Goal: Task Accomplishment & Management: Manage account settings

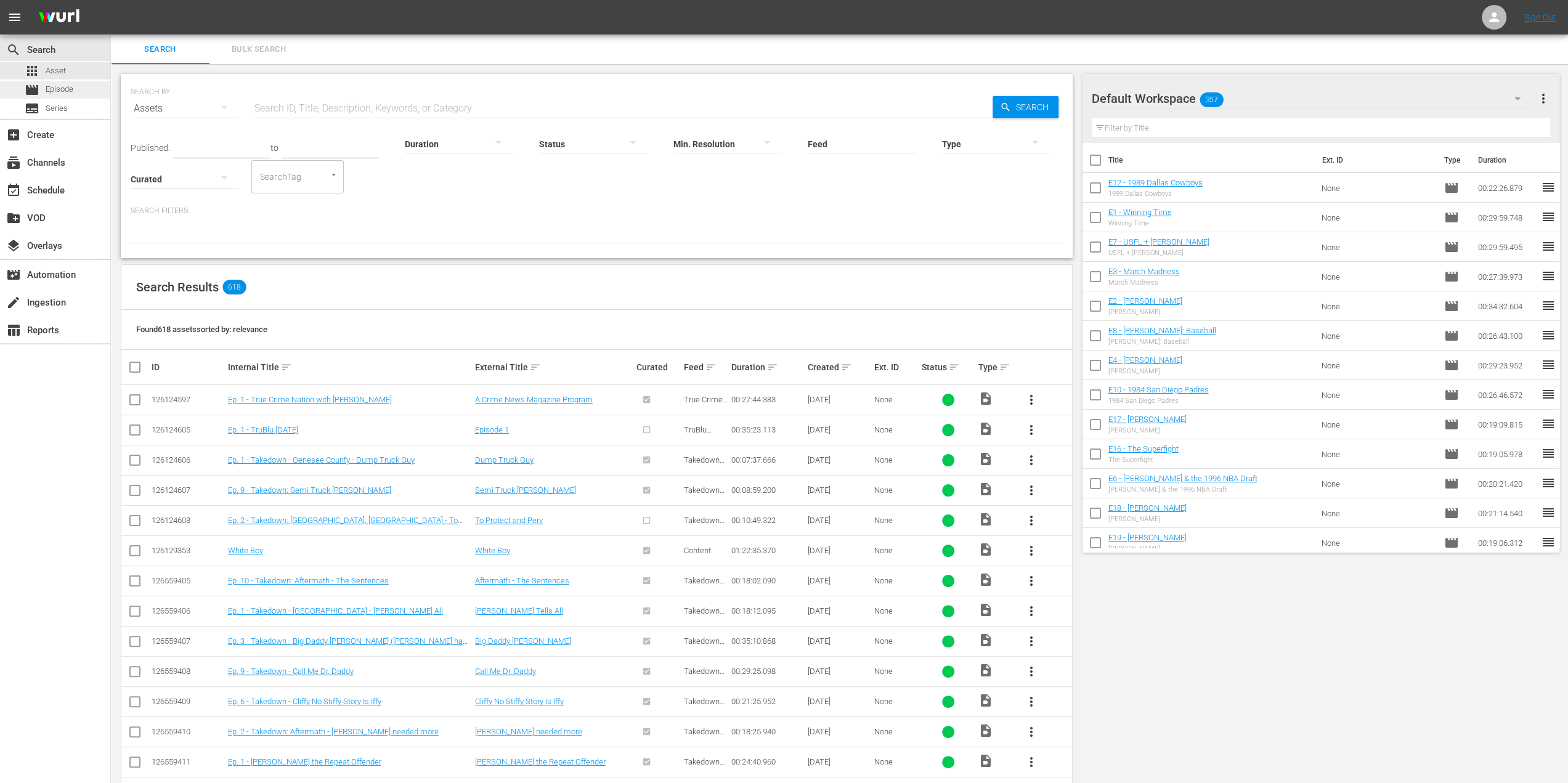
click at [88, 93] on div "movie Episode" at bounding box center [55, 89] width 110 height 17
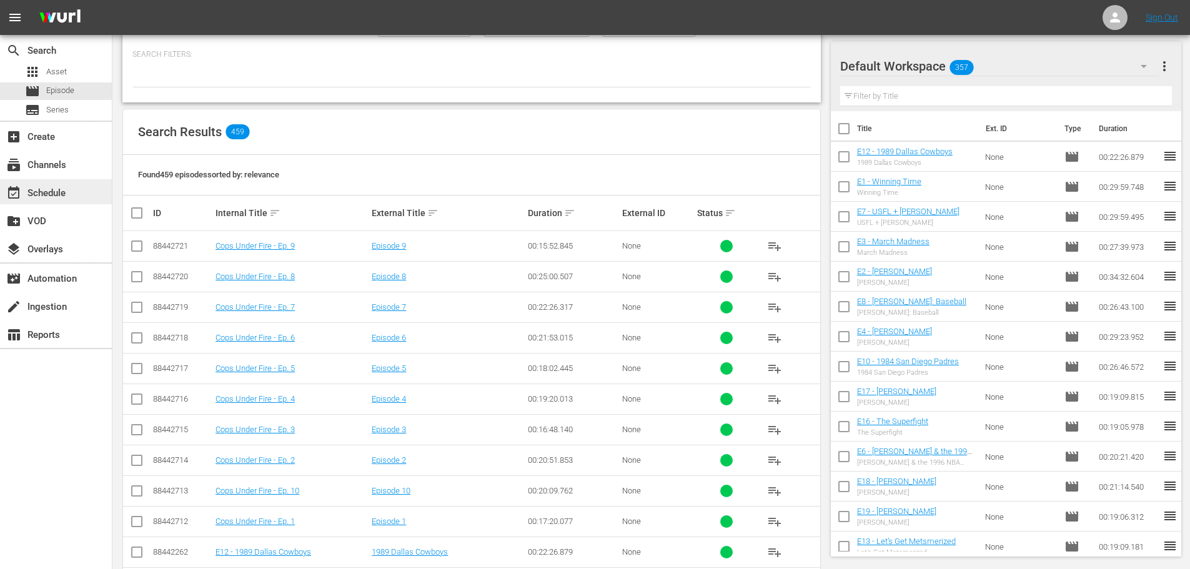
scroll to position [62, 0]
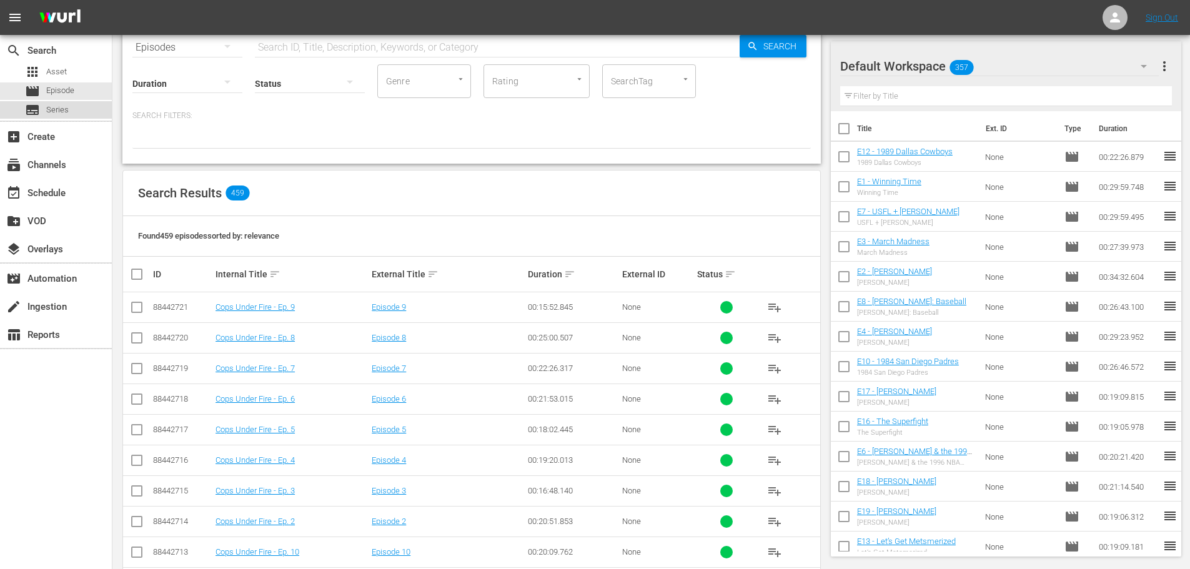
click at [57, 108] on span "Series" at bounding box center [57, 110] width 22 height 12
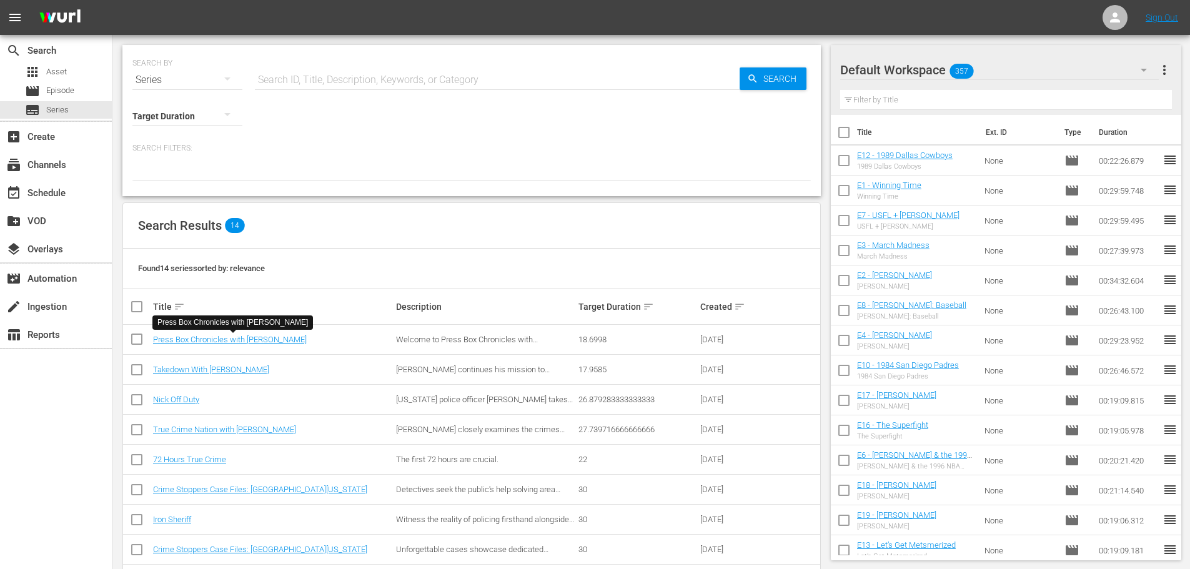
click at [254, 334] on td "Press Box Chronicles with [PERSON_NAME]" at bounding box center [272, 340] width 243 height 30
click at [255, 339] on link "Press Box Chronicles with [PERSON_NAME]" at bounding box center [230, 339] width 154 height 9
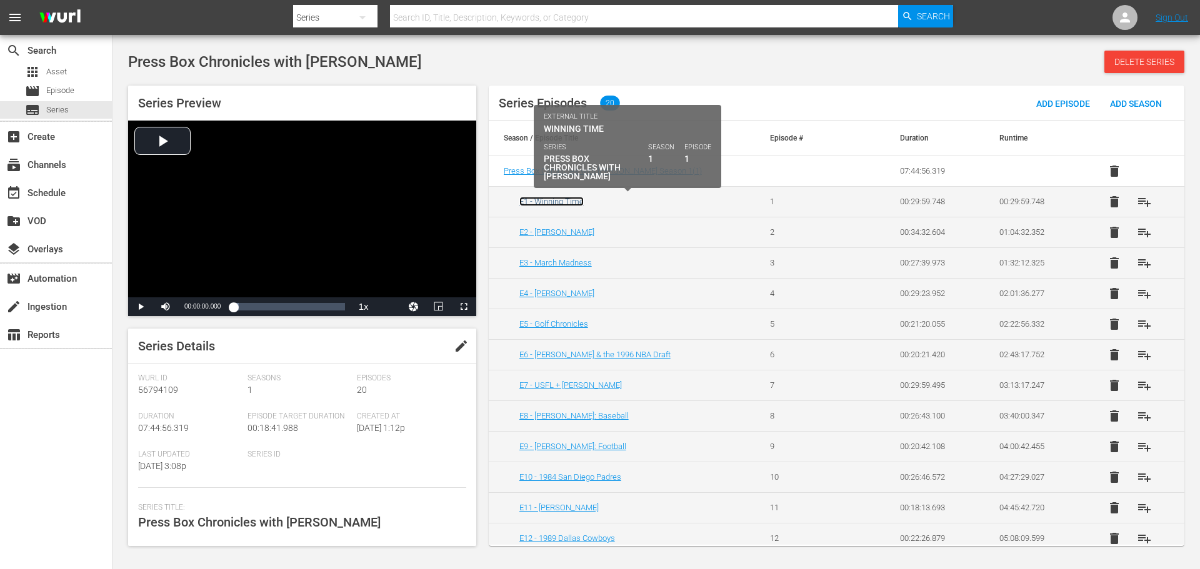
click at [562, 201] on link "E1 - Winning Time" at bounding box center [551, 201] width 64 height 9
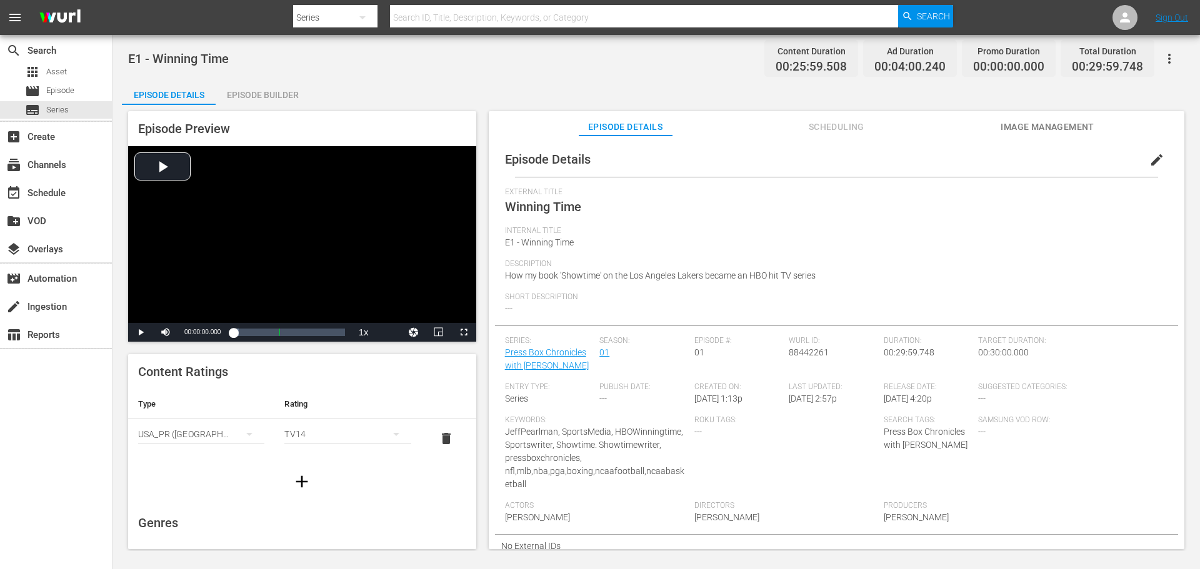
click at [1037, 131] on span "Image Management" at bounding box center [1047, 127] width 94 height 16
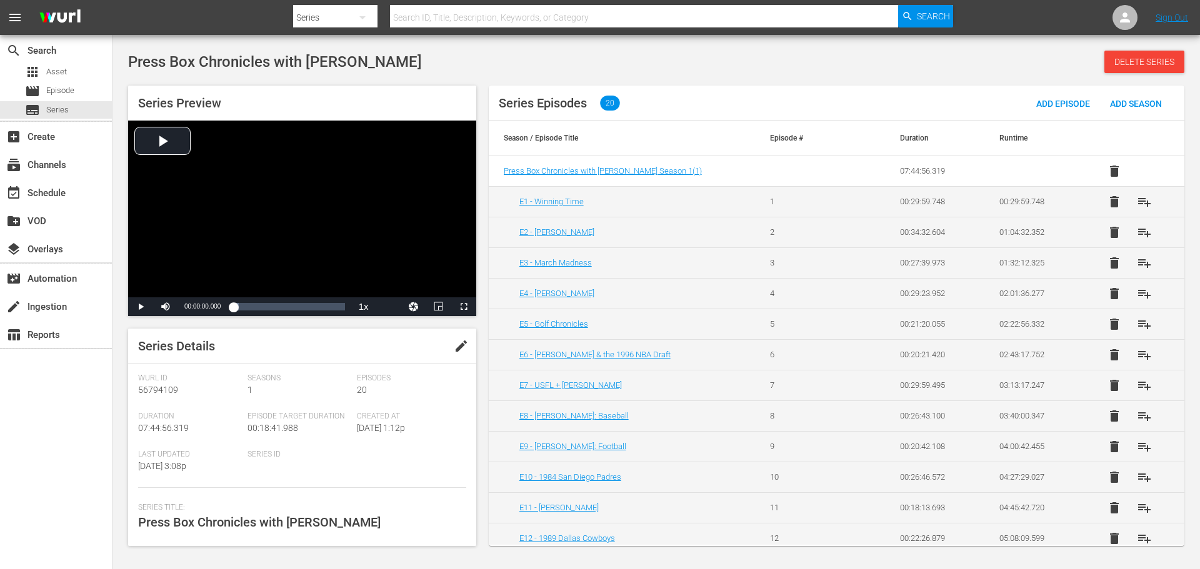
click at [572, 237] on td "E2 - [PERSON_NAME]" at bounding box center [622, 232] width 266 height 31
click at [572, 236] on link "E2 - [PERSON_NAME]" at bounding box center [556, 231] width 75 height 9
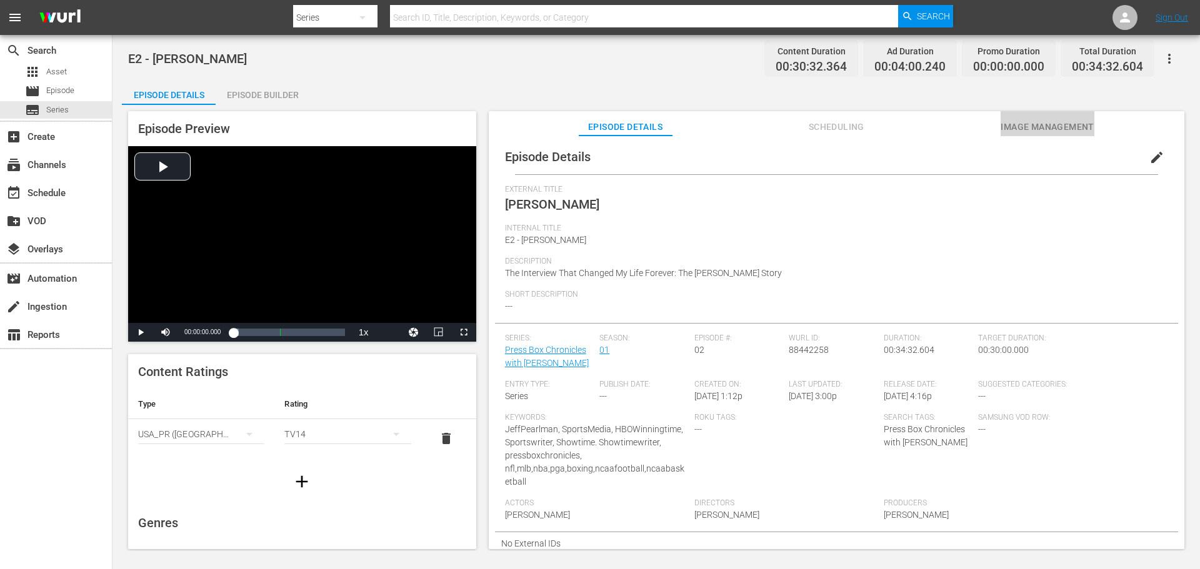
click at [1017, 123] on span "Image Management" at bounding box center [1047, 127] width 94 height 16
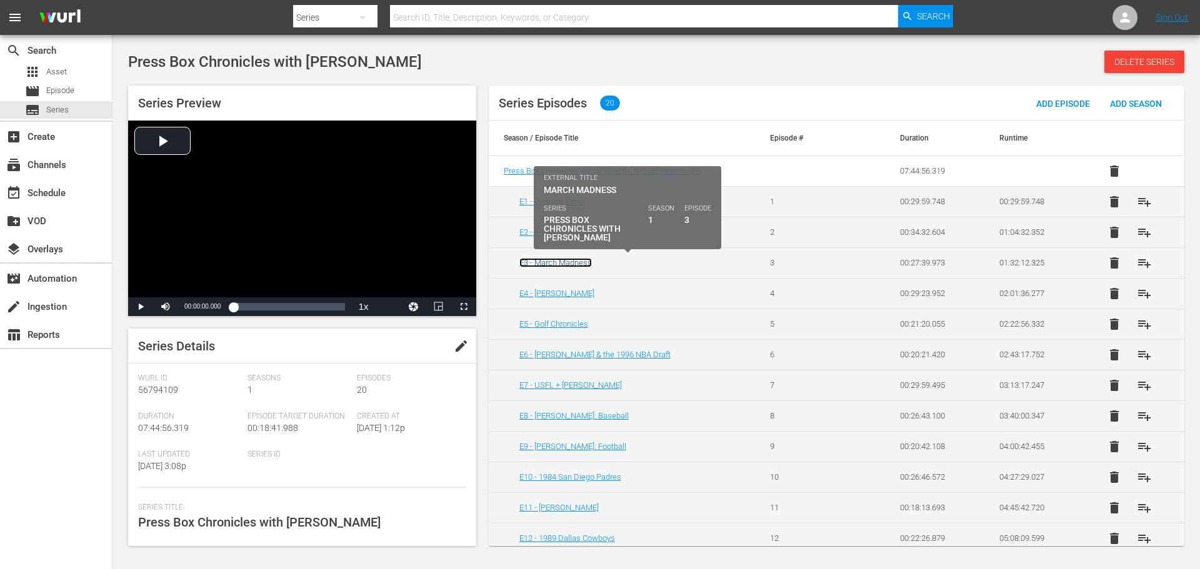
click at [571, 266] on link "E3 - March Madness" at bounding box center [555, 262] width 72 height 9
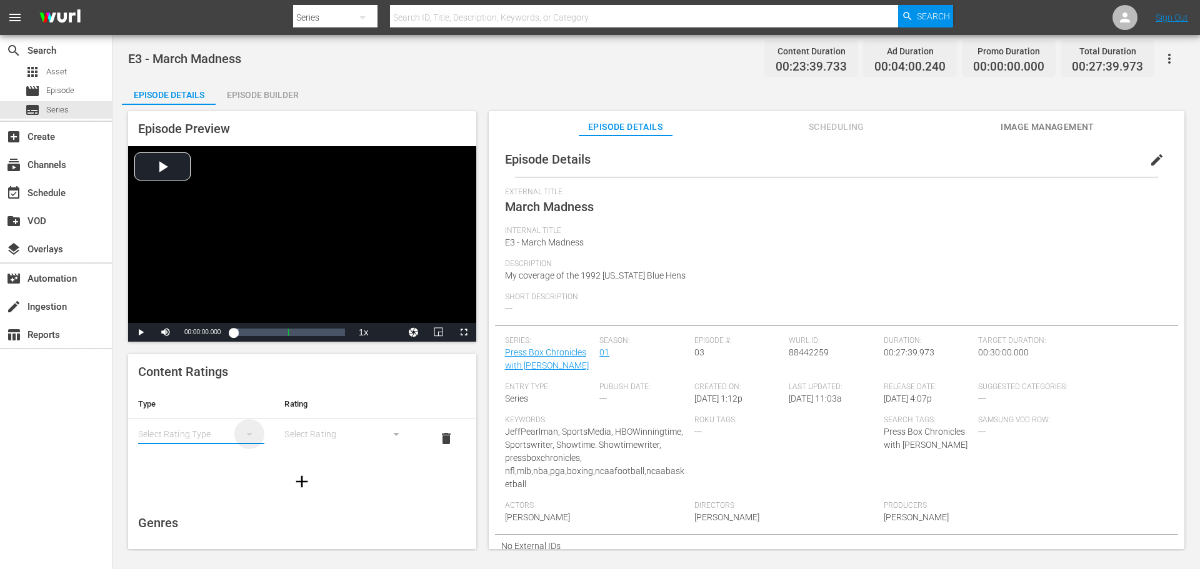
click at [242, 431] on icon "simple table" at bounding box center [249, 434] width 15 height 15
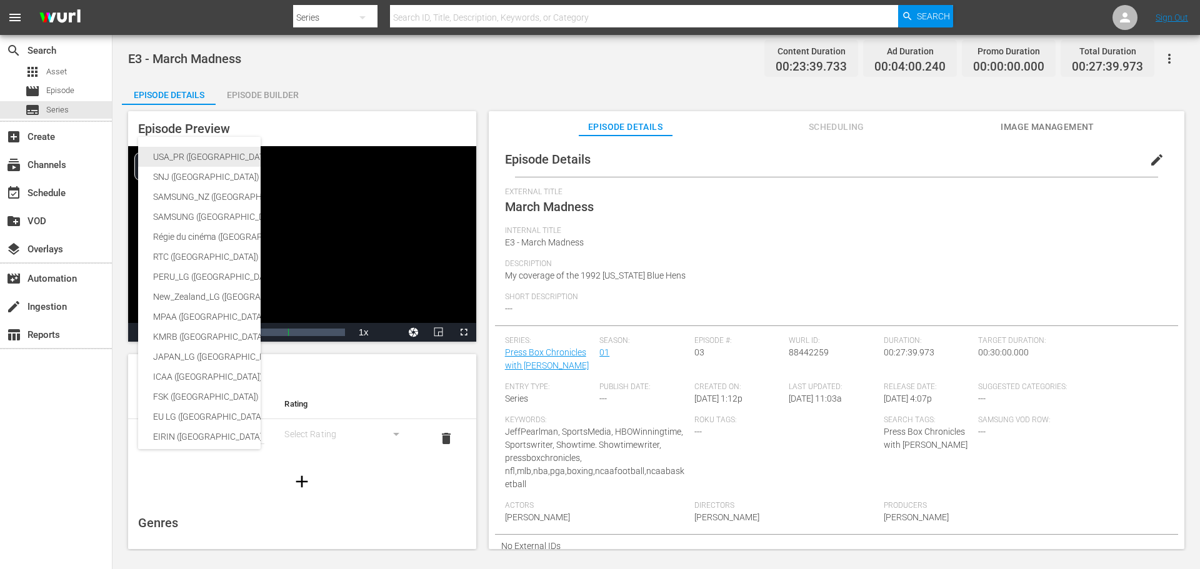
click at [212, 159] on div "USA_PR ([GEOGRAPHIC_DATA])" at bounding box center [296, 157] width 287 height 20
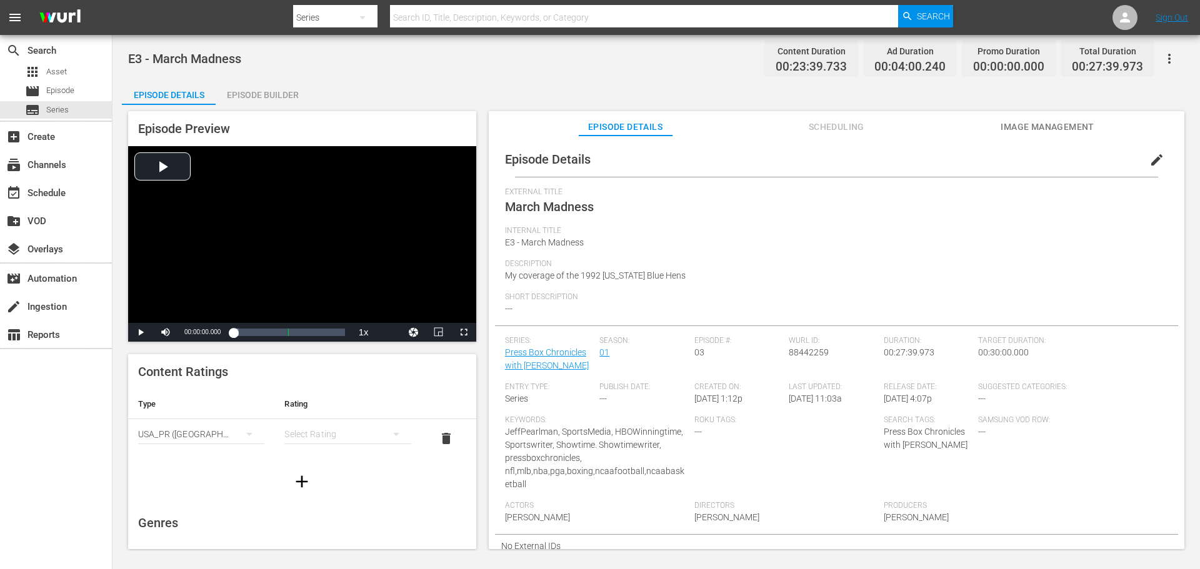
click at [383, 429] on button "simple table" at bounding box center [396, 434] width 30 height 30
click at [334, 511] on div "TV14" at bounding box center [342, 519] width 92 height 20
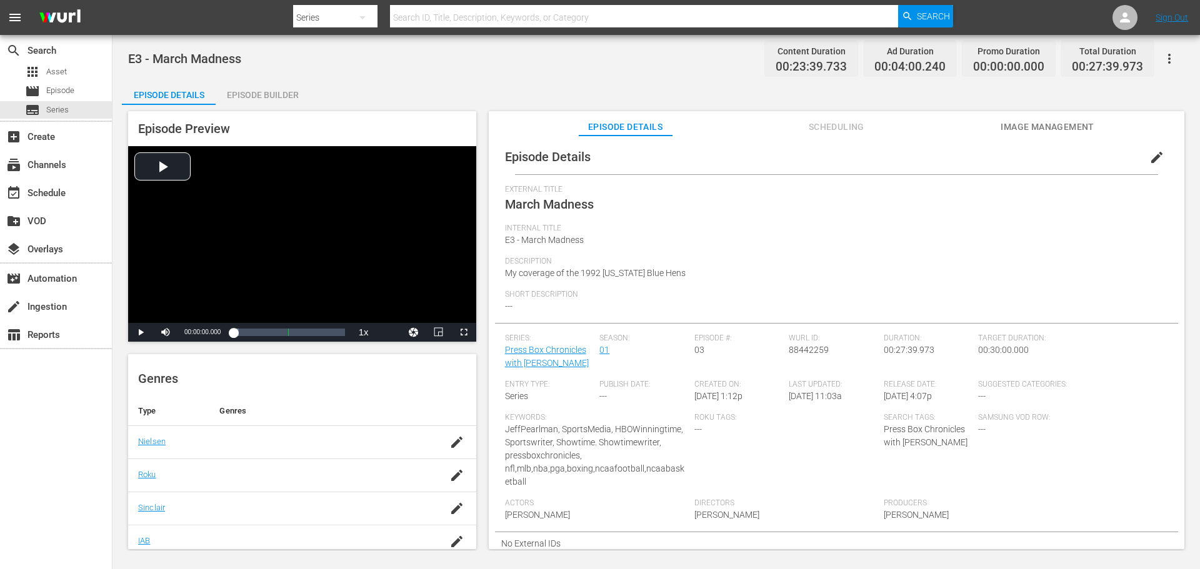
scroll to position [207, 0]
click at [449, 387] on icon "button" at bounding box center [456, 379] width 15 height 15
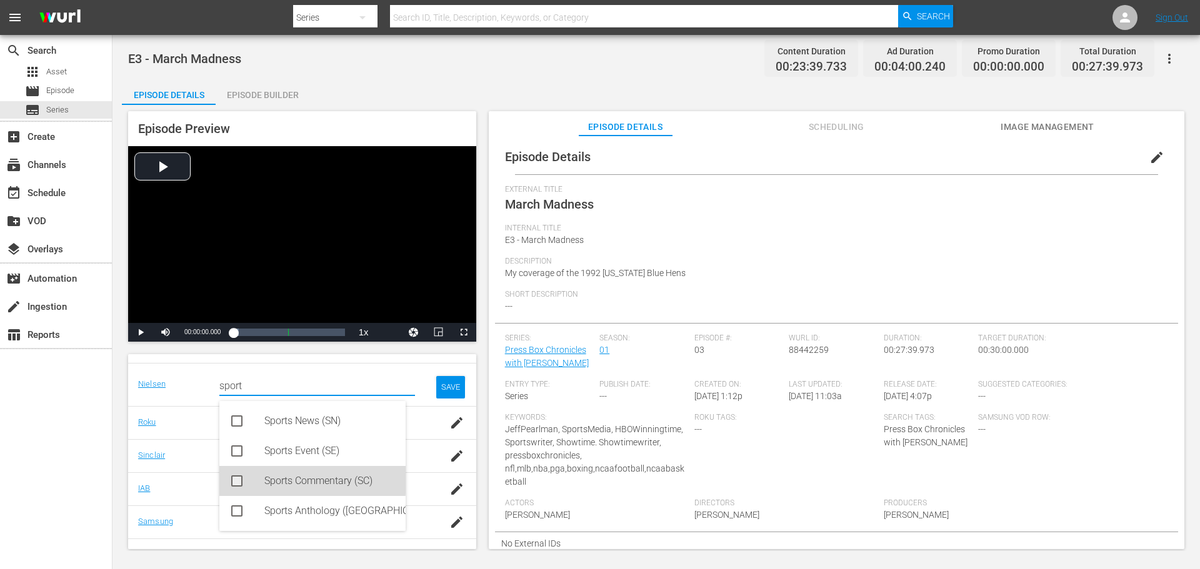
click at [244, 479] on icon at bounding box center [236, 481] width 15 height 15
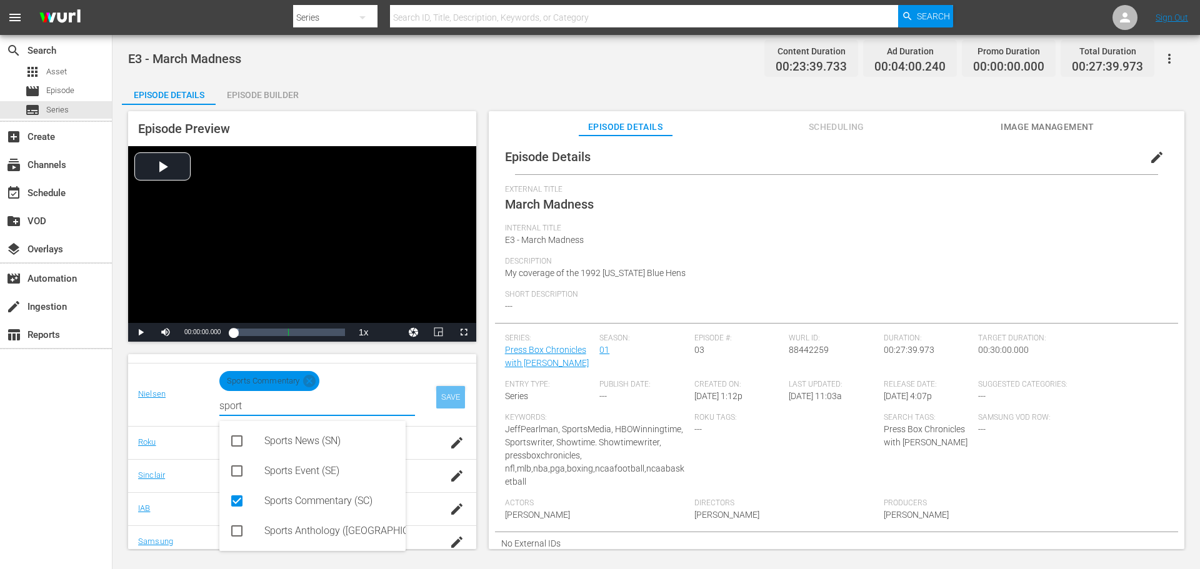
type input "sport"
click at [437, 401] on div "SAVE" at bounding box center [450, 397] width 29 height 22
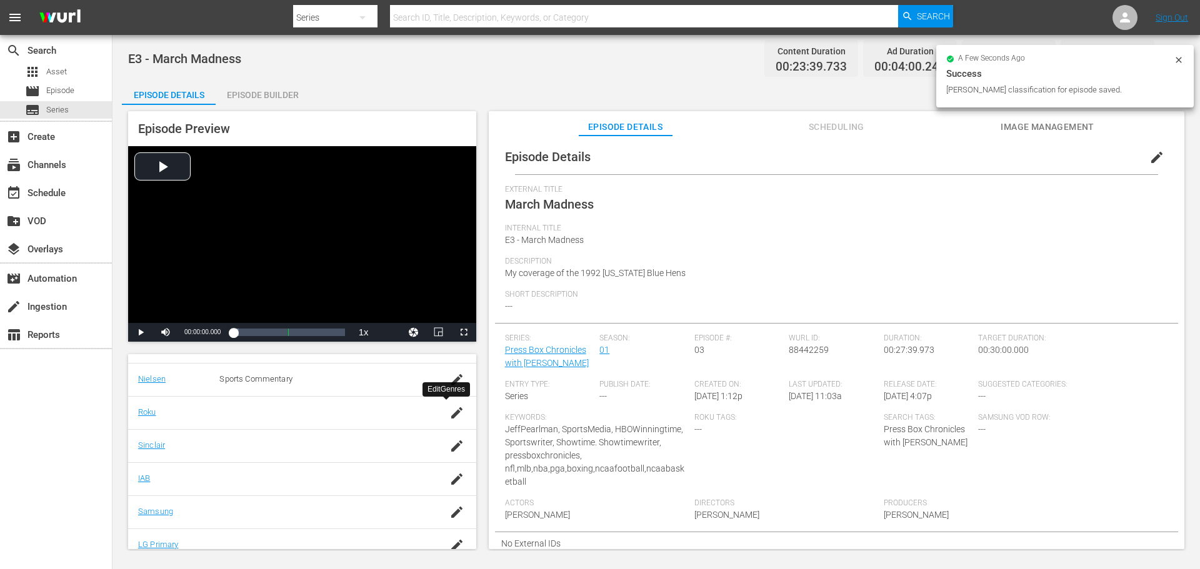
click at [451, 414] on icon "button" at bounding box center [456, 412] width 11 height 11
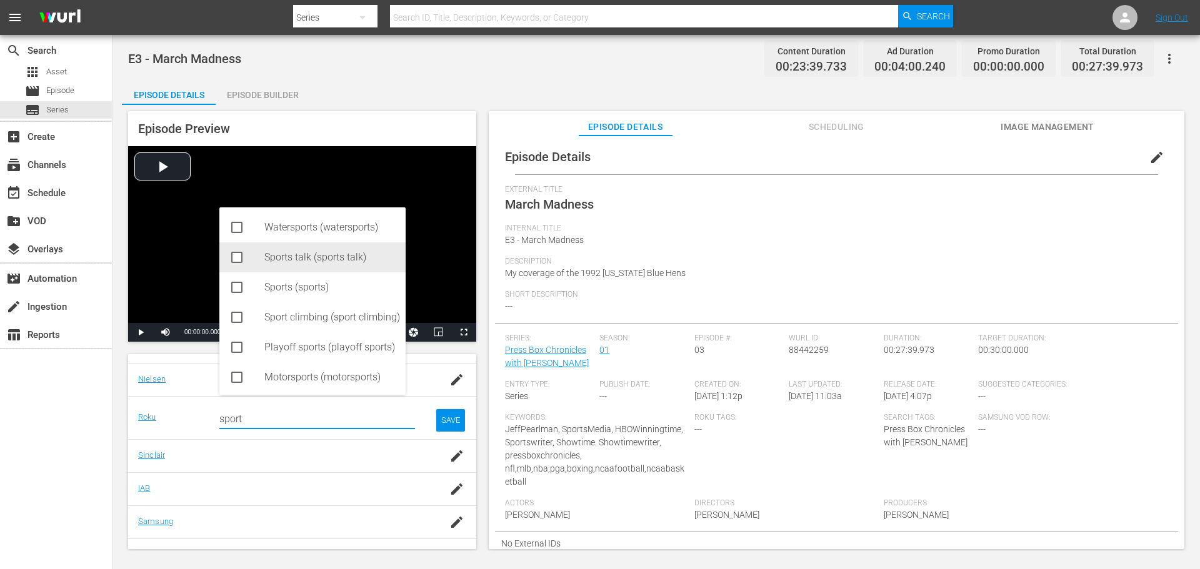
drag, startPoint x: 249, startPoint y: 249, endPoint x: 244, endPoint y: 262, distance: 14.0
click at [246, 259] on div "Sports talk (sports talk)" at bounding box center [312, 257] width 186 height 30
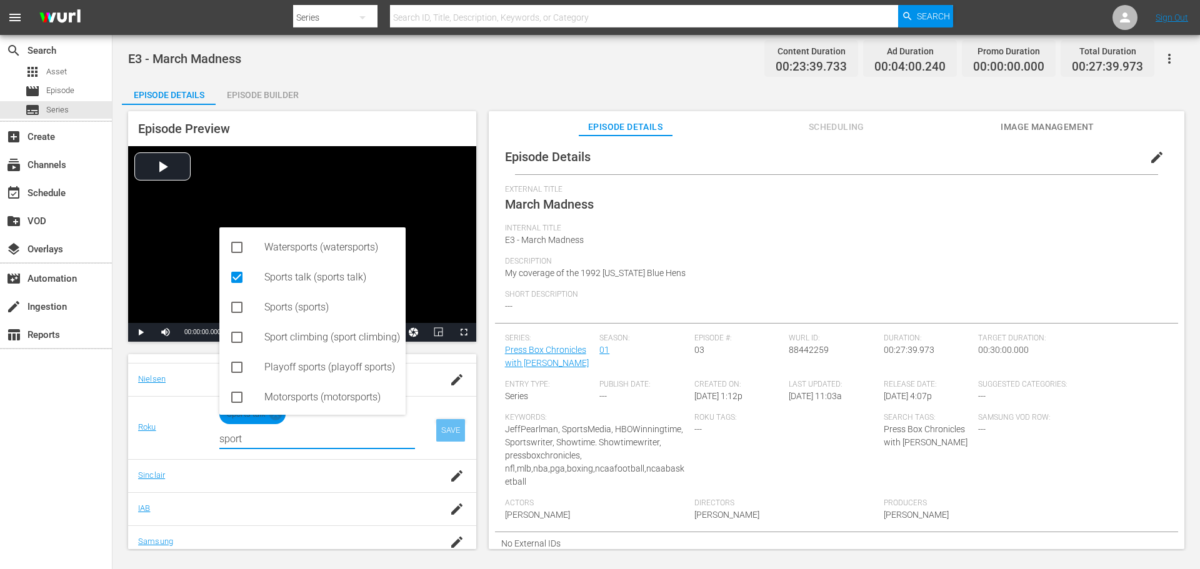
type input "sport"
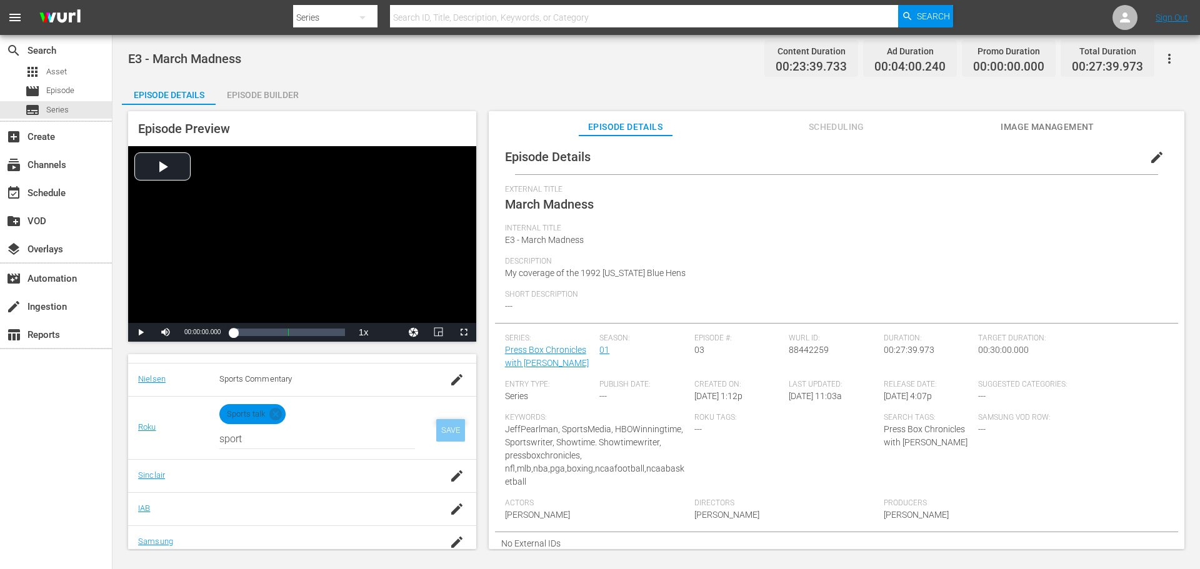
click at [447, 431] on div "SAVE" at bounding box center [450, 430] width 29 height 22
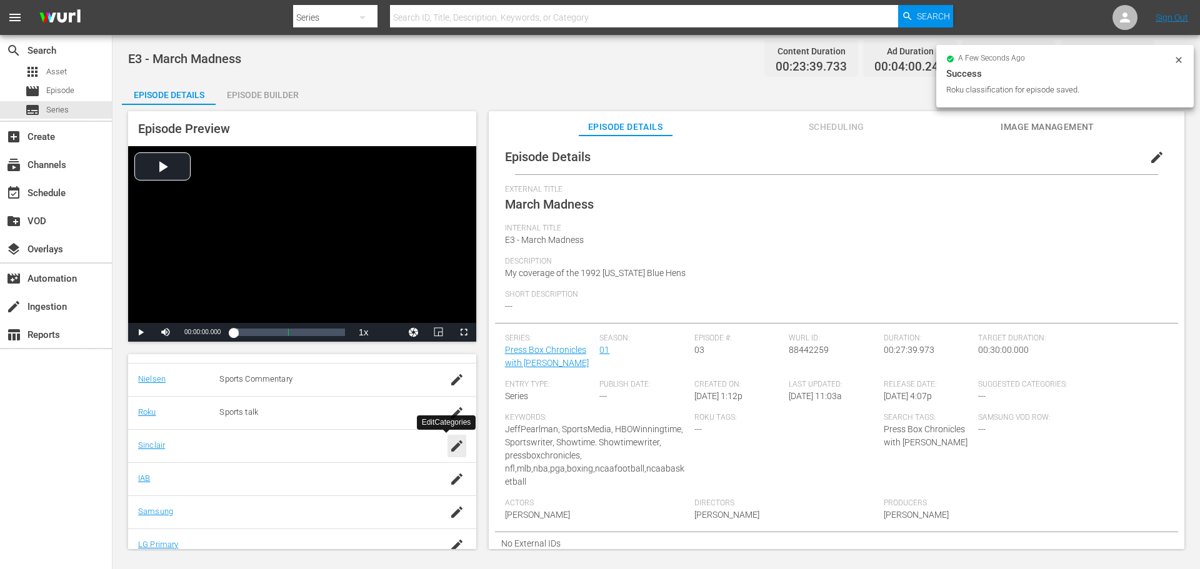
click at [451, 451] on icon "button" at bounding box center [456, 446] width 11 height 11
click at [347, 456] on input "text" at bounding box center [317, 452] width 196 height 30
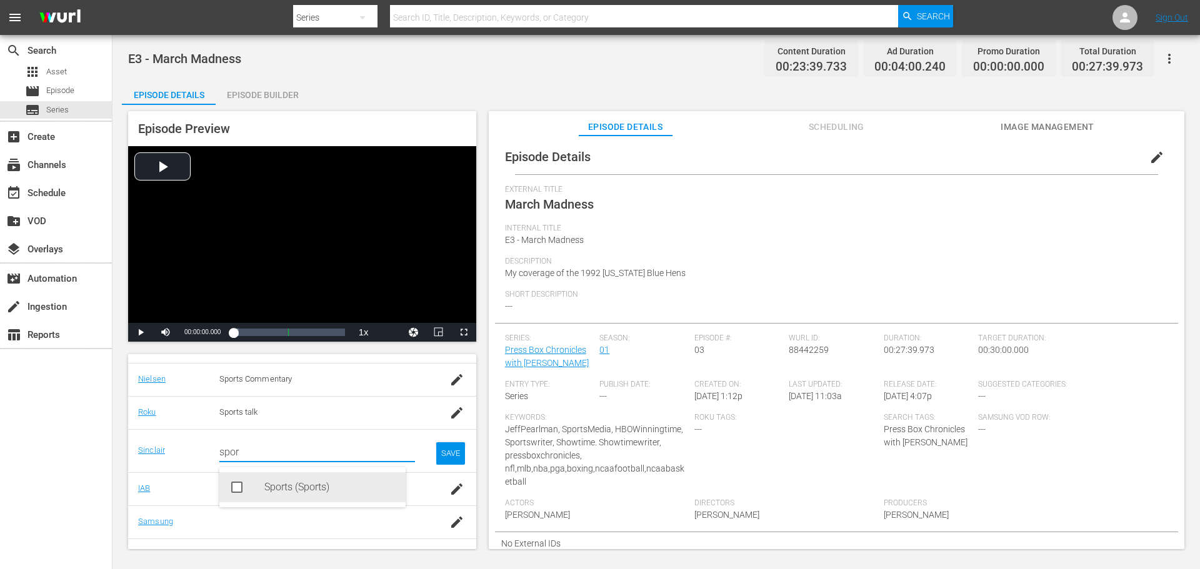
click at [301, 480] on div "Sports (Sports)" at bounding box center [329, 487] width 131 height 30
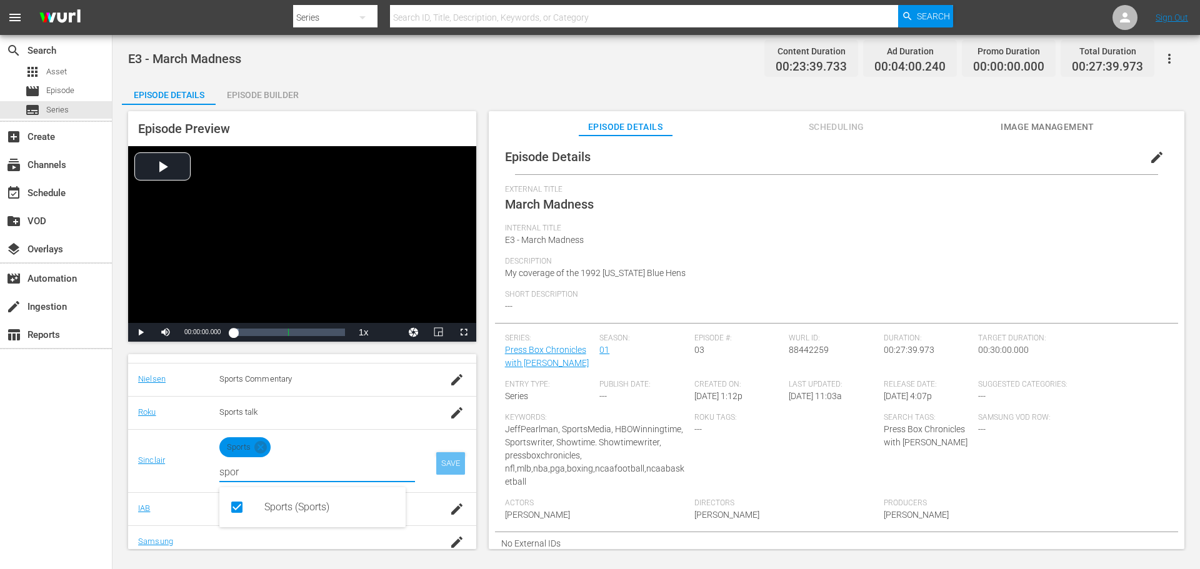
type input "spor"
click at [439, 465] on div "SAVE" at bounding box center [450, 463] width 29 height 22
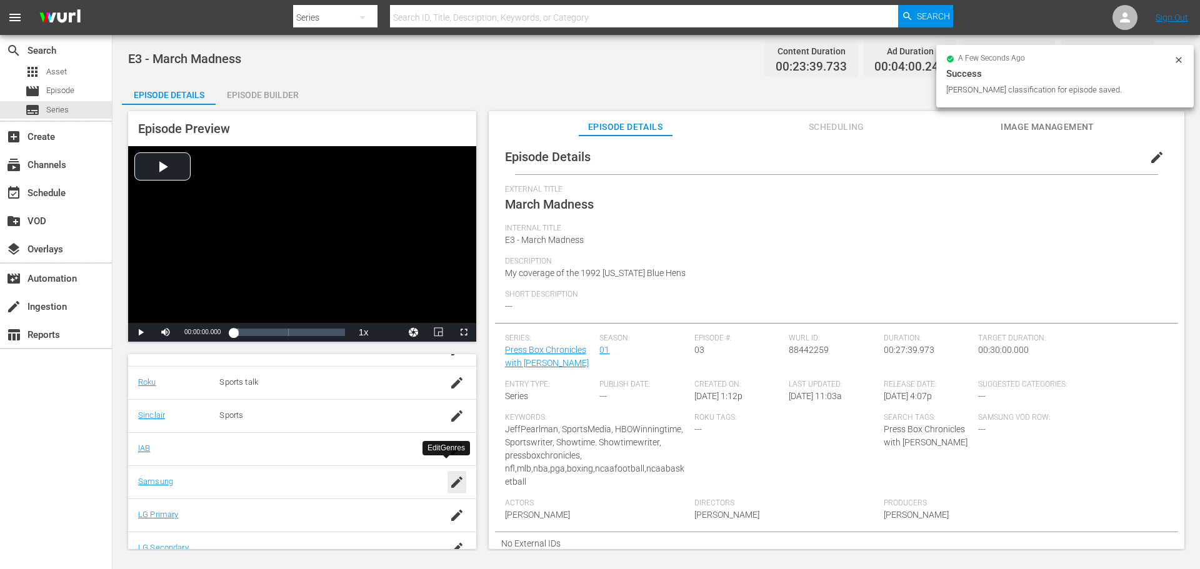
scroll to position [253, 0]
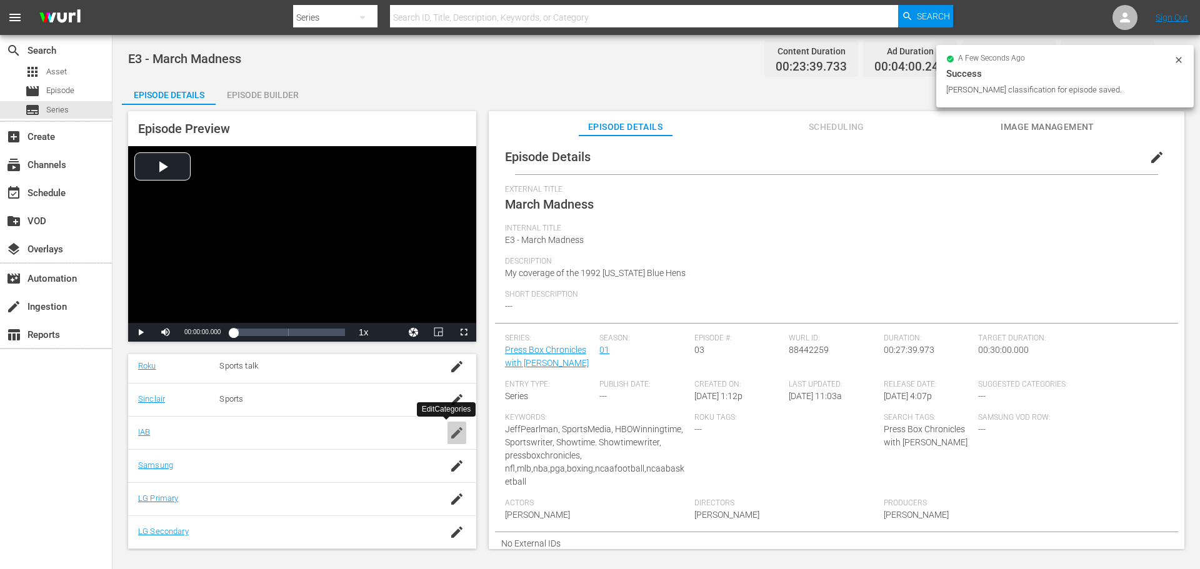
click at [451, 437] on icon "button" at bounding box center [456, 433] width 15 height 15
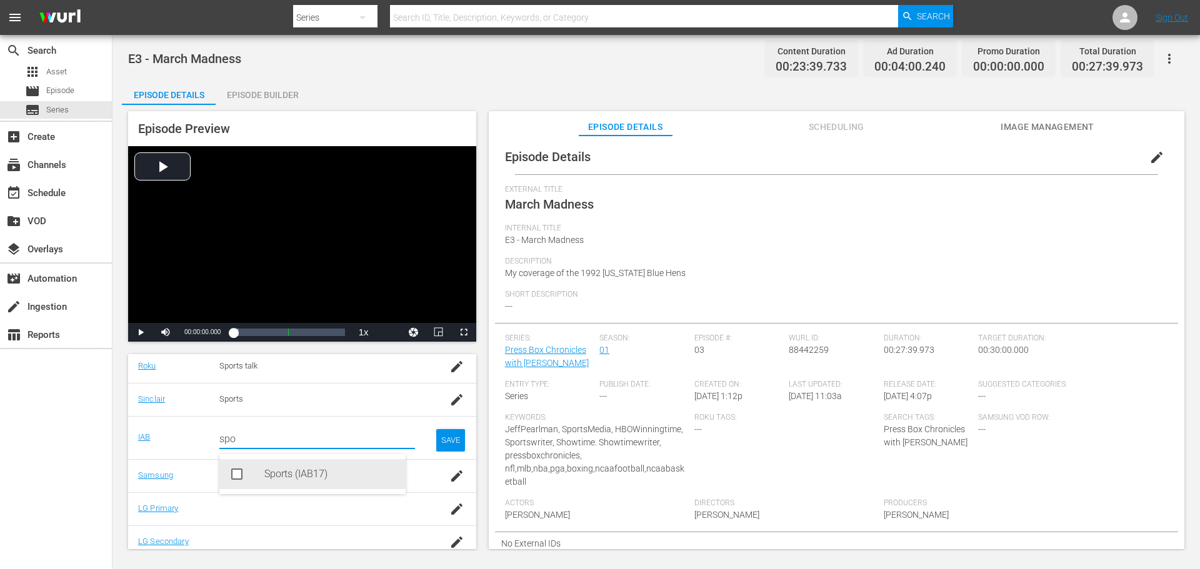
click at [312, 479] on div "Sports (IAB17)" at bounding box center [329, 474] width 131 height 30
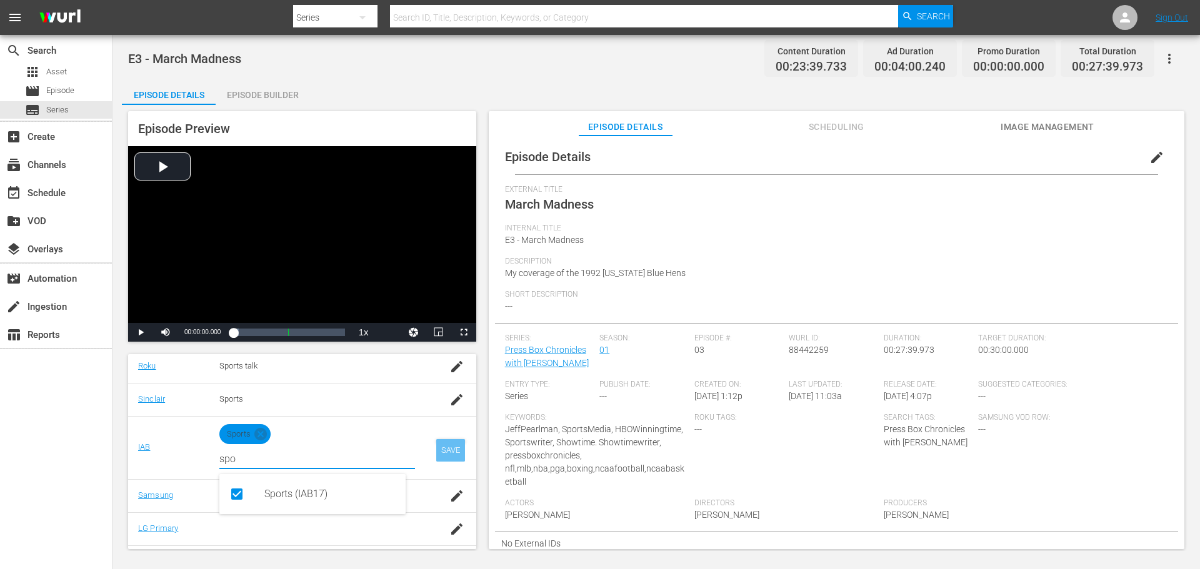
type input "spo"
click at [447, 451] on div "SAVE" at bounding box center [450, 450] width 29 height 22
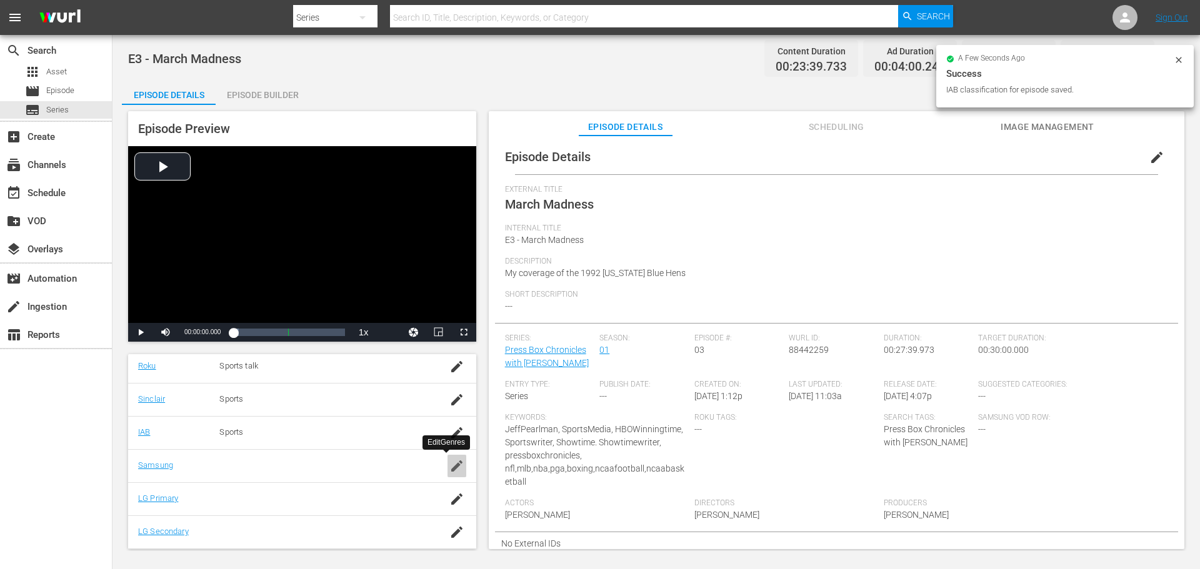
click at [451, 464] on icon "button" at bounding box center [456, 466] width 11 height 11
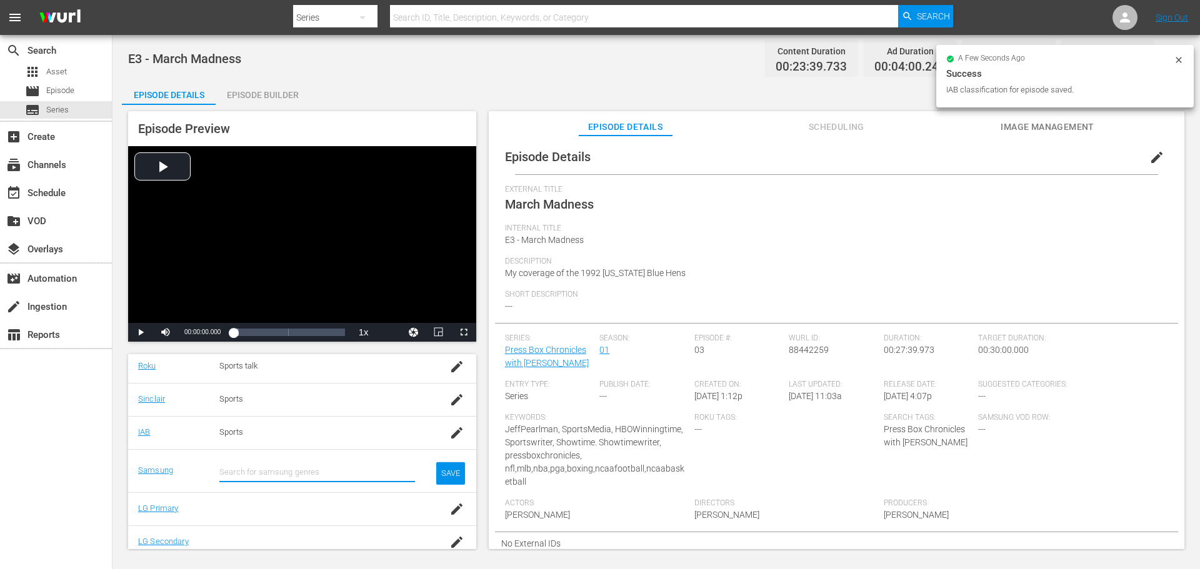
click at [299, 463] on input "text" at bounding box center [317, 472] width 196 height 30
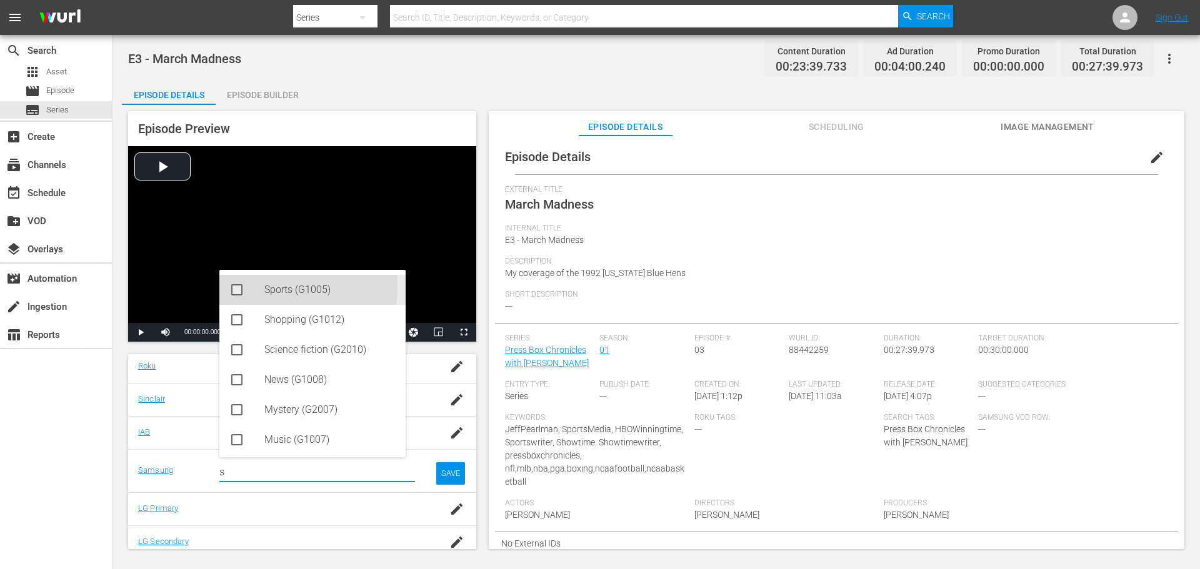
click at [237, 285] on icon at bounding box center [236, 289] width 11 height 11
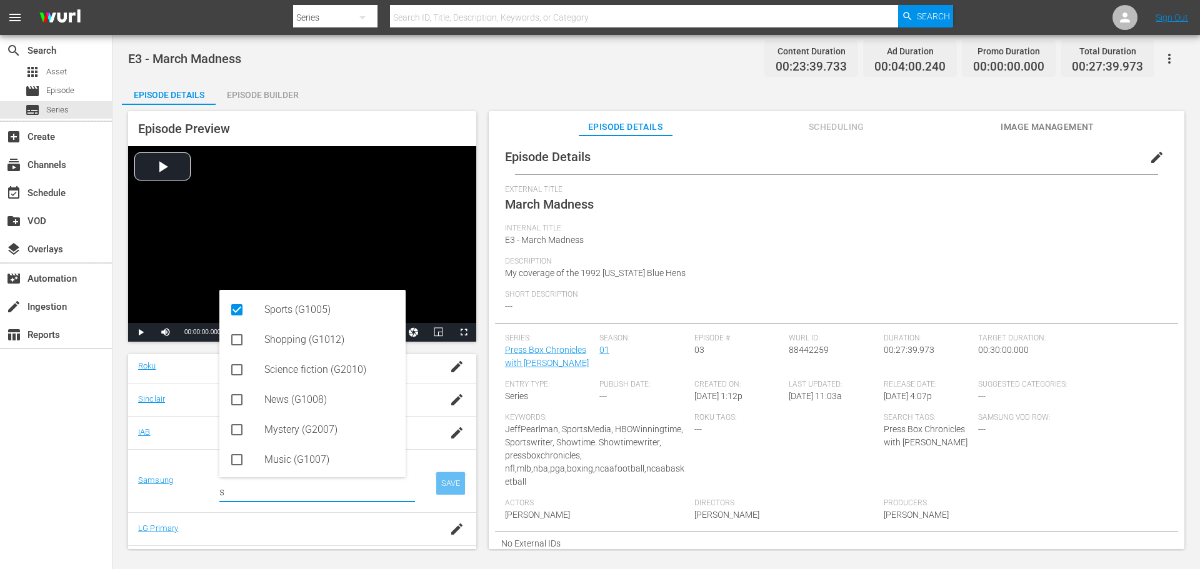
type input "s"
click at [436, 482] on div "SAVE" at bounding box center [450, 483] width 29 height 22
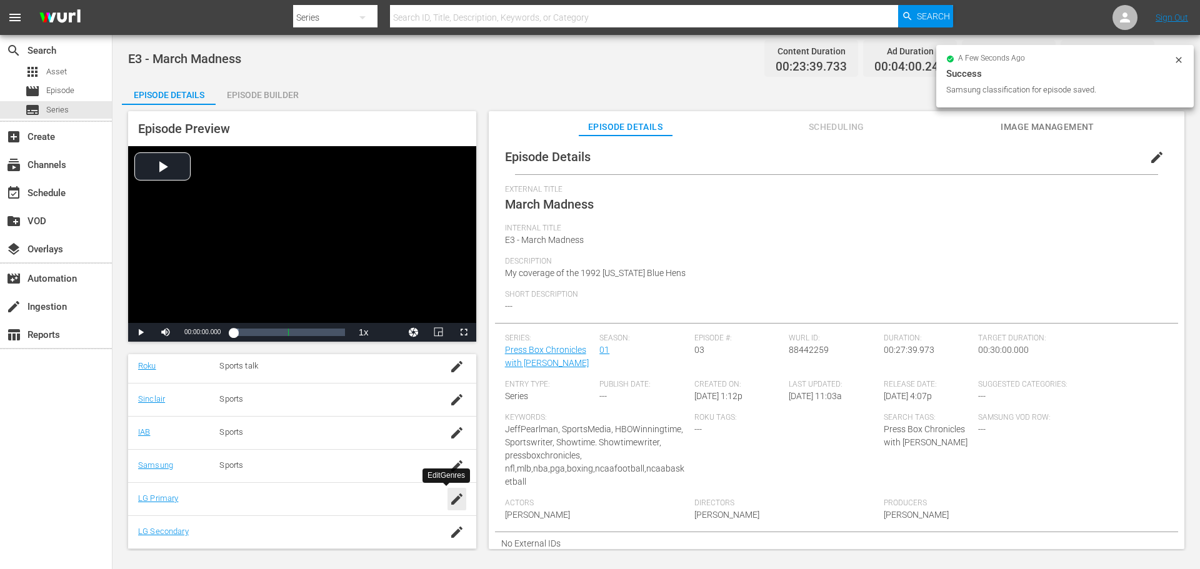
click at [449, 497] on icon "button" at bounding box center [456, 499] width 15 height 15
click at [326, 494] on input "text" at bounding box center [317, 506] width 196 height 30
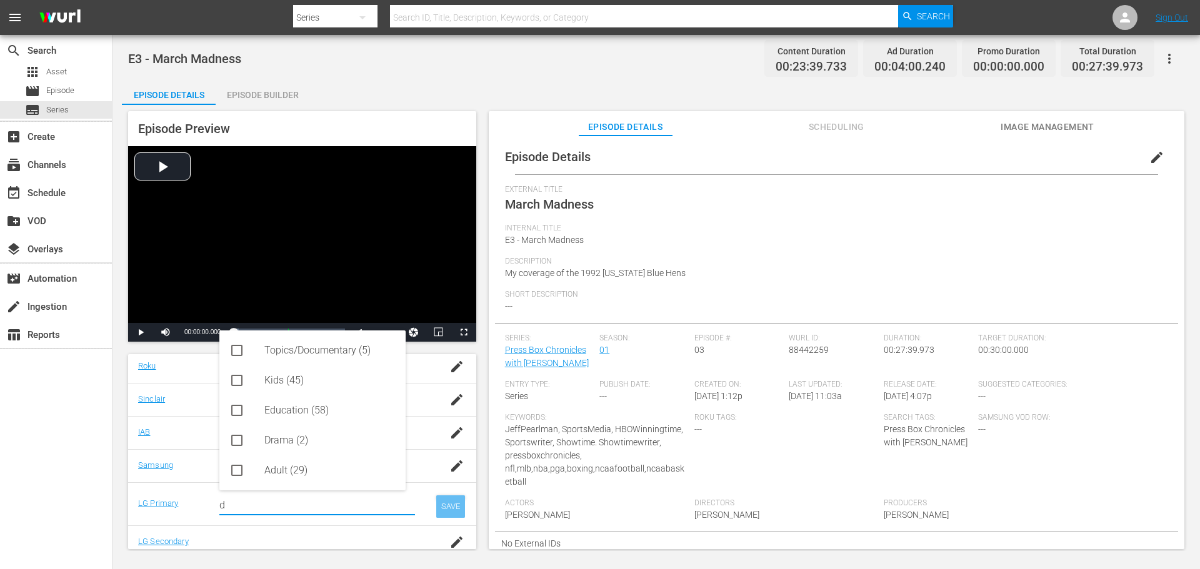
type input "d"
click at [444, 497] on div "SAVE" at bounding box center [450, 507] width 29 height 22
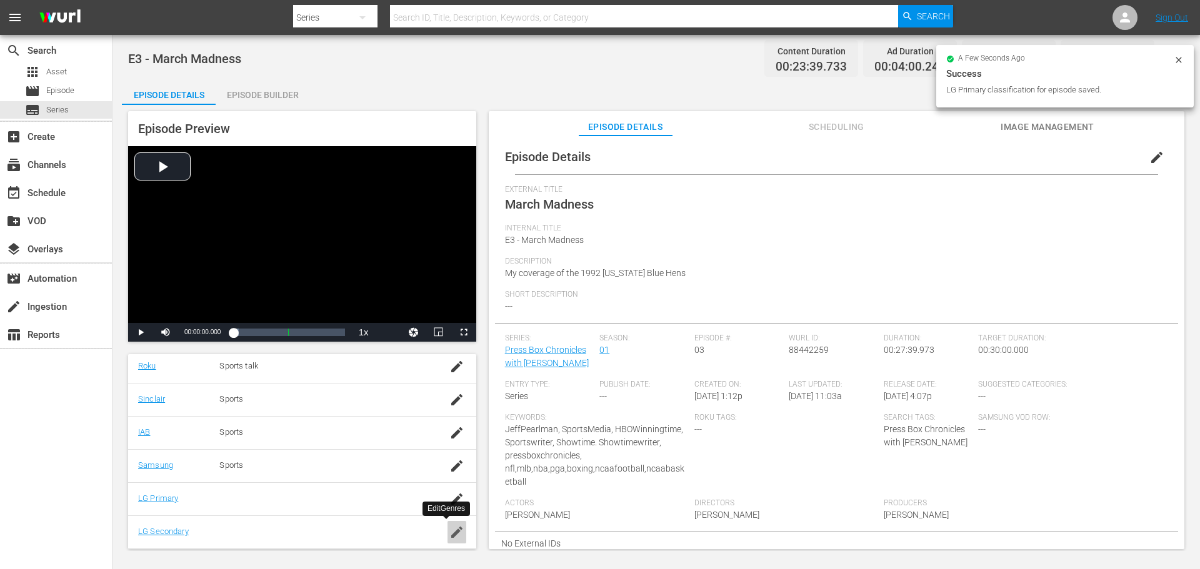
click at [449, 529] on icon "button" at bounding box center [456, 532] width 15 height 15
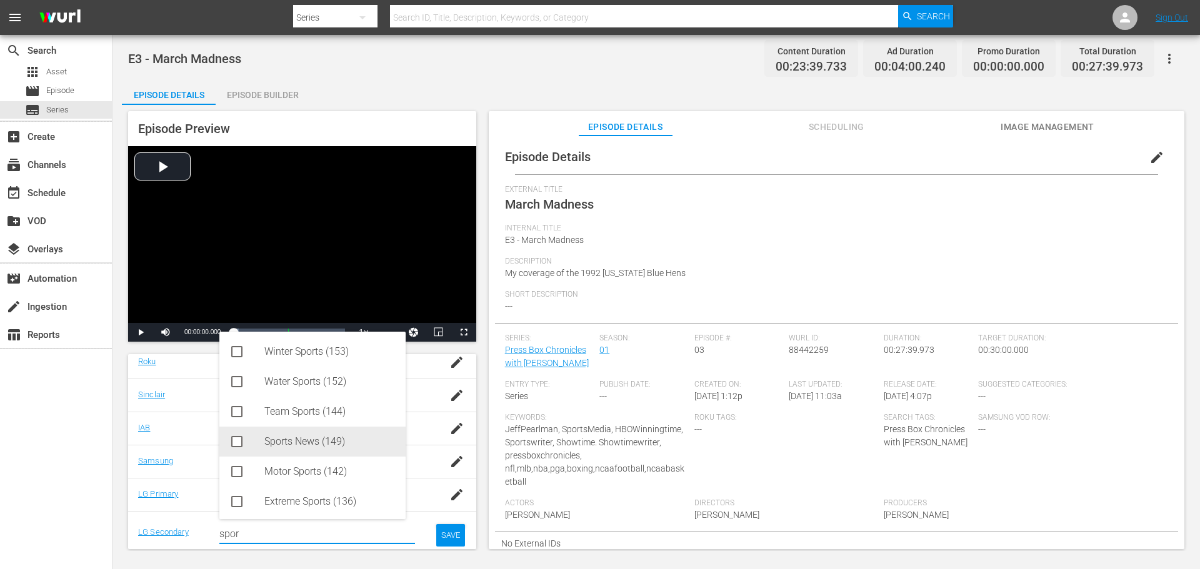
click at [247, 445] on div "Sports News (149)" at bounding box center [312, 442] width 186 height 30
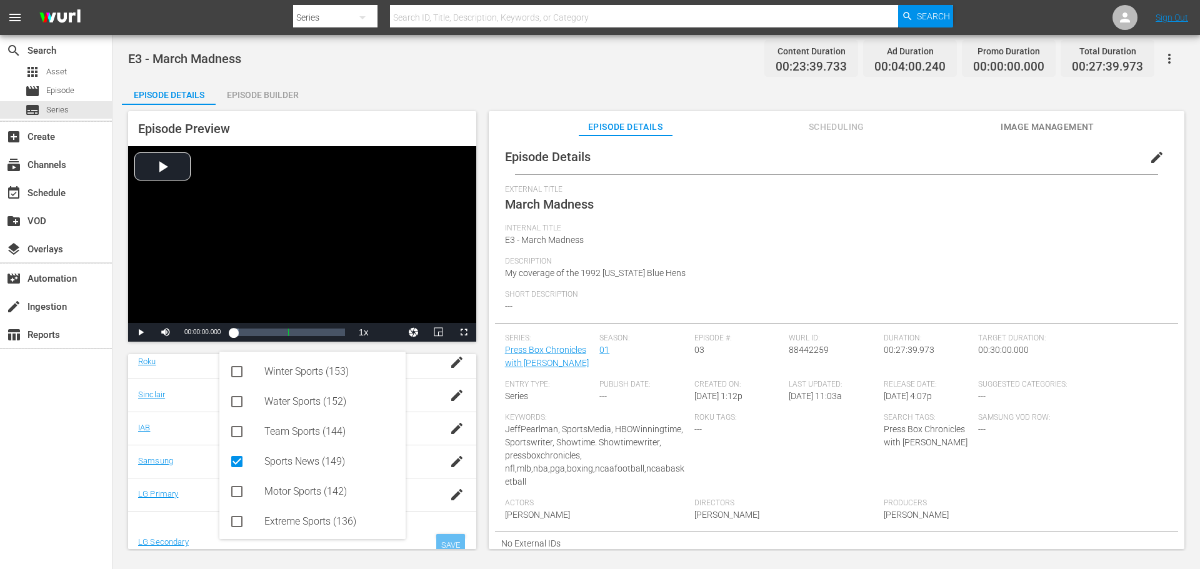
type input "spor"
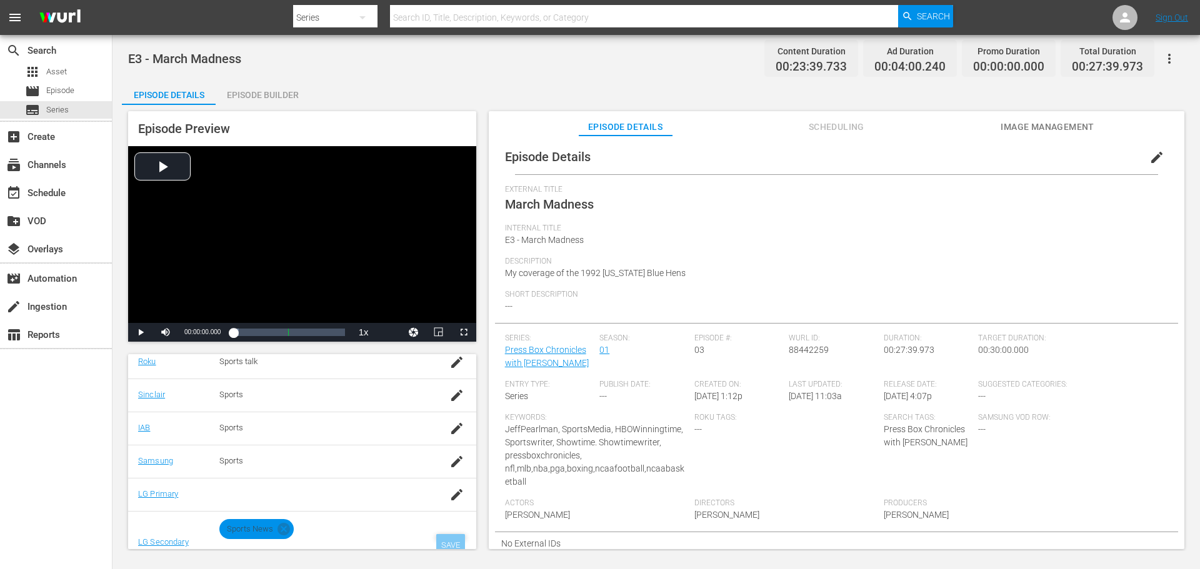
click at [451, 540] on div "SAVE" at bounding box center [450, 545] width 29 height 22
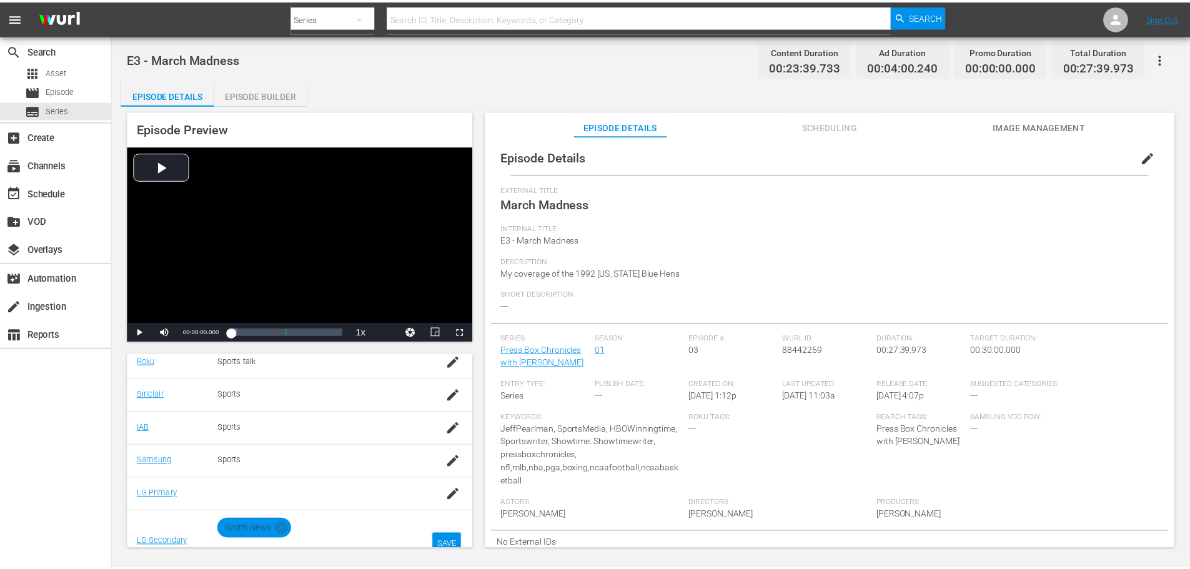
scroll to position [253, 0]
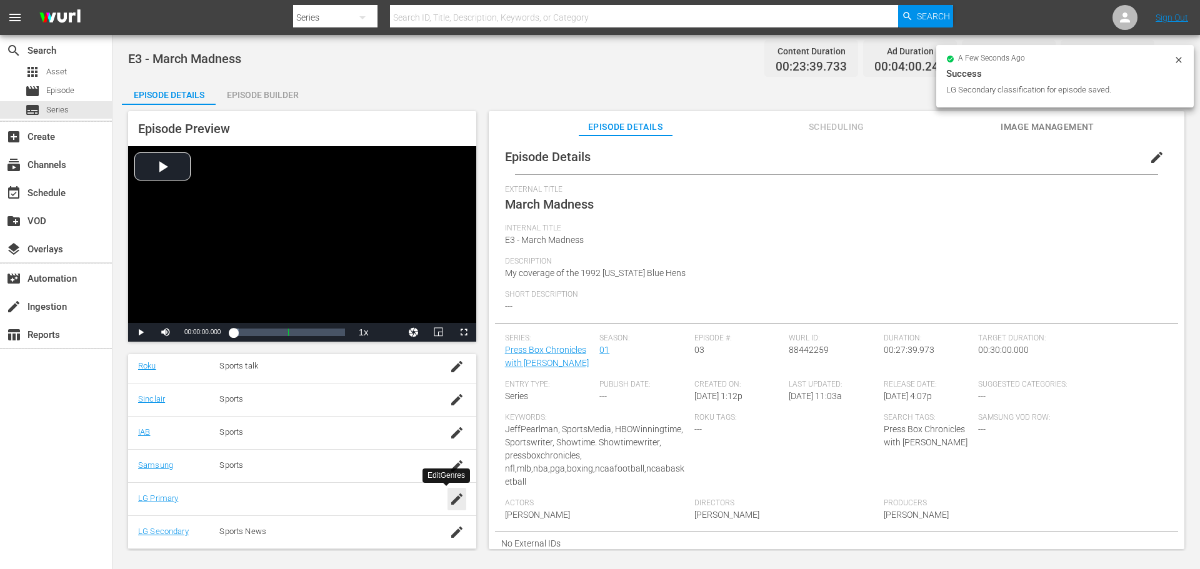
click at [449, 496] on icon "button" at bounding box center [456, 499] width 15 height 15
click at [249, 497] on input "text" at bounding box center [317, 506] width 196 height 30
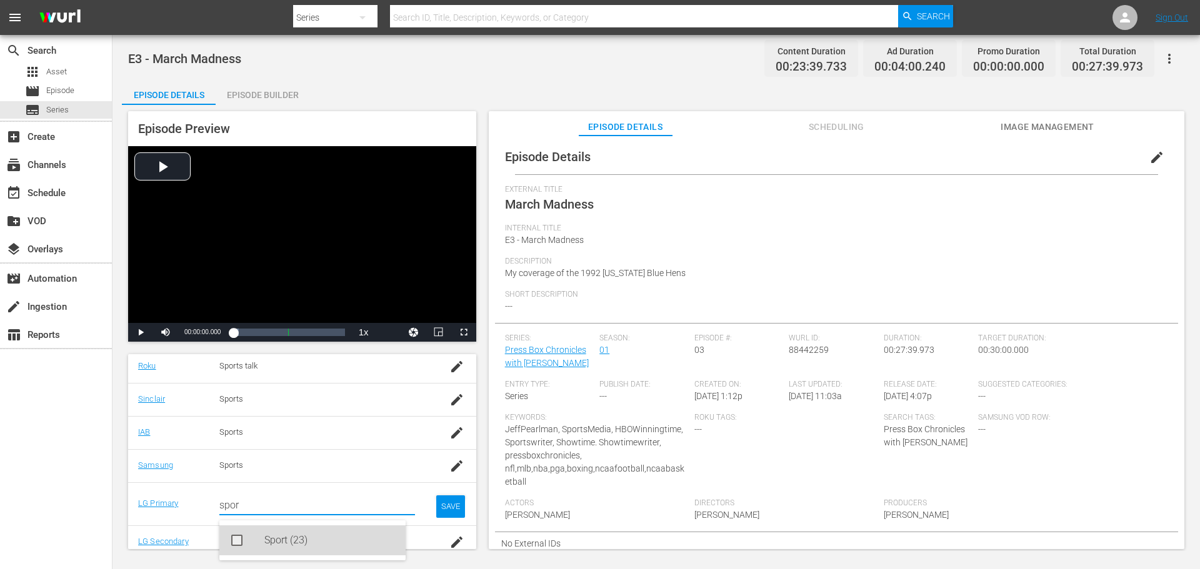
drag, startPoint x: 259, startPoint y: 534, endPoint x: 266, endPoint y: 540, distance: 9.4
click at [259, 539] on div "Sport (23)" at bounding box center [312, 541] width 186 height 30
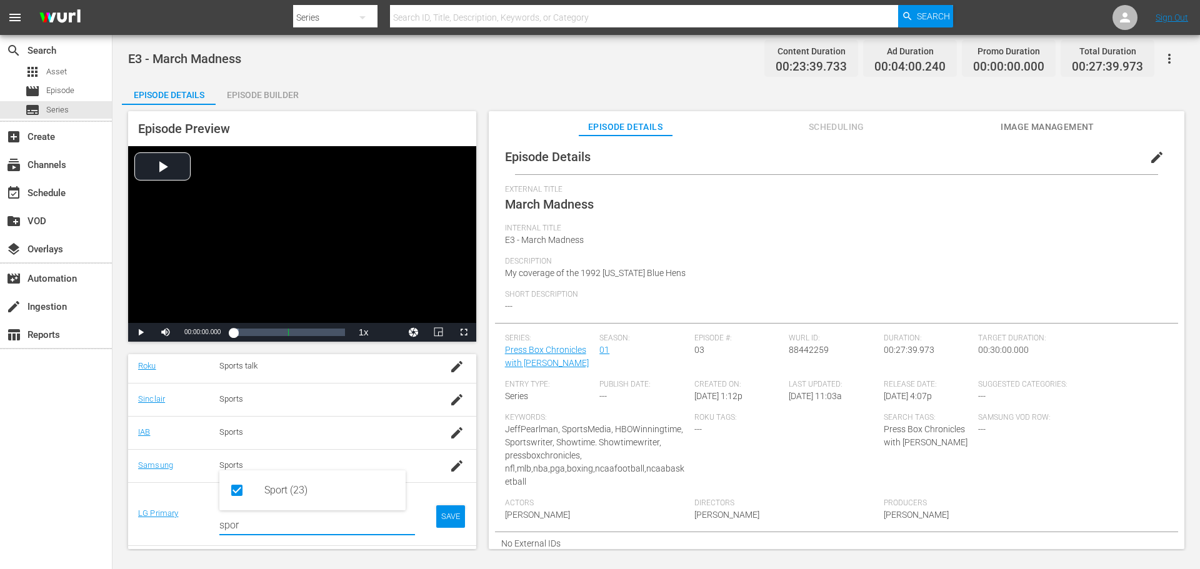
type input "spor"
click at [445, 512] on div "SAVE" at bounding box center [450, 517] width 29 height 22
click at [287, 97] on div "Episode Builder" at bounding box center [263, 95] width 94 height 30
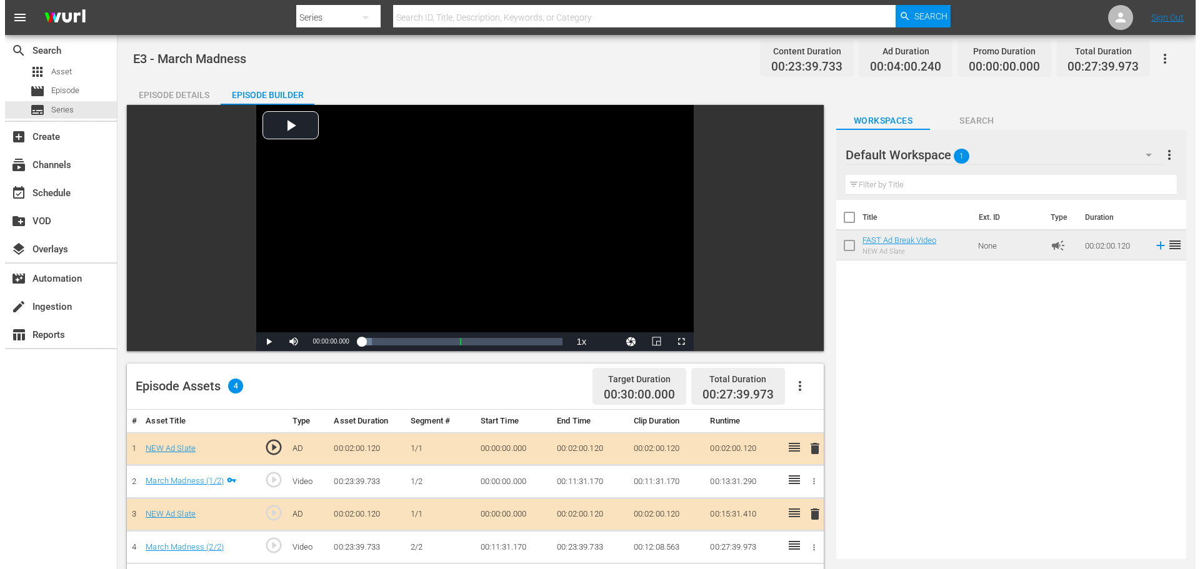
scroll to position [253, 0]
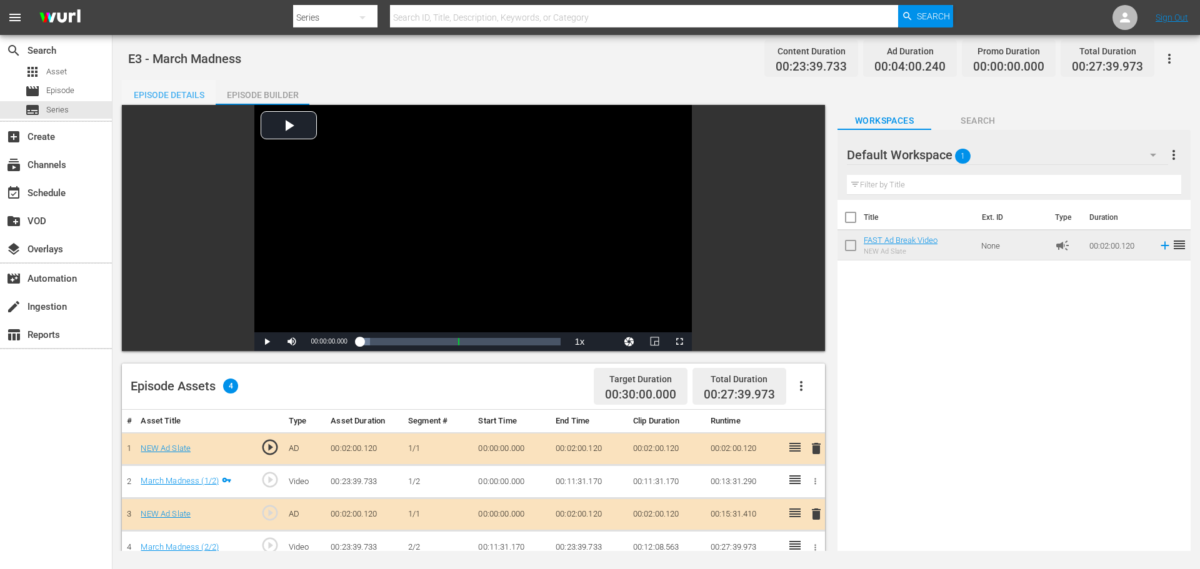
click at [164, 92] on div "Episode Details" at bounding box center [169, 95] width 94 height 30
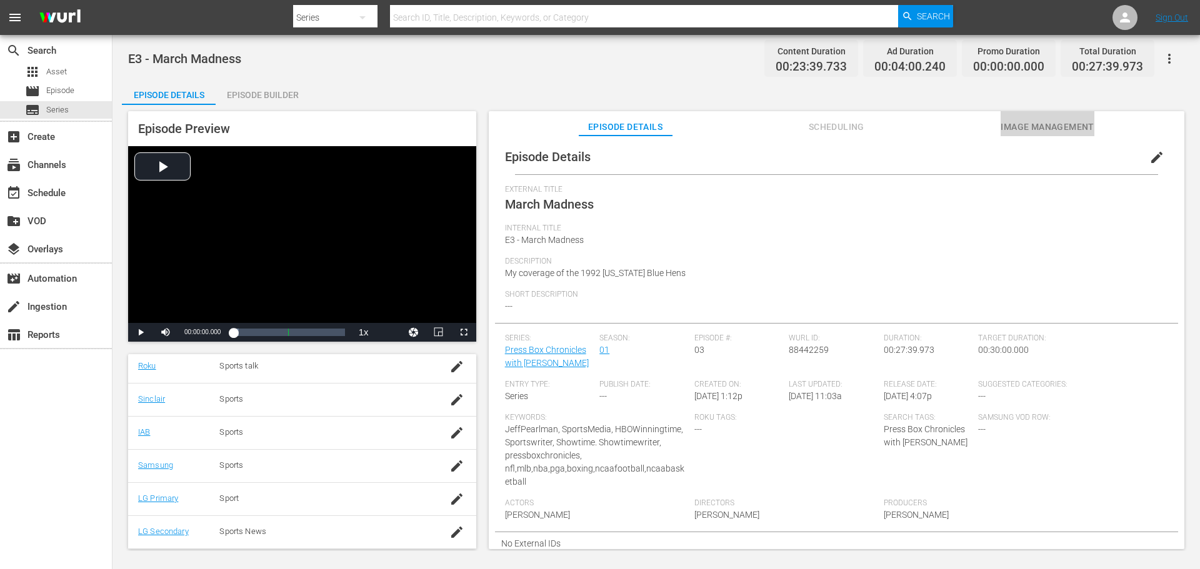
click at [1044, 123] on span "Image Management" at bounding box center [1047, 127] width 94 height 16
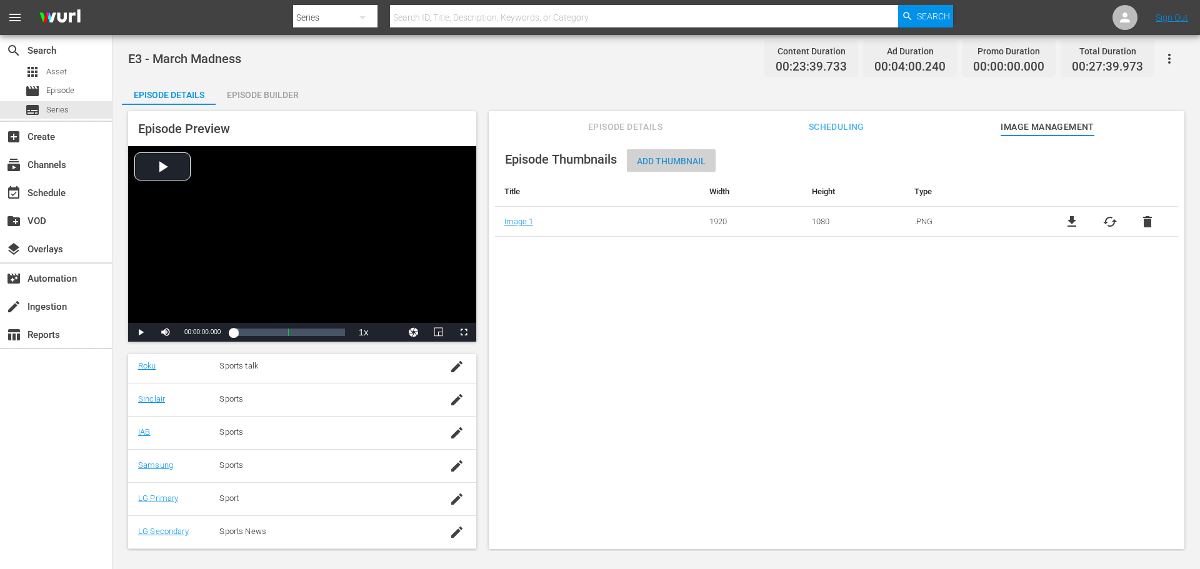
click at [677, 163] on span "Add Thumbnail" at bounding box center [671, 161] width 89 height 10
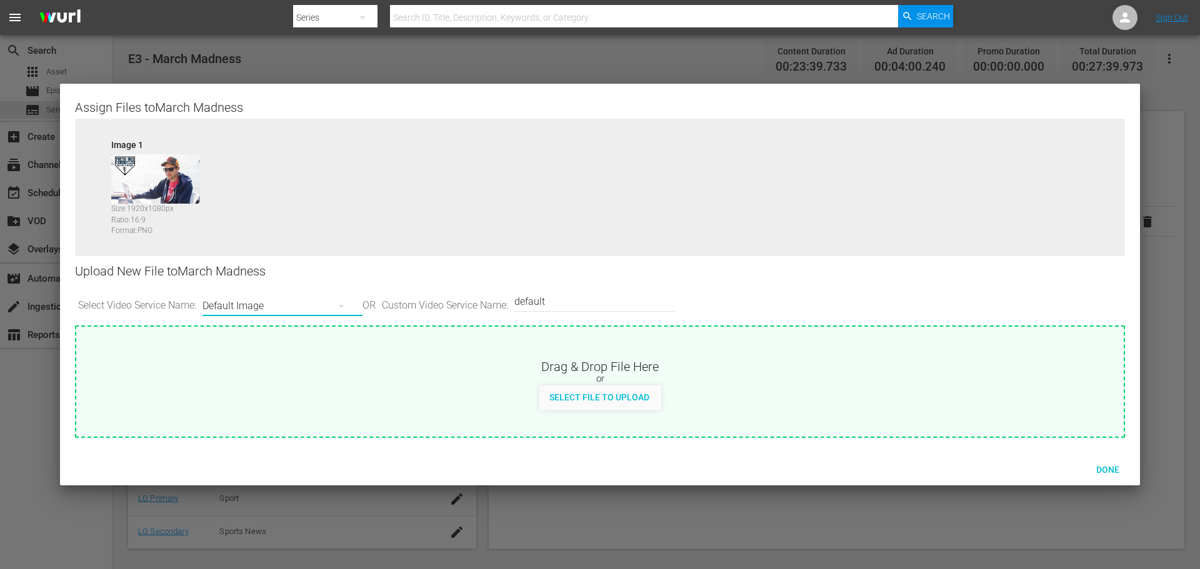
click at [355, 312] on button "button" at bounding box center [341, 306] width 30 height 30
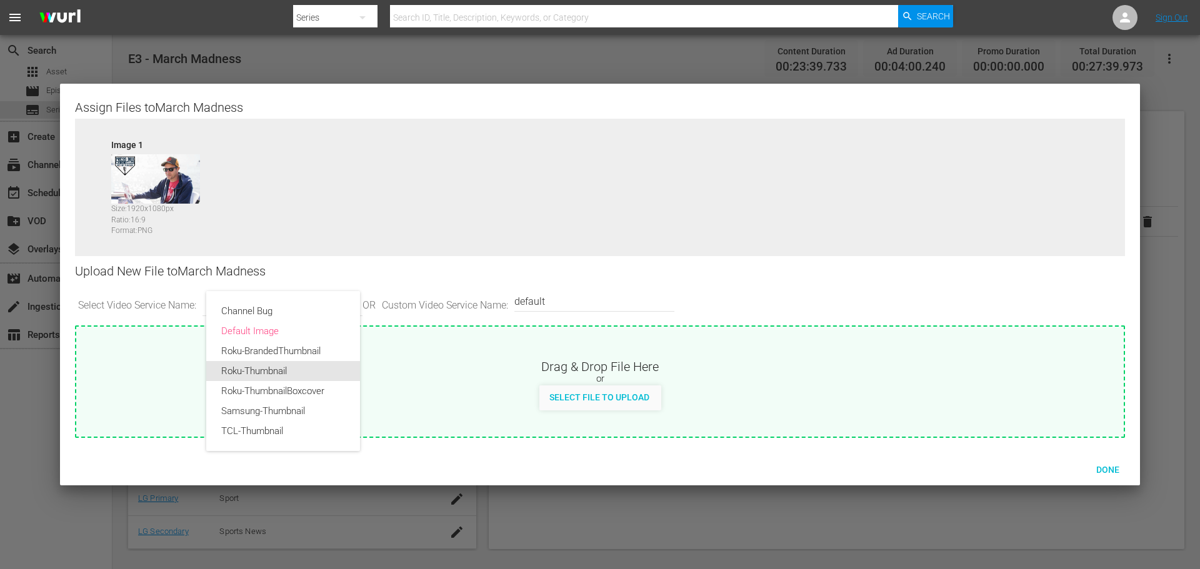
click at [296, 365] on div "Roku-Thumbnail" at bounding box center [283, 371] width 124 height 20
type input "Roku-Thumbnail"
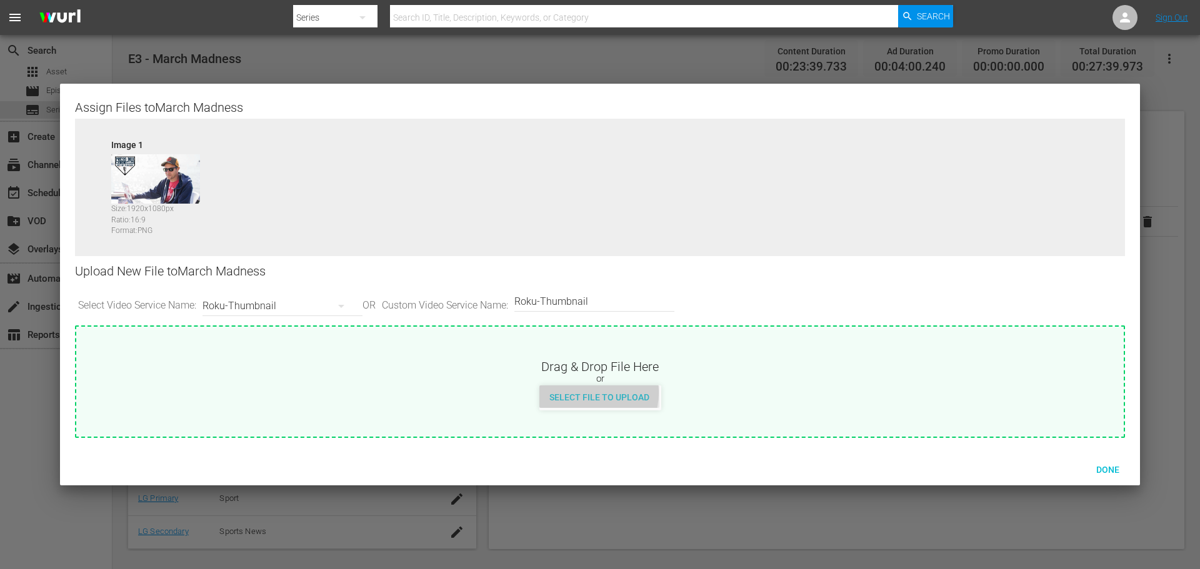
click at [586, 393] on span "Select File to Upload" at bounding box center [599, 397] width 120 height 10
type input "C:\fakepath\PrimaryThumb.png"
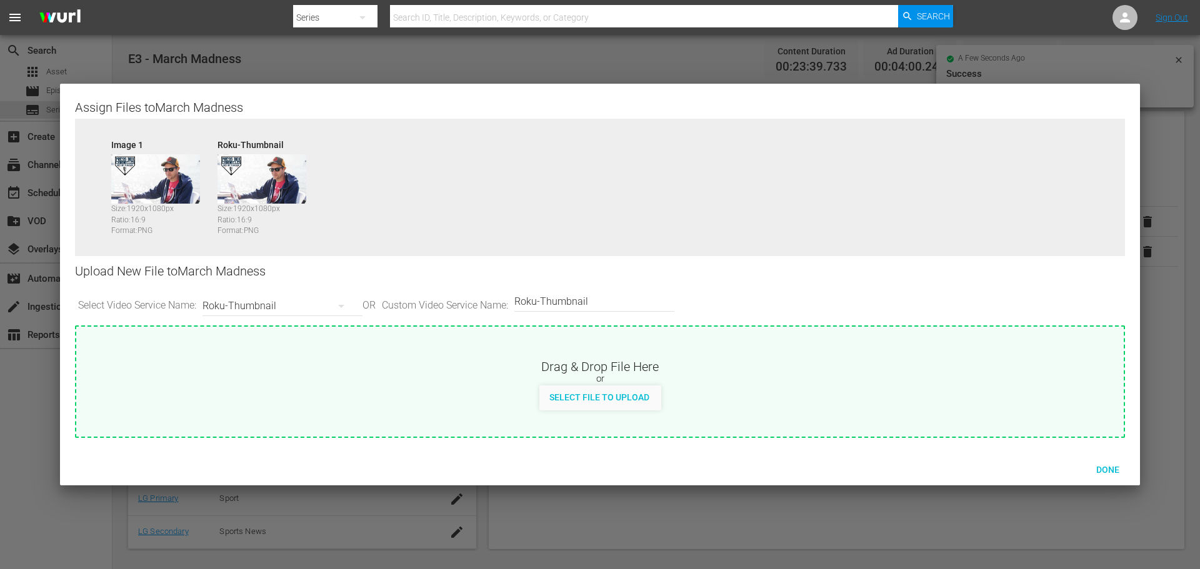
click at [333, 305] on button "button" at bounding box center [341, 306] width 30 height 30
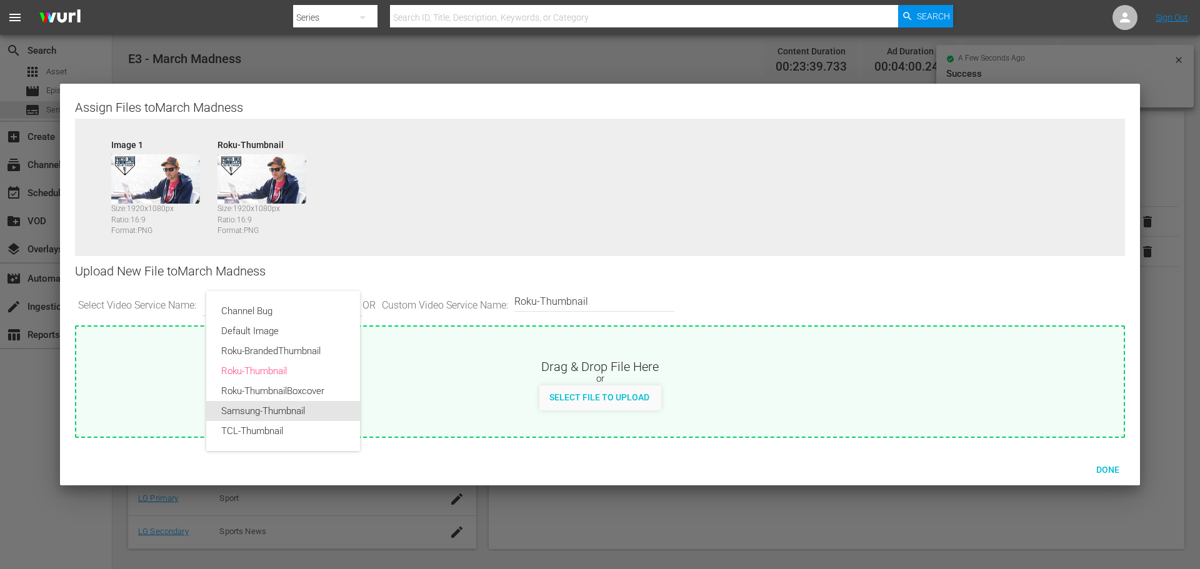
click at [312, 402] on div "Samsung-Thumbnail" at bounding box center [283, 411] width 124 height 20
type input "Samsung-Thumbnail"
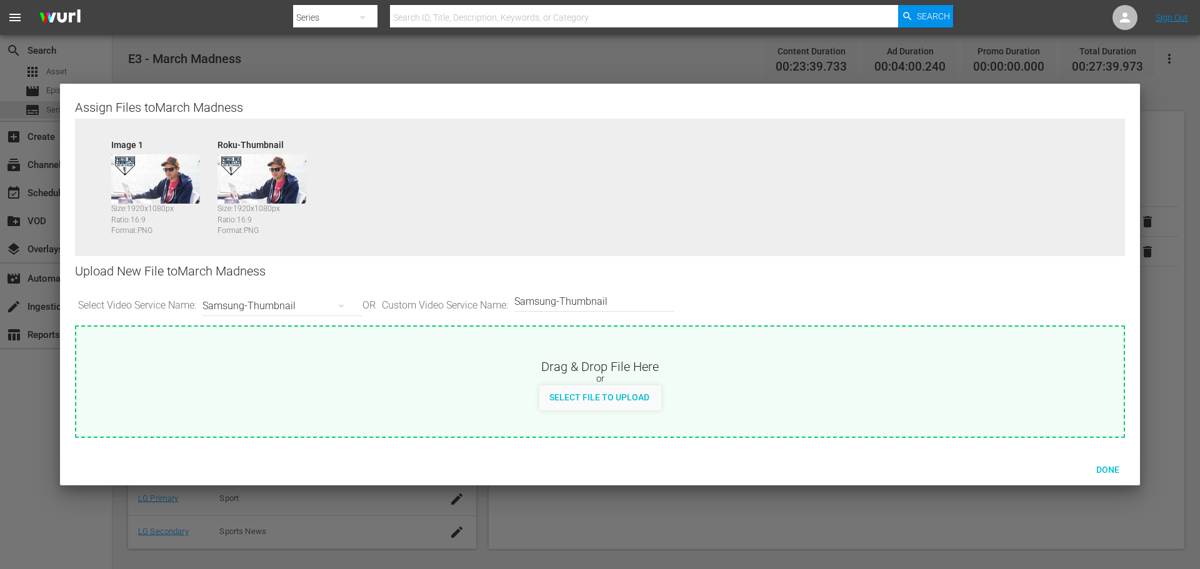
click at [579, 397] on span "Select File to Upload" at bounding box center [599, 397] width 120 height 10
type input "C:\fakepath\PBC_PRIMARY_THUMB.png"
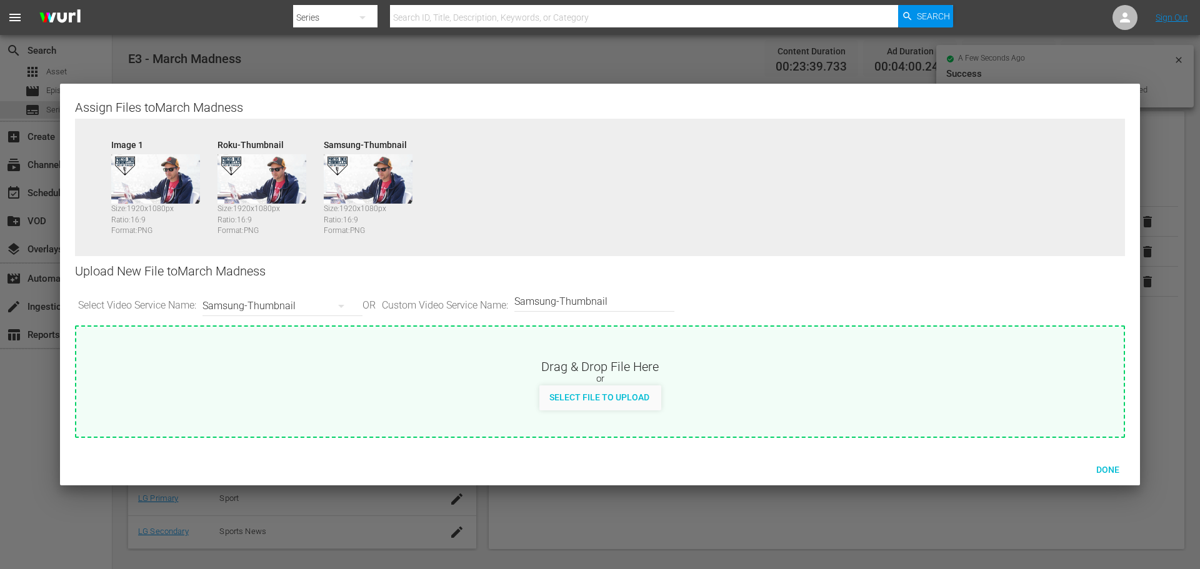
click at [285, 301] on div "Samsung-Thumbnail" at bounding box center [279, 306] width 154 height 35
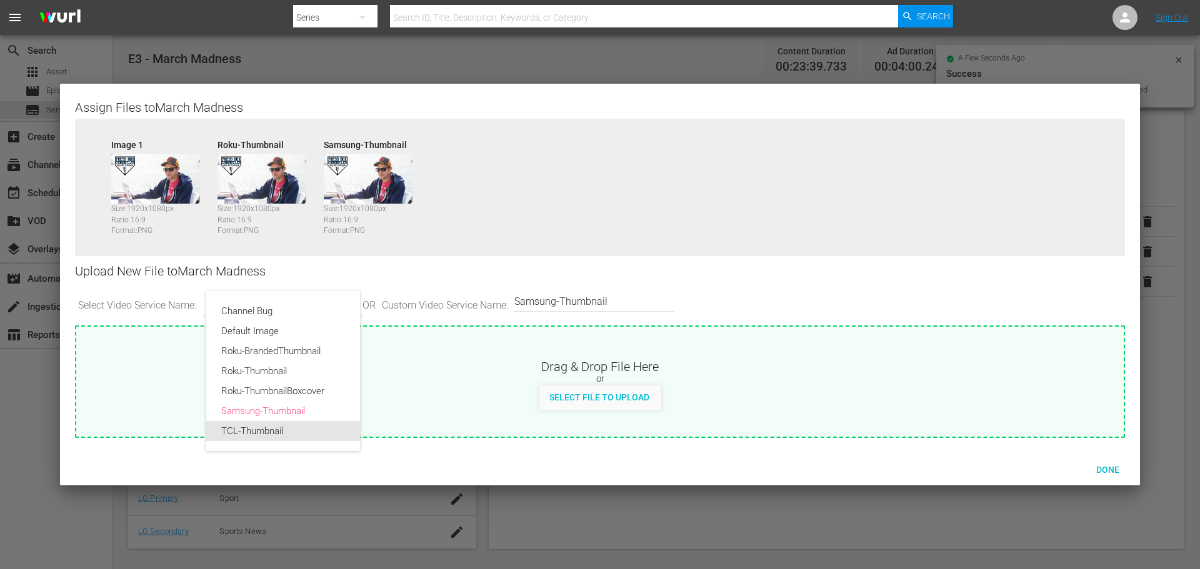
click at [270, 426] on div "TCL-Thumbnail" at bounding box center [283, 431] width 124 height 20
type input "TCL-Thumbnail"
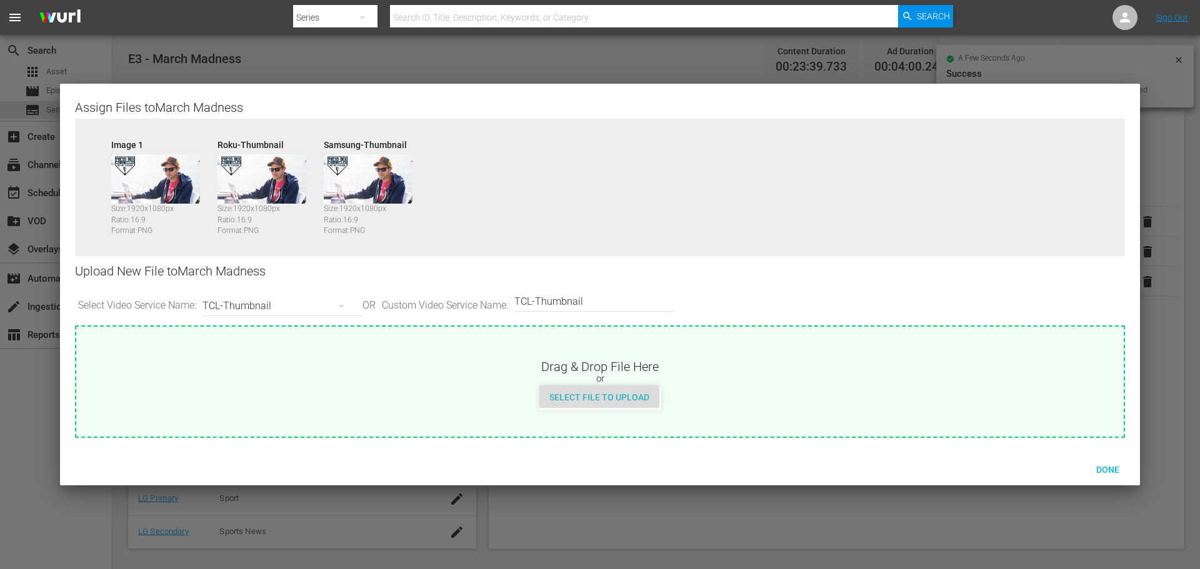
click at [622, 400] on span "Select File to Upload" at bounding box center [599, 397] width 120 height 10
type input "C:\fakepath\PrimaryThumb.png"
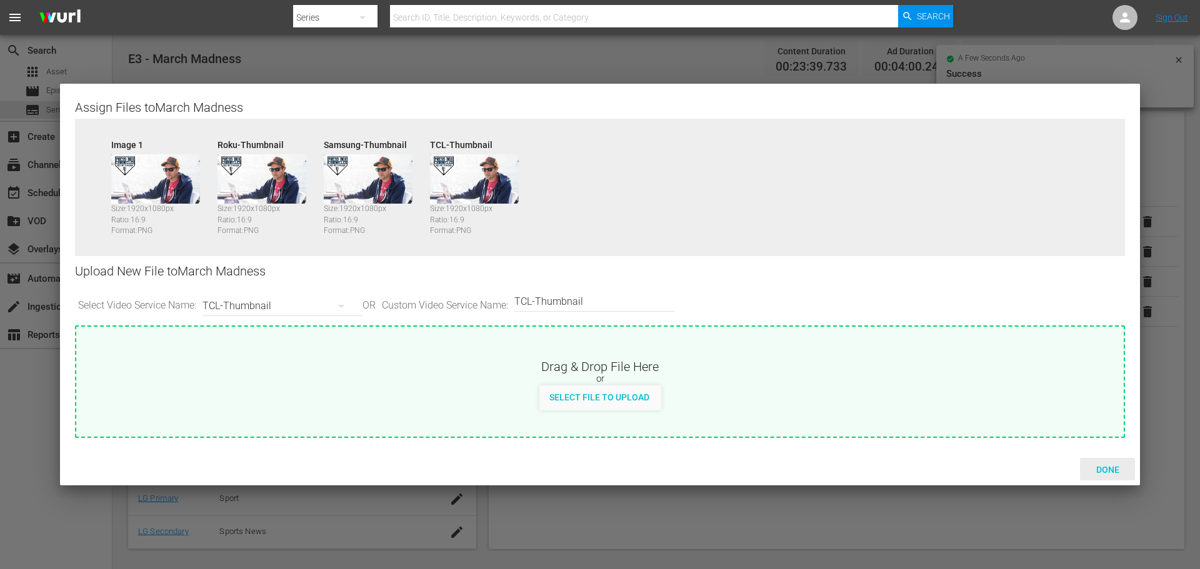
click at [1098, 474] on span "Done" at bounding box center [1107, 470] width 43 height 10
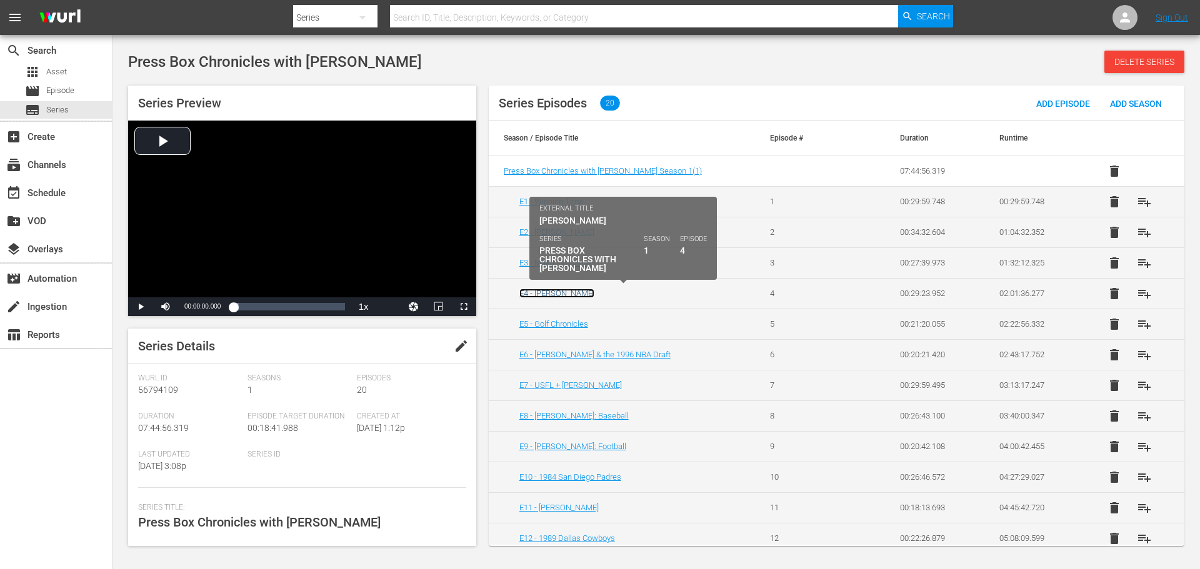
click at [571, 292] on link "E4 - [PERSON_NAME]" at bounding box center [556, 293] width 75 height 9
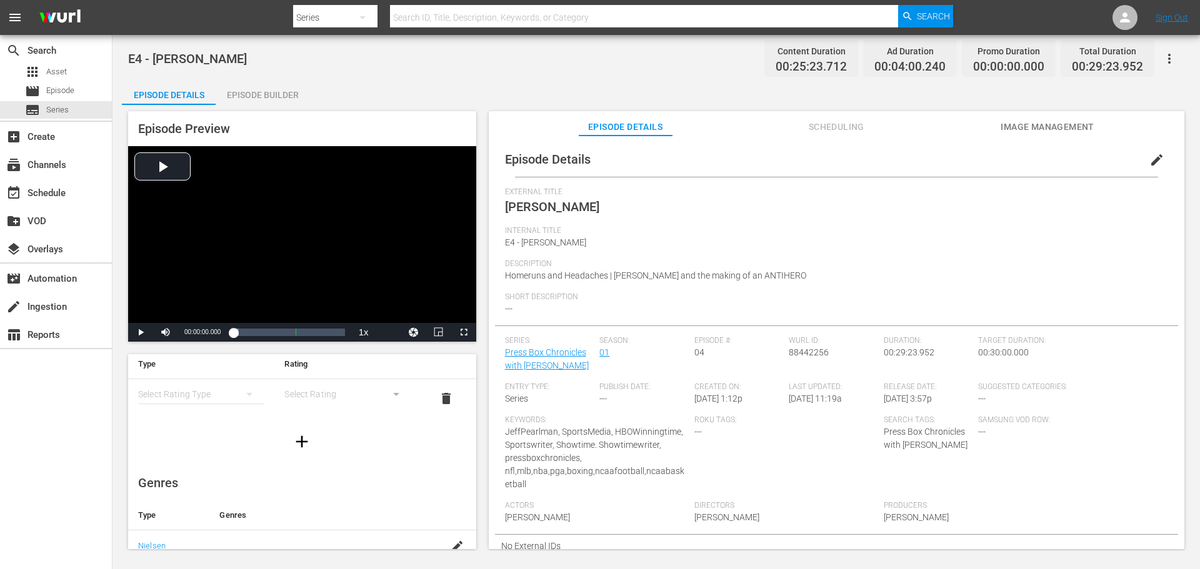
scroll to position [62, 0]
click at [242, 374] on icon "simple table" at bounding box center [249, 371] width 15 height 15
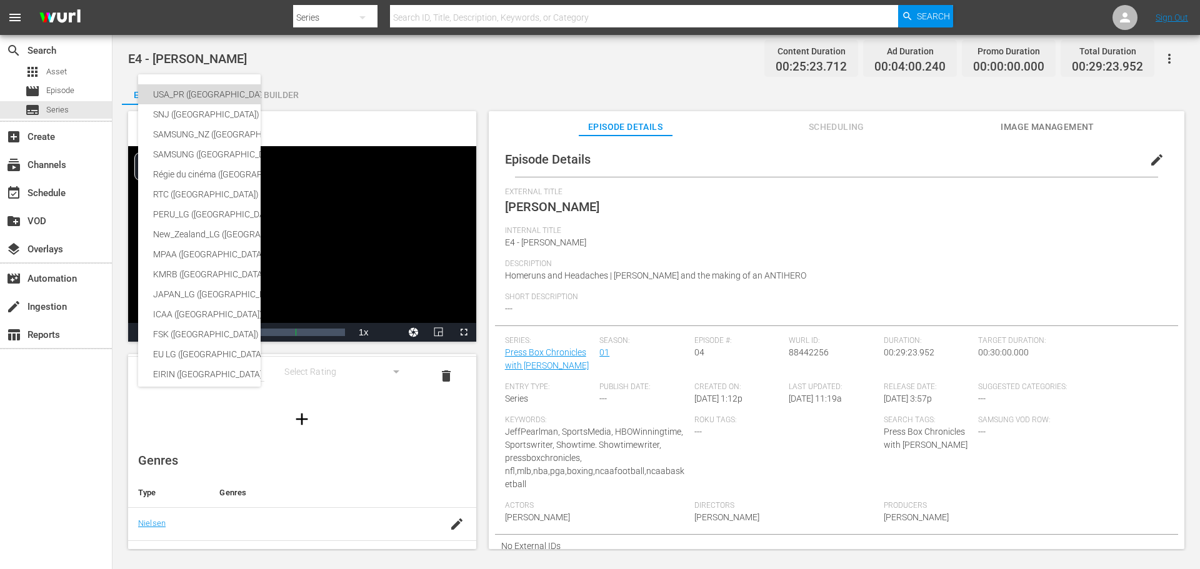
click at [206, 93] on div "USA_PR ([GEOGRAPHIC_DATA])" at bounding box center [296, 94] width 287 height 20
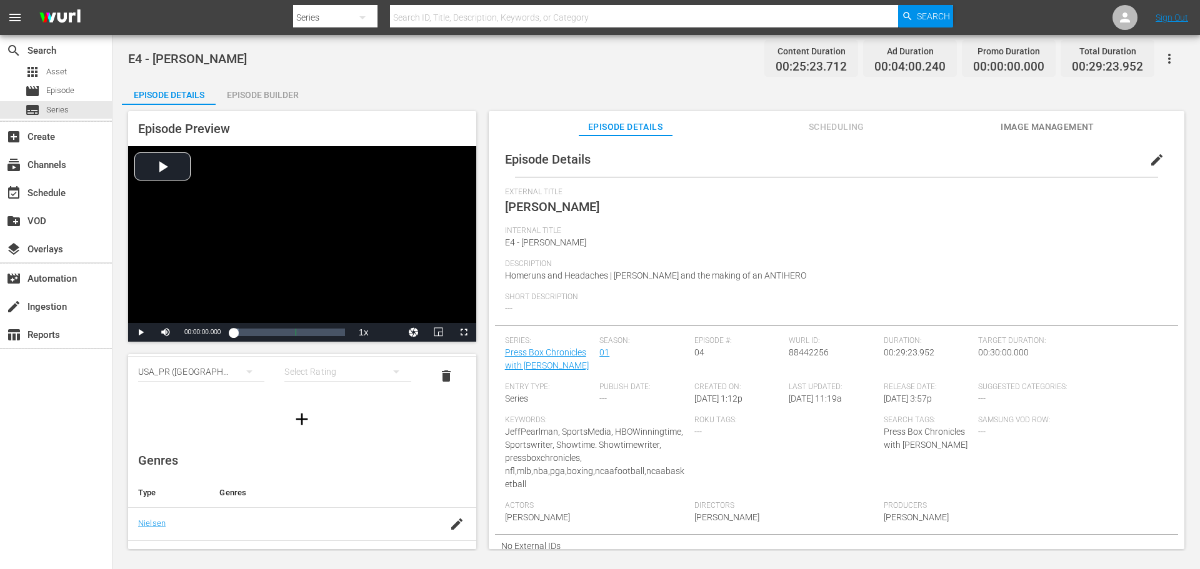
click at [354, 369] on div "simple table" at bounding box center [347, 371] width 126 height 35
click at [326, 452] on div "TV14" at bounding box center [342, 457] width 92 height 20
click at [397, 376] on button "simple table" at bounding box center [396, 372] width 30 height 30
click at [337, 480] on div "TVMA" at bounding box center [342, 477] width 92 height 20
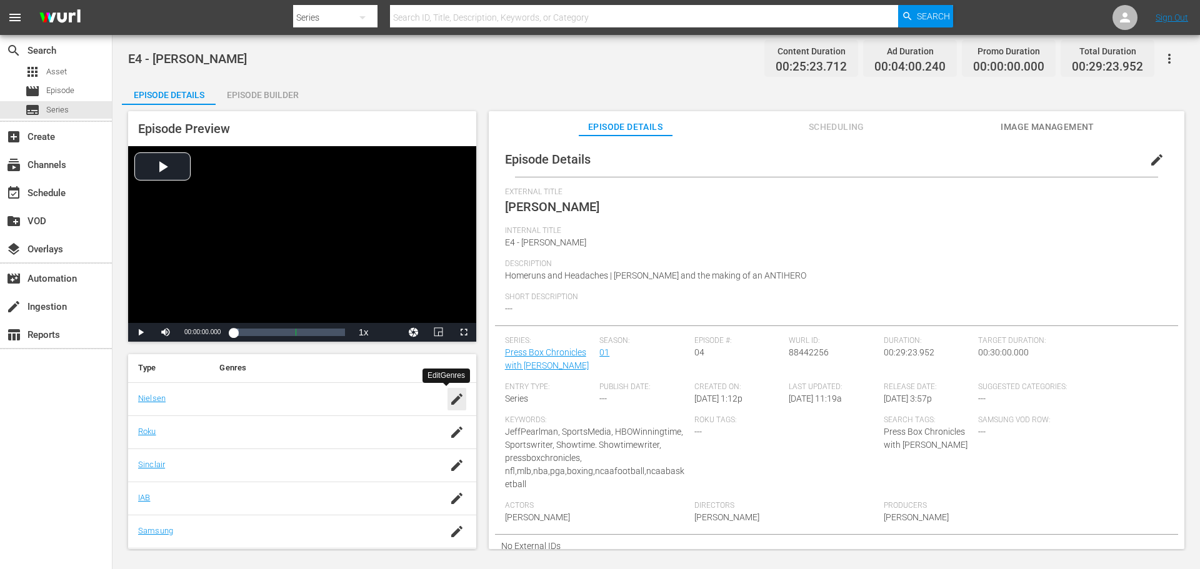
click at [447, 391] on div "button" at bounding box center [456, 399] width 19 height 22
click at [319, 406] on input "text" at bounding box center [317, 406] width 196 height 30
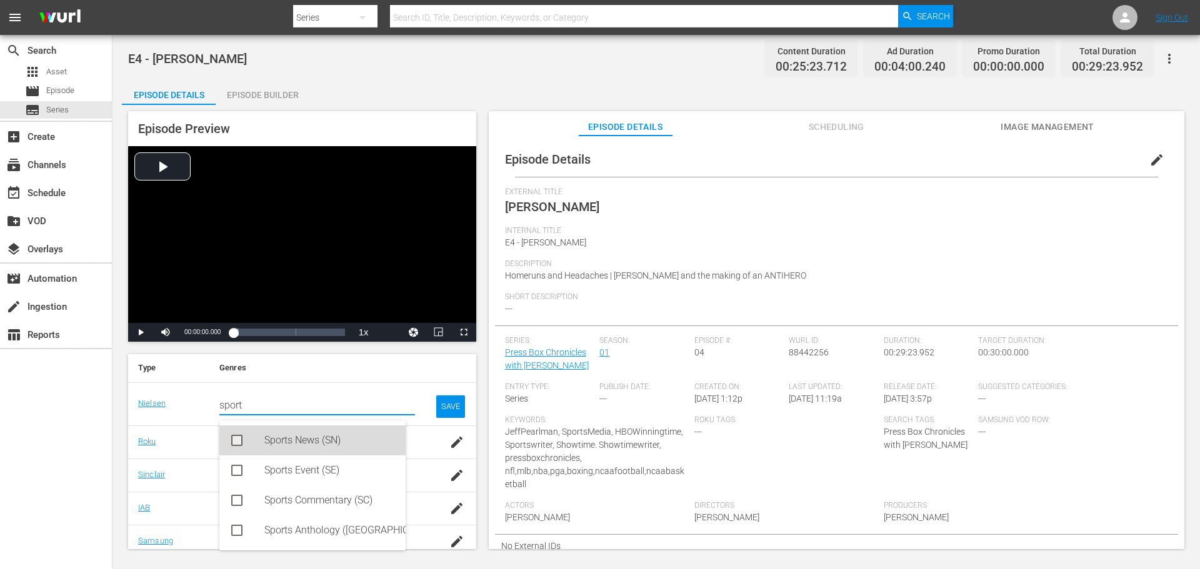
drag, startPoint x: 316, startPoint y: 442, endPoint x: 337, endPoint y: 482, distance: 45.8
click at [358, 469] on div "Sports News (SN) Sports Event (SE) Sports Commentary (SC) Sports Anthology (SA)" at bounding box center [312, 486] width 186 height 130
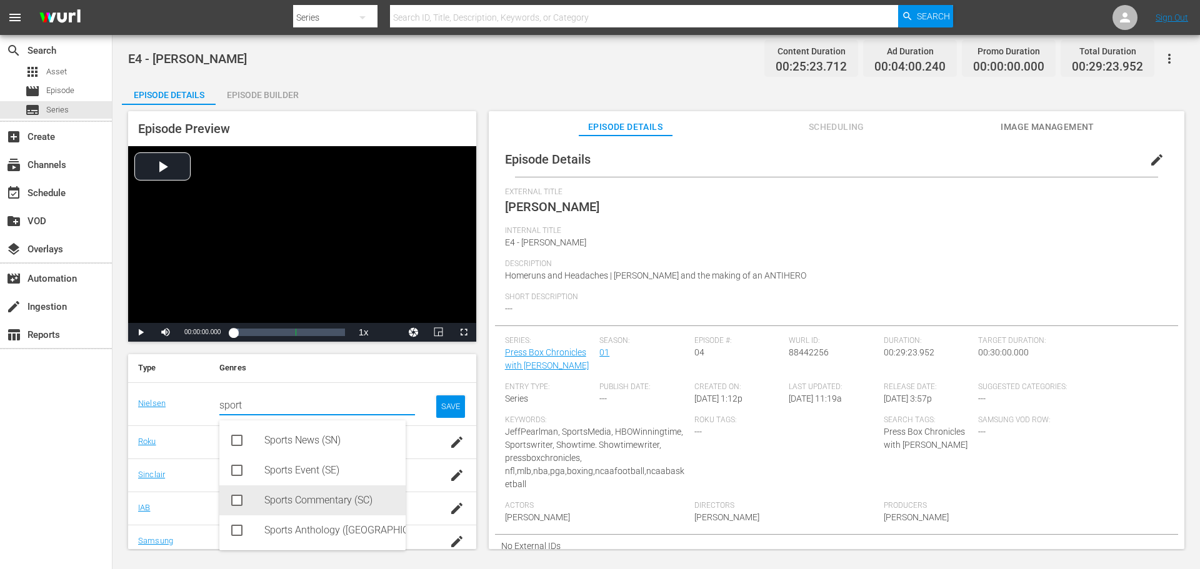
click at [302, 491] on div "Sports Commentary (SC)" at bounding box center [329, 501] width 131 height 30
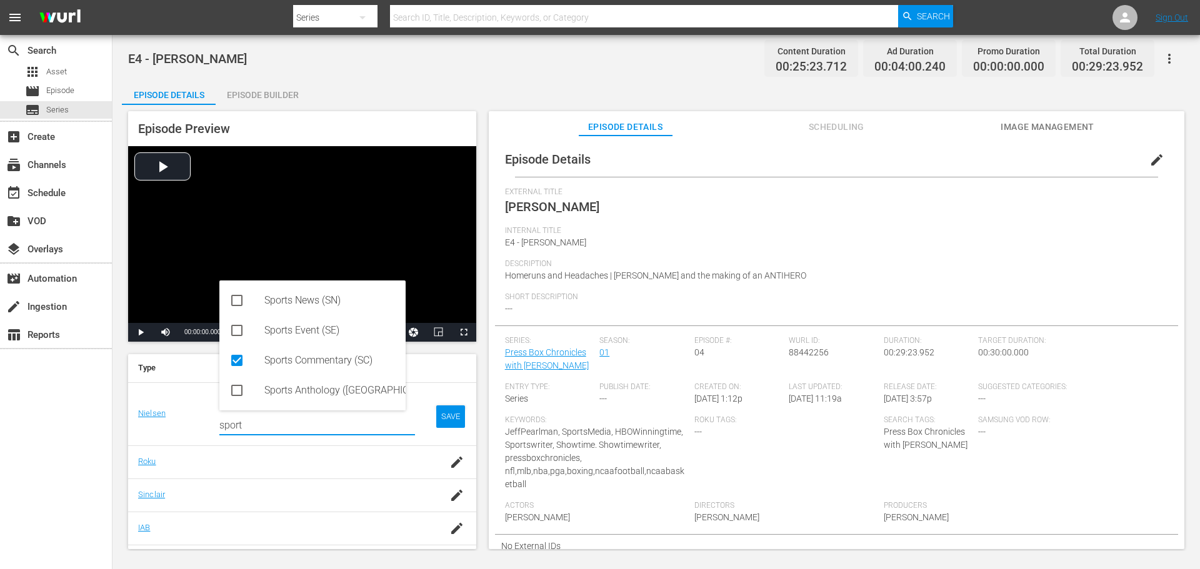
type input "sport"
click at [436, 420] on div "SAVE" at bounding box center [450, 417] width 29 height 22
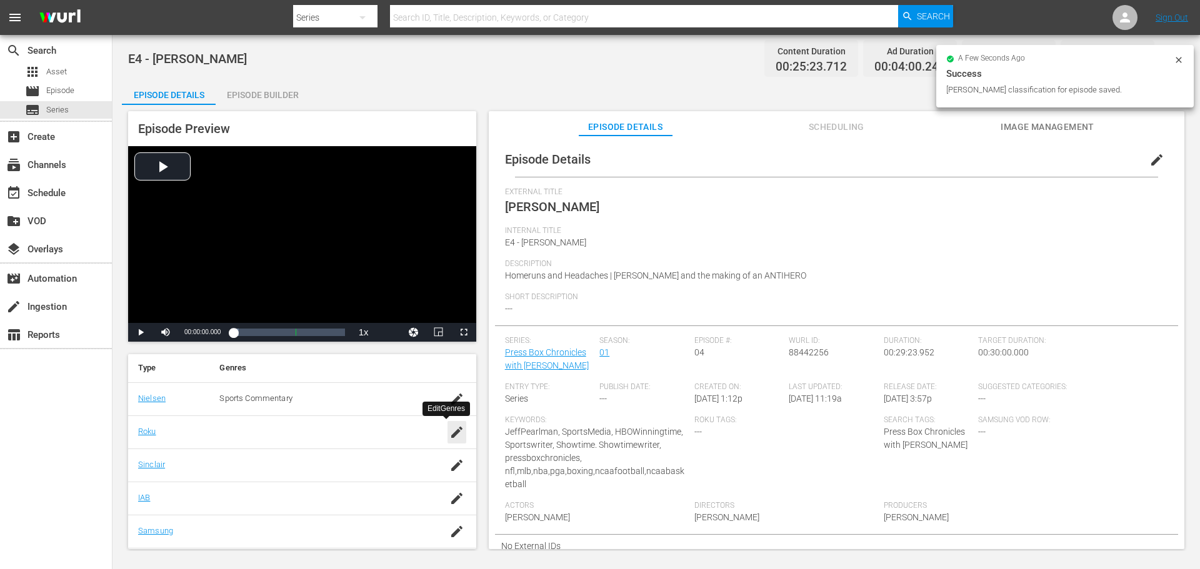
click at [449, 434] on icon "button" at bounding box center [456, 432] width 15 height 15
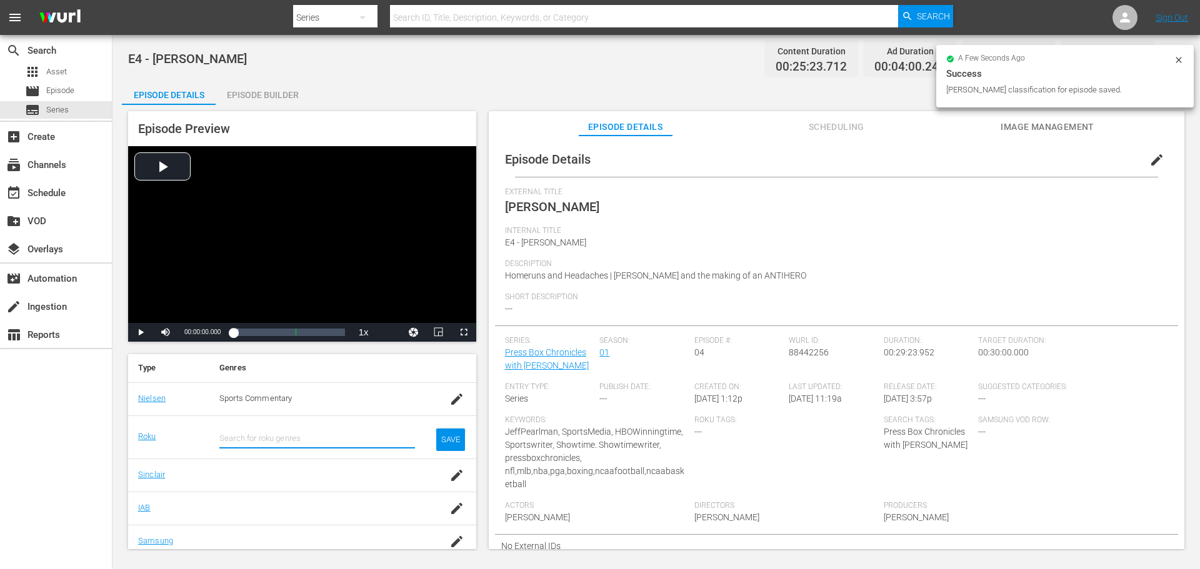
click at [296, 443] on input "text" at bounding box center [317, 439] width 196 height 30
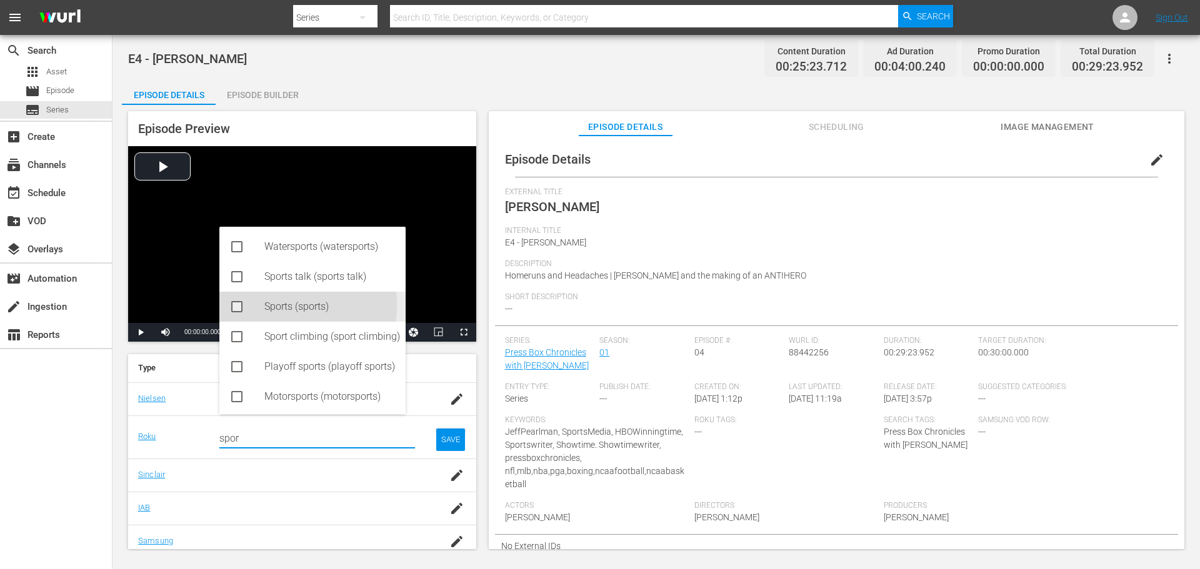
click at [241, 306] on icon at bounding box center [236, 306] width 15 height 15
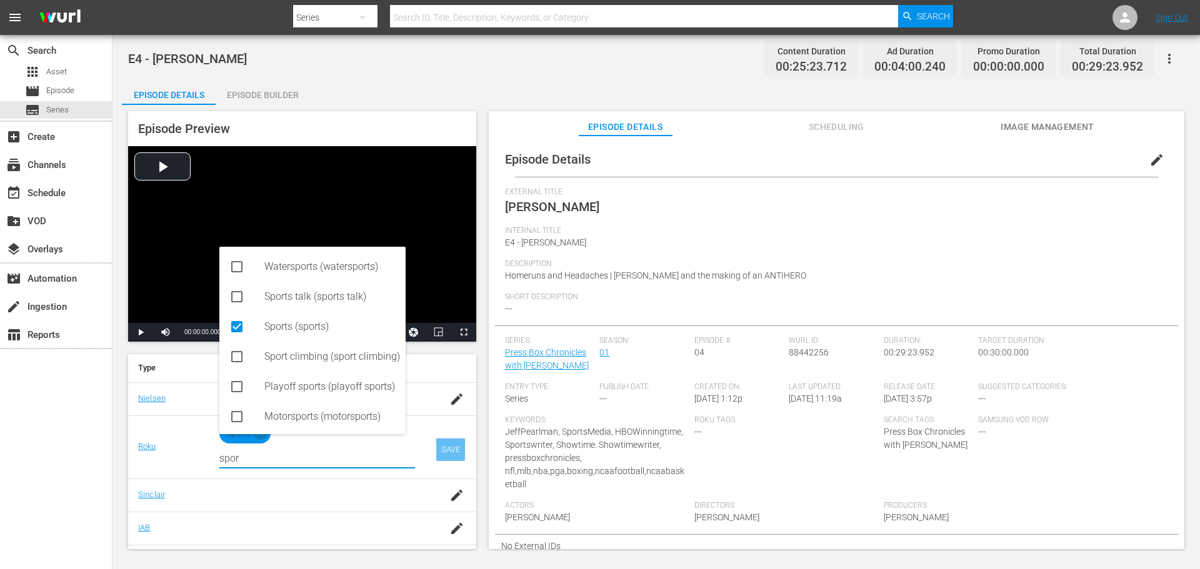
type input "spor"
click at [454, 448] on div "SAVE" at bounding box center [450, 450] width 29 height 22
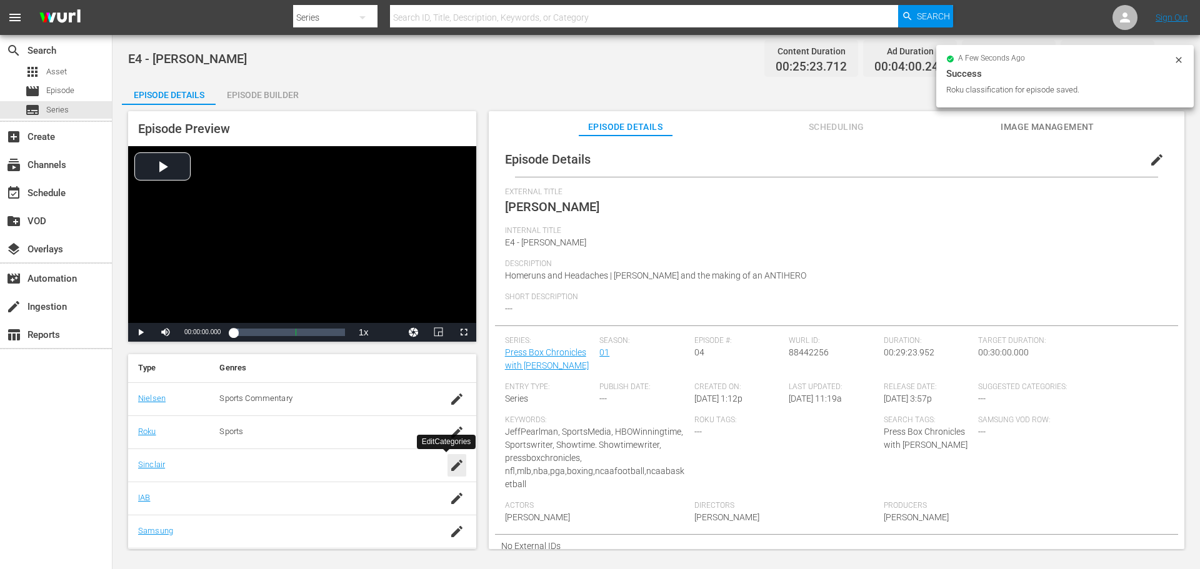
click at [449, 470] on icon "button" at bounding box center [456, 465] width 15 height 15
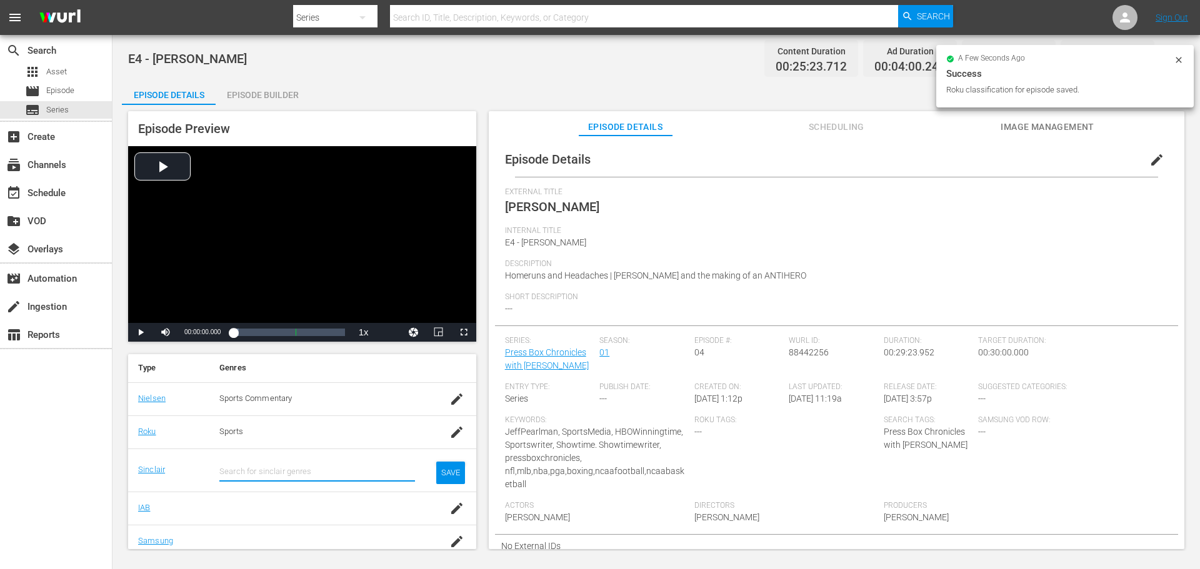
click at [312, 476] on input "text" at bounding box center [317, 472] width 196 height 30
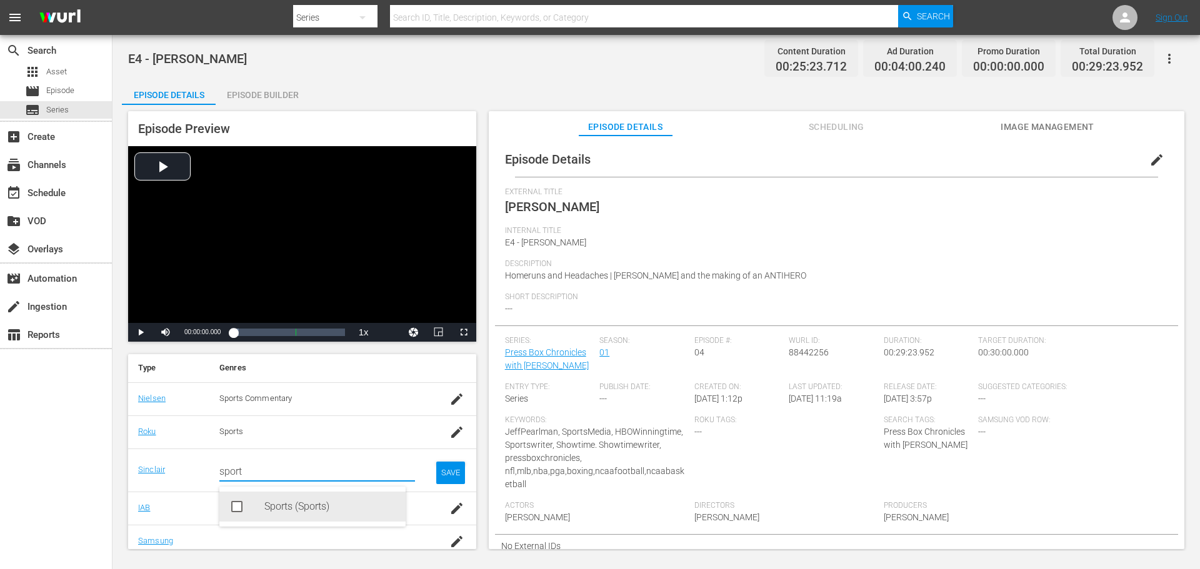
click at [307, 501] on div "Sports (Sports)" at bounding box center [329, 507] width 131 height 30
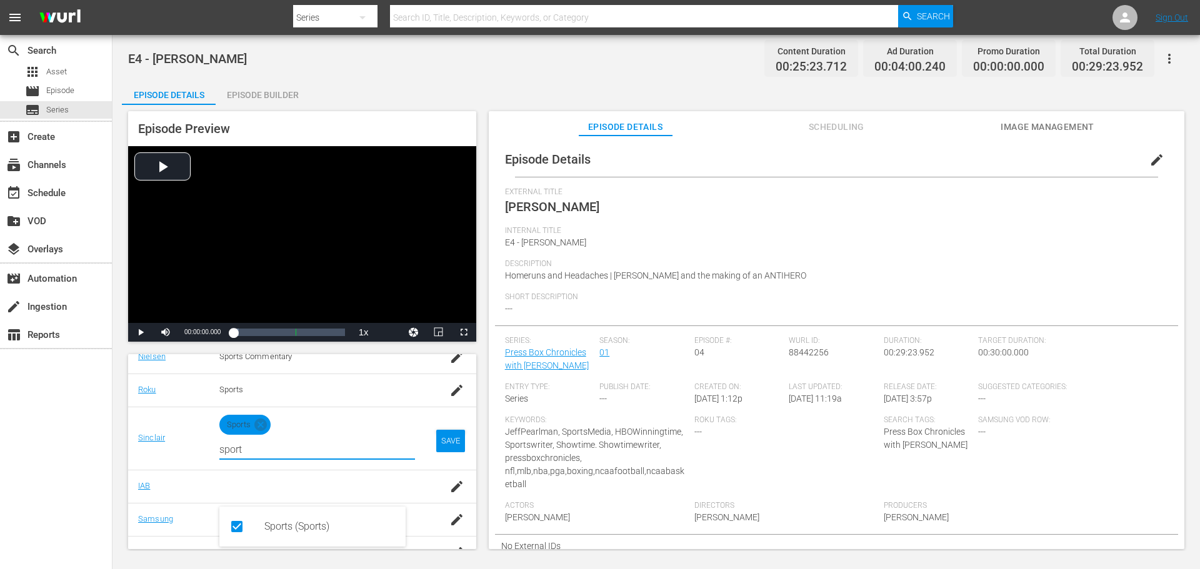
scroll to position [250, 0]
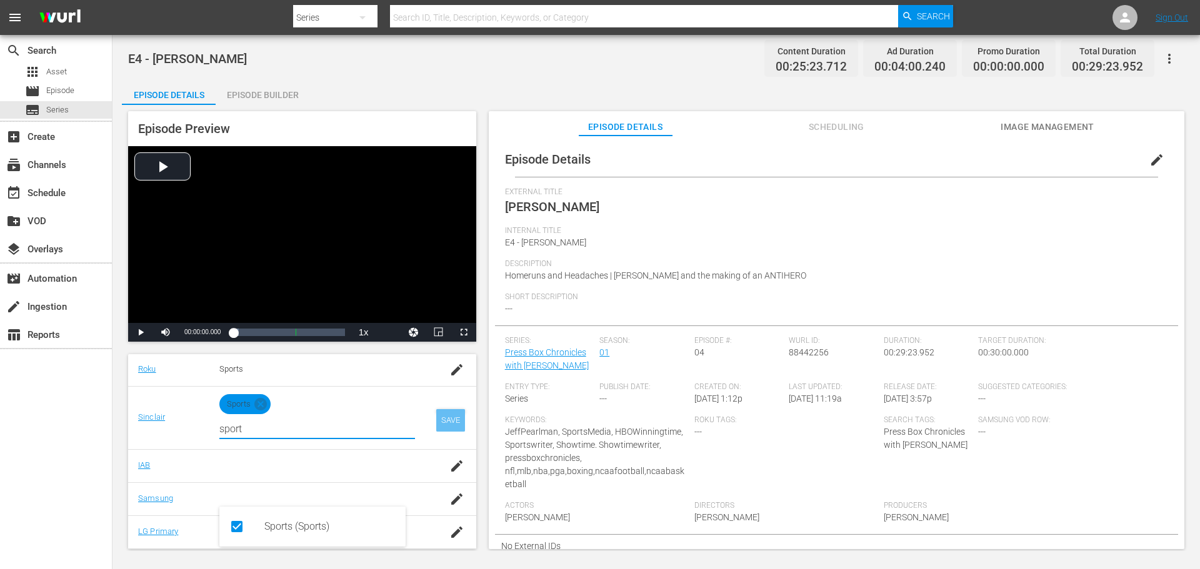
type input "sport"
click at [439, 420] on div "SAVE" at bounding box center [450, 420] width 29 height 22
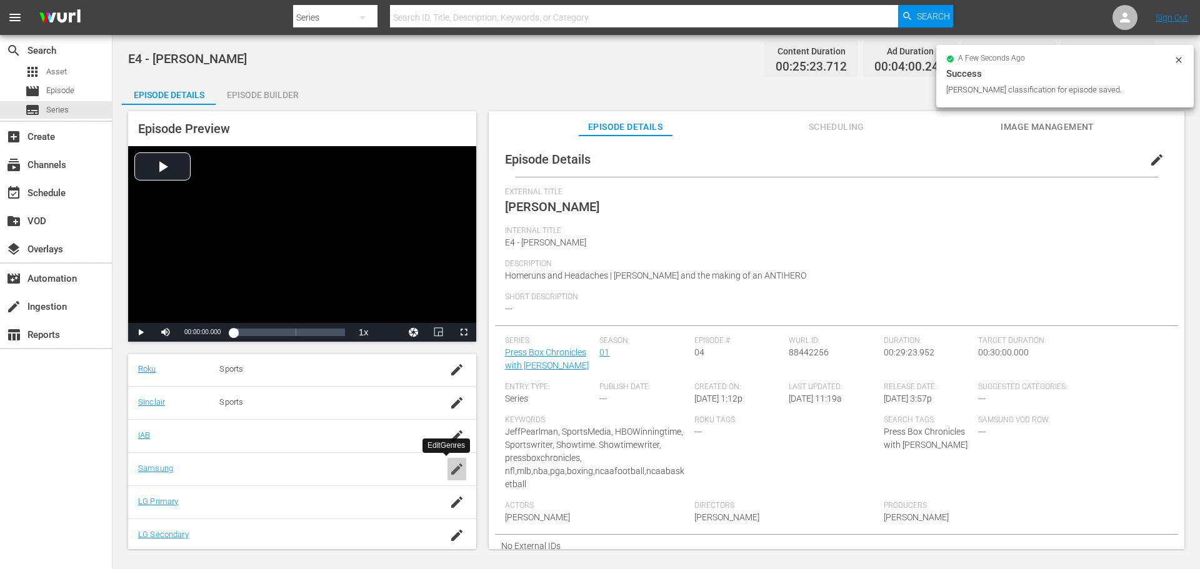
click at [449, 472] on icon "button" at bounding box center [456, 469] width 15 height 15
click at [265, 439] on div at bounding box center [317, 436] width 196 height 12
click at [449, 442] on icon "button" at bounding box center [456, 436] width 15 height 15
click at [311, 447] on input "text" at bounding box center [317, 442] width 196 height 30
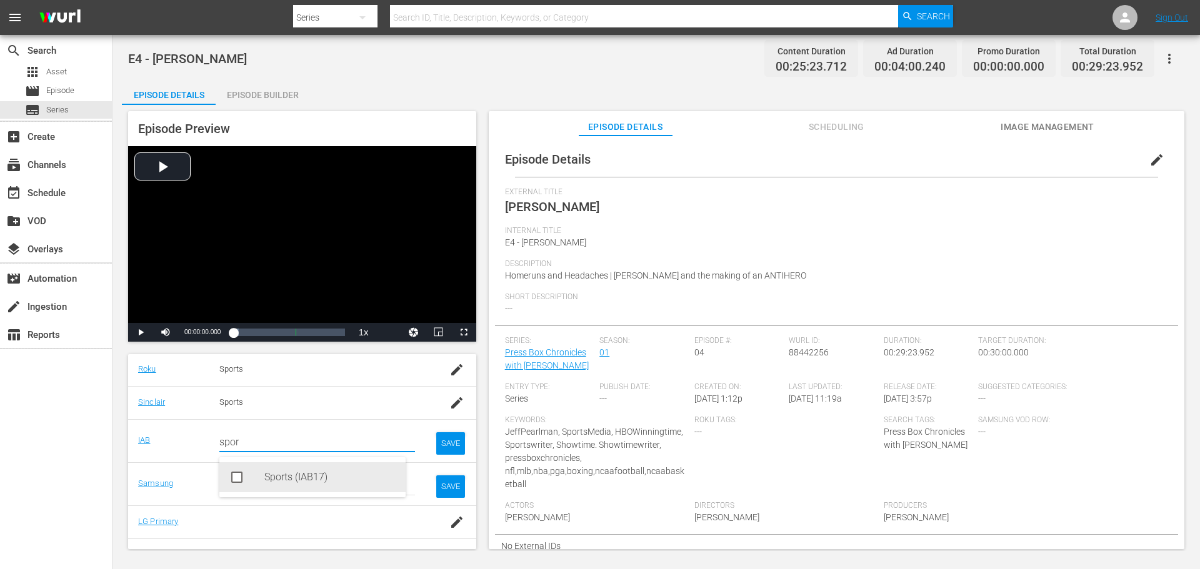
click at [297, 476] on div "Sports (IAB17)" at bounding box center [329, 477] width 131 height 30
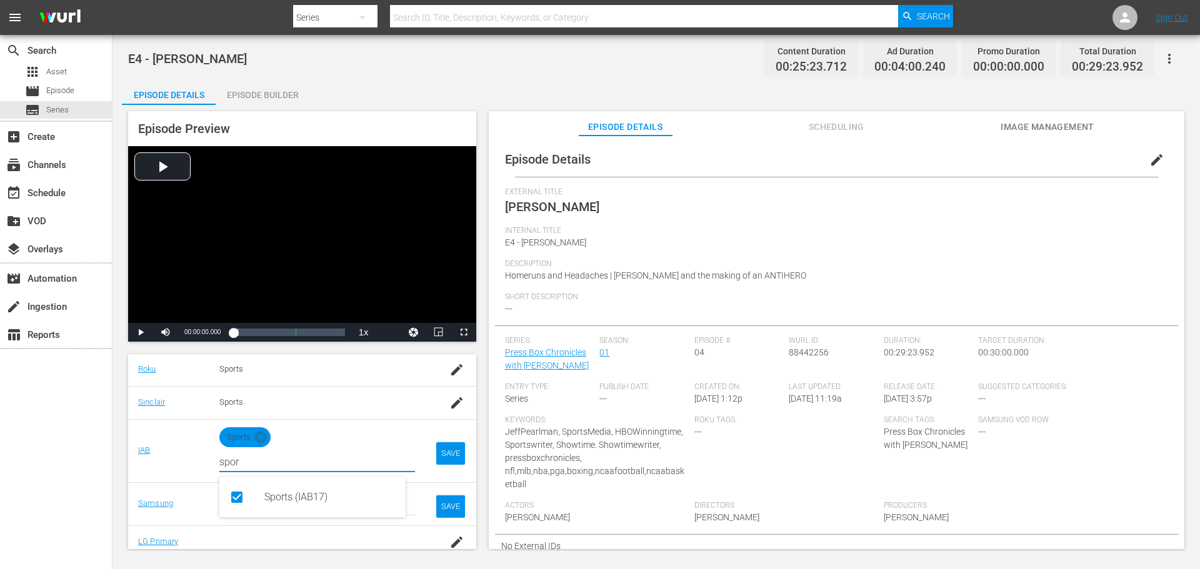
type input "spor"
click at [444, 448] on div "SAVE" at bounding box center [450, 453] width 29 height 22
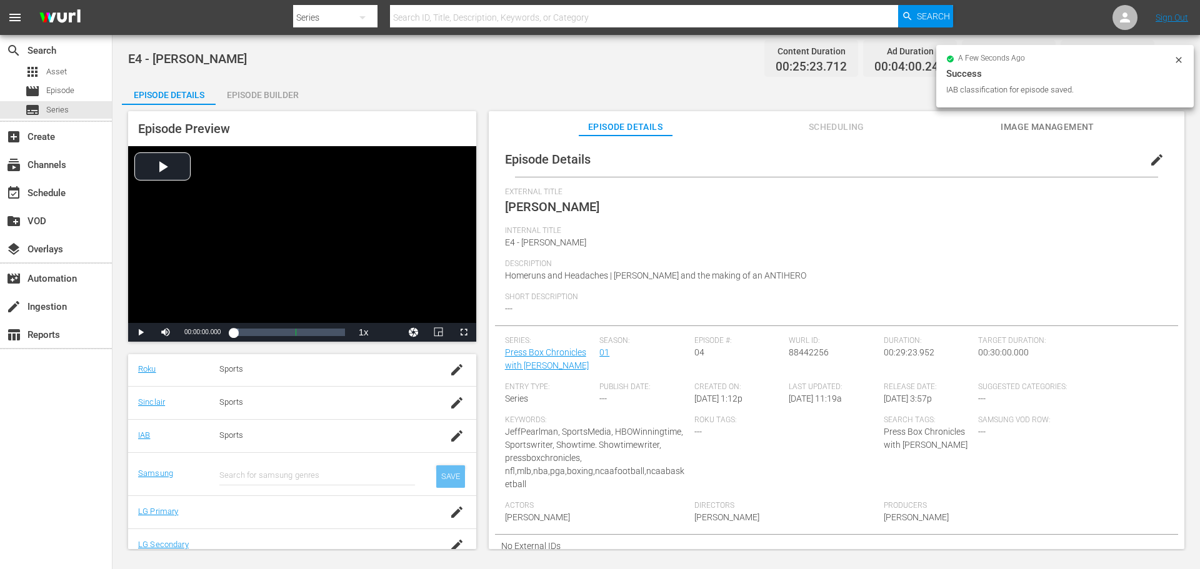
click at [436, 474] on div "SAVE" at bounding box center [450, 477] width 29 height 22
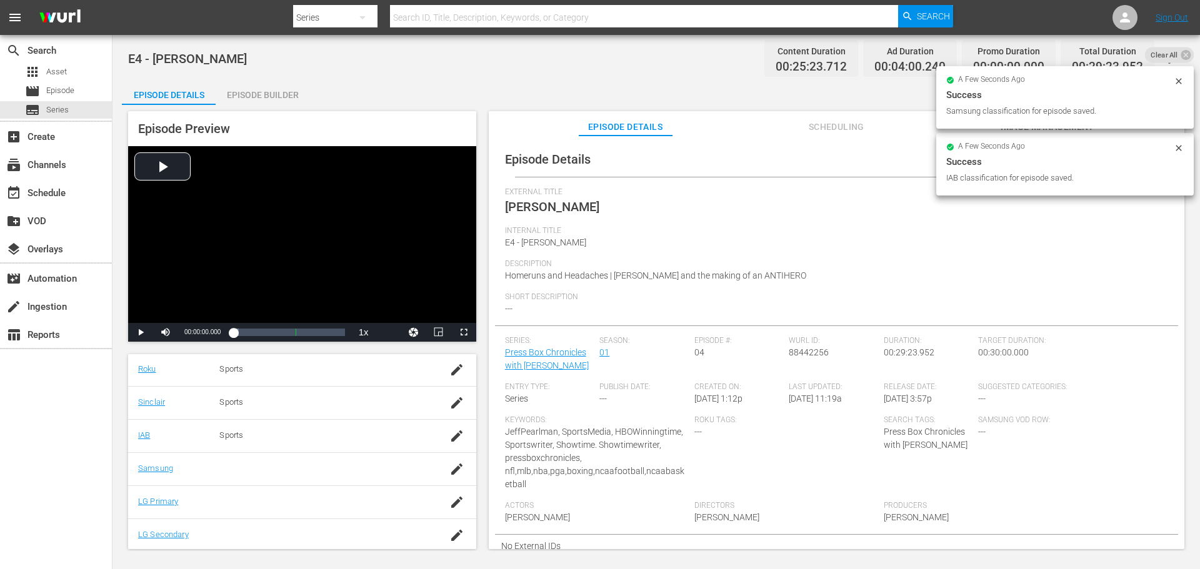
click at [308, 479] on td at bounding box center [322, 468] width 227 height 33
drag, startPoint x: 439, startPoint y: 470, endPoint x: 421, endPoint y: 470, distance: 18.1
click at [449, 470] on icon "button" at bounding box center [456, 469] width 15 height 15
click at [328, 471] on input "text" at bounding box center [317, 476] width 196 height 30
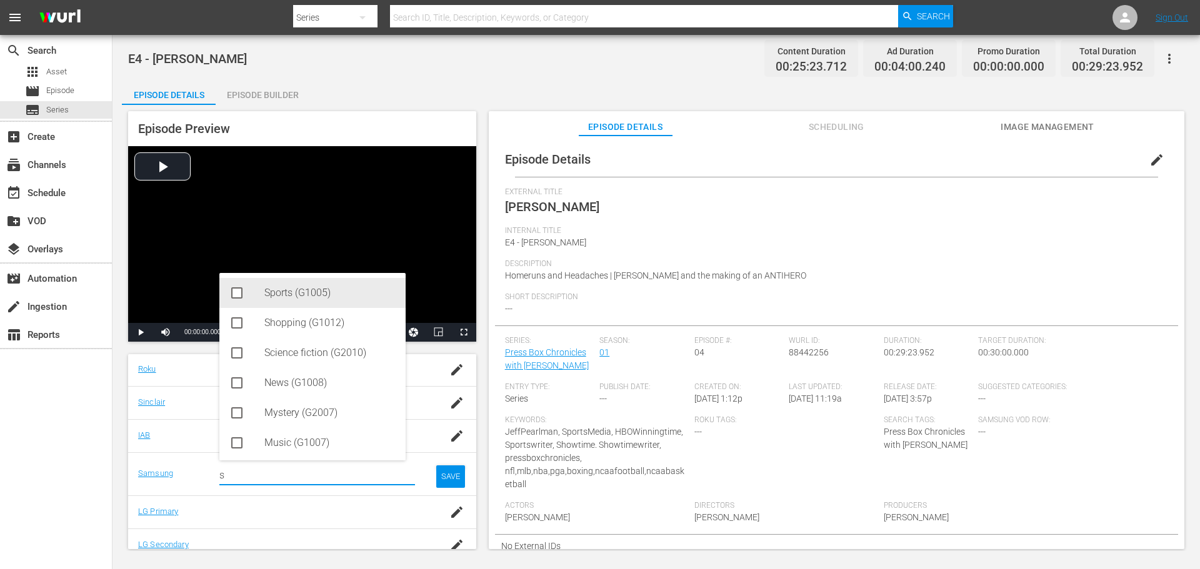
click at [236, 297] on icon at bounding box center [236, 293] width 15 height 15
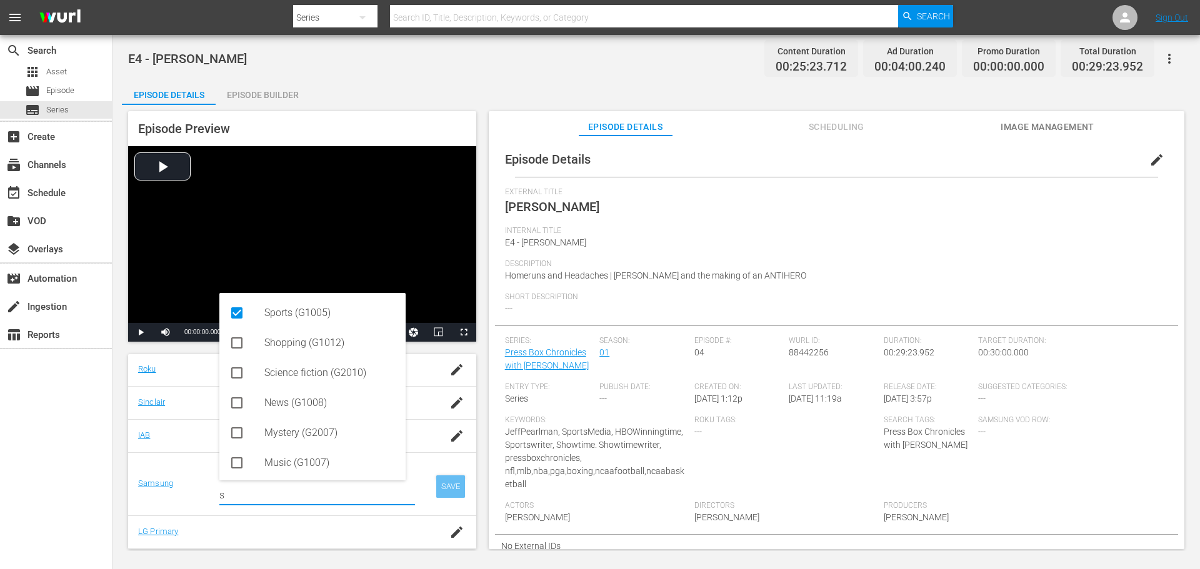
type input "s"
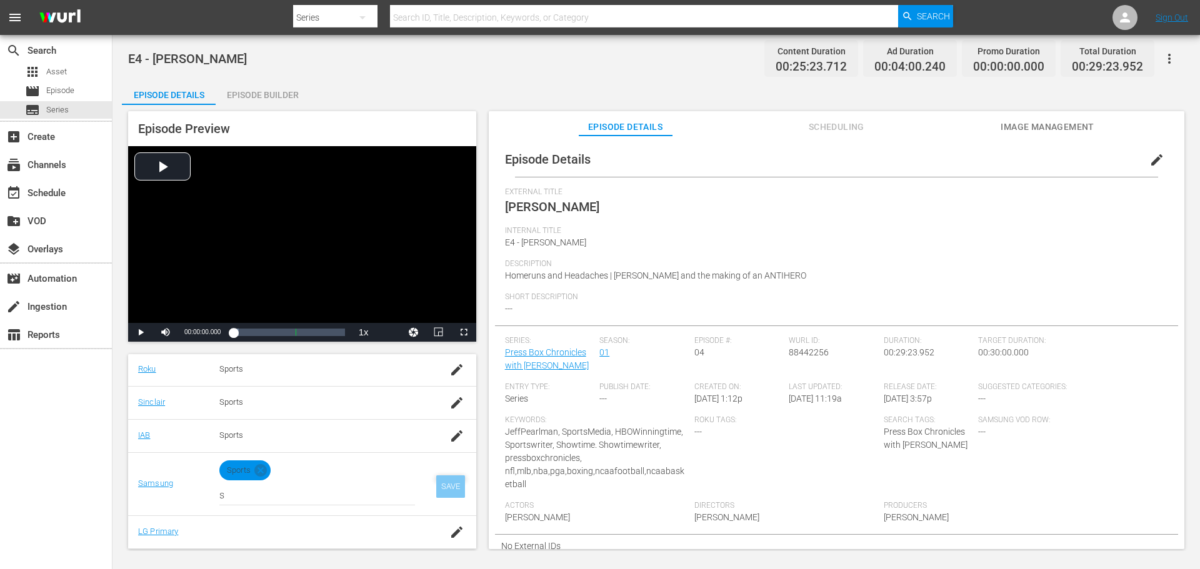
click at [437, 488] on div "SAVE" at bounding box center [450, 487] width 29 height 22
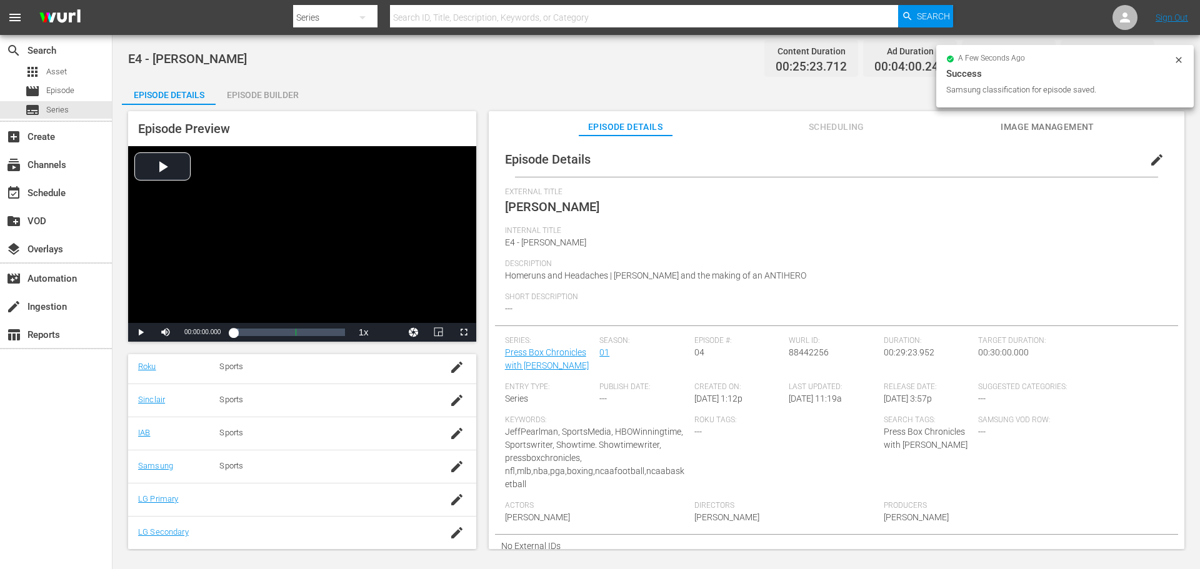
scroll to position [253, 0]
click at [449, 501] on icon "button" at bounding box center [456, 499] width 15 height 15
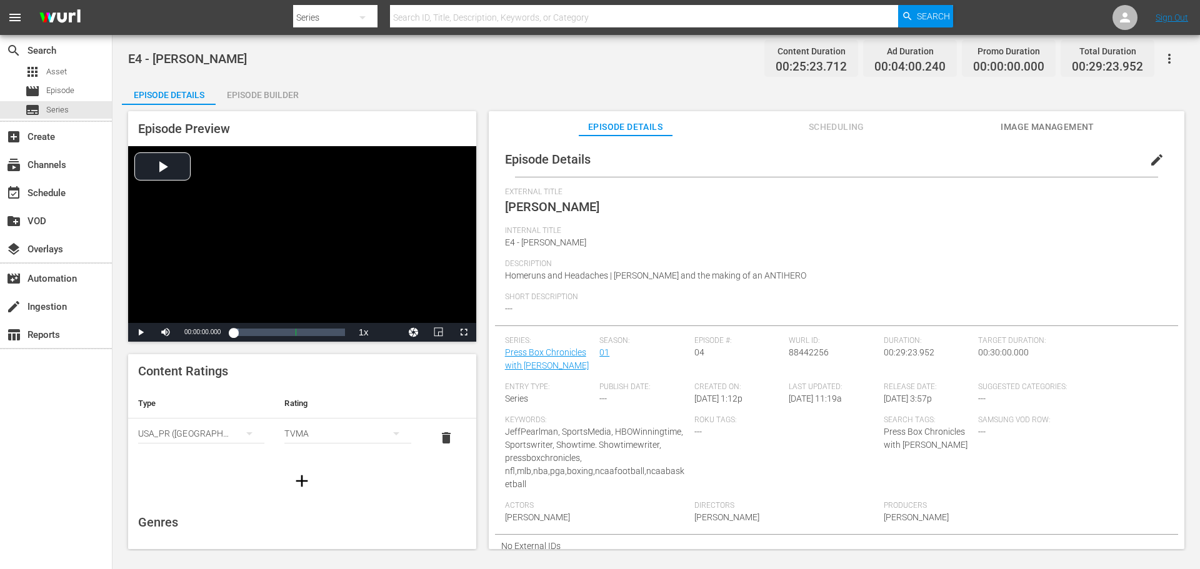
scroll to position [0, 0]
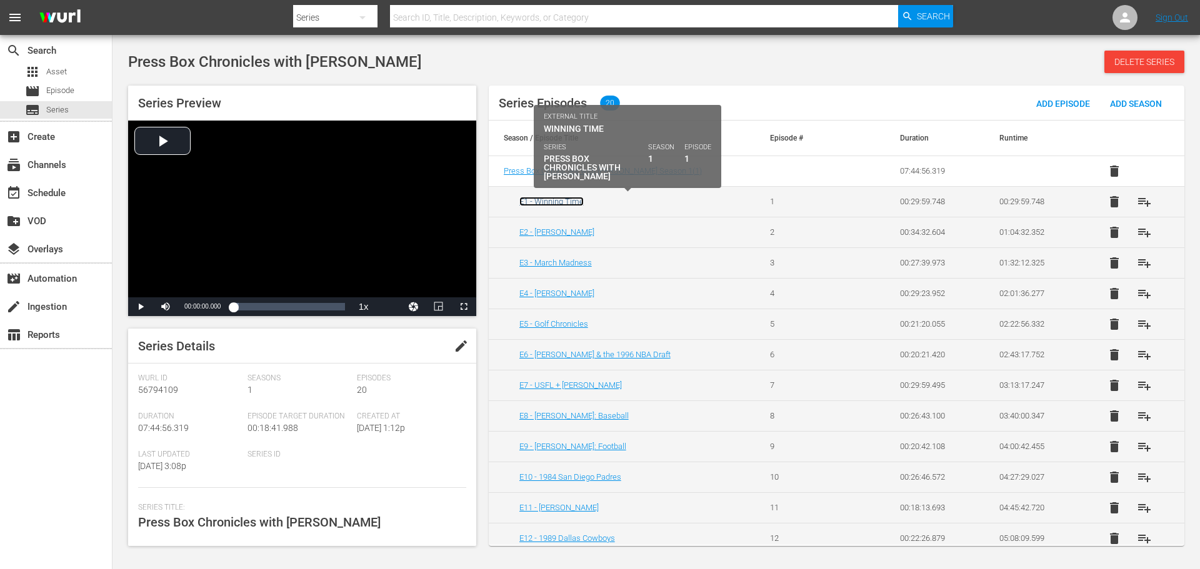
click at [571, 201] on link "E1 - Winning Time" at bounding box center [551, 201] width 64 height 9
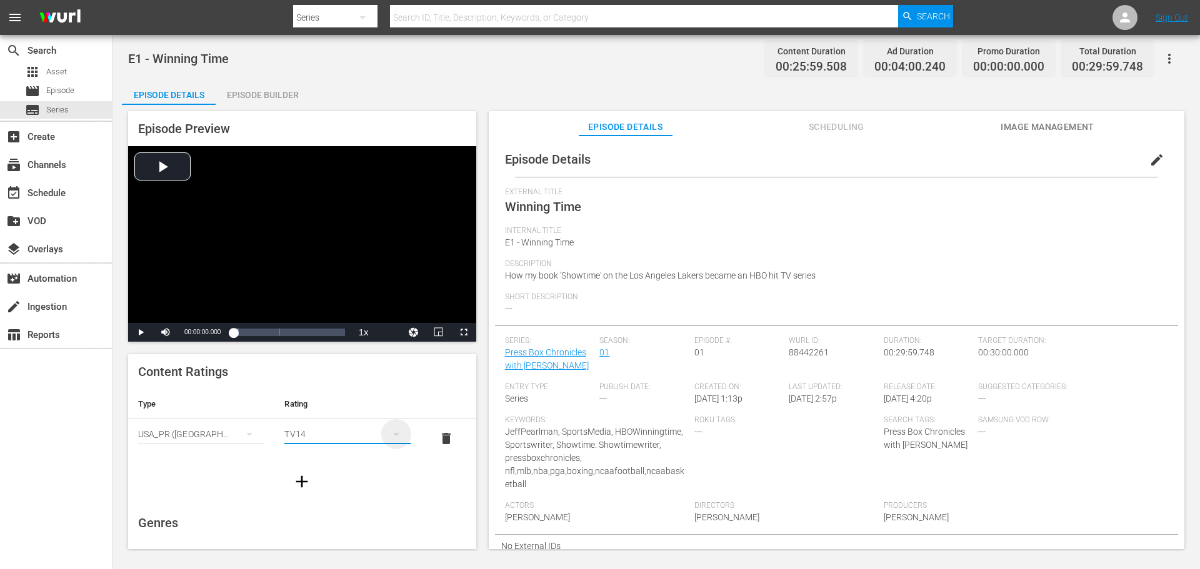
click at [389, 440] on icon "simple table" at bounding box center [396, 434] width 15 height 15
click at [324, 535] on div "TVMA" at bounding box center [342, 539] width 92 height 20
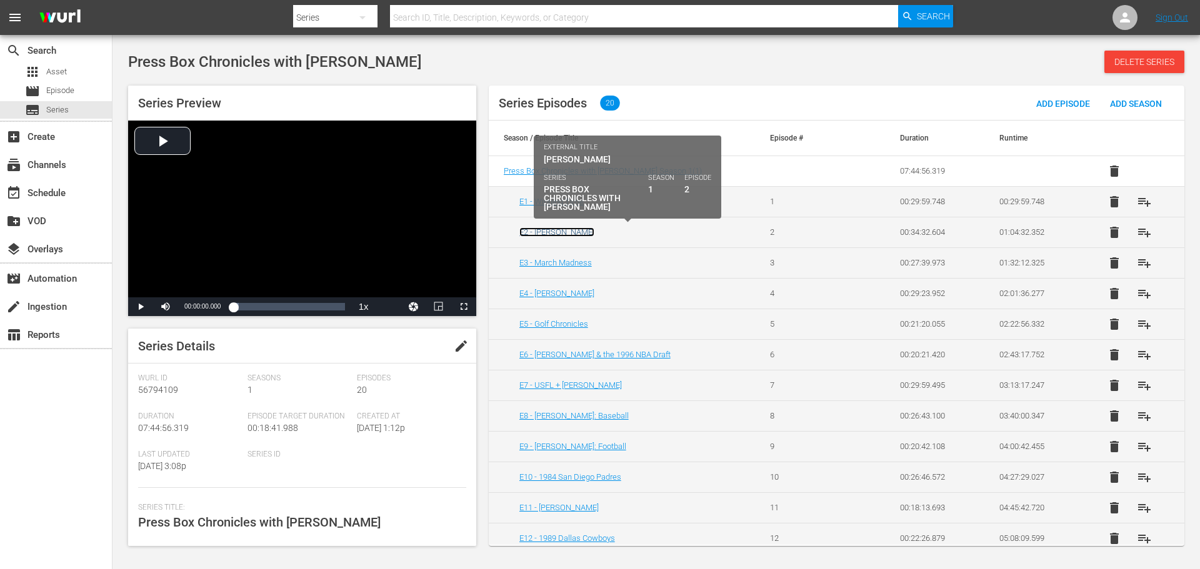
click at [572, 229] on link "E2 - [PERSON_NAME]" at bounding box center [556, 231] width 75 height 9
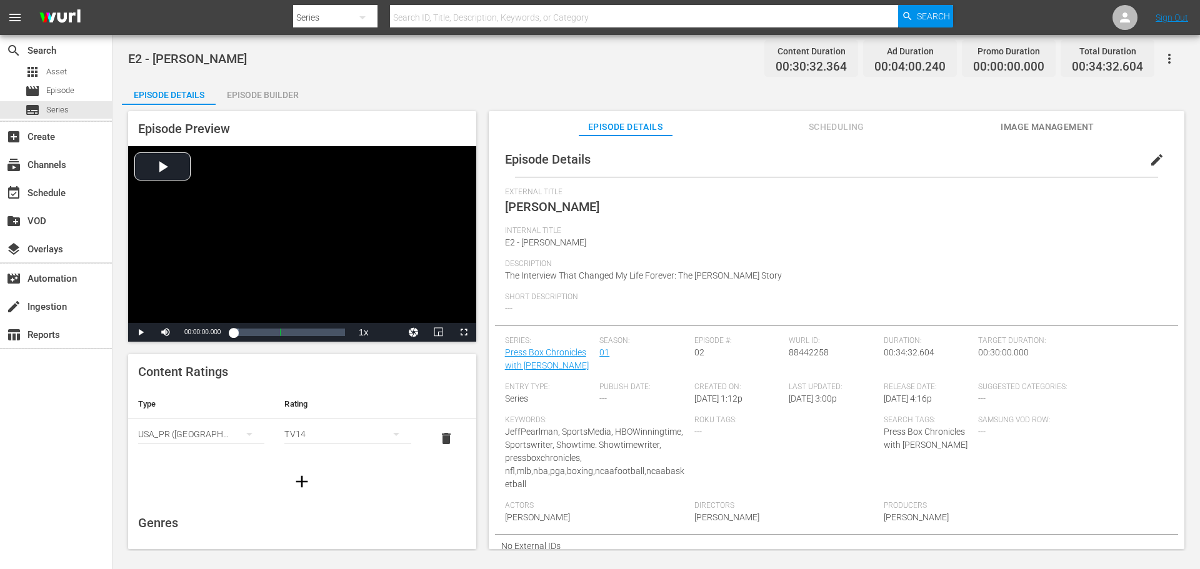
click at [357, 440] on div "TV14" at bounding box center [347, 434] width 126 height 35
click at [325, 536] on div "TVMA" at bounding box center [342, 539] width 92 height 20
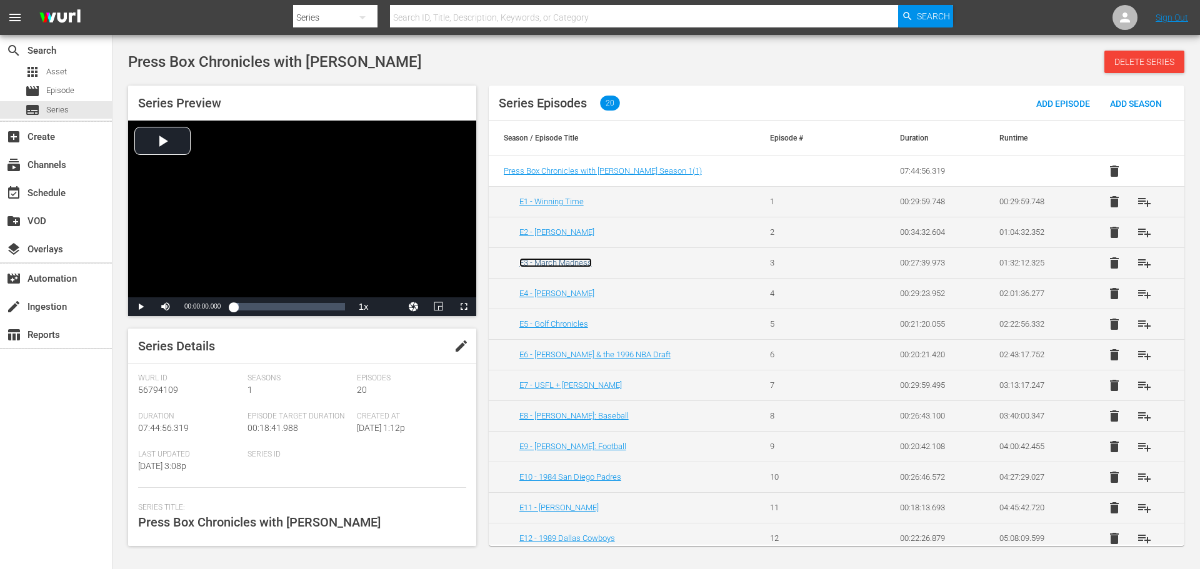
click at [580, 262] on link "E3 - March Madness" at bounding box center [555, 262] width 72 height 9
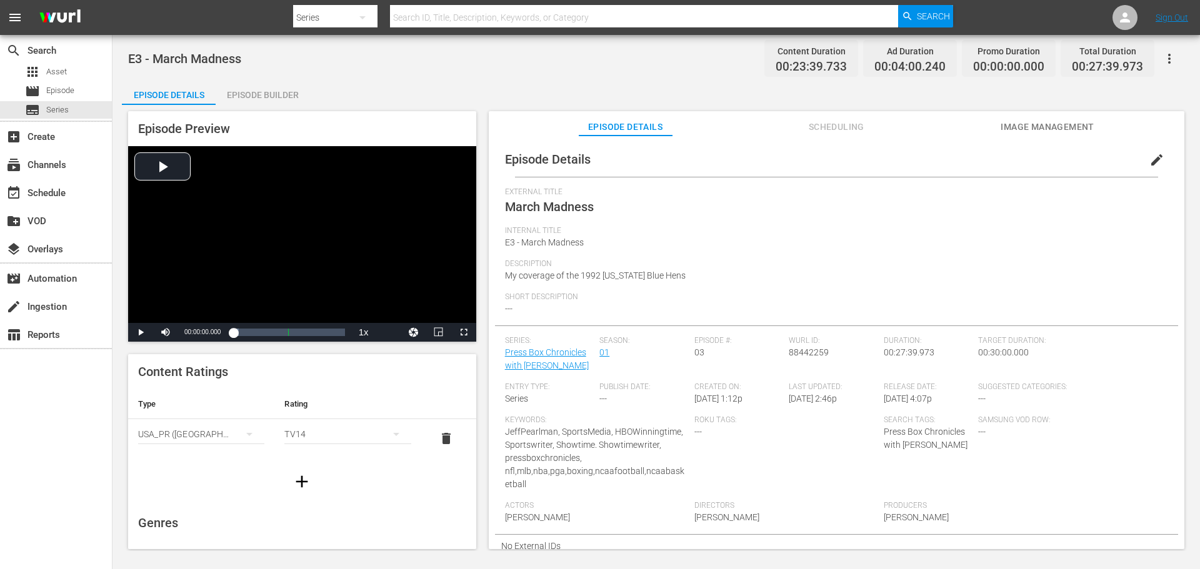
click at [359, 436] on div "TV14" at bounding box center [347, 434] width 126 height 35
click at [316, 535] on div "TVMA" at bounding box center [342, 539] width 92 height 20
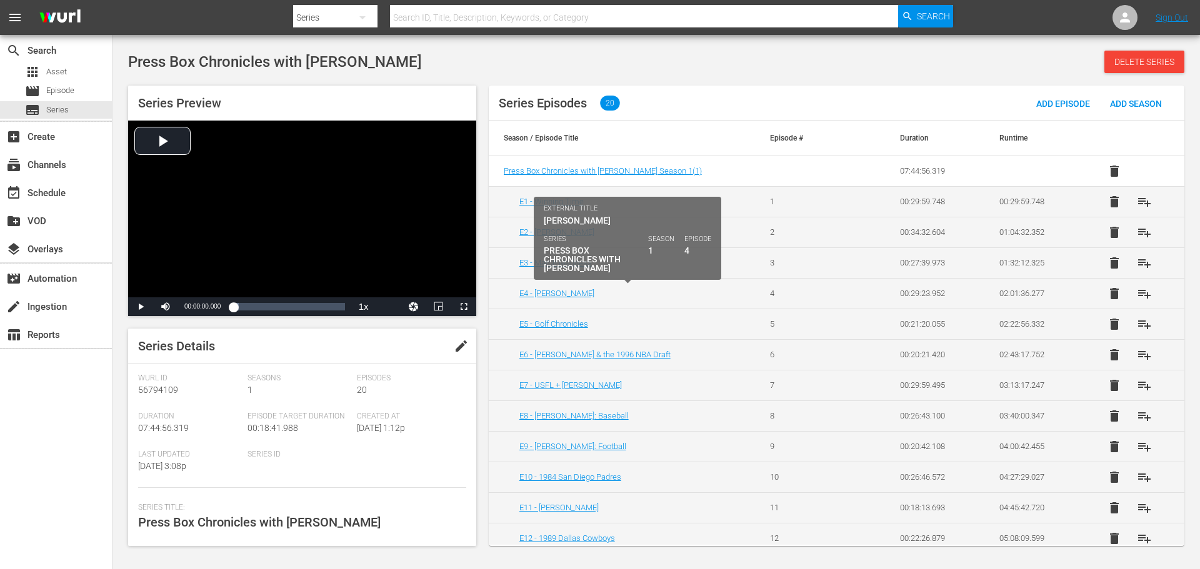
click at [579, 295] on div "E4 - [PERSON_NAME]" at bounding box center [629, 293] width 221 height 9
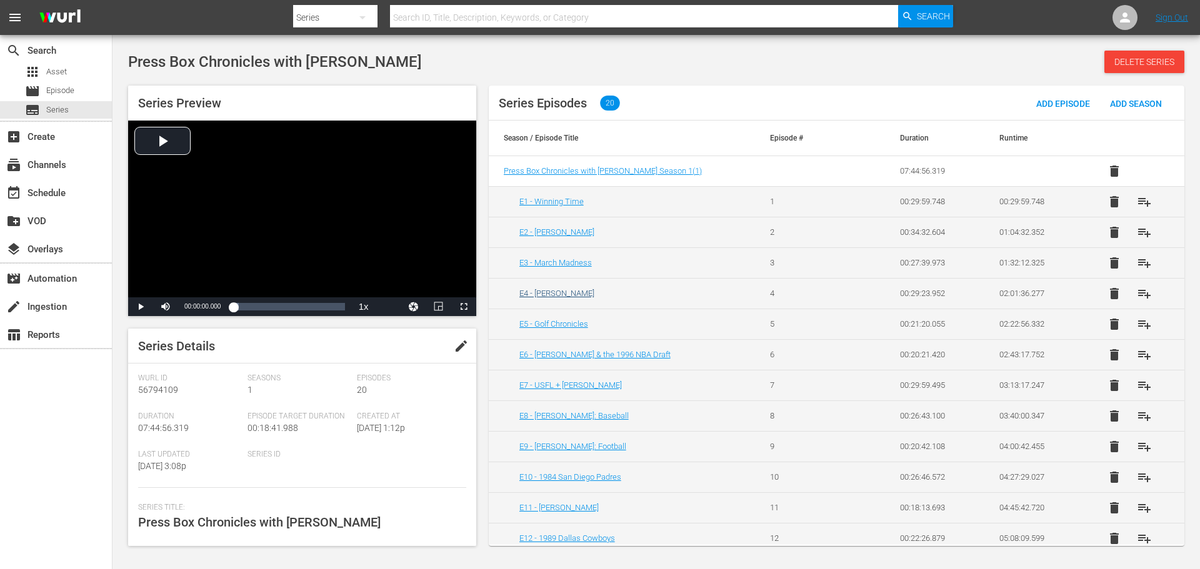
click at [558, 287] on td "E4 - [PERSON_NAME]" at bounding box center [622, 293] width 266 height 31
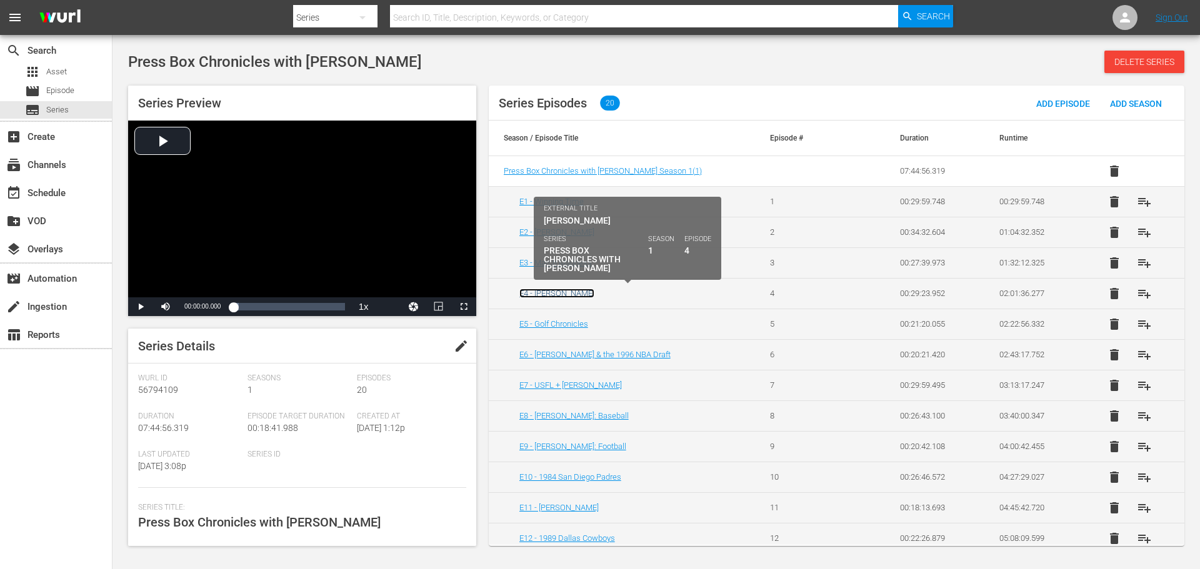
click at [557, 290] on link "E4 - [PERSON_NAME]" at bounding box center [556, 293] width 75 height 9
click at [572, 292] on link "E4 - [PERSON_NAME]" at bounding box center [556, 293] width 75 height 9
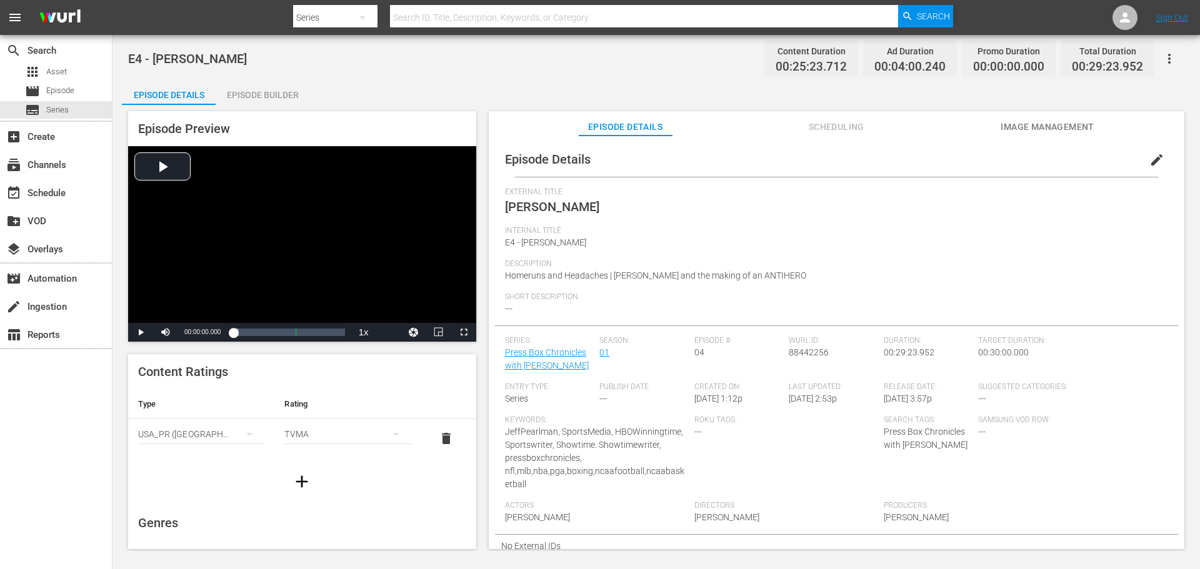
click at [273, 95] on div "Episode Builder" at bounding box center [263, 95] width 94 height 30
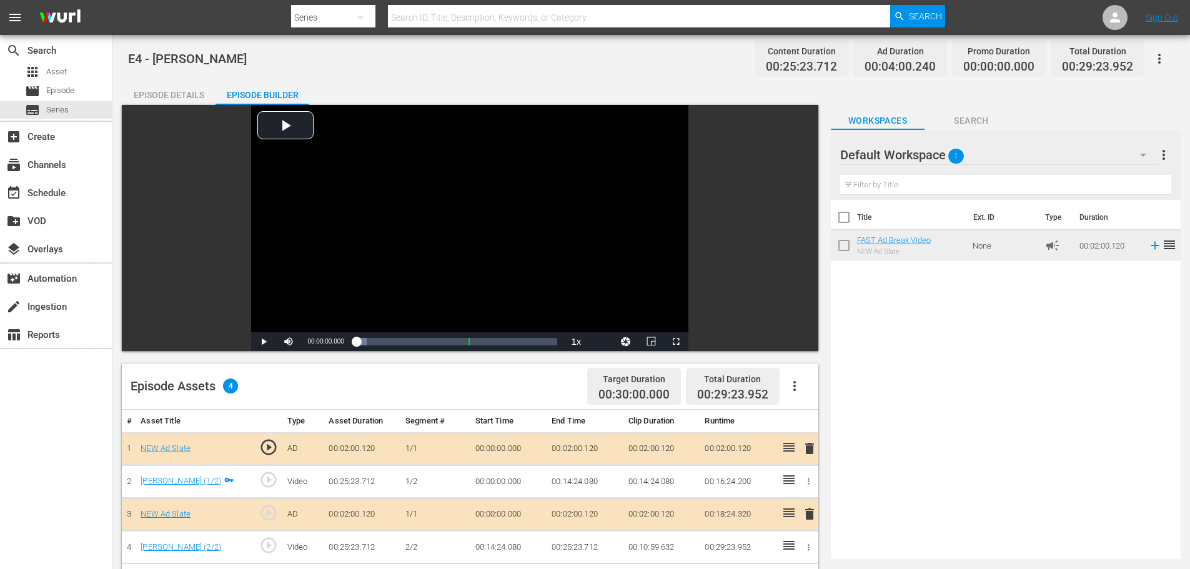
click at [157, 92] on div "Episode Details" at bounding box center [169, 95] width 94 height 30
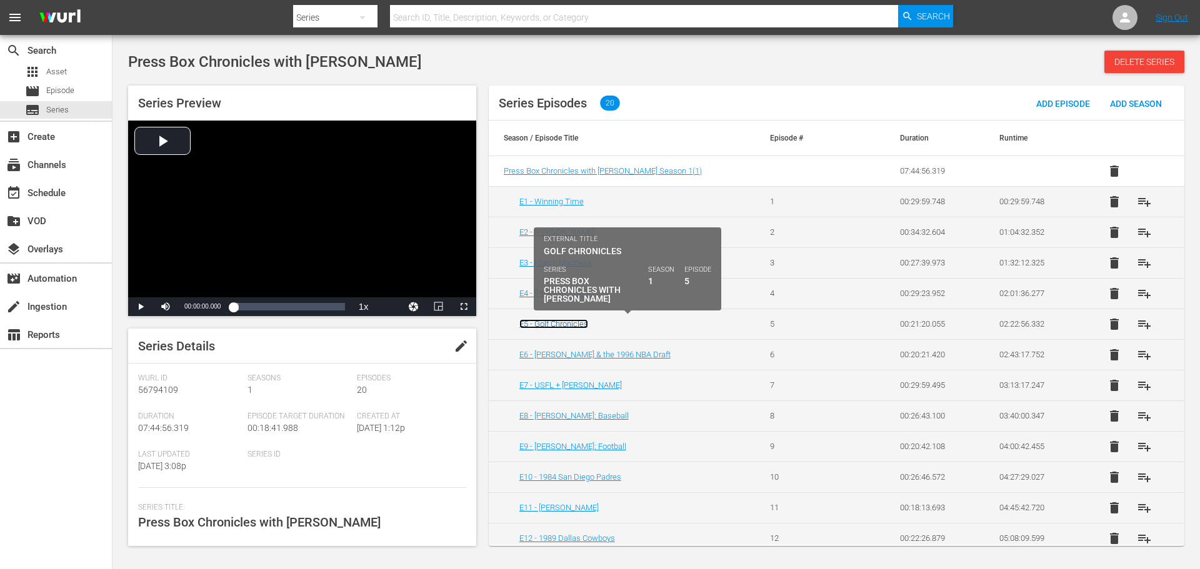
click at [567, 322] on link "E5 - Golf Chronicles" at bounding box center [553, 323] width 69 height 9
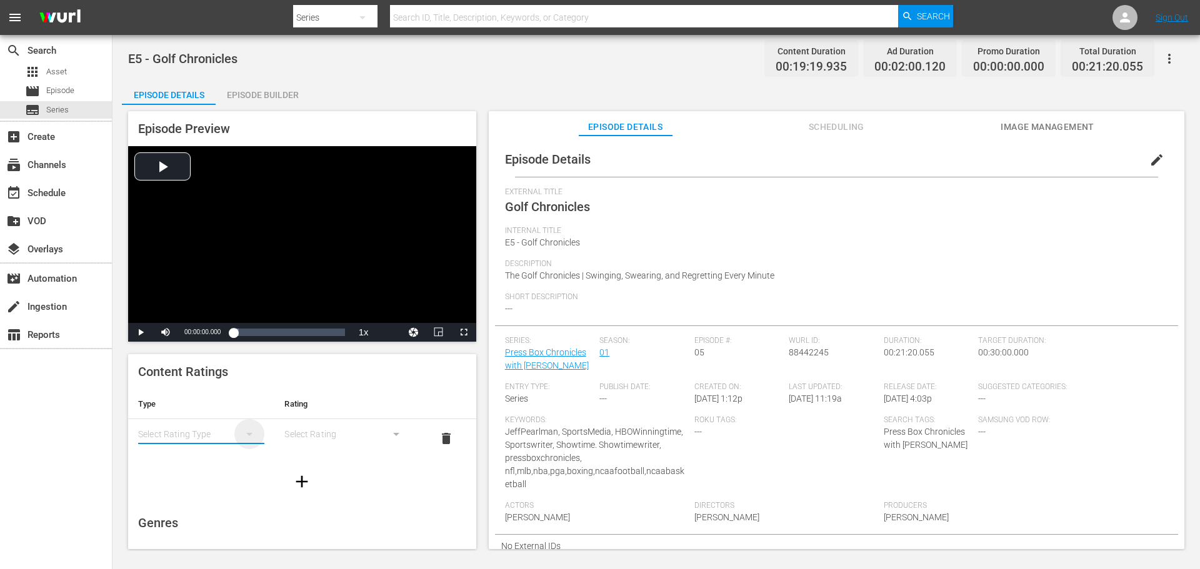
click at [242, 436] on icon "simple table" at bounding box center [249, 434] width 15 height 15
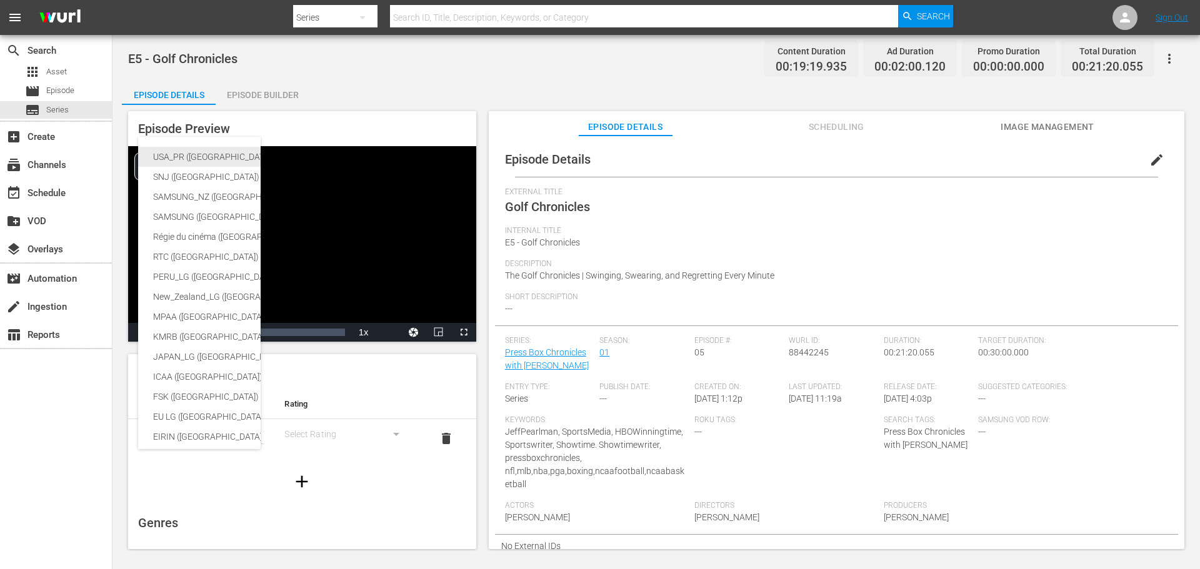
click at [176, 156] on div "USA_PR ([GEOGRAPHIC_DATA])" at bounding box center [296, 157] width 287 height 20
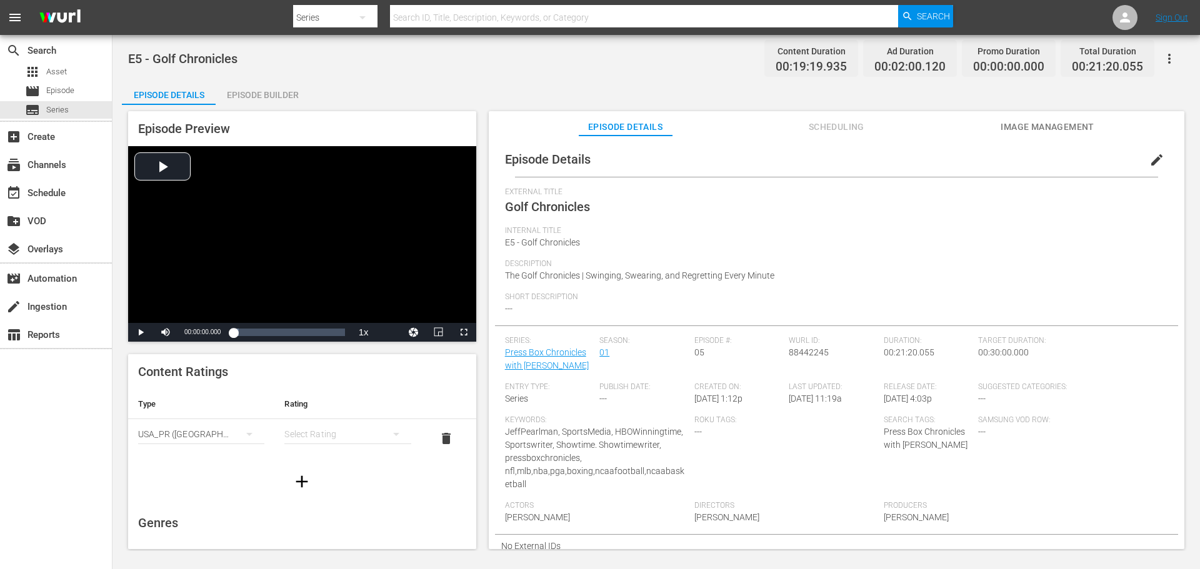
click at [371, 431] on div "simple table" at bounding box center [347, 434] width 126 height 35
click at [325, 533] on div "TVMA" at bounding box center [342, 539] width 92 height 20
click at [256, 89] on div "Episode Builder" at bounding box center [263, 95] width 94 height 30
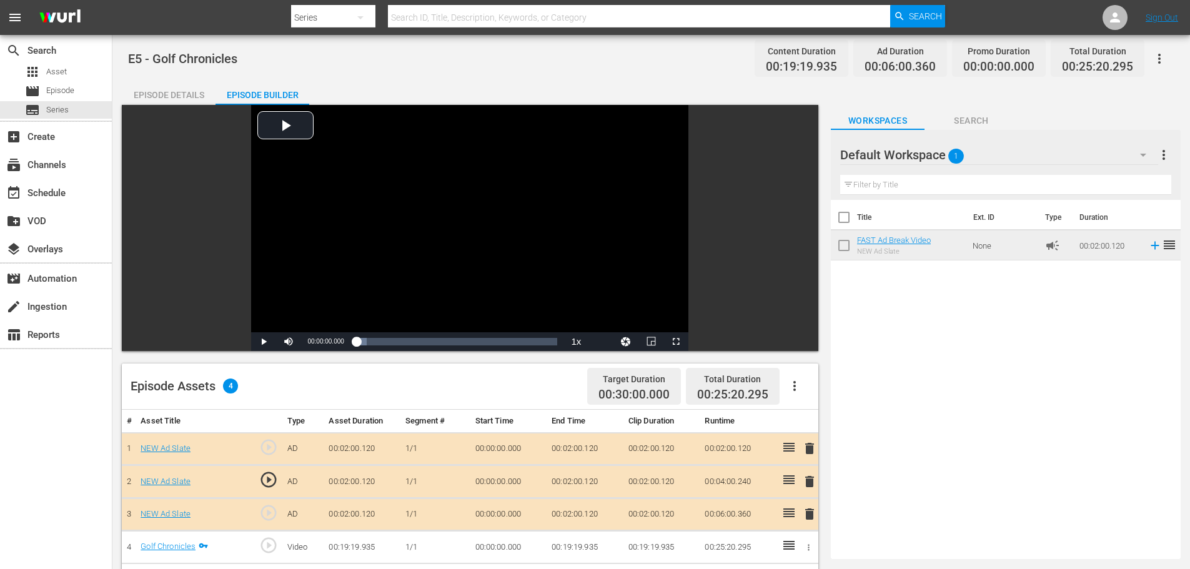
click at [815, 452] on span "delete" at bounding box center [809, 448] width 15 height 15
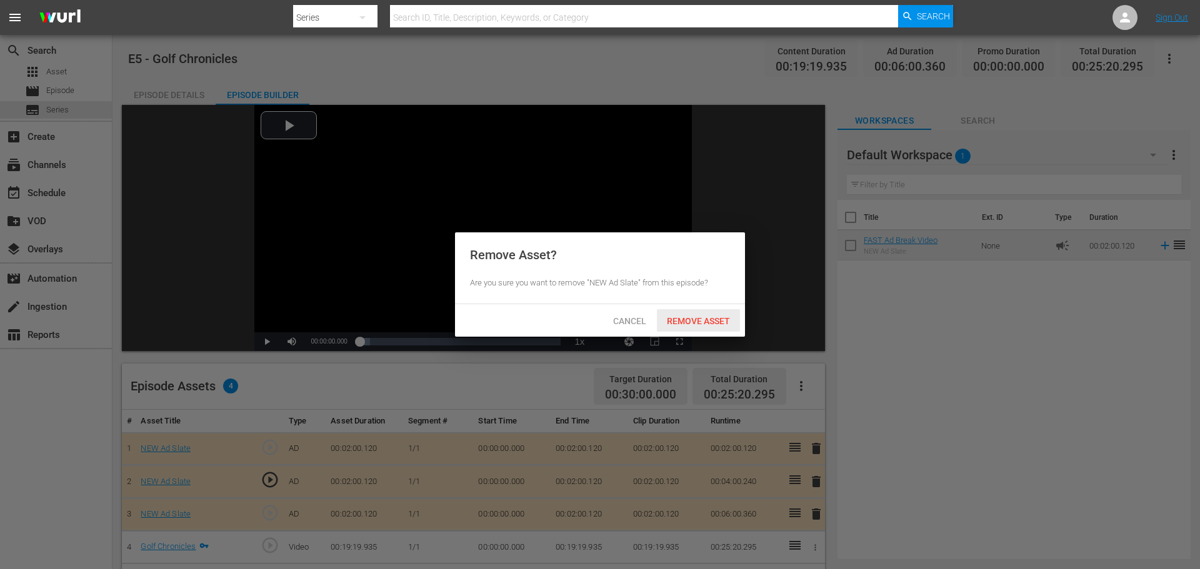
click at [704, 314] on div "Remove Asset" at bounding box center [698, 320] width 83 height 23
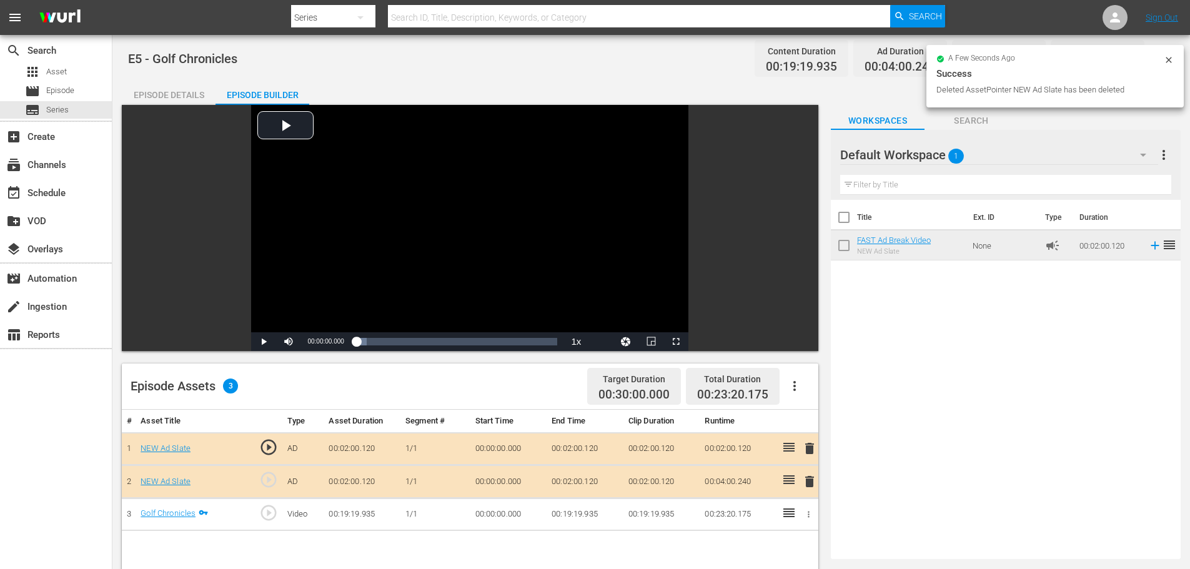
click at [815, 450] on span "delete" at bounding box center [809, 448] width 15 height 15
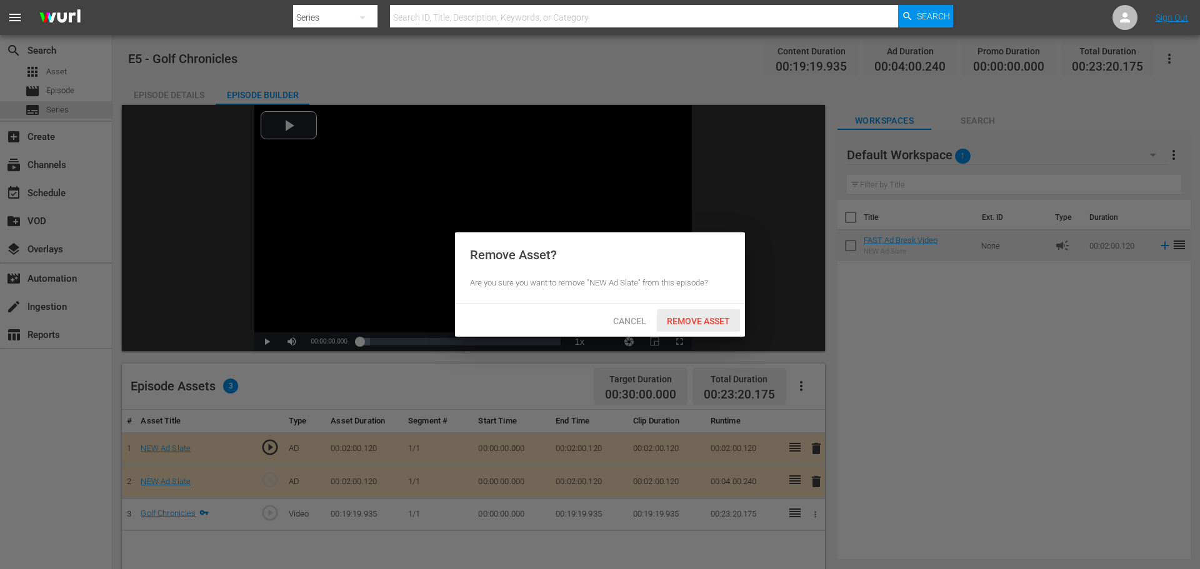
click at [724, 317] on span "Remove Asset" at bounding box center [698, 321] width 83 height 10
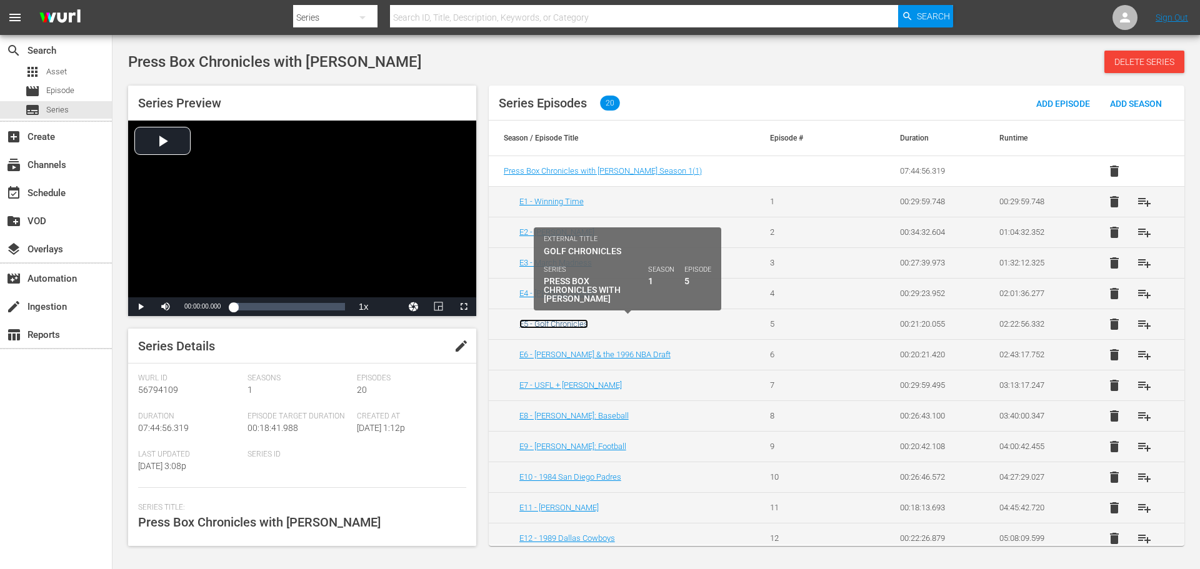
click at [560, 324] on link "E5 - Golf Chronicles" at bounding box center [553, 323] width 69 height 9
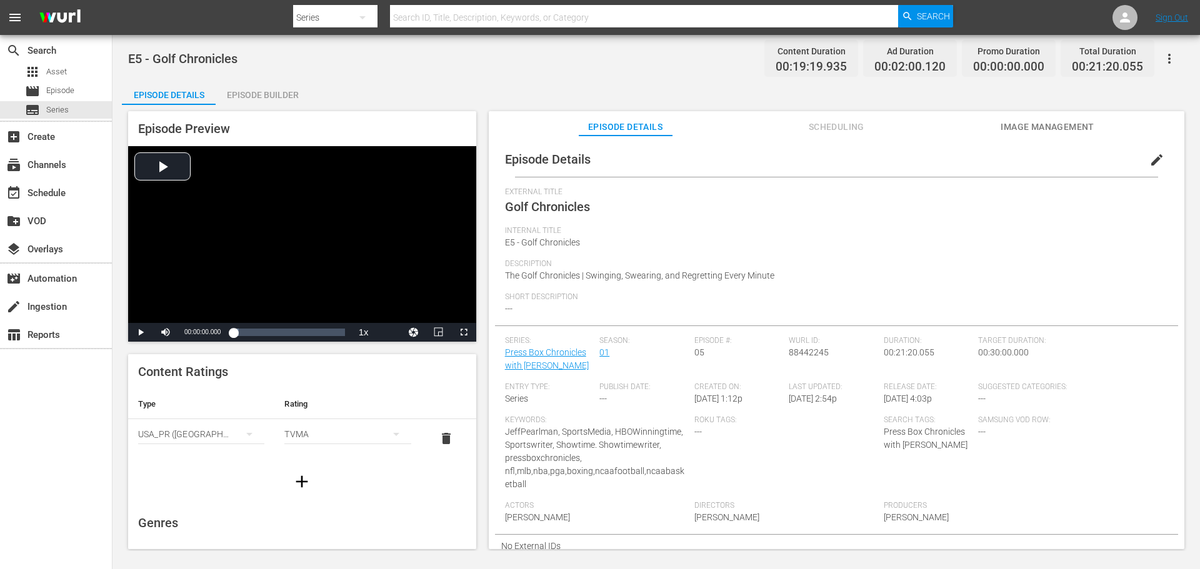
click at [1026, 137] on div "Episode Details edit External Title Golf Chronicles Internal Title E5 - Golf Ch…" at bounding box center [836, 349] width 695 height 426
click at [1027, 128] on span "Image Management" at bounding box center [1047, 127] width 94 height 16
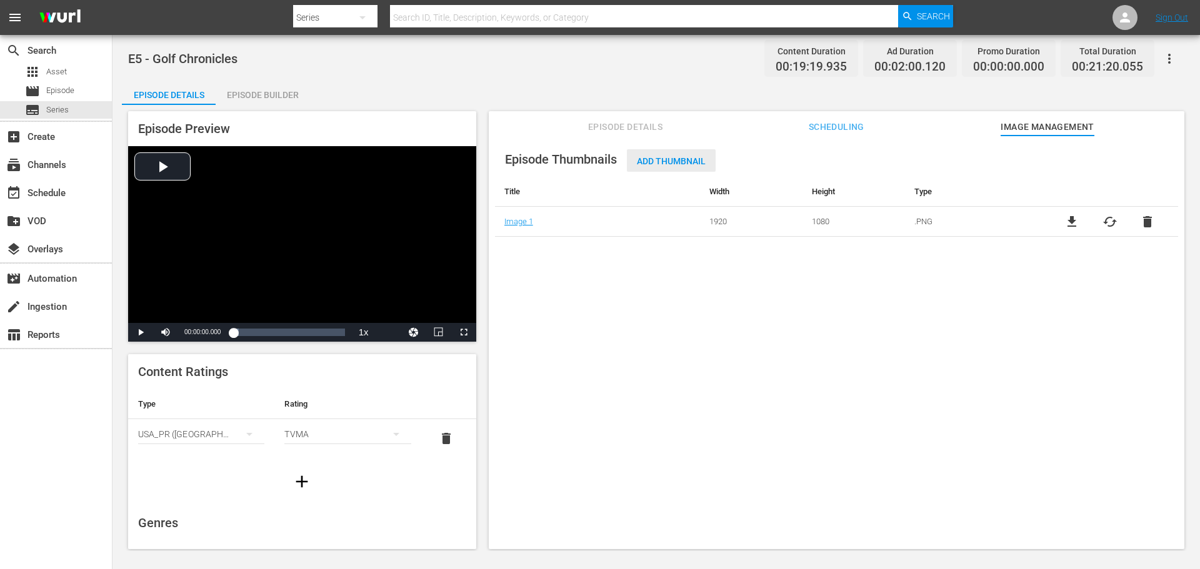
click at [669, 155] on div "Add Thumbnail" at bounding box center [671, 160] width 89 height 23
click at [675, 167] on div "Add Thumbnail" at bounding box center [671, 160] width 89 height 23
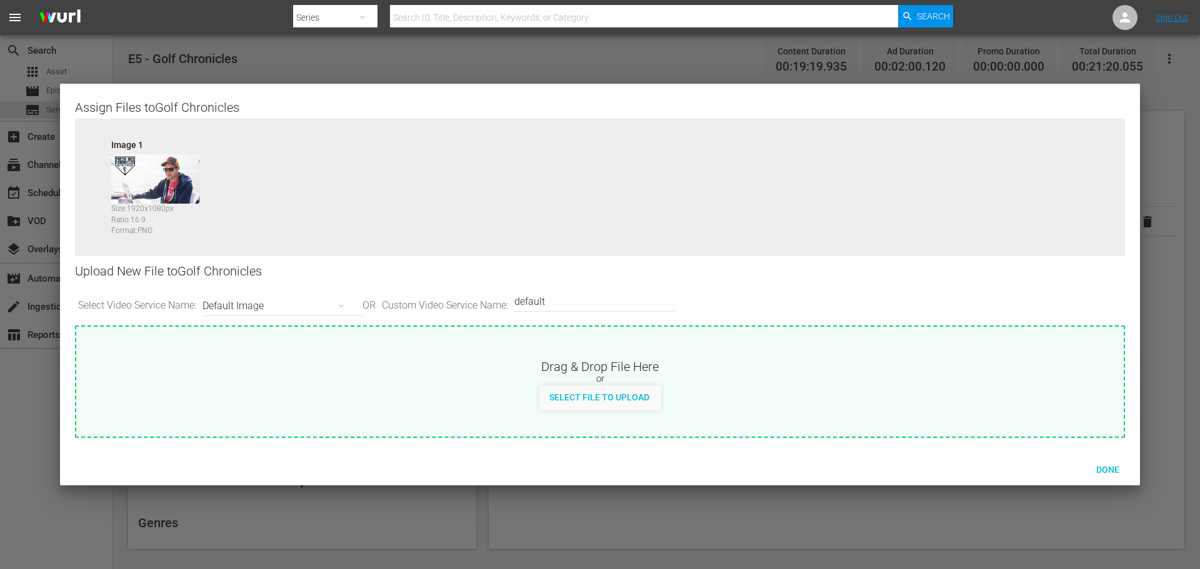
click at [328, 310] on div "Default Image" at bounding box center [279, 306] width 154 height 35
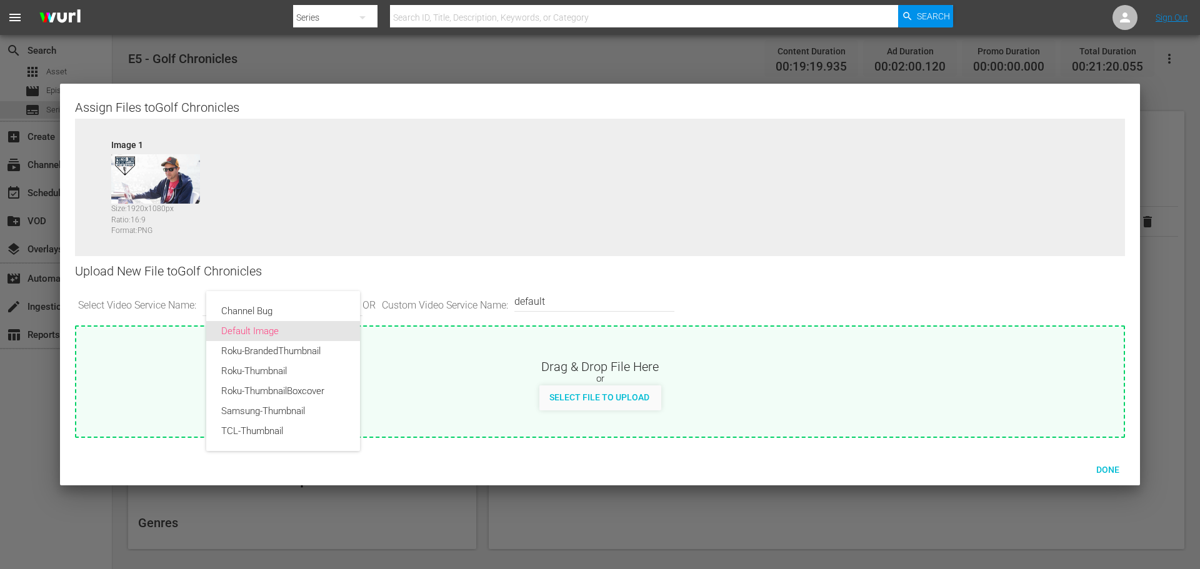
click at [329, 329] on div "Default Image" at bounding box center [283, 331] width 124 height 20
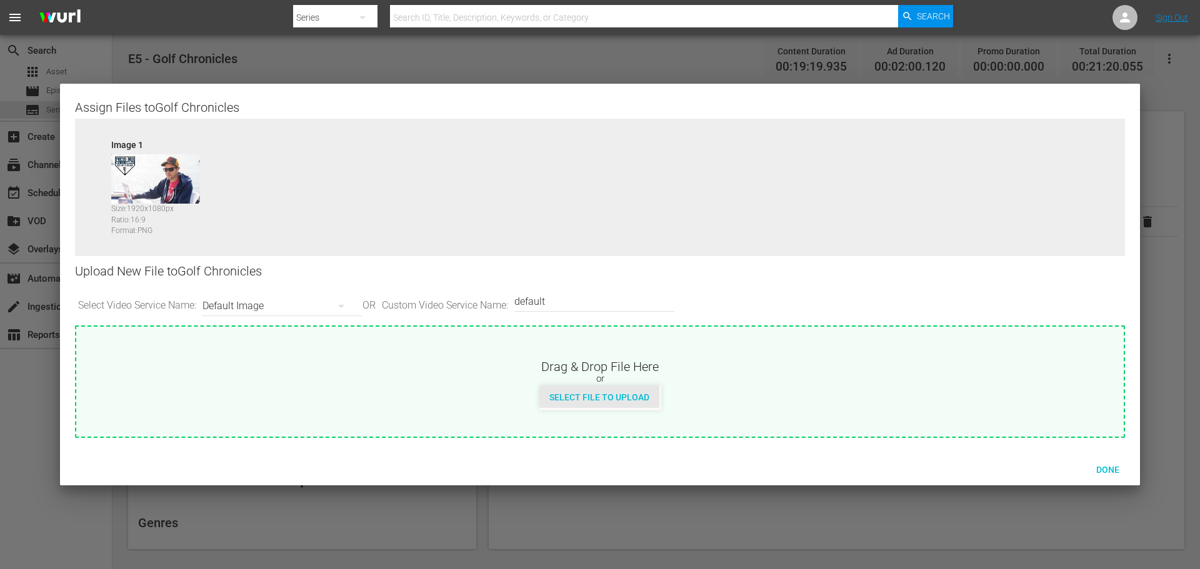
click at [616, 397] on span "Select File to Upload" at bounding box center [599, 397] width 120 height 10
type input "C:\fakepath\PBC_PRIMARY_THUMB.png"
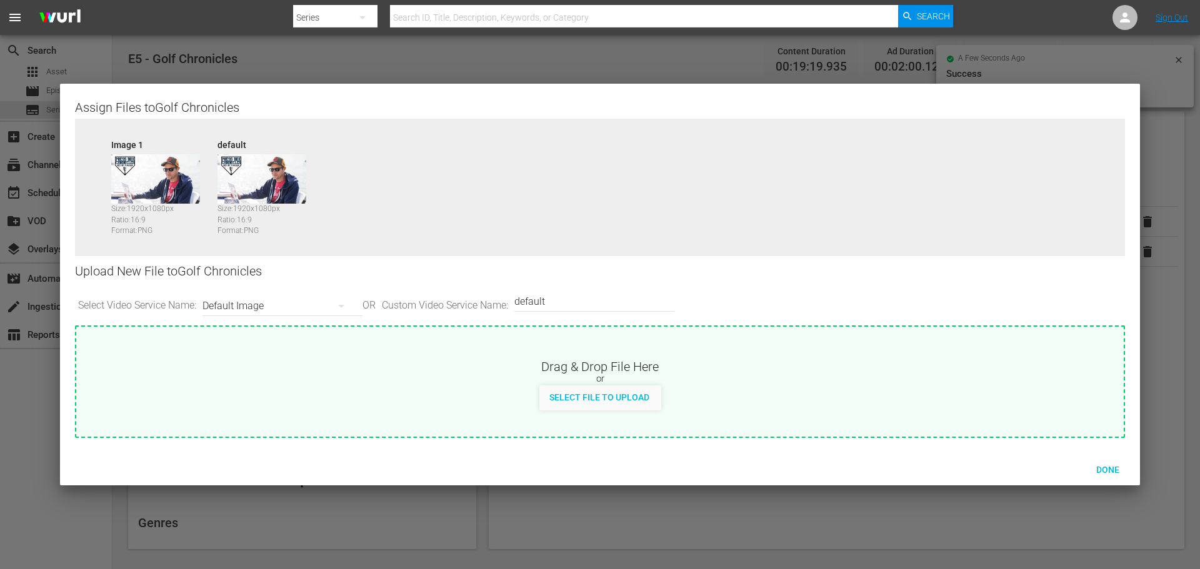
click at [344, 305] on icon "button" at bounding box center [341, 306] width 6 height 3
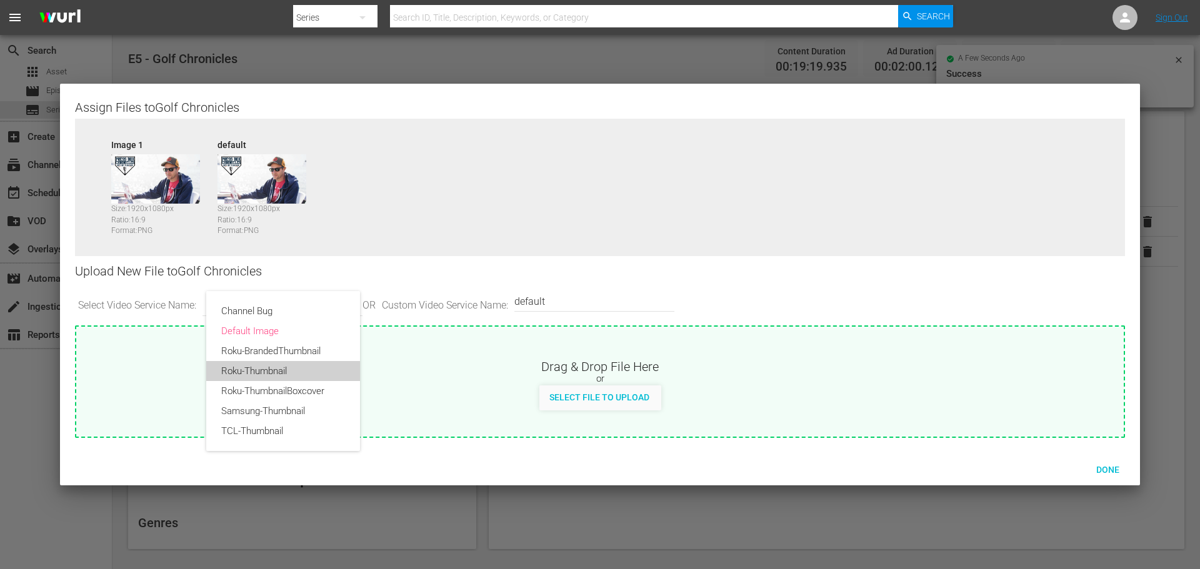
click at [314, 371] on div "Roku-Thumbnail" at bounding box center [283, 371] width 124 height 20
type input "Roku-Thumbnail"
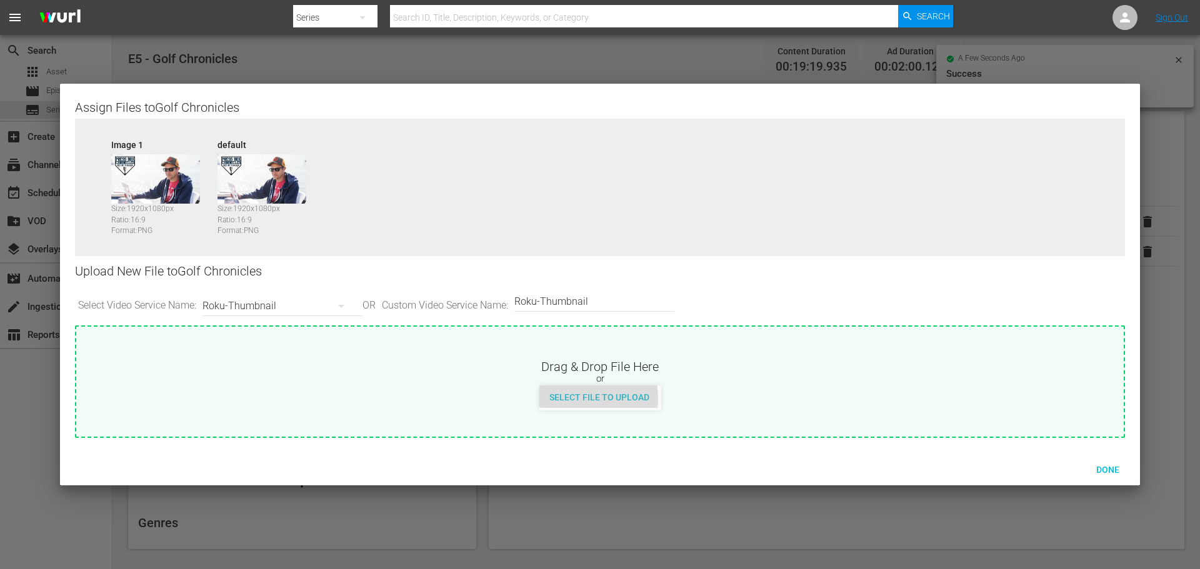
click at [572, 399] on span "Select File to Upload" at bounding box center [599, 397] width 120 height 10
type input "C:\fakepath\PBC_PRIMARY_THUMB.png"
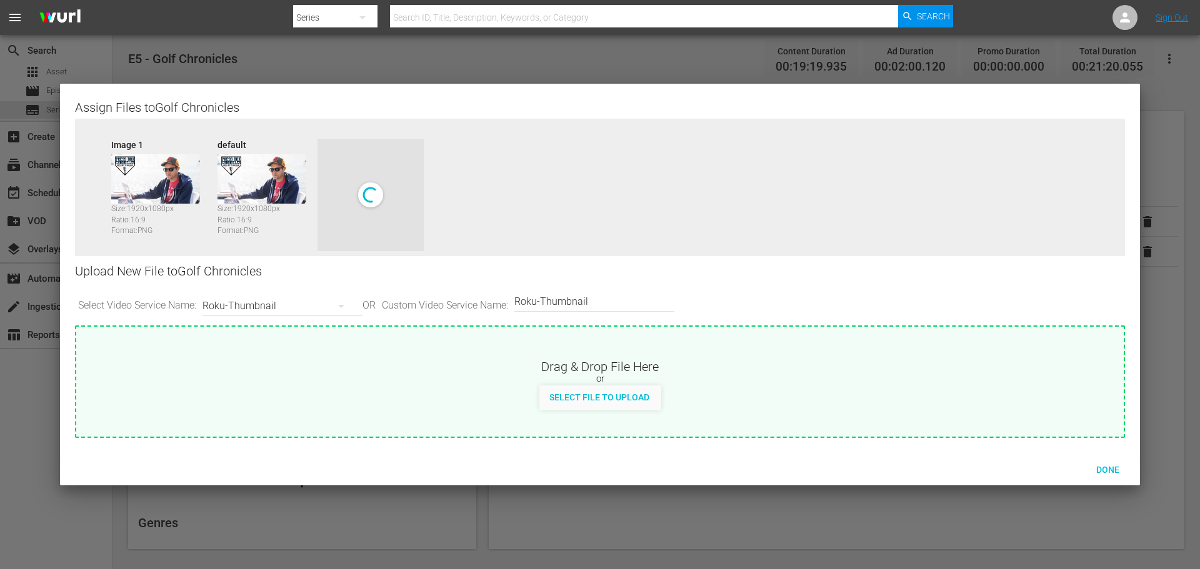
click at [326, 306] on div "Roku-Thumbnail" at bounding box center [279, 306] width 154 height 35
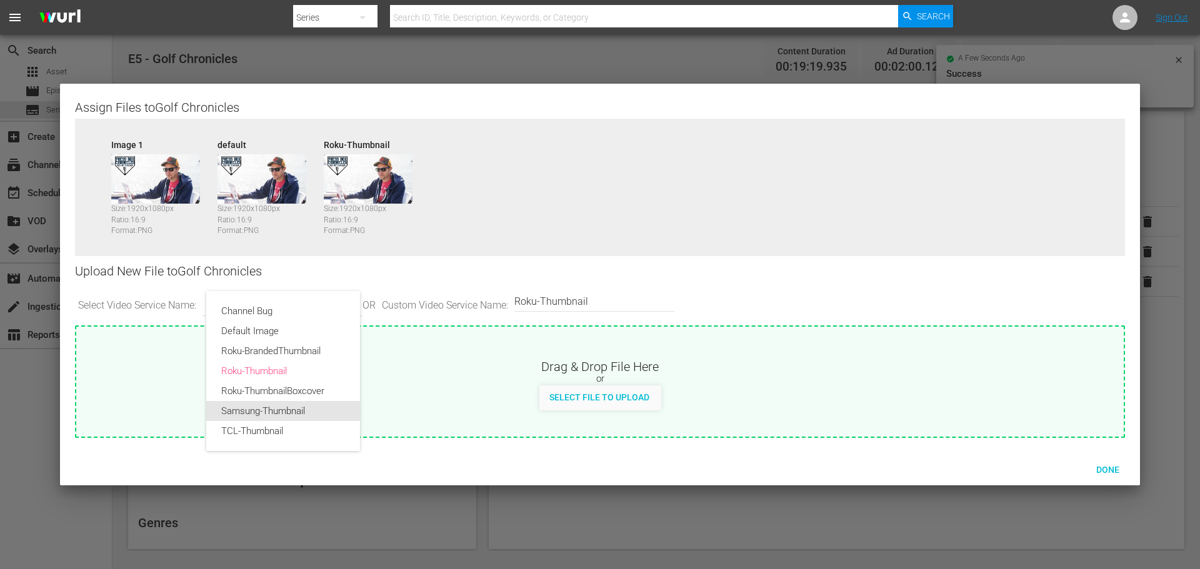
click at [297, 404] on div "Samsung-Thumbnail" at bounding box center [283, 411] width 124 height 20
type input "Samsung-Thumbnail"
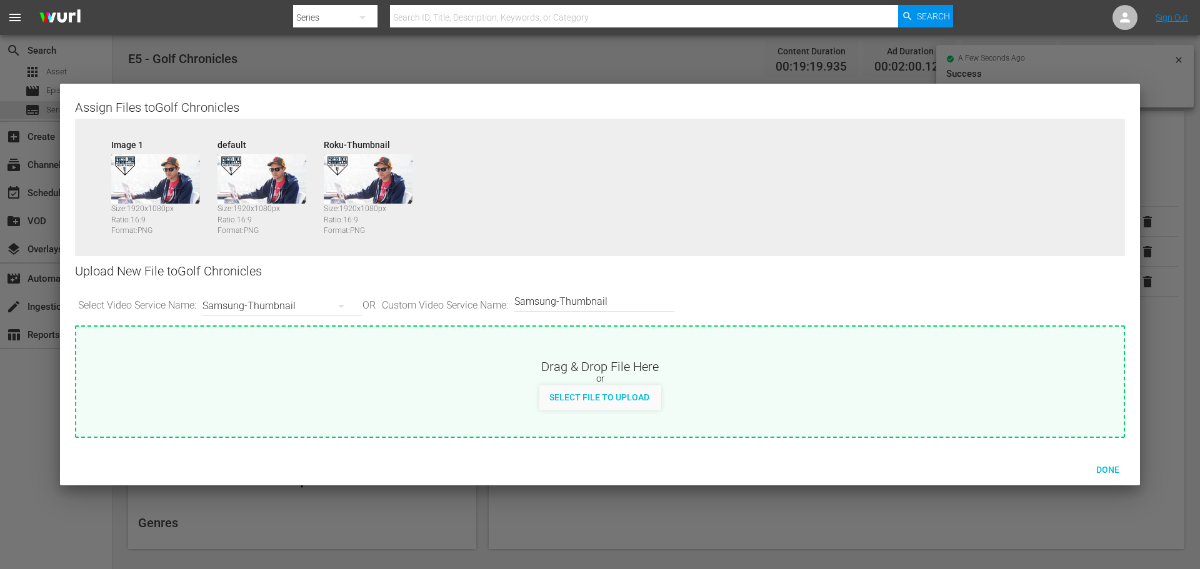
click at [595, 391] on div "Select File to Upload" at bounding box center [599, 397] width 120 height 23
type input "C:\fakepath\PBC_PRIMARY_THUMB.png"
click at [348, 310] on icon "button" at bounding box center [341, 306] width 15 height 15
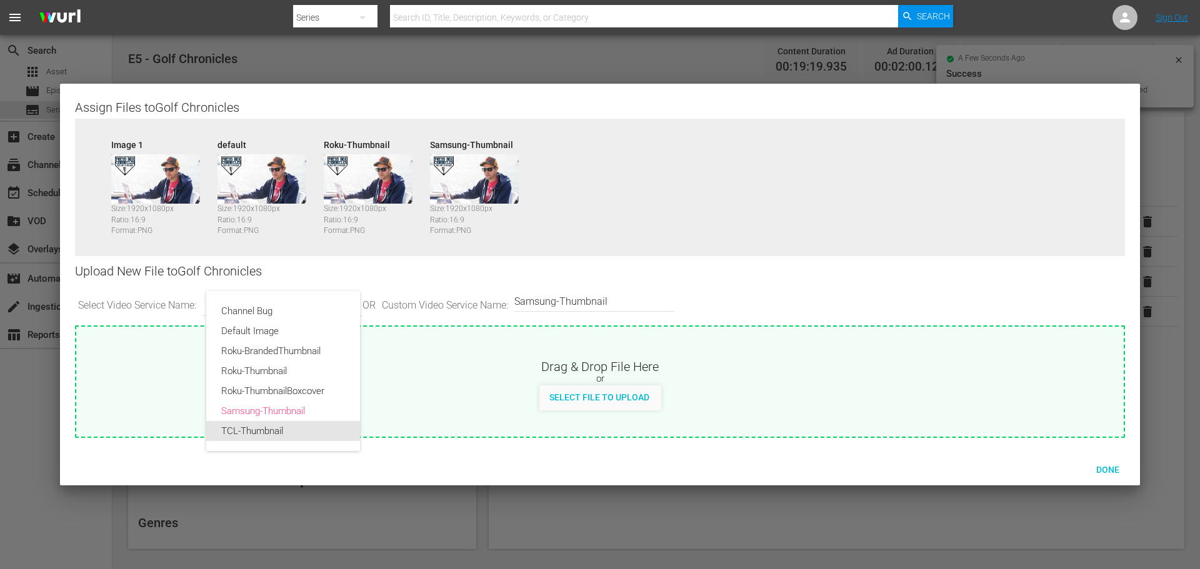
click at [293, 426] on div "TCL-Thumbnail" at bounding box center [283, 431] width 124 height 20
type input "TCL-Thumbnail"
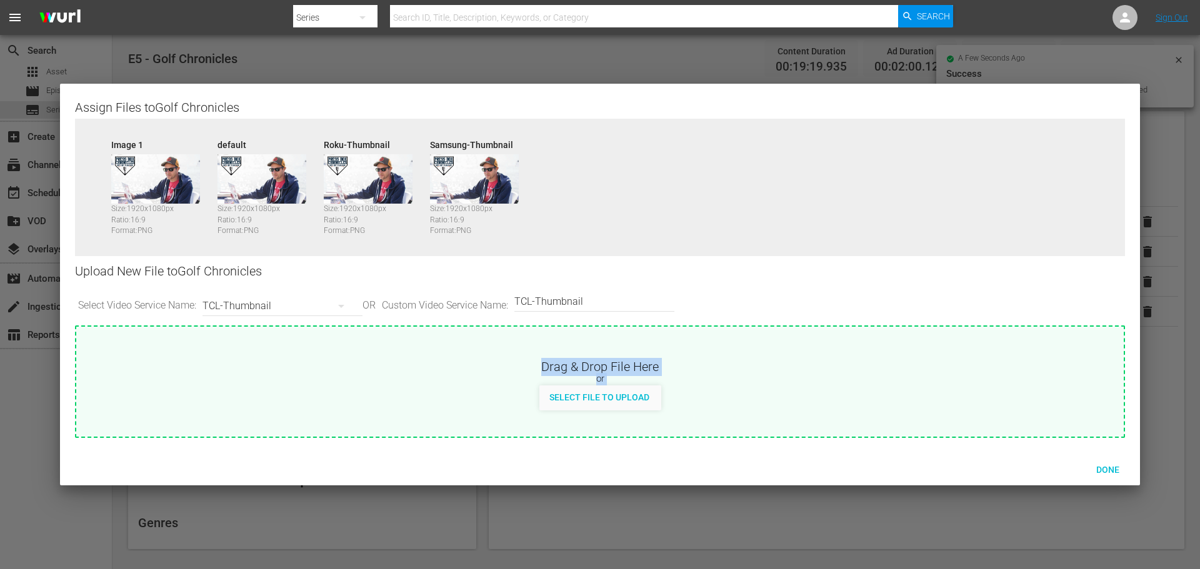
drag, startPoint x: 572, startPoint y: 402, endPoint x: 604, endPoint y: 399, distance: 32.0
click at [567, 393] on span "Select File to Upload" at bounding box center [599, 397] width 120 height 10
type input "C:\fakepath\PBC_PRIMARY_THUMB.png"
click at [1102, 462] on div "Done" at bounding box center [1107, 469] width 55 height 23
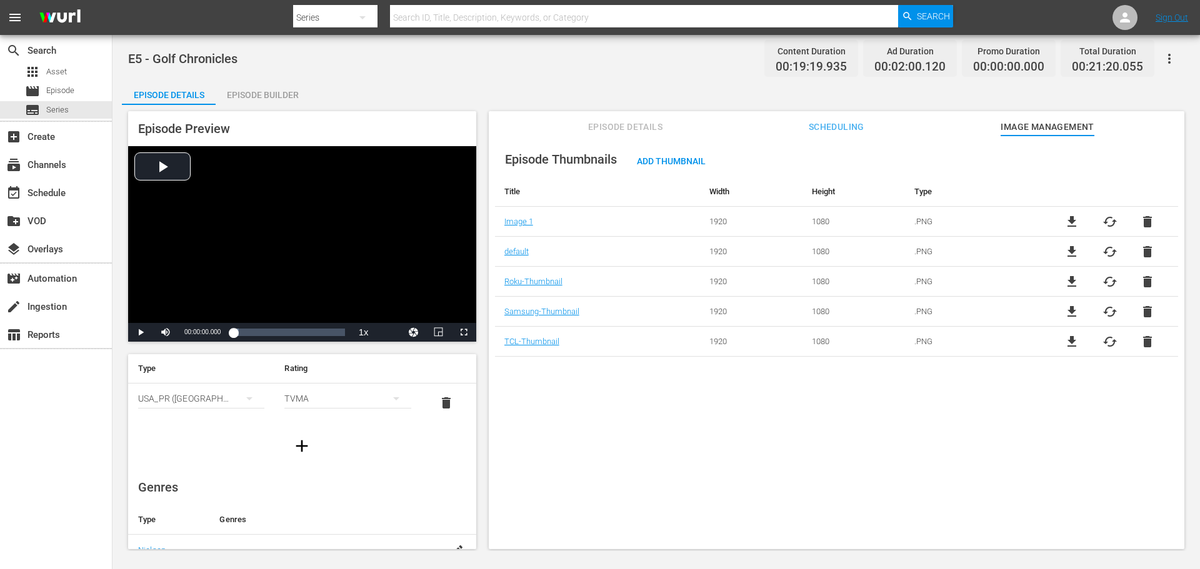
scroll to position [187, 0]
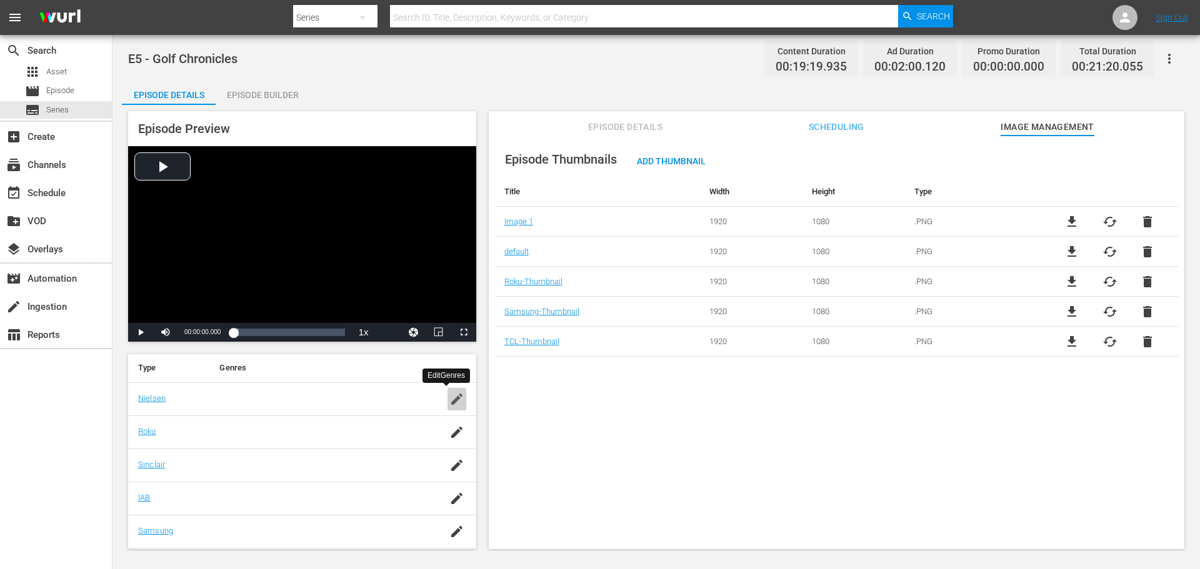
click at [451, 399] on icon "button" at bounding box center [456, 399] width 11 height 11
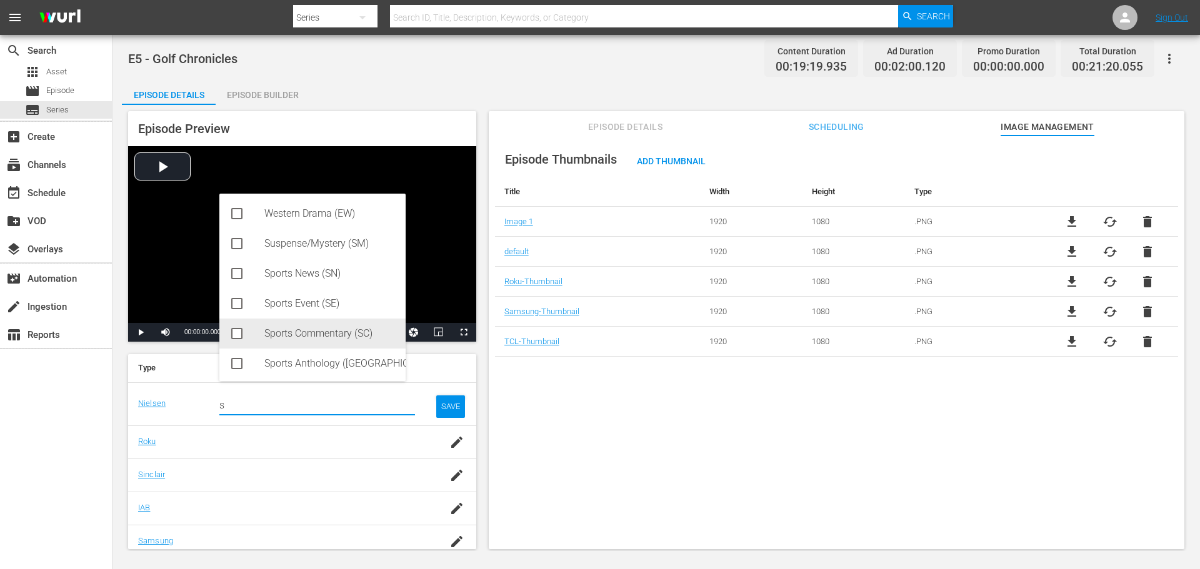
click at [244, 337] on div "Sports Commentary (SC)" at bounding box center [312, 334] width 186 height 30
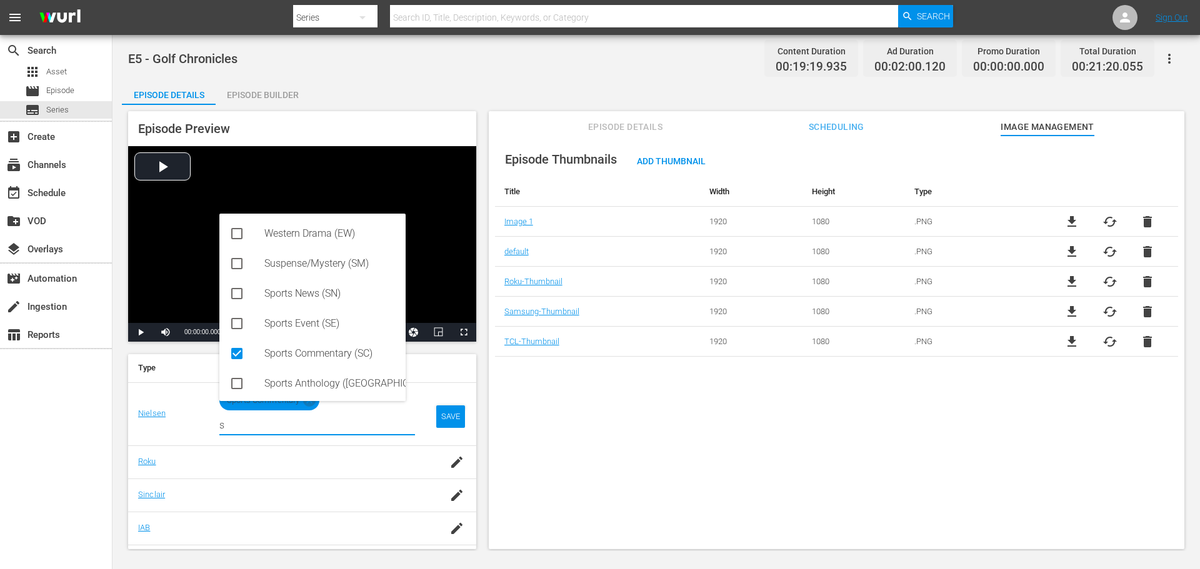
type input "s"
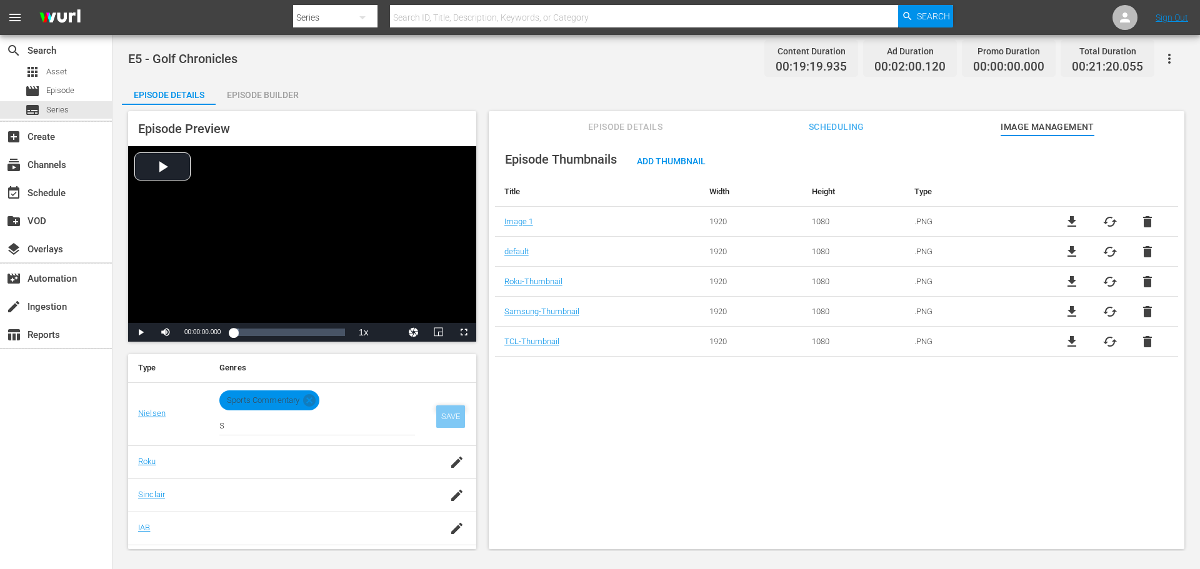
click at [442, 422] on div "SAVE" at bounding box center [450, 417] width 29 height 22
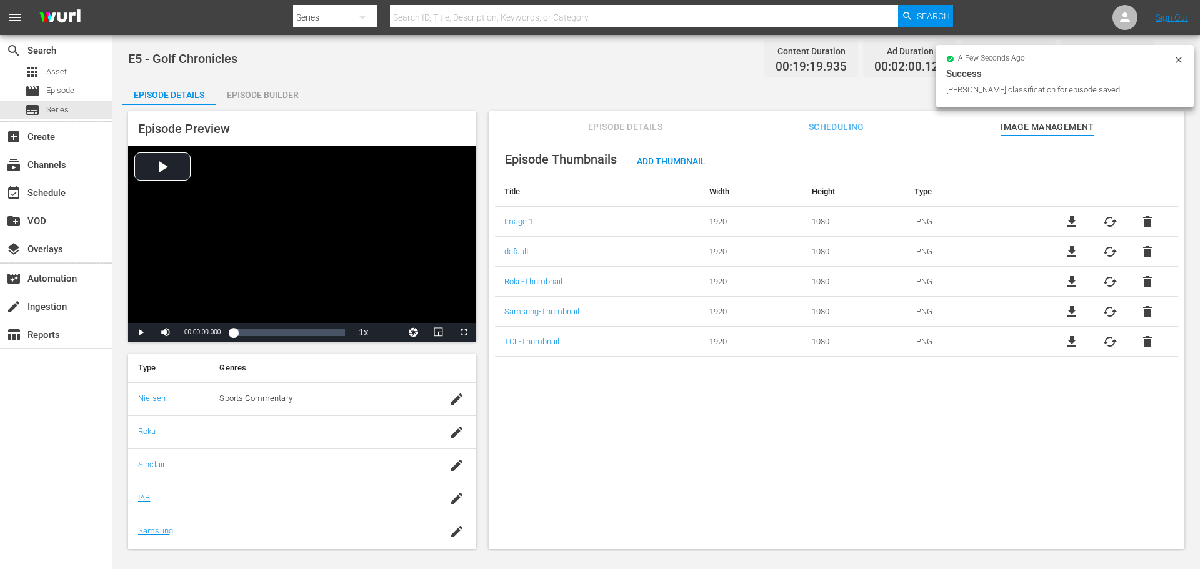
click at [252, 436] on div at bounding box center [322, 432] width 207 height 12
click at [449, 440] on icon "button" at bounding box center [456, 432] width 15 height 15
click at [274, 427] on input "text" at bounding box center [317, 439] width 196 height 30
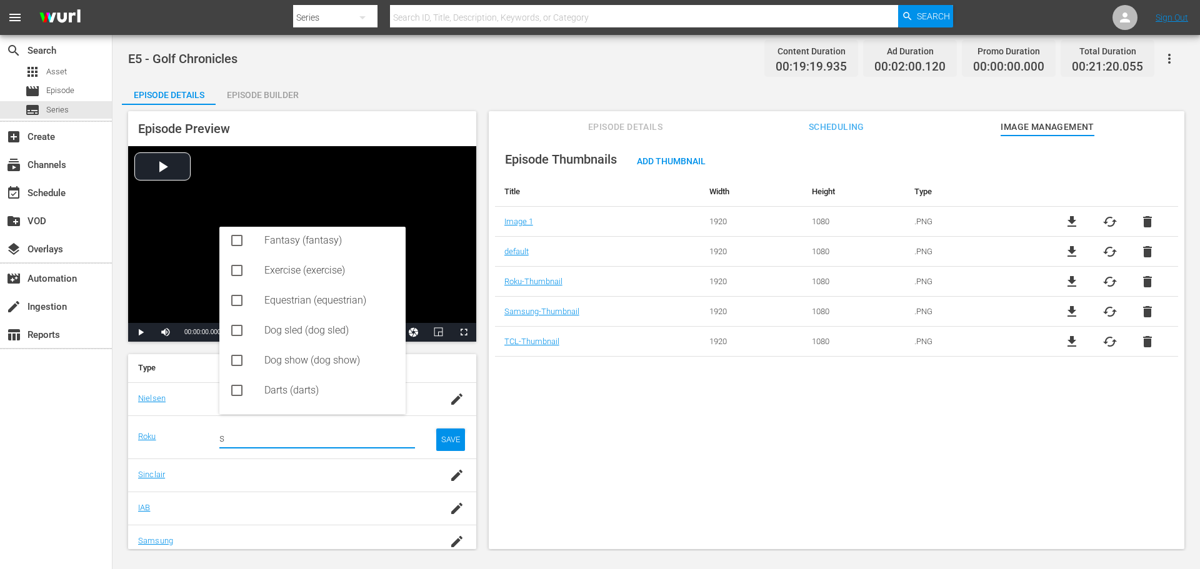
scroll to position [0, 0]
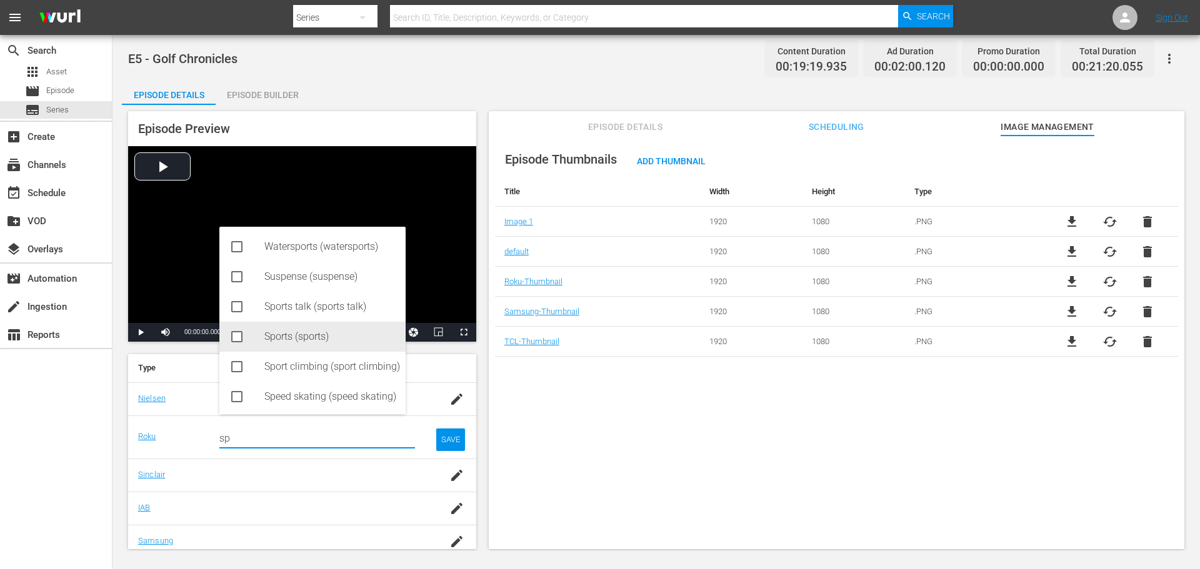
click at [306, 334] on div "Sports (sports)" at bounding box center [329, 337] width 131 height 30
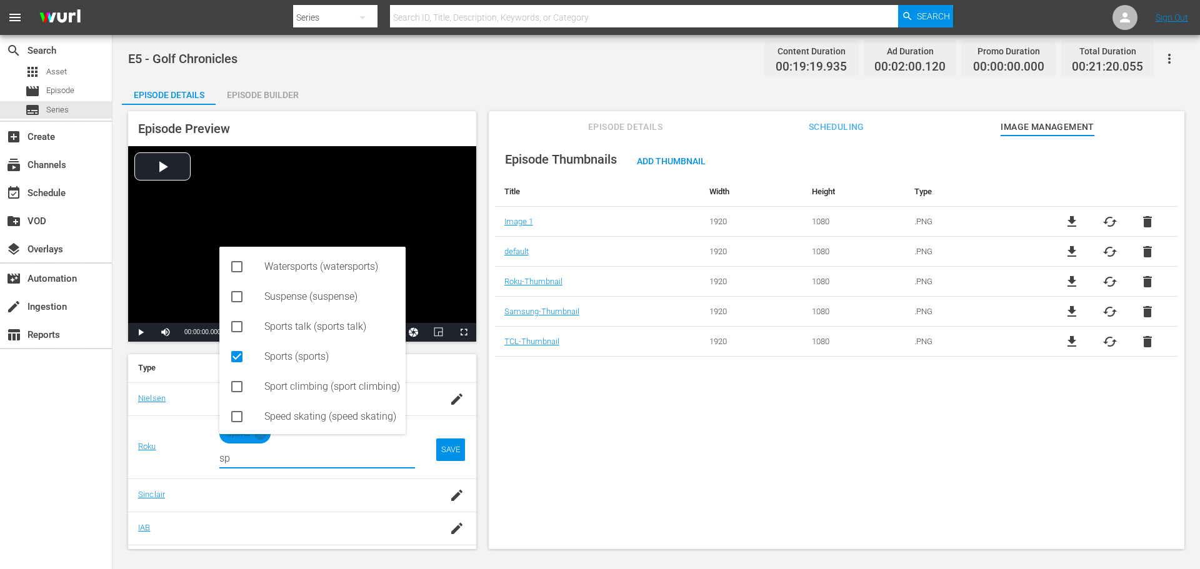
type input "sp"
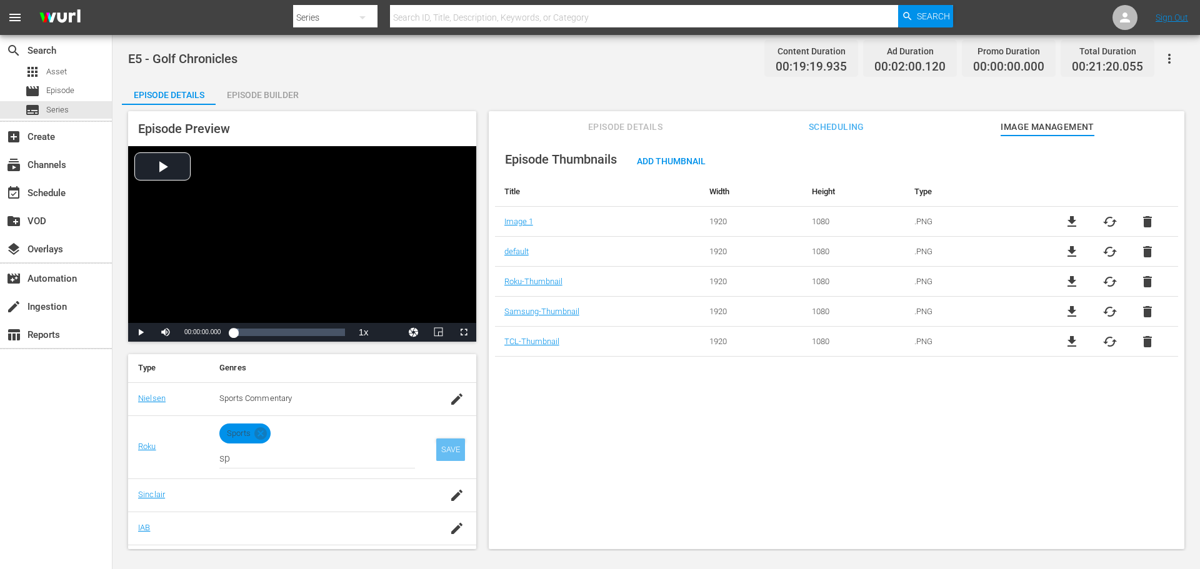
click at [452, 444] on td "SAVE" at bounding box center [450, 447] width 51 height 63
click at [446, 449] on div "SAVE" at bounding box center [450, 450] width 29 height 22
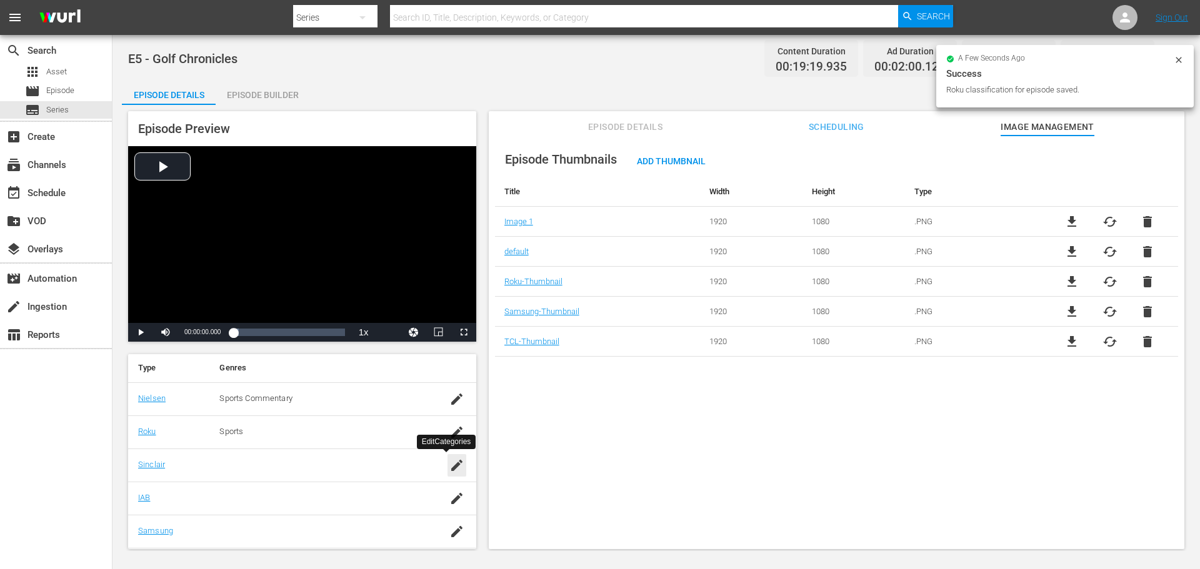
click at [449, 465] on icon "button" at bounding box center [456, 465] width 15 height 15
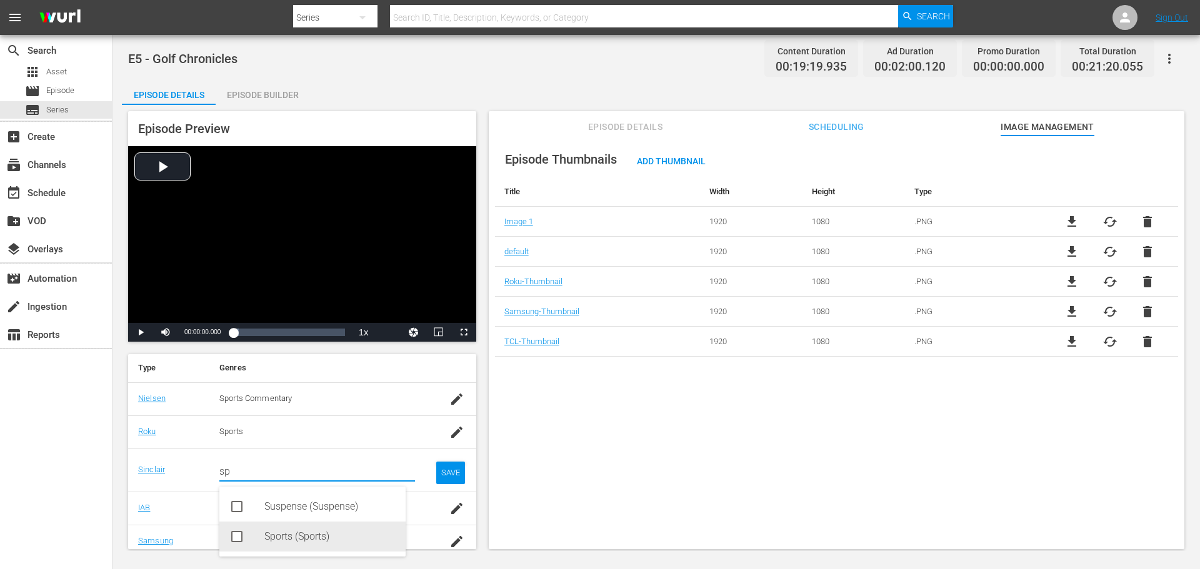
click at [281, 534] on div "Sports (Sports)" at bounding box center [329, 537] width 131 height 30
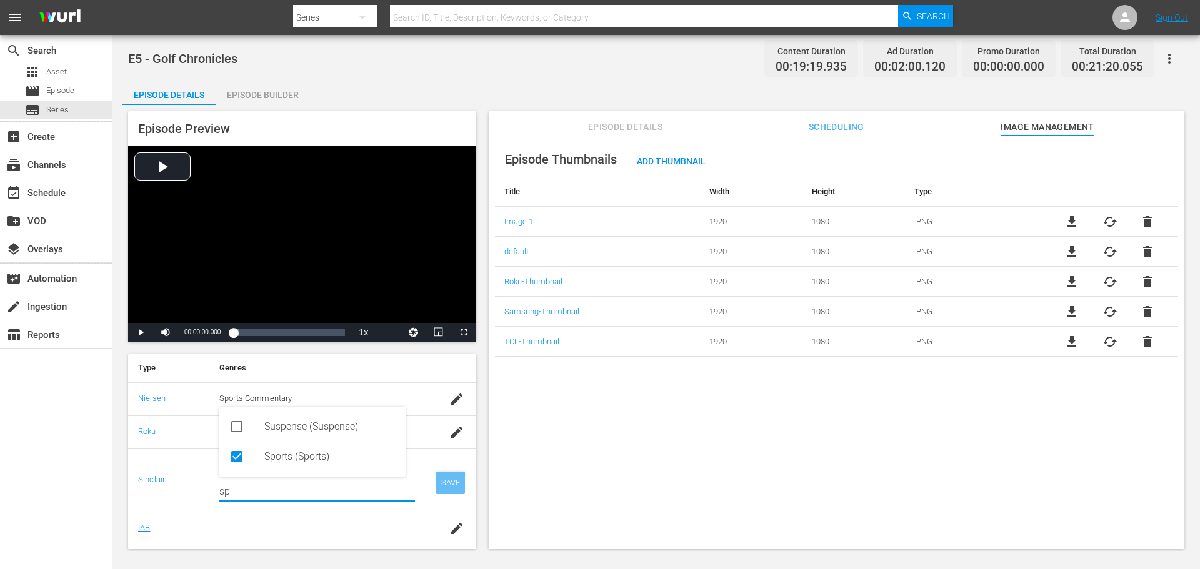
type input "sp"
click at [443, 481] on div "SAVE" at bounding box center [450, 483] width 29 height 22
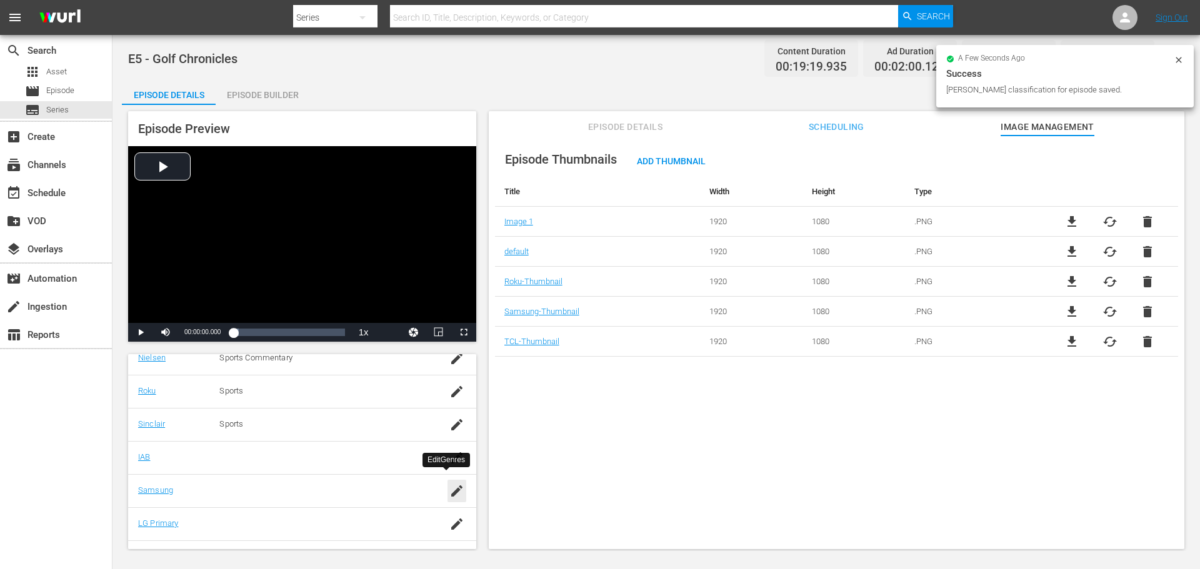
scroll to position [250, 0]
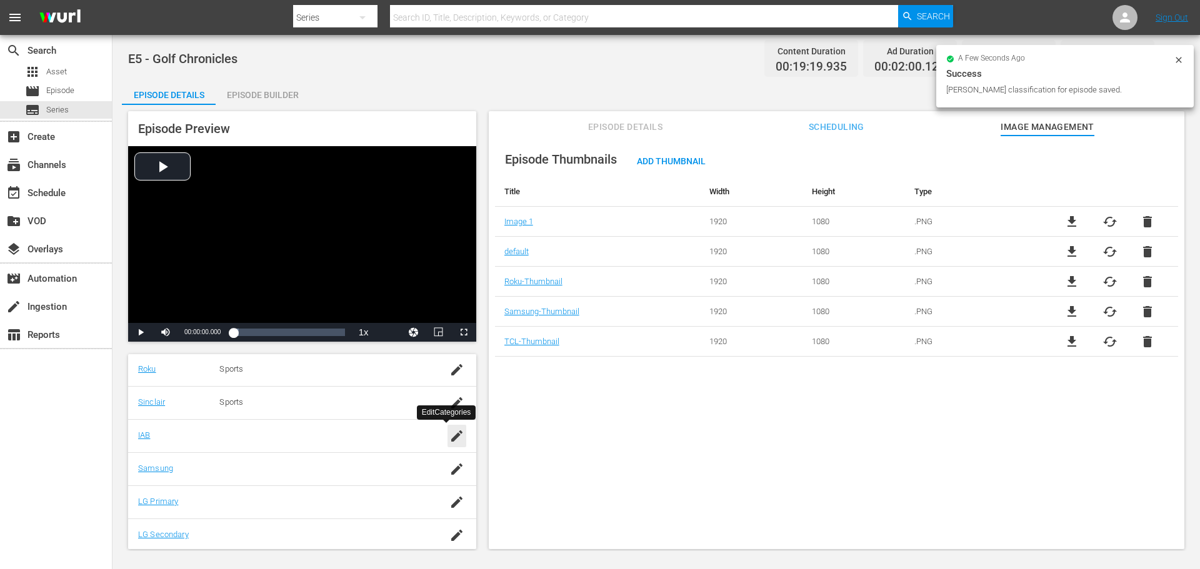
click at [449, 434] on icon "button" at bounding box center [456, 436] width 15 height 15
click at [289, 441] on input "text" at bounding box center [317, 442] width 196 height 30
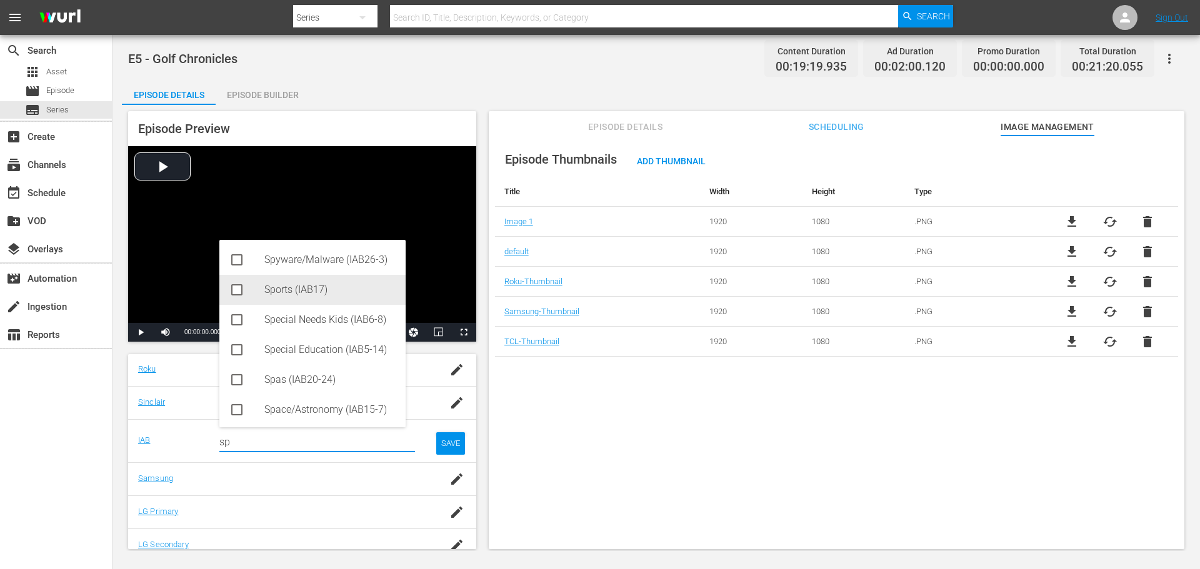
click at [270, 293] on div "Sports (IAB17)" at bounding box center [329, 290] width 131 height 30
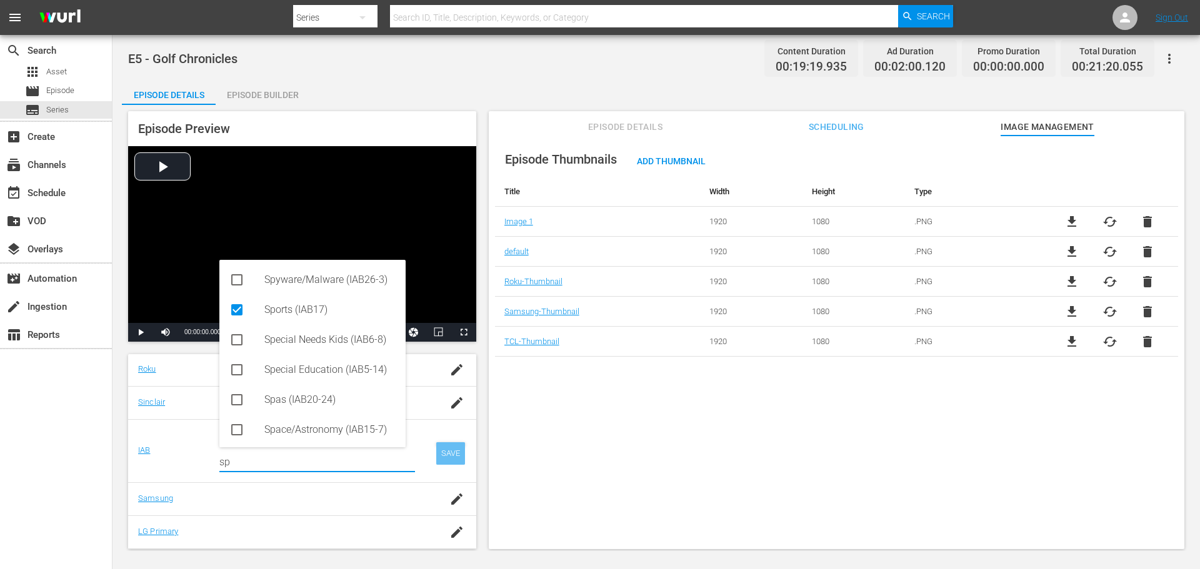
type input "sp"
click at [444, 451] on div "SAVE" at bounding box center [450, 453] width 29 height 22
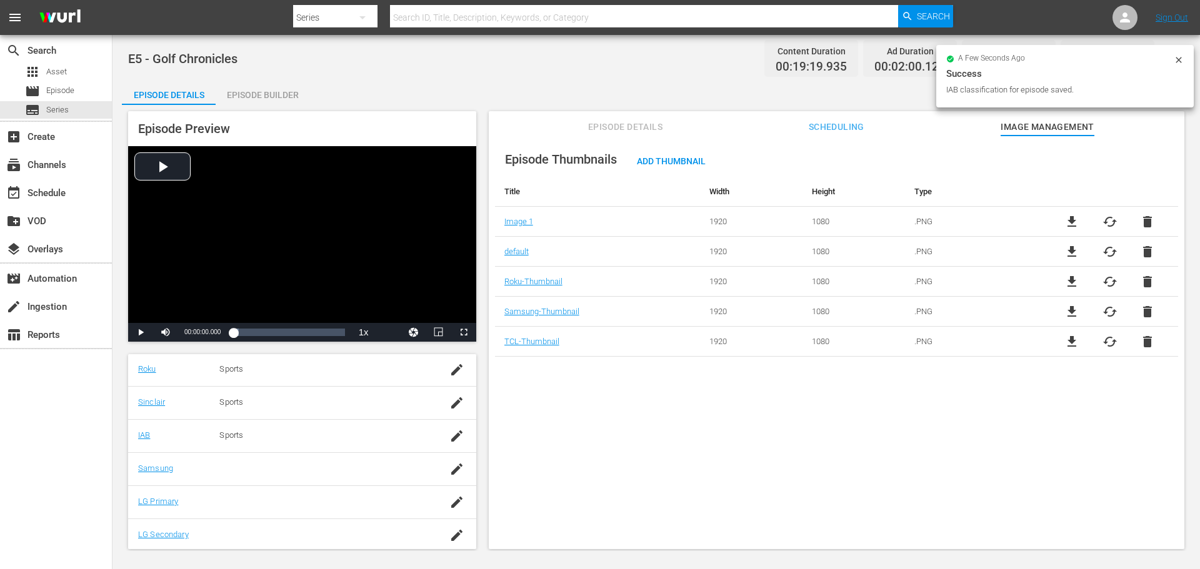
scroll to position [253, 0]
click at [450, 471] on icon "button" at bounding box center [456, 466] width 15 height 15
click at [308, 474] on input "text" at bounding box center [317, 472] width 196 height 30
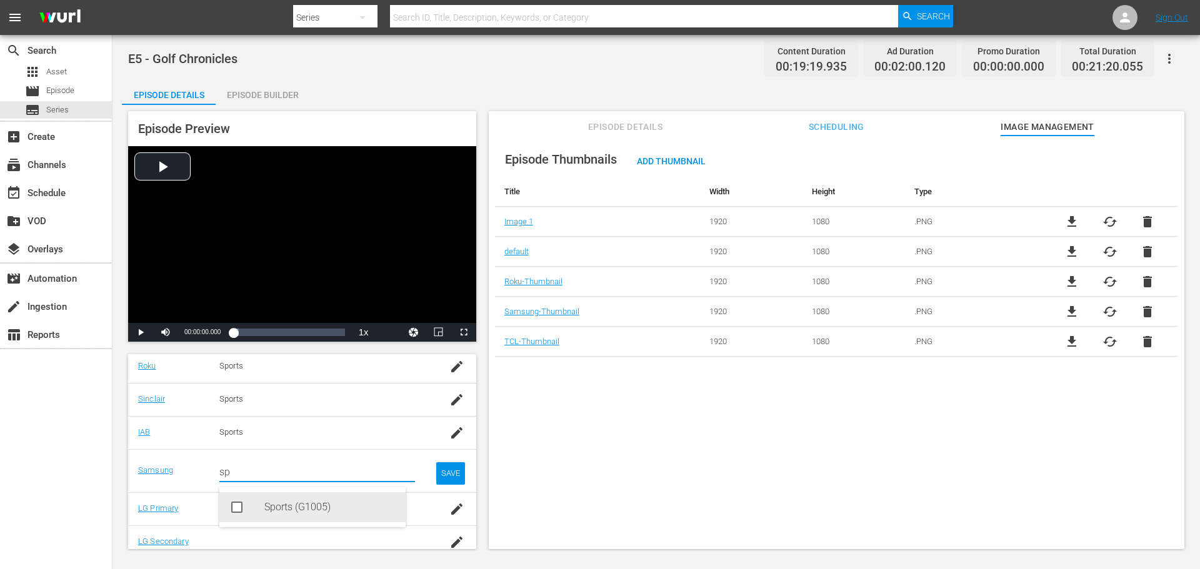
click at [274, 509] on div "Sports (G1005)" at bounding box center [329, 507] width 131 height 30
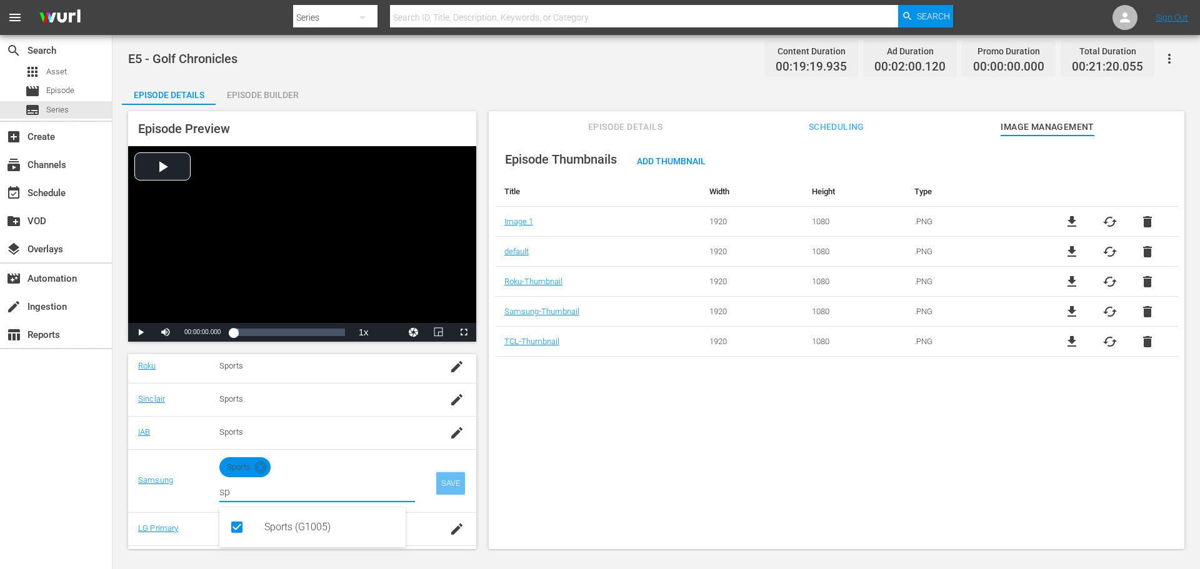
type input "sp"
click at [439, 481] on div "SAVE" at bounding box center [450, 483] width 29 height 22
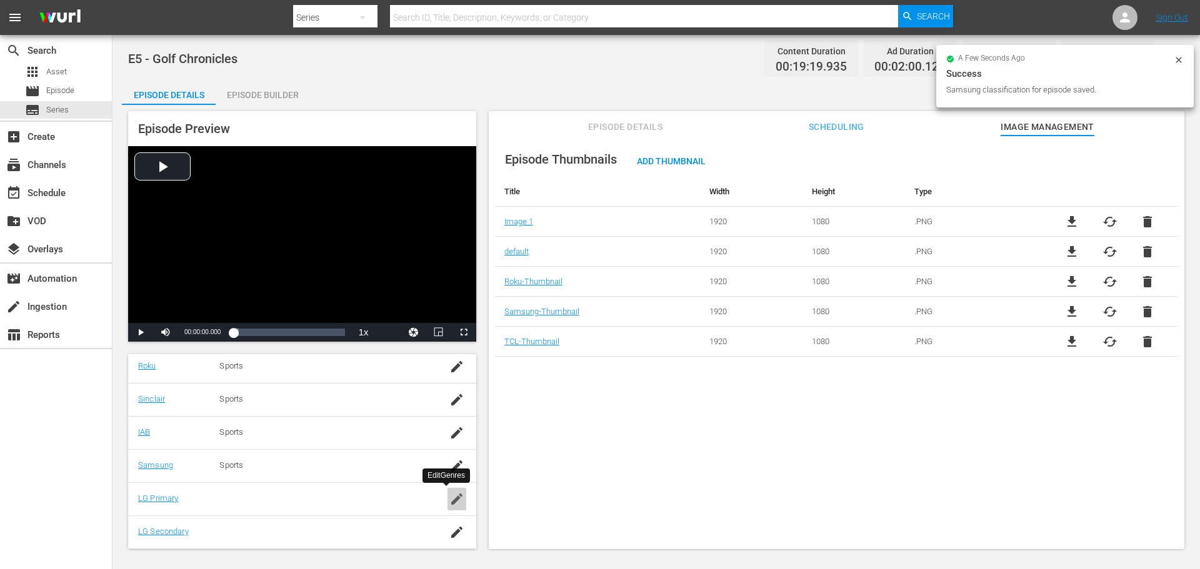
click at [447, 509] on div "button" at bounding box center [456, 499] width 19 height 22
click at [580, 429] on div "Episode Thumbnails Add Thumbnail Title Width Height Type Image 1 1920 1080 .PNG…" at bounding box center [836, 349] width 695 height 426
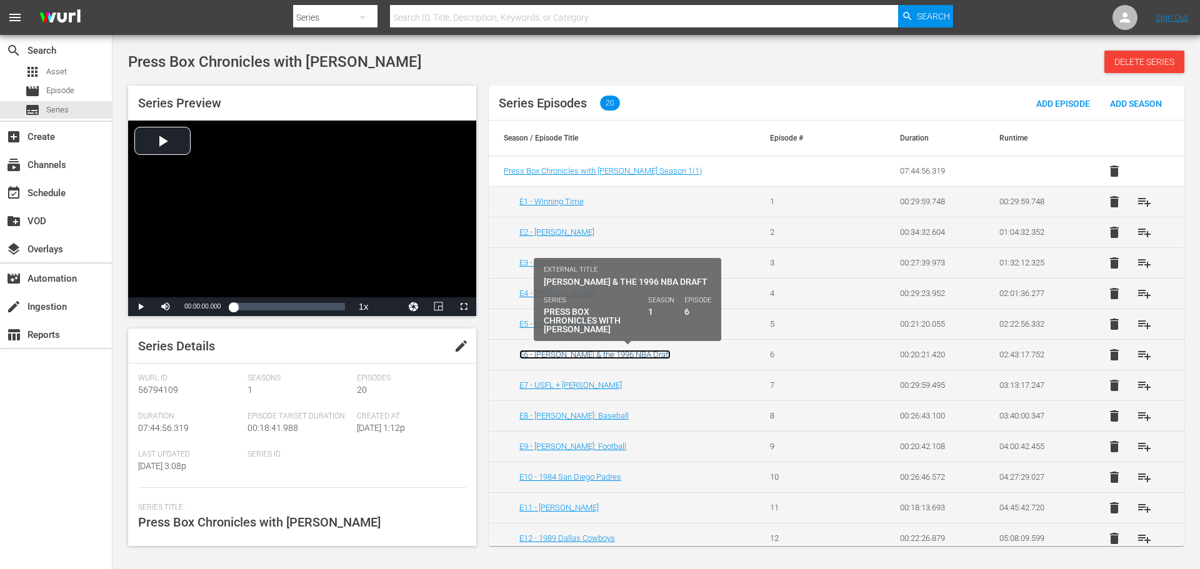
click at [560, 356] on link "E6 - [PERSON_NAME] & the 1996 NBA Draft" at bounding box center [594, 354] width 151 height 9
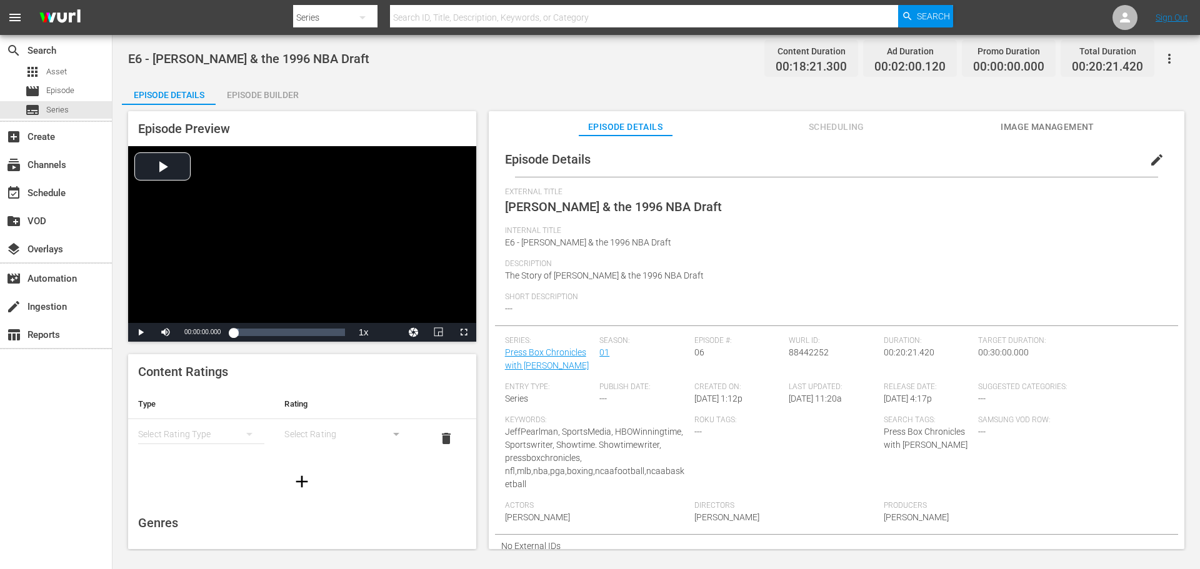
click at [197, 433] on div "simple table" at bounding box center [201, 434] width 126 height 35
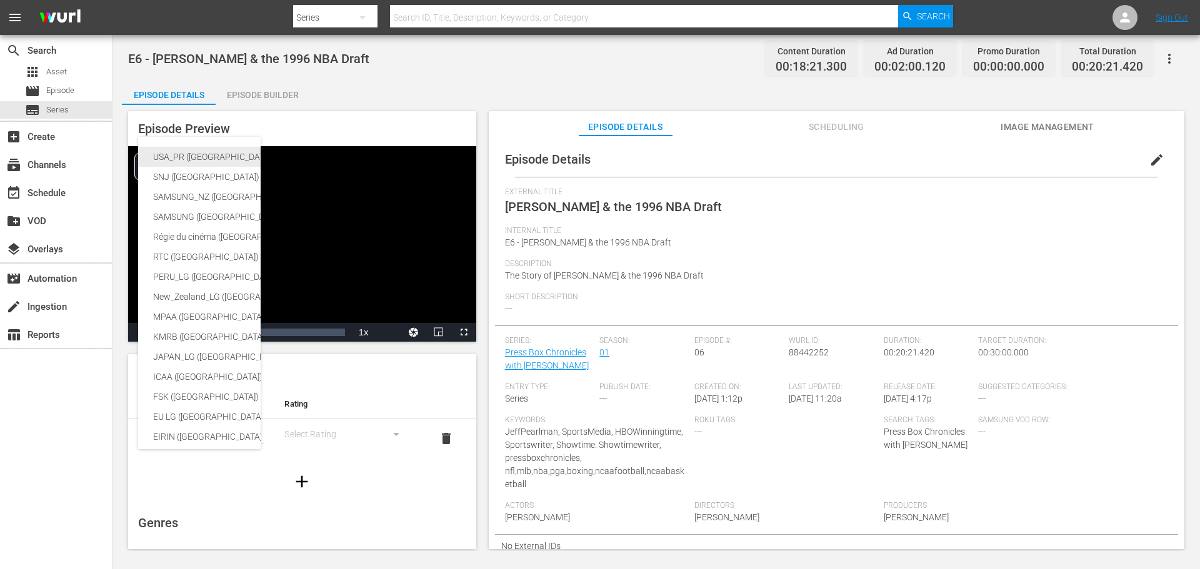
click at [193, 154] on div "USA_PR ([GEOGRAPHIC_DATA])" at bounding box center [296, 157] width 287 height 20
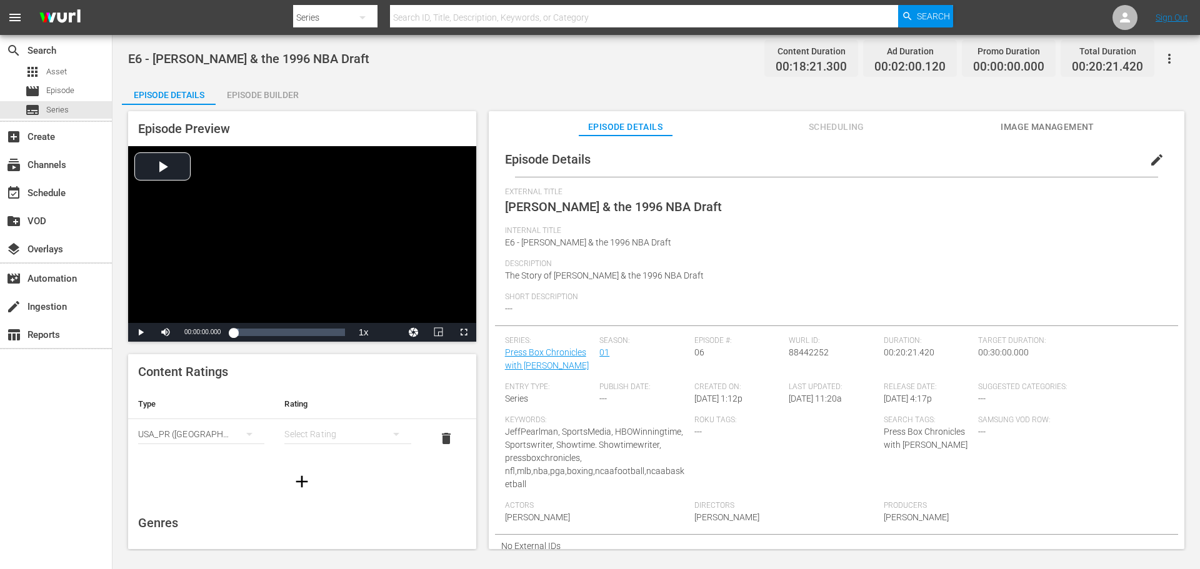
click at [334, 436] on div "simple table" at bounding box center [347, 434] width 126 height 35
click at [322, 536] on div "TVMA" at bounding box center [342, 539] width 92 height 20
click at [936, 446] on span "Press Box Chronicles with [PERSON_NAME]" at bounding box center [926, 438] width 84 height 23
click at [1155, 165] on span "edit" at bounding box center [1156, 159] width 15 height 15
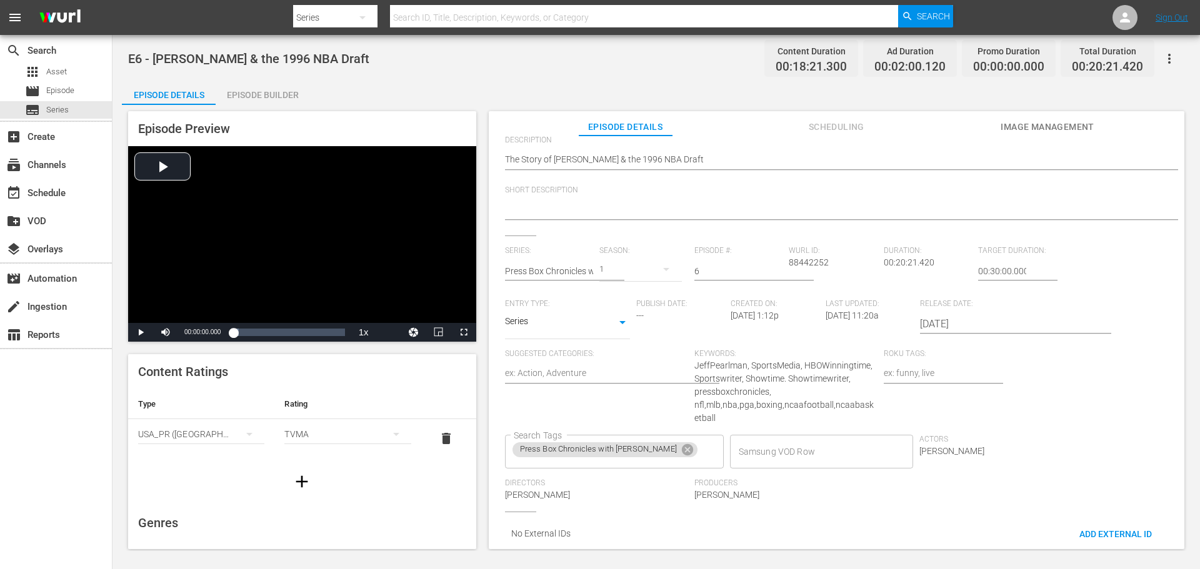
scroll to position [99, 0]
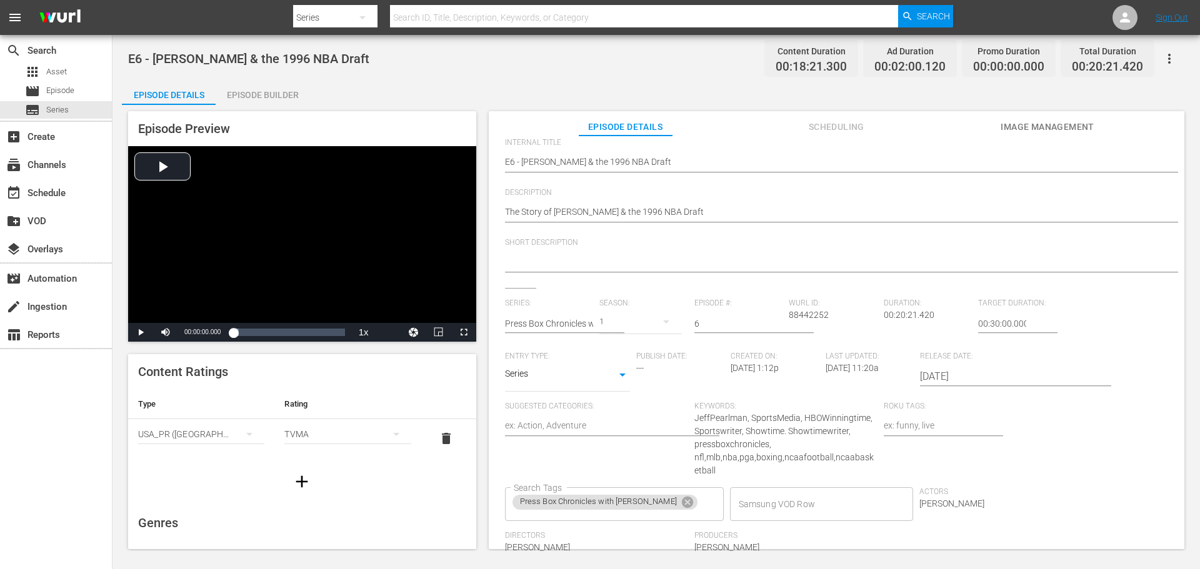
click at [611, 77] on div "E6 - Taj McDavid & the 1996 NBA Draft Content Duration 00:18:21.300 Ad Duration…" at bounding box center [655, 293] width 1087 height 516
click at [239, 97] on div "Episode Builder" at bounding box center [263, 95] width 94 height 30
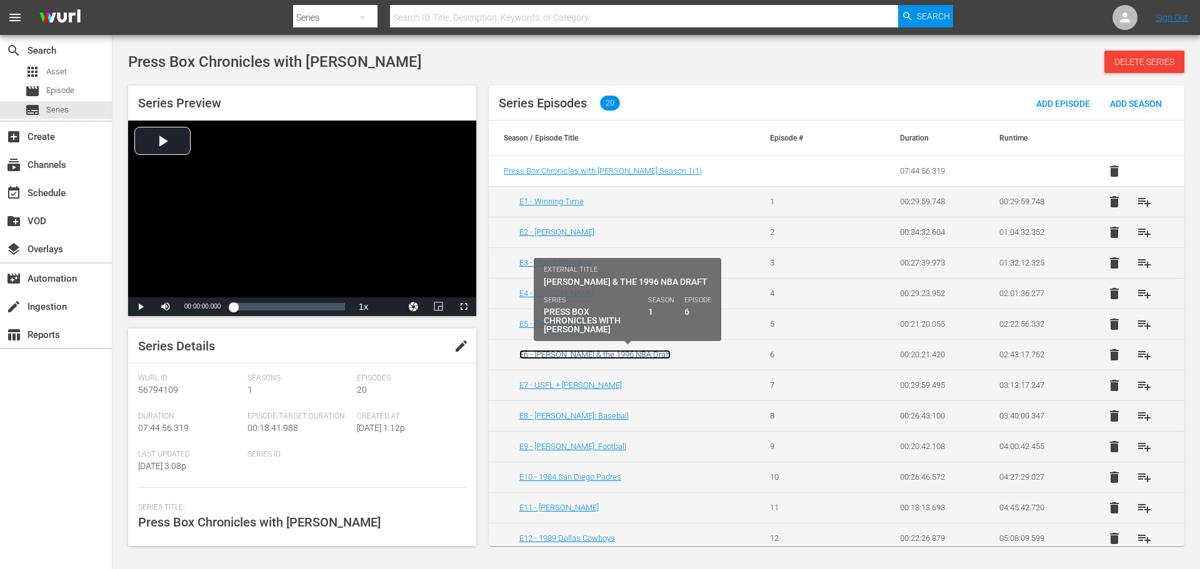
click at [583, 357] on link "E6 - [PERSON_NAME] & the 1996 NBA Draft" at bounding box center [594, 354] width 151 height 9
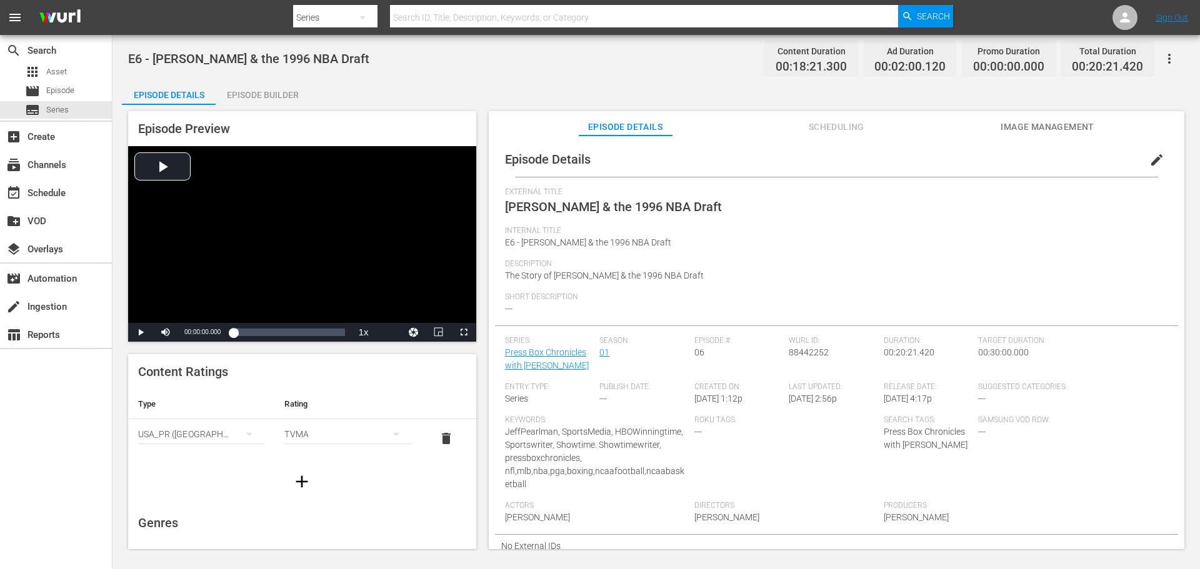
click at [1037, 122] on span "Image Management" at bounding box center [1047, 127] width 94 height 16
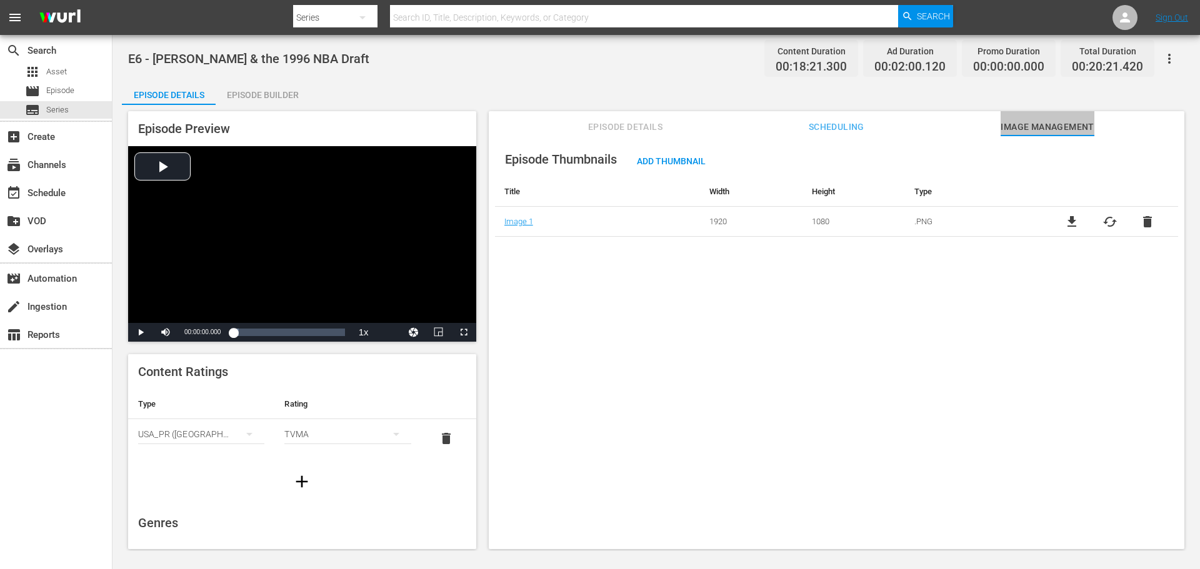
click at [1029, 126] on span "Image Management" at bounding box center [1047, 127] width 94 height 16
click at [679, 159] on span "Add Thumbnail" at bounding box center [671, 161] width 89 height 10
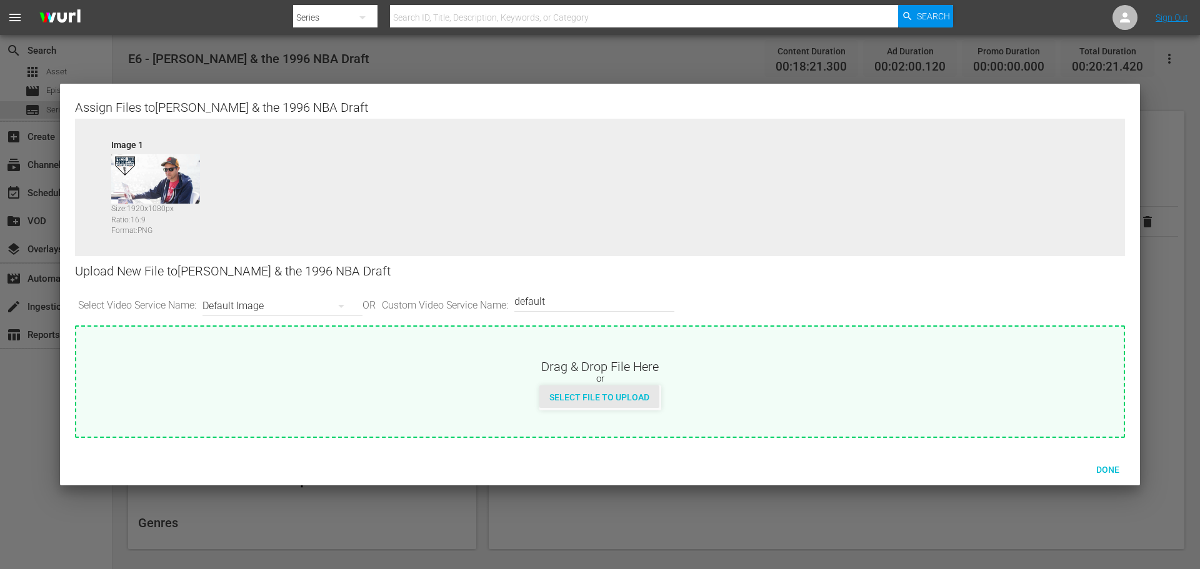
click at [609, 394] on span "Select File to Upload" at bounding box center [599, 397] width 120 height 10
type input "C:\fakepath\PrimaryThumb.png"
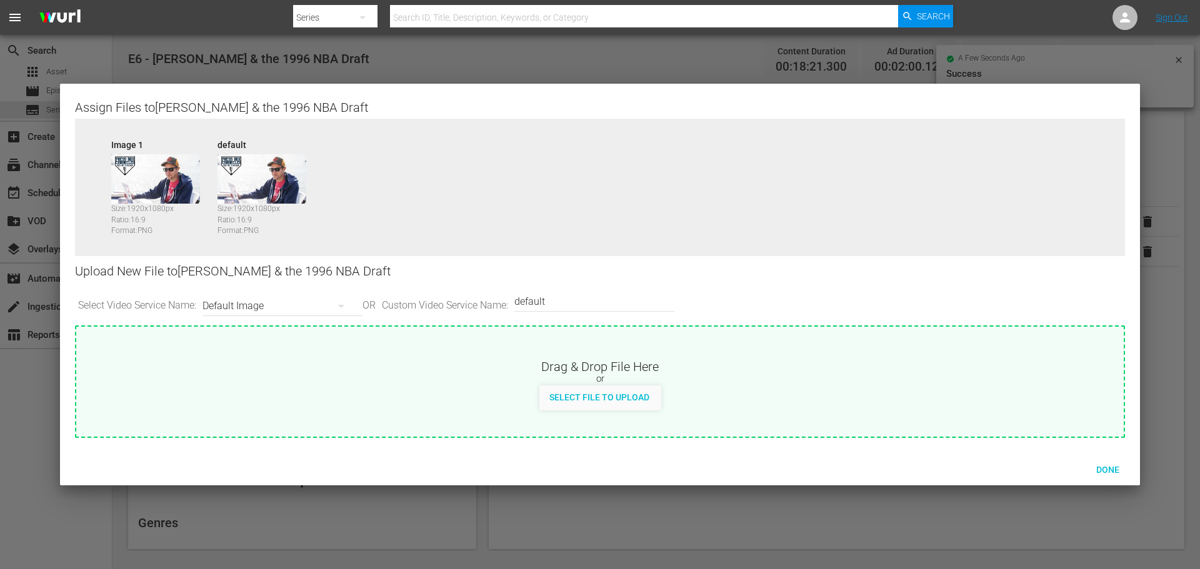
click at [304, 307] on div "Default Image" at bounding box center [279, 306] width 154 height 35
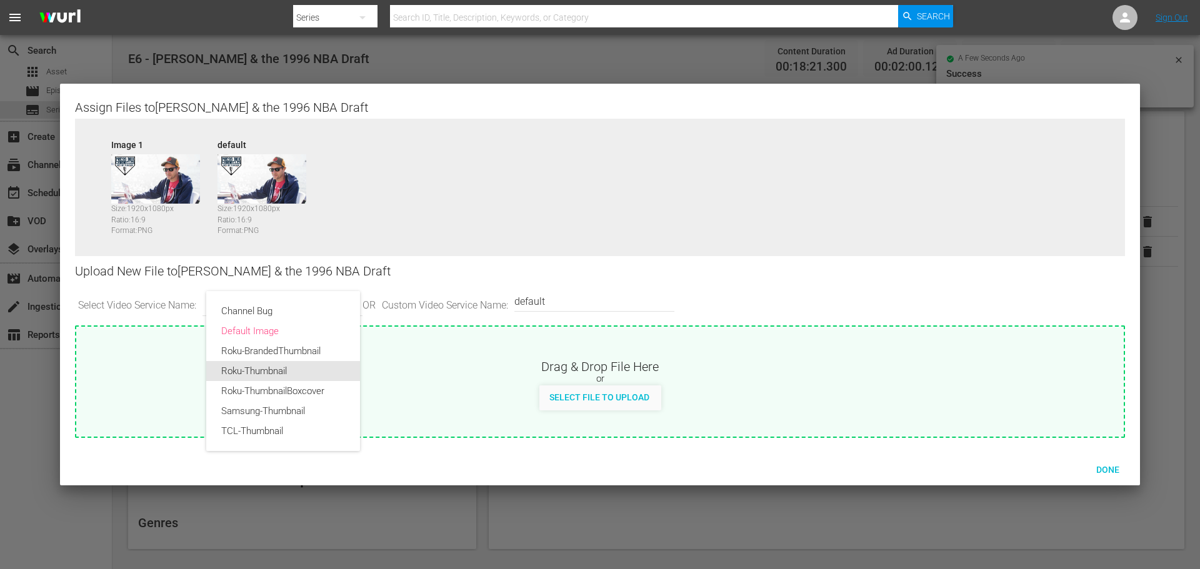
click at [293, 369] on div "Roku-Thumbnail" at bounding box center [283, 371] width 124 height 20
type input "Roku-Thumbnail"
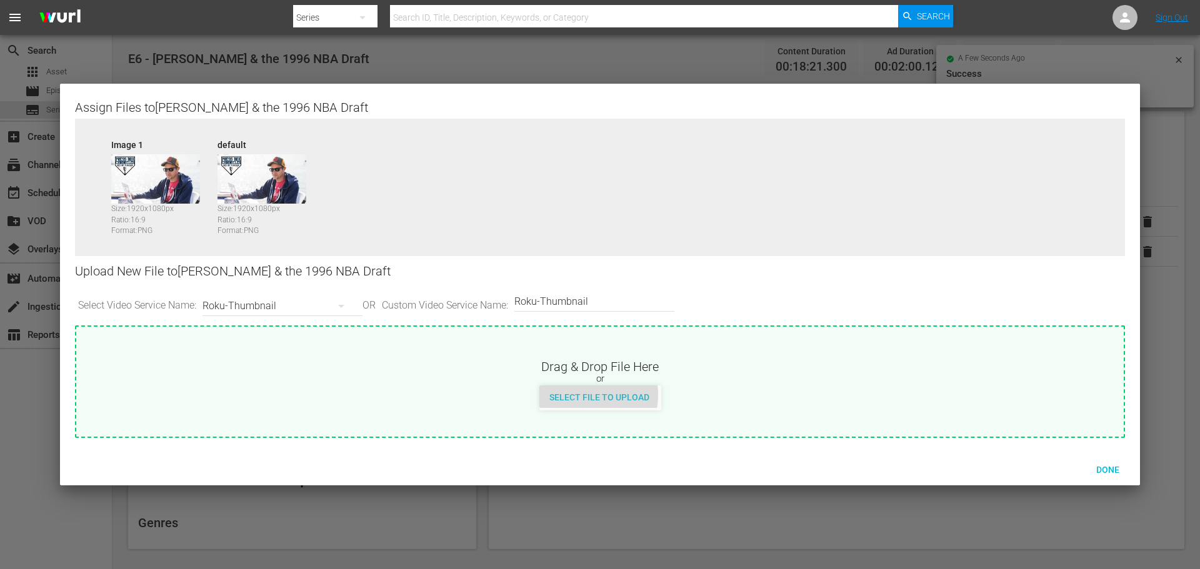
click at [575, 396] on span "Select File to Upload" at bounding box center [599, 397] width 120 height 10
type input "C:\fakepath\PrimaryThumb.png"
click at [319, 311] on div "Roku-Thumbnail" at bounding box center [279, 306] width 154 height 35
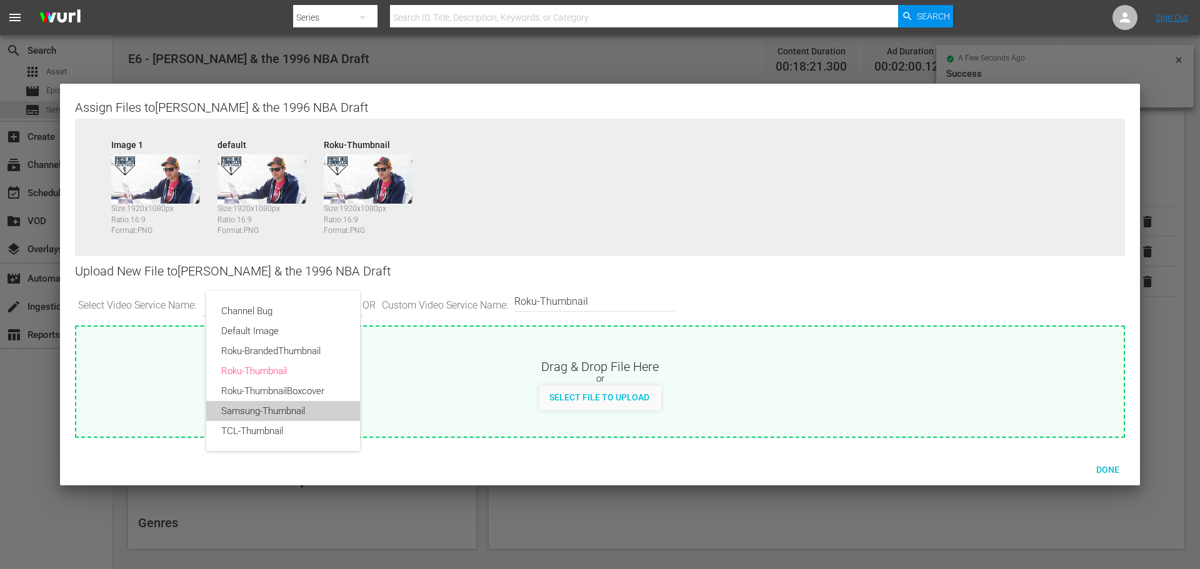
click at [296, 407] on div "Samsung-Thumbnail" at bounding box center [283, 411] width 124 height 20
type input "Samsung-Thumbnail"
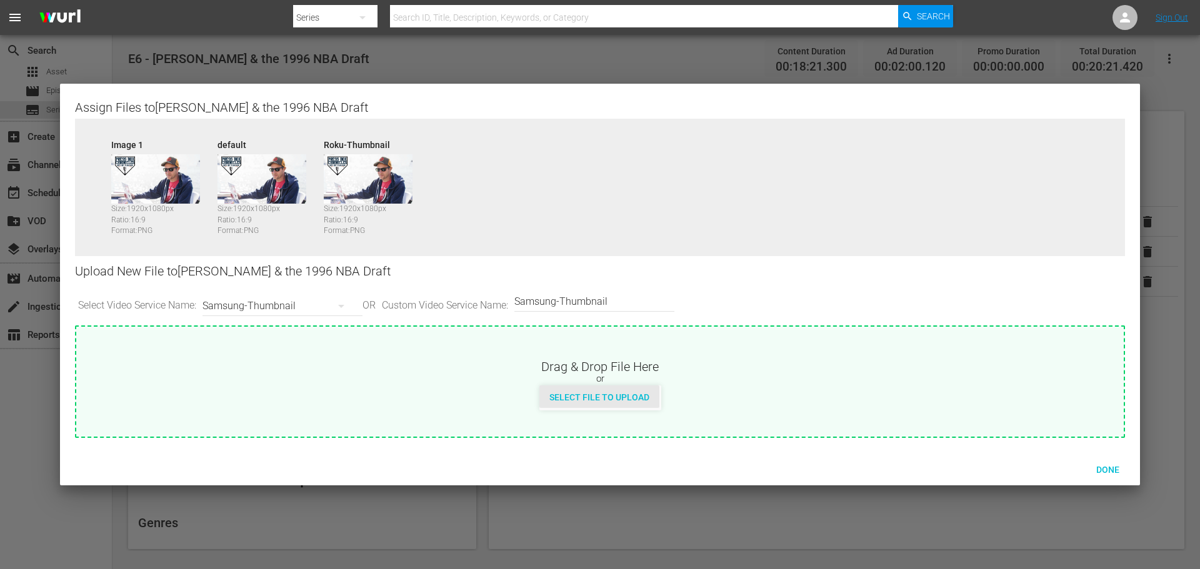
click at [614, 393] on span "Select File to Upload" at bounding box center [599, 397] width 120 height 10
type input "C:\fakepath\PBC_PRIMARY_THUMB.png"
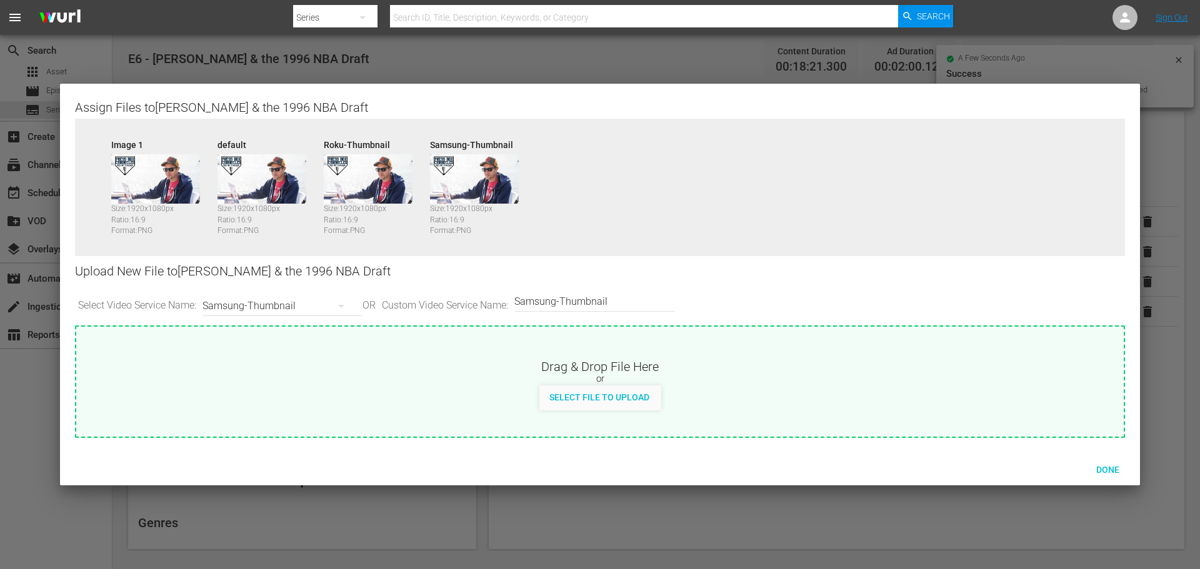
click at [315, 307] on div "Samsung-Thumbnail" at bounding box center [279, 306] width 154 height 35
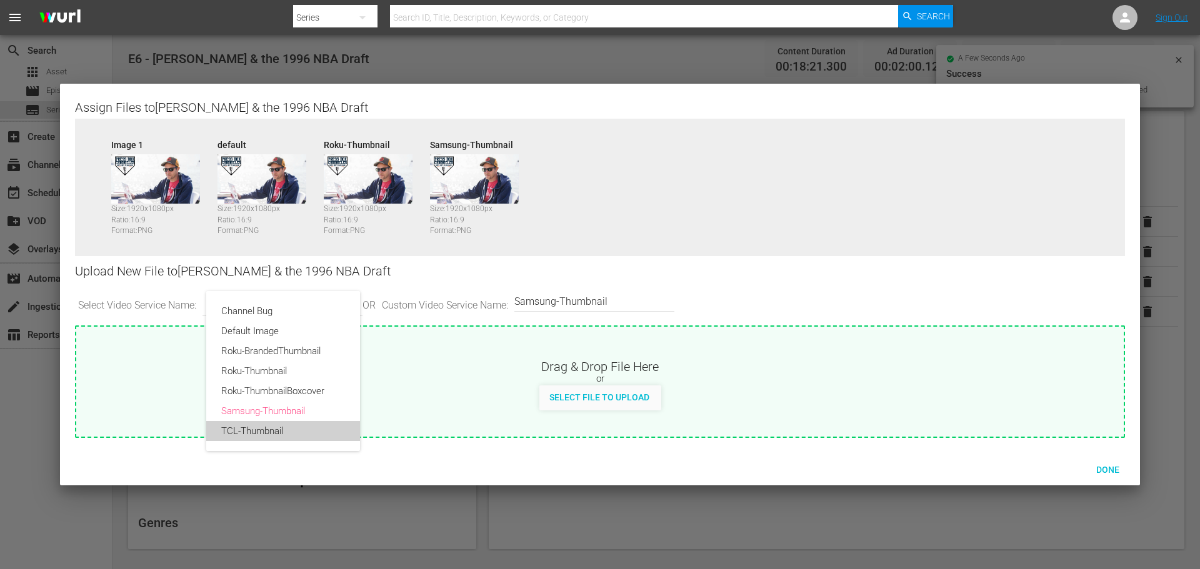
click at [282, 424] on div "TCL-Thumbnail" at bounding box center [283, 431] width 124 height 20
type input "TCL-Thumbnail"
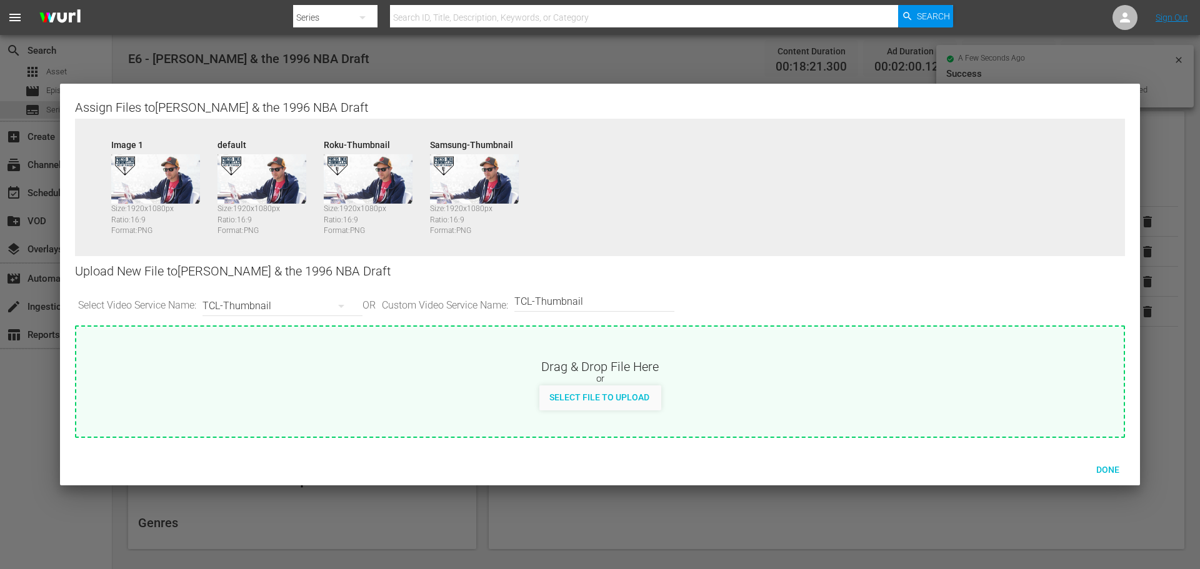
click at [597, 401] on span "Select File to Upload" at bounding box center [599, 397] width 120 height 10
type input "C:\fakepath\PBC_PRIMARY_THUMB.png"
click at [1099, 468] on span "Done" at bounding box center [1107, 470] width 43 height 10
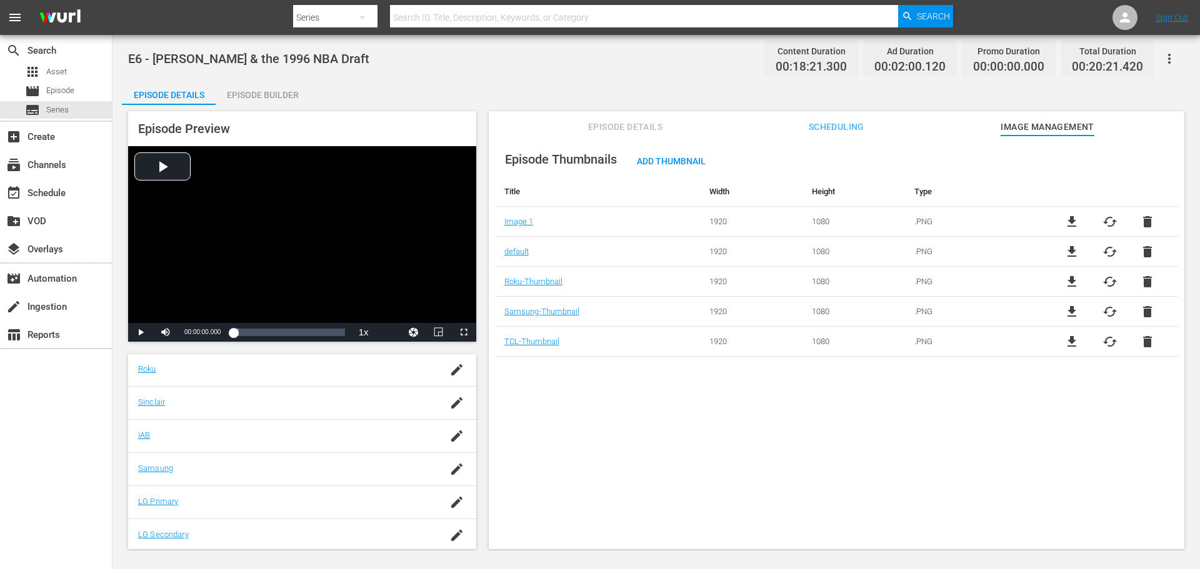
scroll to position [125, 0]
click at [447, 456] on div "button" at bounding box center [456, 462] width 19 height 22
click at [329, 461] on input "text" at bounding box center [317, 468] width 196 height 30
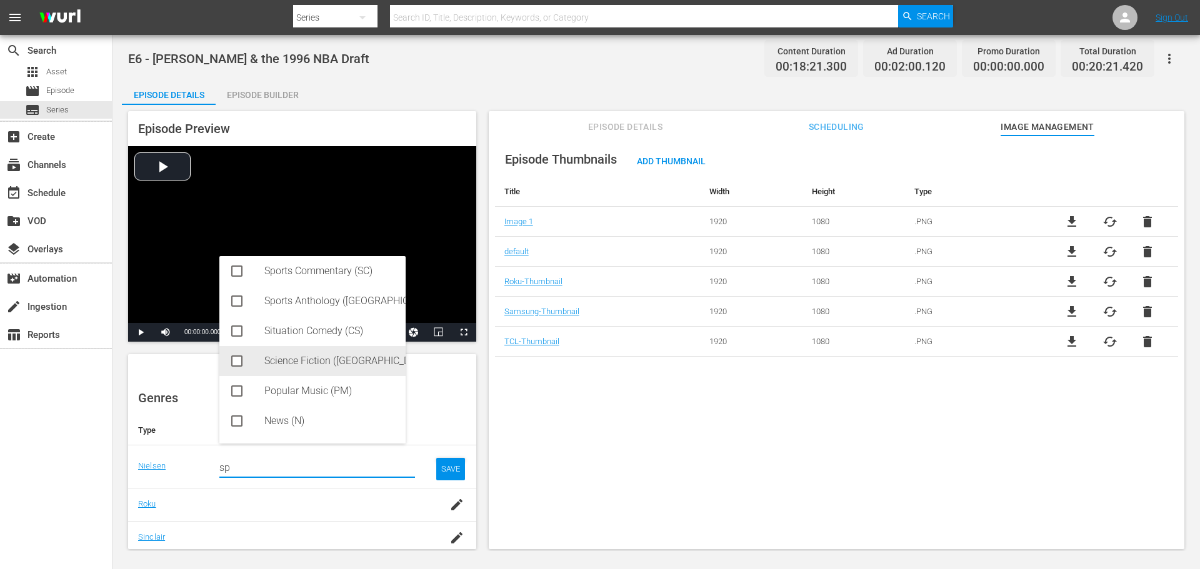
scroll to position [0, 0]
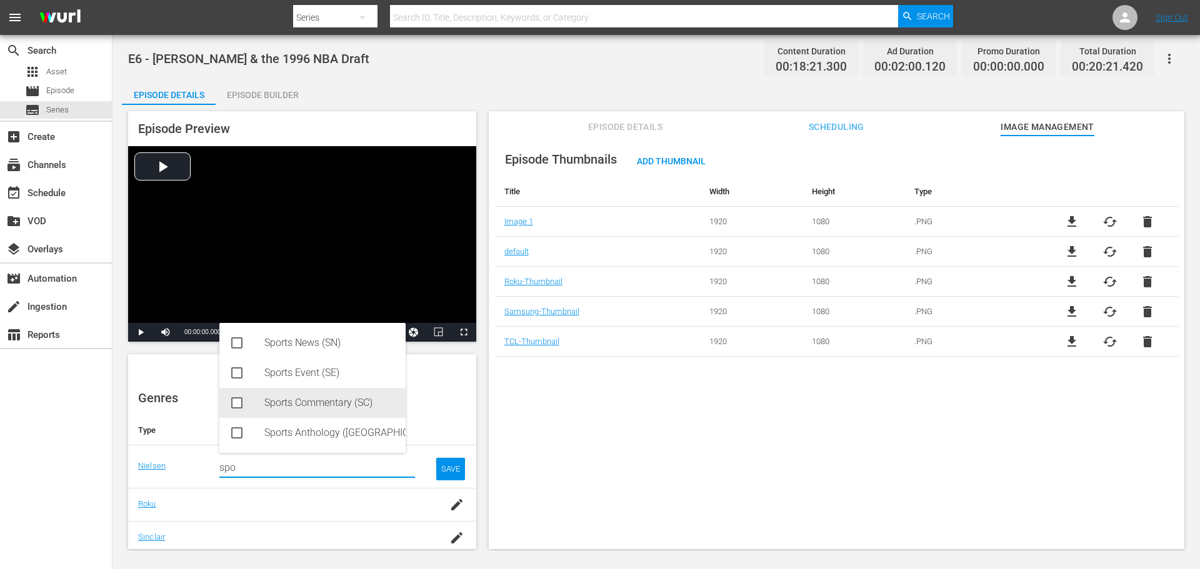
click at [269, 407] on div "Sports Commentary (SC)" at bounding box center [329, 403] width 131 height 30
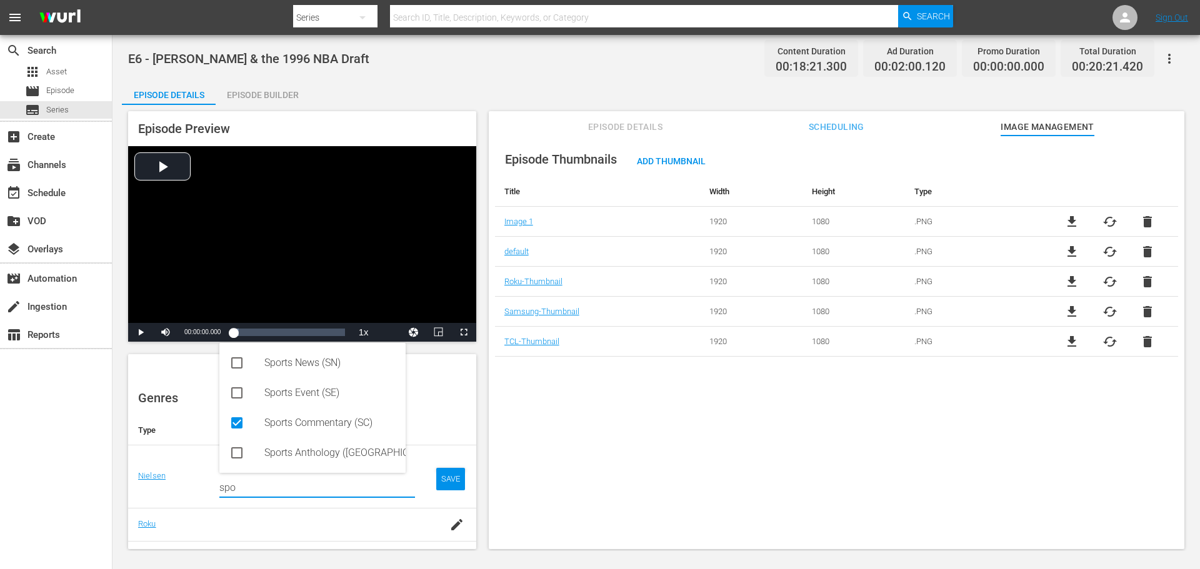
type input "spo"
click at [439, 481] on div "SAVE" at bounding box center [450, 479] width 29 height 22
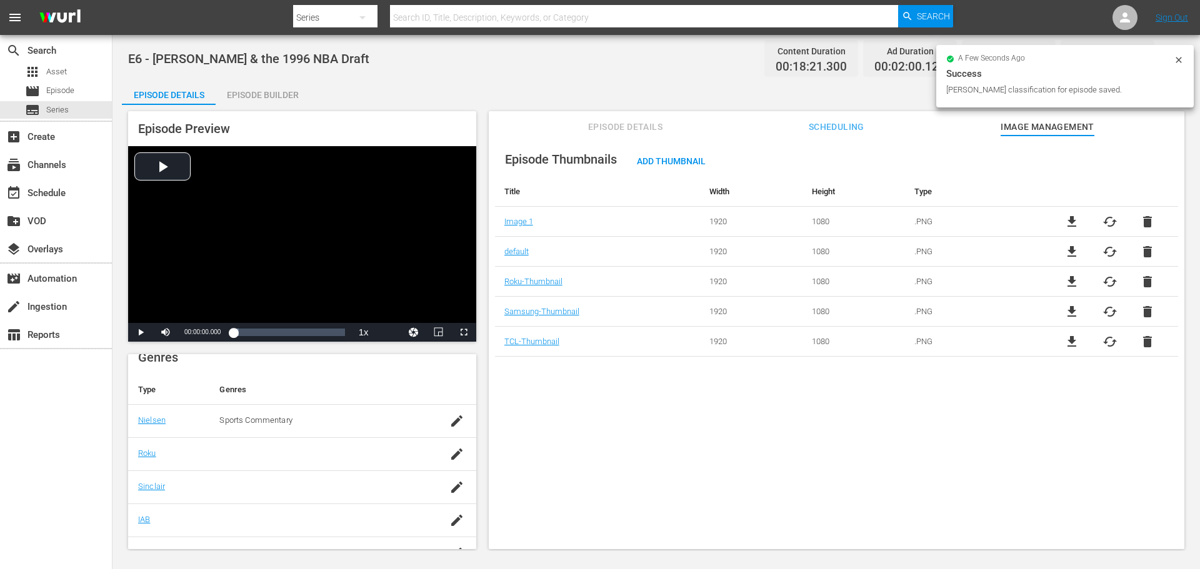
scroll to position [187, 0]
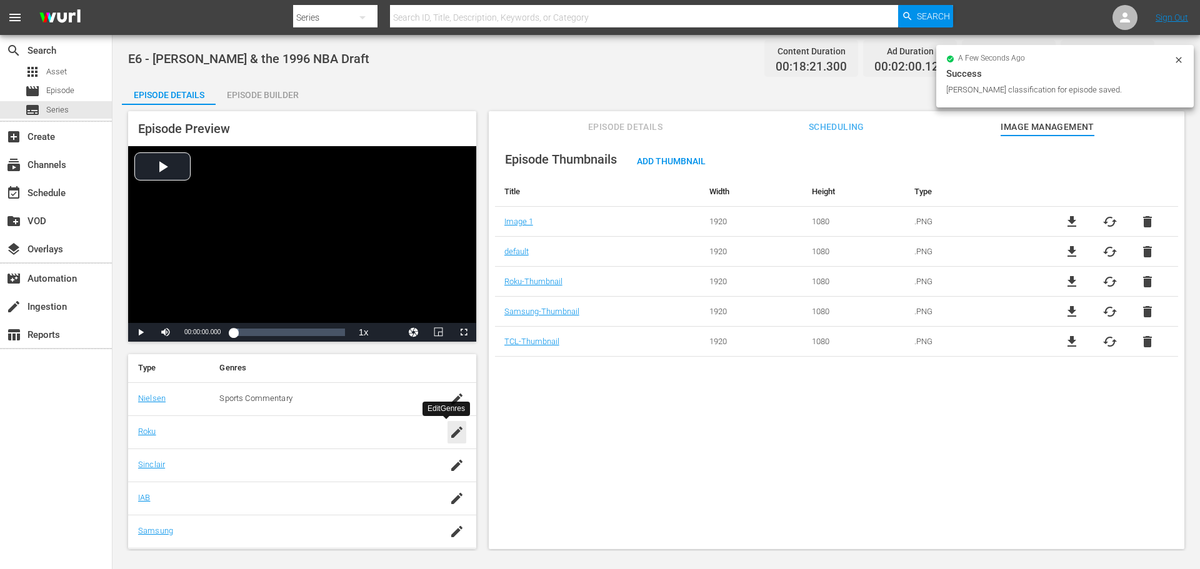
drag, startPoint x: 444, startPoint y: 439, endPoint x: 421, endPoint y: 439, distance: 23.1
click at [449, 439] on icon "button" at bounding box center [456, 432] width 15 height 15
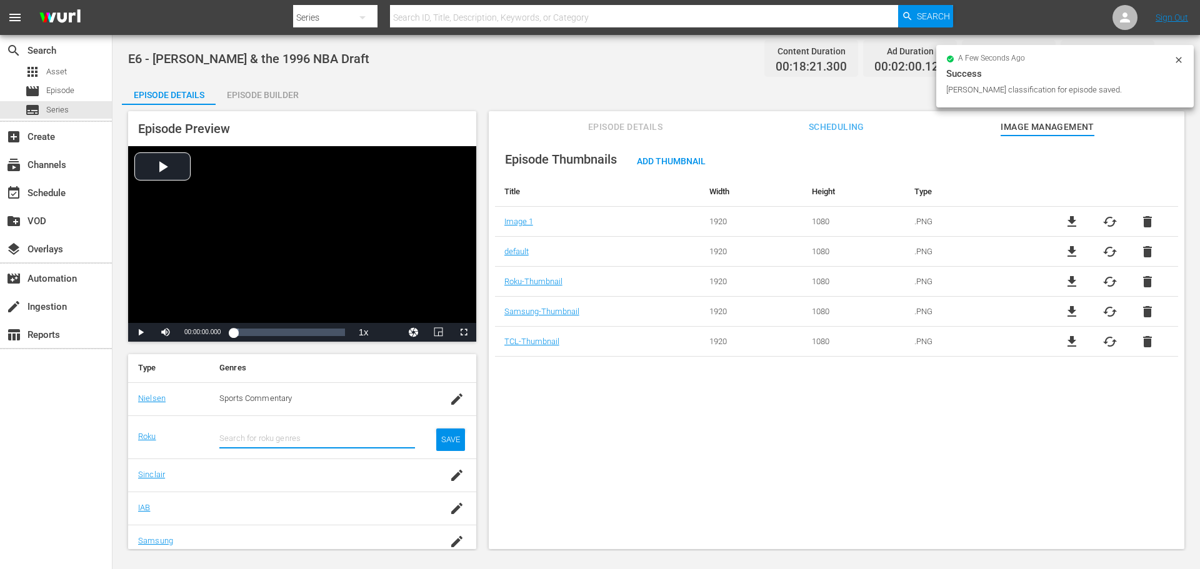
type input "s"
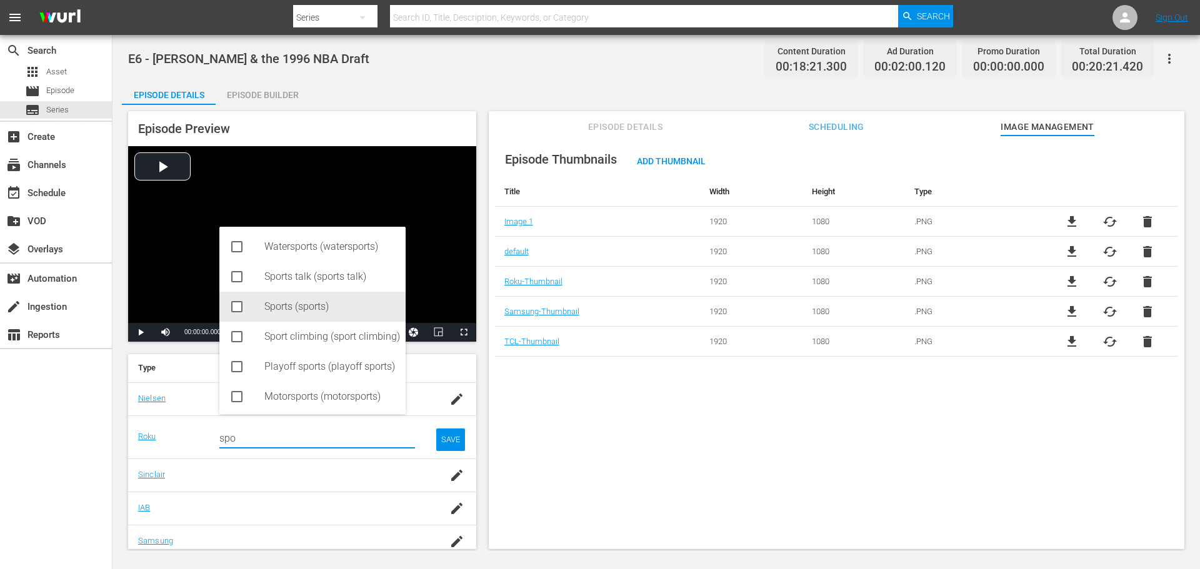
click at [284, 314] on div "Sports (sports)" at bounding box center [329, 307] width 131 height 30
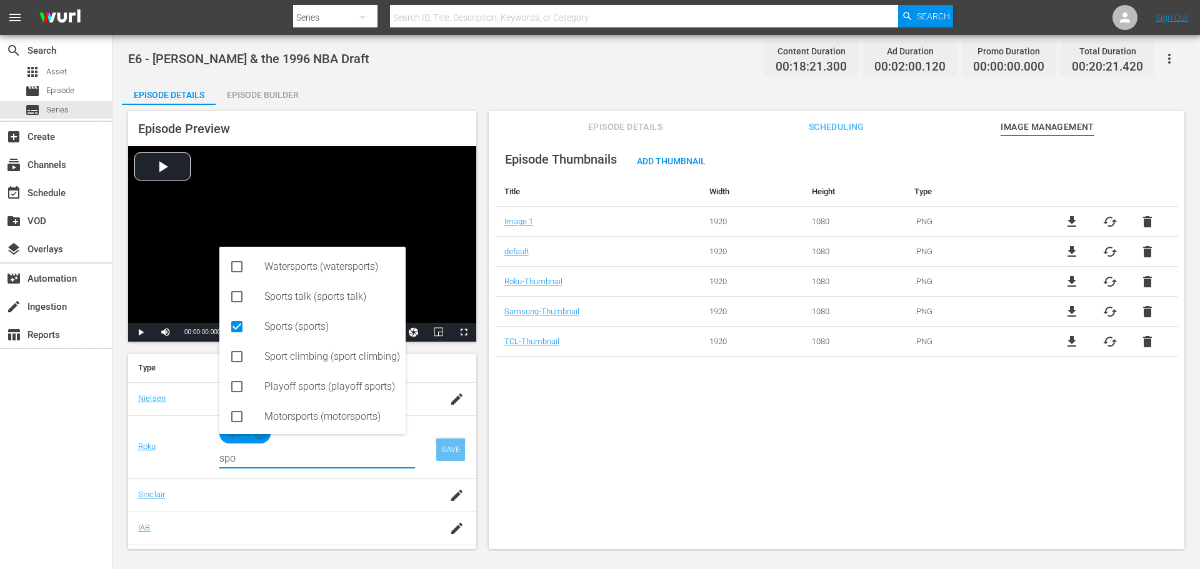
type input "spo"
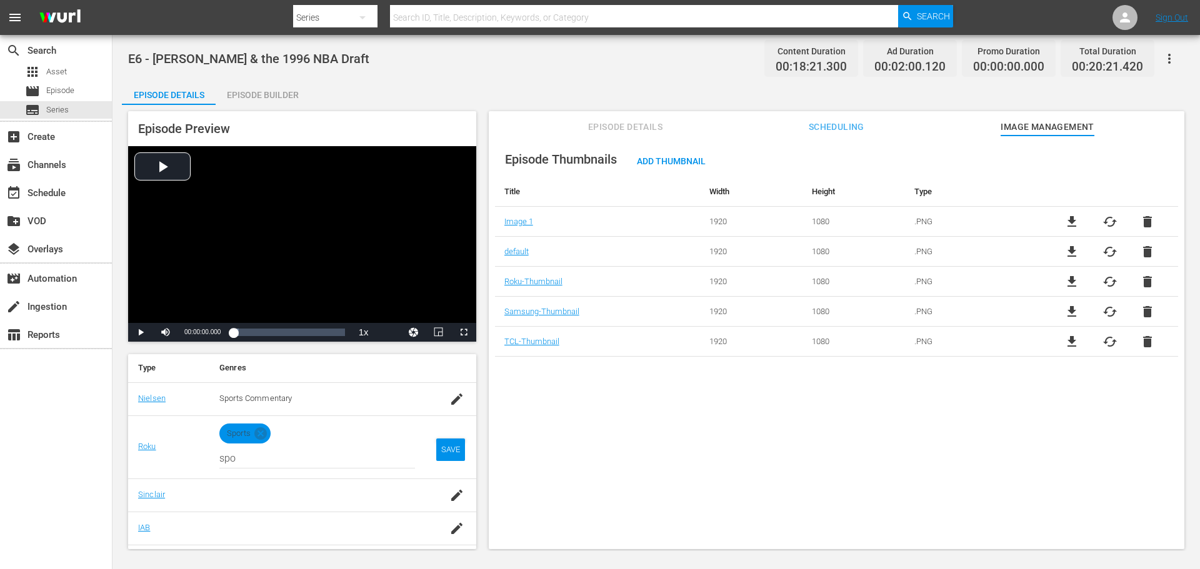
click at [457, 449] on td "SAVE" at bounding box center [450, 447] width 51 height 63
click at [439, 454] on div "SAVE" at bounding box center [450, 450] width 29 height 22
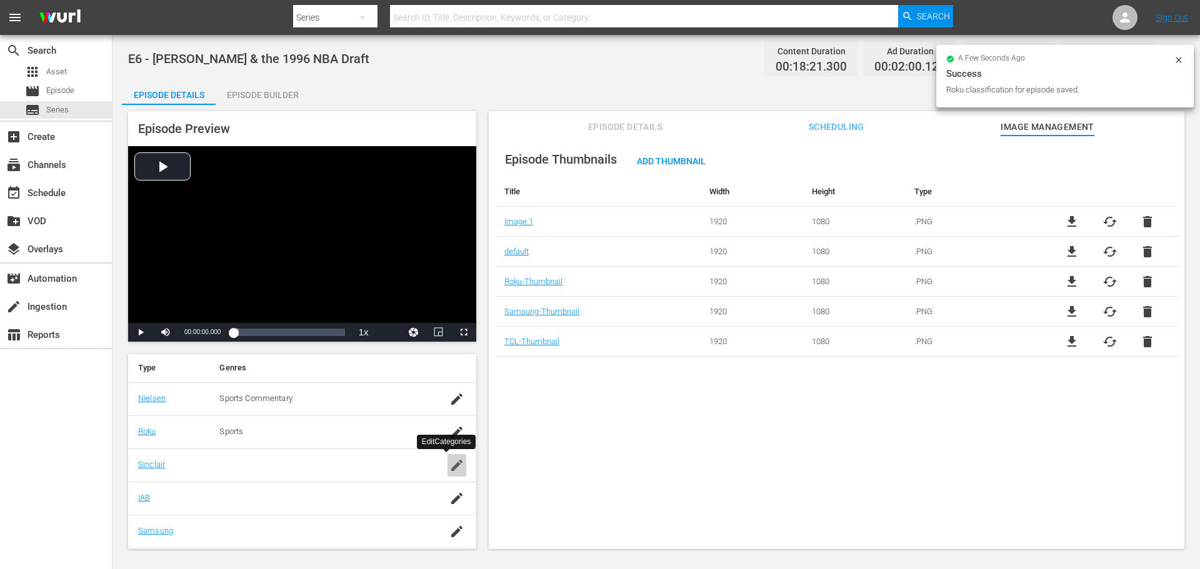
click at [451, 466] on icon "button" at bounding box center [456, 465] width 11 height 11
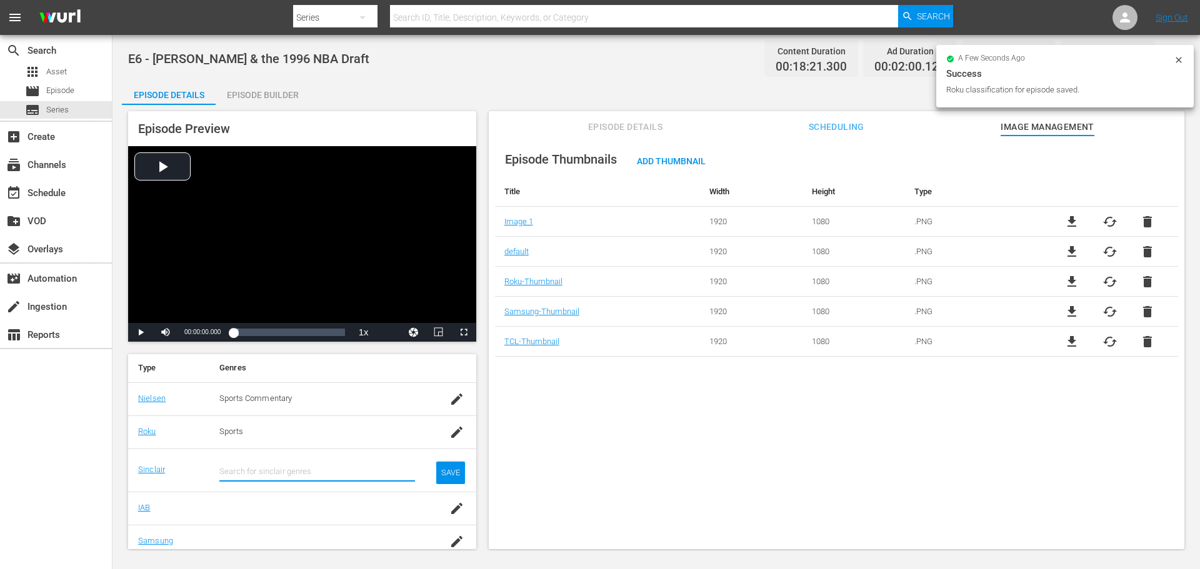
click at [328, 479] on input "text" at bounding box center [317, 472] width 196 height 30
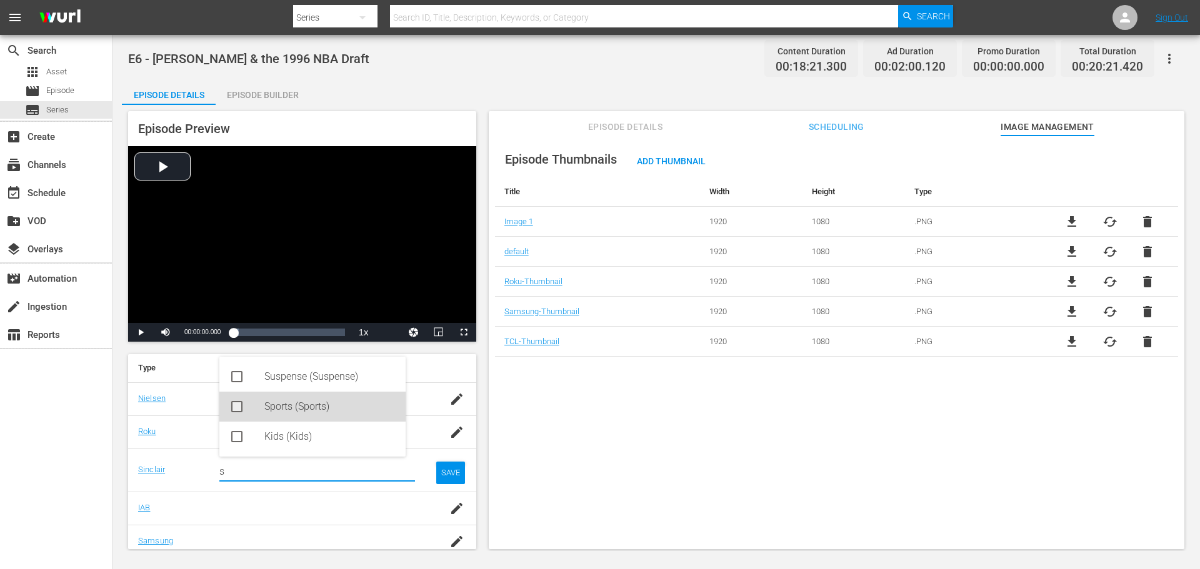
click at [282, 408] on div "Sports (Sports)" at bounding box center [329, 407] width 131 height 30
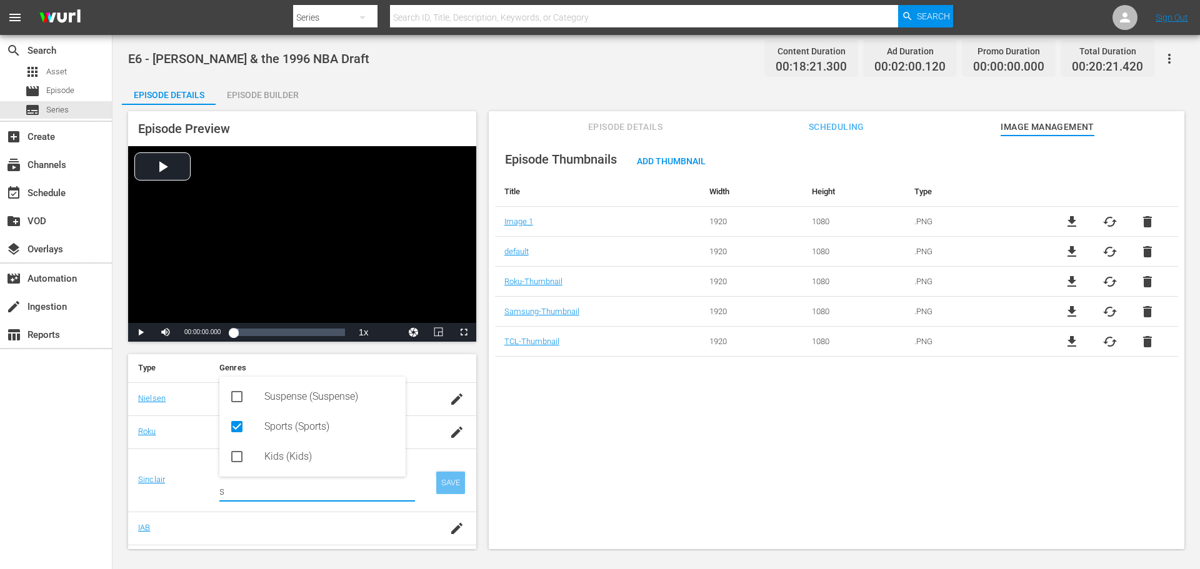
type input "s"
click at [436, 474] on div "SAVE" at bounding box center [450, 483] width 29 height 22
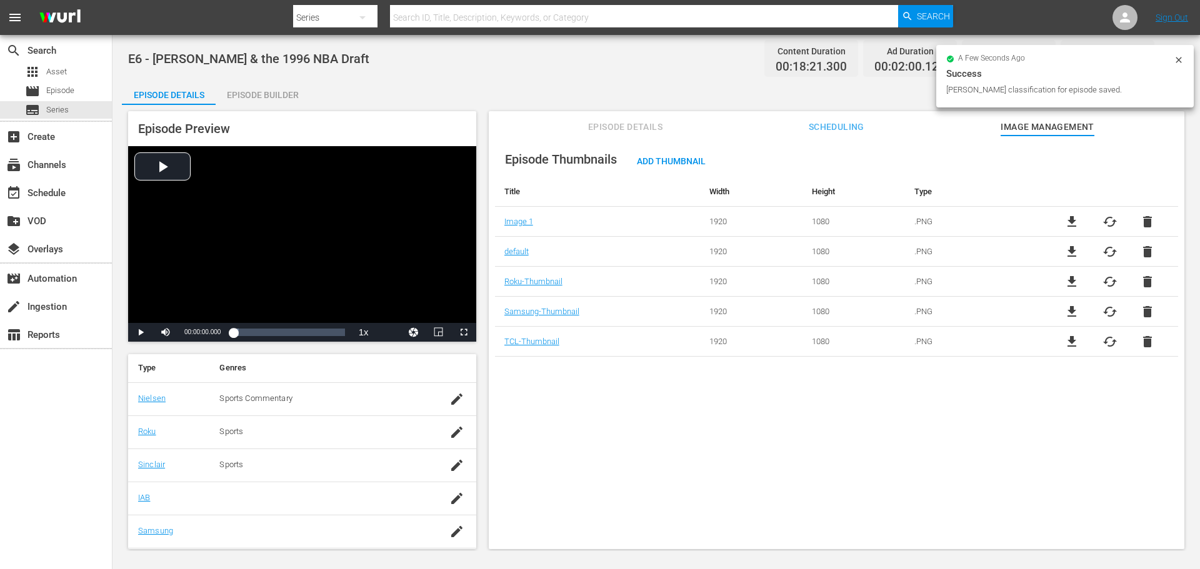
scroll to position [250, 0]
click at [449, 431] on icon "button" at bounding box center [456, 436] width 15 height 15
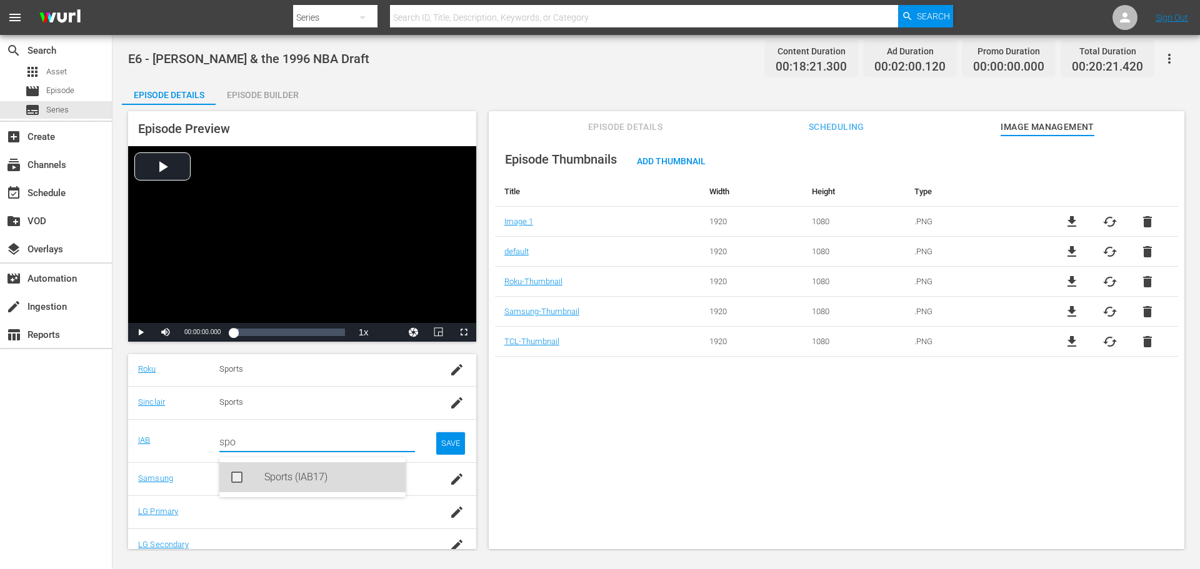
click at [298, 475] on div "Sports (IAB17)" at bounding box center [329, 477] width 131 height 30
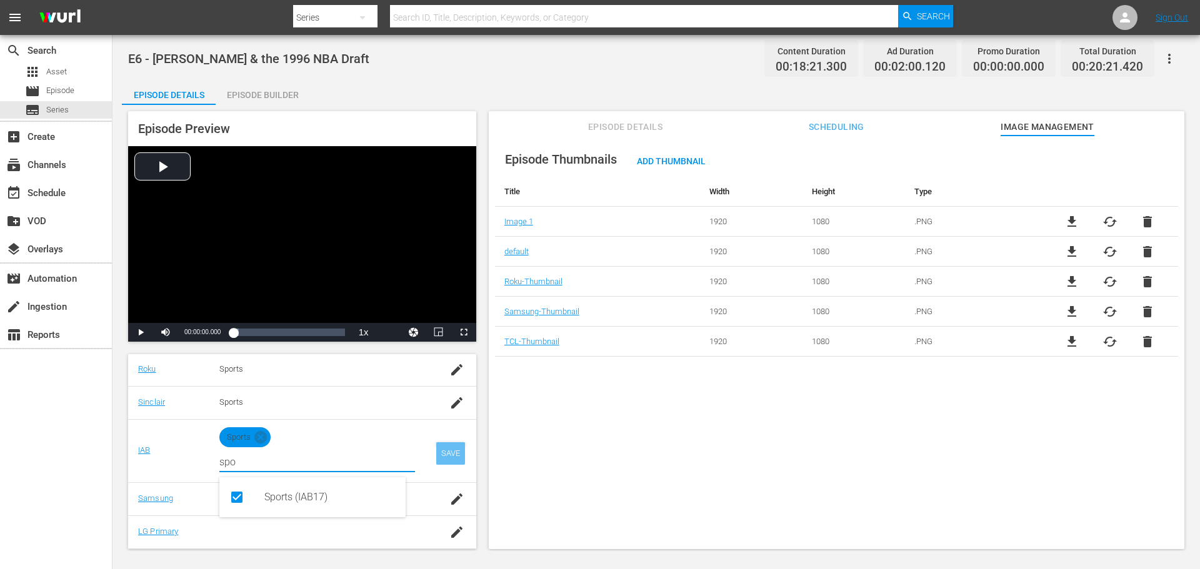
type input "spo"
click at [450, 450] on div "SAVE" at bounding box center [450, 453] width 29 height 22
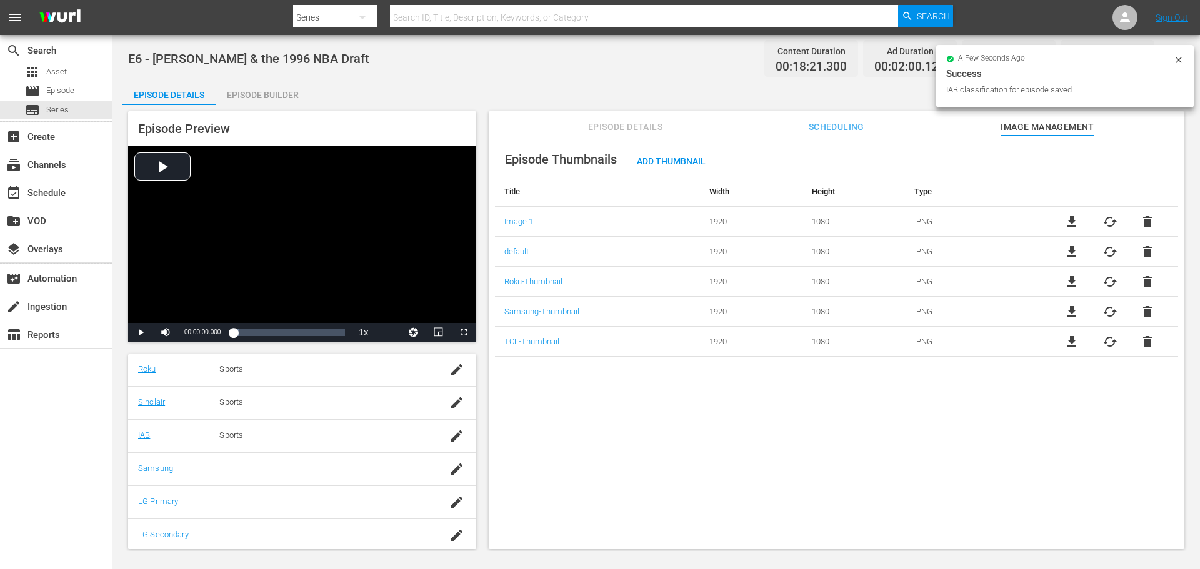
click at [449, 474] on icon "button" at bounding box center [456, 469] width 15 height 15
click at [337, 476] on input "text" at bounding box center [317, 476] width 196 height 30
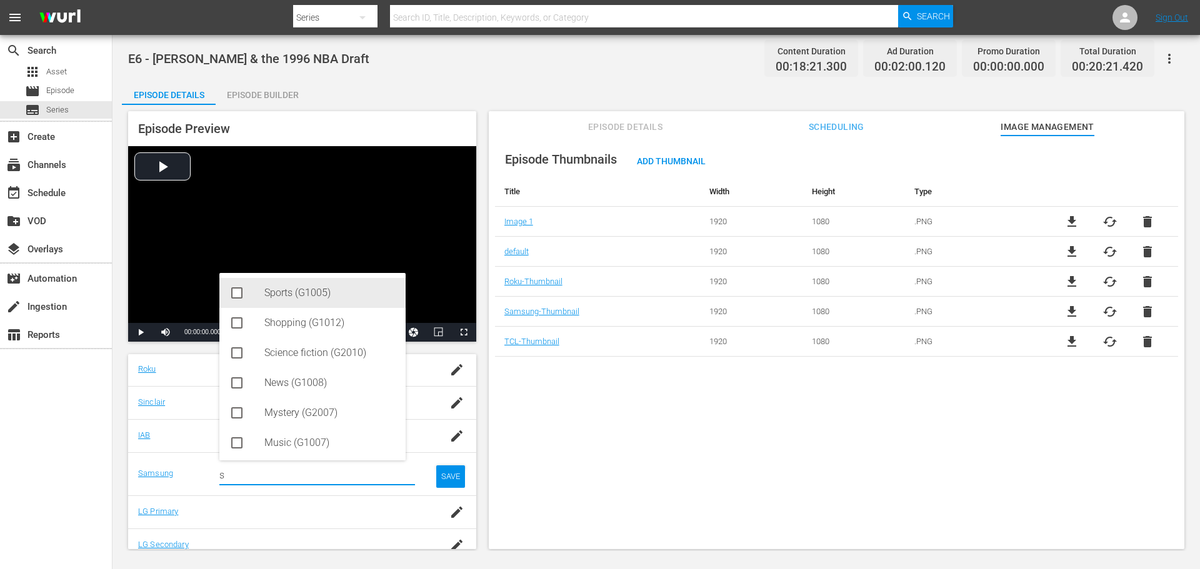
click at [284, 297] on div "Sports (G1005)" at bounding box center [329, 293] width 131 height 30
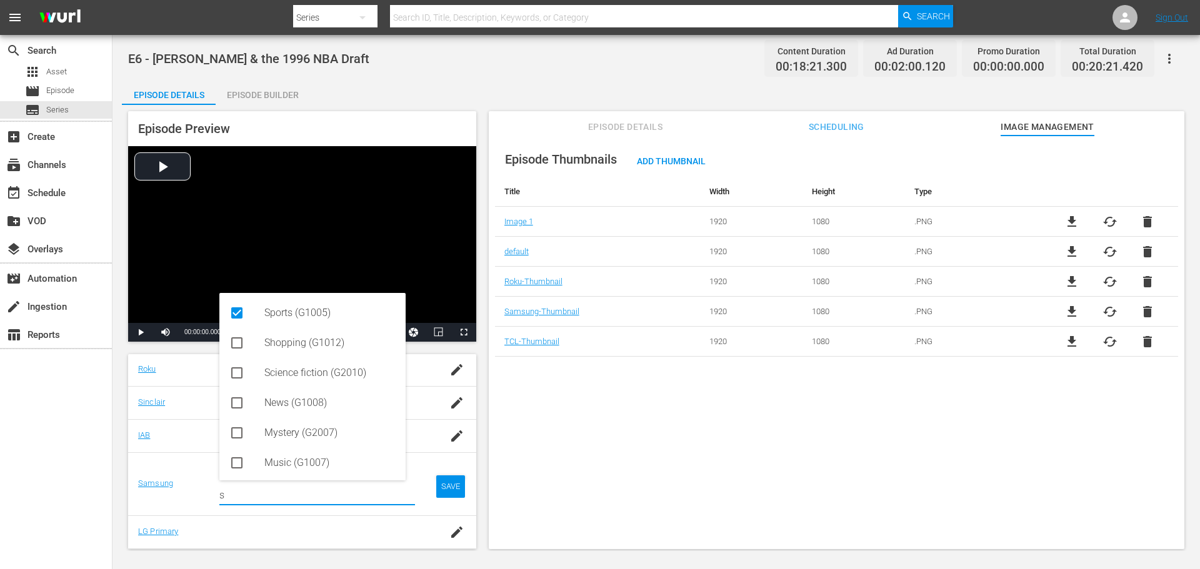
type input "s"
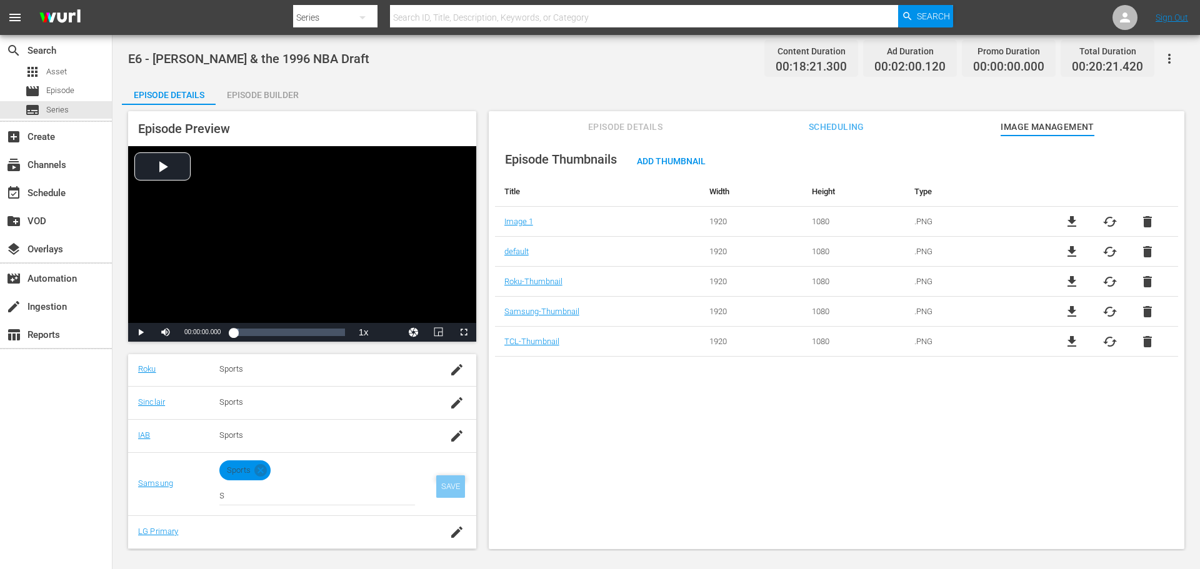
click at [436, 476] on div "SAVE" at bounding box center [450, 487] width 29 height 22
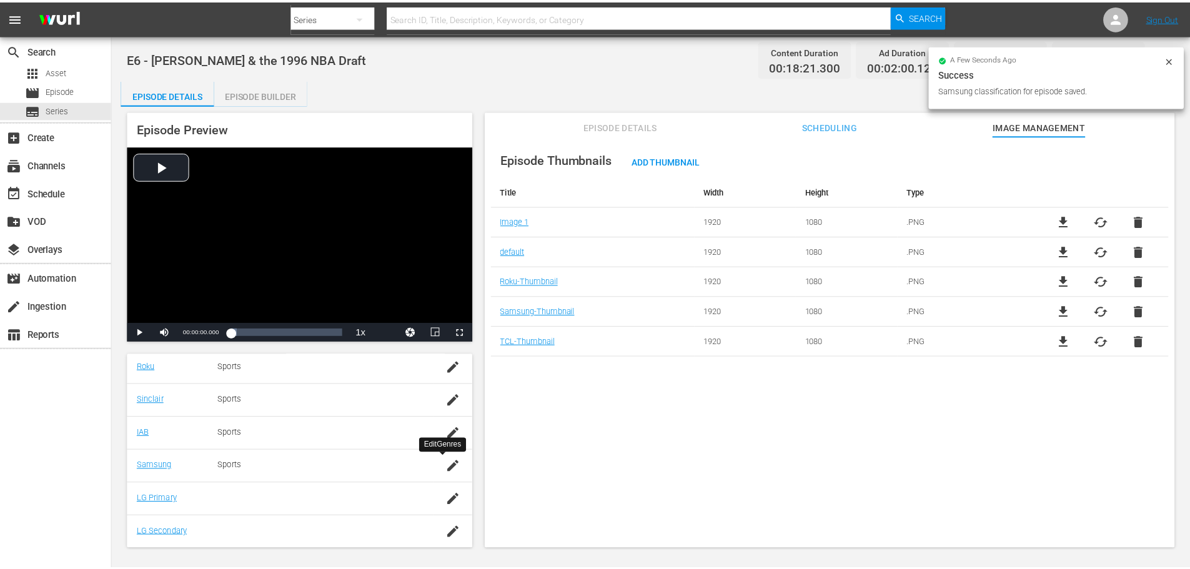
scroll to position [253, 0]
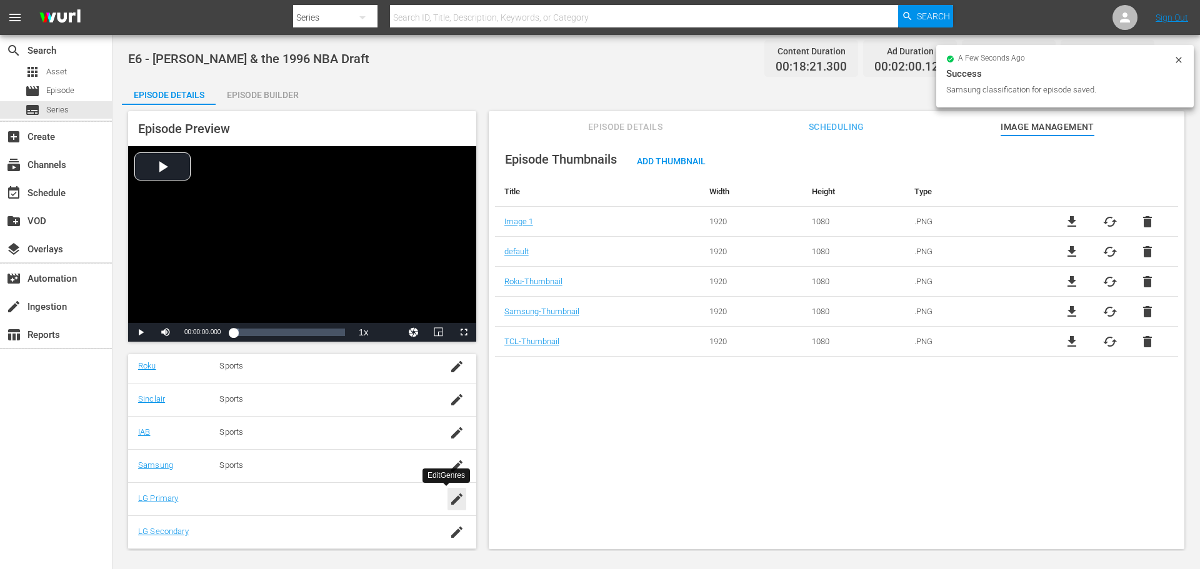
click at [449, 496] on icon "button" at bounding box center [456, 499] width 15 height 15
click at [356, 498] on input "text" at bounding box center [317, 506] width 196 height 30
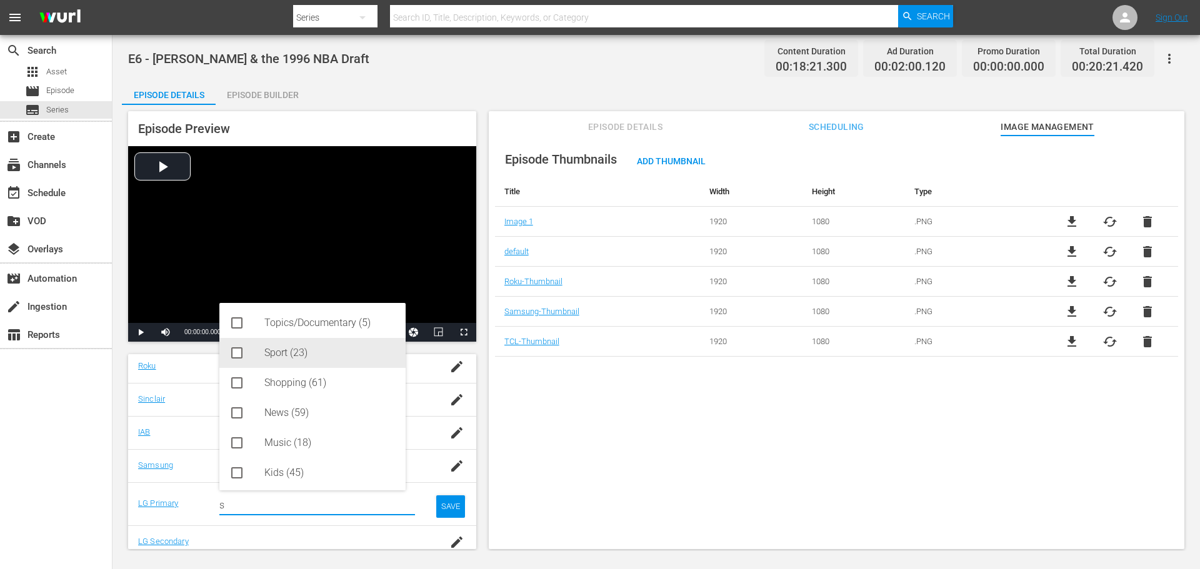
click at [260, 357] on div "Sport (23)" at bounding box center [312, 353] width 186 height 30
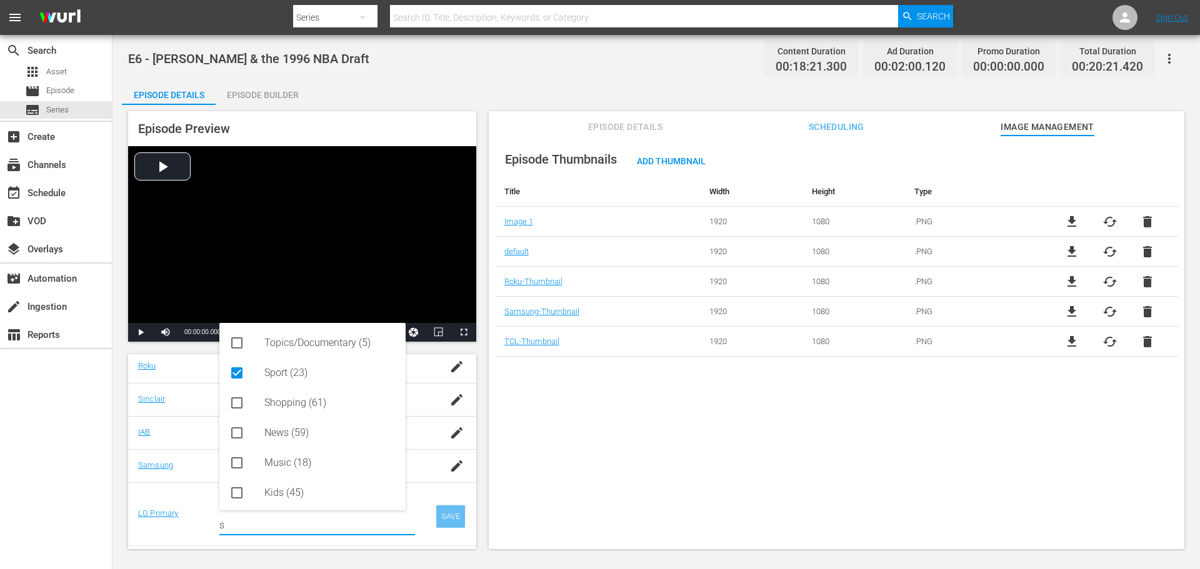
type input "s"
click at [441, 515] on div "SAVE" at bounding box center [450, 517] width 29 height 22
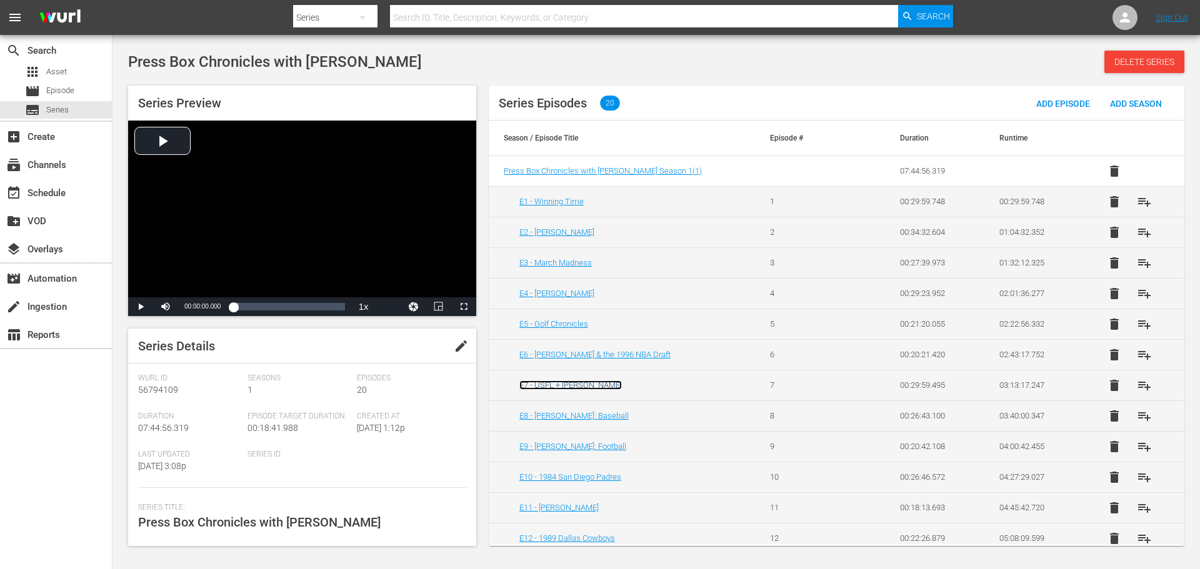
click at [575, 389] on link "E7 - USFL + [PERSON_NAME]" at bounding box center [570, 385] width 102 height 9
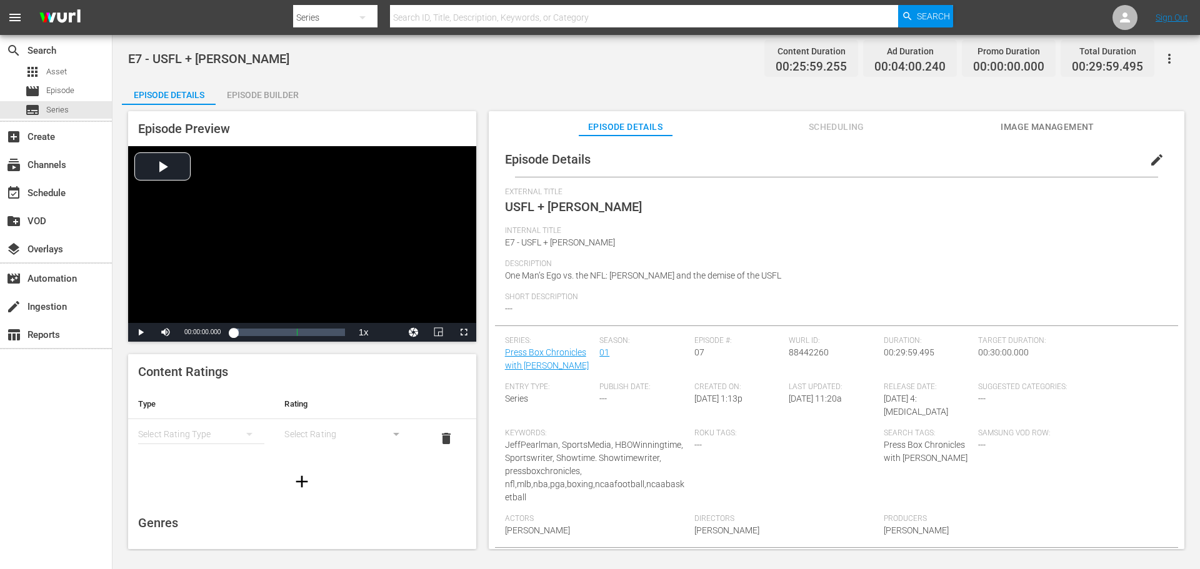
click at [223, 434] on div "simple table" at bounding box center [201, 434] width 126 height 35
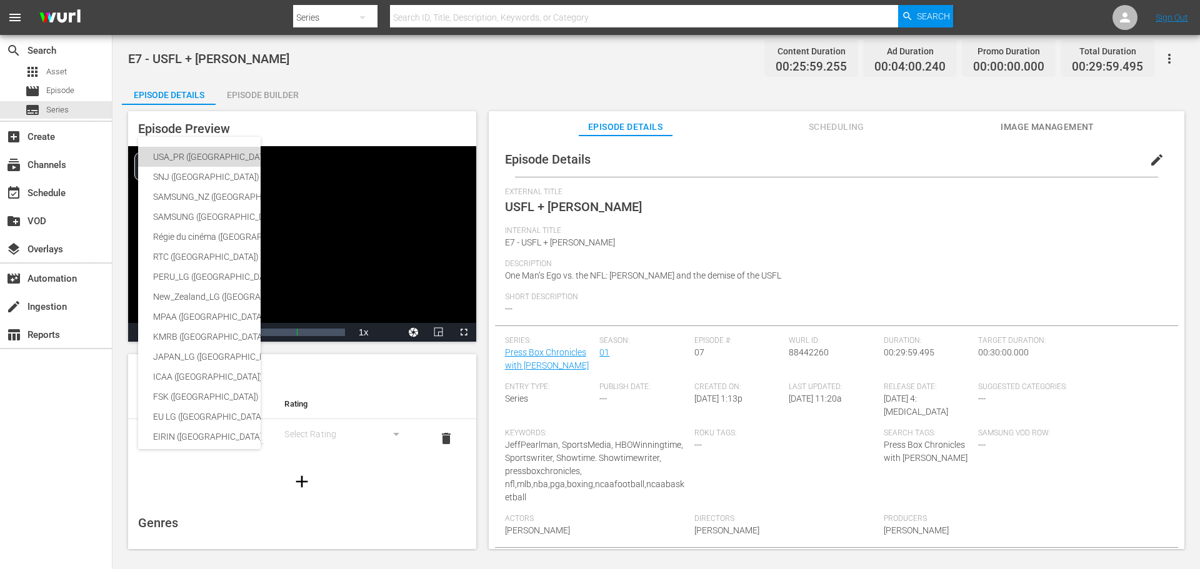
click at [182, 157] on div "USA_PR ([GEOGRAPHIC_DATA])" at bounding box center [296, 157] width 287 height 20
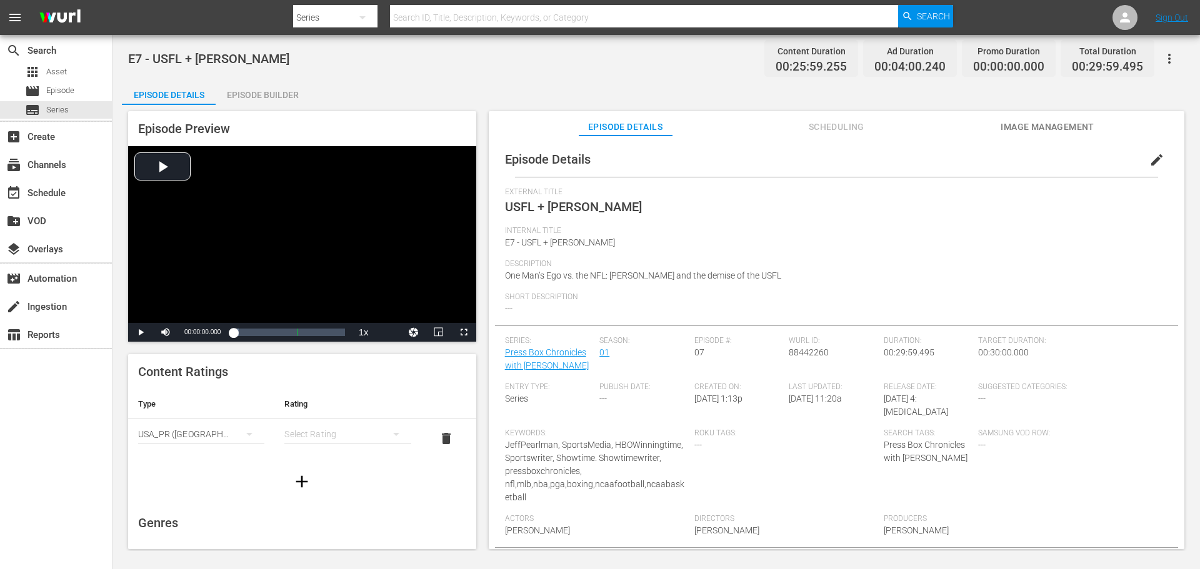
click at [351, 443] on div "simple table" at bounding box center [347, 434] width 126 height 35
click at [336, 537] on div "TVMA" at bounding box center [342, 539] width 92 height 20
click at [269, 92] on div "Episode Builder" at bounding box center [263, 95] width 94 height 30
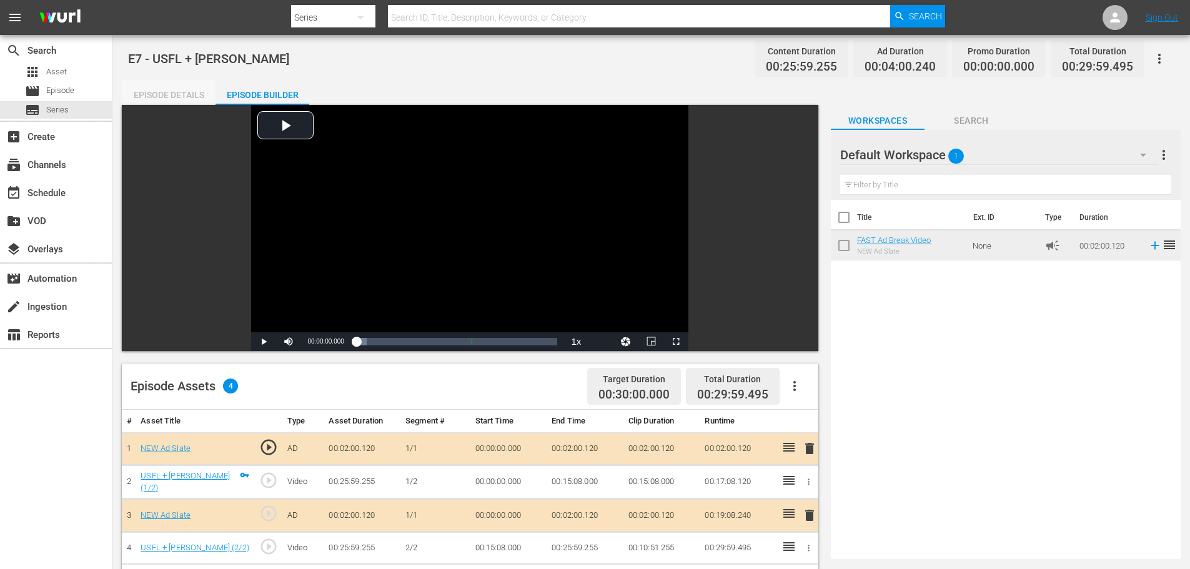
click at [172, 98] on div "Episode Details" at bounding box center [169, 95] width 94 height 30
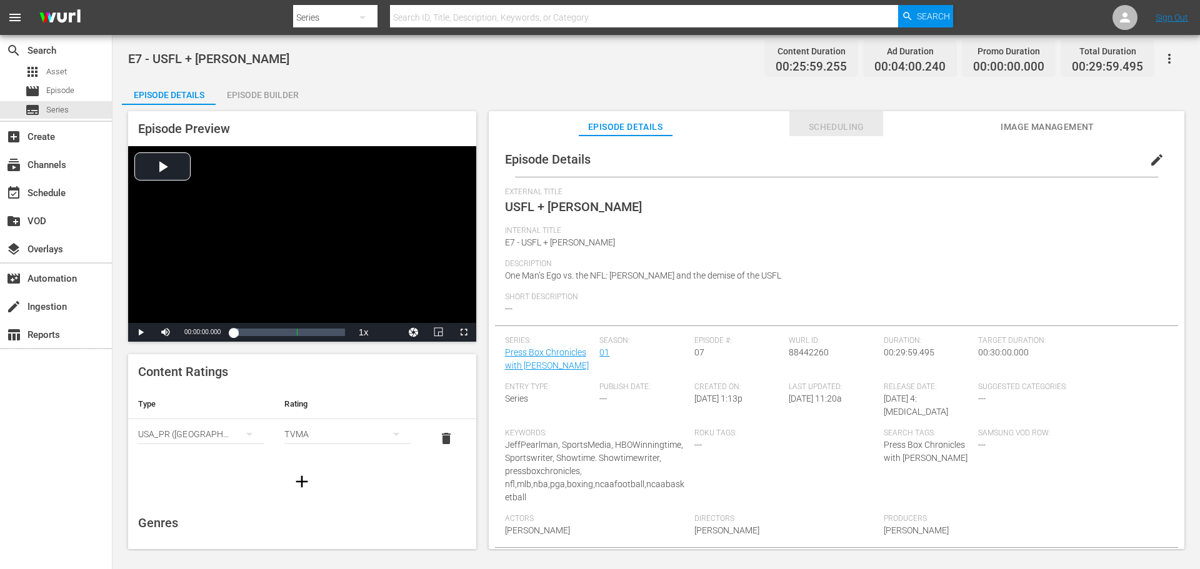
click at [849, 119] on span "Scheduling" at bounding box center [836, 127] width 94 height 16
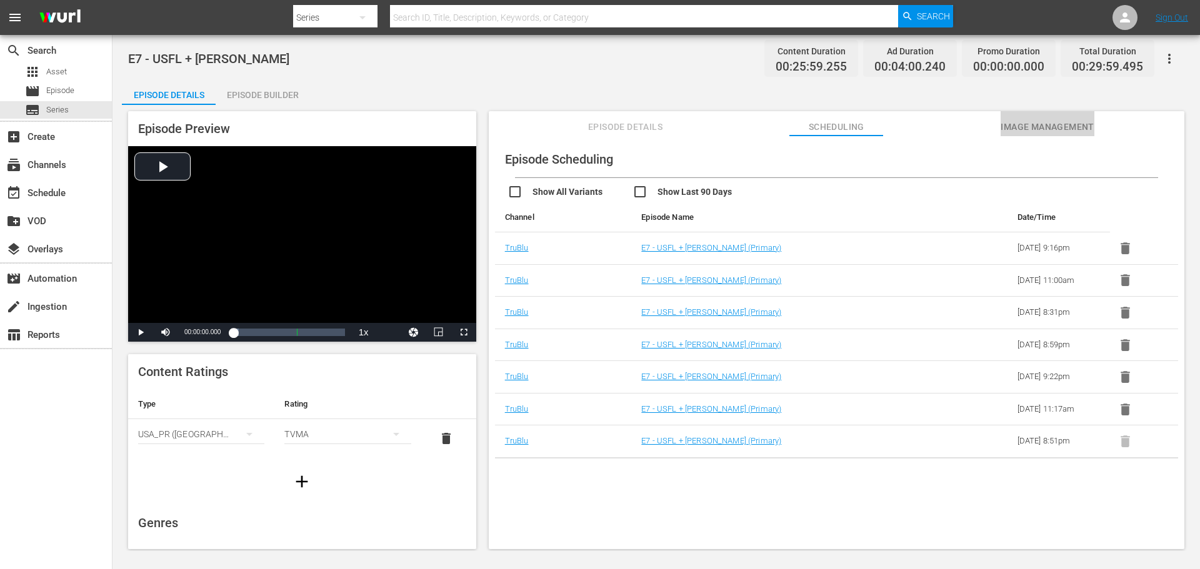
click at [1023, 122] on span "Image Management" at bounding box center [1047, 127] width 94 height 16
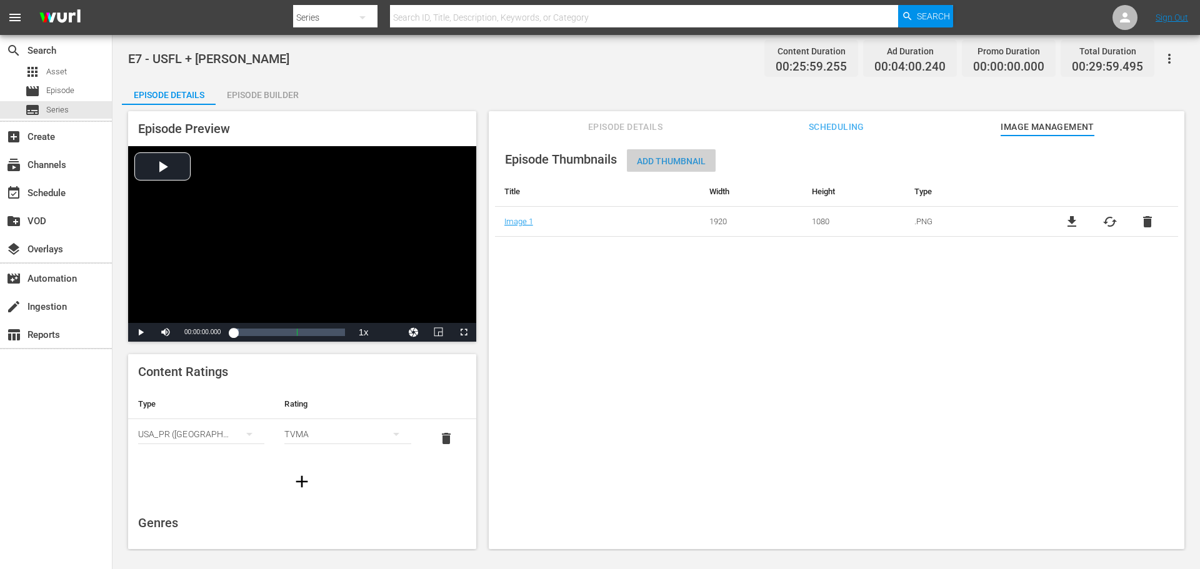
click at [661, 156] on span "Add Thumbnail" at bounding box center [671, 161] width 89 height 10
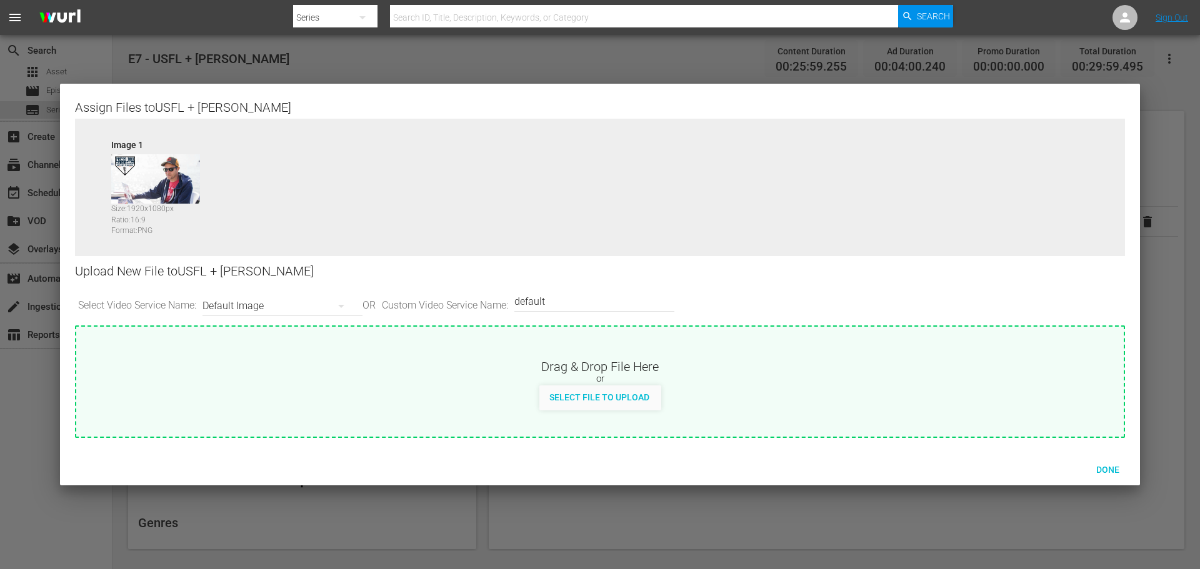
click at [272, 301] on div "Default Image" at bounding box center [279, 306] width 154 height 35
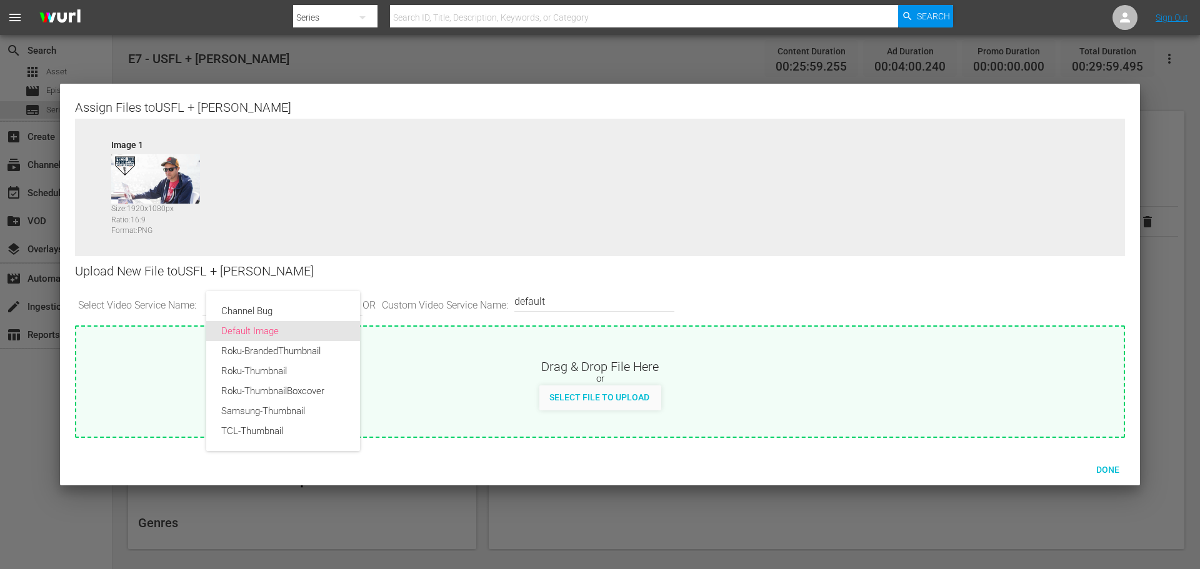
click at [295, 325] on div "Default Image" at bounding box center [283, 331] width 124 height 20
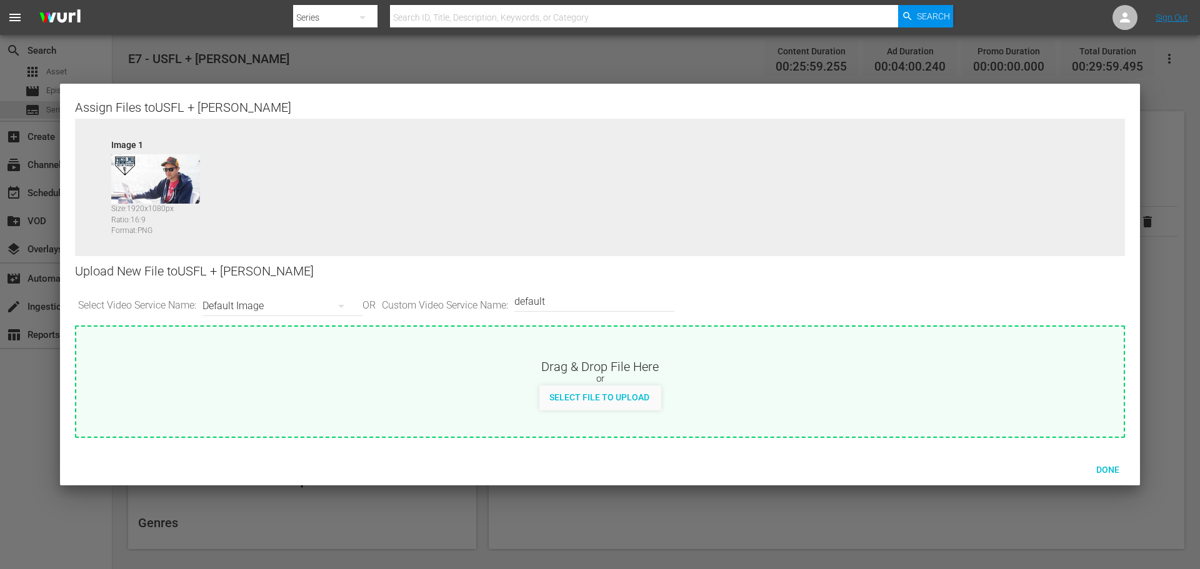
drag, startPoint x: 567, startPoint y: 404, endPoint x: 580, endPoint y: 397, distance: 15.4
click at [584, 392] on span "Select File to Upload" at bounding box center [599, 397] width 120 height 10
type input "C:\fakepath\PBC_PRIMARY_THUMB.png"
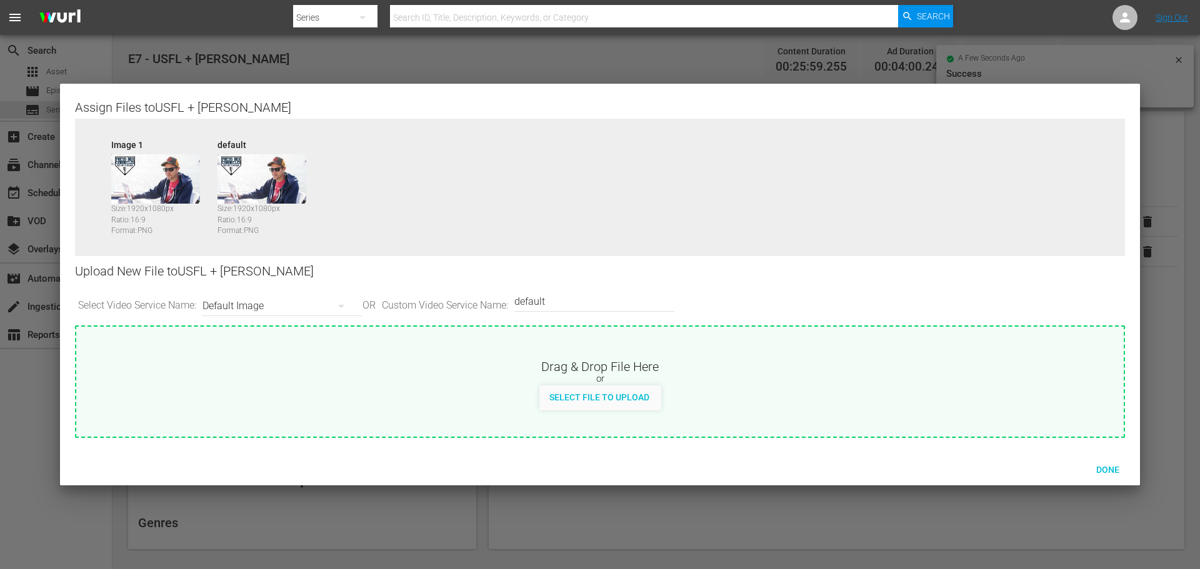
click at [306, 307] on div "Default Image" at bounding box center [279, 306] width 154 height 35
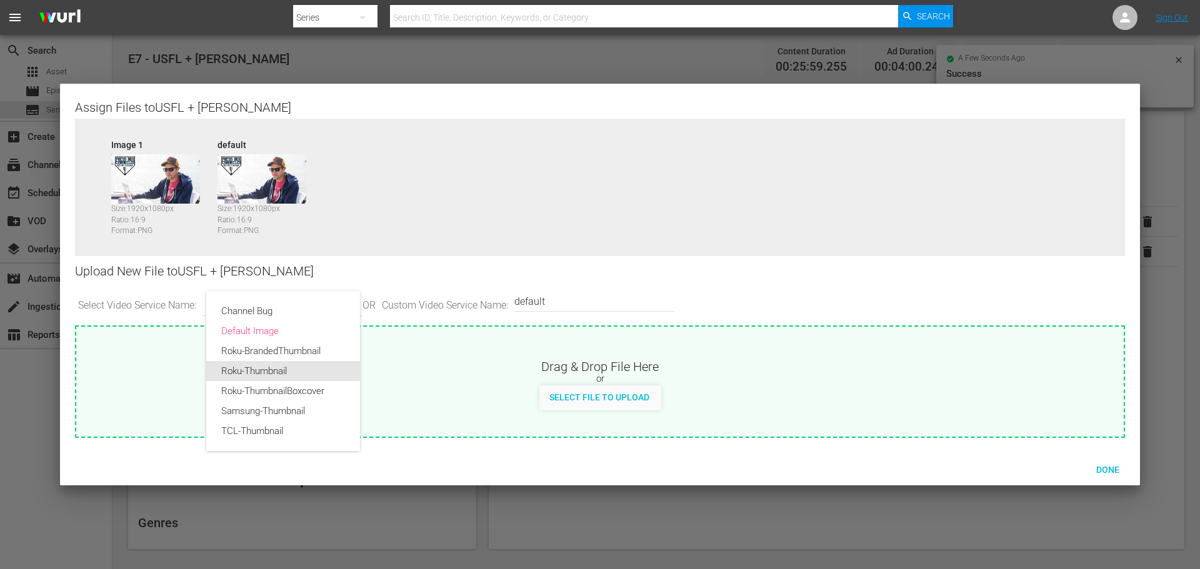
click at [283, 367] on div "Roku-Thumbnail" at bounding box center [283, 371] width 124 height 20
type input "Roku-Thumbnail"
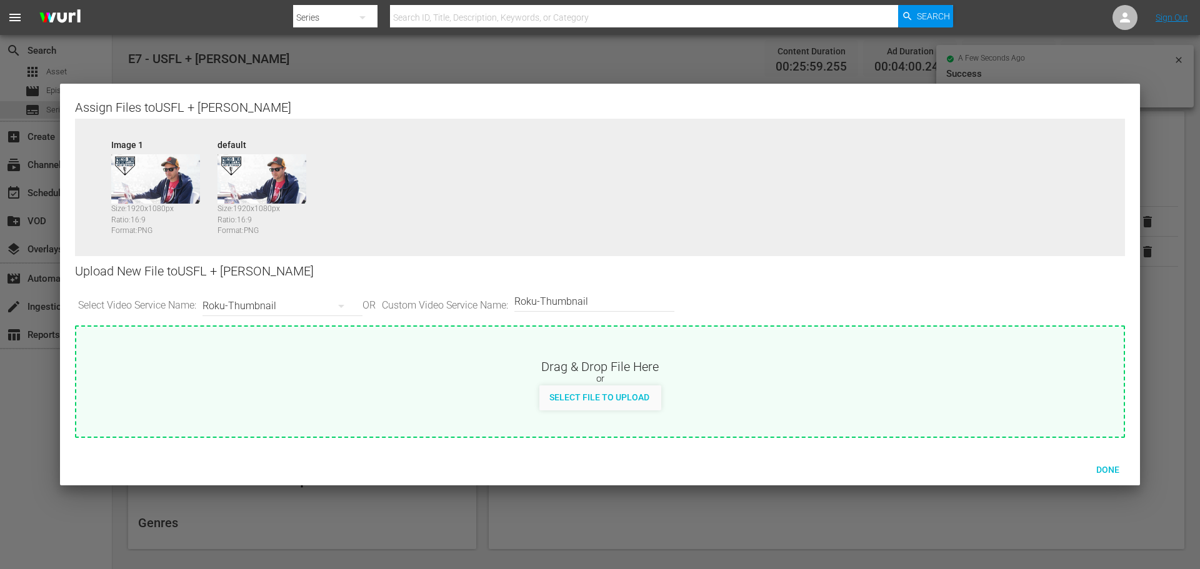
drag, startPoint x: 557, startPoint y: 392, endPoint x: 566, endPoint y: 391, distance: 9.6
click at [588, 400] on span "Select File to Upload" at bounding box center [599, 397] width 120 height 10
type input "C:\fakepath\PBC_PRIMARY_THUMB.png"
click at [294, 306] on div "Roku-Thumbnail" at bounding box center [279, 306] width 154 height 35
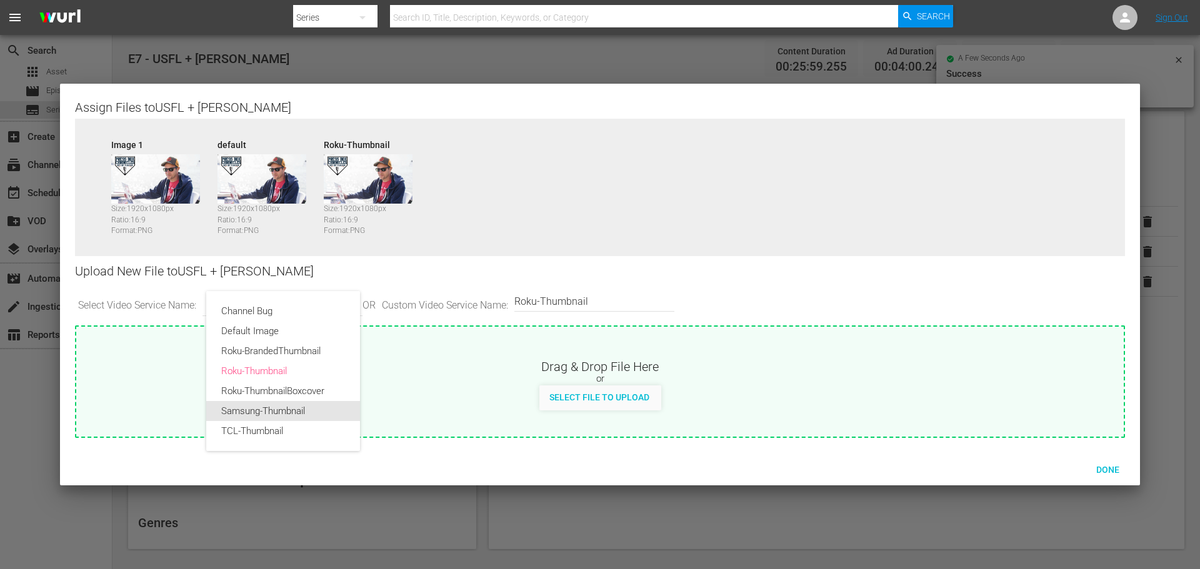
click at [290, 407] on div "Samsung-Thumbnail" at bounding box center [283, 411] width 124 height 20
type input "Samsung-Thumbnail"
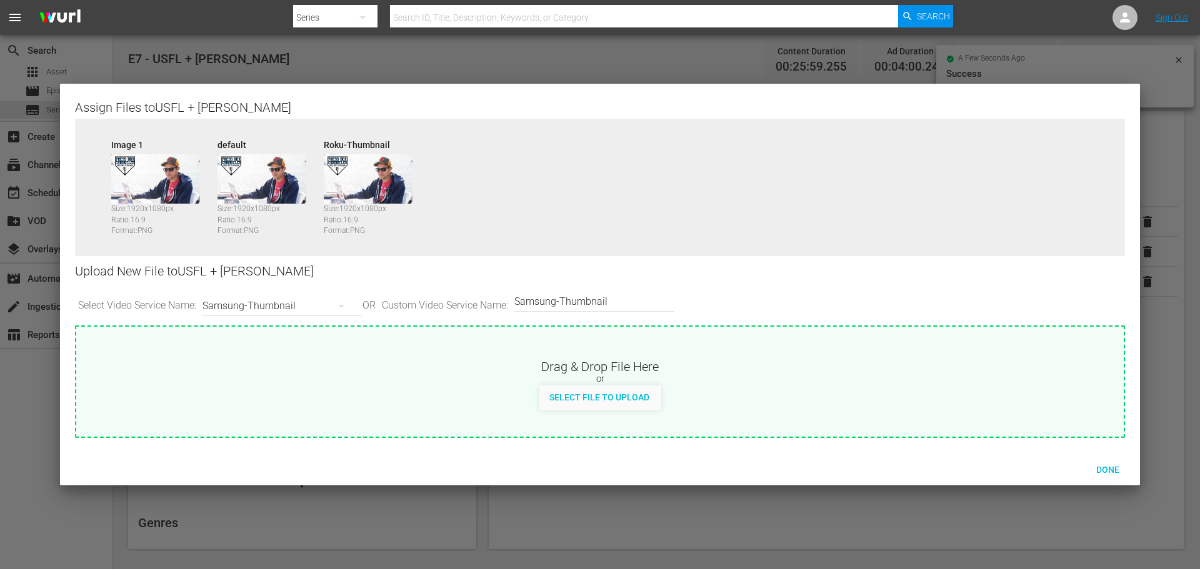
click at [605, 397] on span "Select File to Upload" at bounding box center [599, 397] width 120 height 10
type input "C:\fakepath\PBC_PRIMARY_THUMB.png"
click at [298, 302] on div "Samsung-Thumbnail" at bounding box center [279, 306] width 154 height 35
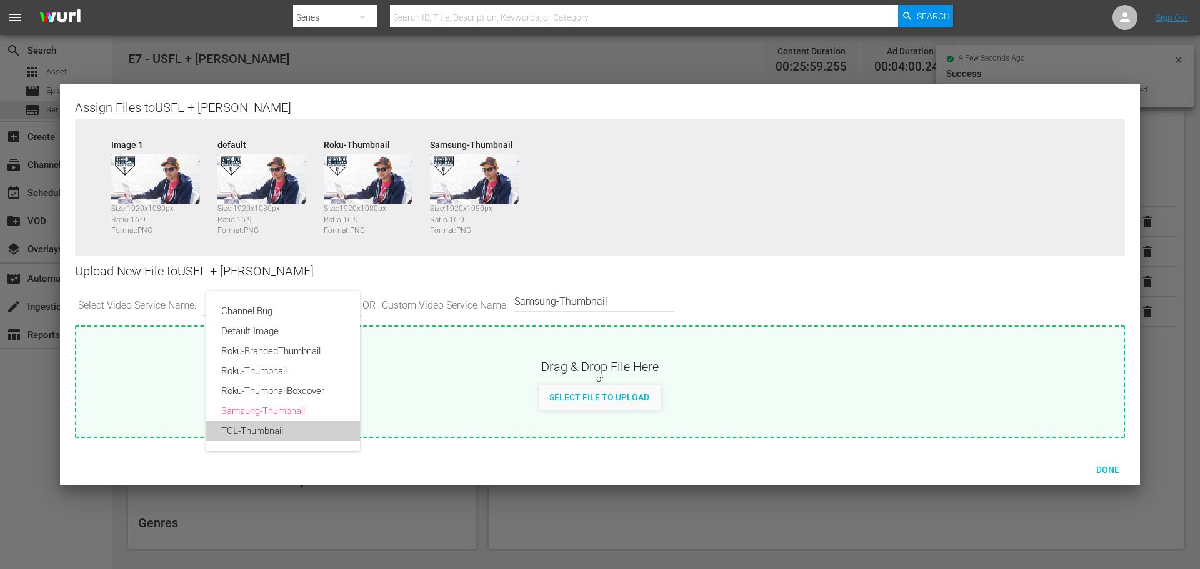
drag, startPoint x: 296, startPoint y: 425, endPoint x: 374, endPoint y: 430, distance: 78.3
click at [298, 428] on div "TCL-Thumbnail" at bounding box center [283, 431] width 124 height 20
type input "TCL-Thumbnail"
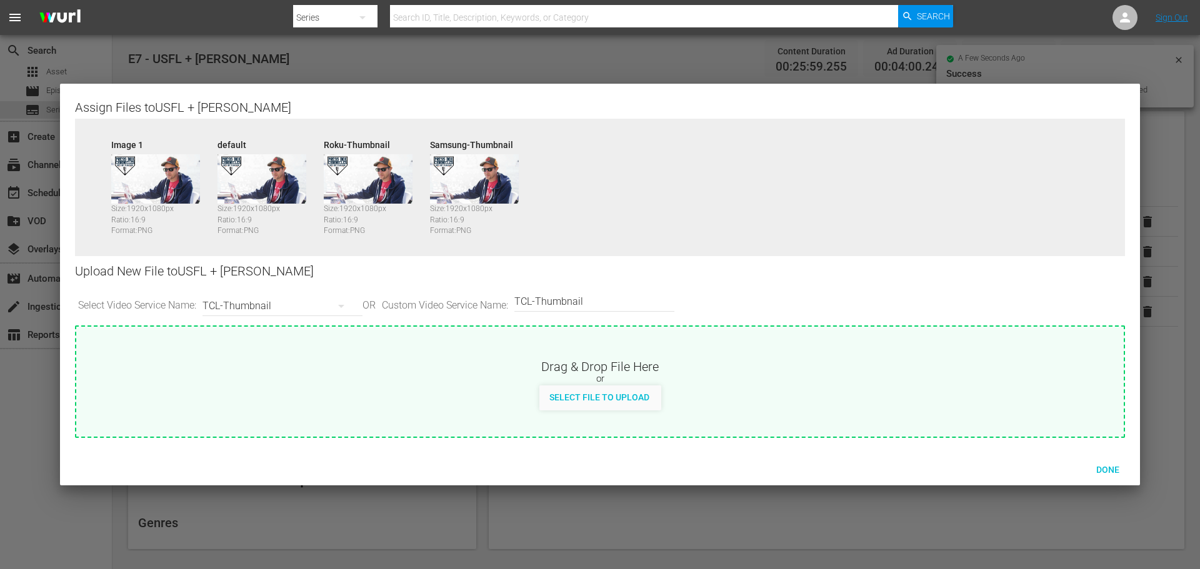
click at [578, 400] on span "Select File to Upload" at bounding box center [599, 397] width 120 height 10
type input "C:\fakepath\PrimaryThumb.png"
click at [1105, 467] on span "Done" at bounding box center [1107, 470] width 43 height 10
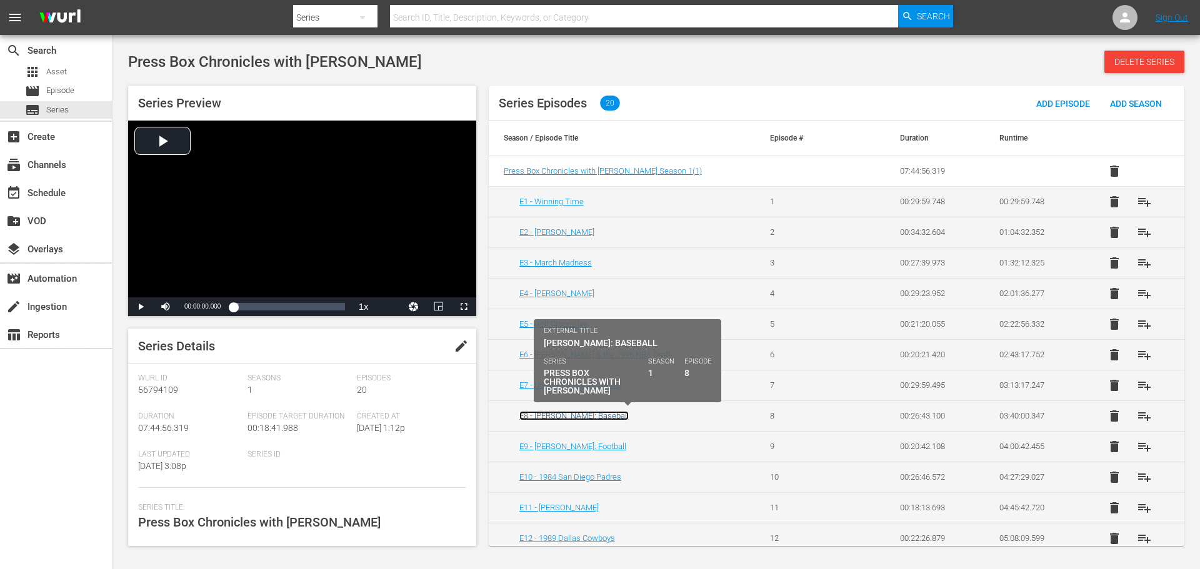
click at [583, 417] on link "E8 - [PERSON_NAME]: Baseball" at bounding box center [573, 415] width 109 height 9
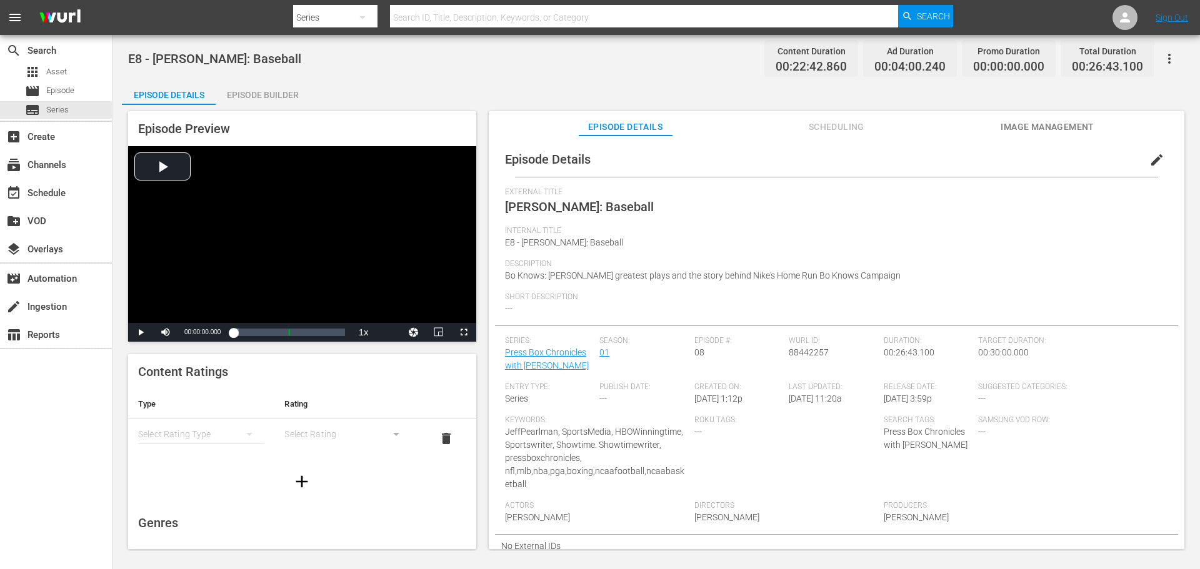
scroll to position [62, 0]
click at [209, 374] on div "simple table" at bounding box center [201, 371] width 126 height 35
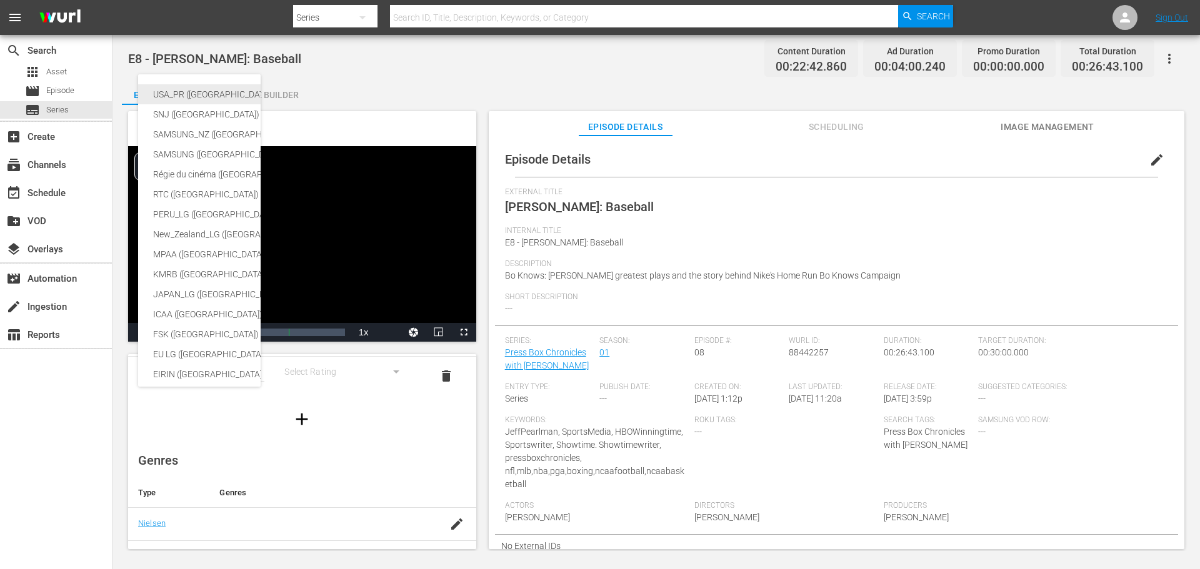
click at [194, 94] on div "USA_PR ([GEOGRAPHIC_DATA])" at bounding box center [296, 94] width 287 height 20
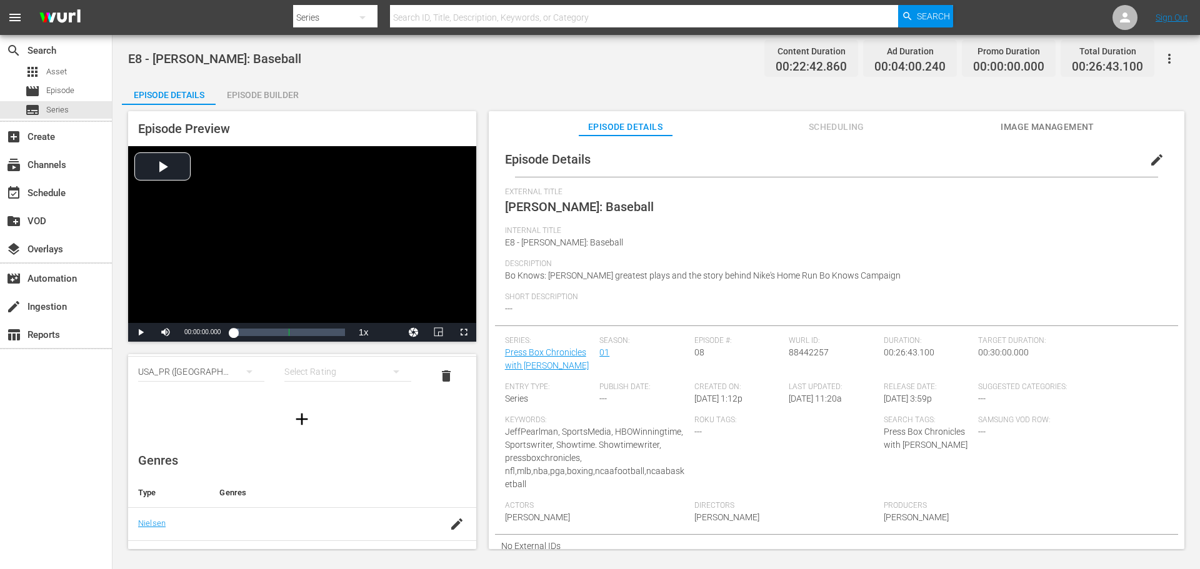
click at [343, 372] on div "simple table" at bounding box center [347, 371] width 126 height 35
click at [324, 454] on div "TV14" at bounding box center [342, 457] width 92 height 20
click at [328, 366] on div "TV14" at bounding box center [347, 371] width 126 height 35
click at [327, 471] on div "TVMA" at bounding box center [342, 477] width 92 height 20
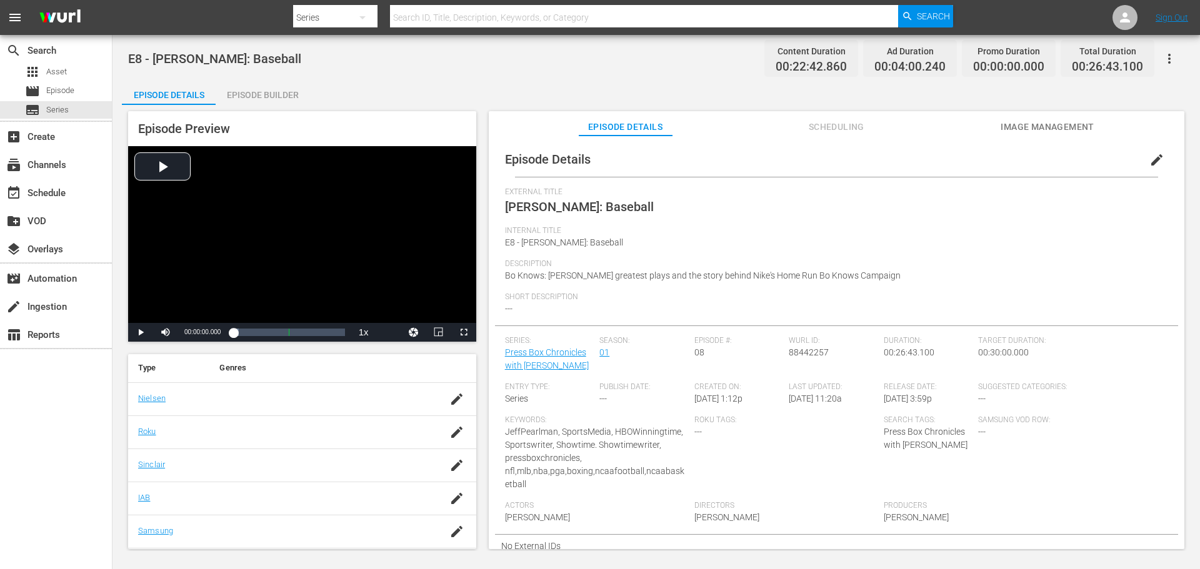
click at [437, 398] on td at bounding box center [456, 398] width 39 height 33
click at [166, 402] on td "Nielsen" at bounding box center [168, 398] width 81 height 33
click at [449, 404] on icon "button" at bounding box center [456, 399] width 15 height 15
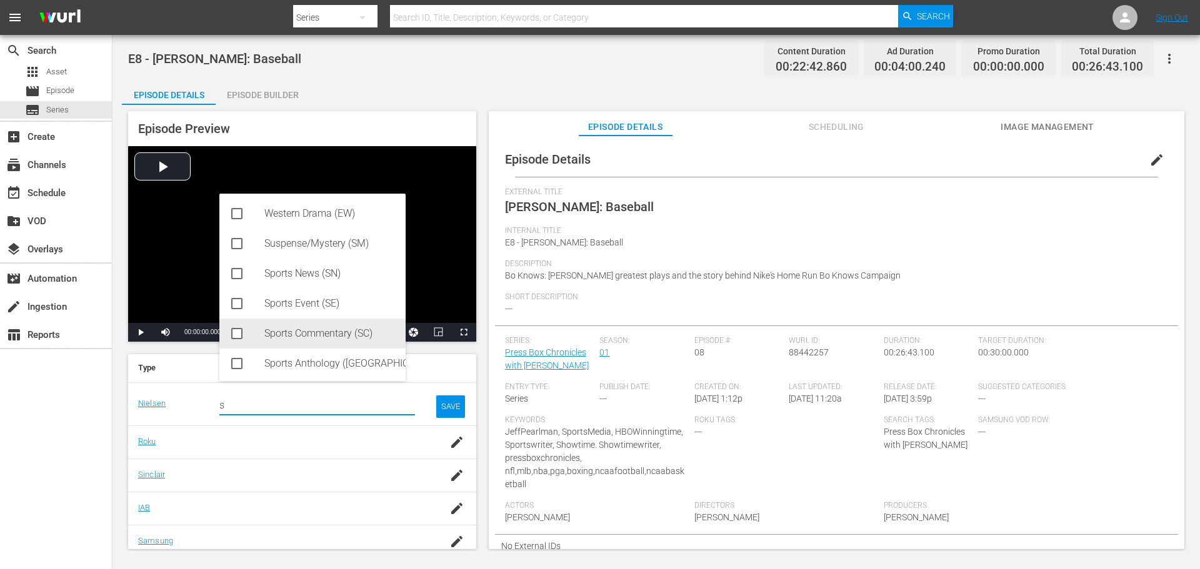
click at [327, 332] on div "Sports Commentary (SC)" at bounding box center [329, 334] width 131 height 30
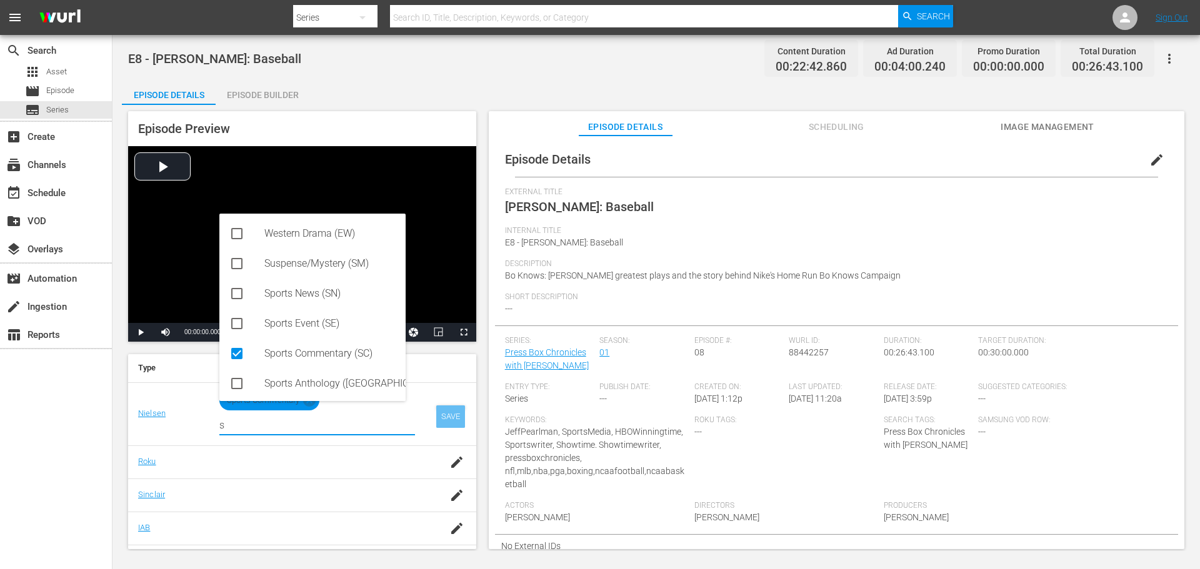
type input "s"
click at [453, 410] on div "SAVE" at bounding box center [450, 417] width 29 height 22
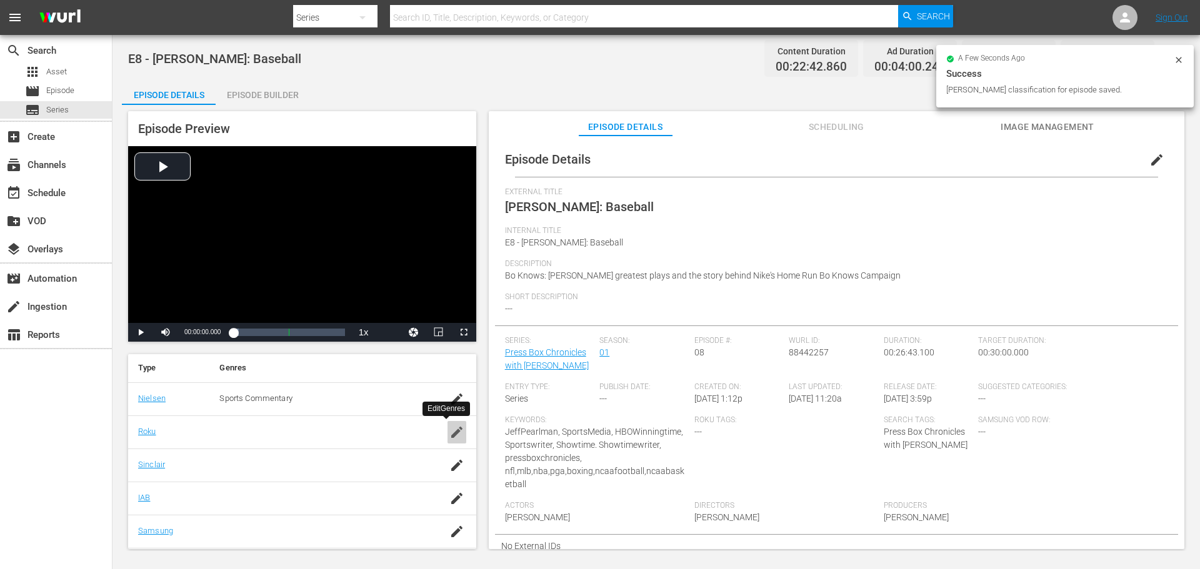
click at [449, 434] on icon "button" at bounding box center [456, 432] width 15 height 15
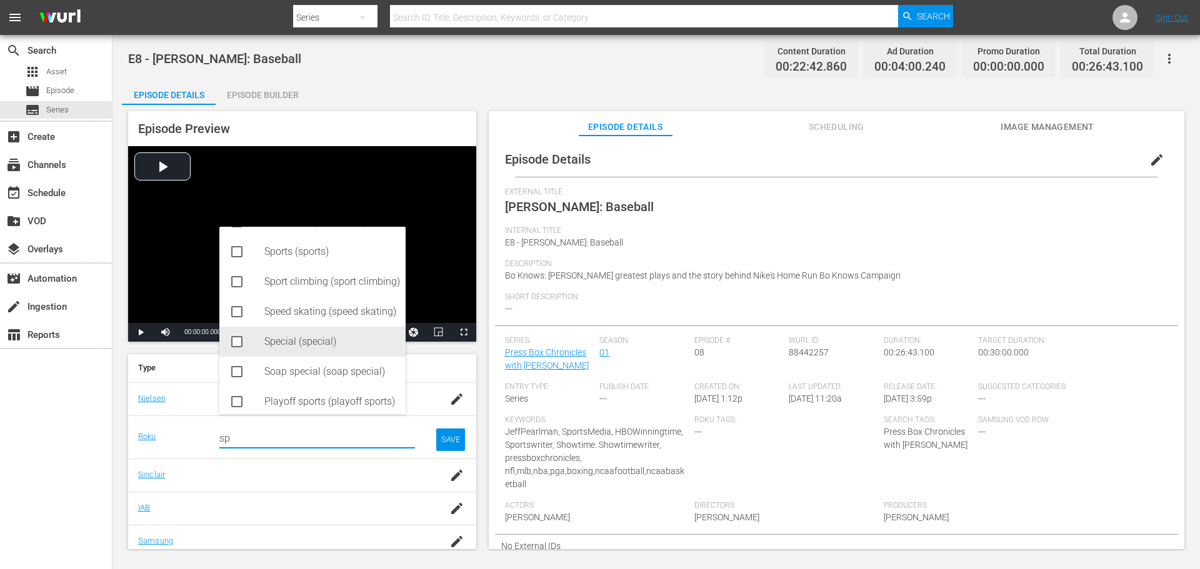
scroll to position [62, 0]
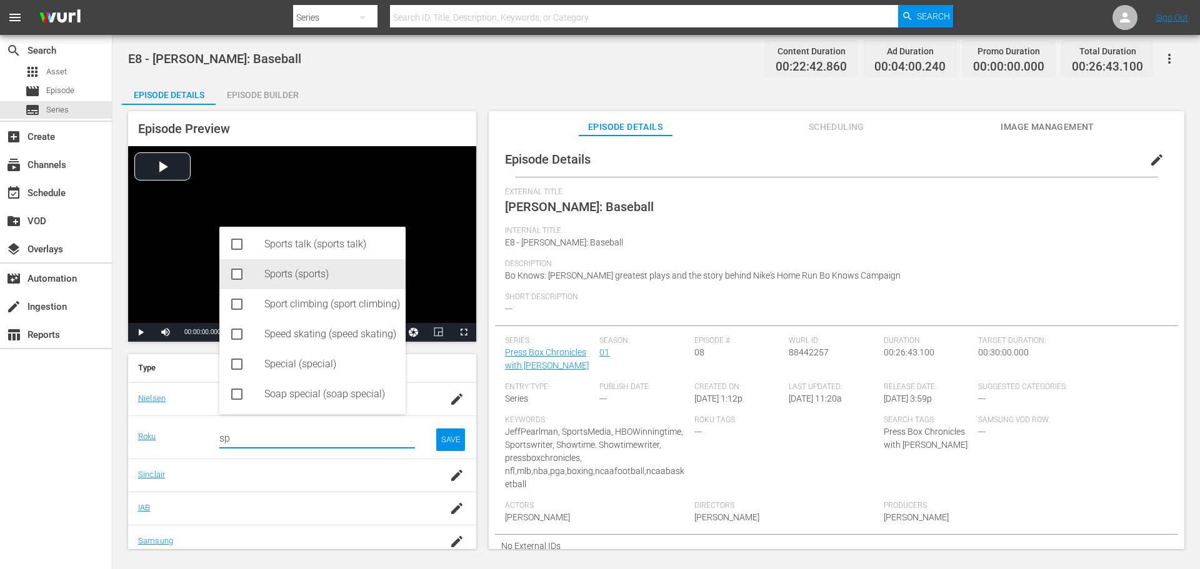
click at [296, 275] on div "Sports (sports)" at bounding box center [329, 274] width 131 height 30
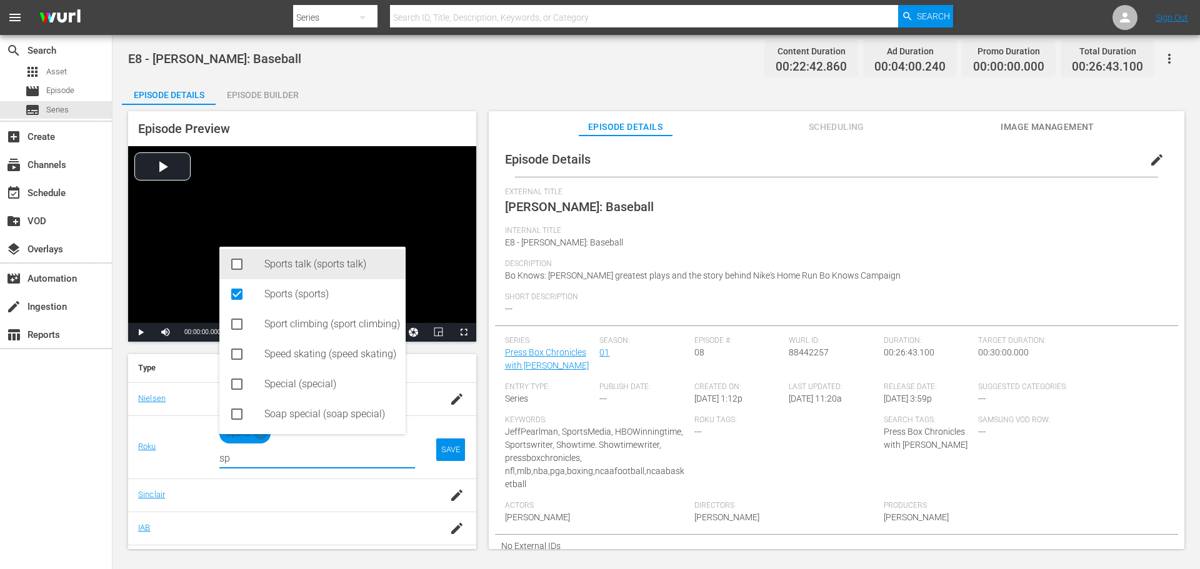
click at [303, 260] on div "Sports talk (sports talk)" at bounding box center [329, 264] width 131 height 30
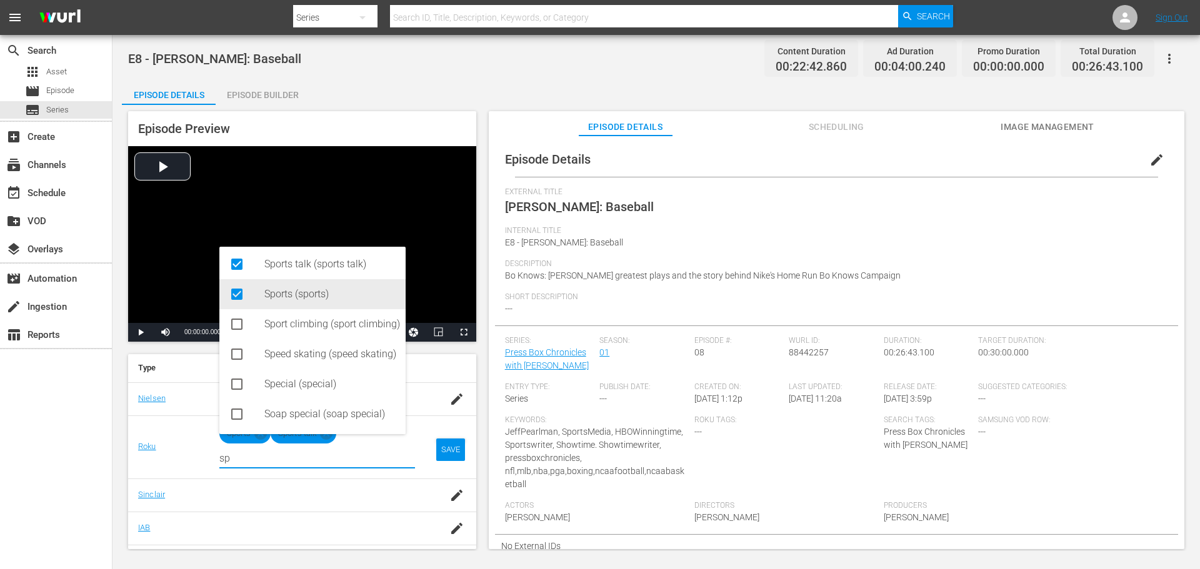
click at [236, 290] on icon at bounding box center [236, 294] width 11 height 11
type input "sp"
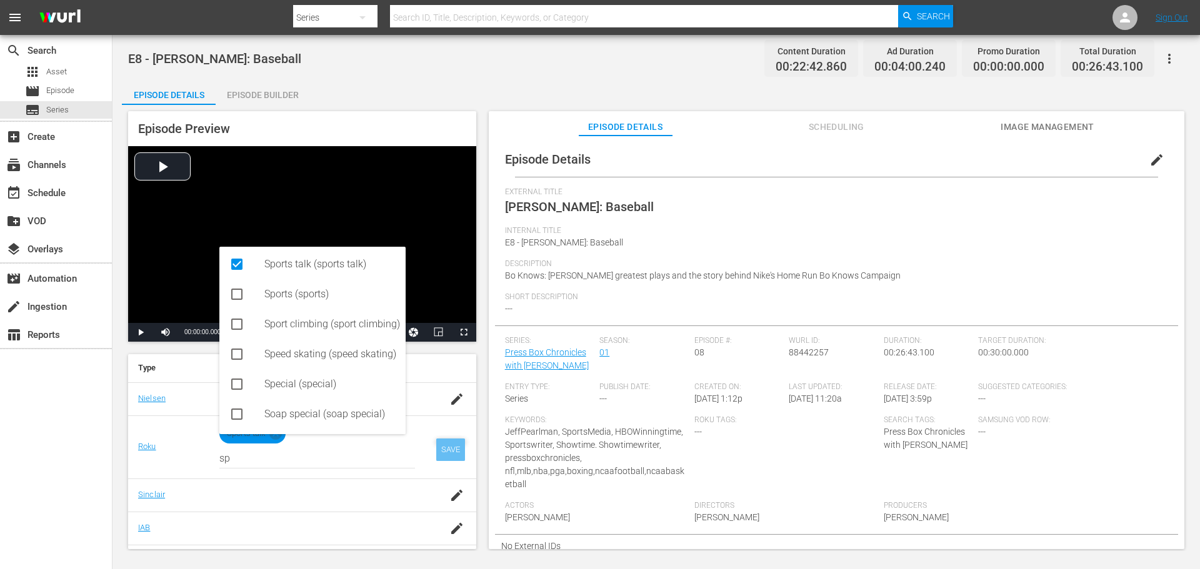
drag, startPoint x: 438, startPoint y: 439, endPoint x: 439, endPoint y: 447, distance: 8.1
click at [438, 442] on div "SAVE" at bounding box center [450, 450] width 29 height 22
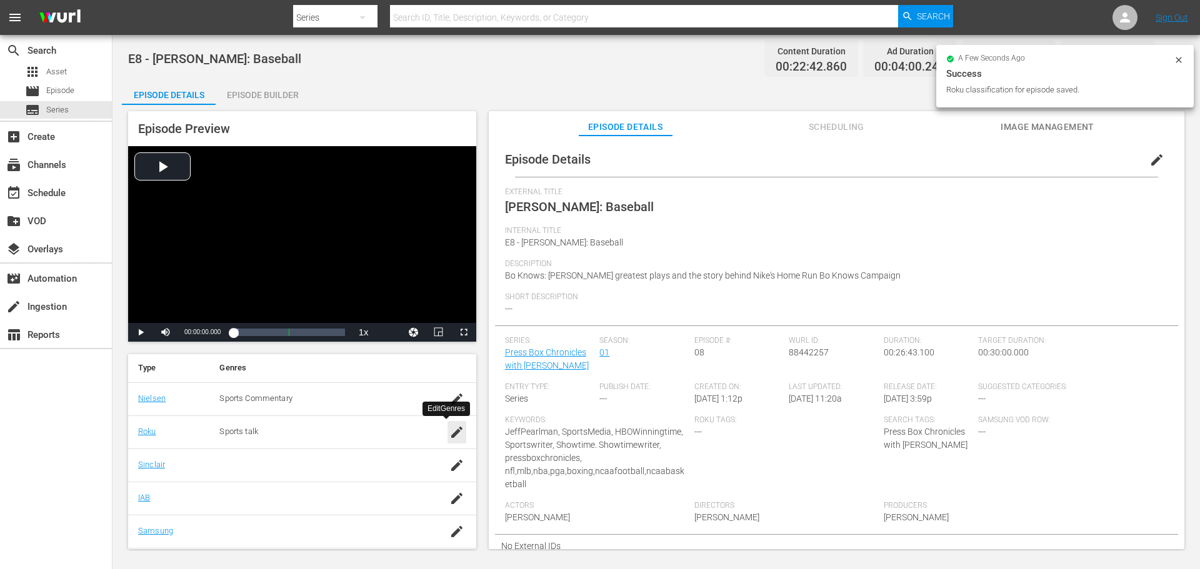
click at [449, 434] on icon "button" at bounding box center [456, 432] width 15 height 15
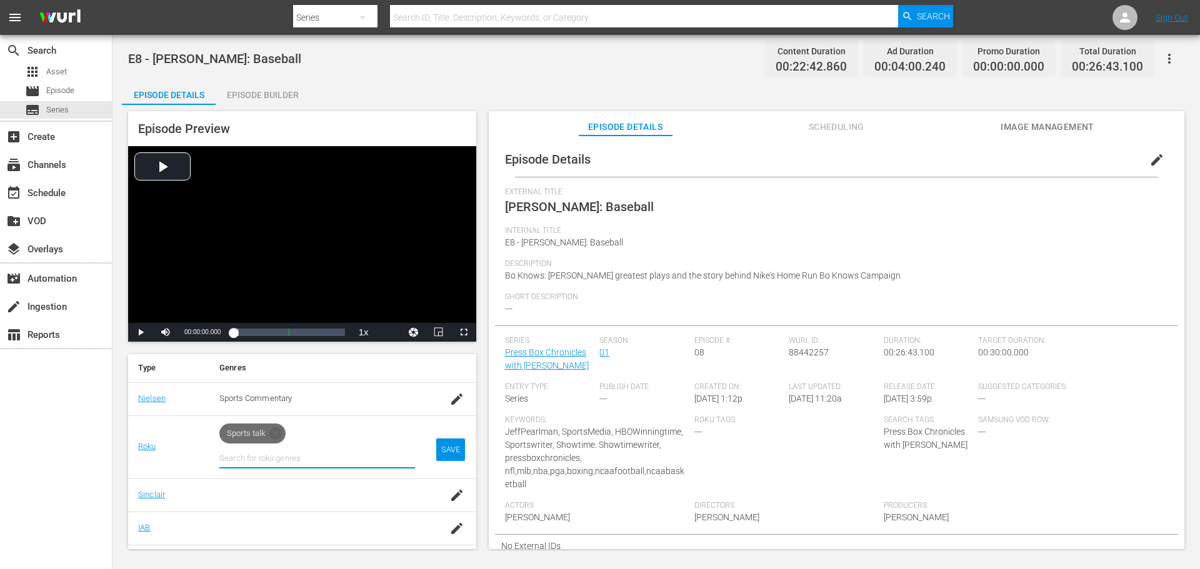
click at [297, 451] on input "text" at bounding box center [317, 459] width 196 height 30
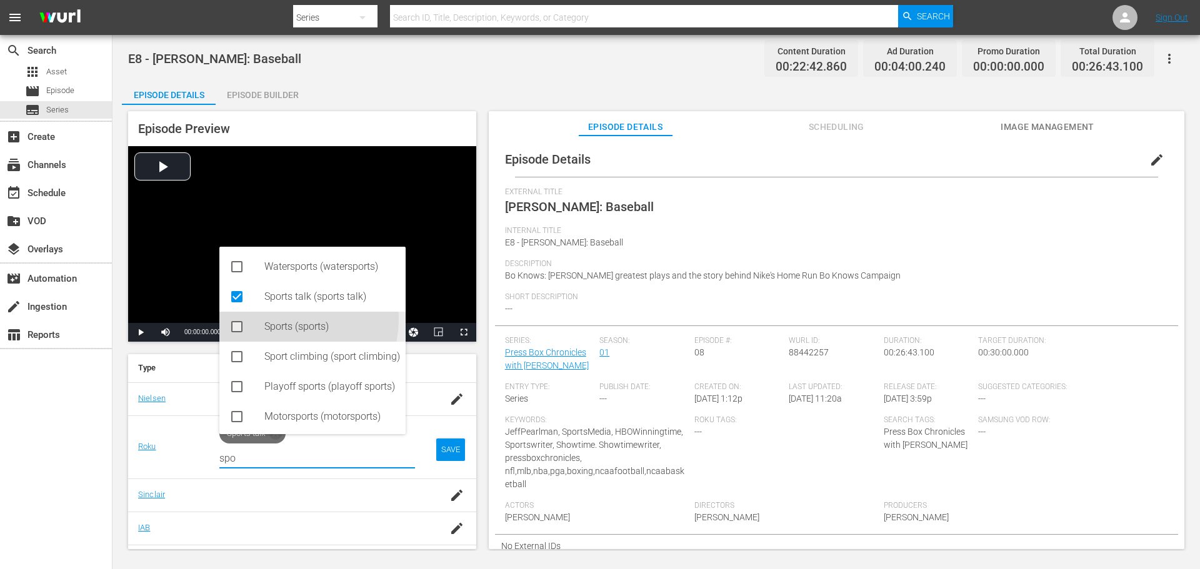
click at [296, 325] on div "Sports (sports)" at bounding box center [329, 327] width 131 height 30
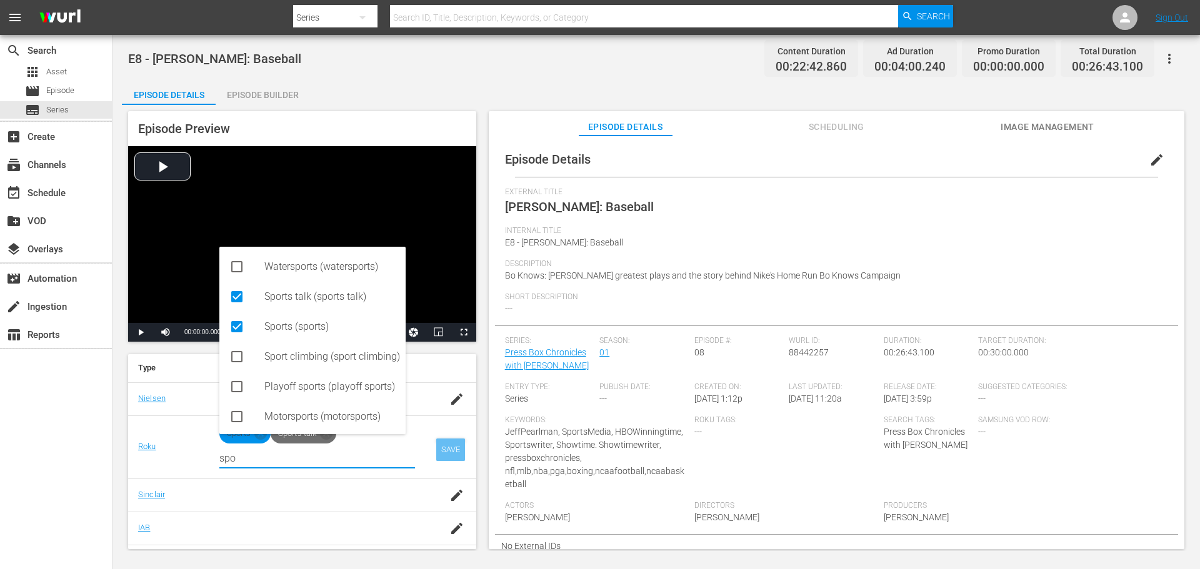
type input "spo"
click at [441, 442] on div "SAVE" at bounding box center [450, 450] width 29 height 22
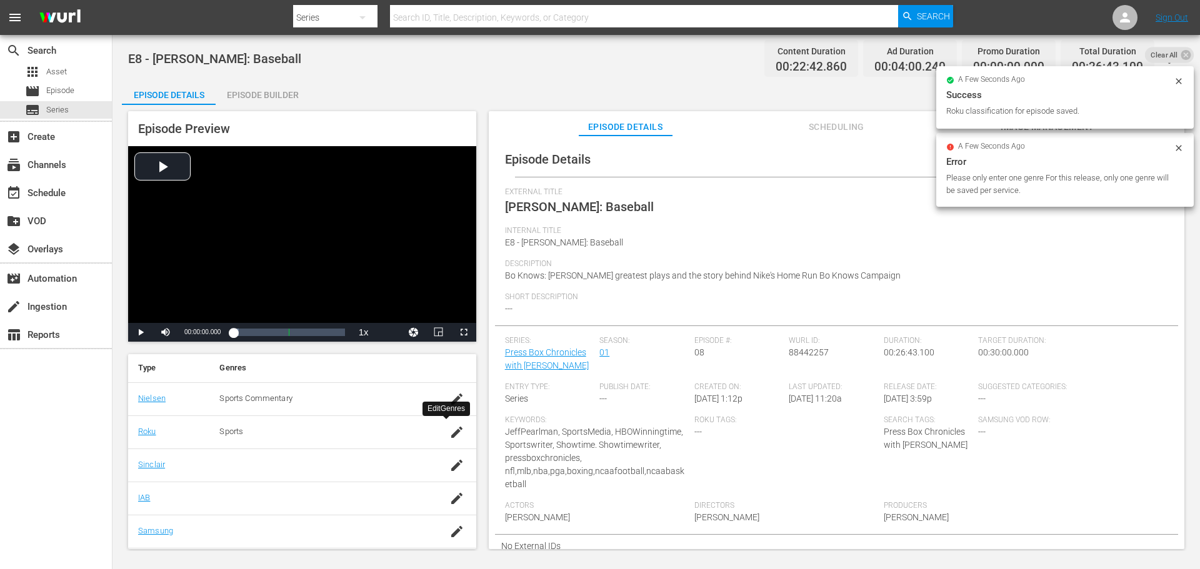
click at [449, 429] on icon "button" at bounding box center [456, 432] width 15 height 15
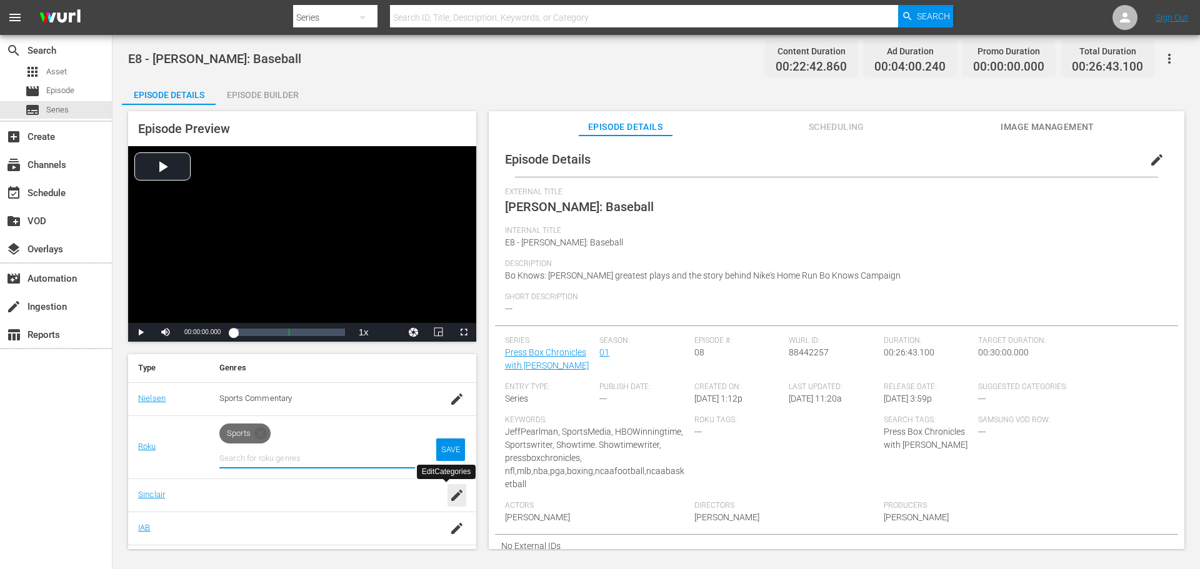
click at [451, 494] on icon "button" at bounding box center [456, 495] width 11 height 11
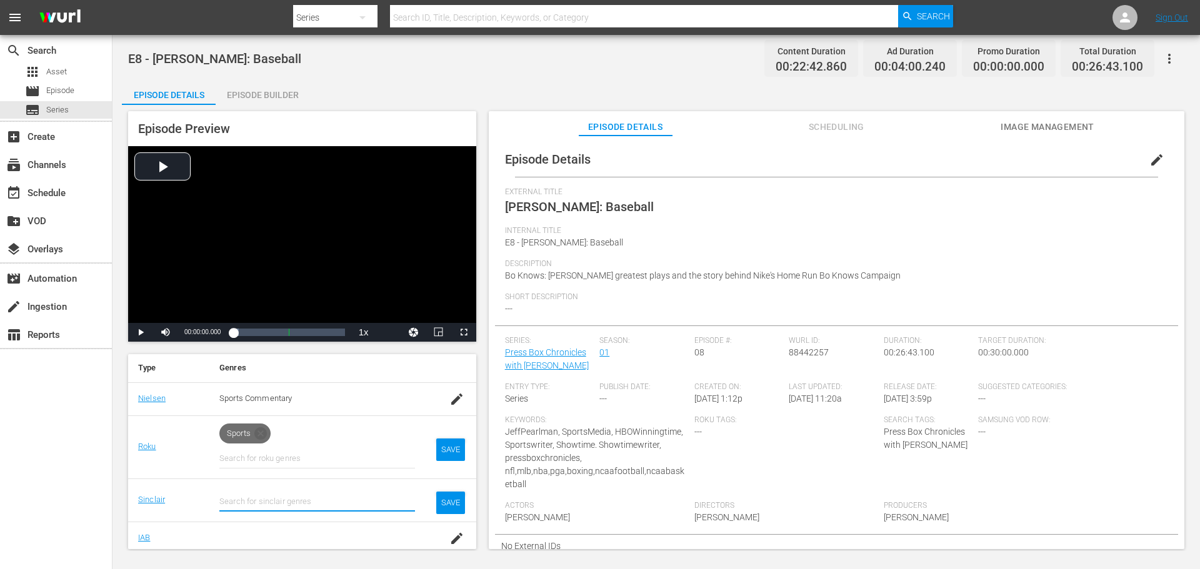
click at [327, 474] on input "text" at bounding box center [317, 459] width 196 height 30
click at [259, 525] on div "Sports (Sports)" at bounding box center [312, 537] width 186 height 30
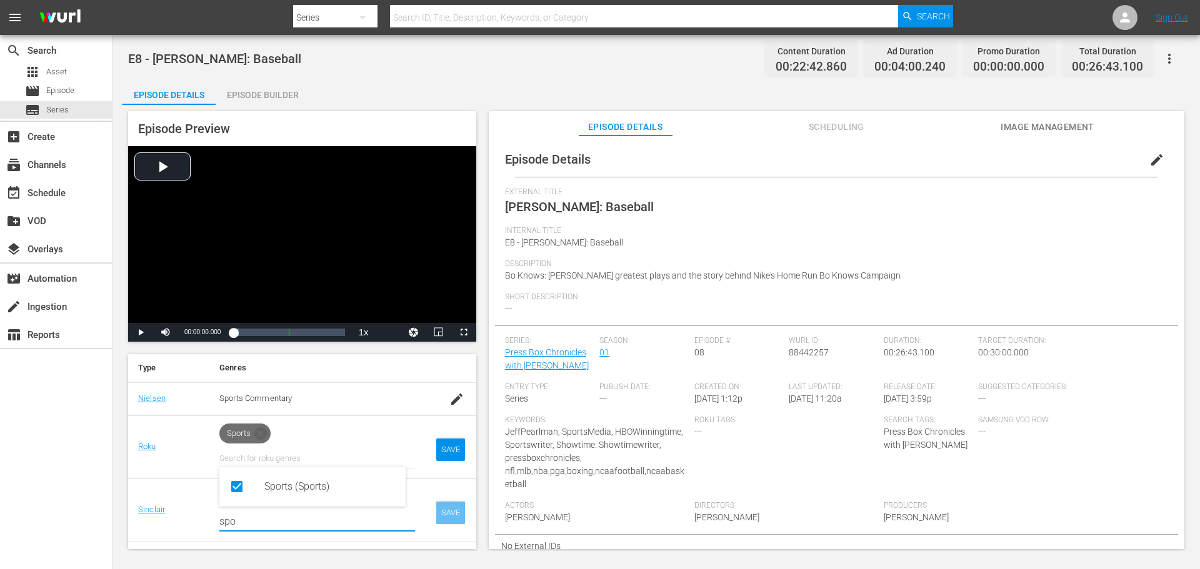
type input "spo"
click at [441, 514] on div "SAVE" at bounding box center [450, 513] width 29 height 22
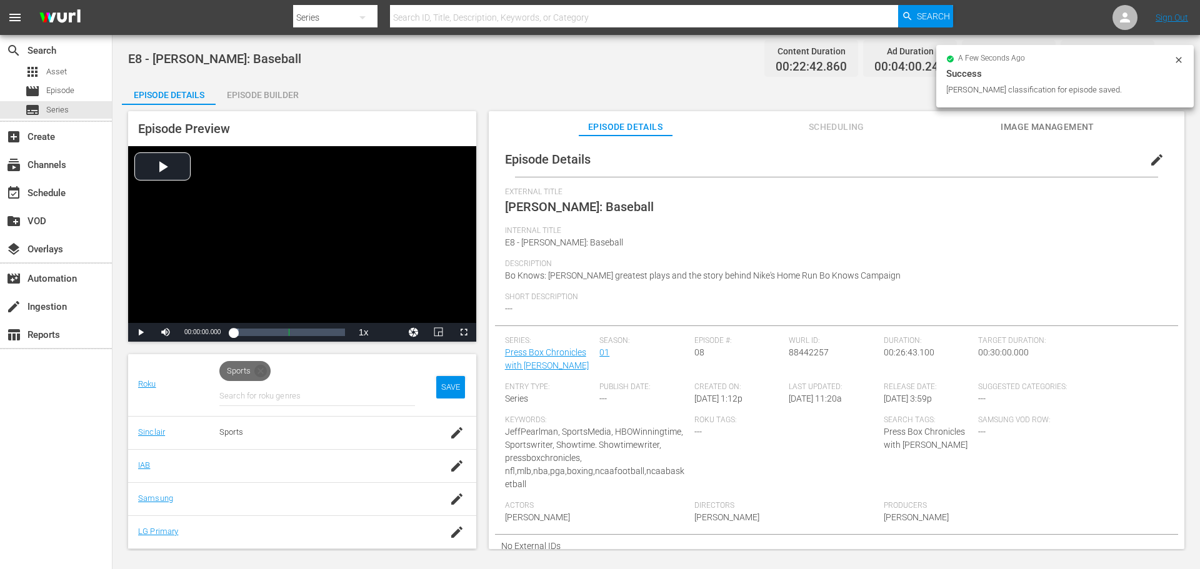
scroll to position [283, 0]
click at [437, 438] on td at bounding box center [450, 432] width 51 height 33
click at [451, 433] on icon "button" at bounding box center [456, 432] width 11 height 11
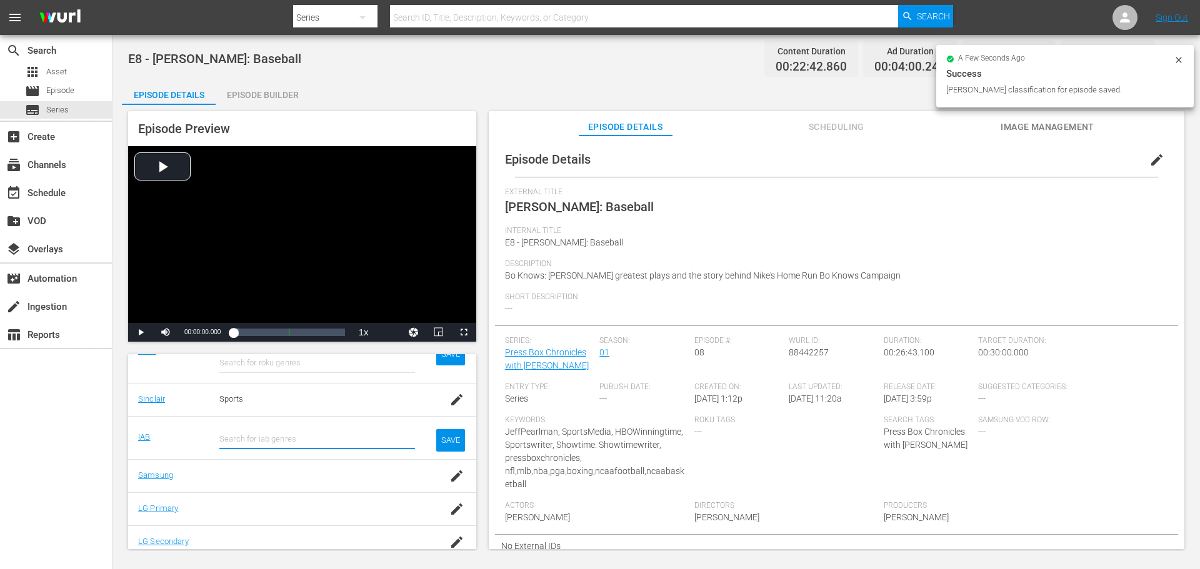
click at [277, 378] on input "text" at bounding box center [317, 363] width 196 height 30
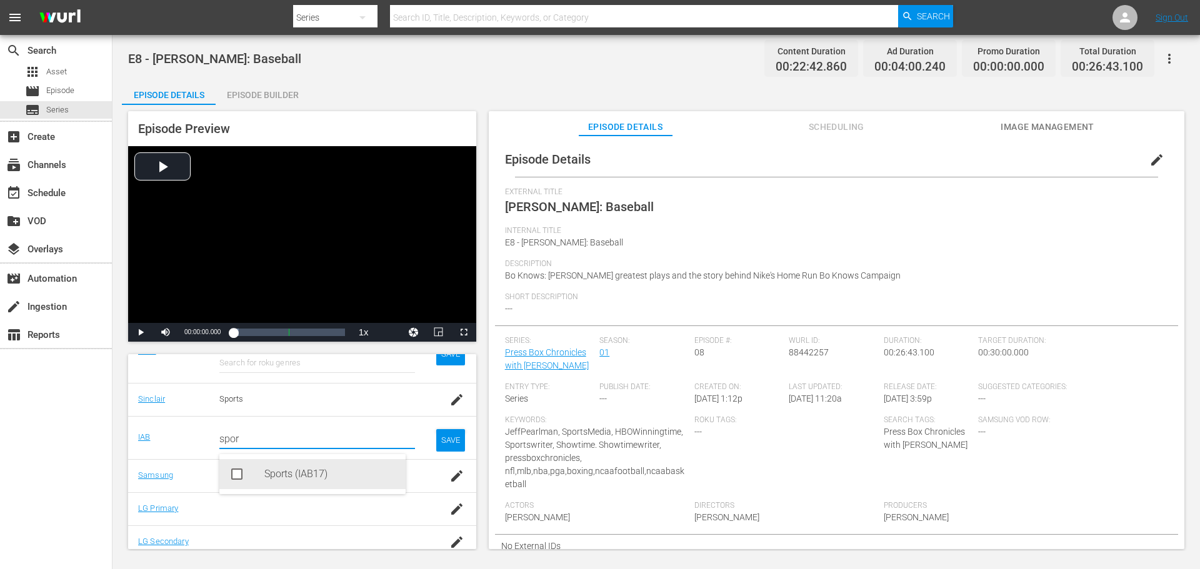
click at [289, 482] on div "Sports (IAB17)" at bounding box center [329, 474] width 131 height 30
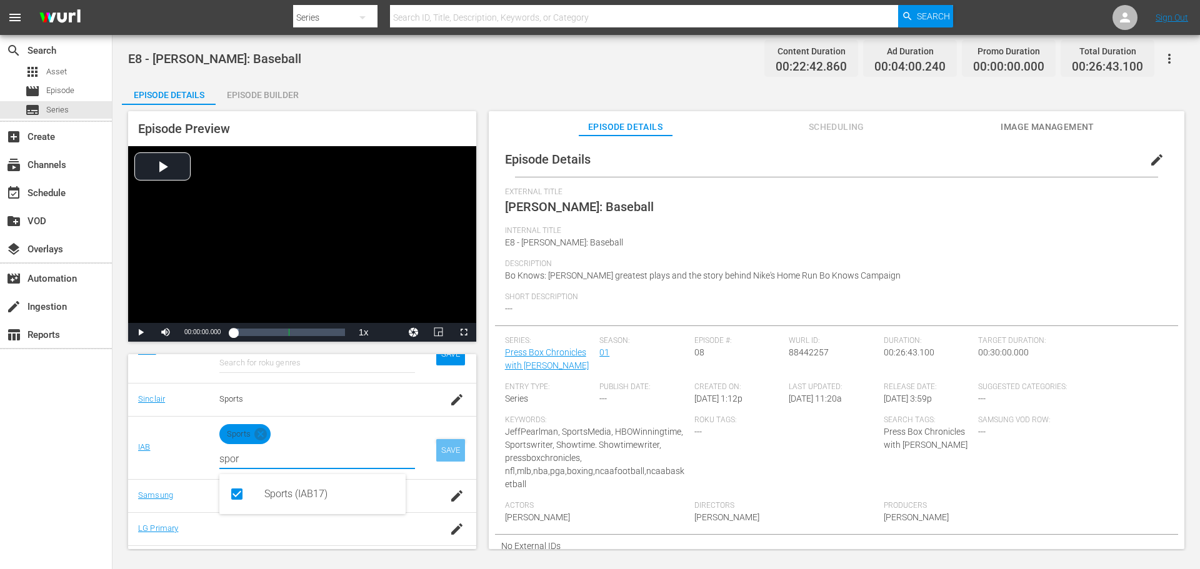
type input "spor"
click at [441, 446] on div "SAVE" at bounding box center [450, 450] width 29 height 22
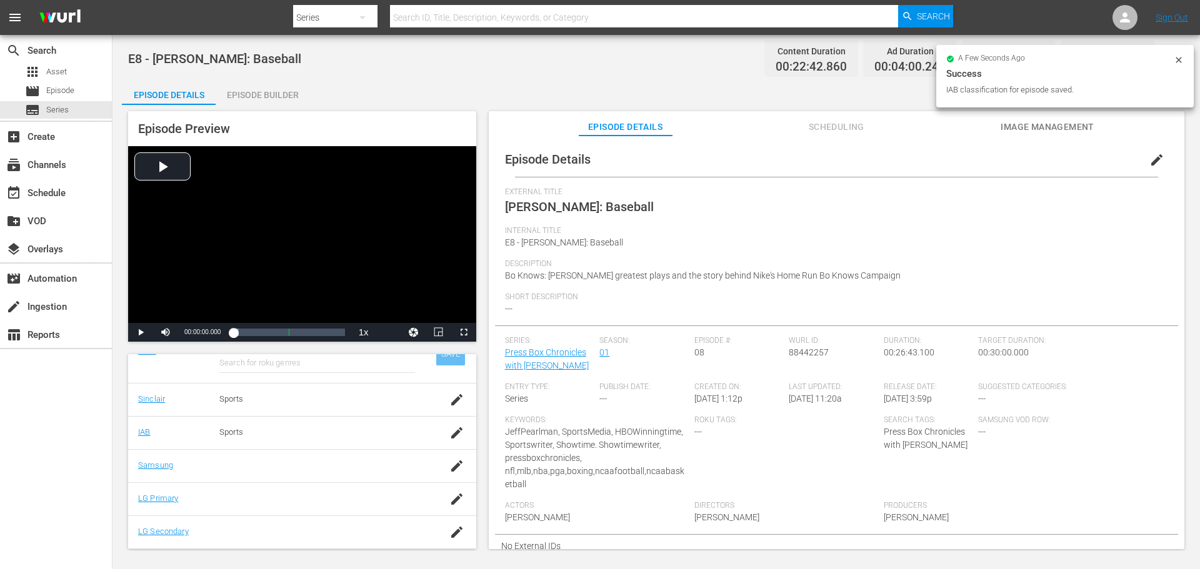
click at [436, 365] on div "SAVE" at bounding box center [450, 354] width 29 height 22
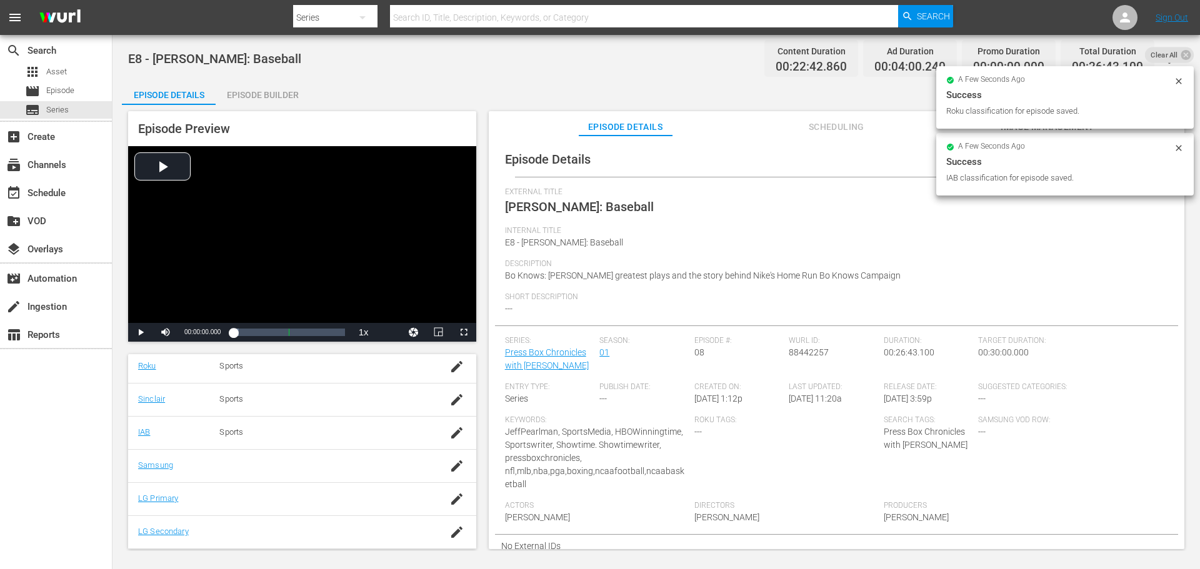
scroll to position [253, 0]
click at [453, 467] on icon "button" at bounding box center [456, 466] width 15 height 15
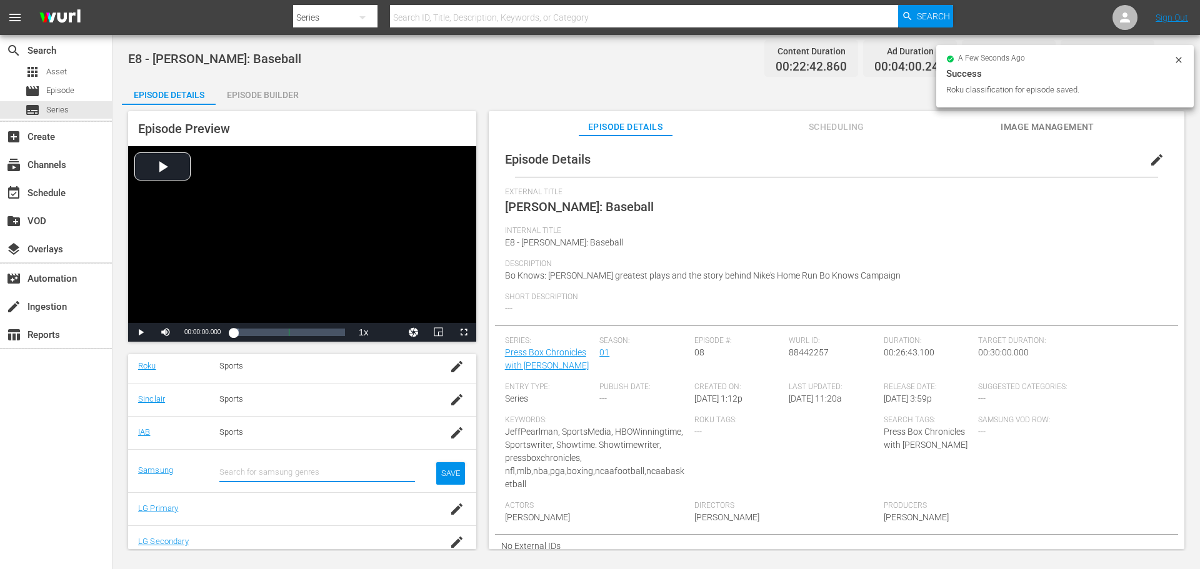
click at [317, 464] on input "text" at bounding box center [317, 472] width 196 height 30
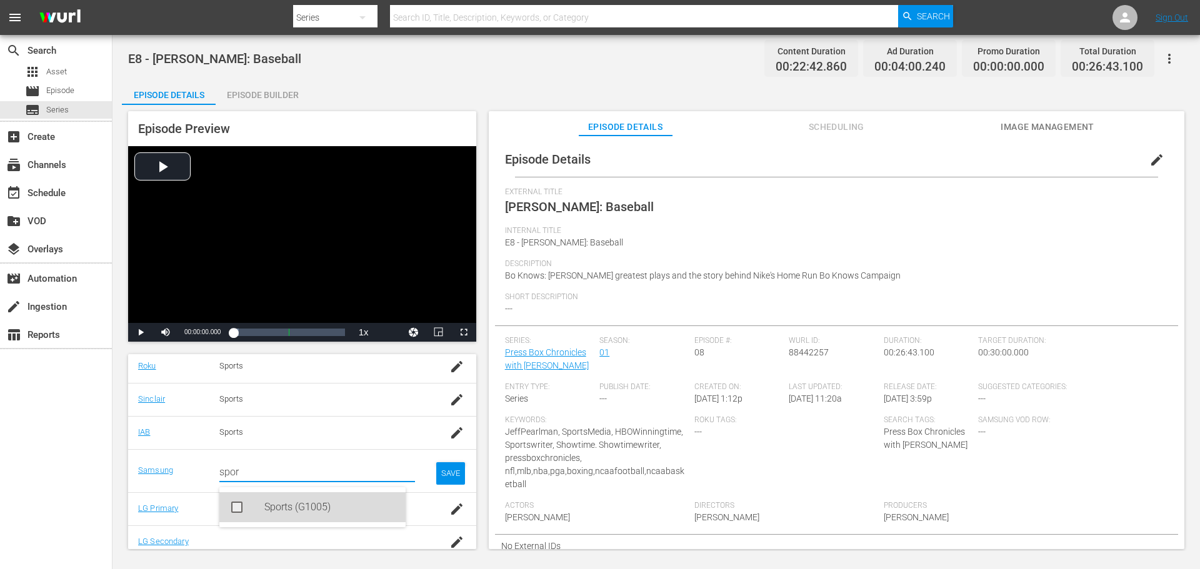
drag, startPoint x: 287, startPoint y: 500, endPoint x: 367, endPoint y: 503, distance: 80.7
click at [287, 501] on div "Sports (G1005)" at bounding box center [329, 507] width 131 height 30
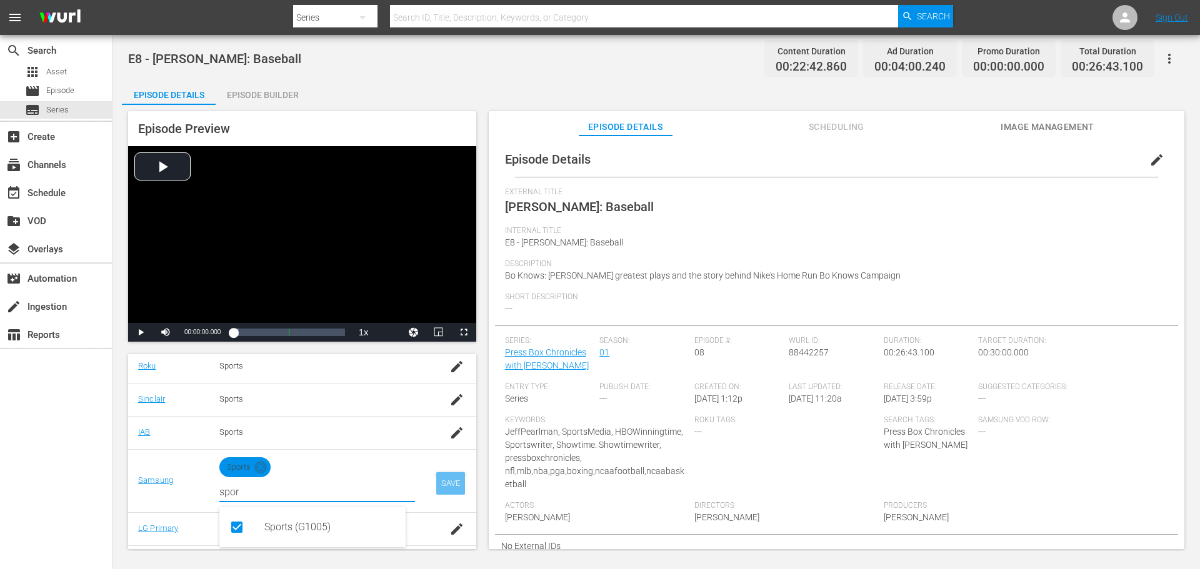
type input "spor"
click at [442, 481] on div "SAVE" at bounding box center [450, 483] width 29 height 22
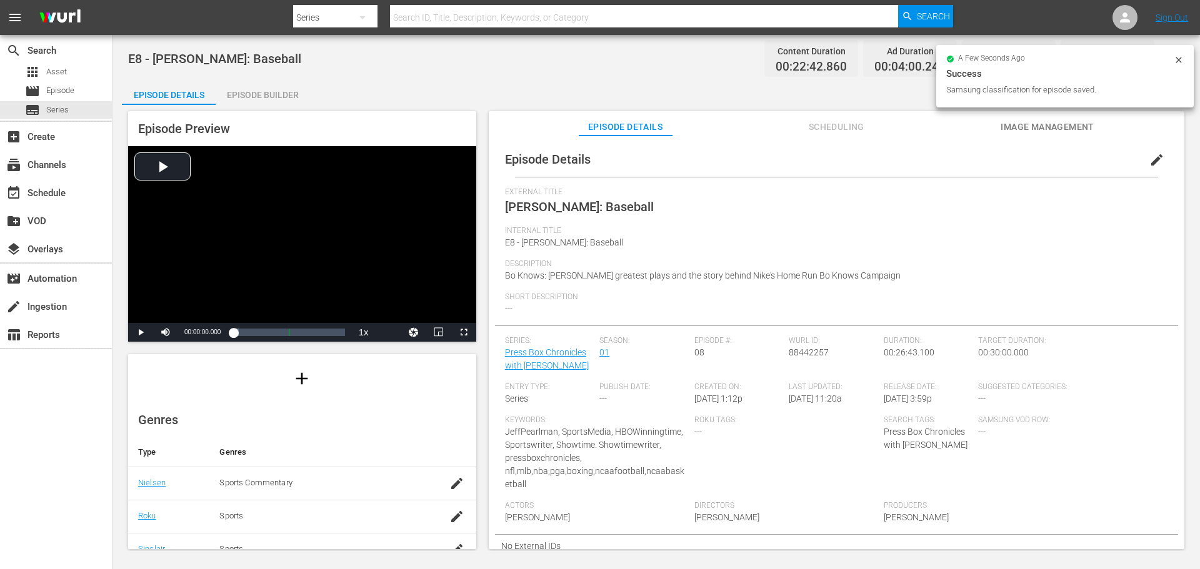
scroll to position [66, 0]
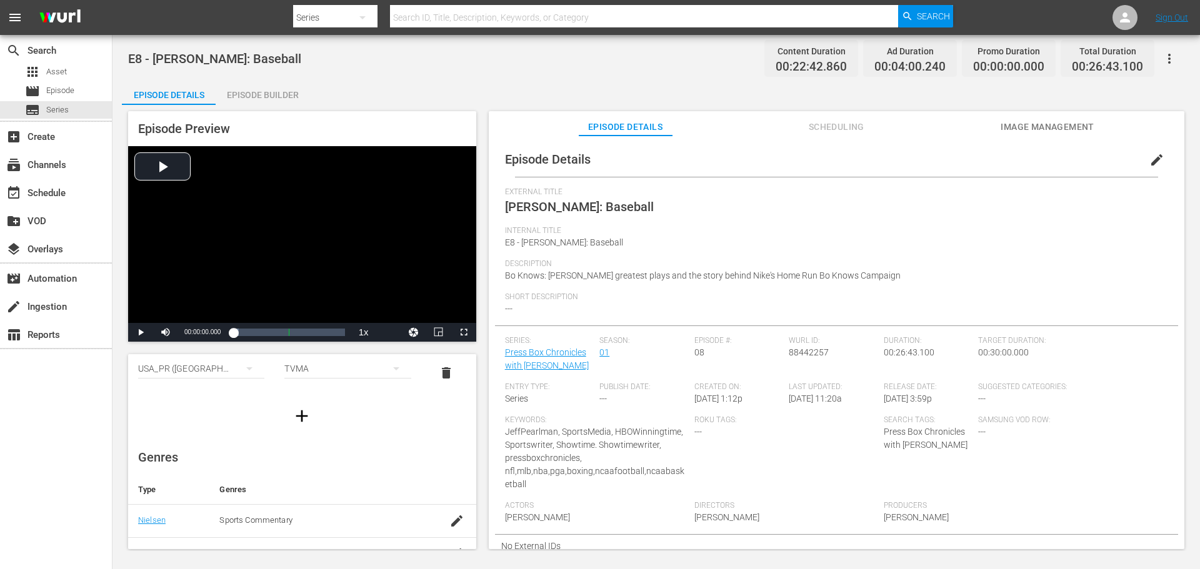
click at [1015, 121] on span "Image Management" at bounding box center [1047, 127] width 94 height 16
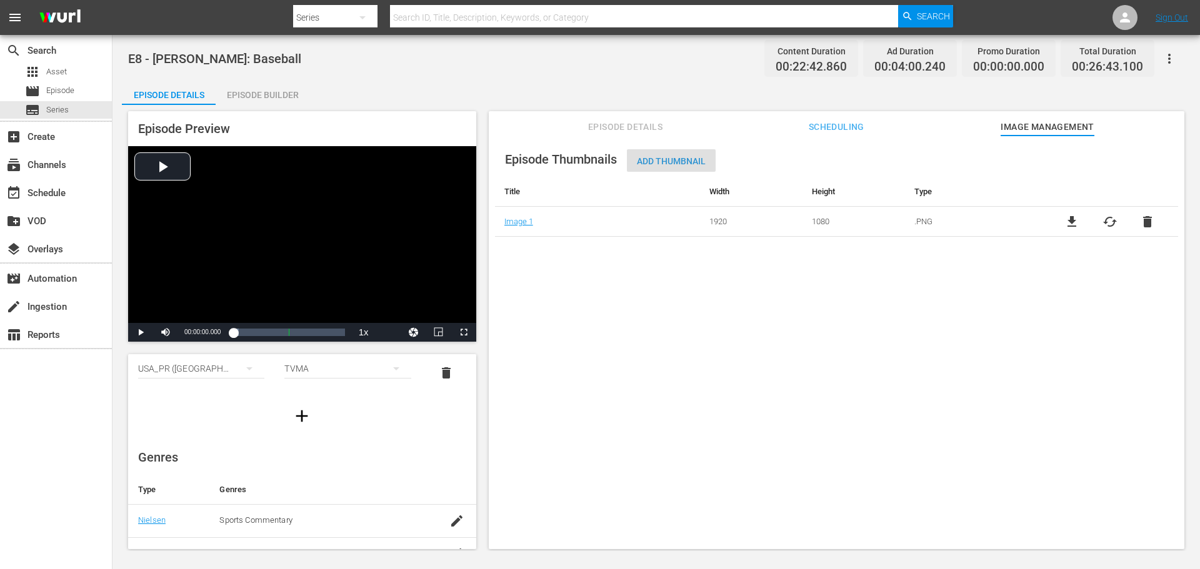
click at [642, 159] on span "Add Thumbnail" at bounding box center [671, 161] width 89 height 10
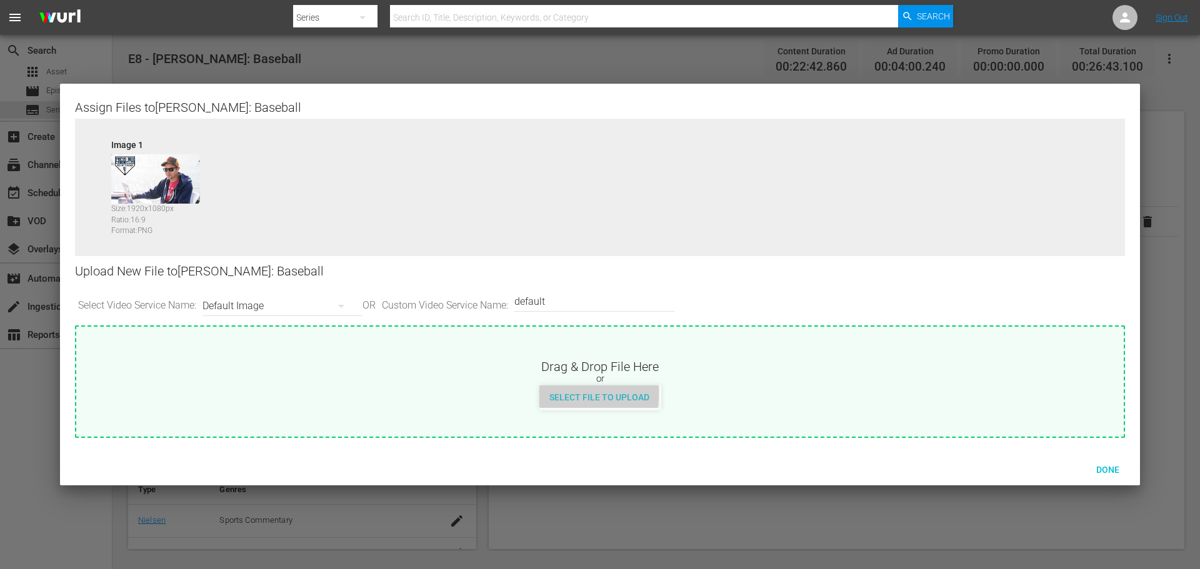
click at [571, 394] on span "Select File to Upload" at bounding box center [599, 397] width 120 height 10
type input "C:\fakepath\PrimaryThumb.png"
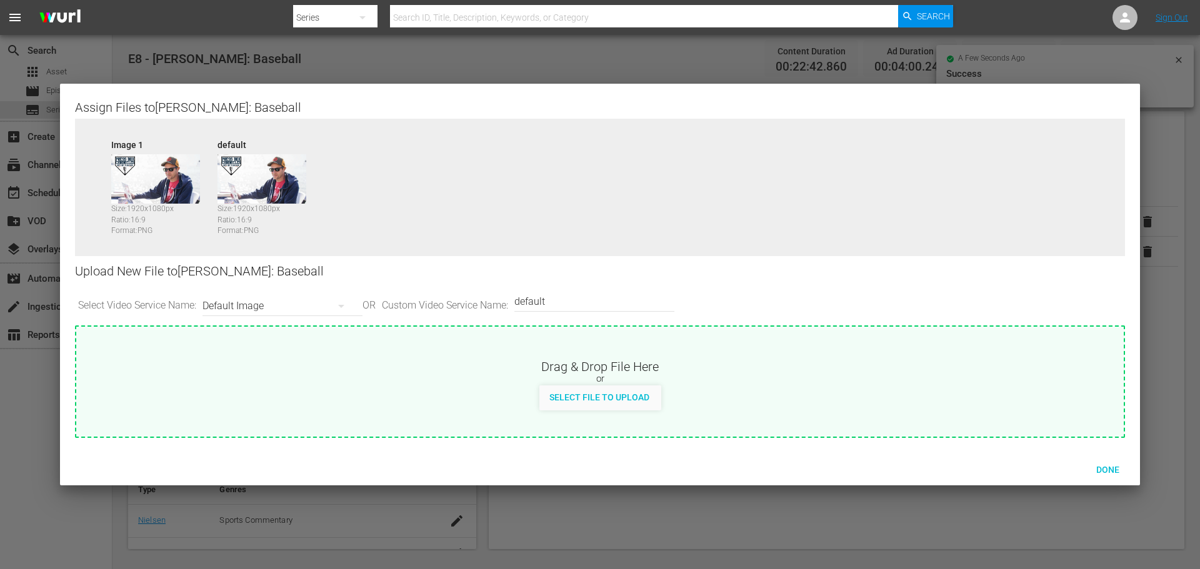
click at [319, 309] on div "Default Image" at bounding box center [279, 306] width 154 height 35
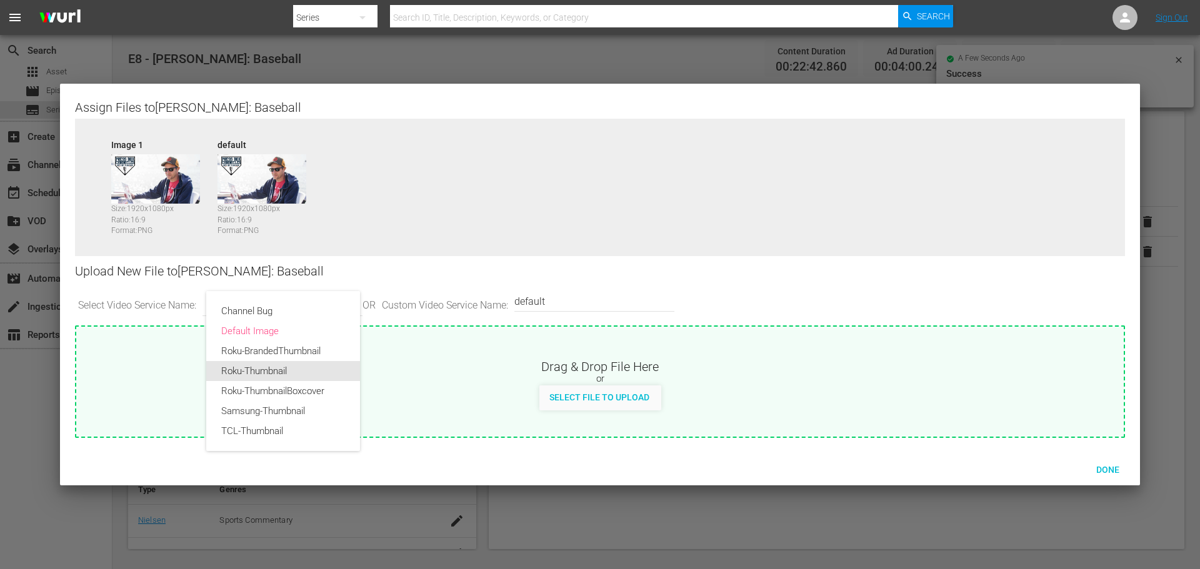
click at [286, 366] on div "Roku-Thumbnail" at bounding box center [283, 371] width 124 height 20
type input "Roku-Thumbnail"
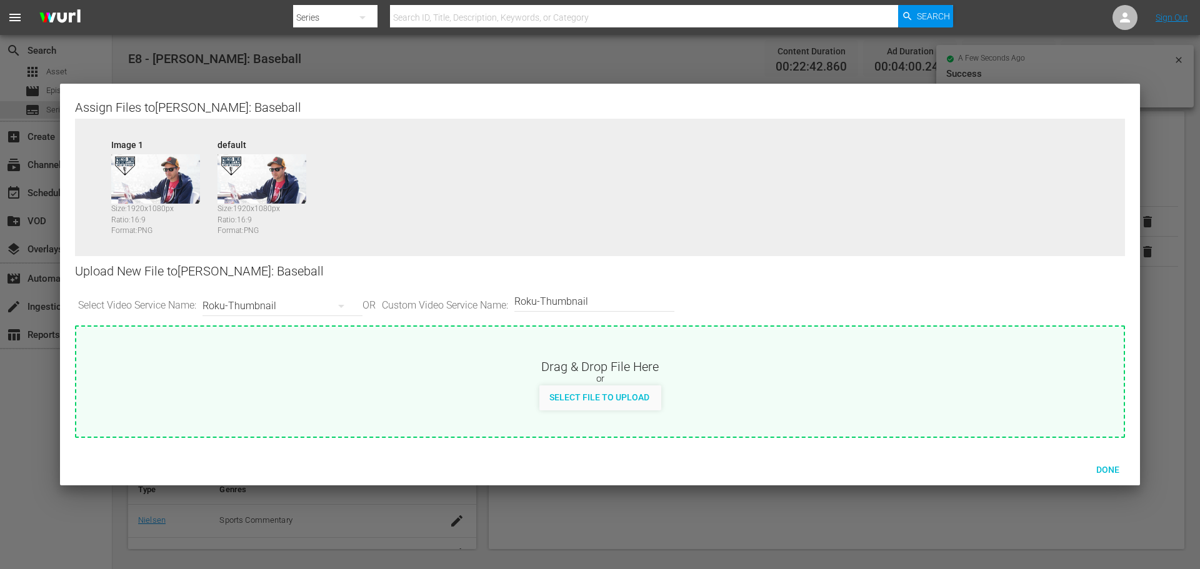
click at [574, 399] on span "Select File to Upload" at bounding box center [599, 397] width 120 height 10
type input "C:\fakepath\PBC_PRIMARY_THUMB.png"
click at [311, 306] on div "Roku-Thumbnail" at bounding box center [279, 306] width 154 height 35
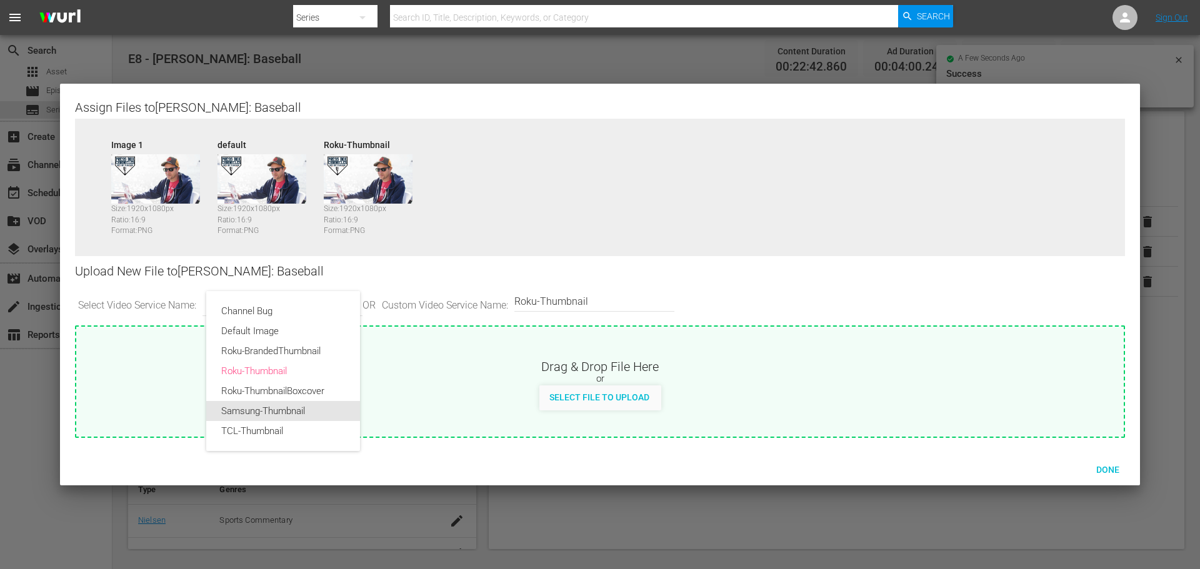
drag, startPoint x: 288, startPoint y: 416, endPoint x: 318, endPoint y: 420, distance: 30.3
click at [289, 416] on div "Samsung-Thumbnail" at bounding box center [283, 411] width 124 height 20
type input "Samsung-Thumbnail"
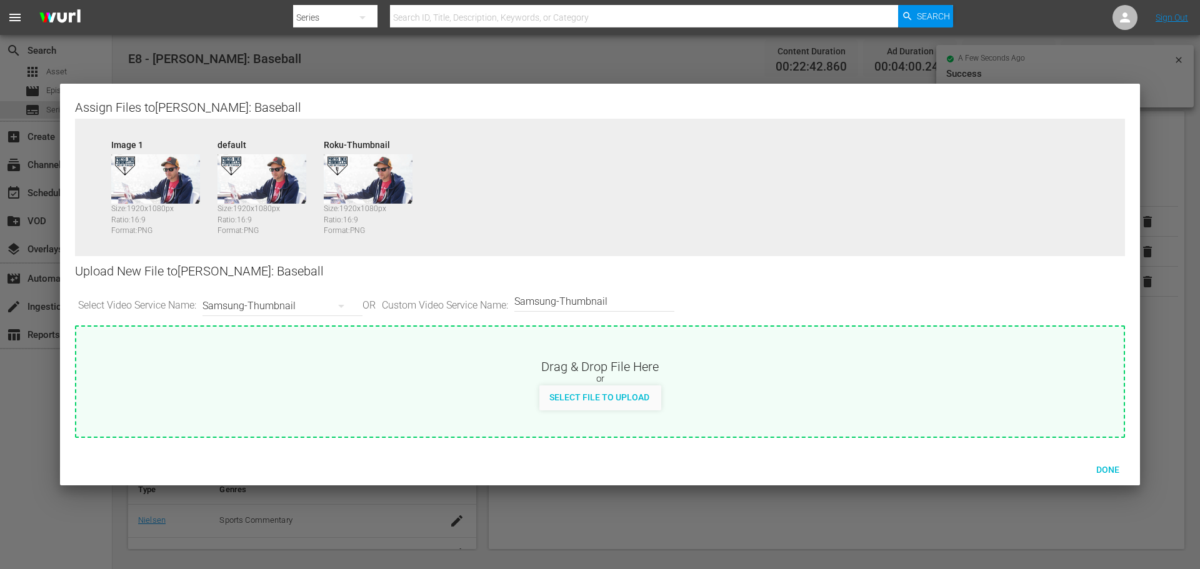
click at [577, 393] on span "Select File to Upload" at bounding box center [599, 397] width 120 height 10
type input "C:\fakepath\PBC_PRIMARY_THUMB.png"
click at [291, 304] on div "Samsung-Thumbnail" at bounding box center [279, 306] width 154 height 35
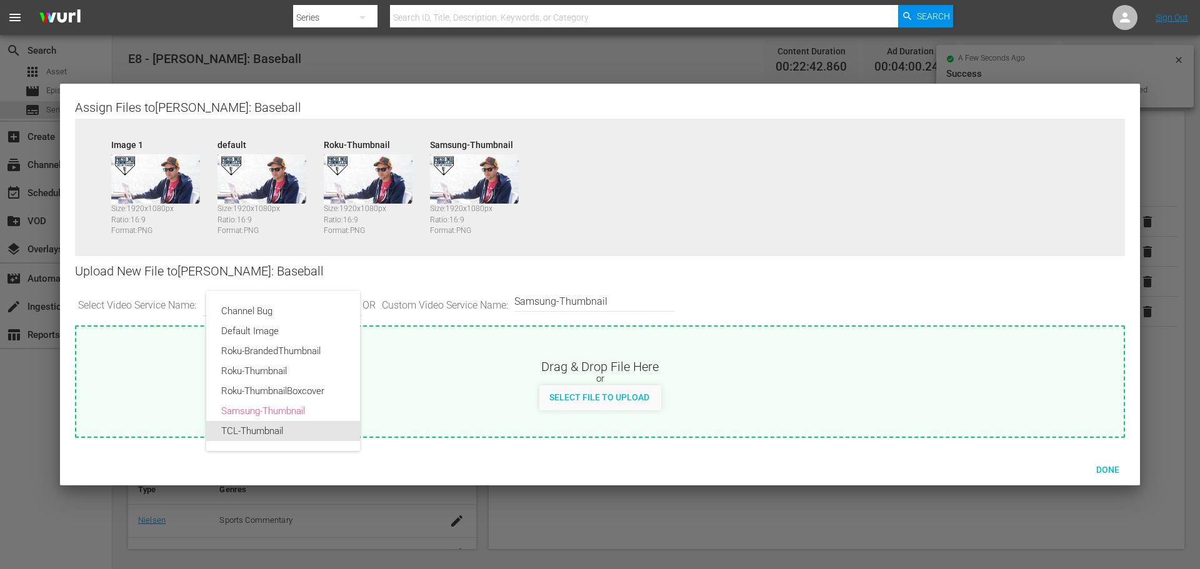
click at [299, 426] on div "TCL-Thumbnail" at bounding box center [283, 431] width 124 height 20
type input "TCL-Thumbnail"
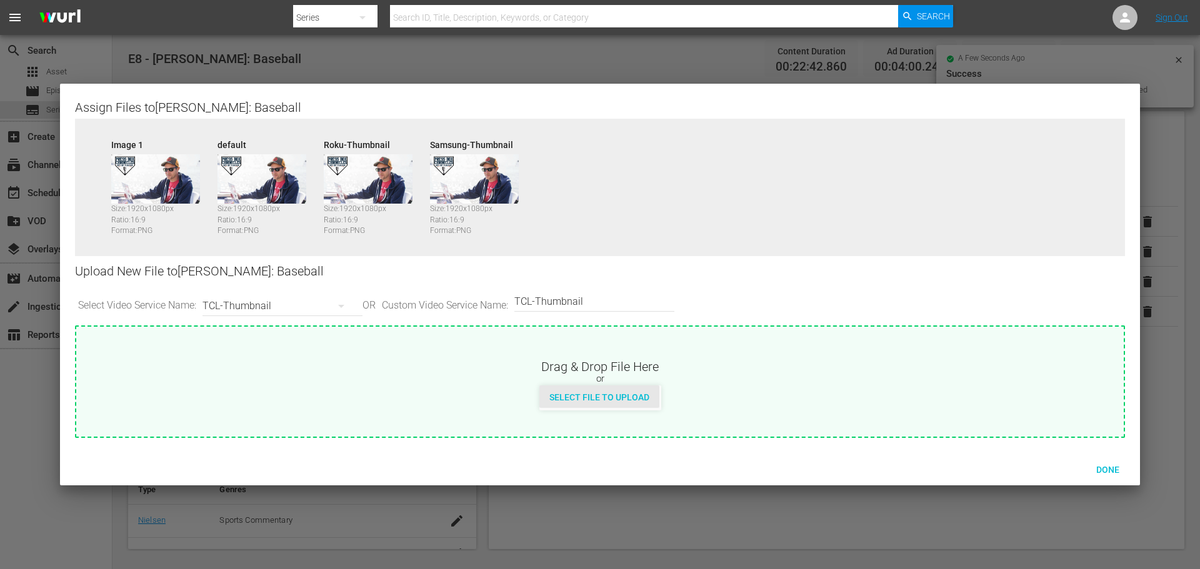
click at [556, 396] on span "Select File to Upload" at bounding box center [599, 397] width 120 height 10
type input "C:\fakepath\PBC_PRIMARY_THUMB.png"
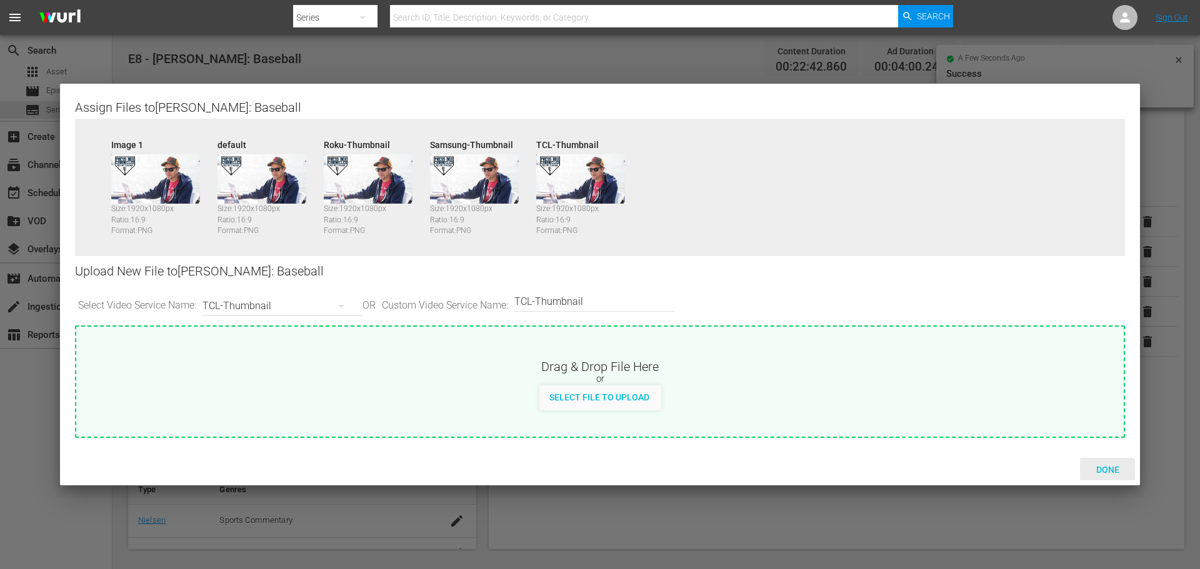
click at [1097, 465] on span "Done" at bounding box center [1107, 470] width 43 height 10
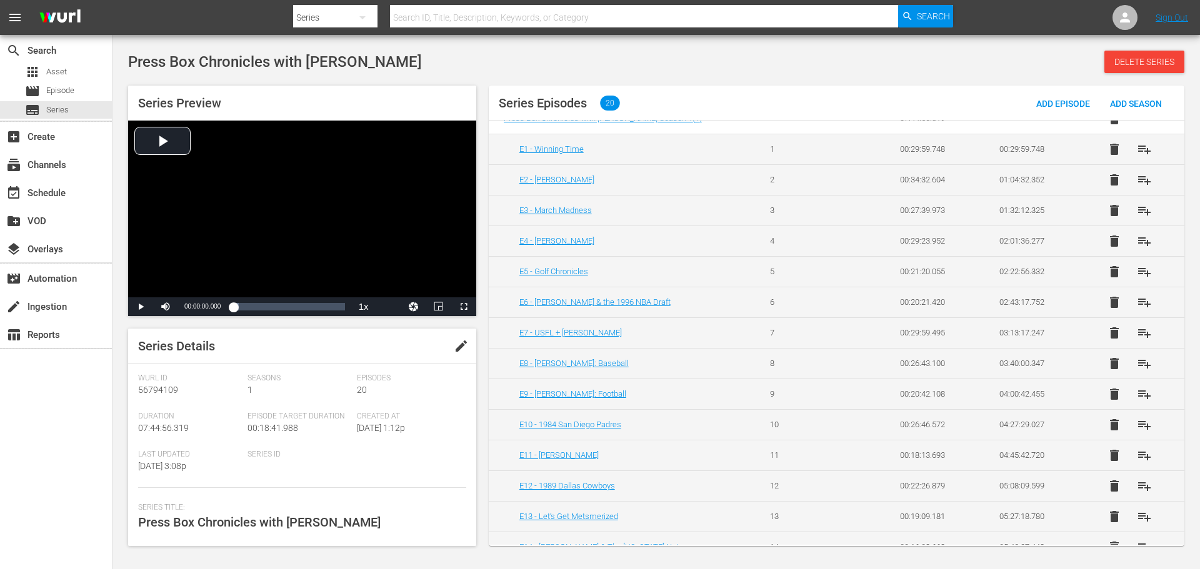
scroll to position [125, 0]
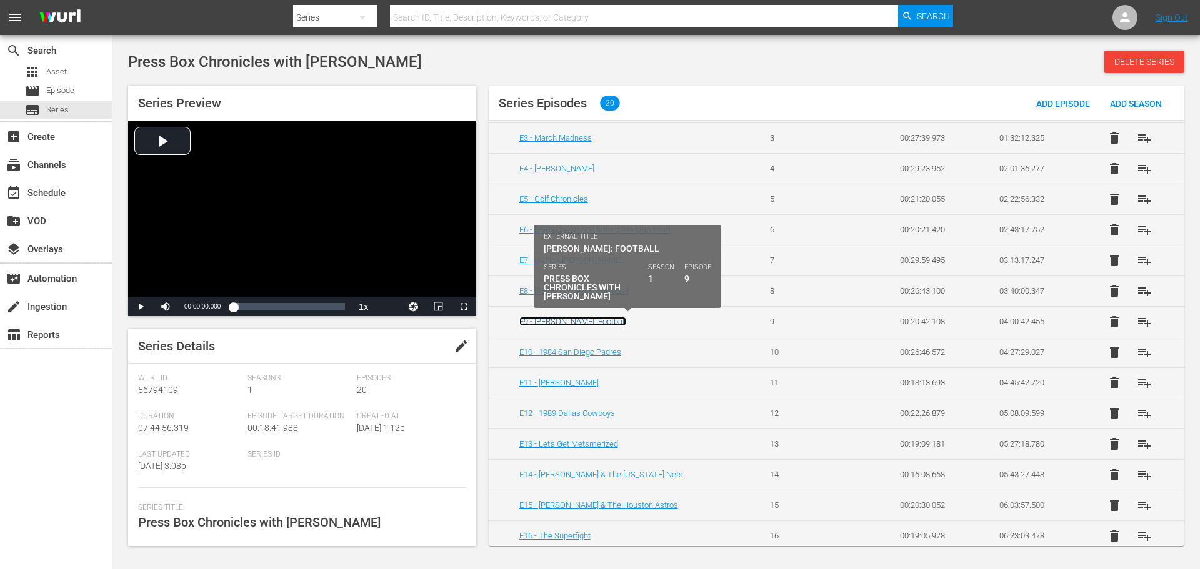
click at [581, 319] on link "E9 - [PERSON_NAME]: Football" at bounding box center [572, 321] width 107 height 9
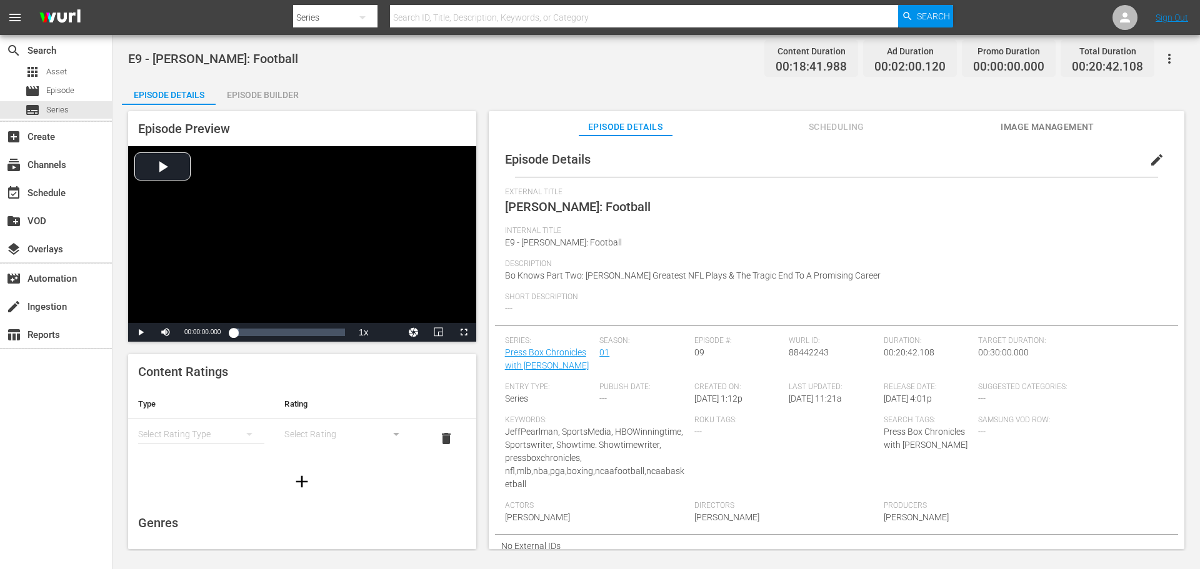
click at [221, 434] on div "simple table" at bounding box center [201, 434] width 126 height 35
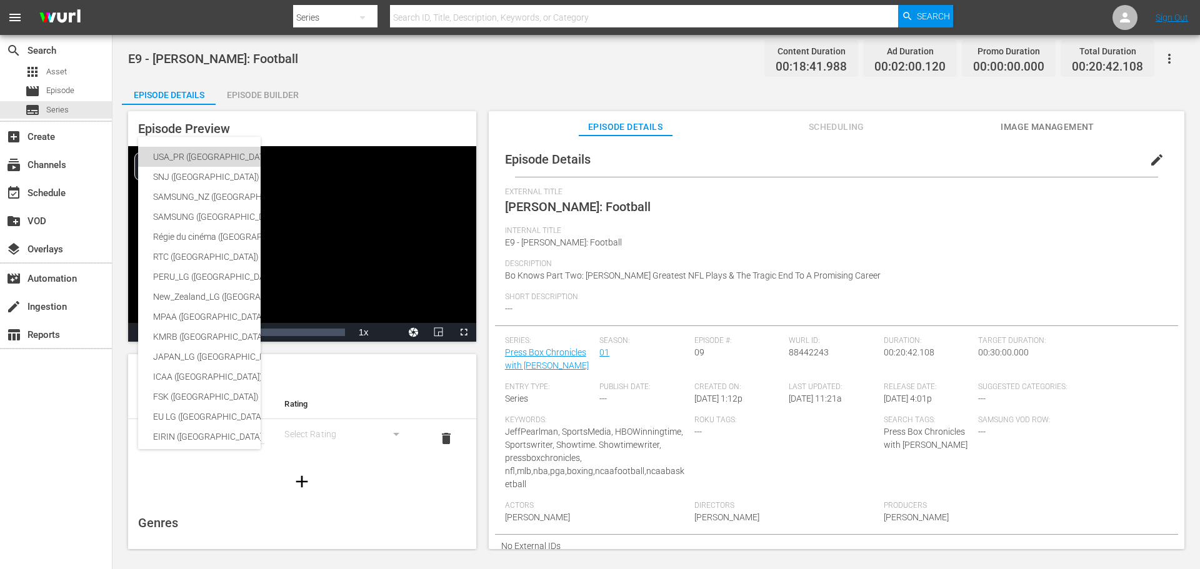
click at [197, 154] on div "USA_PR ([GEOGRAPHIC_DATA])" at bounding box center [296, 157] width 287 height 20
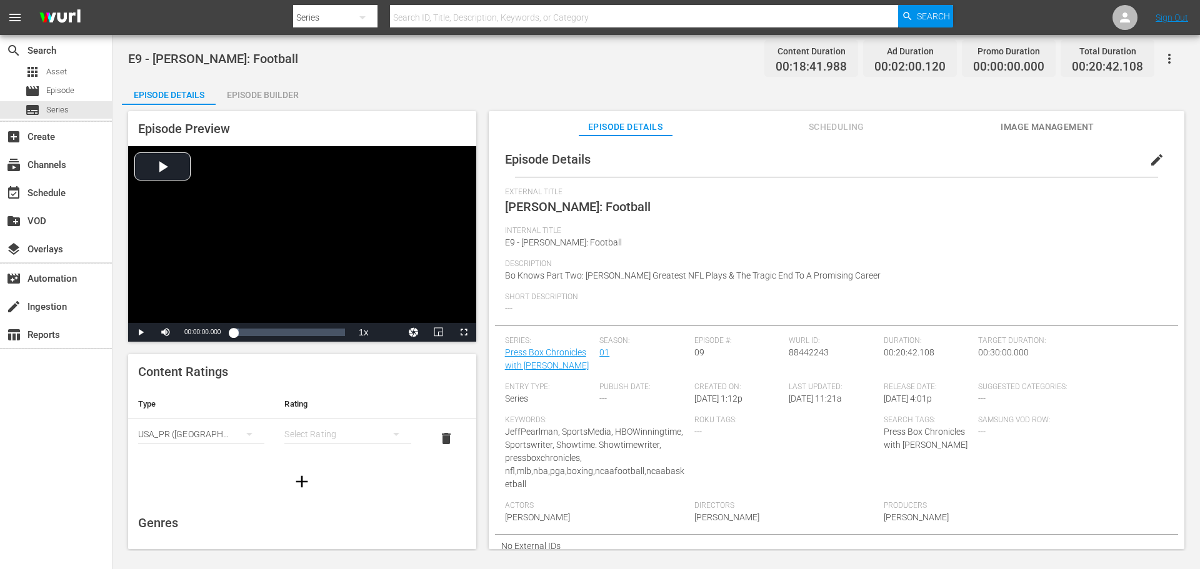
click at [349, 436] on div "simple table" at bounding box center [347, 434] width 126 height 35
click at [336, 532] on div "TVMA" at bounding box center [342, 539] width 92 height 20
click at [439, 436] on span "delete" at bounding box center [446, 438] width 15 height 15
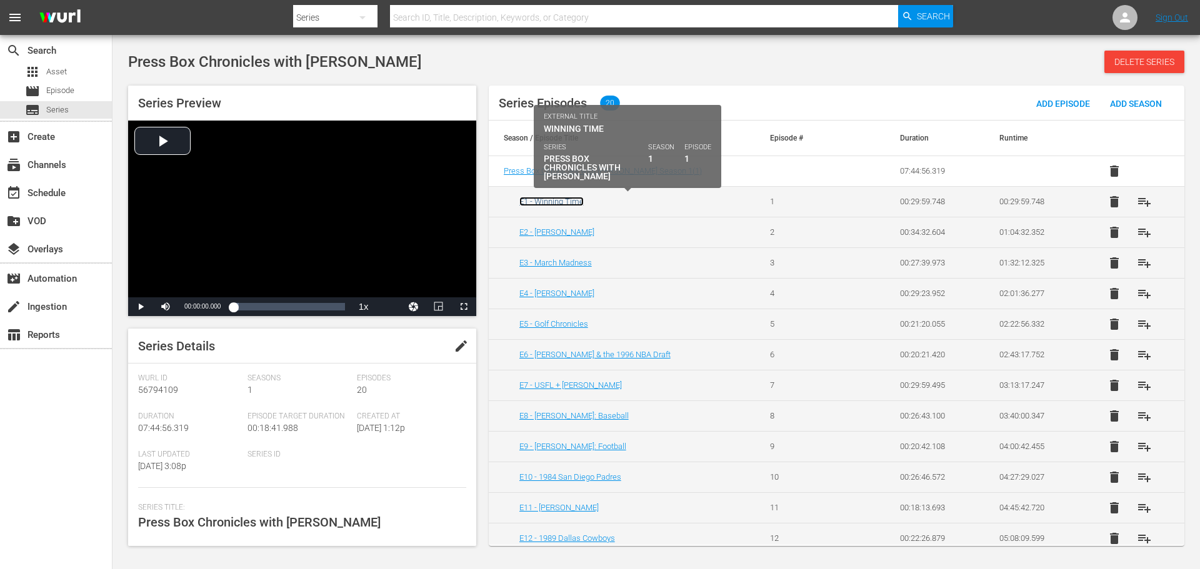
click at [551, 201] on link "E1 - Winning Time" at bounding box center [551, 201] width 64 height 9
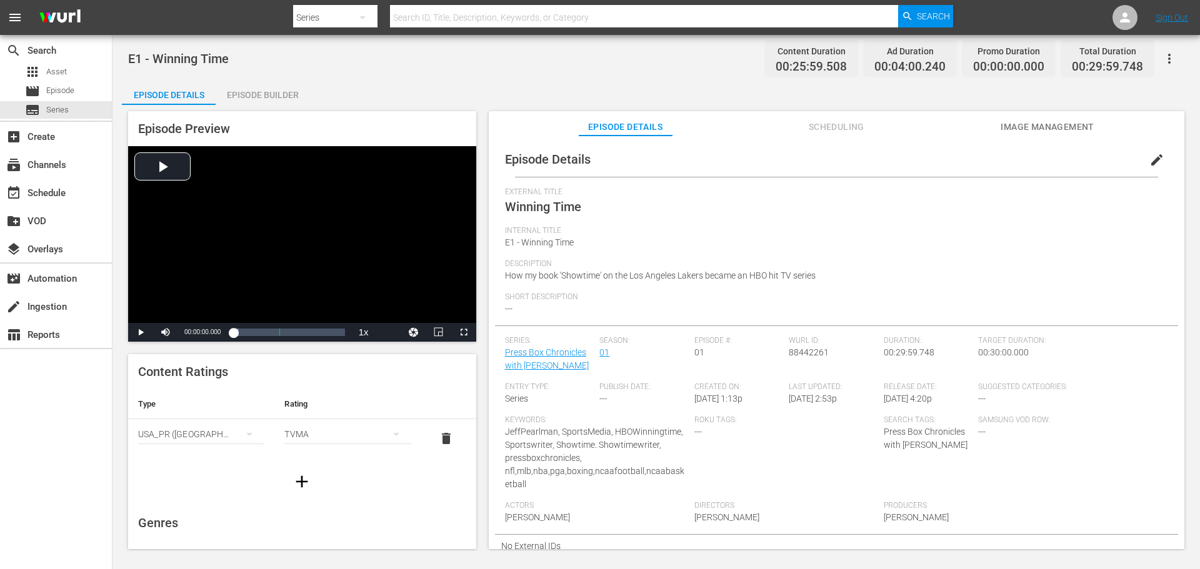
click at [439, 437] on span "delete" at bounding box center [446, 438] width 15 height 15
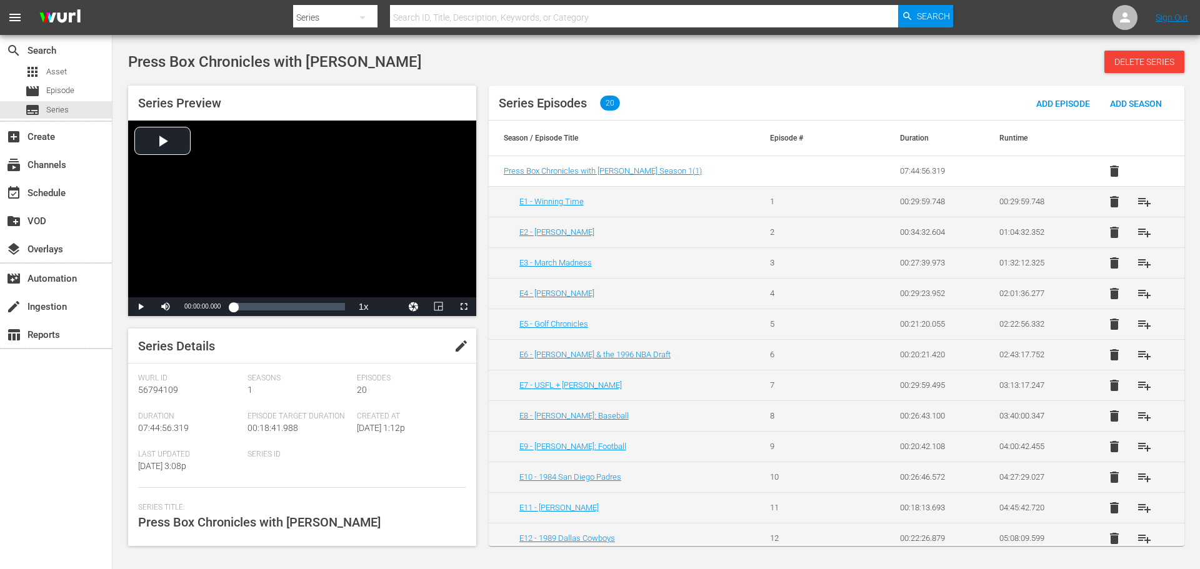
click at [557, 238] on td "E2 - [PERSON_NAME]" at bounding box center [622, 232] width 266 height 31
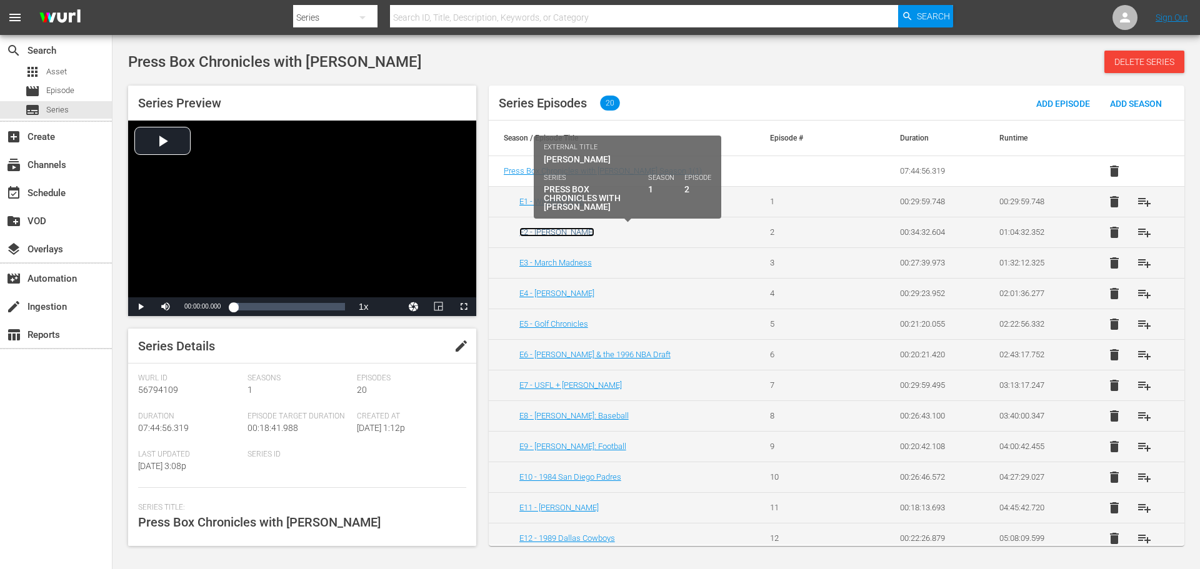
click at [555, 236] on link "E2 - [PERSON_NAME]" at bounding box center [556, 231] width 75 height 9
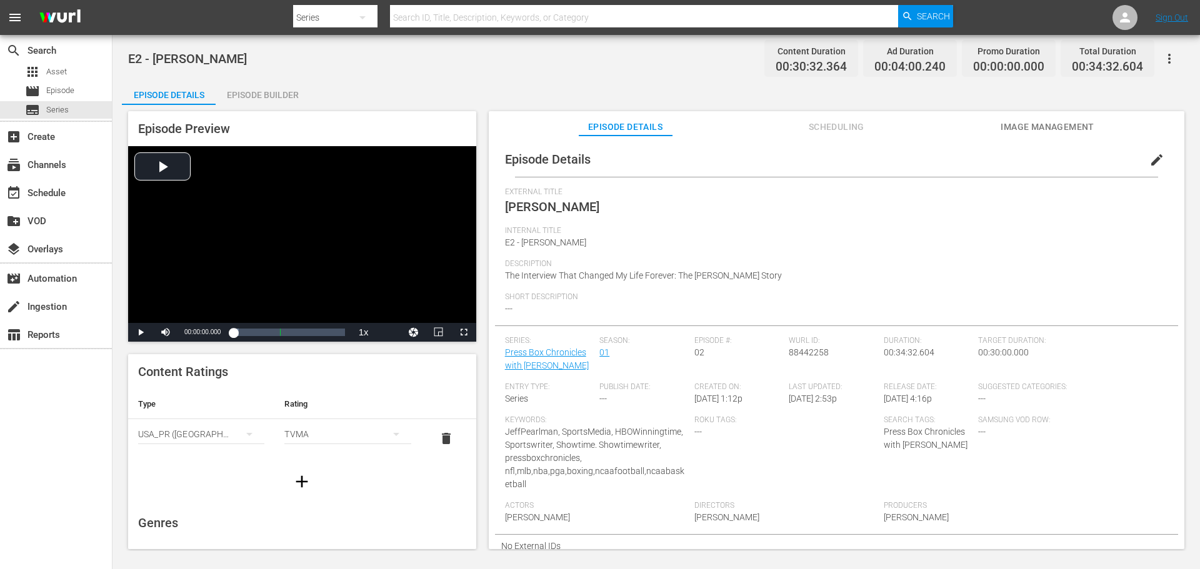
click at [440, 438] on span "delete" at bounding box center [446, 438] width 15 height 15
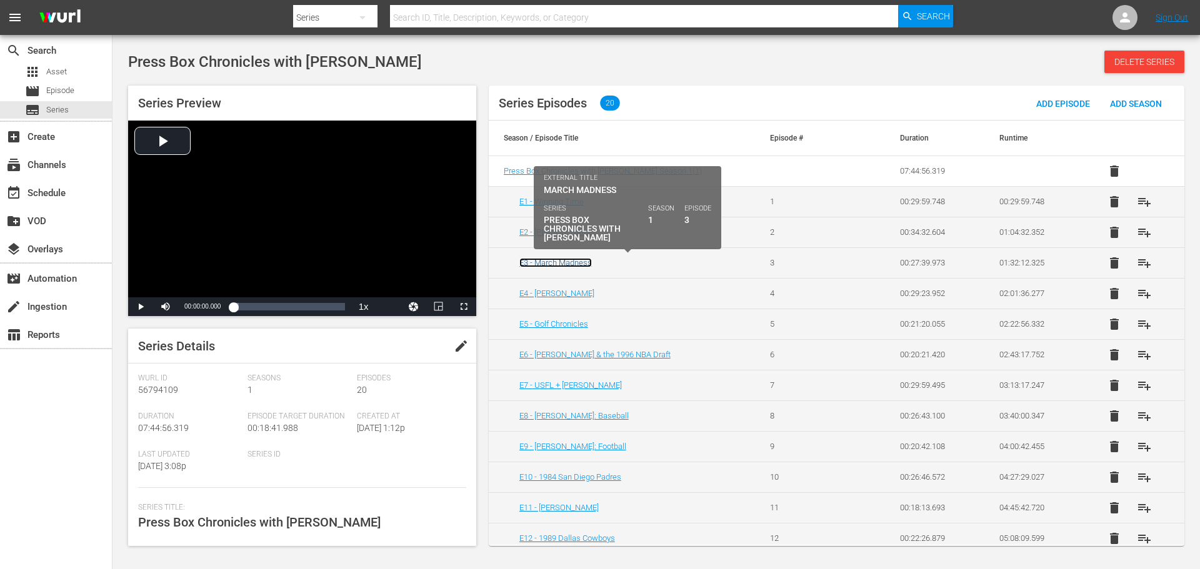
click at [567, 262] on link "E3 - March Madness" at bounding box center [555, 262] width 72 height 9
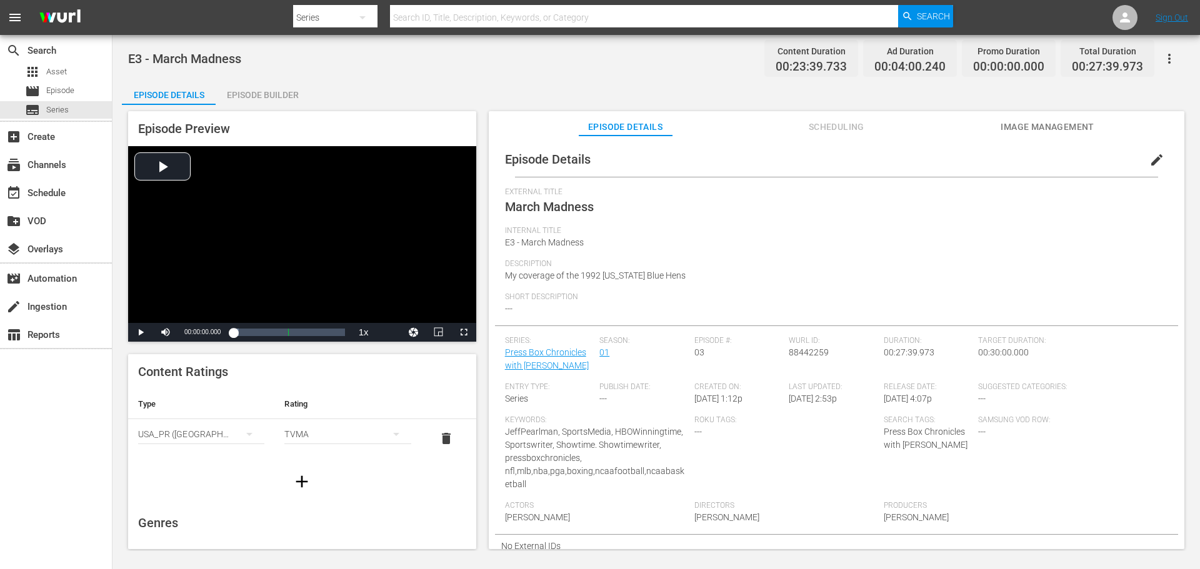
click at [441, 445] on span "delete" at bounding box center [446, 438] width 15 height 15
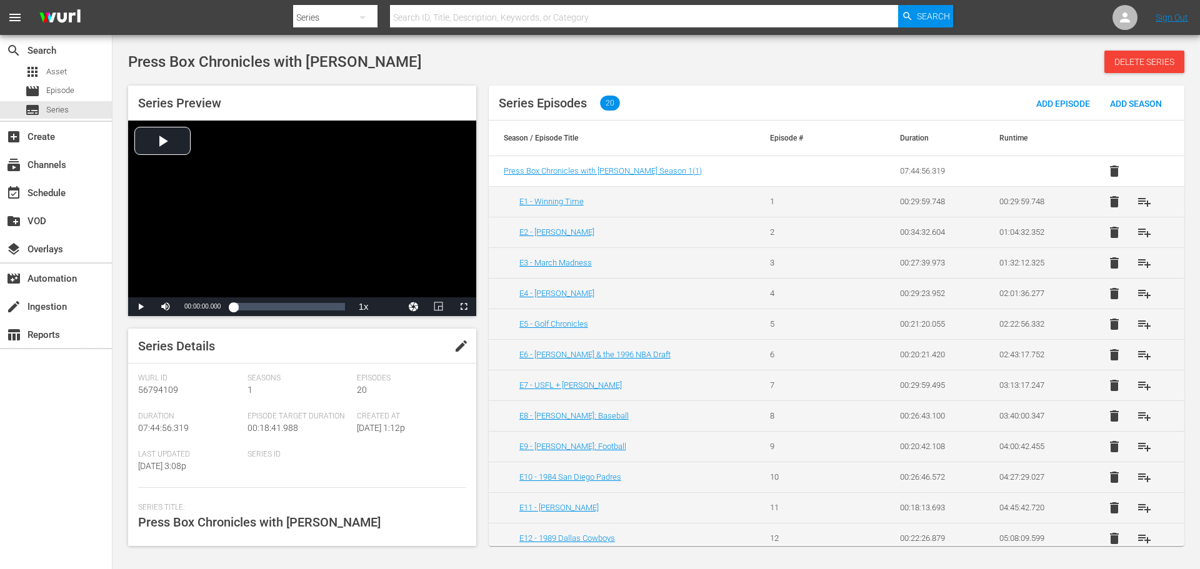
click at [564, 304] on td "E4 - [PERSON_NAME]" at bounding box center [622, 293] width 266 height 31
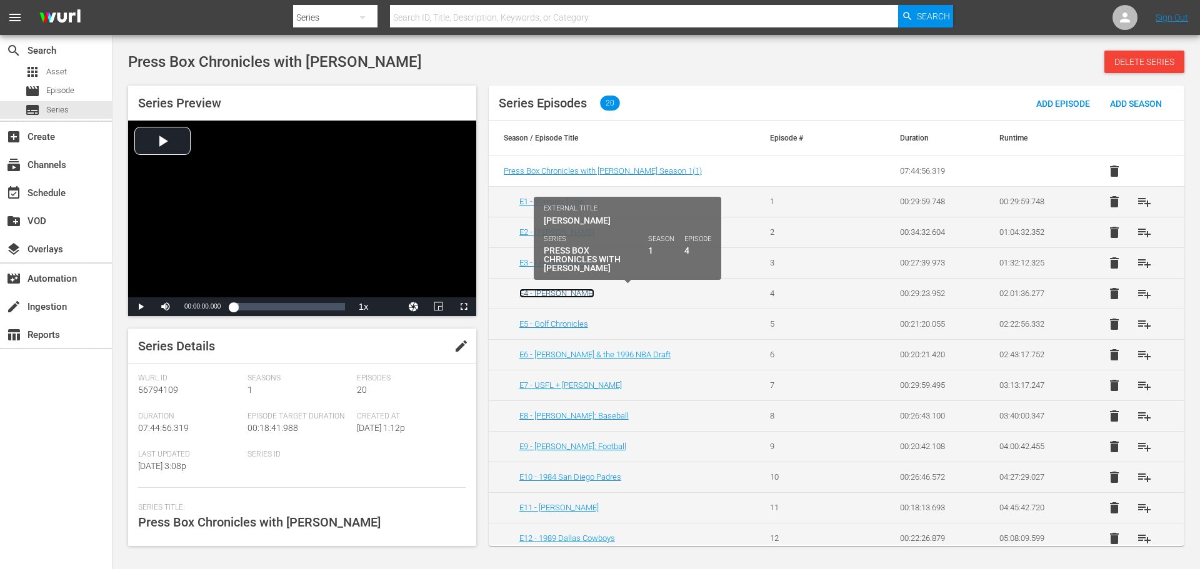
click at [562, 296] on link "E4 - [PERSON_NAME]" at bounding box center [556, 293] width 75 height 9
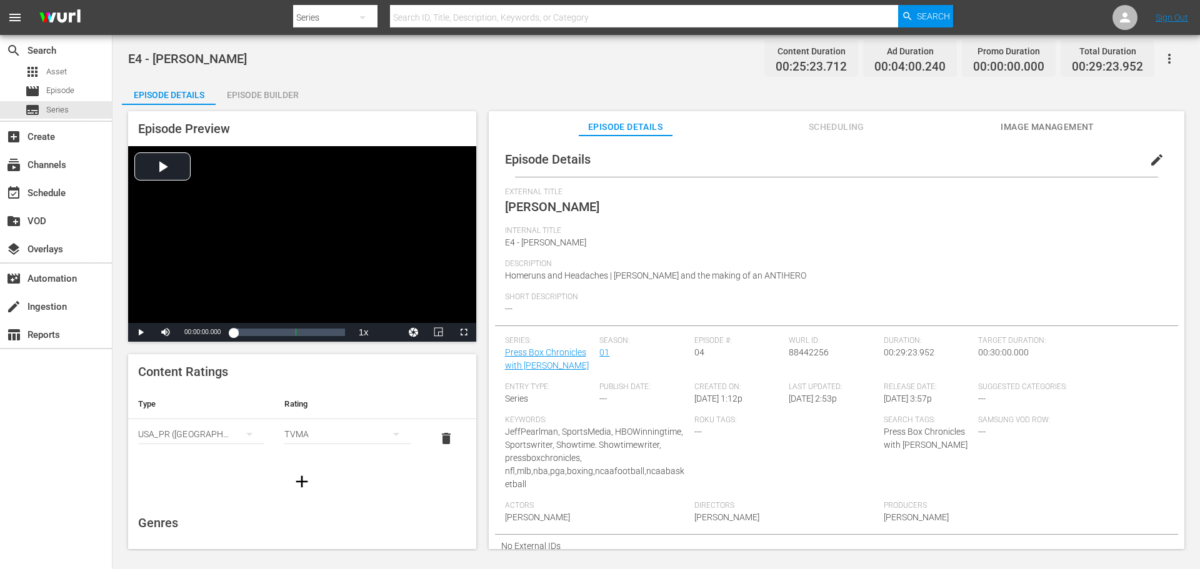
click at [442, 446] on span "delete" at bounding box center [446, 438] width 15 height 15
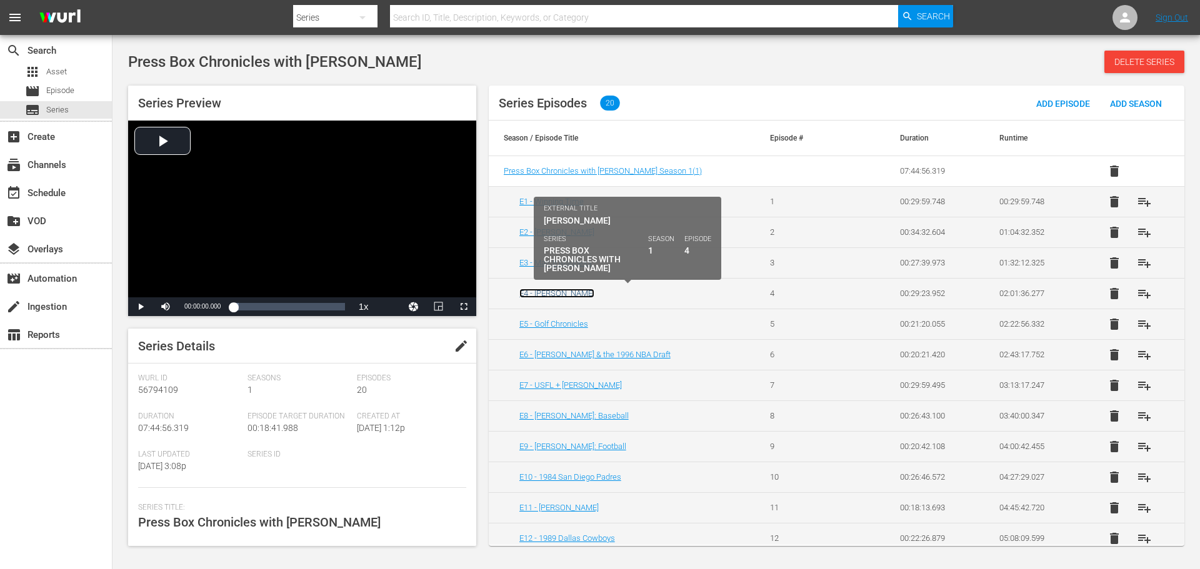
click at [560, 295] on link "E4 - [PERSON_NAME]" at bounding box center [556, 293] width 75 height 9
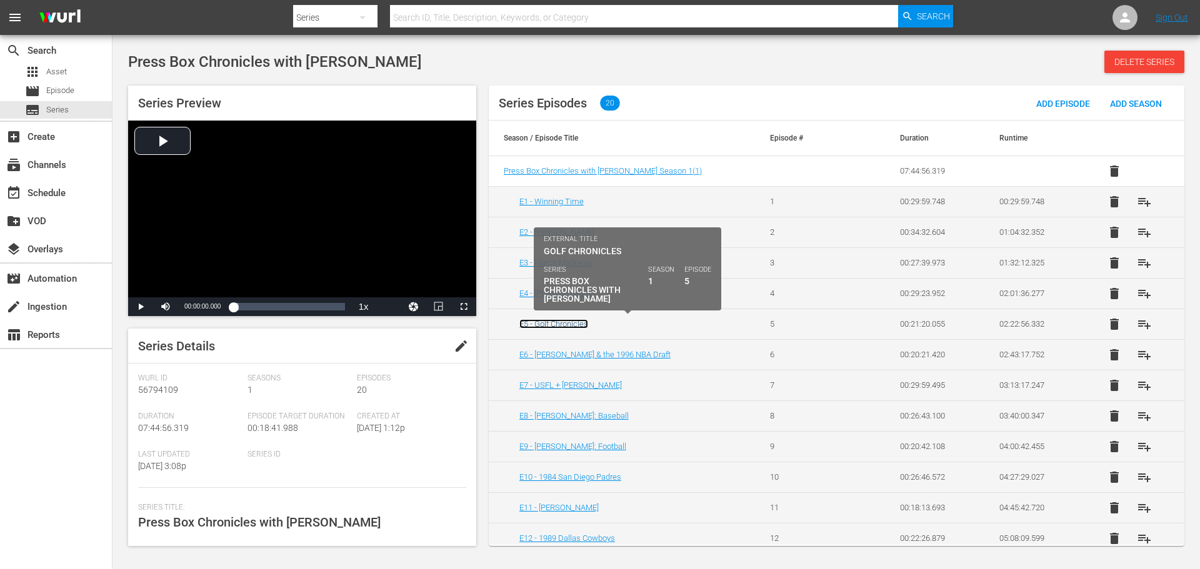
click at [547, 322] on link "E5 - Golf Chronicles" at bounding box center [553, 323] width 69 height 9
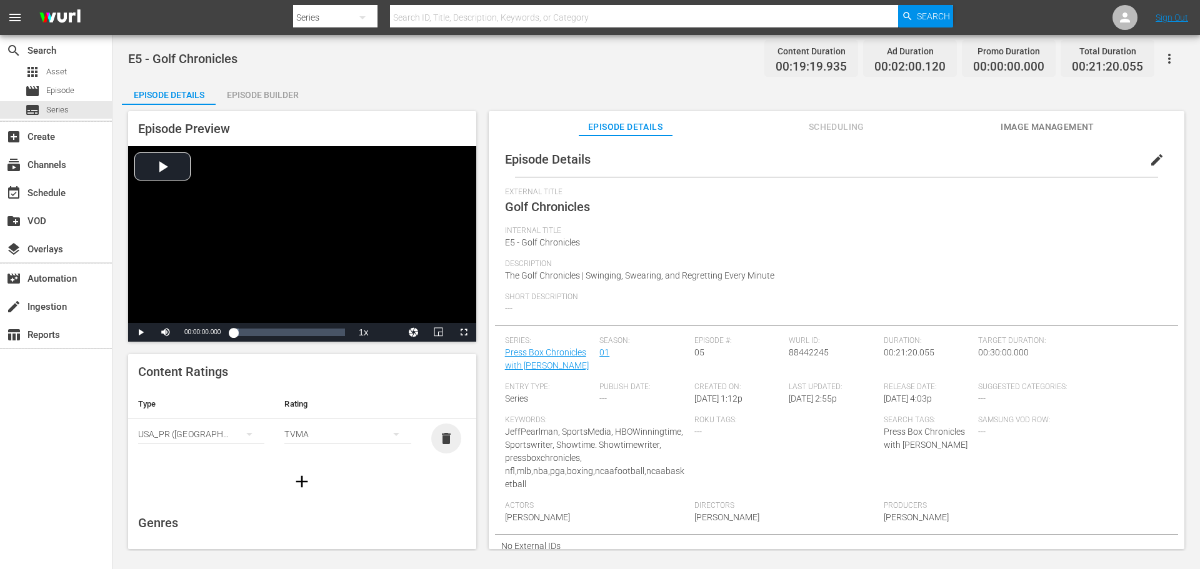
click at [439, 441] on span "delete" at bounding box center [446, 438] width 15 height 15
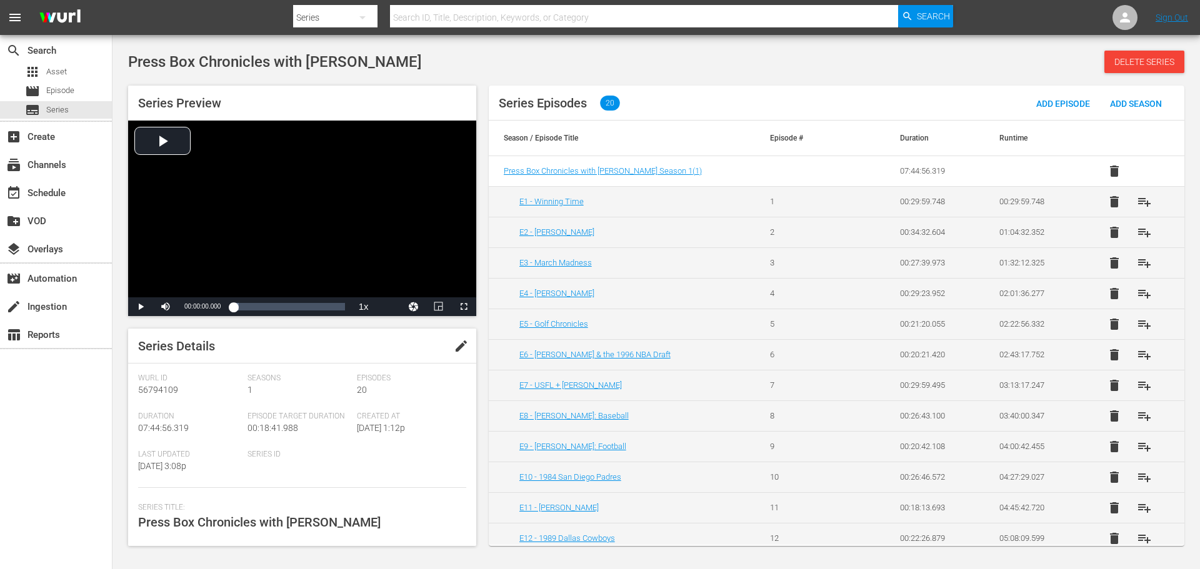
click at [578, 359] on td "E6 - [PERSON_NAME] & the 1996 NBA Draft" at bounding box center [622, 354] width 266 height 31
click at [574, 359] on td "E6 - [PERSON_NAME] & the 1996 NBA Draft" at bounding box center [622, 354] width 266 height 31
click at [572, 359] on td "E6 - [PERSON_NAME] & the 1996 NBA Draft" at bounding box center [622, 354] width 266 height 31
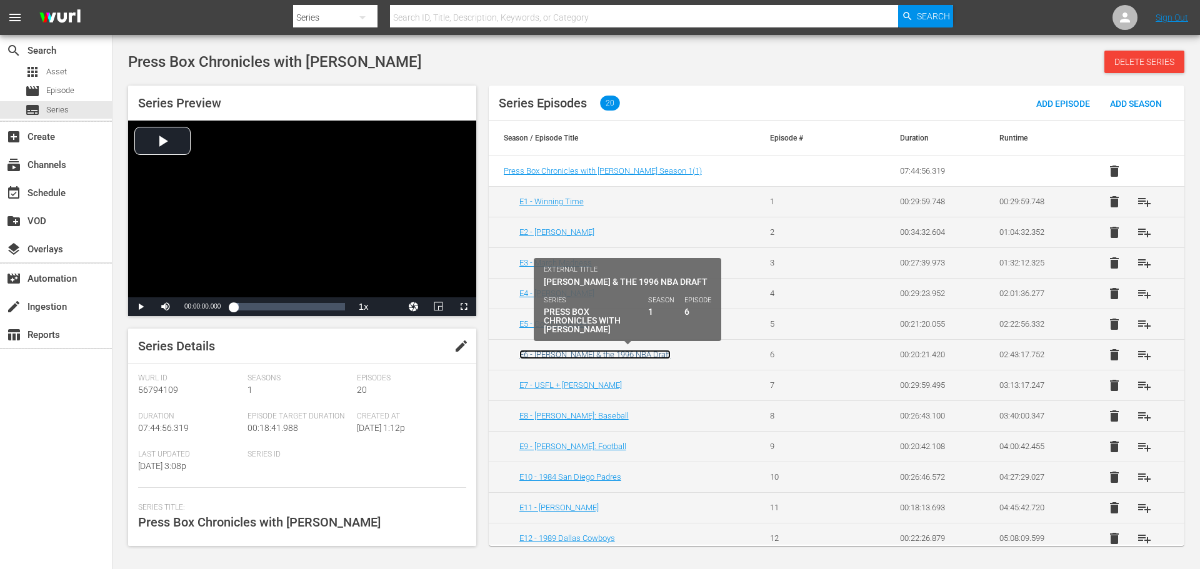
click at [573, 355] on link "E6 - [PERSON_NAME] & the 1996 NBA Draft" at bounding box center [594, 354] width 151 height 9
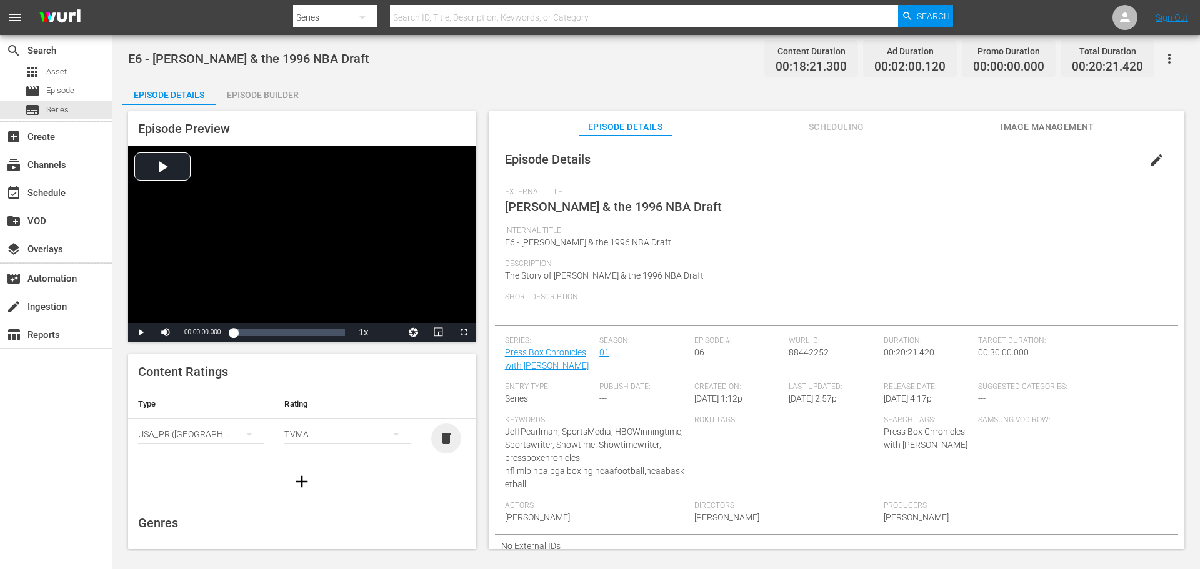
click at [439, 439] on span "delete" at bounding box center [446, 438] width 15 height 15
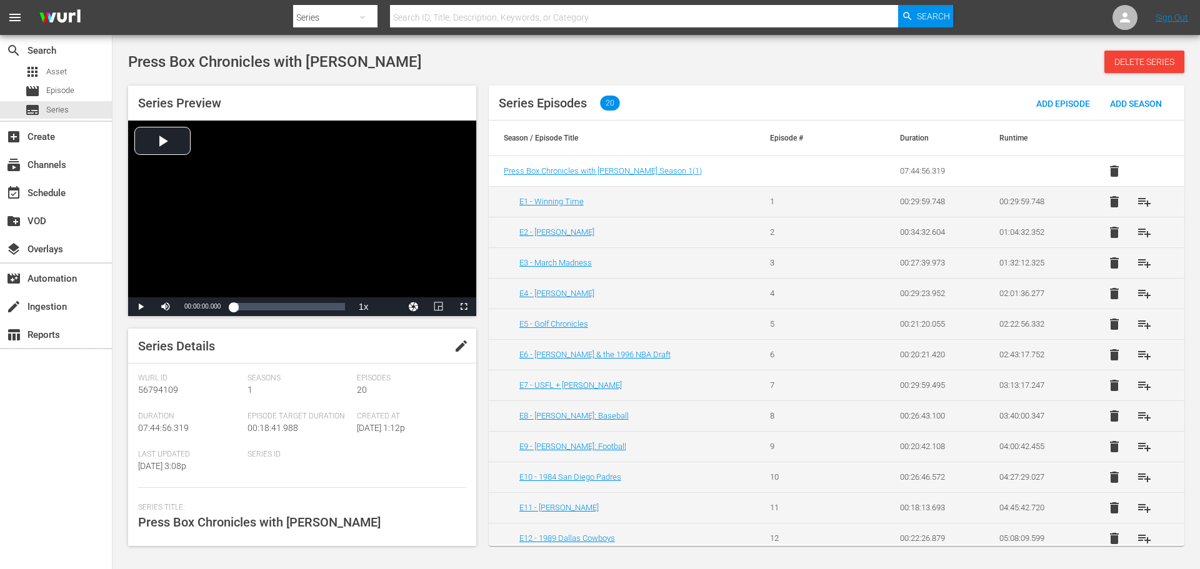
click at [580, 392] on td "E7 - USFL + [PERSON_NAME]" at bounding box center [622, 385] width 266 height 31
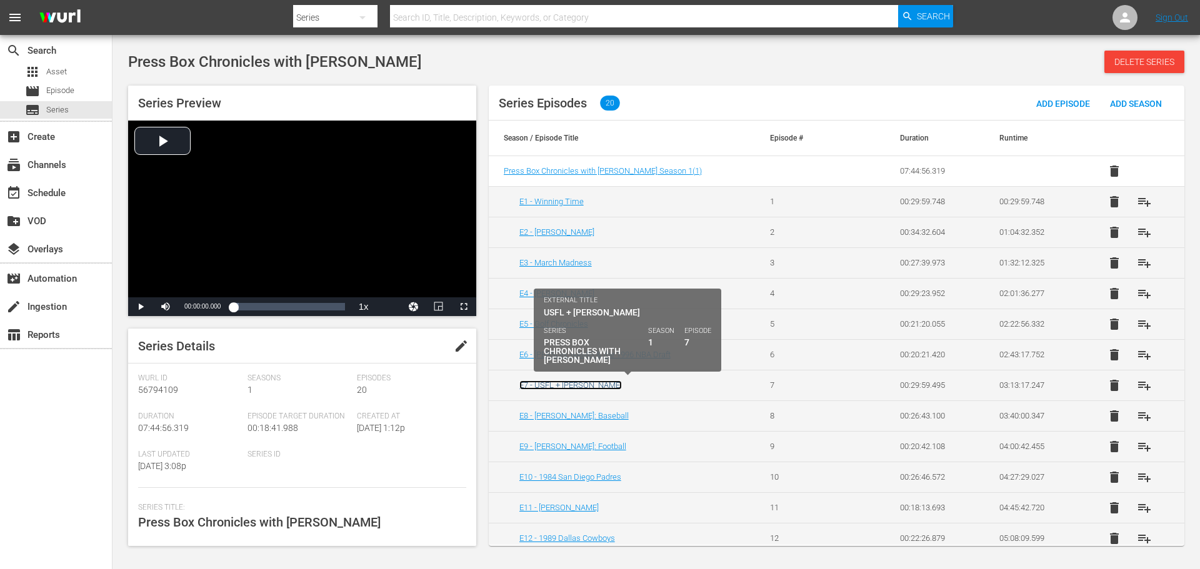
click at [579, 387] on link "E7 - USFL + [PERSON_NAME]" at bounding box center [570, 385] width 102 height 9
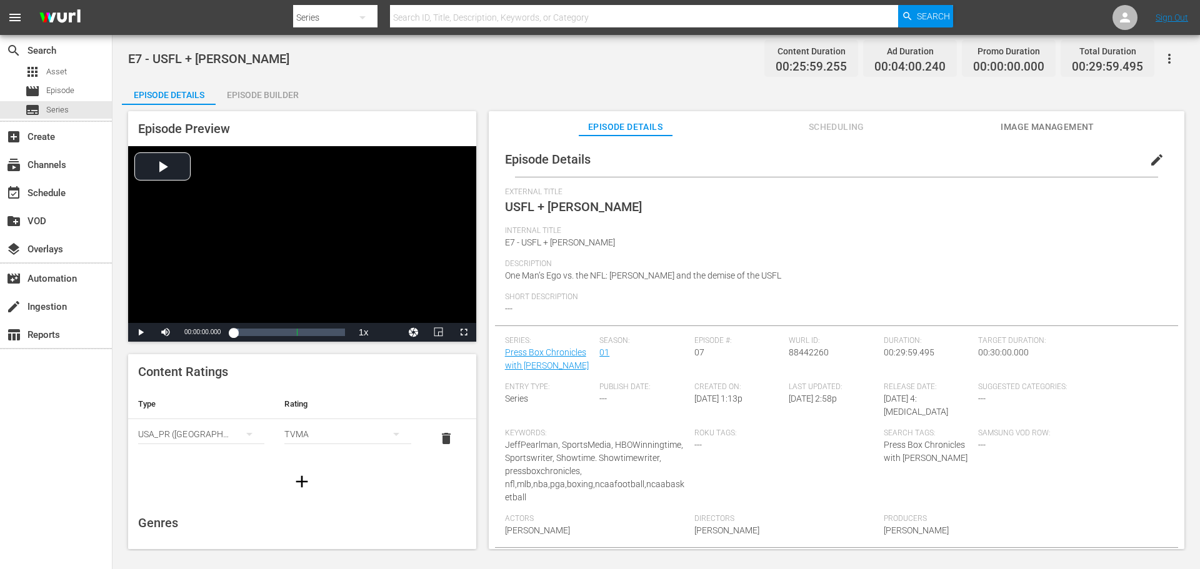
click at [439, 441] on span "delete" at bounding box center [446, 438] width 15 height 15
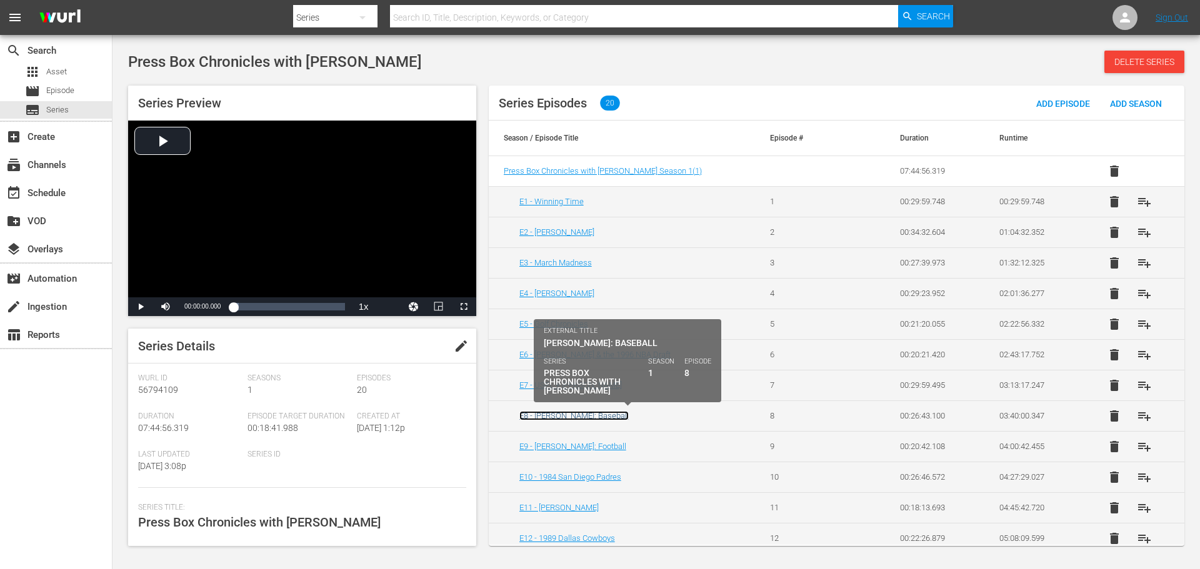
click at [585, 416] on link "E8 - [PERSON_NAME]: Baseball" at bounding box center [573, 415] width 109 height 9
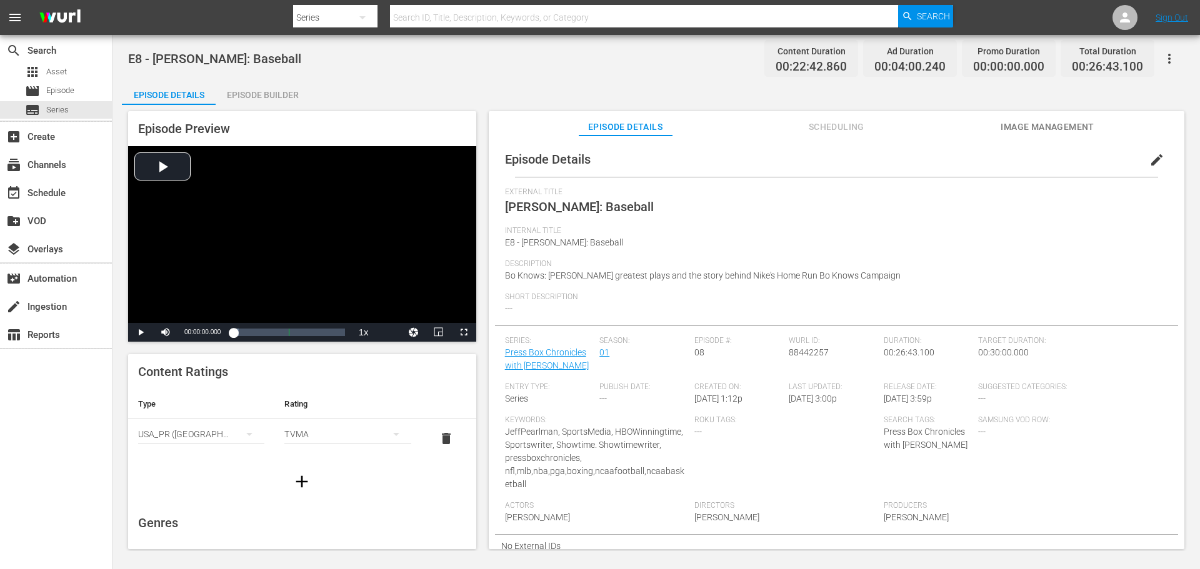
click at [441, 437] on span "delete" at bounding box center [446, 438] width 15 height 15
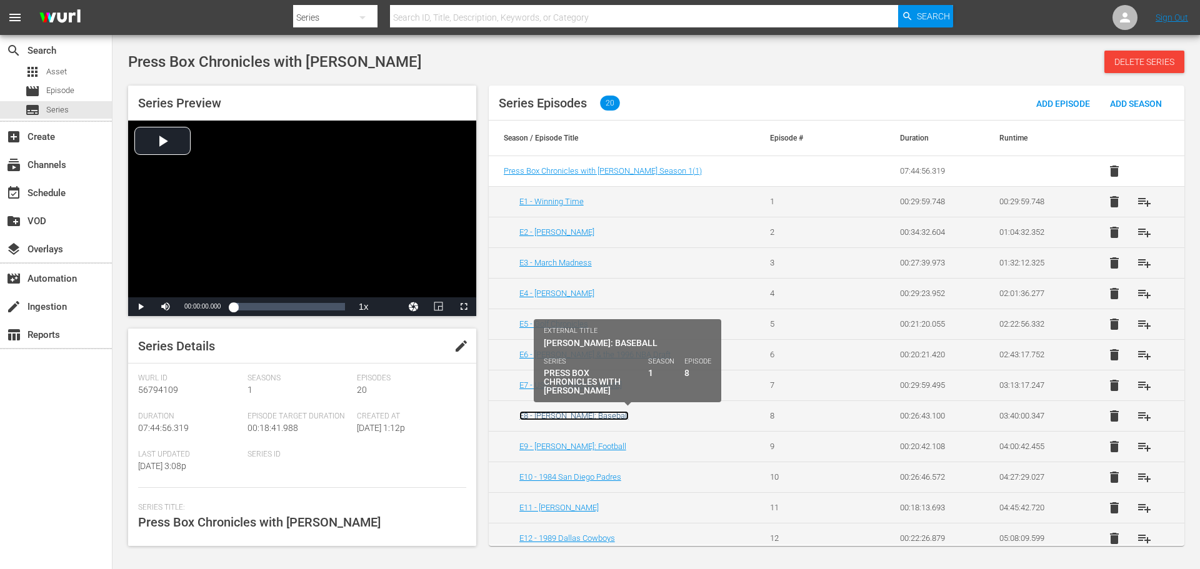
click at [604, 415] on link "E8 - [PERSON_NAME]: Baseball" at bounding box center [573, 415] width 109 height 9
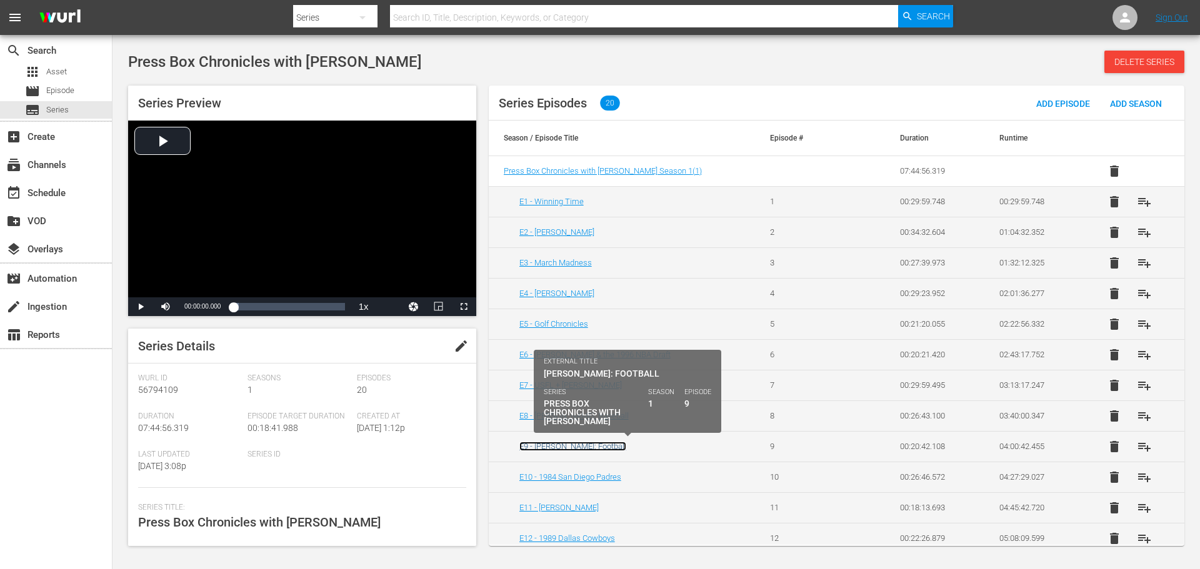
click at [585, 450] on link "E9 - [PERSON_NAME]: Football" at bounding box center [572, 446] width 107 height 9
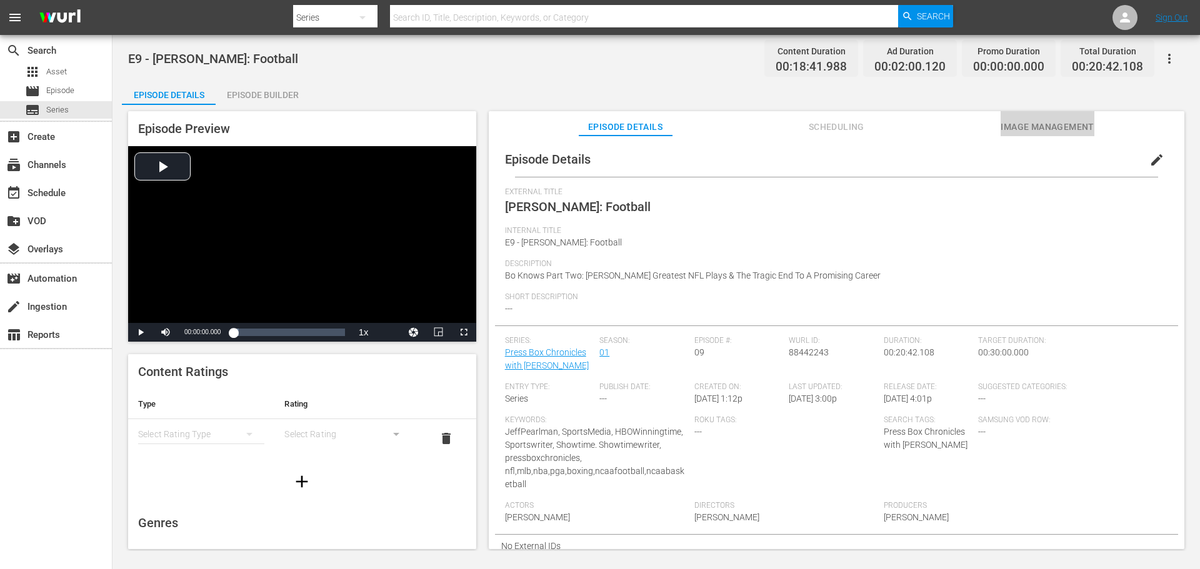
click at [1010, 120] on span "Image Management" at bounding box center [1047, 127] width 94 height 16
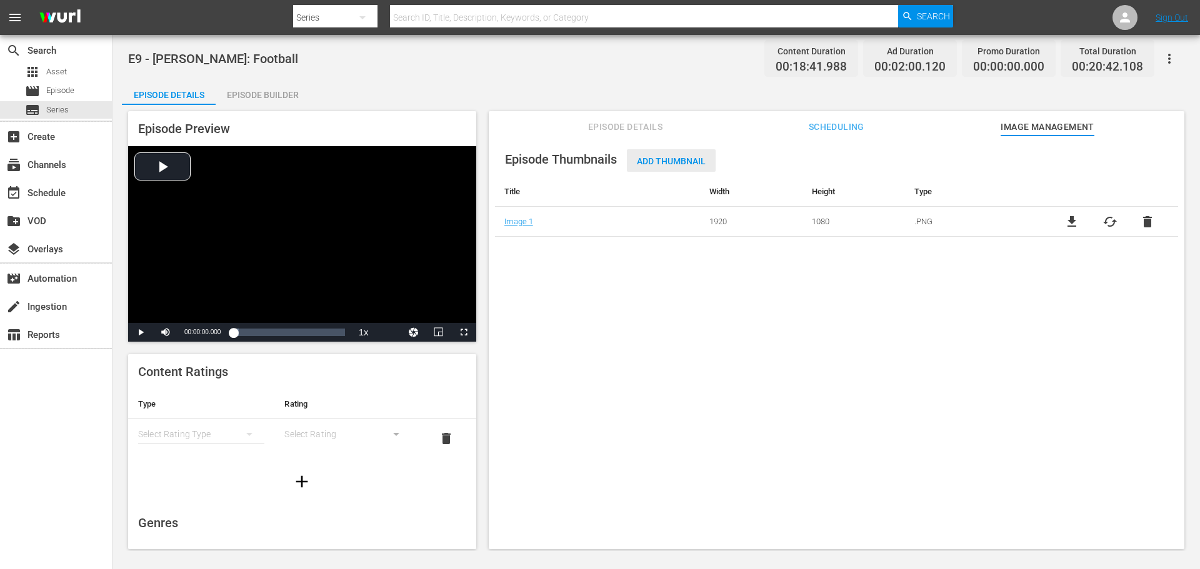
click at [659, 162] on span "Add Thumbnail" at bounding box center [671, 161] width 89 height 10
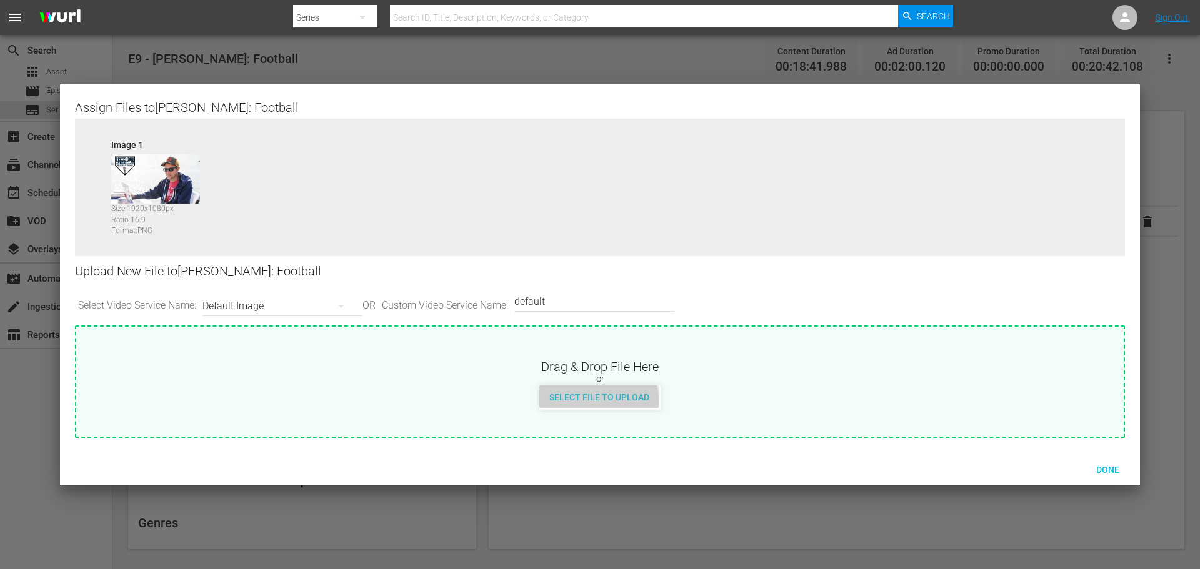
click at [582, 401] on span "Select File to Upload" at bounding box center [599, 397] width 120 height 10
type input "C:\fakepath\PBC_PRIMARY_THUMB.png"
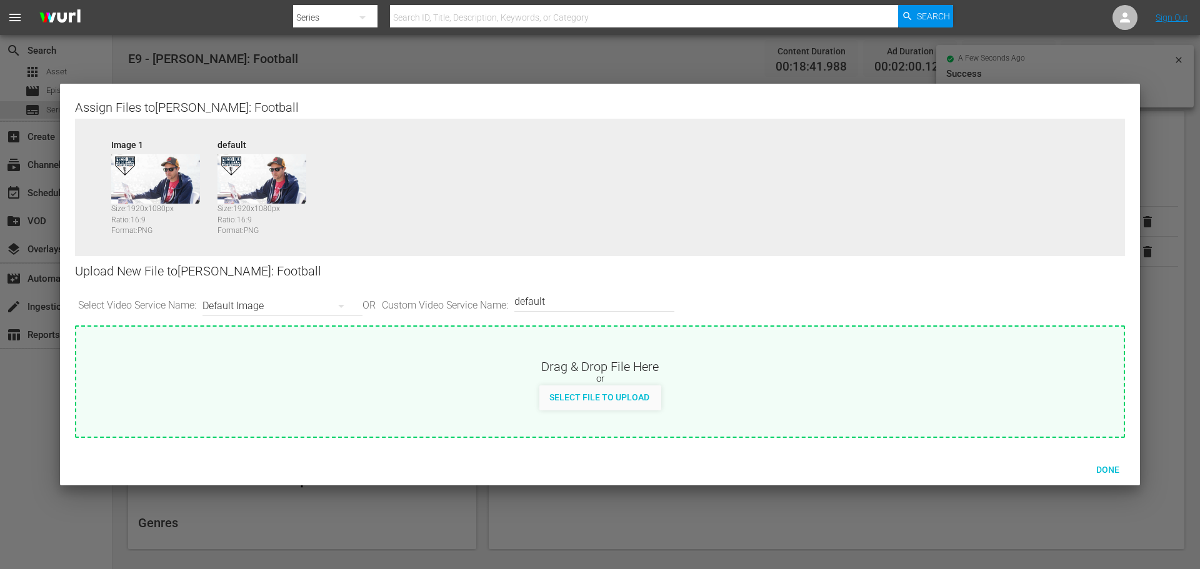
drag, startPoint x: 571, startPoint y: 394, endPoint x: 324, endPoint y: 355, distance: 250.6
click at [324, 355] on div "Drag & Drop File Here or Select File to Upload" at bounding box center [599, 369] width 1047 height 84
click at [334, 309] on button "button" at bounding box center [341, 306] width 30 height 30
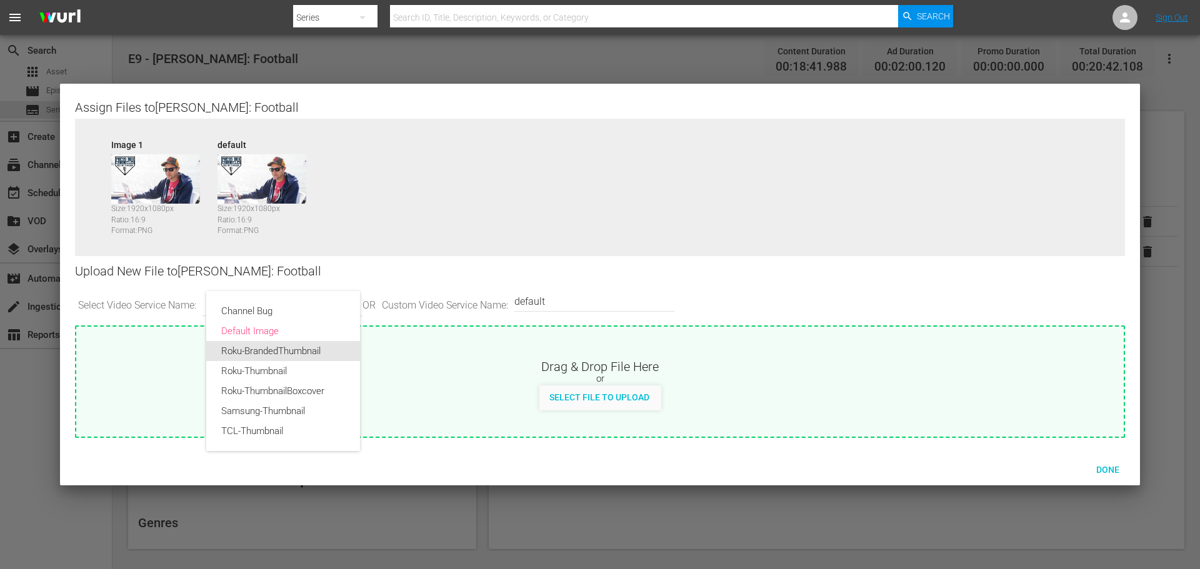
click at [299, 362] on div "Roku-Thumbnail" at bounding box center [283, 371] width 124 height 20
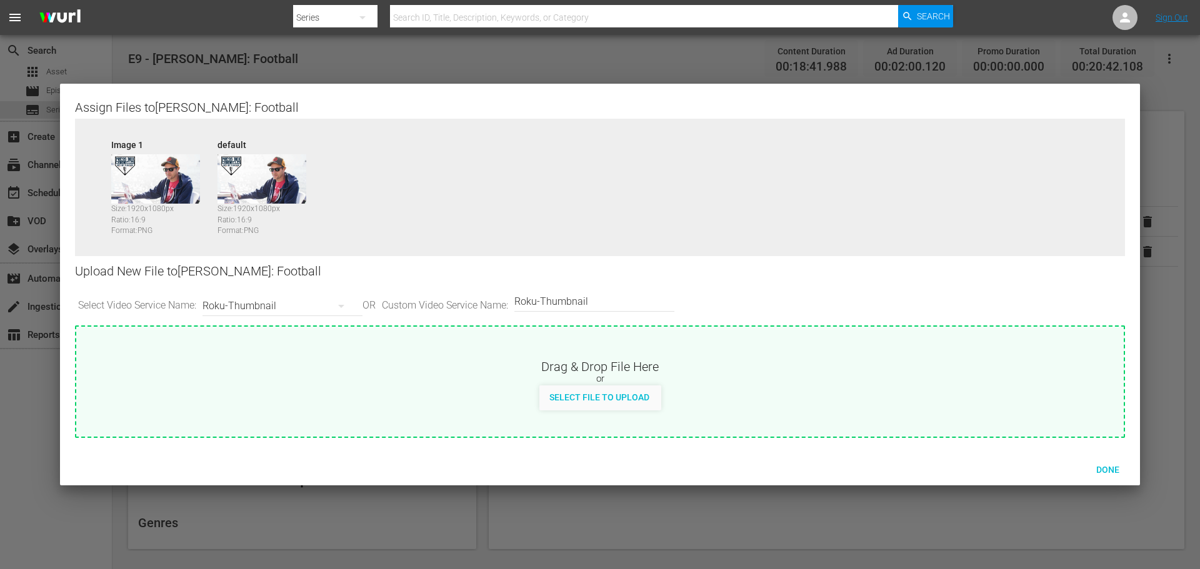
type input "Roku-Thumbnail"
click at [578, 396] on span "Select File to Upload" at bounding box center [599, 397] width 120 height 10
type input "C:\fakepath\PrimaryThumb.png"
click at [332, 302] on button "button" at bounding box center [341, 306] width 30 height 30
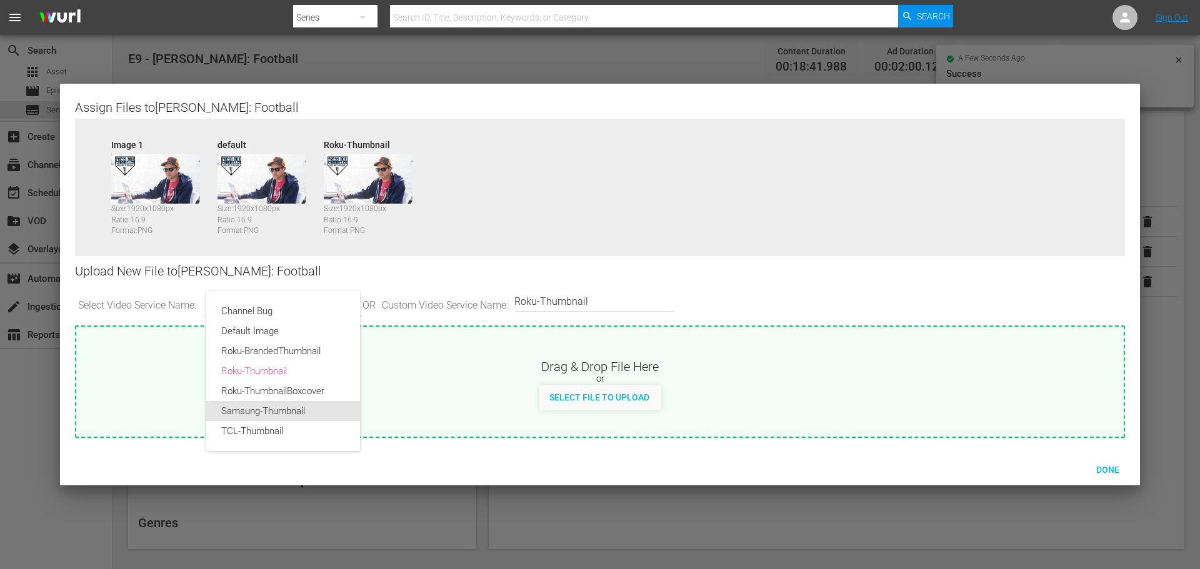
click at [304, 413] on div "Samsung-Thumbnail" at bounding box center [283, 411] width 124 height 20
type input "Samsung-Thumbnail"
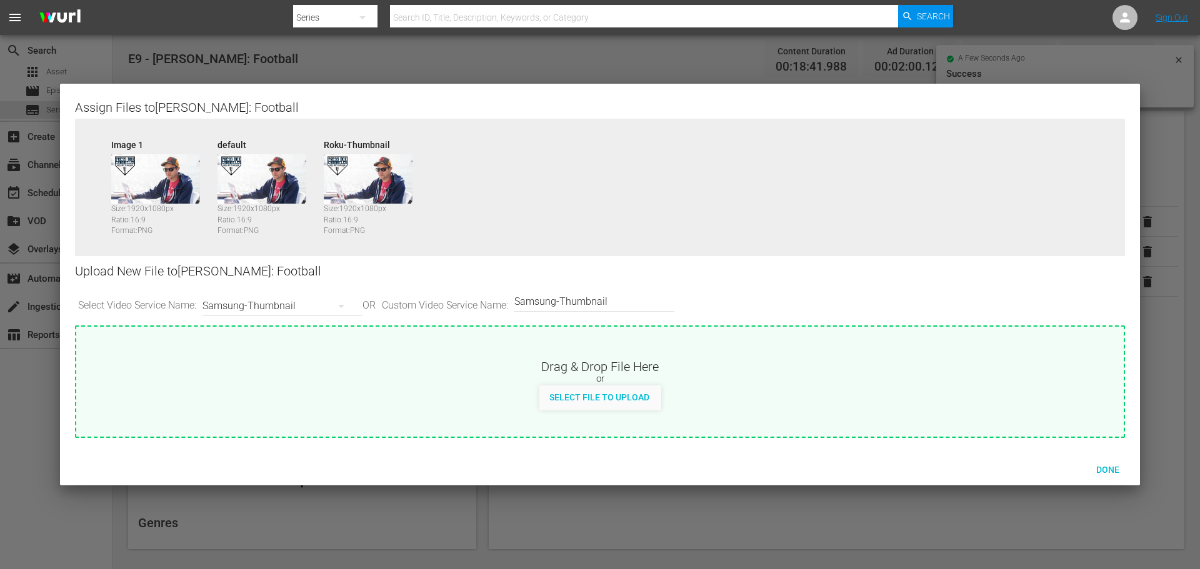
click at [581, 399] on span "Select File to Upload" at bounding box center [599, 397] width 120 height 10
type input "C:\fakepath\PrimaryThumb.png"
click at [314, 304] on div "Samsung-Thumbnail" at bounding box center [279, 306] width 154 height 35
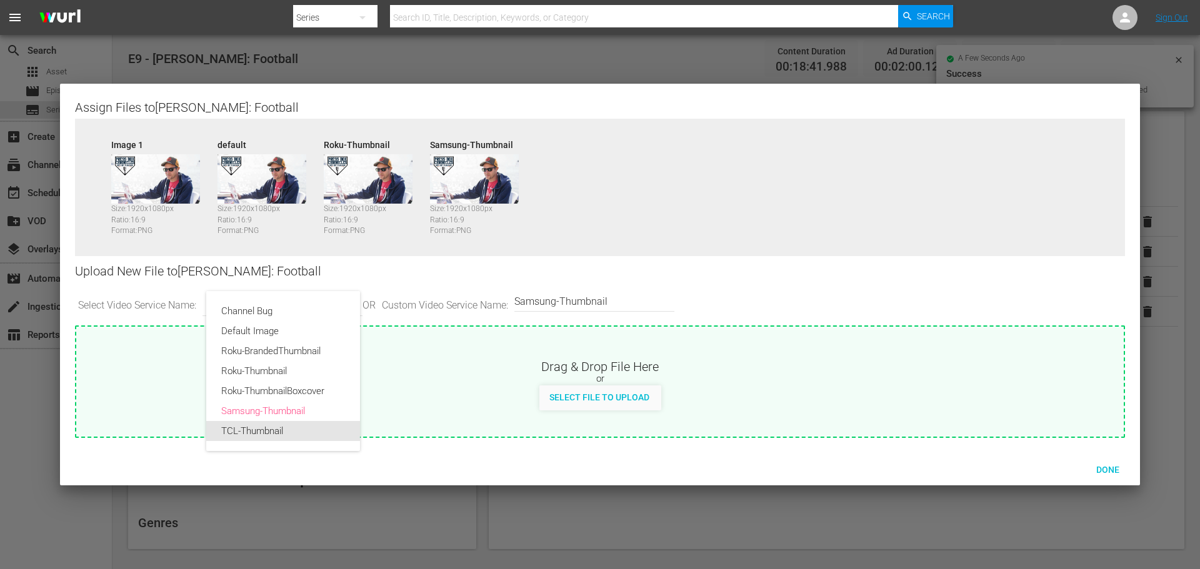
click at [281, 427] on div "TCL-Thumbnail" at bounding box center [283, 431] width 124 height 20
type input "TCL-Thumbnail"
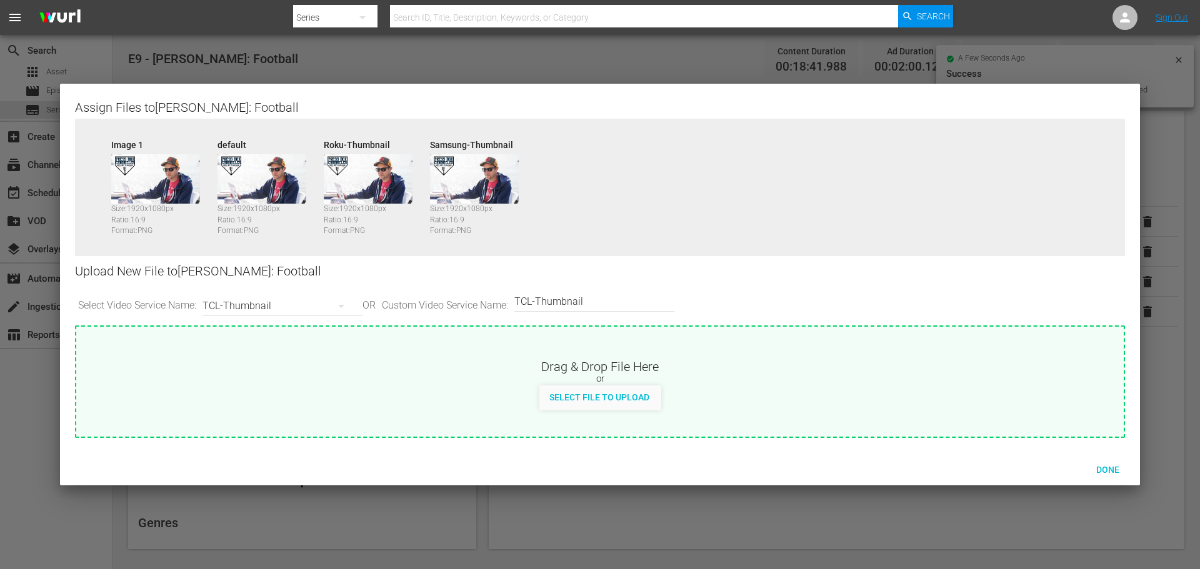
click at [600, 398] on span "Select File to Upload" at bounding box center [599, 397] width 120 height 10
type input "C:\fakepath\PrimaryThumb.png"
click at [1118, 474] on div "Done" at bounding box center [1107, 469] width 55 height 23
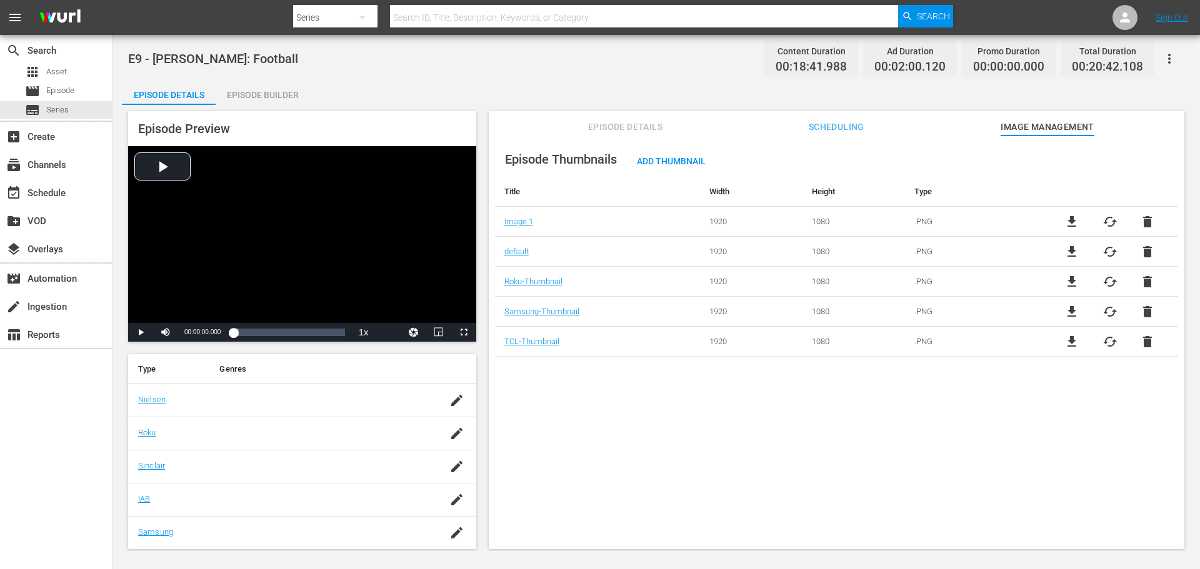
scroll to position [187, 0]
click at [449, 395] on icon "button" at bounding box center [456, 399] width 15 height 15
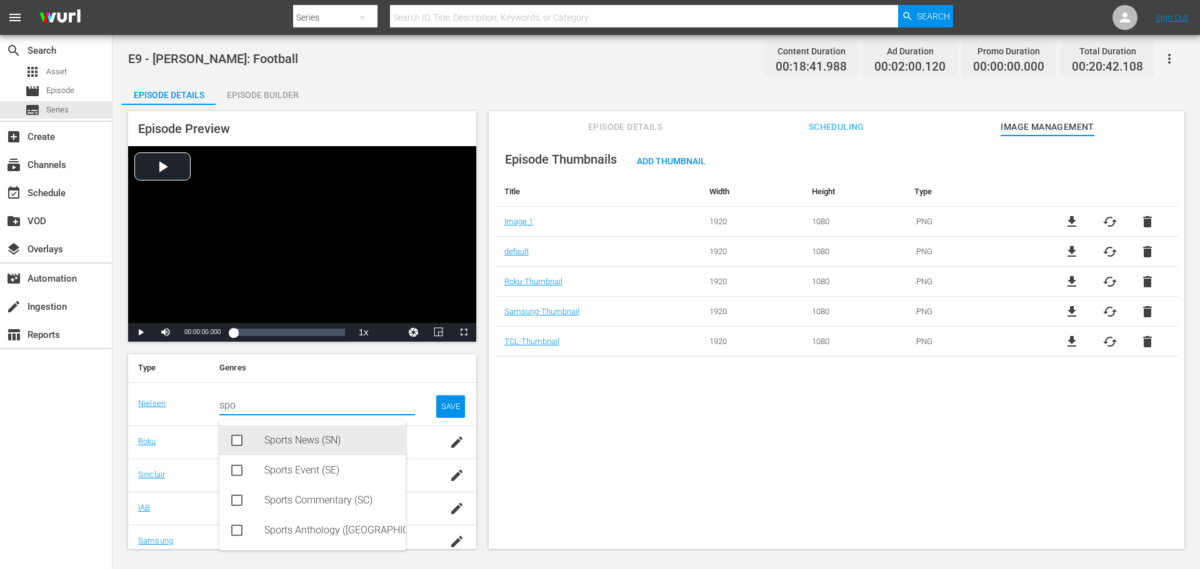
click at [259, 430] on div "Sports News (SN)" at bounding box center [312, 441] width 186 height 30
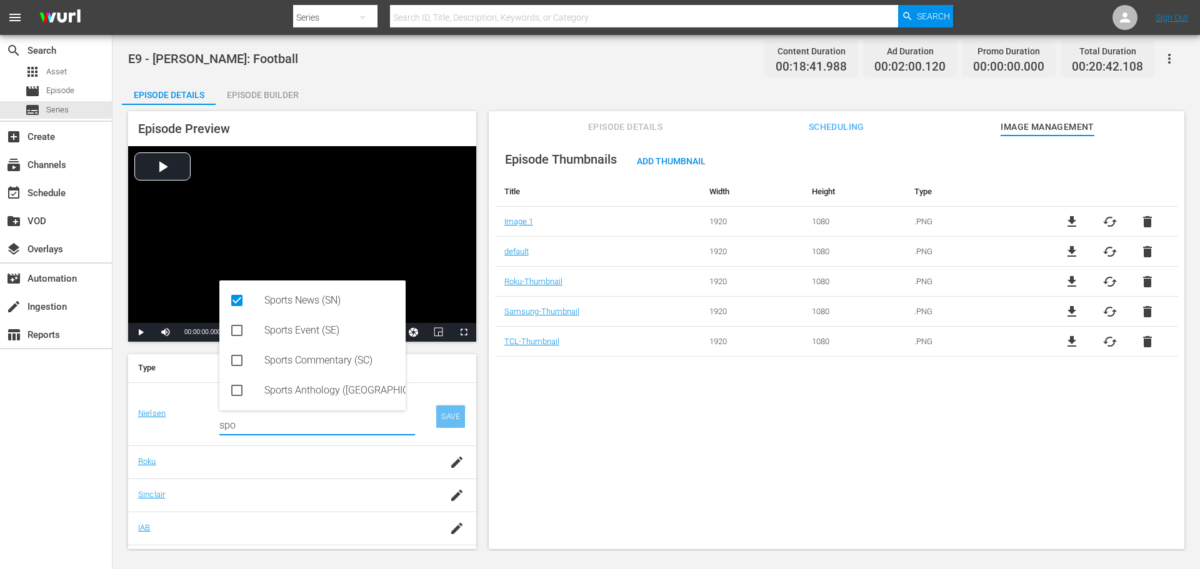
type input "spo"
click at [449, 421] on div "SAVE" at bounding box center [450, 417] width 29 height 22
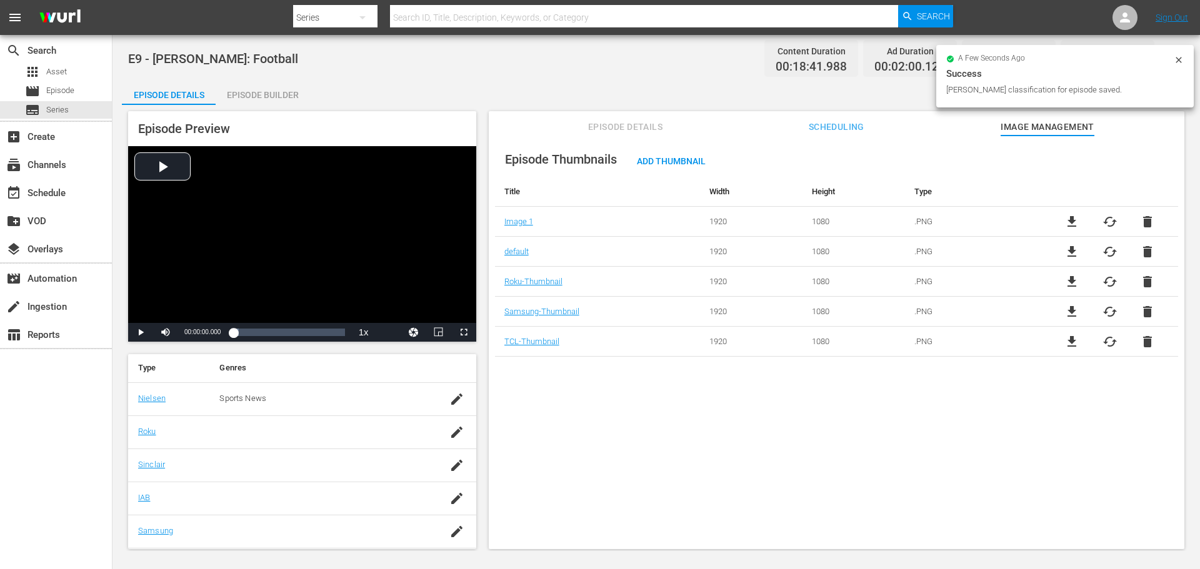
click at [450, 439] on icon "button" at bounding box center [456, 432] width 15 height 15
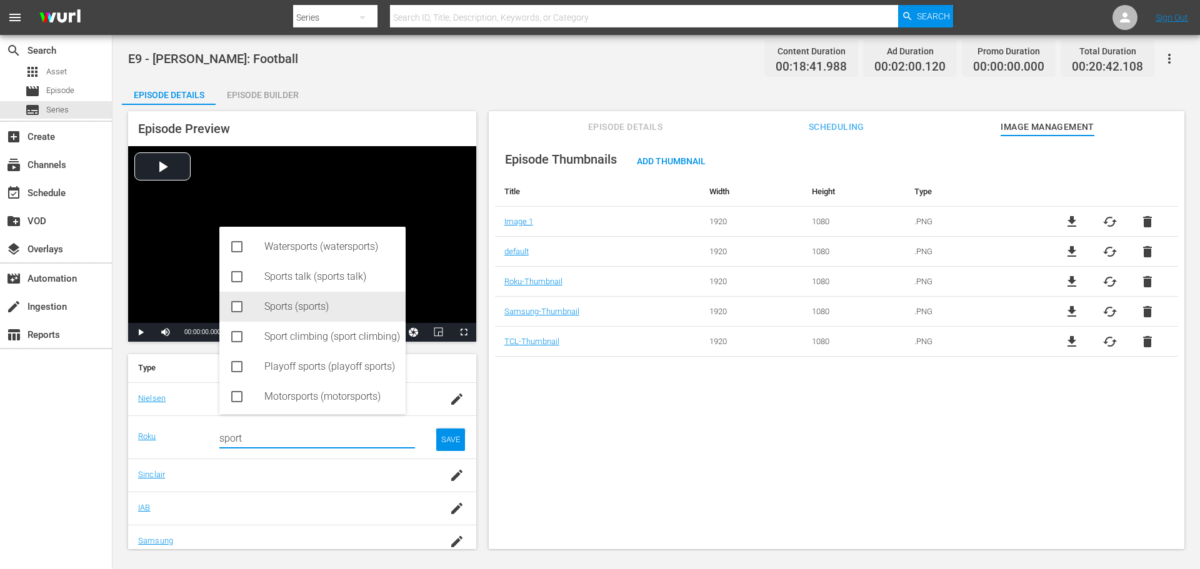
click at [262, 307] on div "Sports (sports)" at bounding box center [312, 307] width 186 height 30
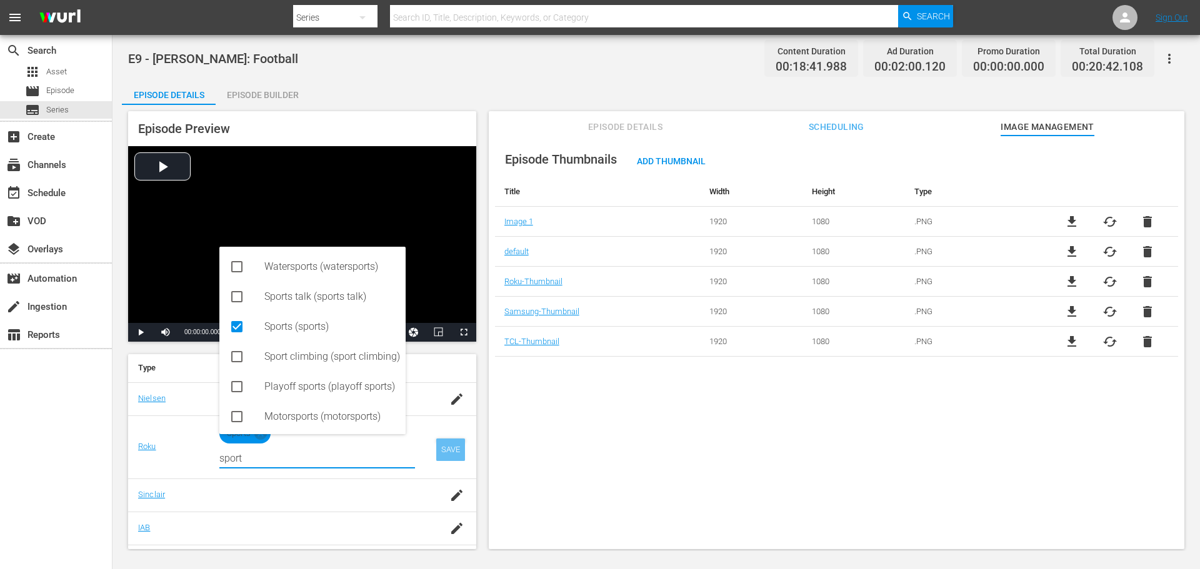
type input "sport"
click at [439, 452] on div "SAVE" at bounding box center [450, 450] width 29 height 22
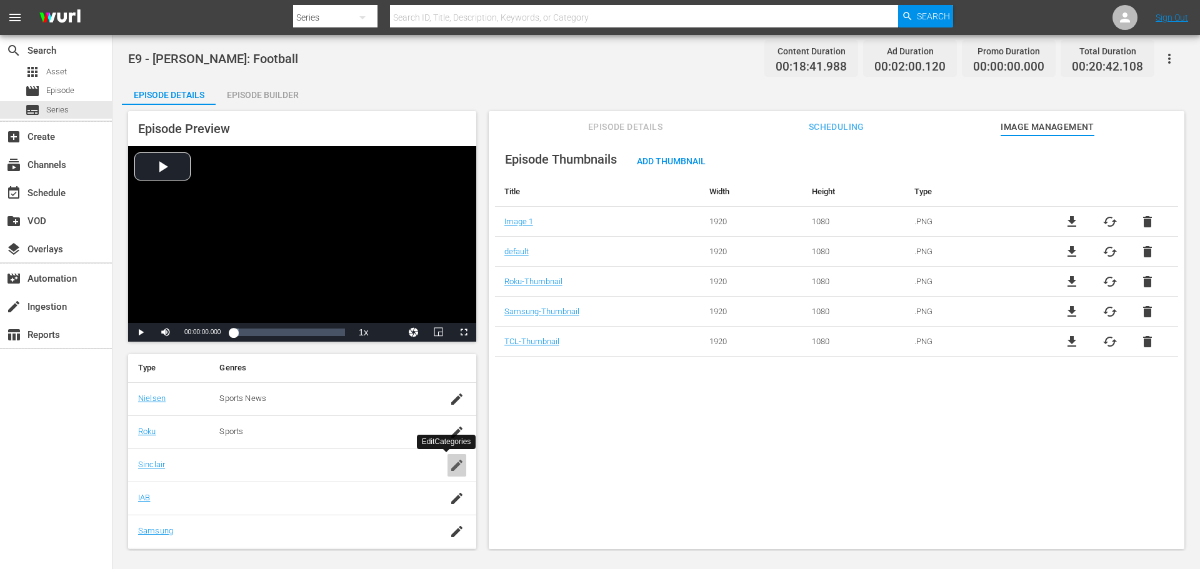
click at [452, 464] on icon "button" at bounding box center [456, 465] width 15 height 15
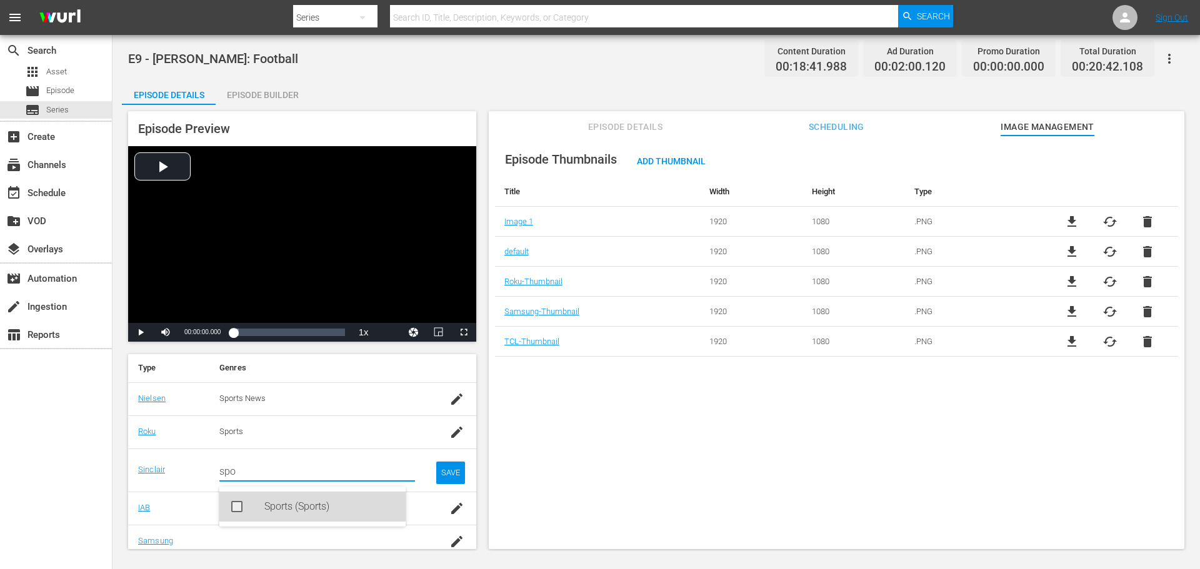
click at [301, 500] on div "Sports (Sports)" at bounding box center [329, 507] width 131 height 30
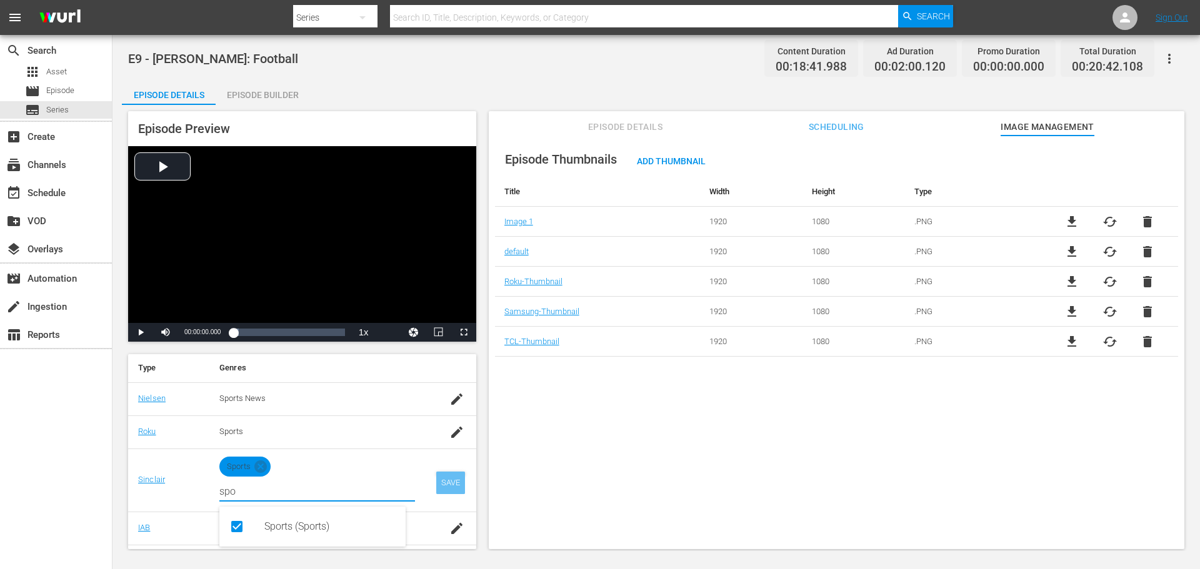
type input "spo"
click at [450, 489] on div "SAVE" at bounding box center [450, 483] width 29 height 22
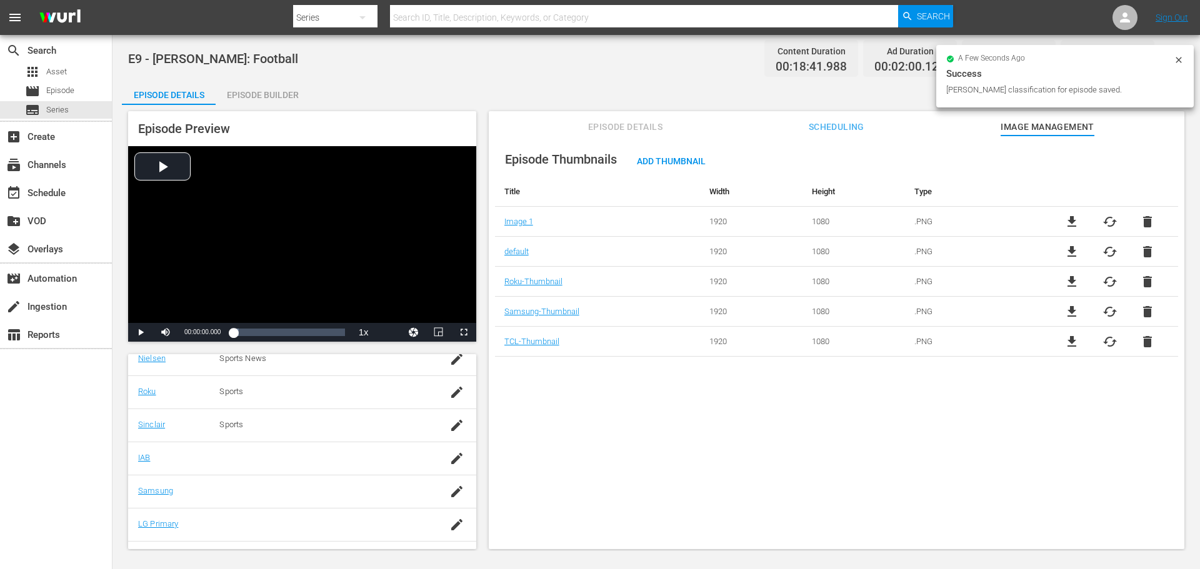
scroll to position [253, 0]
click at [451, 471] on icon "button" at bounding box center [456, 466] width 11 height 11
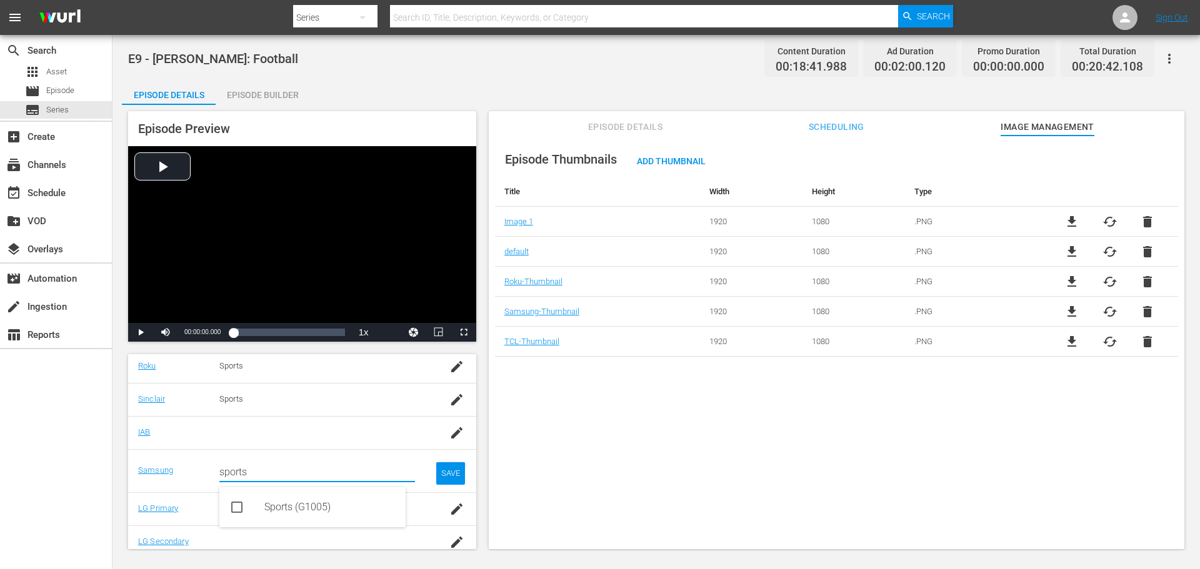
type input "sports"
click at [434, 462] on td "SAVE" at bounding box center [450, 470] width 51 height 43
click at [442, 467] on div "SAVE" at bounding box center [450, 473] width 29 height 22
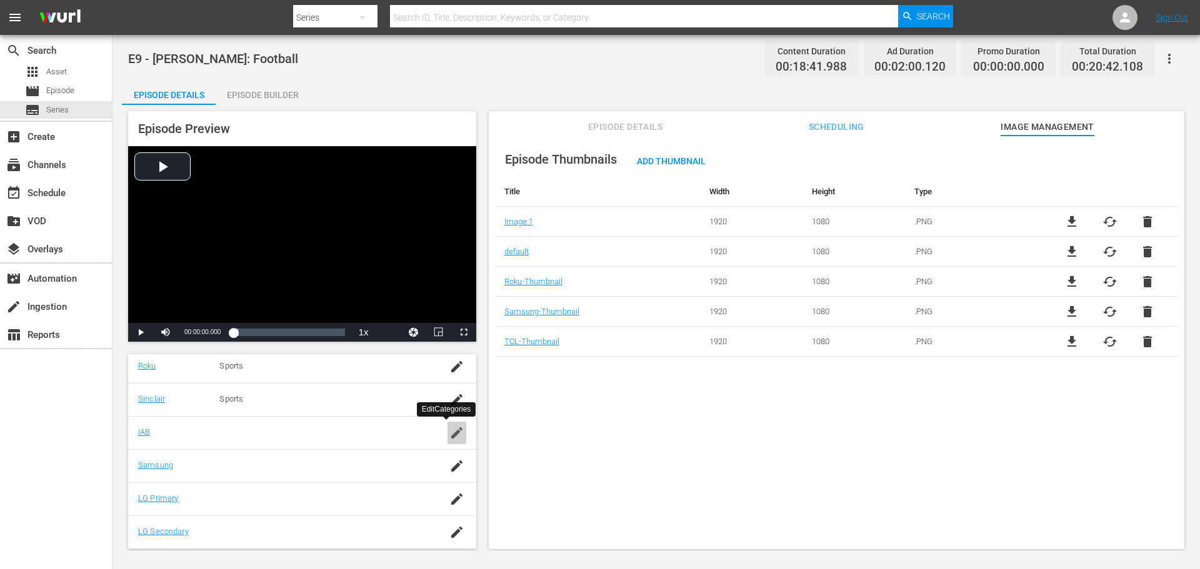
click at [451, 432] on icon "button" at bounding box center [456, 432] width 11 height 11
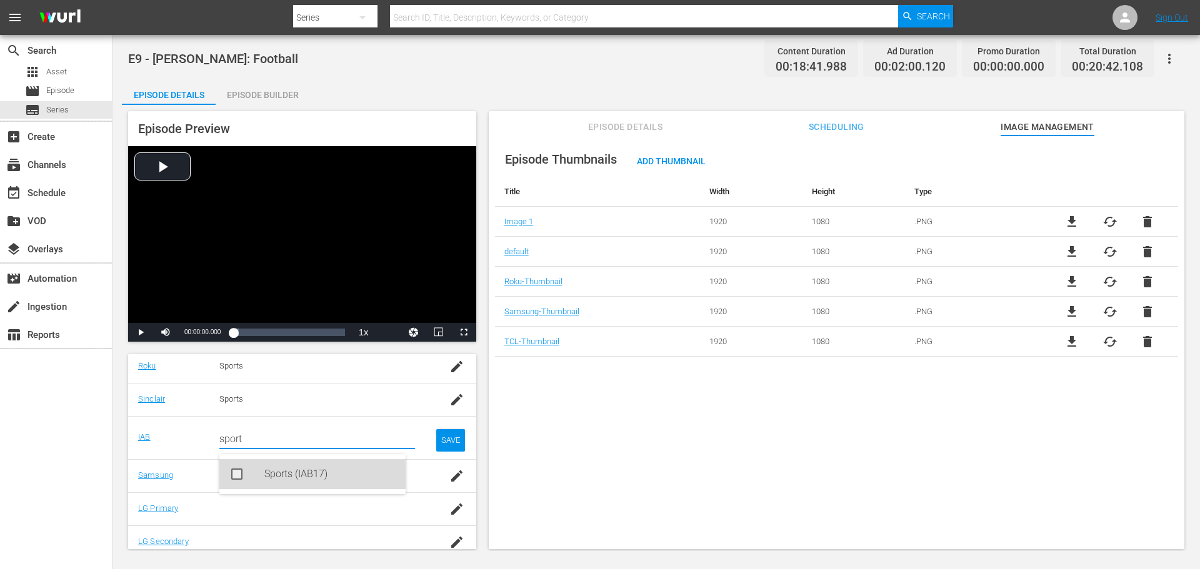
click at [246, 474] on div "Sports (IAB17)" at bounding box center [312, 474] width 186 height 30
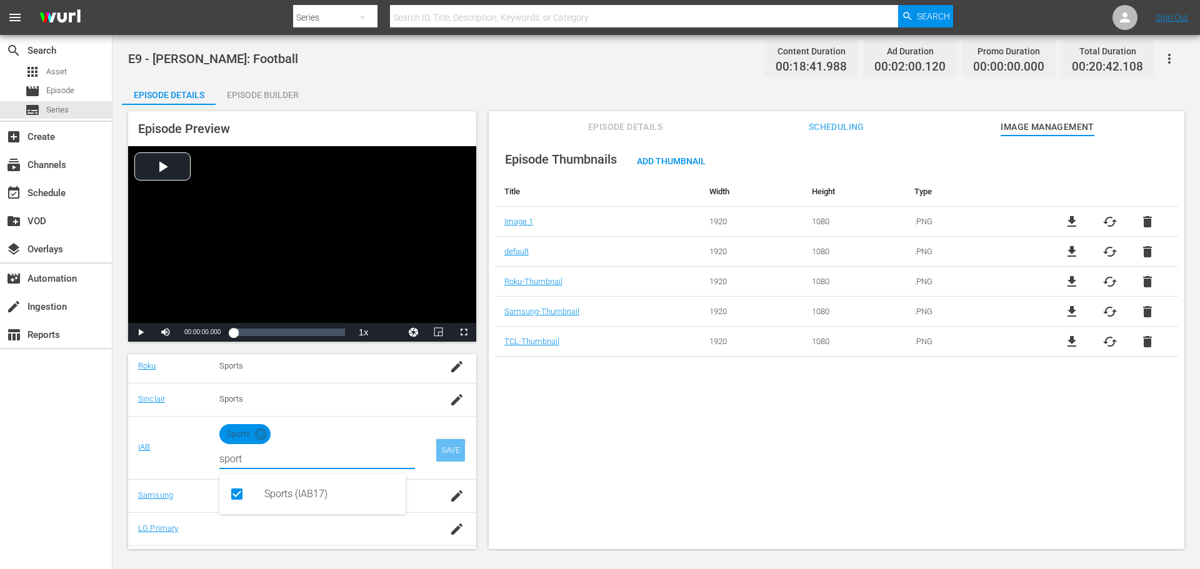
type input "sport"
click at [426, 454] on td "SAVE" at bounding box center [450, 447] width 51 height 63
click at [437, 452] on div "SAVE" at bounding box center [450, 450] width 29 height 22
click at [441, 444] on div "SAVE" at bounding box center [450, 450] width 29 height 22
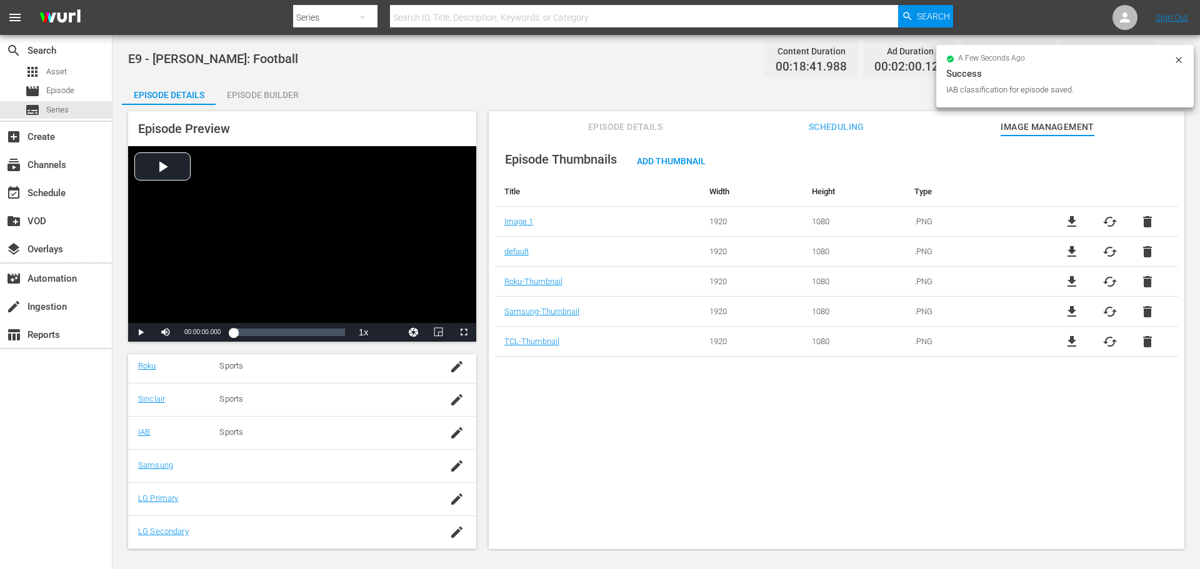
click at [437, 439] on td at bounding box center [456, 432] width 39 height 33
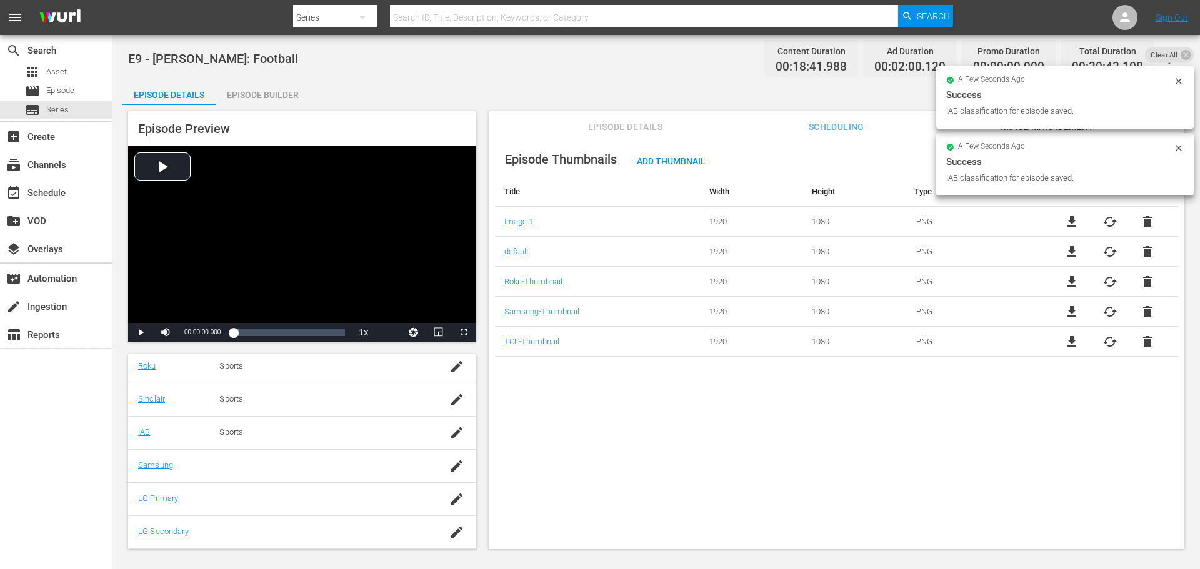
click at [449, 467] on icon "button" at bounding box center [456, 466] width 15 height 15
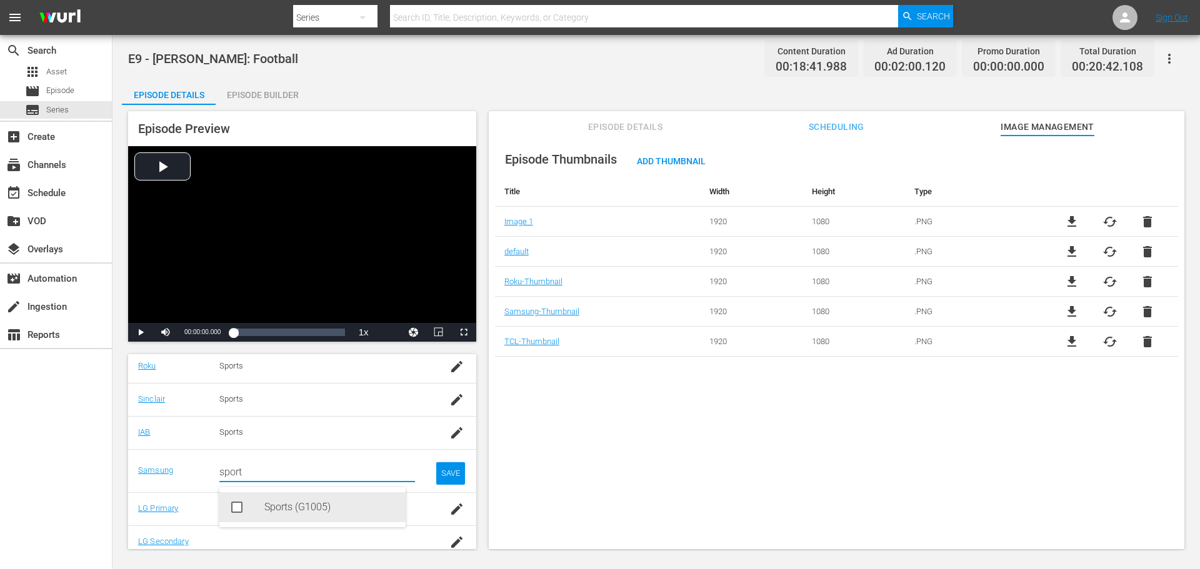
click at [257, 507] on div "Sports (G1005)" at bounding box center [312, 507] width 186 height 30
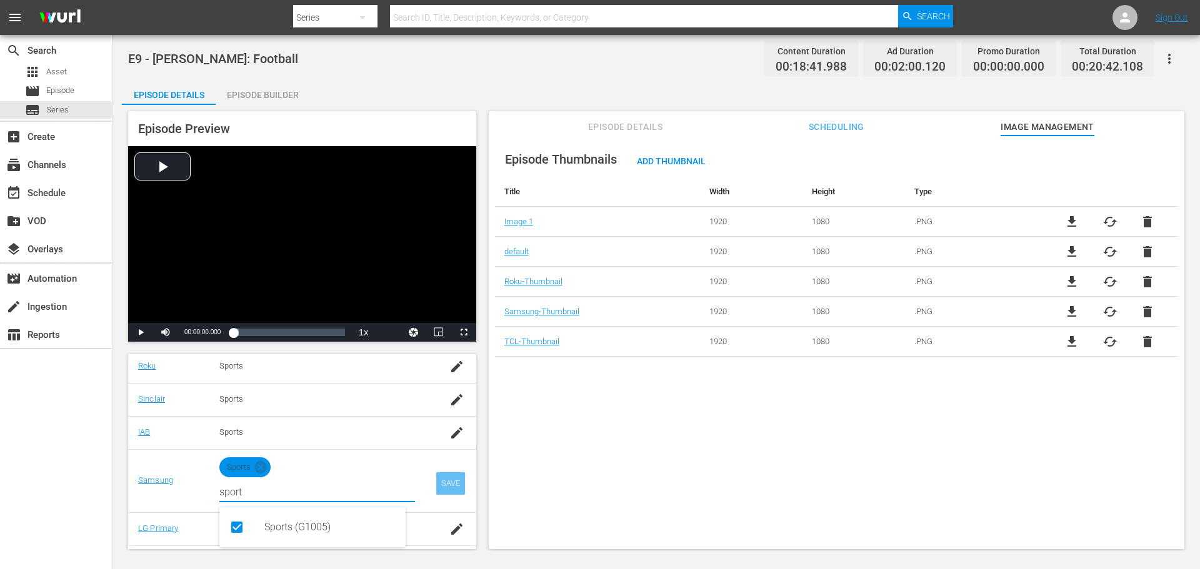
type input "sport"
click at [440, 482] on div "SAVE" at bounding box center [450, 483] width 29 height 22
click at [452, 477] on div "SAVE" at bounding box center [450, 483] width 29 height 22
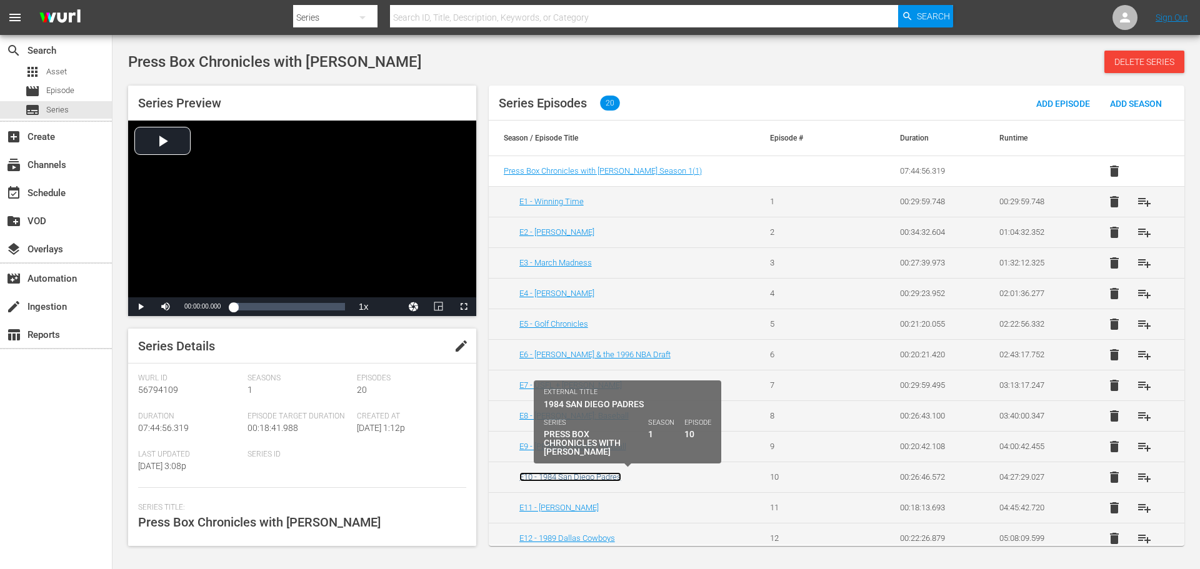
click at [582, 476] on link "E10 - 1984 San Diego Padres" at bounding box center [570, 476] width 102 height 9
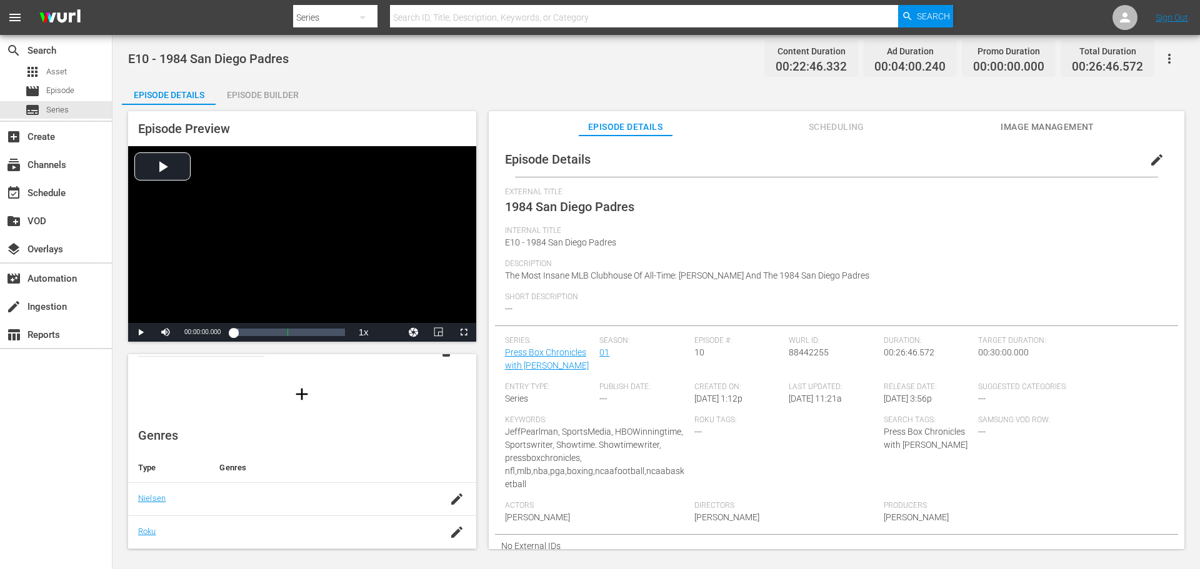
scroll to position [125, 0]
click at [237, 472] on td at bounding box center [322, 461] width 227 height 33
click at [449, 461] on icon "button" at bounding box center [456, 461] width 15 height 15
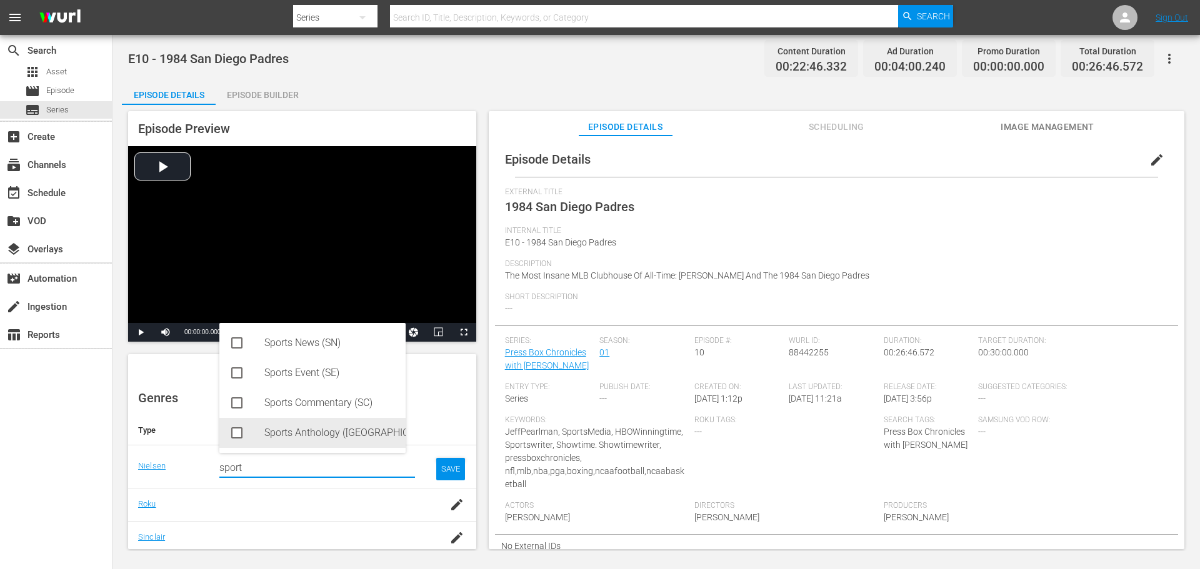
click at [241, 422] on div "Sports Anthology ([GEOGRAPHIC_DATA])" at bounding box center [312, 433] width 186 height 30
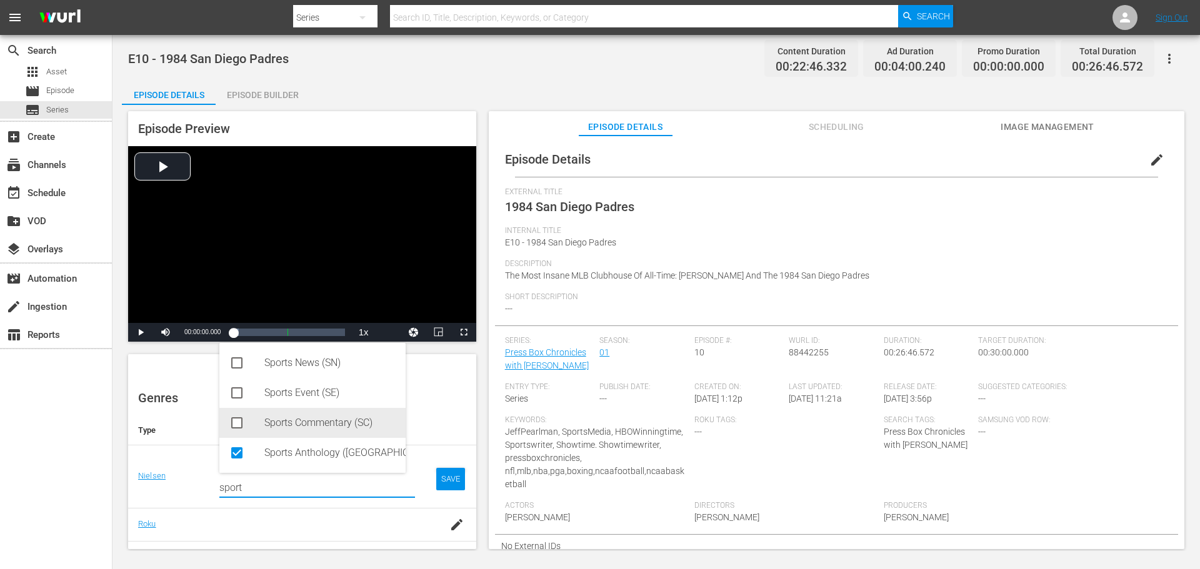
click at [241, 417] on icon at bounding box center [236, 423] width 15 height 15
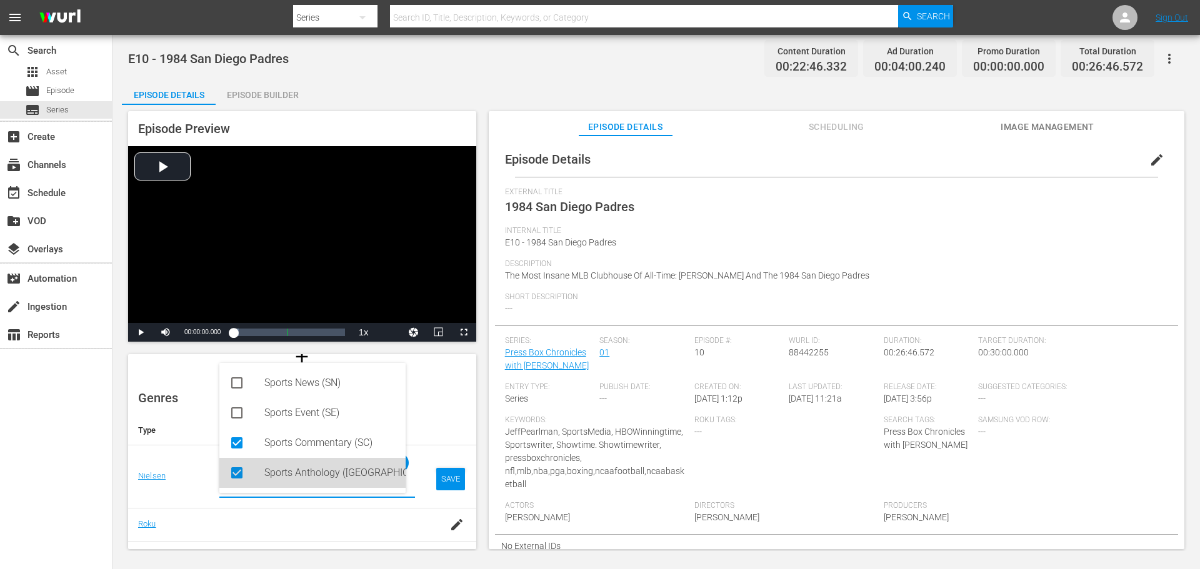
click at [234, 474] on icon at bounding box center [236, 473] width 15 height 15
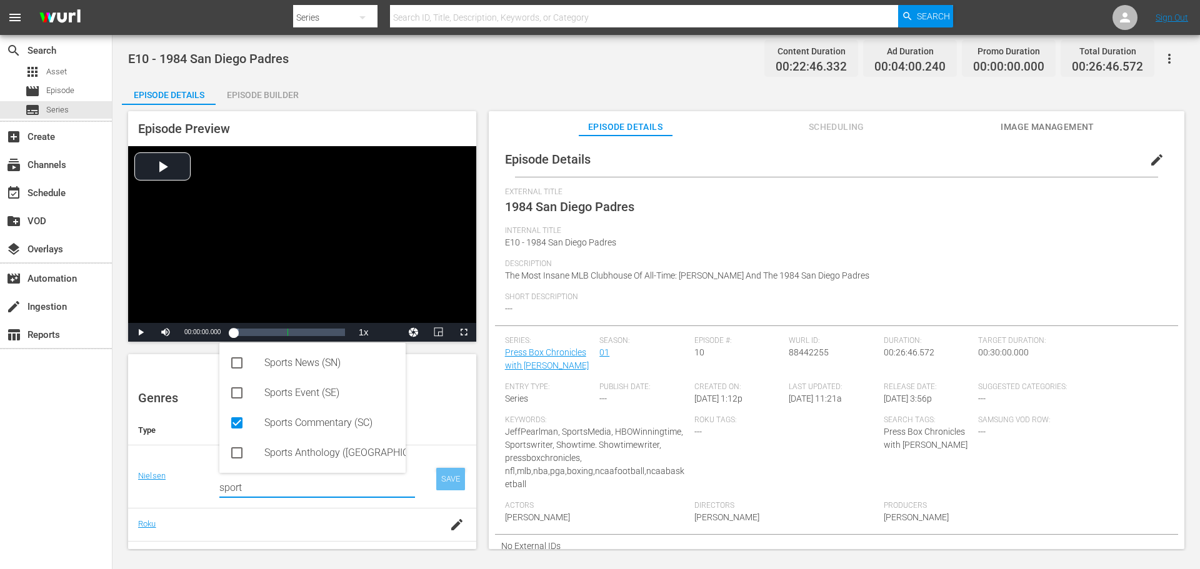
type input "sport"
click at [447, 479] on div "SAVE" at bounding box center [450, 479] width 29 height 22
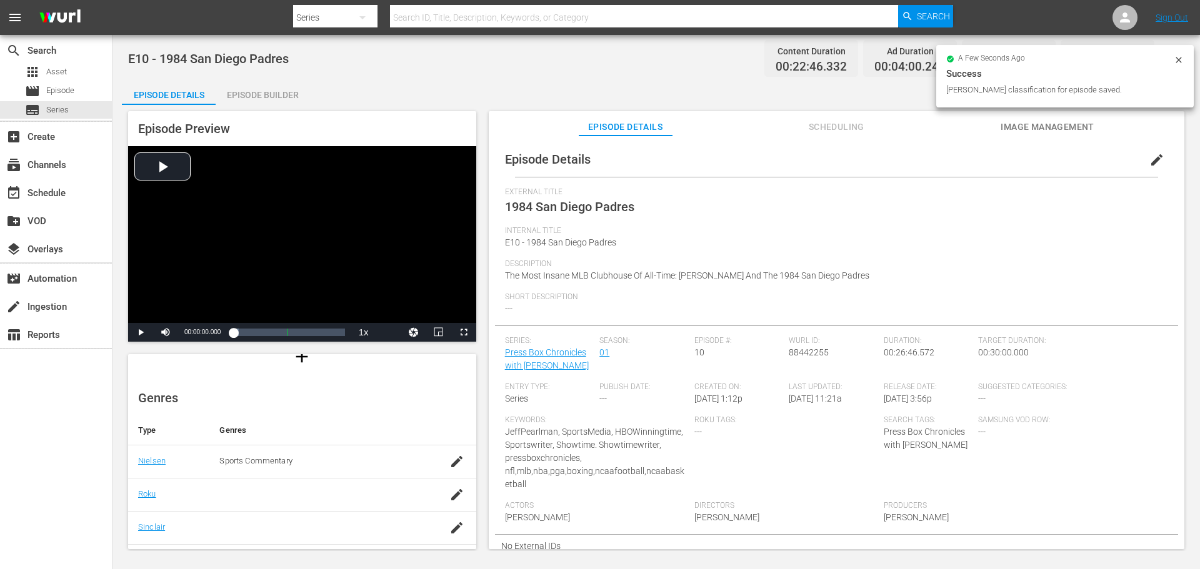
click at [449, 500] on icon "button" at bounding box center [456, 494] width 15 height 15
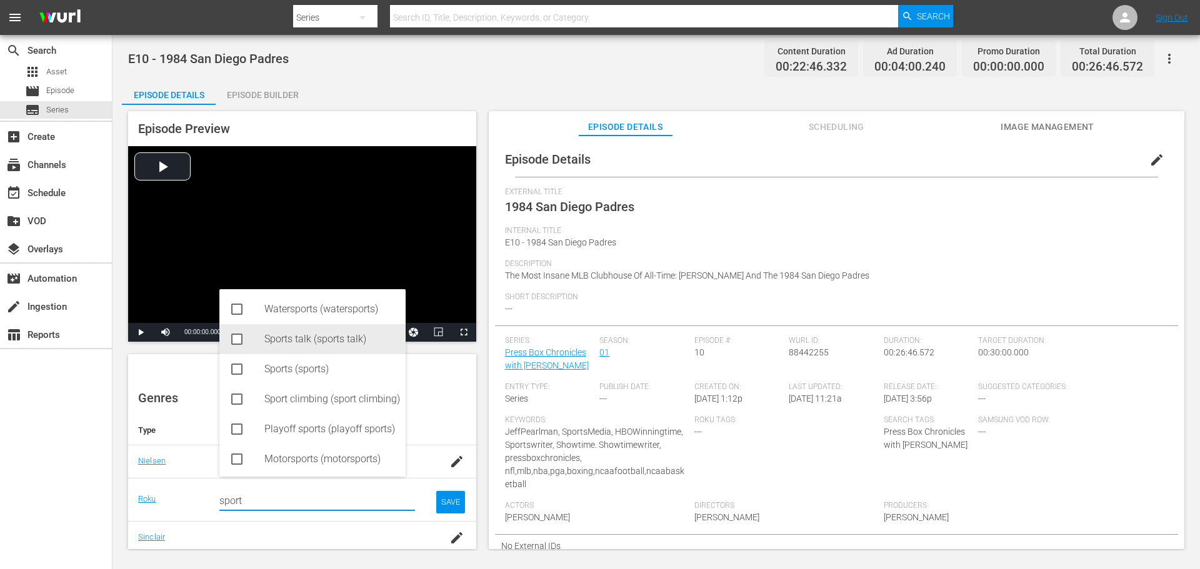
click at [249, 344] on div "Sports talk (sports talk)" at bounding box center [312, 339] width 186 height 30
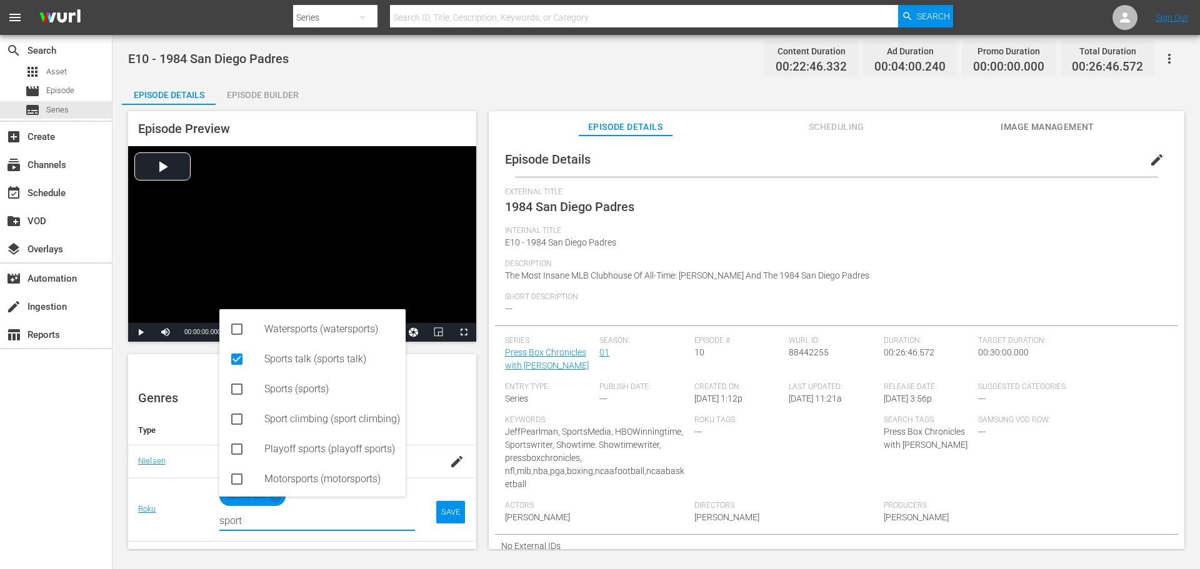
type input "sport"
click at [426, 507] on td "SAVE" at bounding box center [450, 509] width 51 height 63
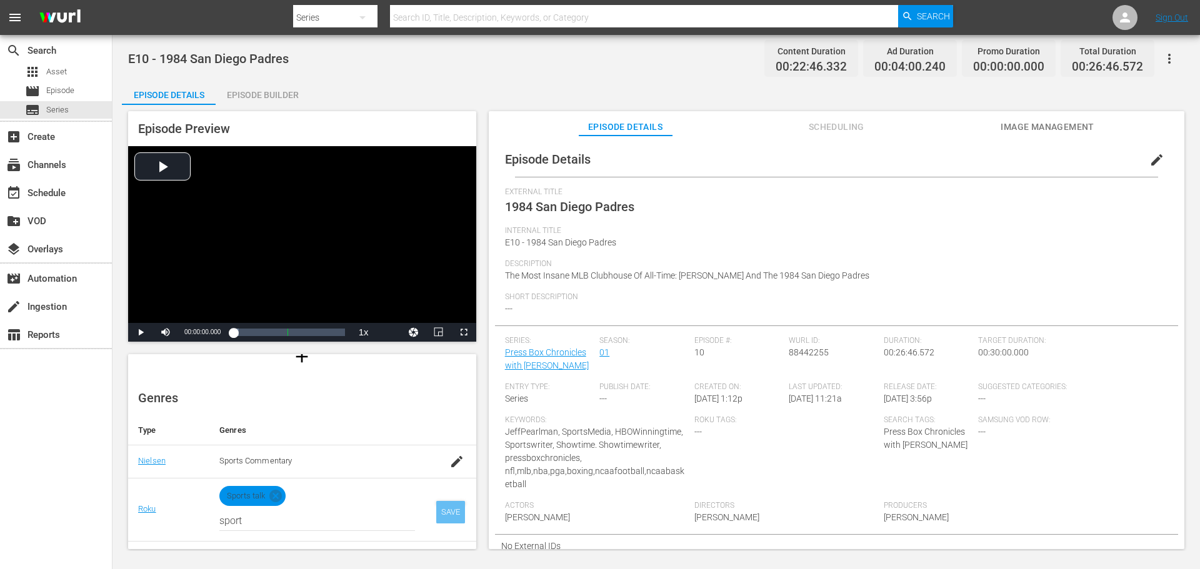
click at [438, 507] on div "SAVE" at bounding box center [450, 512] width 29 height 22
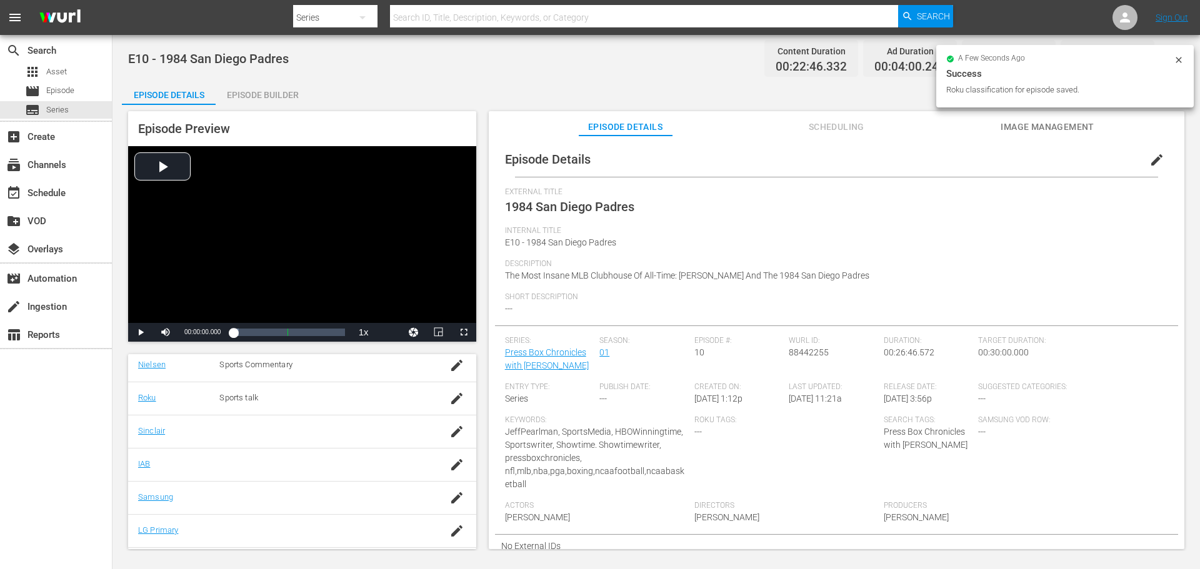
scroll to position [250, 0]
drag, startPoint x: 447, startPoint y: 399, endPoint x: 417, endPoint y: 404, distance: 30.5
click at [449, 400] on icon "button" at bounding box center [456, 403] width 15 height 15
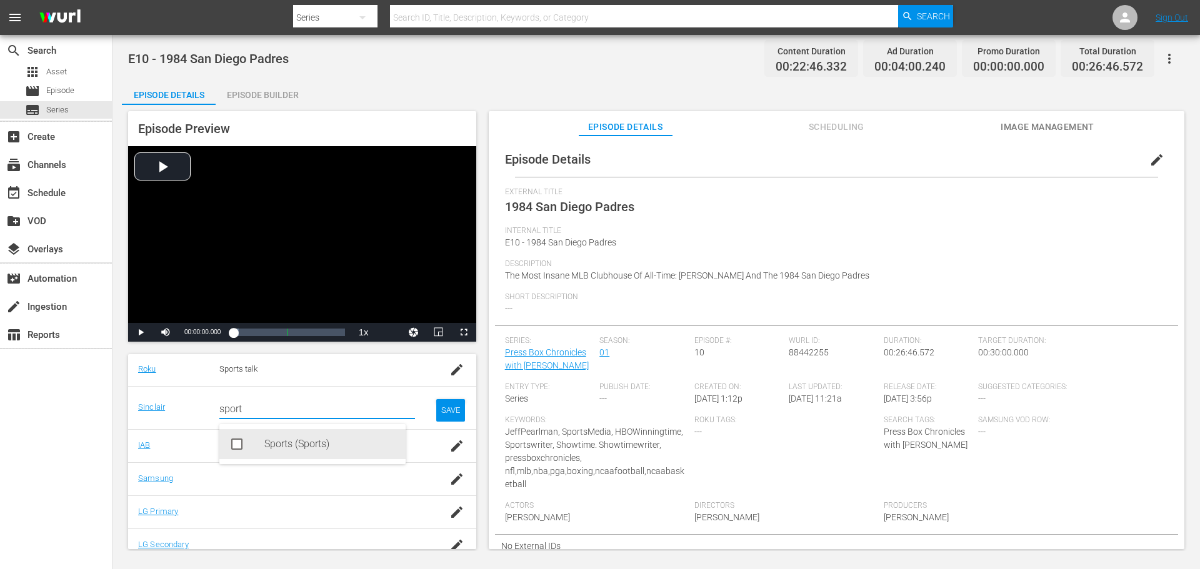
click at [272, 446] on div "Sports (Sports)" at bounding box center [329, 444] width 131 height 30
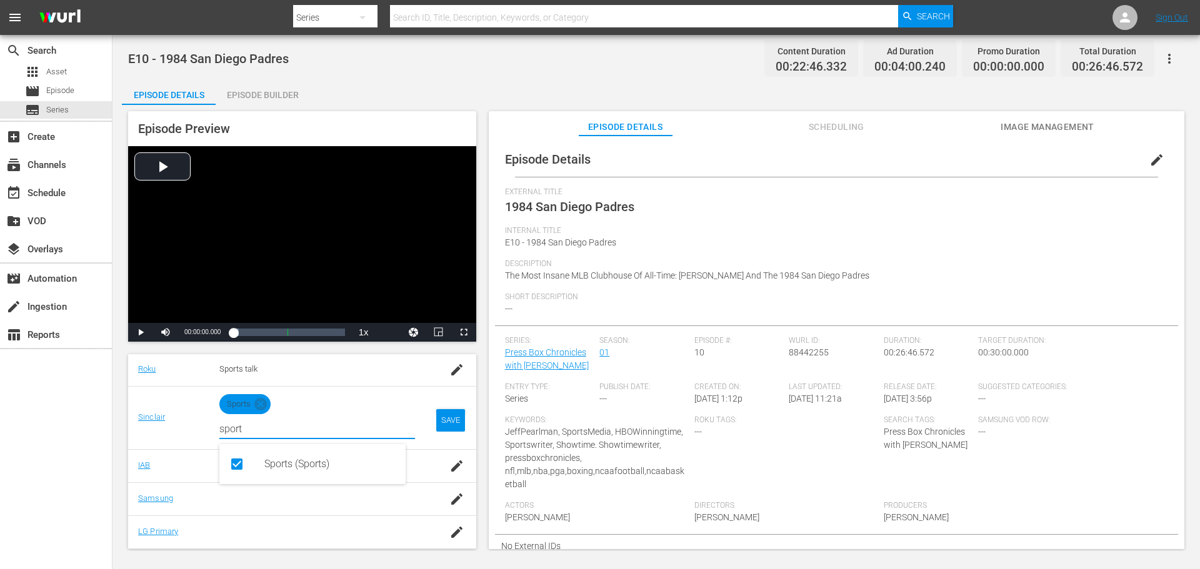
type input "sport"
click at [442, 416] on div "SAVE" at bounding box center [450, 420] width 29 height 22
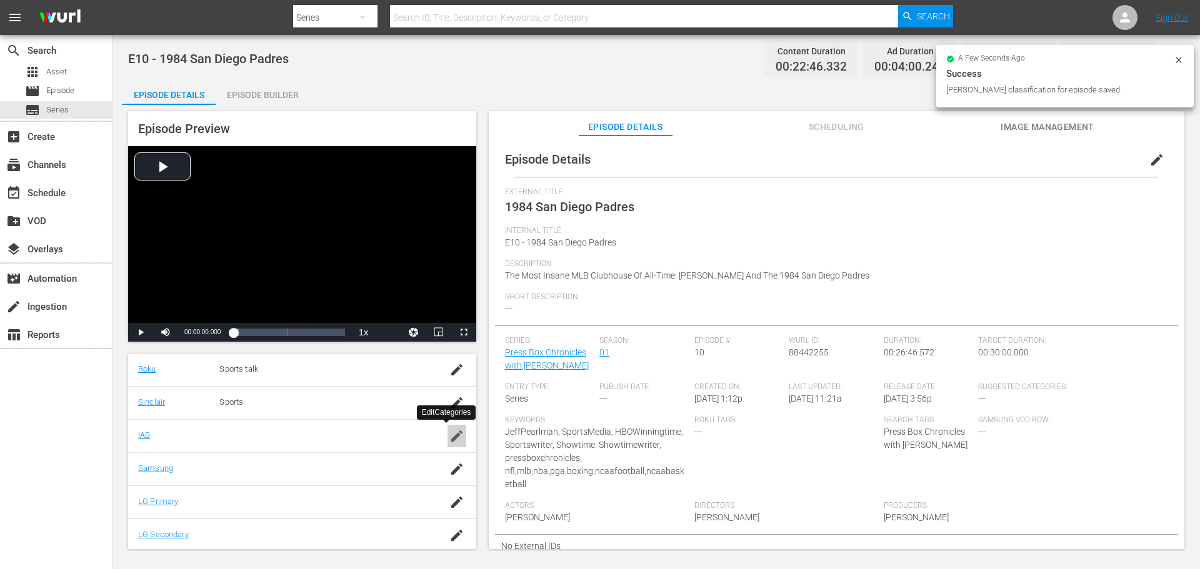
click at [447, 445] on div "button" at bounding box center [456, 436] width 19 height 22
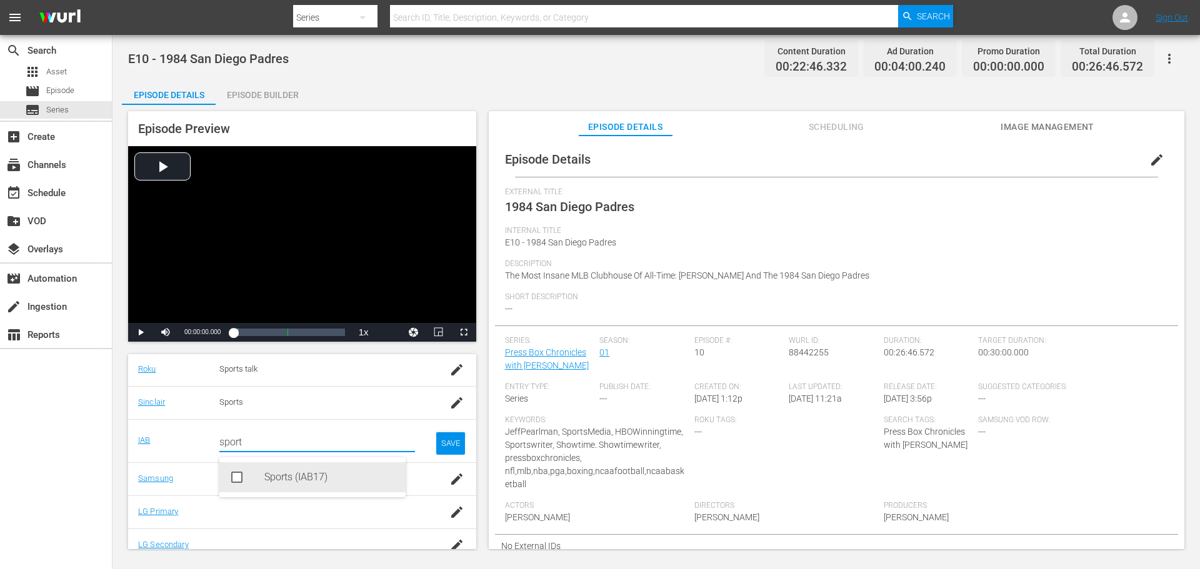
click at [279, 463] on div "Sports (IAB17)" at bounding box center [329, 477] width 131 height 30
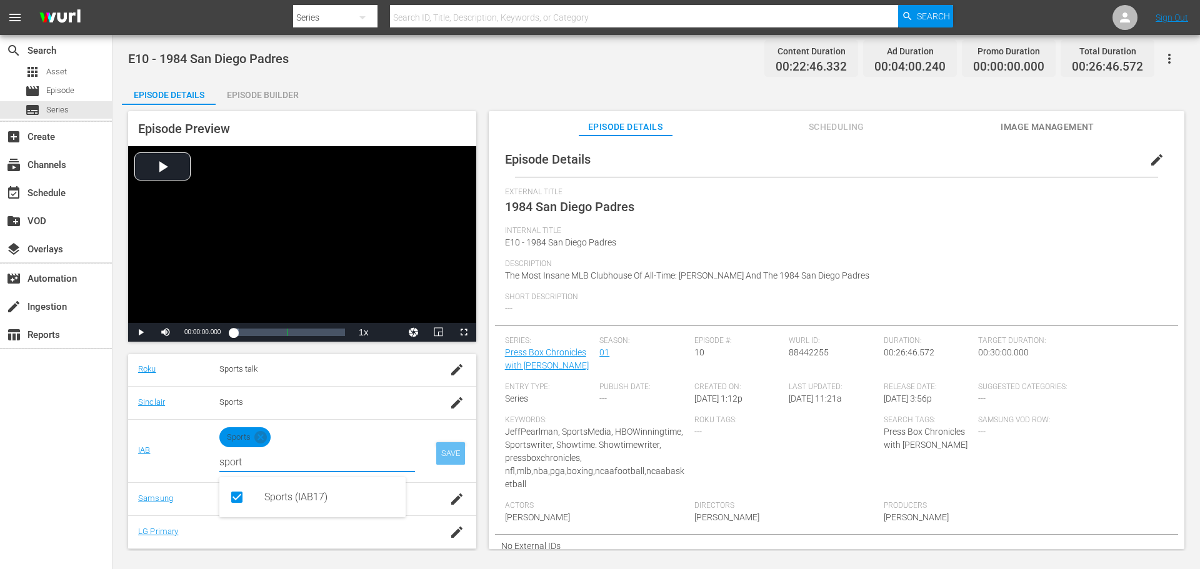
type input "sport"
click at [438, 456] on div "SAVE" at bounding box center [450, 453] width 29 height 22
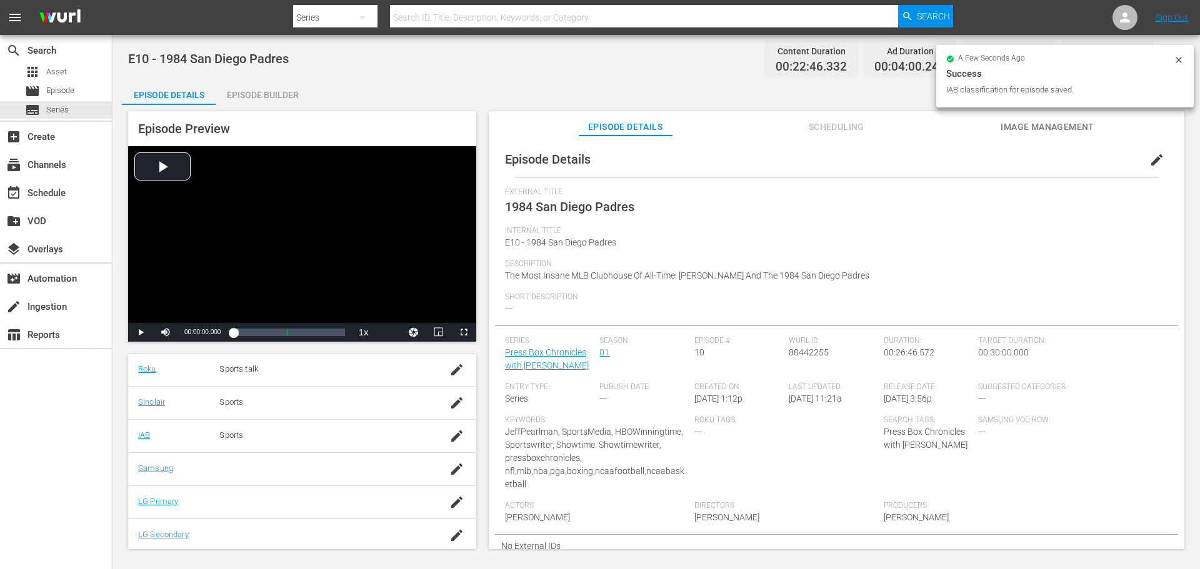
click at [449, 474] on icon "button" at bounding box center [456, 469] width 15 height 15
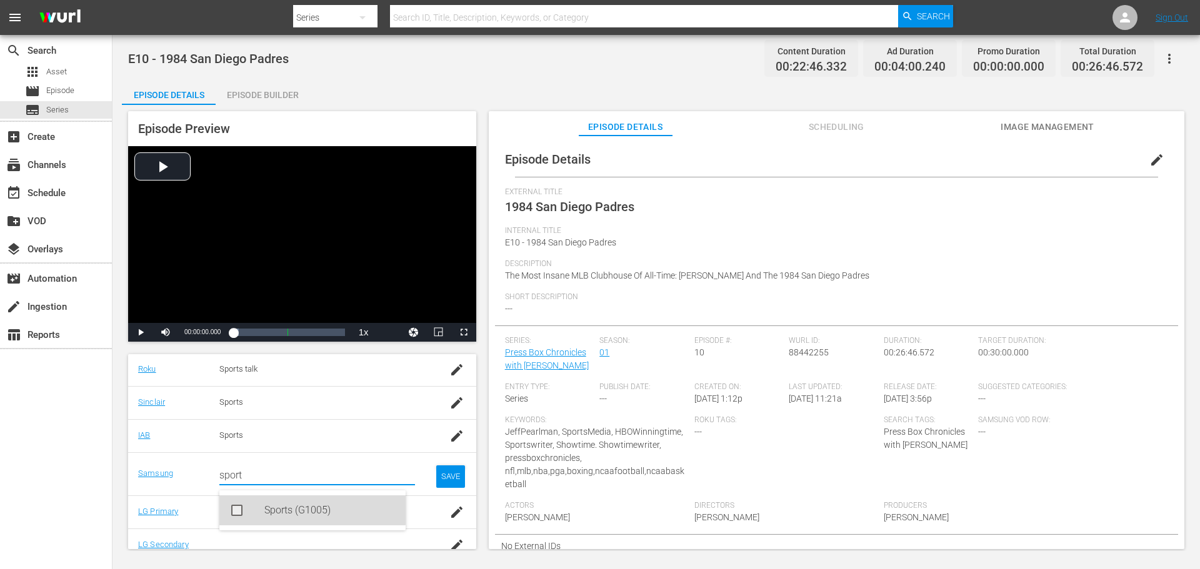
click at [244, 509] on div "Sports (G1005)" at bounding box center [312, 511] width 186 height 30
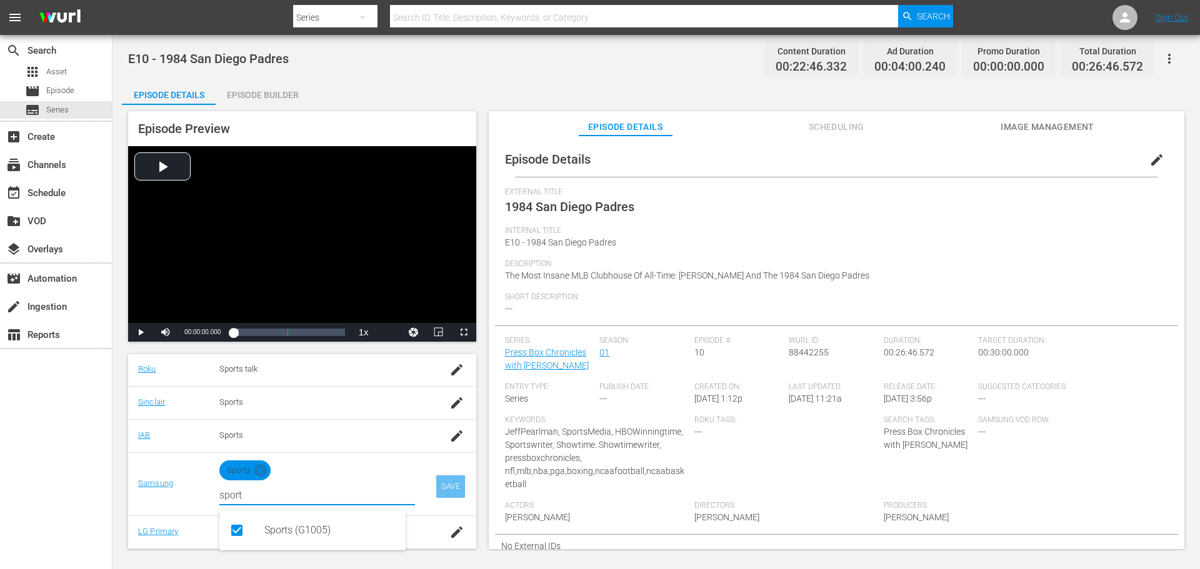
type input "sport"
click at [450, 492] on div "SAVE" at bounding box center [450, 487] width 29 height 22
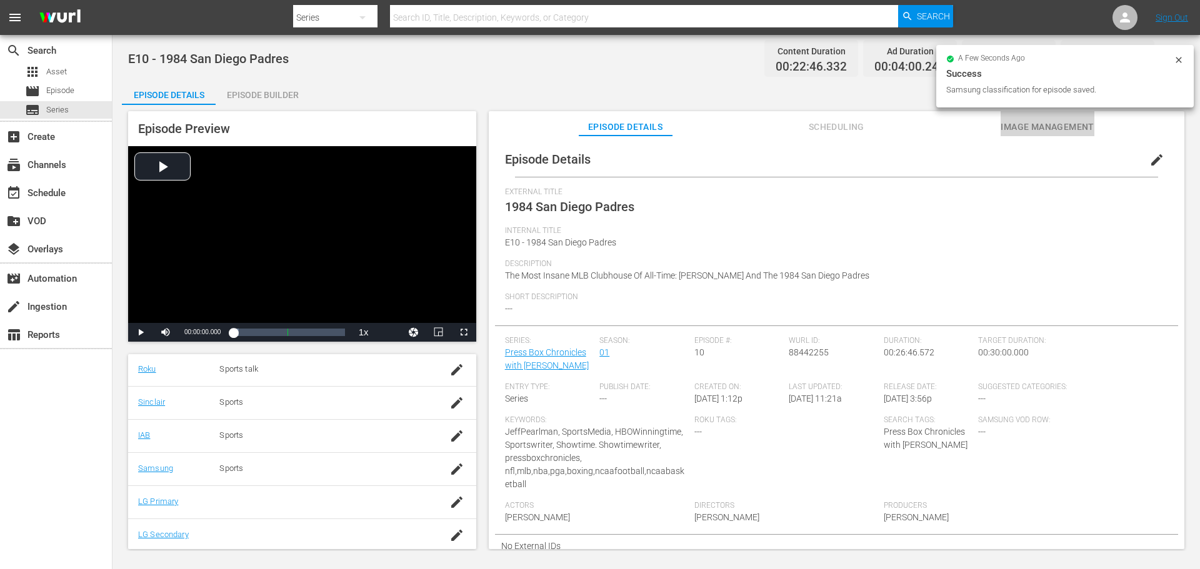
click at [1015, 129] on span "Image Management" at bounding box center [1047, 127] width 94 height 16
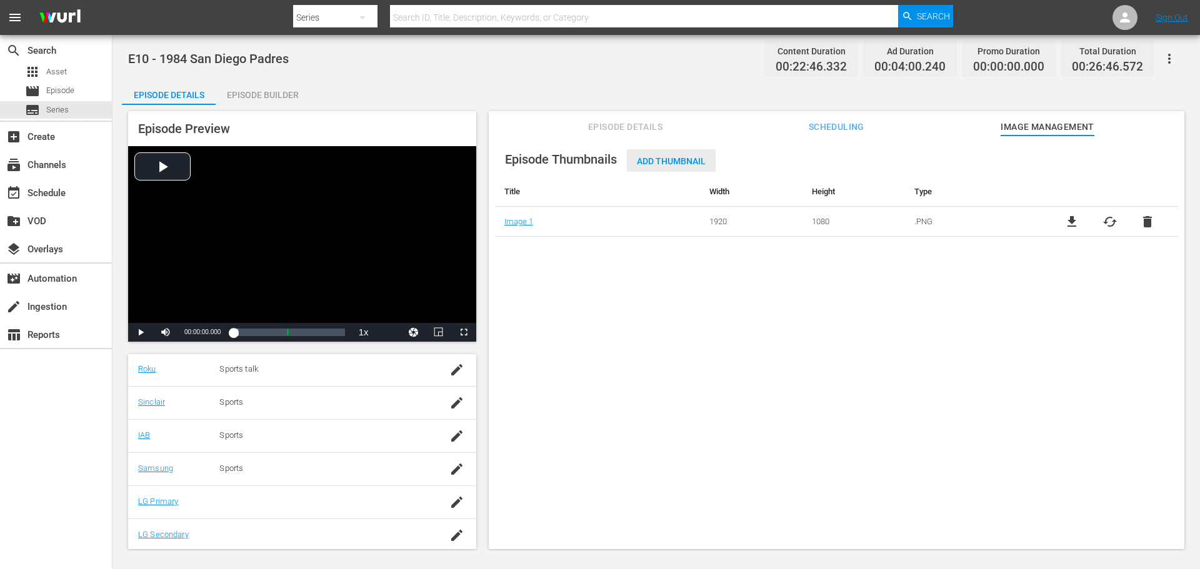
click at [694, 164] on span "Add Thumbnail" at bounding box center [671, 161] width 89 height 10
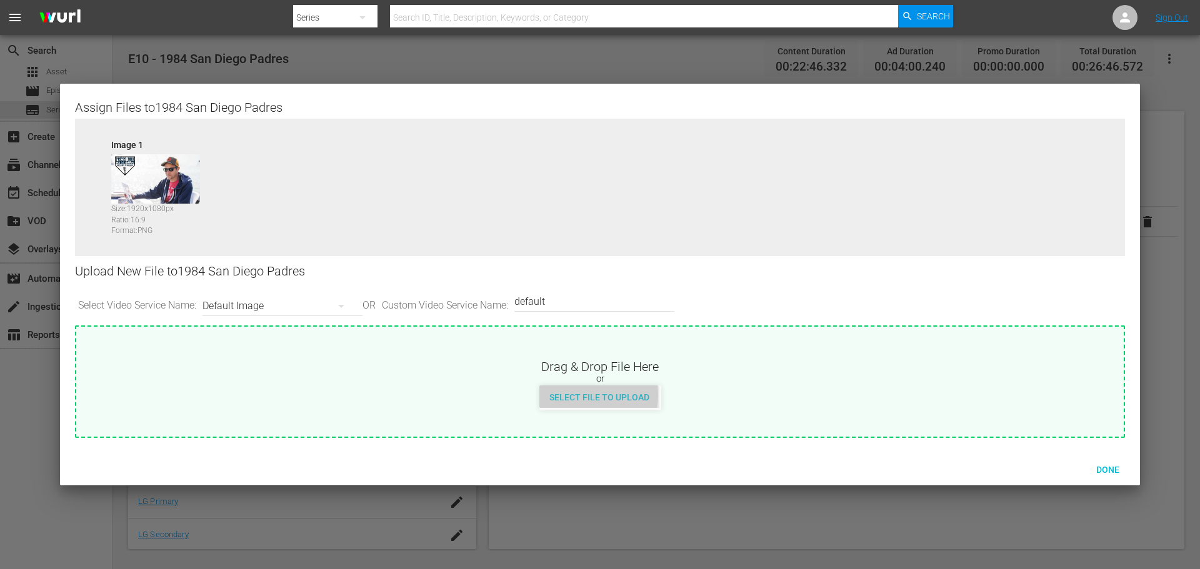
click at [580, 396] on span "Select File to Upload" at bounding box center [599, 397] width 120 height 10
type input "C:\fakepath\PrimaryThumb.png"
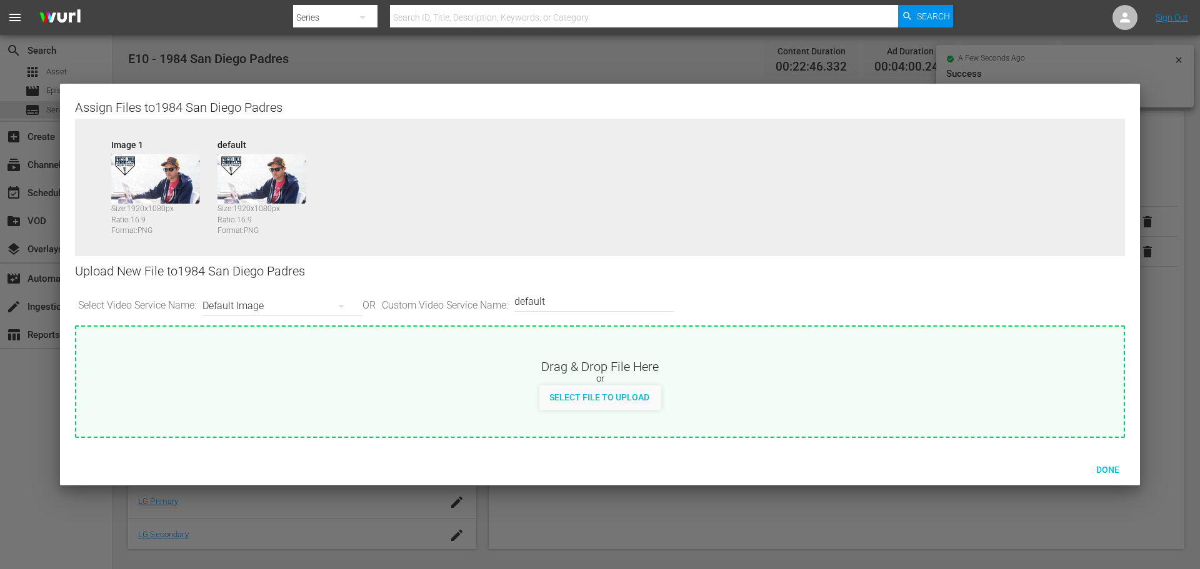
click at [262, 304] on div "Default Image" at bounding box center [279, 306] width 154 height 35
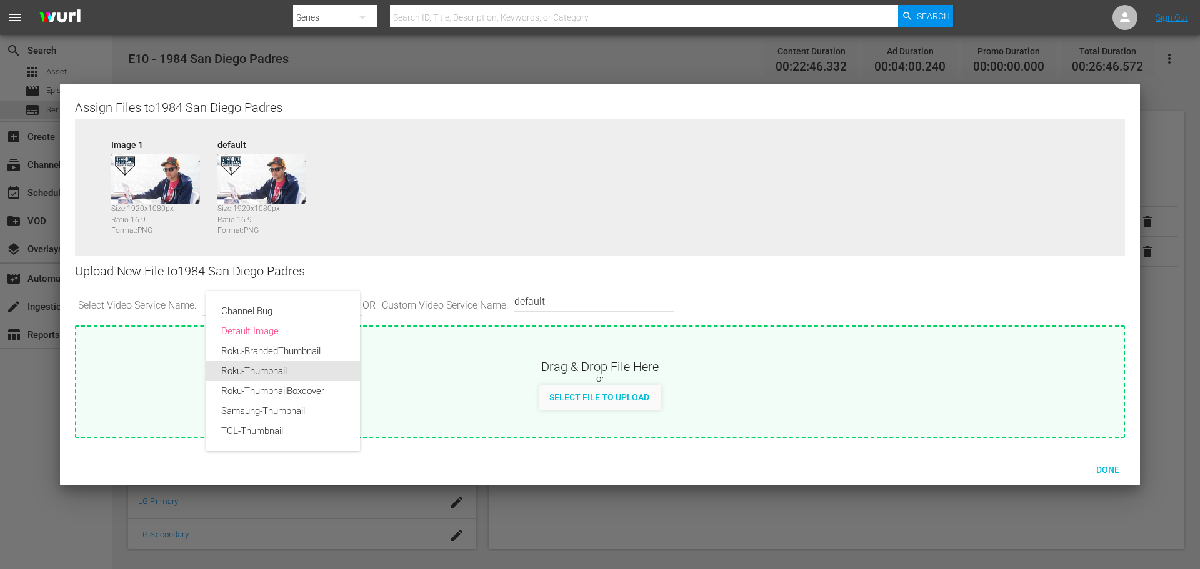
click at [297, 361] on div "Roku-Thumbnail" at bounding box center [283, 371] width 124 height 20
type input "Roku-Thumbnail"
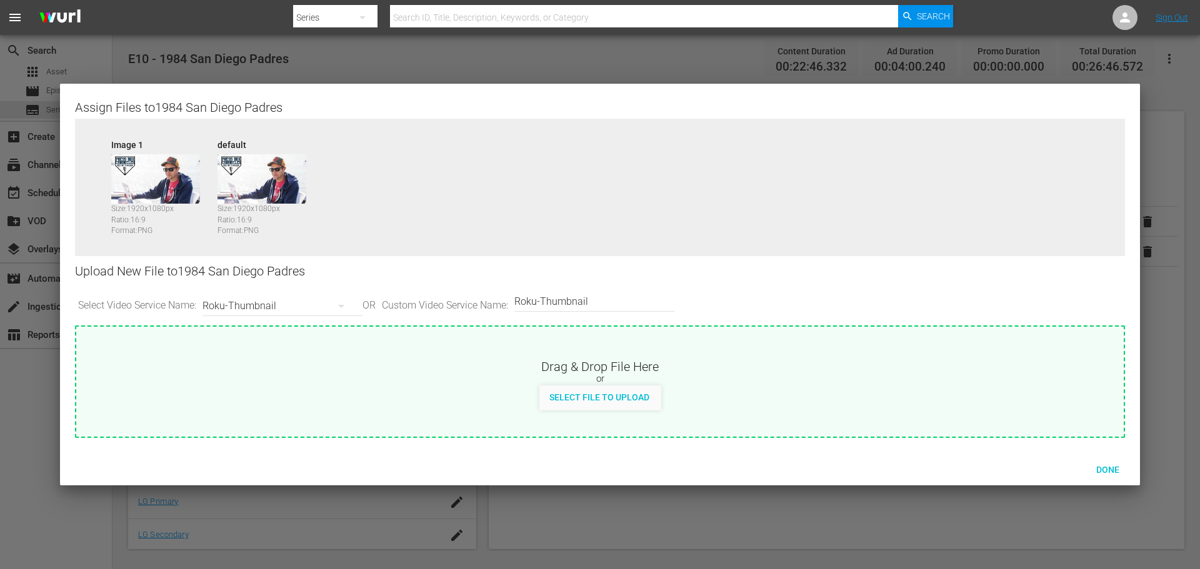
click at [592, 399] on span "Select File to Upload" at bounding box center [599, 397] width 120 height 10
type input "C:\fakepath\PrimaryThumb.png"
click at [310, 311] on div "Roku-Thumbnail" at bounding box center [279, 306] width 154 height 35
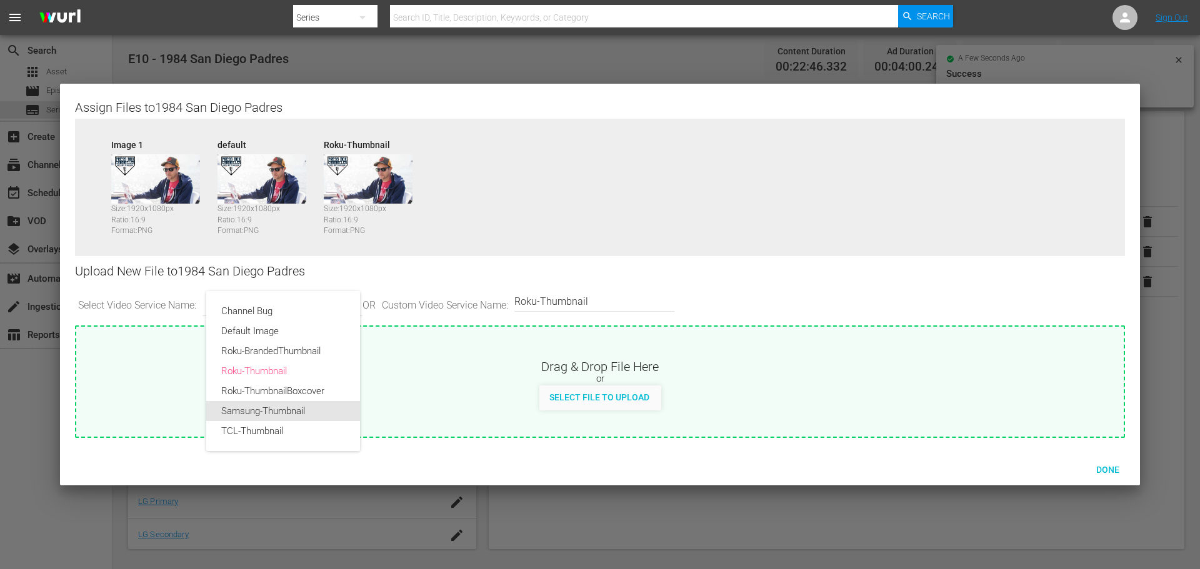
click at [300, 411] on div "Samsung-Thumbnail" at bounding box center [283, 411] width 124 height 20
type input "Samsung-Thumbnail"
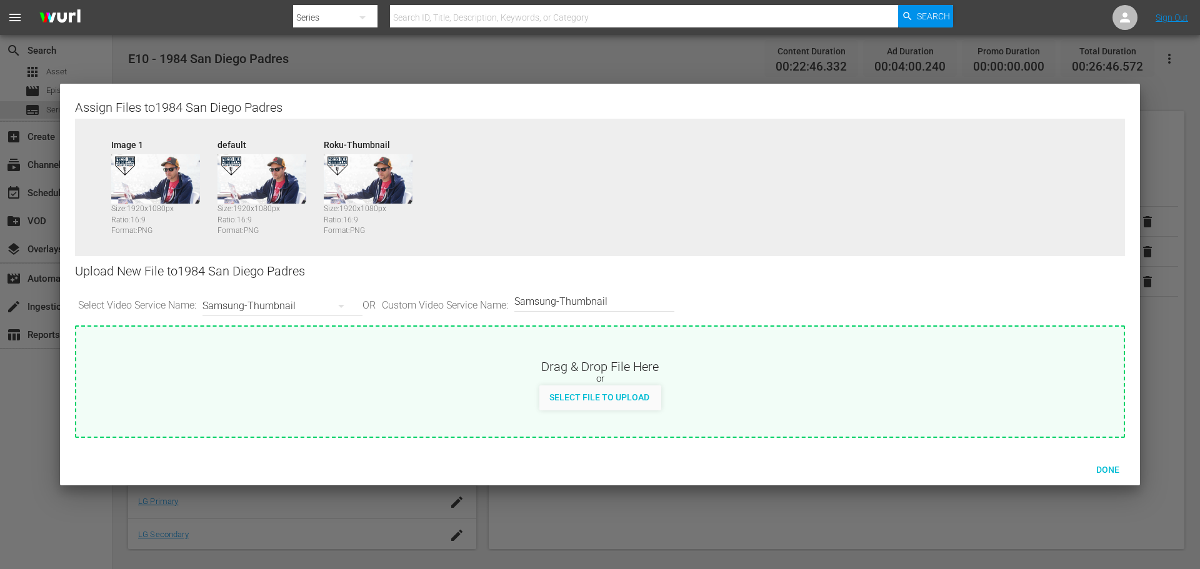
click at [586, 401] on span "Select File to Upload" at bounding box center [599, 397] width 120 height 10
type input "C:\fakepath\PrimaryThumb.png"
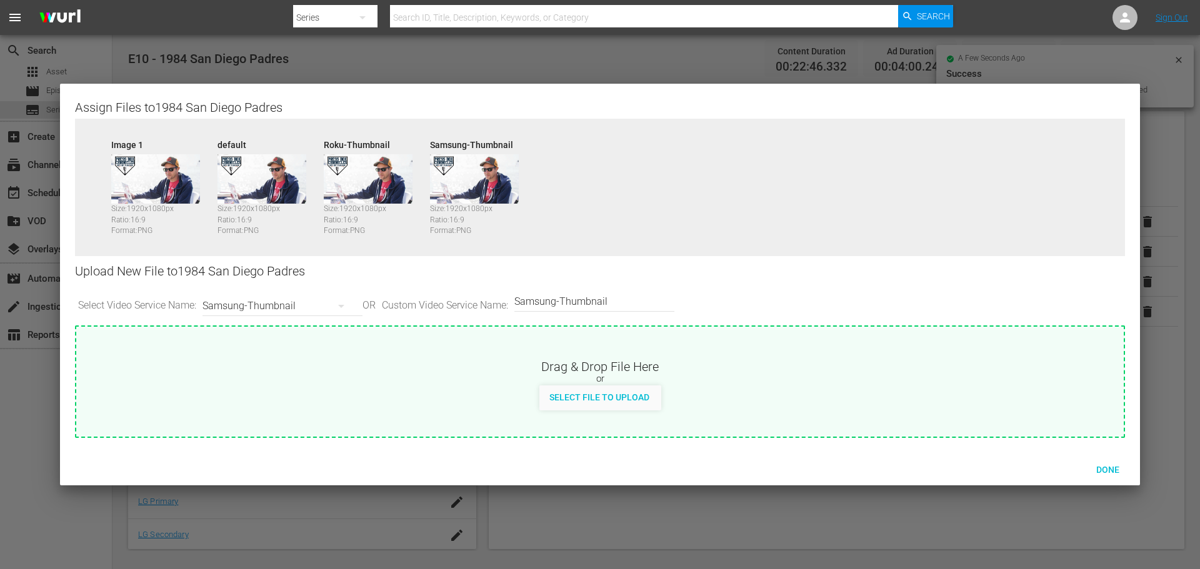
click at [291, 305] on div "Samsung-Thumbnail" at bounding box center [279, 306] width 154 height 35
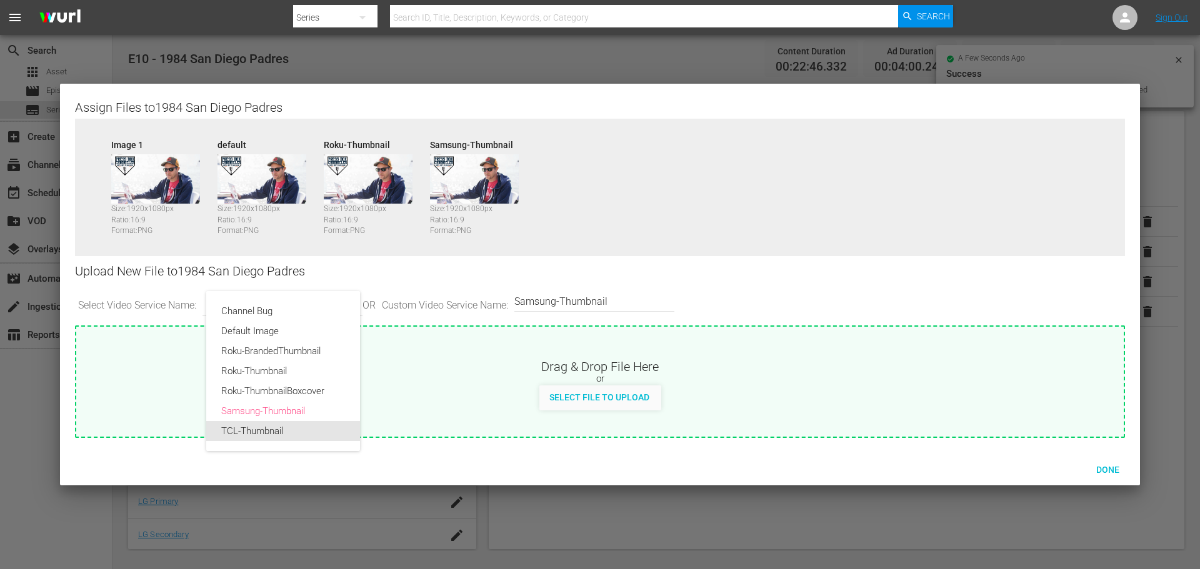
click at [286, 434] on div "TCL-Thumbnail" at bounding box center [283, 431] width 124 height 20
type input "TCL-Thumbnail"
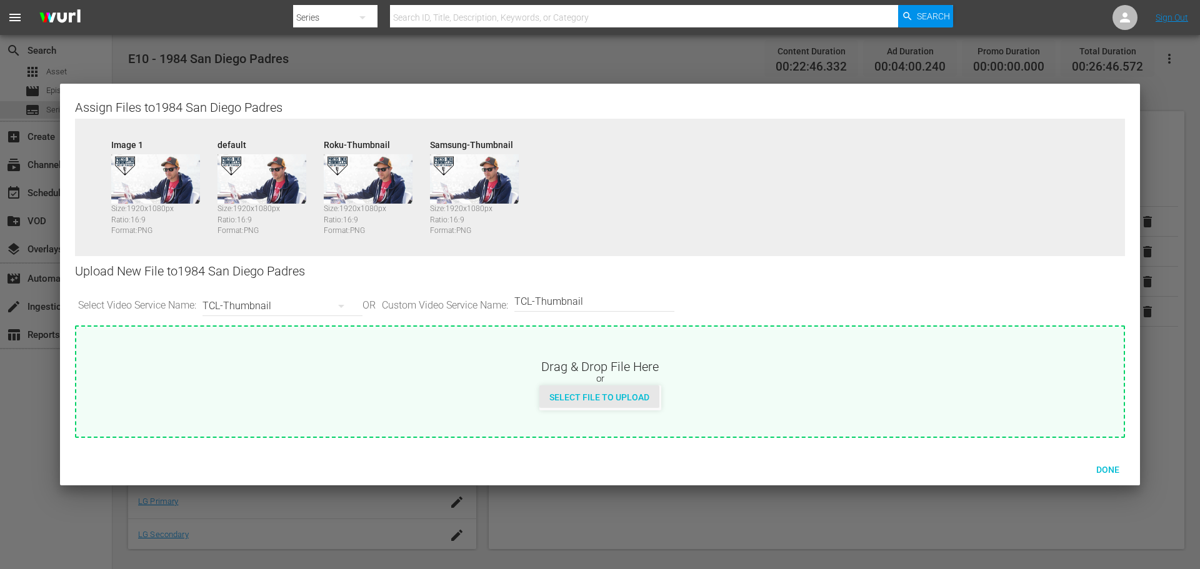
click at [570, 396] on span "Select File to Upload" at bounding box center [599, 397] width 120 height 10
type input "C:\fakepath\PrimaryThumb.png"
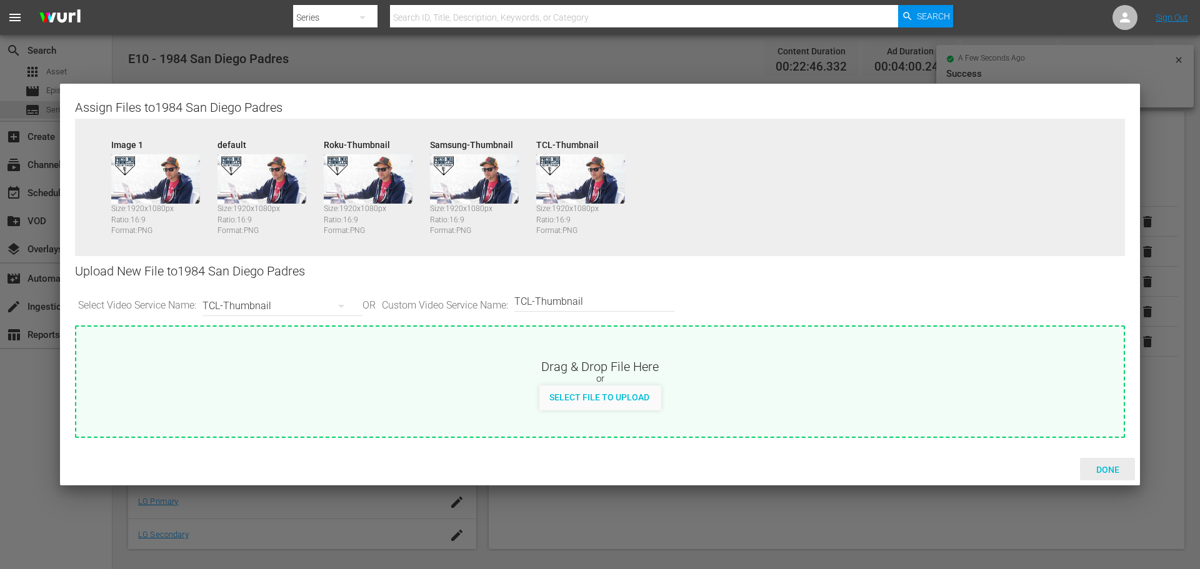
click at [1095, 466] on span "Done" at bounding box center [1107, 470] width 43 height 10
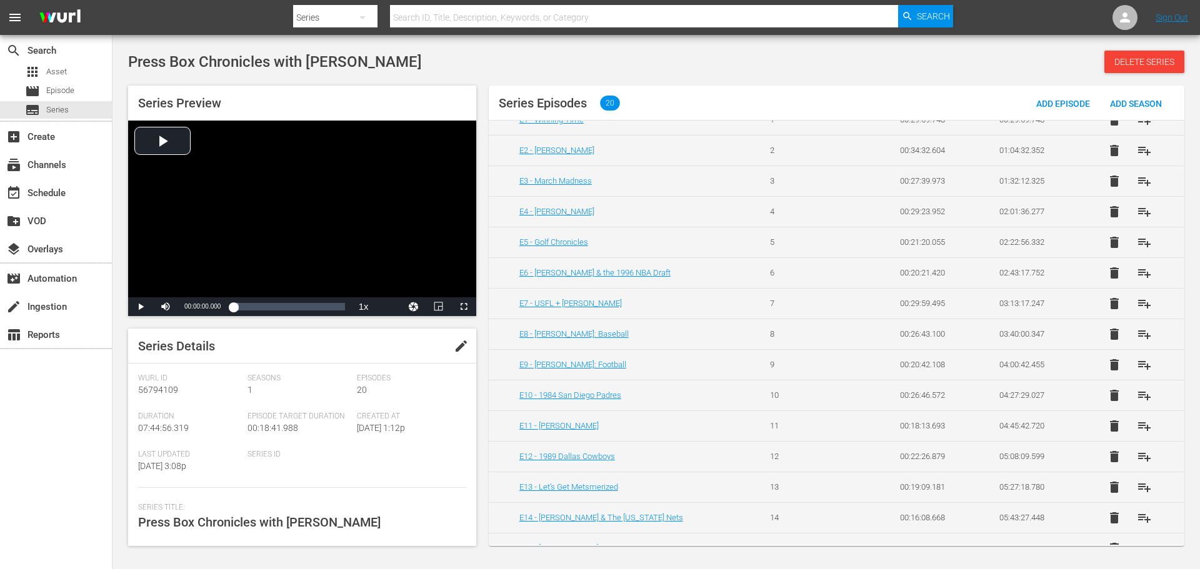
scroll to position [125, 0]
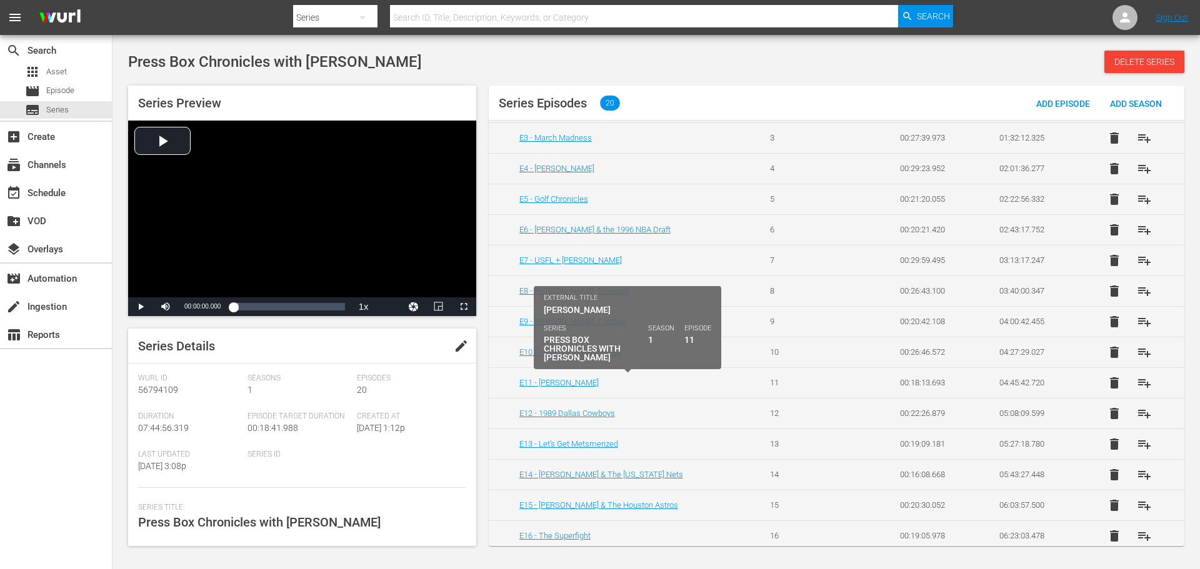
click at [560, 387] on td "E11 - [PERSON_NAME]" at bounding box center [622, 382] width 266 height 31
click at [571, 383] on link "E11 - [PERSON_NAME]" at bounding box center [558, 382] width 79 height 9
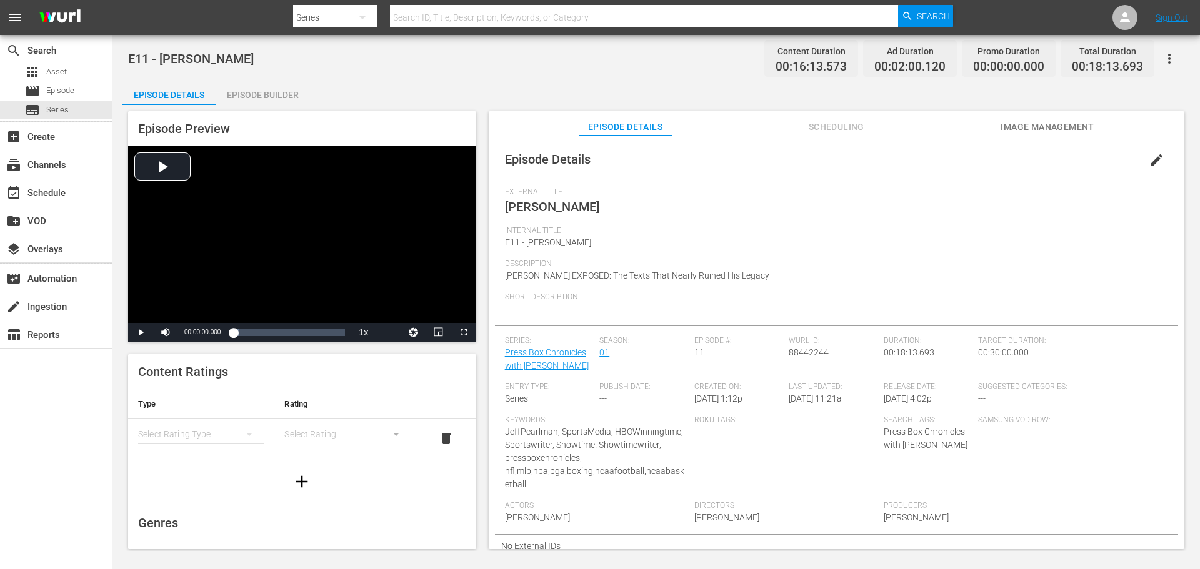
click at [208, 422] on div "simple table" at bounding box center [201, 434] width 126 height 35
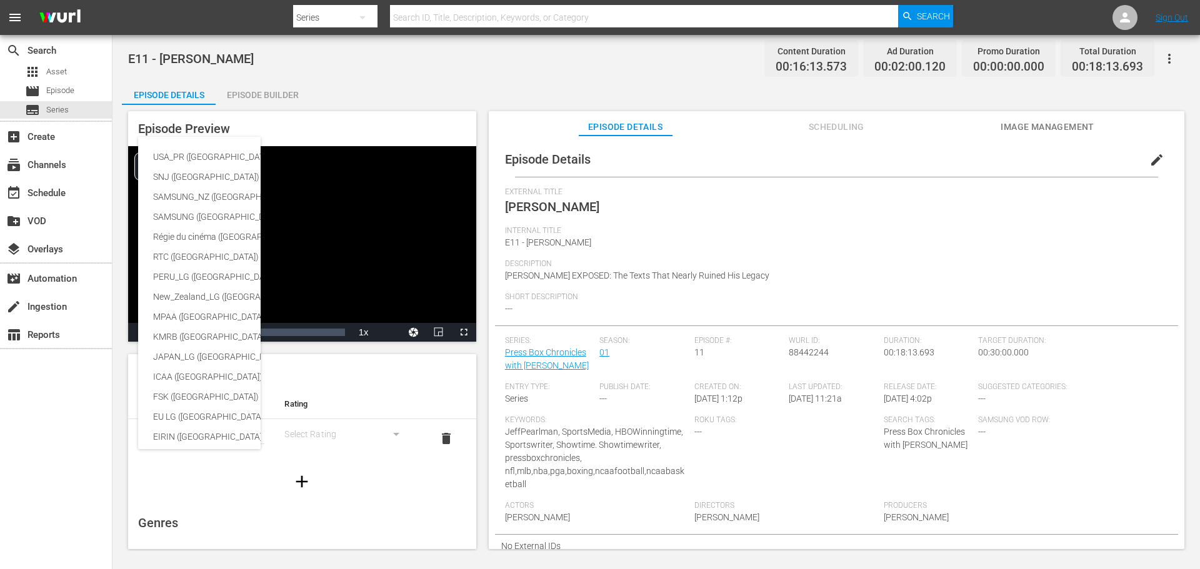
click at [236, 488] on div "USA_PR ([GEOGRAPHIC_DATA]) SNJ ([GEOGRAPHIC_DATA]) SAMSUNG_NZ ([GEOGRAPHIC_DATA…" at bounding box center [600, 284] width 1200 height 569
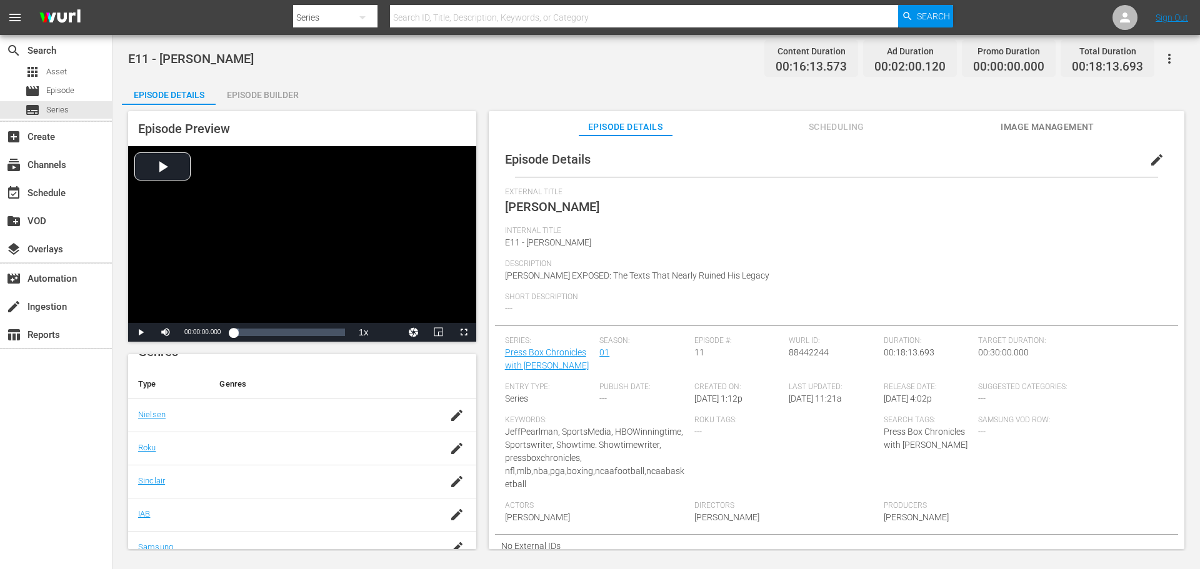
scroll to position [187, 0]
click at [449, 400] on icon "button" at bounding box center [456, 399] width 15 height 15
click at [311, 416] on input "text" at bounding box center [317, 406] width 196 height 30
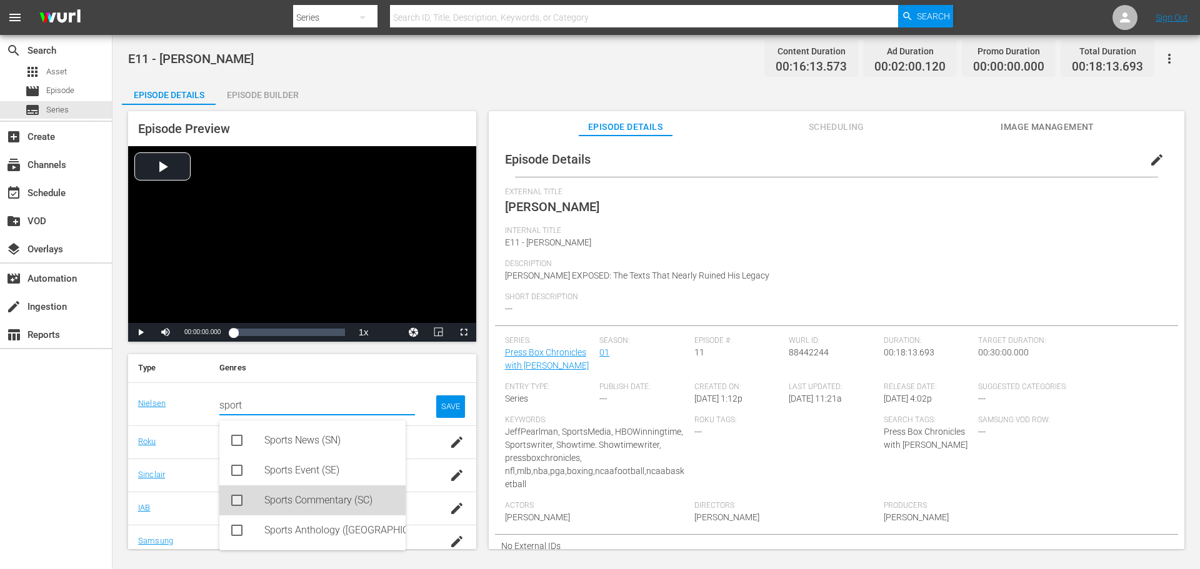
click at [232, 504] on icon at bounding box center [236, 500] width 11 height 11
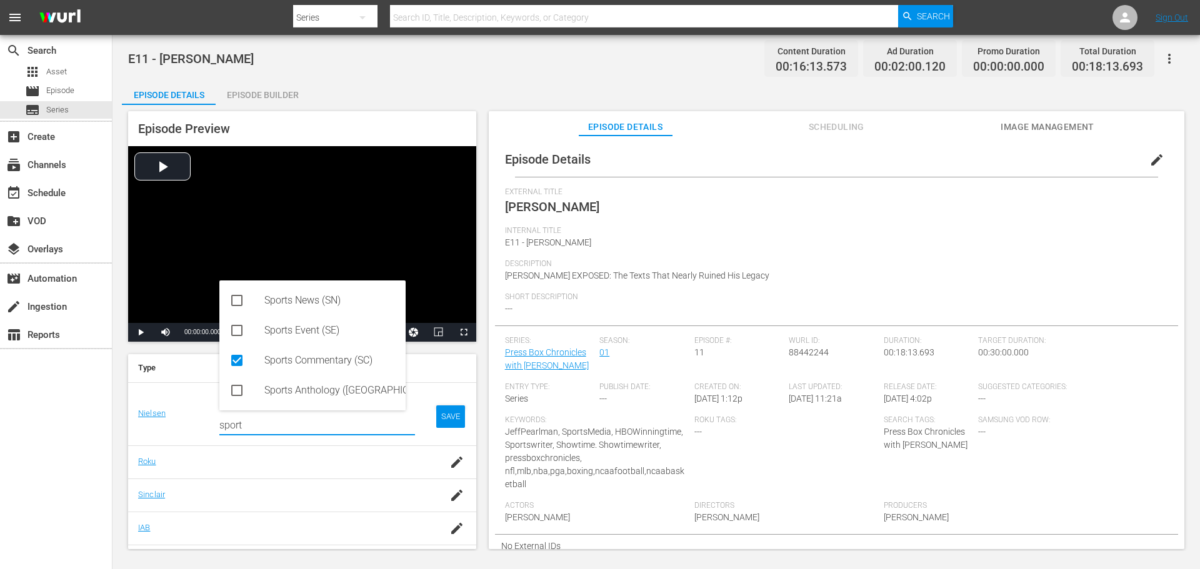
type input "sport"
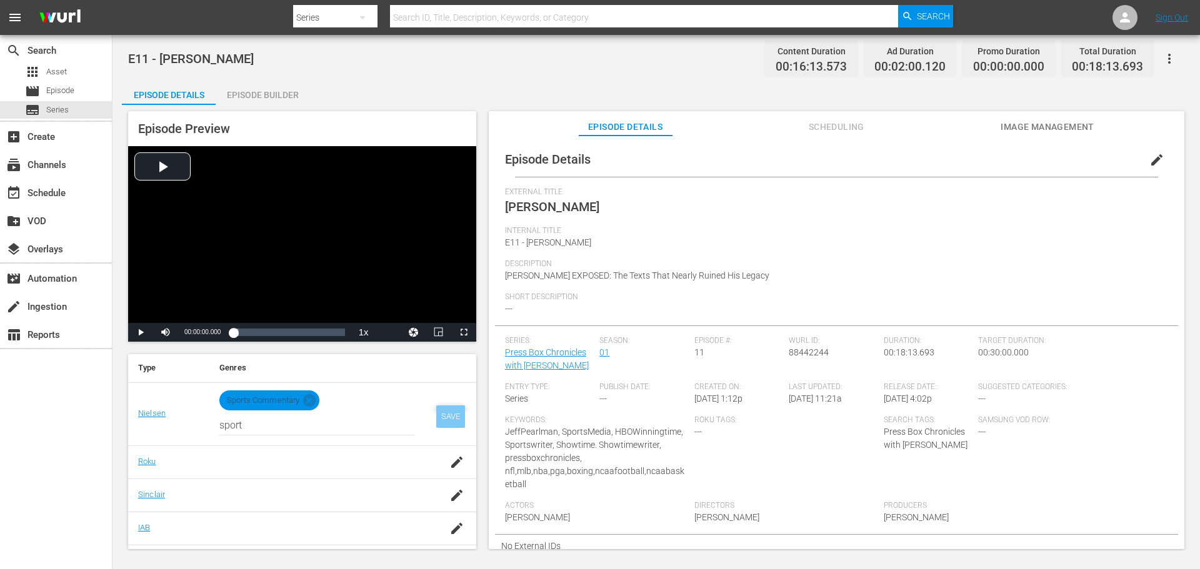
click at [447, 418] on div "SAVE" at bounding box center [450, 417] width 29 height 22
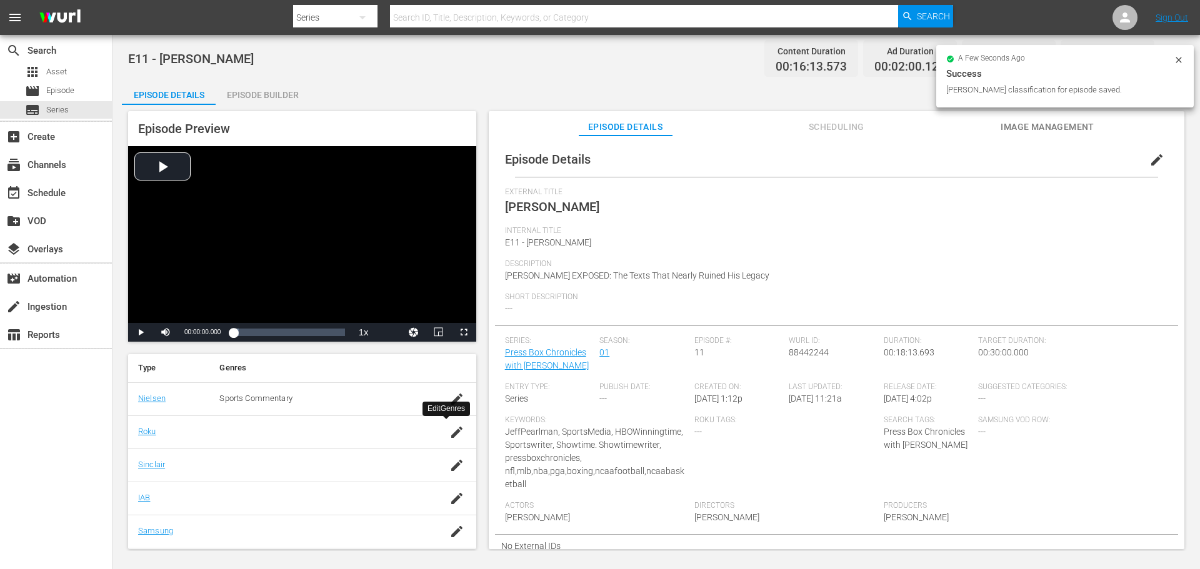
click at [449, 426] on icon "button" at bounding box center [456, 432] width 15 height 15
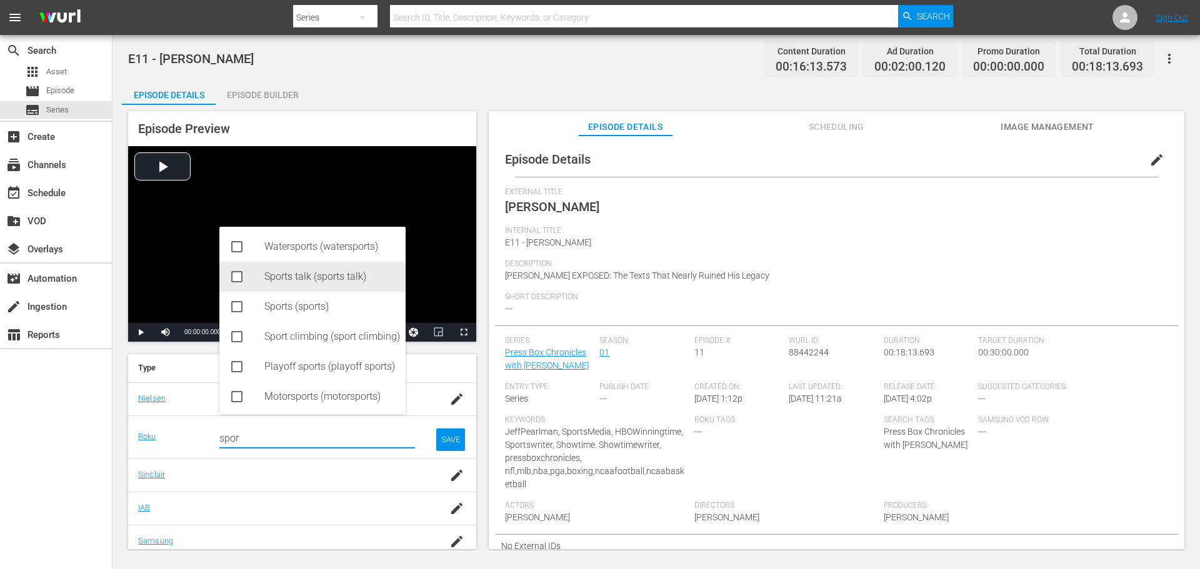
click at [256, 281] on div "Sports talk (sports talk)" at bounding box center [312, 277] width 186 height 30
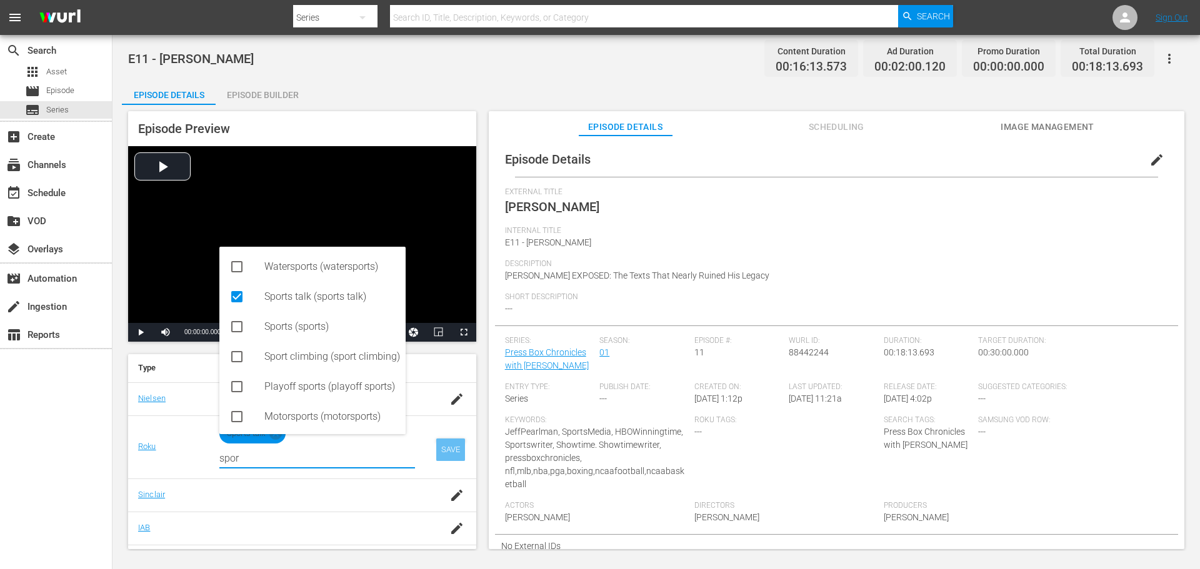
type input "spor"
click at [446, 446] on div "SAVE" at bounding box center [450, 450] width 29 height 22
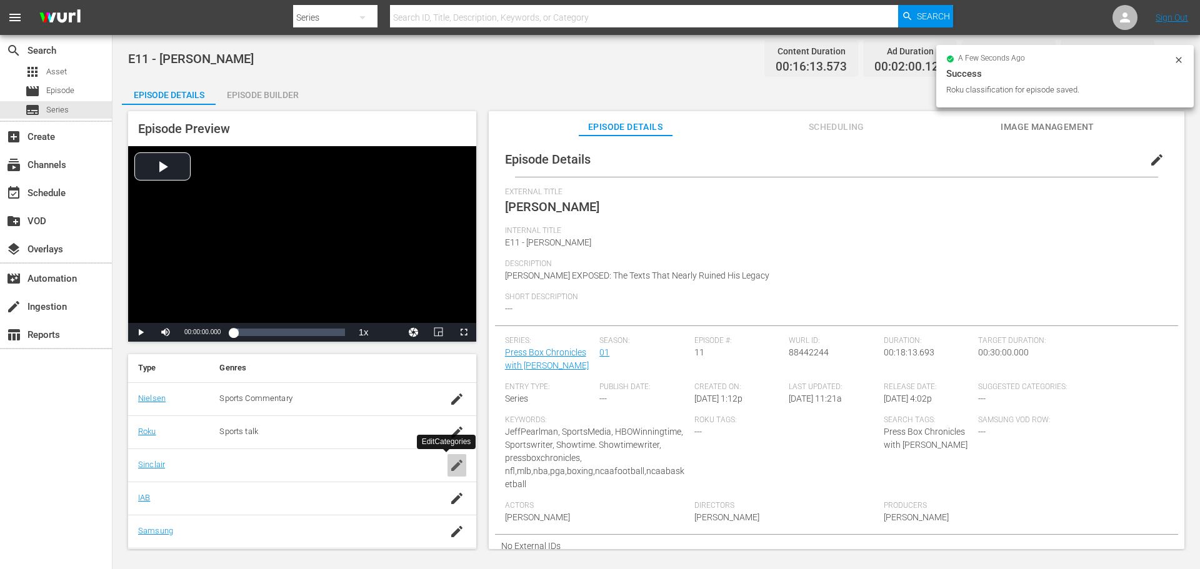
click at [451, 463] on icon "button" at bounding box center [456, 465] width 11 height 11
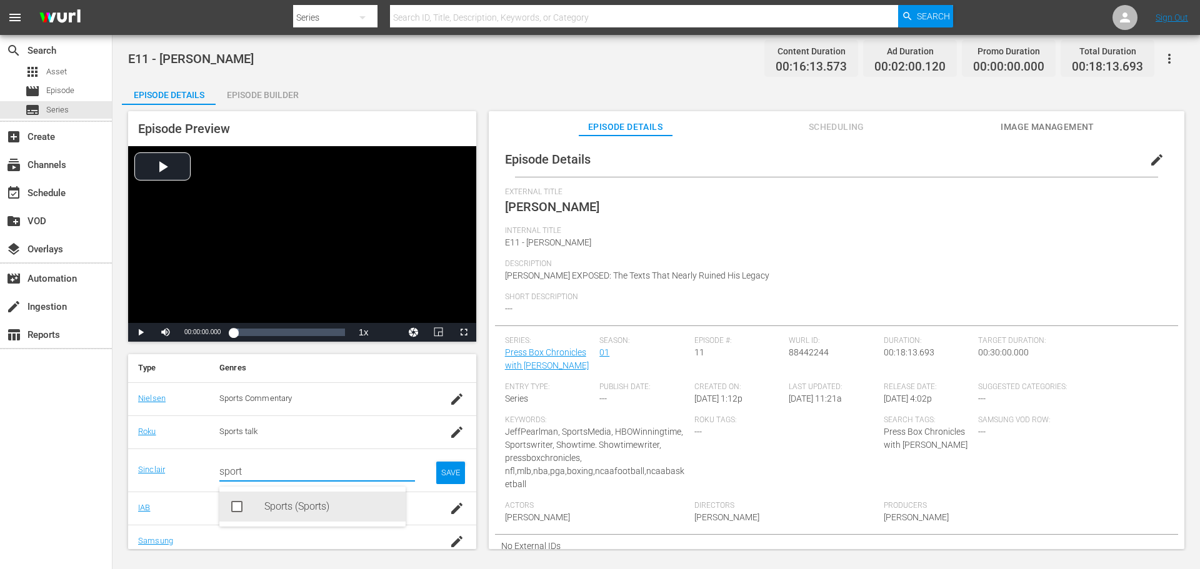
click at [246, 514] on div "Sports (Sports)" at bounding box center [312, 507] width 186 height 30
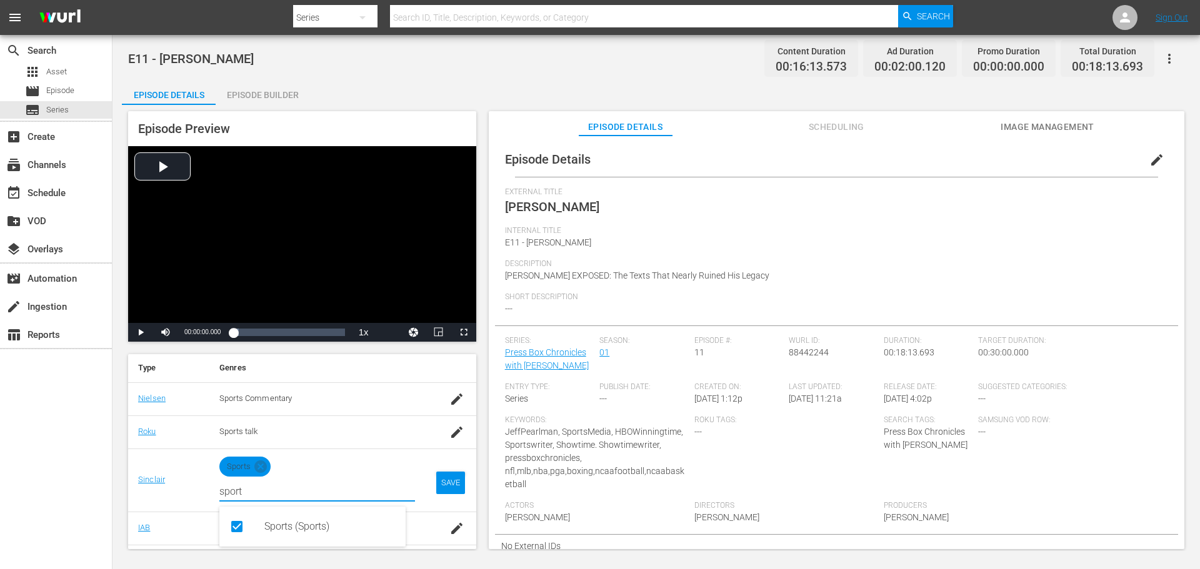
type input "sport"
click at [446, 472] on div "SAVE" at bounding box center [450, 483] width 29 height 22
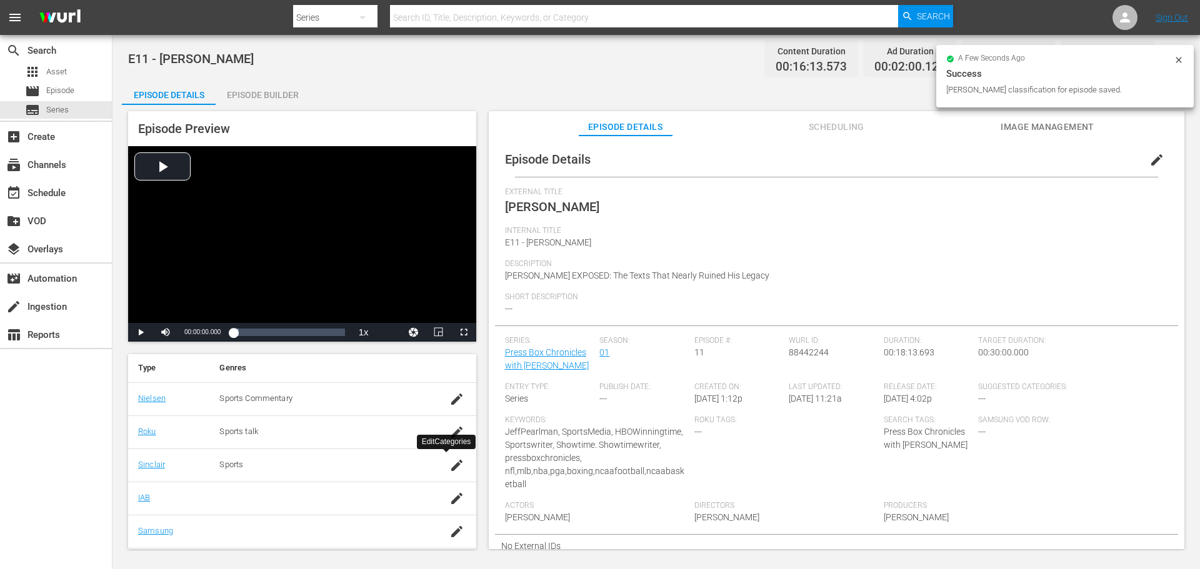
click at [446, 477] on td at bounding box center [456, 465] width 39 height 33
click at [452, 493] on icon "button" at bounding box center [456, 498] width 15 height 15
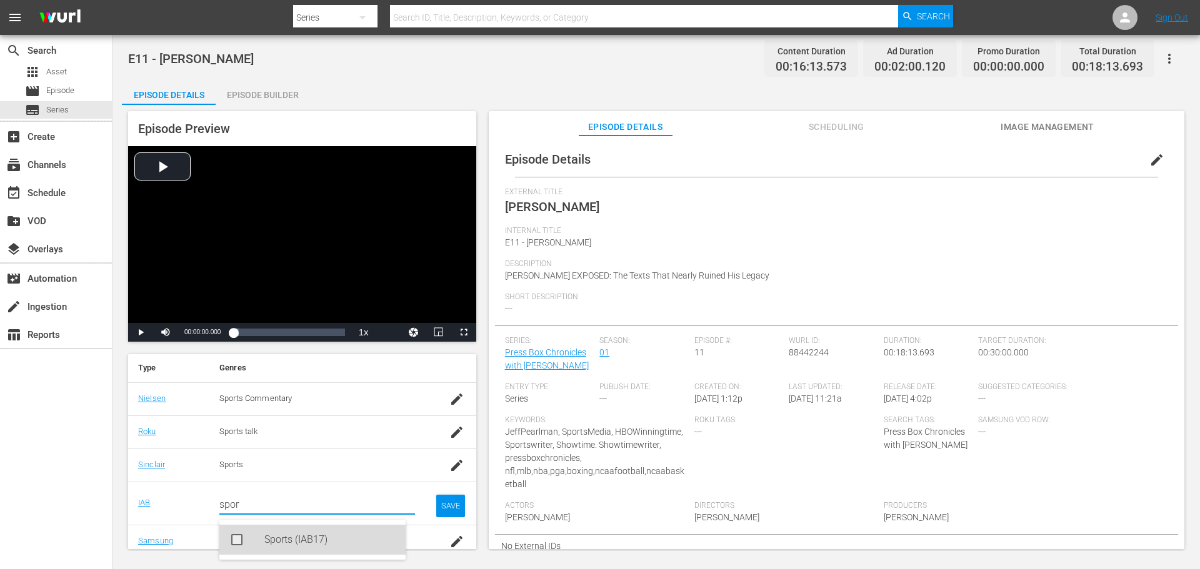
drag, startPoint x: 284, startPoint y: 535, endPoint x: 404, endPoint y: 516, distance: 120.9
click at [284, 536] on div "Sports (IAB17)" at bounding box center [329, 540] width 131 height 30
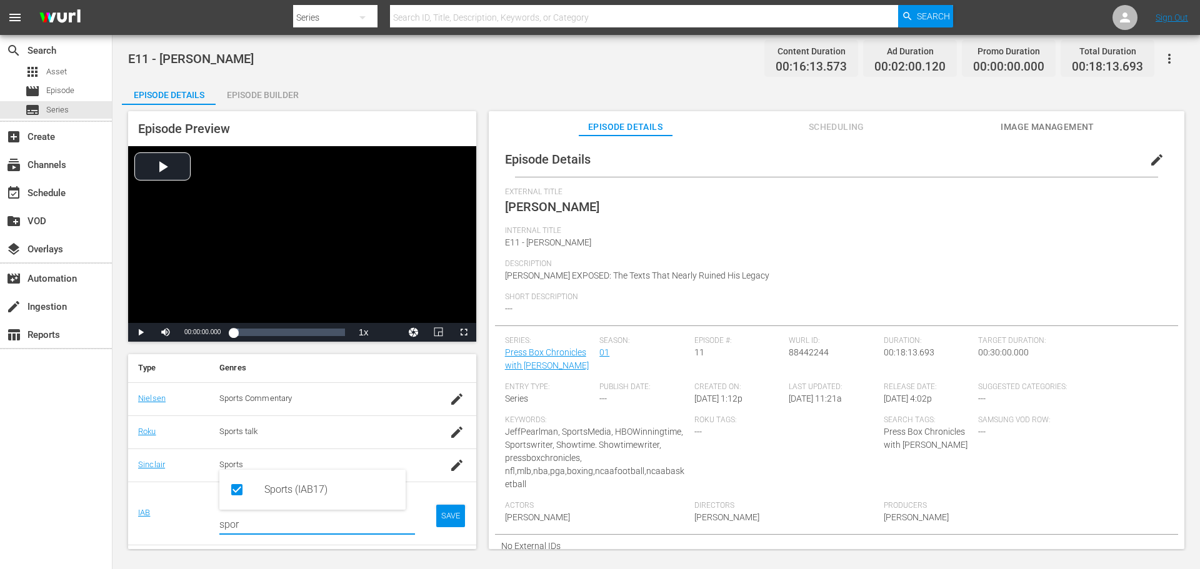
type input "spor"
click at [441, 510] on div "SAVE" at bounding box center [450, 516] width 29 height 22
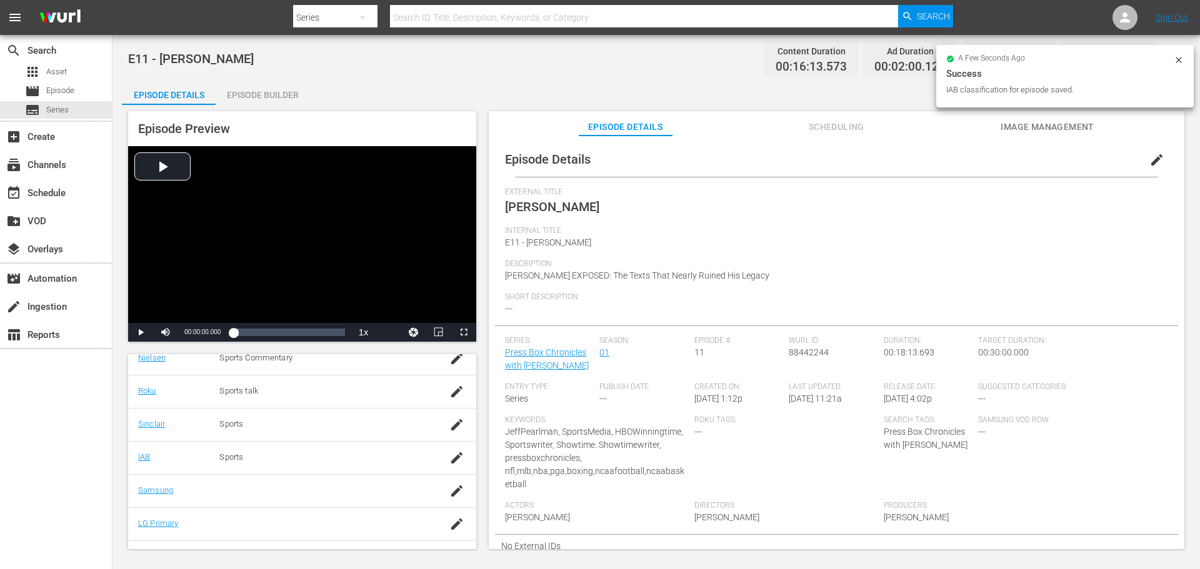
scroll to position [250, 0]
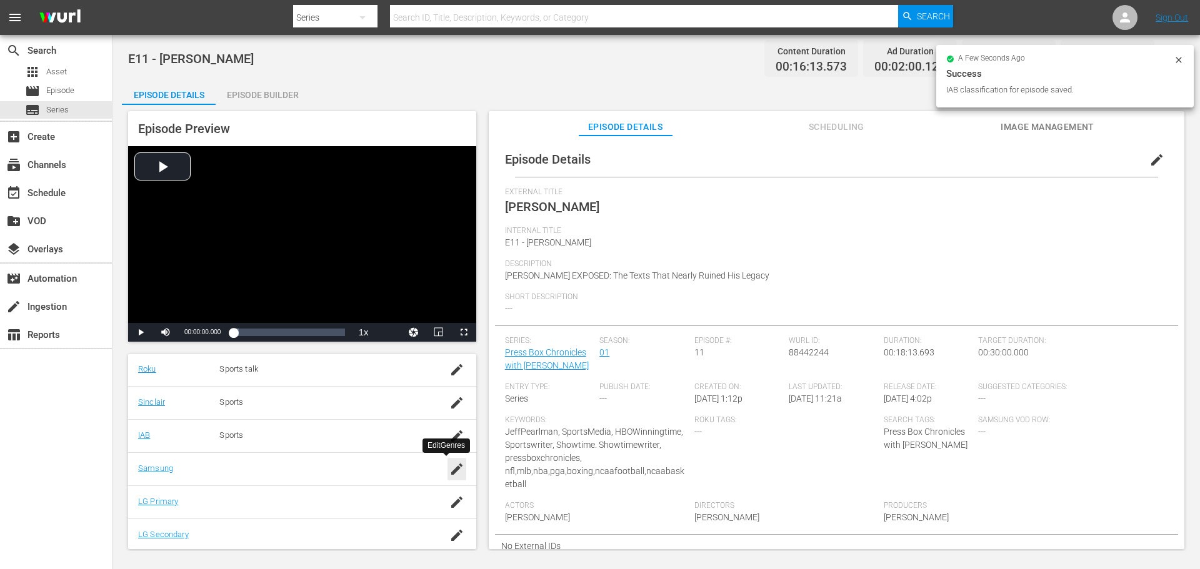
click at [449, 469] on icon "button" at bounding box center [456, 469] width 15 height 15
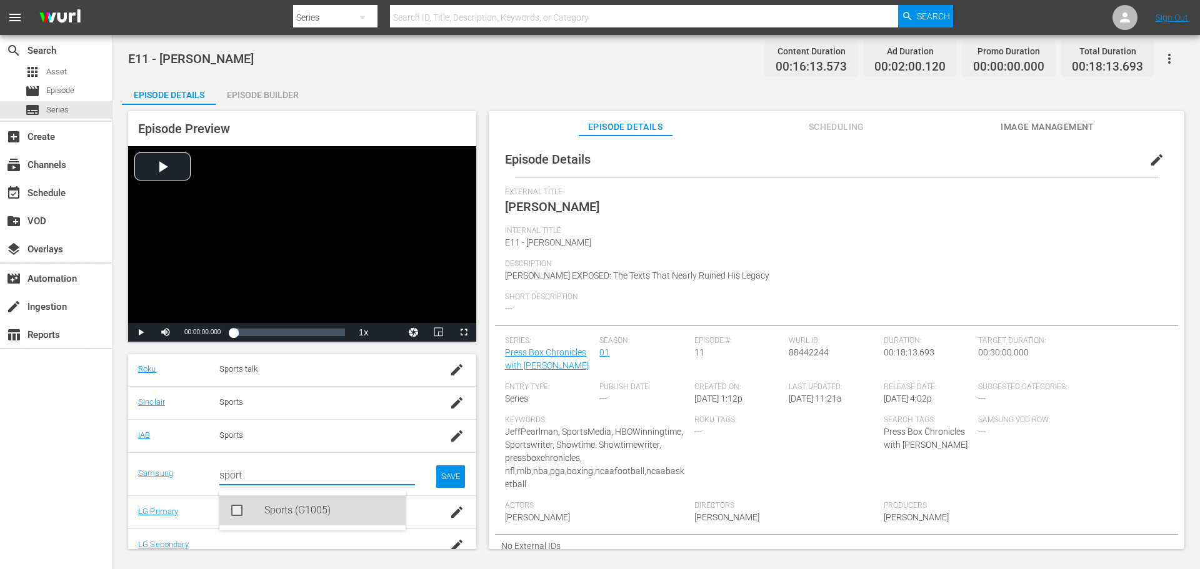
click at [281, 514] on div "Sports (G1005)" at bounding box center [329, 511] width 131 height 30
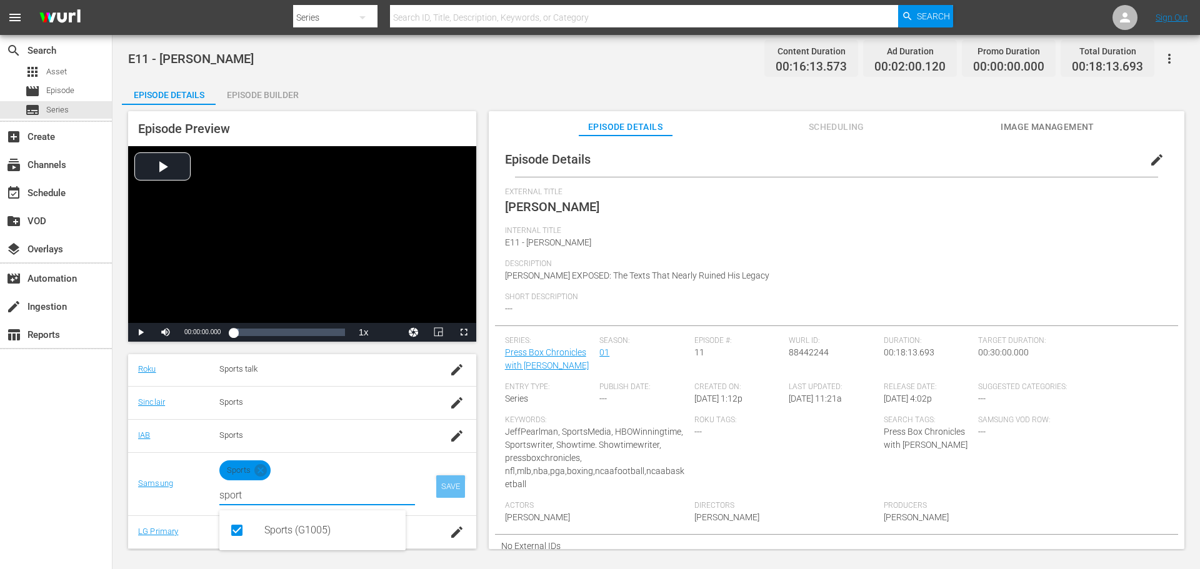
type input "sport"
click at [444, 484] on div "SAVE" at bounding box center [450, 487] width 29 height 22
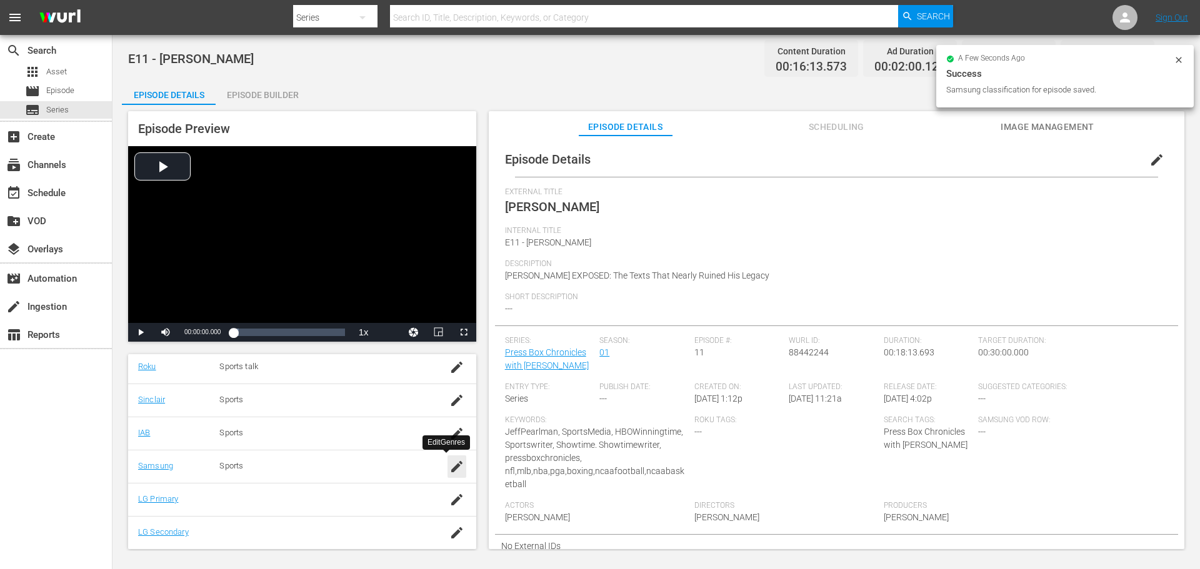
scroll to position [253, 0]
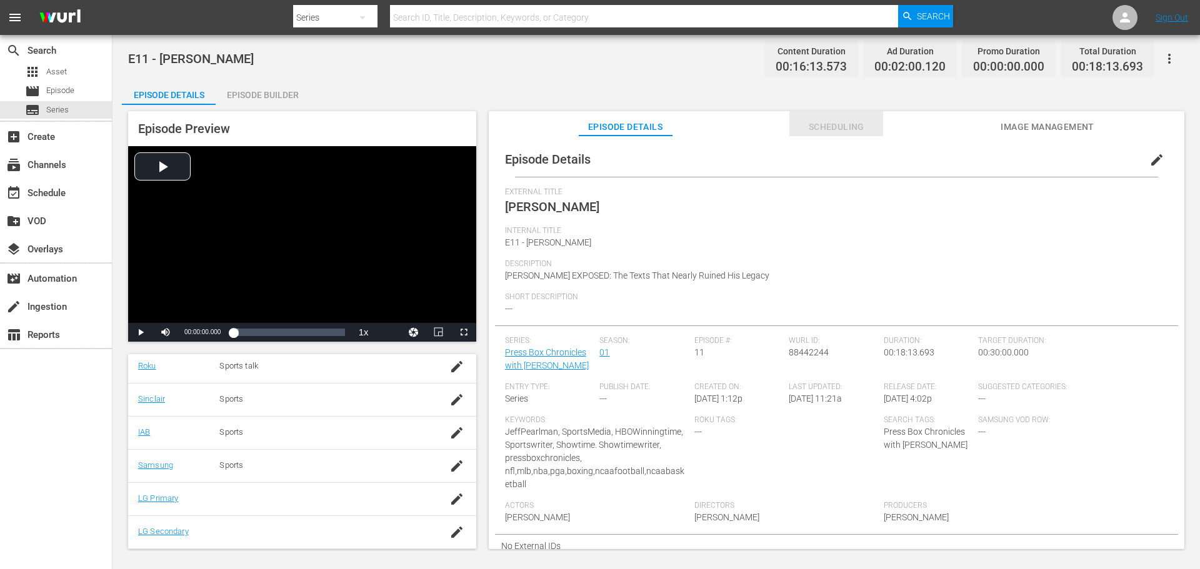
click at [818, 126] on span "Scheduling" at bounding box center [836, 127] width 94 height 16
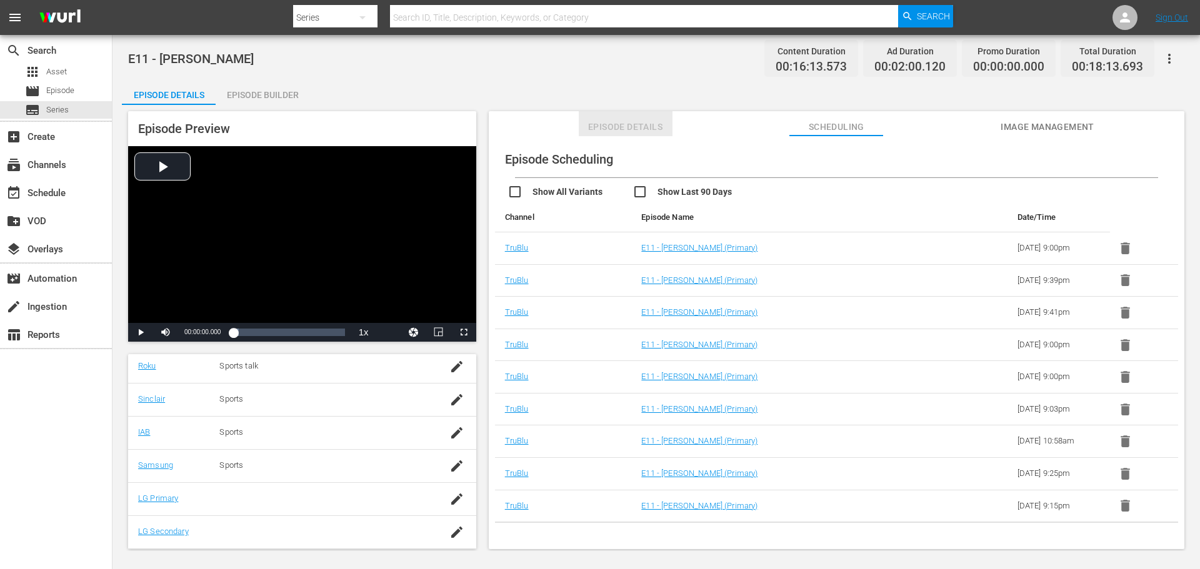
click at [627, 126] on span "Episode Details" at bounding box center [626, 127] width 94 height 16
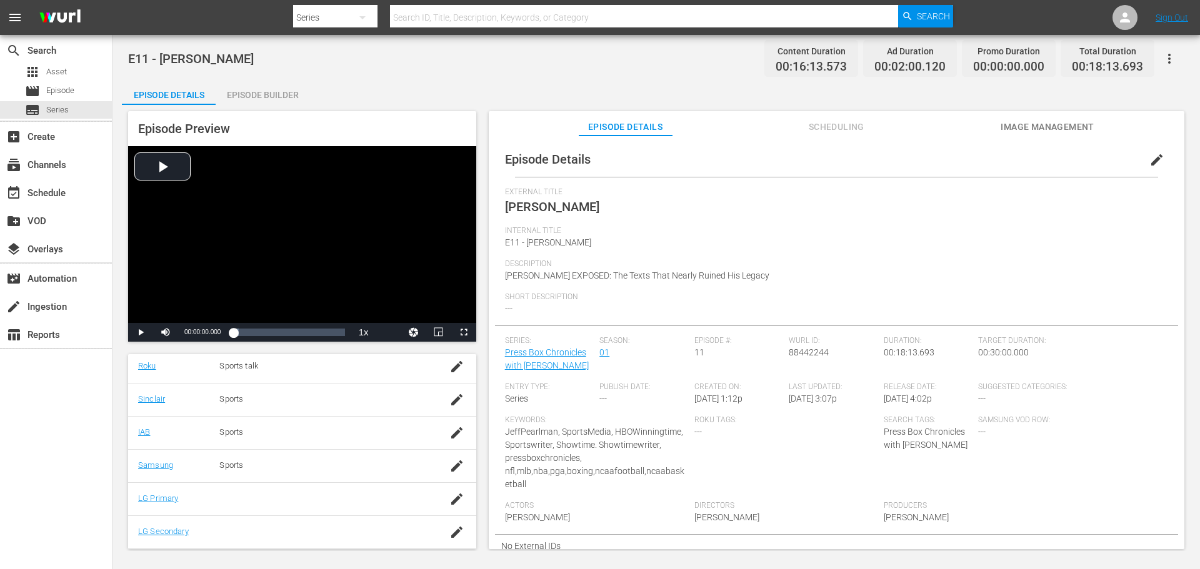
click at [1058, 129] on span "Image Management" at bounding box center [1047, 127] width 94 height 16
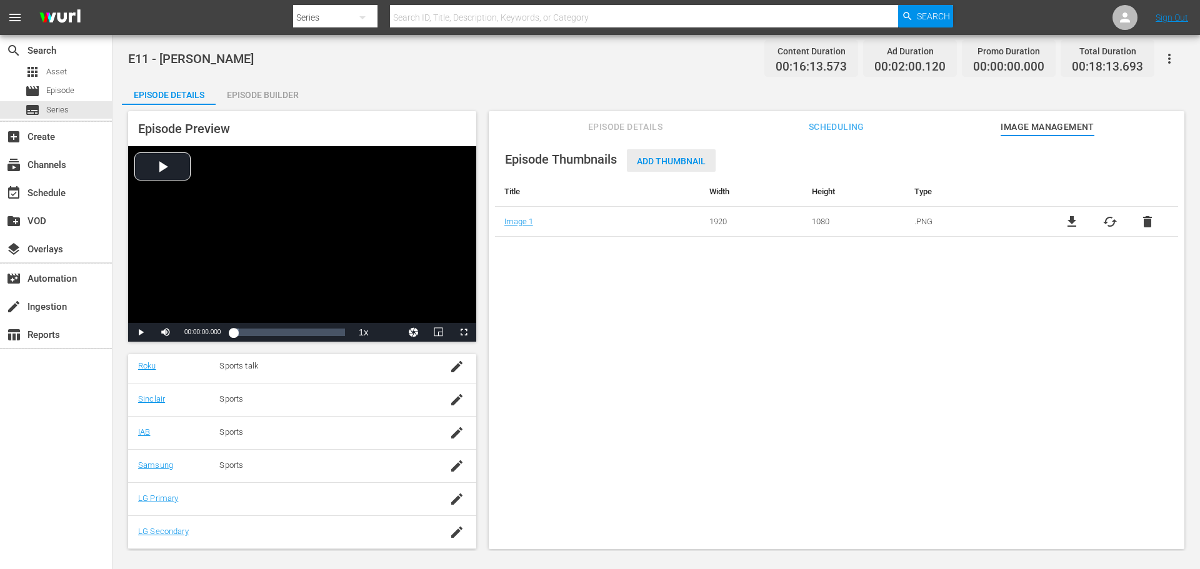
click at [658, 161] on span "Add Thumbnail" at bounding box center [671, 161] width 89 height 10
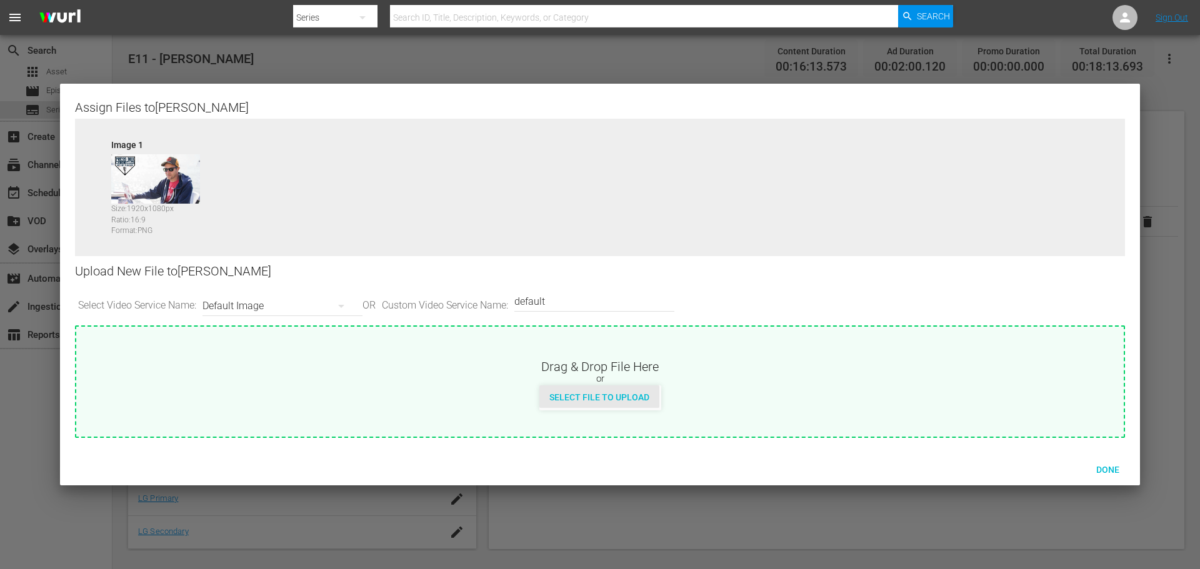
click at [575, 401] on span "Select File to Upload" at bounding box center [599, 397] width 120 height 10
type input "C:\fakepath\PrimaryThumb.png"
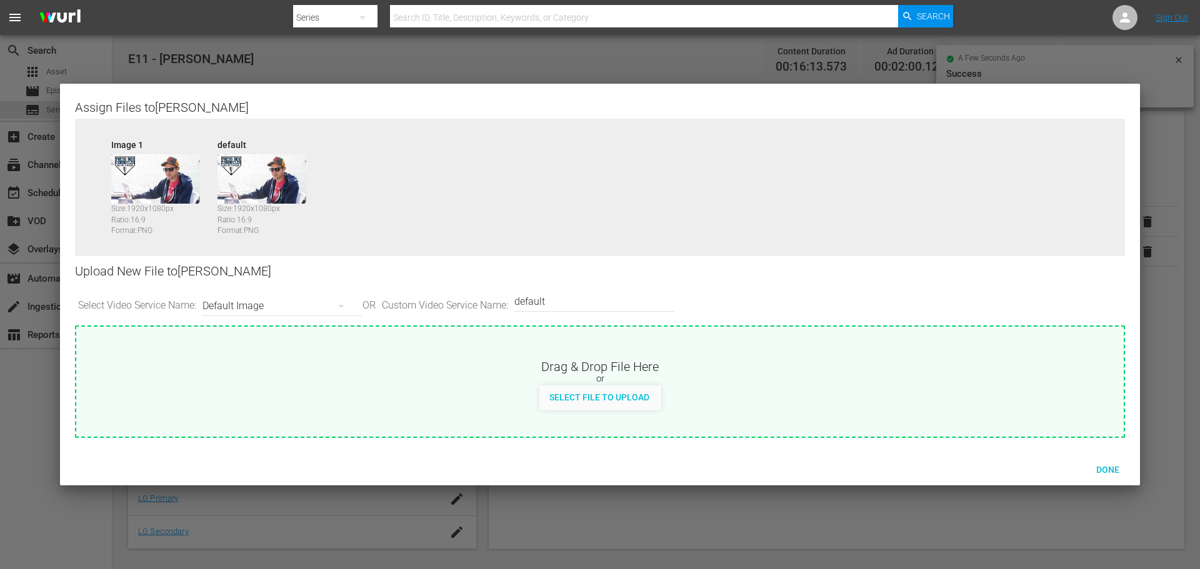
click at [303, 304] on div "Default Image" at bounding box center [279, 306] width 154 height 35
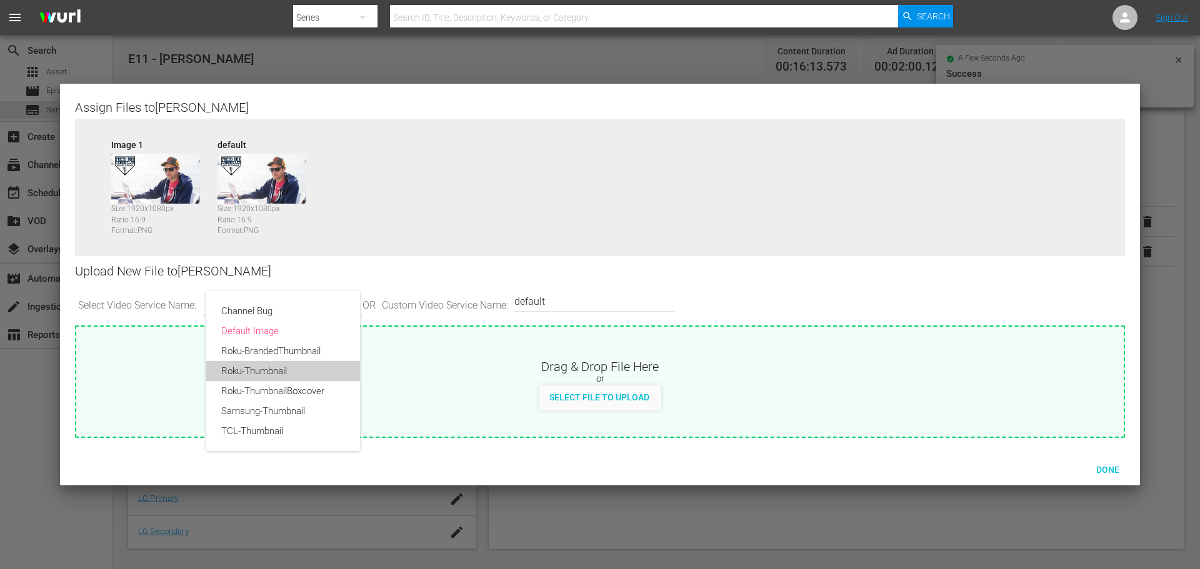
click at [294, 373] on div "Roku-Thumbnail" at bounding box center [283, 371] width 124 height 20
type input "Roku-Thumbnail"
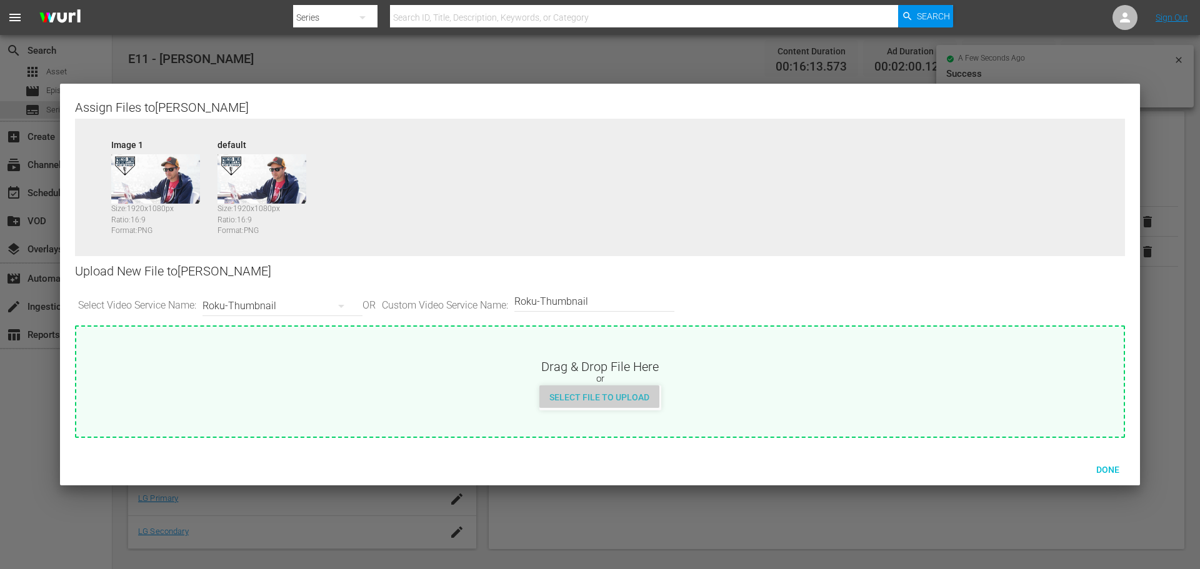
click at [600, 396] on span "Select File to Upload" at bounding box center [599, 397] width 120 height 10
type input "C:\fakepath\PrimaryThumb.png"
click at [299, 303] on div "Roku-Thumbnail" at bounding box center [279, 306] width 154 height 35
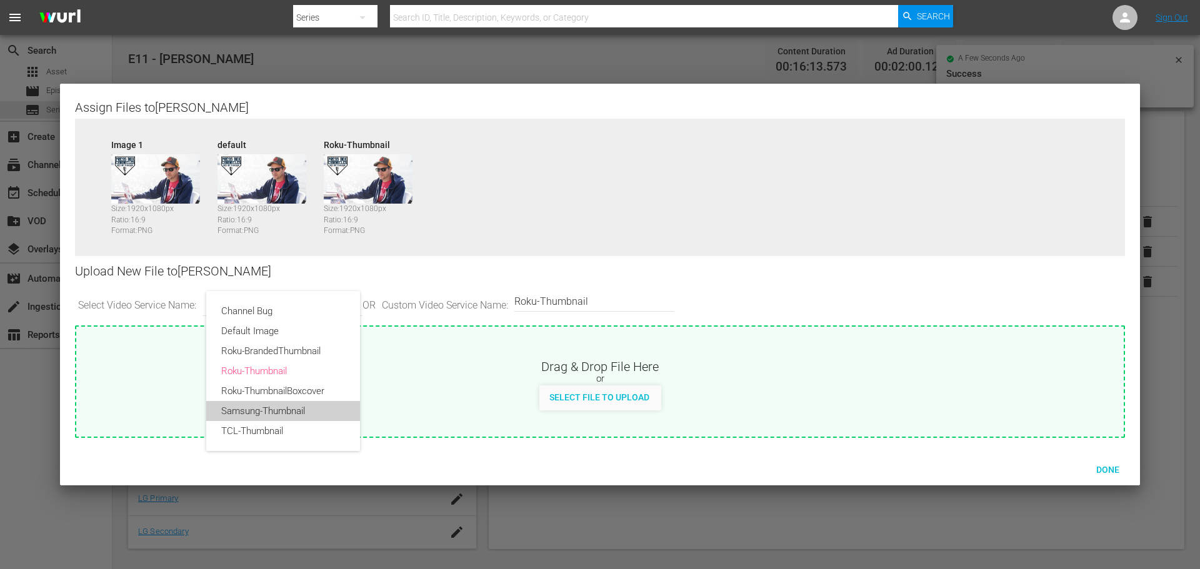
click at [289, 411] on div "Samsung-Thumbnail" at bounding box center [283, 411] width 124 height 20
type input "Samsung-Thumbnail"
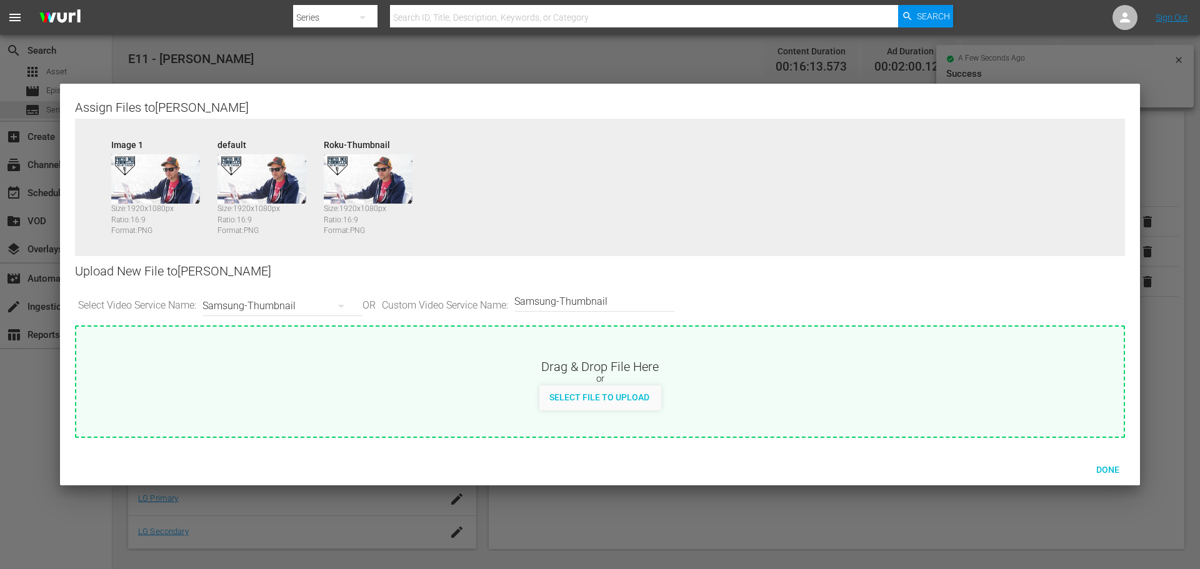
click at [567, 396] on span "Select File to Upload" at bounding box center [599, 397] width 120 height 10
type input "C:\fakepath\PrimaryThumb.png"
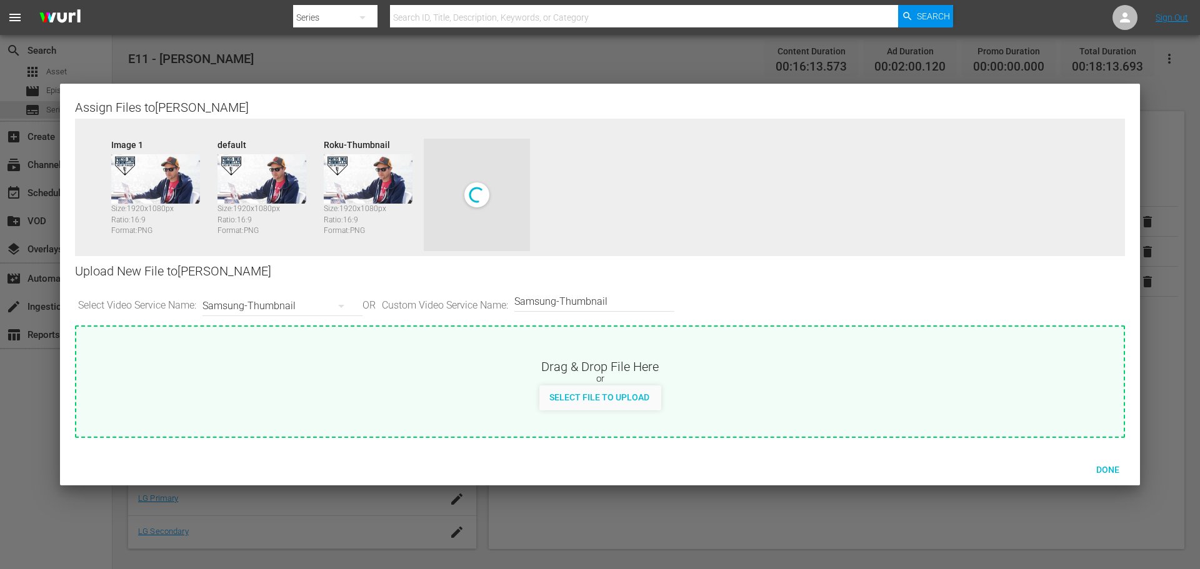
click at [319, 310] on div "Samsung-Thumbnail" at bounding box center [279, 306] width 154 height 35
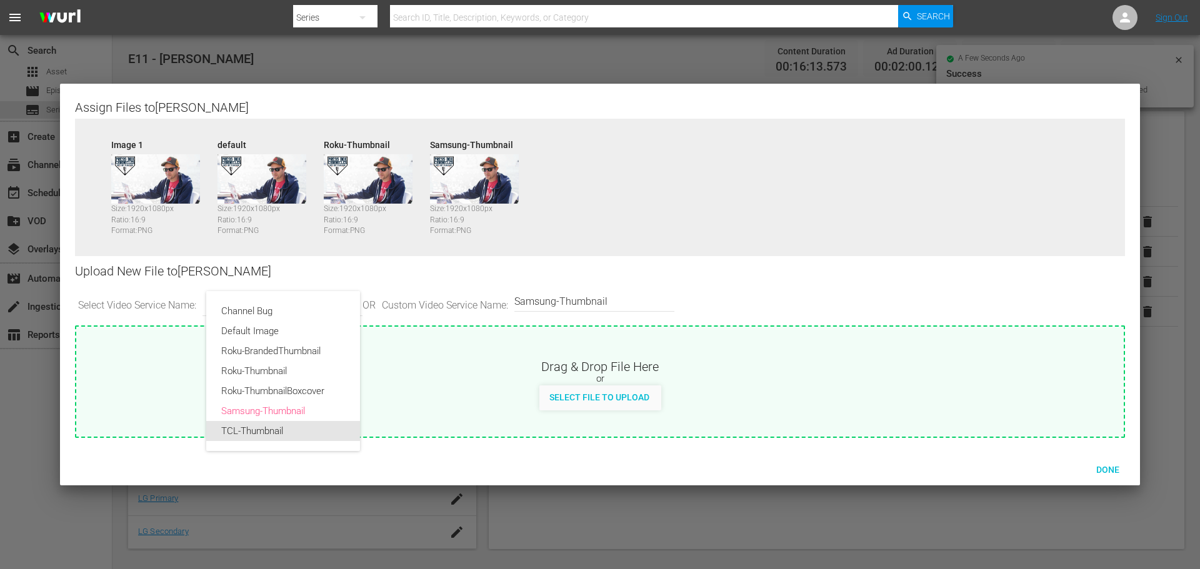
drag, startPoint x: 289, startPoint y: 428, endPoint x: 308, endPoint y: 422, distance: 20.2
click at [290, 428] on div "TCL-Thumbnail" at bounding box center [283, 431] width 124 height 20
type input "TCL-Thumbnail"
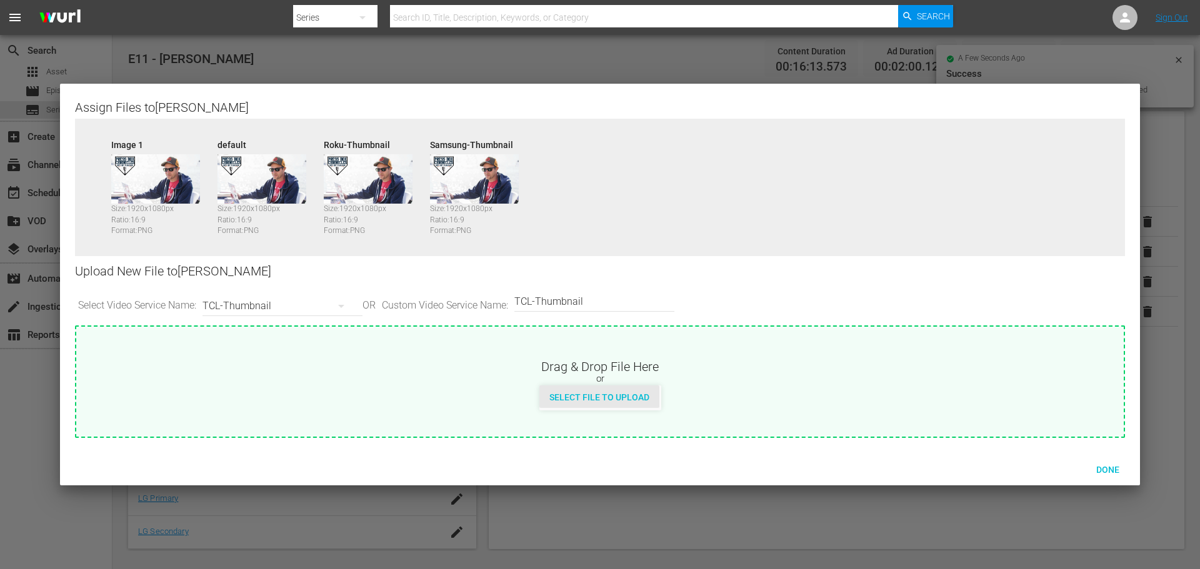
click at [584, 401] on span "Select File to Upload" at bounding box center [599, 397] width 120 height 10
type input "C:\fakepath\PBC_PRIMARY_THUMB.png"
click at [309, 294] on div "TCL-Thumbnail" at bounding box center [279, 306] width 154 height 35
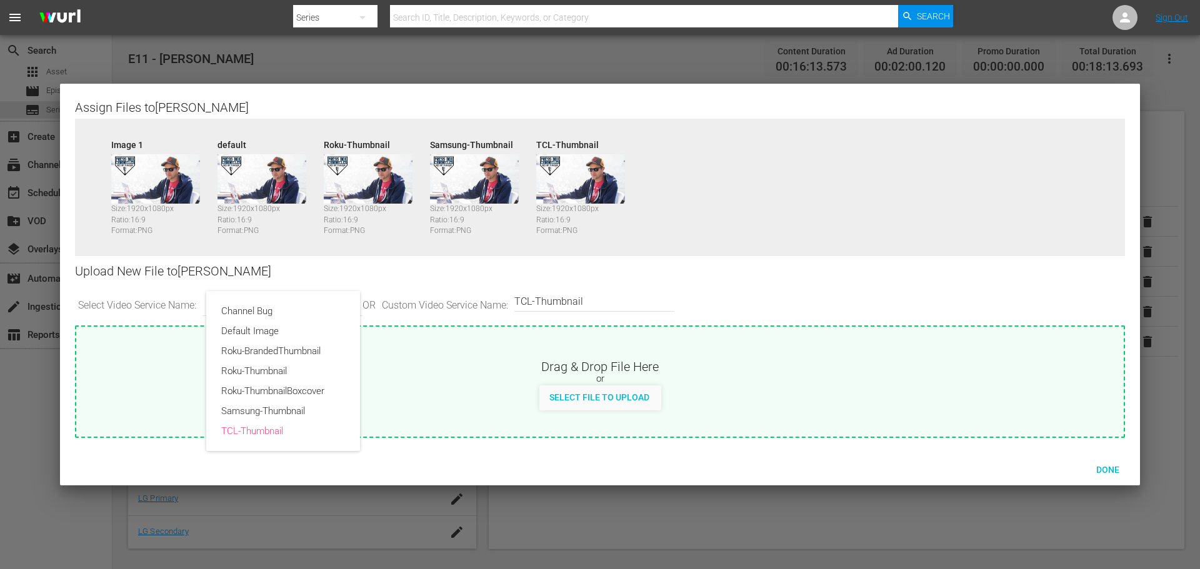
click at [409, 274] on div "Channel Bug Default Image Roku-BrandedThumbnail Roku-Thumbnail Roku-ThumbnailBo…" at bounding box center [600, 284] width 1200 height 569
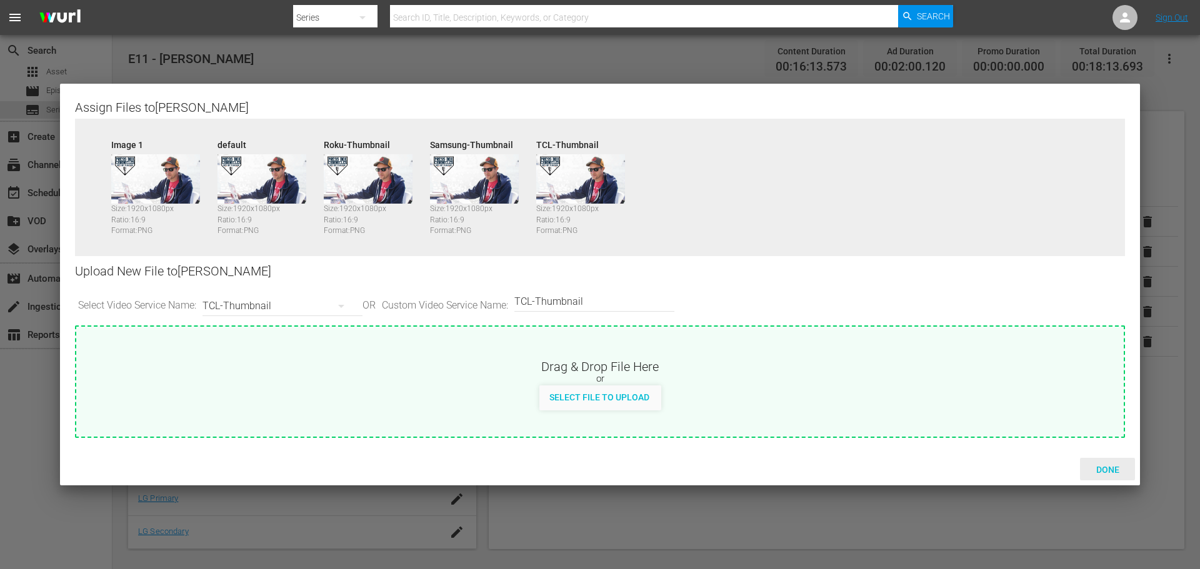
click at [1100, 465] on span "Done" at bounding box center [1107, 470] width 43 height 10
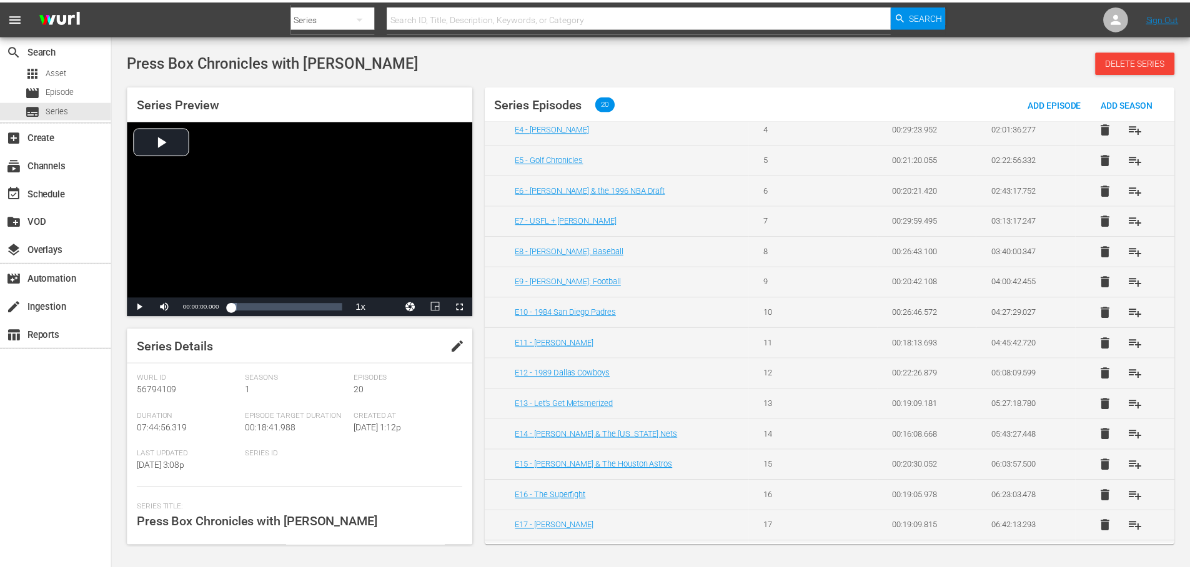
scroll to position [129, 0]
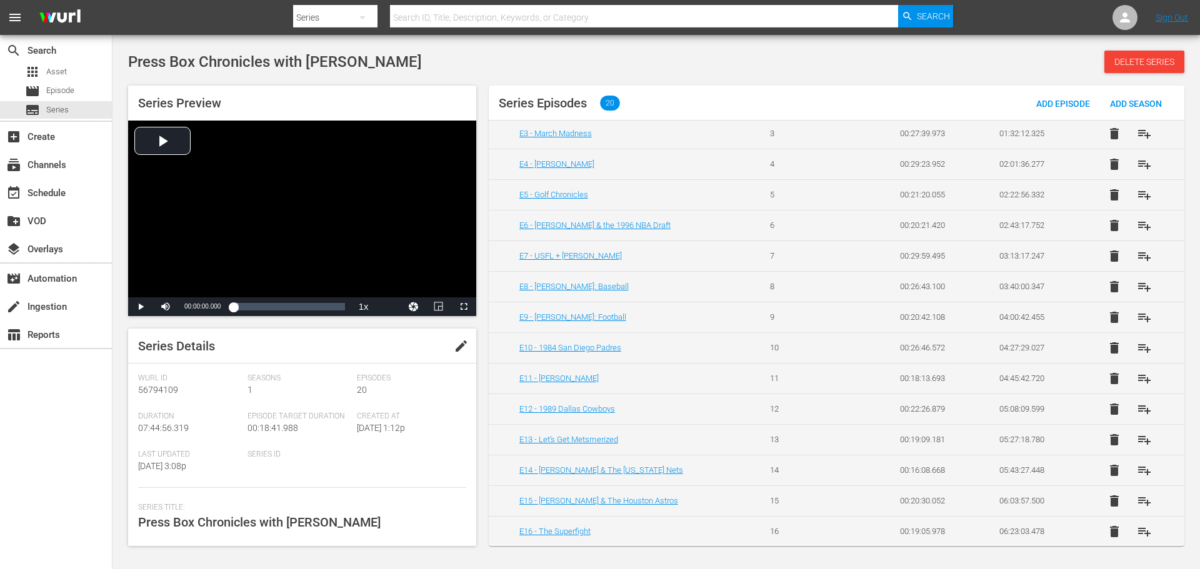
click at [587, 281] on td "E8 - [PERSON_NAME]: Baseball" at bounding box center [622, 286] width 266 height 31
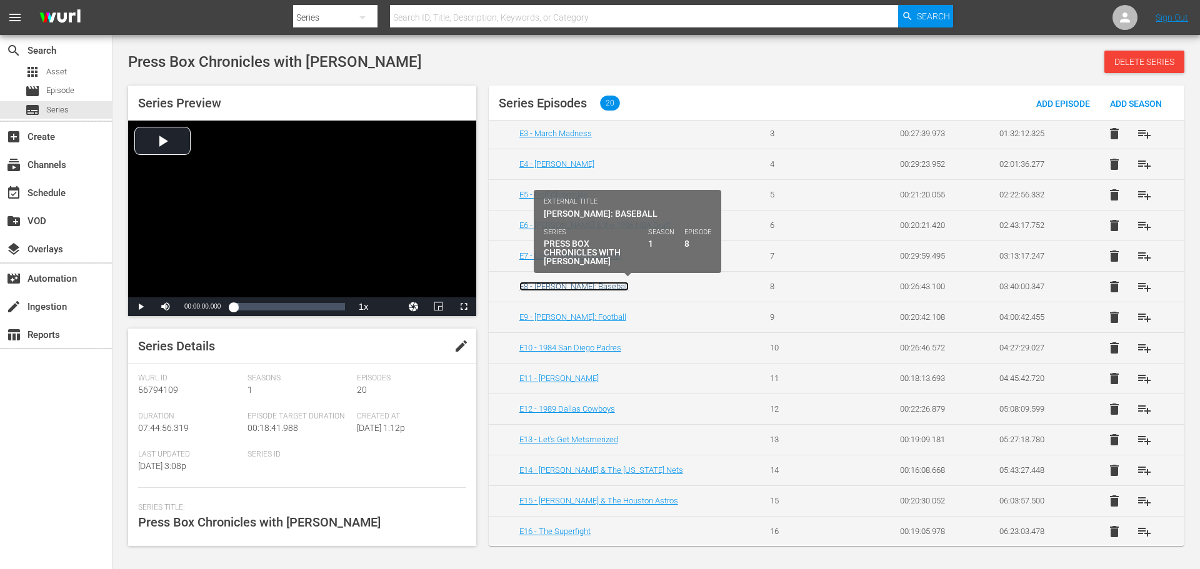
click at [579, 287] on link "E8 - [PERSON_NAME]: Baseball" at bounding box center [573, 286] width 109 height 9
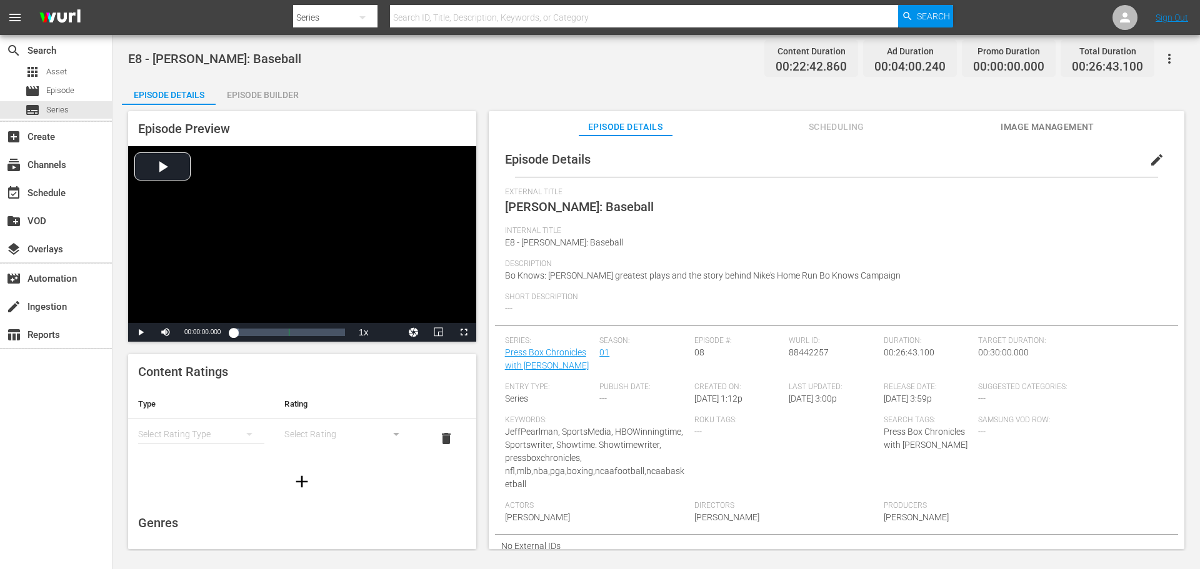
click at [256, 101] on div "Episode Builder" at bounding box center [263, 95] width 94 height 30
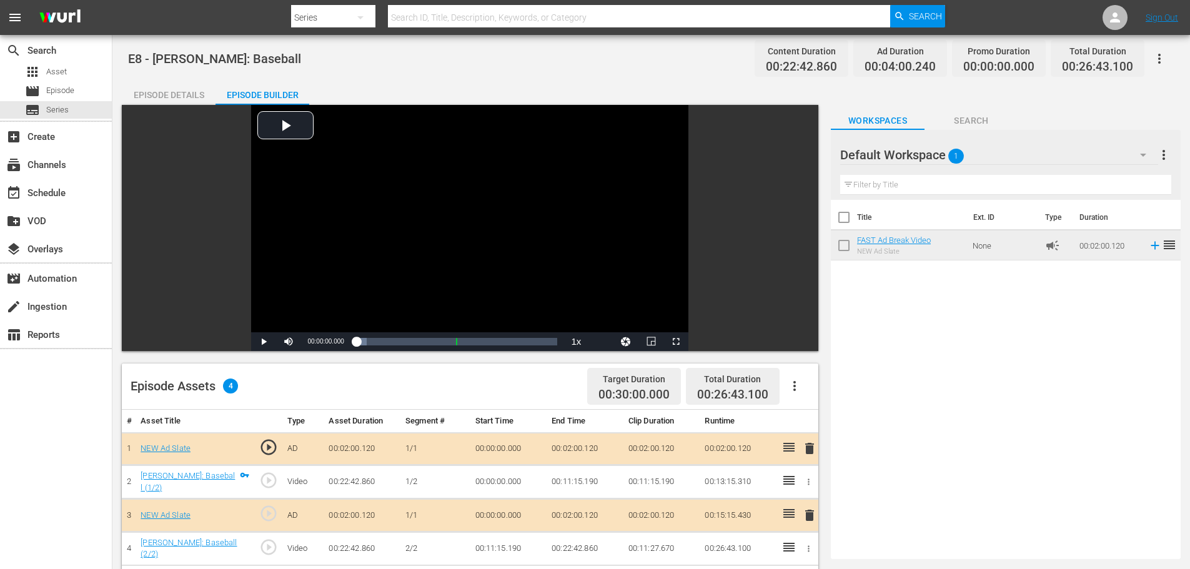
click at [187, 94] on div "Episode Details" at bounding box center [169, 95] width 94 height 30
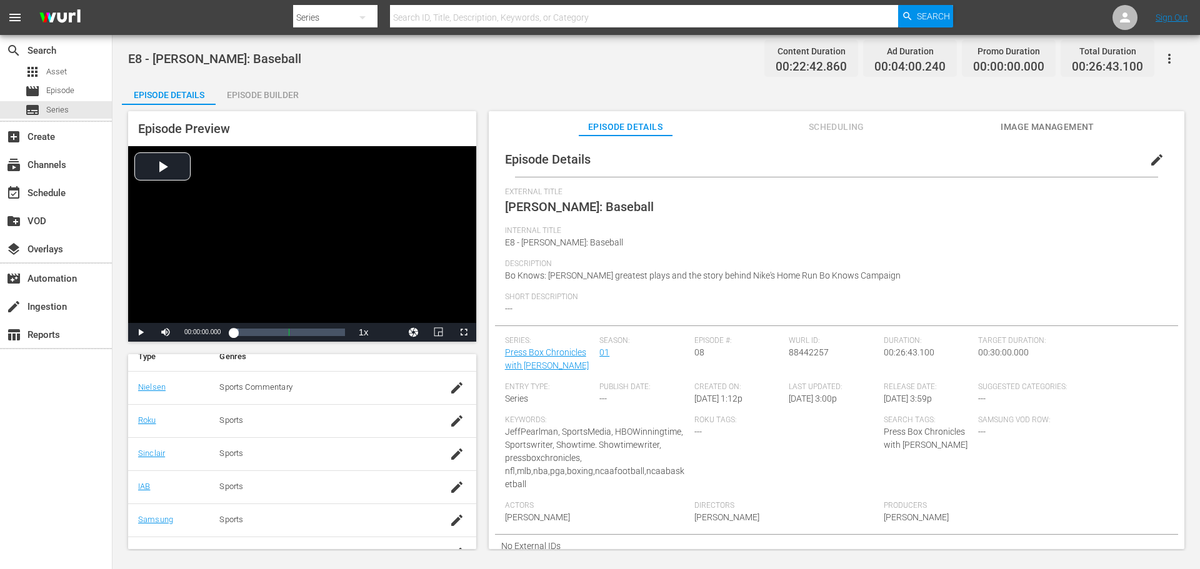
scroll to position [125, 0]
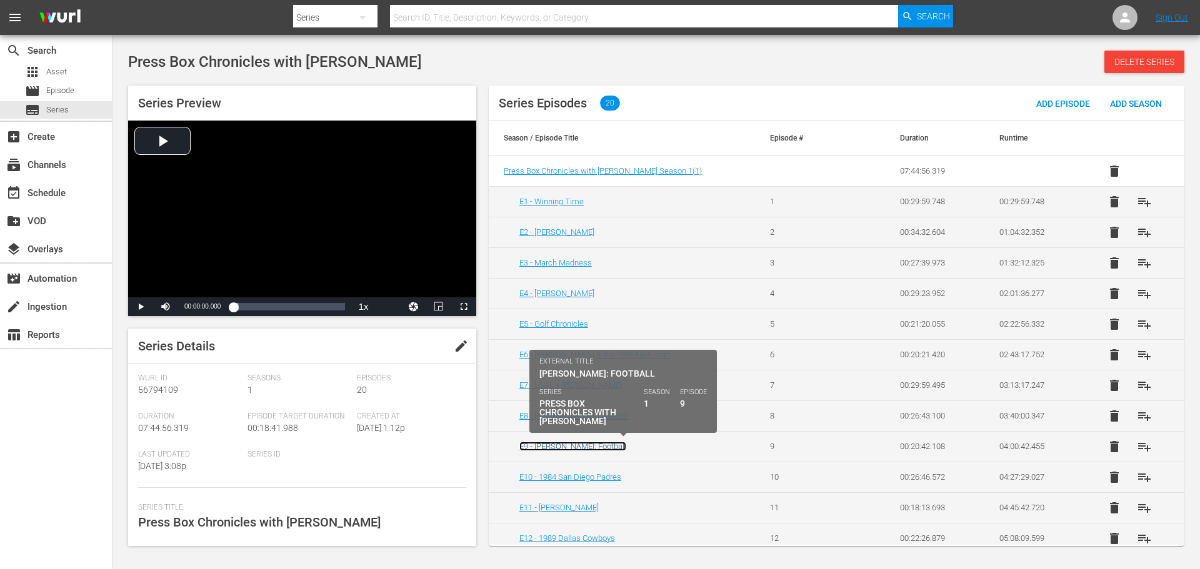
click at [567, 446] on link "E9 - [PERSON_NAME]: Football" at bounding box center [572, 446] width 107 height 9
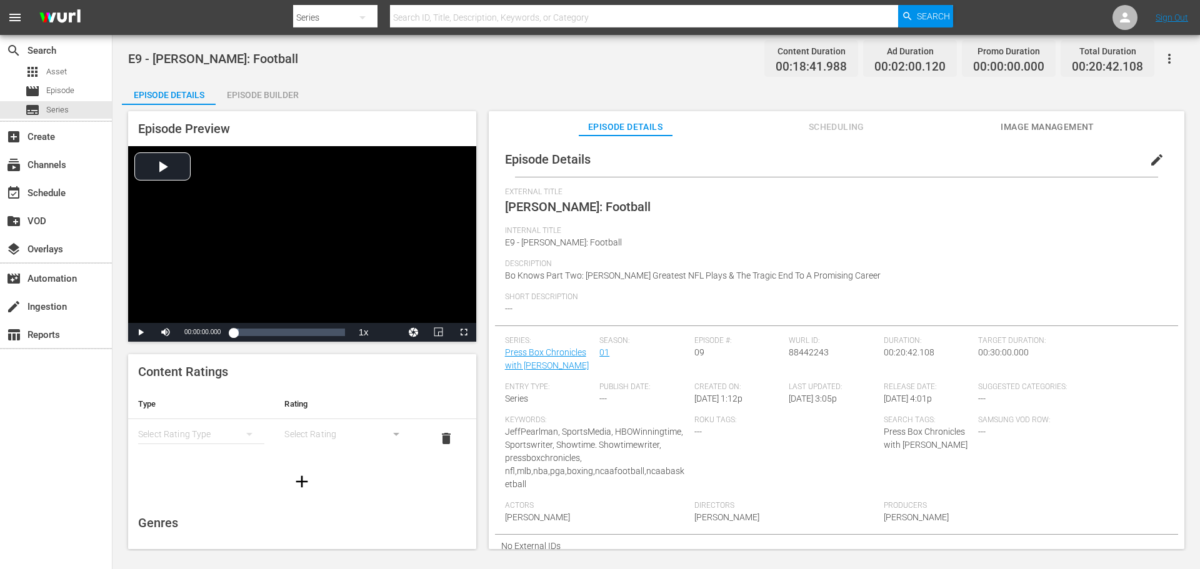
click at [246, 96] on div "Episode Builder" at bounding box center [263, 95] width 94 height 30
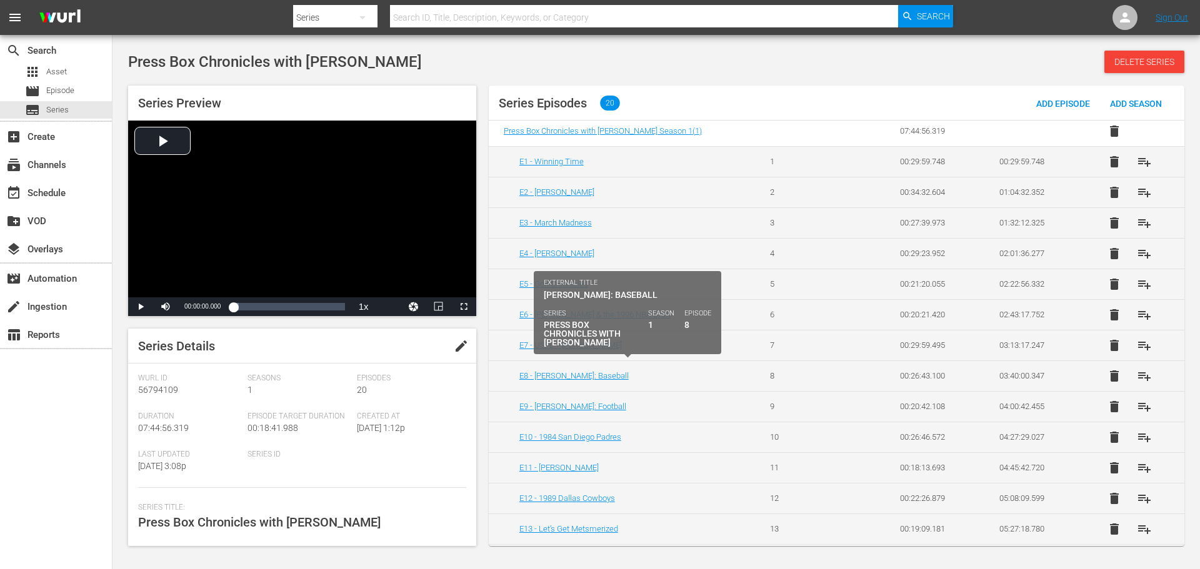
scroll to position [62, 0]
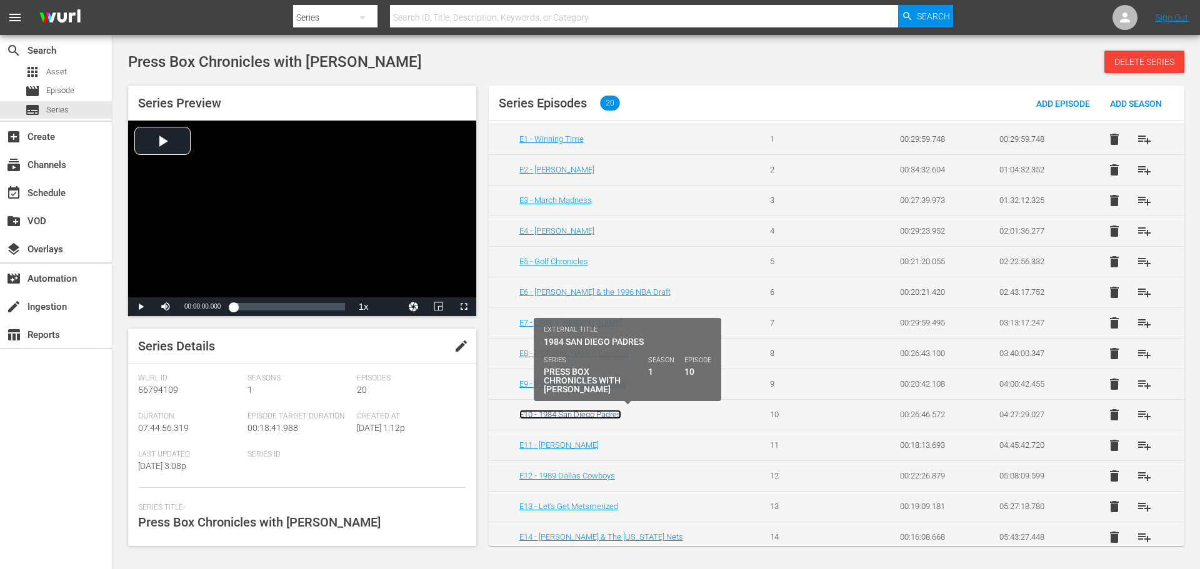
click at [575, 413] on link "E10 - 1984 San Diego Padres" at bounding box center [570, 414] width 102 height 9
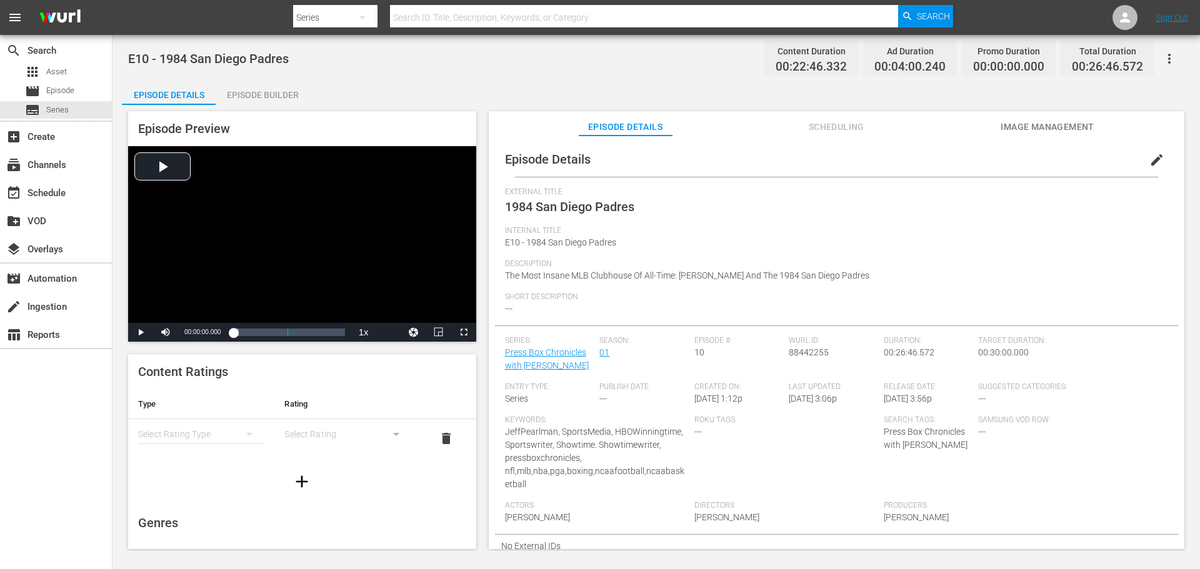
click at [267, 99] on div "Episode Builder" at bounding box center [263, 95] width 94 height 30
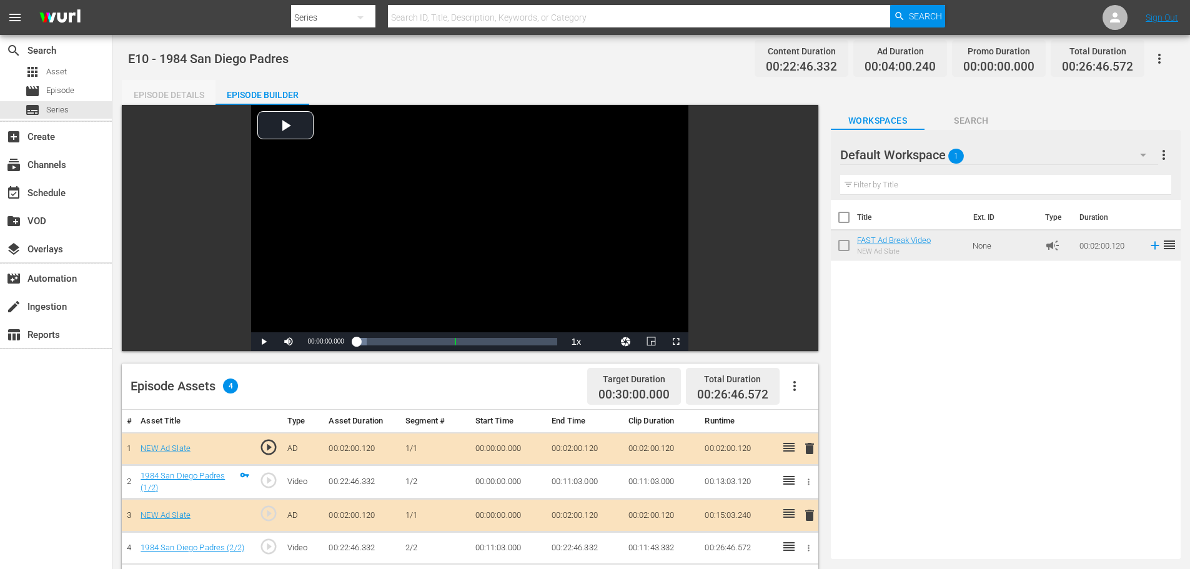
click at [171, 86] on div "Episode Details" at bounding box center [169, 95] width 94 height 30
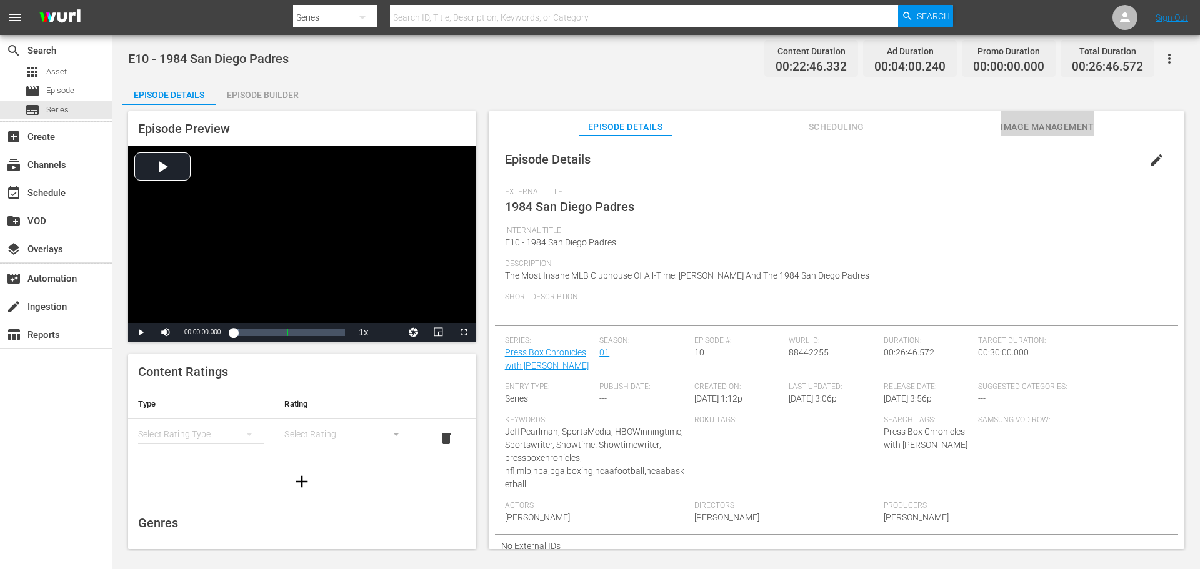
click at [1054, 122] on span "Image Management" at bounding box center [1047, 127] width 94 height 16
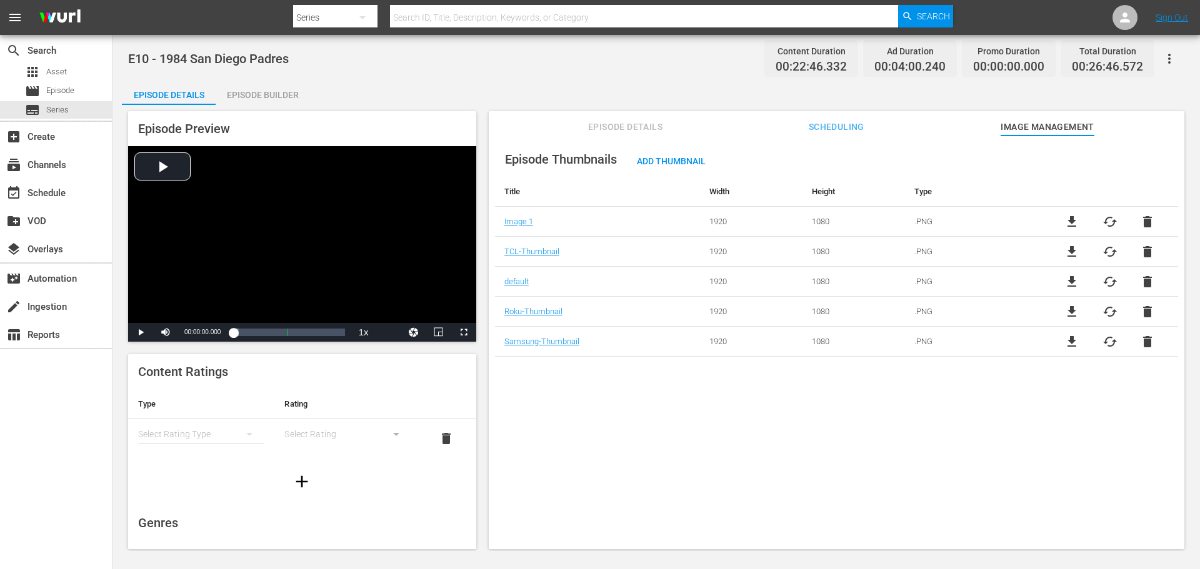
click at [169, 89] on div "Episode Details" at bounding box center [169, 95] width 94 height 30
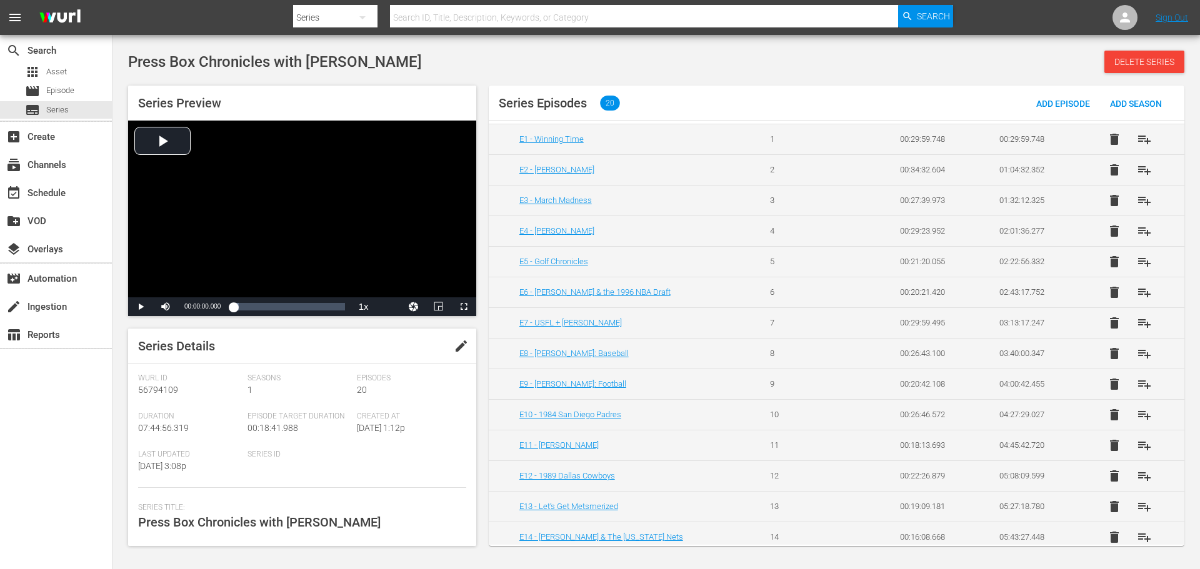
scroll to position [125, 0]
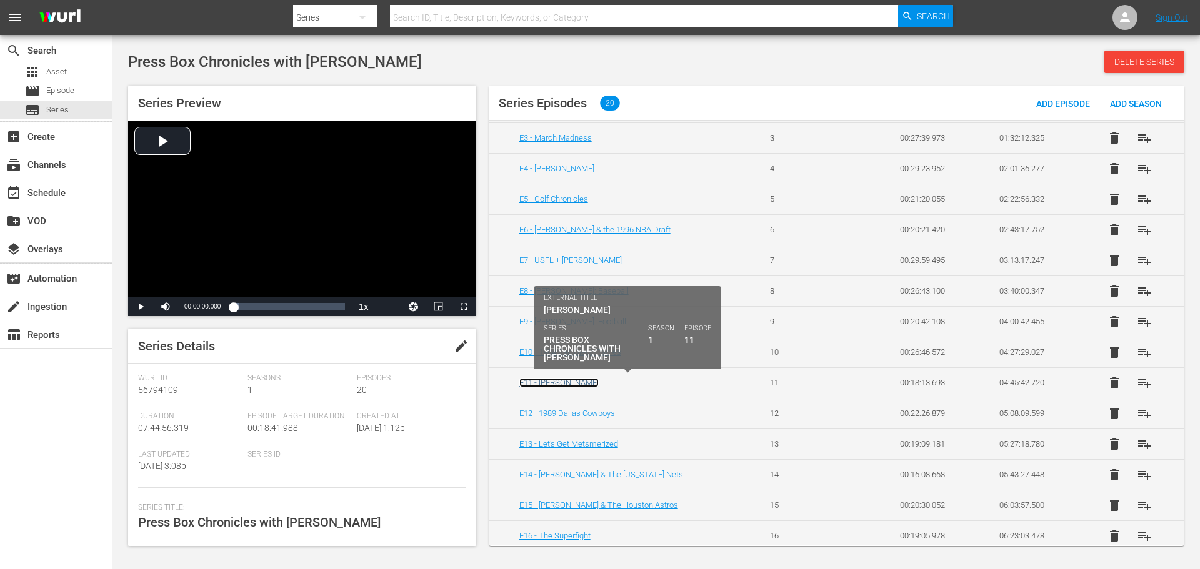
click at [554, 385] on link "E11 - [PERSON_NAME]" at bounding box center [558, 382] width 79 height 9
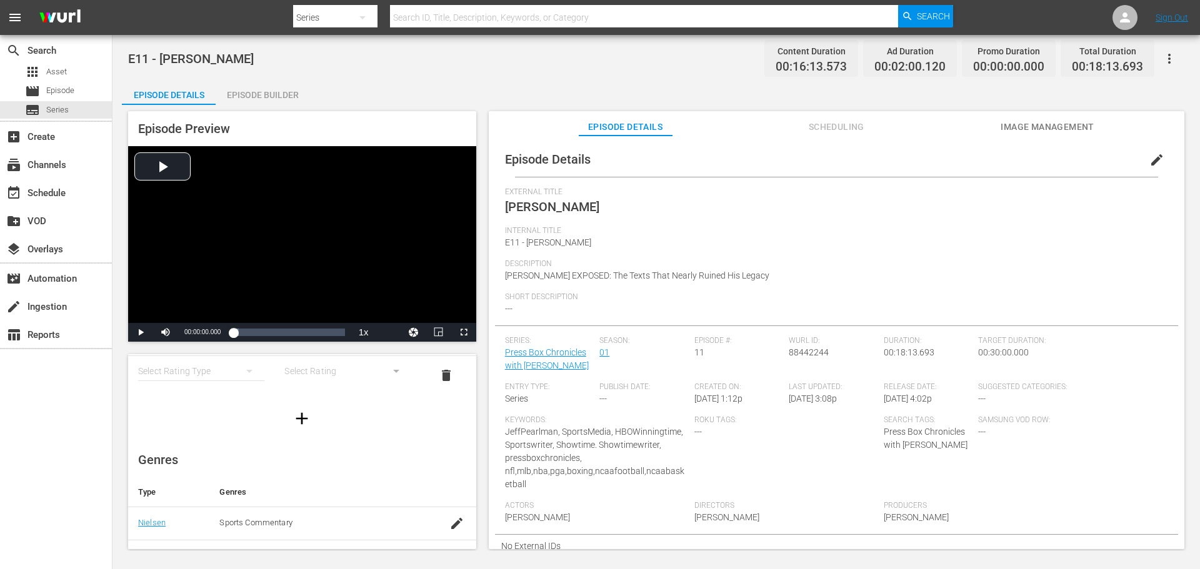
scroll to position [62, 0]
click at [269, 91] on div "Episode Builder" at bounding box center [263, 95] width 94 height 30
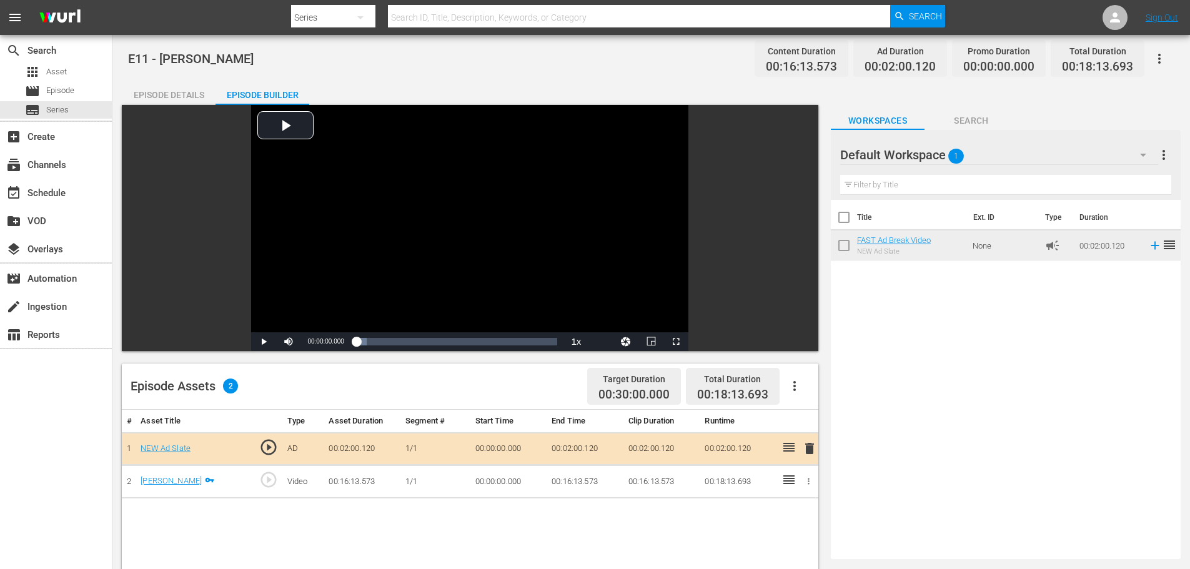
click at [150, 89] on div "Episode Details" at bounding box center [169, 95] width 94 height 30
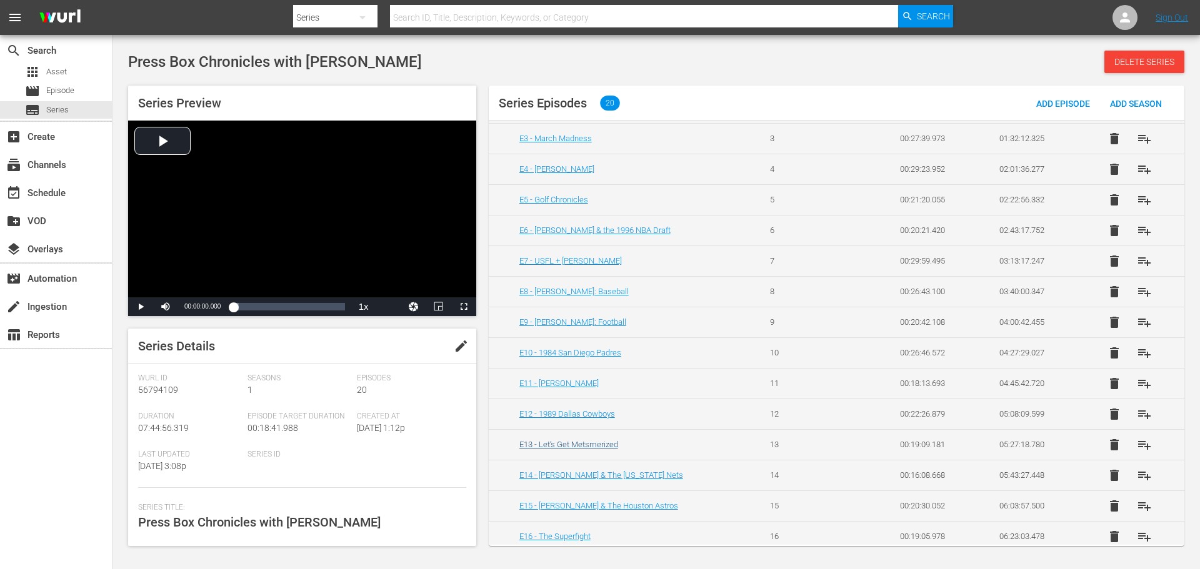
scroll to position [125, 0]
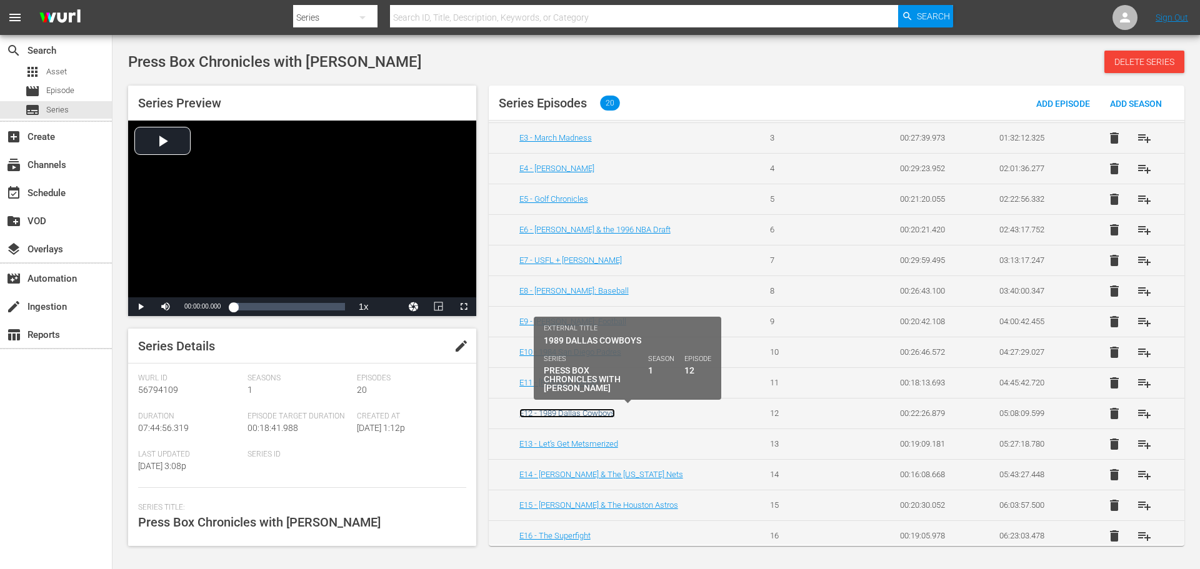
click at [582, 409] on link "E12 - 1989 Dallas Cowboys" at bounding box center [567, 413] width 96 height 9
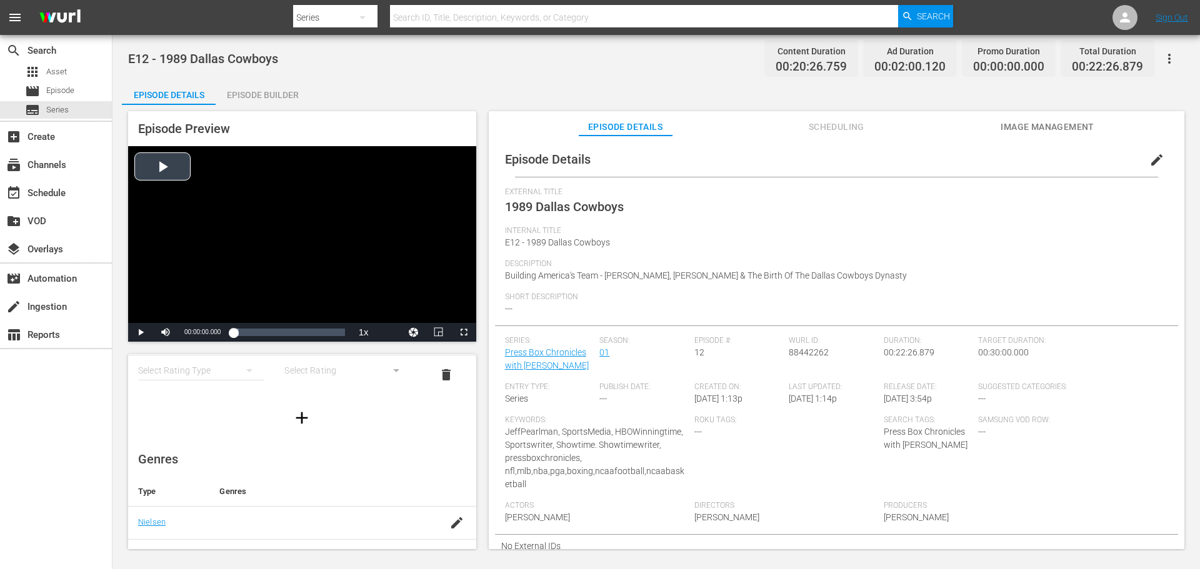
scroll to position [62, 0]
click at [272, 101] on div "Episode Builder" at bounding box center [263, 95] width 94 height 30
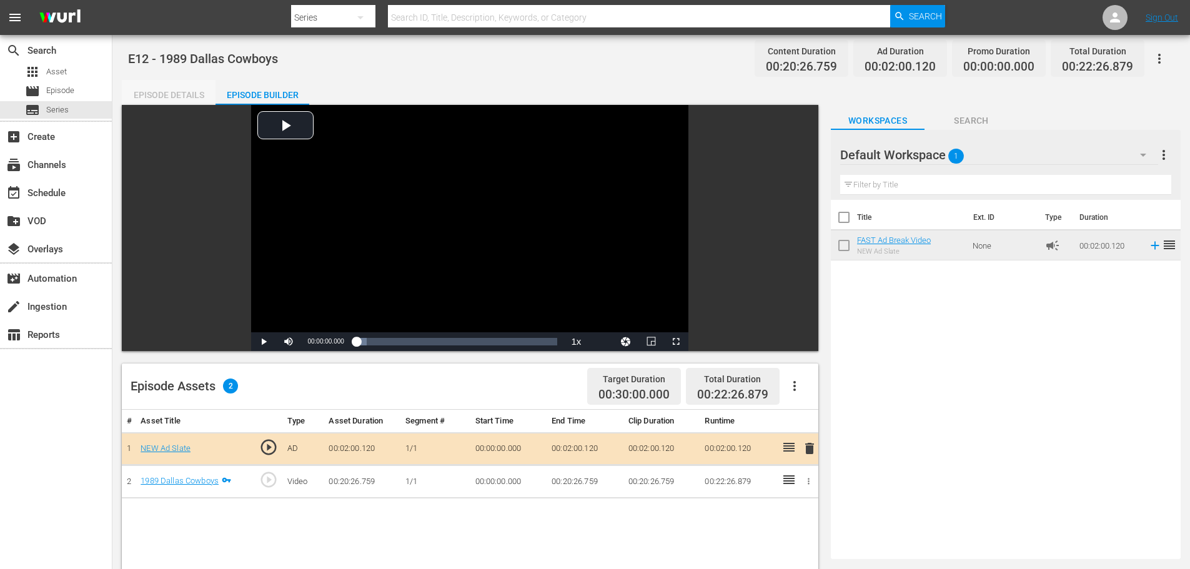
click at [166, 89] on div "Episode Details" at bounding box center [169, 95] width 94 height 30
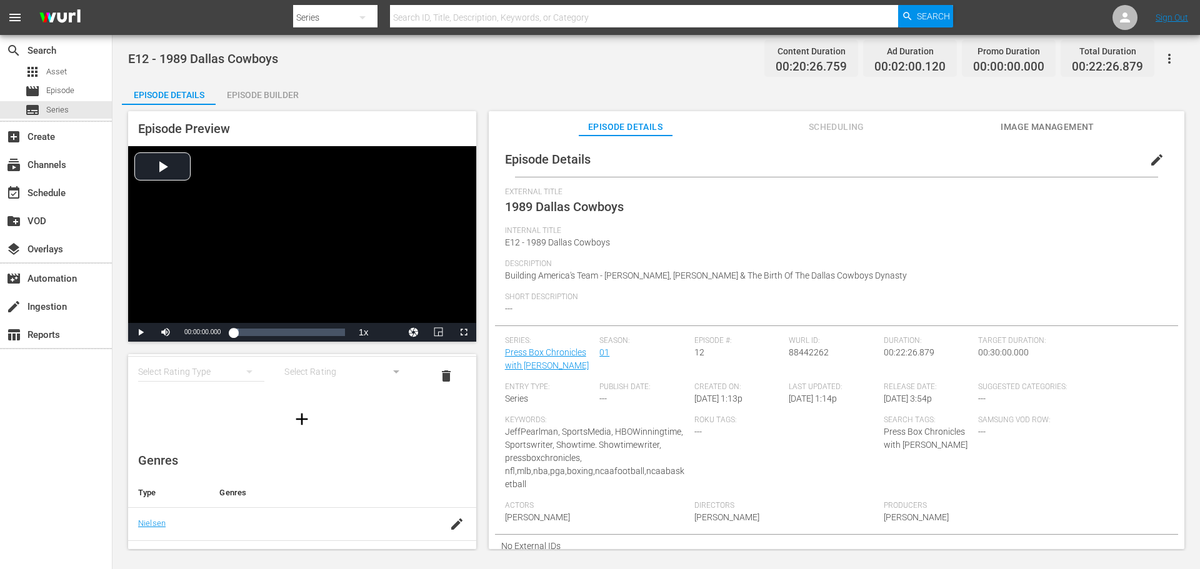
drag, startPoint x: 1067, startPoint y: 117, endPoint x: 1032, endPoint y: 136, distance: 39.7
click at [1067, 117] on button "Image Management" at bounding box center [1047, 123] width 94 height 25
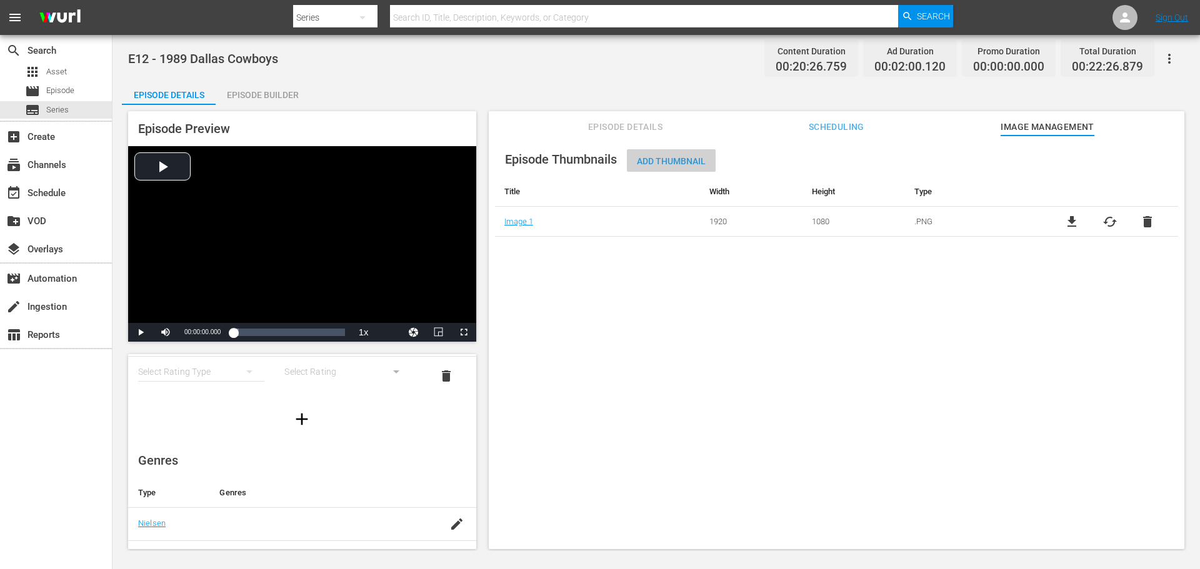
click at [680, 152] on div "Add Thumbnail" at bounding box center [671, 160] width 89 height 23
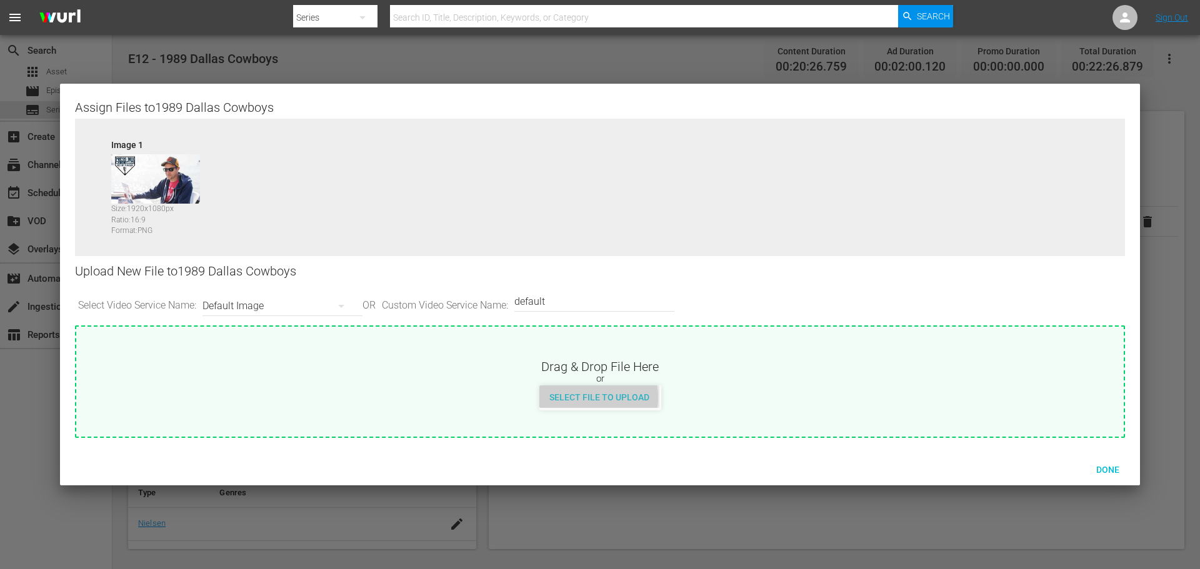
click at [584, 397] on span "Select File to Upload" at bounding box center [599, 397] width 120 height 10
type input "C:\fakepath\PrimaryThumb.png"
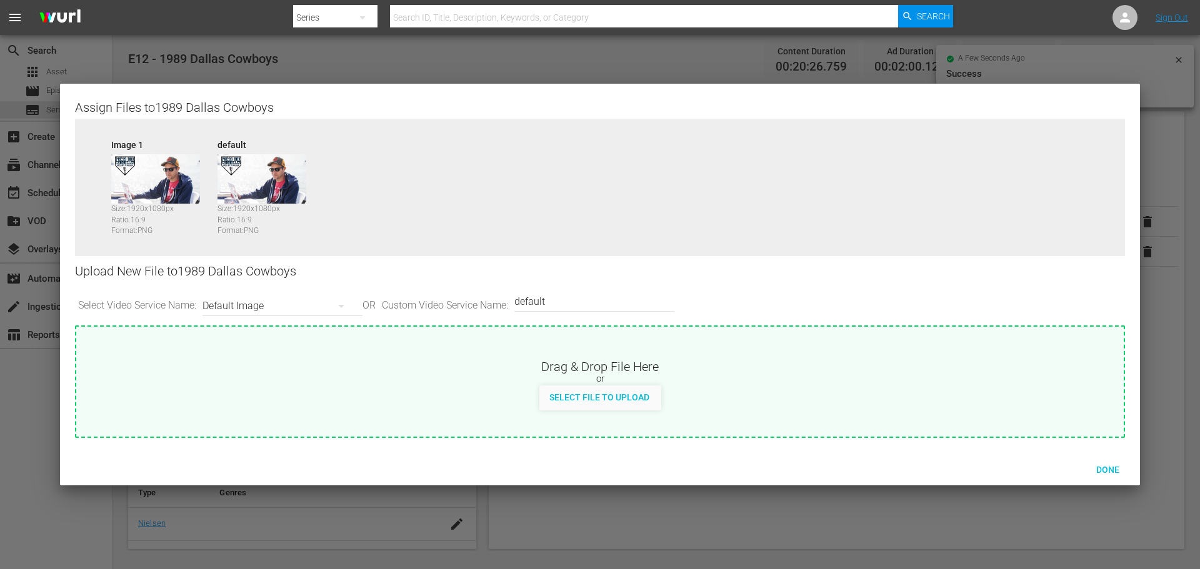
click at [299, 309] on div "Default Image" at bounding box center [279, 306] width 154 height 35
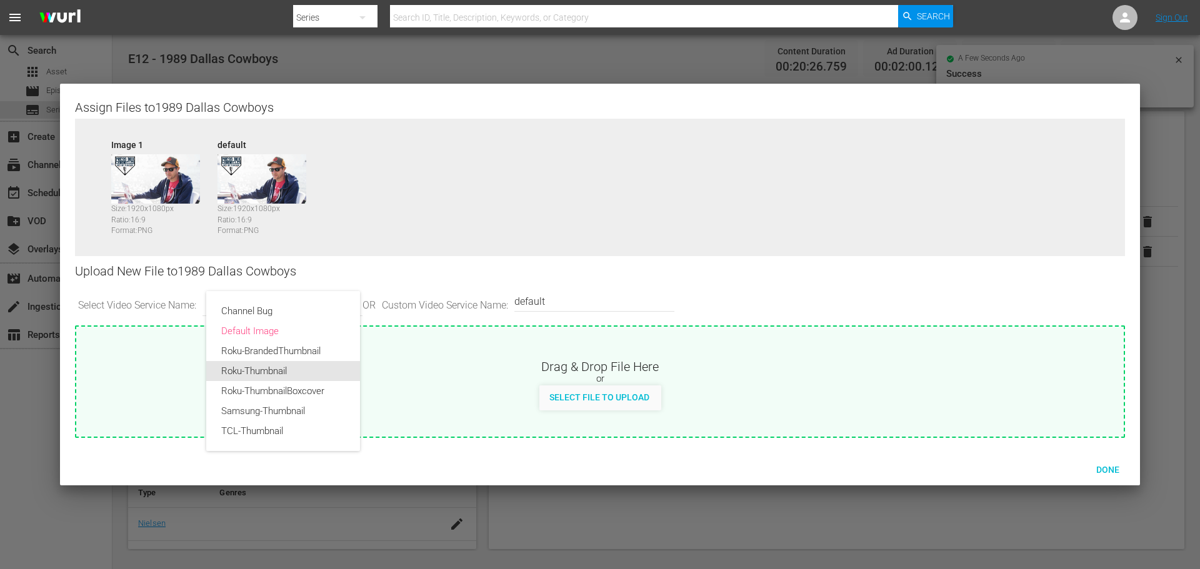
click at [281, 367] on div "Roku-Thumbnail" at bounding box center [283, 371] width 124 height 20
type input "Roku-Thumbnail"
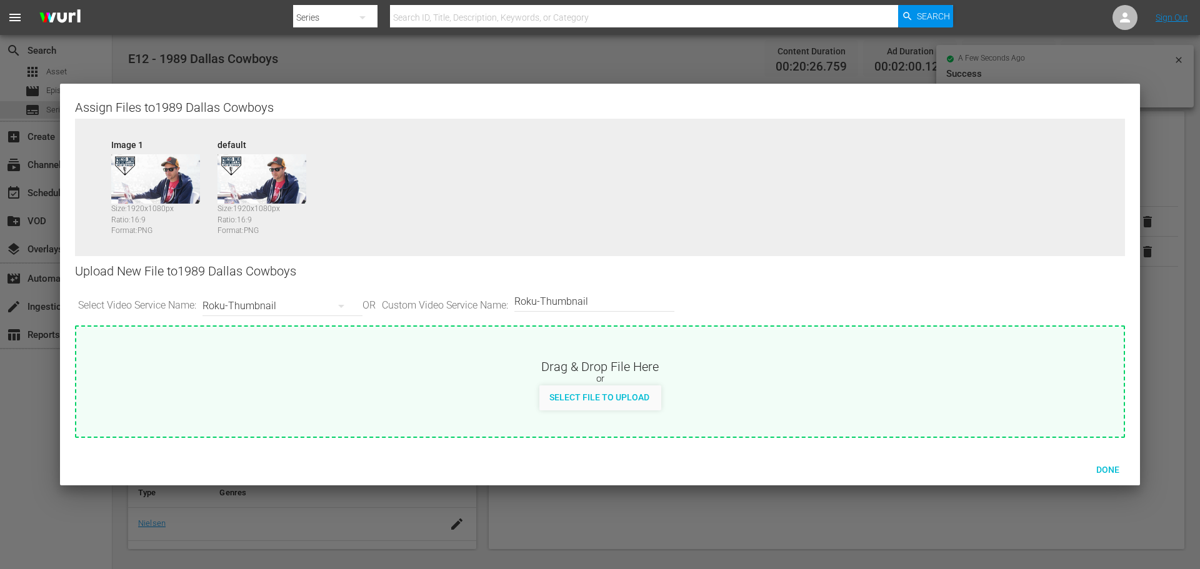
click at [572, 400] on span "Select File to Upload" at bounding box center [599, 397] width 120 height 10
type input "C:\fakepath\PBC_PRIMARY_THUMB.png"
click at [306, 302] on div "Roku-Thumbnail" at bounding box center [279, 306] width 154 height 35
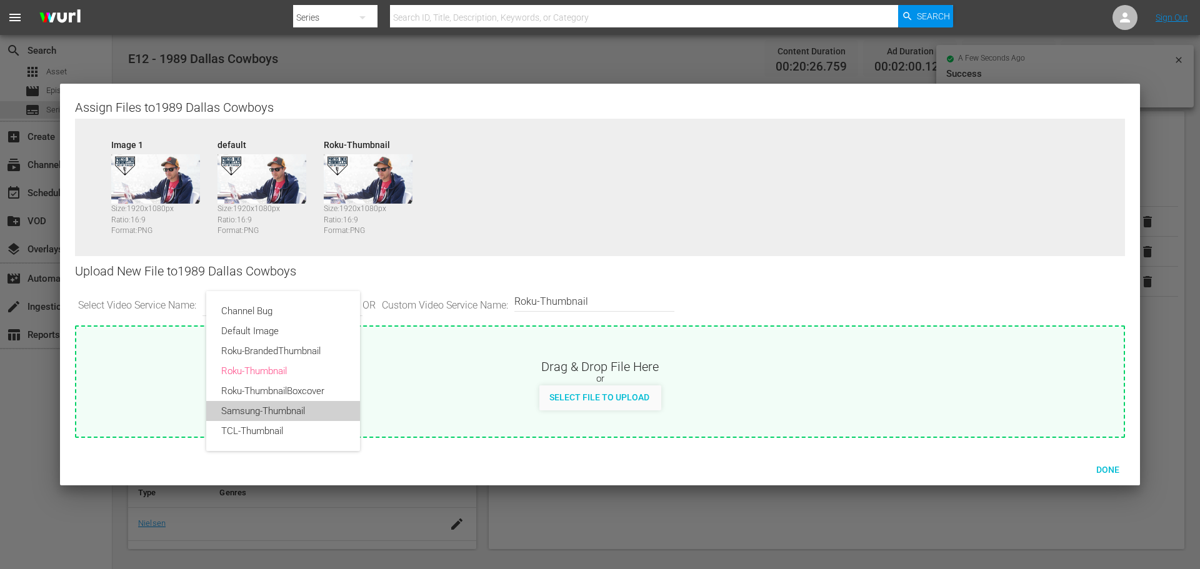
click at [283, 408] on div "Samsung-Thumbnail" at bounding box center [283, 411] width 124 height 20
type input "Samsung-Thumbnail"
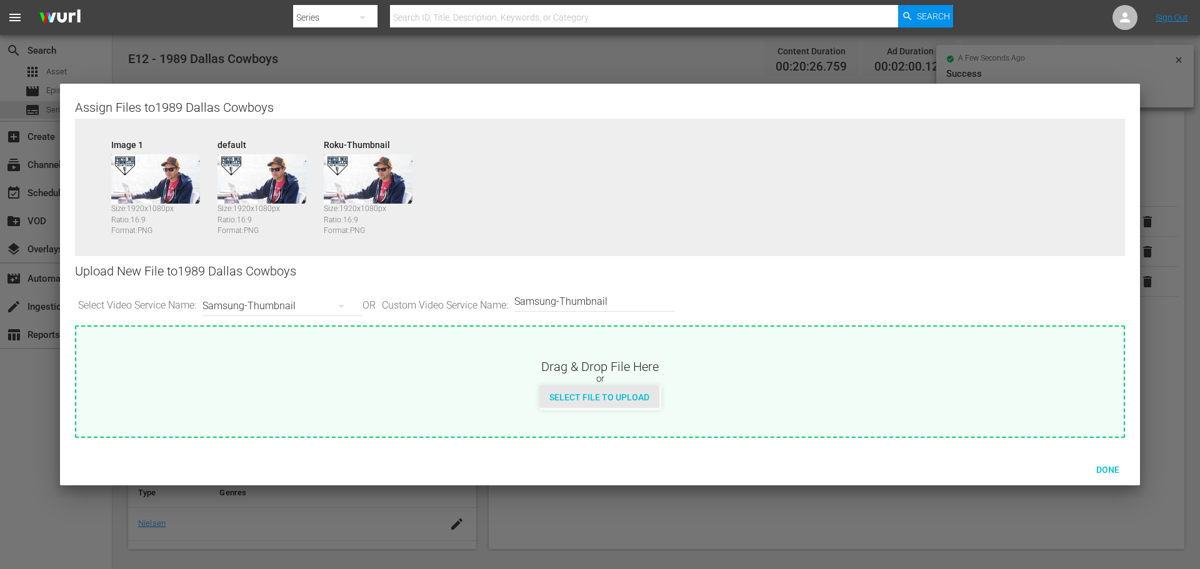
click at [574, 397] on span "Select File to Upload" at bounding box center [599, 397] width 120 height 10
type input "C:\fakepath\PBC_PRIMARY_THUMB.png"
click at [266, 299] on div "Samsung-Thumbnail" at bounding box center [279, 306] width 154 height 35
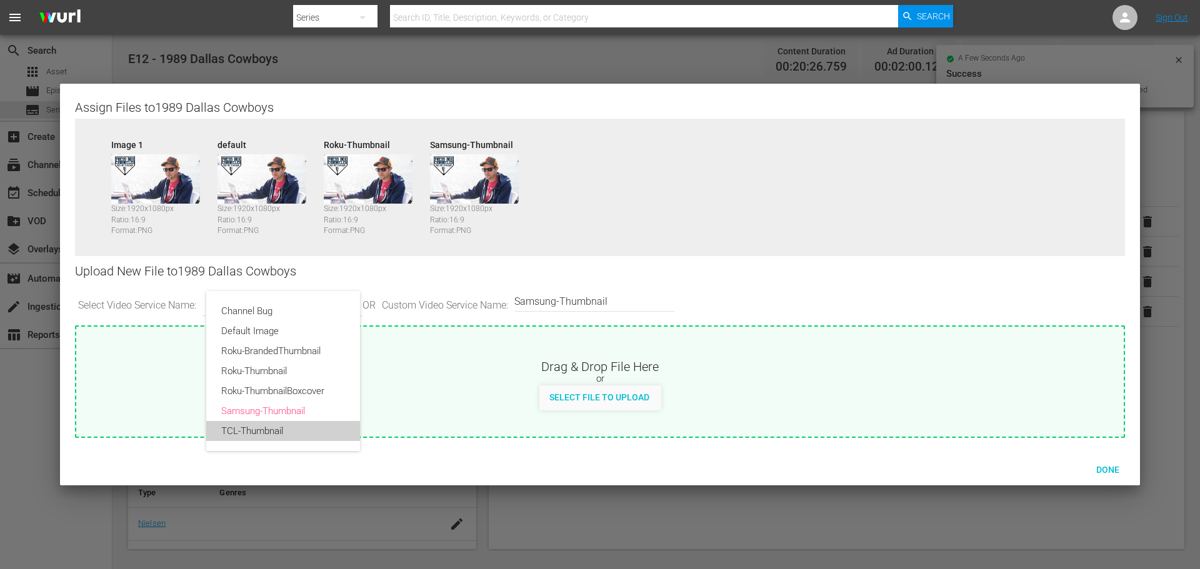
drag, startPoint x: 299, startPoint y: 432, endPoint x: 486, endPoint y: 433, distance: 186.8
click at [301, 432] on div "TCL-Thumbnail" at bounding box center [283, 431] width 124 height 20
type input "TCL-Thumbnail"
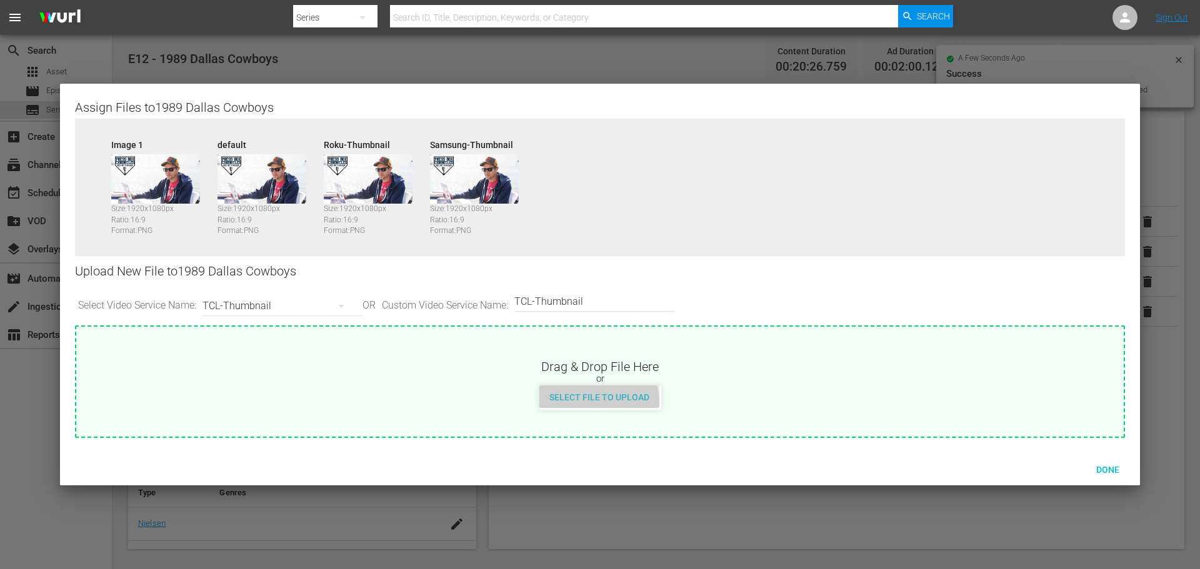
click at [595, 403] on div "Select File to Upload" at bounding box center [599, 397] width 120 height 23
type input "C:\fakepath\PrimaryThumb.png"
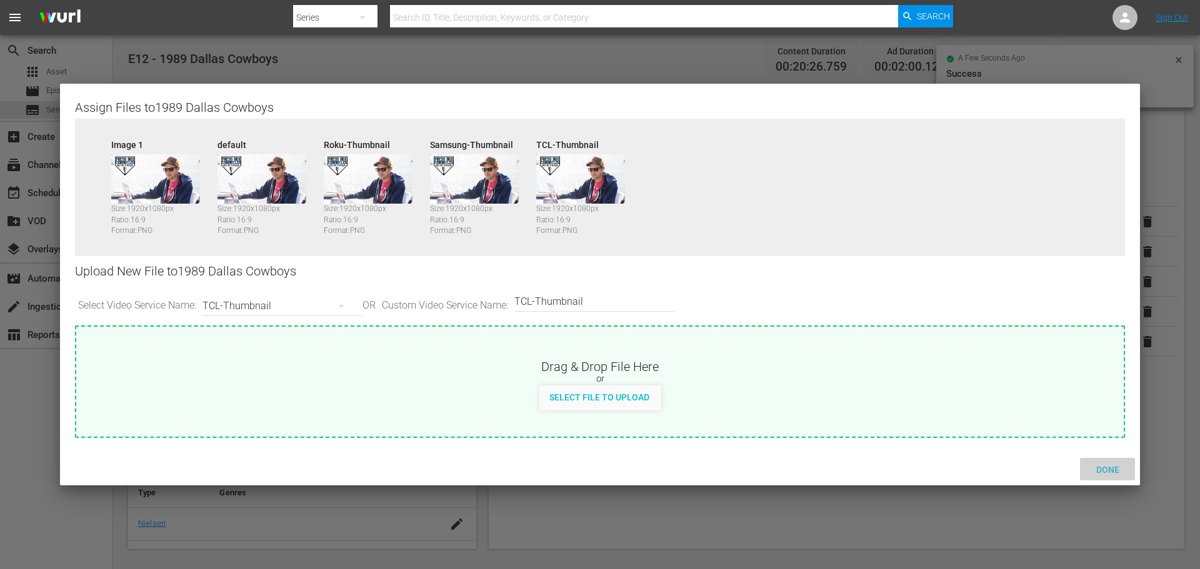
click at [1101, 469] on span "Done" at bounding box center [1107, 470] width 43 height 10
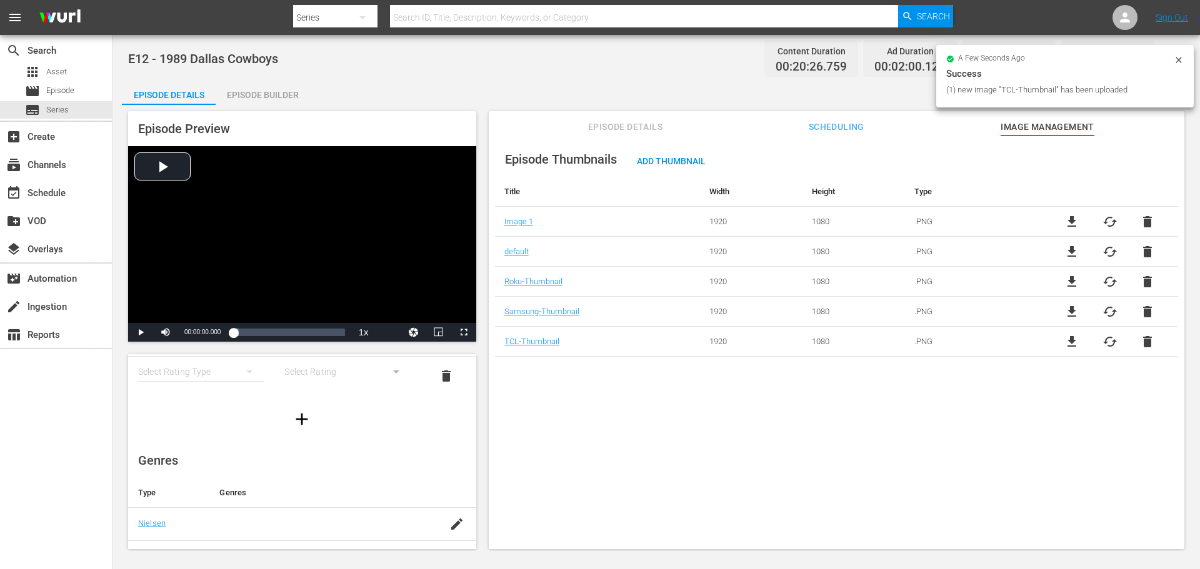
scroll to position [125, 0]
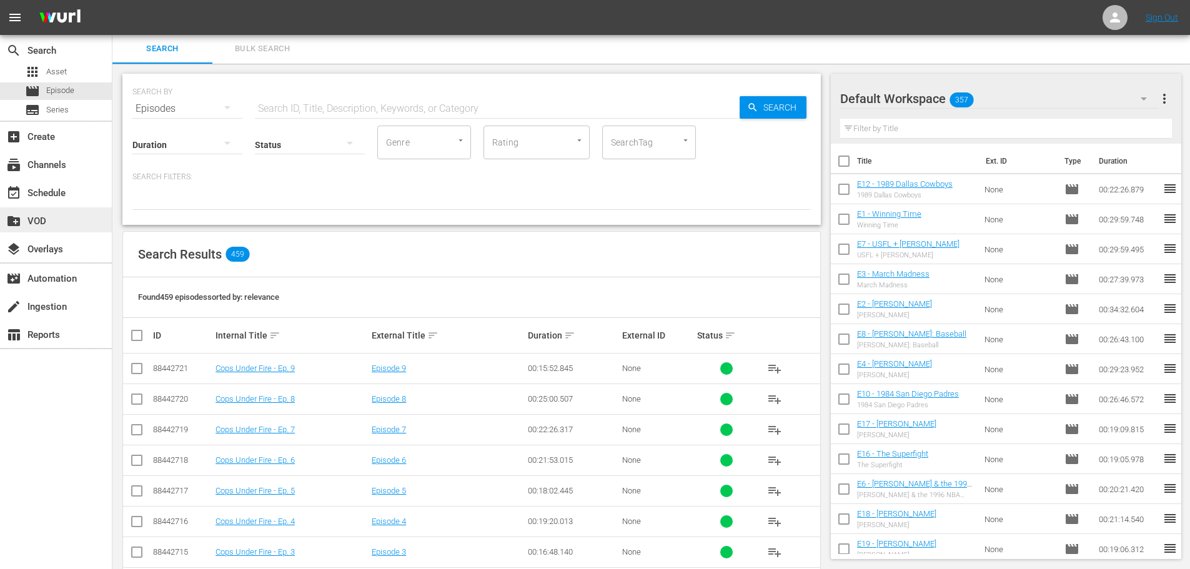
scroll to position [125, 0]
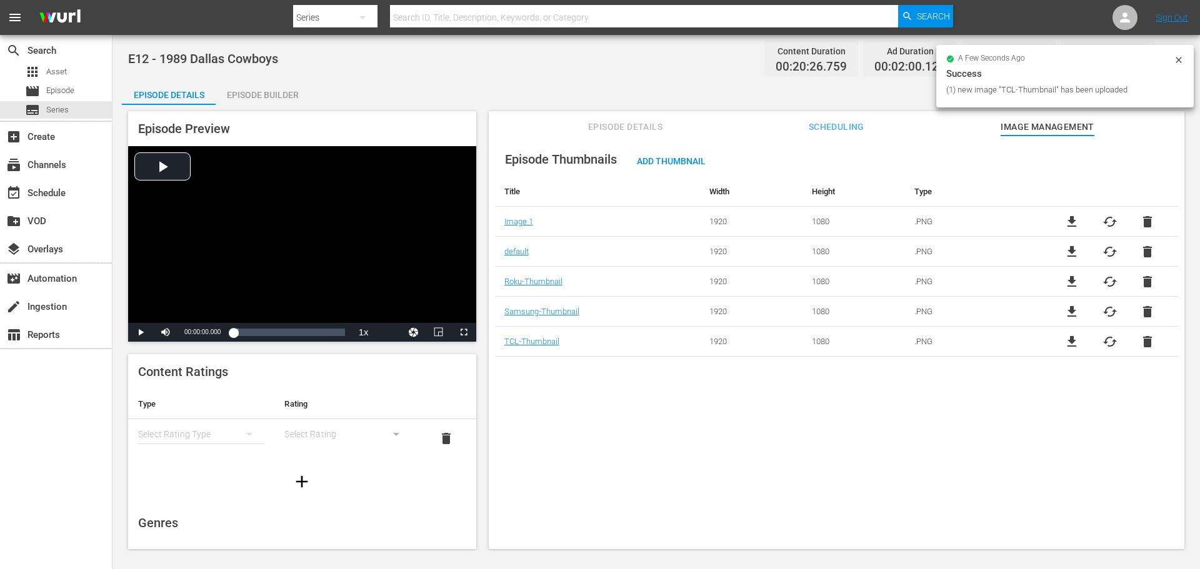
scroll to position [125, 0]
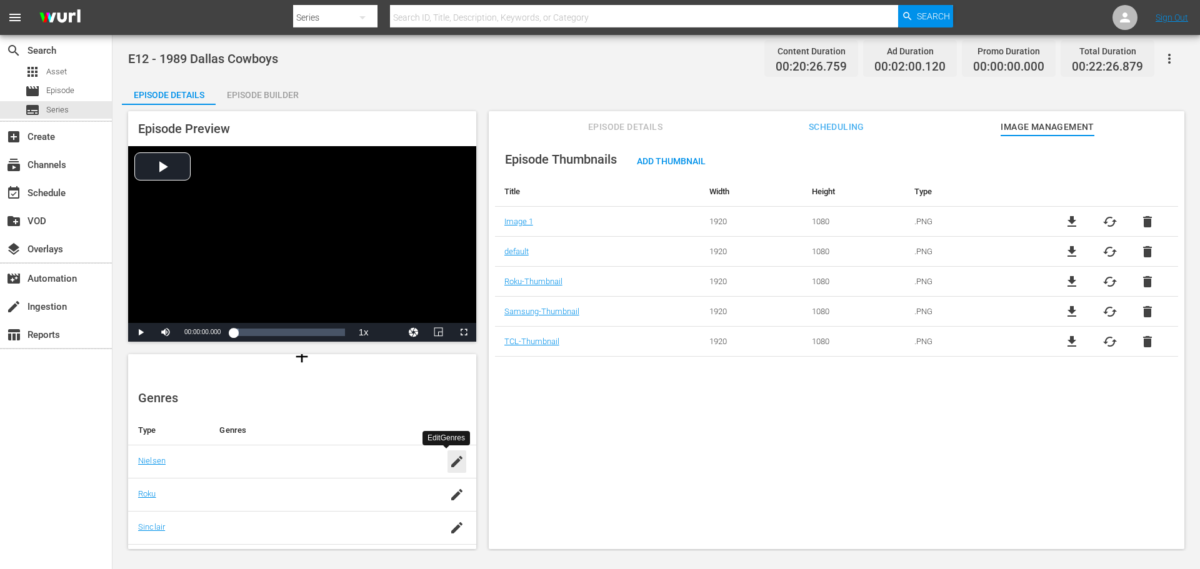
click at [449, 460] on icon "button" at bounding box center [456, 461] width 15 height 15
click at [303, 458] on input "text" at bounding box center [317, 468] width 196 height 30
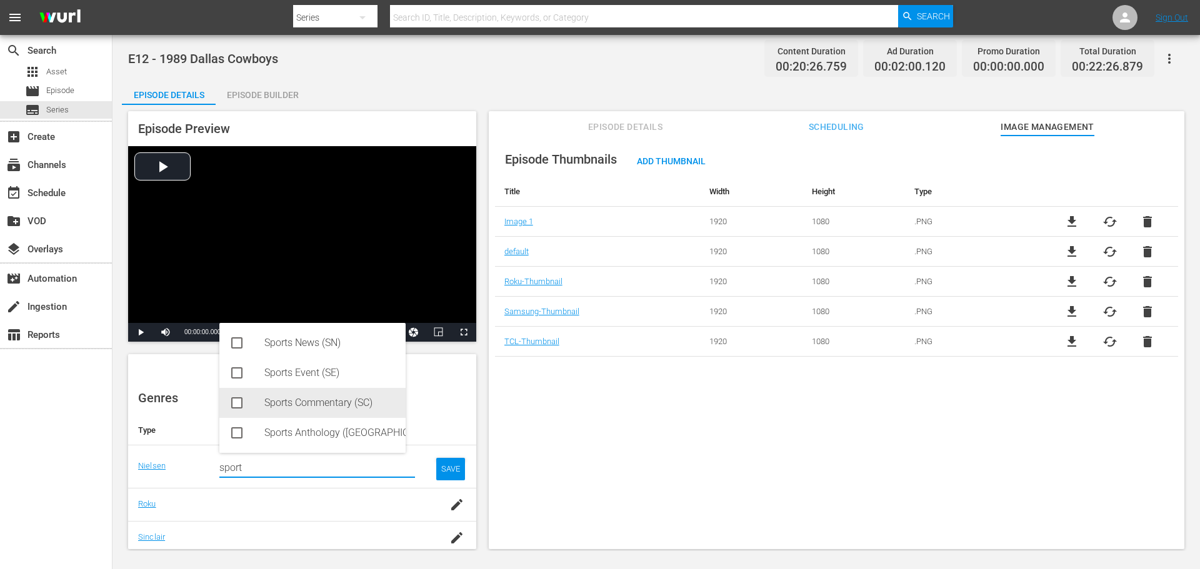
click at [258, 409] on div "Sports Commentary (SC)" at bounding box center [312, 403] width 186 height 30
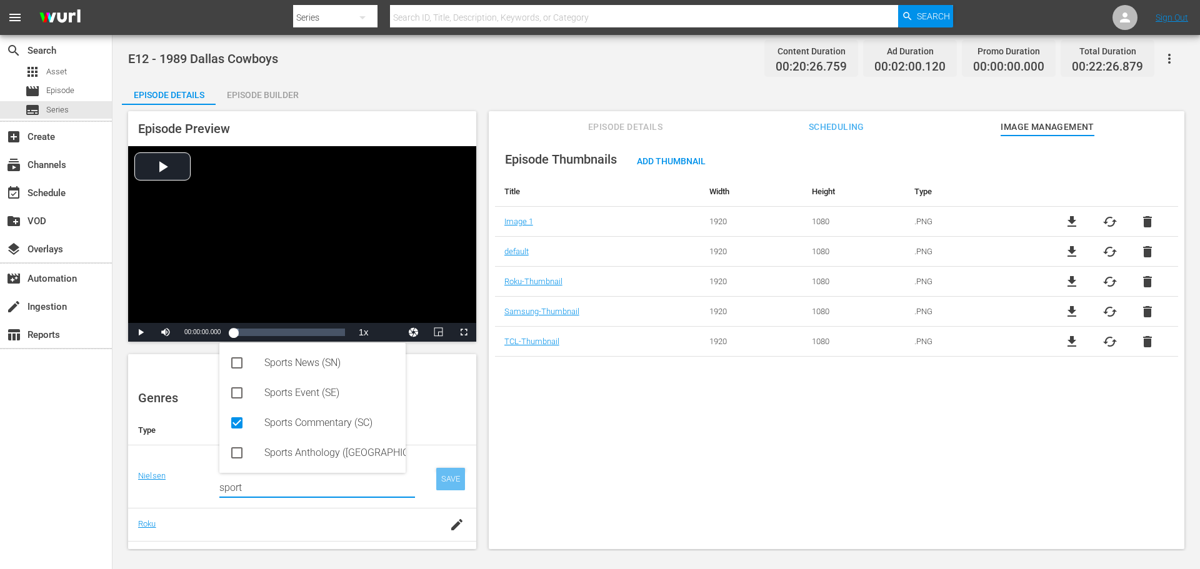
type input "sport"
click at [456, 481] on td "SAVE" at bounding box center [450, 476] width 51 height 63
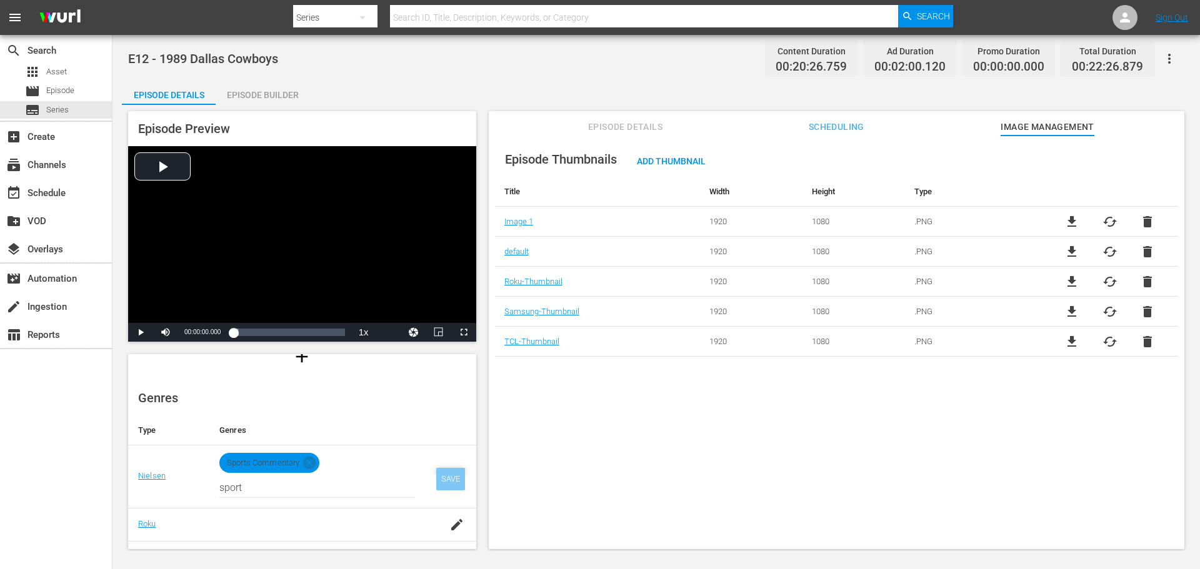
click at [442, 476] on div "SAVE" at bounding box center [450, 479] width 29 height 22
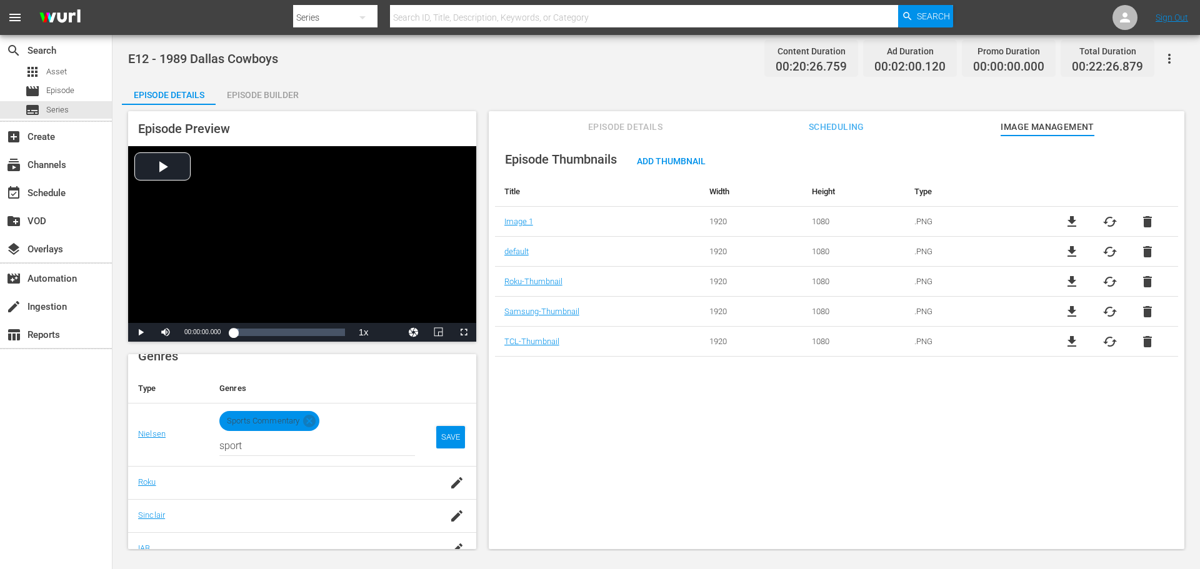
scroll to position [187, 0]
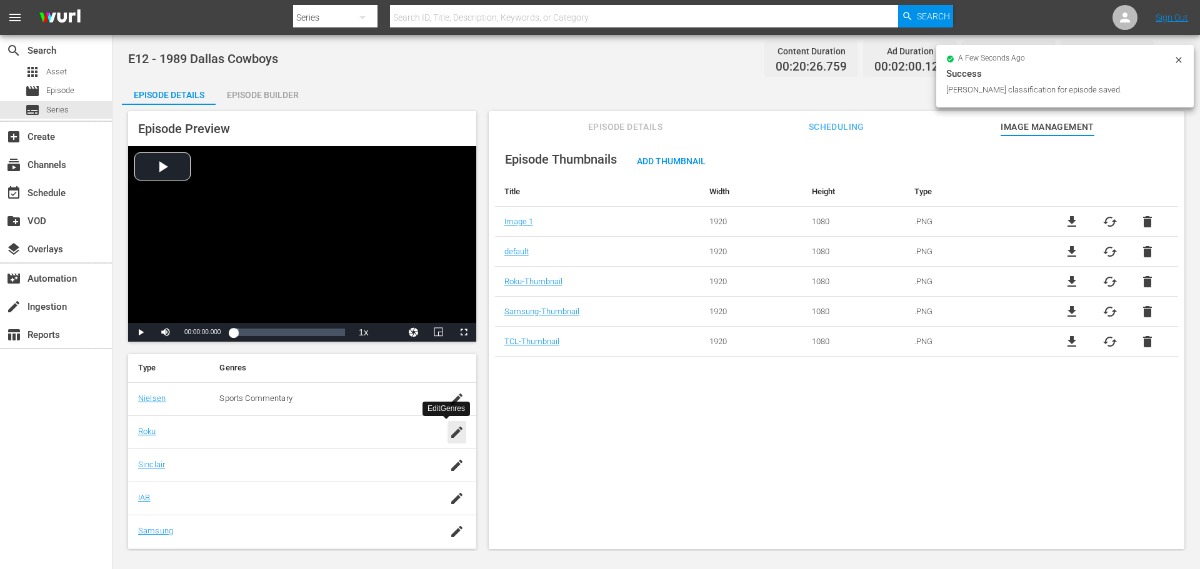
click at [447, 440] on div "button" at bounding box center [456, 432] width 19 height 22
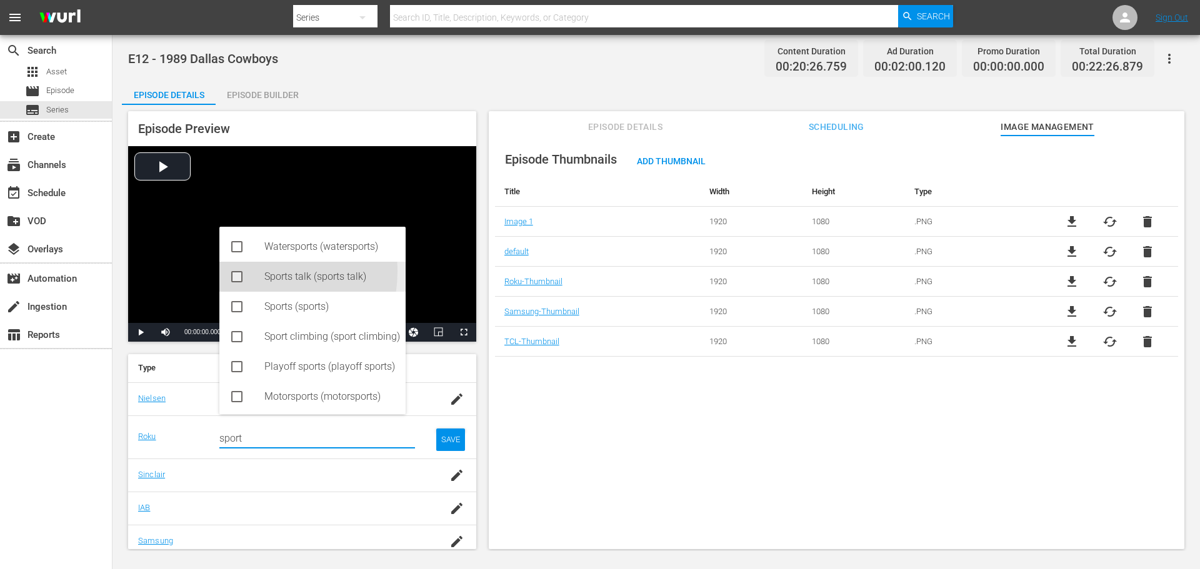
click at [253, 271] on div "Sports talk (sports talk)" at bounding box center [312, 277] width 186 height 30
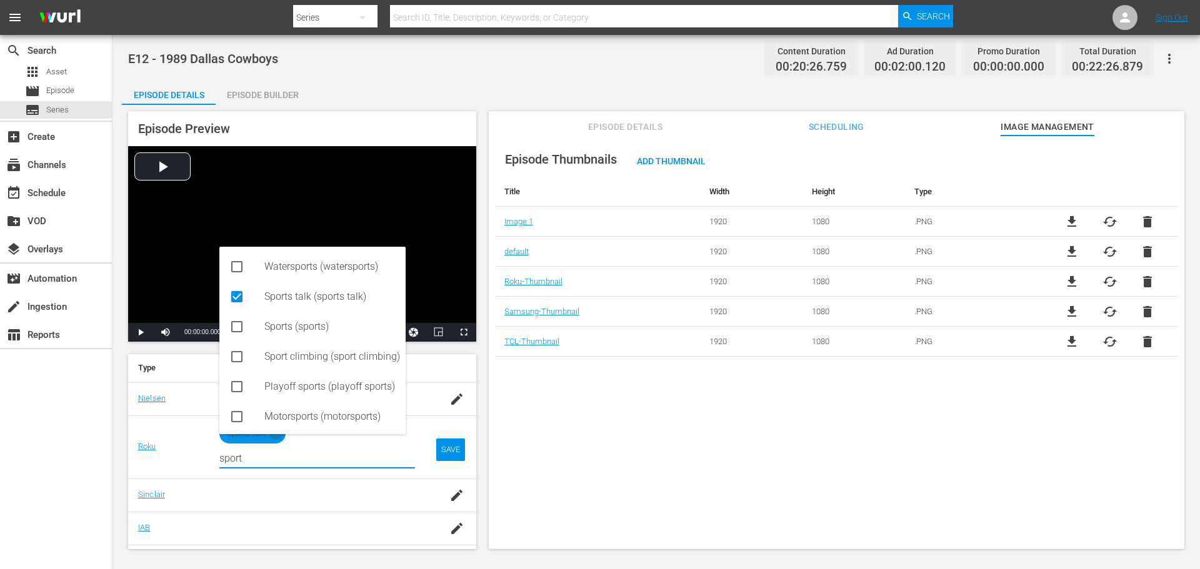
type input "sport"
click at [442, 444] on div "SAVE" at bounding box center [450, 450] width 29 height 22
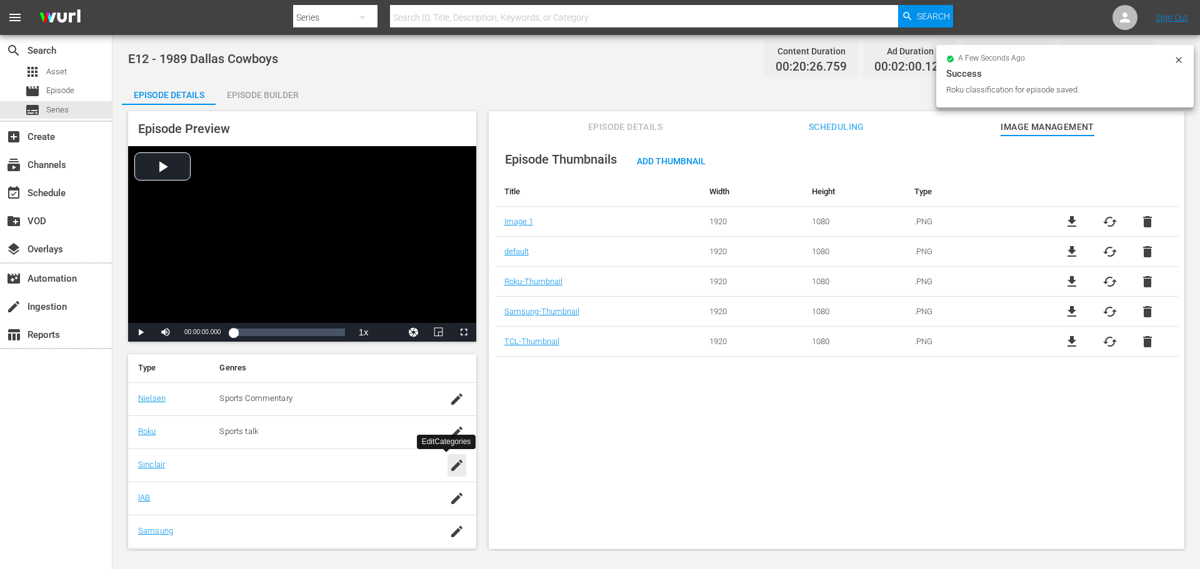
click at [451, 467] on icon "button" at bounding box center [456, 465] width 11 height 11
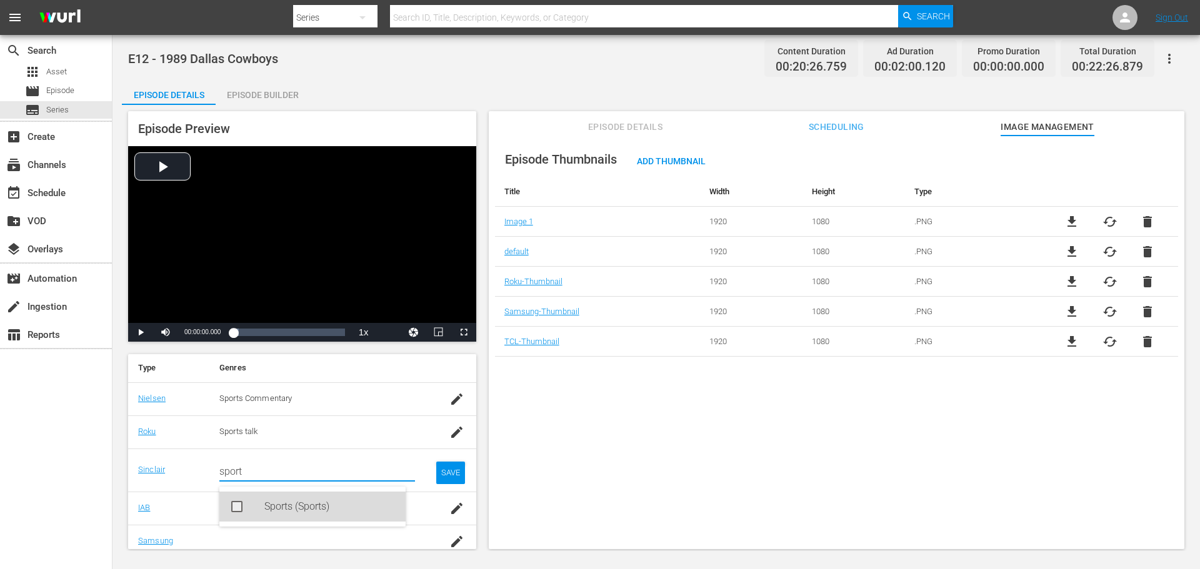
click at [301, 510] on div "Sports (Sports)" at bounding box center [329, 507] width 131 height 30
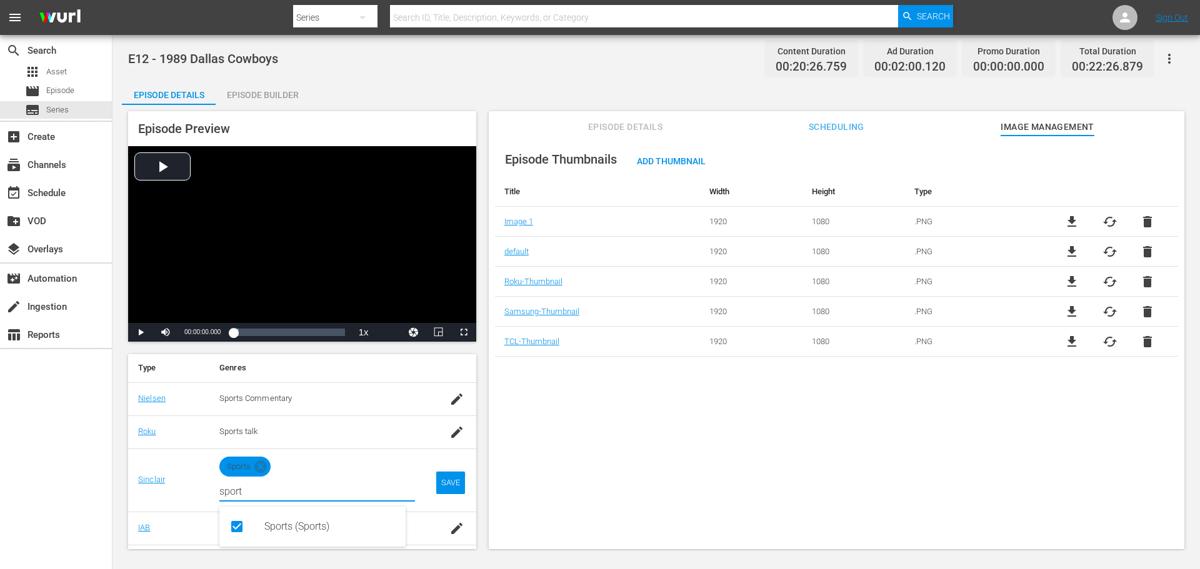
type input "sport"
click at [460, 481] on td "SAVE" at bounding box center [450, 480] width 51 height 63
click at [454, 482] on td "SAVE" at bounding box center [450, 480] width 51 height 63
click at [442, 490] on div "SAVE" at bounding box center [450, 483] width 29 height 22
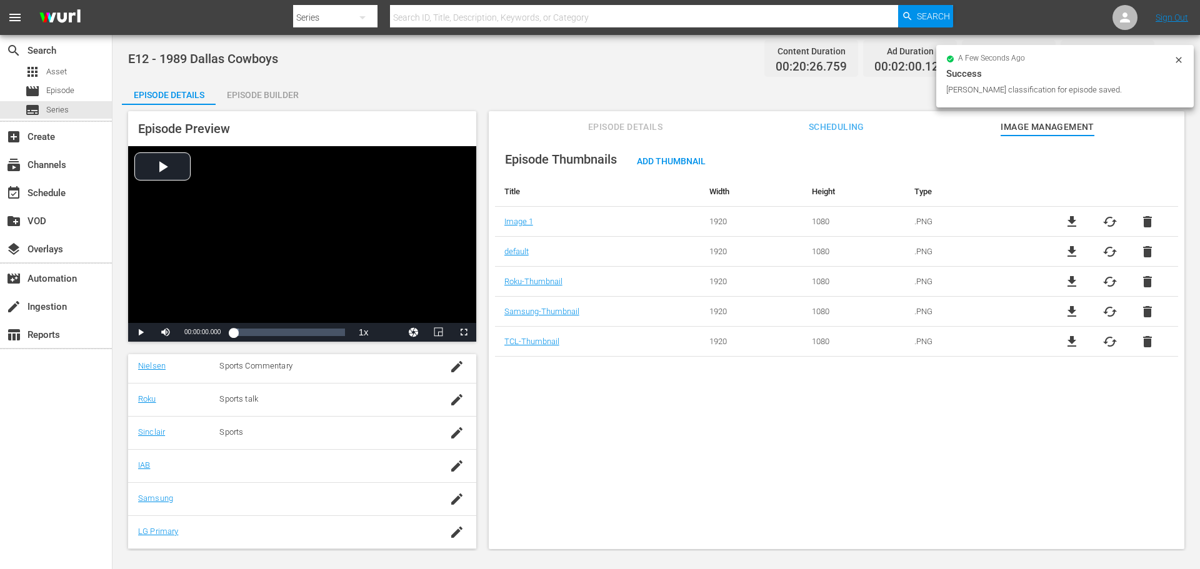
scroll to position [250, 0]
click at [449, 429] on icon "button" at bounding box center [456, 436] width 15 height 15
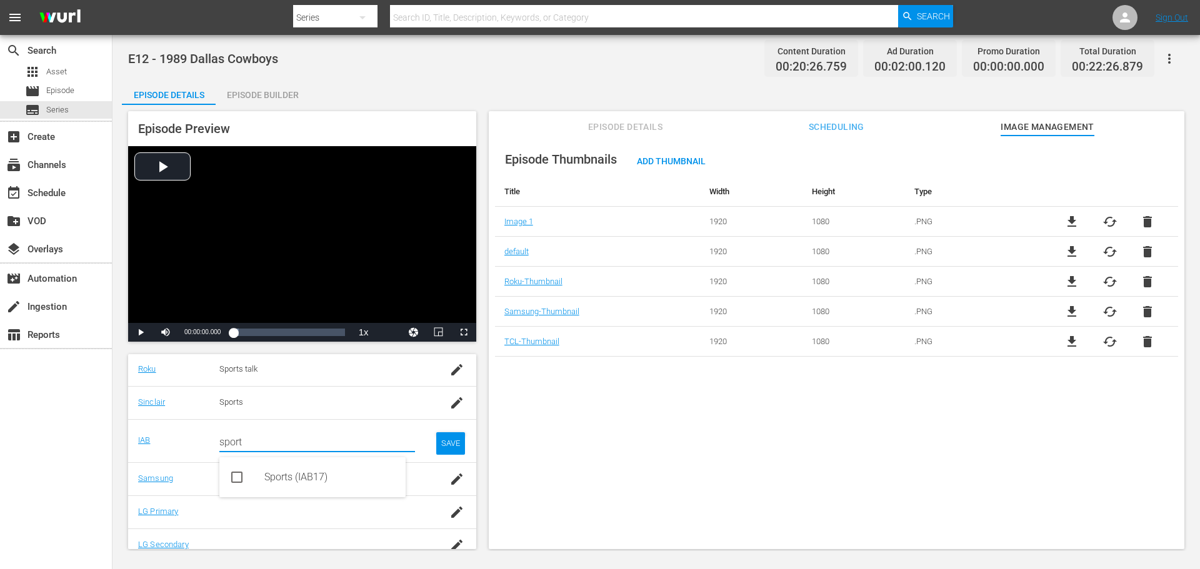
click at [252, 480] on div "Sports (IAB17)" at bounding box center [312, 477] width 186 height 30
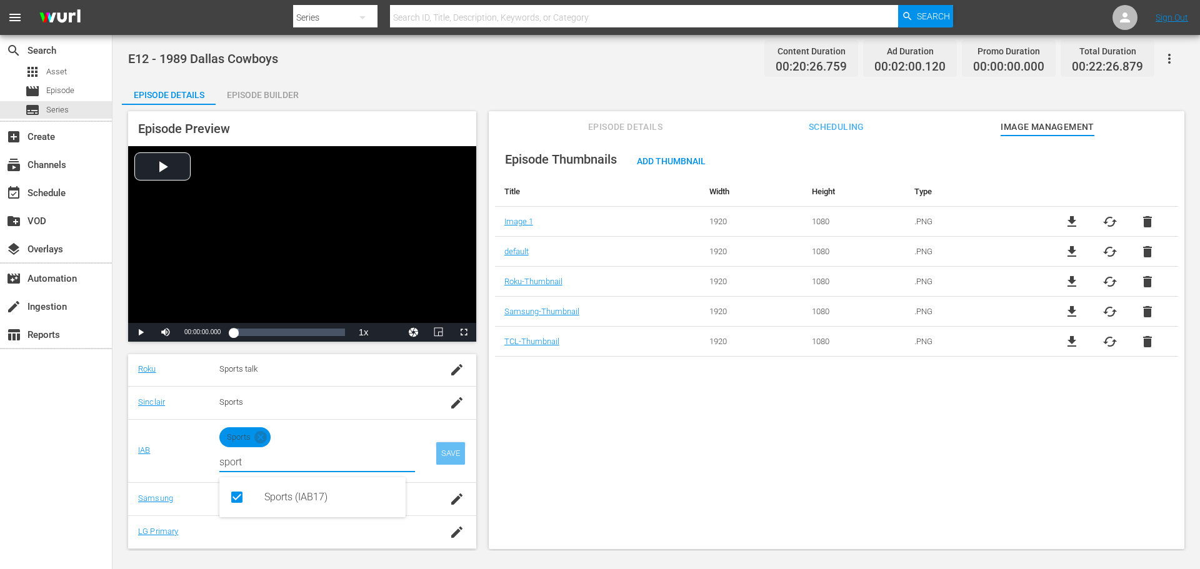
type input "sport"
click at [437, 449] on div "SAVE" at bounding box center [450, 453] width 29 height 22
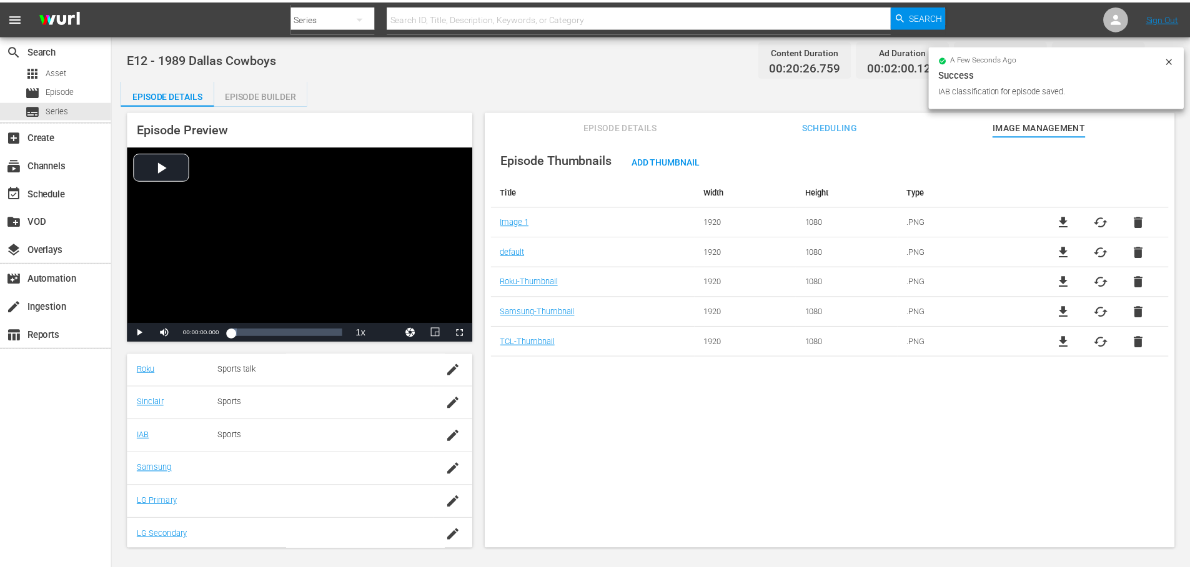
scroll to position [253, 0]
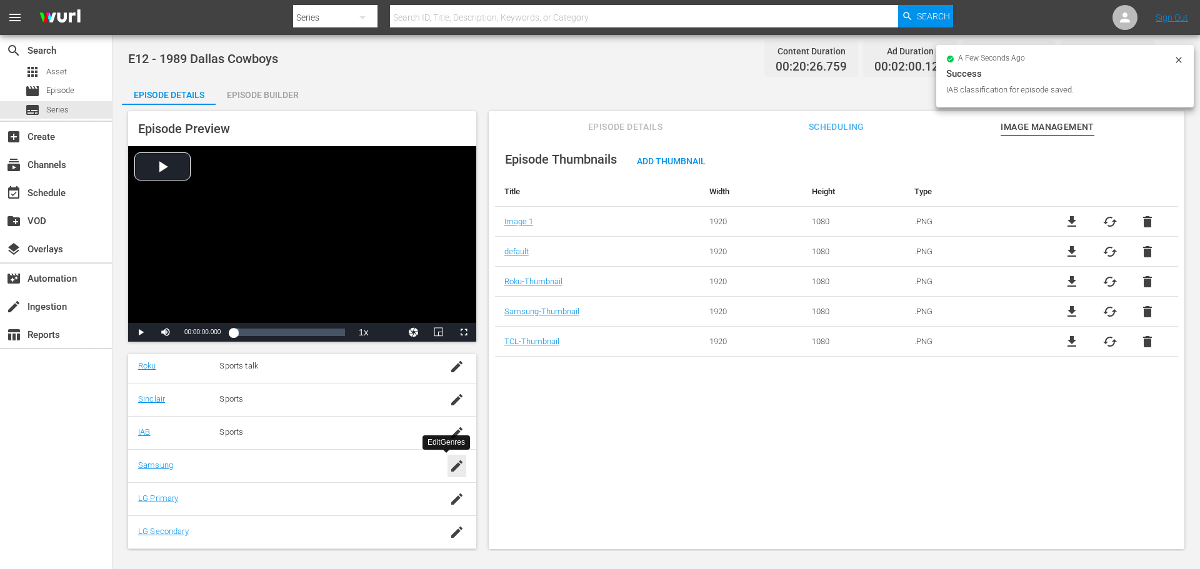
click at [451, 466] on icon "button" at bounding box center [456, 466] width 11 height 11
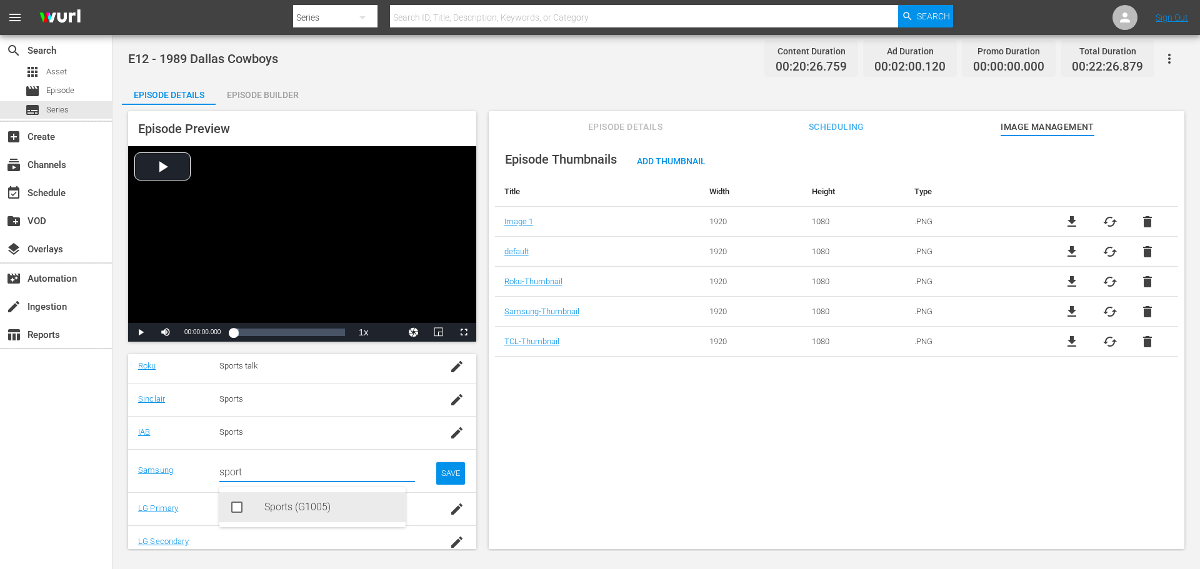
click at [304, 509] on div "Sports (G1005)" at bounding box center [329, 507] width 131 height 30
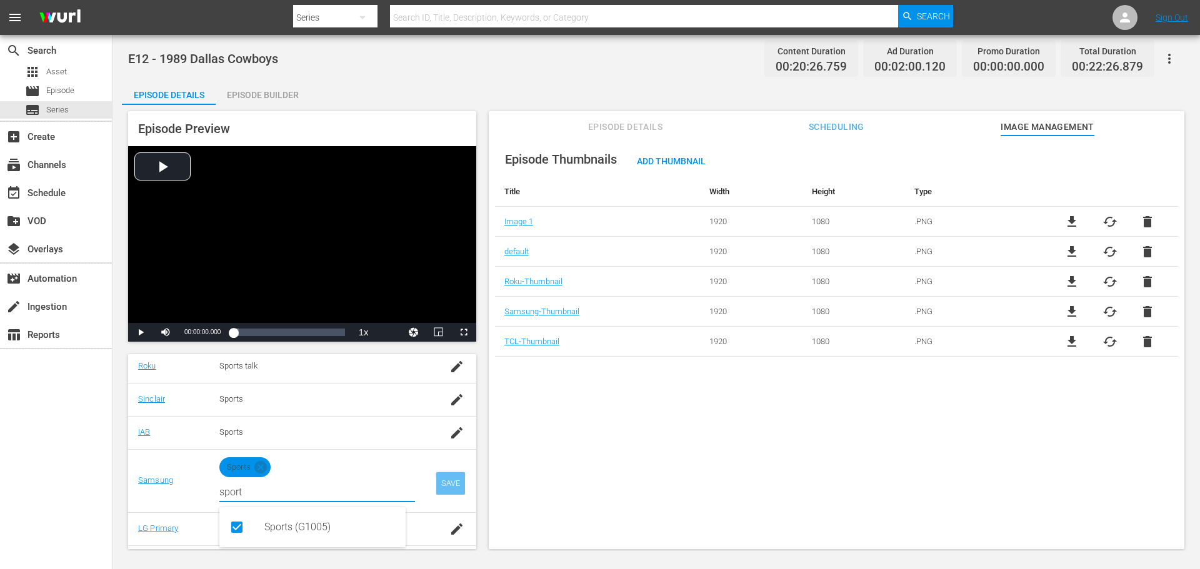
type input "sport"
click at [442, 481] on div "SAVE" at bounding box center [450, 483] width 29 height 22
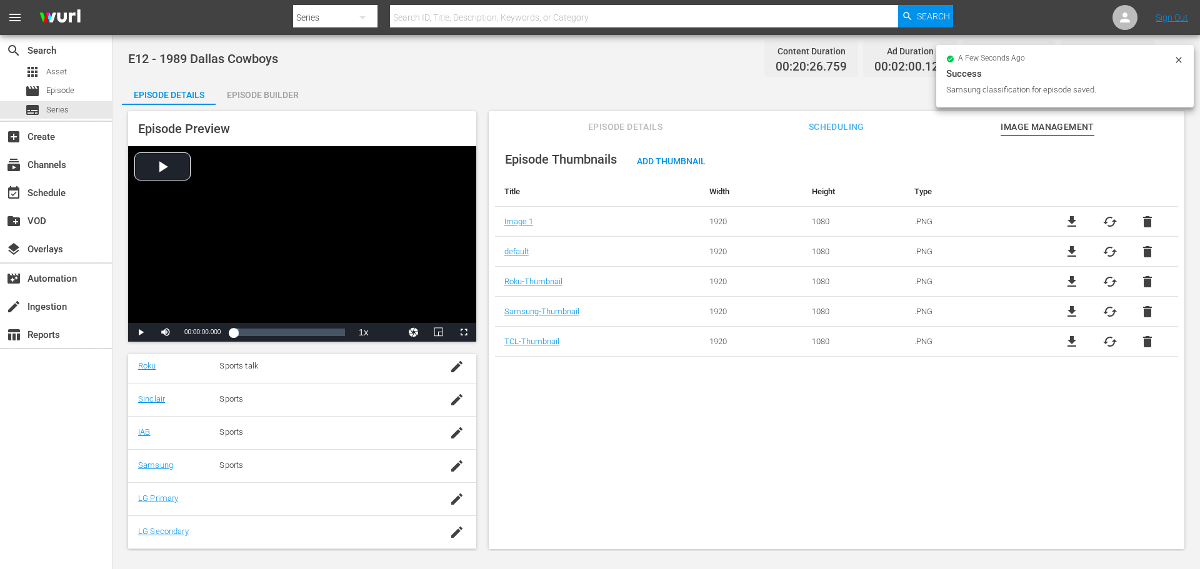
click at [289, 114] on div "Episode Preview Video Player is loading. Play Video Play Mute Current Time 00:0…" at bounding box center [302, 226] width 348 height 231
click at [281, 97] on div "Episode Builder" at bounding box center [263, 95] width 94 height 30
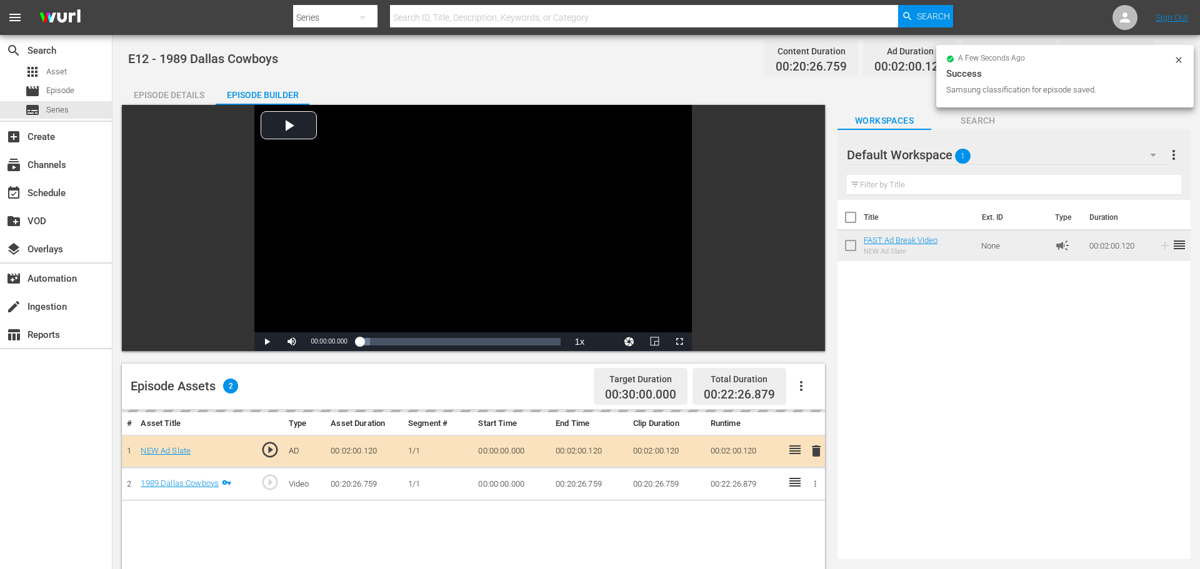
scroll to position [251, 0]
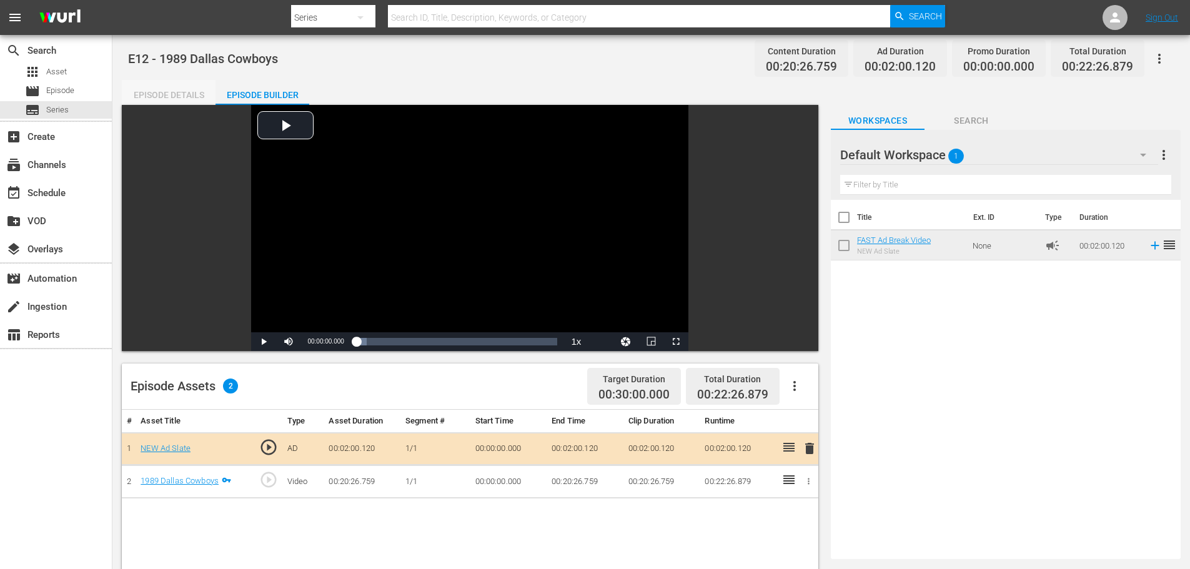
click at [191, 94] on div "Episode Details" at bounding box center [169, 95] width 94 height 30
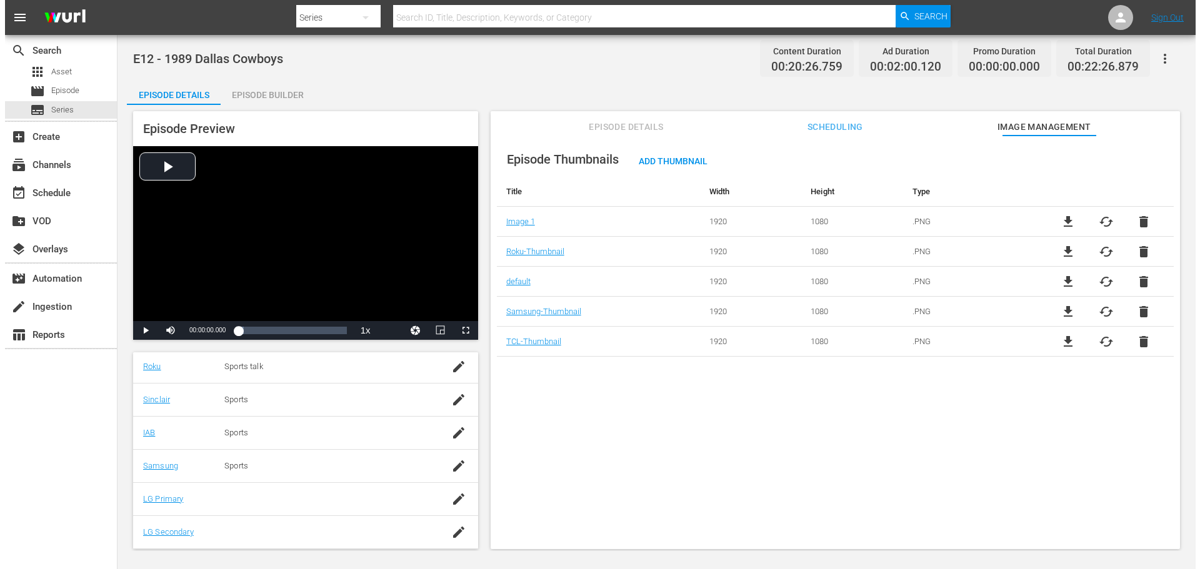
scroll to position [253, 0]
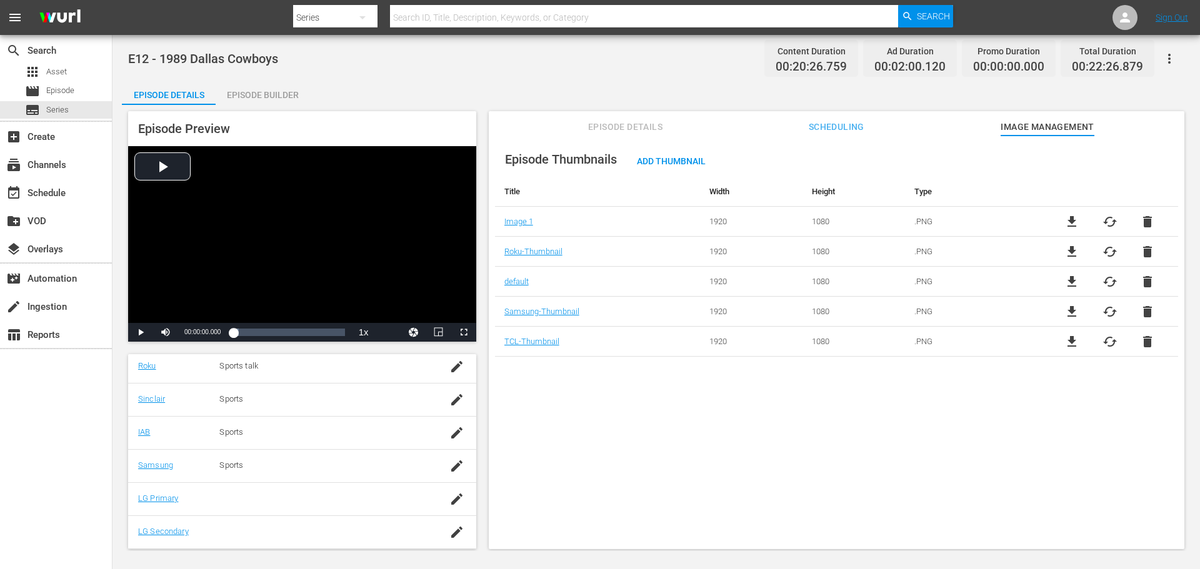
scroll to position [251, 0]
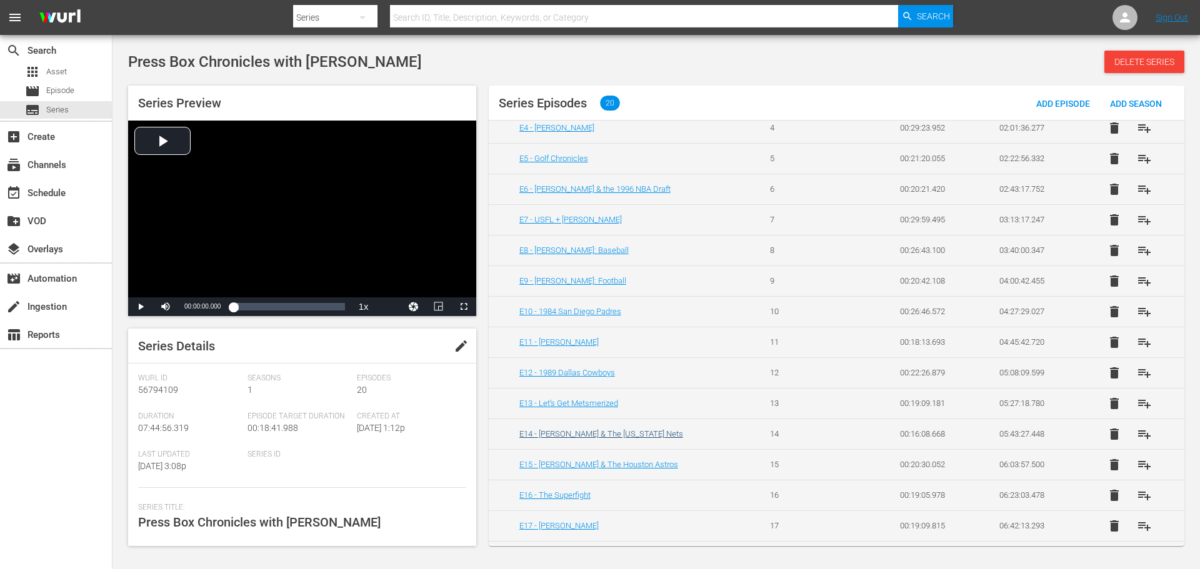
scroll to position [187, 0]
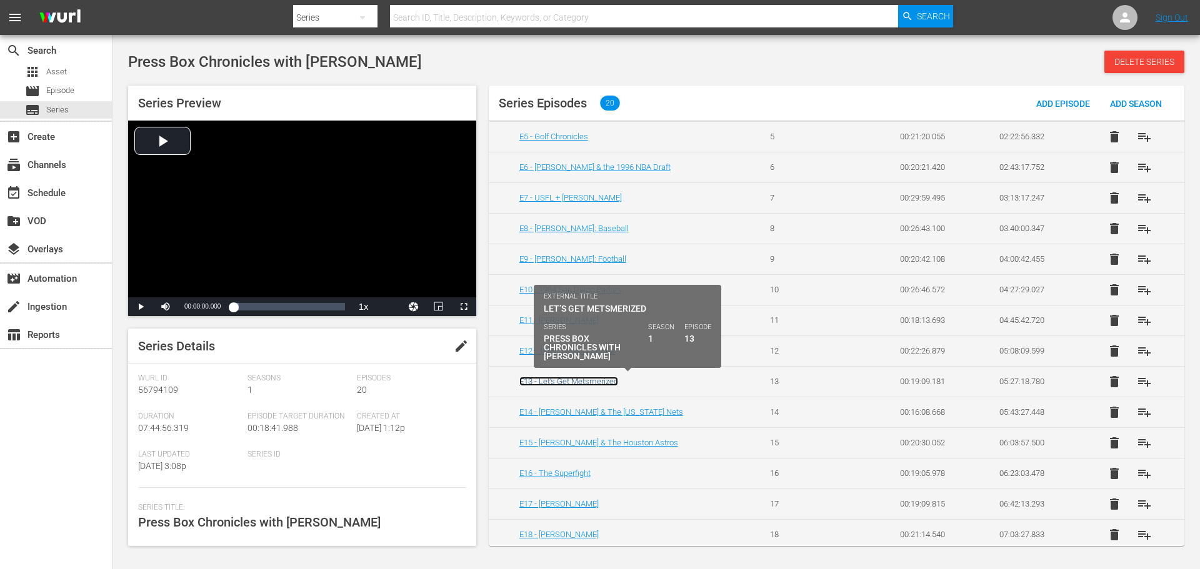
click at [589, 378] on link "E13 - Let’s Get Metsmerized" at bounding box center [568, 381] width 99 height 9
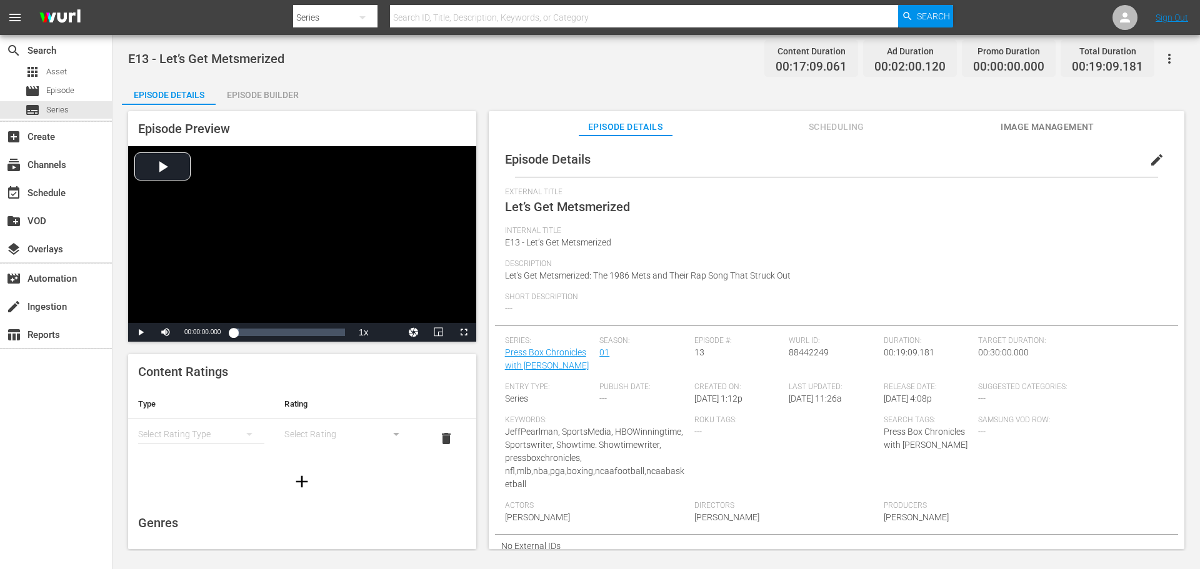
scroll to position [125, 0]
click at [1022, 137] on div "Episode Details edit External Title Let’s Get Metsmerized Internal Title E13 - …" at bounding box center [836, 349] width 695 height 426
click at [1022, 127] on span "Image Management" at bounding box center [1047, 127] width 94 height 16
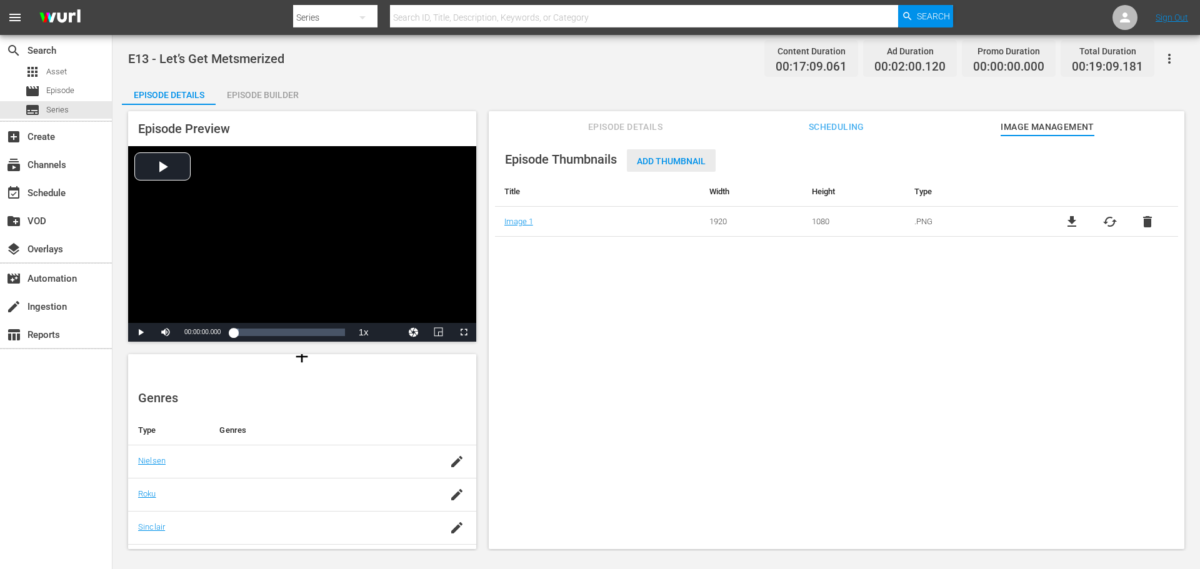
click at [684, 153] on div "Add Thumbnail" at bounding box center [671, 160] width 89 height 23
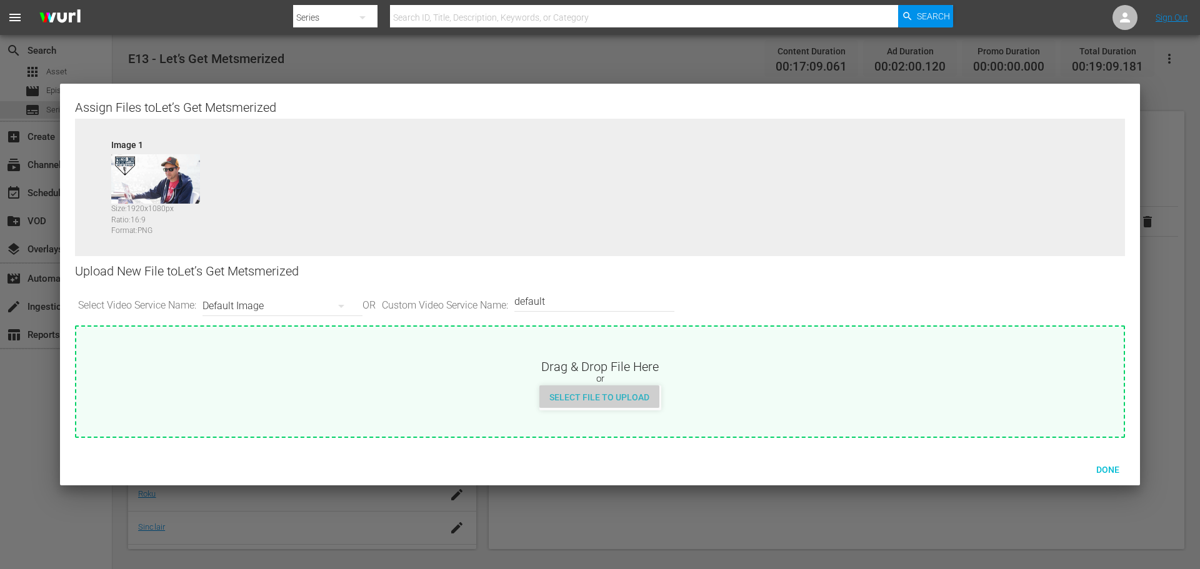
click at [631, 388] on div "Select File to Upload" at bounding box center [599, 397] width 120 height 23
type input "C:\fakepath\PrimaryThumb.png"
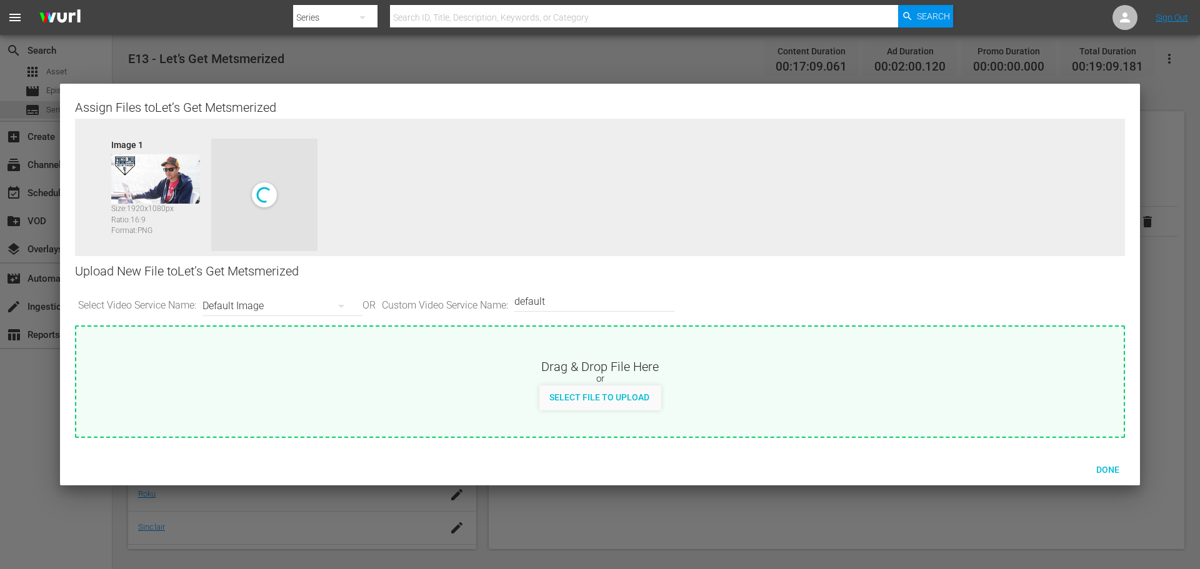
click at [319, 307] on div "Default Image" at bounding box center [279, 306] width 154 height 35
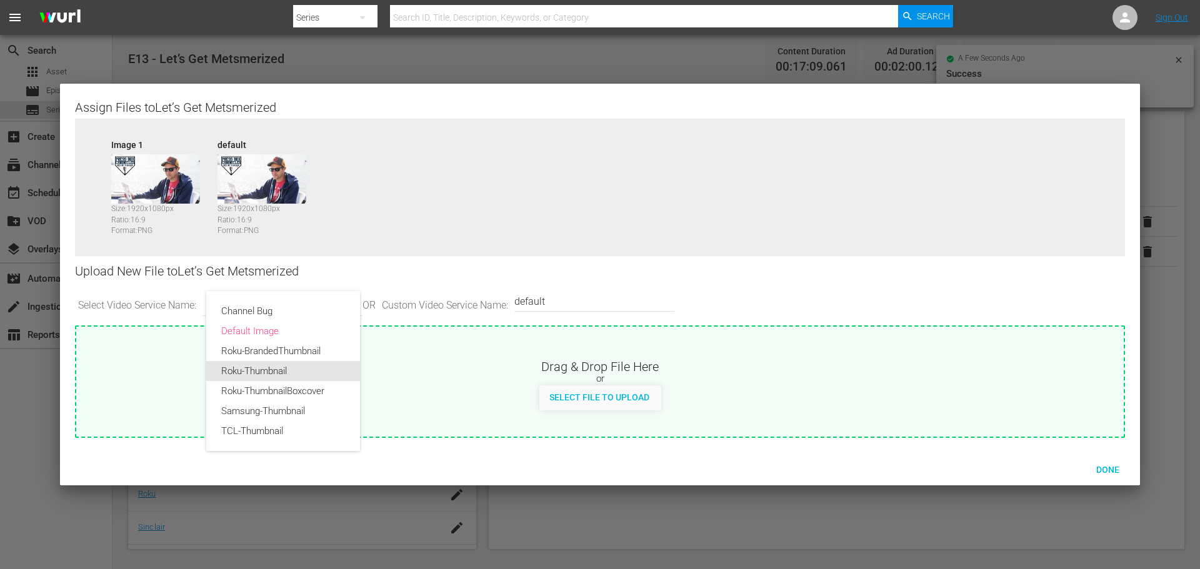
click at [295, 368] on div "Roku-Thumbnail" at bounding box center [283, 371] width 124 height 20
type input "Roku-Thumbnail"
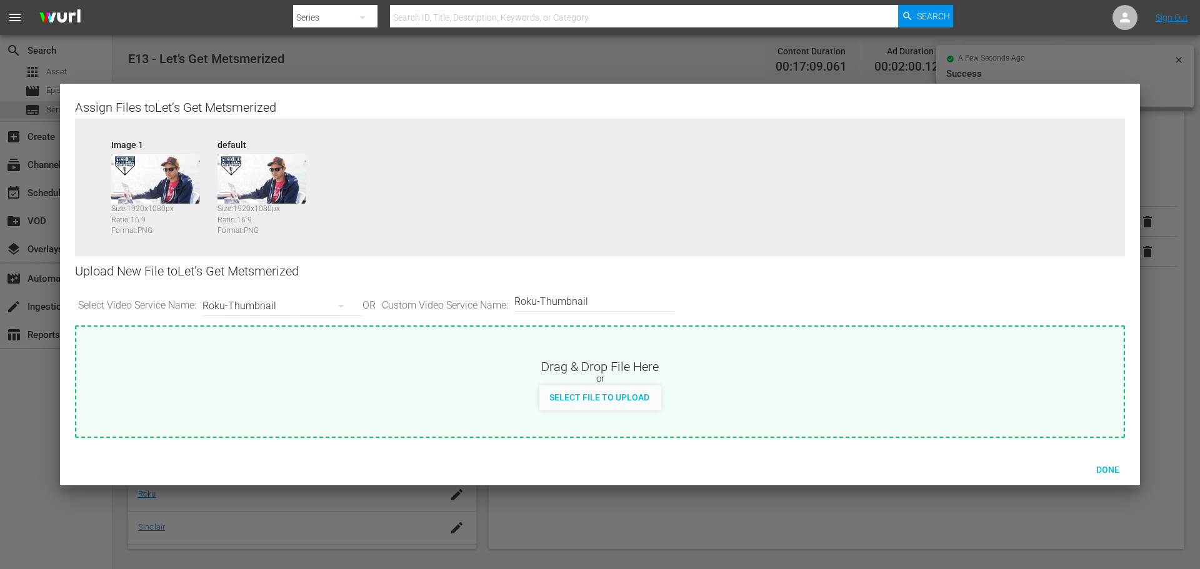
drag, startPoint x: 566, startPoint y: 398, endPoint x: 577, endPoint y: 398, distance: 11.2
click at [604, 399] on span "Select File to Upload" at bounding box center [599, 397] width 120 height 10
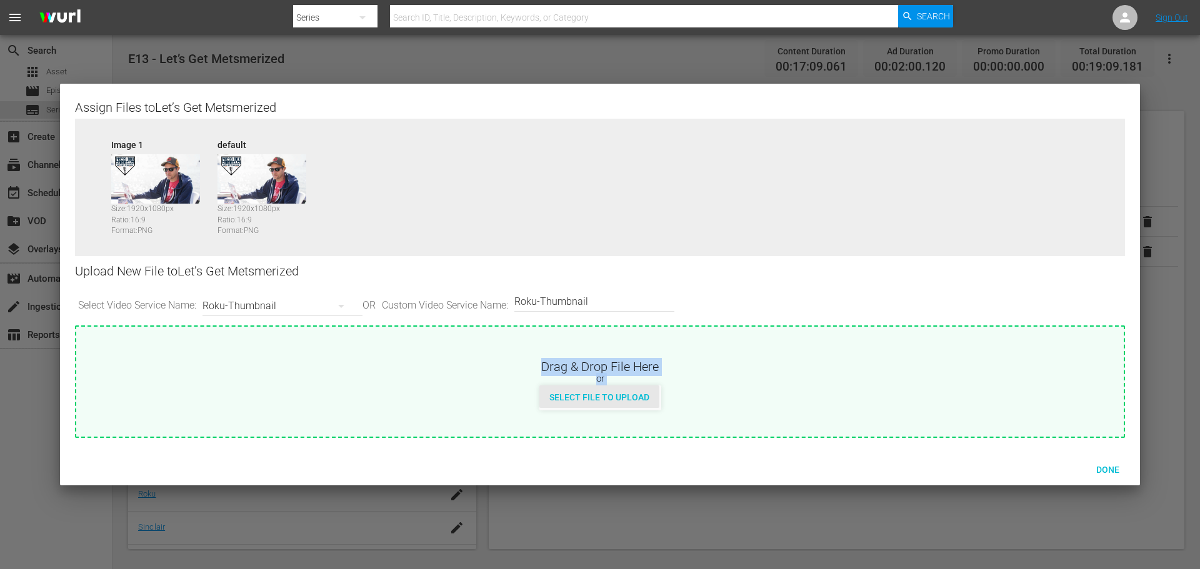
type input "C:\fakepath\PBC_PRIMARY_THUMB.png"
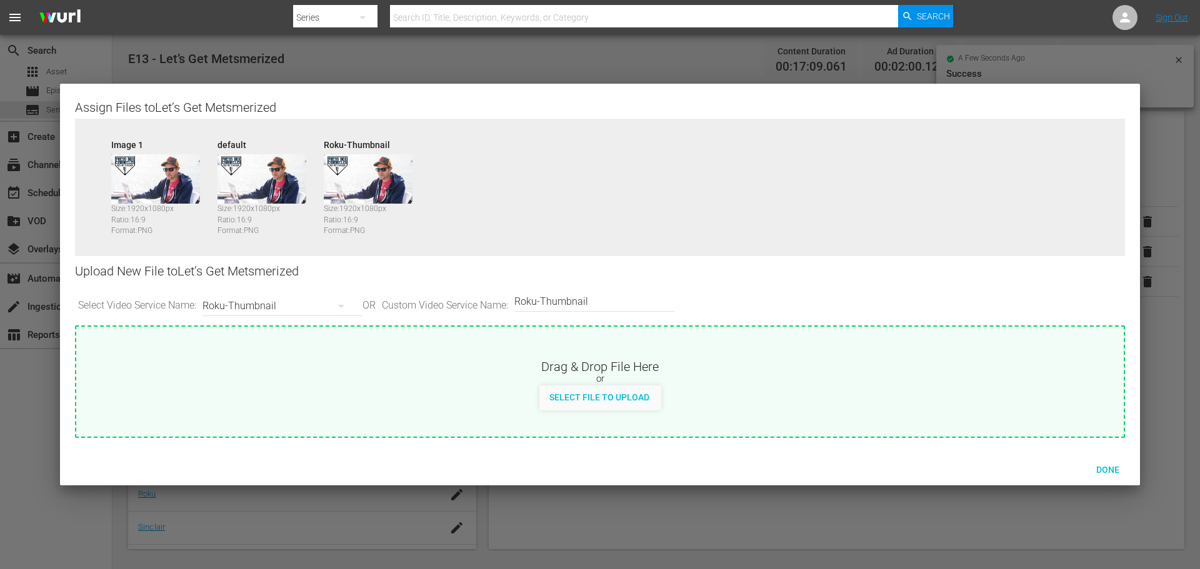
click at [282, 304] on div "Roku-Thumbnail" at bounding box center [279, 306] width 154 height 35
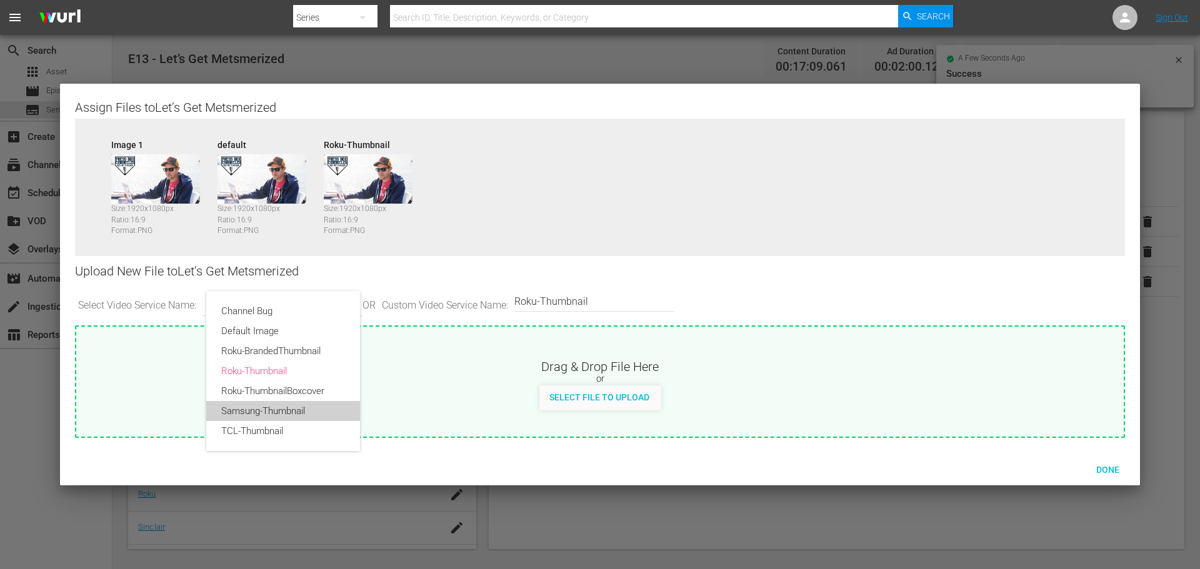
drag, startPoint x: 288, startPoint y: 410, endPoint x: 437, endPoint y: 417, distance: 149.5
click at [289, 410] on div "Samsung-Thumbnail" at bounding box center [283, 411] width 124 height 20
type input "Samsung-Thumbnail"
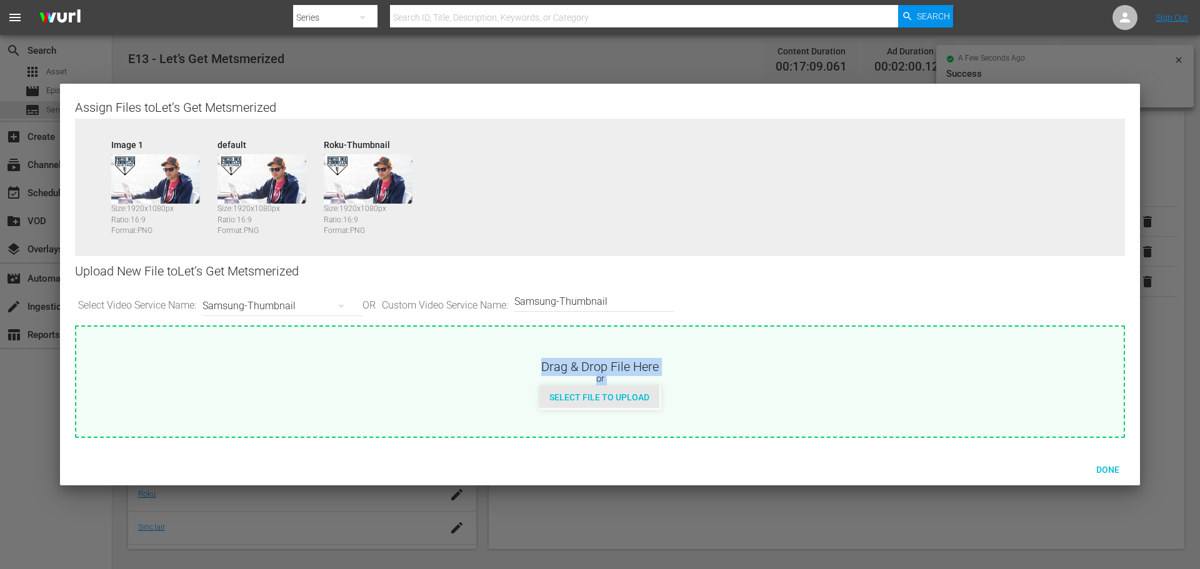
drag, startPoint x: 582, startPoint y: 398, endPoint x: 588, endPoint y: 394, distance: 7.3
click at [587, 395] on span "Select File to Upload" at bounding box center [599, 397] width 120 height 10
type input "C:\fakepath\PrimaryThumb.png"
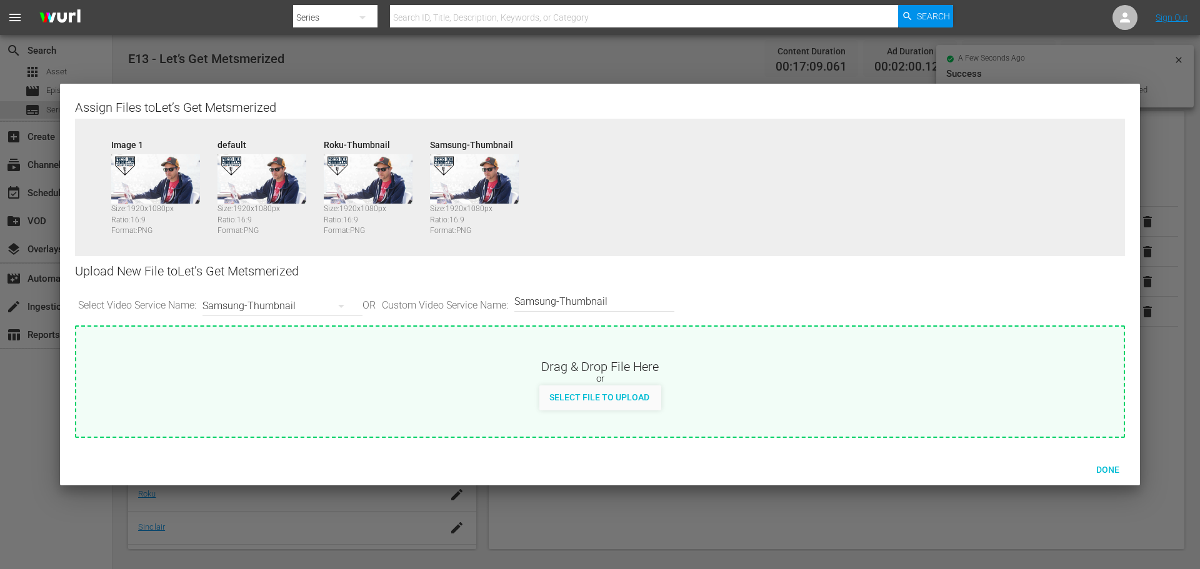
click at [301, 307] on div "Samsung-Thumbnail" at bounding box center [279, 306] width 154 height 35
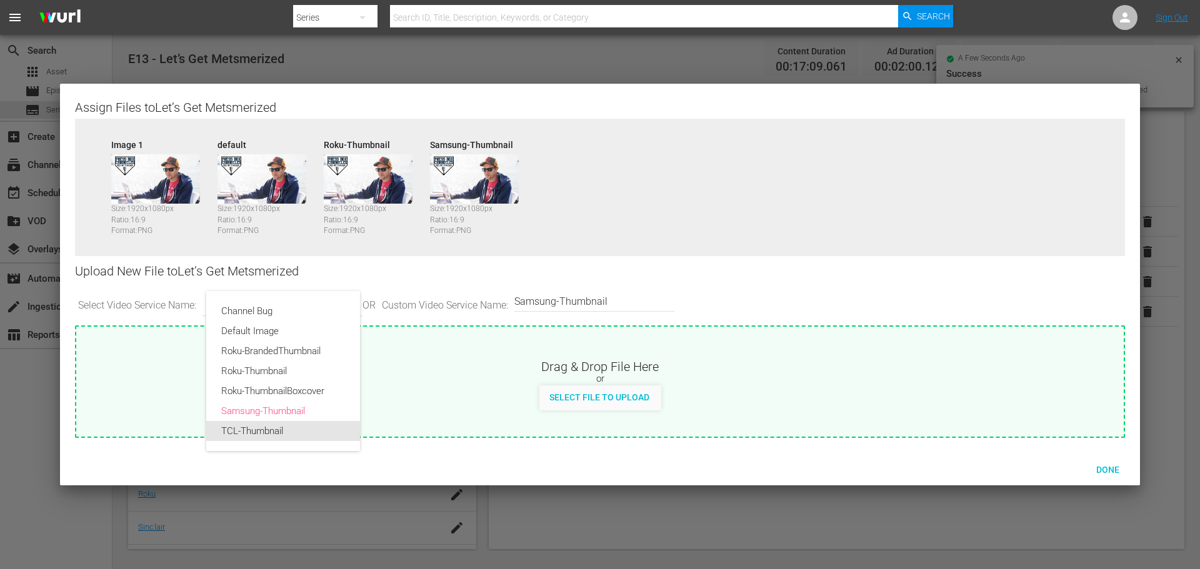
click at [276, 429] on div "TCL-Thumbnail" at bounding box center [283, 431] width 124 height 20
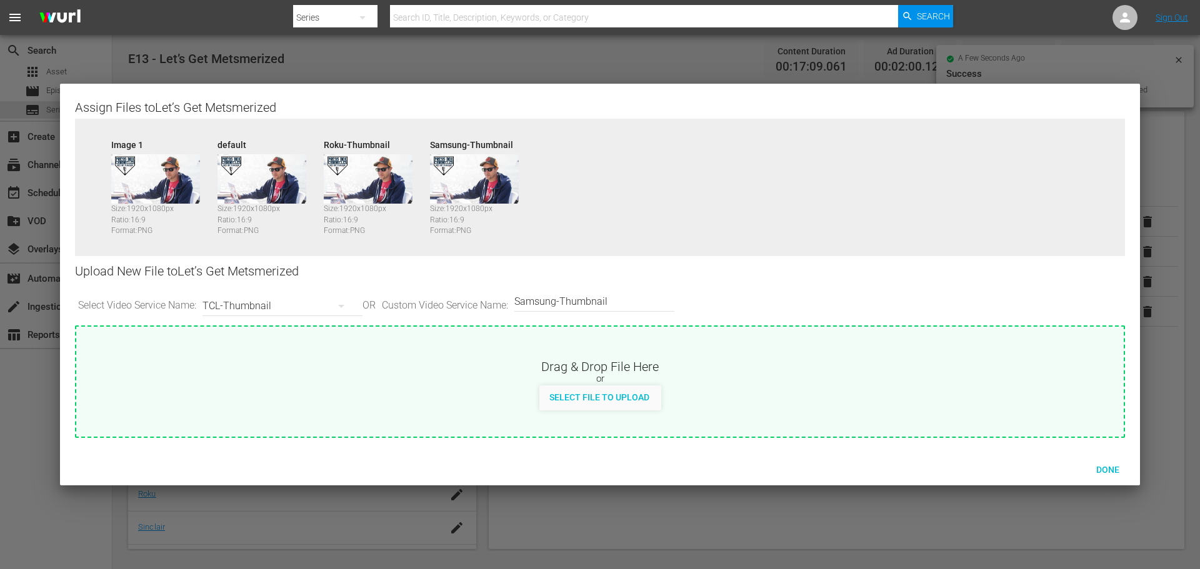
type input "TCL-Thumbnail"
drag, startPoint x: 580, startPoint y: 397, endPoint x: 610, endPoint y: 390, distance: 31.4
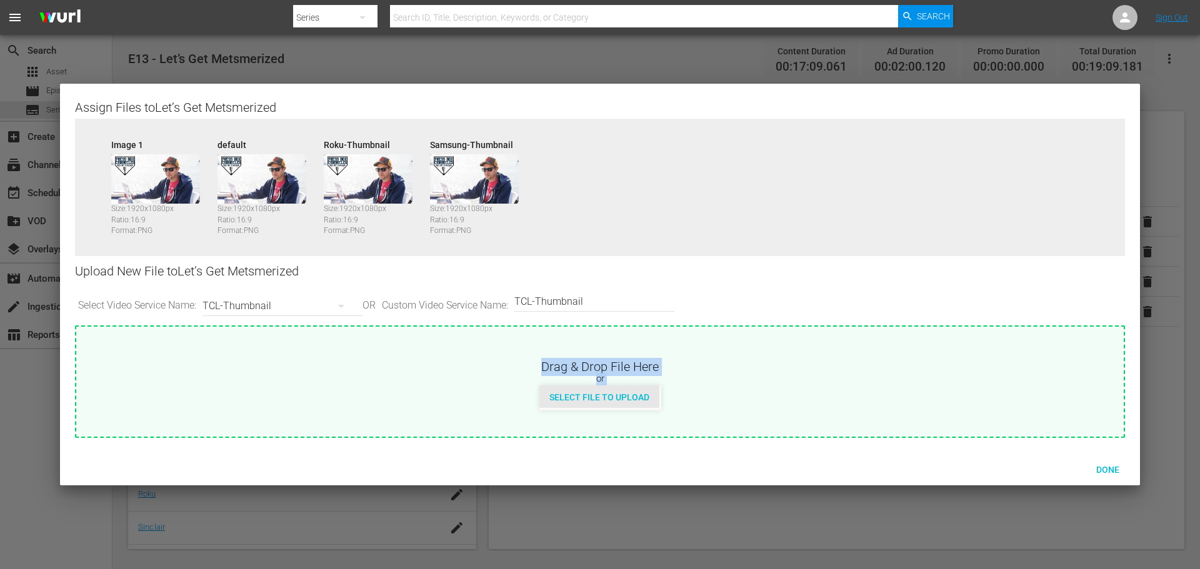
click at [582, 398] on span "Select File to Upload" at bounding box center [599, 397] width 120 height 10
type input "C:\fakepath\PrimaryThumb.png"
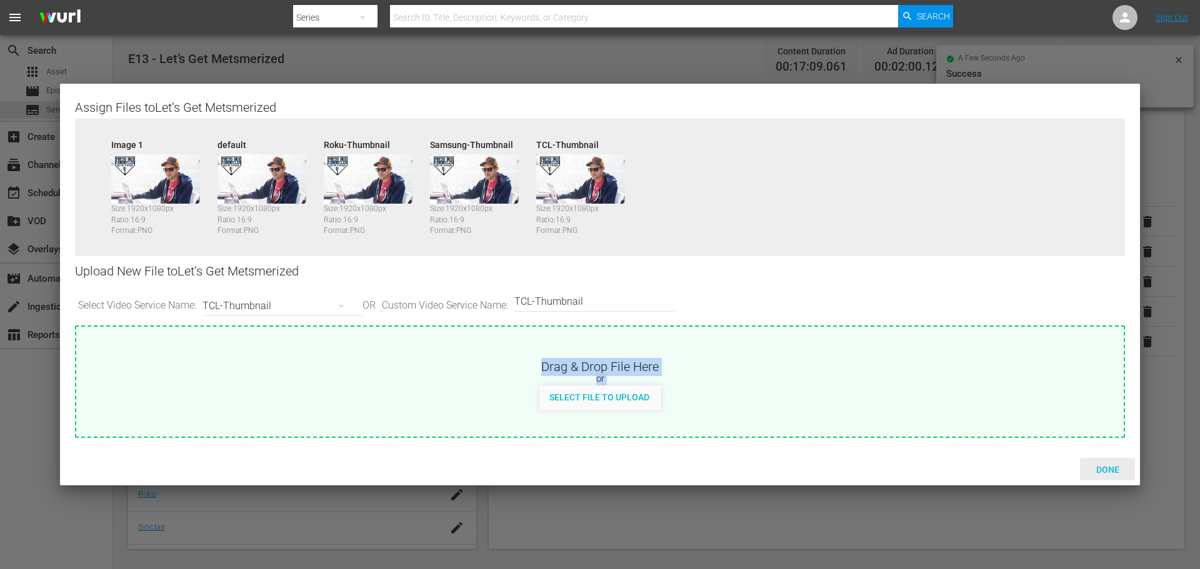
click at [1094, 467] on span "Done" at bounding box center [1107, 470] width 43 height 10
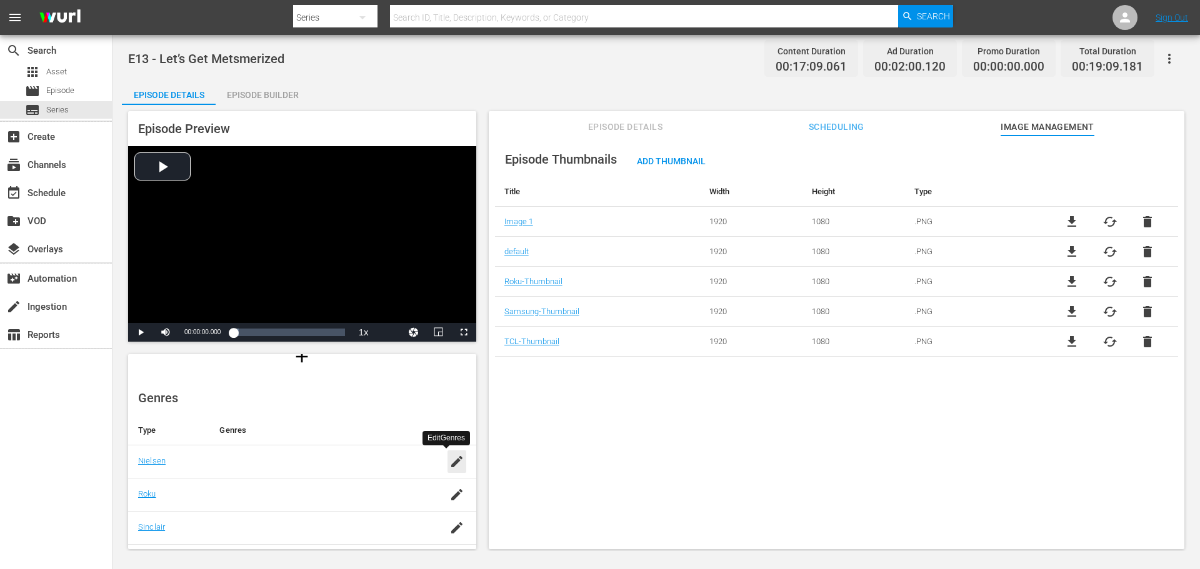
click at [451, 463] on icon "button" at bounding box center [456, 461] width 11 height 11
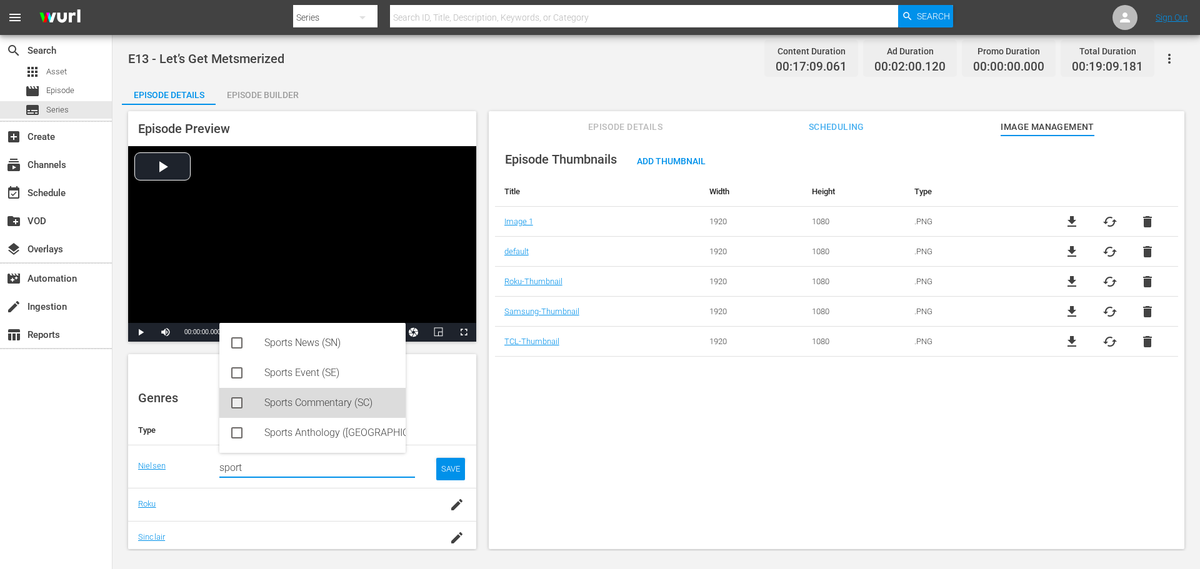
click at [301, 394] on div "Sports Commentary (SC)" at bounding box center [329, 403] width 131 height 30
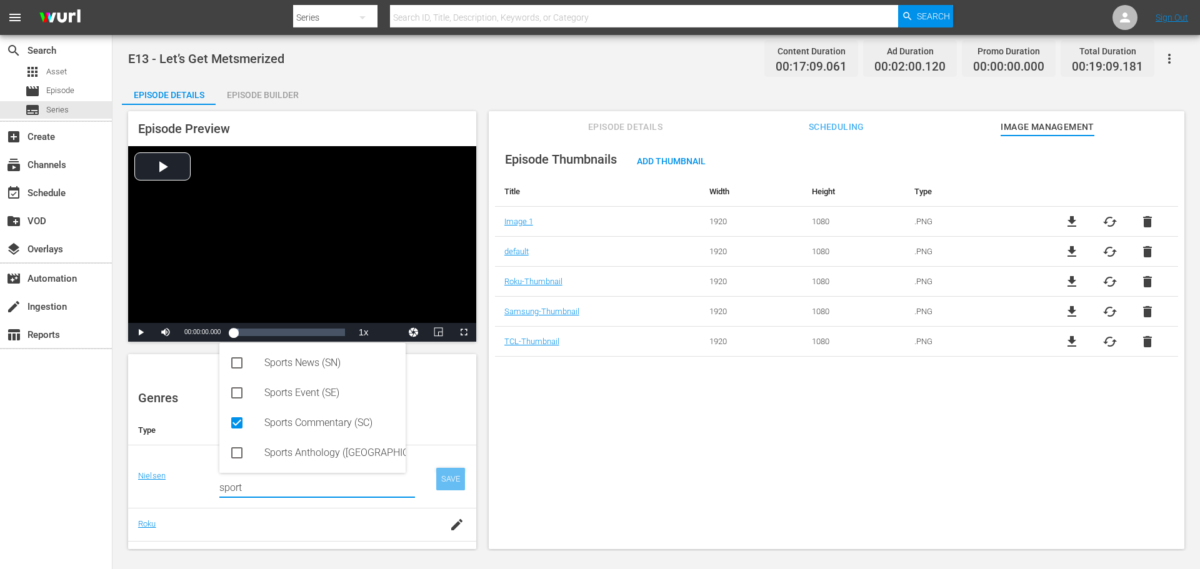
type input "sport"
click at [444, 486] on div "SAVE" at bounding box center [450, 479] width 29 height 22
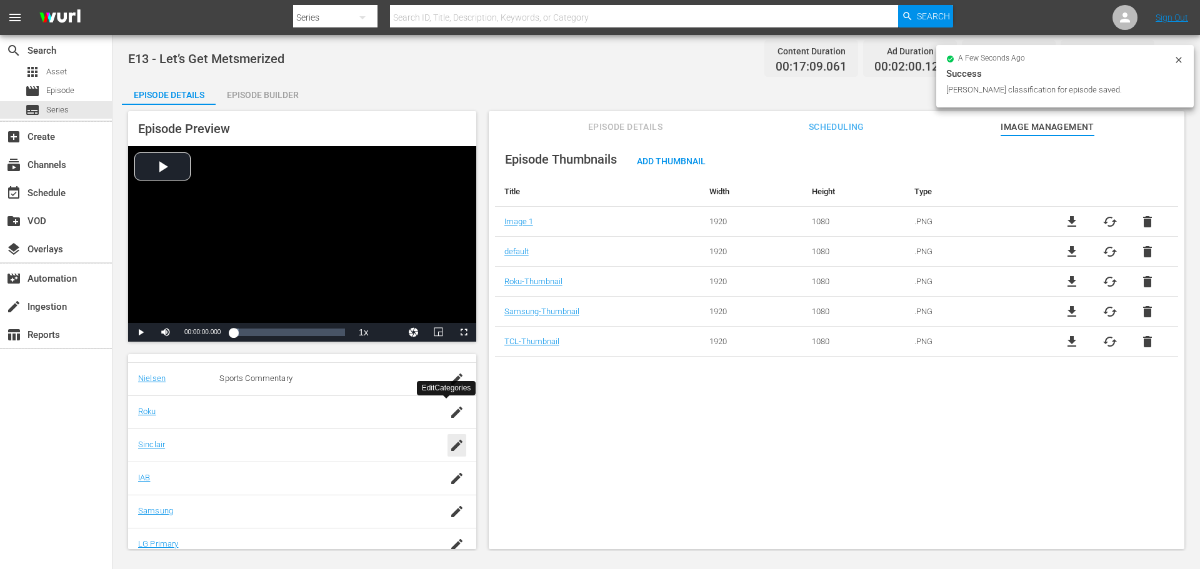
scroll to position [187, 0]
click at [447, 432] on div "button" at bounding box center [456, 432] width 19 height 22
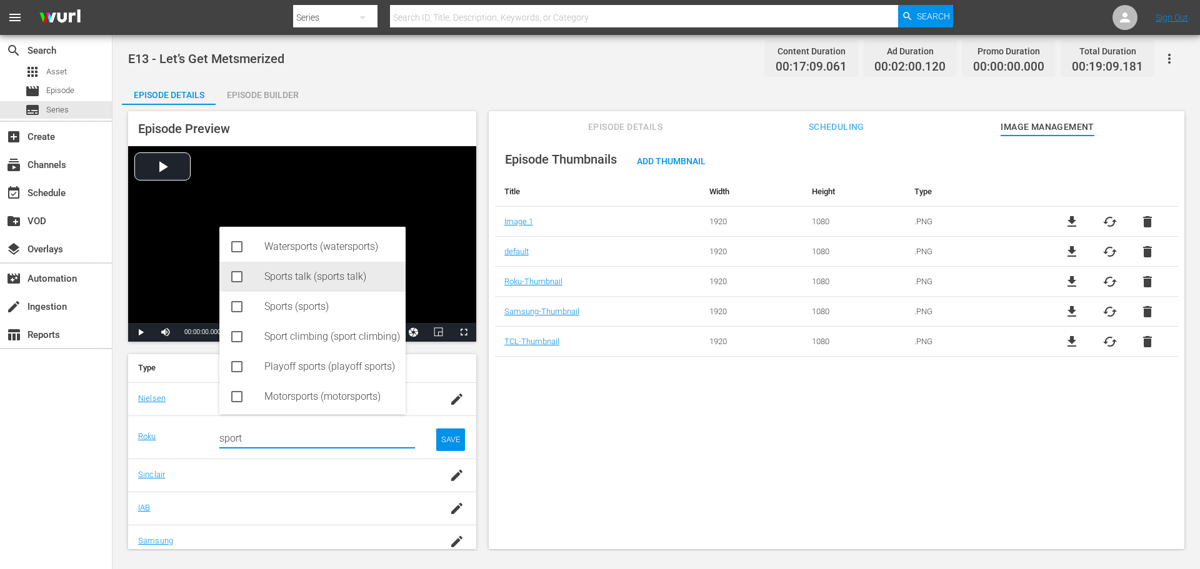
click at [252, 279] on div "Sports talk (sports talk)" at bounding box center [312, 277] width 186 height 30
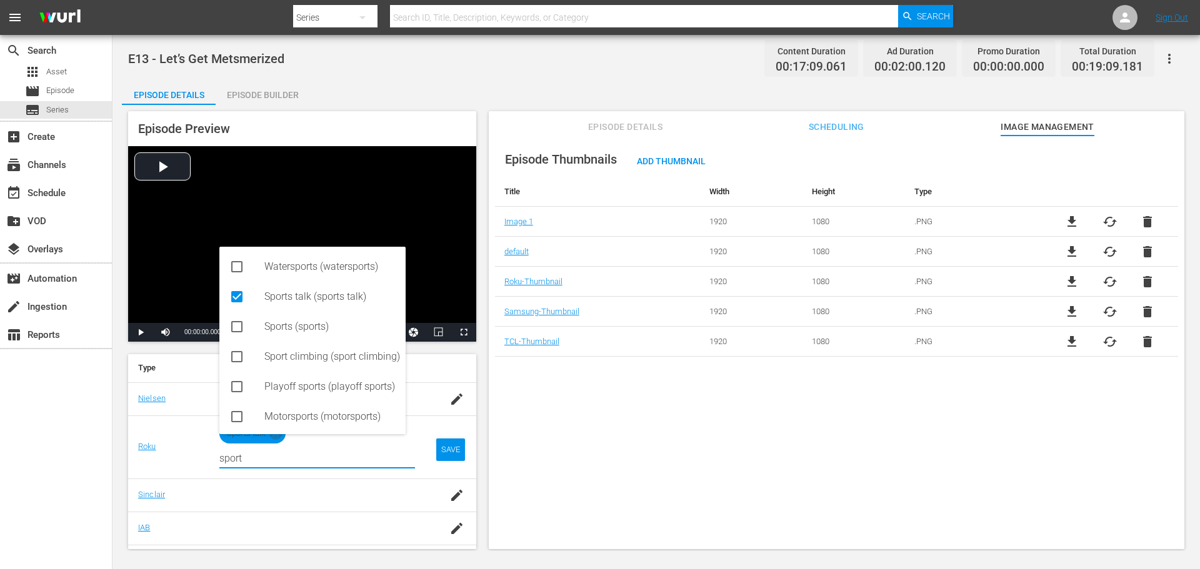
type input "sport"
click at [436, 446] on div "SAVE" at bounding box center [450, 450] width 29 height 22
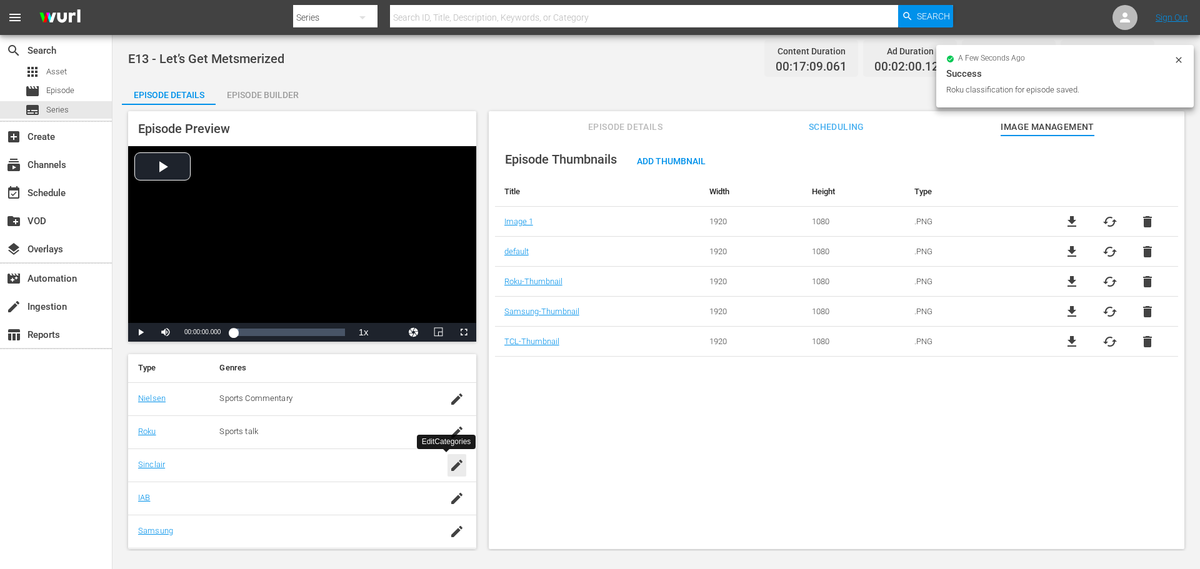
click at [449, 461] on icon "button" at bounding box center [456, 465] width 15 height 15
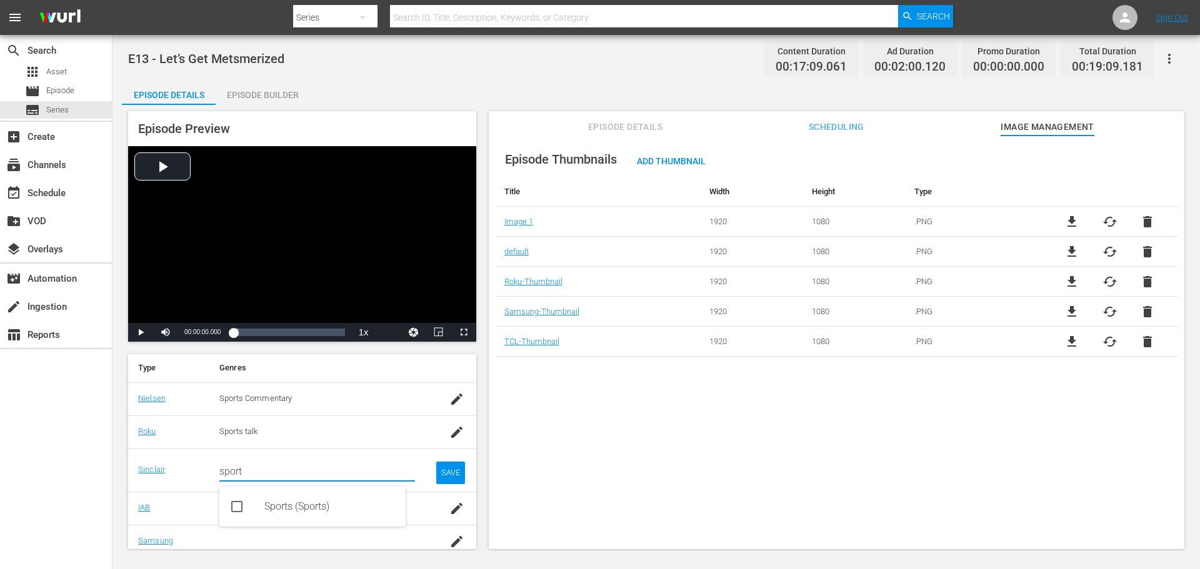
click at [304, 521] on div "Sports (Sports)" at bounding box center [312, 507] width 186 height 40
click at [287, 498] on div "Sports (Sports)" at bounding box center [329, 507] width 131 height 30
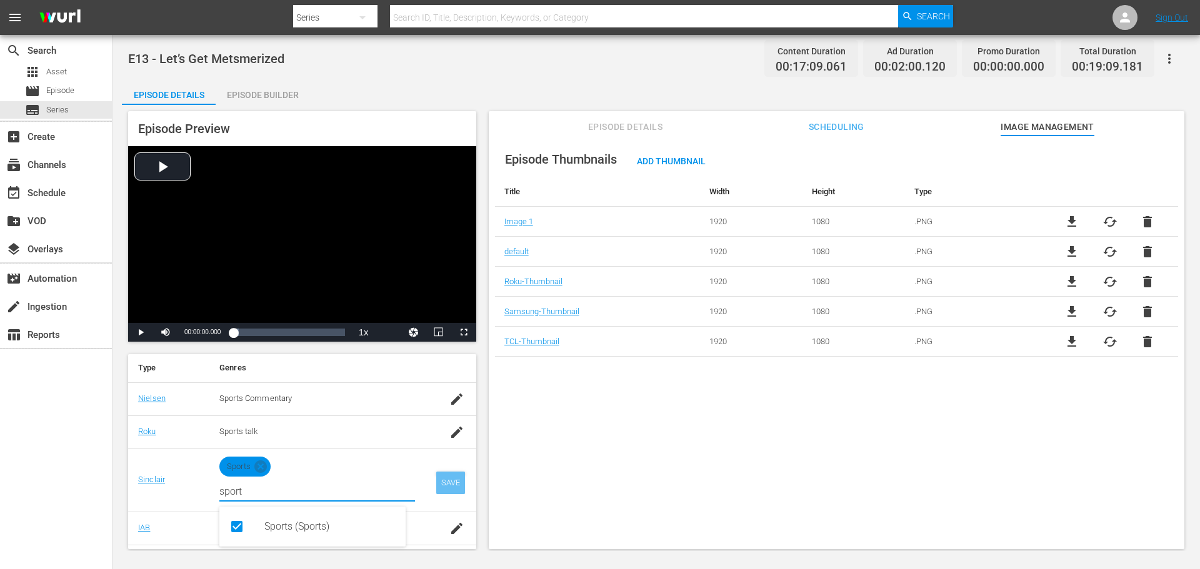
type input "sport"
drag, startPoint x: 436, startPoint y: 481, endPoint x: 442, endPoint y: 477, distance: 6.8
click at [439, 481] on div "SAVE" at bounding box center [450, 483] width 29 height 22
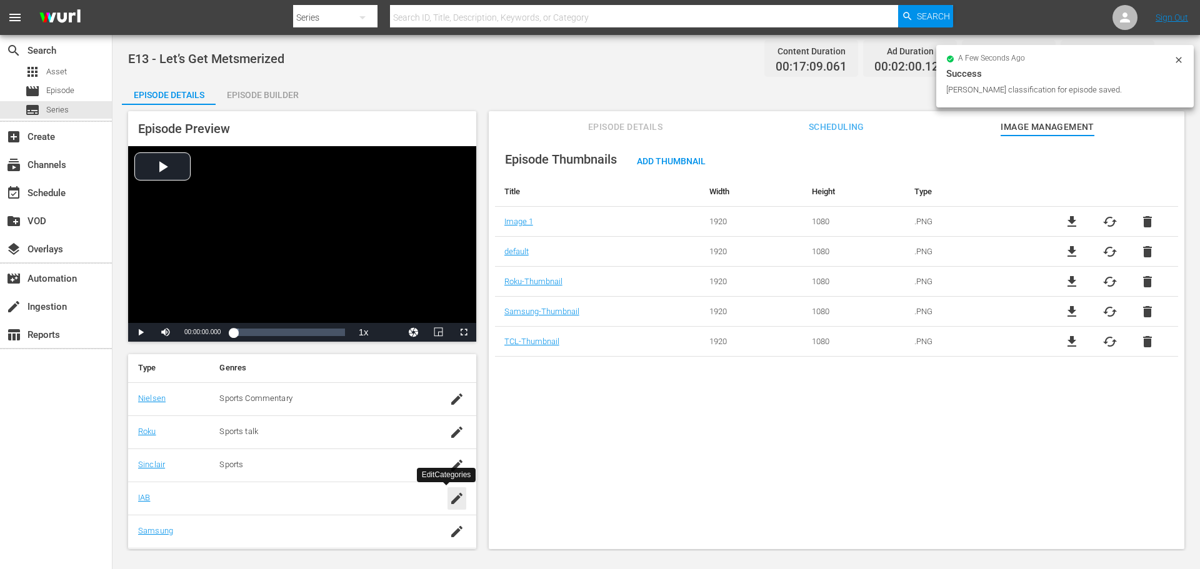
click at [451, 503] on icon "button" at bounding box center [456, 498] width 15 height 15
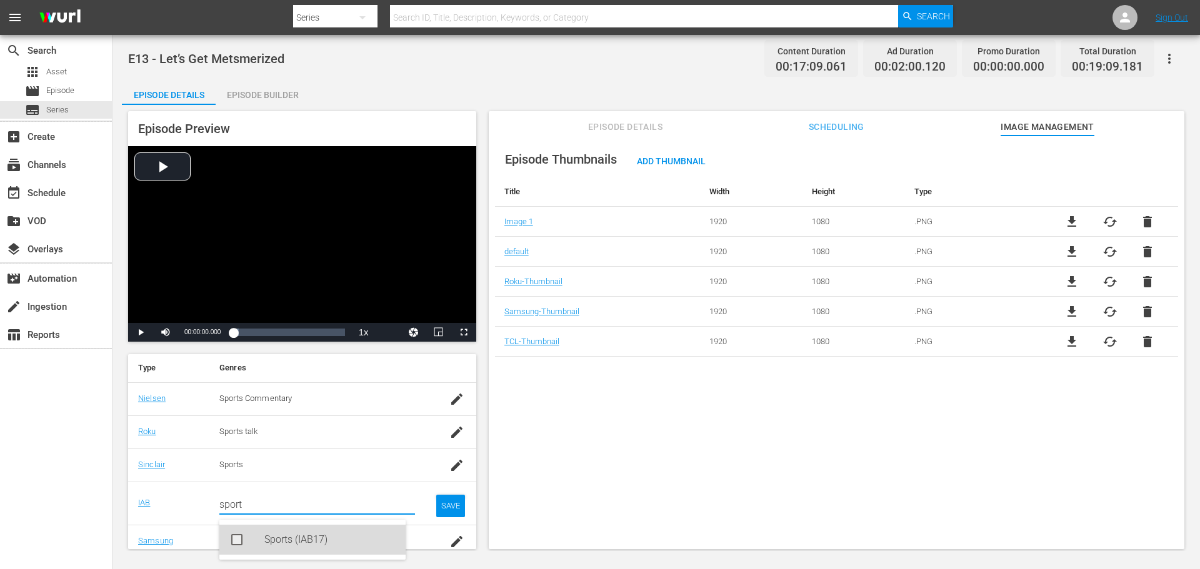
click at [311, 542] on div "Sports (IAB17)" at bounding box center [329, 540] width 131 height 30
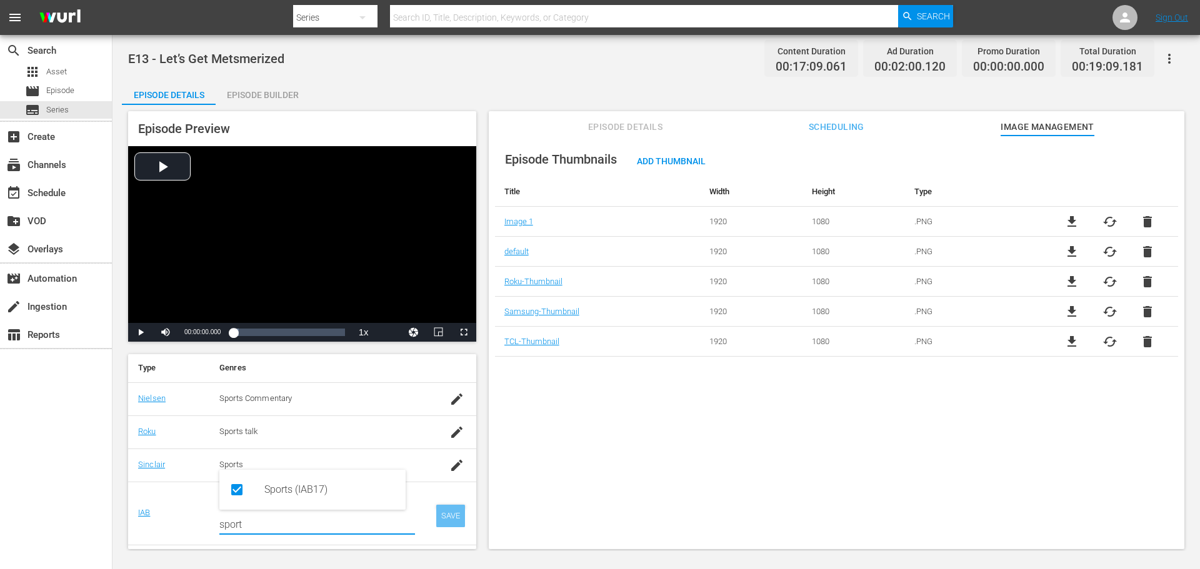
type input "sport"
click at [446, 508] on div "SAVE" at bounding box center [450, 516] width 29 height 22
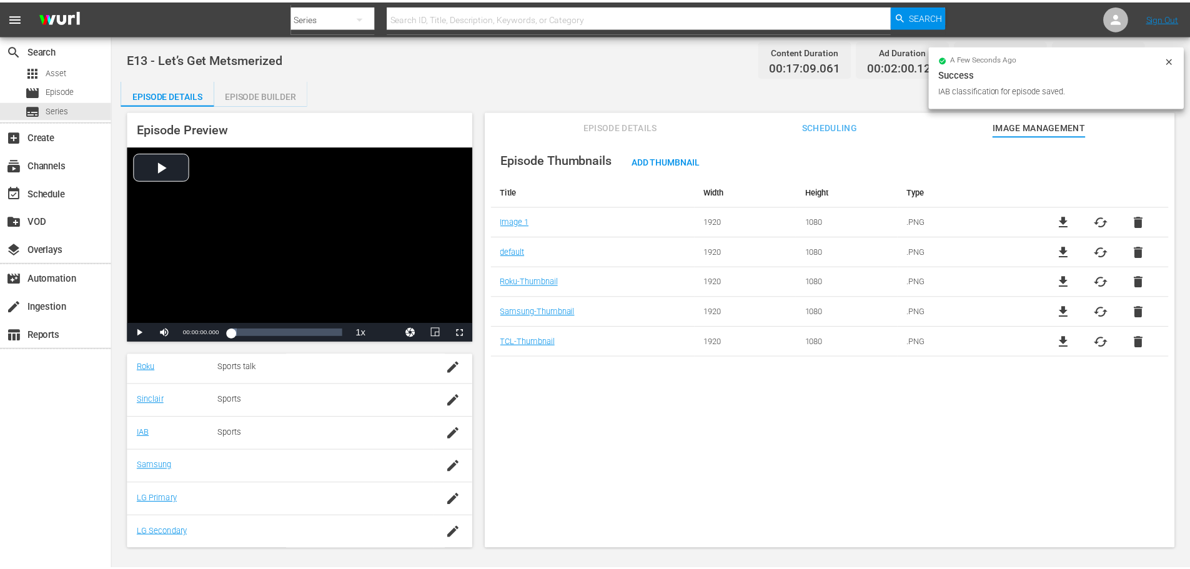
scroll to position [253, 0]
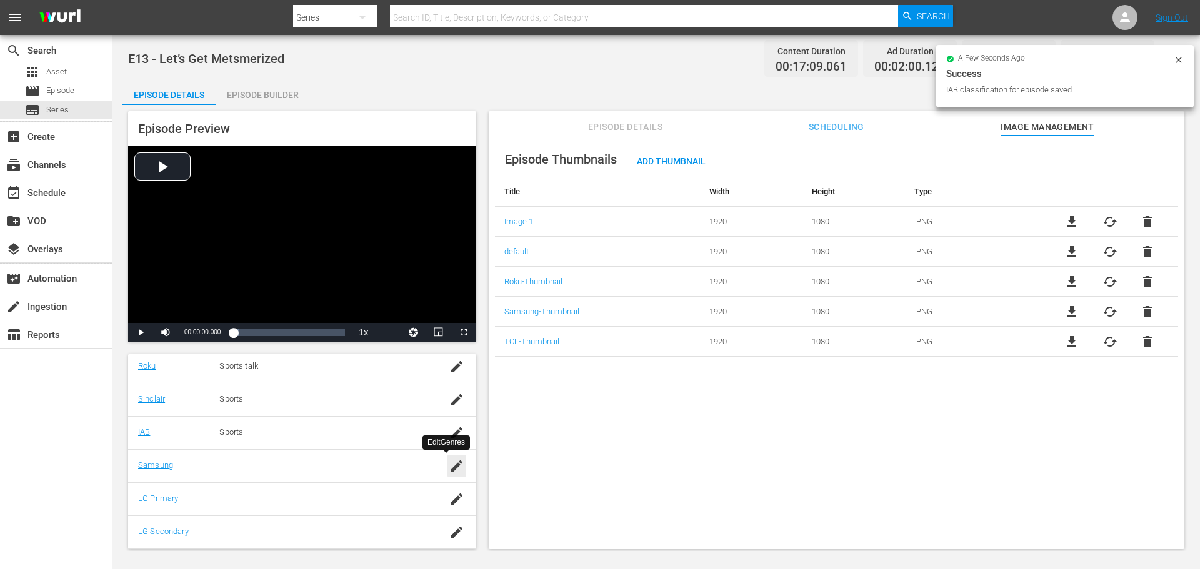
click at [449, 459] on icon "button" at bounding box center [456, 466] width 15 height 15
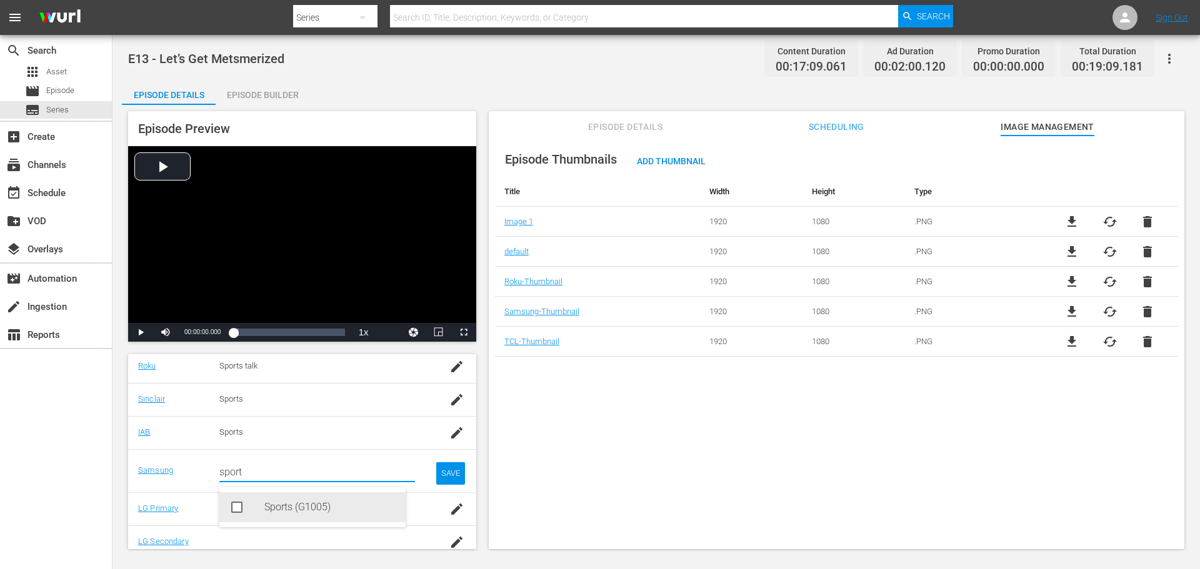
click at [322, 502] on div "Sports (G1005)" at bounding box center [329, 507] width 131 height 30
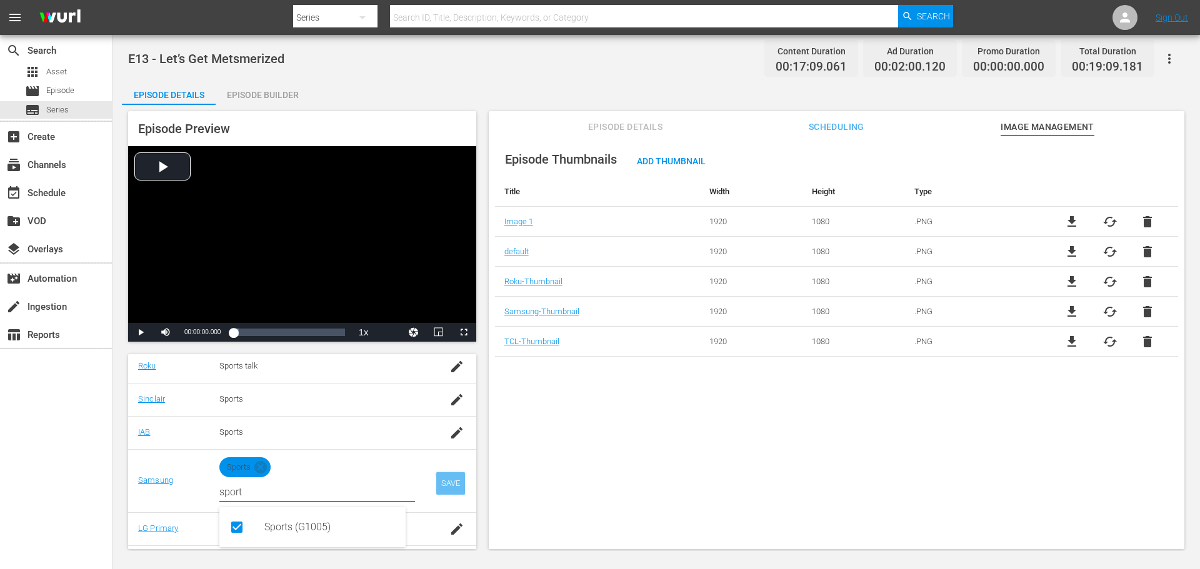
type input "sport"
click at [439, 486] on div "SAVE" at bounding box center [450, 483] width 29 height 22
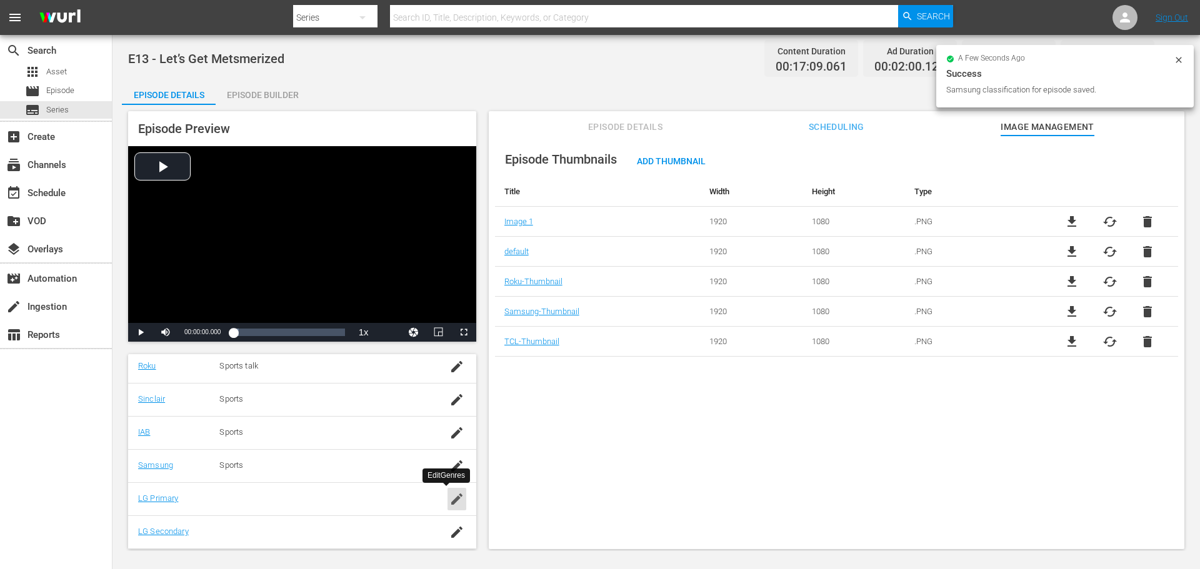
click at [451, 500] on icon "button" at bounding box center [456, 499] width 11 height 11
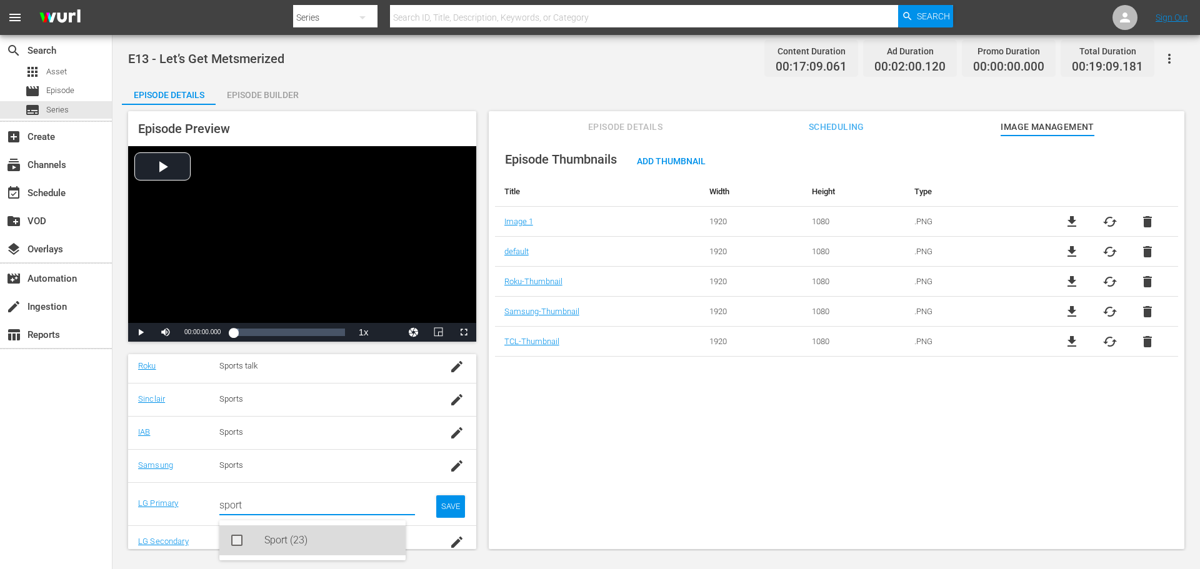
drag, startPoint x: 297, startPoint y: 537, endPoint x: 412, endPoint y: 534, distance: 114.4
click at [298, 537] on div "Sport (23)" at bounding box center [329, 541] width 131 height 30
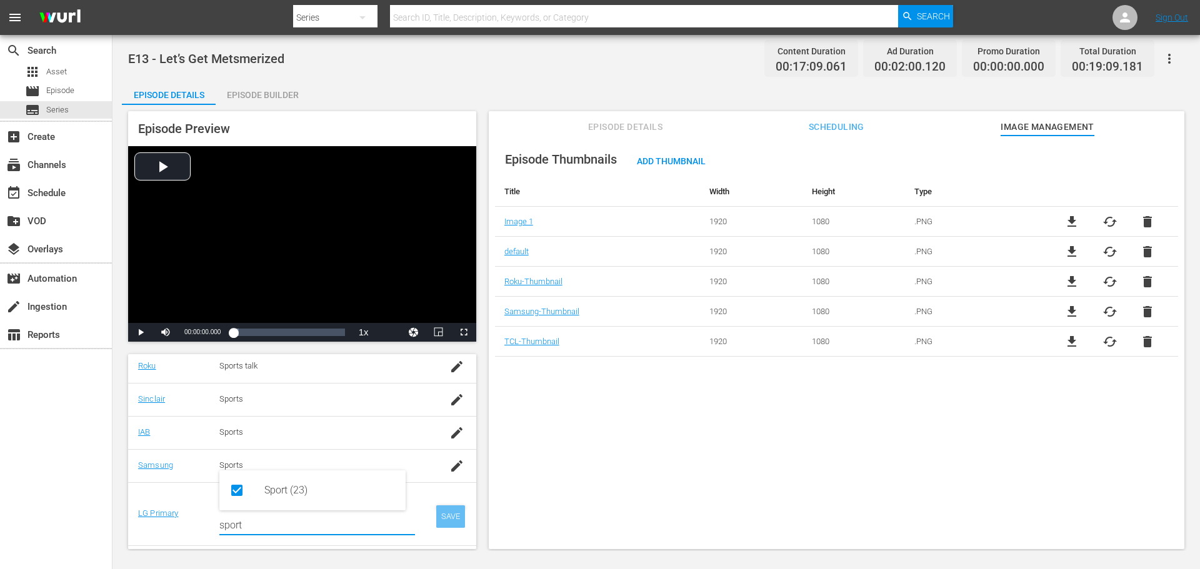
type input "sport"
click at [447, 514] on div "SAVE" at bounding box center [450, 517] width 29 height 22
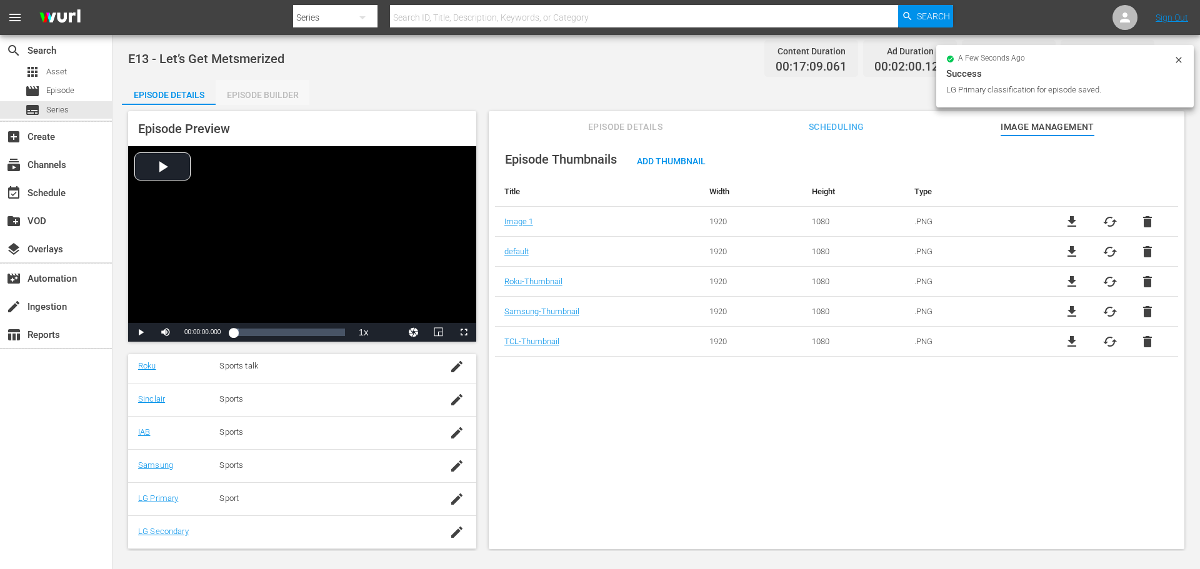
click at [275, 93] on div "Episode Builder" at bounding box center [263, 95] width 94 height 30
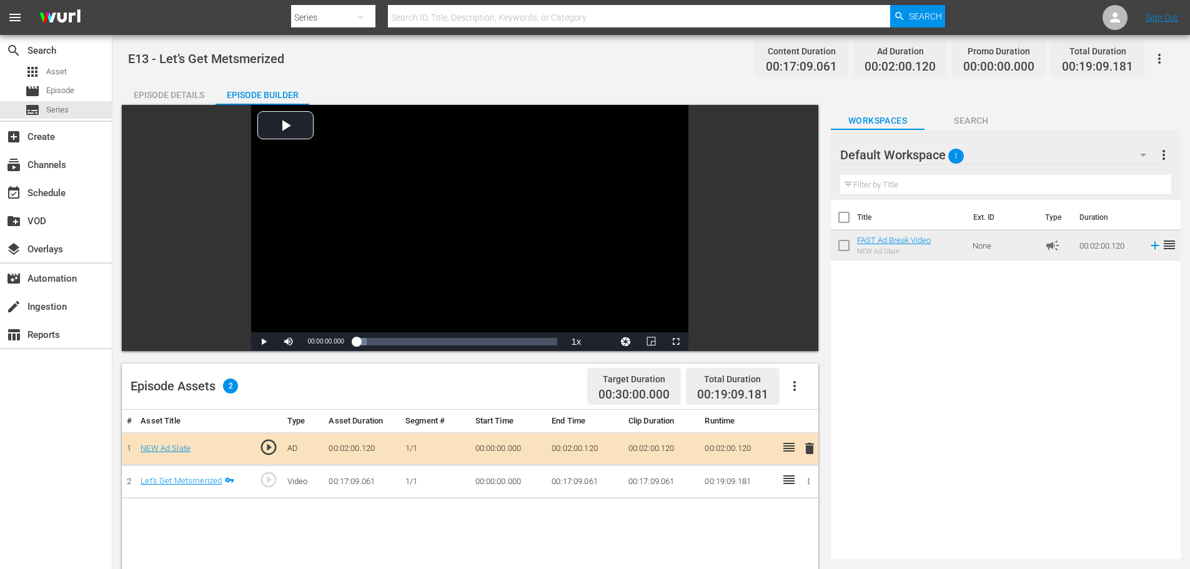
click at [164, 91] on div "Episode Details" at bounding box center [169, 95] width 94 height 30
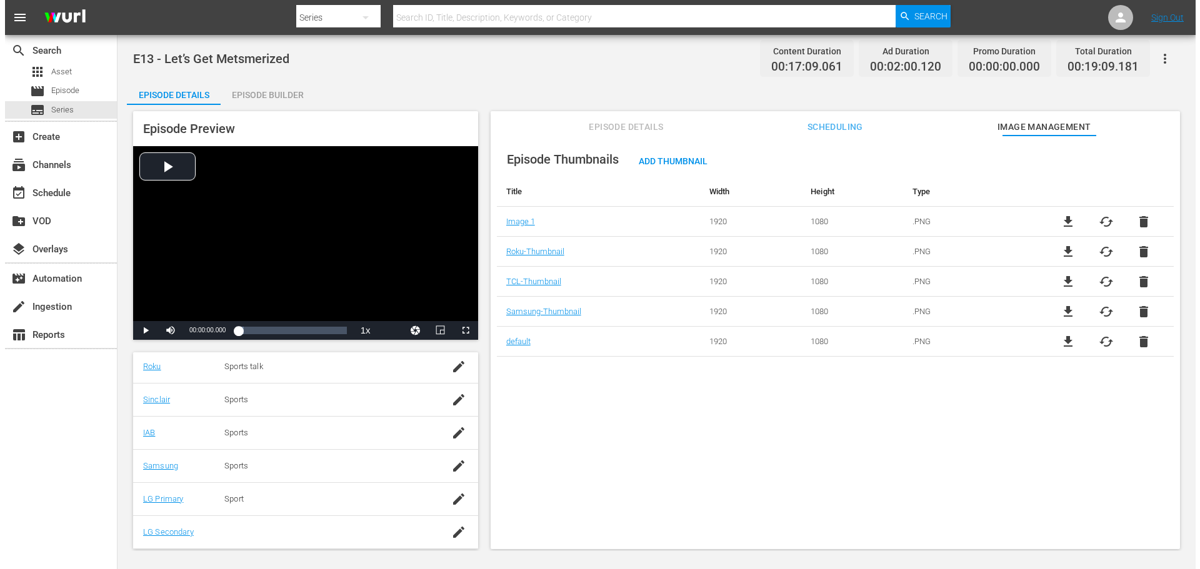
scroll to position [253, 0]
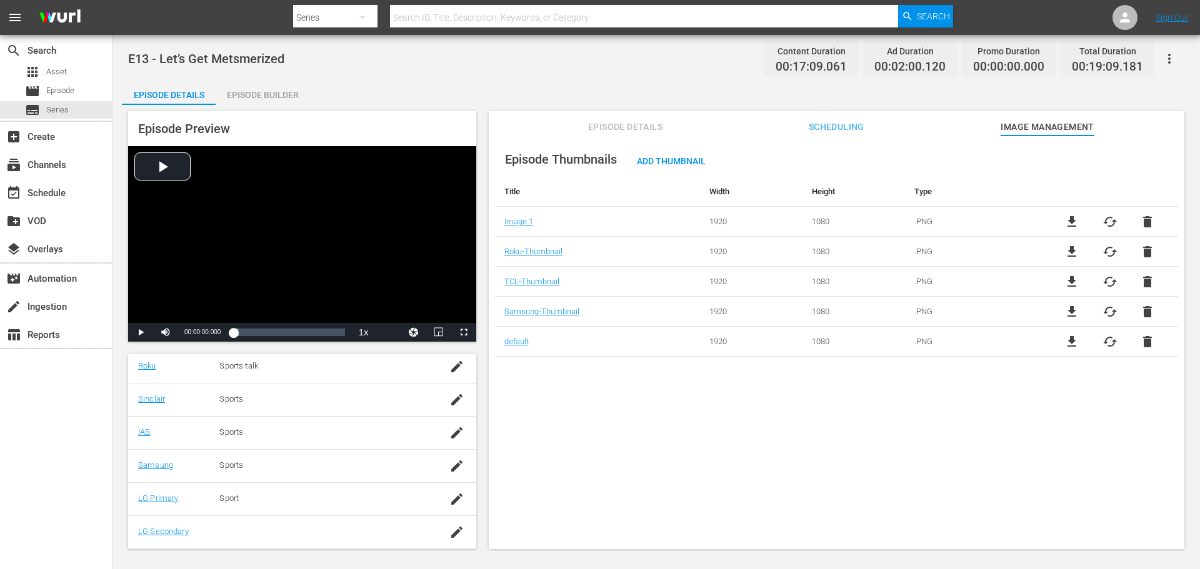
scroll to position [251, 0]
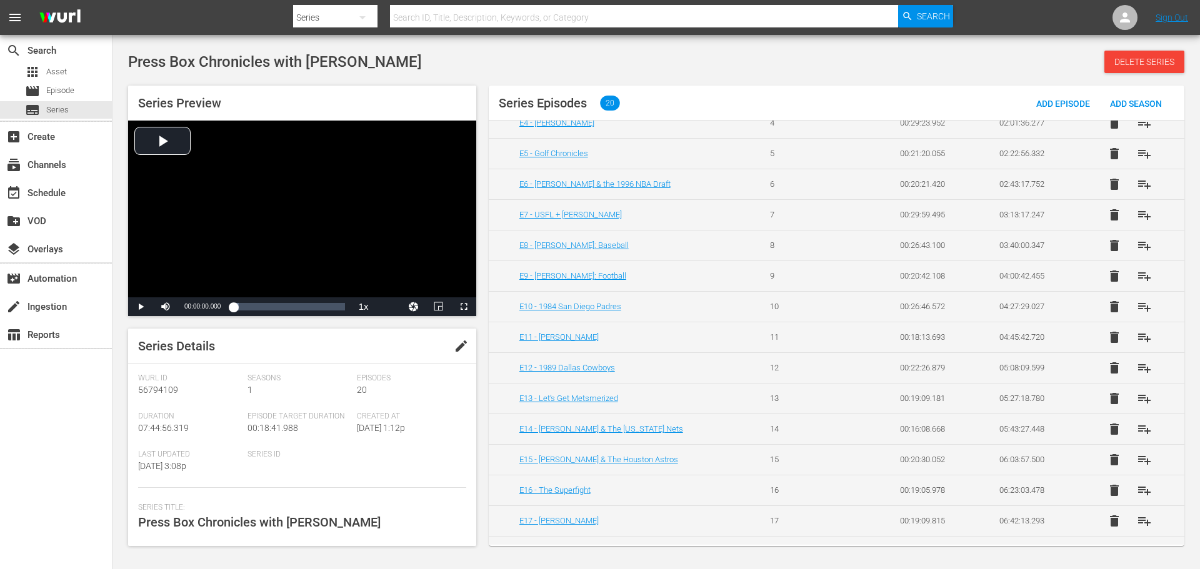
scroll to position [250, 0]
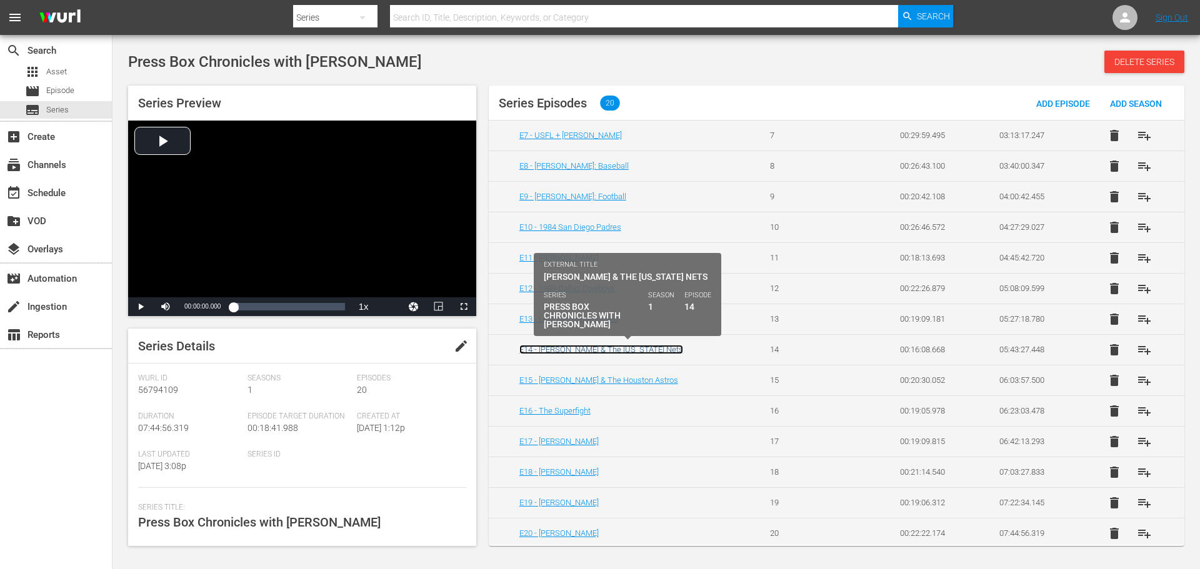
click at [574, 349] on link "E14 - [PERSON_NAME] & The [US_STATE] Nets" at bounding box center [601, 349] width 164 height 9
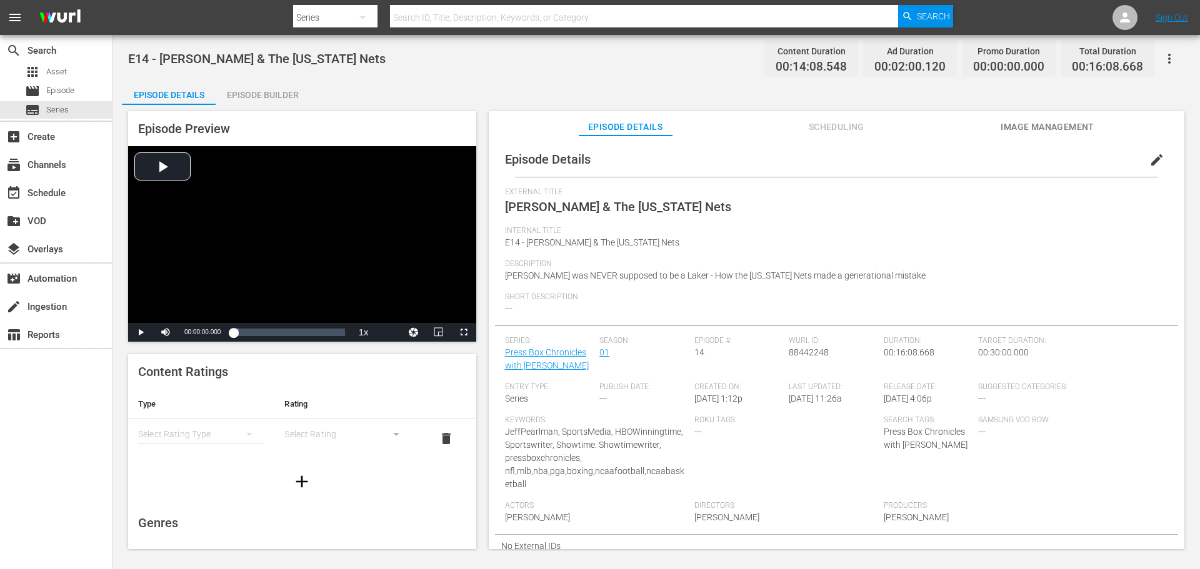
click at [272, 104] on div "Episode Builder" at bounding box center [263, 95] width 94 height 30
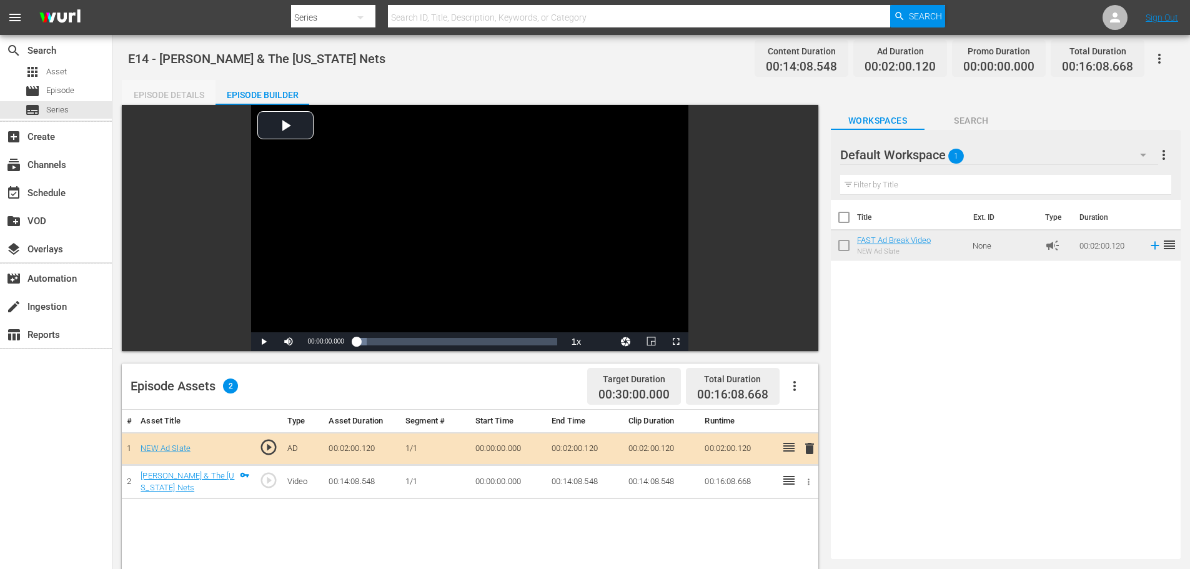
click at [177, 86] on div "Episode Details" at bounding box center [169, 95] width 94 height 30
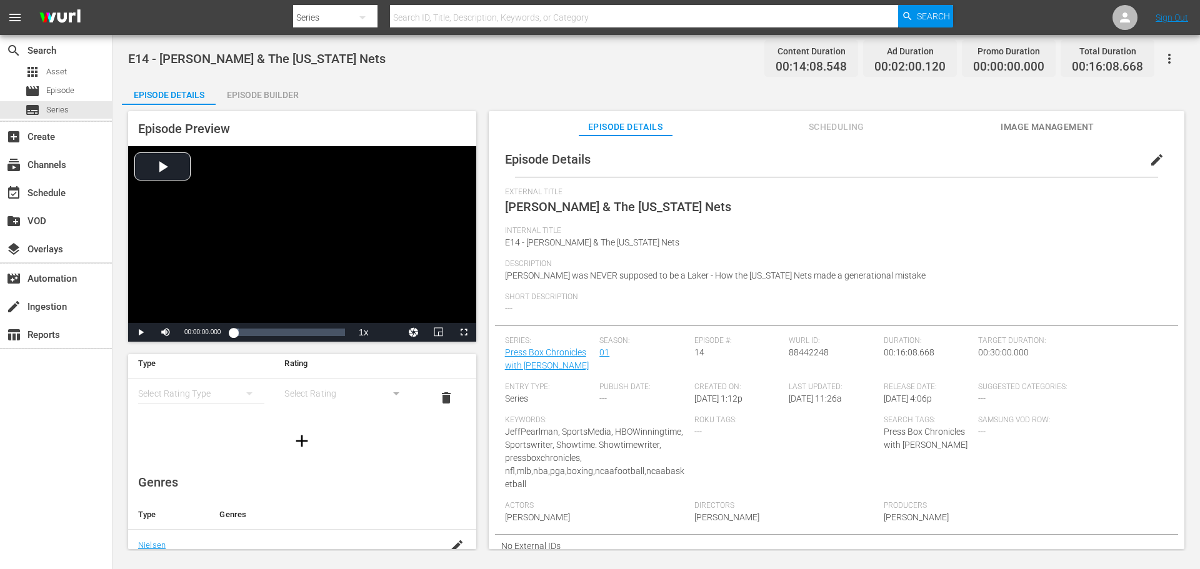
scroll to position [62, 0]
click at [192, 371] on div "simple table" at bounding box center [201, 371] width 126 height 35
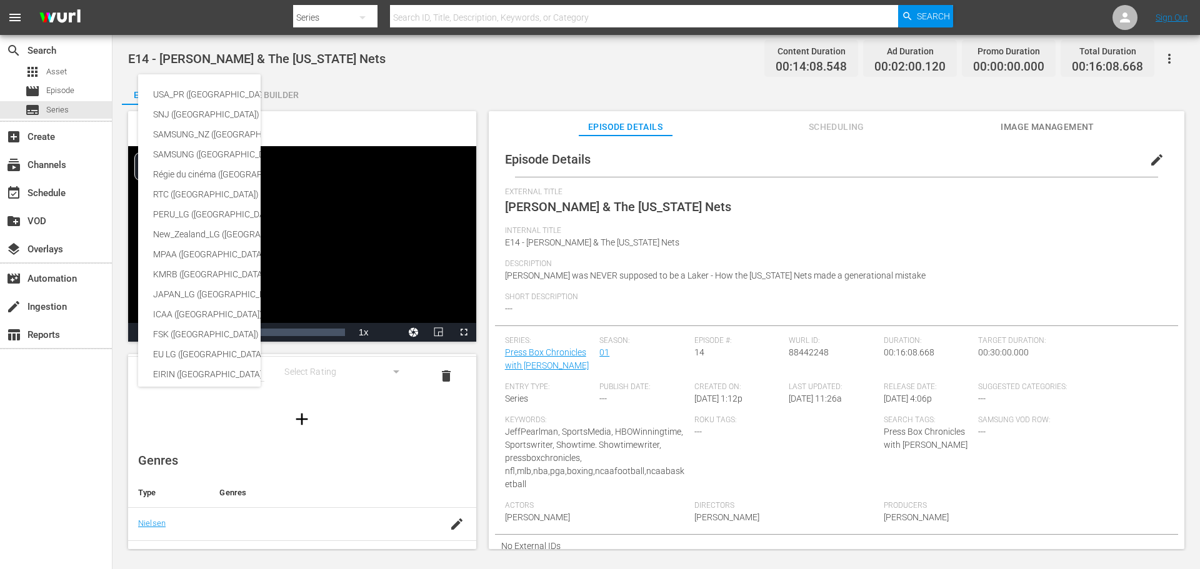
click at [341, 457] on div "USA_PR ([GEOGRAPHIC_DATA]) SNJ ([GEOGRAPHIC_DATA]) SAMSUNG_NZ ([GEOGRAPHIC_DATA…" at bounding box center [600, 284] width 1200 height 569
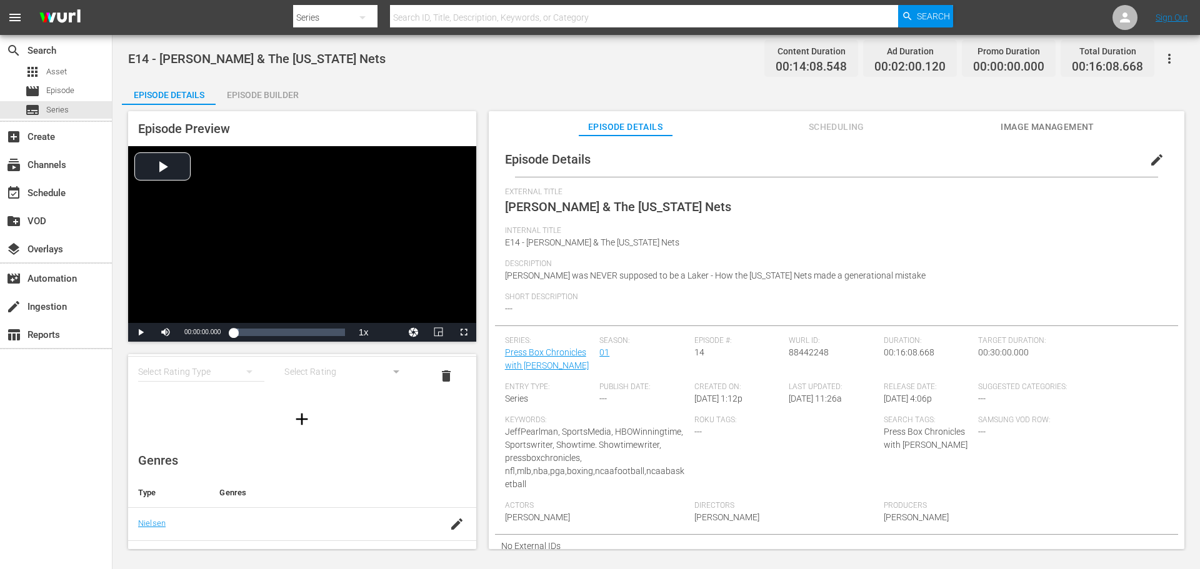
click at [1021, 131] on span "Image Management" at bounding box center [1047, 127] width 94 height 16
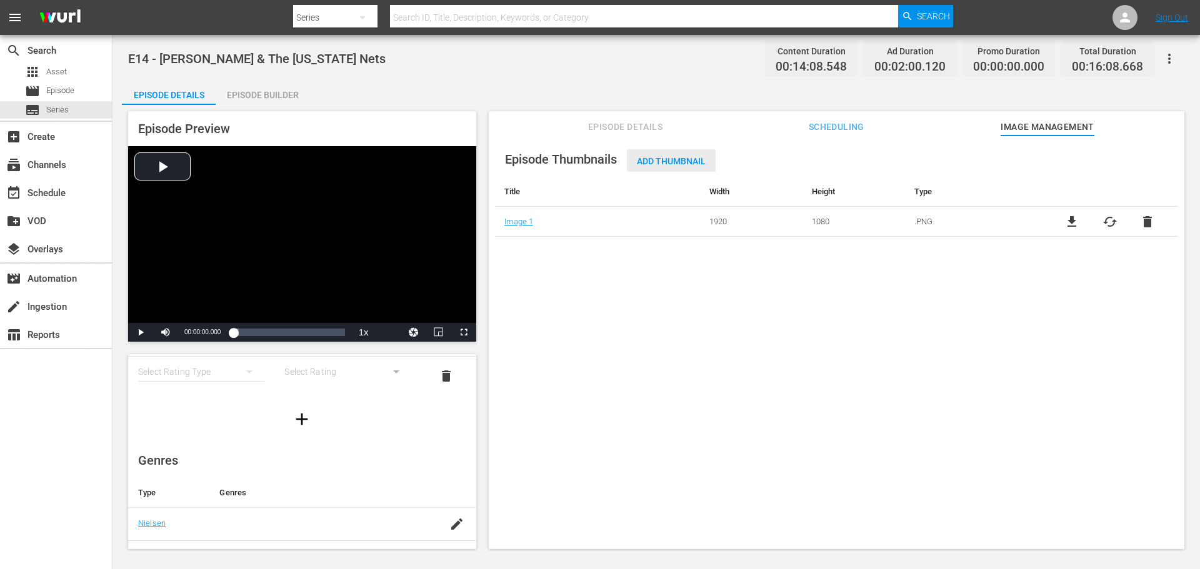
click at [673, 161] on span "Add Thumbnail" at bounding box center [671, 161] width 89 height 10
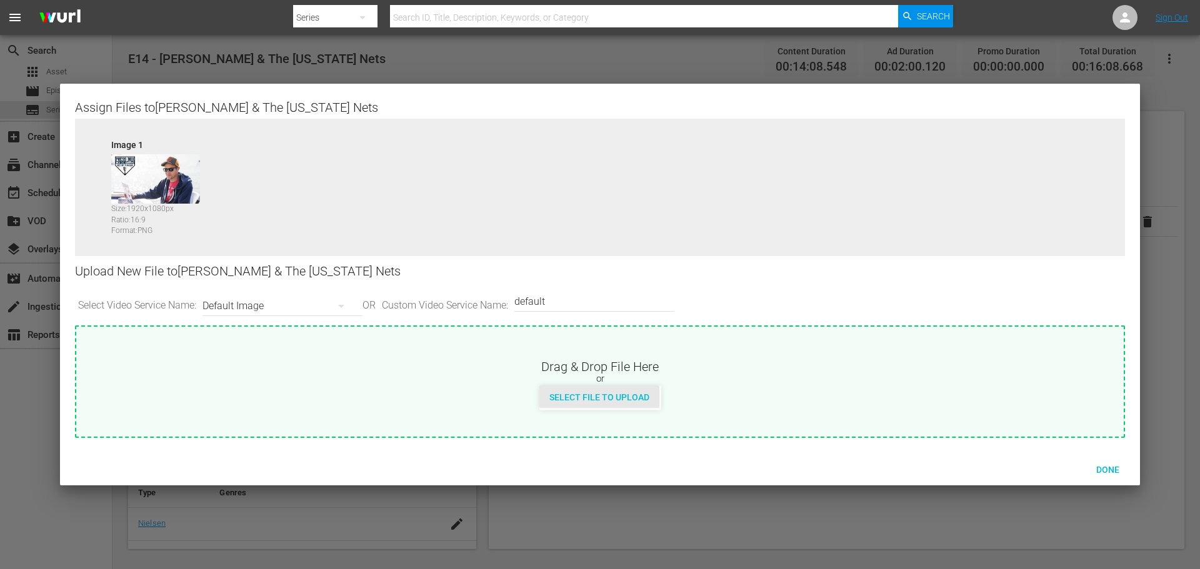
click at [597, 387] on div "Select File to Upload" at bounding box center [599, 397] width 120 height 23
type input "C:\fakepath\PrimaryThumb.png"
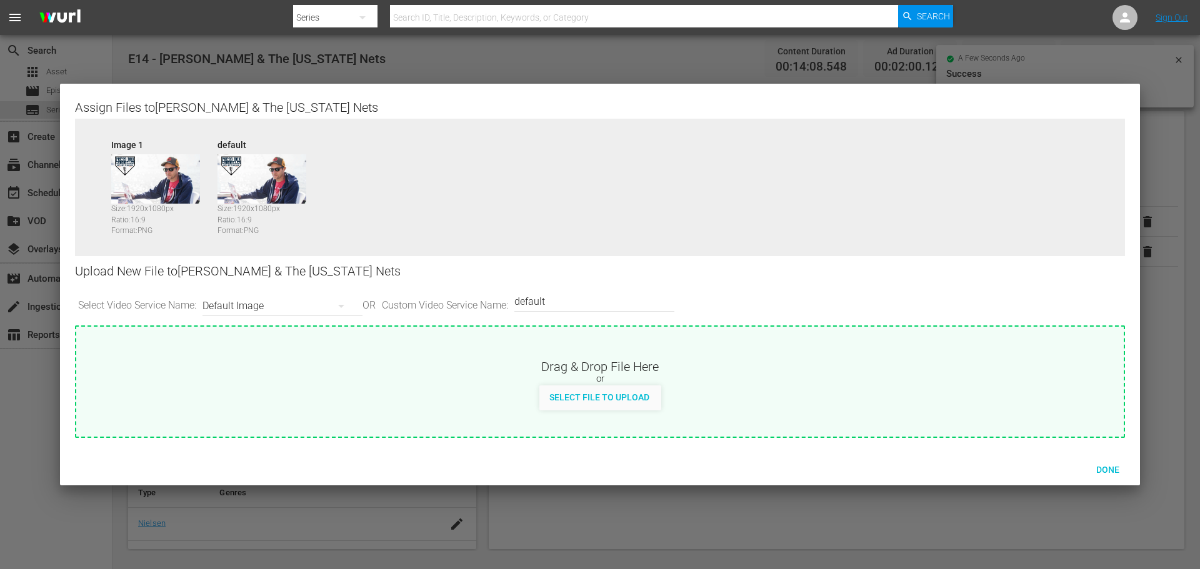
click at [329, 305] on div "Default Image" at bounding box center [279, 306] width 154 height 35
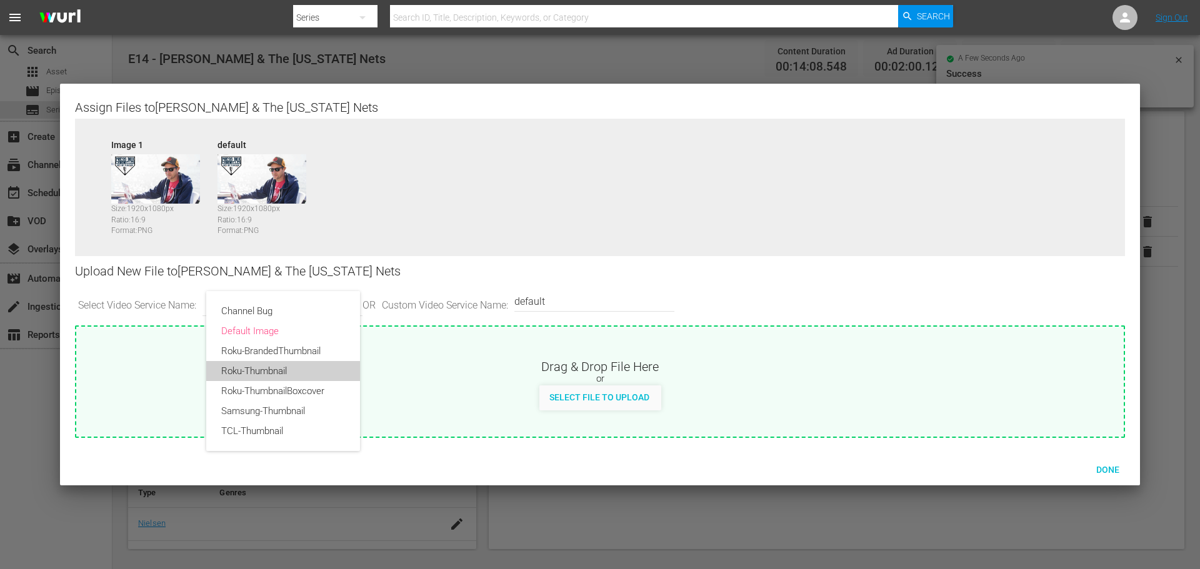
click at [307, 366] on div "Roku-Thumbnail" at bounding box center [283, 371] width 124 height 20
type input "Roku-Thumbnail"
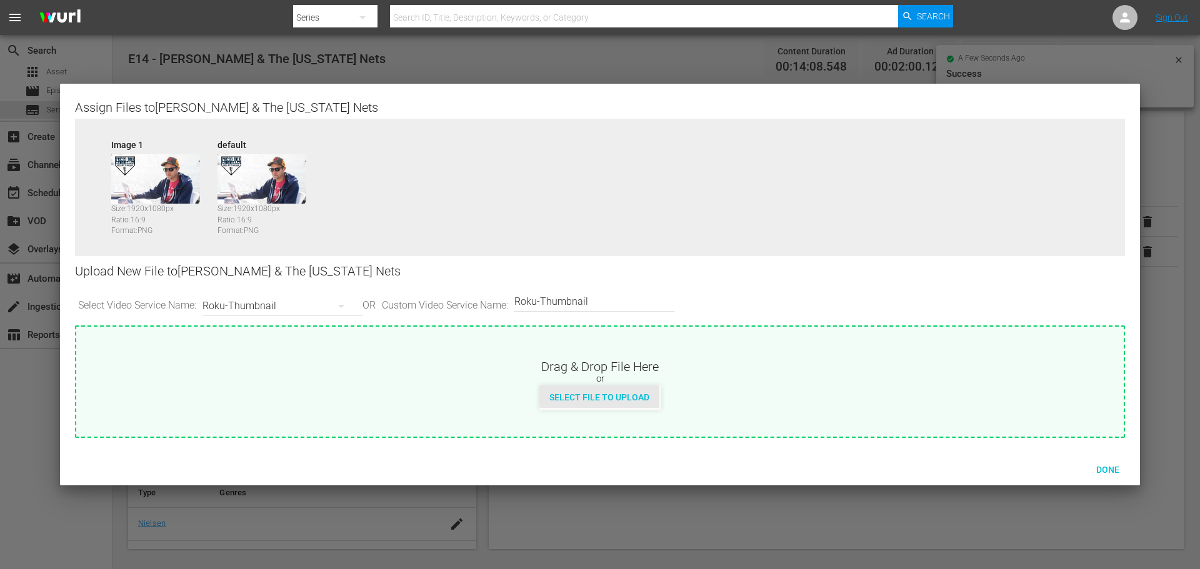
click at [576, 395] on span "Select File to Upload" at bounding box center [599, 397] width 120 height 10
type input "C:\fakepath\PBC_PRIMARY_THUMB.png"
click at [289, 306] on div "Roku-Thumbnail" at bounding box center [279, 306] width 154 height 35
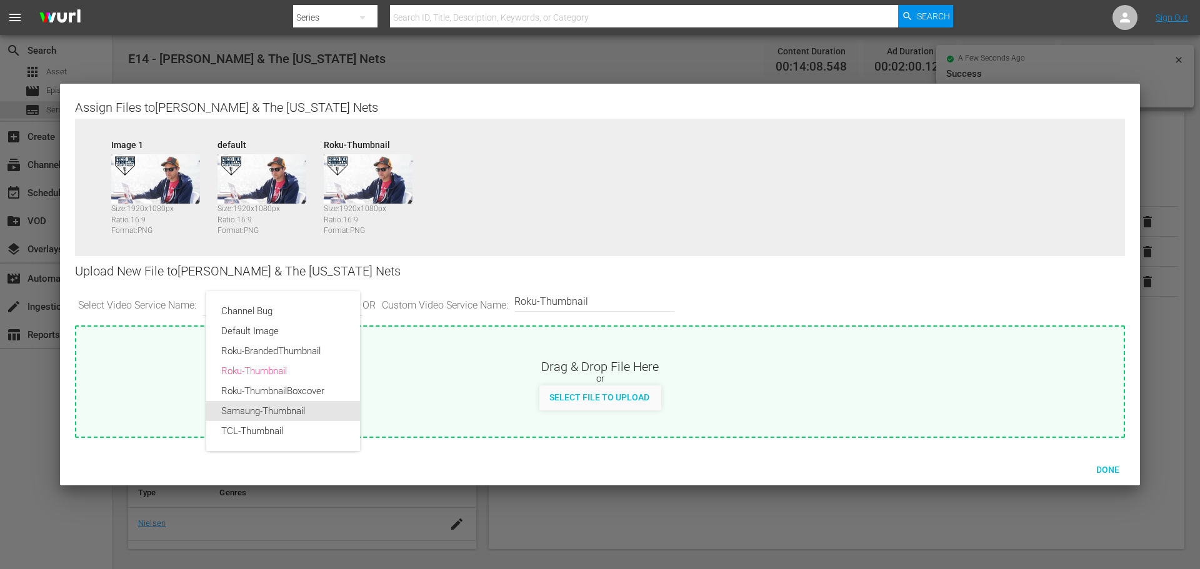
click at [282, 408] on div "Samsung-Thumbnail" at bounding box center [283, 411] width 124 height 20
type input "Samsung-Thumbnail"
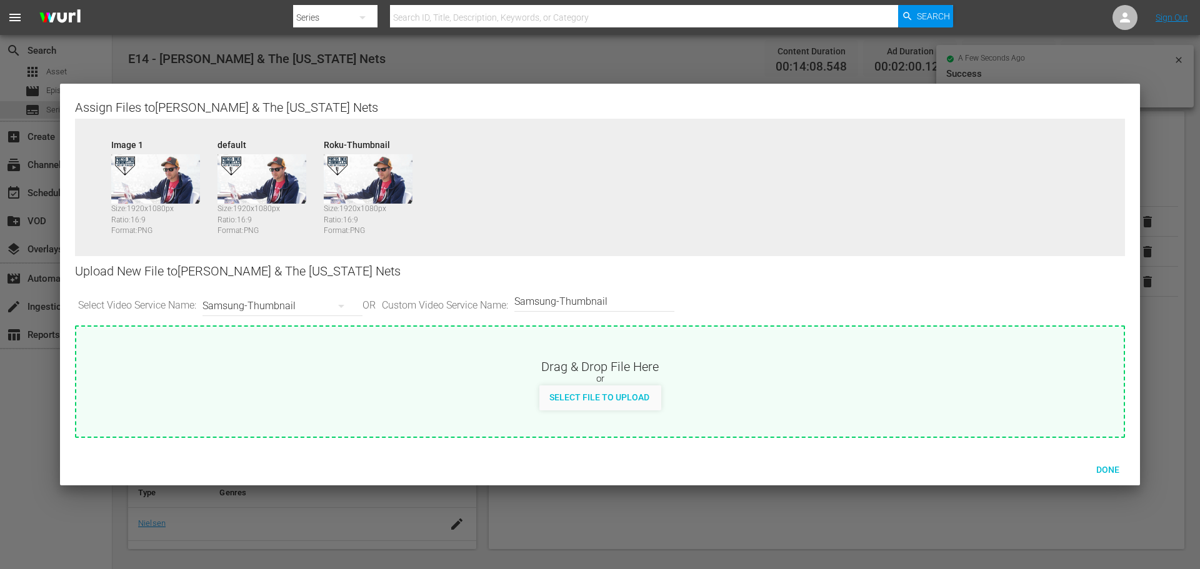
click at [565, 403] on div "Select File to Upload" at bounding box center [599, 397] width 120 height 23
type input "C:\fakepath\PBC_PRIMARY_THUMB.png"
click at [314, 302] on div "Samsung-Thumbnail" at bounding box center [279, 306] width 154 height 35
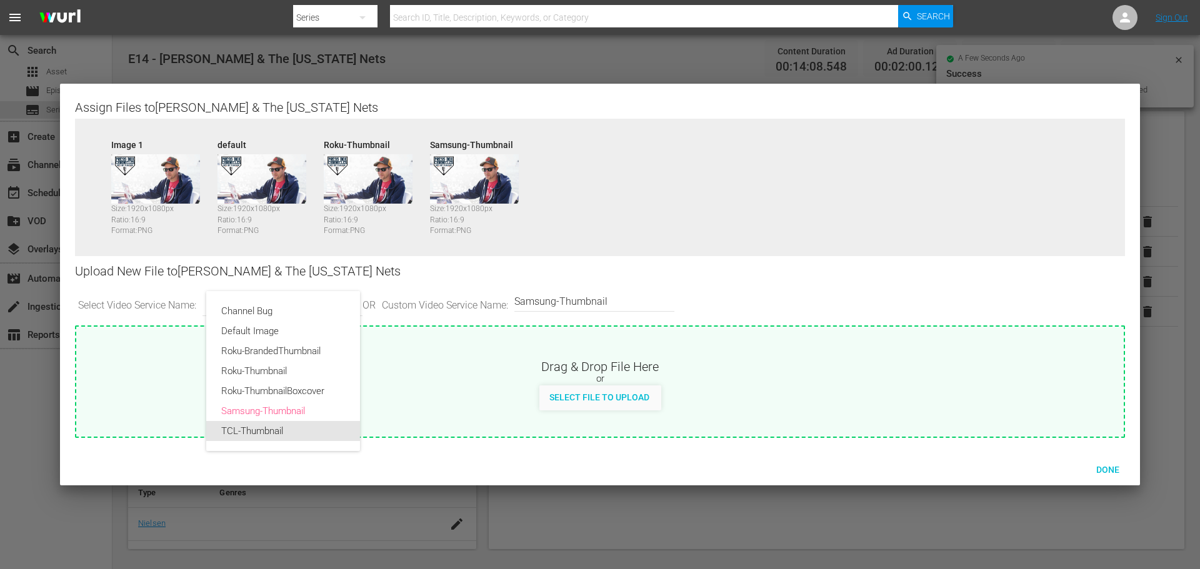
click at [297, 428] on div "TCL-Thumbnail" at bounding box center [283, 431] width 124 height 20
type input "TCL-Thumbnail"
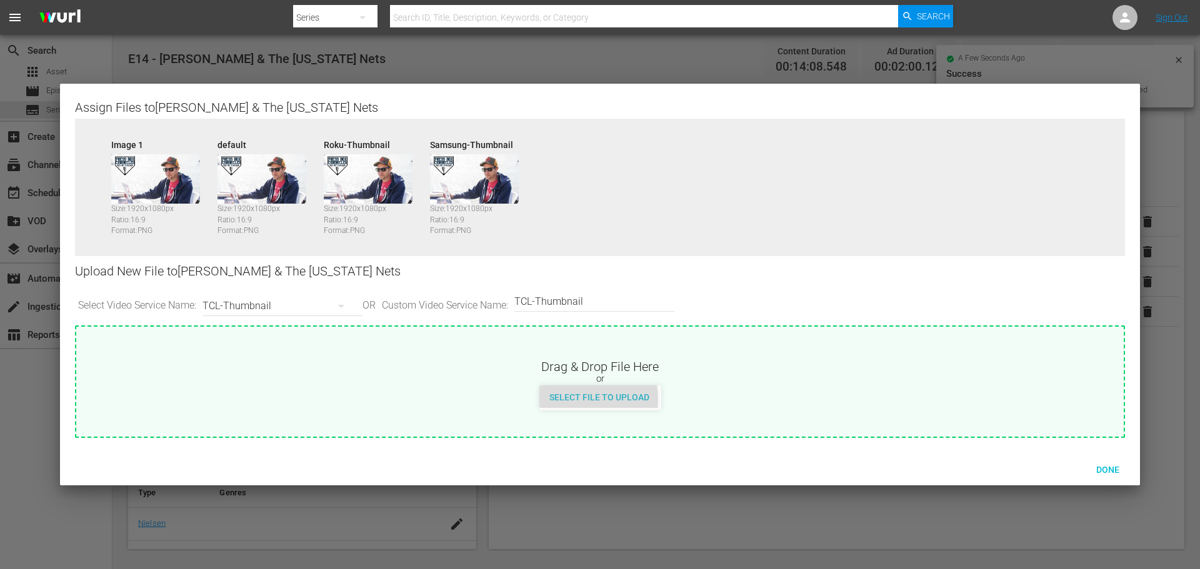
click at [567, 399] on span "Select File to Upload" at bounding box center [599, 397] width 120 height 10
type input "C:\fakepath\PBC_PRIMARY_THUMB.png"
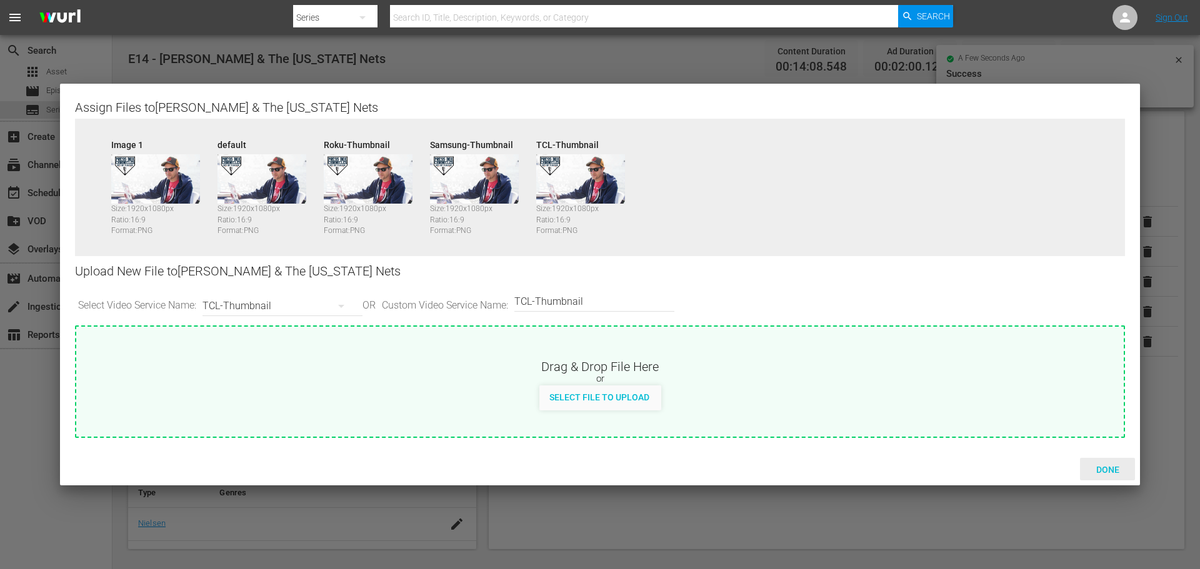
click at [1108, 466] on span "Done" at bounding box center [1107, 470] width 43 height 10
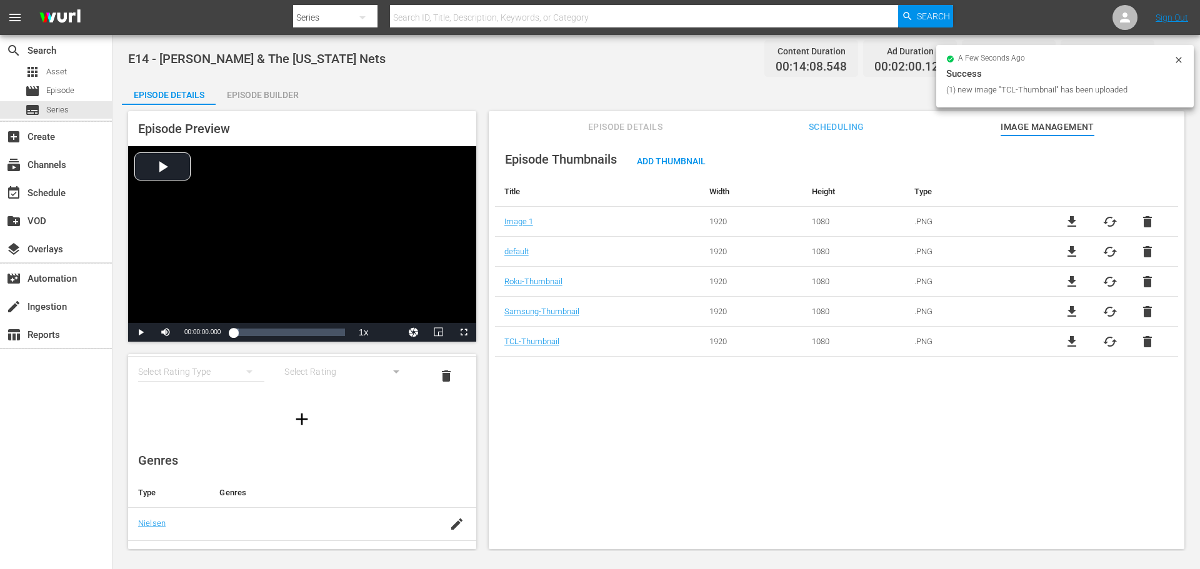
scroll to position [187, 0]
click at [437, 395] on td at bounding box center [456, 398] width 39 height 33
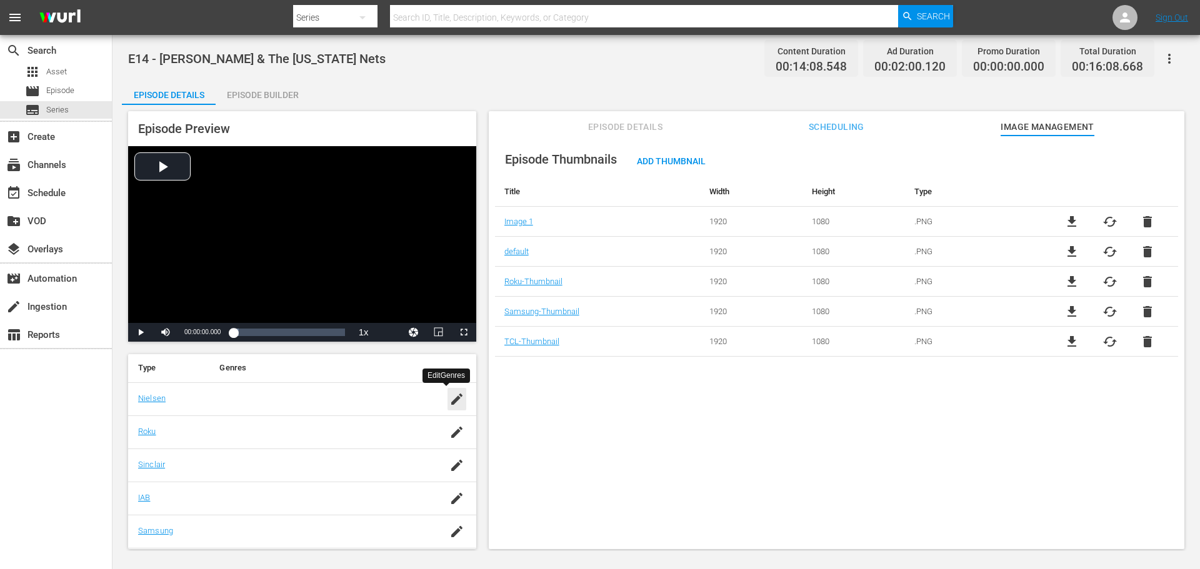
click at [449, 399] on icon "button" at bounding box center [456, 399] width 15 height 15
drag, startPoint x: 311, startPoint y: 399, endPoint x: 291, endPoint y: 418, distance: 27.8
click at [311, 399] on input "text" at bounding box center [317, 406] width 196 height 30
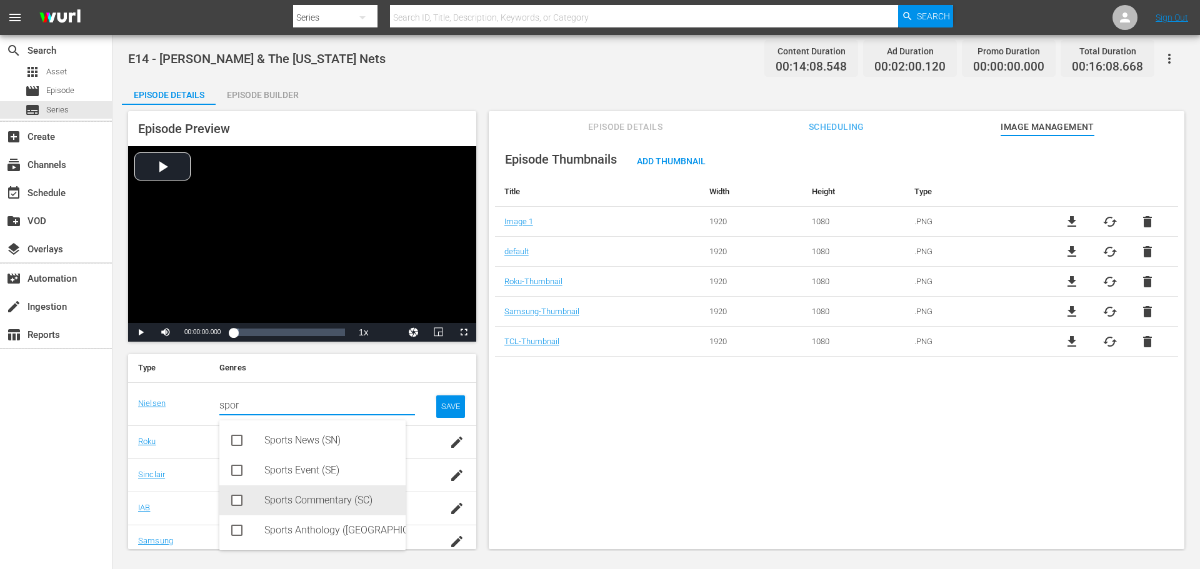
click at [280, 497] on div "Sports Commentary (SC)" at bounding box center [329, 501] width 131 height 30
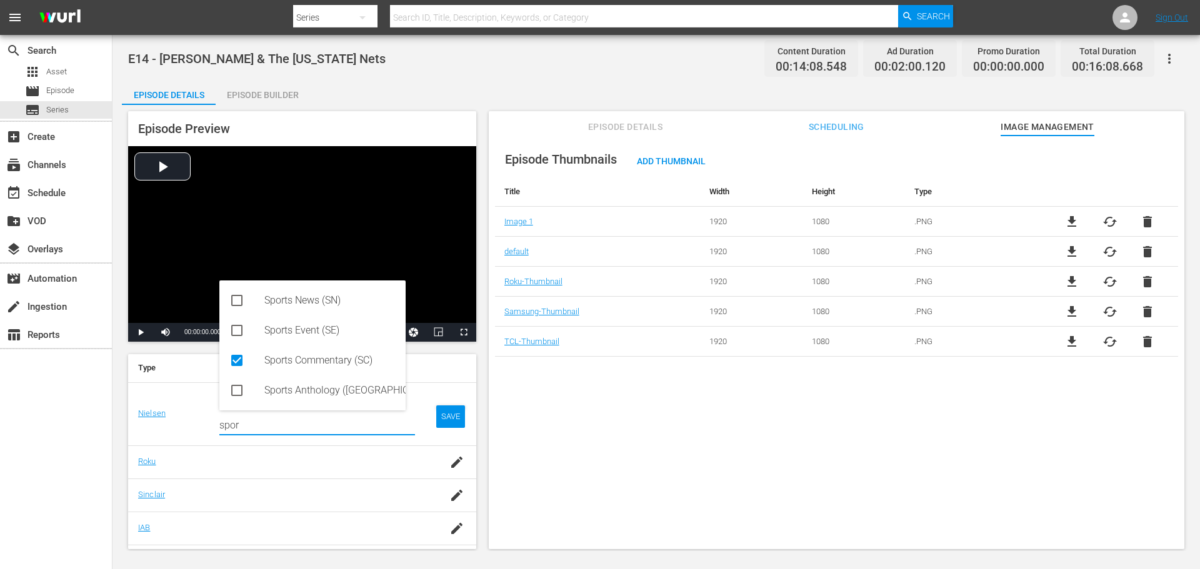
type input "spor"
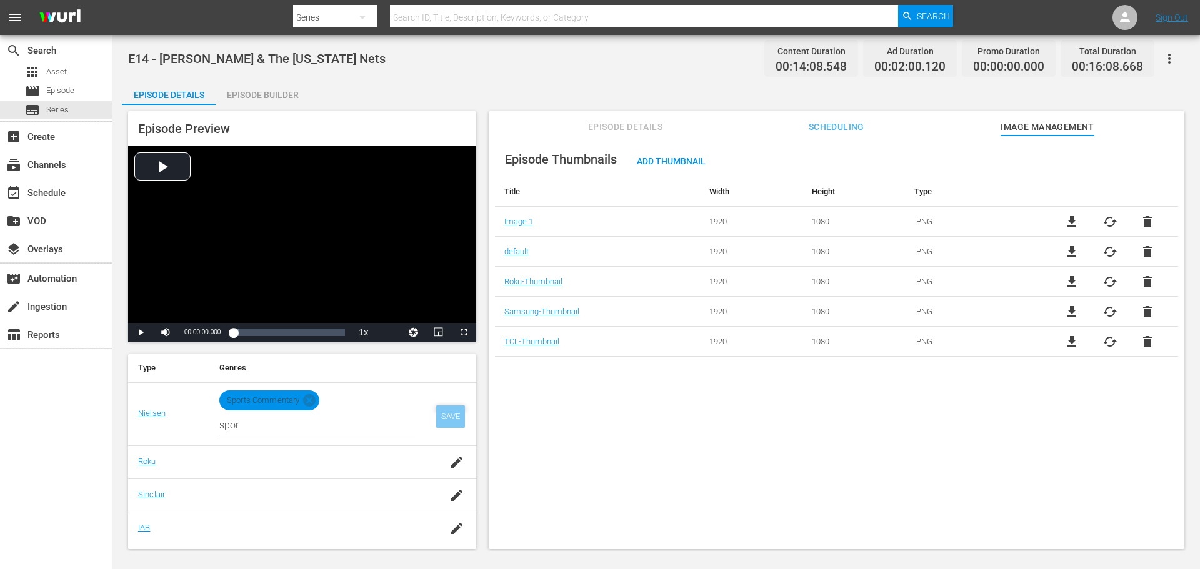
click at [437, 422] on div "SAVE" at bounding box center [450, 417] width 29 height 22
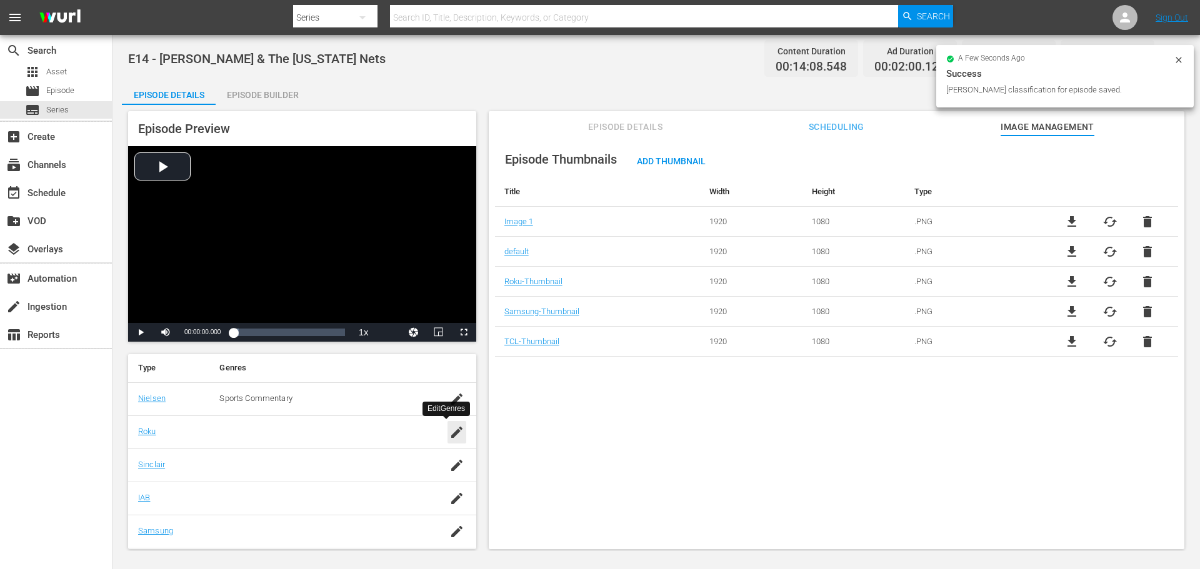
click at [449, 429] on icon "button" at bounding box center [456, 432] width 15 height 15
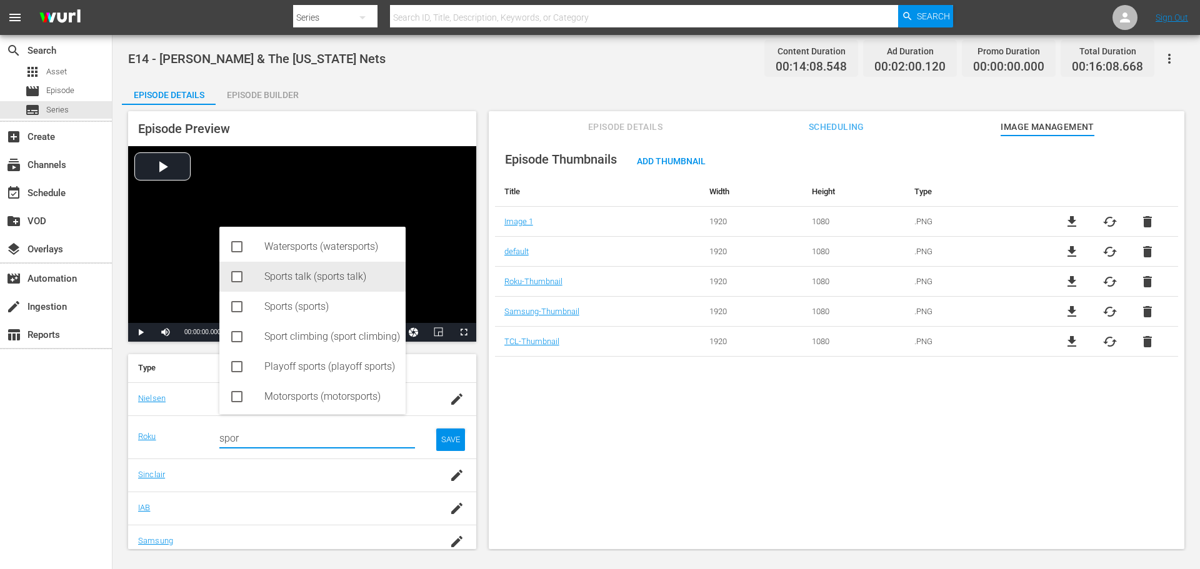
click at [261, 269] on div "Sports talk (sports talk)" at bounding box center [312, 277] width 186 height 30
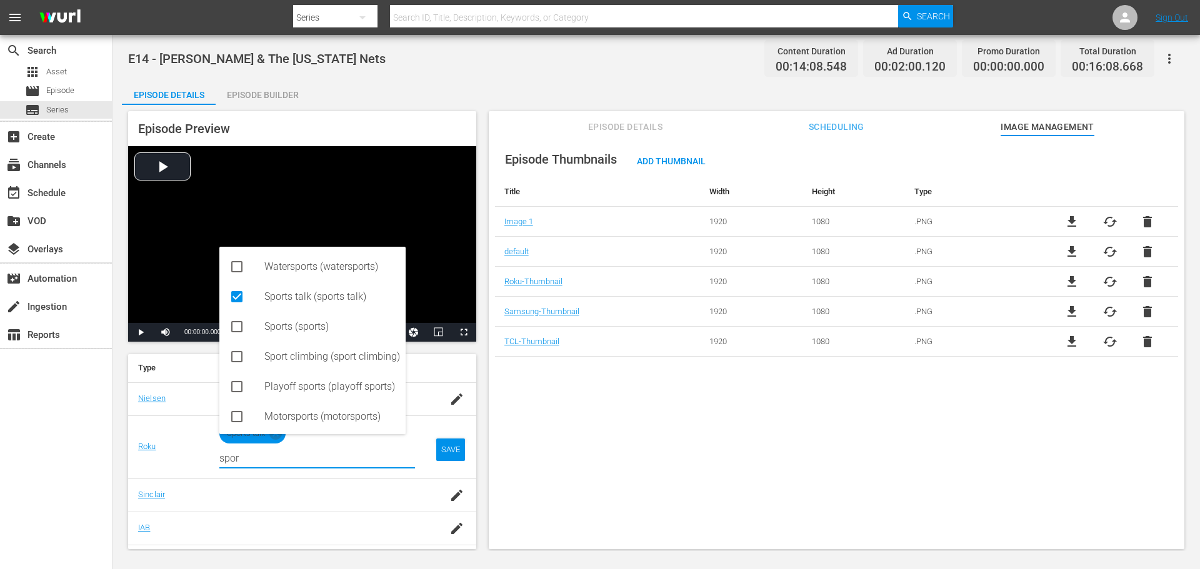
type input "spor"
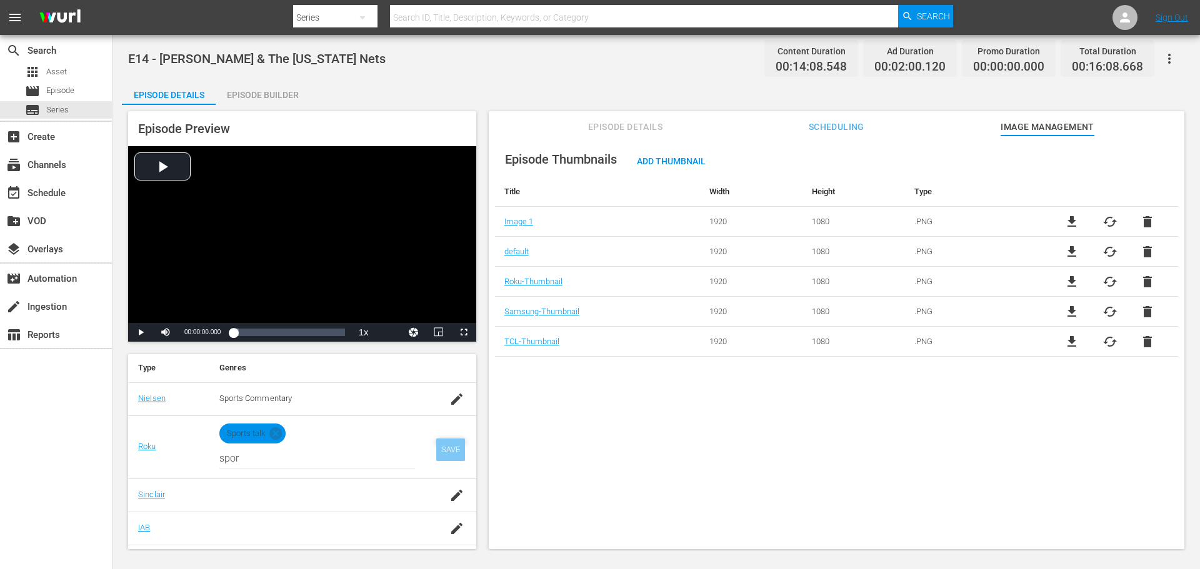
click at [445, 453] on div "SAVE" at bounding box center [450, 450] width 29 height 22
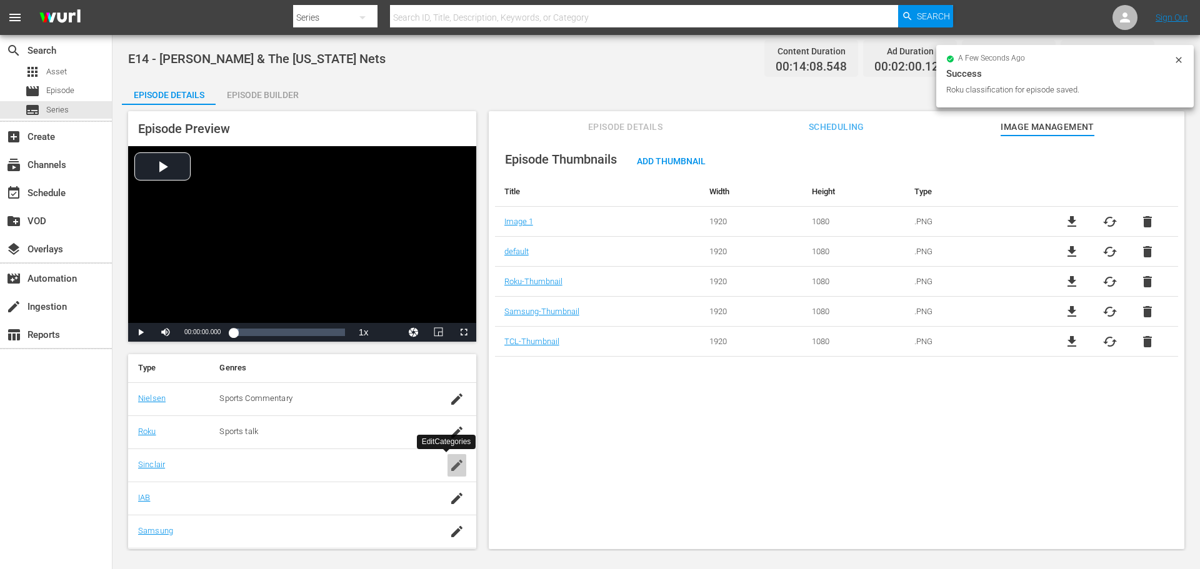
click at [449, 462] on icon "button" at bounding box center [456, 465] width 15 height 15
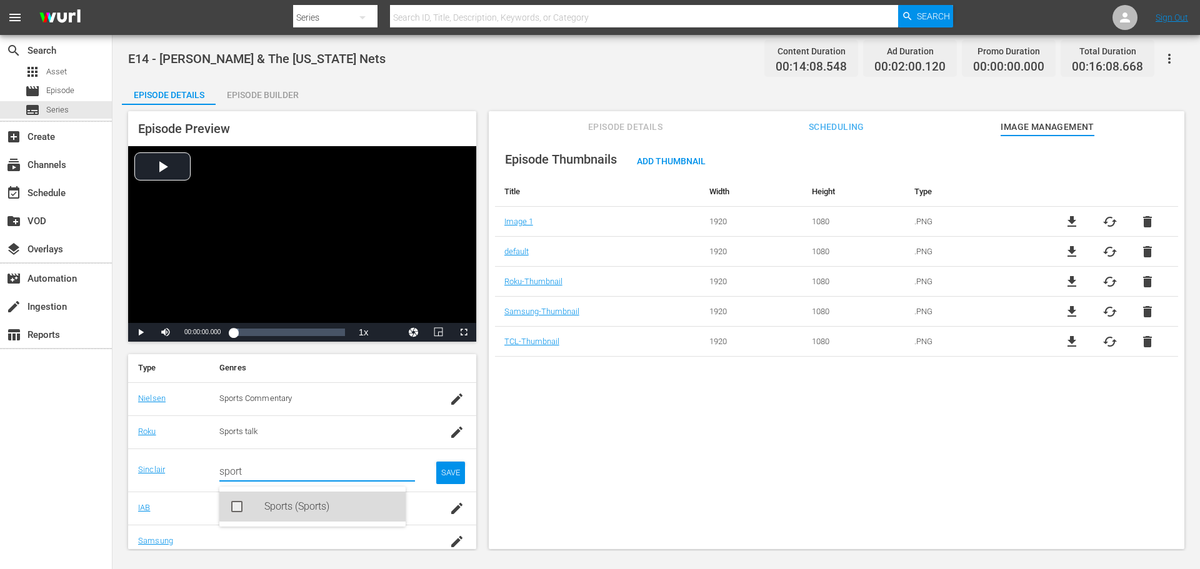
click at [319, 496] on div "Sports (Sports)" at bounding box center [329, 507] width 131 height 30
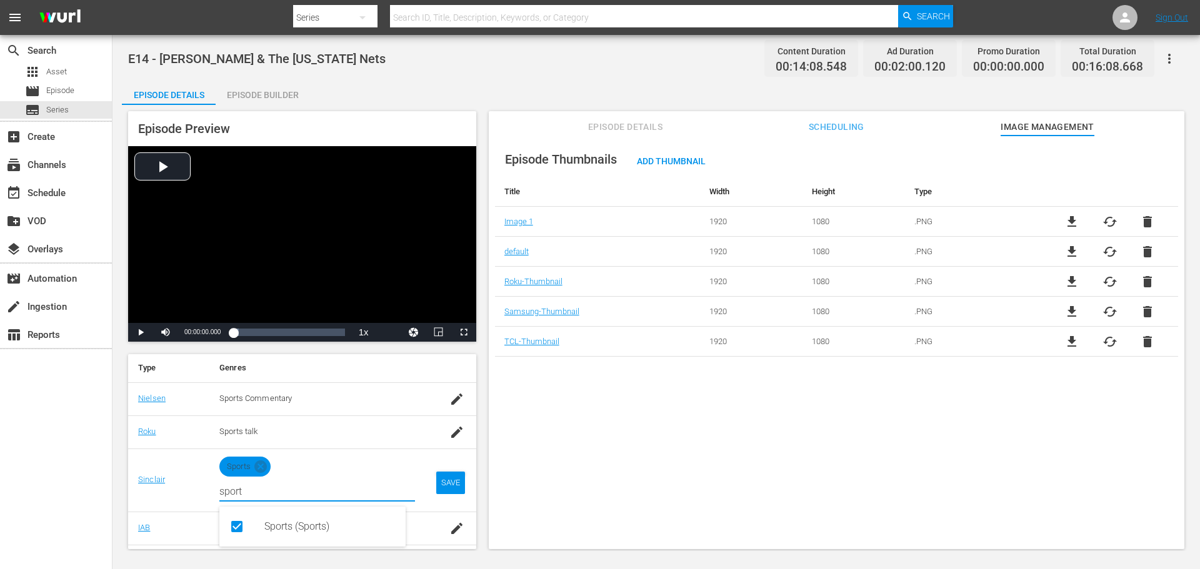
type input "sport"
drag, startPoint x: 456, startPoint y: 489, endPoint x: 451, endPoint y: 479, distance: 10.6
click at [455, 482] on td "SAVE" at bounding box center [450, 480] width 51 height 63
click at [442, 480] on div "SAVE" at bounding box center [450, 483] width 29 height 22
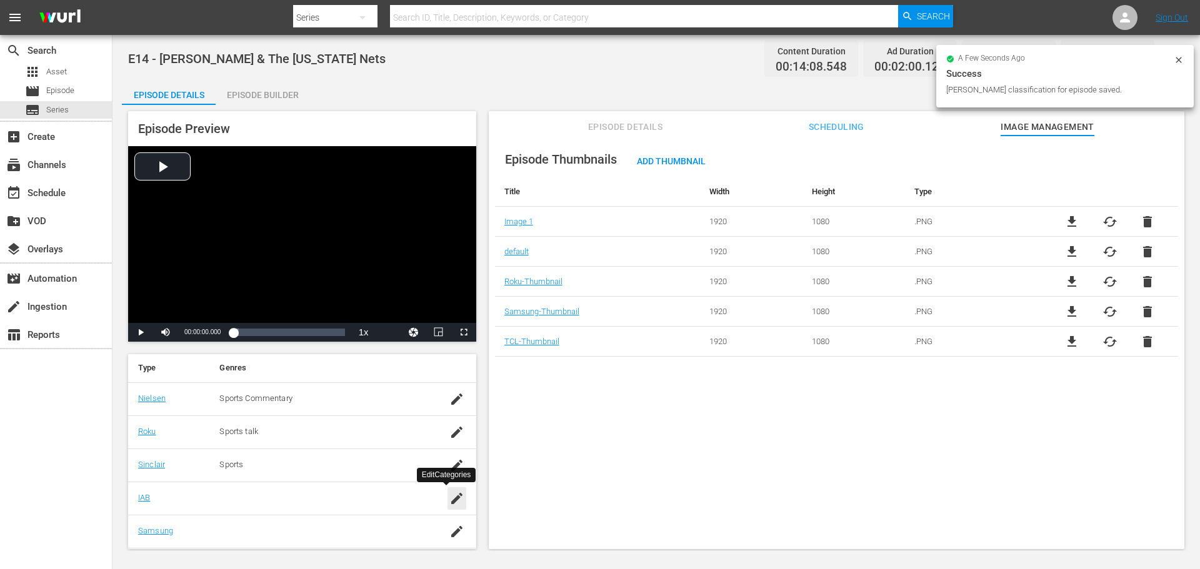
click at [449, 497] on icon "button" at bounding box center [456, 498] width 15 height 15
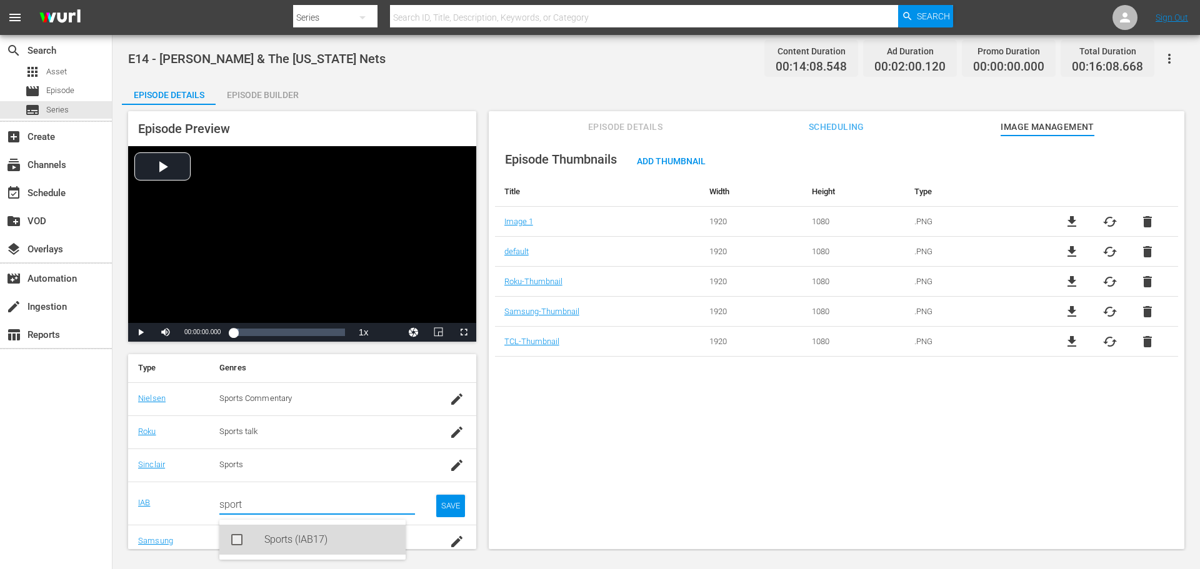
click at [280, 546] on div "Sports (IAB17)" at bounding box center [329, 540] width 131 height 30
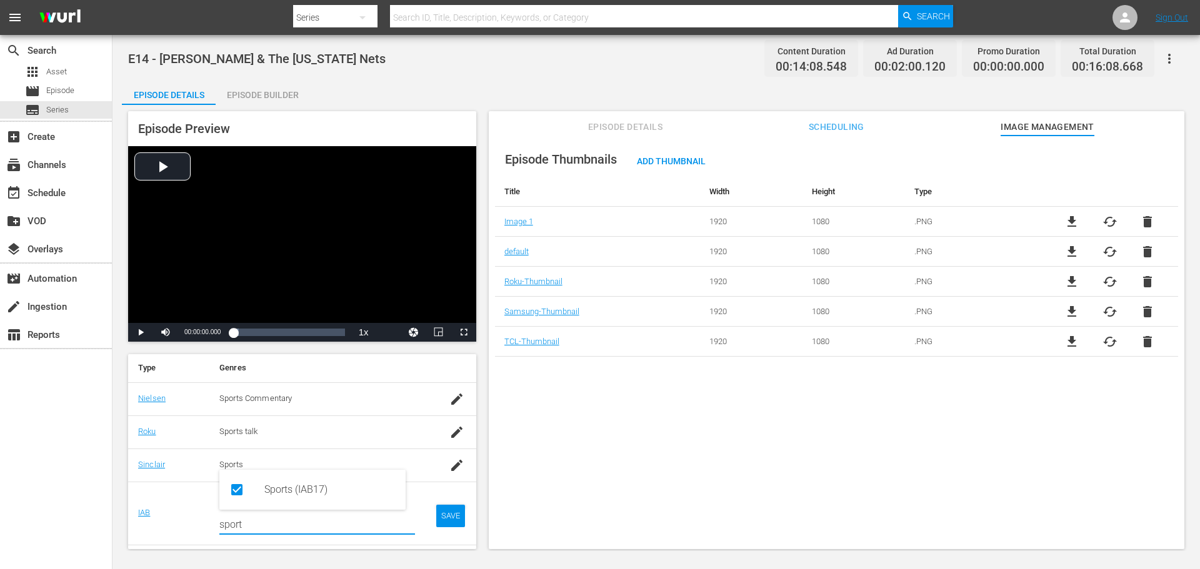
type input "sport"
click at [446, 510] on div "SAVE" at bounding box center [450, 516] width 29 height 22
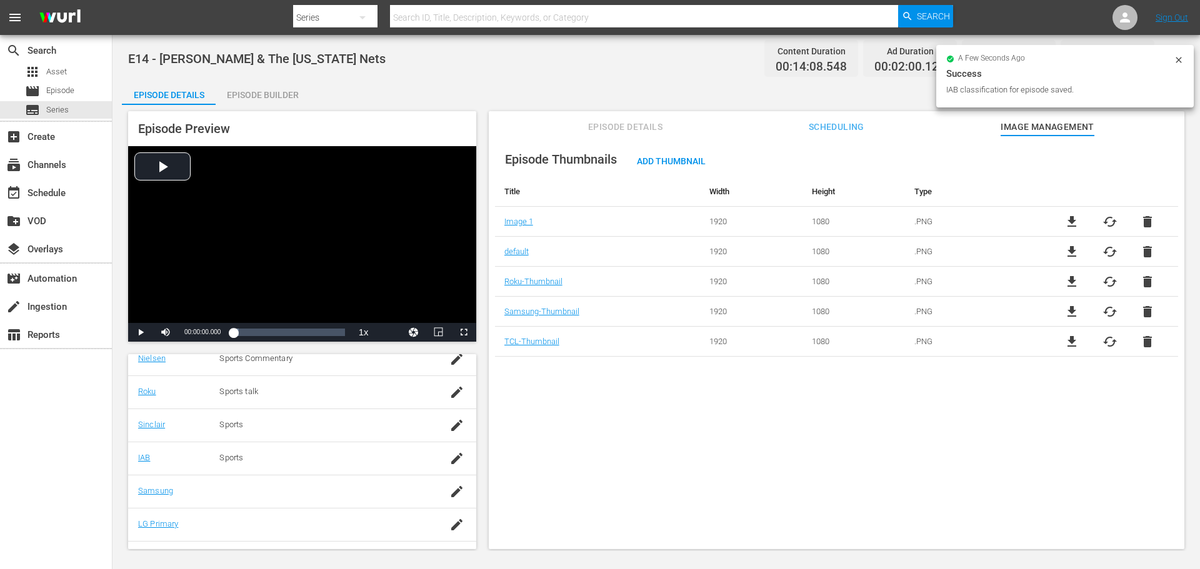
scroll to position [250, 0]
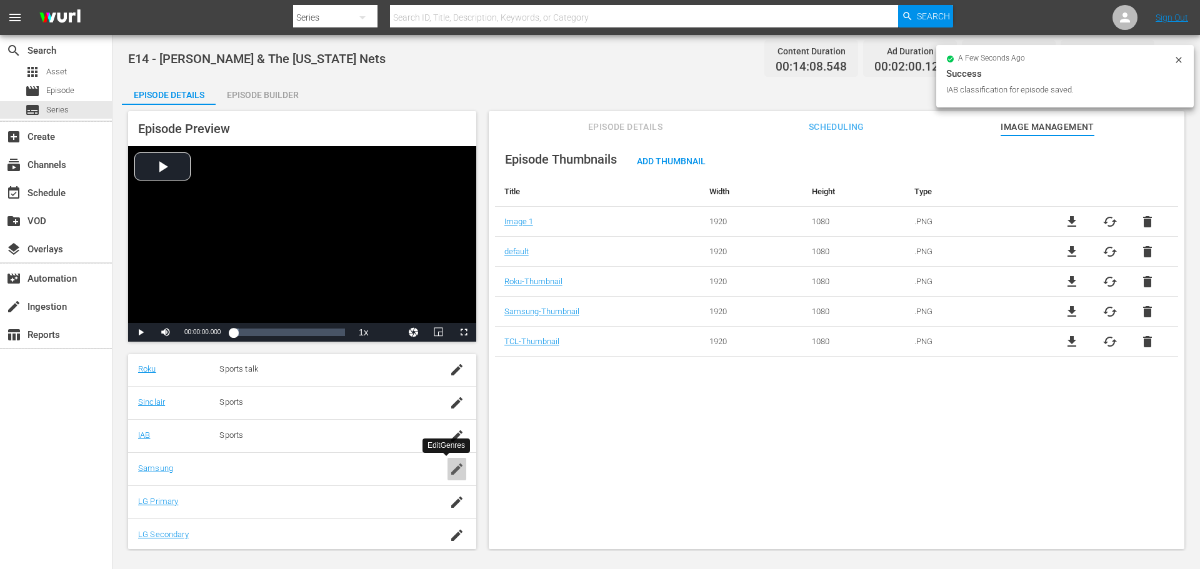
click at [450, 471] on icon "button" at bounding box center [456, 469] width 15 height 15
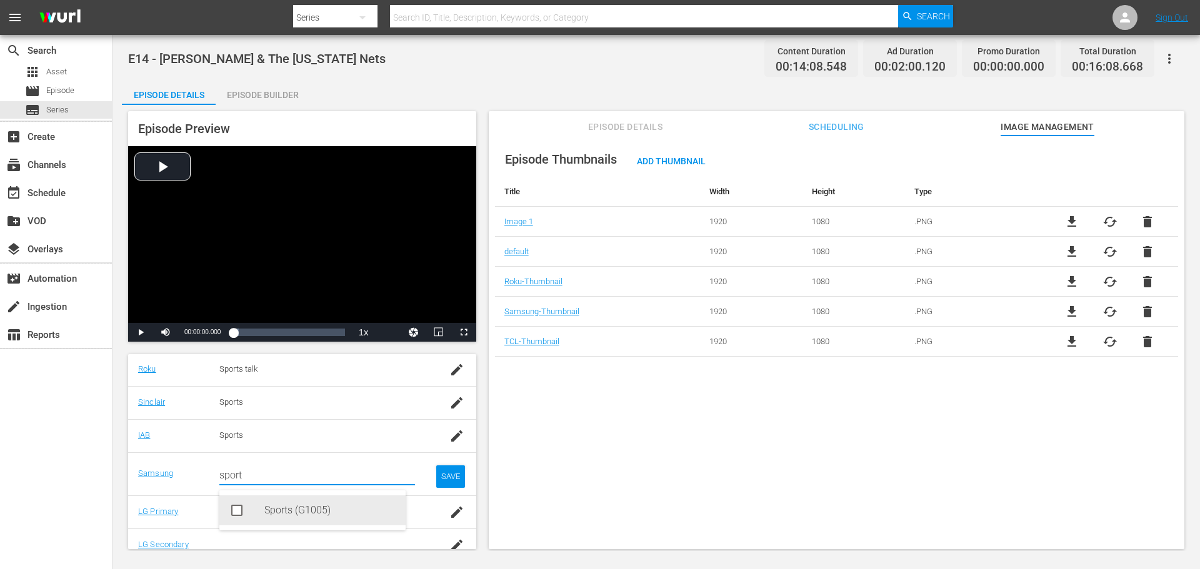
drag, startPoint x: 305, startPoint y: 506, endPoint x: 334, endPoint y: 506, distance: 29.4
click at [305, 506] on div "Sports (G1005)" at bounding box center [329, 511] width 131 height 30
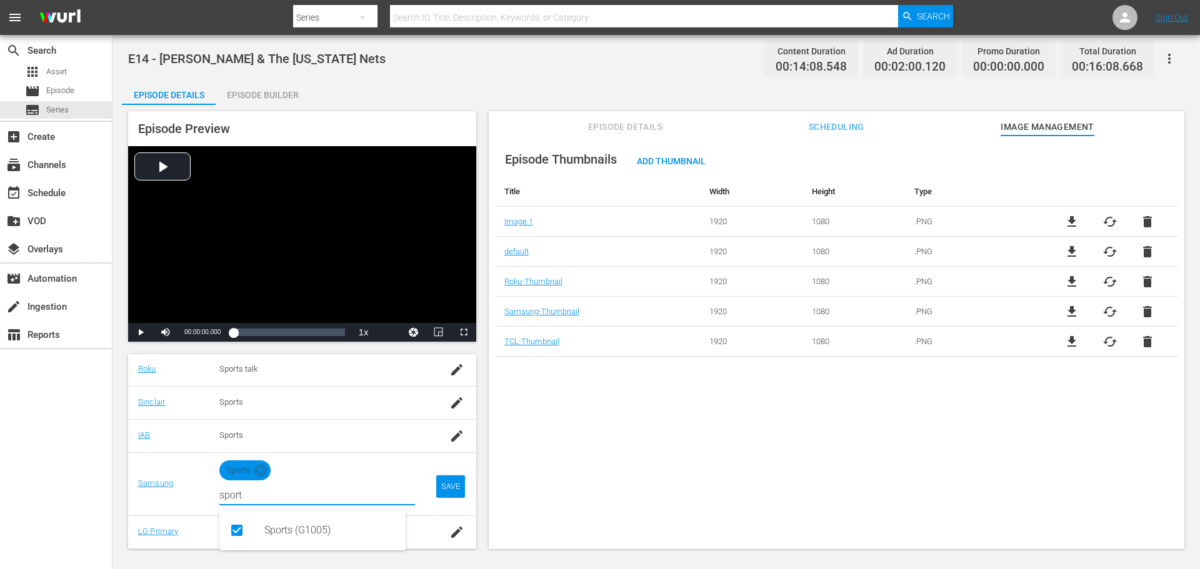
type input "sport"
click at [451, 487] on td "SAVE" at bounding box center [450, 483] width 51 height 63
click at [441, 492] on div "SAVE" at bounding box center [450, 487] width 29 height 22
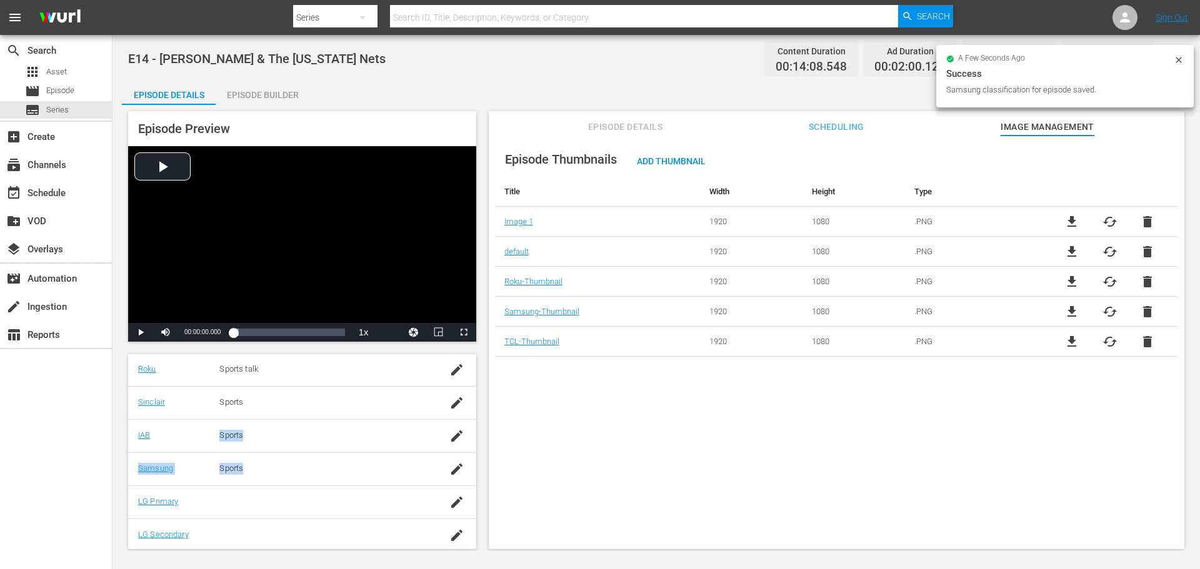
drag, startPoint x: 276, startPoint y: 477, endPoint x: 163, endPoint y: 448, distance: 116.2
click at [163, 448] on tbody "[PERSON_NAME] Sports Commentary Roku Sports talk [PERSON_NAME] Sports IAB Sport…" at bounding box center [302, 436] width 348 height 232
click at [287, 463] on div "Sports" at bounding box center [322, 469] width 207 height 12
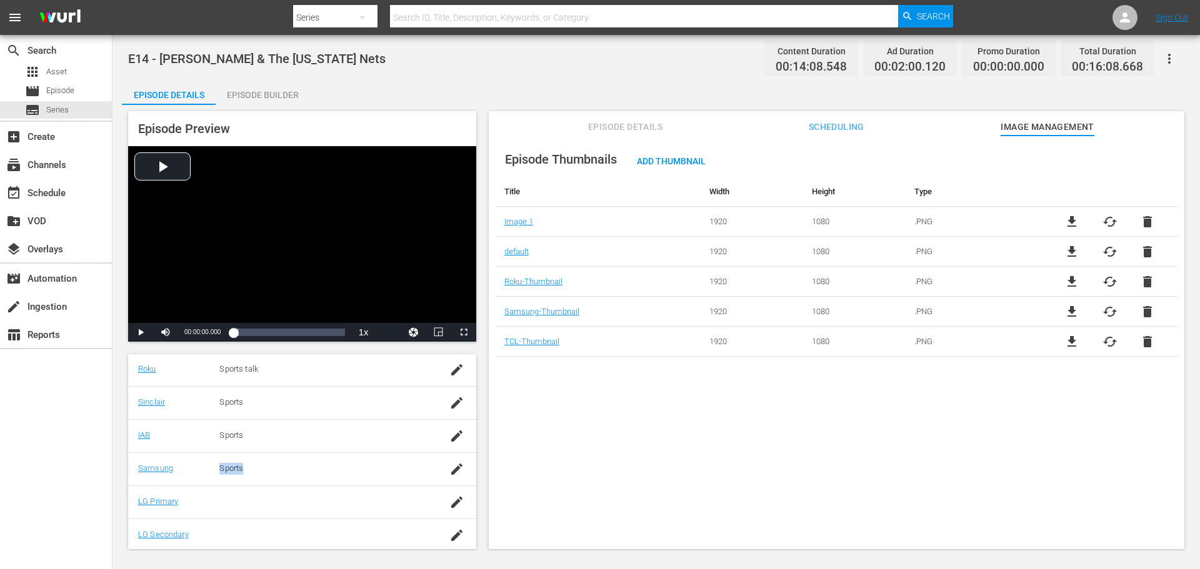
drag, startPoint x: 216, startPoint y: 471, endPoint x: 274, endPoint y: 471, distance: 58.1
click at [274, 471] on td "Sports" at bounding box center [322, 468] width 227 height 33
copy div "Sports"
click at [254, 93] on div "Episode Builder" at bounding box center [263, 95] width 94 height 30
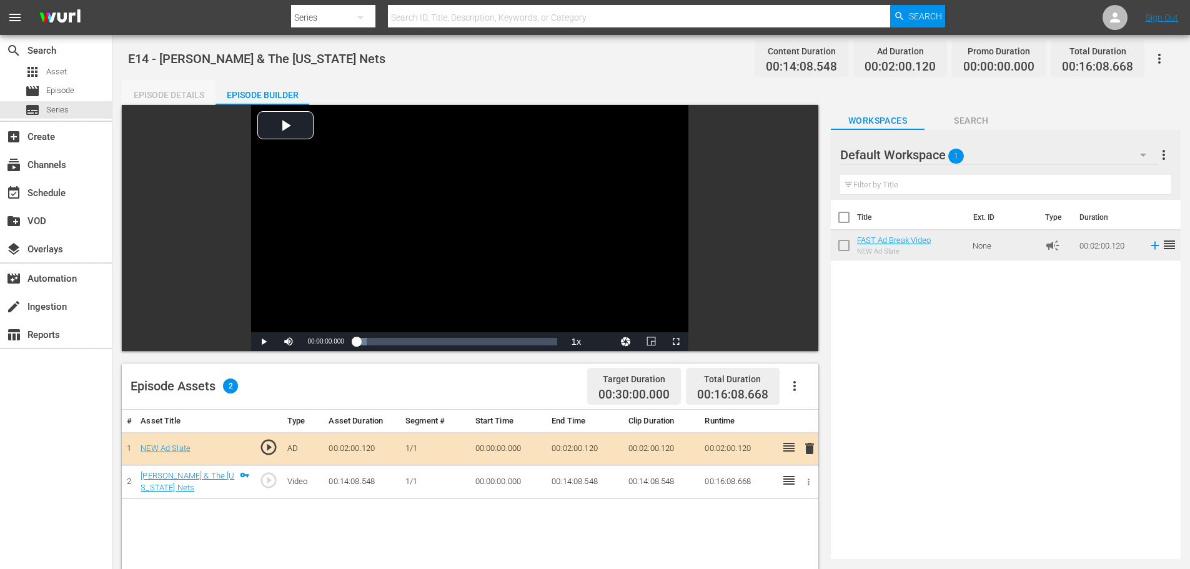
click at [192, 96] on div "Episode Details" at bounding box center [169, 95] width 94 height 30
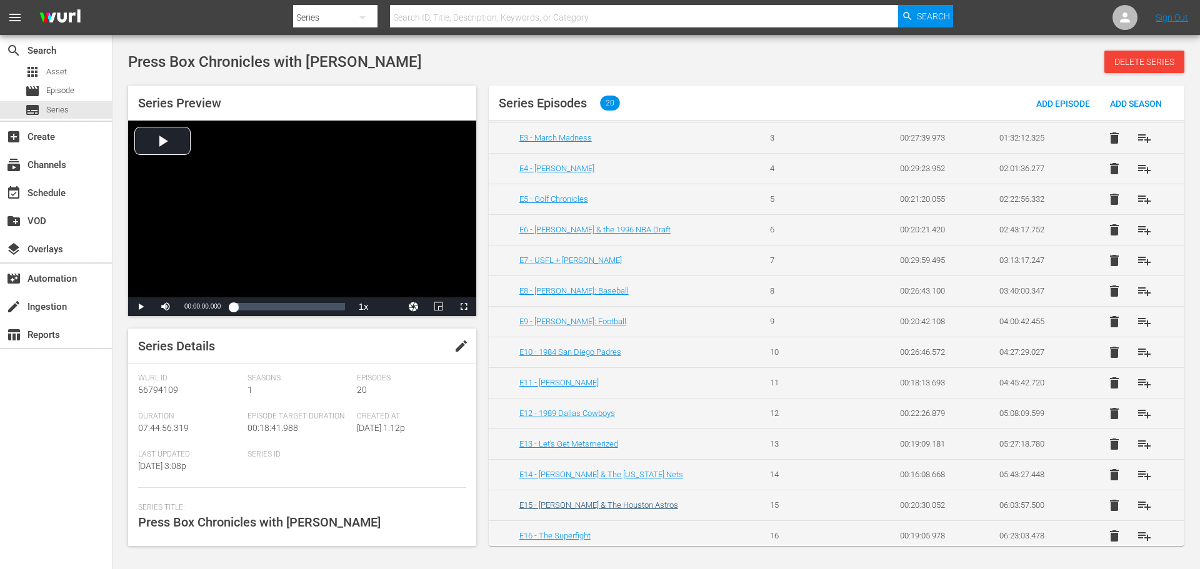
scroll to position [187, 0]
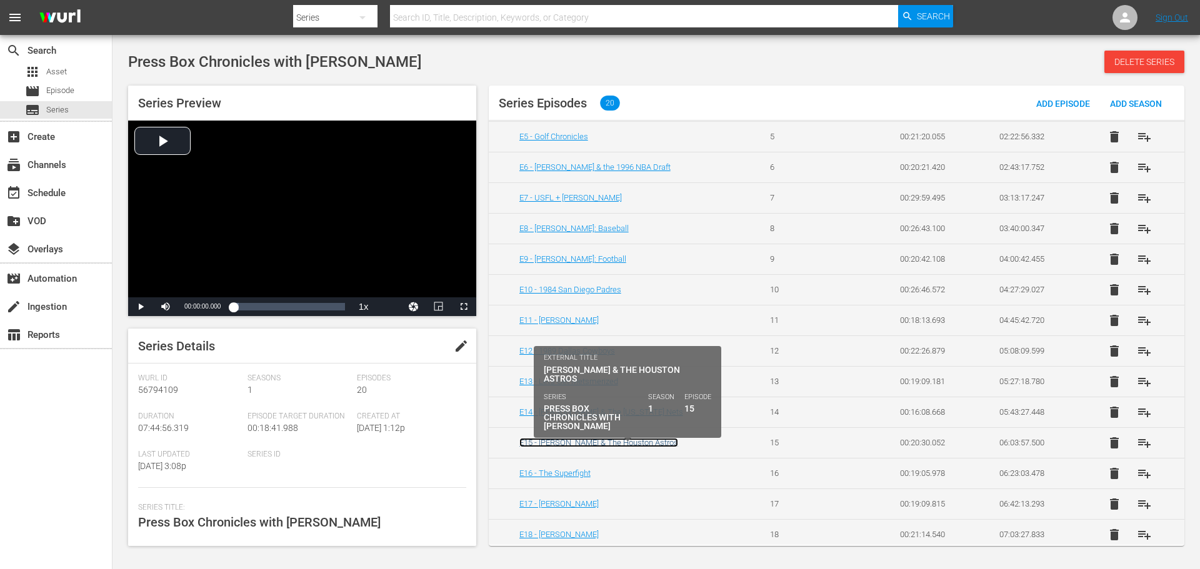
click at [589, 441] on link "E15 - [PERSON_NAME] & The Houston Astros" at bounding box center [598, 442] width 159 height 9
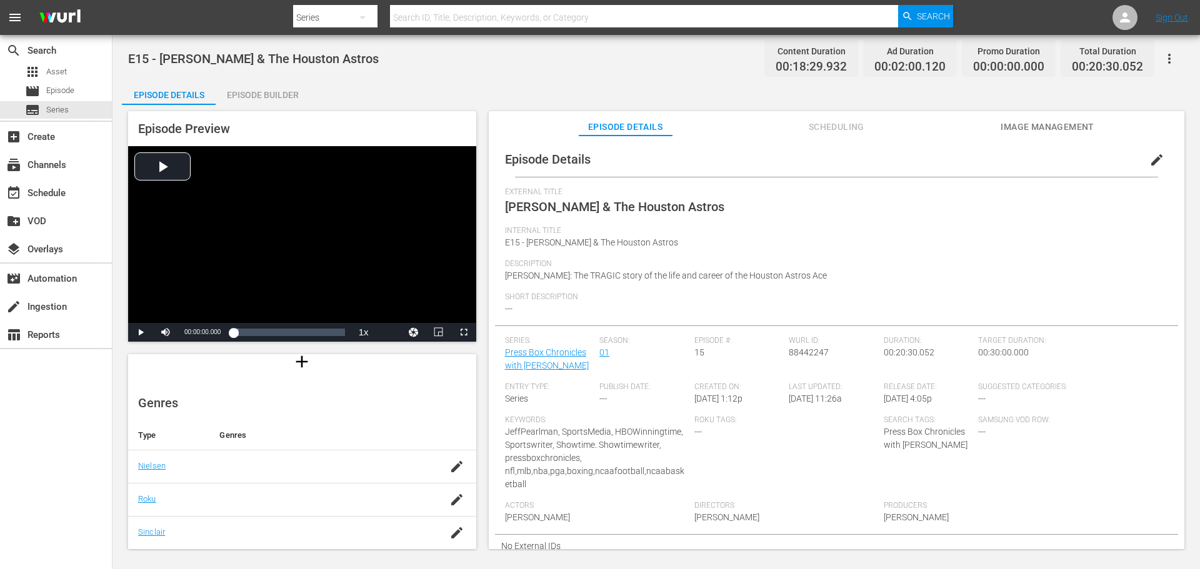
scroll to position [125, 0]
click at [225, 466] on div at bounding box center [322, 462] width 207 height 12
drag, startPoint x: 442, startPoint y: 460, endPoint x: 412, endPoint y: 457, distance: 30.2
click at [449, 460] on icon "button" at bounding box center [456, 461] width 15 height 15
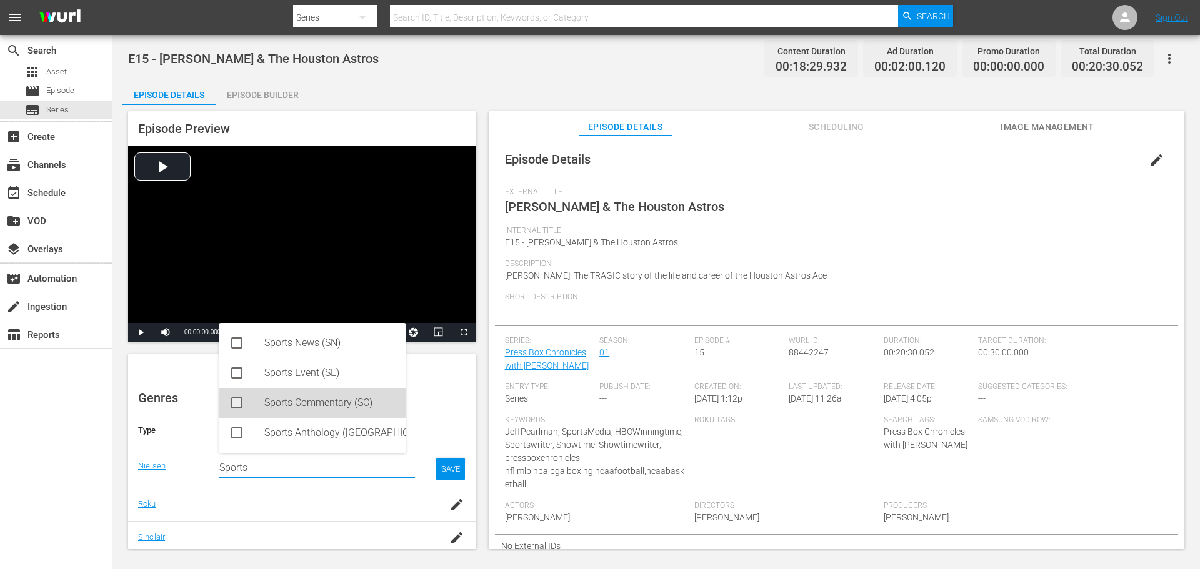
click at [280, 404] on div "Sports Commentary (SC)" at bounding box center [329, 403] width 131 height 30
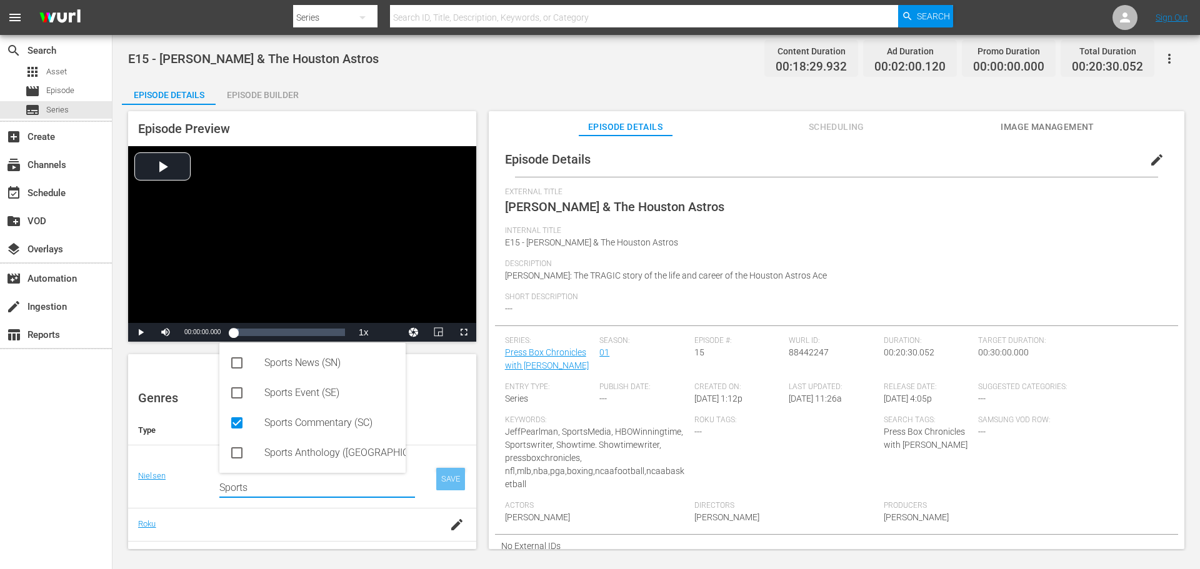
type input "Sports"
click at [436, 479] on div "SAVE" at bounding box center [450, 479] width 29 height 22
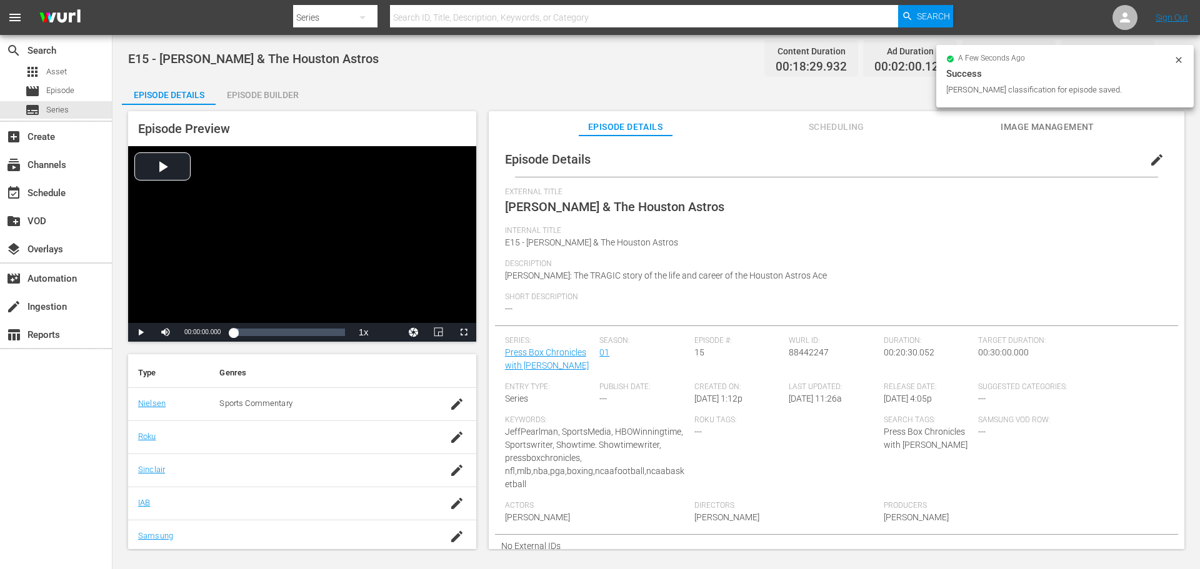
scroll to position [187, 0]
click at [449, 437] on icon "button" at bounding box center [456, 432] width 15 height 15
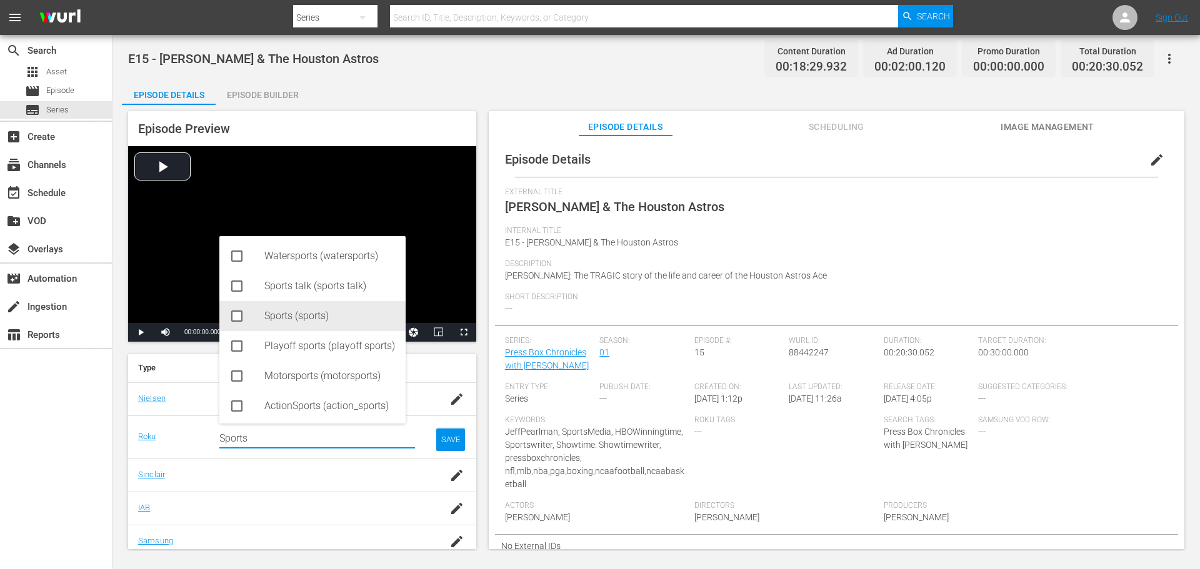
click at [248, 314] on div "Sports (sports)" at bounding box center [312, 316] width 186 height 30
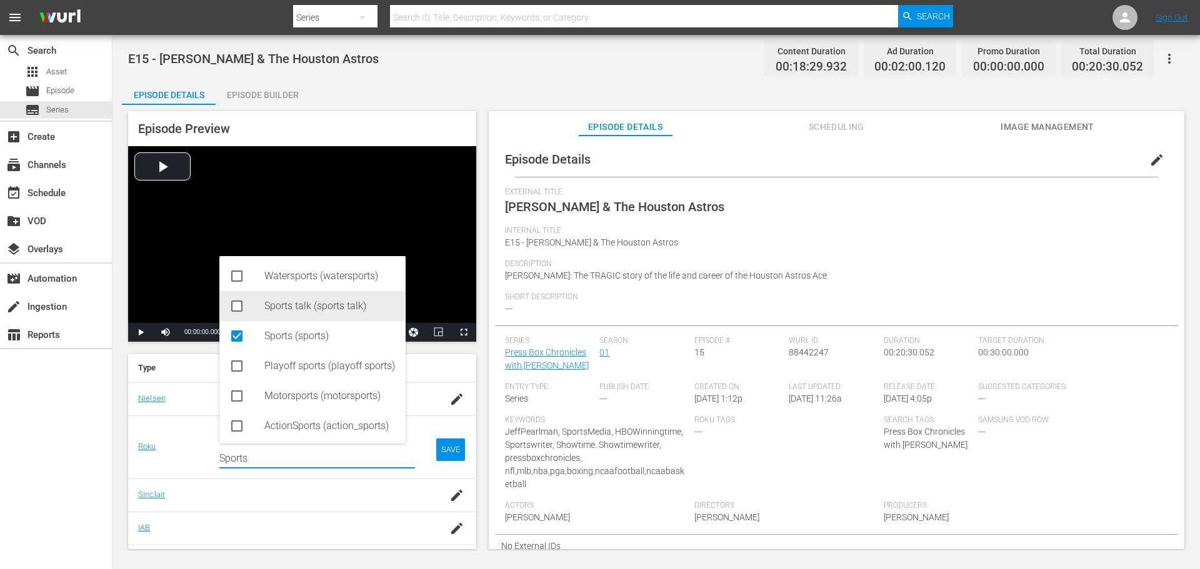
click at [244, 306] on div "Sports talk (sports talk)" at bounding box center [312, 306] width 186 height 30
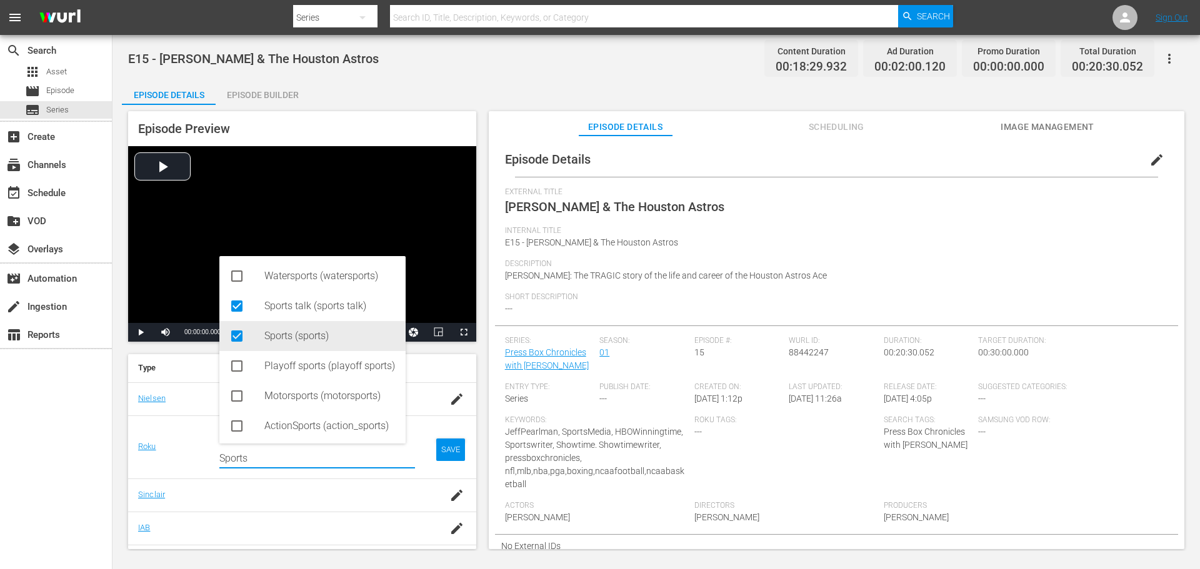
click at [238, 331] on icon at bounding box center [236, 336] width 11 height 11
type input "Sports"
click at [436, 442] on div "SAVE" at bounding box center [450, 450] width 29 height 22
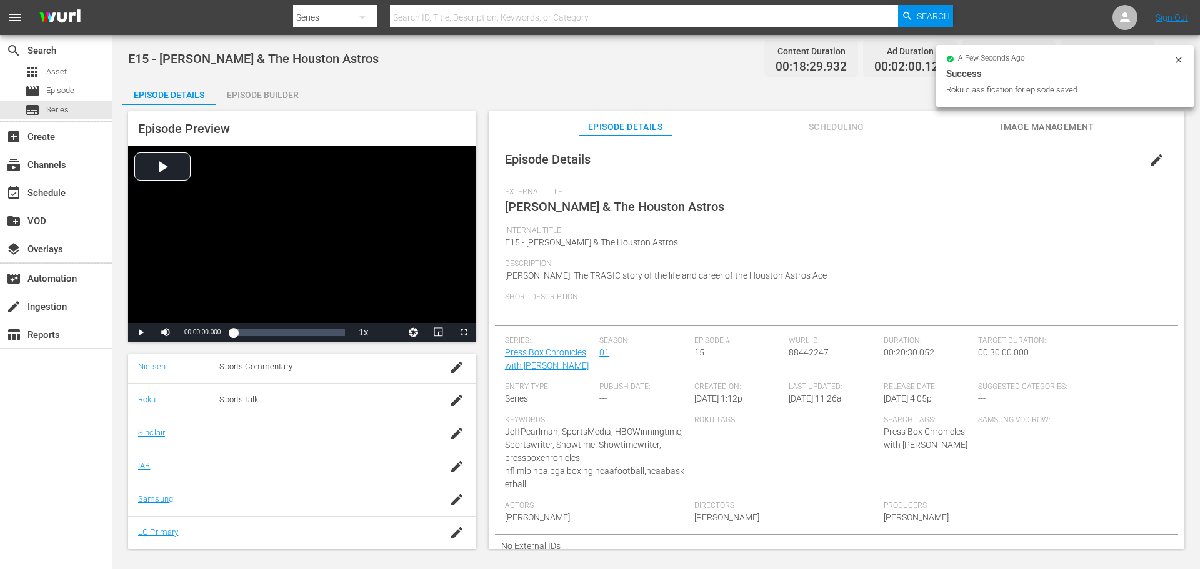
scroll to position [250, 0]
drag, startPoint x: 442, startPoint y: 404, endPoint x: 411, endPoint y: 404, distance: 31.2
click at [447, 404] on div "button" at bounding box center [456, 403] width 19 height 22
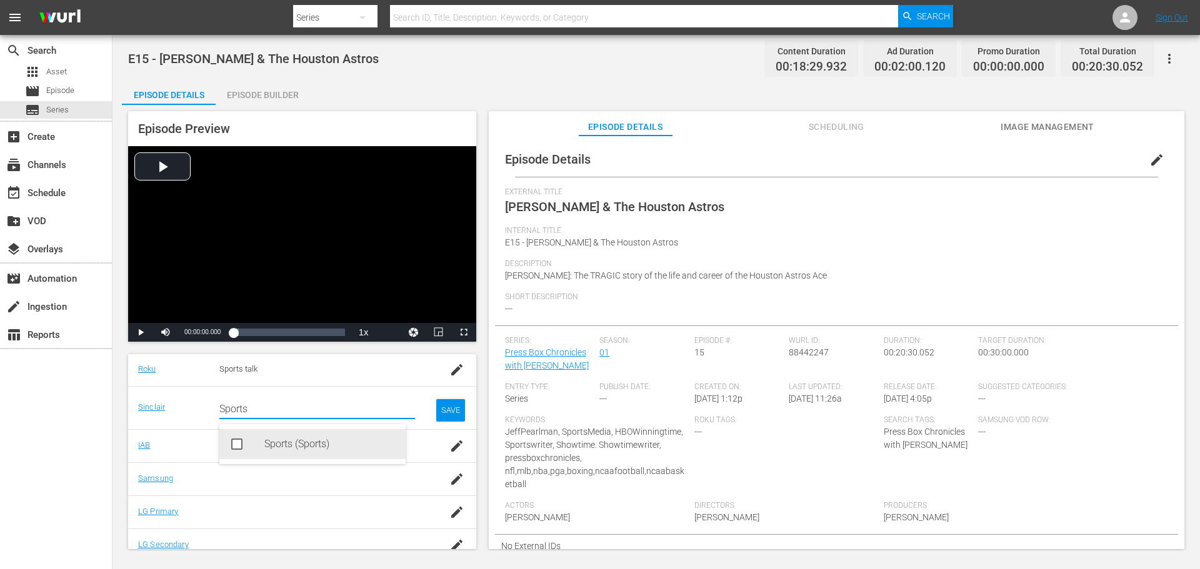
click at [283, 446] on div "Sports (Sports)" at bounding box center [329, 444] width 131 height 30
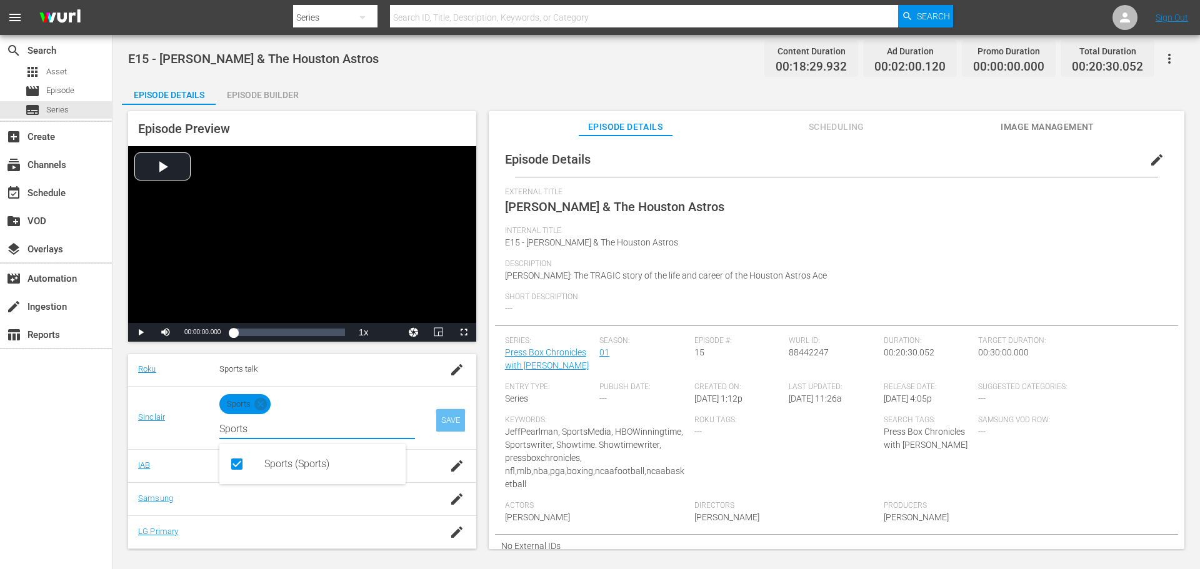
type input "Sports"
click at [442, 417] on div "SAVE" at bounding box center [450, 420] width 29 height 22
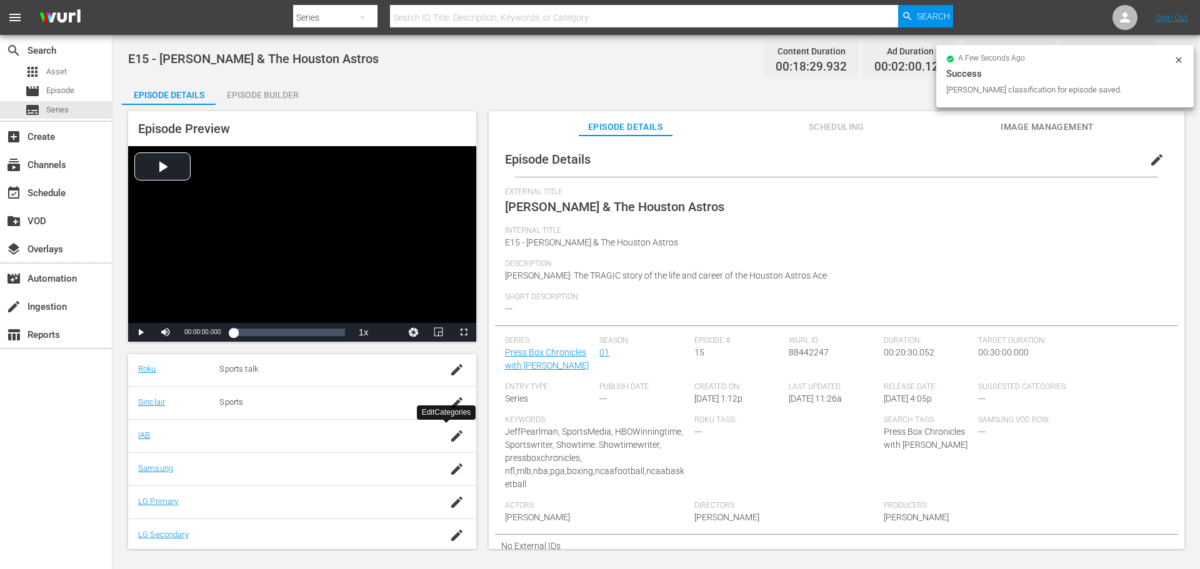
click at [449, 441] on icon "button" at bounding box center [456, 436] width 15 height 15
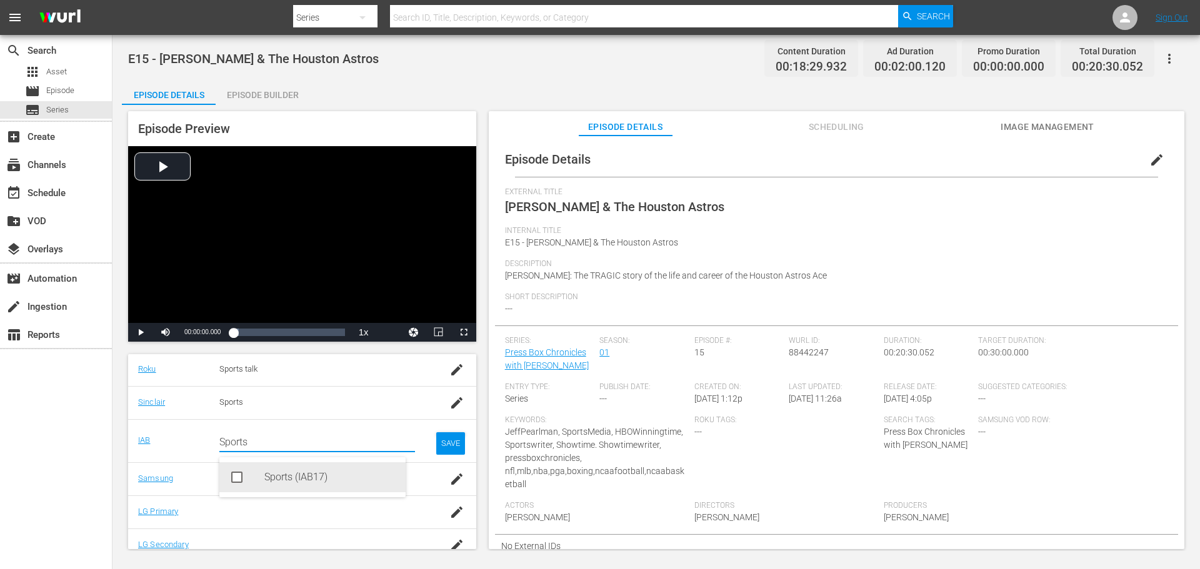
click at [255, 479] on div "Sports (IAB17)" at bounding box center [312, 477] width 186 height 30
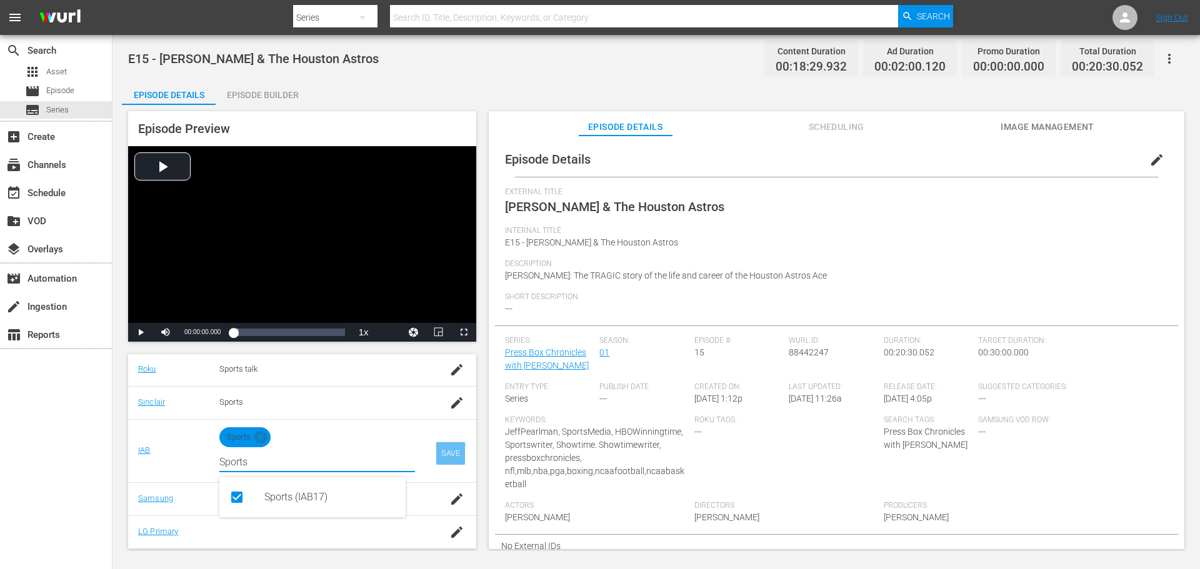
type input "Sports"
click at [436, 450] on div "SAVE" at bounding box center [450, 453] width 29 height 22
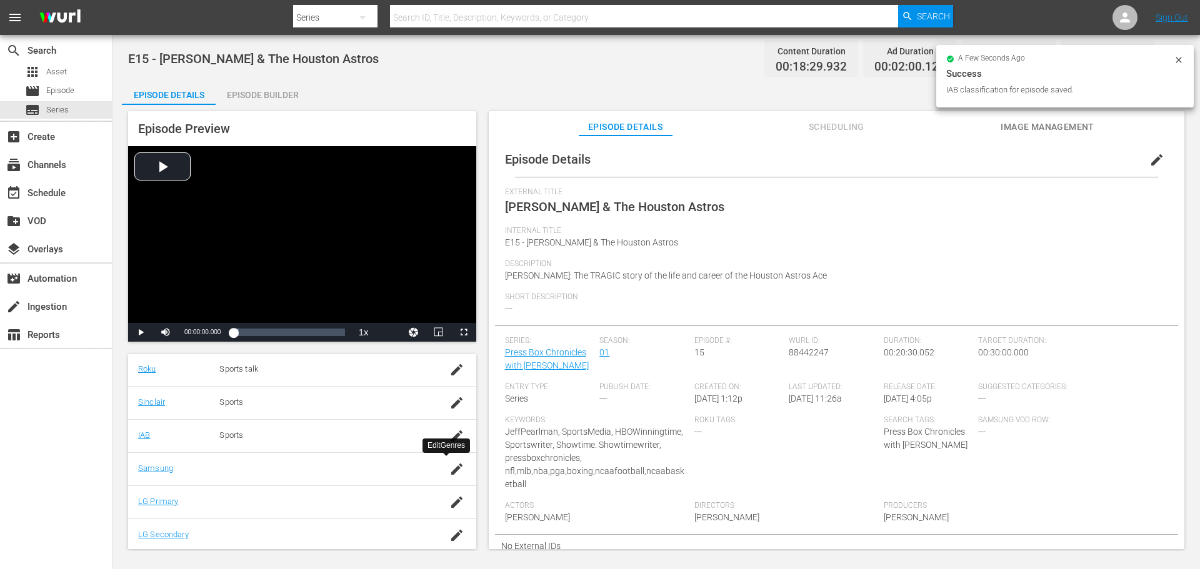
drag, startPoint x: 444, startPoint y: 470, endPoint x: 424, endPoint y: 468, distance: 20.1
click at [449, 471] on icon "button" at bounding box center [456, 469] width 15 height 15
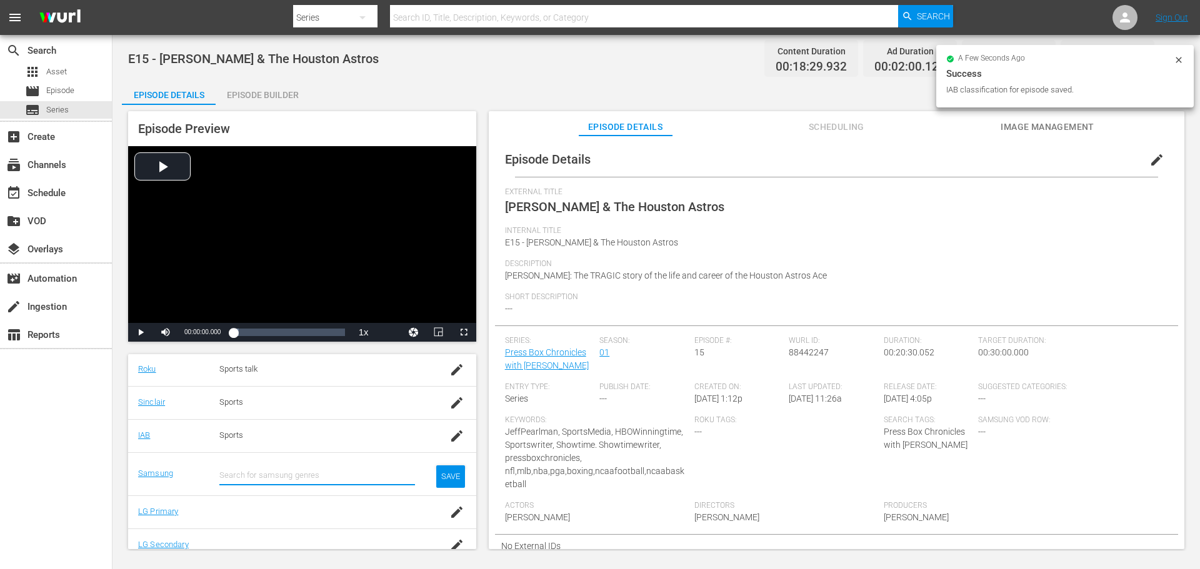
click at [279, 471] on input "text" at bounding box center [317, 476] width 196 height 30
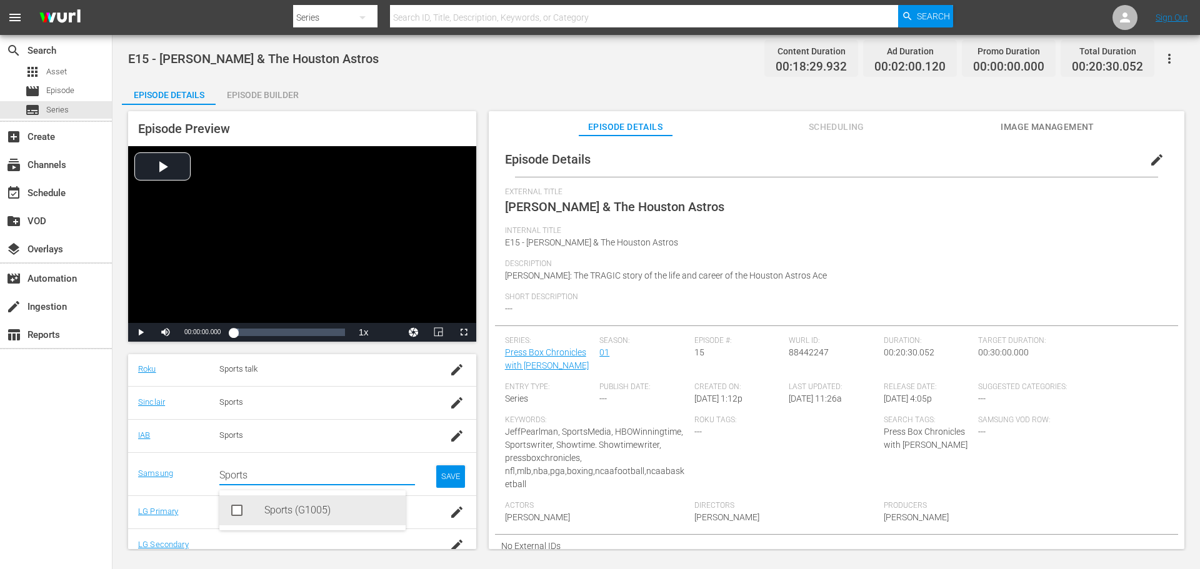
click at [277, 514] on div "Sports (G1005)" at bounding box center [329, 511] width 131 height 30
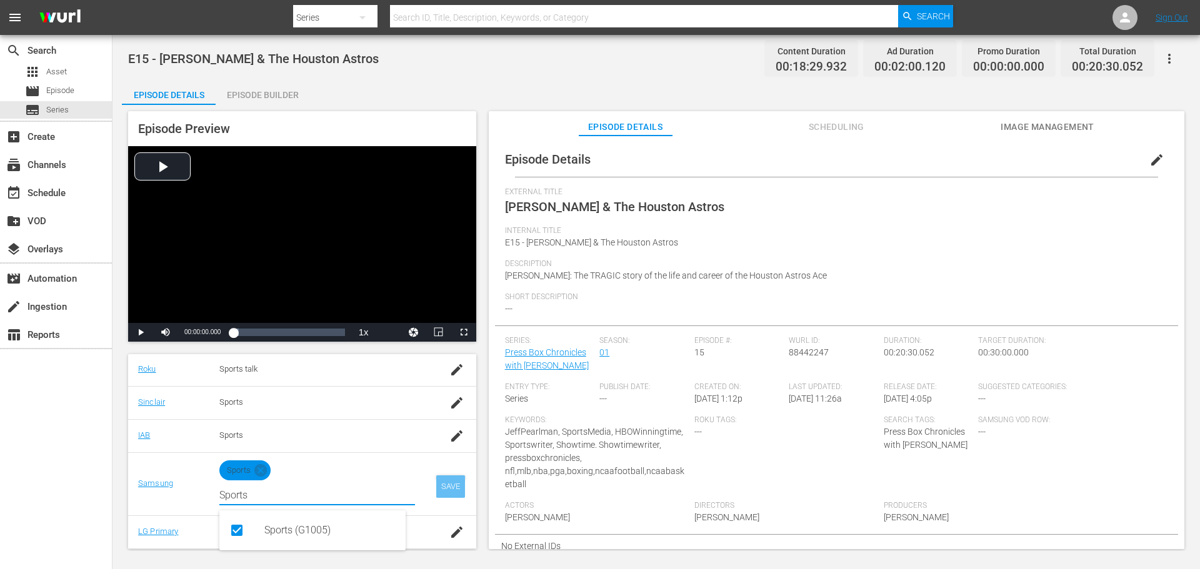
type input "Sports"
drag, startPoint x: 441, startPoint y: 474, endPoint x: 440, endPoint y: 482, distance: 7.5
click at [441, 476] on td "SAVE" at bounding box center [450, 483] width 51 height 63
click at [437, 488] on div "SAVE" at bounding box center [450, 487] width 29 height 22
click at [253, 90] on div "Episode Builder" at bounding box center [263, 95] width 94 height 30
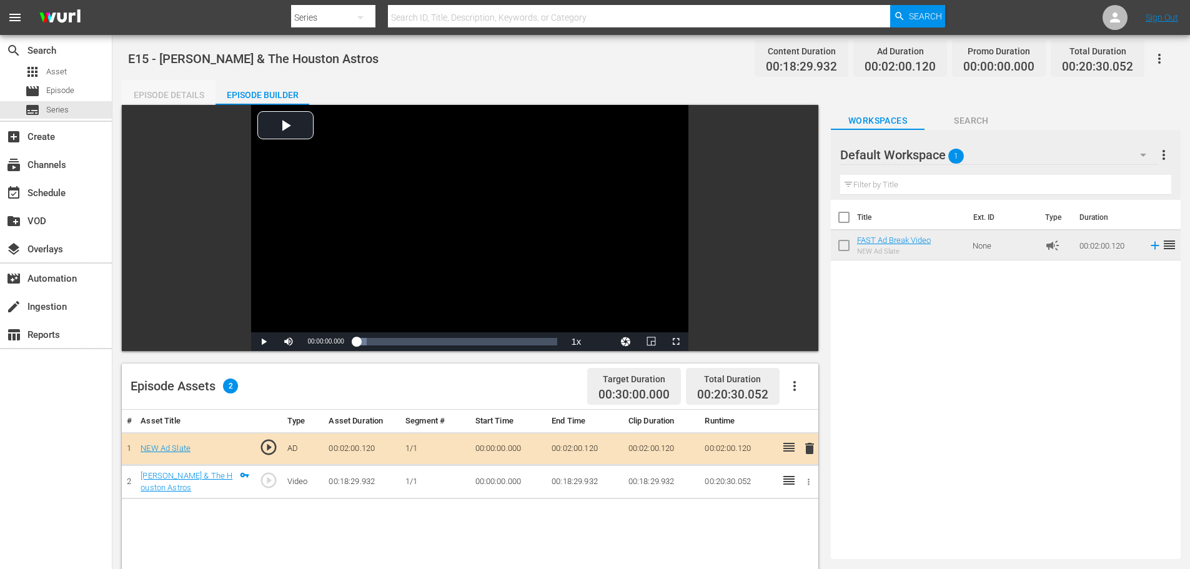
click at [167, 98] on div "Episode Details" at bounding box center [169, 95] width 94 height 30
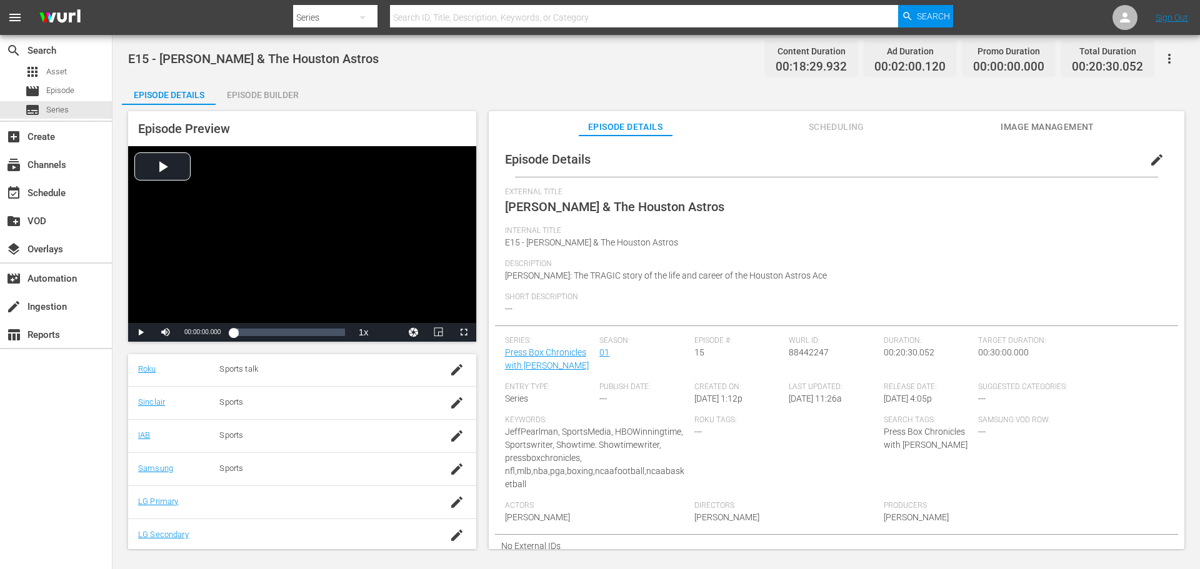
click at [1024, 125] on span "Image Management" at bounding box center [1047, 127] width 94 height 16
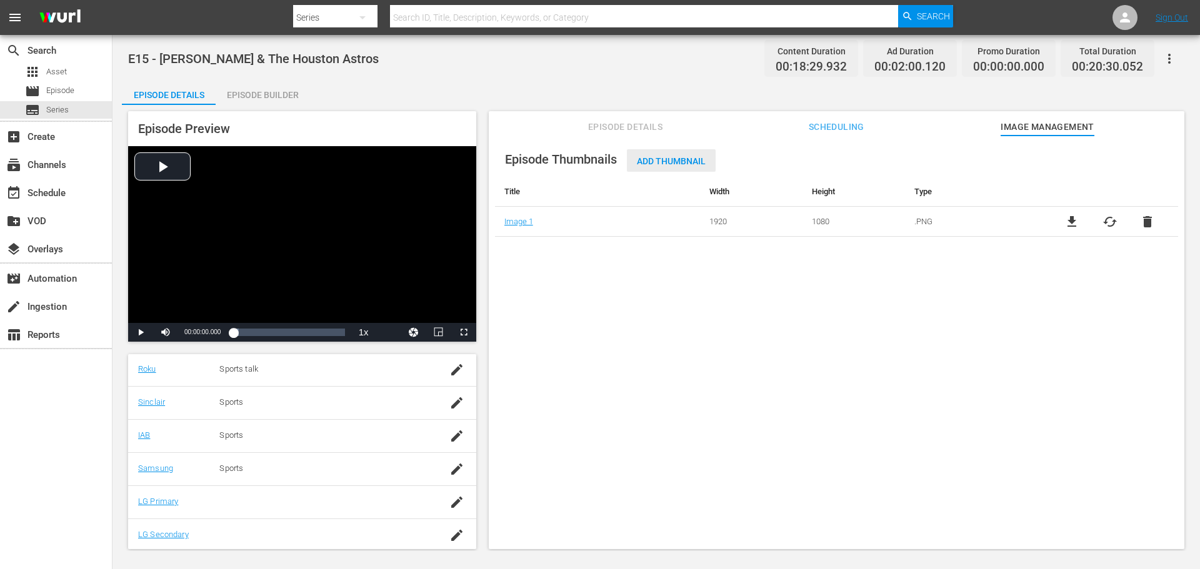
click at [639, 163] on span "Add Thumbnail" at bounding box center [671, 161] width 89 height 10
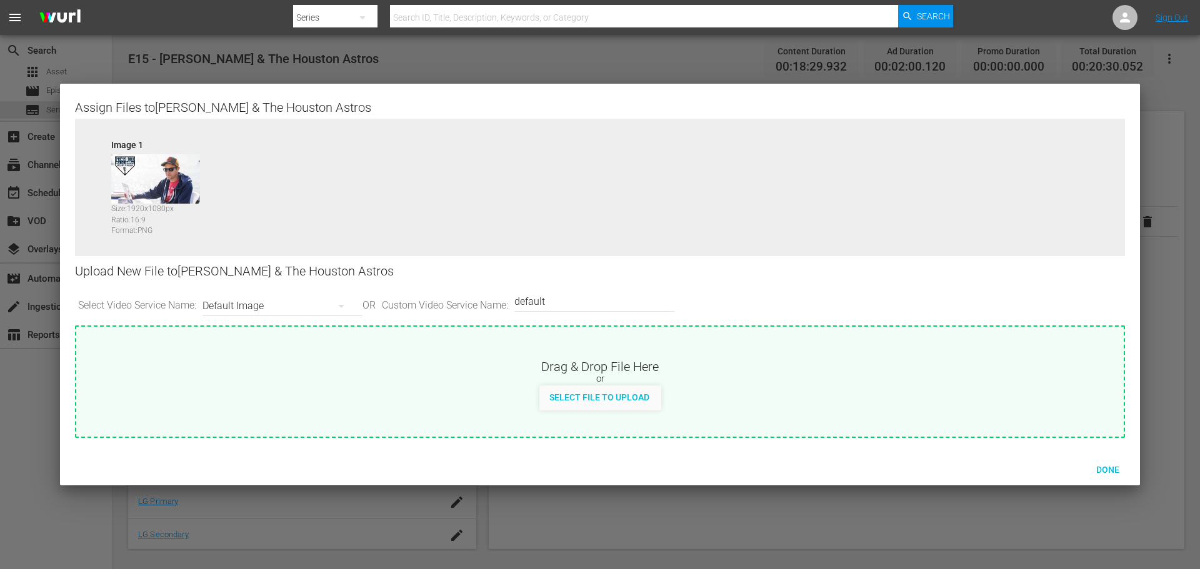
click at [542, 379] on div "or" at bounding box center [599, 379] width 1047 height 12
type input "C:\fakepath\PrimaryThumb.png"
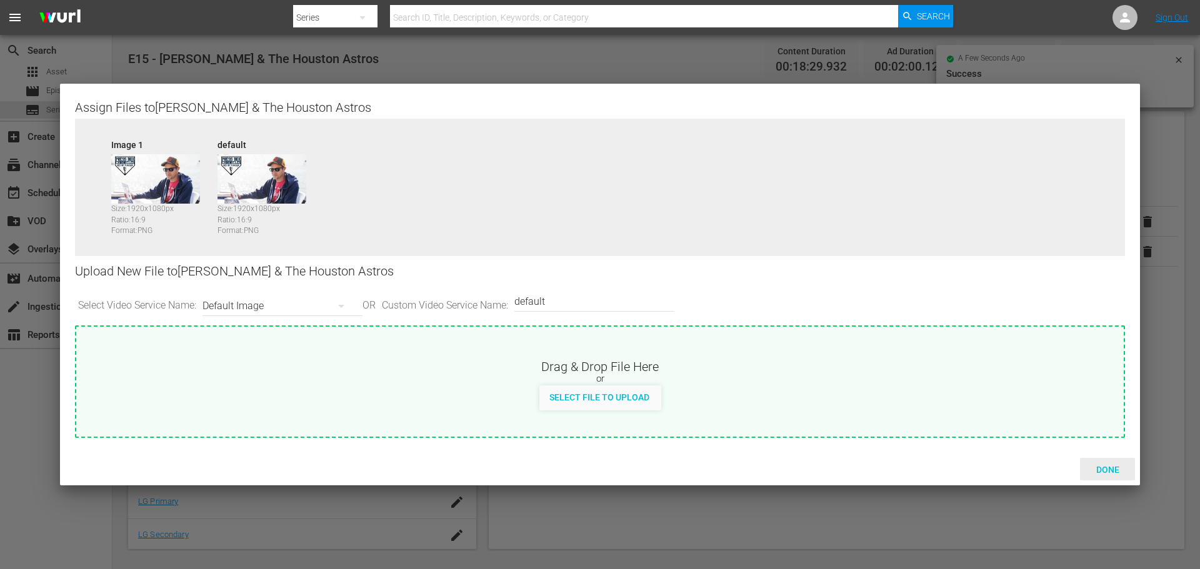
click at [1104, 470] on span "Done" at bounding box center [1107, 470] width 43 height 10
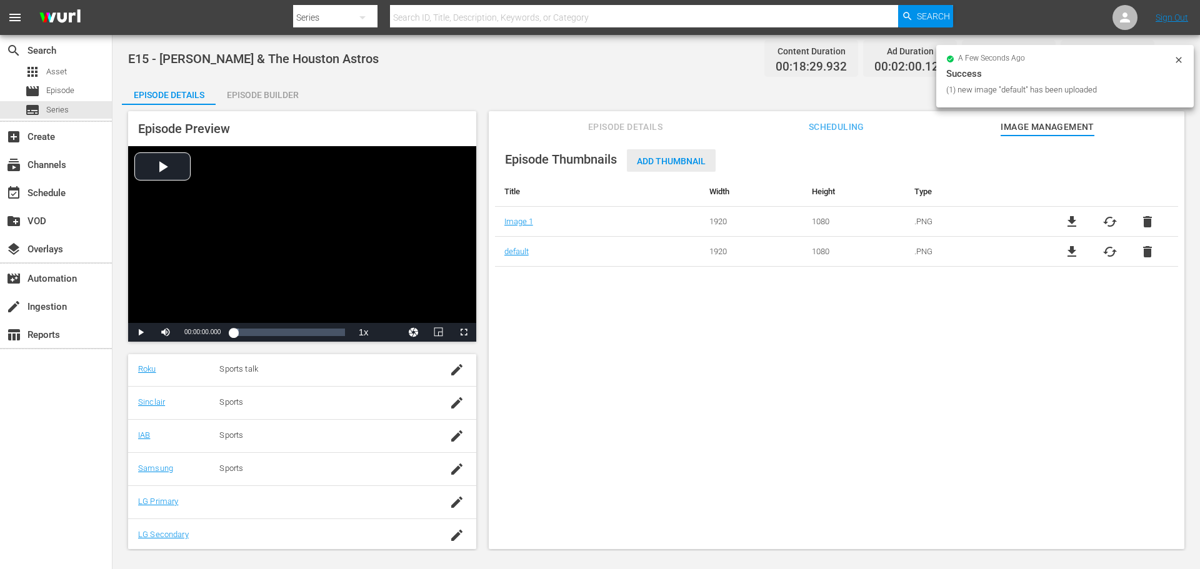
click at [671, 155] on div "Add Thumbnail" at bounding box center [671, 160] width 89 height 23
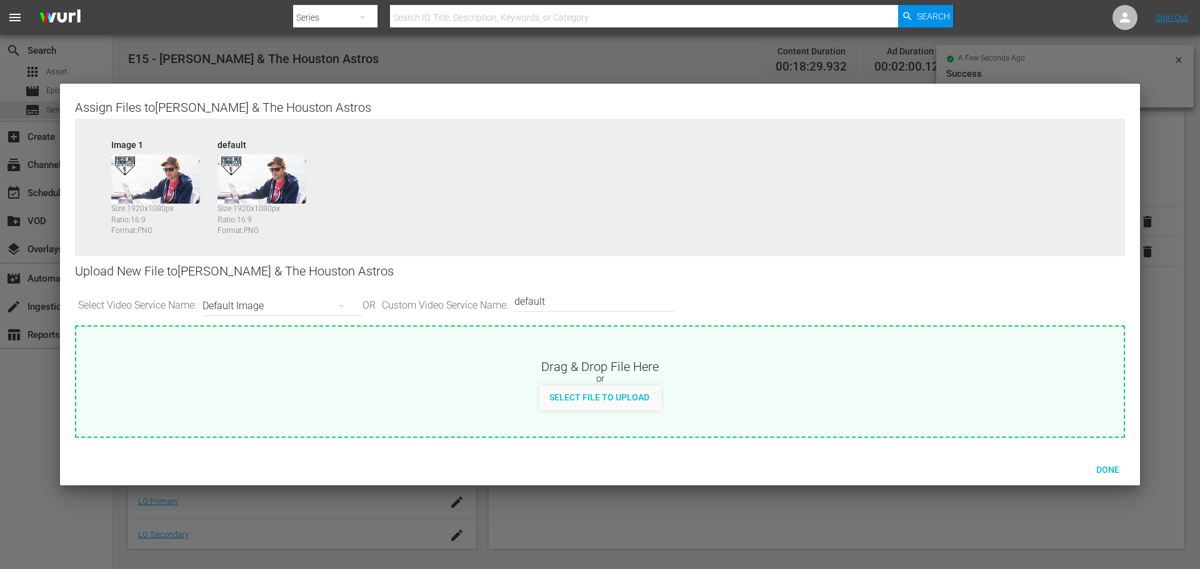
click at [276, 296] on div "Default Image" at bounding box center [279, 306] width 154 height 35
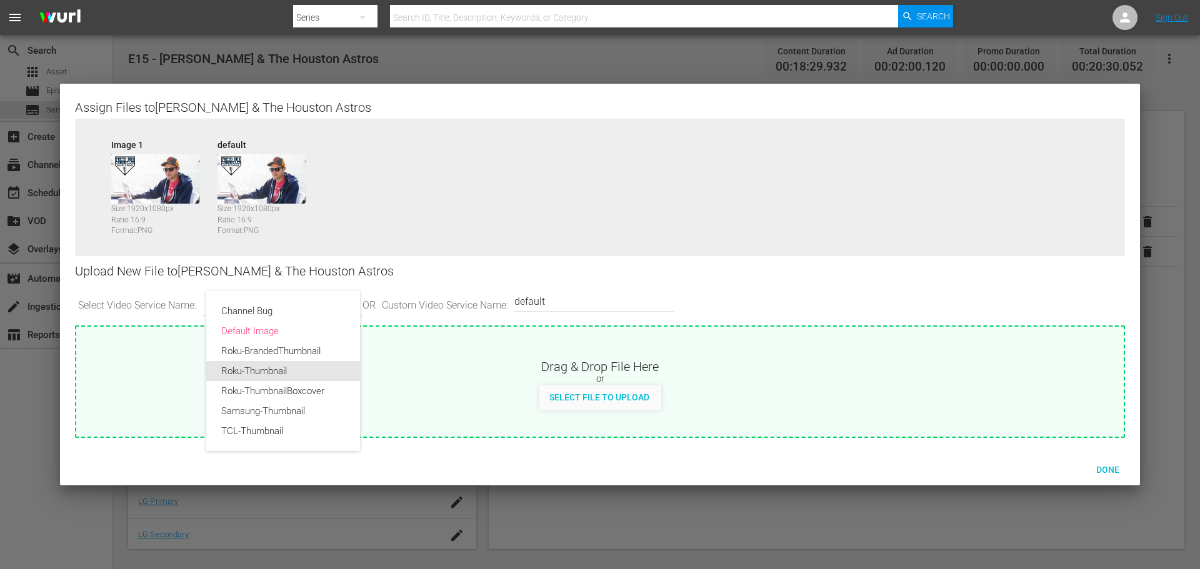
click at [291, 372] on div "Roku-Thumbnail" at bounding box center [283, 371] width 124 height 20
type input "Roku-Thumbnail"
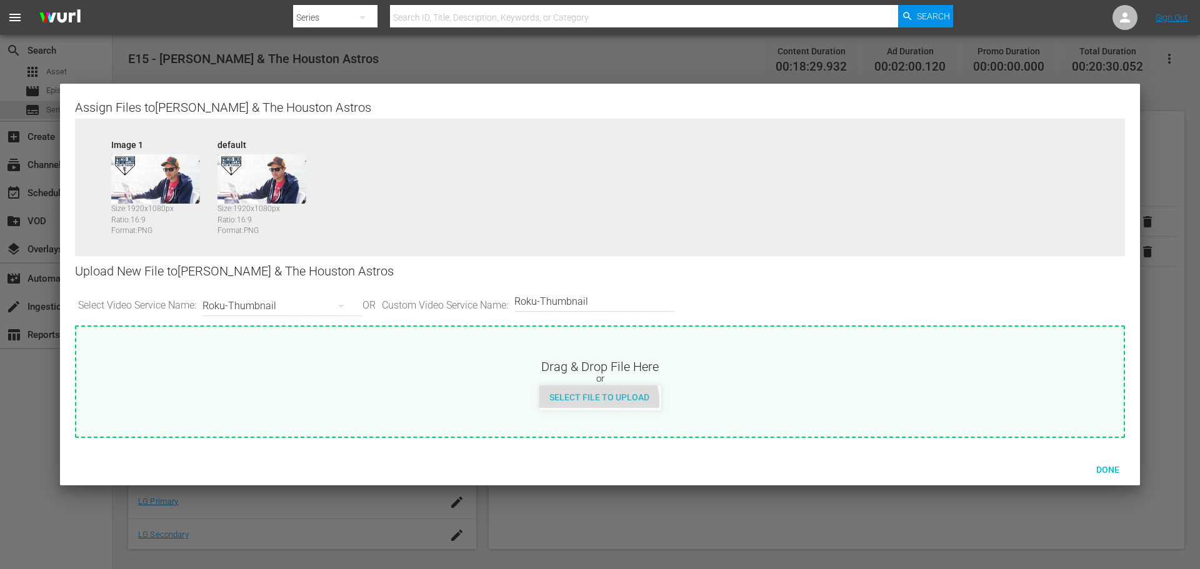
drag, startPoint x: 602, startPoint y: 404, endPoint x: 622, endPoint y: 396, distance: 21.4
click at [621, 396] on div "Select File to Upload" at bounding box center [599, 397] width 120 height 23
type input "C:\fakepath\PrimaryThumb.png"
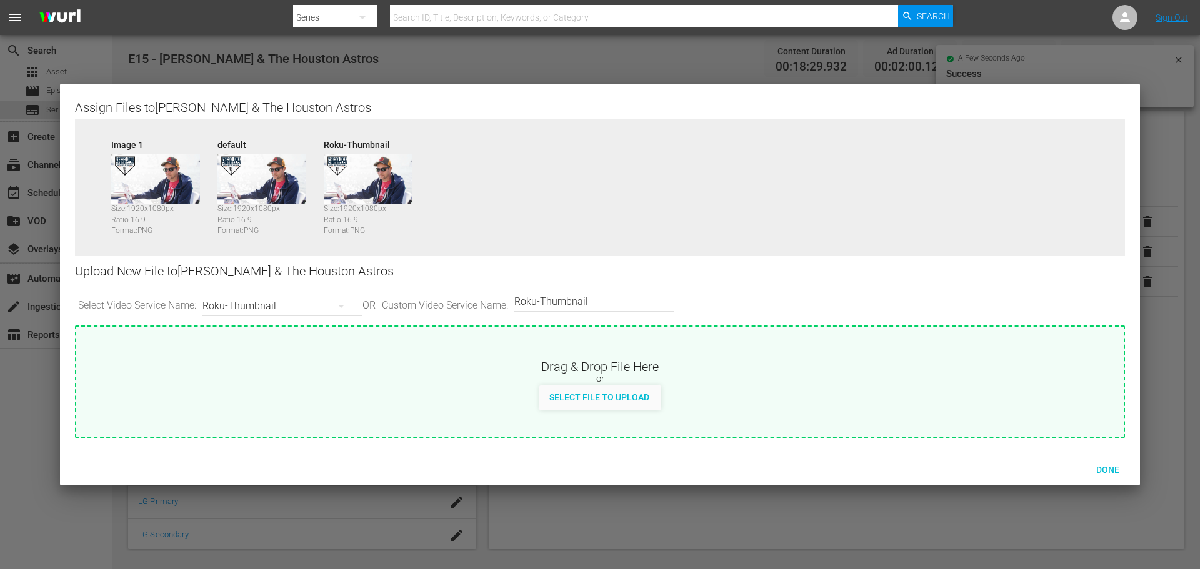
click at [326, 298] on div "Roku-Thumbnail" at bounding box center [279, 306] width 154 height 35
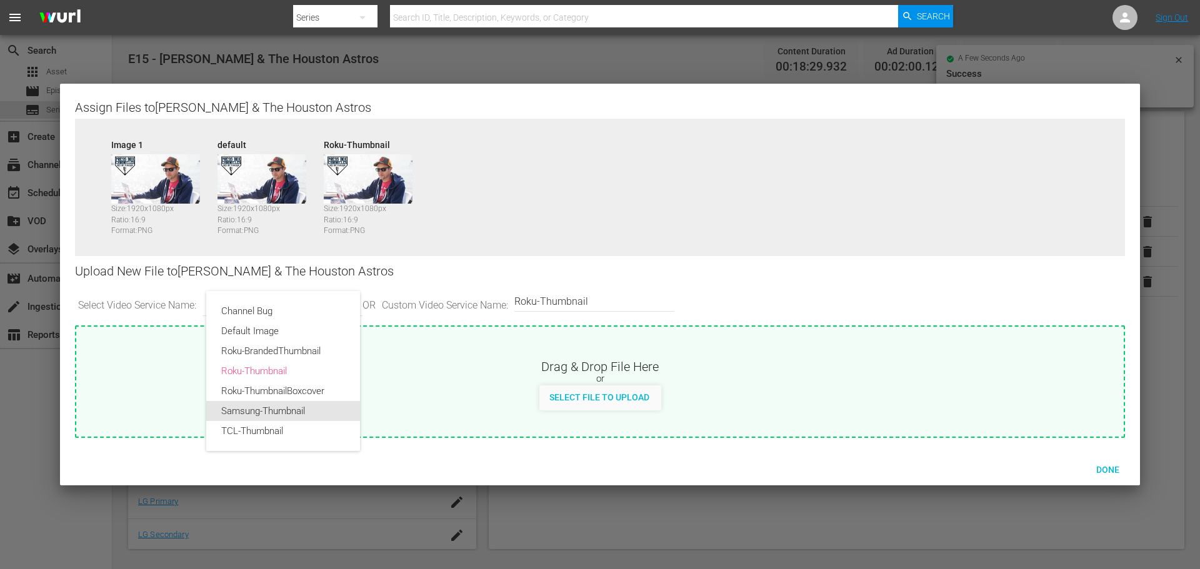
click at [284, 409] on div "Samsung-Thumbnail" at bounding box center [283, 411] width 124 height 20
type input "Samsung-Thumbnail"
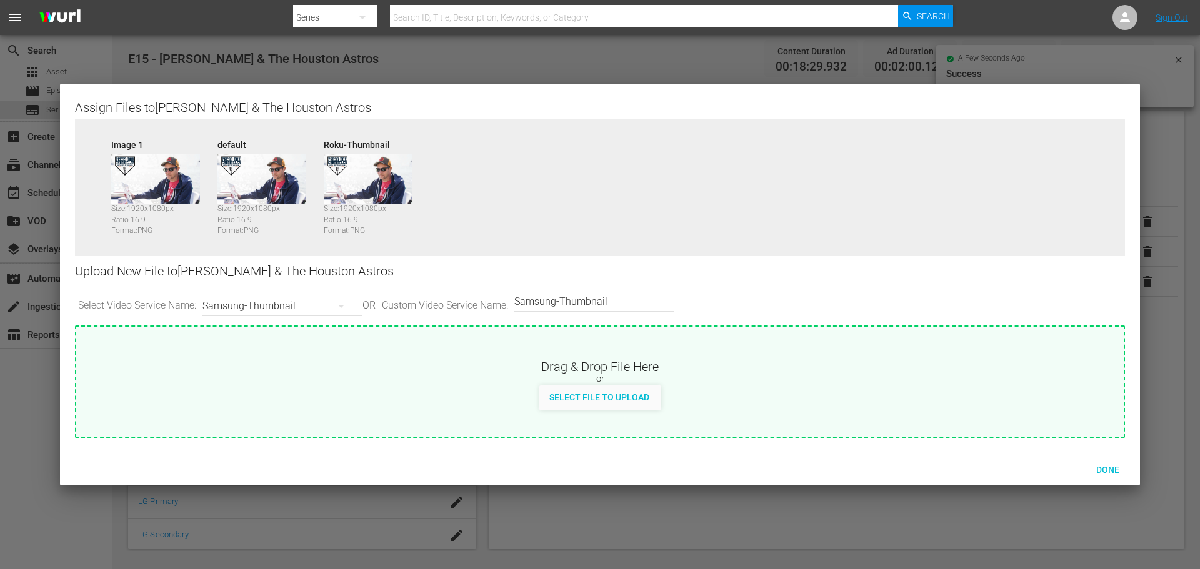
drag, startPoint x: 577, startPoint y: 395, endPoint x: 586, endPoint y: 392, distance: 9.7
click at [585, 392] on span "Select File to Upload" at bounding box center [599, 397] width 120 height 10
type input "C:\fakepath\PrimaryThumb.png"
click at [281, 311] on div "Samsung-Thumbnail" at bounding box center [279, 306] width 154 height 35
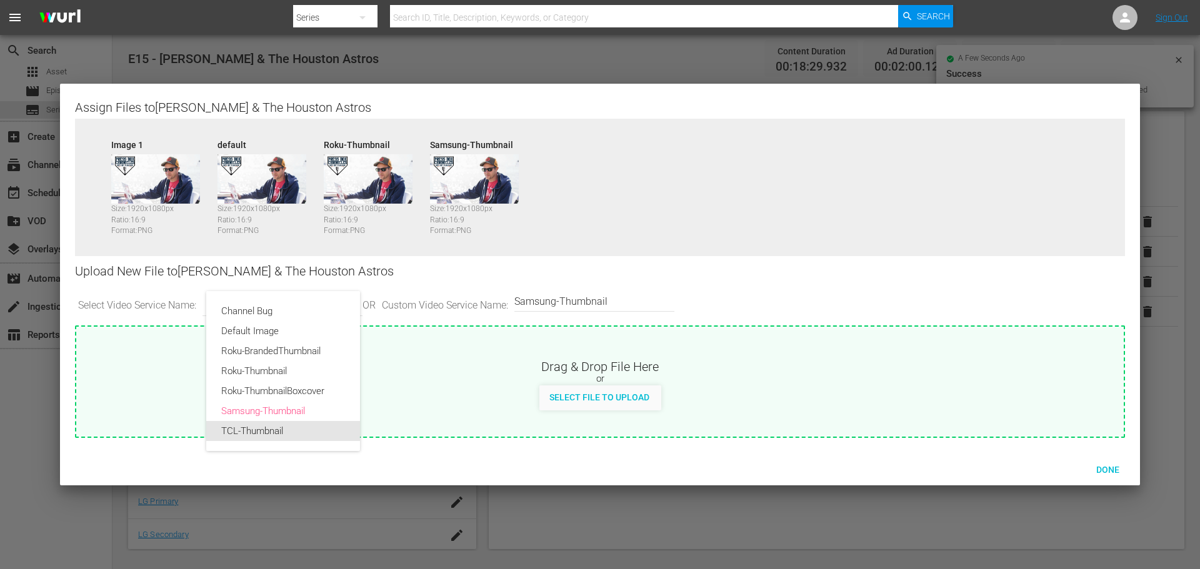
drag, startPoint x: 277, startPoint y: 427, endPoint x: 297, endPoint y: 425, distance: 19.5
click at [281, 427] on div "TCL-Thumbnail" at bounding box center [283, 431] width 124 height 20
type input "TCL-Thumbnail"
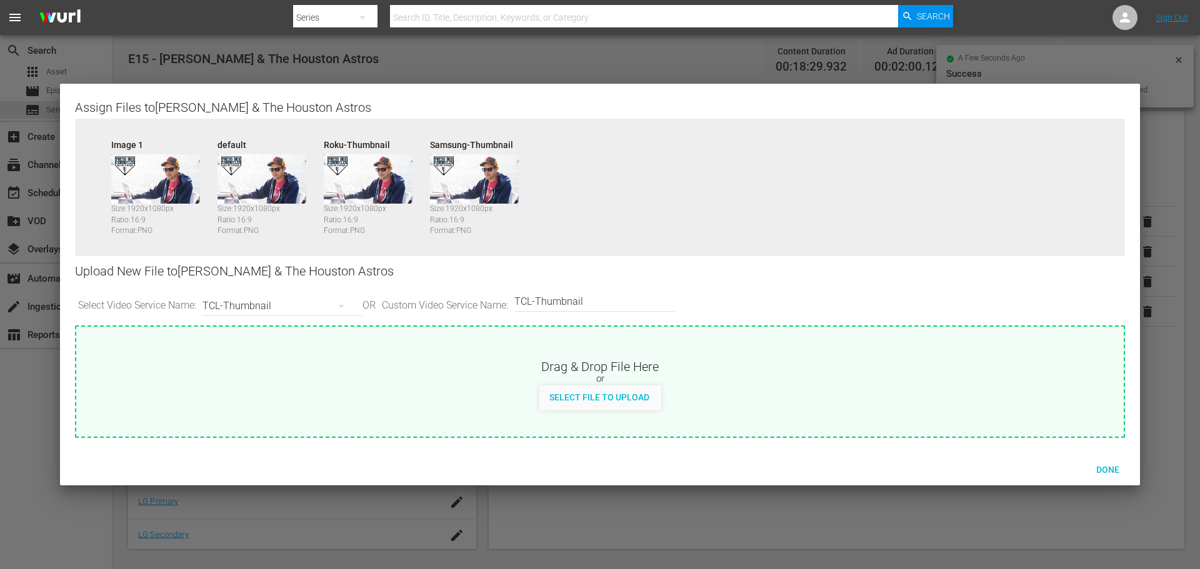
click at [564, 393] on span "Select File to Upload" at bounding box center [599, 397] width 120 height 10
type input "C:\fakepath\PBC_PRIMARY_THUMB.png"
click at [1118, 468] on span "Done" at bounding box center [1107, 470] width 43 height 10
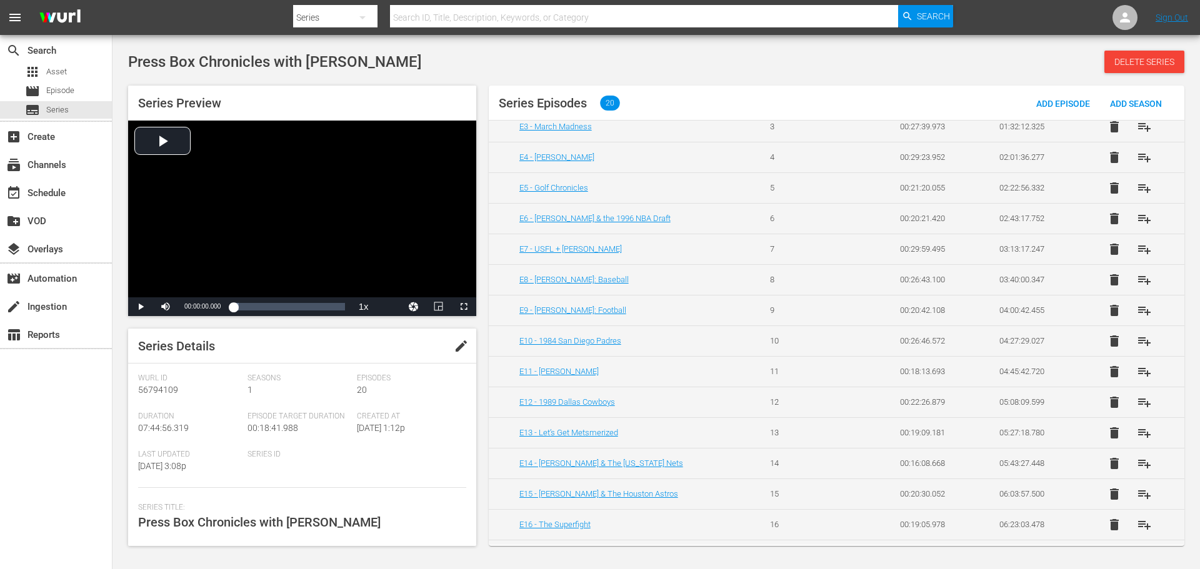
scroll to position [187, 0]
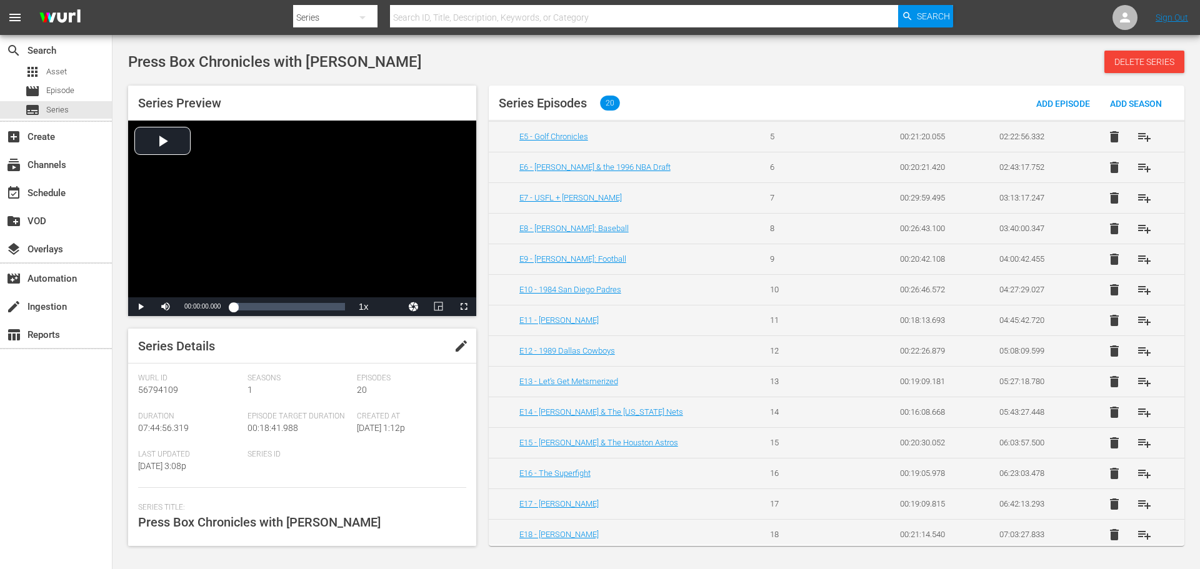
click at [571, 478] on td "E16 - The Superfight" at bounding box center [622, 473] width 266 height 31
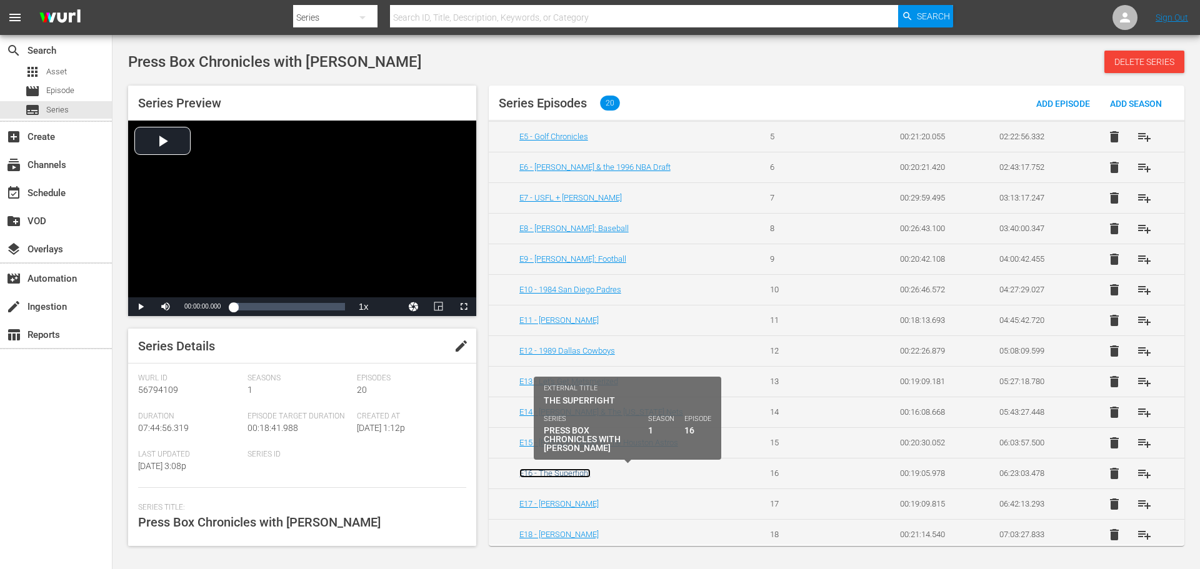
click at [568, 471] on link "E16 - The Superfight" at bounding box center [554, 473] width 71 height 9
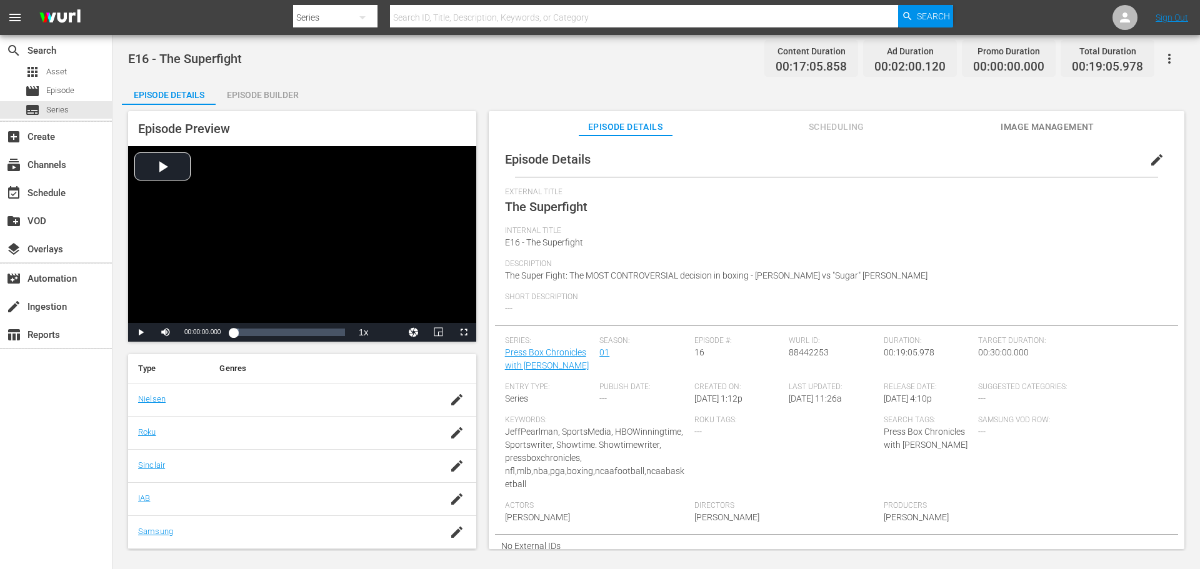
scroll to position [187, 0]
click at [451, 400] on icon "button" at bounding box center [456, 399] width 15 height 15
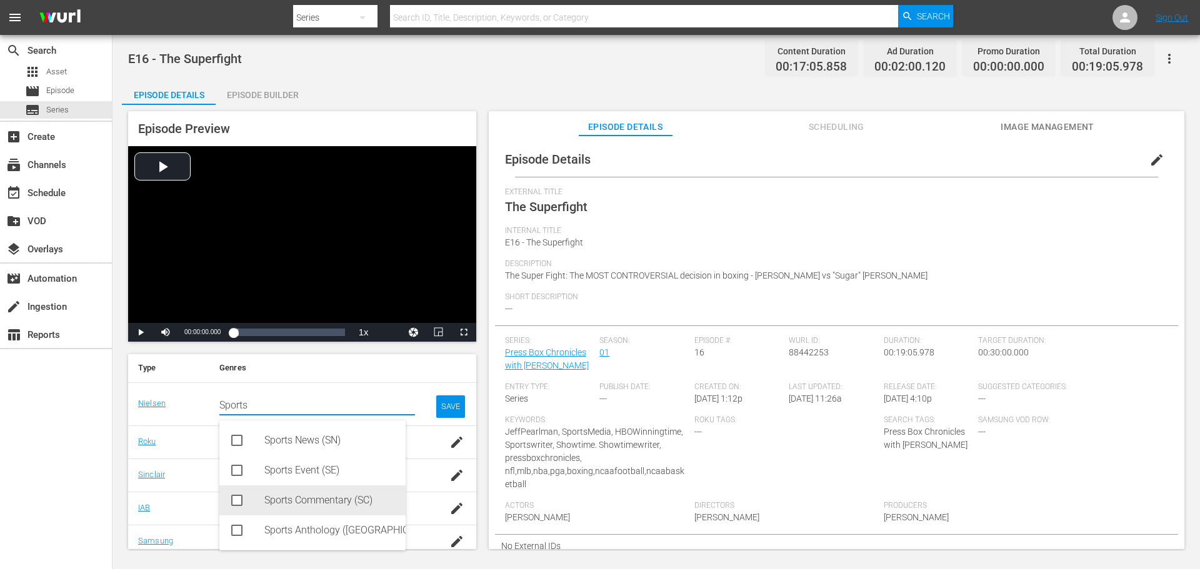
drag, startPoint x: 249, startPoint y: 496, endPoint x: 344, endPoint y: 503, distance: 94.6
click at [249, 497] on div "Sports Commentary (SC)" at bounding box center [312, 501] width 186 height 30
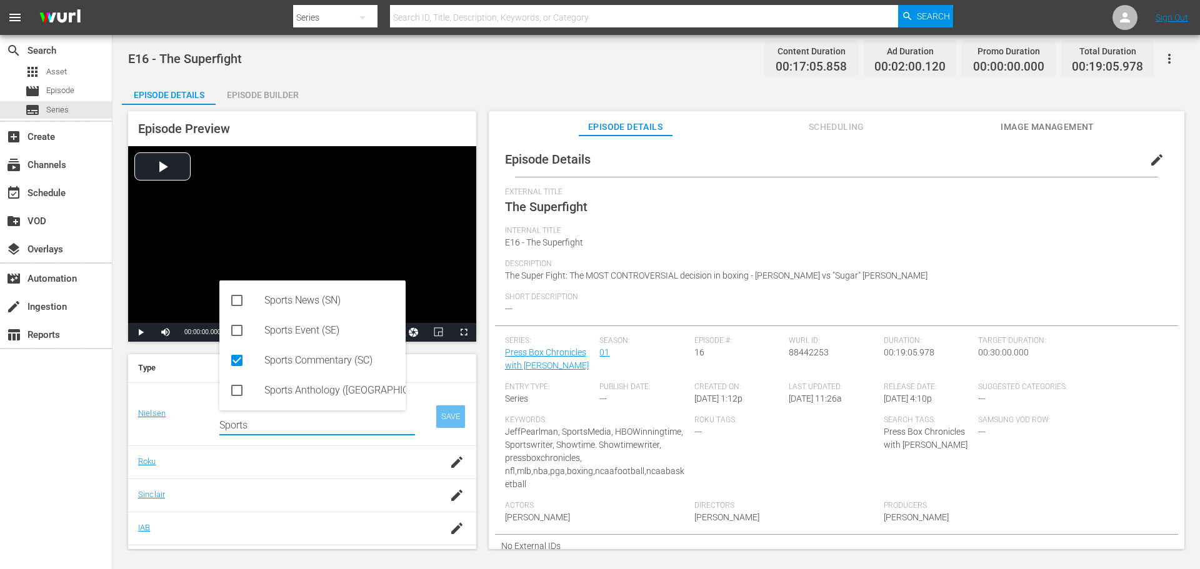
type input "Sports"
click at [439, 412] on div "SAVE" at bounding box center [450, 417] width 29 height 22
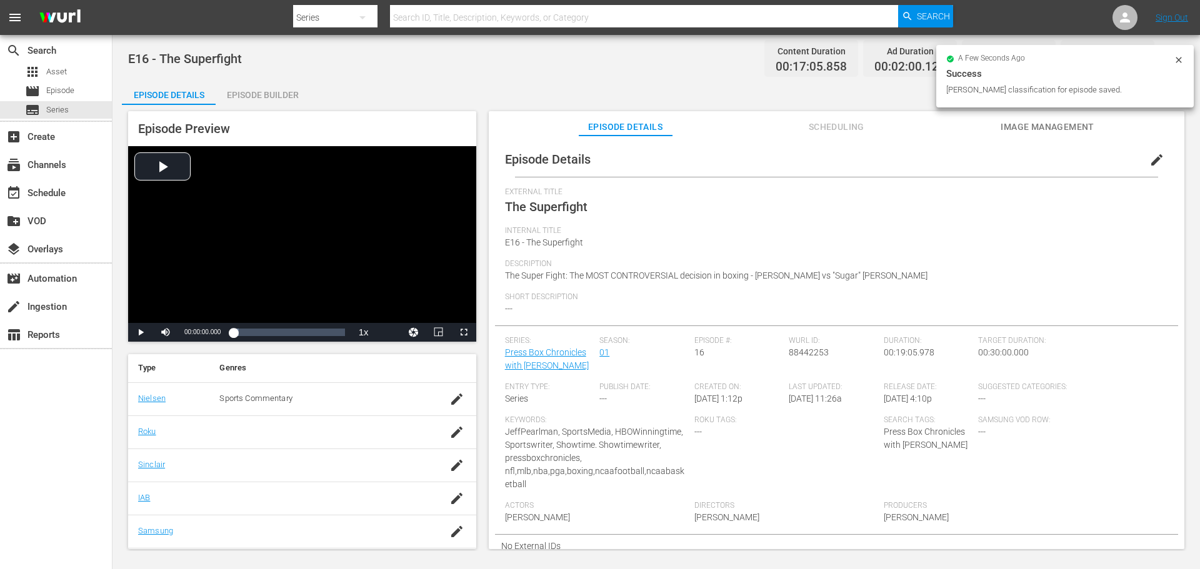
click at [450, 442] on div "button" at bounding box center [456, 432] width 19 height 22
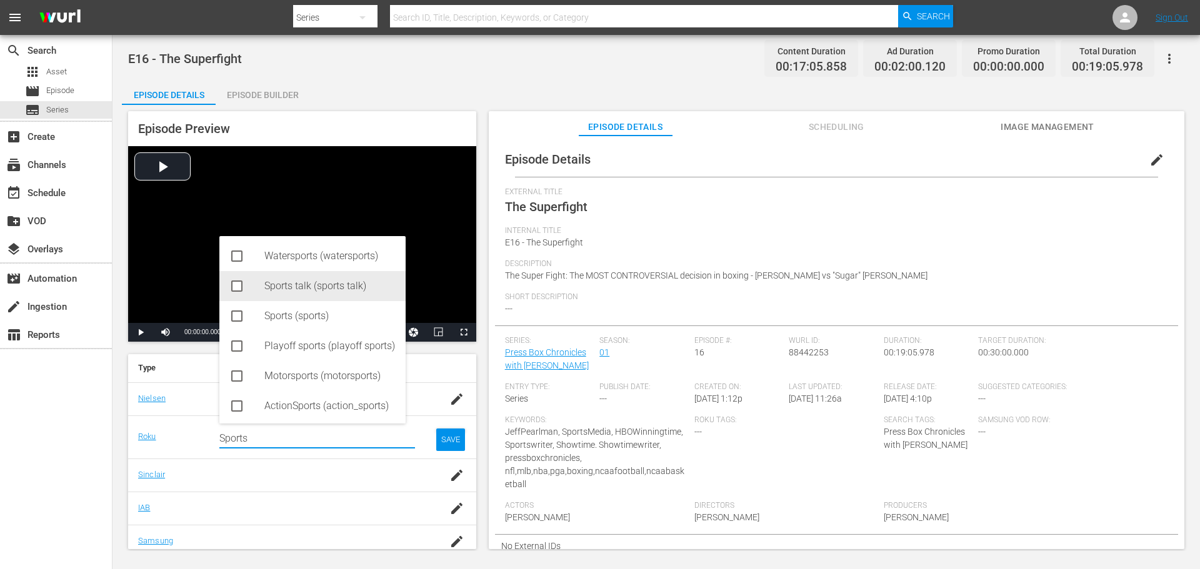
click at [291, 289] on div "Sports talk (sports talk)" at bounding box center [329, 286] width 131 height 30
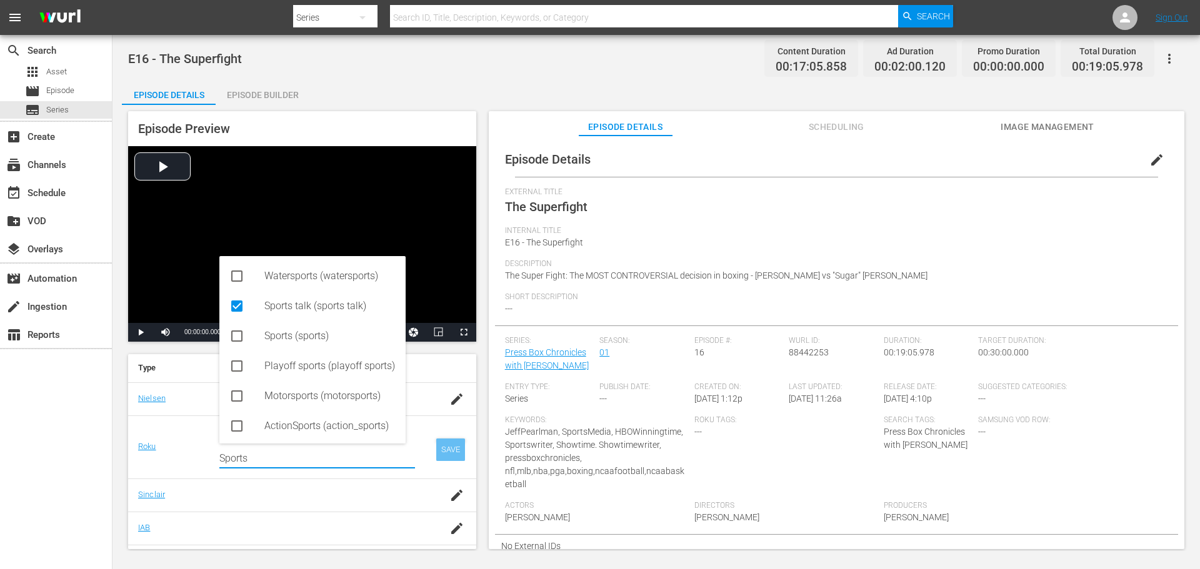
type input "Sports"
drag, startPoint x: 444, startPoint y: 443, endPoint x: 437, endPoint y: 454, distance: 13.0
click at [446, 445] on div "SAVE" at bounding box center [450, 450] width 29 height 22
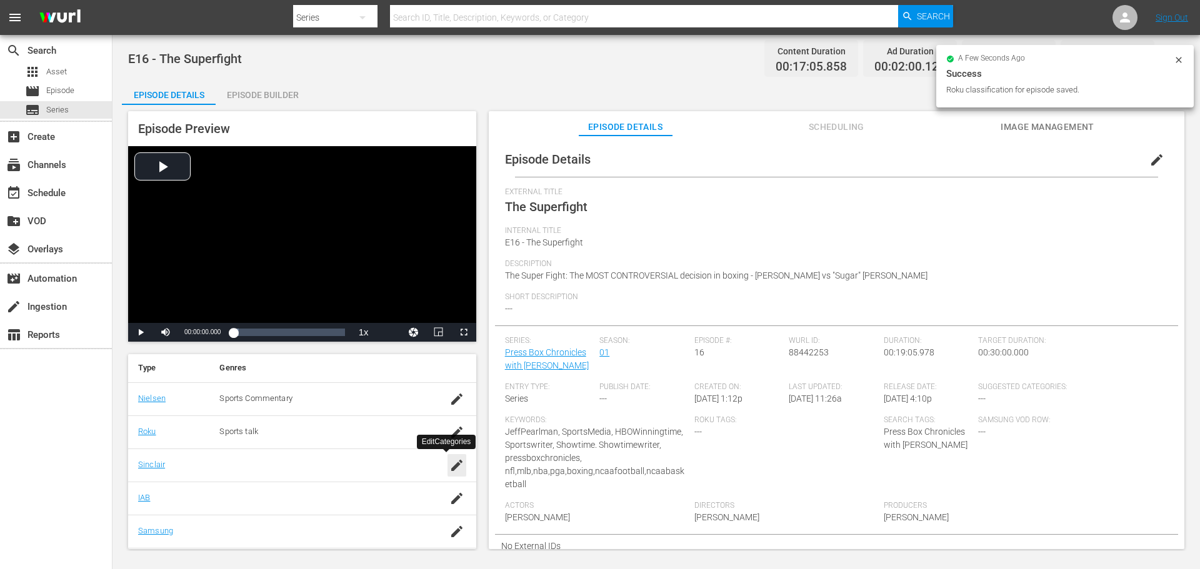
click at [447, 474] on div "button" at bounding box center [456, 465] width 19 height 22
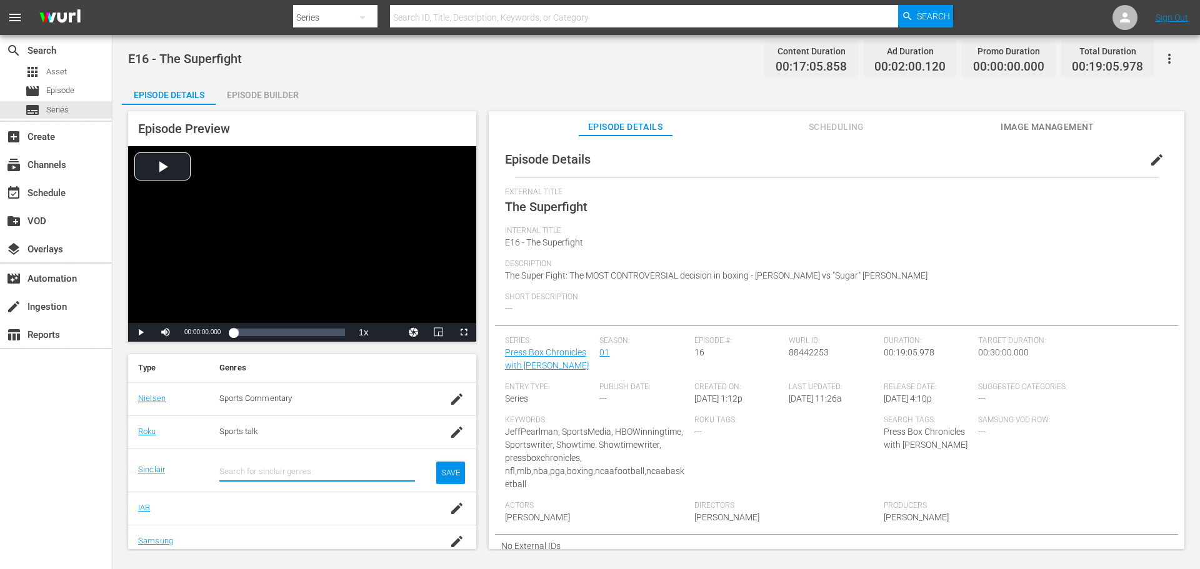
drag, startPoint x: 245, startPoint y: 451, endPoint x: 231, endPoint y: 474, distance: 27.4
click at [231, 474] on input "text" at bounding box center [317, 472] width 196 height 30
paste input "Sports"
drag, startPoint x: 262, startPoint y: 509, endPoint x: 302, endPoint y: 502, distance: 40.6
click at [263, 510] on div "Sports (Sports)" at bounding box center [312, 507] width 186 height 30
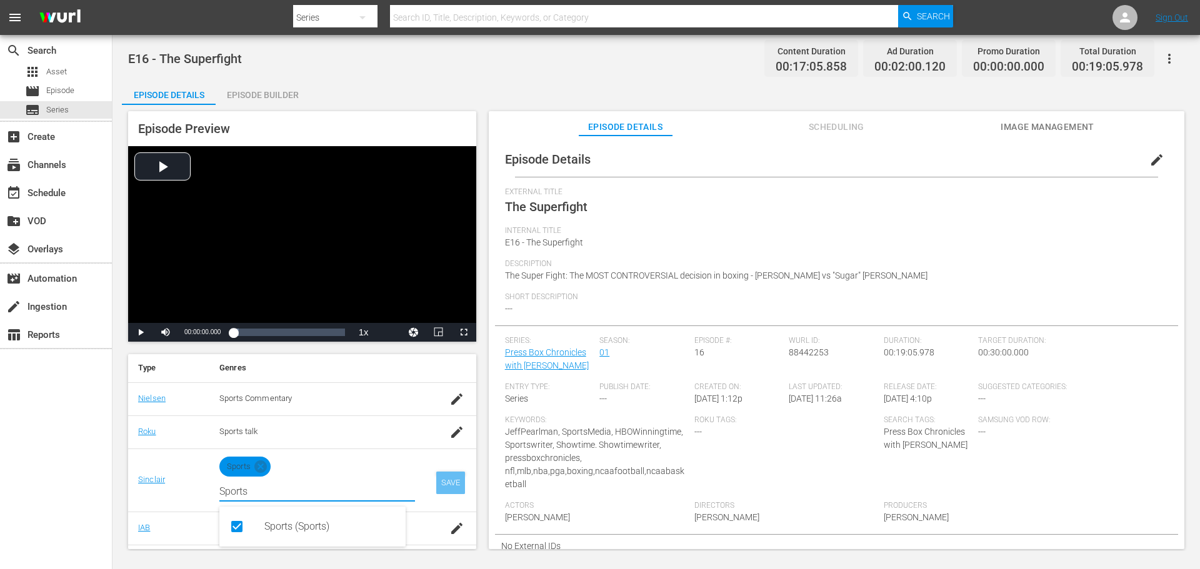
type input "Sports"
click at [446, 487] on div "SAVE" at bounding box center [450, 483] width 29 height 22
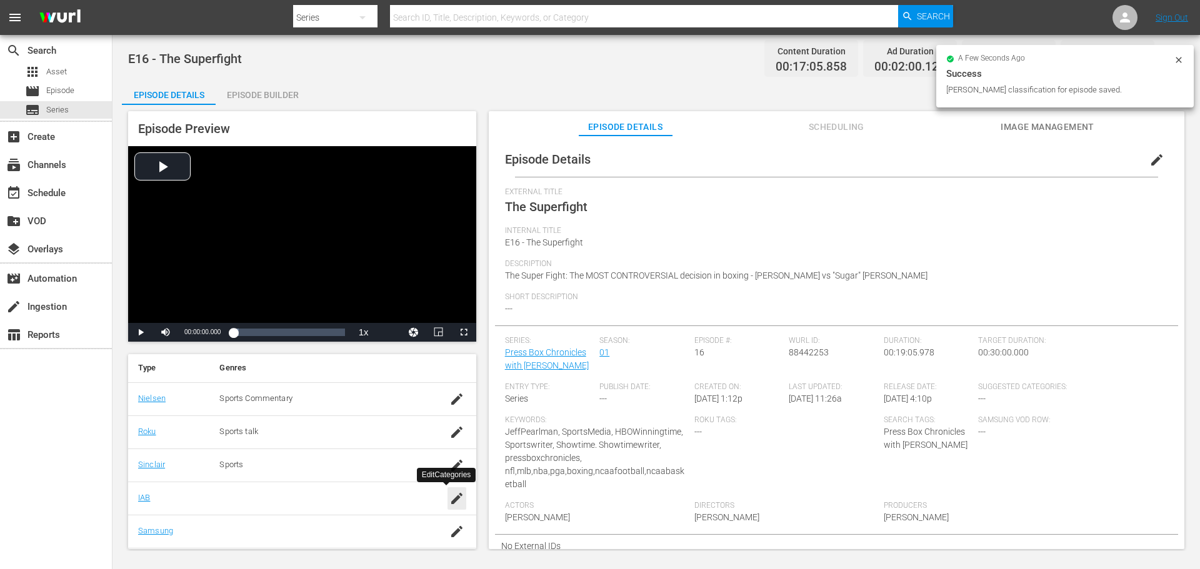
drag, startPoint x: 448, startPoint y: 493, endPoint x: 424, endPoint y: 495, distance: 24.4
click at [449, 493] on icon "button" at bounding box center [456, 498] width 15 height 15
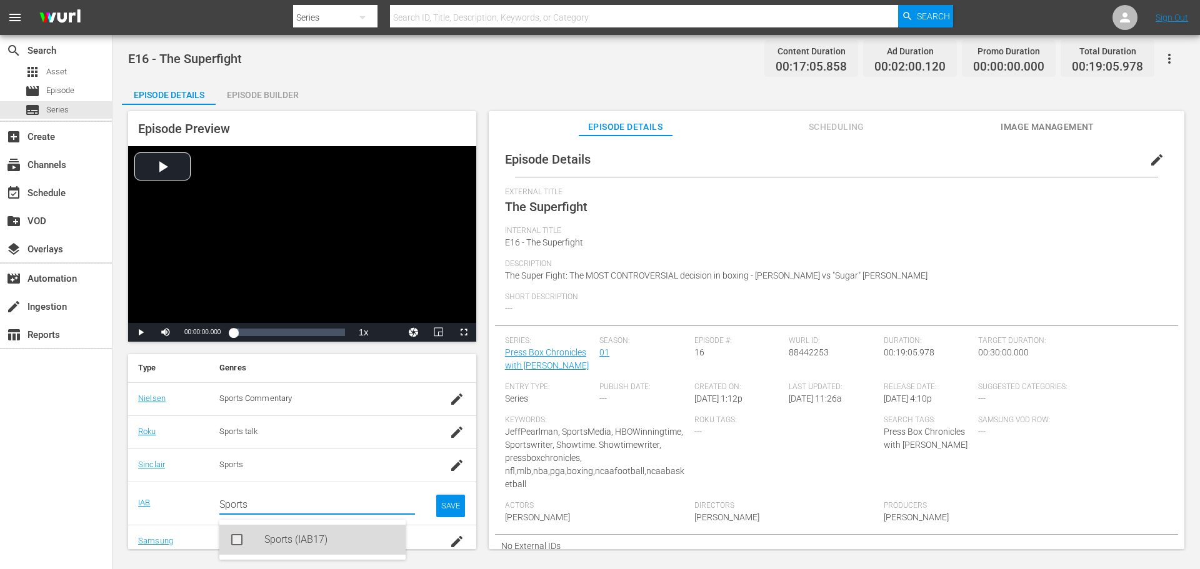
drag, startPoint x: 260, startPoint y: 544, endPoint x: 371, endPoint y: 530, distance: 111.5
click at [261, 544] on div "Sports (IAB17)" at bounding box center [312, 540] width 186 height 30
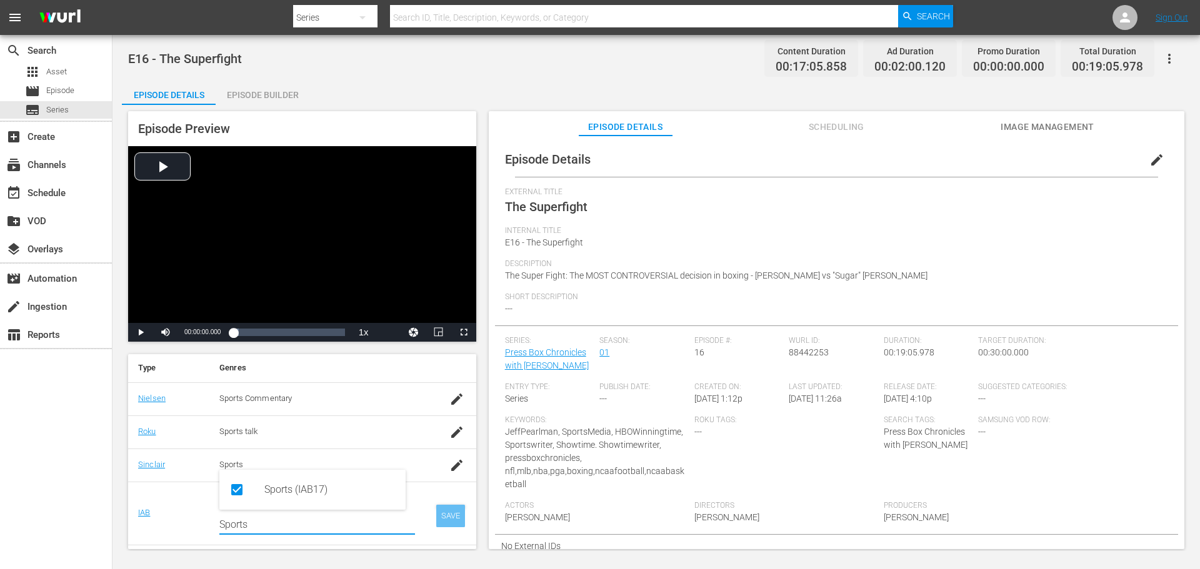
type input "Sports"
click at [449, 519] on div "SAVE" at bounding box center [450, 516] width 29 height 22
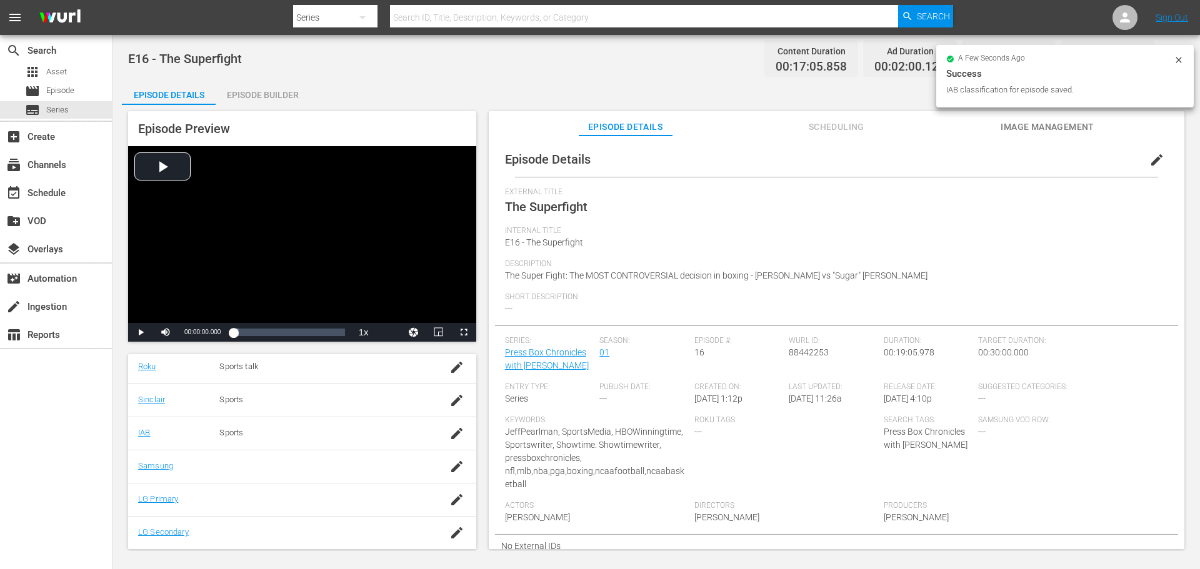
scroll to position [253, 0]
click at [447, 469] on div "button" at bounding box center [456, 466] width 19 height 22
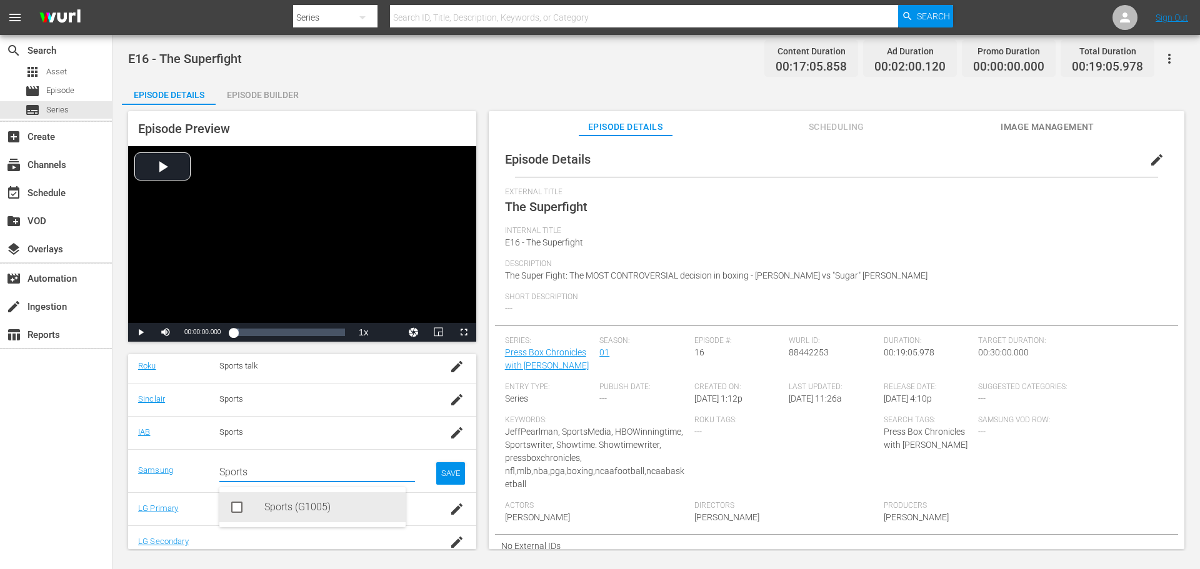
click at [302, 506] on div "Sports (G1005)" at bounding box center [329, 507] width 131 height 30
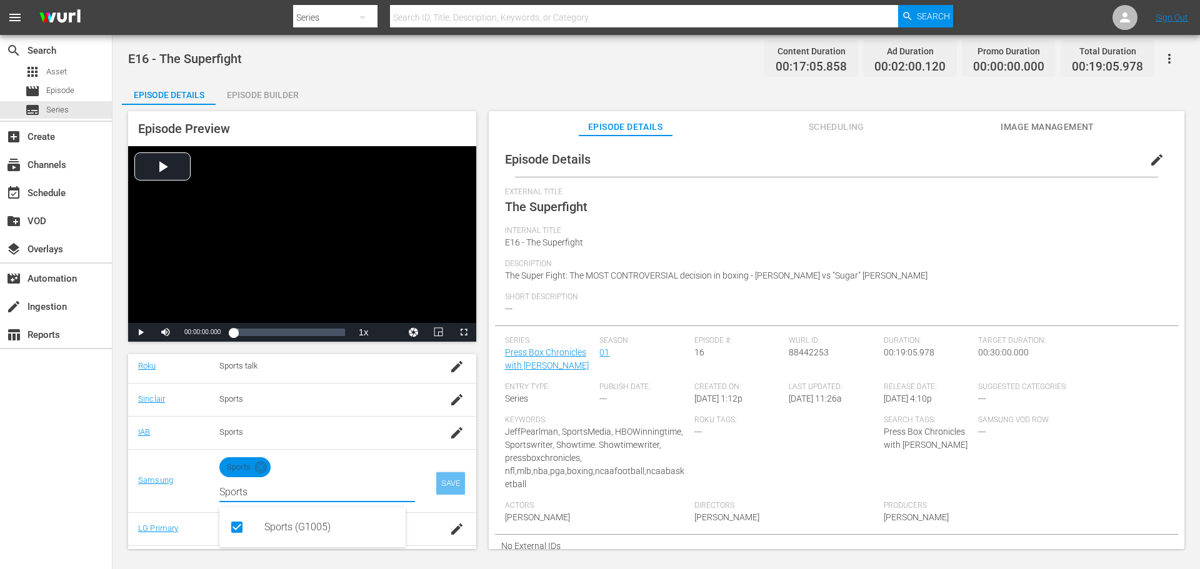
type input "Sports"
click at [449, 481] on div "SAVE" at bounding box center [450, 483] width 29 height 22
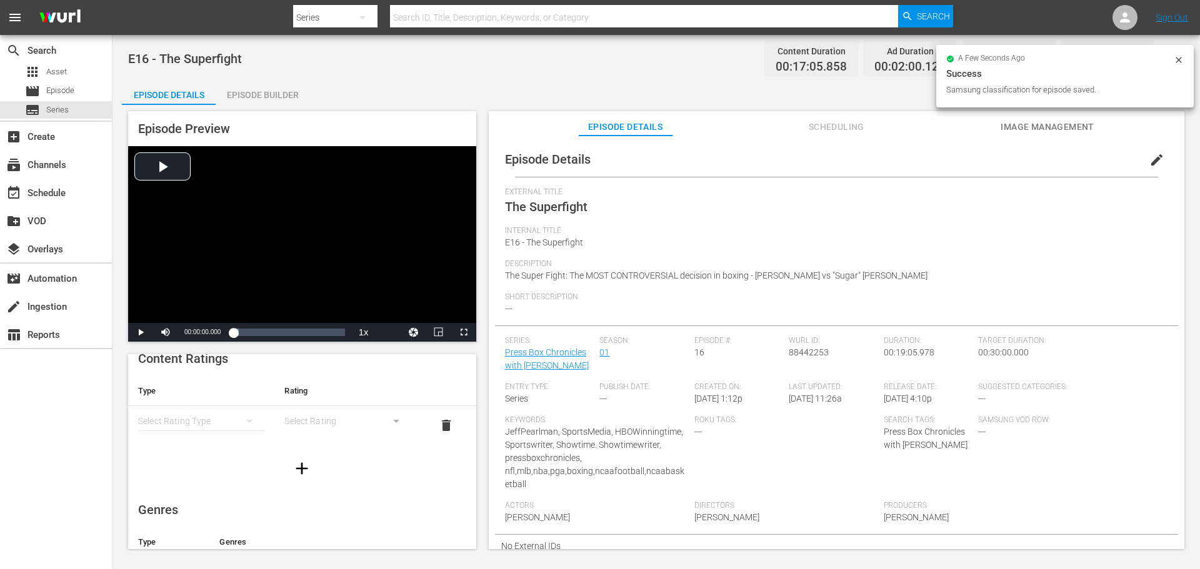
scroll to position [0, 0]
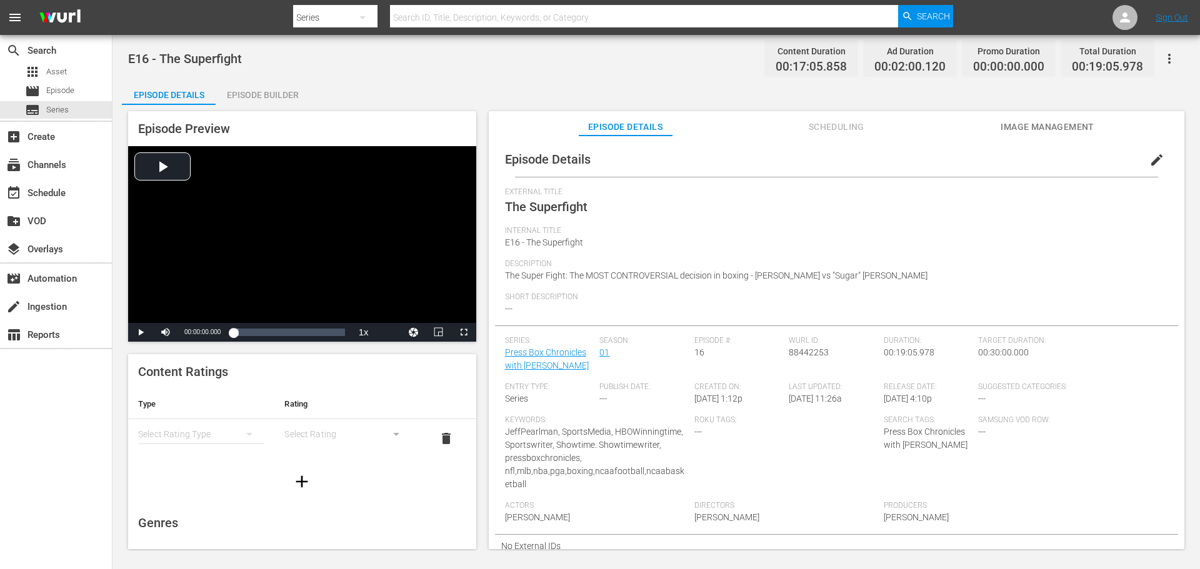
click at [261, 97] on div "Episode Builder" at bounding box center [263, 95] width 94 height 30
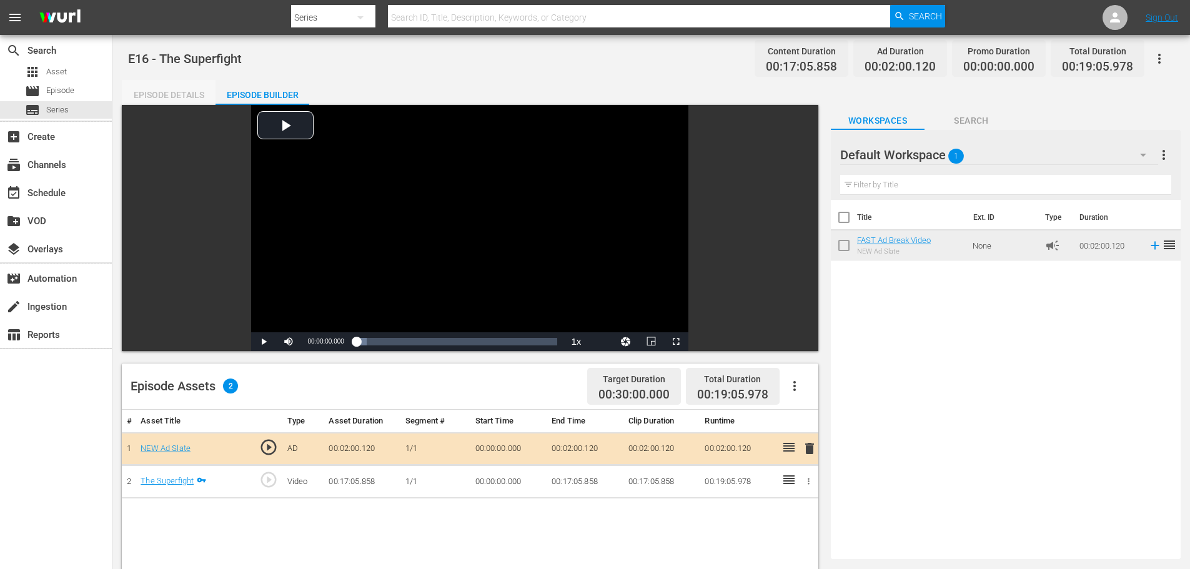
click at [169, 92] on div "Episode Details" at bounding box center [169, 95] width 94 height 30
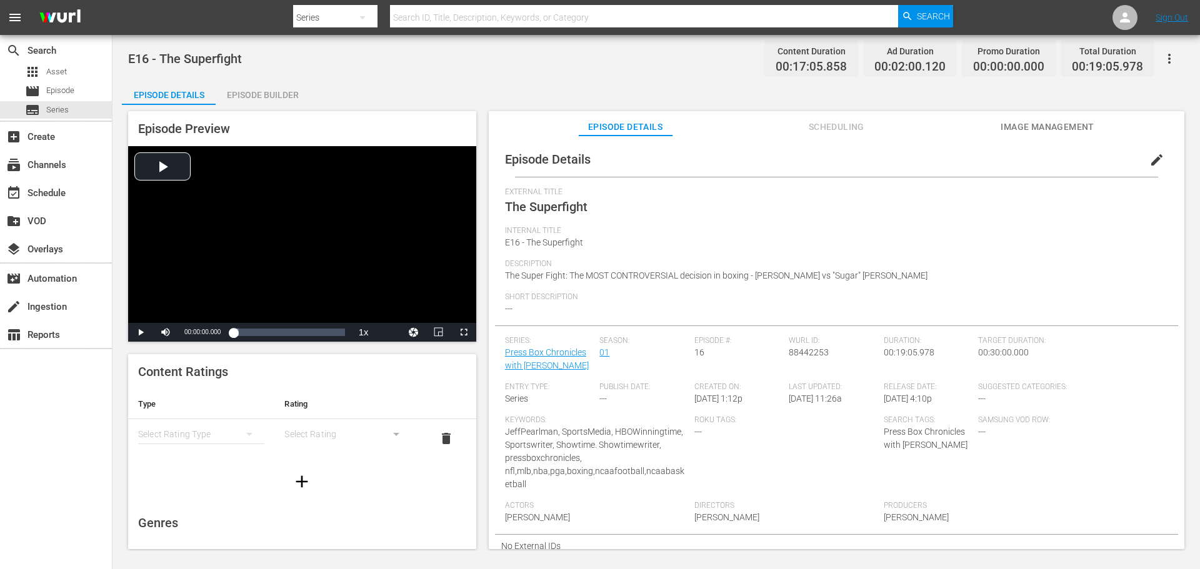
click at [1030, 126] on span "Image Management" at bounding box center [1047, 127] width 94 height 16
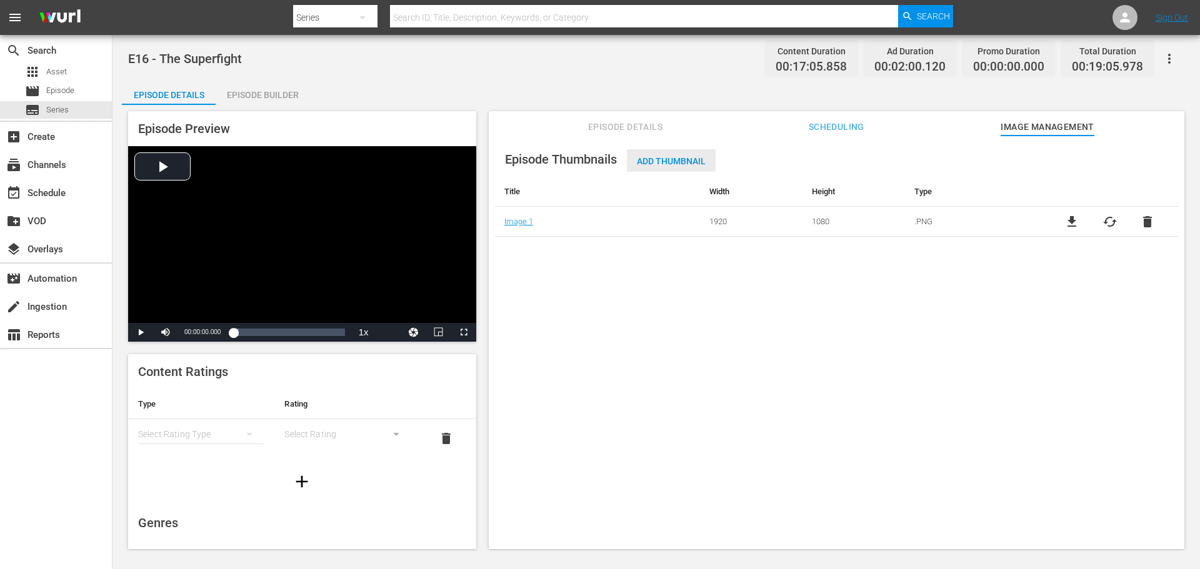
click at [662, 157] on span "Add Thumbnail" at bounding box center [671, 161] width 89 height 10
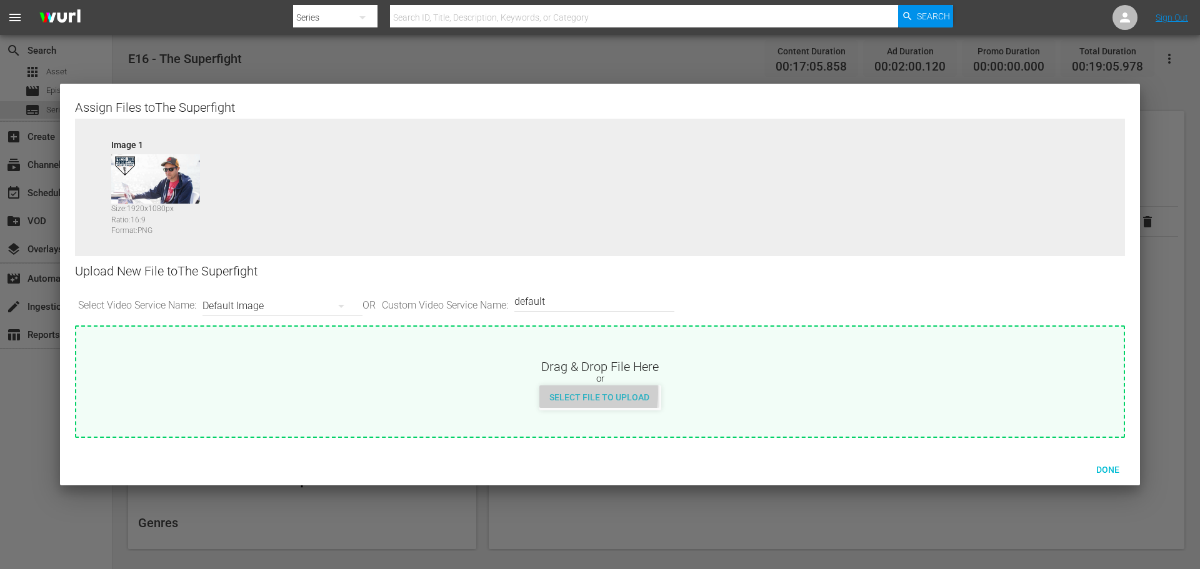
click at [556, 393] on span "Select File to Upload" at bounding box center [599, 397] width 120 height 10
type input "C:\fakepath\PrimaryThumb.png"
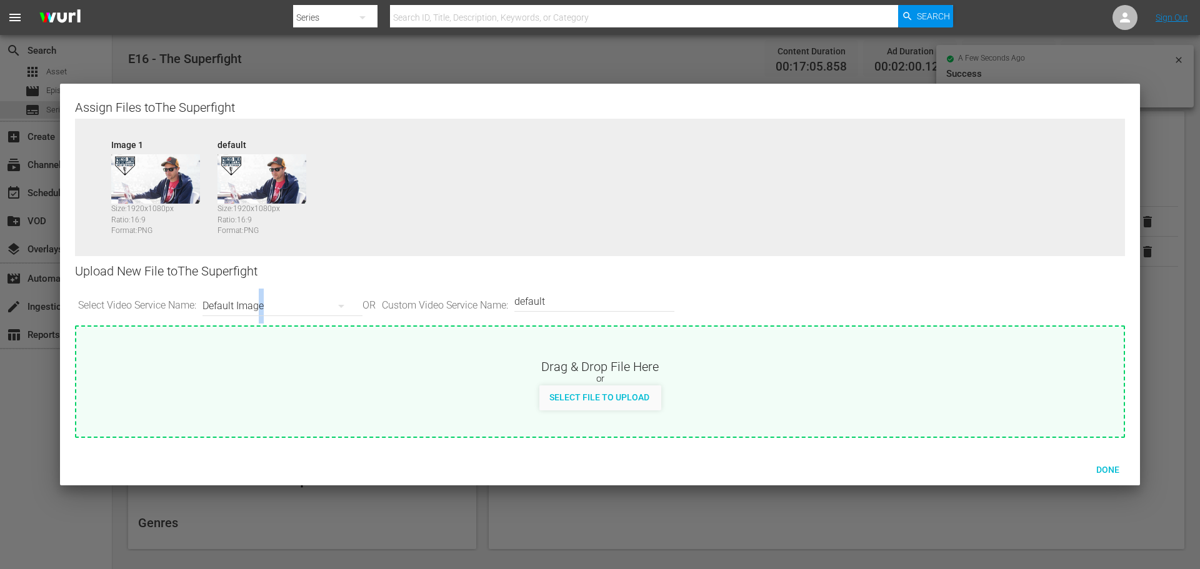
click at [266, 302] on div "Default Image" at bounding box center [279, 306] width 154 height 35
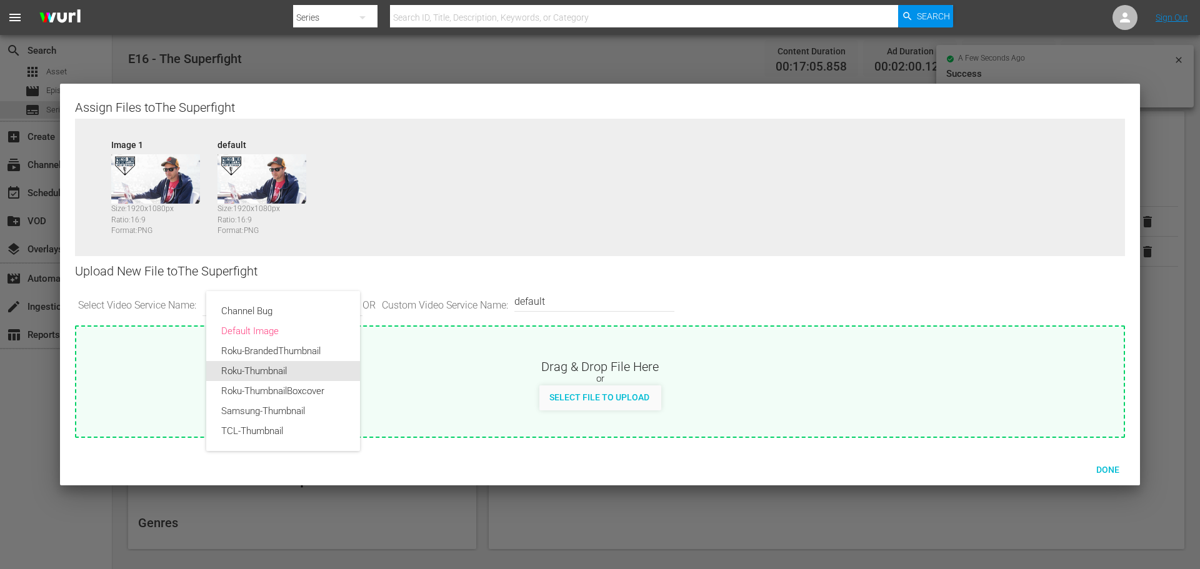
click at [276, 367] on div "Roku-Thumbnail" at bounding box center [283, 371] width 124 height 20
type input "Roku-Thumbnail"
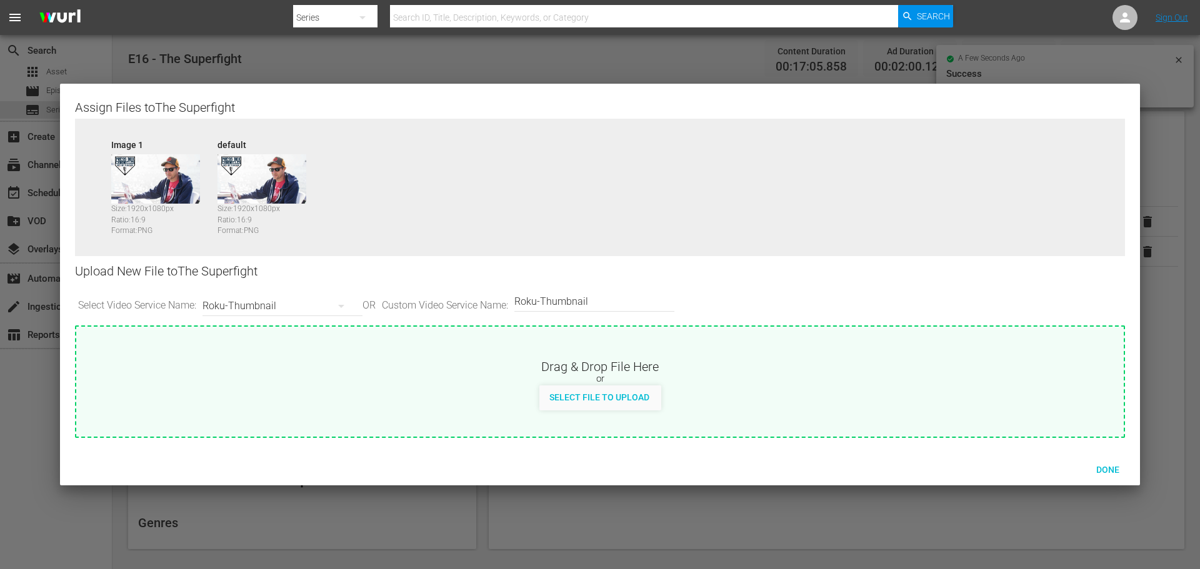
click at [624, 397] on span "Select File to Upload" at bounding box center [599, 397] width 120 height 10
type input "C:\fakepath\PBC_PRIMARY_THUMB.png"
click at [251, 306] on div "Roku-Thumbnail" at bounding box center [279, 306] width 154 height 35
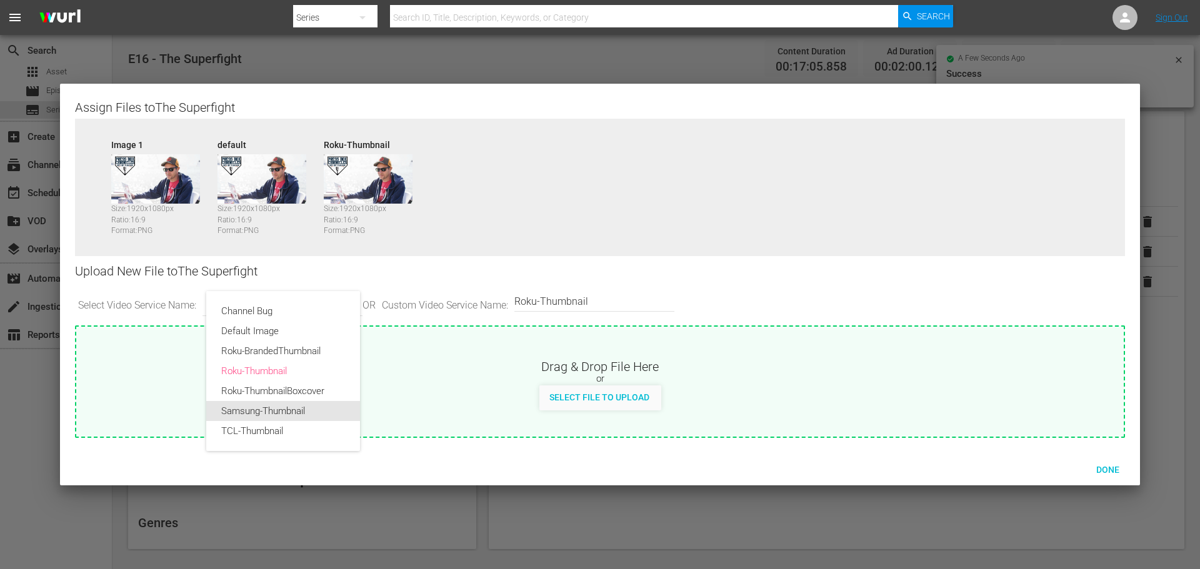
drag, startPoint x: 271, startPoint y: 406, endPoint x: 296, endPoint y: 411, distance: 24.8
click at [274, 407] on div "Samsung-Thumbnail" at bounding box center [283, 411] width 124 height 20
type input "Samsung-Thumbnail"
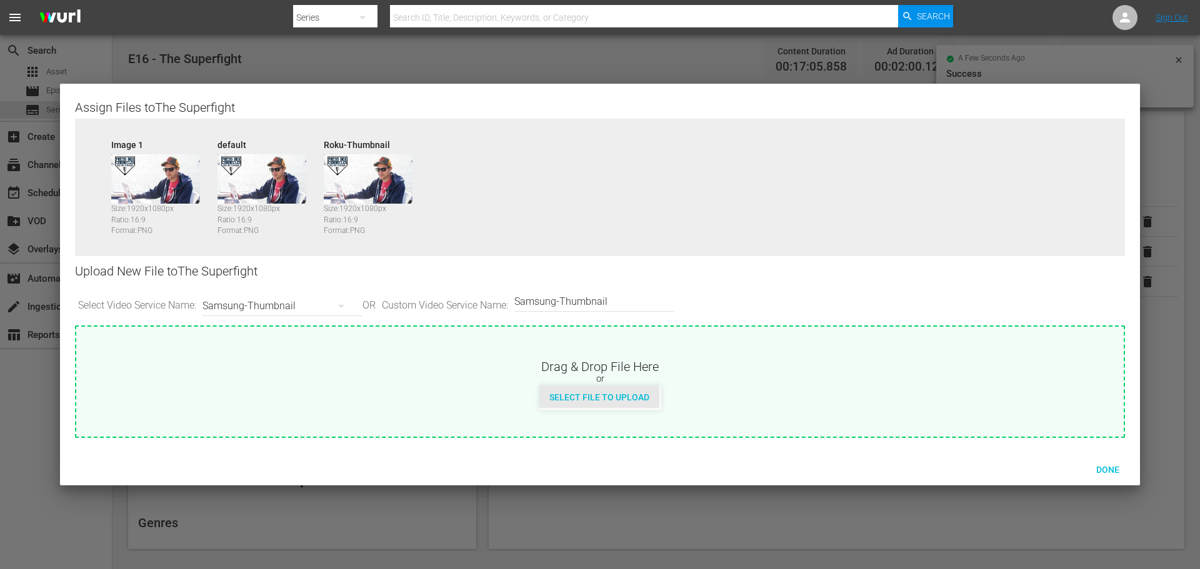
click at [595, 396] on span "Select File to Upload" at bounding box center [599, 397] width 120 height 10
type input "C:\fakepath\PBC_PRIMARY_THUMB.png"
click at [283, 305] on div "Samsung-Thumbnail" at bounding box center [279, 306] width 154 height 35
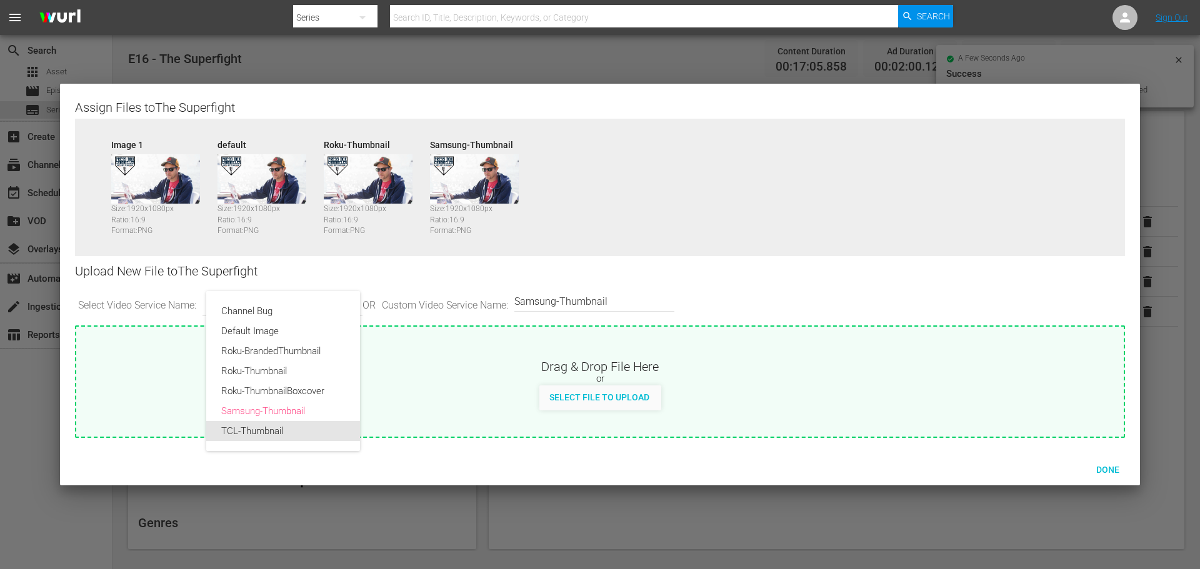
drag, startPoint x: 283, startPoint y: 432, endPoint x: 294, endPoint y: 433, distance: 11.3
click at [291, 433] on div "TCL-Thumbnail" at bounding box center [283, 431] width 124 height 20
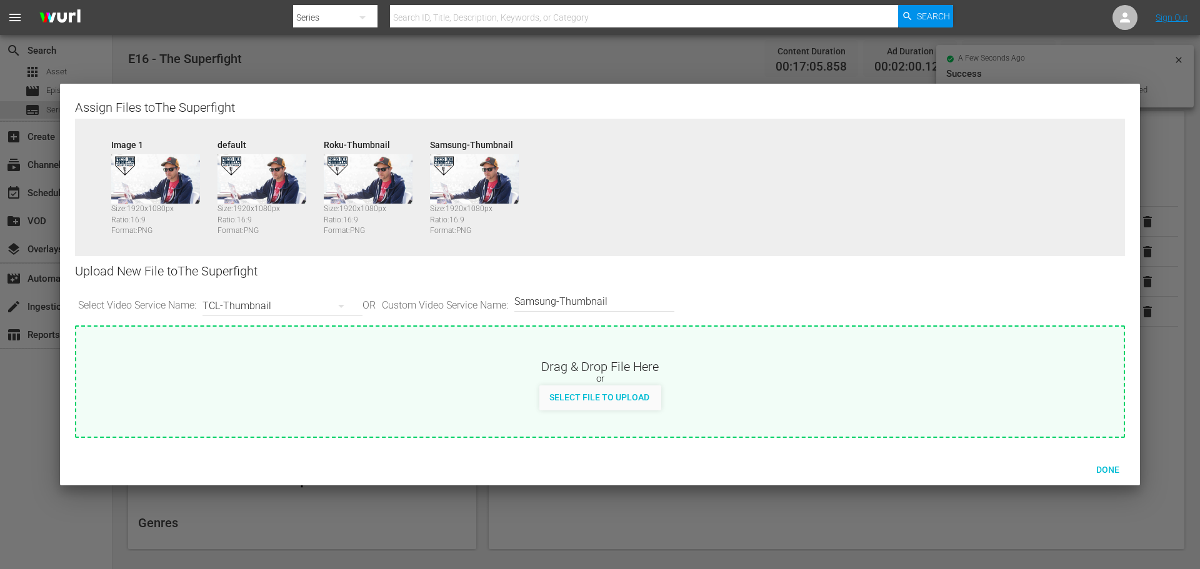
type input "TCL-Thumbnail"
click at [577, 392] on span "Select File to Upload" at bounding box center [599, 397] width 120 height 10
type input "C:\fakepath\PBC_PRIMARY_THUMB.png"
click at [1104, 469] on span "Done" at bounding box center [1107, 470] width 43 height 10
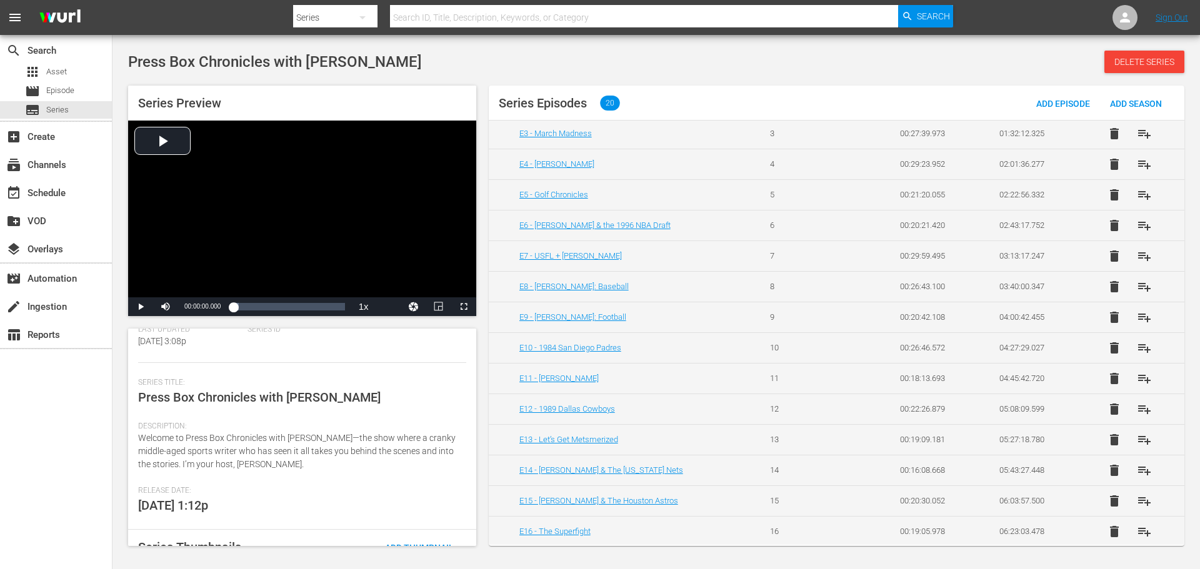
scroll to position [250, 0]
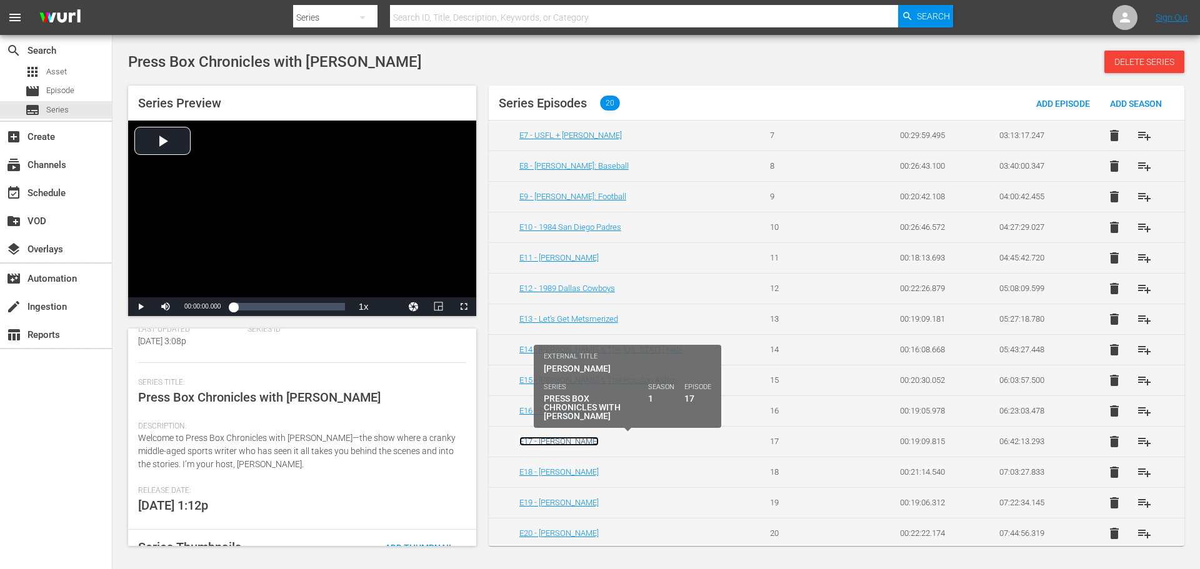
click at [579, 444] on link "E17 - [PERSON_NAME]" at bounding box center [558, 441] width 79 height 9
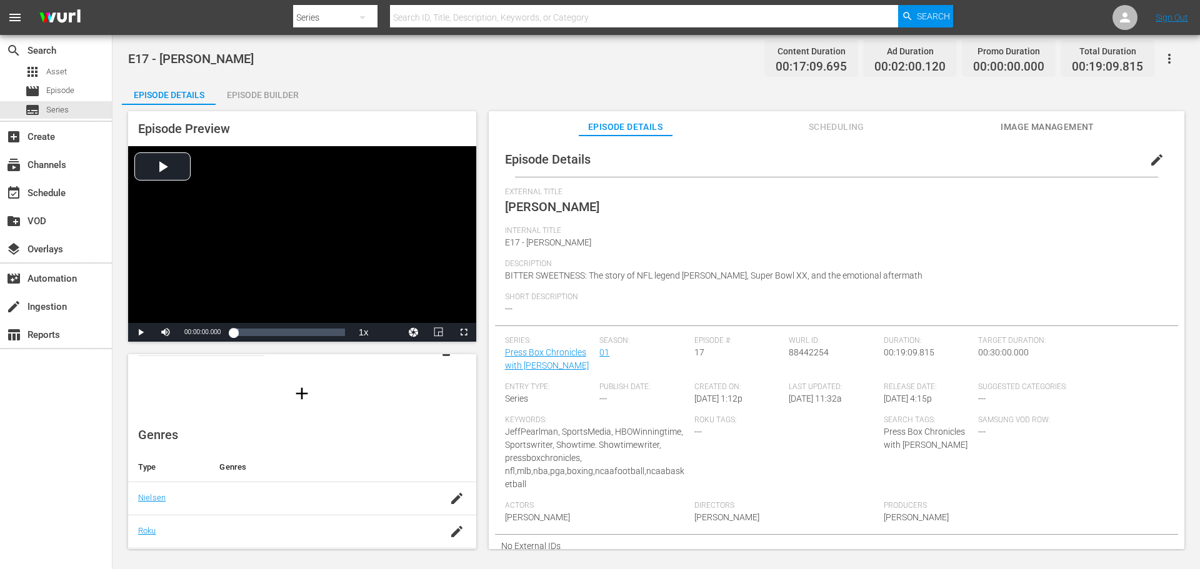
scroll to position [125, 0]
click at [452, 462] on icon "button" at bounding box center [456, 461] width 15 height 15
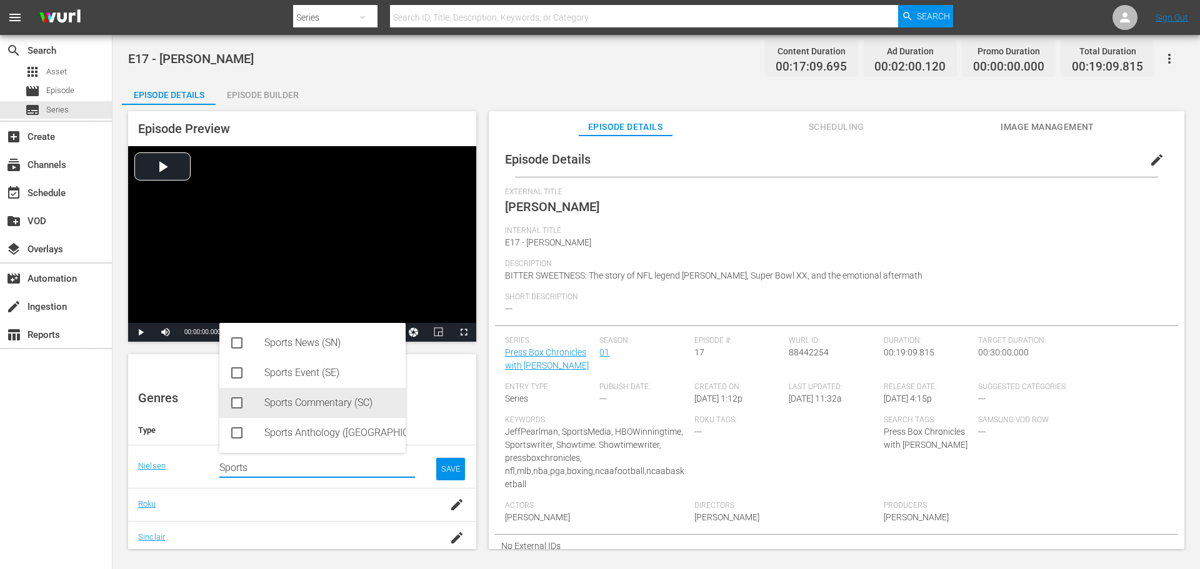
click at [256, 398] on div "Sports Commentary (SC)" at bounding box center [312, 403] width 186 height 30
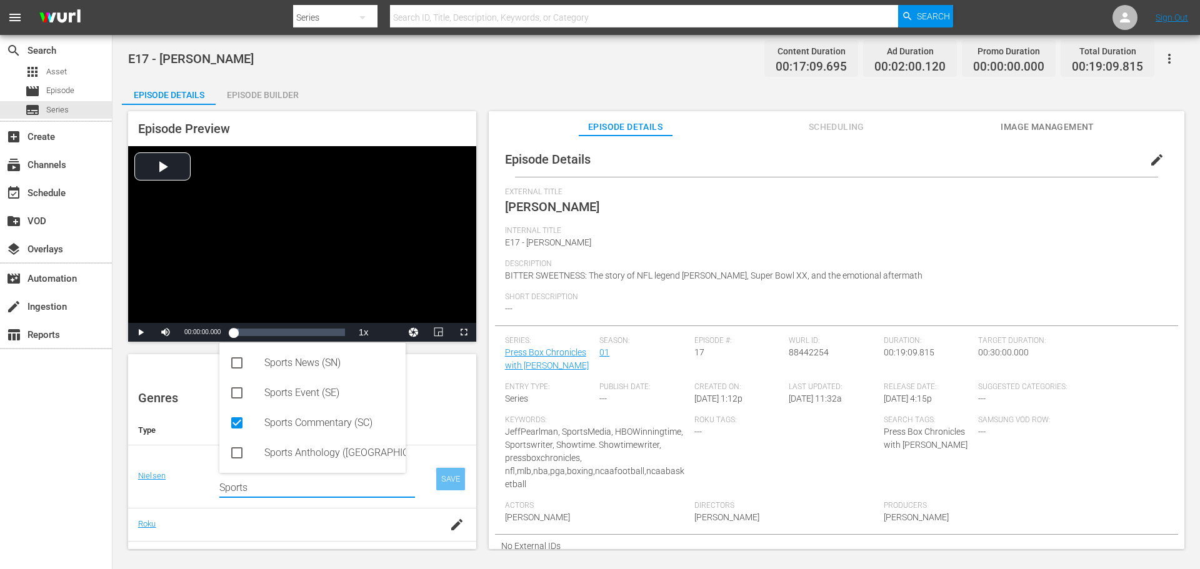
type input "Sports"
click at [446, 475] on div "SAVE" at bounding box center [450, 479] width 29 height 22
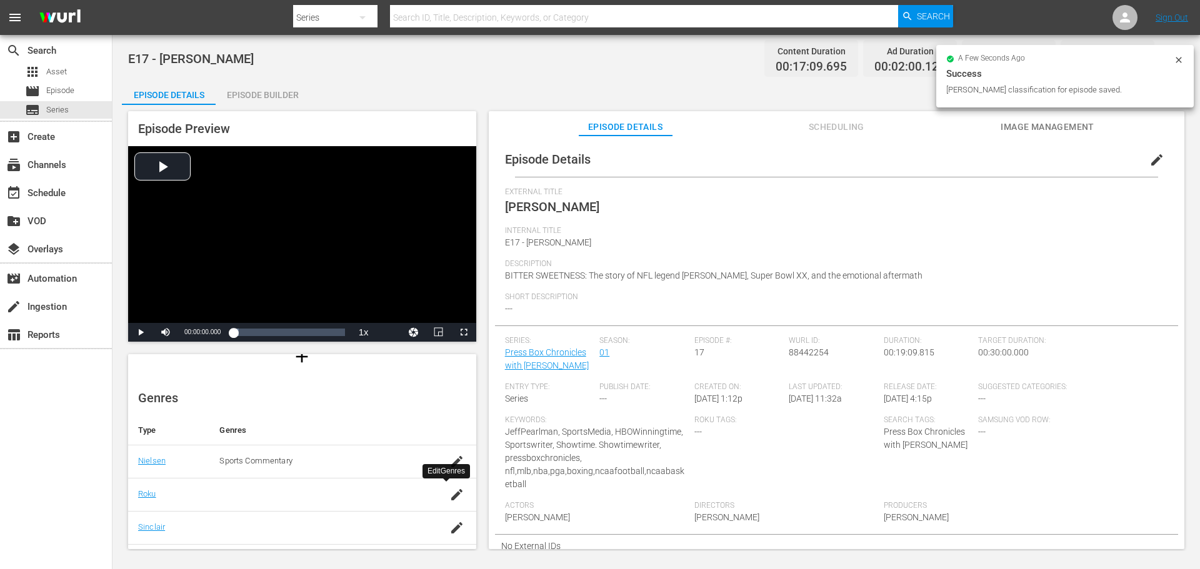
drag, startPoint x: 452, startPoint y: 501, endPoint x: 420, endPoint y: 501, distance: 31.9
click at [451, 501] on icon "button" at bounding box center [456, 494] width 15 height 15
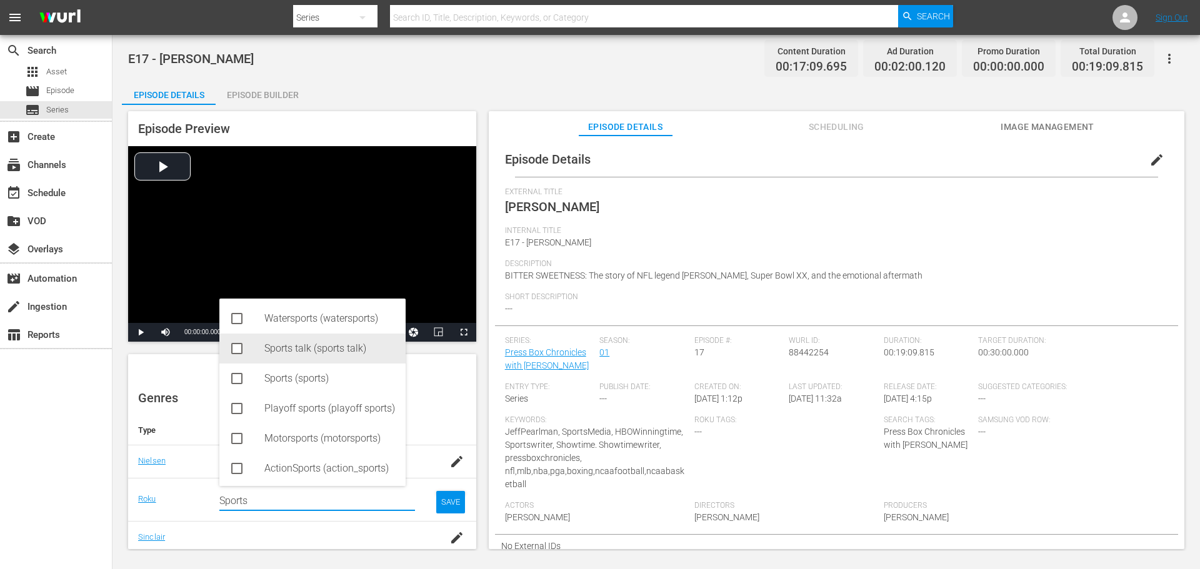
click at [239, 350] on rect at bounding box center [236, 348] width 9 height 9
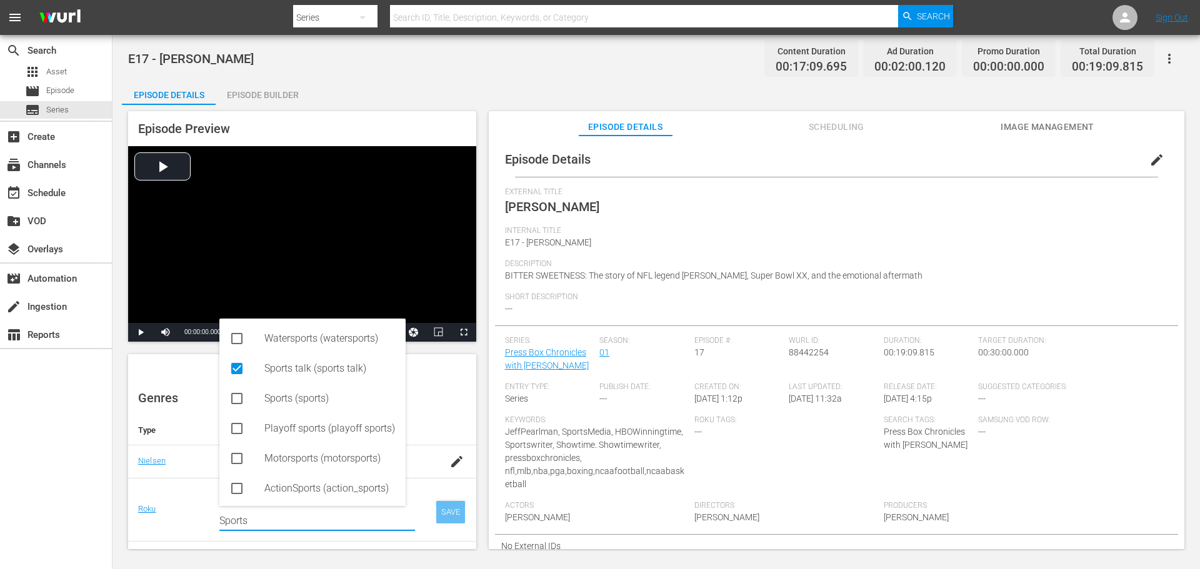
type input "Sports"
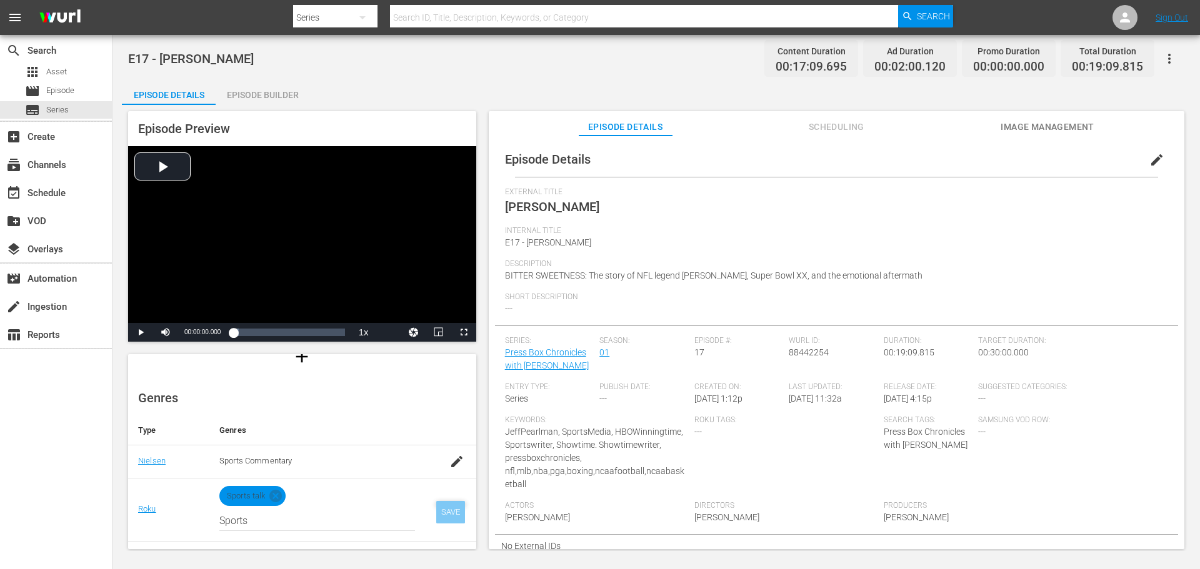
click at [444, 506] on div "SAVE" at bounding box center [450, 512] width 29 height 22
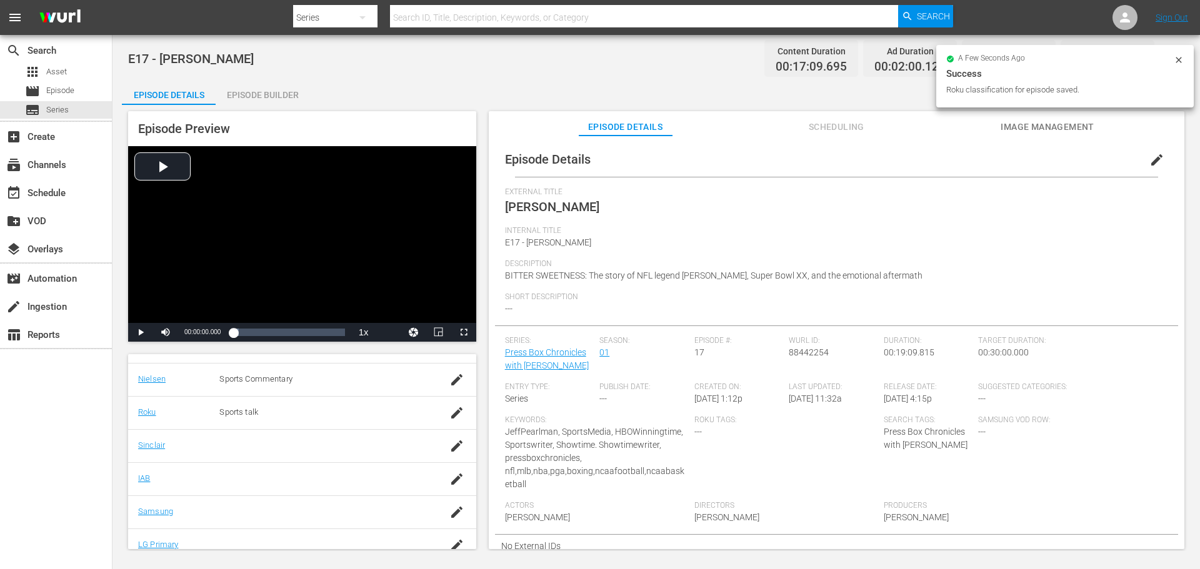
scroll to position [250, 0]
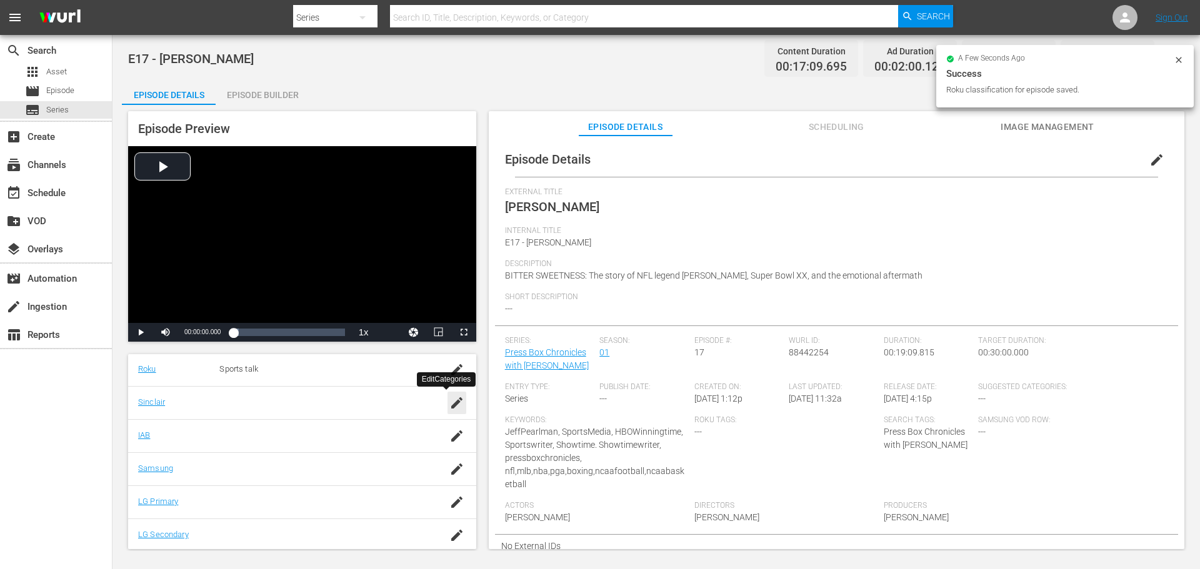
click at [449, 405] on icon "button" at bounding box center [456, 403] width 15 height 15
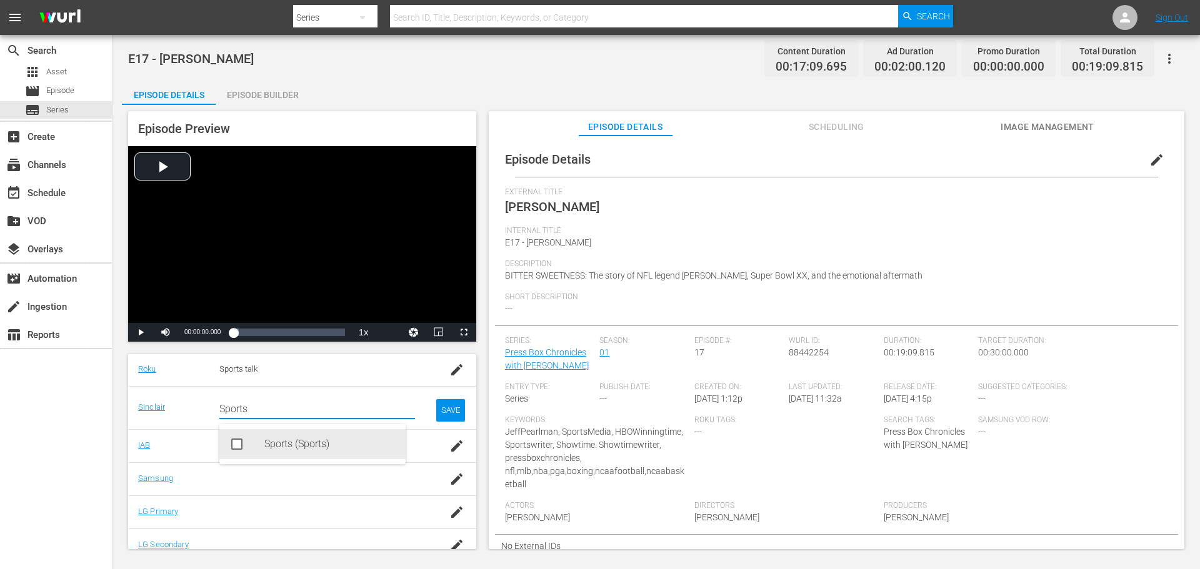
click at [267, 446] on div "Sports (Sports)" at bounding box center [329, 444] width 131 height 30
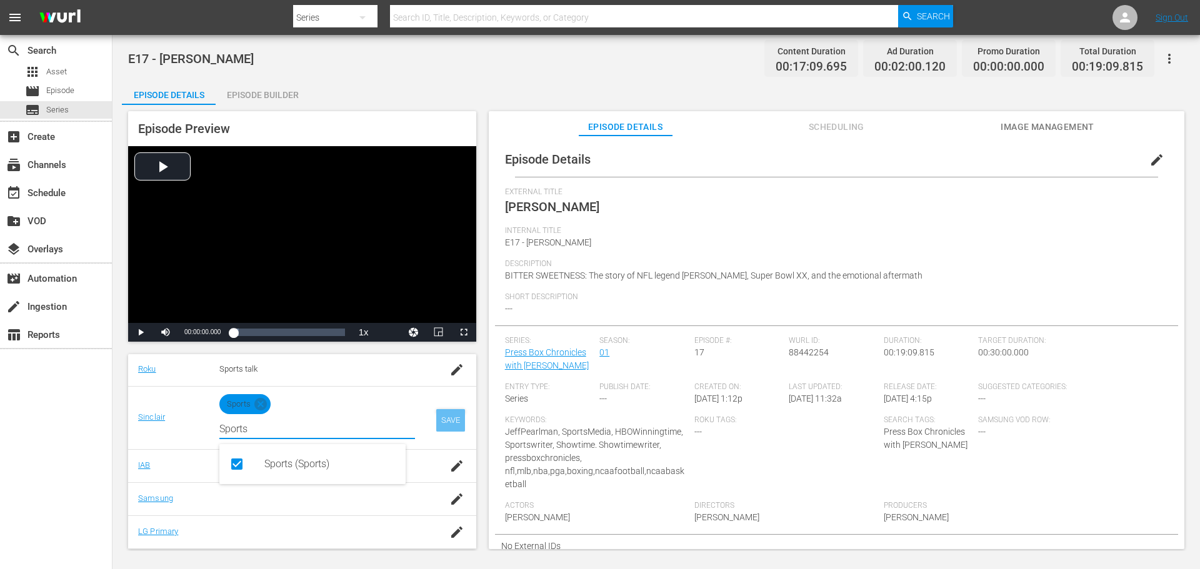
type input "Sports"
click at [448, 409] on div "SAVE" at bounding box center [450, 420] width 29 height 22
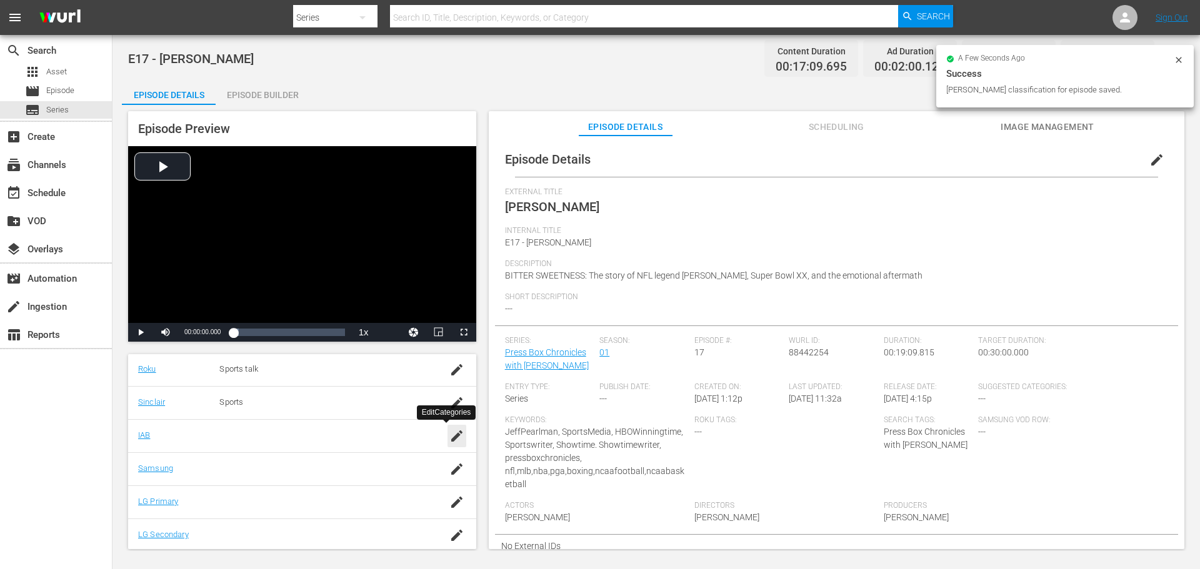
click at [451, 437] on icon "button" at bounding box center [456, 436] width 15 height 15
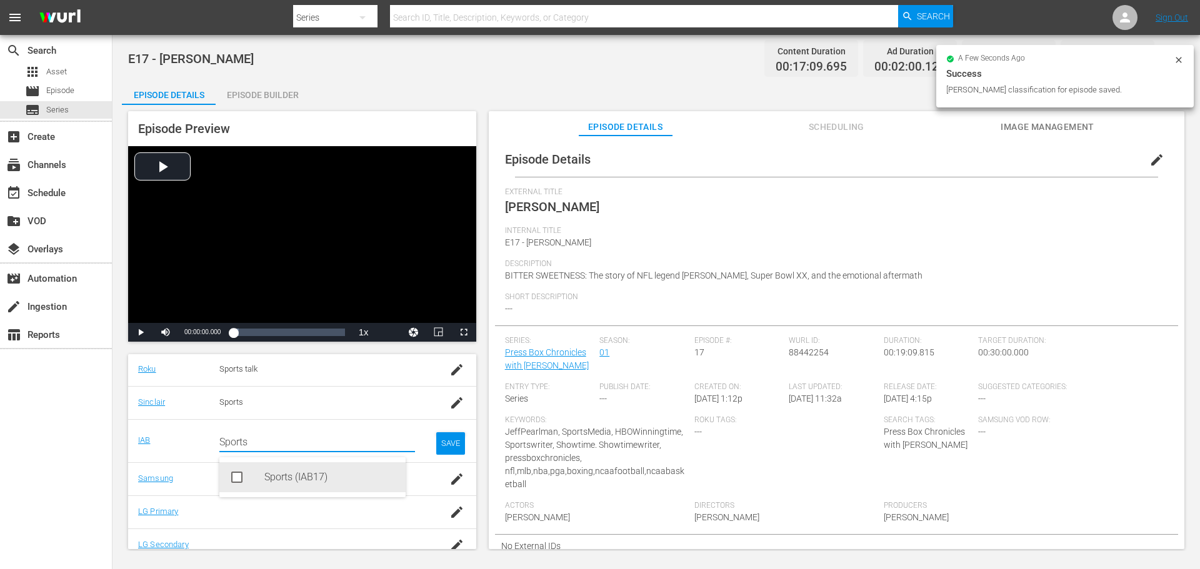
click at [257, 481] on div "Sports (IAB17)" at bounding box center [312, 477] width 186 height 30
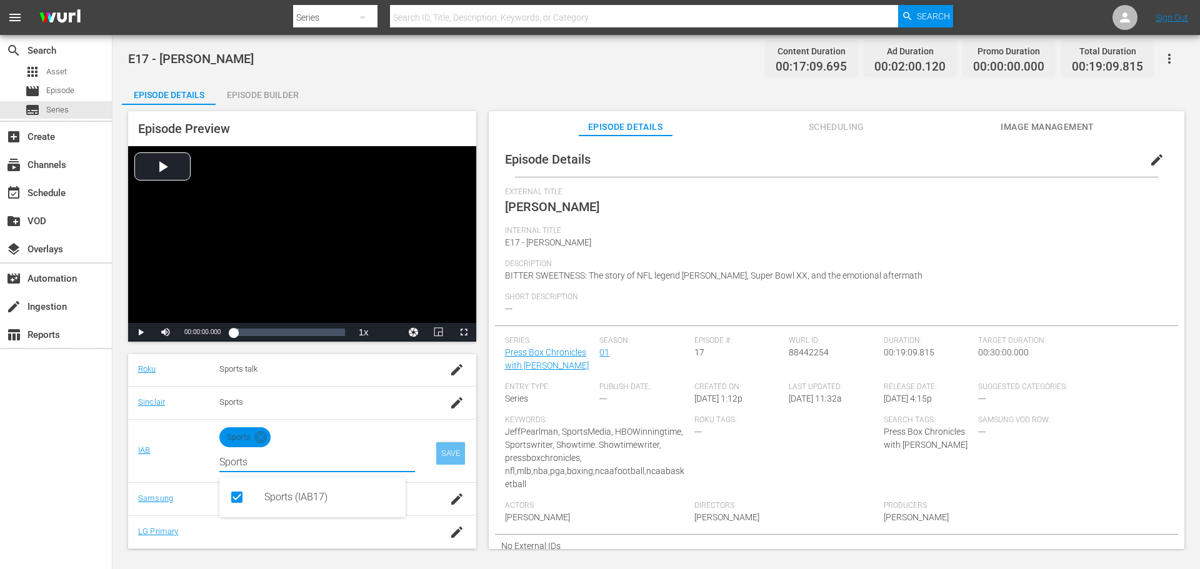
type input "Sports"
drag, startPoint x: 444, startPoint y: 452, endPoint x: 442, endPoint y: 465, distance: 12.6
click at [444, 453] on div "SAVE" at bounding box center [450, 453] width 29 height 22
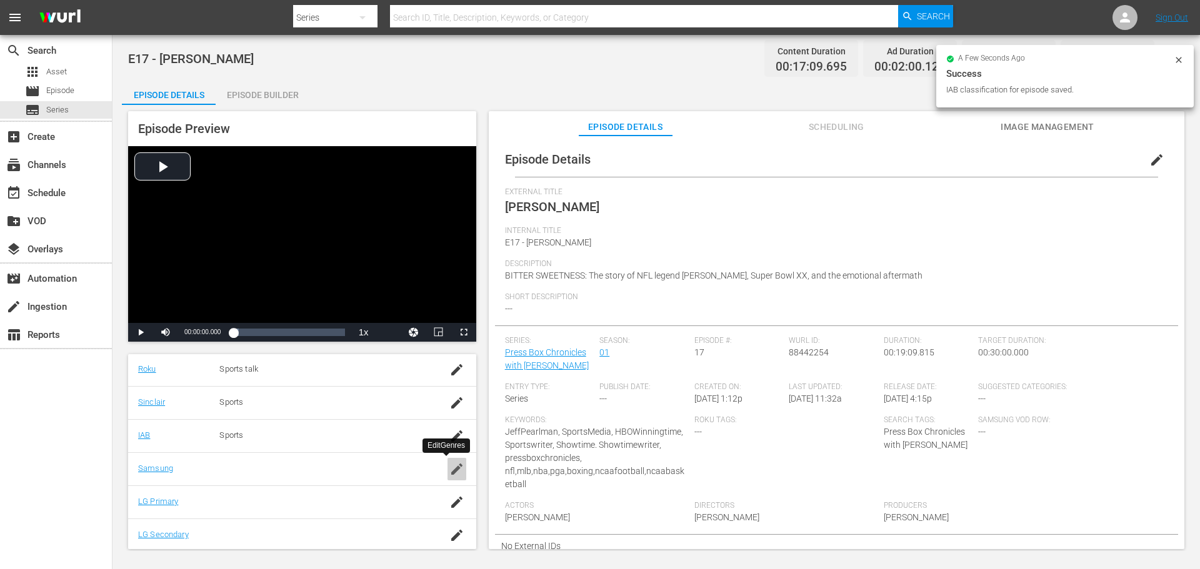
click at [452, 476] on icon "button" at bounding box center [456, 469] width 15 height 15
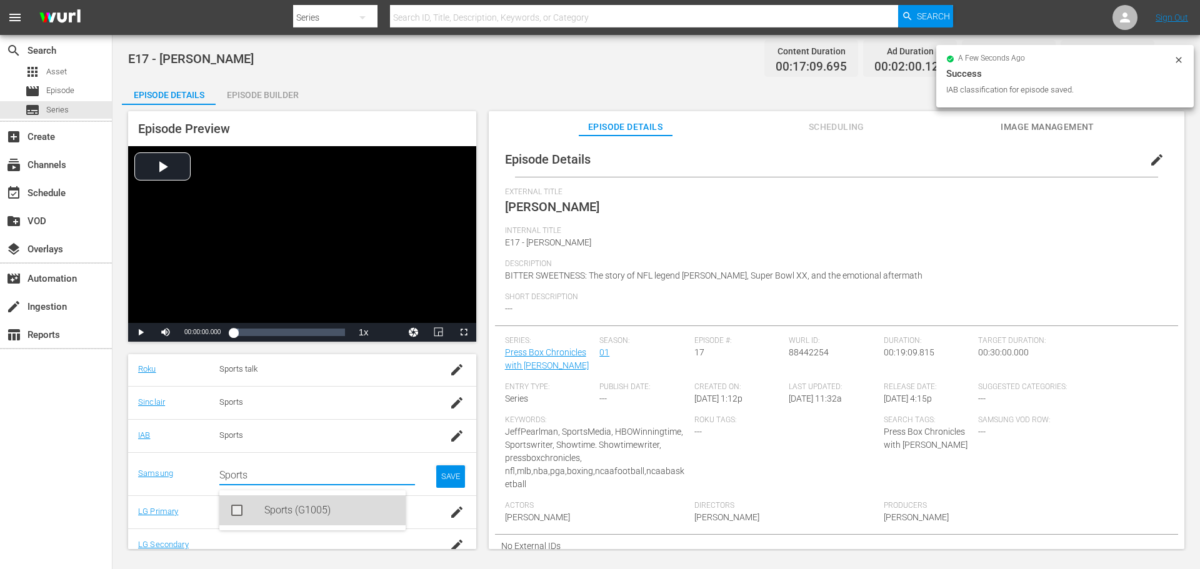
drag, startPoint x: 256, startPoint y: 510, endPoint x: 282, endPoint y: 516, distance: 27.0
click at [257, 510] on div "Sports (G1005)" at bounding box center [312, 511] width 186 height 30
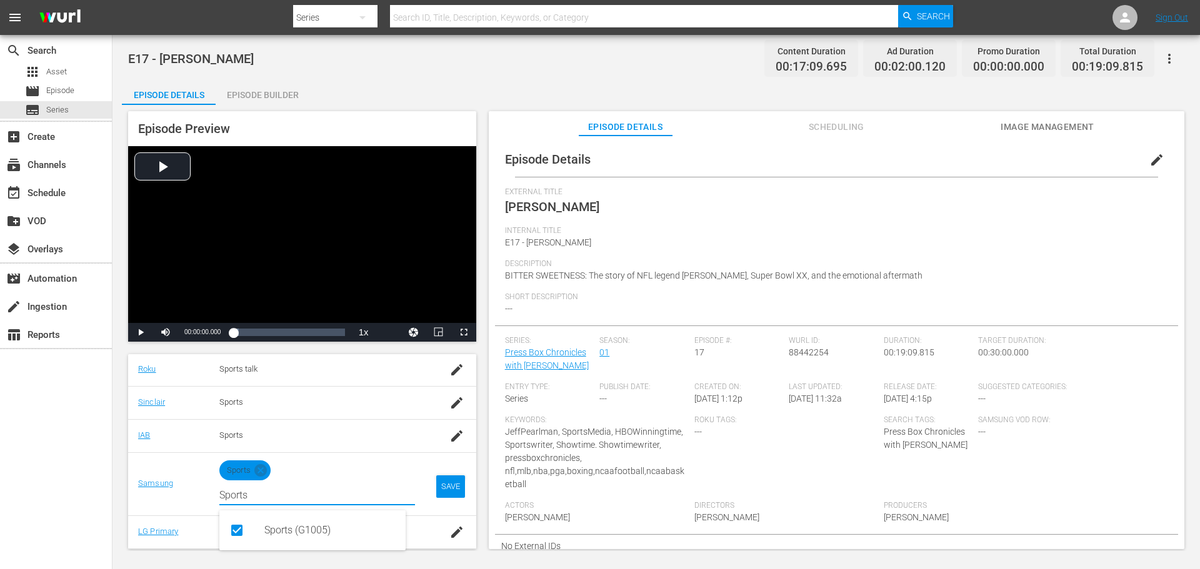
type input "Sports"
click at [436, 487] on div "SAVE" at bounding box center [450, 487] width 29 height 22
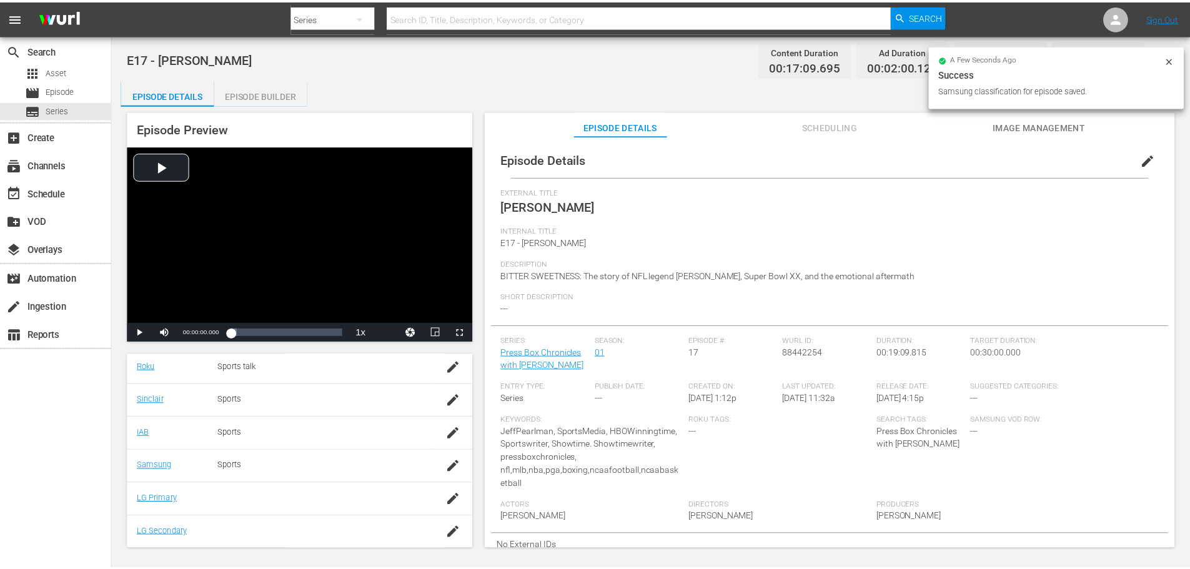
scroll to position [253, 0]
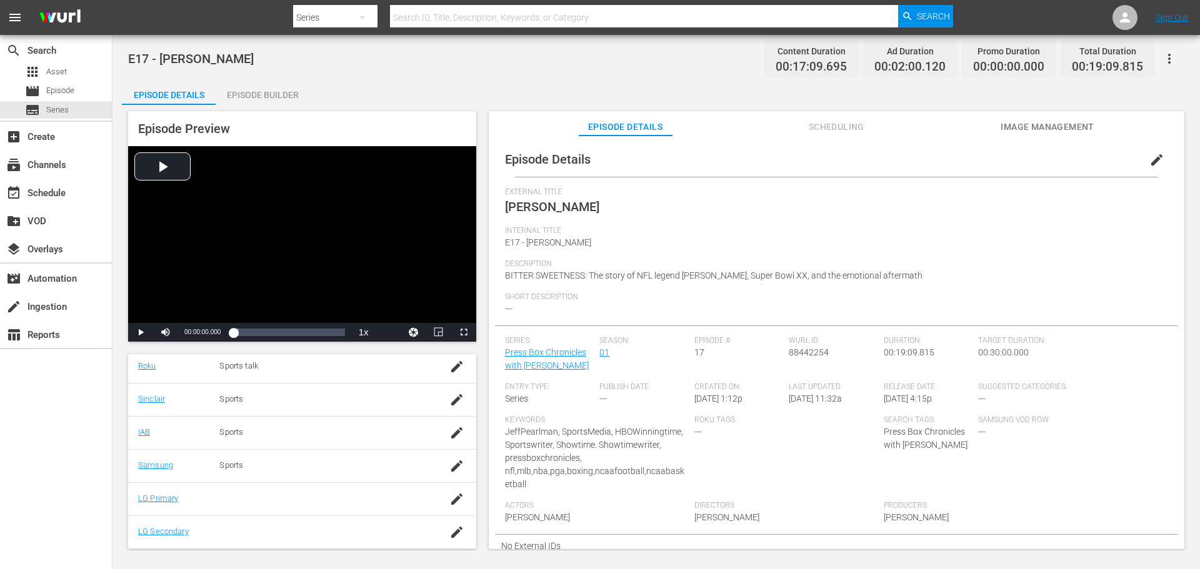
click at [255, 84] on div "Episode Builder" at bounding box center [263, 95] width 94 height 30
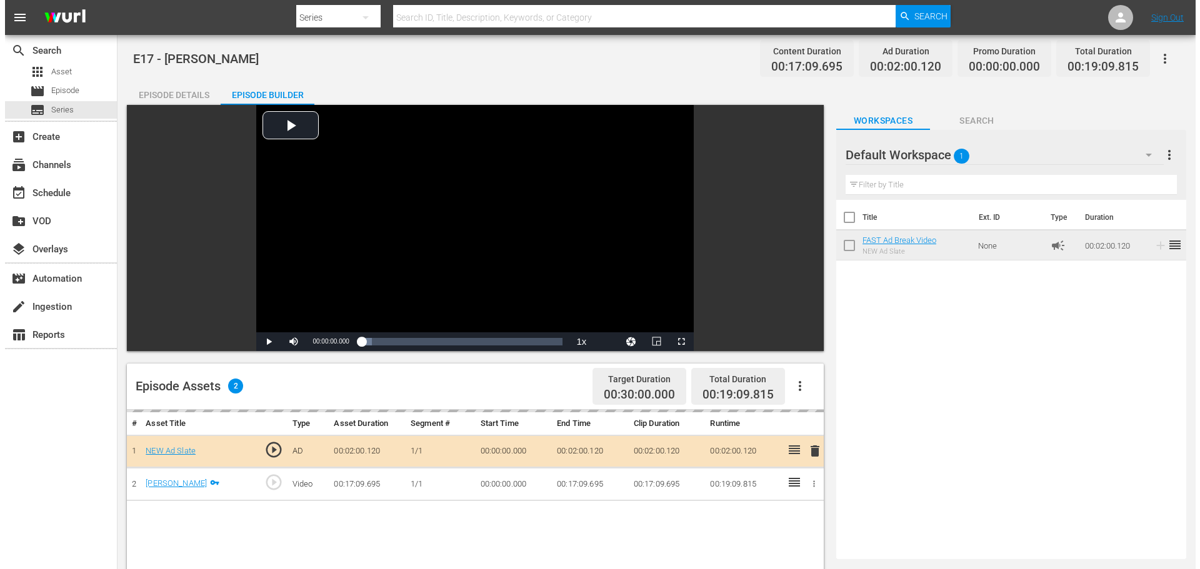
scroll to position [251, 0]
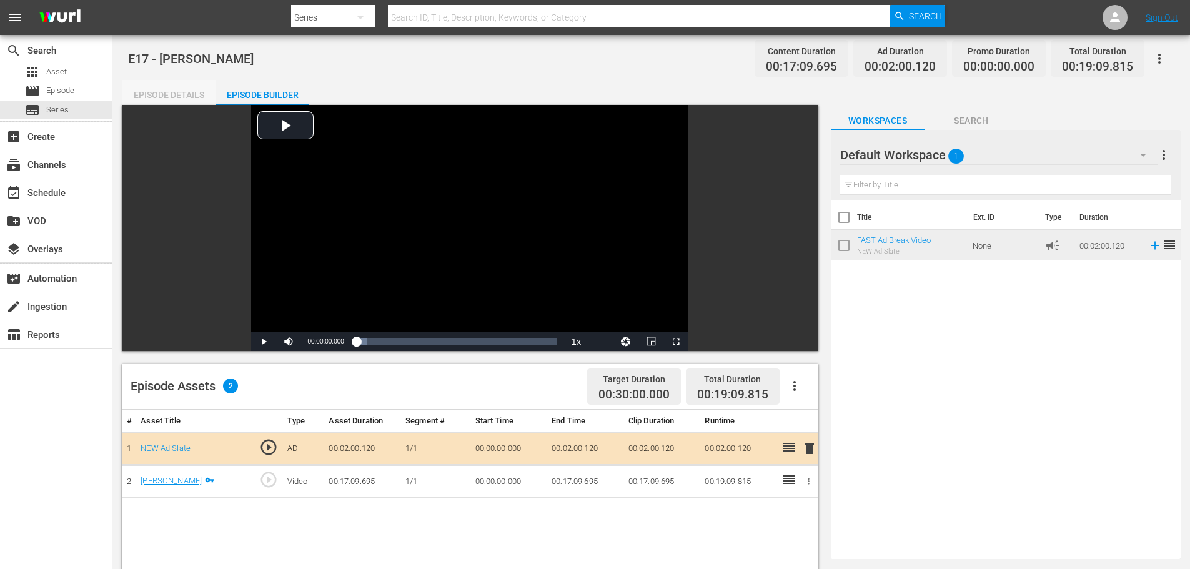
click at [140, 88] on div "Episode Details" at bounding box center [169, 95] width 94 height 30
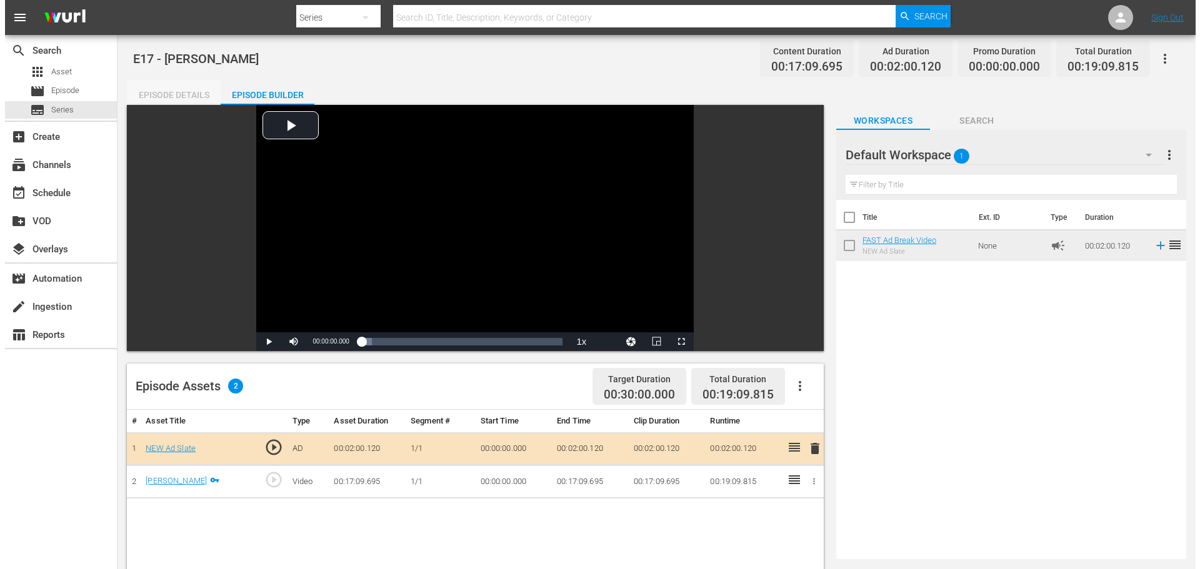
scroll to position [253, 0]
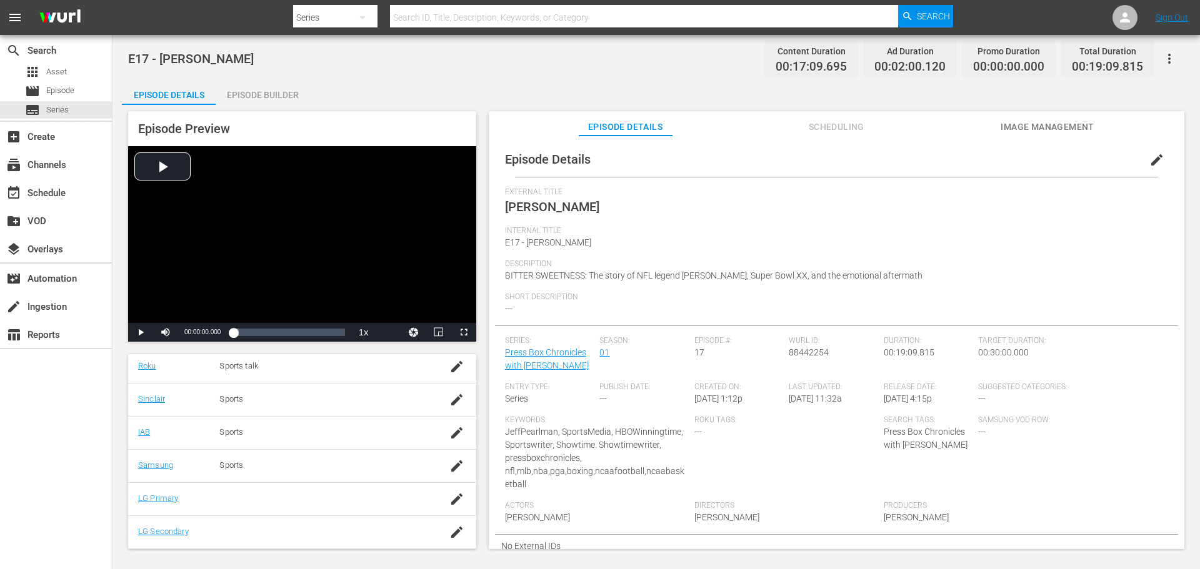
click at [988, 119] on div "Episode Details Scheduling Image Management" at bounding box center [836, 123] width 633 height 25
click at [1017, 128] on span "Image Management" at bounding box center [1047, 127] width 94 height 16
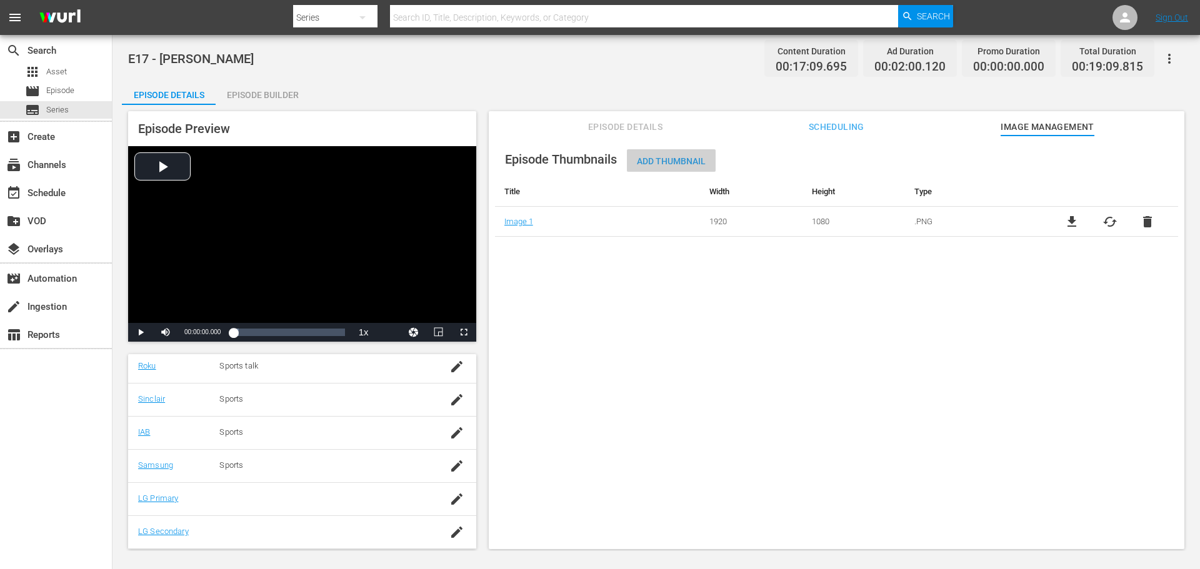
click at [662, 162] on span "Add Thumbnail" at bounding box center [671, 161] width 89 height 10
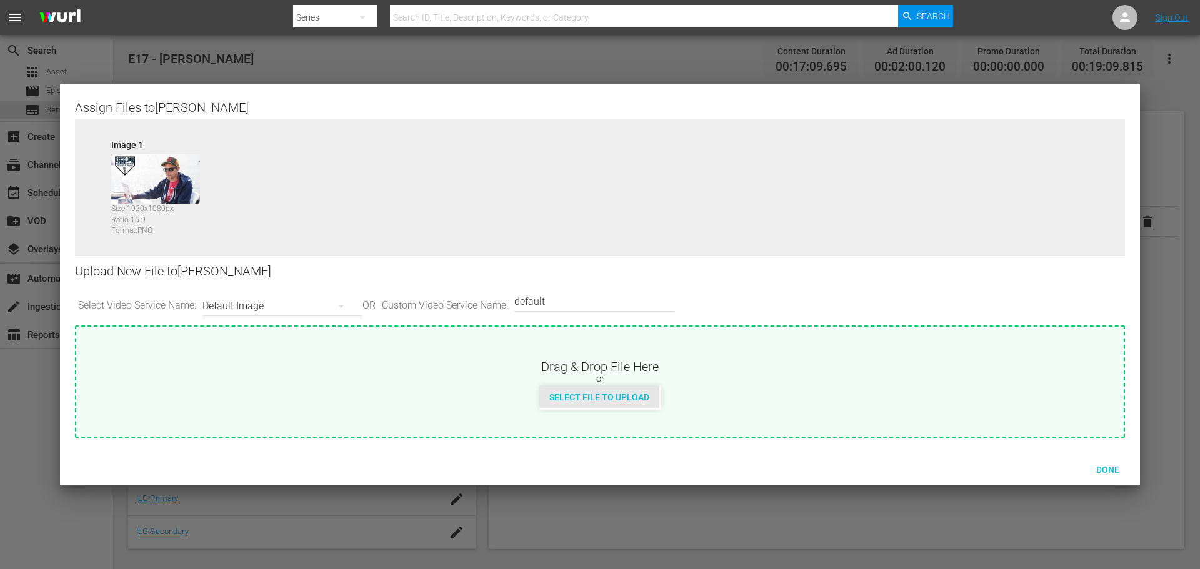
click at [570, 400] on span "Select File to Upload" at bounding box center [599, 397] width 120 height 10
type input "C:\fakepath\PBC_PRIMARY_THUMB.png"
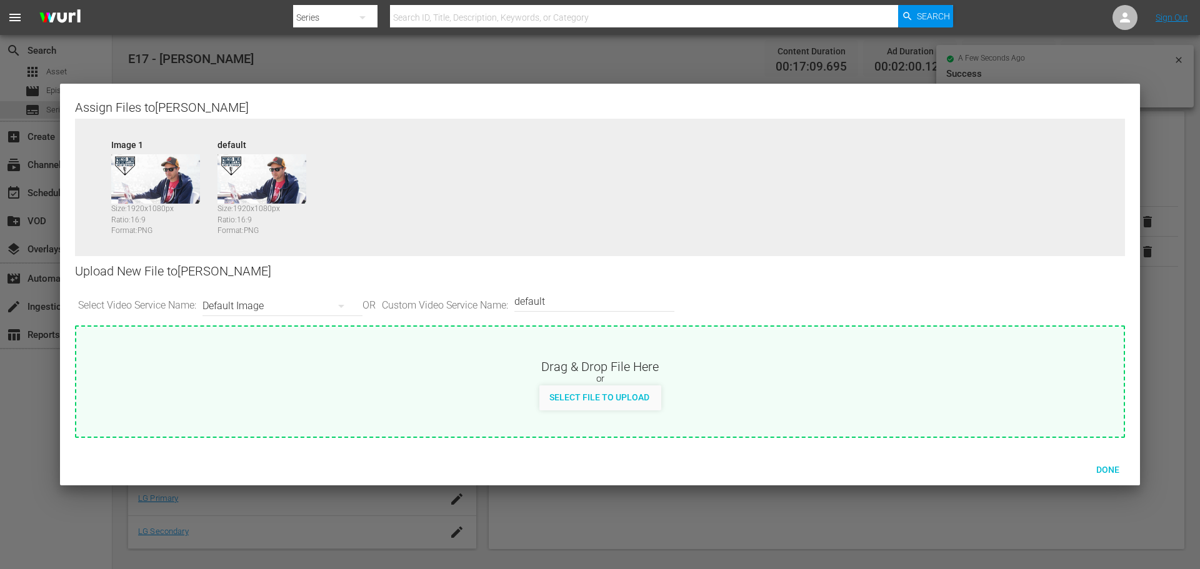
click at [306, 305] on div "Default Image" at bounding box center [279, 306] width 154 height 35
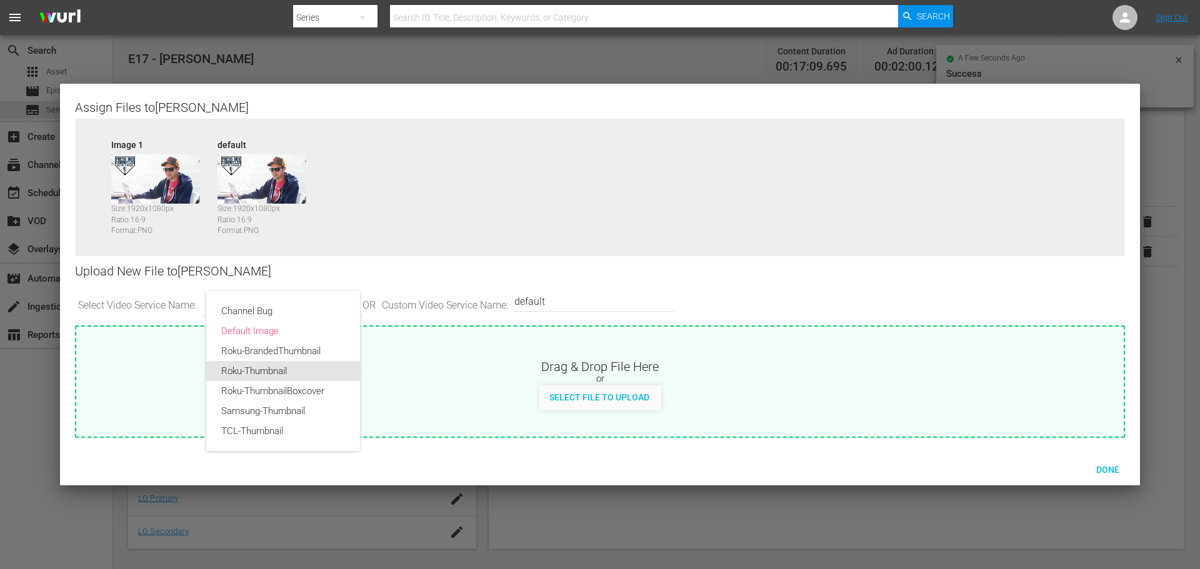
click at [284, 369] on div "Roku-Thumbnail" at bounding box center [283, 371] width 124 height 20
type input "Roku-Thumbnail"
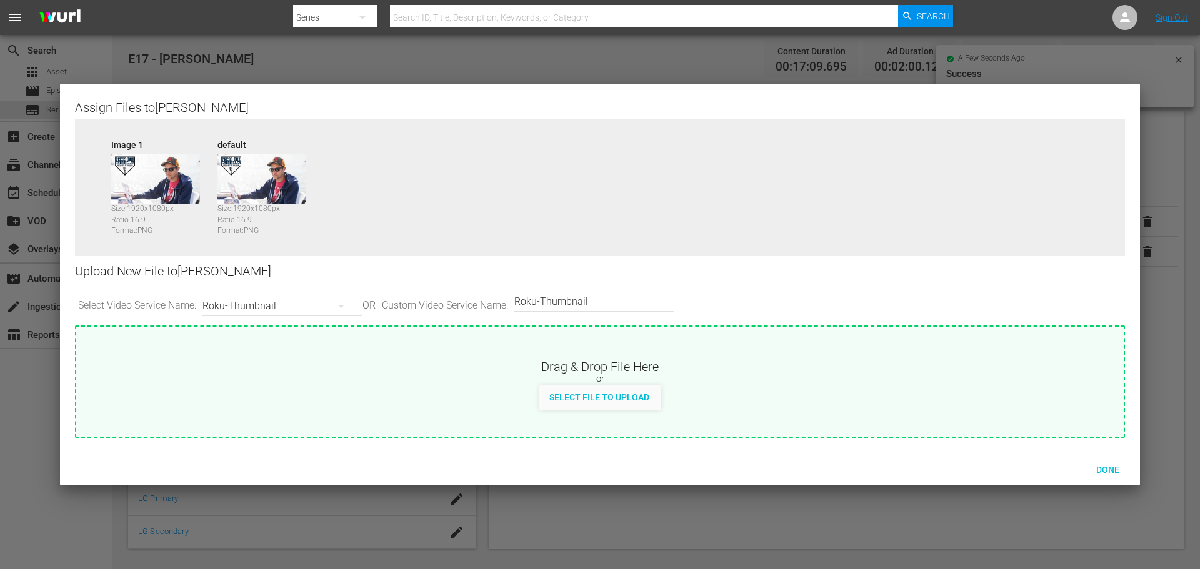
click at [575, 396] on span "Select File to Upload" at bounding box center [599, 397] width 120 height 10
type input "C:\fakepath\PrimaryThumb.png"
click at [279, 305] on div "Roku-Thumbnail" at bounding box center [279, 306] width 154 height 35
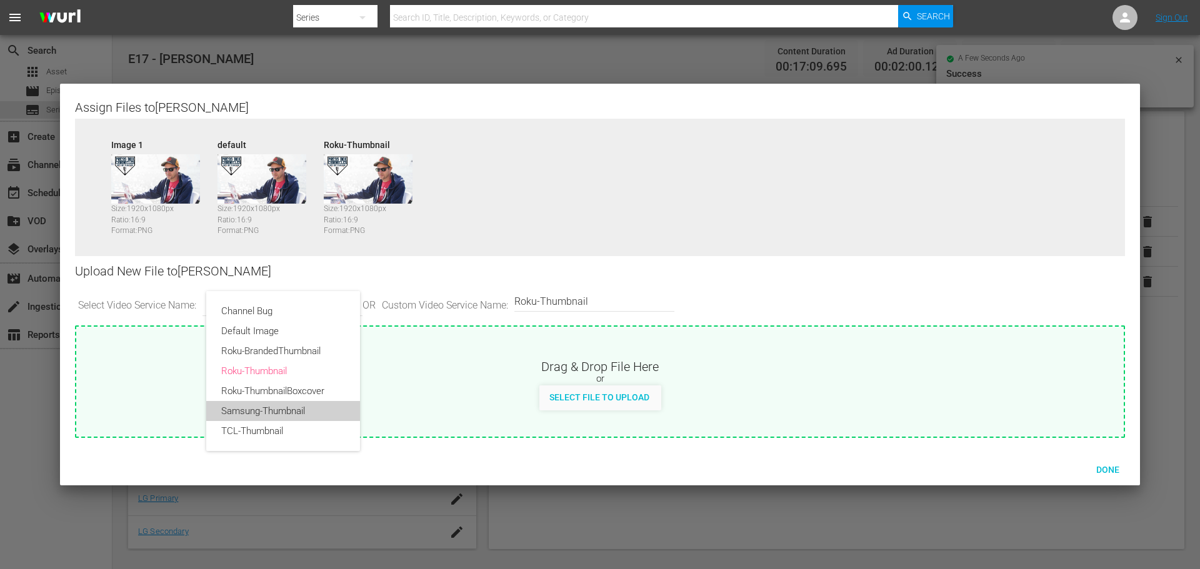
click at [306, 409] on div "Samsung-Thumbnail" at bounding box center [283, 411] width 124 height 20
type input "Samsung-Thumbnail"
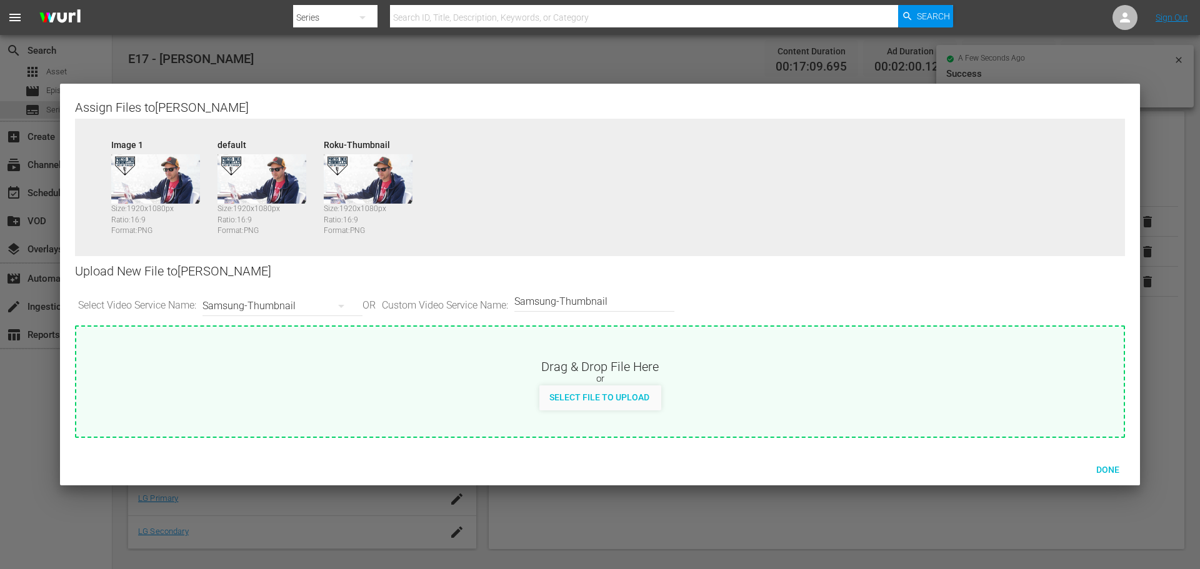
click at [577, 407] on div "Select File to Upload" at bounding box center [600, 398] width 122 height 25
type input "C:\fakepath\PrimaryThumb.png"
click at [312, 304] on div "Samsung-Thumbnail" at bounding box center [279, 306] width 154 height 35
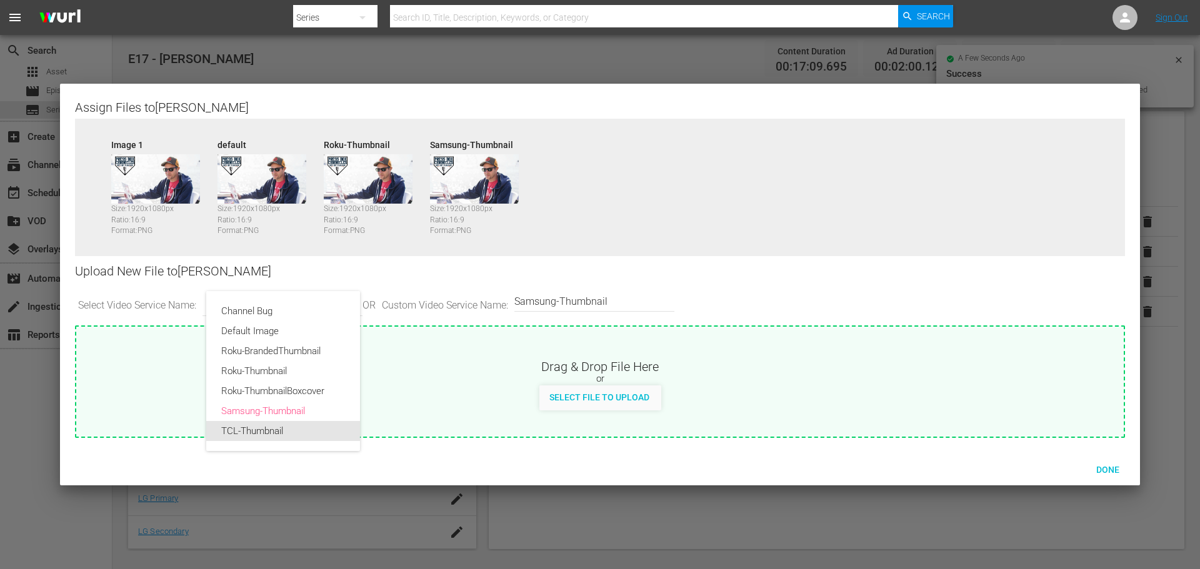
drag, startPoint x: 291, startPoint y: 426, endPoint x: 378, endPoint y: 403, distance: 89.7
click at [291, 426] on div "TCL-Thumbnail" at bounding box center [283, 431] width 124 height 20
type input "TCL-Thumbnail"
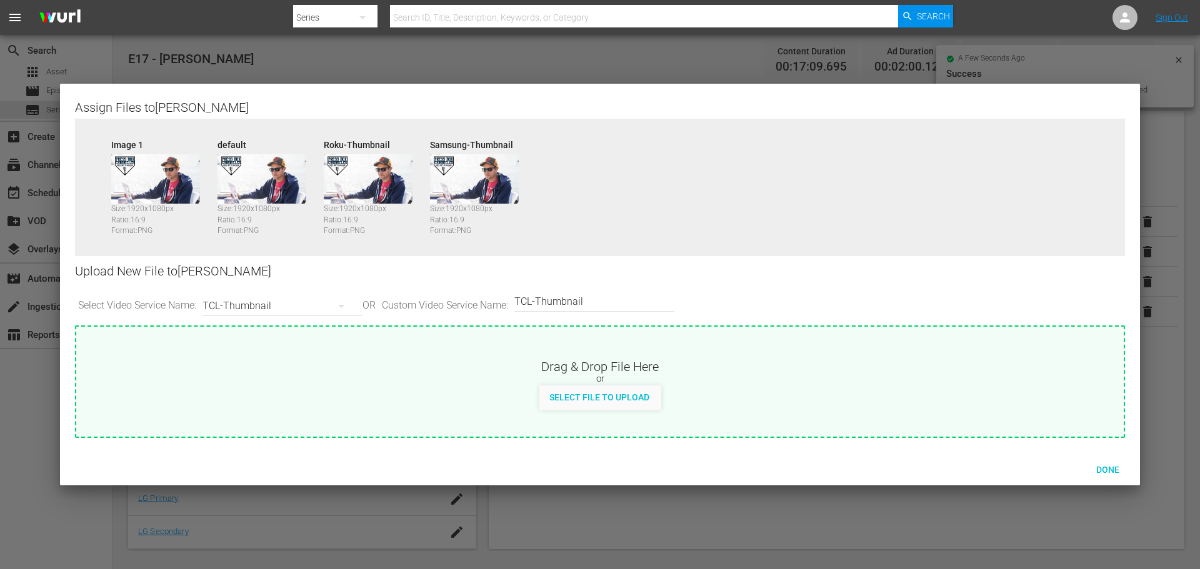
click at [575, 392] on span "Select File to Upload" at bounding box center [599, 397] width 120 height 10
type input "C:\fakepath\PrimaryThumb.png"
click at [1090, 468] on span "Done" at bounding box center [1107, 470] width 43 height 10
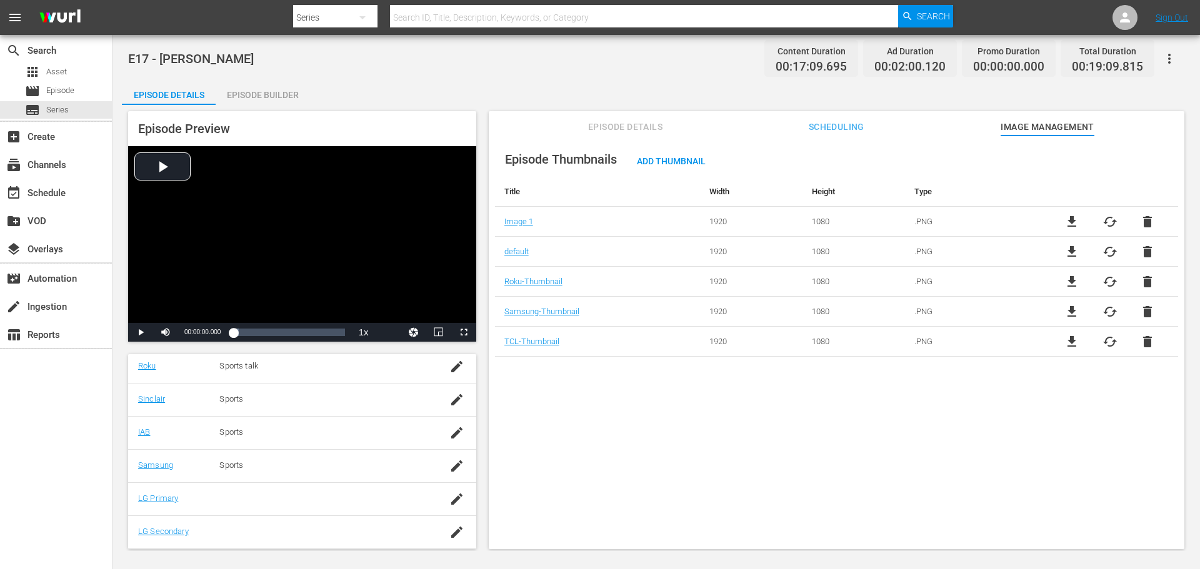
scroll to position [251, 0]
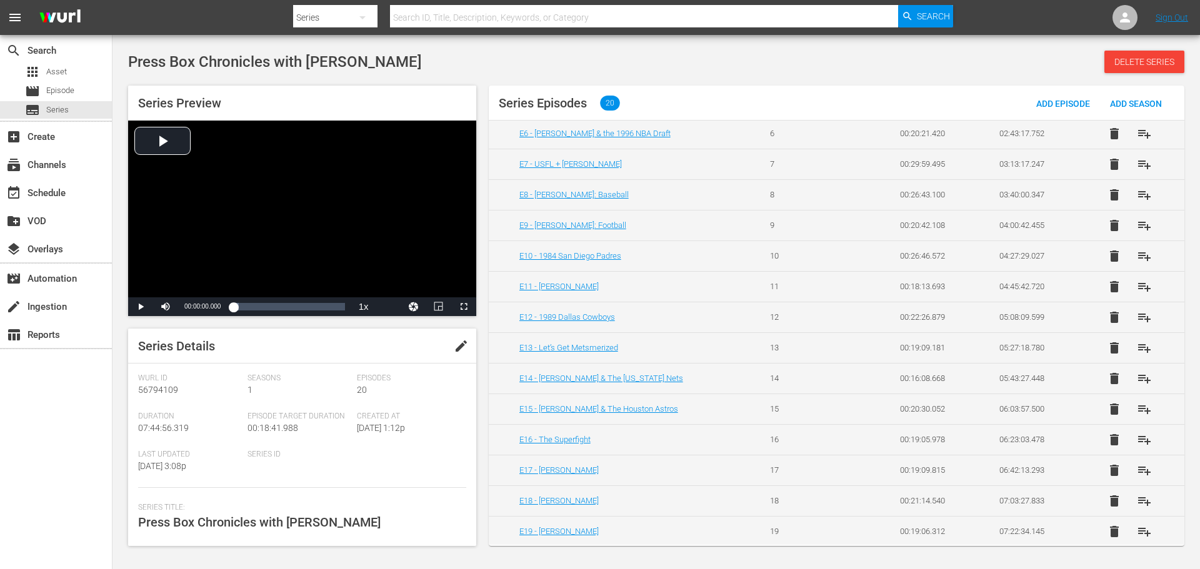
scroll to position [254, 0]
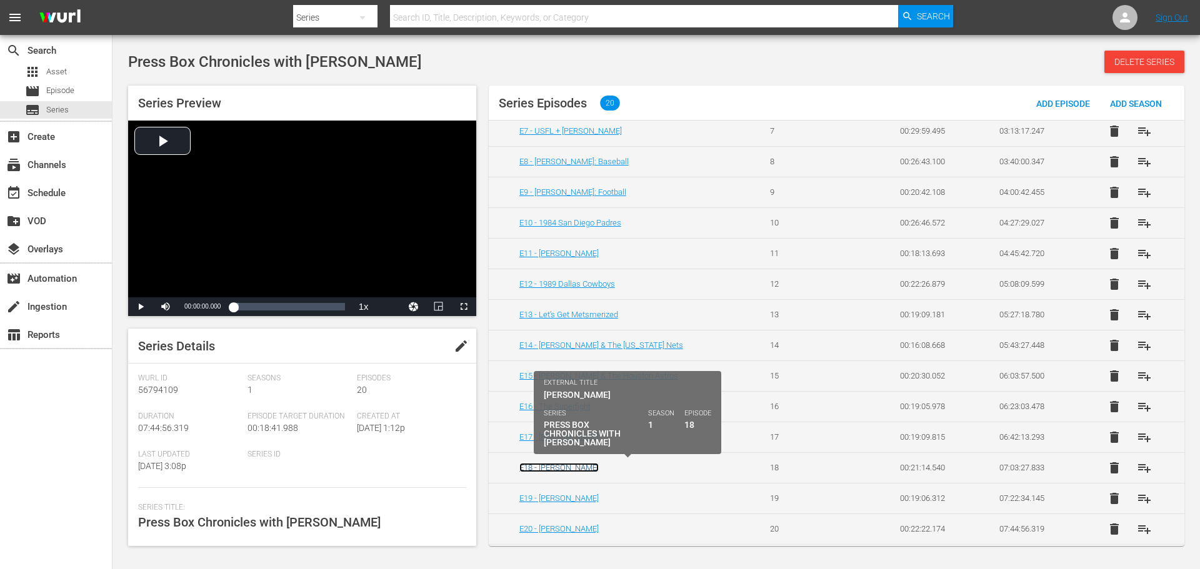
click at [578, 464] on link "E18 - [PERSON_NAME]" at bounding box center [558, 467] width 79 height 9
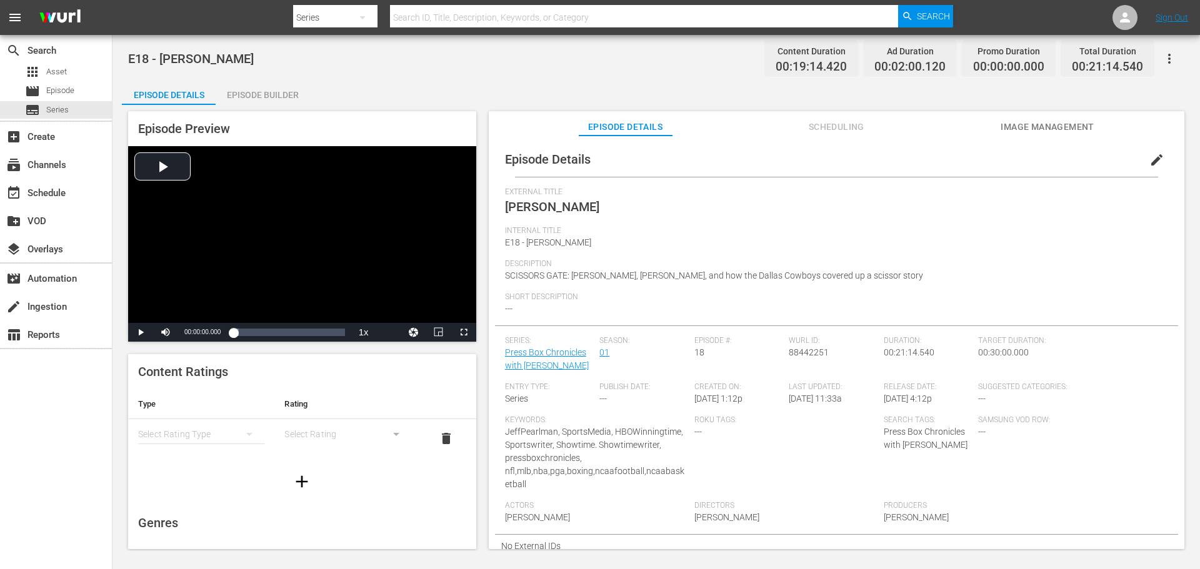
click at [287, 89] on div "Episode Builder" at bounding box center [263, 95] width 94 height 30
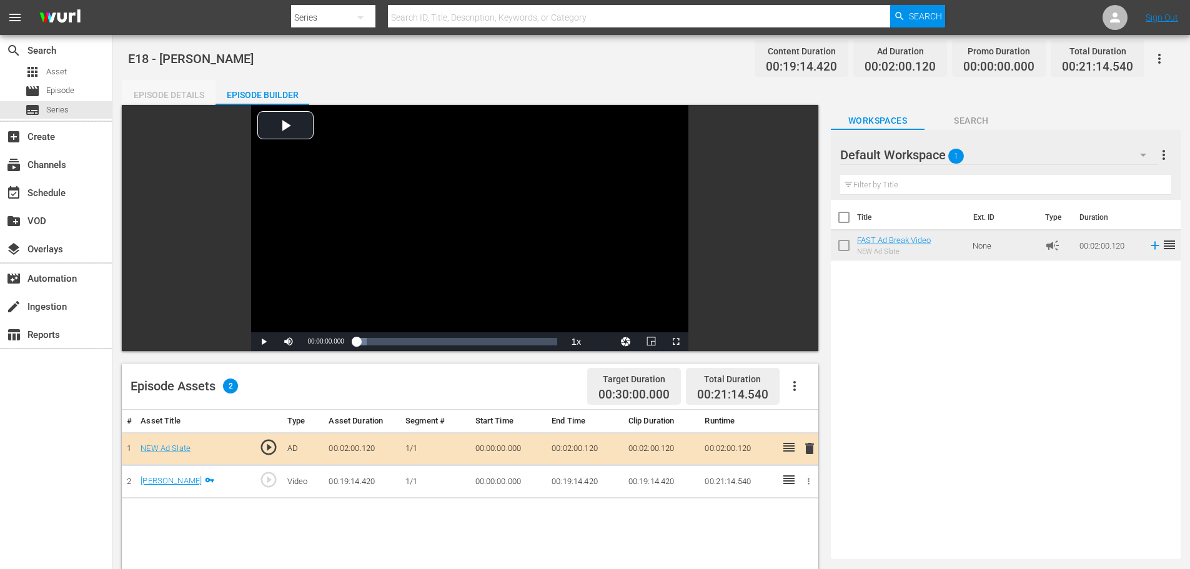
click at [161, 98] on div "Episode Details" at bounding box center [169, 95] width 94 height 30
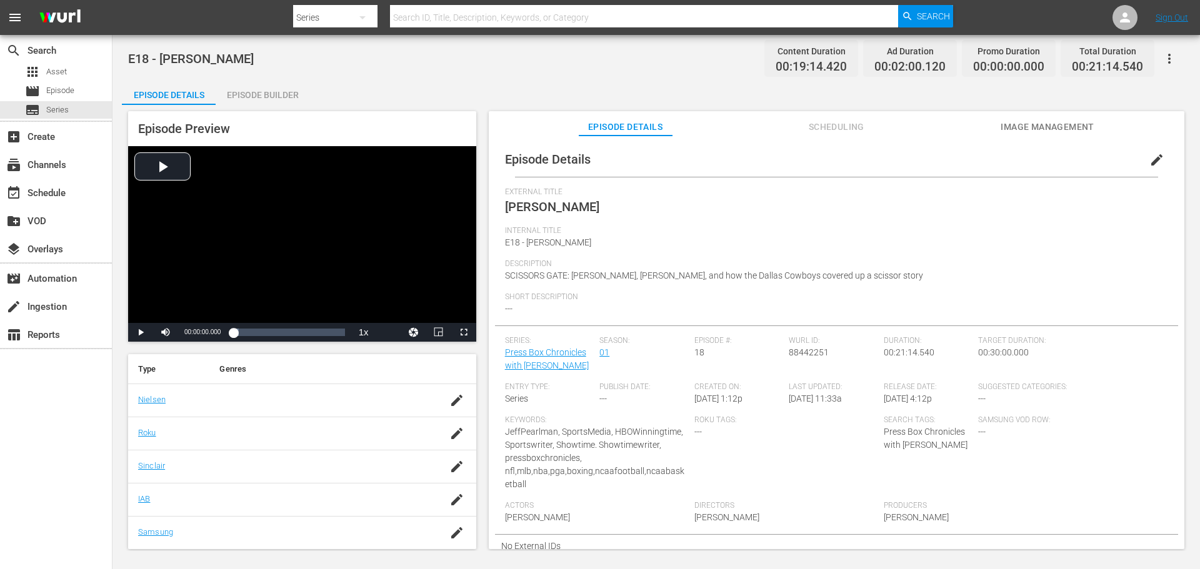
scroll to position [125, 0]
drag, startPoint x: 446, startPoint y: 460, endPoint x: 411, endPoint y: 466, distance: 35.4
click at [449, 461] on icon "button" at bounding box center [456, 461] width 15 height 15
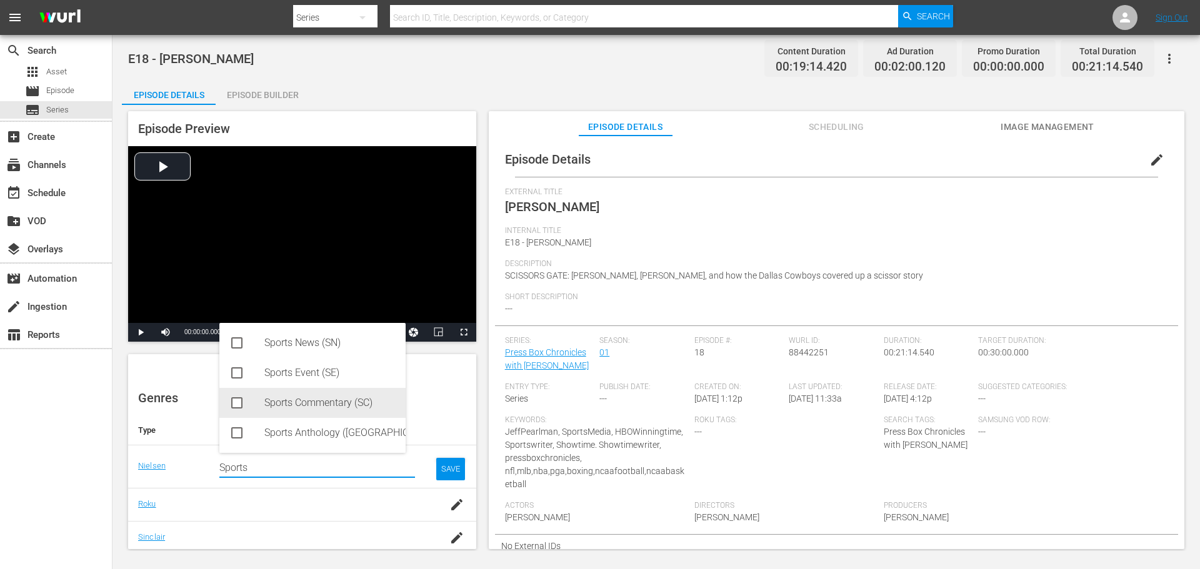
click at [242, 402] on icon at bounding box center [236, 402] width 11 height 11
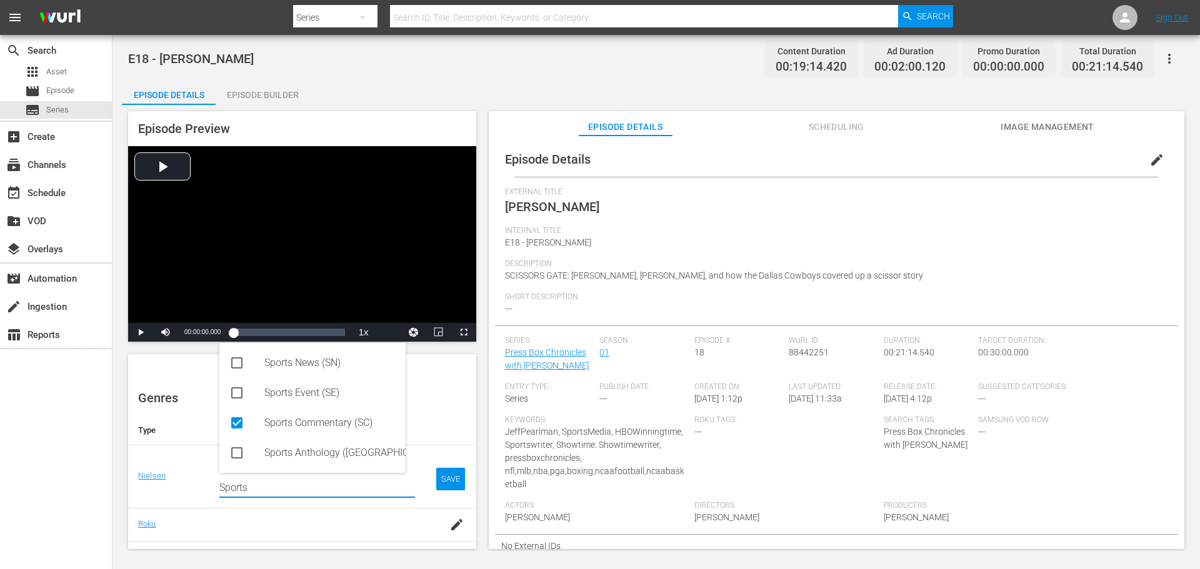
type input "Sports"
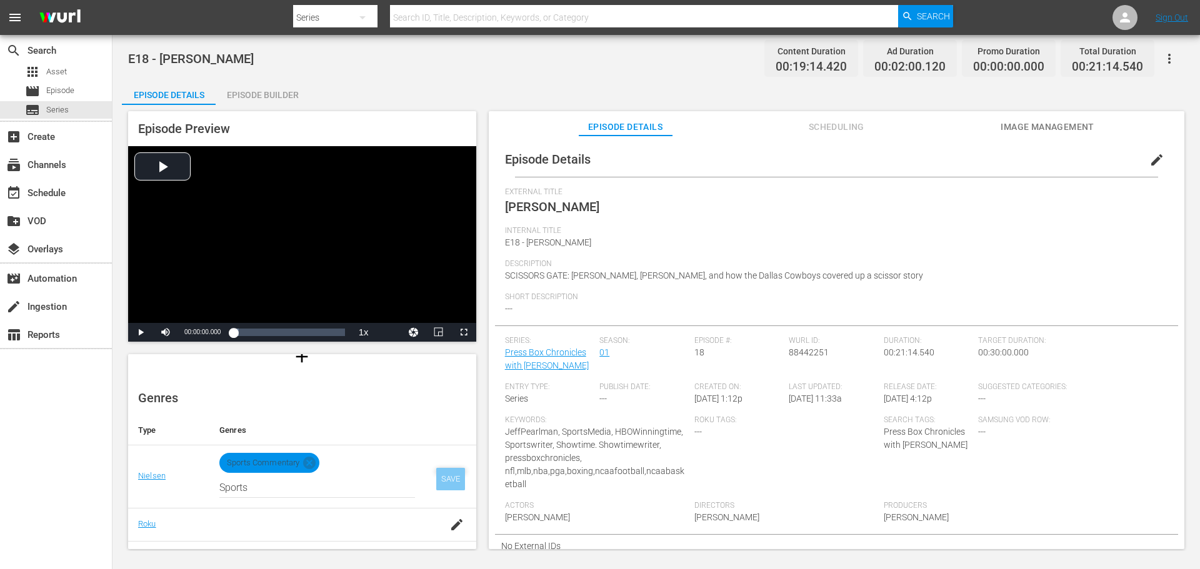
click at [436, 481] on div "SAVE" at bounding box center [450, 479] width 29 height 22
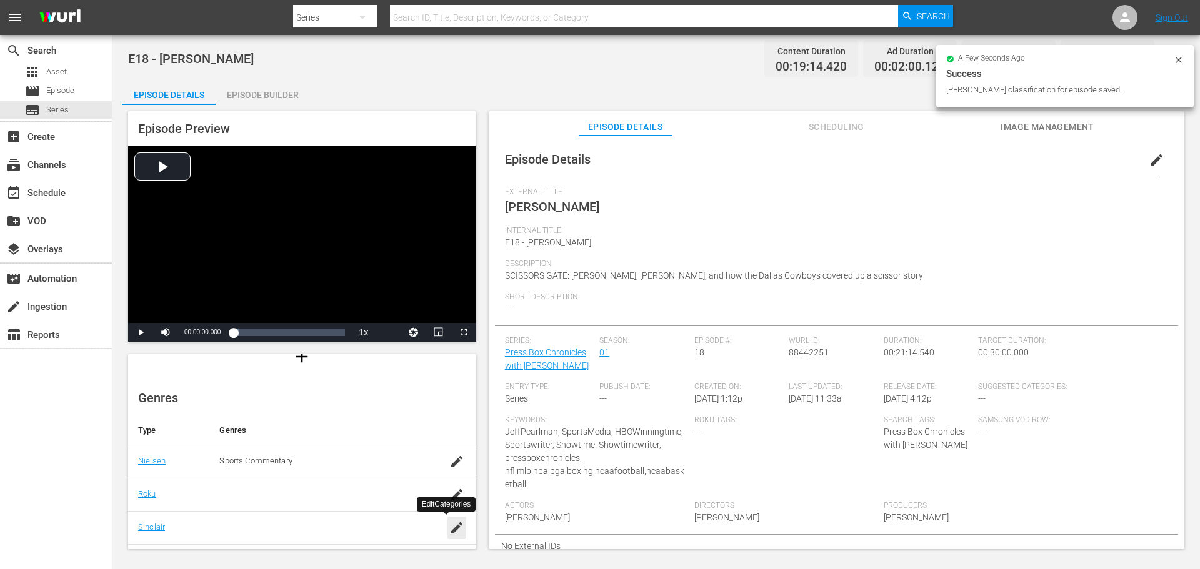
drag, startPoint x: 446, startPoint y: 526, endPoint x: 421, endPoint y: 519, distance: 26.5
click at [449, 524] on icon "button" at bounding box center [456, 528] width 15 height 15
click at [266, 500] on div at bounding box center [317, 495] width 196 height 12
click at [449, 488] on icon "button" at bounding box center [456, 494] width 15 height 15
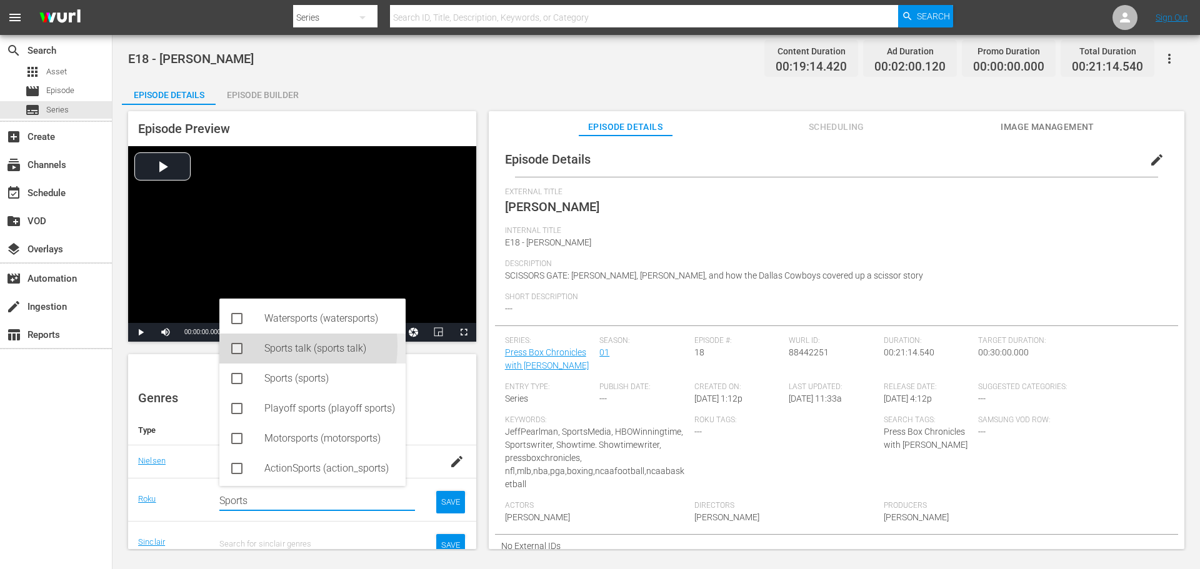
click at [272, 346] on div "Sports talk (sports talk)" at bounding box center [329, 349] width 131 height 30
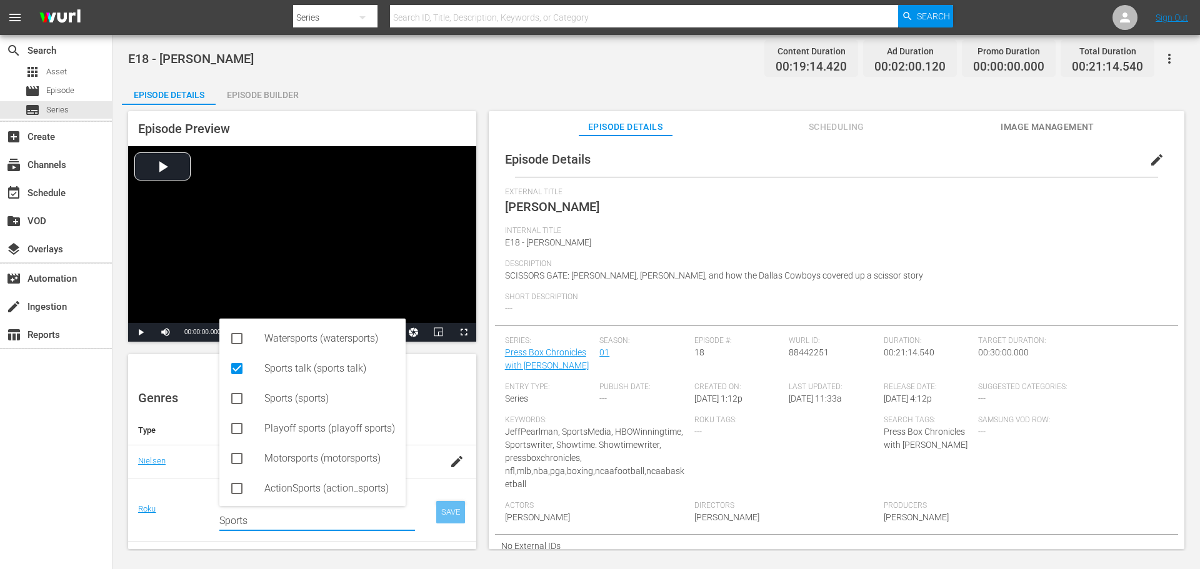
type input "Sports"
drag, startPoint x: 435, startPoint y: 506, endPoint x: 439, endPoint y: 516, distance: 10.9
click at [436, 506] on div "SAVE" at bounding box center [450, 512] width 29 height 22
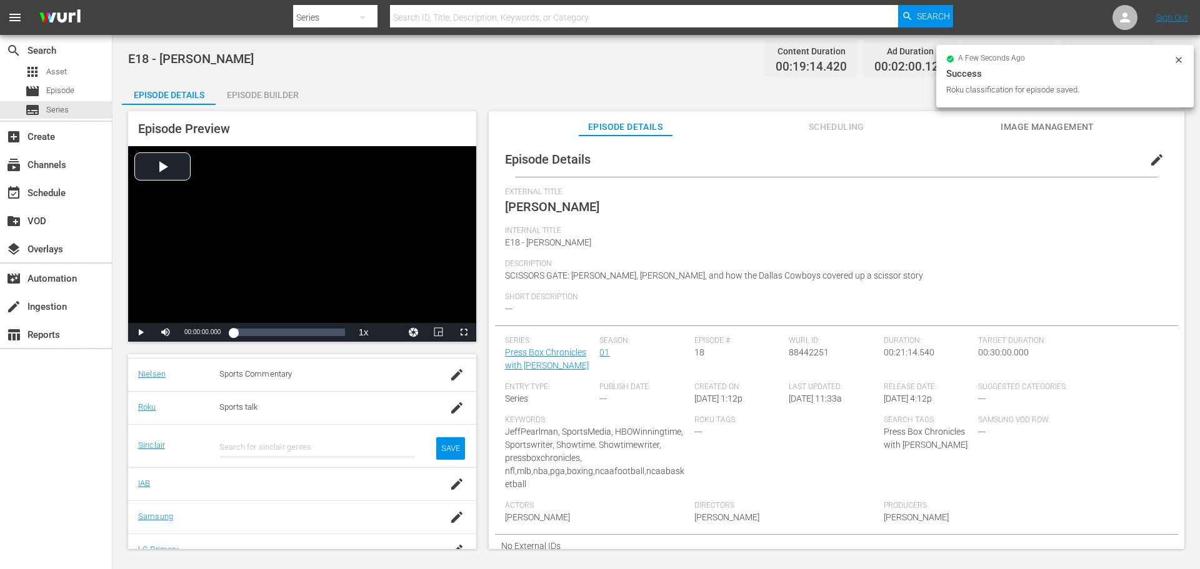
scroll to position [250, 0]
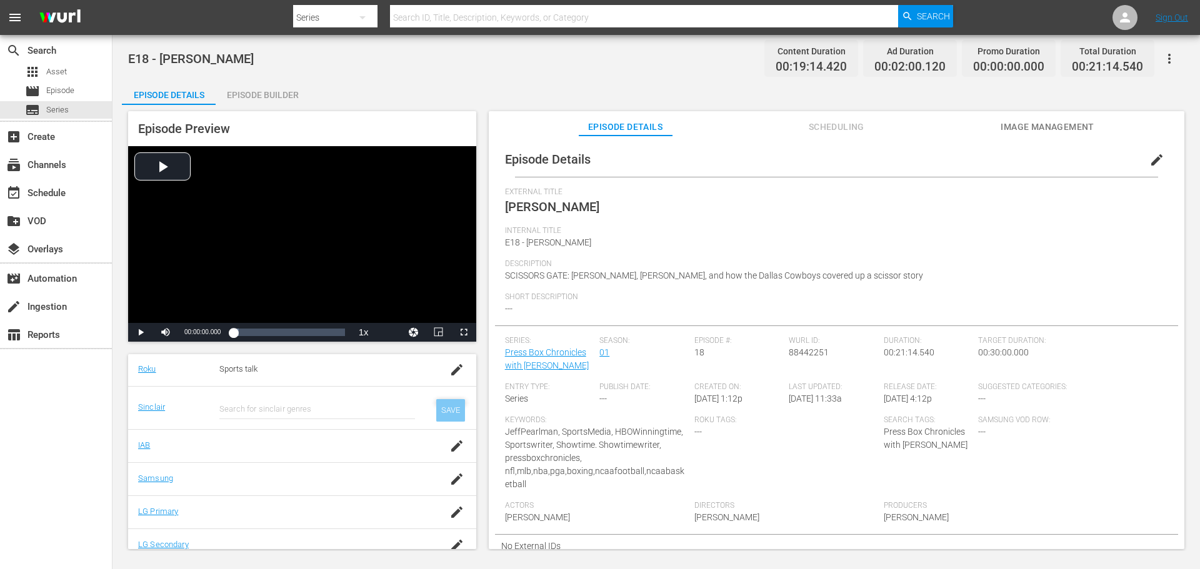
click at [439, 412] on div "SAVE" at bounding box center [450, 410] width 29 height 22
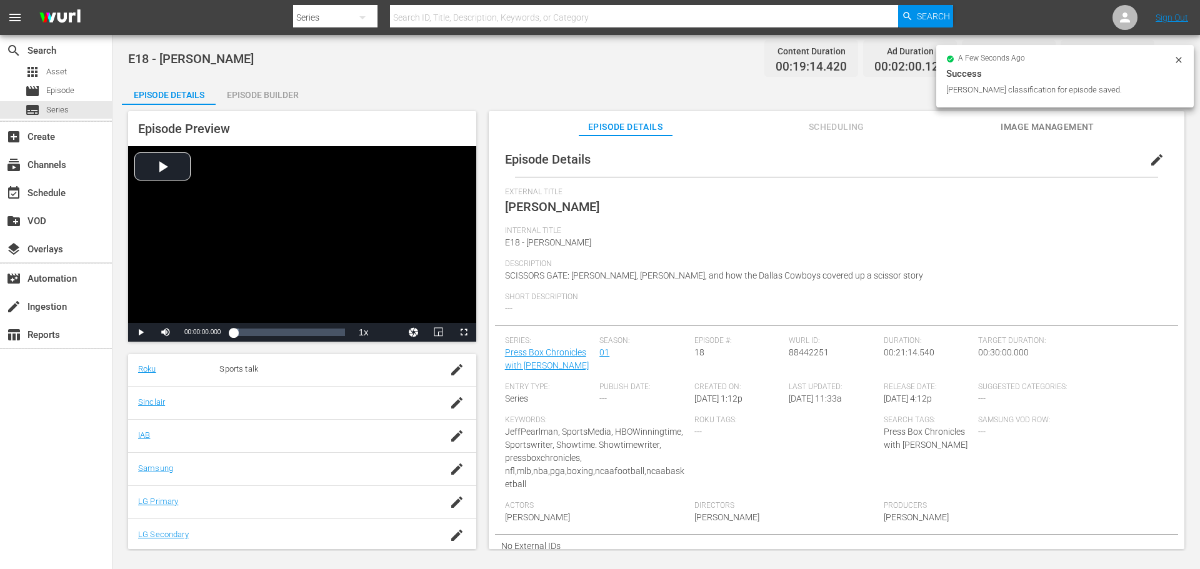
drag, startPoint x: 437, startPoint y: 403, endPoint x: 278, endPoint y: 393, distance: 159.0
click at [425, 419] on tr "Sinclair" at bounding box center [302, 435] width 348 height 33
click at [449, 404] on icon "button" at bounding box center [456, 403] width 15 height 15
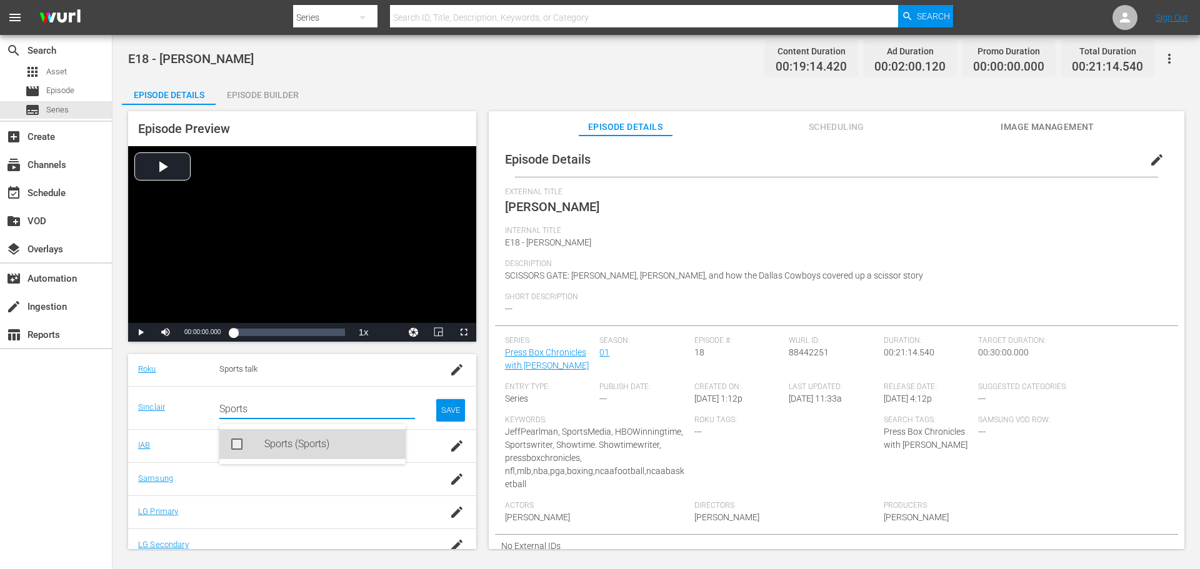
click at [257, 447] on div "Sports (Sports)" at bounding box center [312, 444] width 186 height 30
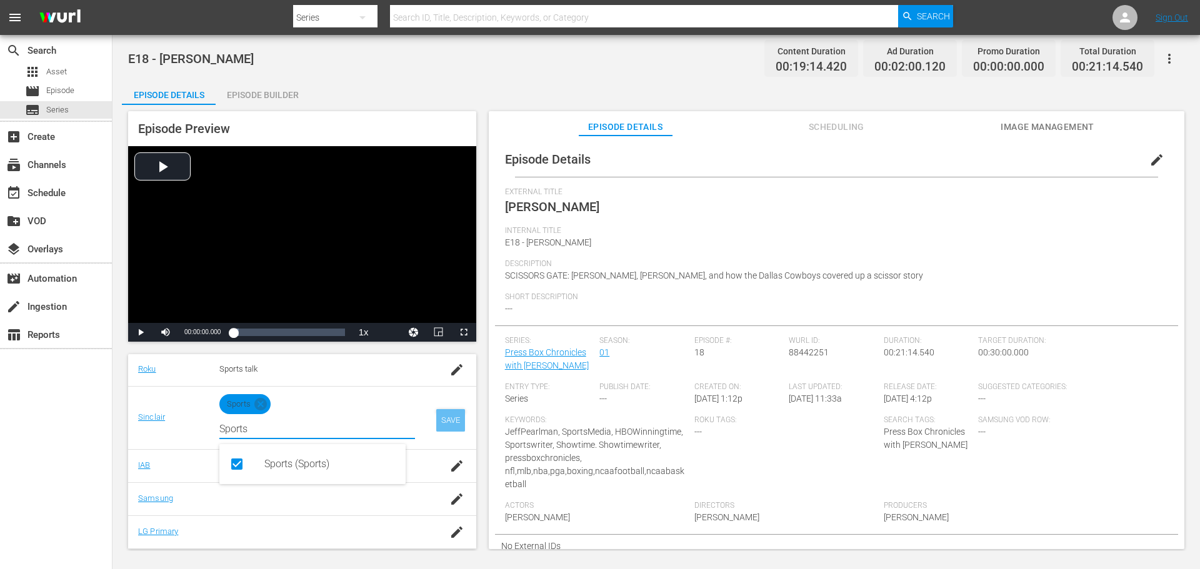
type input "Sports"
click at [436, 412] on div "SAVE" at bounding box center [450, 420] width 29 height 22
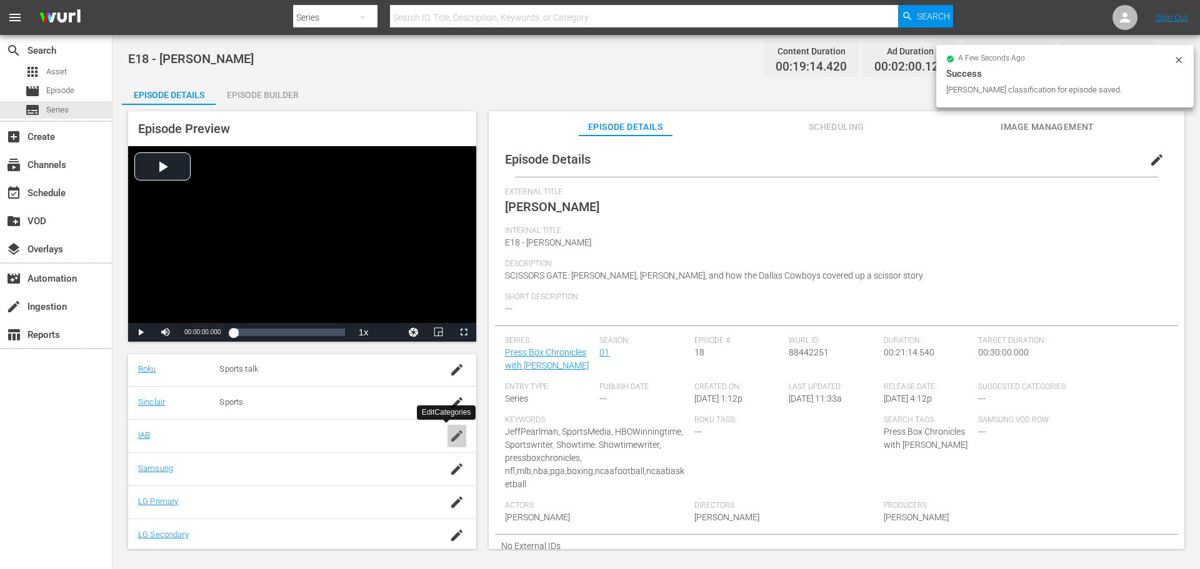
drag, startPoint x: 449, startPoint y: 437, endPoint x: 418, endPoint y: 441, distance: 31.5
click at [449, 437] on icon "button" at bounding box center [456, 436] width 15 height 15
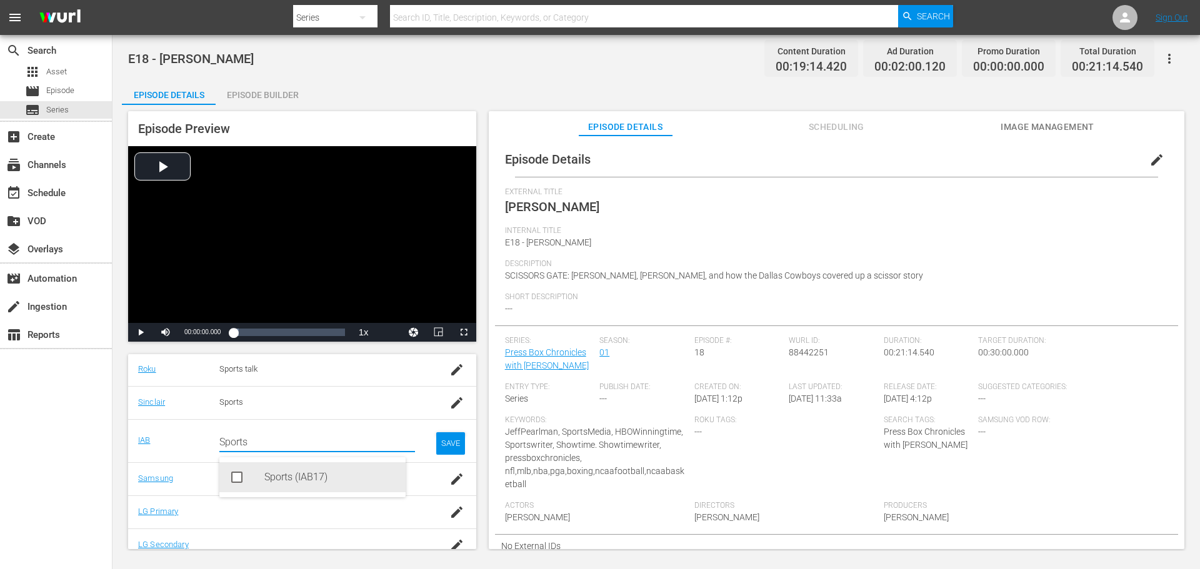
click at [287, 472] on div "Sports (IAB17)" at bounding box center [329, 477] width 131 height 30
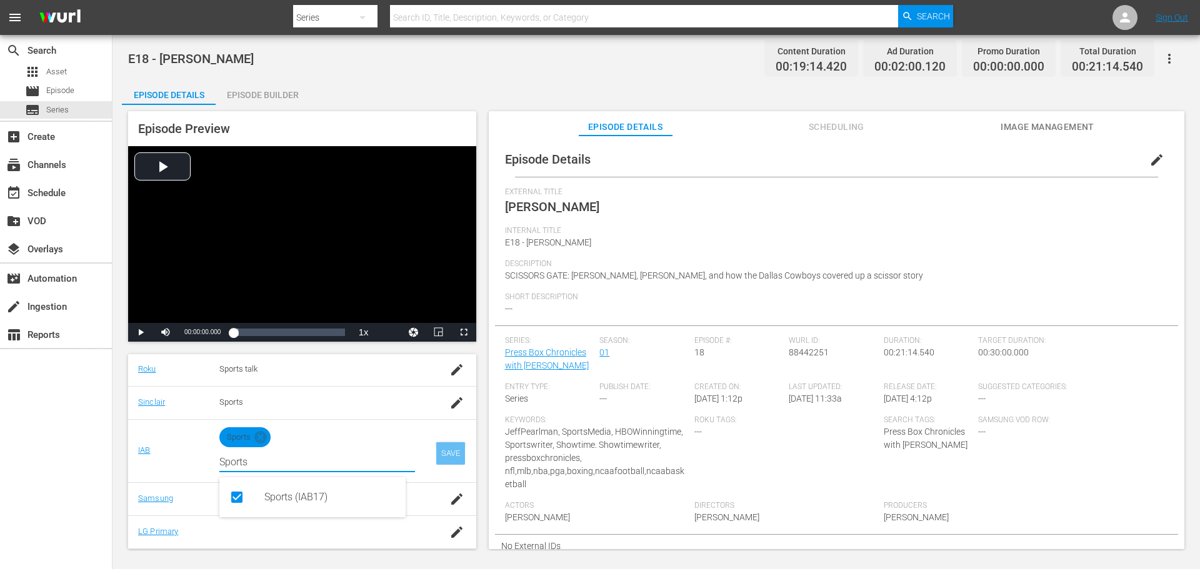
type input "Sports"
click at [450, 450] on div "SAVE" at bounding box center [450, 453] width 29 height 22
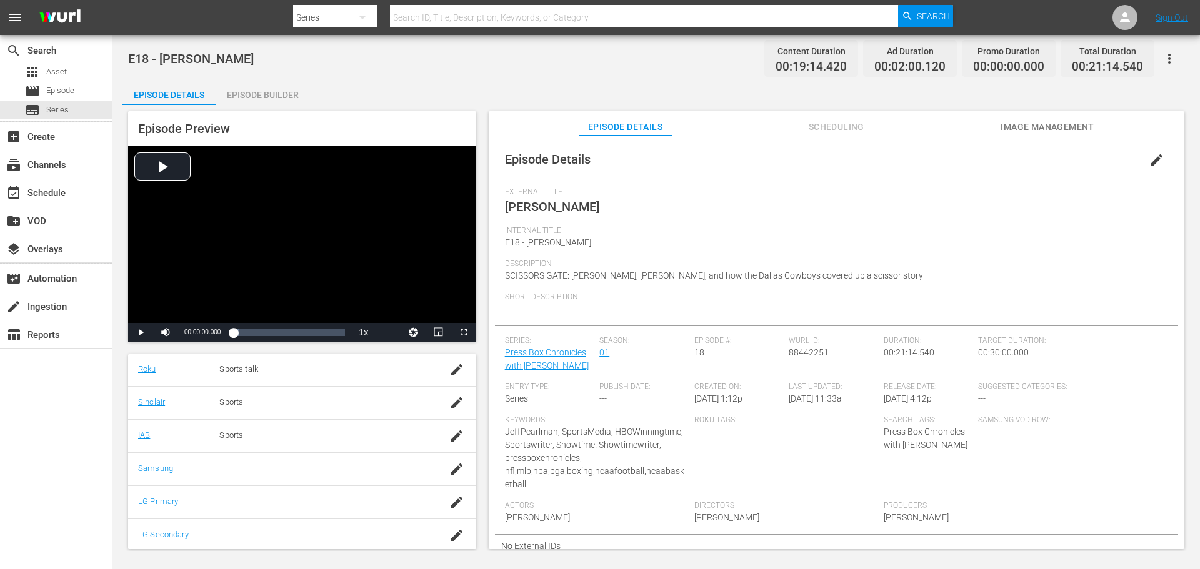
click at [447, 471] on div "button" at bounding box center [456, 469] width 19 height 22
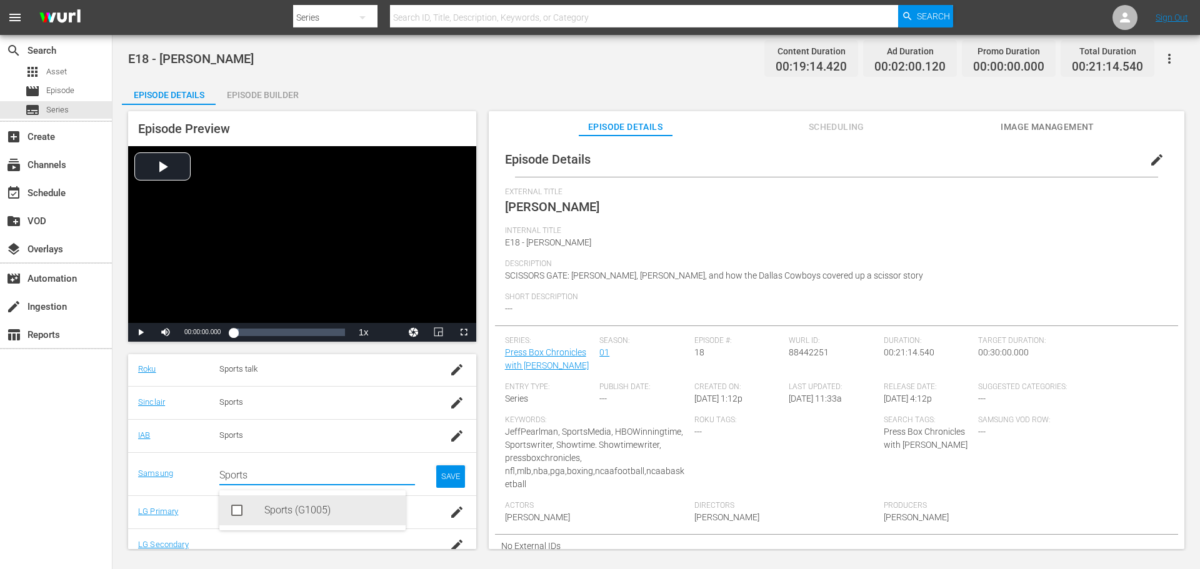
drag, startPoint x: 256, startPoint y: 509, endPoint x: 324, endPoint y: 500, distance: 68.8
click at [257, 509] on div "Sports (G1005)" at bounding box center [312, 511] width 186 height 30
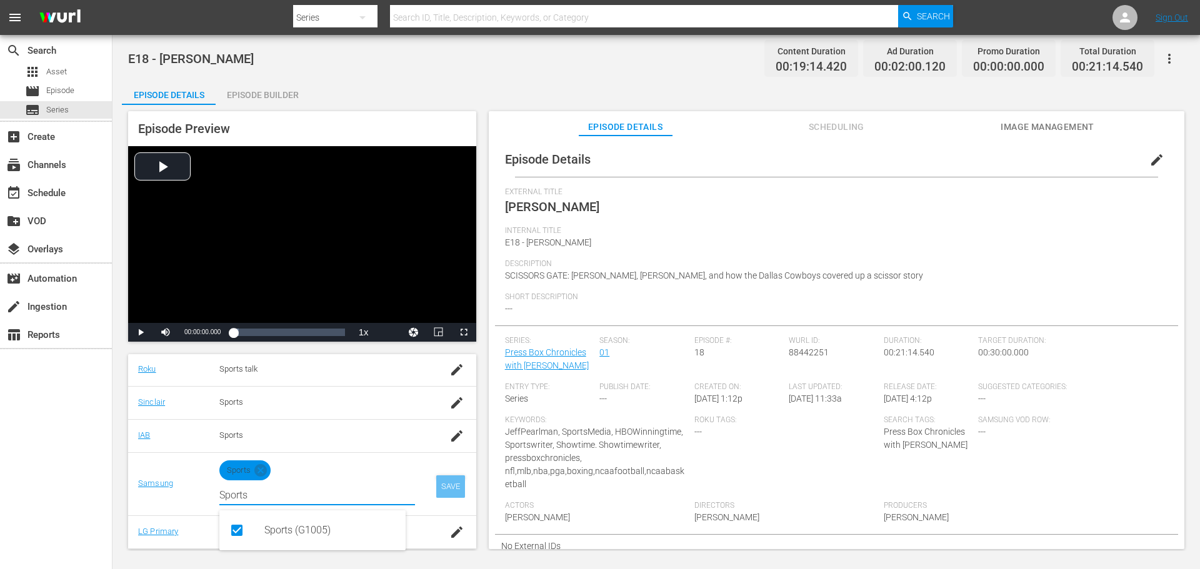
type input "Sports"
click at [439, 484] on div "SAVE" at bounding box center [450, 487] width 29 height 22
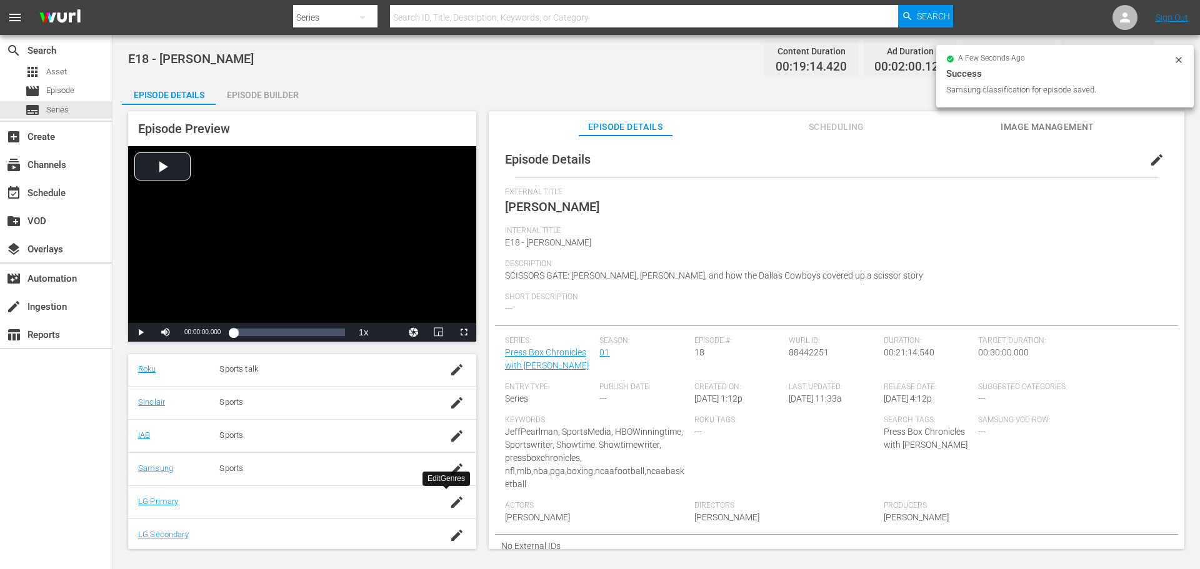
scroll to position [253, 0]
click at [449, 496] on icon "button" at bounding box center [456, 499] width 15 height 15
click at [1000, 124] on div "Episode Details Scheduling Image Management" at bounding box center [836, 123] width 633 height 25
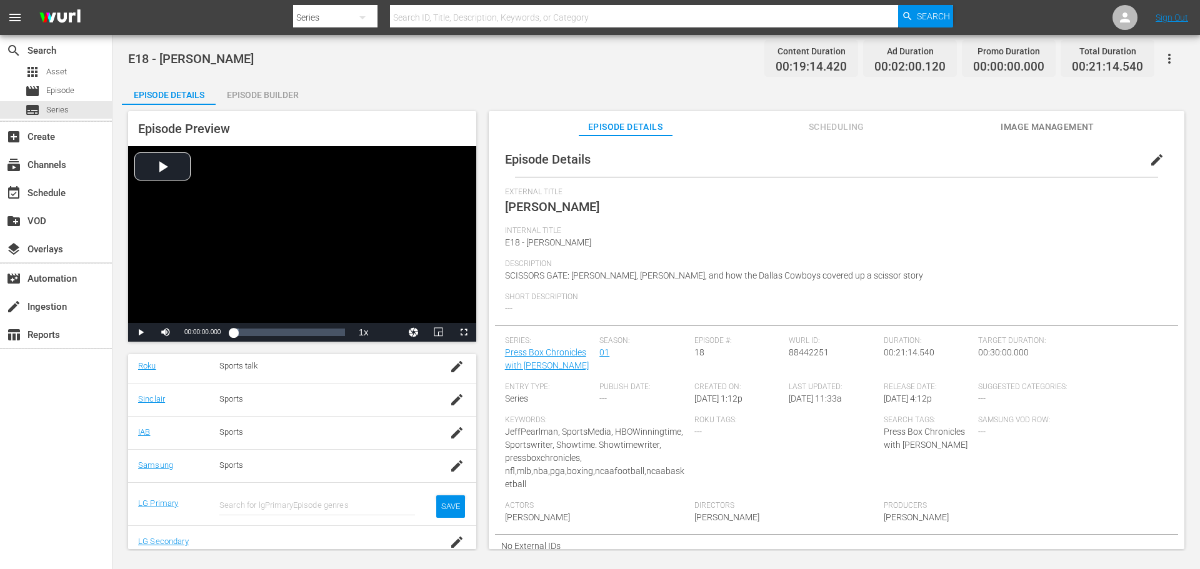
click at [1005, 129] on span "Image Management" at bounding box center [1047, 127] width 94 height 16
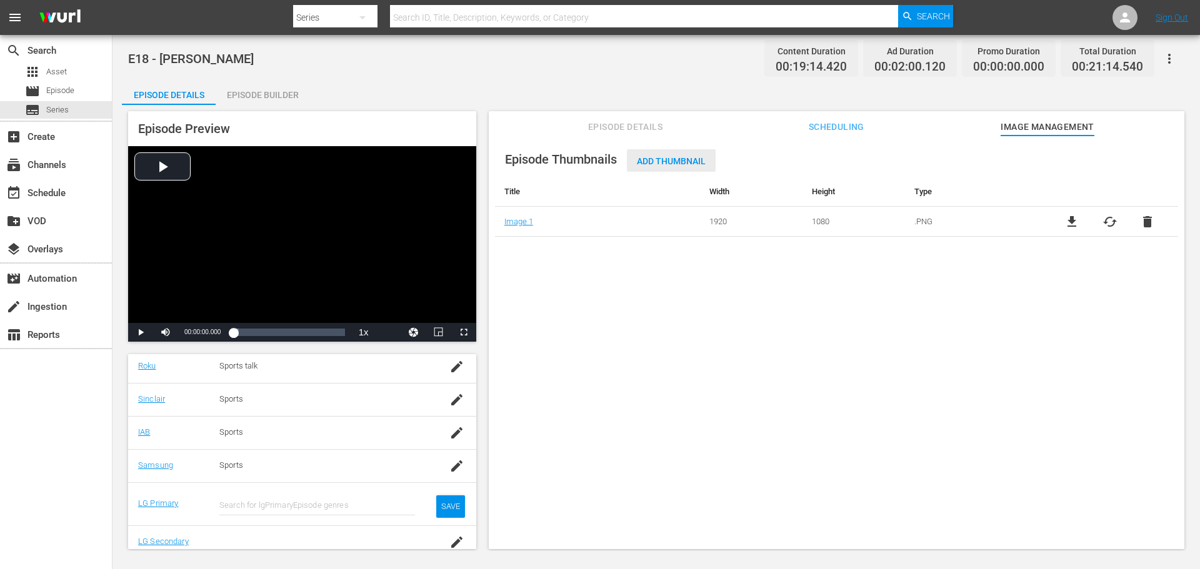
click at [681, 156] on span "Add Thumbnail" at bounding box center [671, 161] width 89 height 10
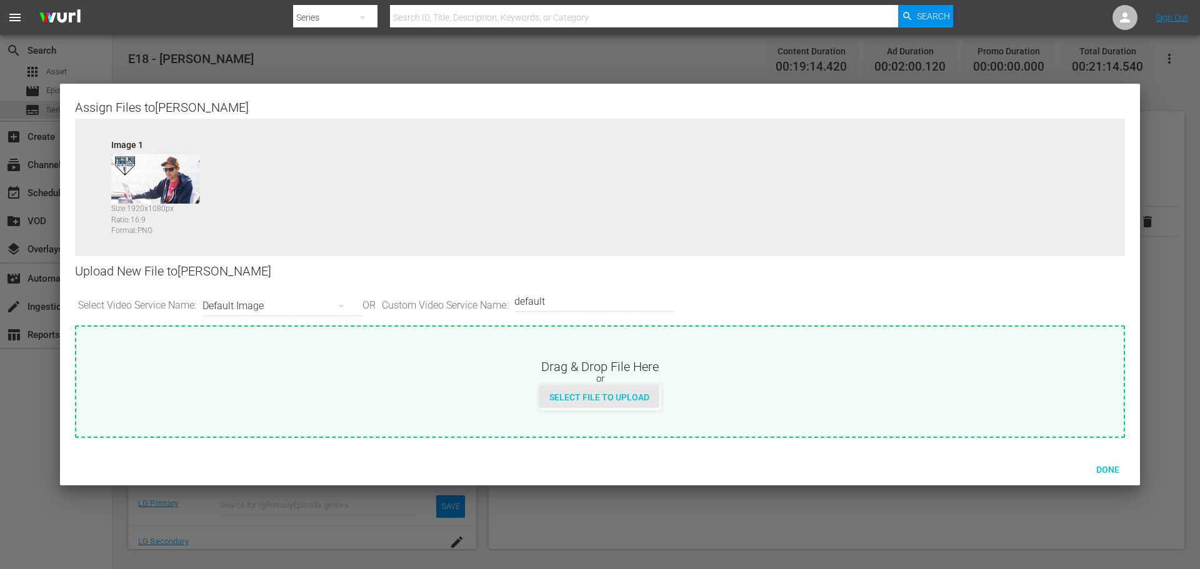
click at [592, 396] on span "Select File to Upload" at bounding box center [599, 397] width 120 height 10
type input "C:\fakepath\PBC_PRIMARY_THUMB.png"
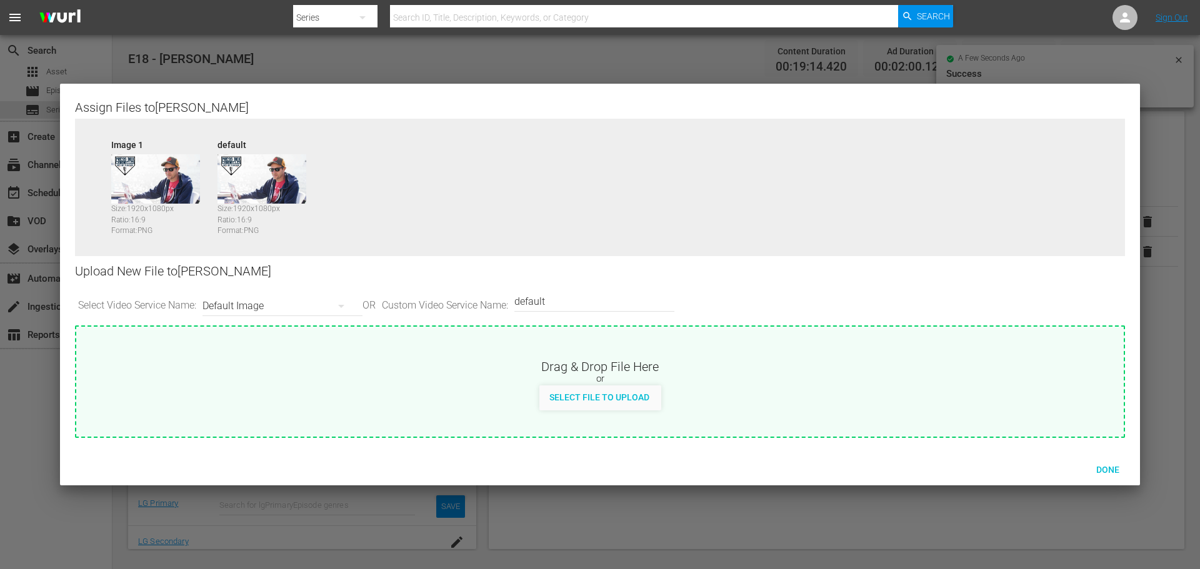
click at [307, 309] on div "Default Image" at bounding box center [279, 306] width 154 height 35
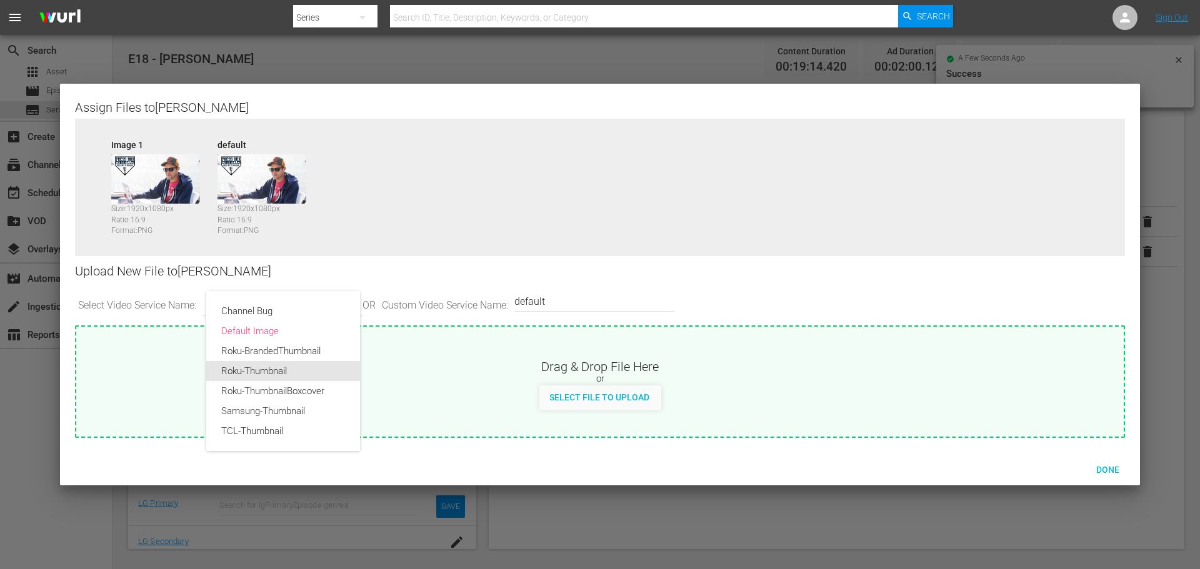
click at [314, 376] on div "Roku-Thumbnail" at bounding box center [283, 371] width 124 height 20
type input "Roku-Thumbnail"
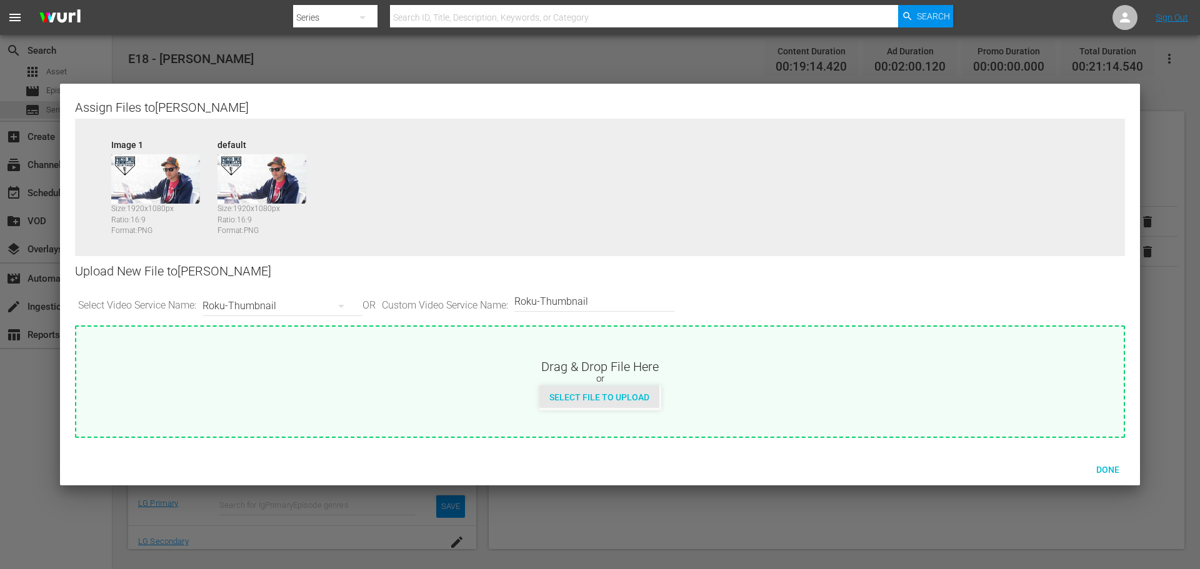
click at [594, 397] on span "Select File to Upload" at bounding box center [599, 397] width 120 height 10
type input "C:\fakepath\PrimaryThumb.png"
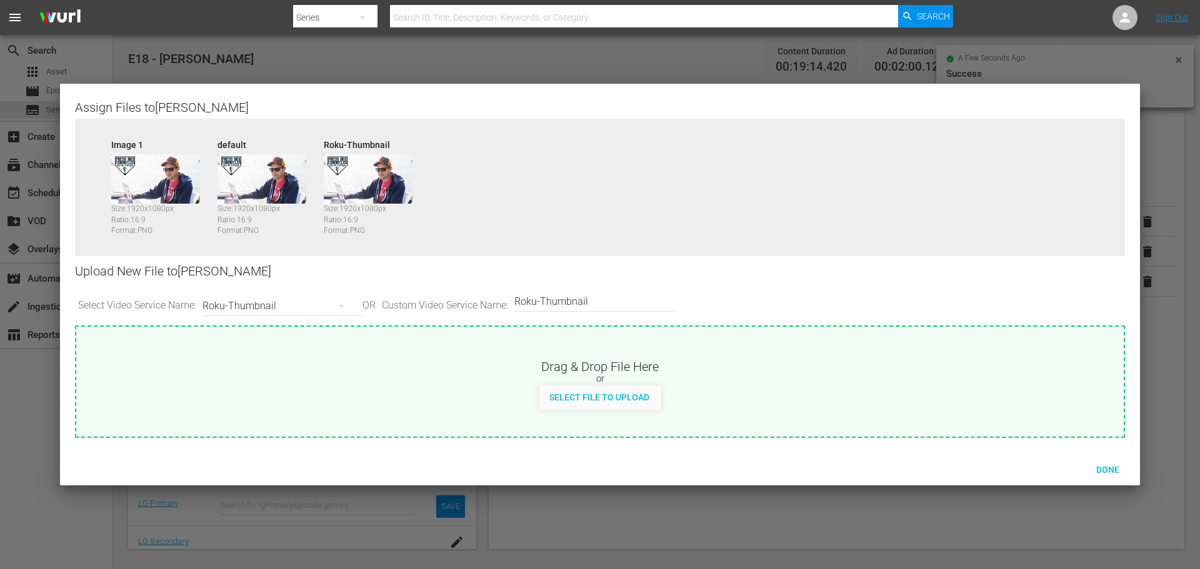
click at [306, 306] on div "Roku-Thumbnail" at bounding box center [279, 306] width 154 height 35
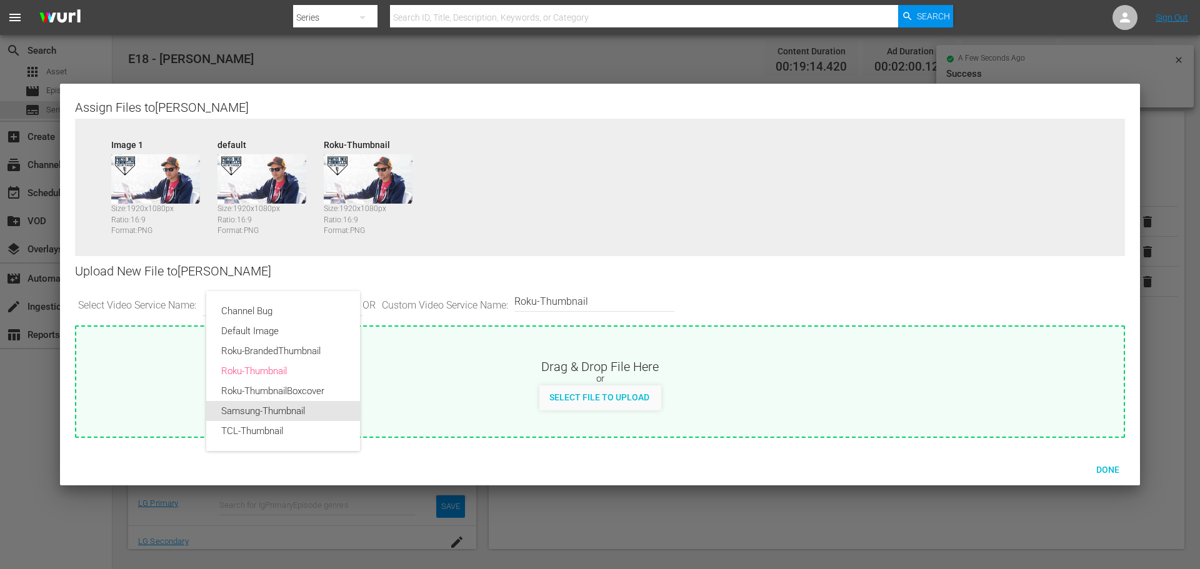
drag, startPoint x: 288, startPoint y: 407, endPoint x: 338, endPoint y: 409, distance: 50.0
click at [289, 407] on div "Samsung-Thumbnail" at bounding box center [283, 411] width 124 height 20
type input "Samsung-Thumbnail"
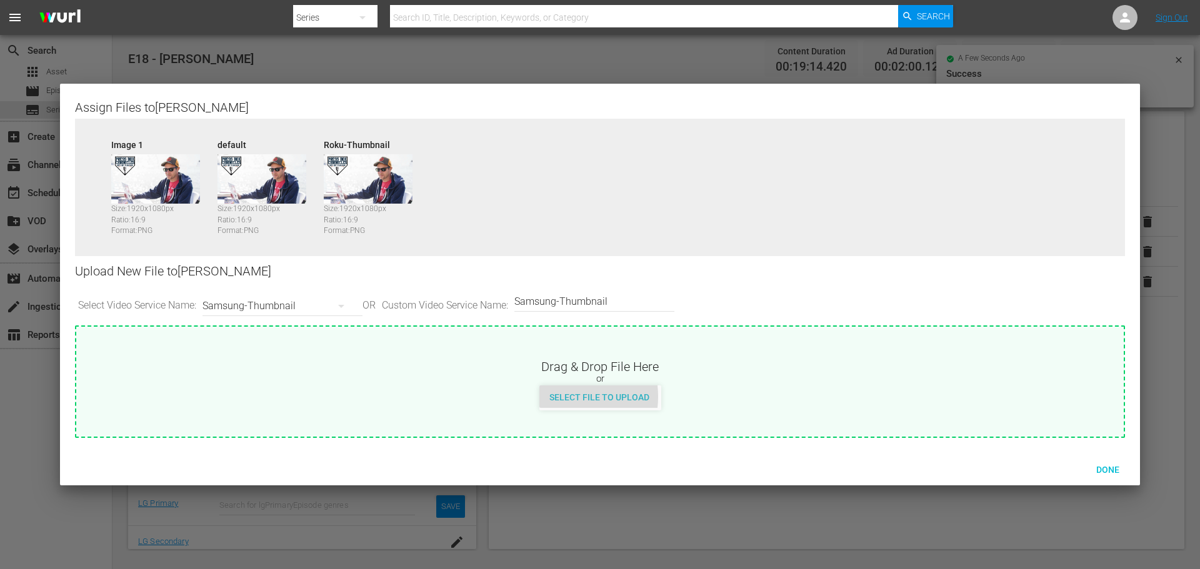
click at [563, 397] on span "Select File to Upload" at bounding box center [599, 397] width 120 height 10
type input "C:\fakepath\PBC_PRIMARY_THUMB.png"
click at [307, 306] on div "Samsung-Thumbnail" at bounding box center [279, 306] width 154 height 35
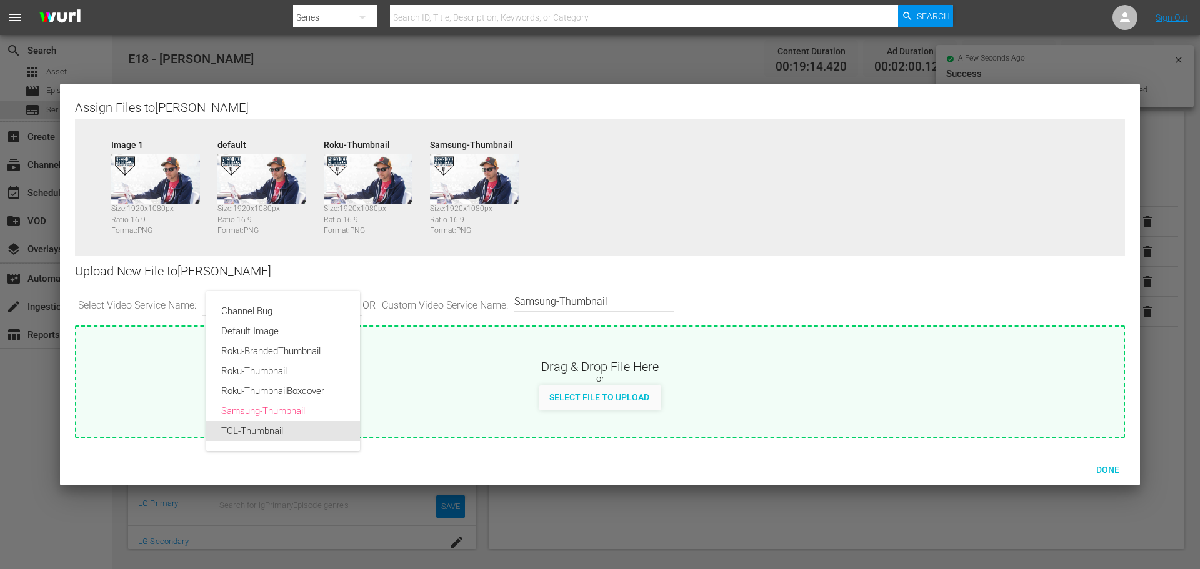
drag, startPoint x: 300, startPoint y: 424, endPoint x: 349, endPoint y: 421, distance: 49.5
click at [300, 425] on div "TCL-Thumbnail" at bounding box center [283, 431] width 124 height 20
type input "TCL-Thumbnail"
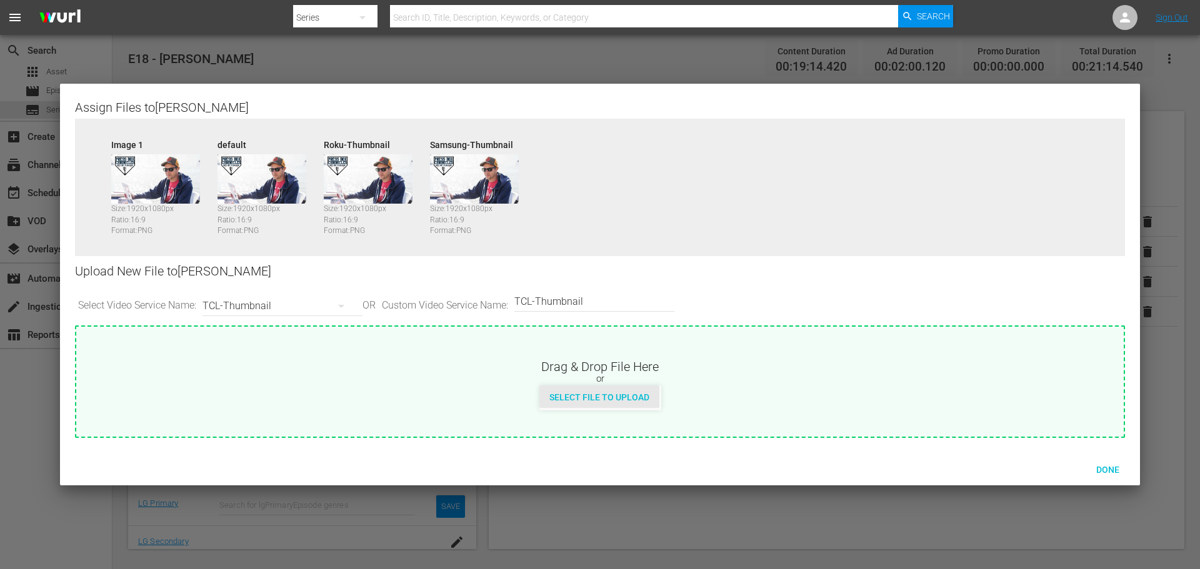
click at [580, 395] on span "Select File to Upload" at bounding box center [599, 397] width 120 height 10
type input "C:\fakepath\PrimaryThumb.png"
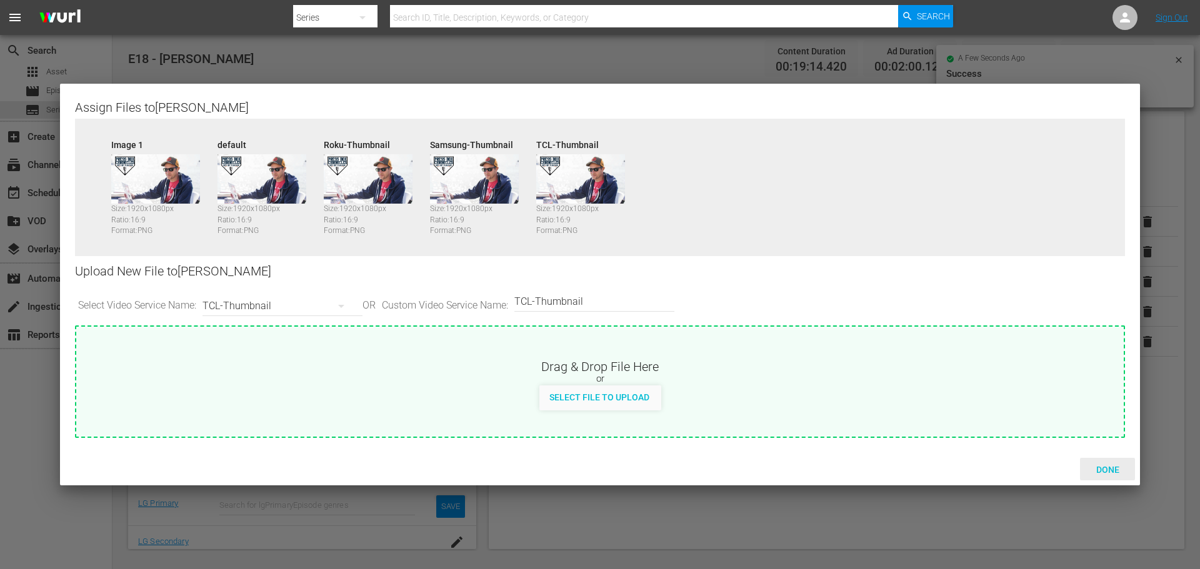
click at [1117, 470] on span "Done" at bounding box center [1107, 470] width 43 height 10
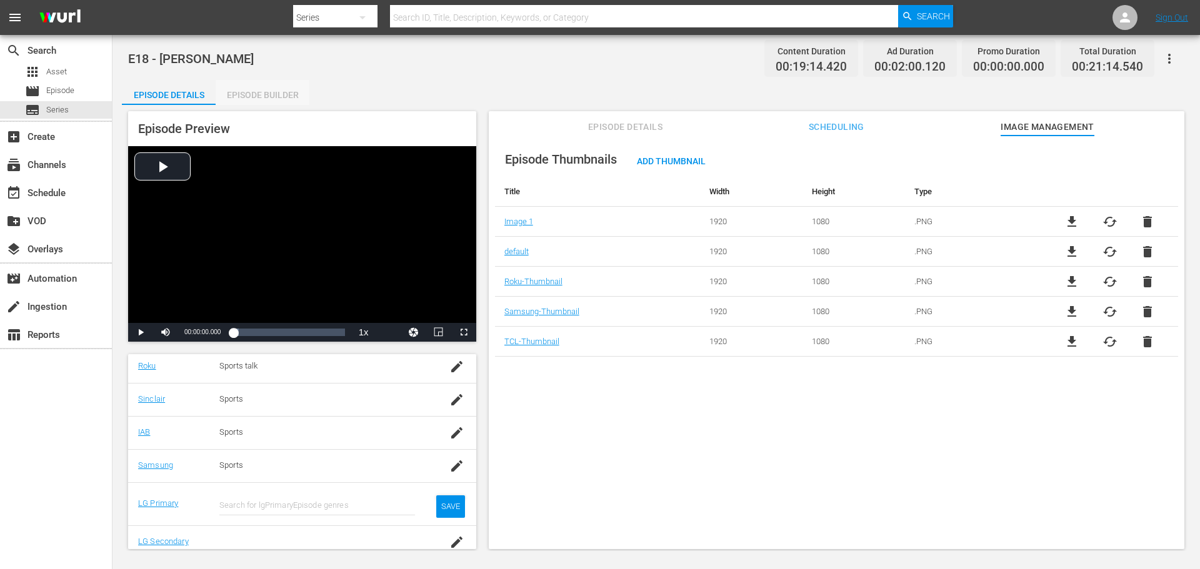
drag, startPoint x: 264, startPoint y: 86, endPoint x: 277, endPoint y: 90, distance: 13.8
click at [267, 86] on div "Episode Builder" at bounding box center [263, 95] width 94 height 30
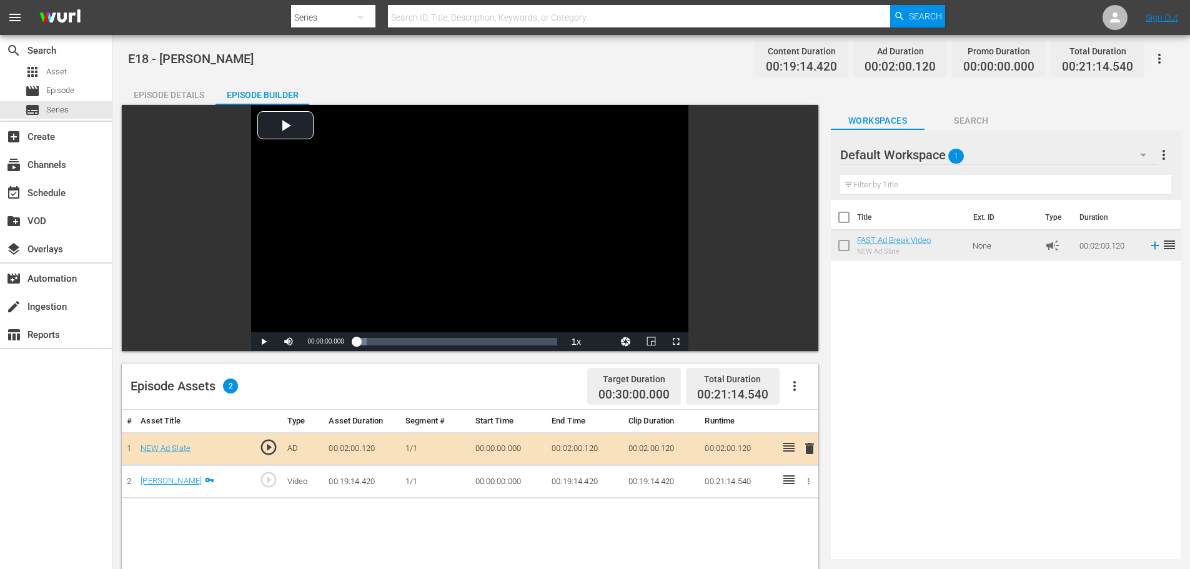
click at [192, 89] on div "Episode Details" at bounding box center [169, 95] width 94 height 30
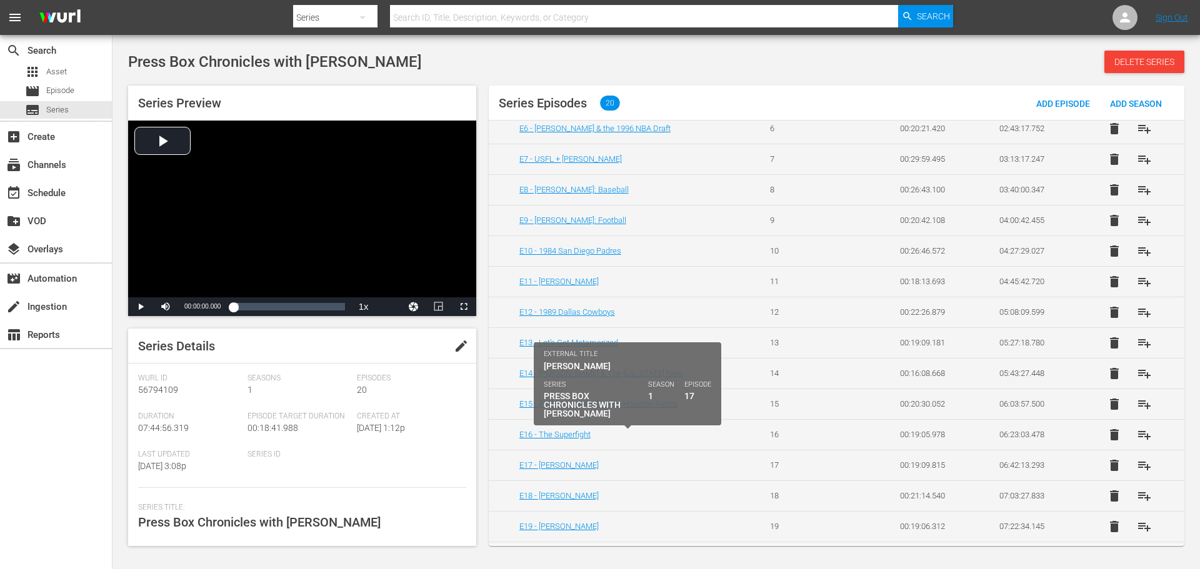
scroll to position [254, 0]
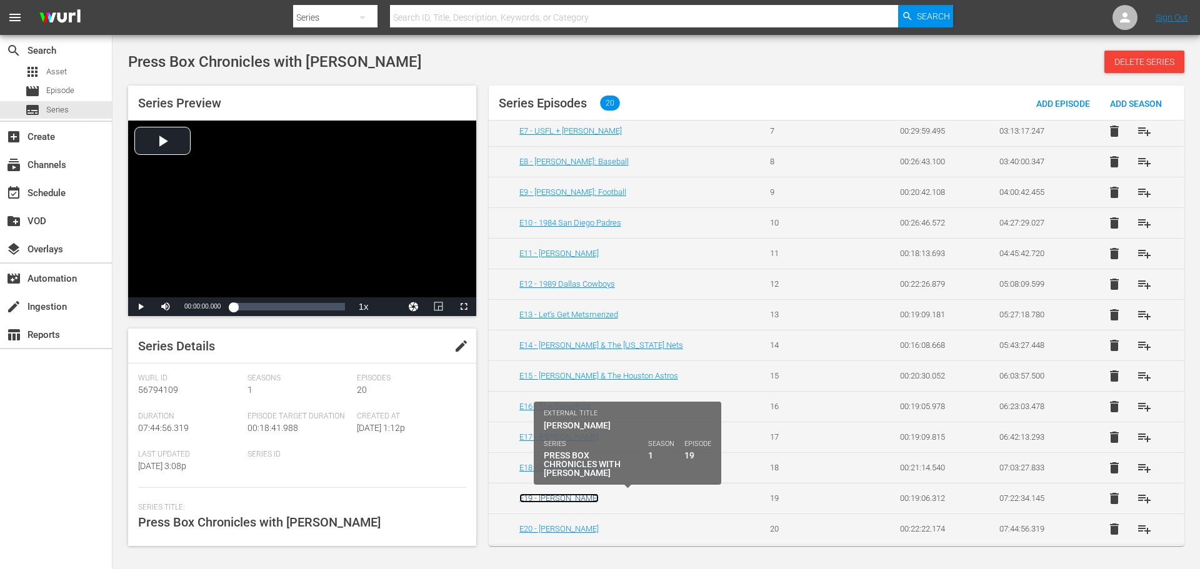
click at [559, 497] on link "E19 - [PERSON_NAME]" at bounding box center [558, 498] width 79 height 9
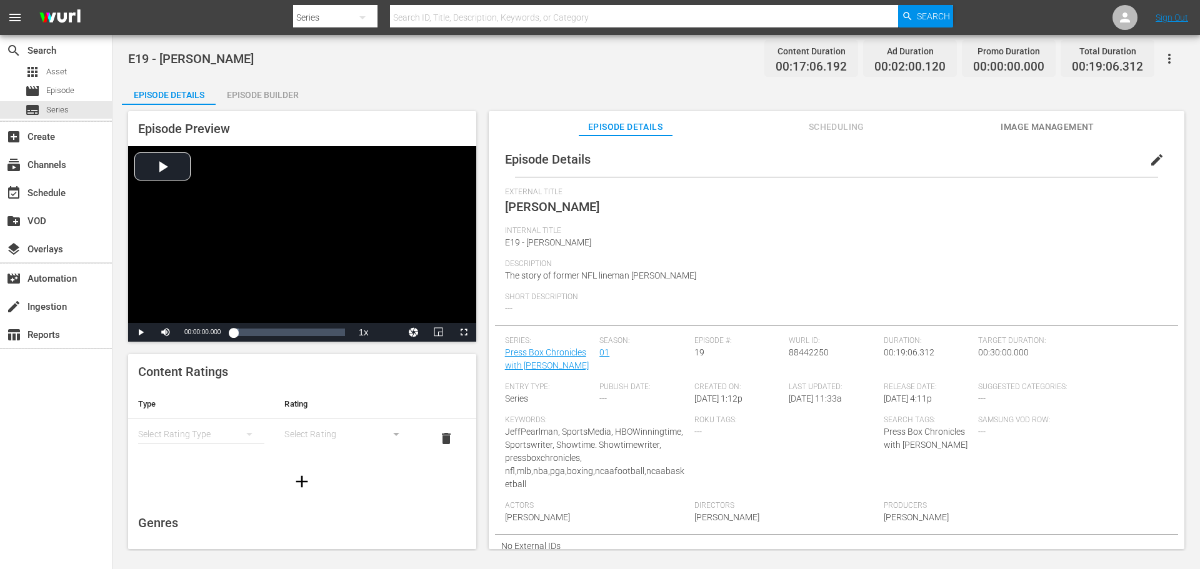
click at [247, 99] on div "Episode Builder" at bounding box center [263, 95] width 94 height 30
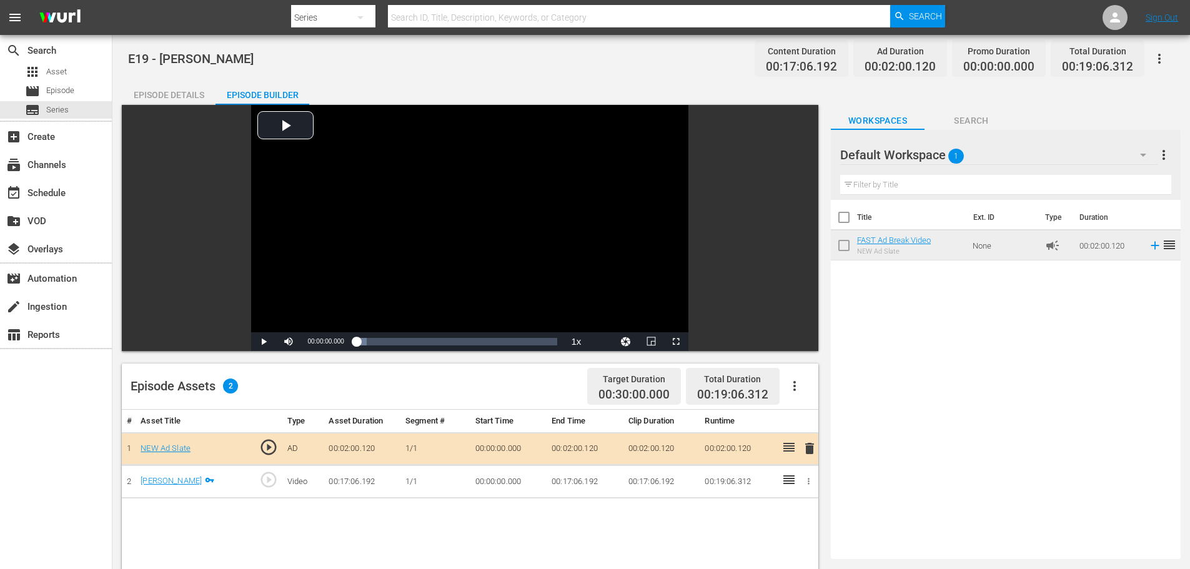
click at [173, 92] on div "Episode Details" at bounding box center [169, 95] width 94 height 30
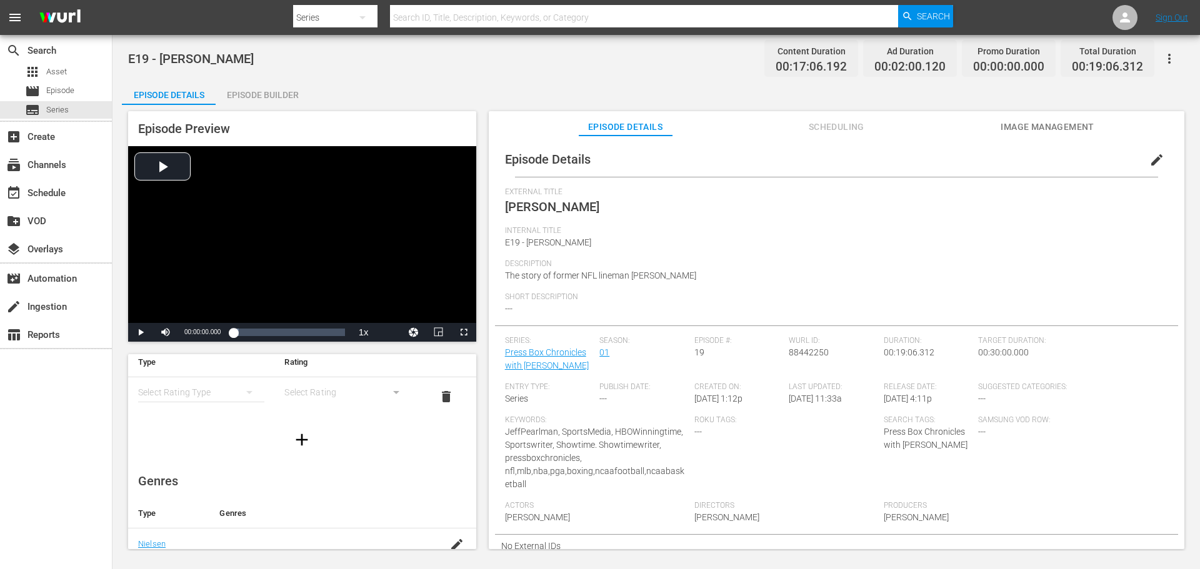
scroll to position [187, 0]
click at [449, 398] on icon "button" at bounding box center [456, 399] width 15 height 15
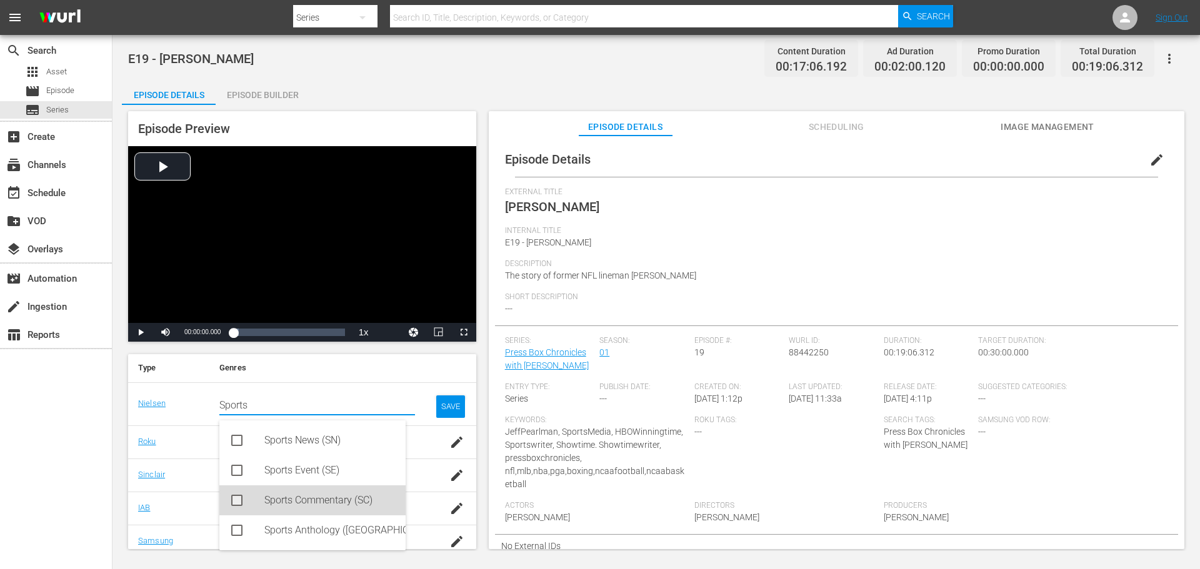
drag, startPoint x: 287, startPoint y: 491, endPoint x: 386, endPoint y: 467, distance: 100.9
click at [288, 491] on div "Sports Commentary (SC)" at bounding box center [329, 501] width 131 height 30
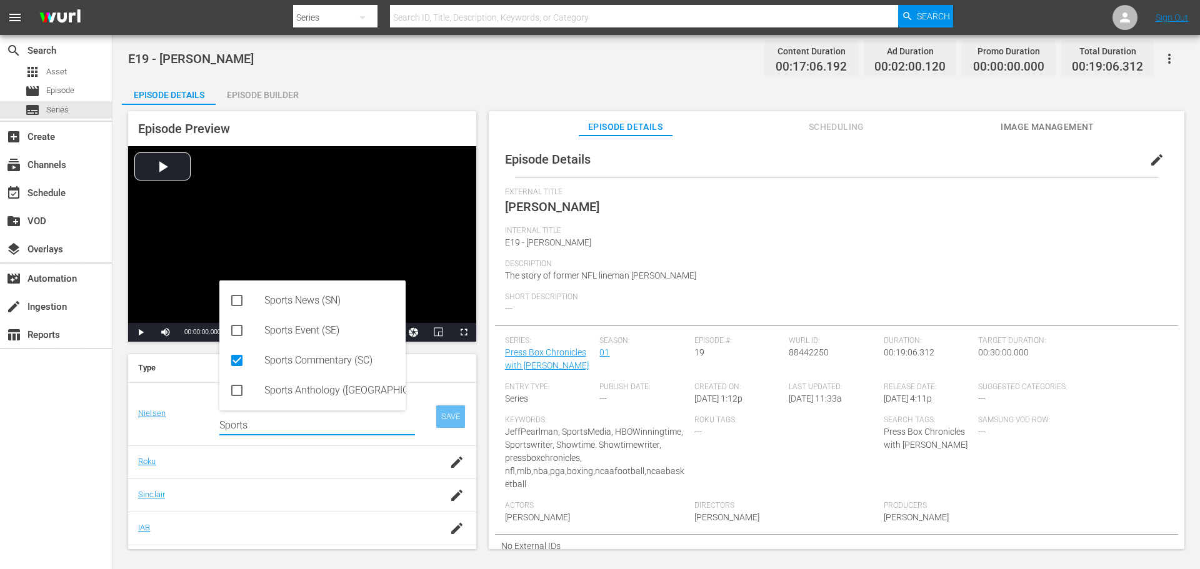
type input "Sports"
click at [436, 407] on div "SAVE" at bounding box center [450, 417] width 29 height 22
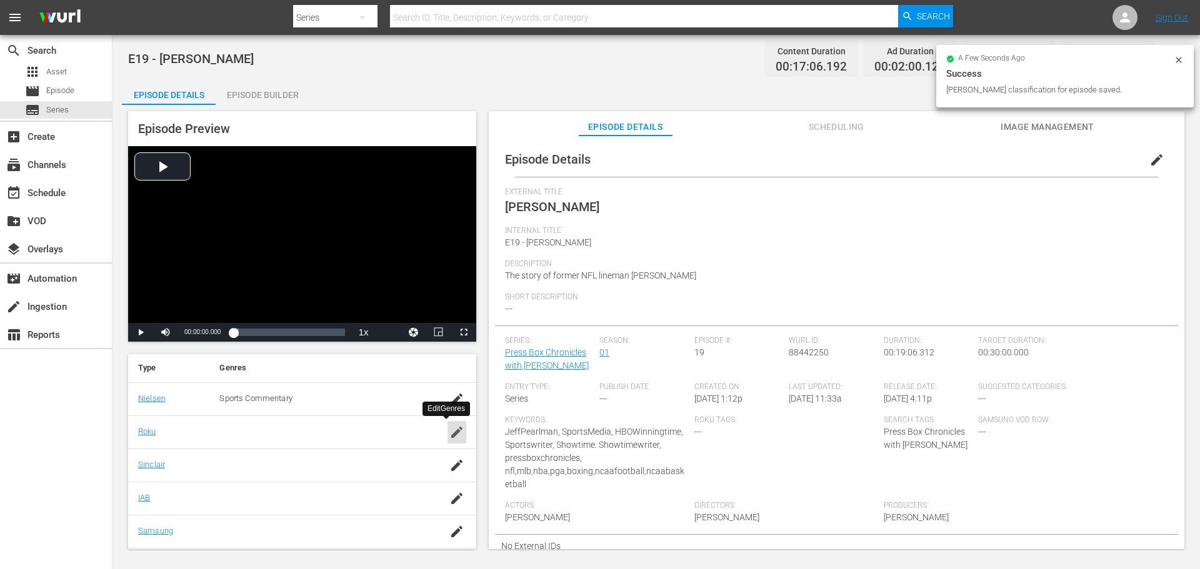
drag, startPoint x: 446, startPoint y: 436, endPoint x: 411, endPoint y: 432, distance: 34.6
click at [451, 435] on icon "button" at bounding box center [456, 432] width 11 height 11
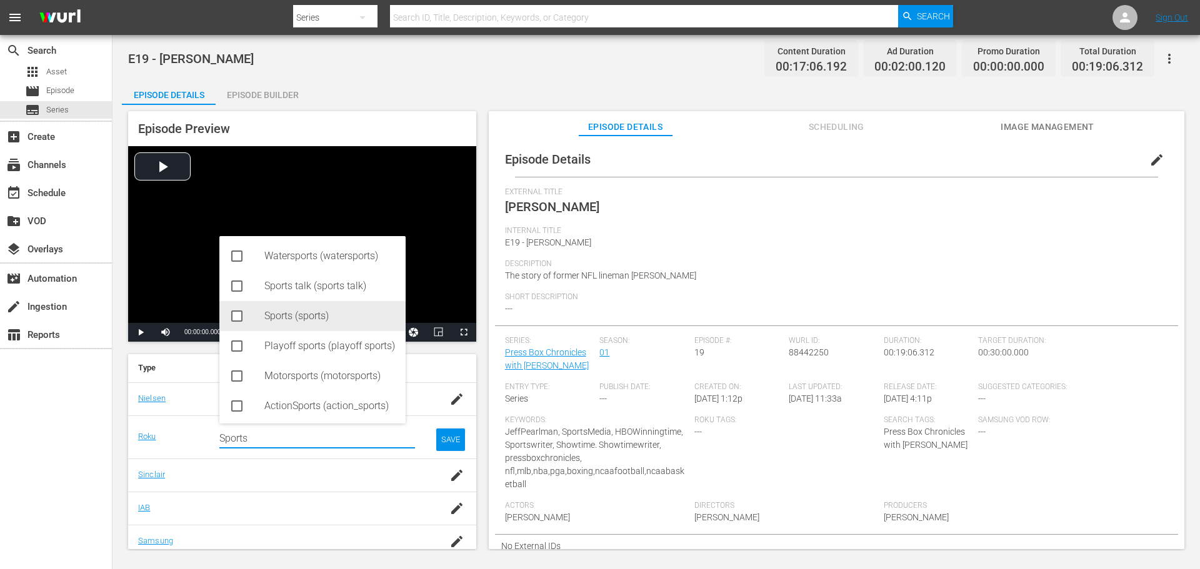
click at [245, 321] on div "Sports (sports)" at bounding box center [312, 316] width 186 height 30
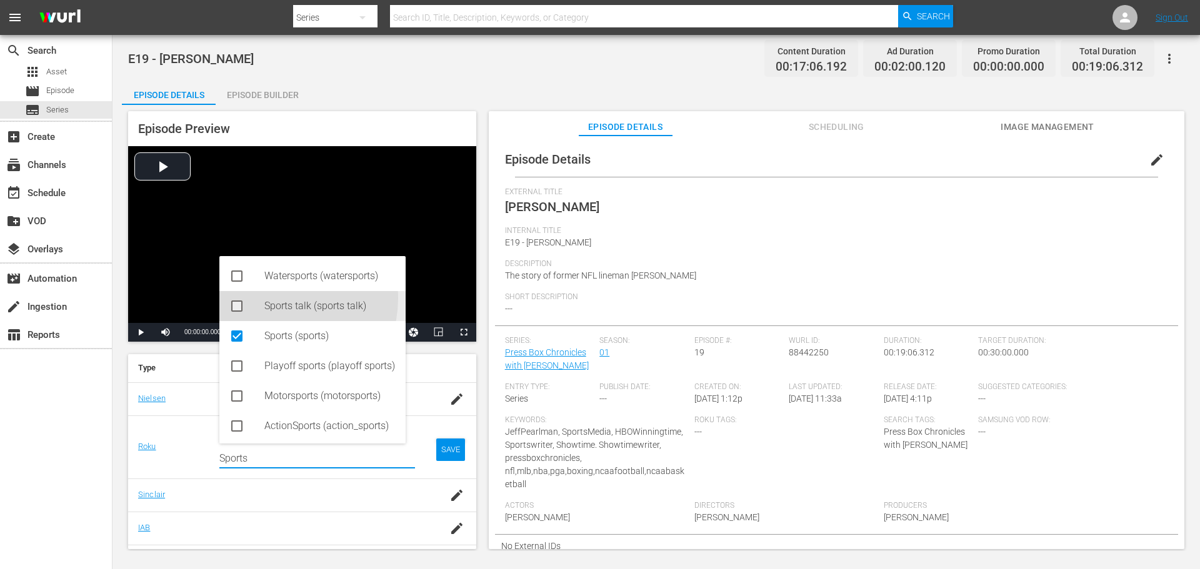
click at [279, 299] on div "Sports talk (sports talk)" at bounding box center [329, 306] width 131 height 30
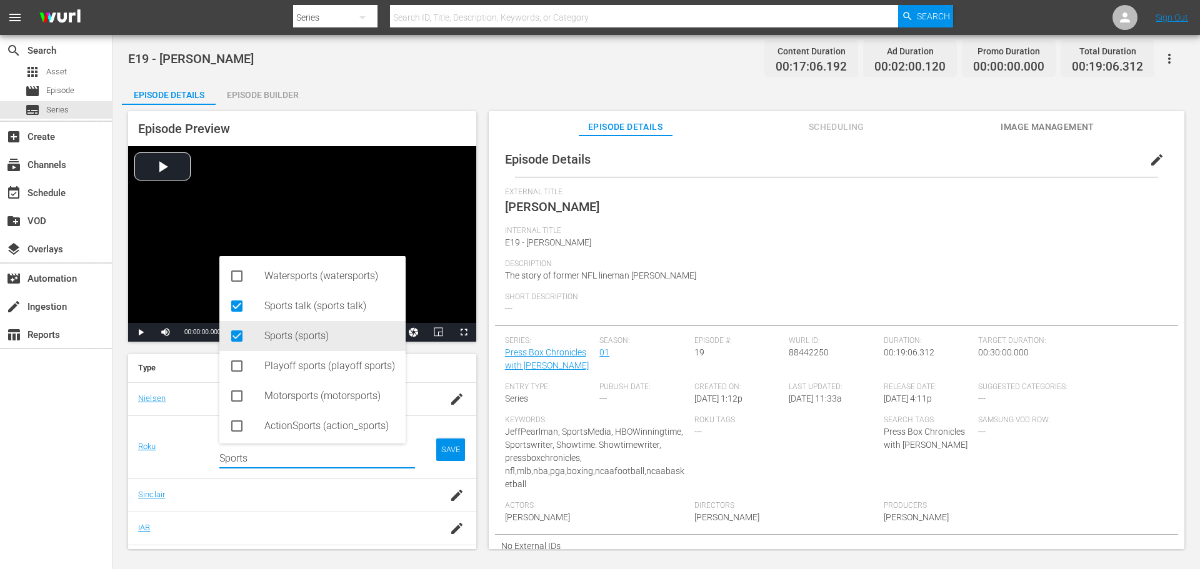
click at [233, 337] on icon at bounding box center [236, 336] width 11 height 11
type input "Sports"
click at [436, 446] on div "SAVE" at bounding box center [450, 450] width 29 height 22
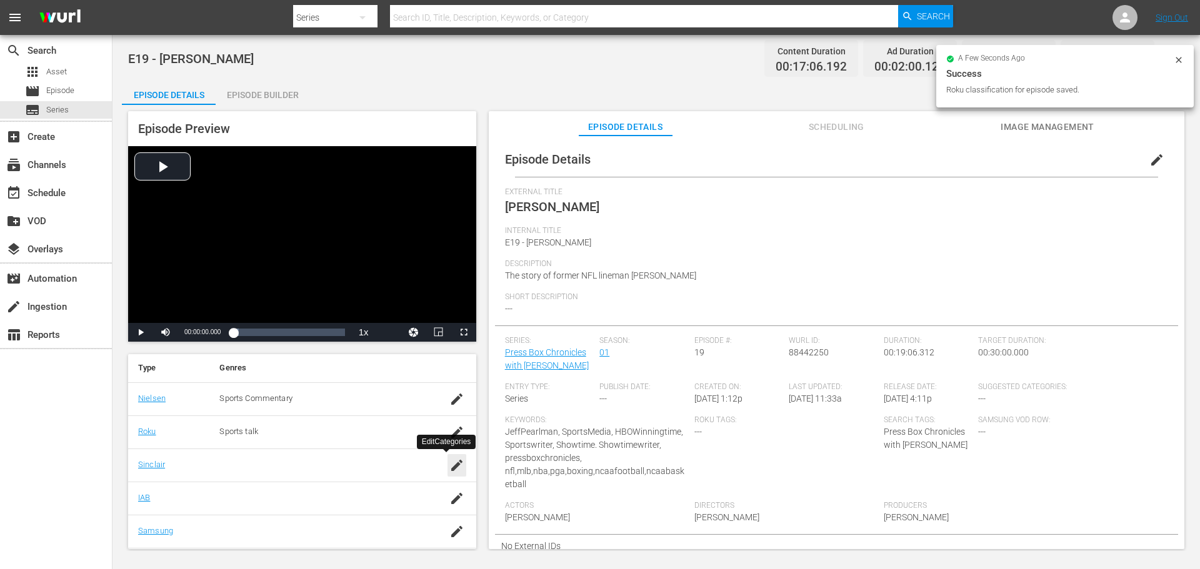
click at [449, 462] on icon "button" at bounding box center [456, 465] width 15 height 15
drag, startPoint x: 214, startPoint y: 464, endPoint x: 238, endPoint y: 477, distance: 27.7
click at [238, 477] on input "text" at bounding box center [317, 472] width 196 height 30
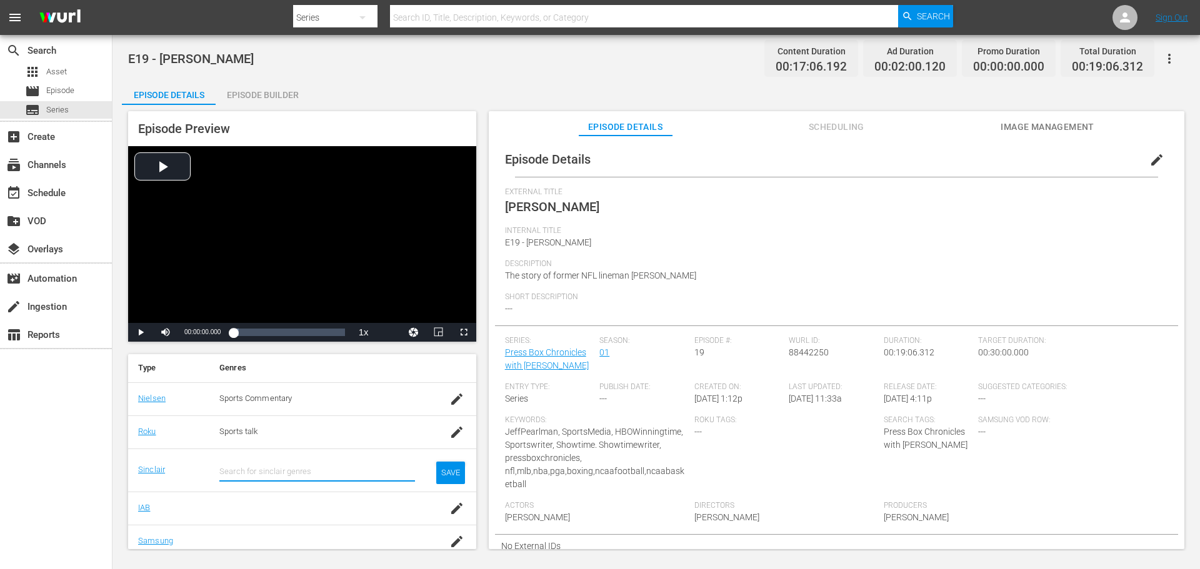
paste input "Sports"
click at [269, 504] on div "Sports (Sports)" at bounding box center [329, 507] width 131 height 30
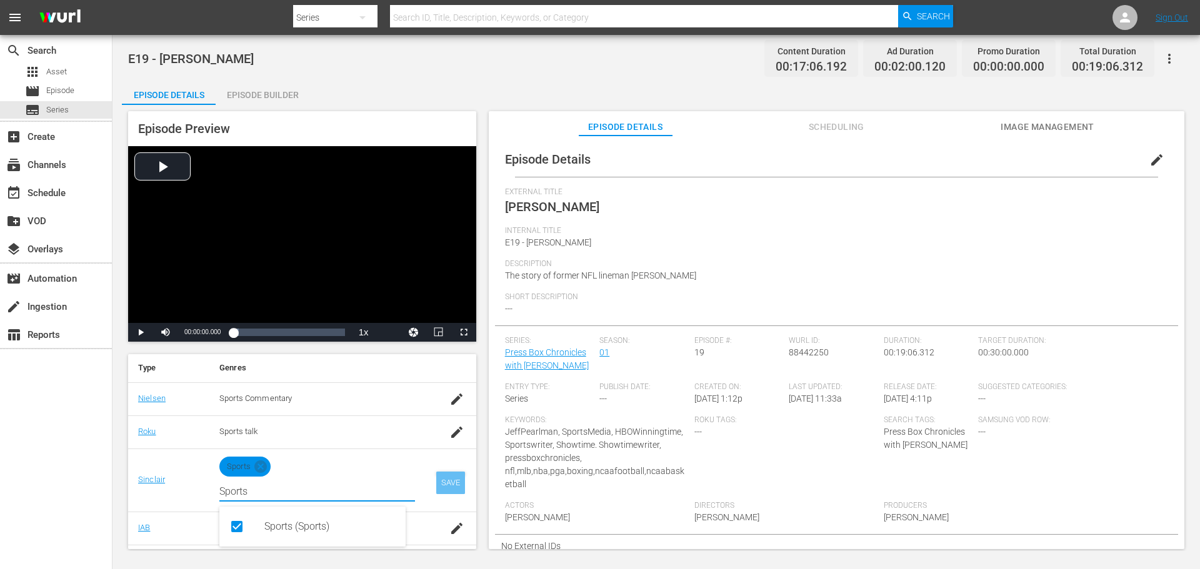
type input "Sports"
click at [443, 485] on div "SAVE" at bounding box center [450, 483] width 29 height 22
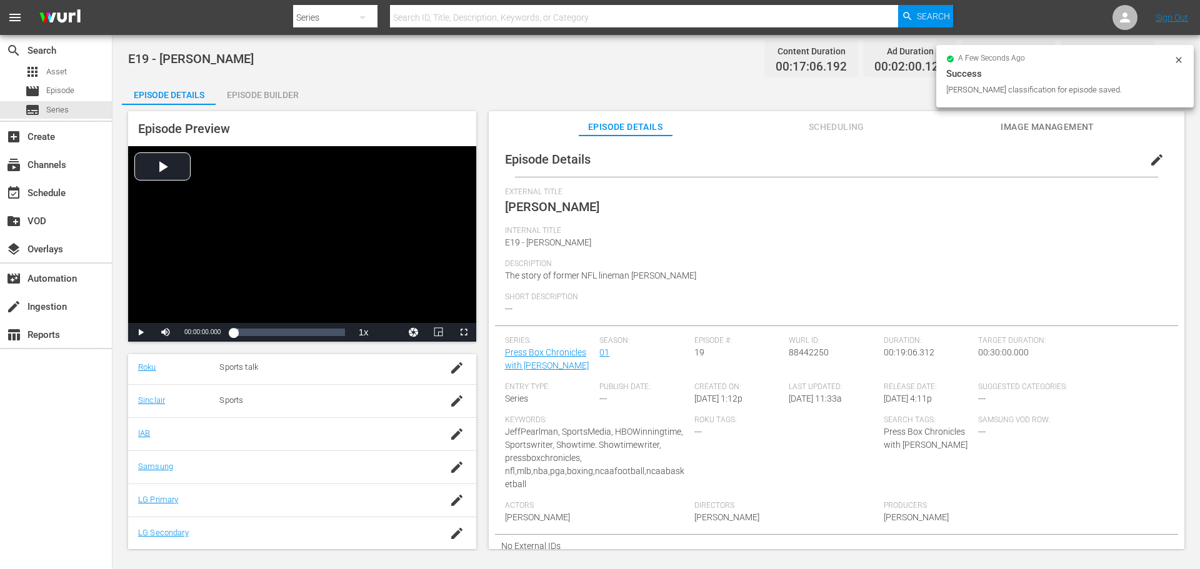
scroll to position [253, 0]
click at [449, 440] on icon "button" at bounding box center [456, 433] width 15 height 15
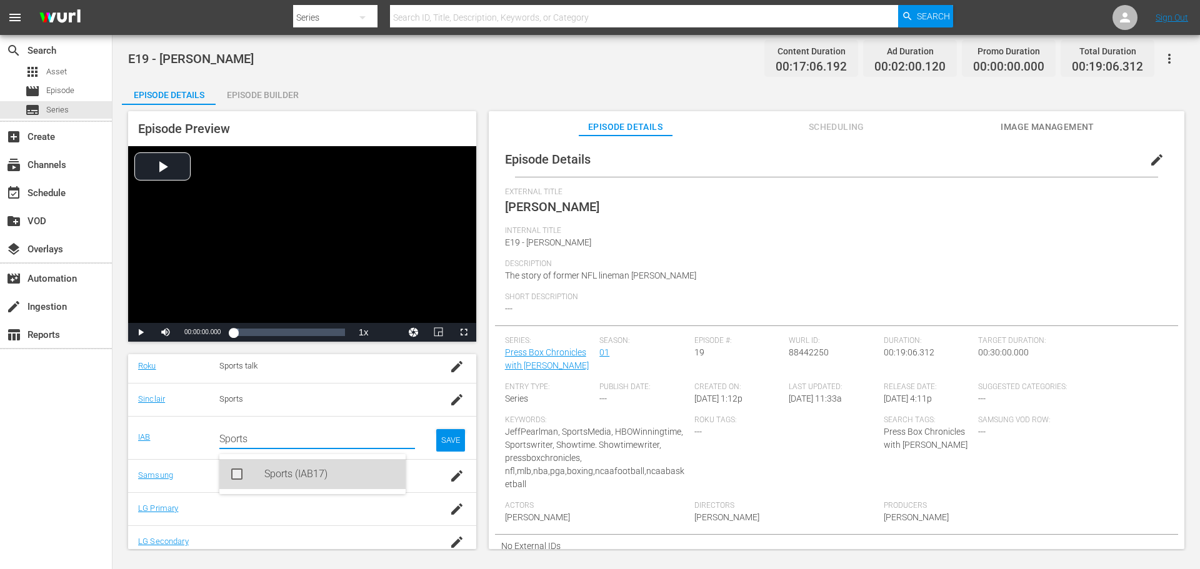
drag, startPoint x: 281, startPoint y: 476, endPoint x: 369, endPoint y: 456, distance: 89.6
click at [282, 476] on div "Sports (IAB17)" at bounding box center [329, 474] width 131 height 30
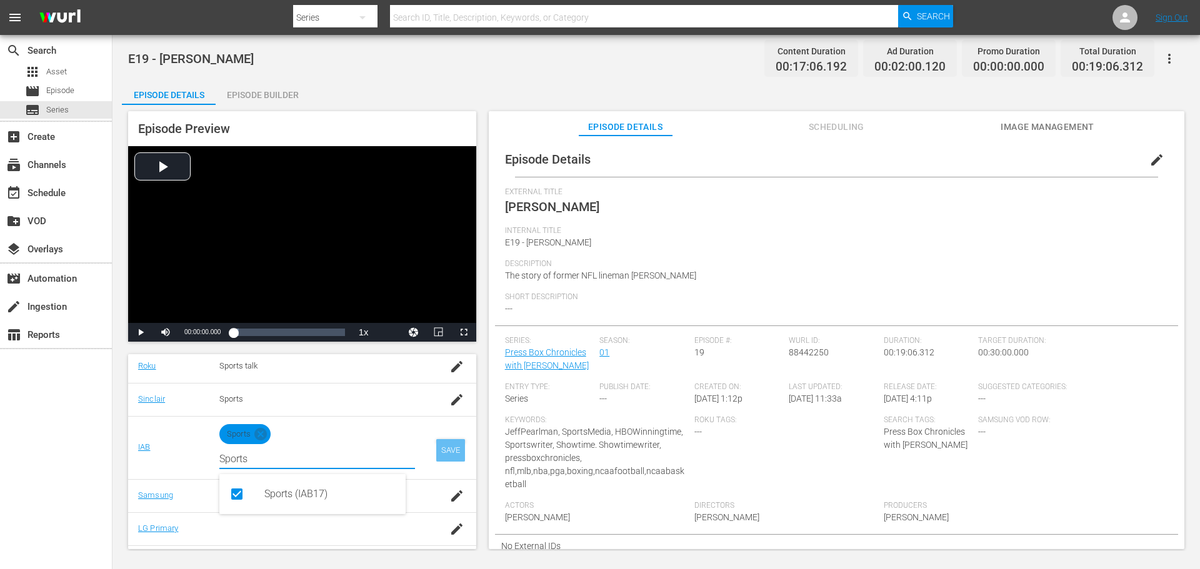
type input "Sports"
click at [439, 446] on div "SAVE" at bounding box center [450, 450] width 29 height 22
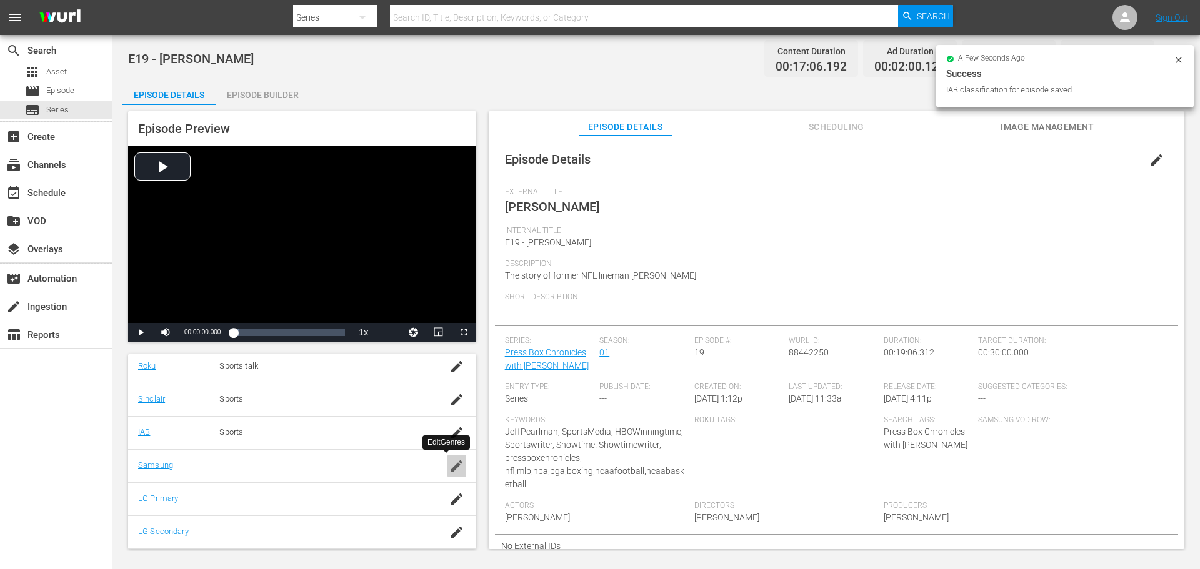
click at [451, 465] on icon "button" at bounding box center [456, 466] width 11 height 11
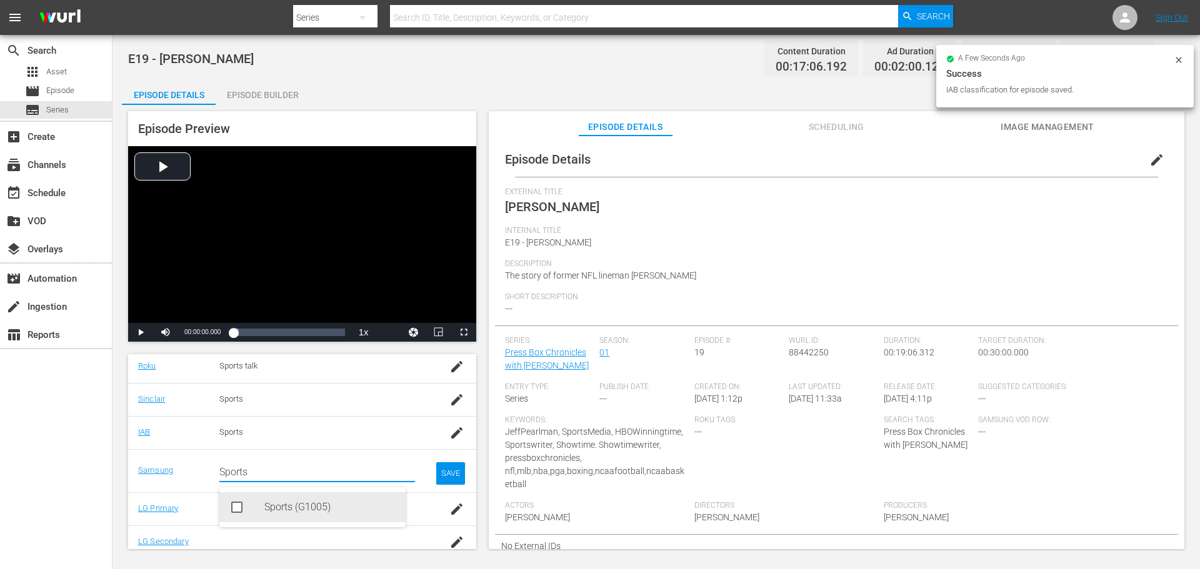
click at [259, 515] on div "Sports (G1005)" at bounding box center [312, 507] width 186 height 30
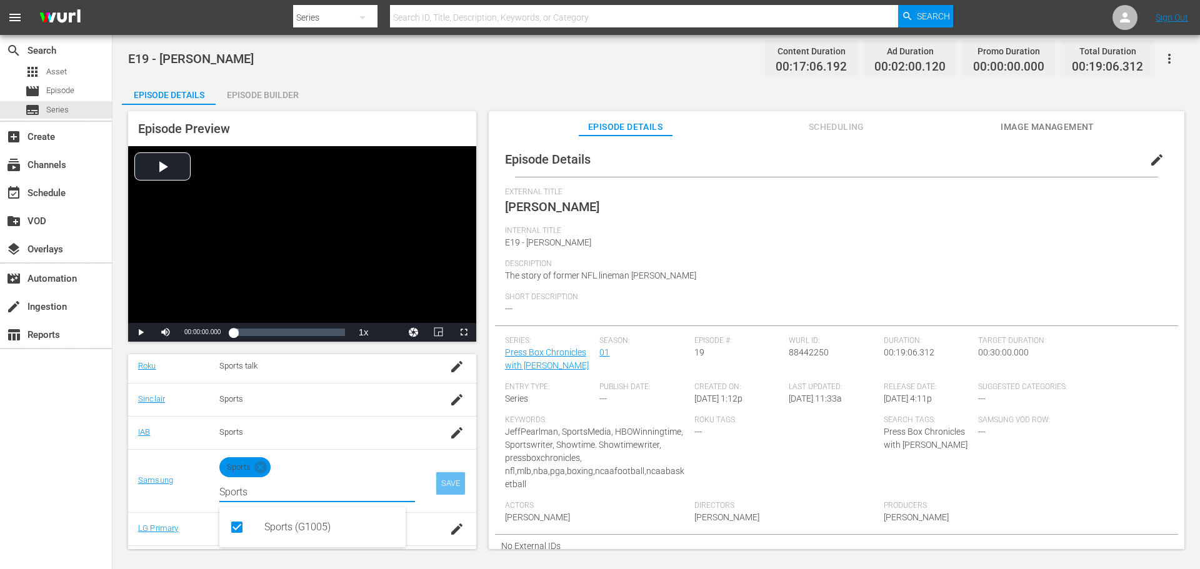
type input "Sports"
click at [441, 480] on div "SAVE" at bounding box center [450, 483] width 29 height 22
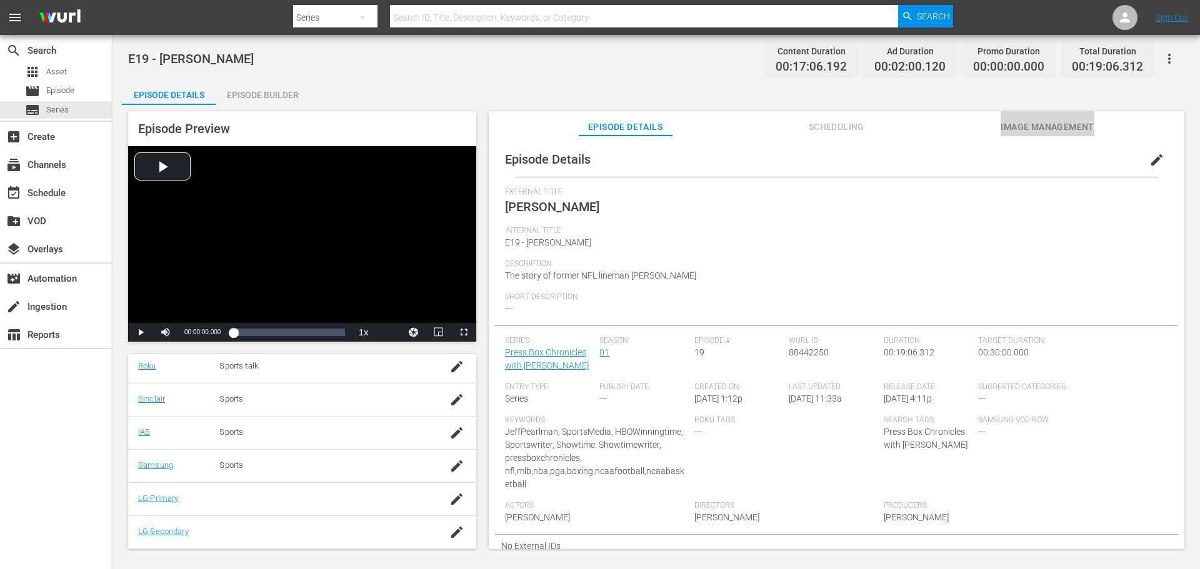
click at [1023, 127] on span "Image Management" at bounding box center [1047, 127] width 94 height 16
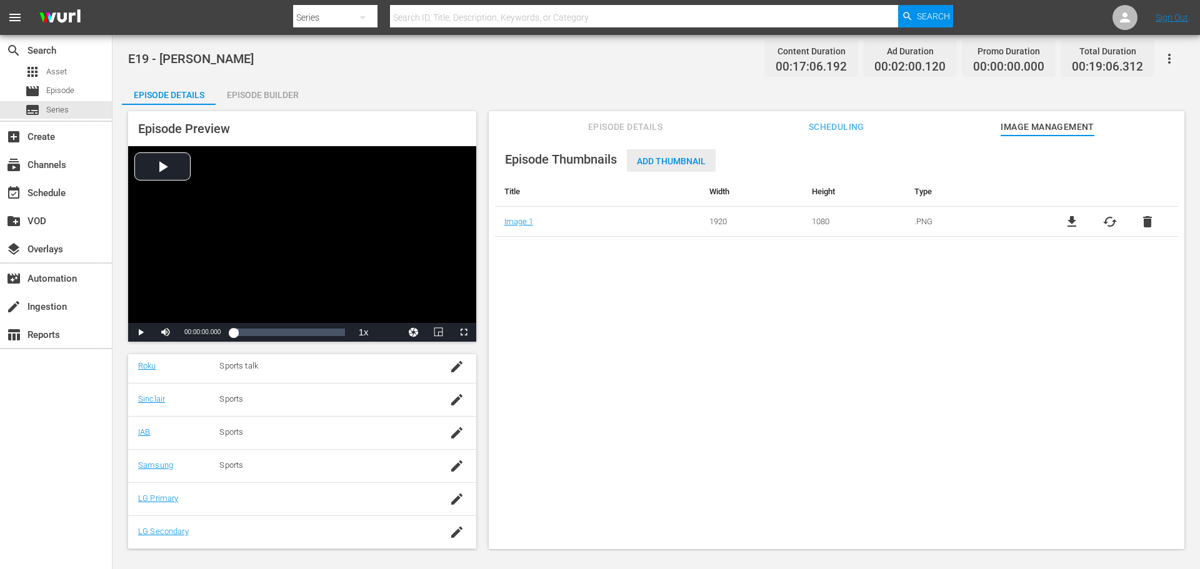
click at [667, 167] on div "Add Thumbnail" at bounding box center [671, 160] width 89 height 23
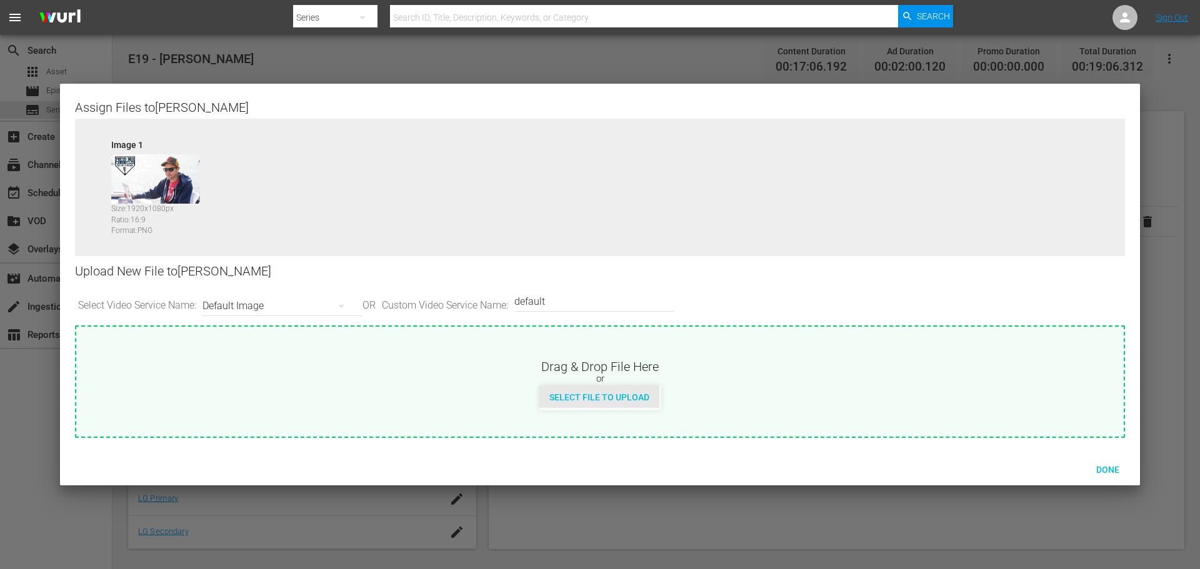
click at [586, 394] on span "Select File to Upload" at bounding box center [599, 397] width 120 height 10
type input "C:\fakepath\PrimaryThumb.png"
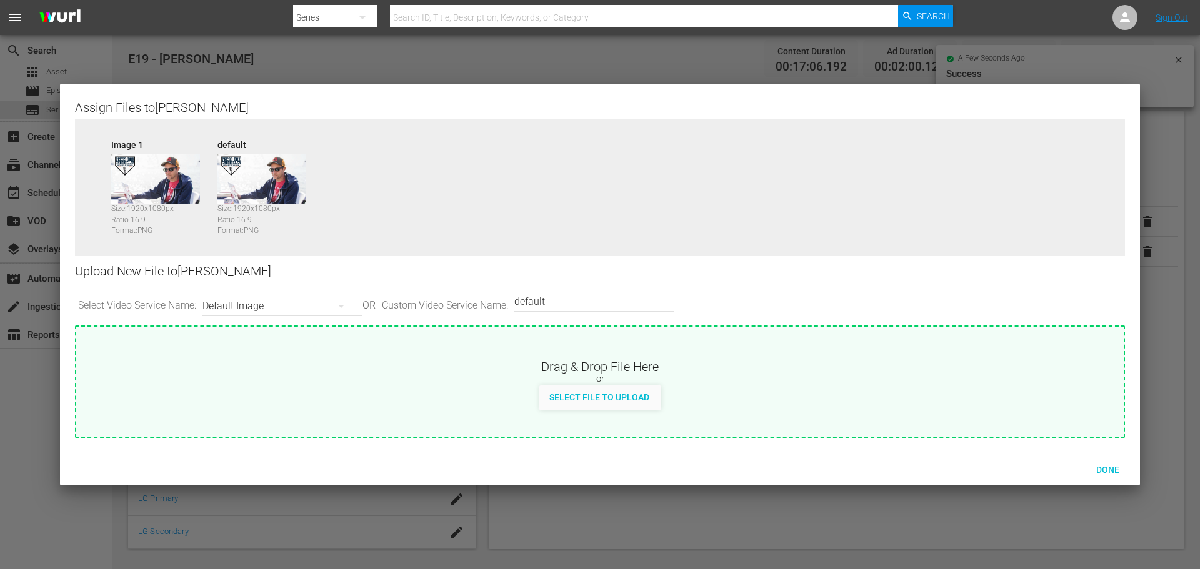
click at [269, 308] on div "Default Image" at bounding box center [279, 306] width 154 height 35
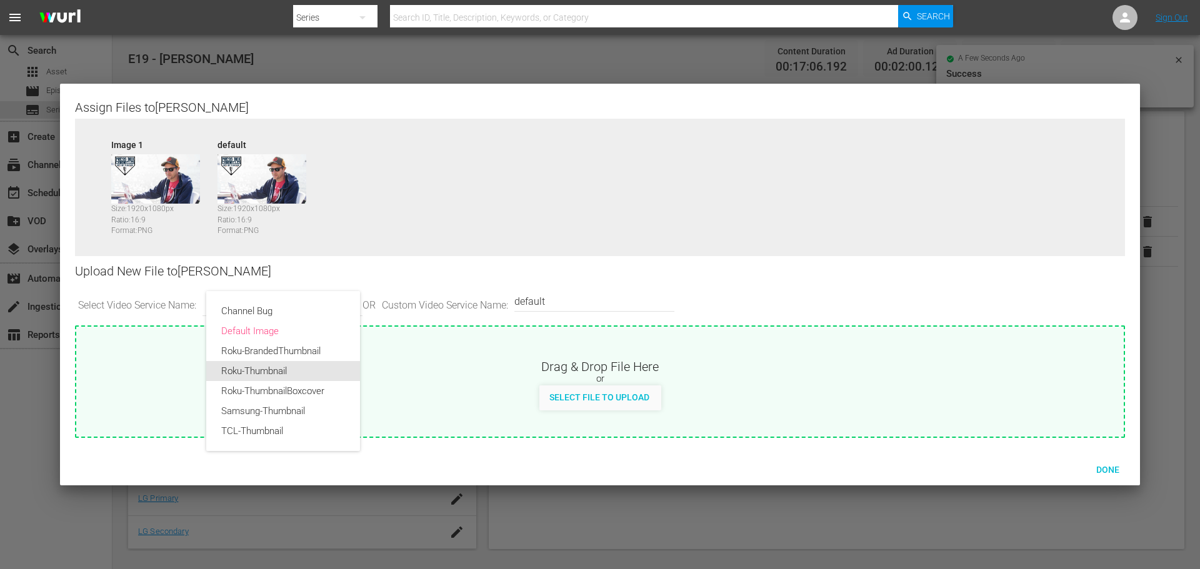
click at [276, 368] on div "Roku-Thumbnail" at bounding box center [283, 371] width 124 height 20
type input "Roku-Thumbnail"
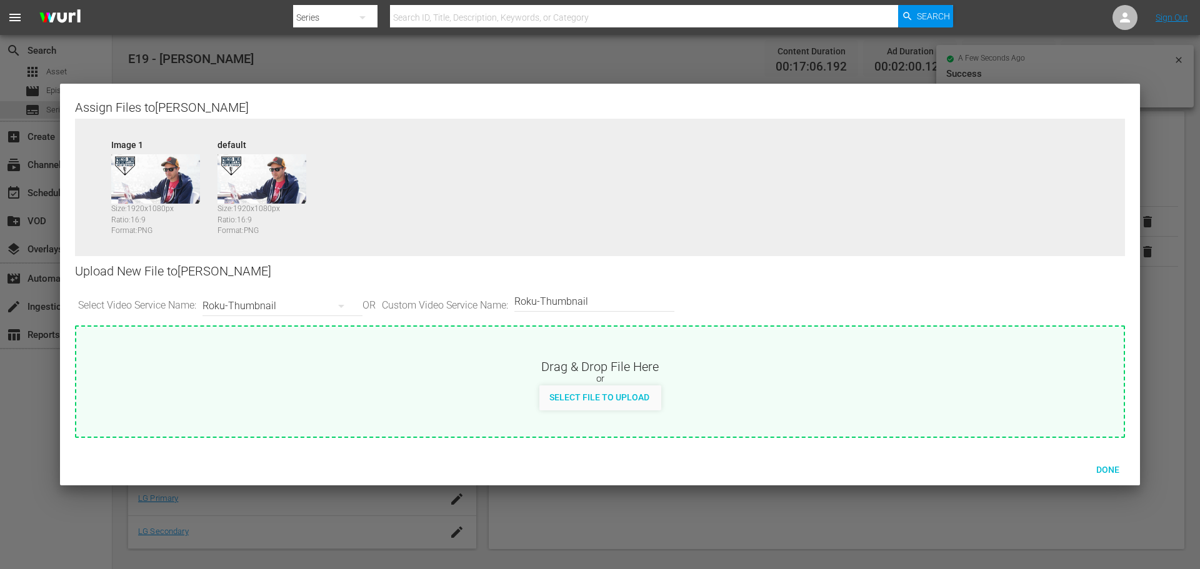
click at [572, 400] on span "Select File to Upload" at bounding box center [599, 397] width 120 height 10
type input "C:\fakepath\PBC_PRIMARY_THUMB.png"
click at [276, 307] on div "Roku-Thumbnail" at bounding box center [279, 306] width 154 height 35
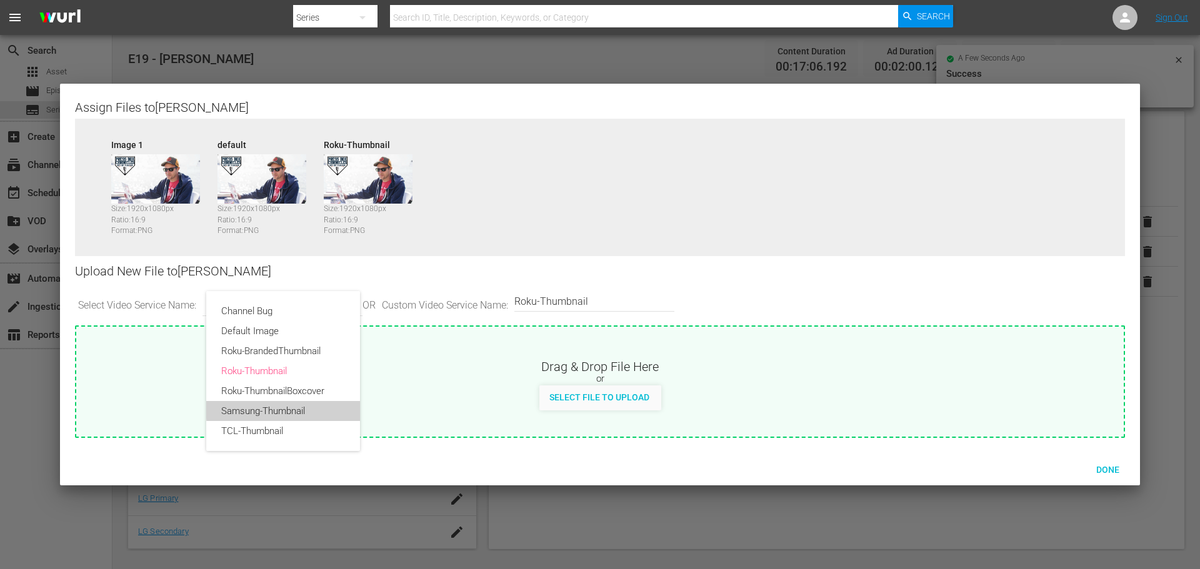
click at [310, 407] on div "Samsung-Thumbnail" at bounding box center [283, 411] width 124 height 20
type input "Samsung-Thumbnail"
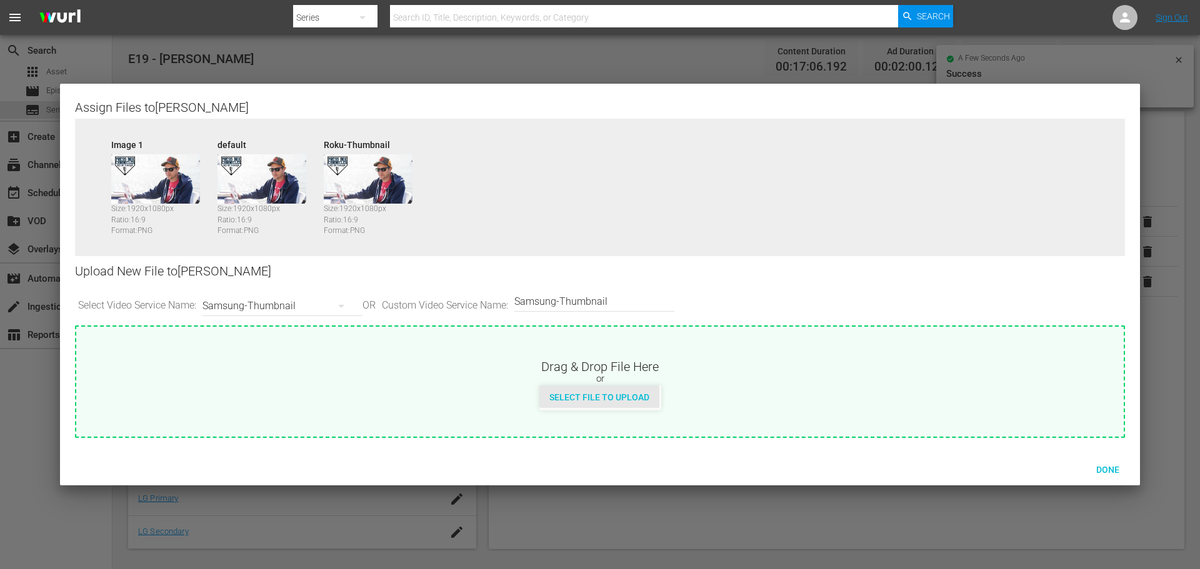
click at [614, 404] on div "Select File to Upload" at bounding box center [599, 397] width 120 height 23
type input "C:\fakepath\PBC_PRIMARY_THUMB.png"
click at [282, 303] on div "Samsung-Thumbnail" at bounding box center [279, 306] width 154 height 35
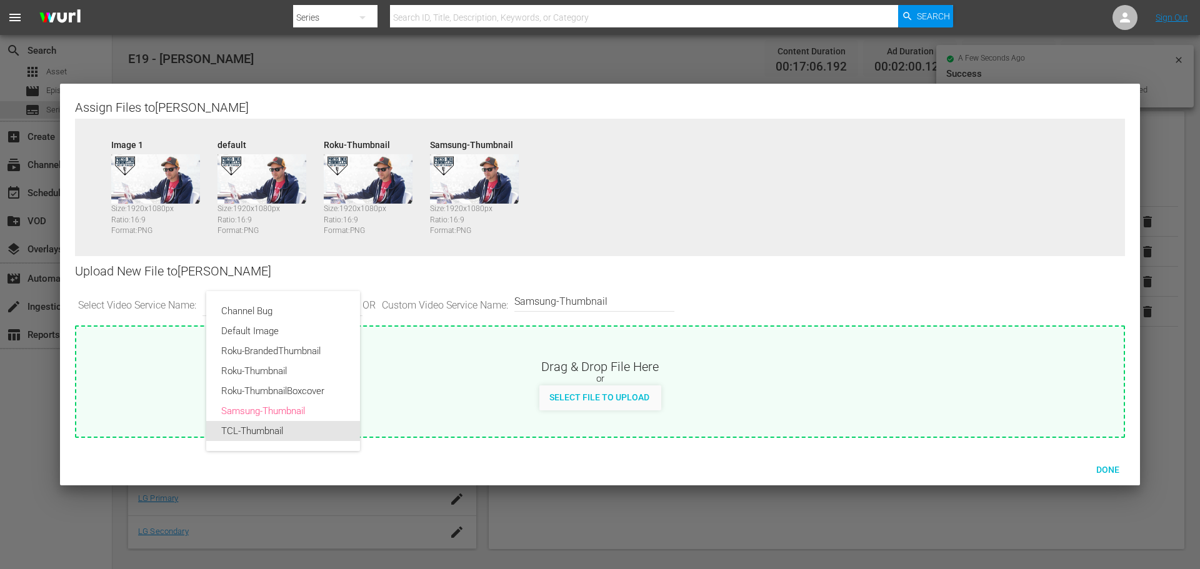
click at [287, 437] on div "TCL-Thumbnail" at bounding box center [283, 431] width 124 height 20
type input "TCL-Thumbnail"
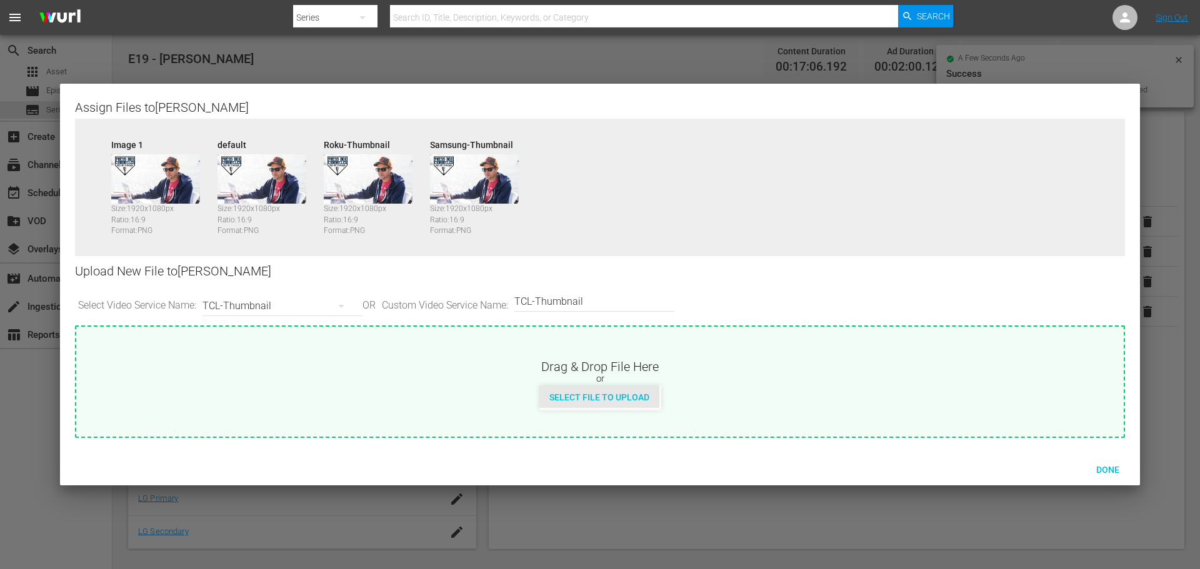
click at [572, 399] on span "Select File to Upload" at bounding box center [599, 397] width 120 height 10
type input "C:\fakepath\PBC_PRIMARY_THUMB.png"
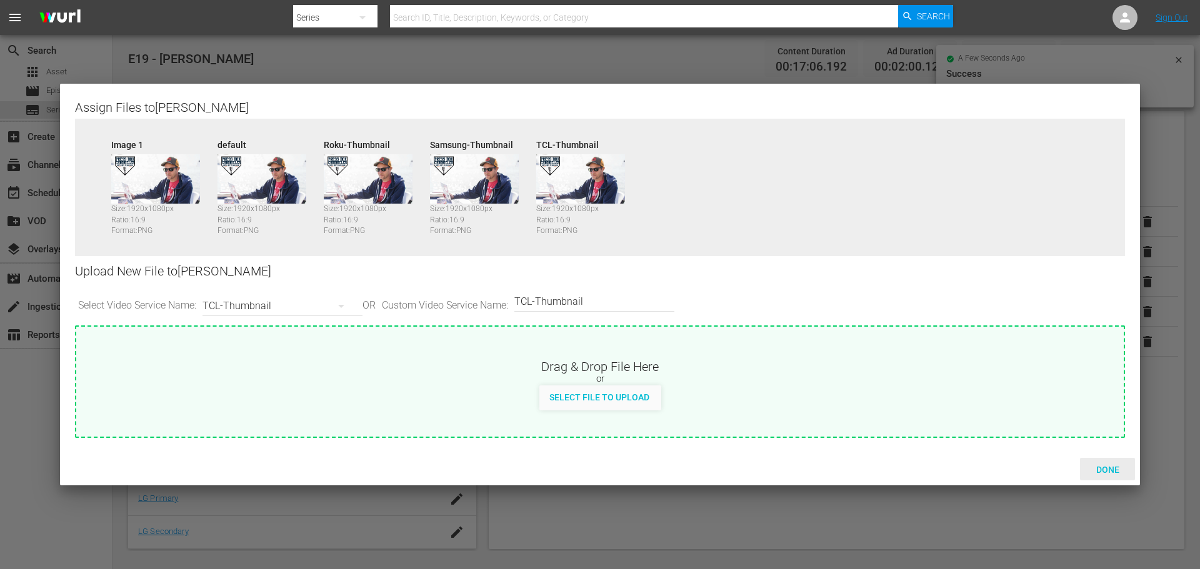
click at [1111, 472] on span "Done" at bounding box center [1107, 470] width 43 height 10
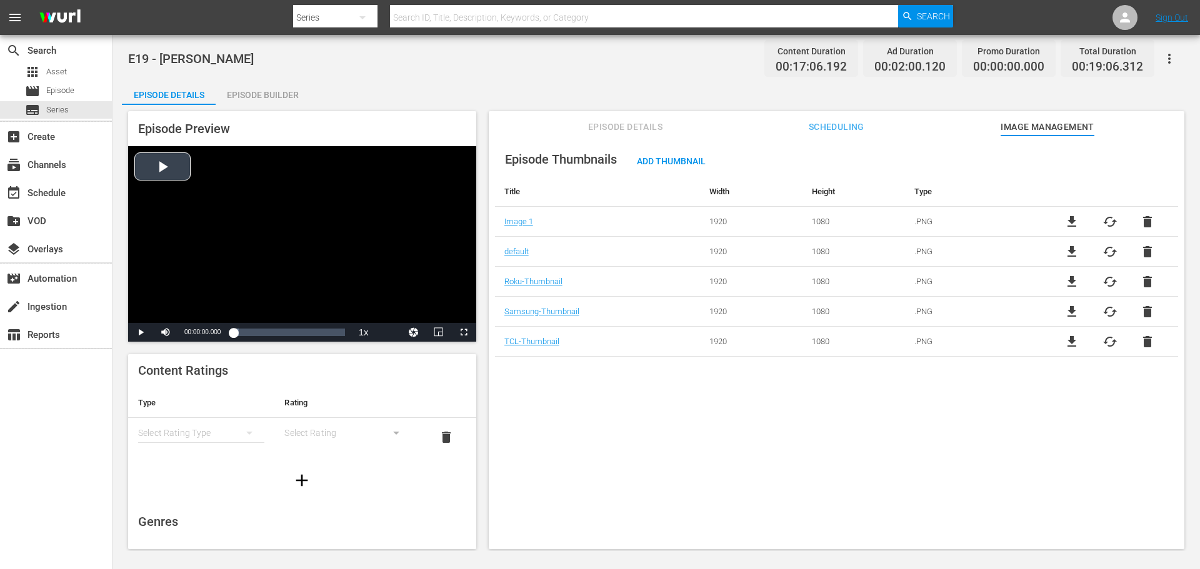
scroll to position [0, 0]
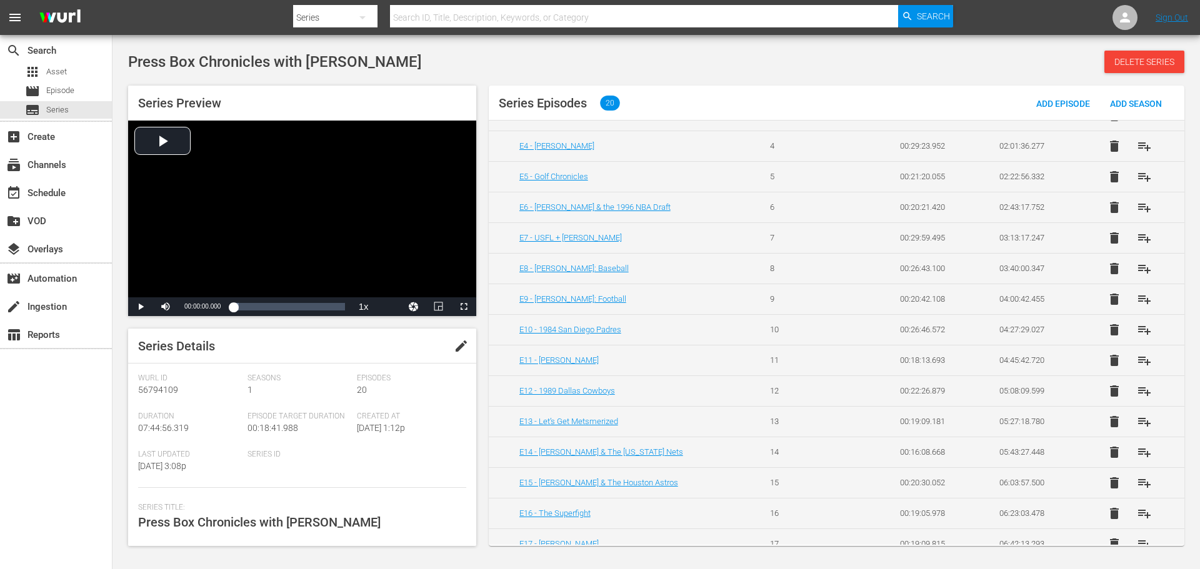
scroll to position [254, 0]
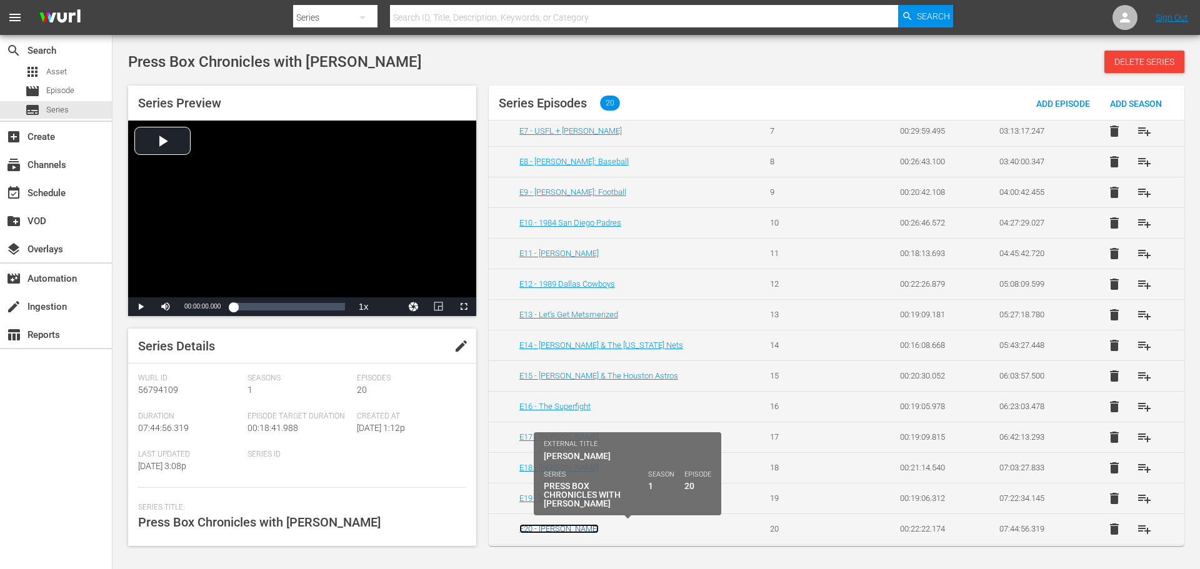
click at [559, 530] on link "E20 - [PERSON_NAME]" at bounding box center [558, 528] width 79 height 9
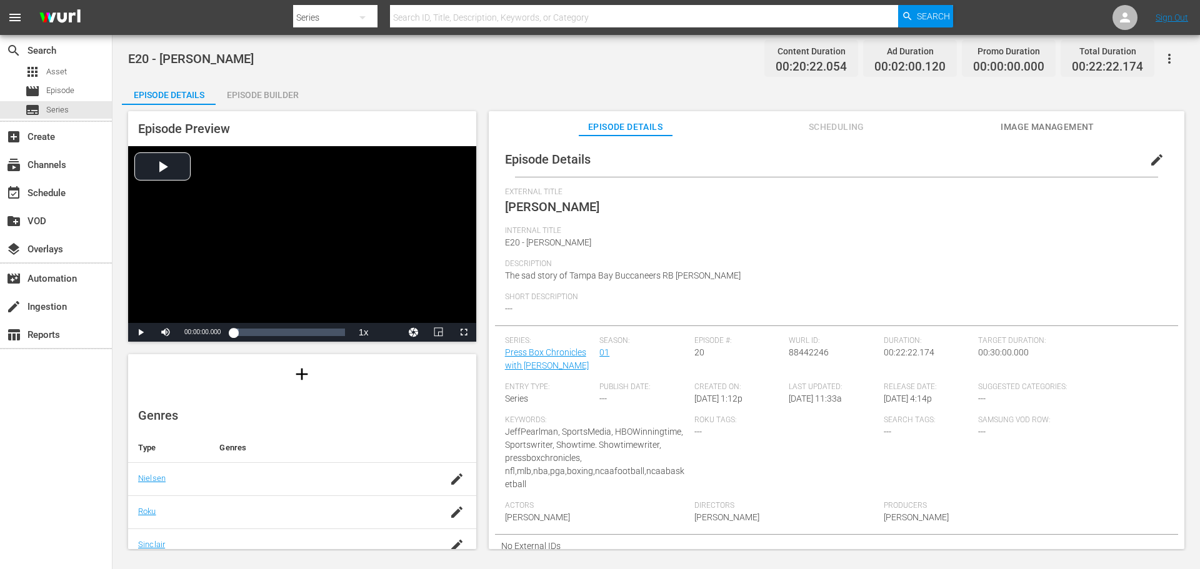
scroll to position [125, 0]
click at [452, 466] on icon "button" at bounding box center [456, 461] width 15 height 15
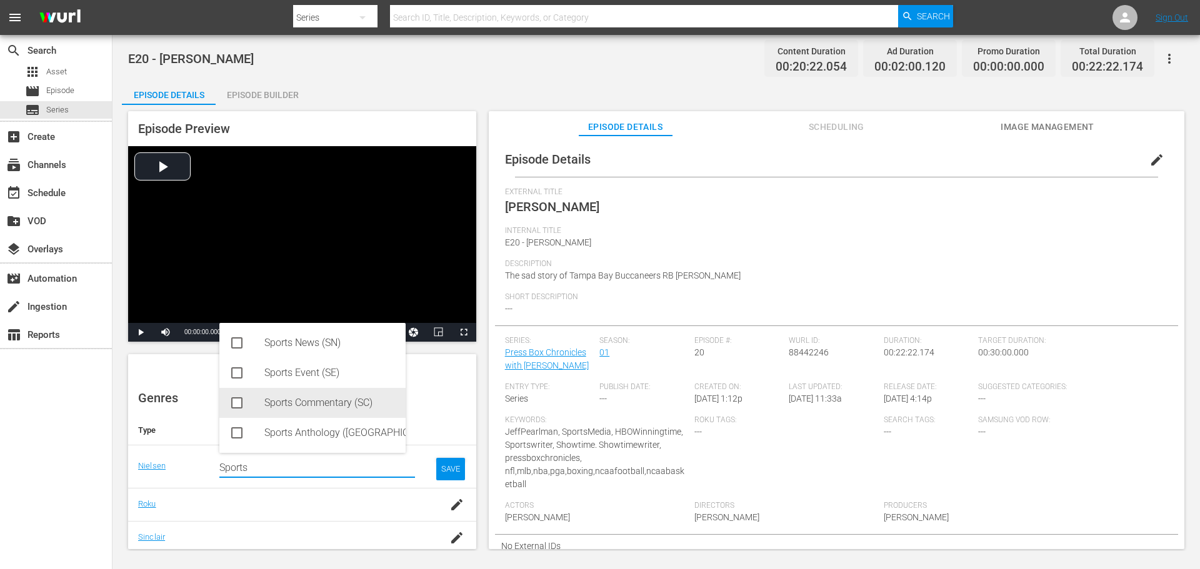
click at [302, 406] on div "Sports Commentary (SC)" at bounding box center [329, 403] width 131 height 30
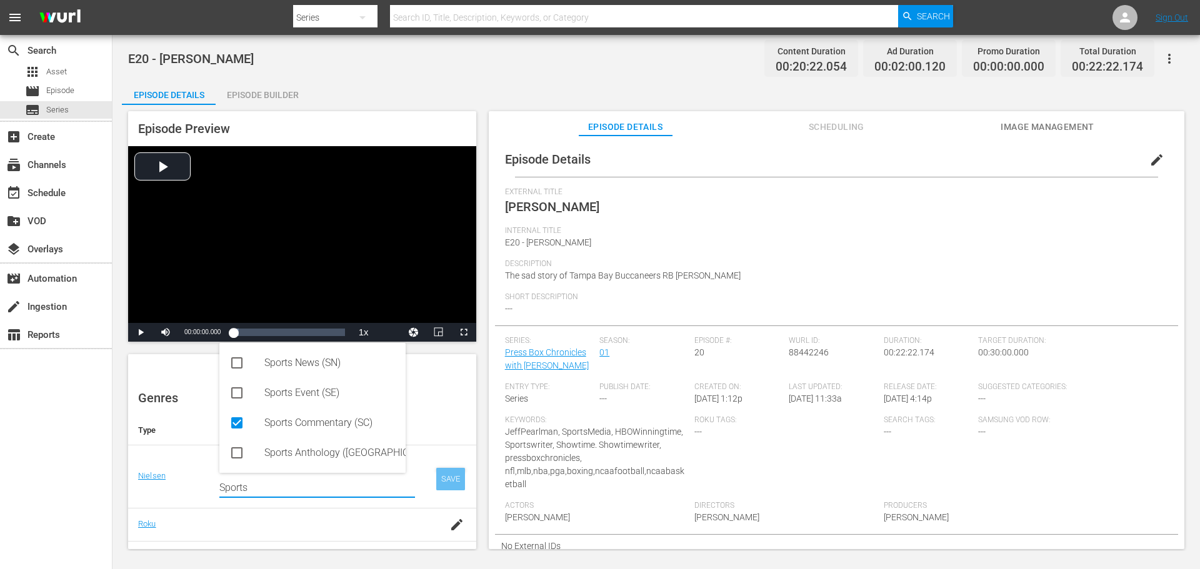
type input "Sports"
click at [442, 474] on div "SAVE" at bounding box center [450, 479] width 29 height 22
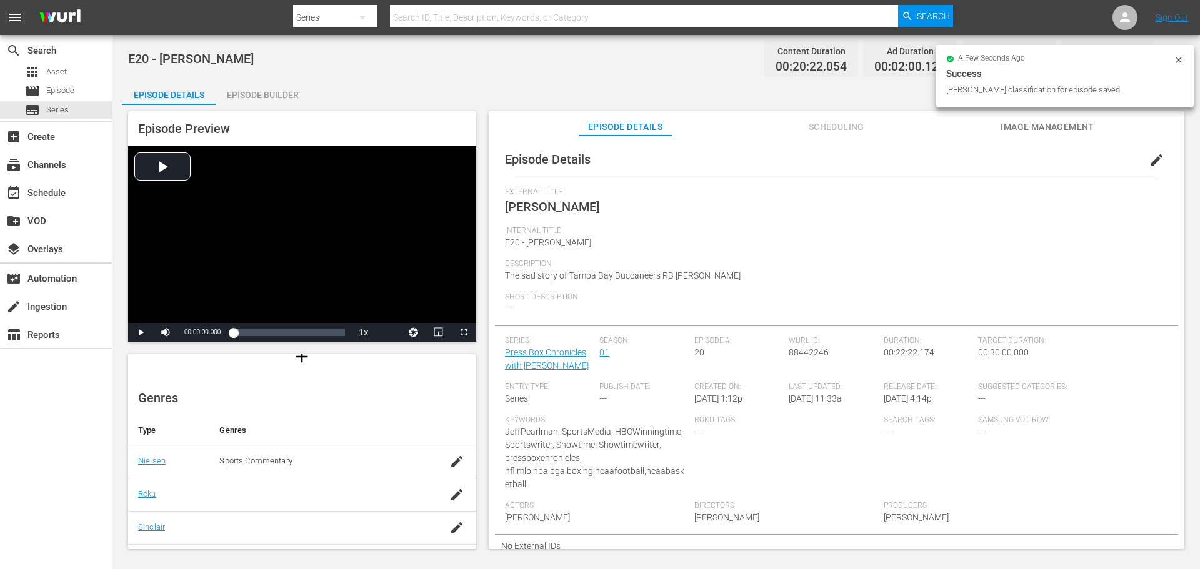
click at [448, 508] on td at bounding box center [456, 494] width 39 height 33
drag, startPoint x: 445, startPoint y: 496, endPoint x: 414, endPoint y: 492, distance: 30.8
click at [449, 496] on icon "button" at bounding box center [456, 494] width 15 height 15
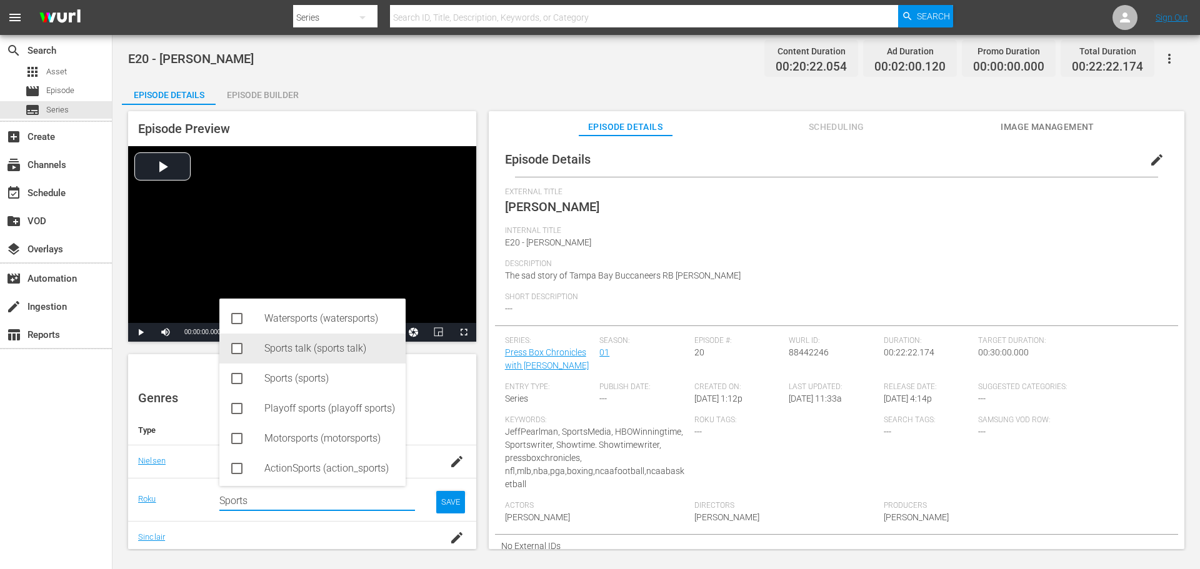
click at [262, 355] on div "Sports talk (sports talk)" at bounding box center [312, 349] width 186 height 30
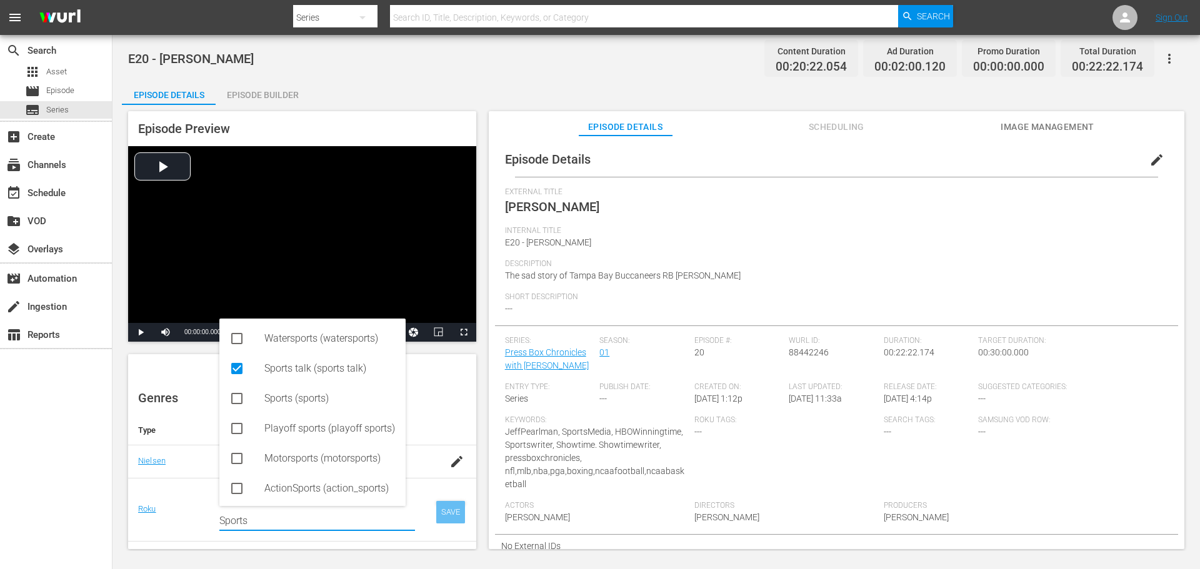
type input "Sports"
click at [444, 516] on div "SAVE" at bounding box center [450, 512] width 29 height 22
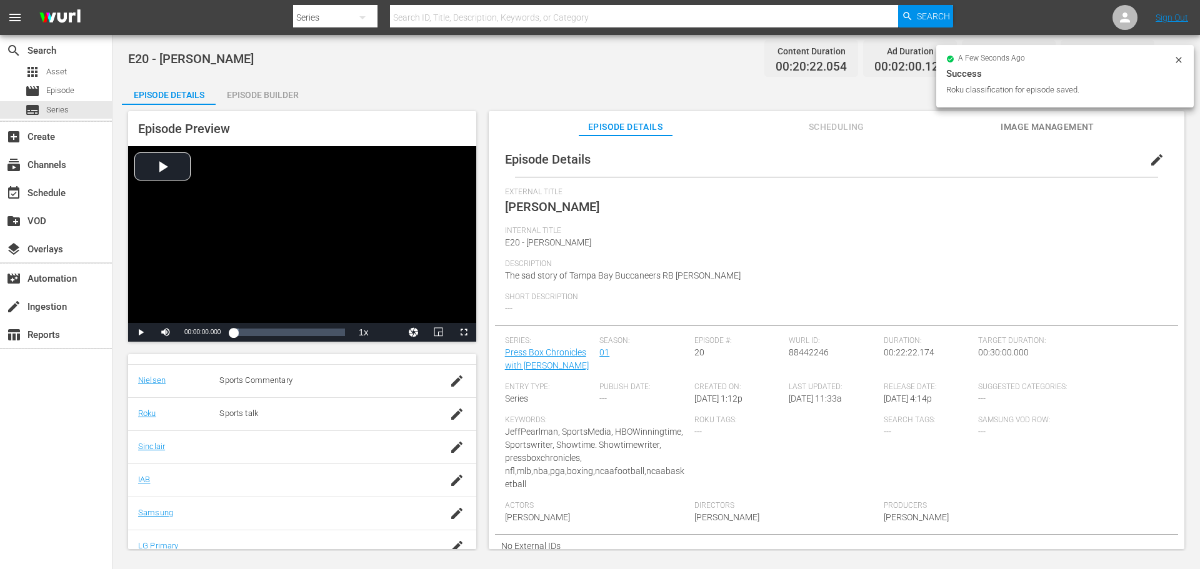
scroll to position [250, 0]
click at [451, 406] on icon "button" at bounding box center [456, 402] width 11 height 11
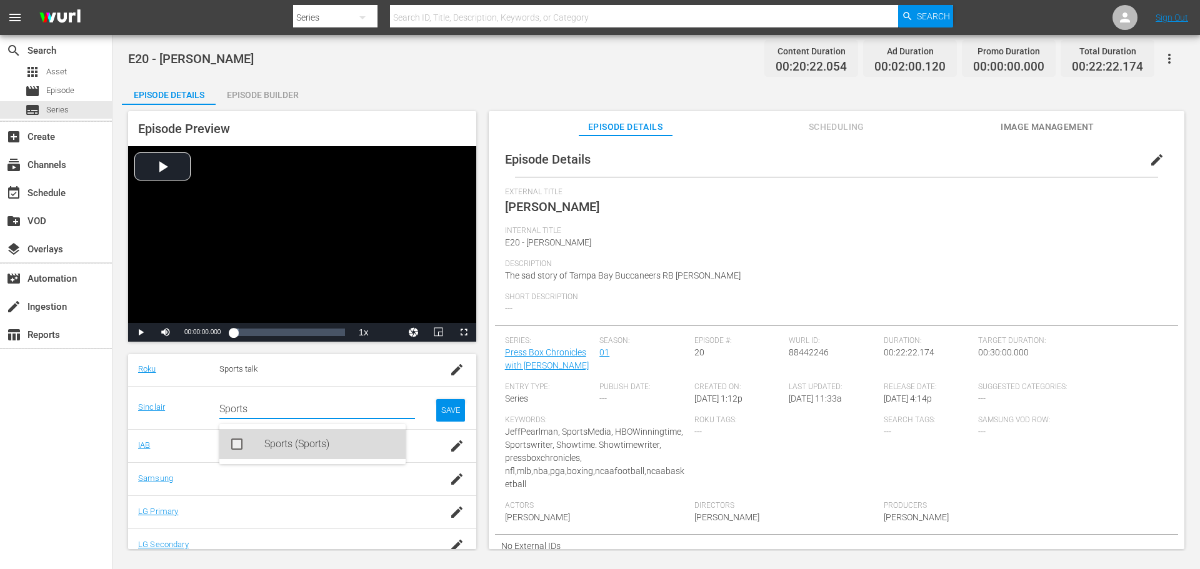
click at [296, 444] on div "Sports (Sports)" at bounding box center [329, 444] width 131 height 30
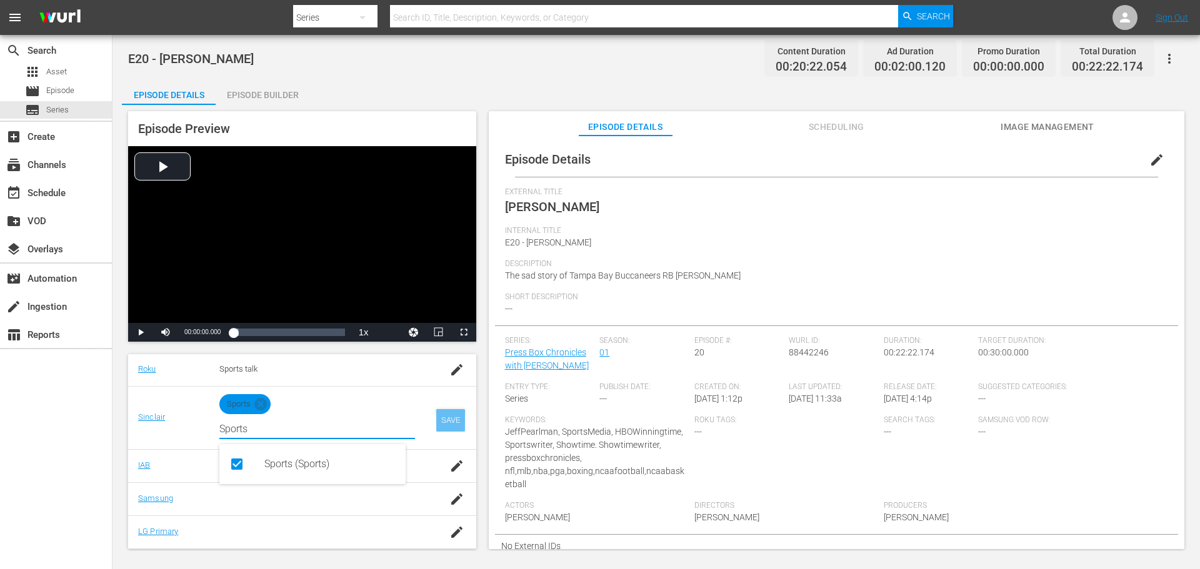
type input "Sports"
click at [444, 419] on div "SAVE" at bounding box center [450, 420] width 29 height 22
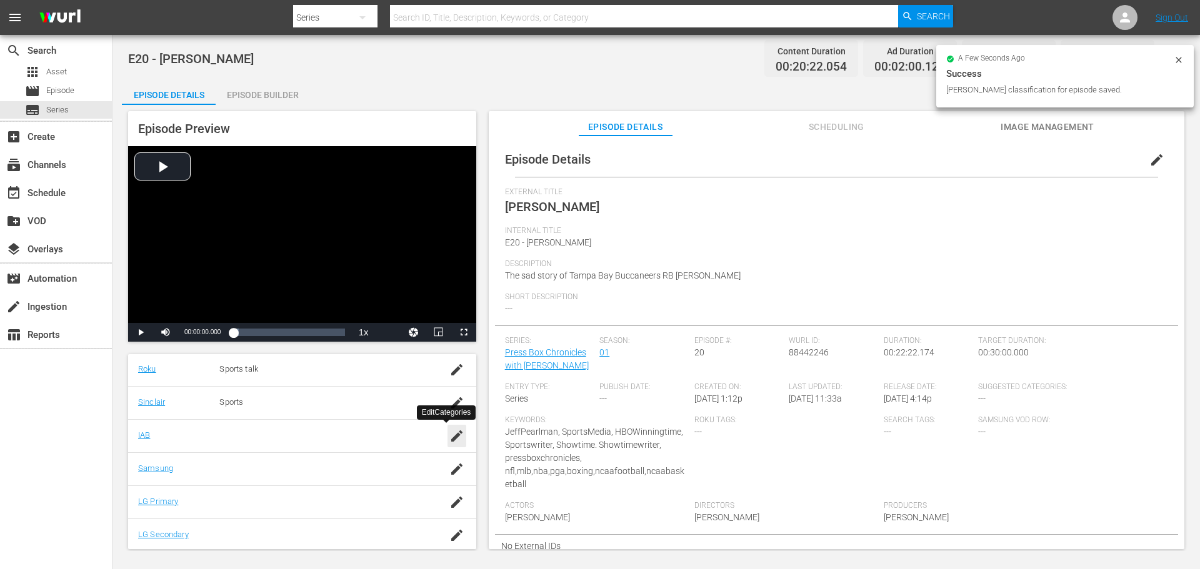
click at [449, 441] on icon "button" at bounding box center [456, 436] width 15 height 15
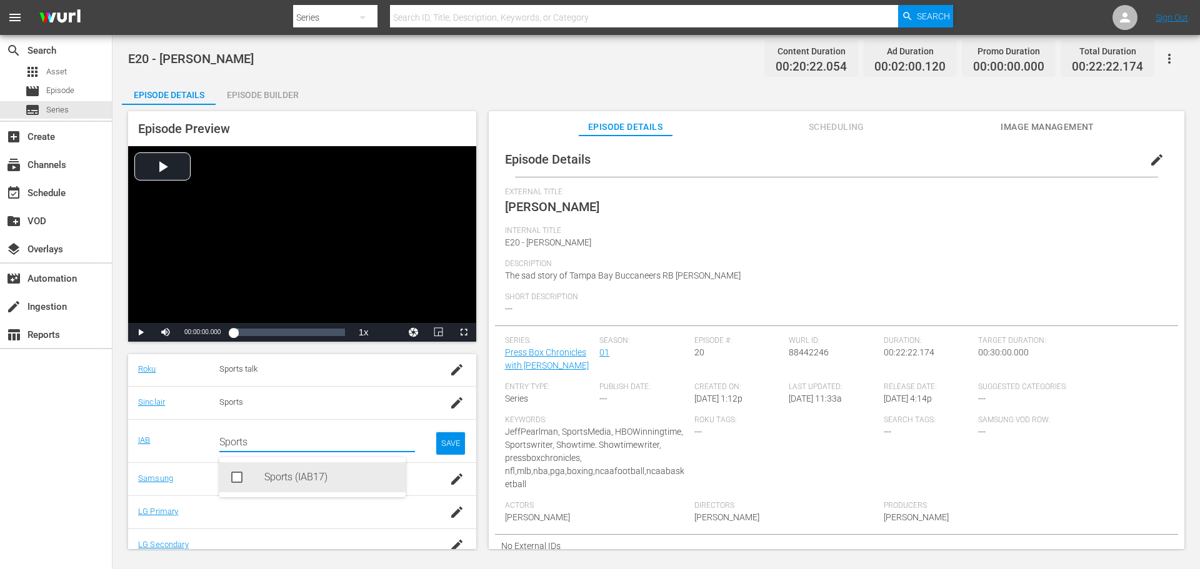
drag, startPoint x: 276, startPoint y: 474, endPoint x: 284, endPoint y: 474, distance: 7.5
click at [277, 474] on div "Sports (IAB17)" at bounding box center [329, 477] width 131 height 30
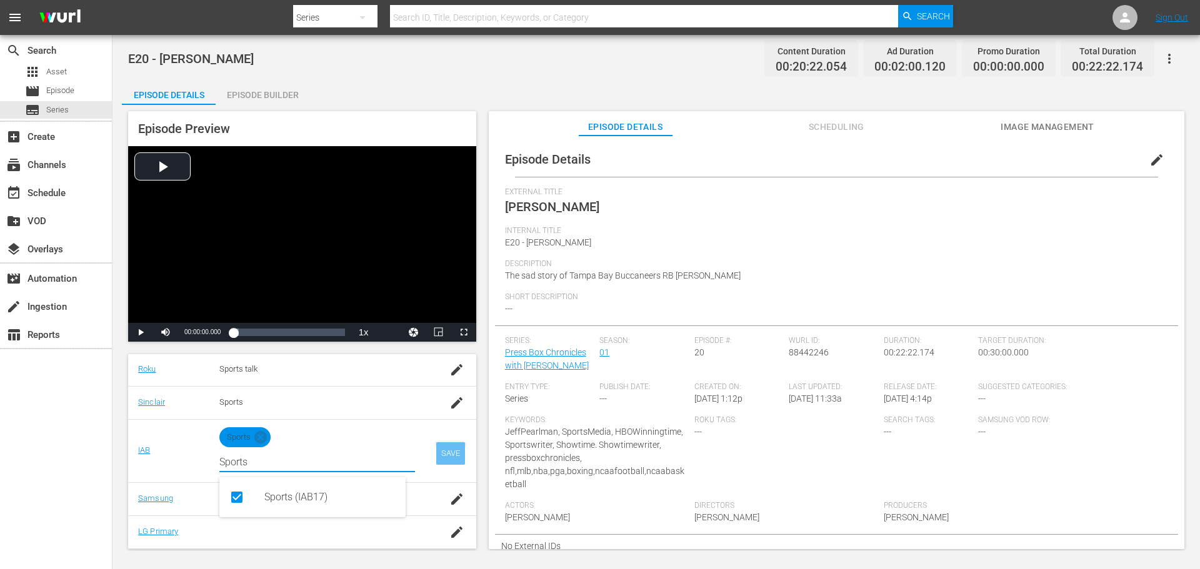
type input "Sports"
click at [436, 452] on div "SAVE" at bounding box center [450, 453] width 29 height 22
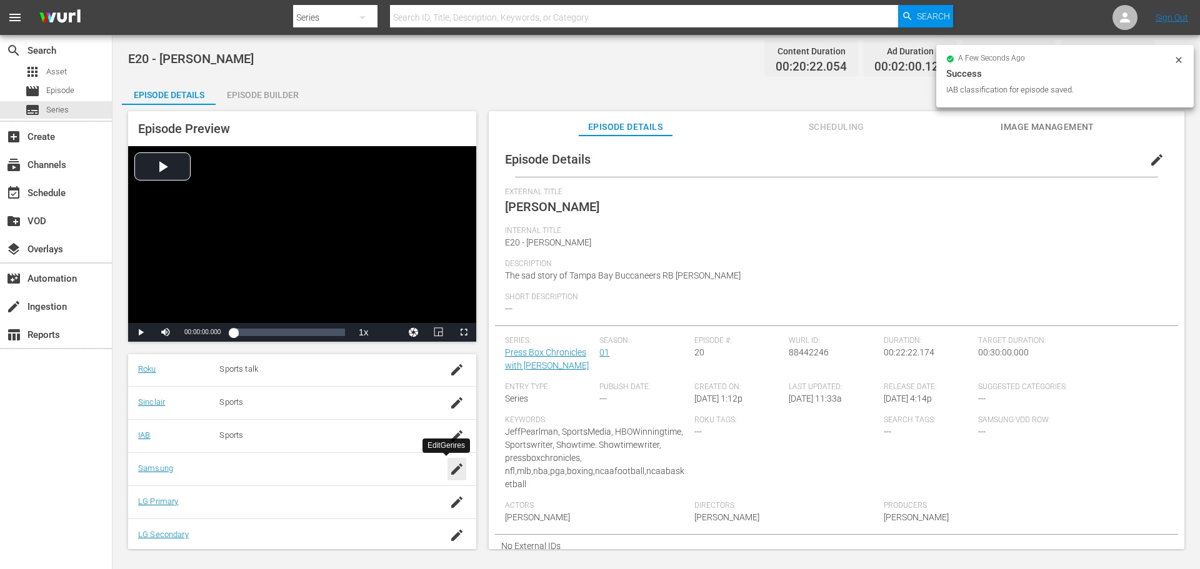
drag, startPoint x: 444, startPoint y: 470, endPoint x: 418, endPoint y: 481, distance: 28.6
click at [449, 472] on icon "button" at bounding box center [456, 469] width 15 height 15
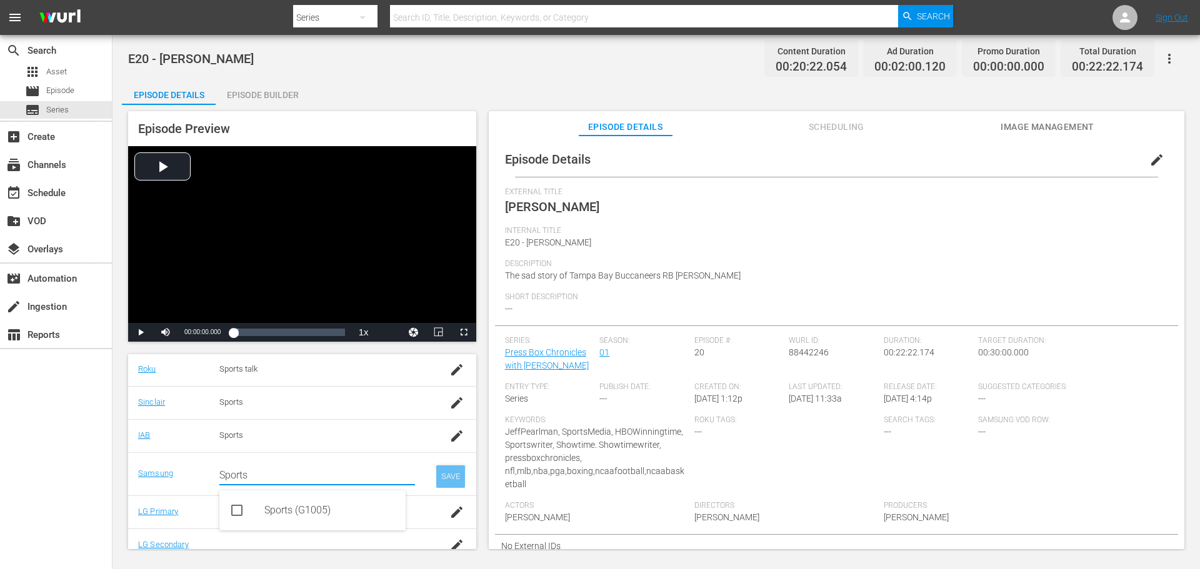
type input "Sports"
click at [447, 482] on div "SAVE" at bounding box center [450, 477] width 29 height 22
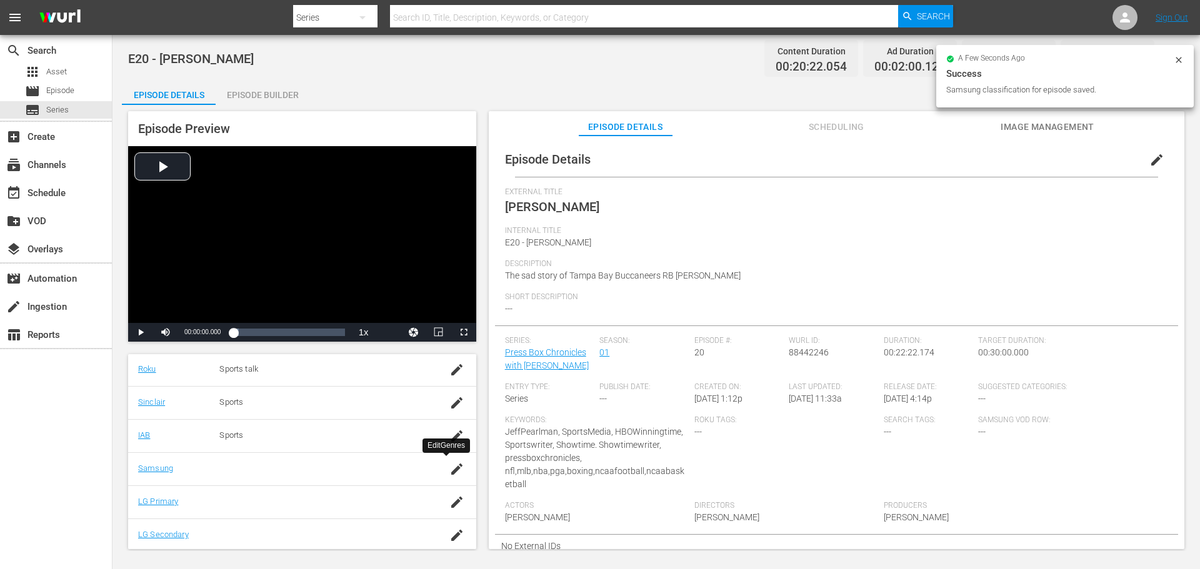
click at [447, 474] on div "button" at bounding box center [456, 469] width 19 height 22
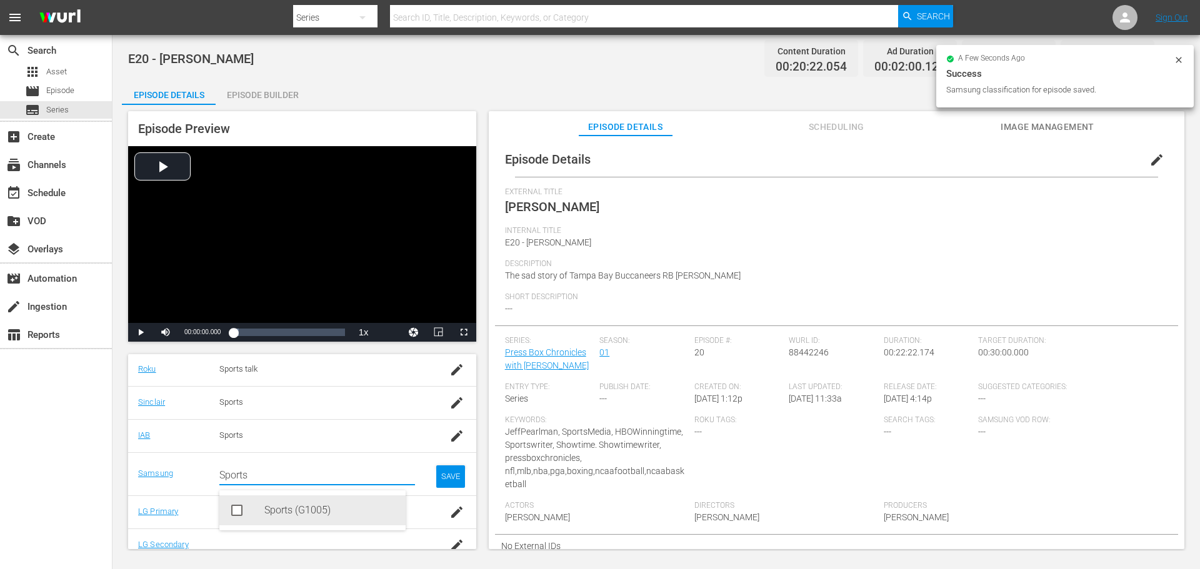
click at [264, 505] on div "Sports (G1005)" at bounding box center [312, 511] width 186 height 30
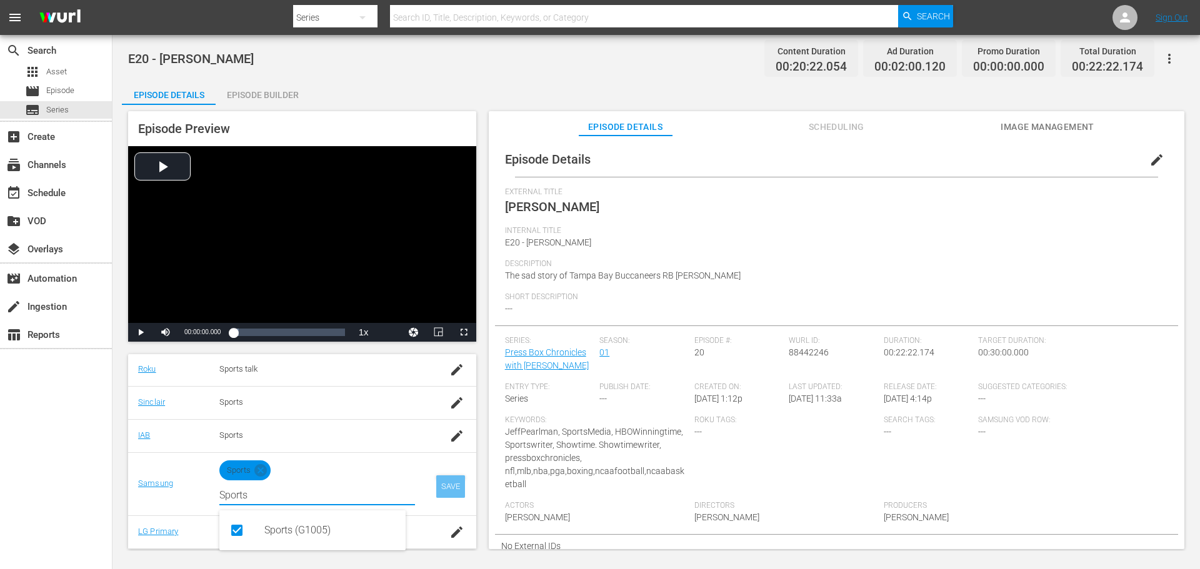
type input "Sports"
click at [436, 486] on div "SAVE" at bounding box center [450, 487] width 29 height 22
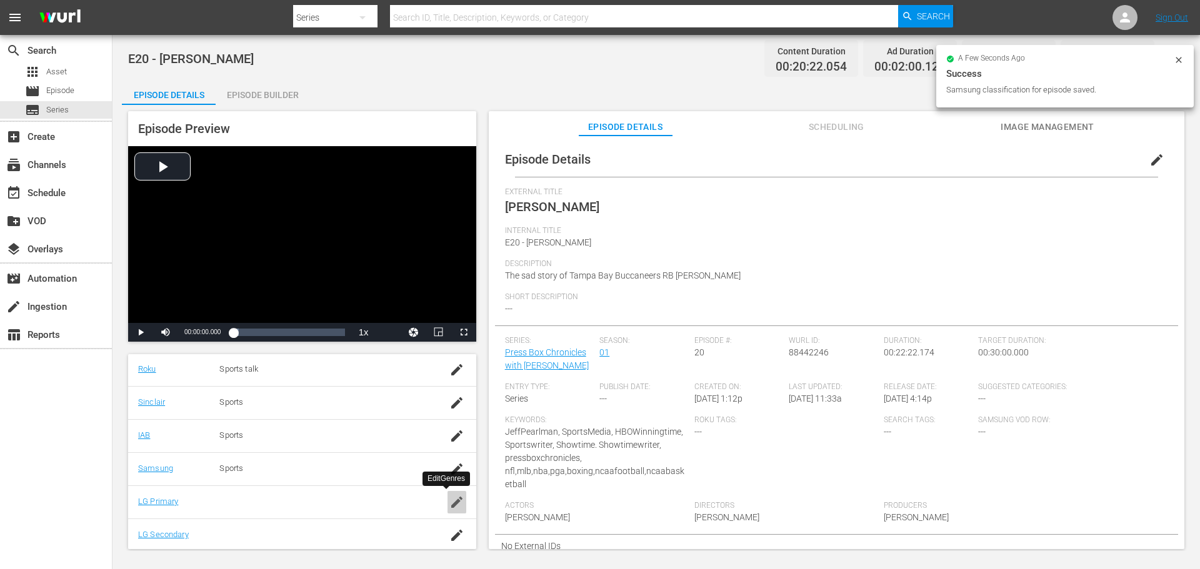
click at [449, 509] on icon "button" at bounding box center [456, 502] width 15 height 15
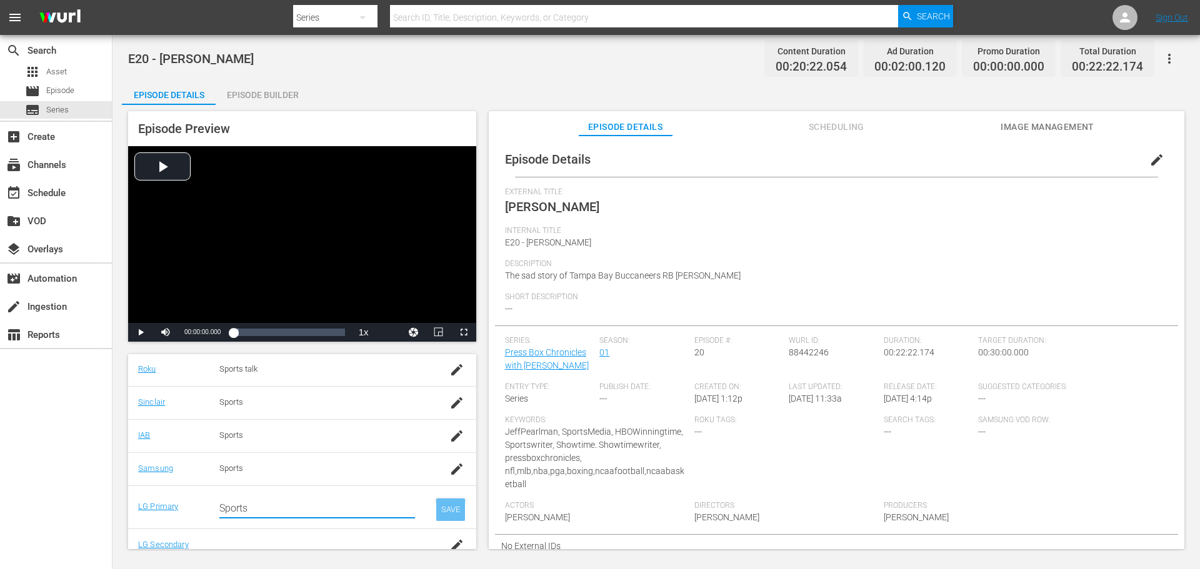
type input "Sports"
click at [441, 511] on div "SAVE" at bounding box center [450, 510] width 29 height 22
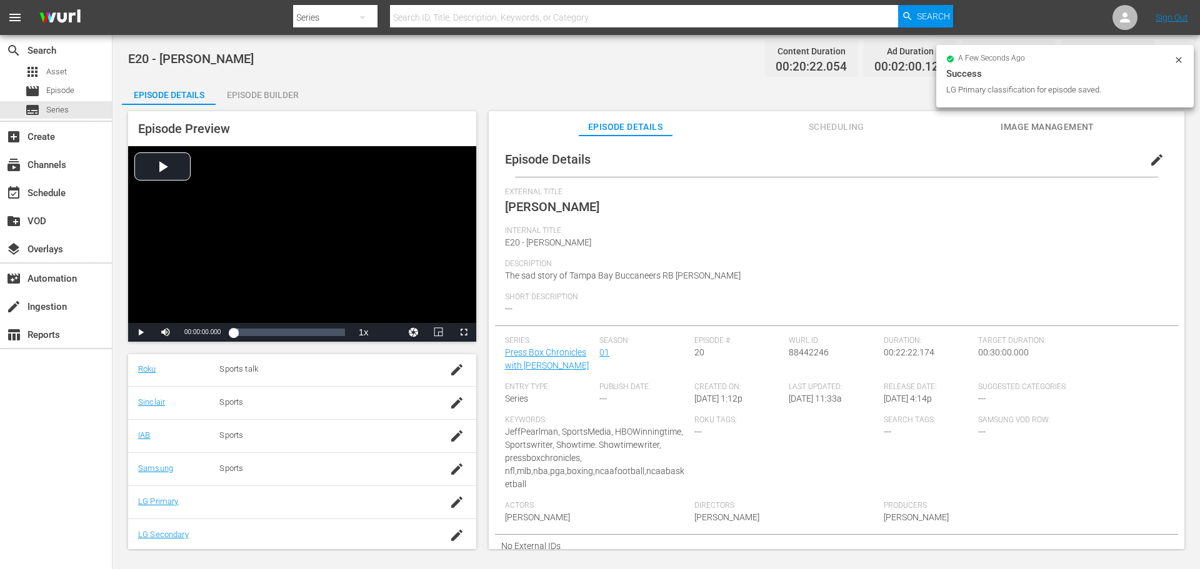
click at [264, 87] on div "Episode Builder" at bounding box center [263, 95] width 94 height 30
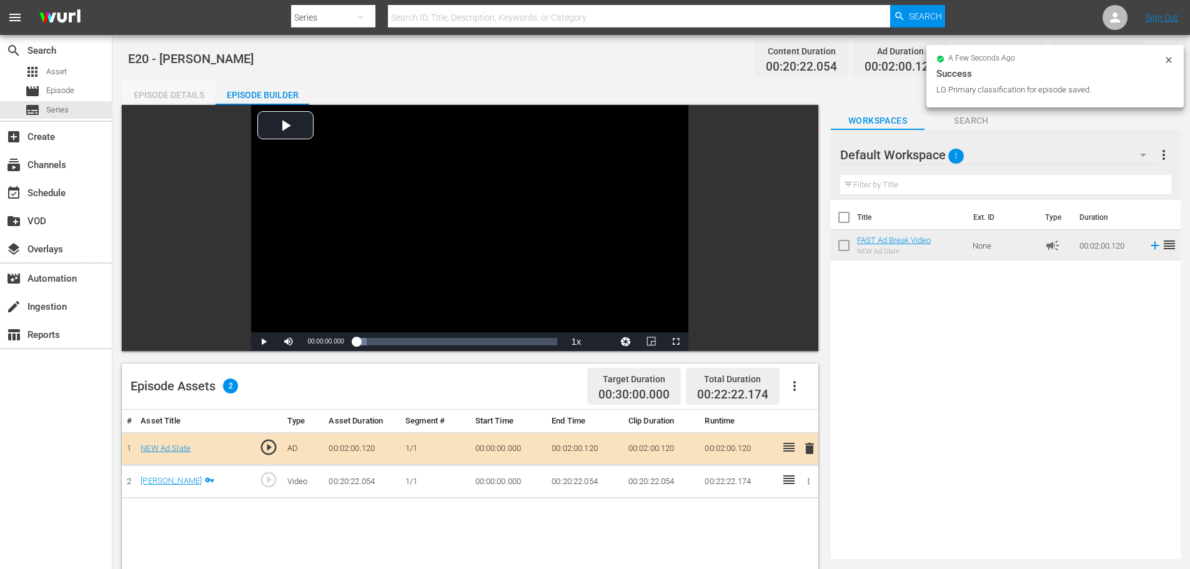
click at [194, 84] on div "Episode Details" at bounding box center [169, 95] width 94 height 30
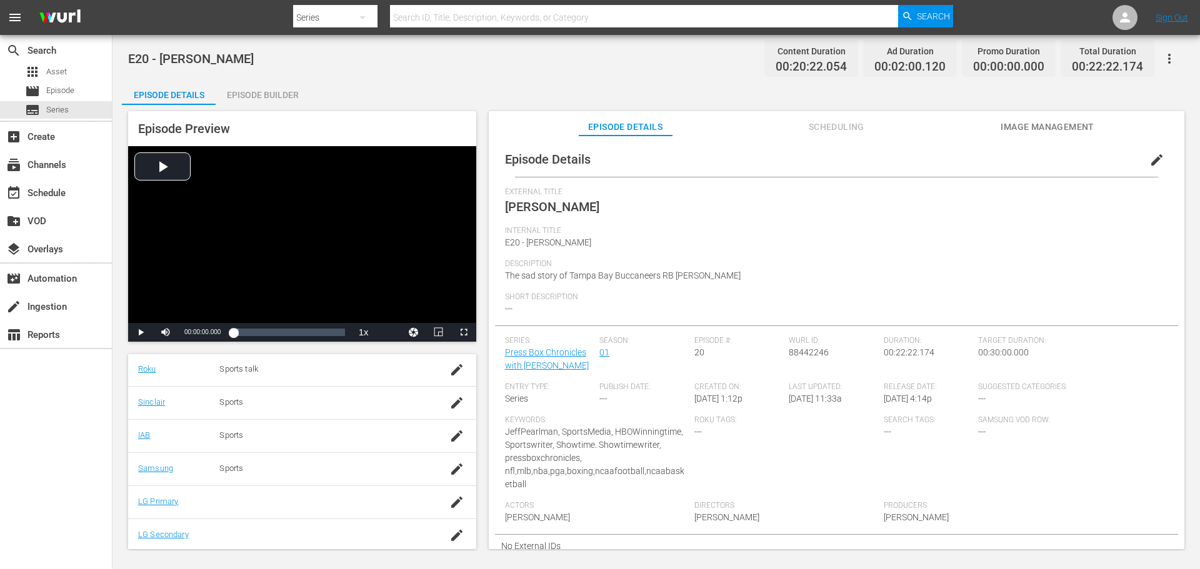
click at [1155, 150] on button "edit" at bounding box center [1157, 160] width 30 height 30
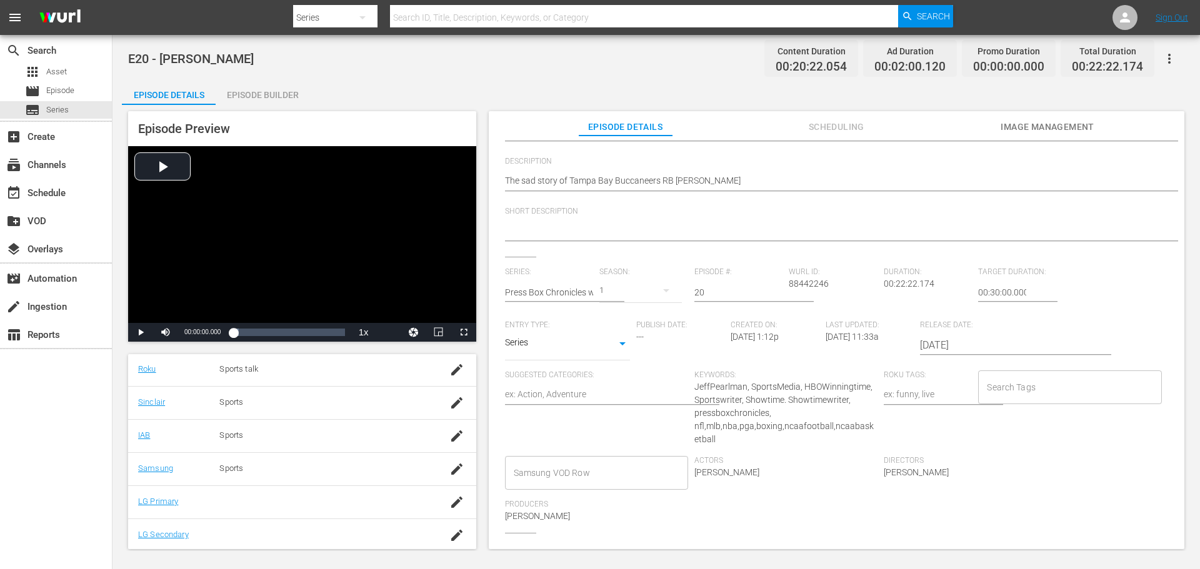
scroll to position [125, 0]
click at [1035, 382] on input "Search Tags" at bounding box center [1060, 381] width 153 height 22
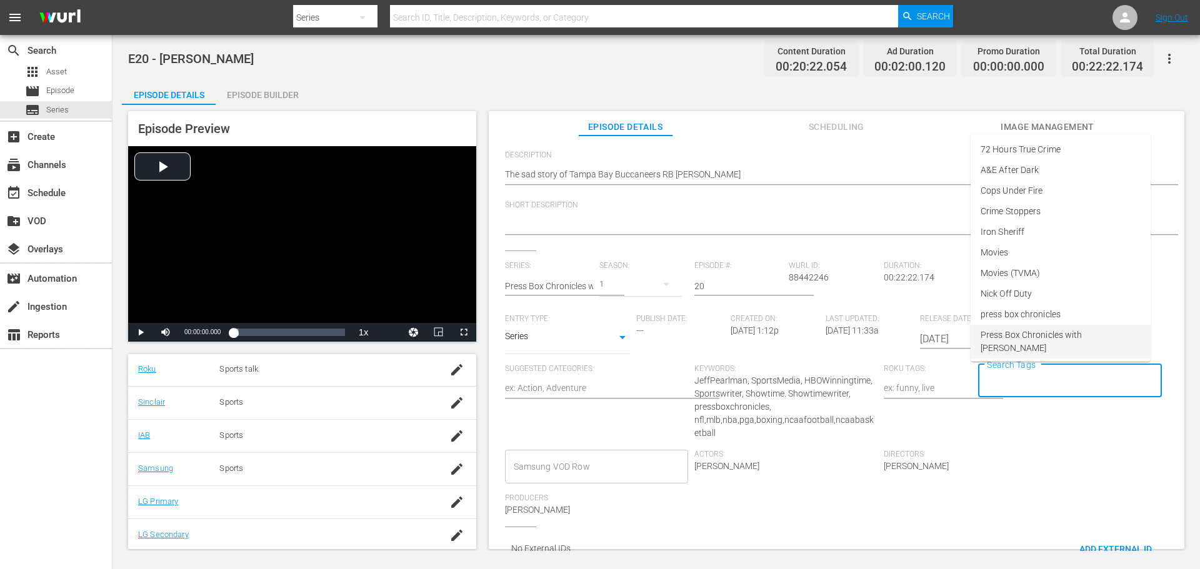
click at [1027, 329] on span "Press Box Chronicles with [PERSON_NAME]" at bounding box center [1060, 342] width 160 height 26
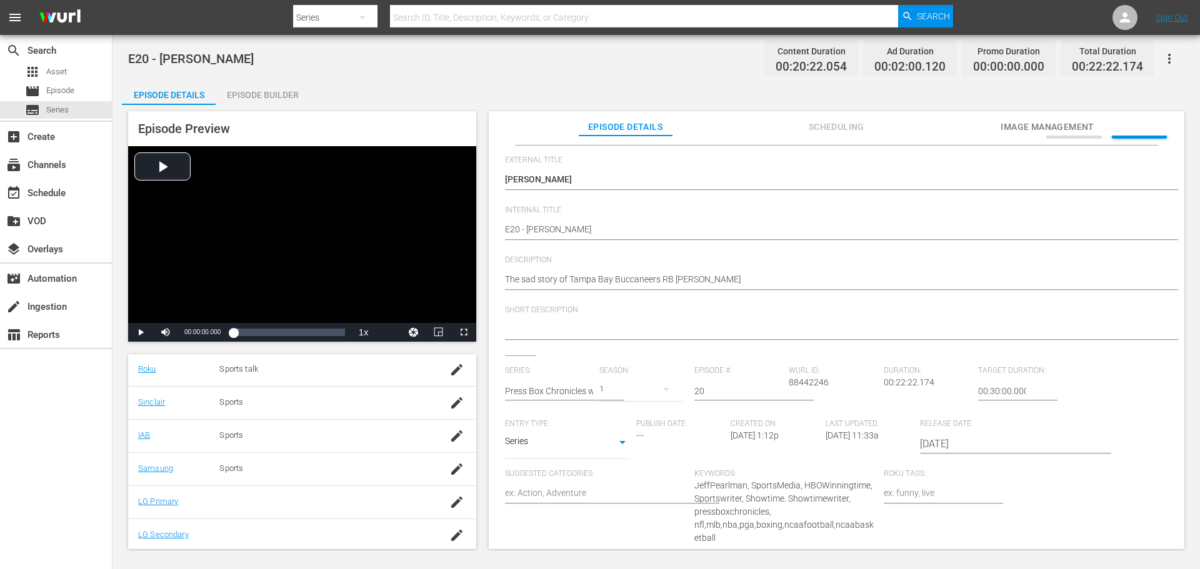
scroll to position [0, 0]
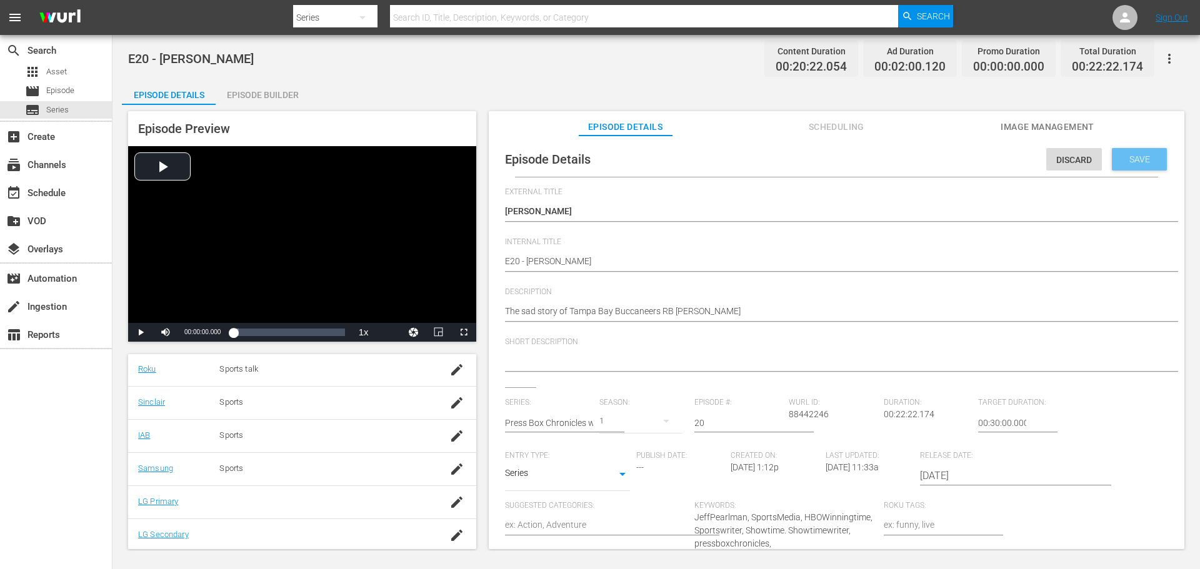
click at [1140, 162] on span "Save" at bounding box center [1139, 159] width 41 height 10
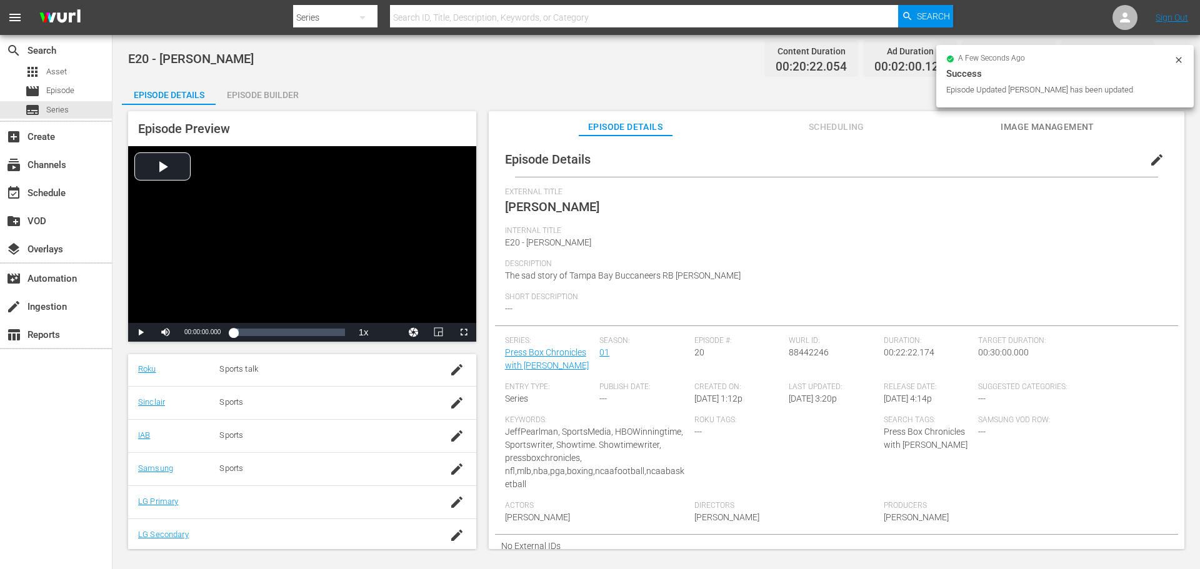
click at [1053, 124] on span "Image Management" at bounding box center [1047, 127] width 94 height 16
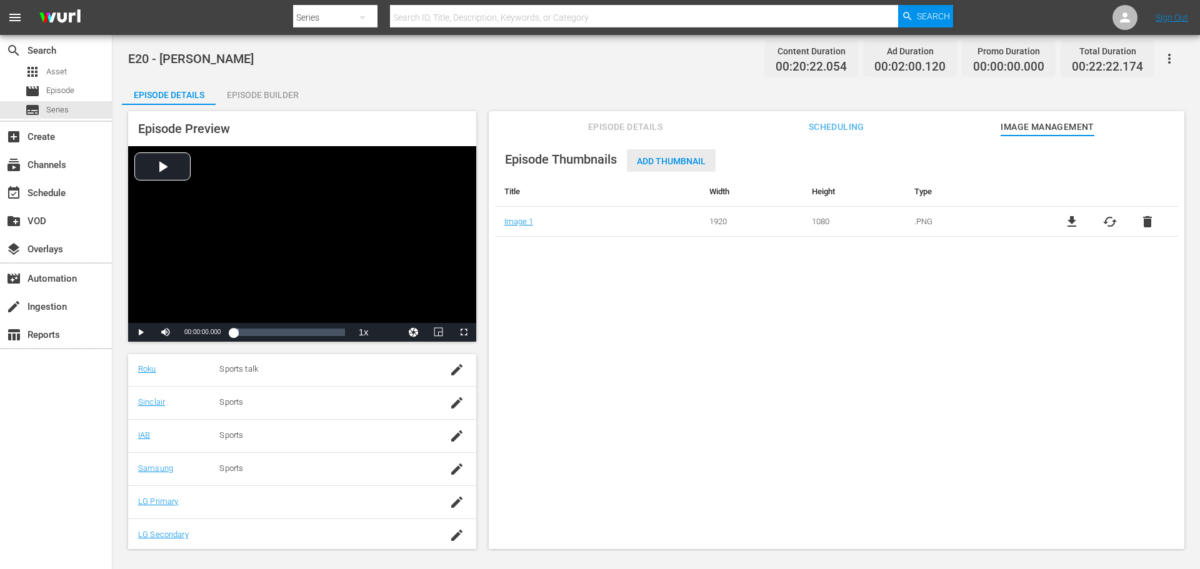
click at [679, 159] on span "Add Thumbnail" at bounding box center [671, 161] width 89 height 10
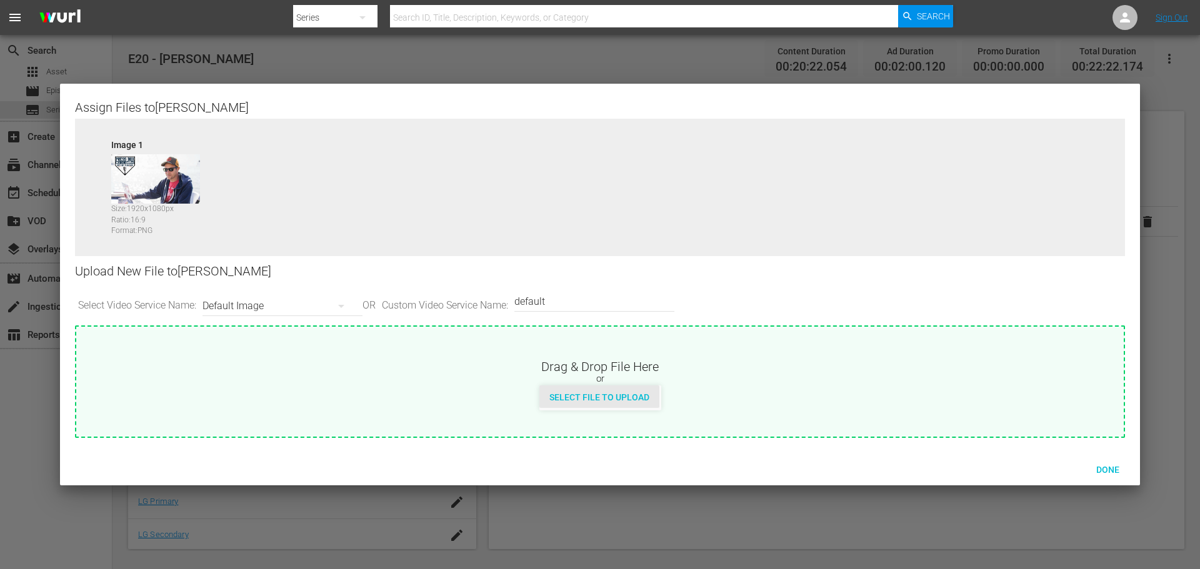
click at [562, 390] on div "Select File to Upload" at bounding box center [599, 397] width 120 height 23
type input "C:\fakepath\PBC_PRIMARY_THUMB.png"
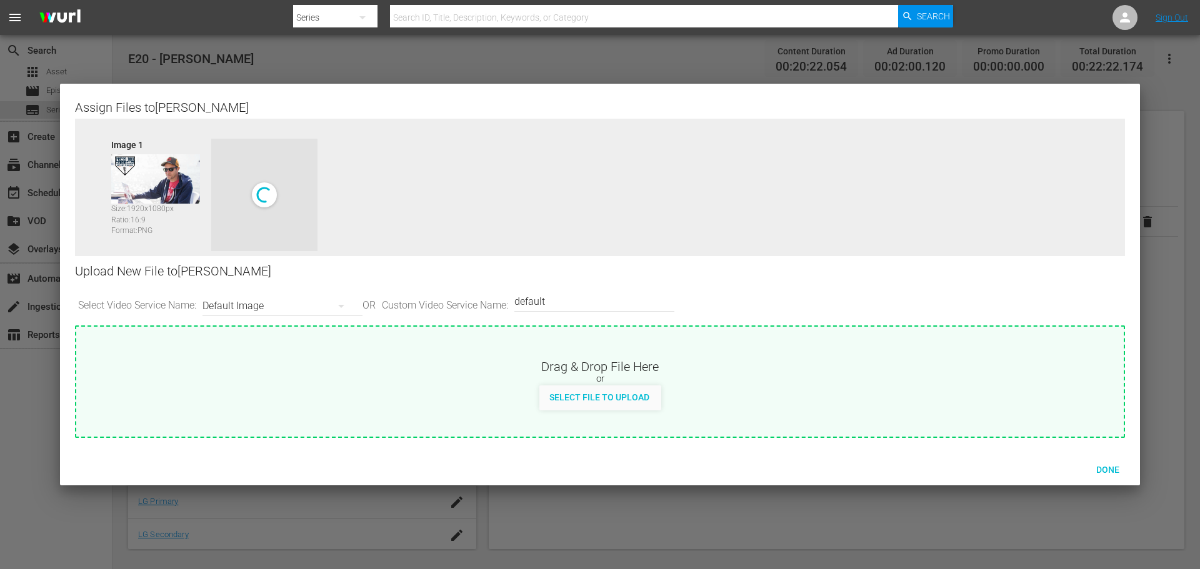
click at [271, 301] on div "Default Image" at bounding box center [279, 306] width 154 height 35
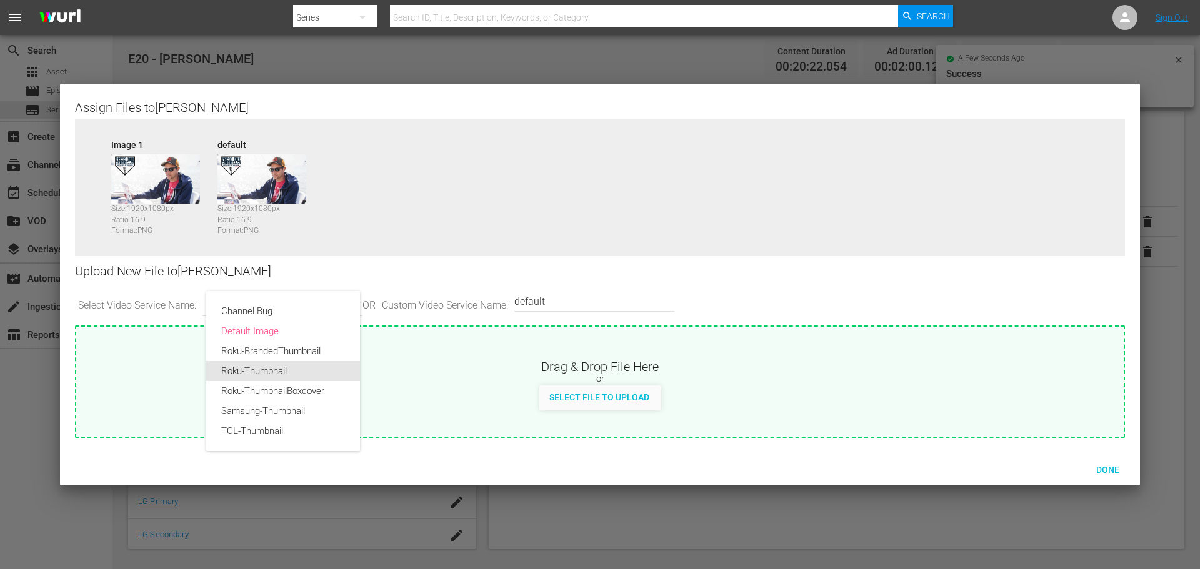
drag, startPoint x: 289, startPoint y: 369, endPoint x: 313, endPoint y: 381, distance: 27.1
click at [290, 371] on div "Roku-Thumbnail" at bounding box center [283, 371] width 124 height 20
type input "Roku-Thumbnail"
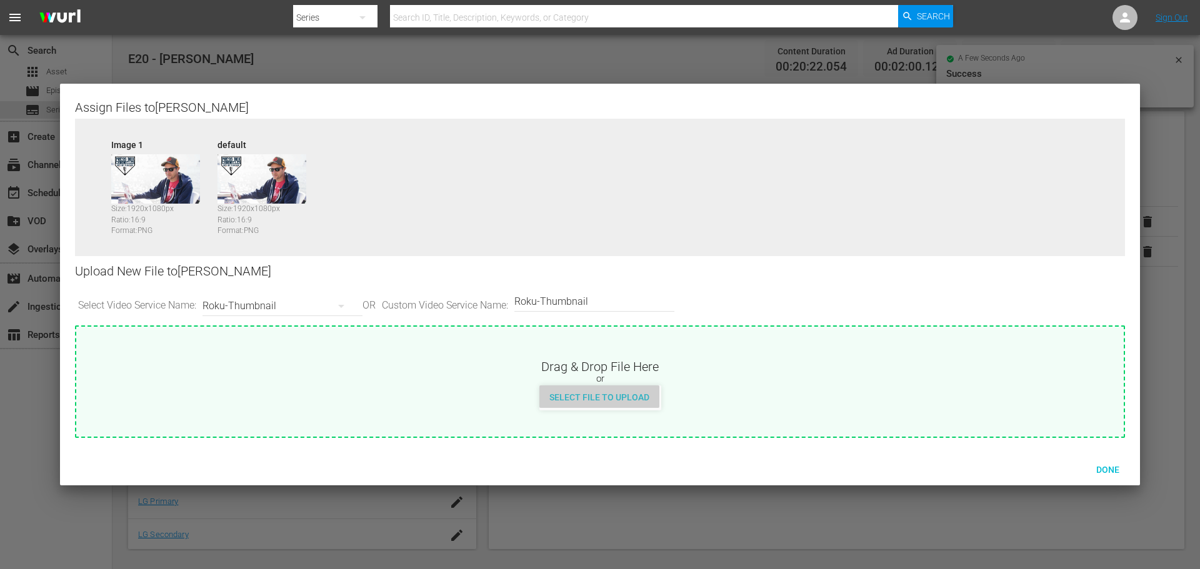
click at [625, 406] on div "Select File to Upload" at bounding box center [599, 397] width 120 height 23
type input "C:\fakepath\PBC_PRIMARY_THUMB.png"
click at [312, 317] on div "Roku-Thumbnail" at bounding box center [279, 306] width 154 height 35
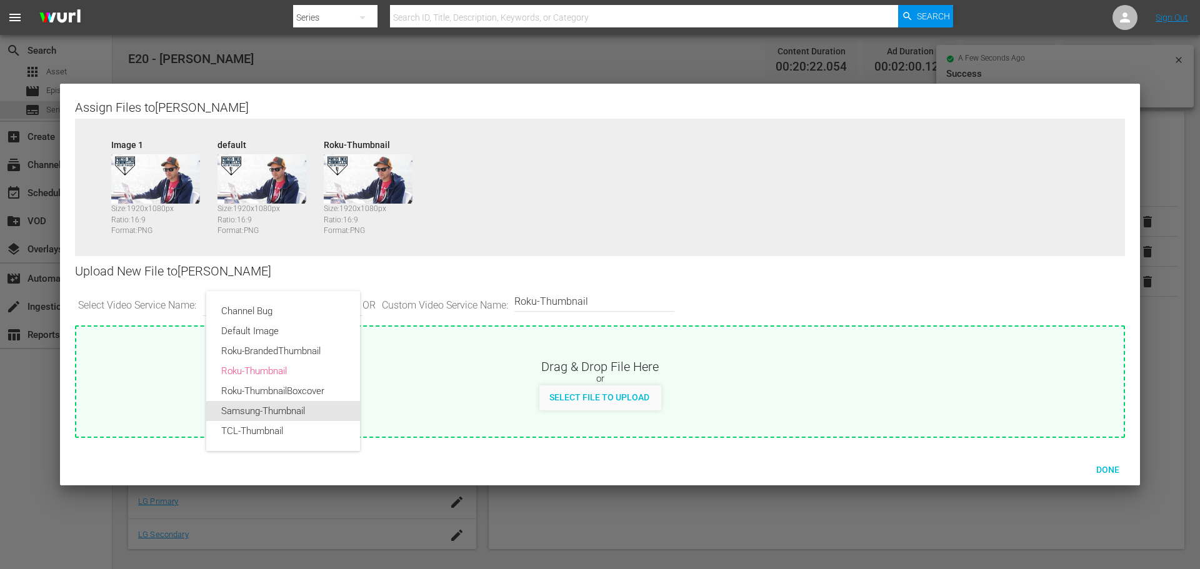
drag, startPoint x: 292, startPoint y: 414, endPoint x: 421, endPoint y: 411, distance: 128.8
click at [292, 414] on div "Samsung-Thumbnail" at bounding box center [283, 411] width 124 height 20
type input "Samsung-Thumbnail"
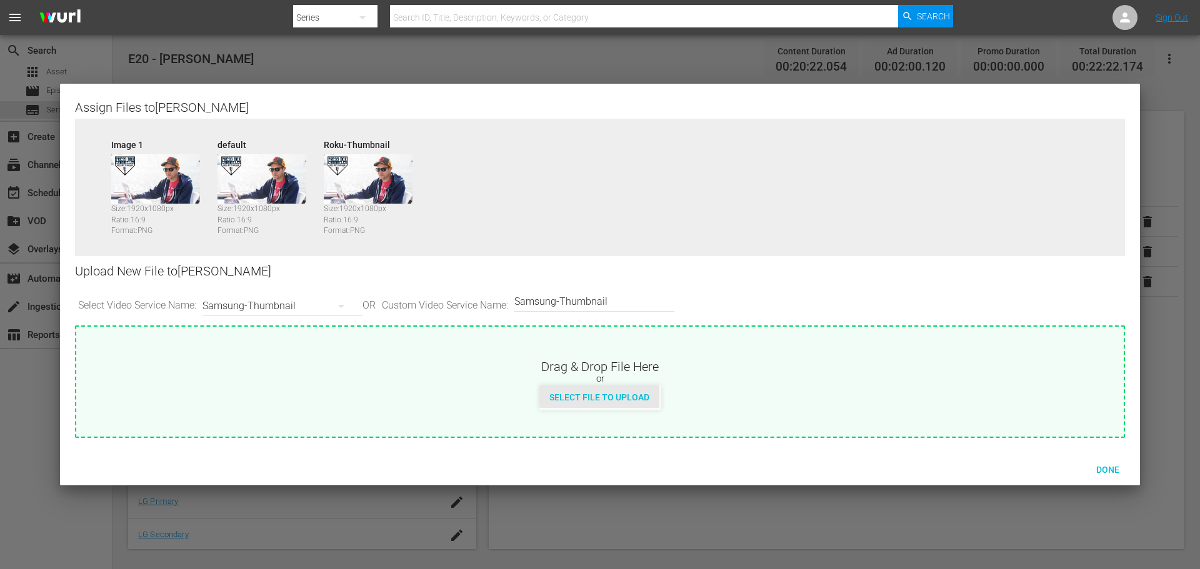
click at [593, 398] on span "Select File to Upload" at bounding box center [599, 397] width 120 height 10
type input "C:\fakepath\PrimaryThumb.png"
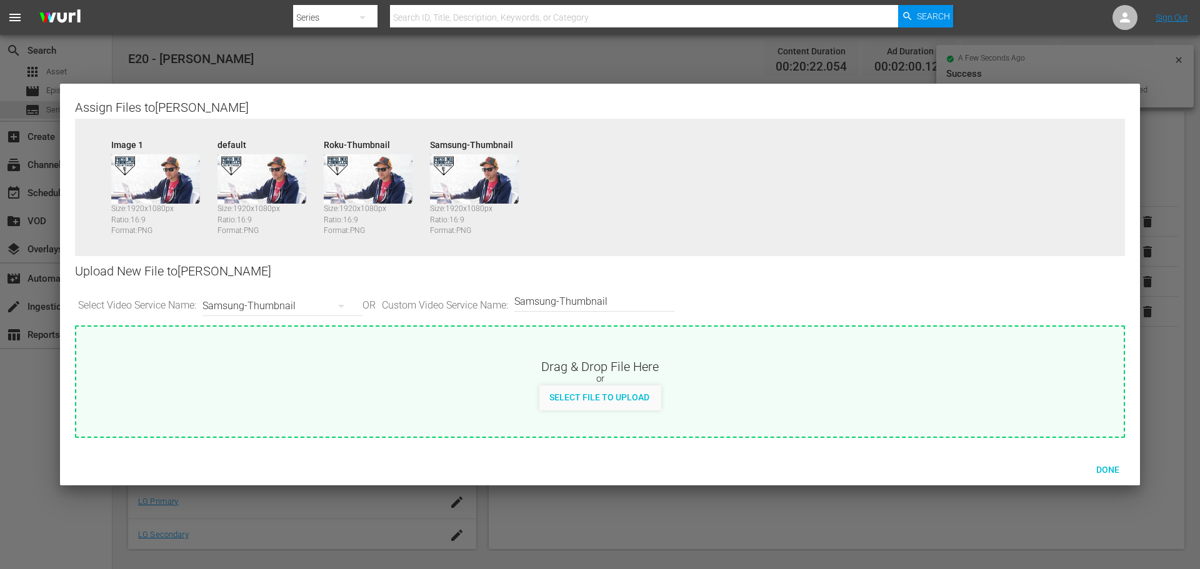
click at [282, 304] on div "Samsung-Thumbnail" at bounding box center [279, 306] width 154 height 35
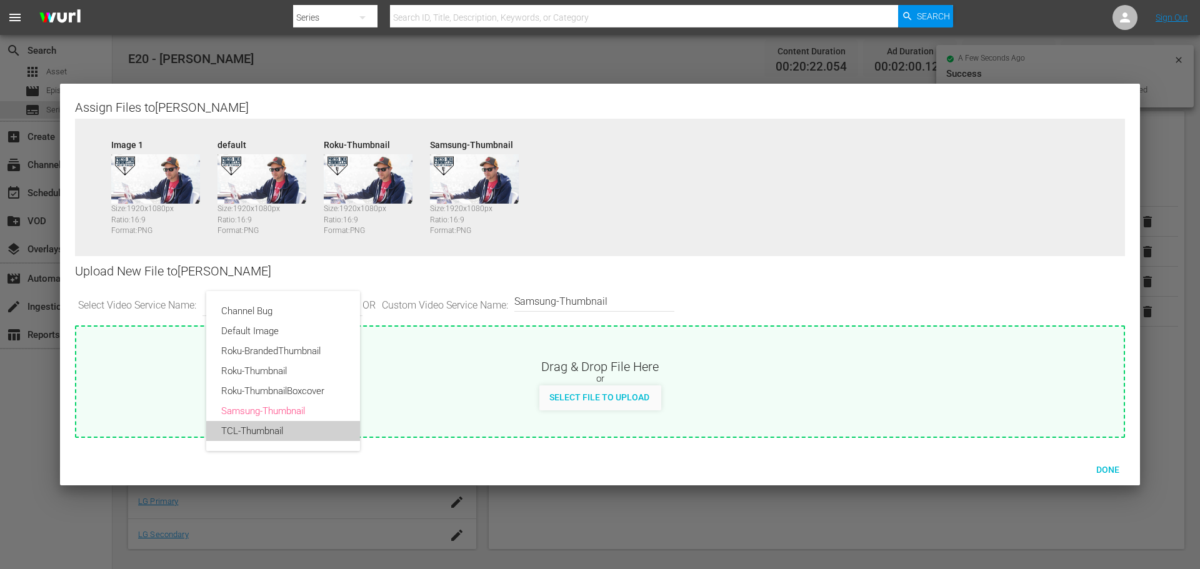
click at [291, 432] on div "TCL-Thumbnail" at bounding box center [283, 431] width 124 height 20
type input "TCL-Thumbnail"
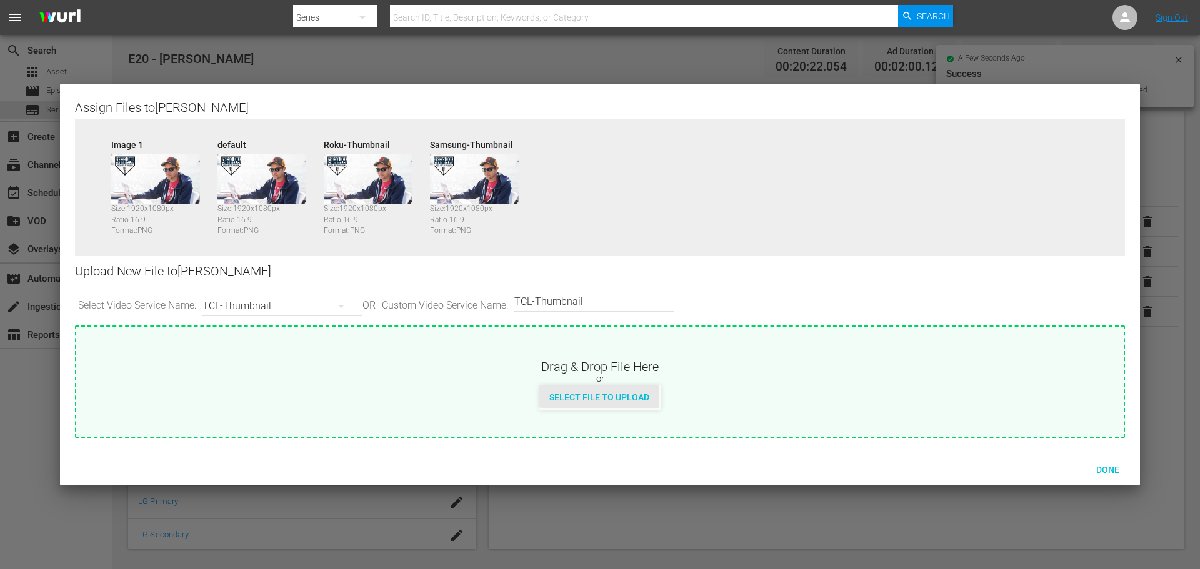
click at [588, 397] on span "Select File to Upload" at bounding box center [599, 397] width 120 height 10
type input "C:\fakepath\PBC_PRIMARY_THUMB.png"
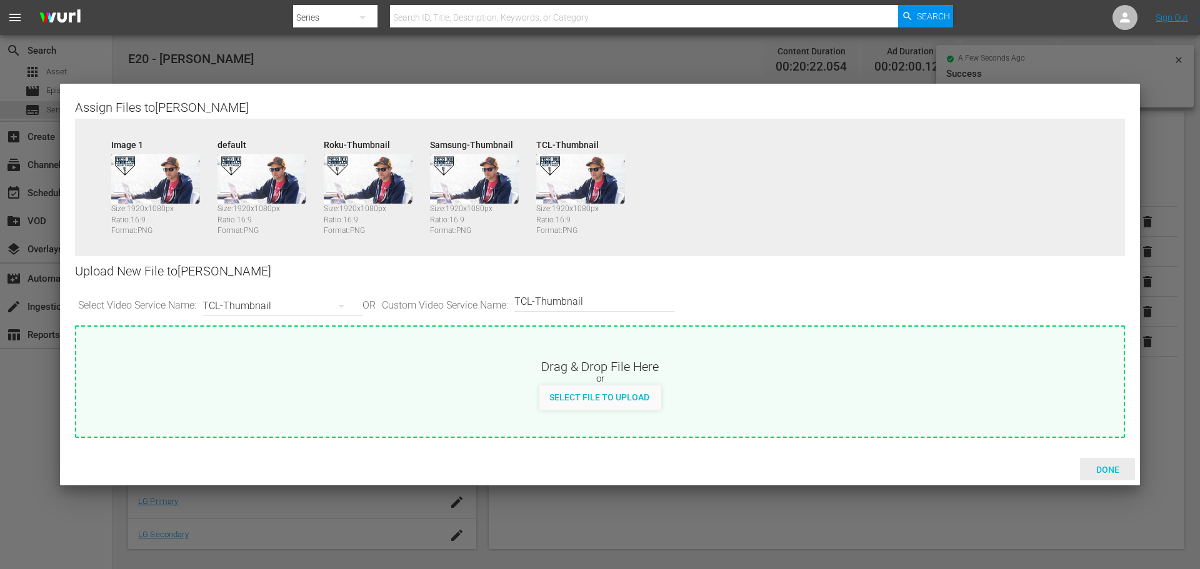
click at [1121, 476] on div "Done" at bounding box center [1107, 469] width 55 height 23
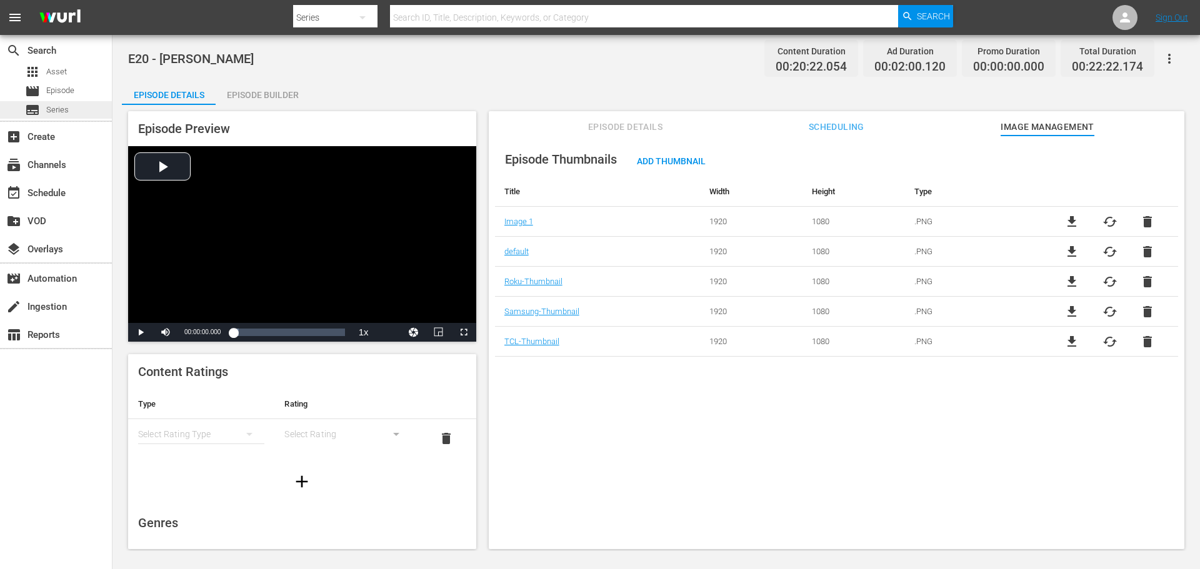
click at [73, 108] on div "subtitles Series" at bounding box center [56, 109] width 112 height 17
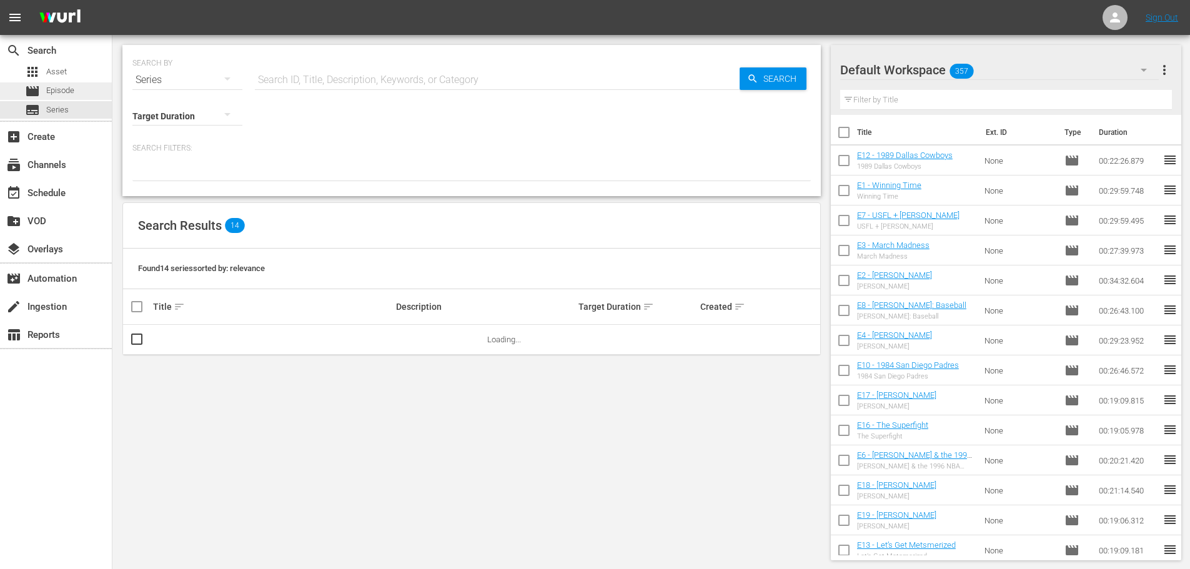
click at [77, 88] on div "movie Episode" at bounding box center [56, 90] width 112 height 17
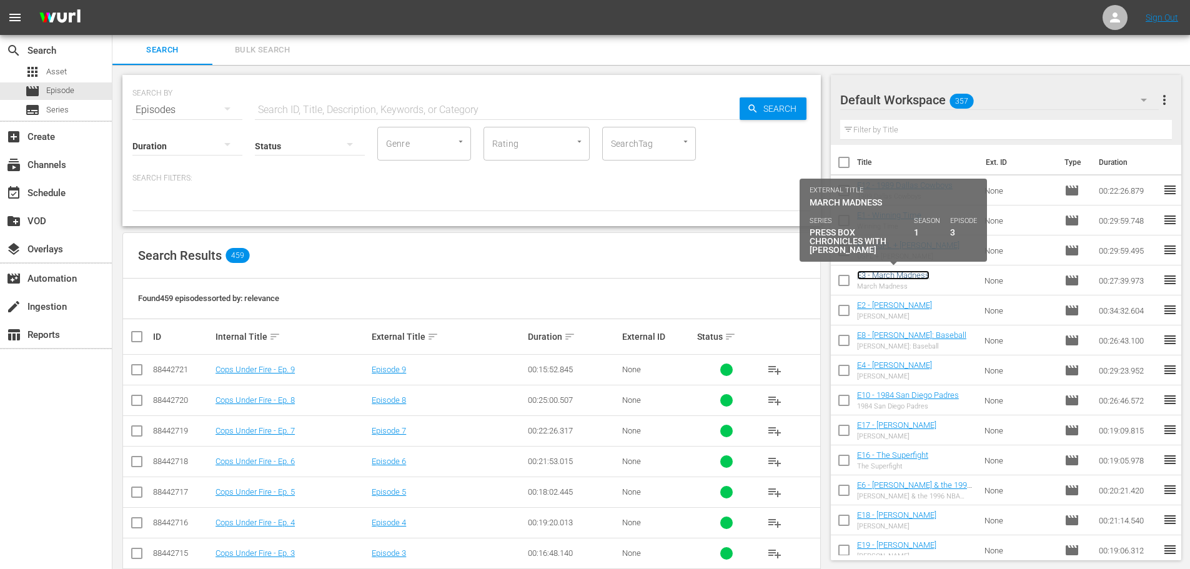
click at [889, 271] on link "E3 - March Madness" at bounding box center [893, 275] width 72 height 9
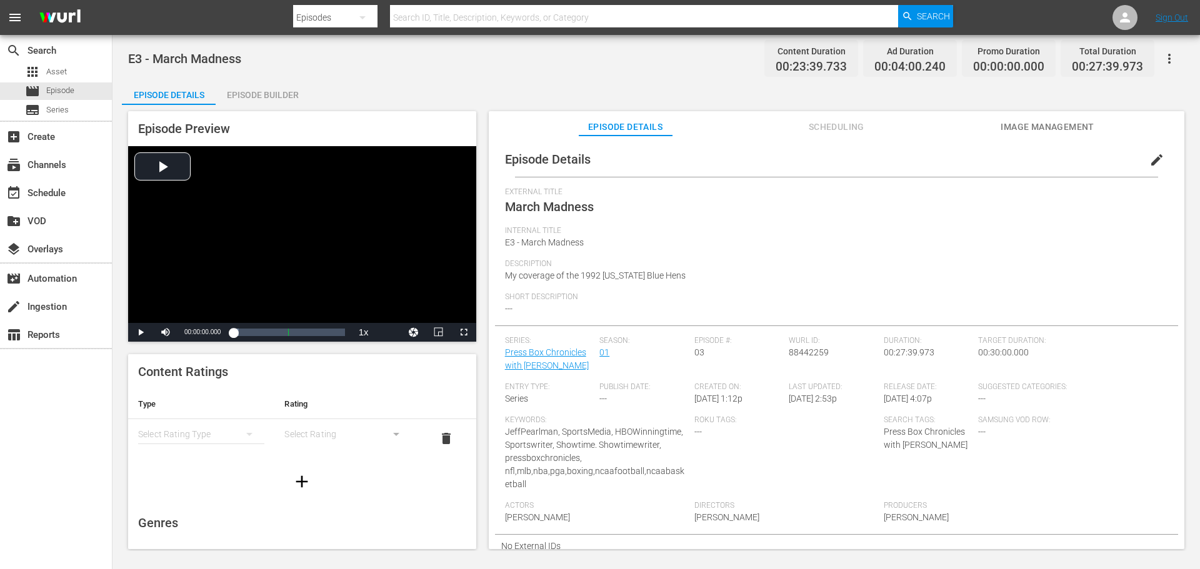
click at [1060, 119] on span "Image Management" at bounding box center [1047, 127] width 94 height 16
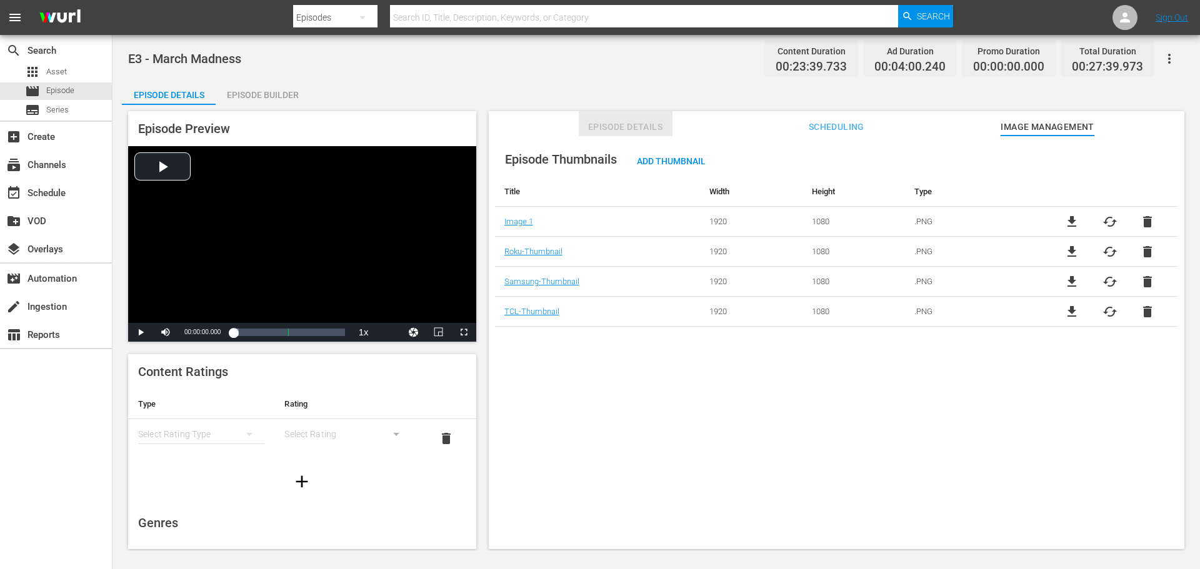
click at [618, 122] on span "Episode Details" at bounding box center [626, 127] width 94 height 16
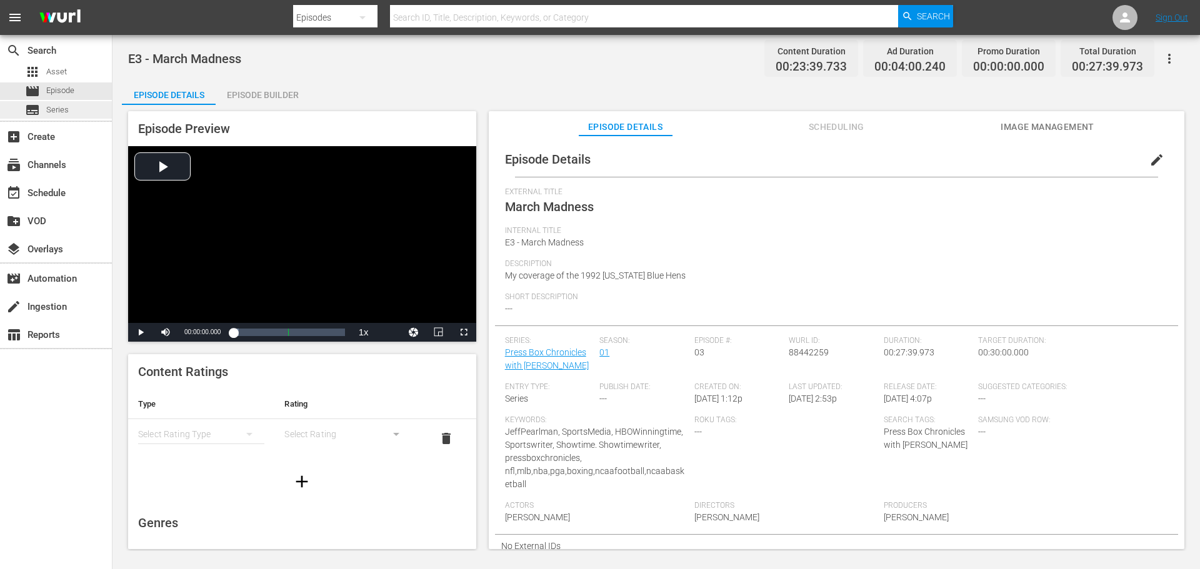
click at [66, 110] on span "Series" at bounding box center [57, 110] width 22 height 12
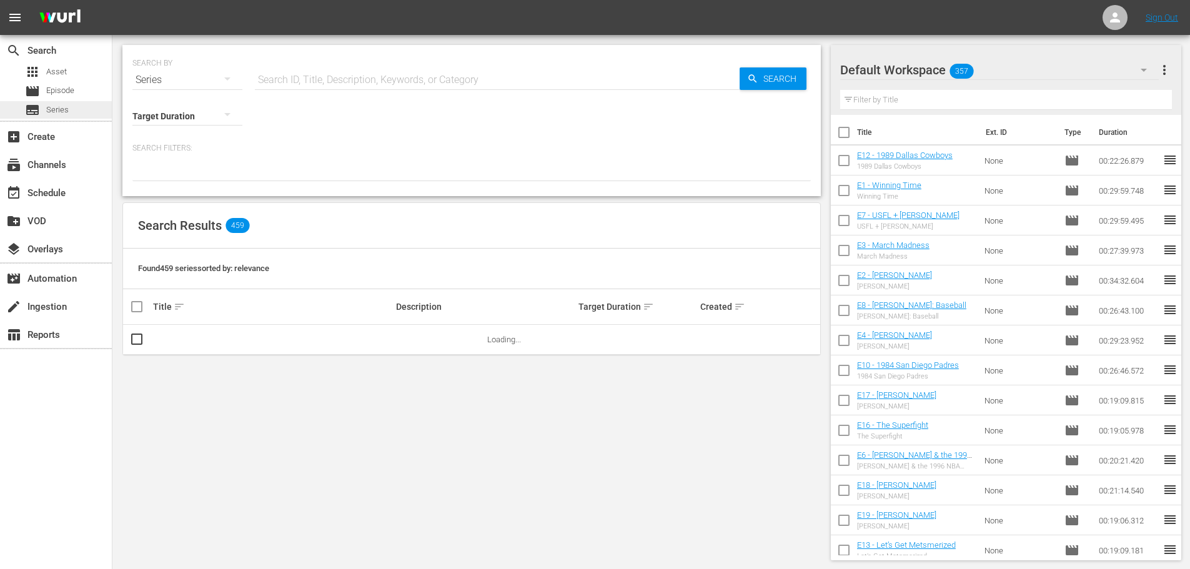
click at [59, 111] on span "Series" at bounding box center [57, 110] width 22 height 12
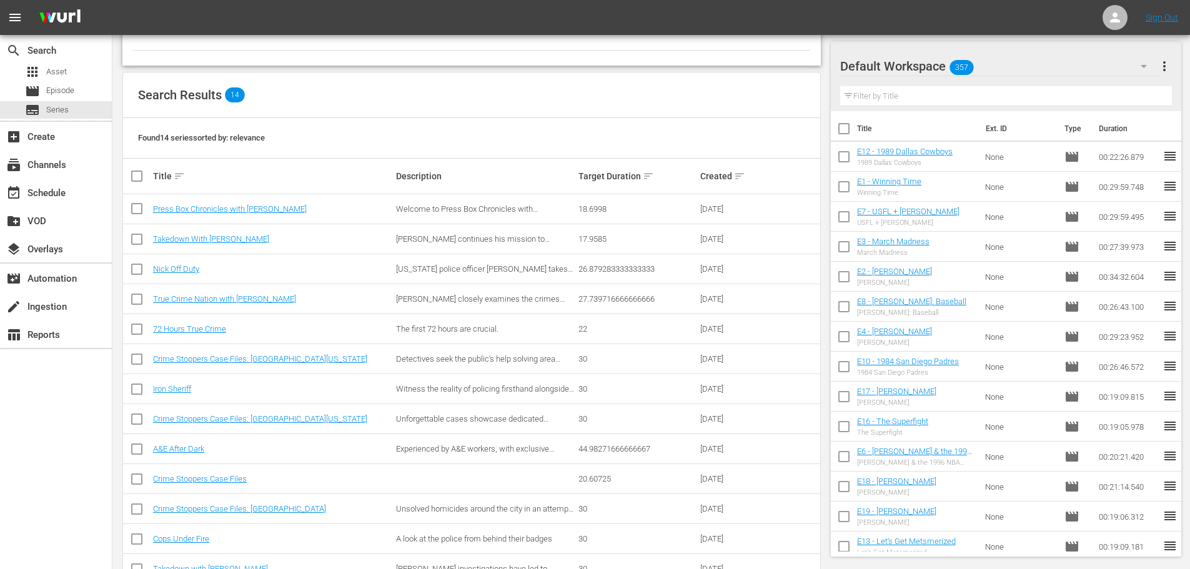
scroll to position [187, 0]
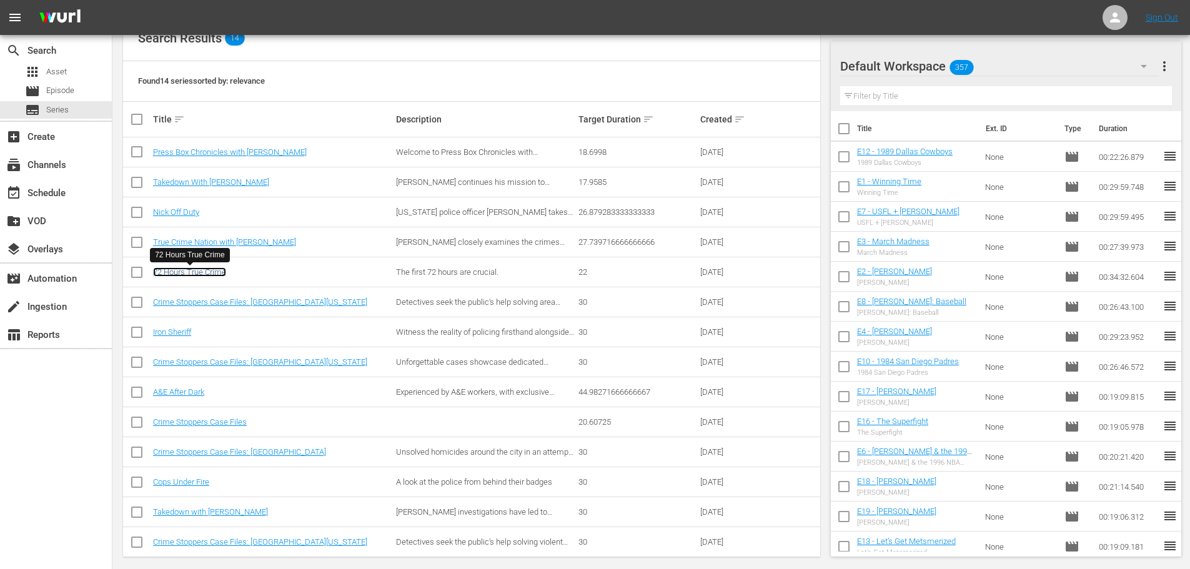
click at [210, 272] on link "72 Hours True Crime" at bounding box center [189, 271] width 73 height 9
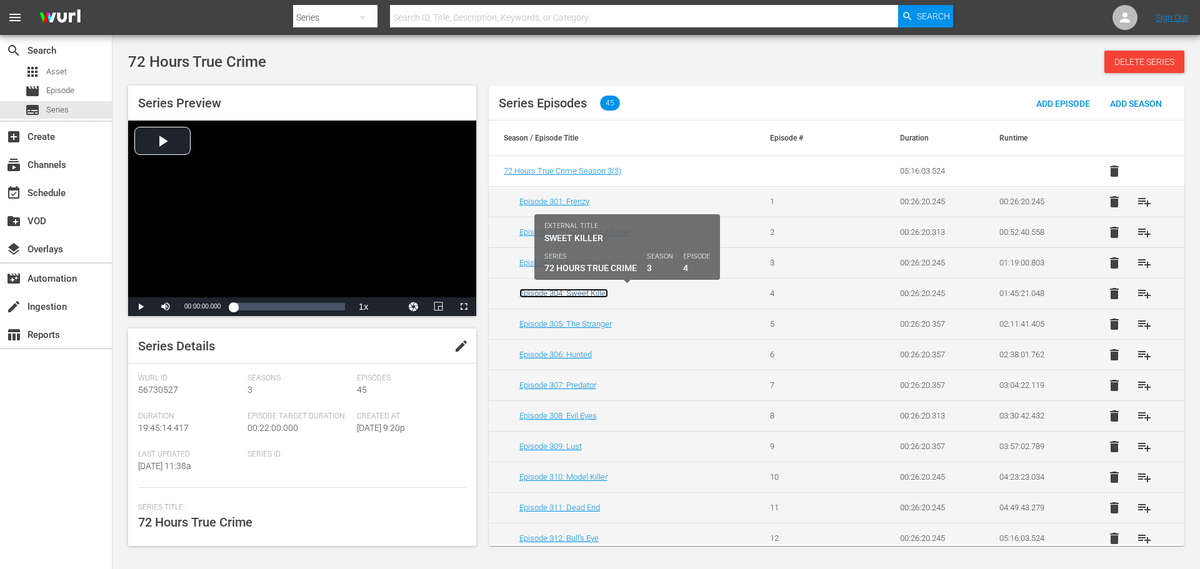
click at [567, 291] on link "Episode 304: Sweet Killer" at bounding box center [563, 293] width 89 height 9
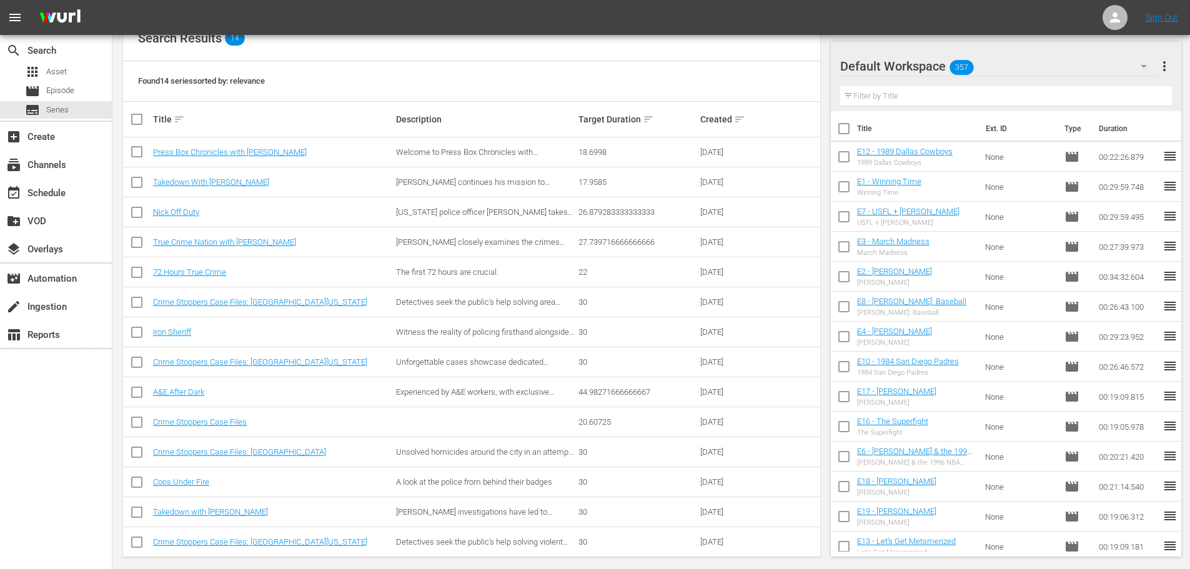
scroll to position [199, 0]
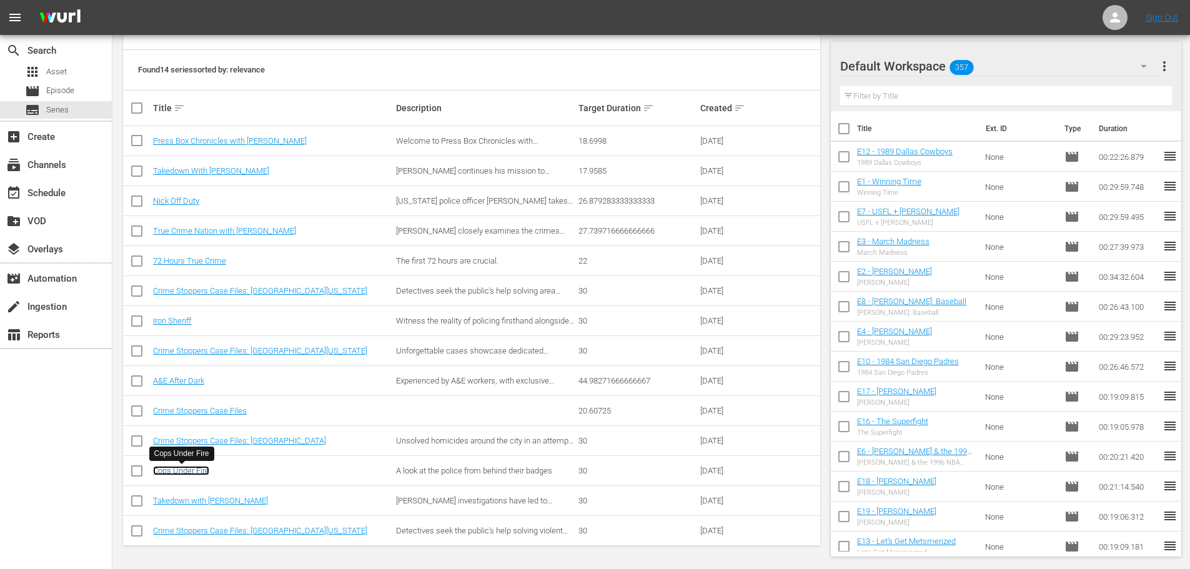
click at [202, 471] on link "Cops Under Fire" at bounding box center [181, 470] width 56 height 9
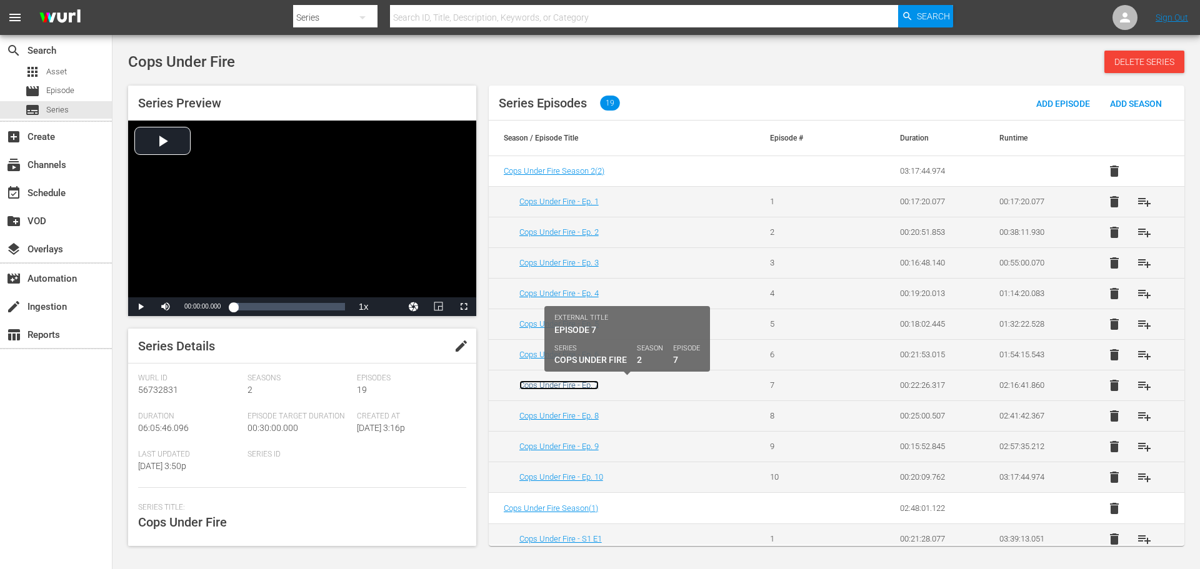
click at [560, 385] on link "Cops Under Fire - Ep. 7" at bounding box center [558, 385] width 79 height 9
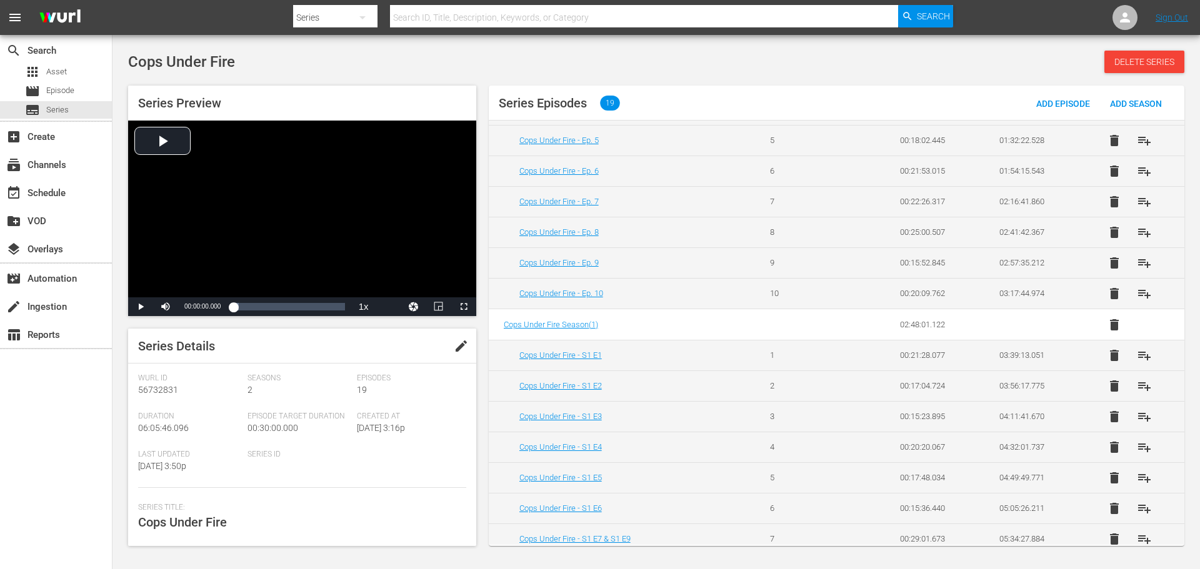
scroll to position [187, 0]
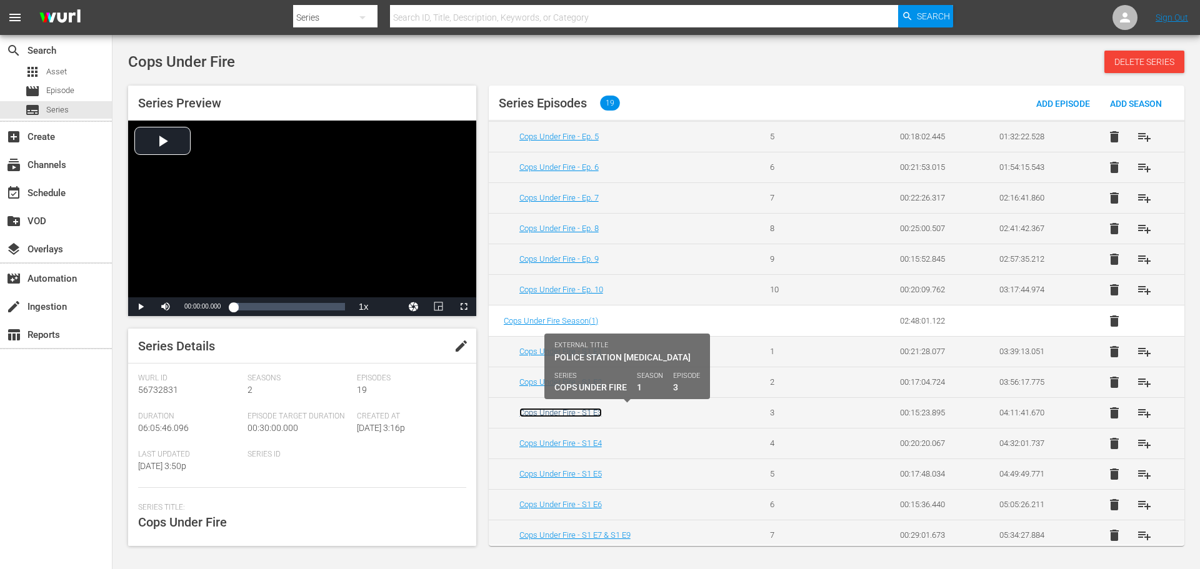
click at [574, 411] on link "Cops Under Fire - S1 E3" at bounding box center [560, 412] width 82 height 9
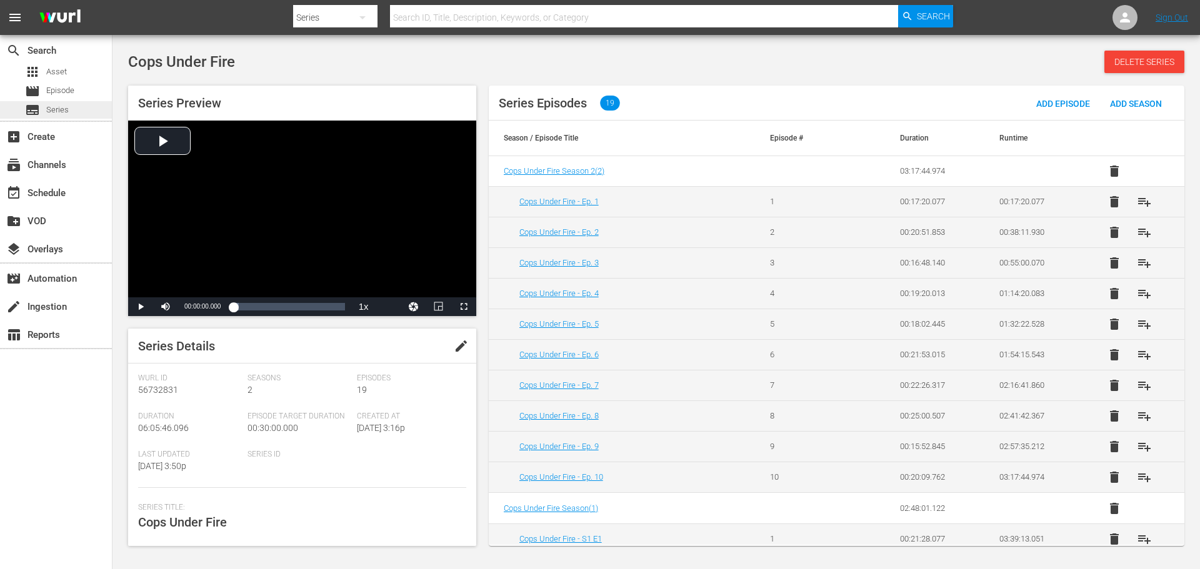
click at [63, 109] on span "Series" at bounding box center [57, 110] width 22 height 12
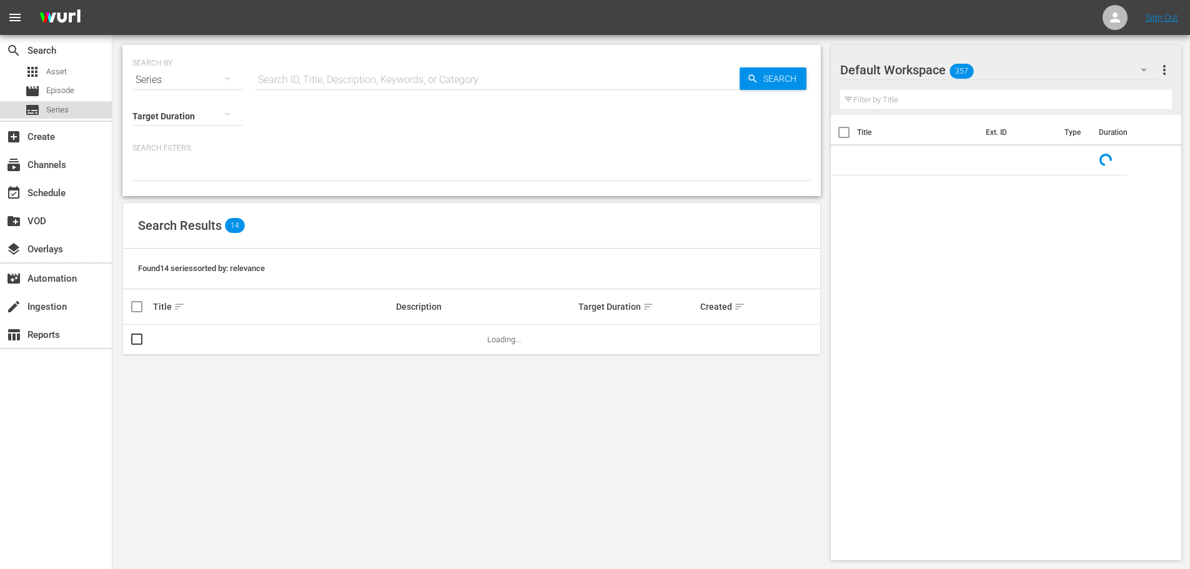
click at [54, 104] on span "Series" at bounding box center [57, 110] width 22 height 12
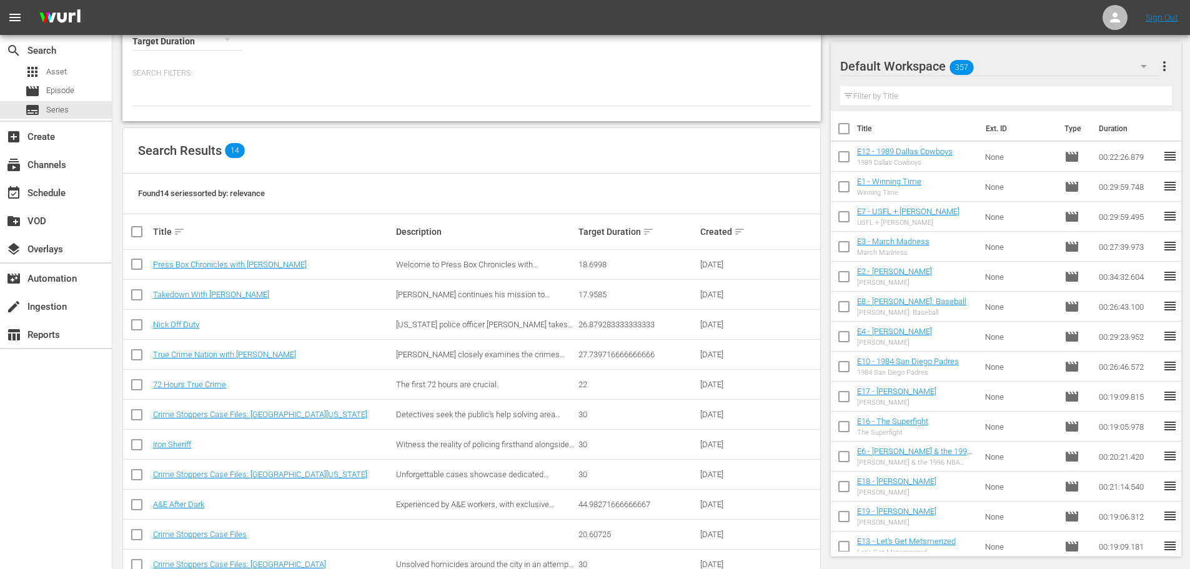
scroll to position [74, 0]
click at [201, 382] on link "72 Hours True Crime" at bounding box center [189, 385] width 73 height 9
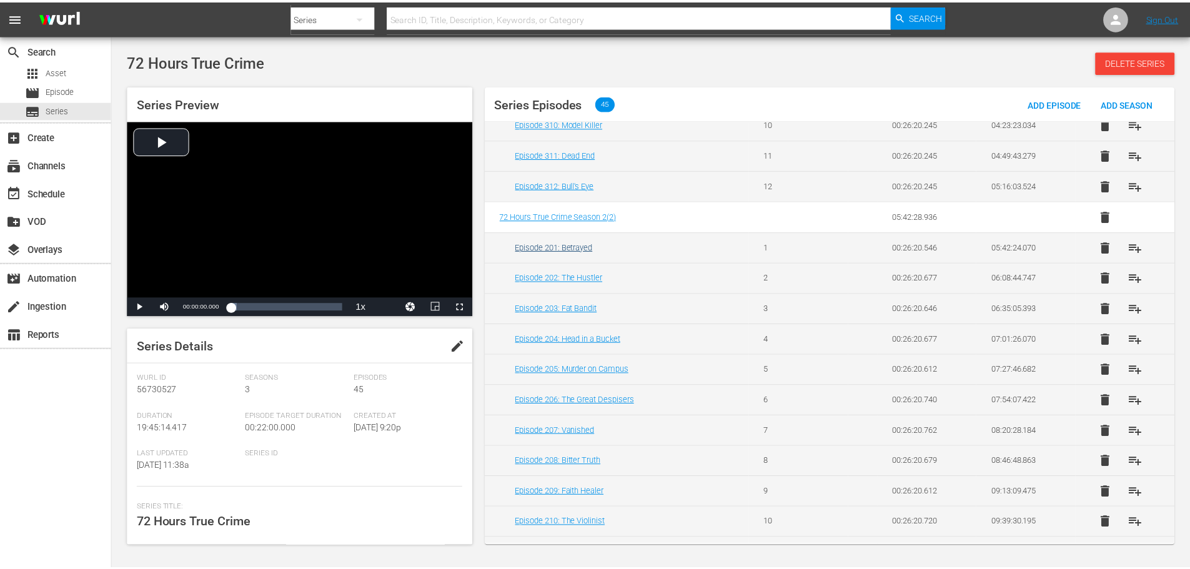
scroll to position [437, 0]
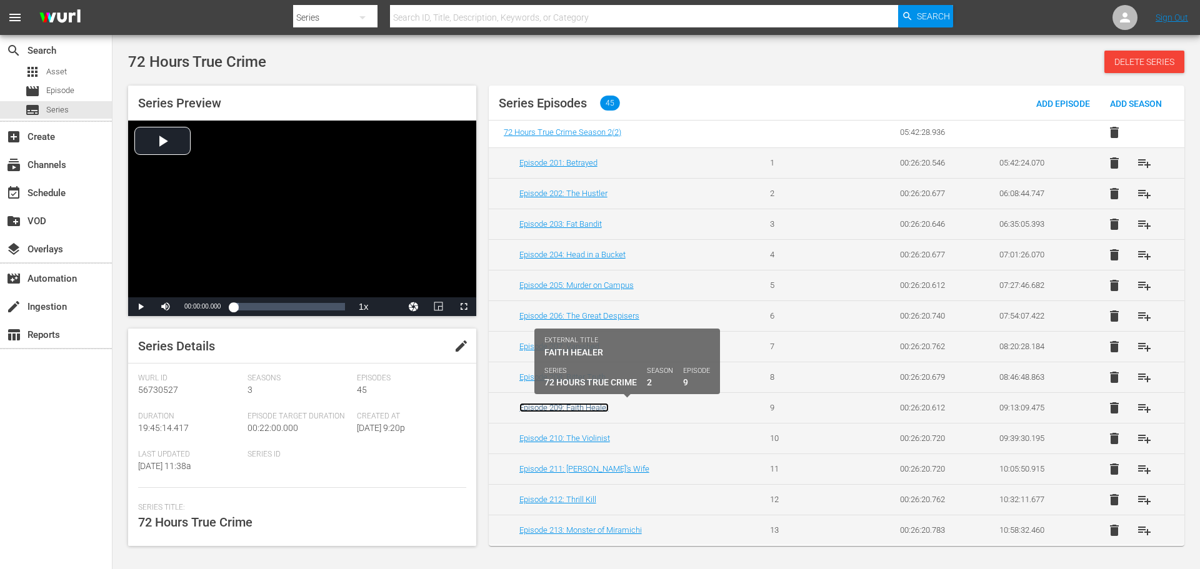
click at [577, 408] on link "Episode 209: Faith Healer" at bounding box center [563, 407] width 89 height 9
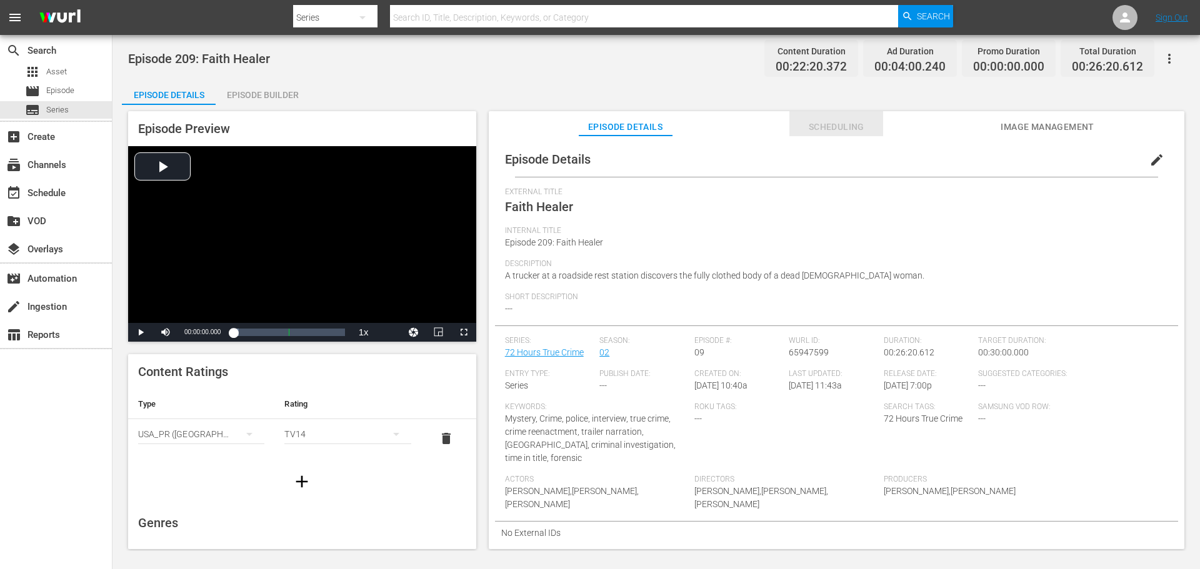
click at [841, 129] on span "Scheduling" at bounding box center [836, 127] width 94 height 16
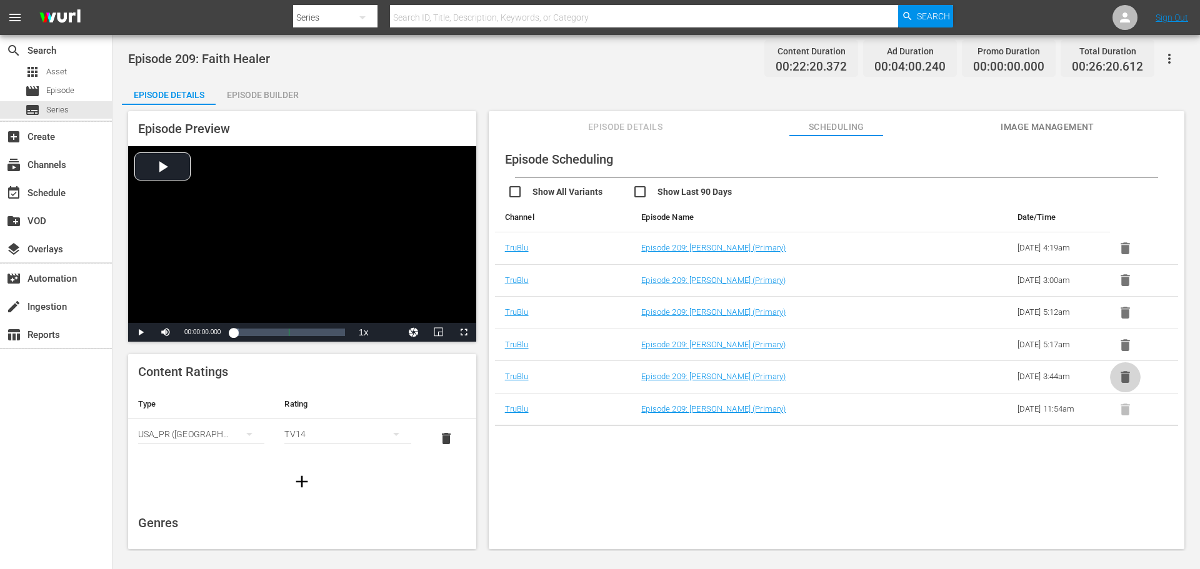
click at [1123, 375] on icon "button" at bounding box center [1124, 377] width 9 height 12
click at [1122, 344] on icon "button" at bounding box center [1124, 345] width 9 height 12
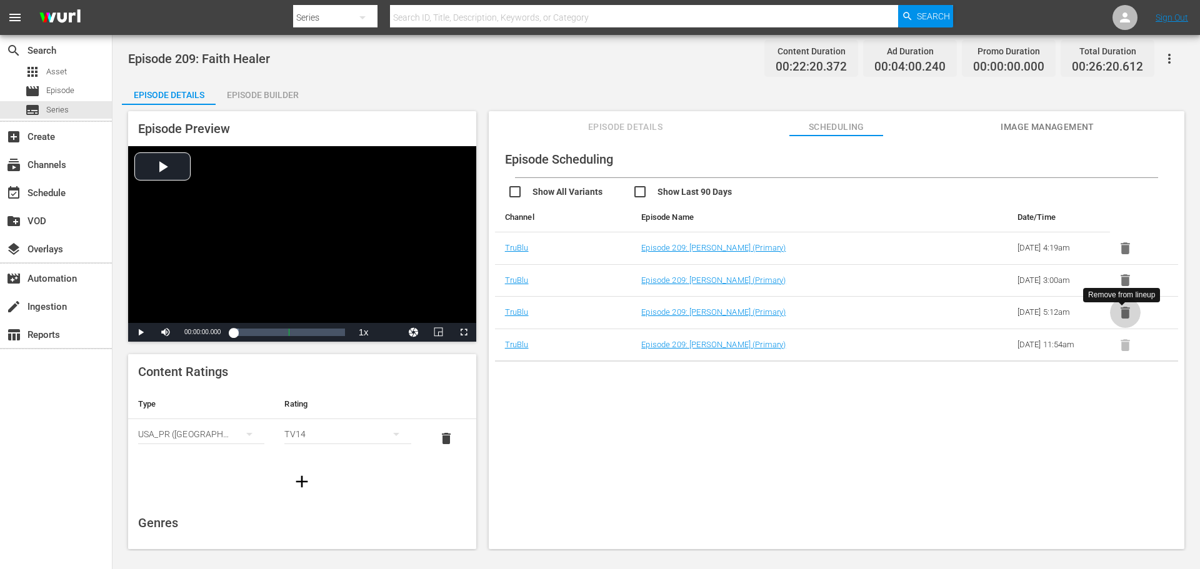
click at [1120, 312] on icon "button" at bounding box center [1124, 313] width 9 height 12
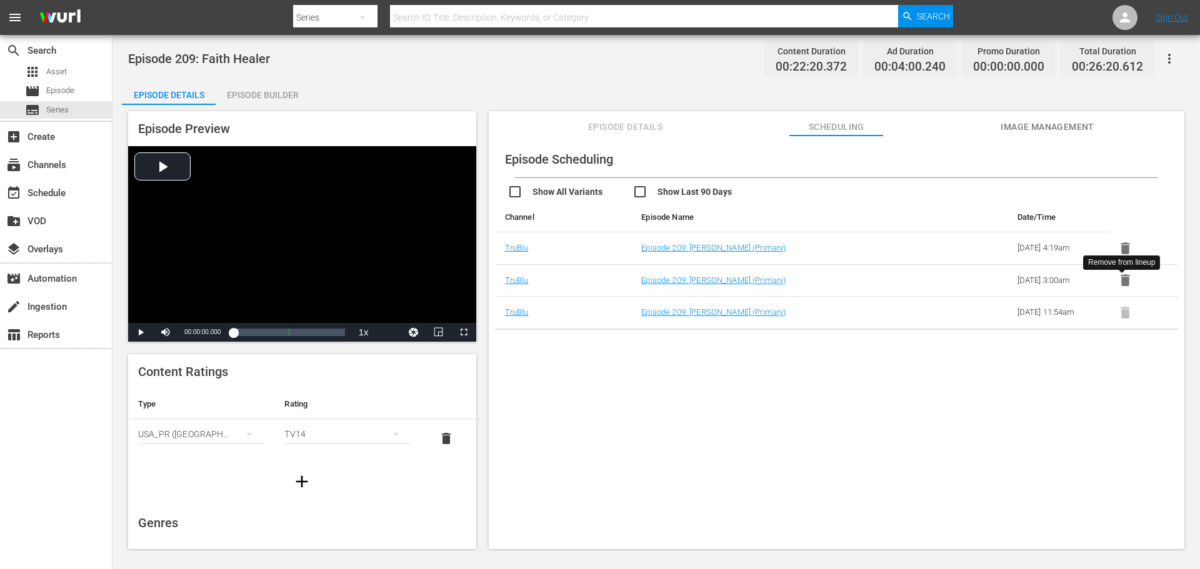
click at [1120, 277] on icon "button" at bounding box center [1124, 280] width 9 height 12
click at [1122, 244] on icon "button" at bounding box center [1125, 249] width 16 height 16
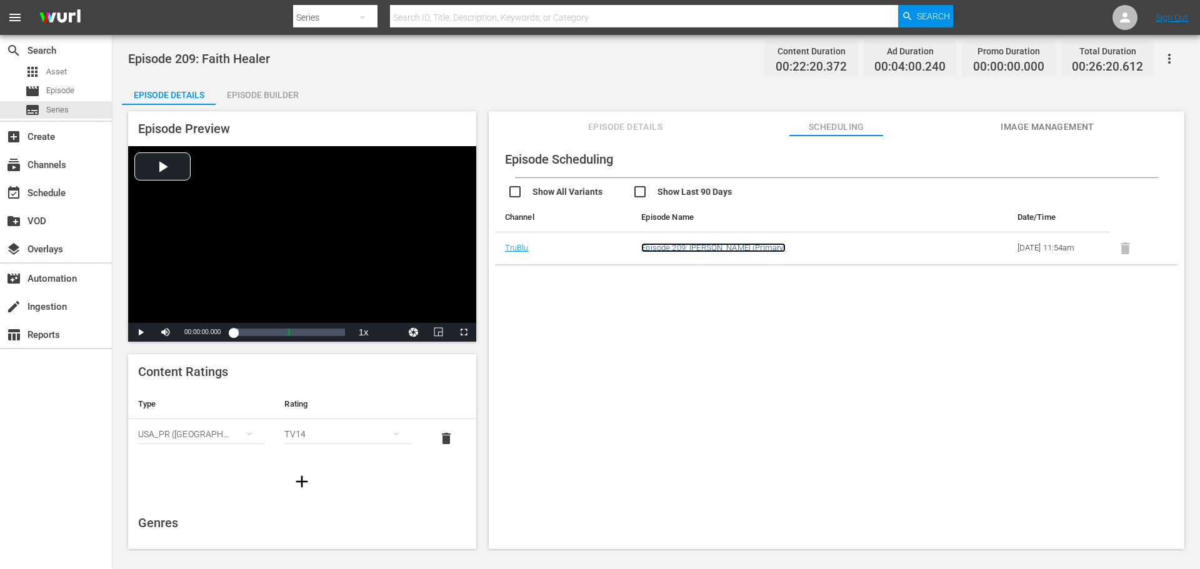
click at [734, 250] on link "Episode 209: [PERSON_NAME] (Primary)" at bounding box center [713, 247] width 144 height 9
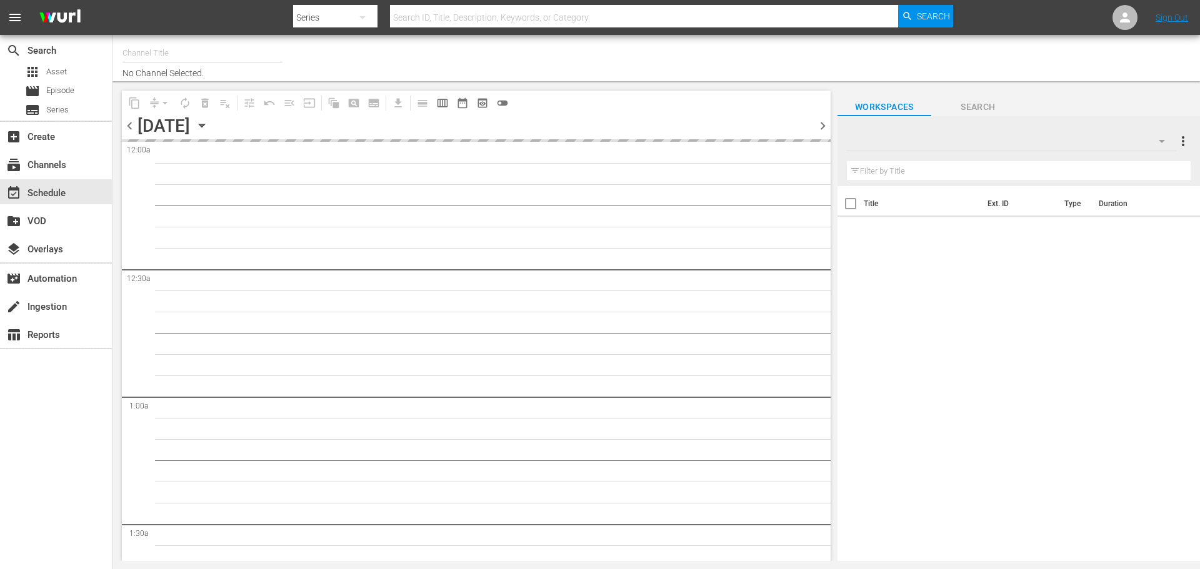
type input "TruBlu (1565)"
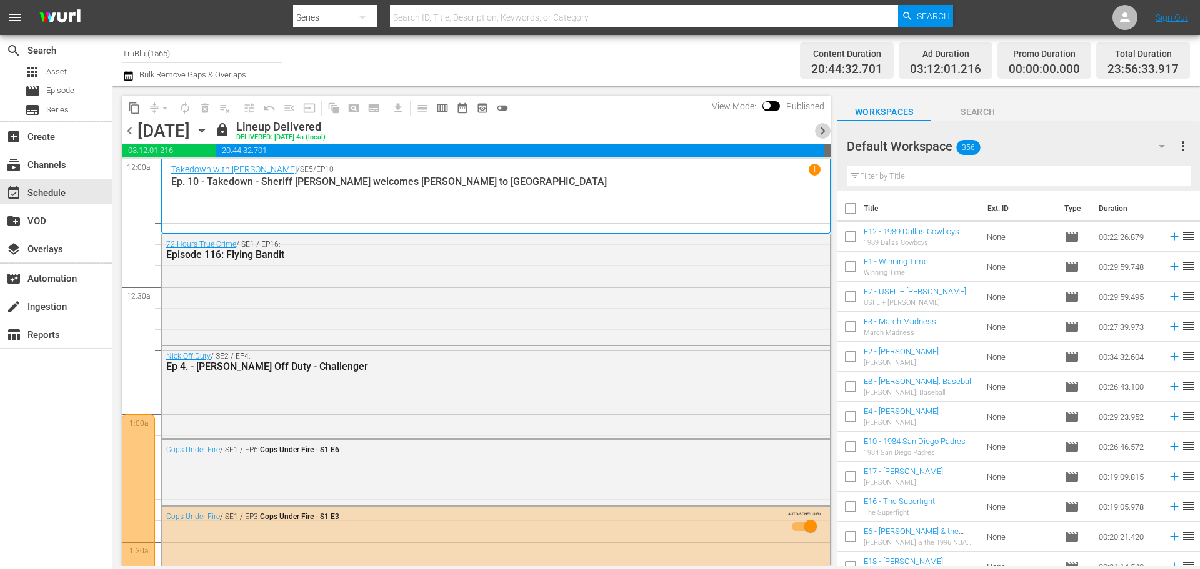
click at [819, 129] on span "chevron_right" at bounding box center [823, 131] width 16 height 16
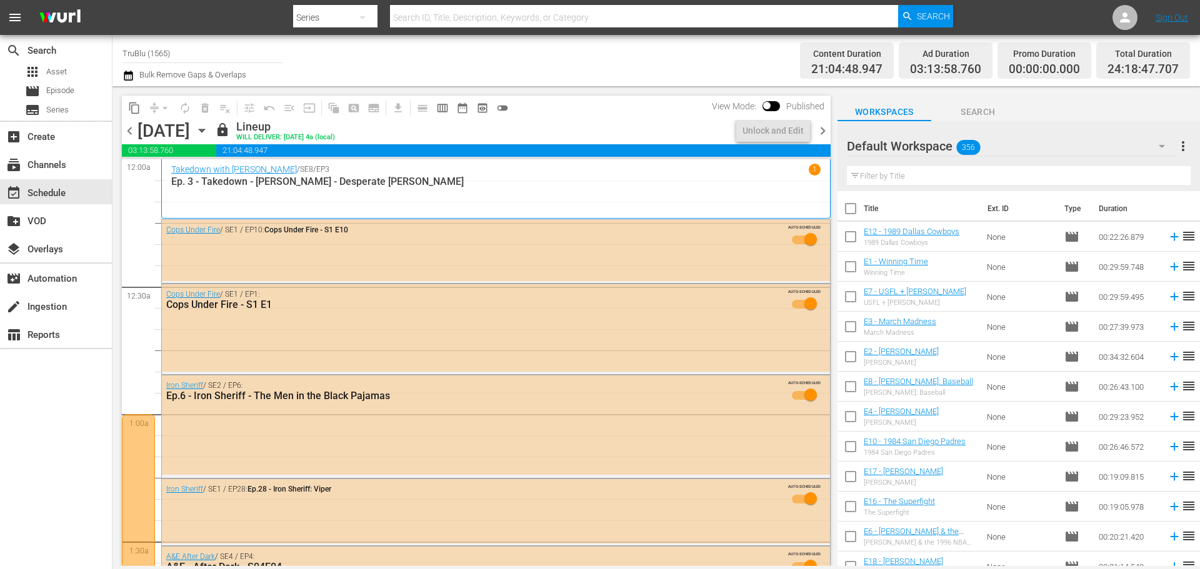
click at [121, 128] on div "content_copy compress arrow_drop_down autorenew_outlined delete_forever_outline…" at bounding box center [472, 326] width 721 height 480
click at [127, 128] on span "chevron_left" at bounding box center [130, 131] width 16 height 16
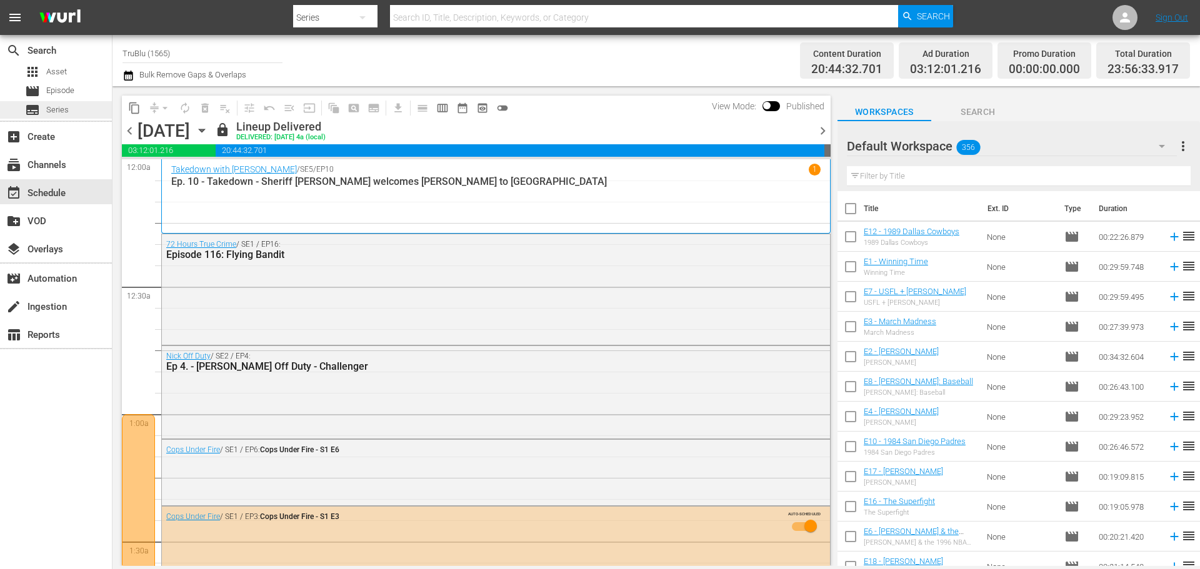
click at [72, 105] on div "subtitles Series" at bounding box center [56, 109] width 112 height 17
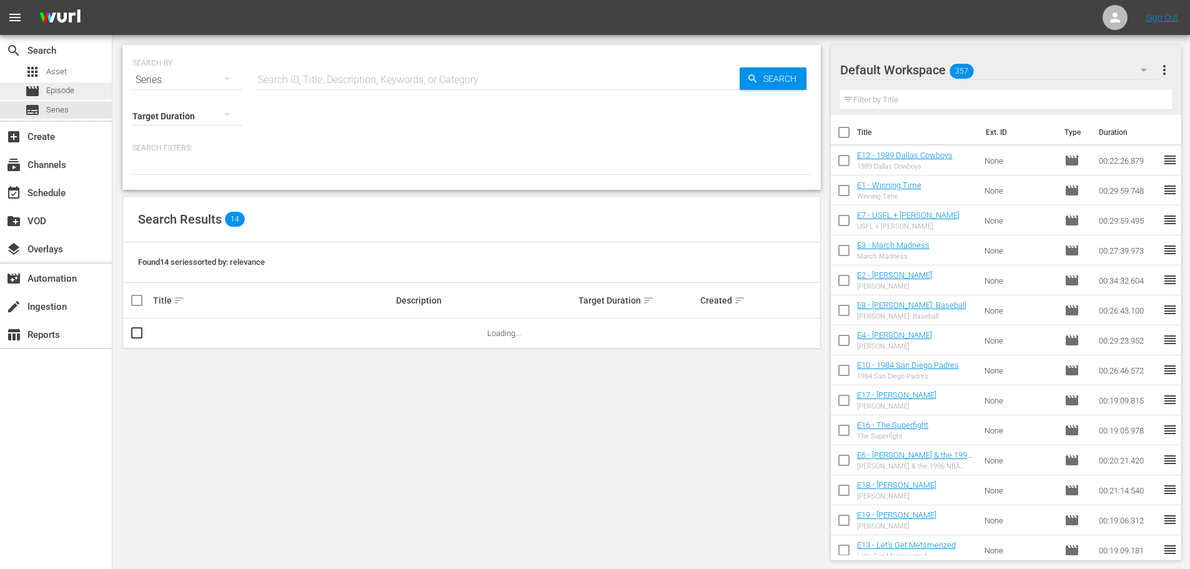
click at [81, 88] on div "movie Episode" at bounding box center [56, 90] width 112 height 17
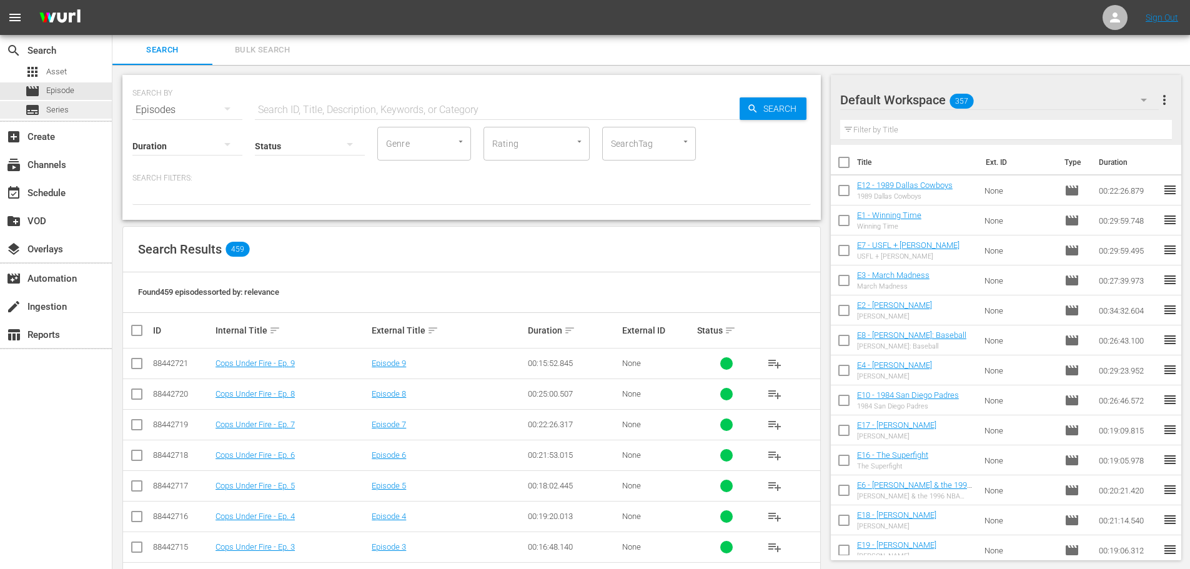
click at [46, 111] on span "Series" at bounding box center [57, 110] width 22 height 12
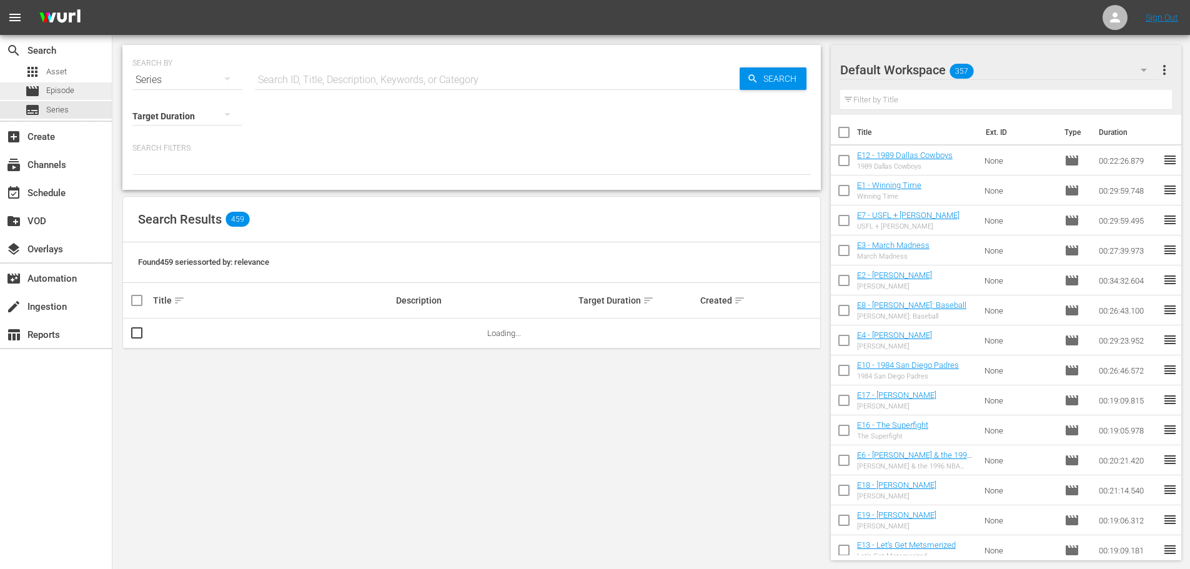
click at [76, 89] on div "movie Episode" at bounding box center [56, 90] width 112 height 17
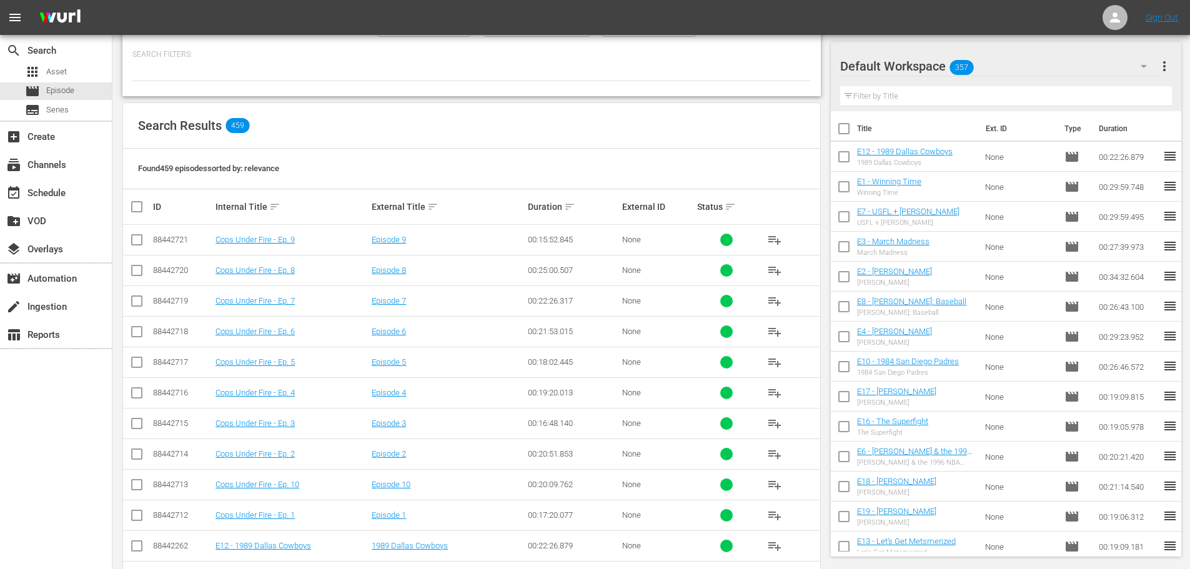
scroll to position [62, 0]
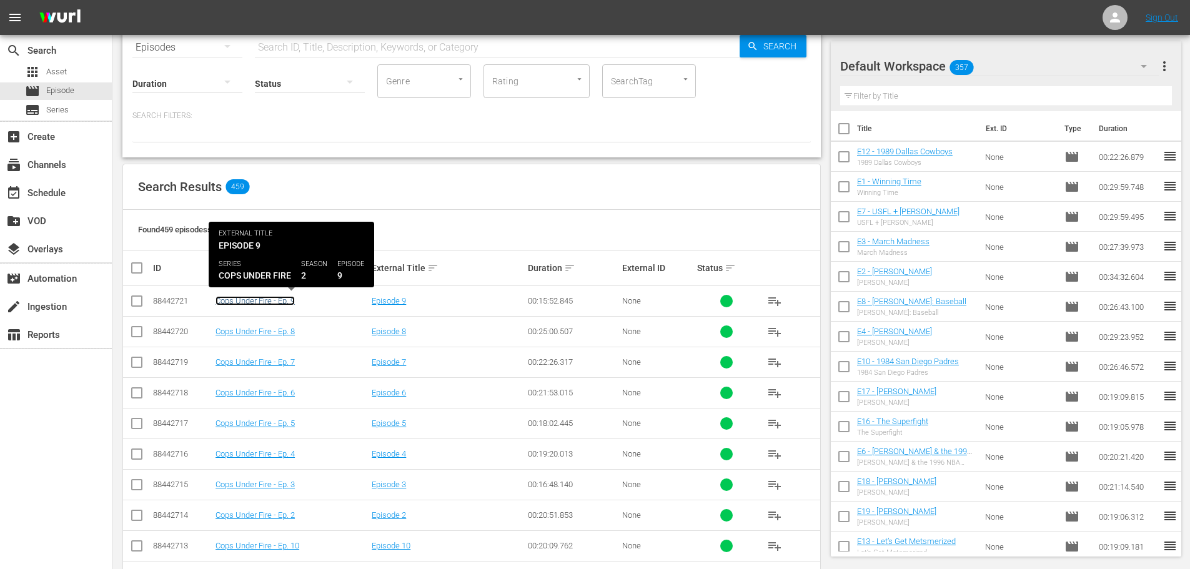
click at [269, 302] on link "Cops Under Fire - Ep. 9" at bounding box center [255, 300] width 79 height 9
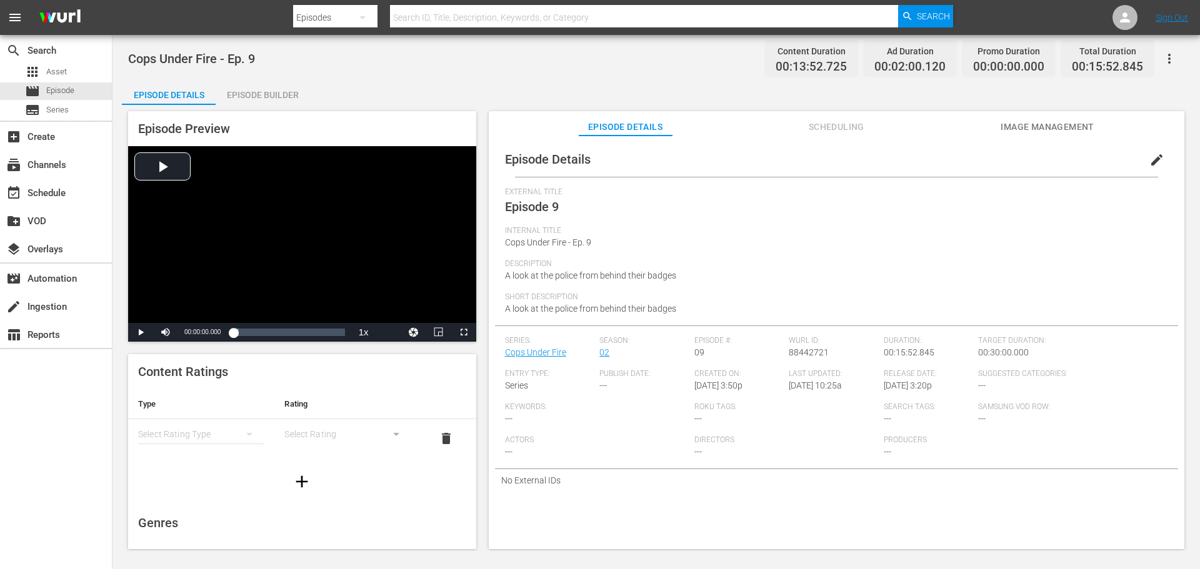
click at [227, 437] on div "simple table" at bounding box center [201, 434] width 126 height 35
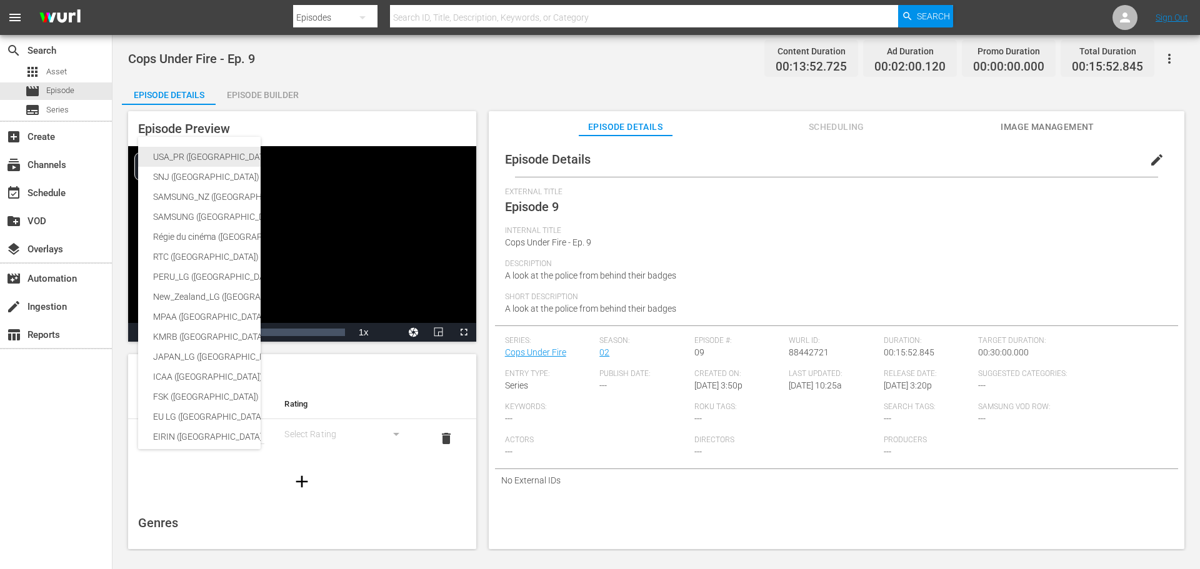
drag, startPoint x: 196, startPoint y: 156, endPoint x: 222, endPoint y: 196, distance: 48.0
click at [196, 159] on div "USA_PR ([GEOGRAPHIC_DATA])" at bounding box center [296, 157] width 287 height 20
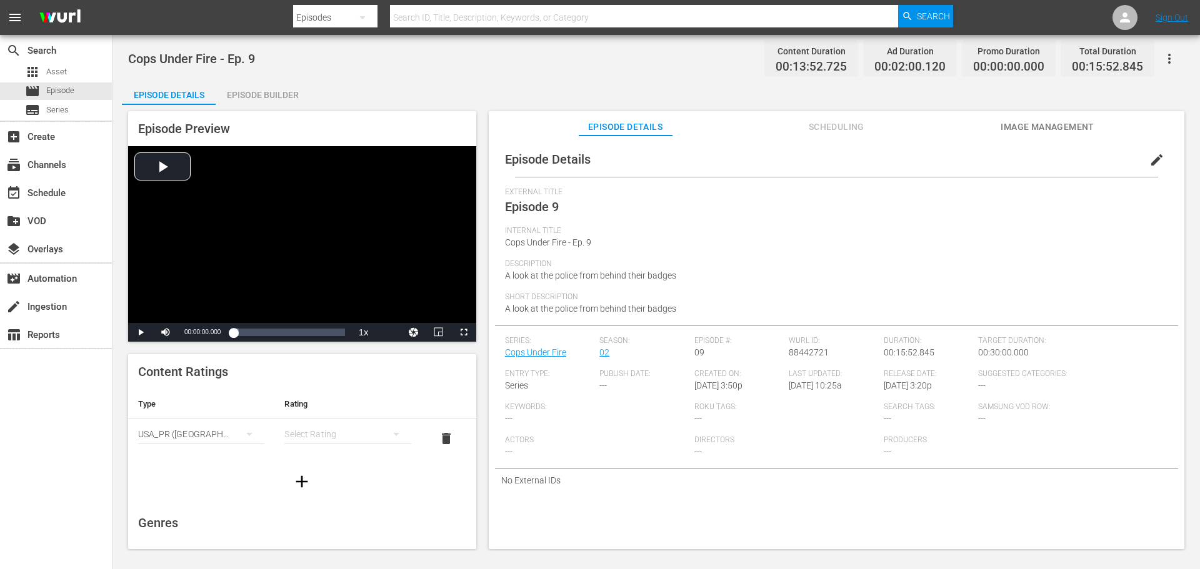
click at [396, 429] on icon "simple table" at bounding box center [396, 434] width 15 height 15
click at [326, 532] on div "TVMA" at bounding box center [342, 539] width 92 height 20
click at [259, 95] on div "Episode Builder" at bounding box center [263, 95] width 94 height 30
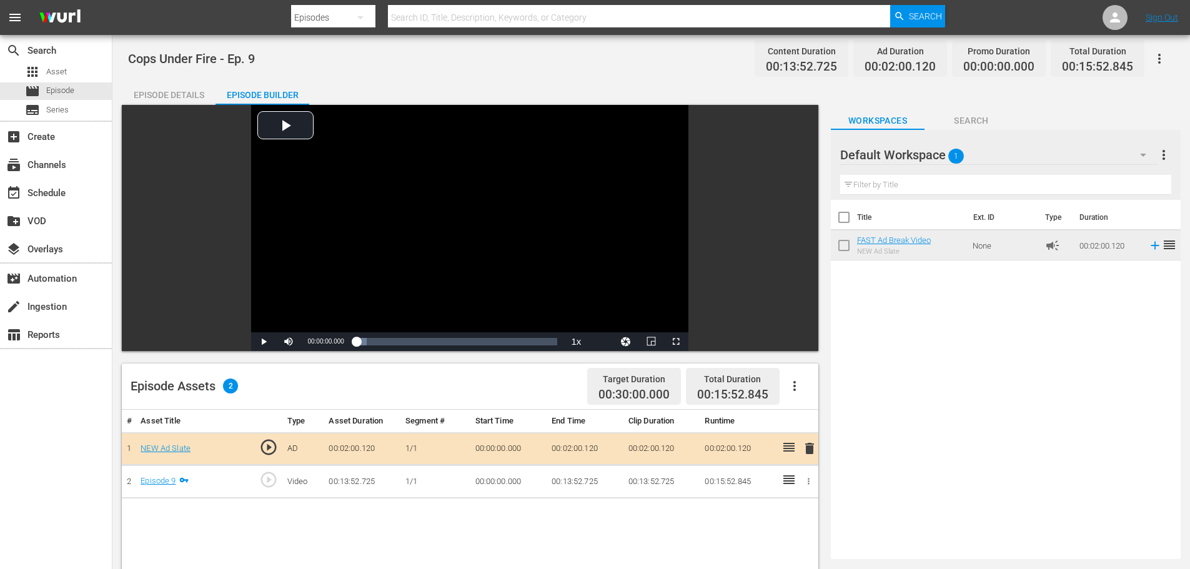
click at [182, 92] on div "Episode Details" at bounding box center [169, 95] width 94 height 30
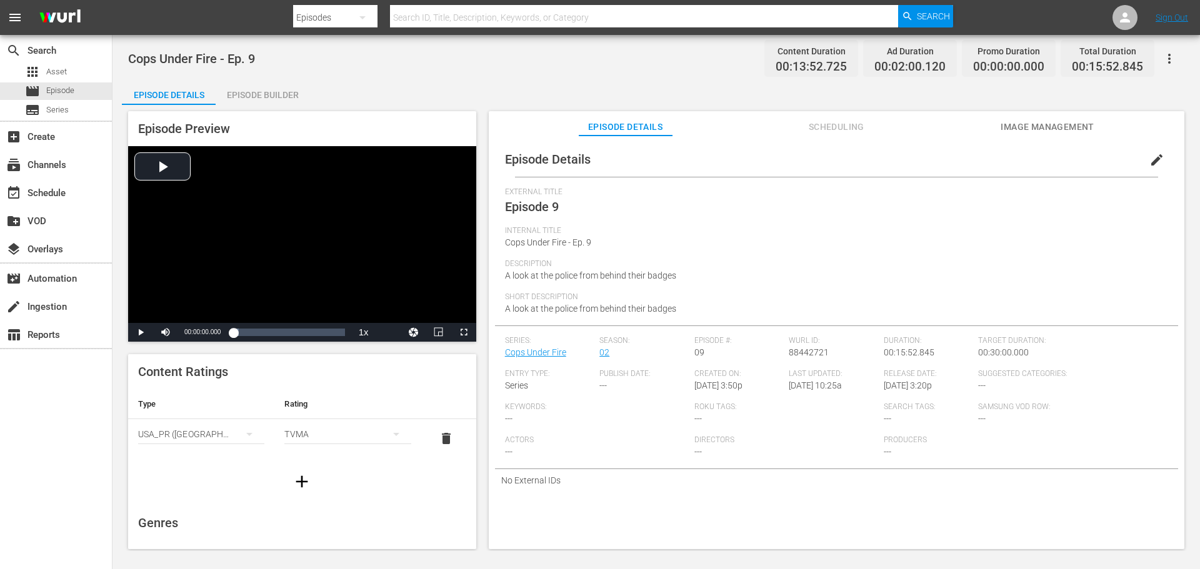
click at [907, 412] on div "Search Tags: ---" at bounding box center [931, 418] width 95 height 33
click at [1034, 118] on button "Image Management" at bounding box center [1047, 123] width 94 height 25
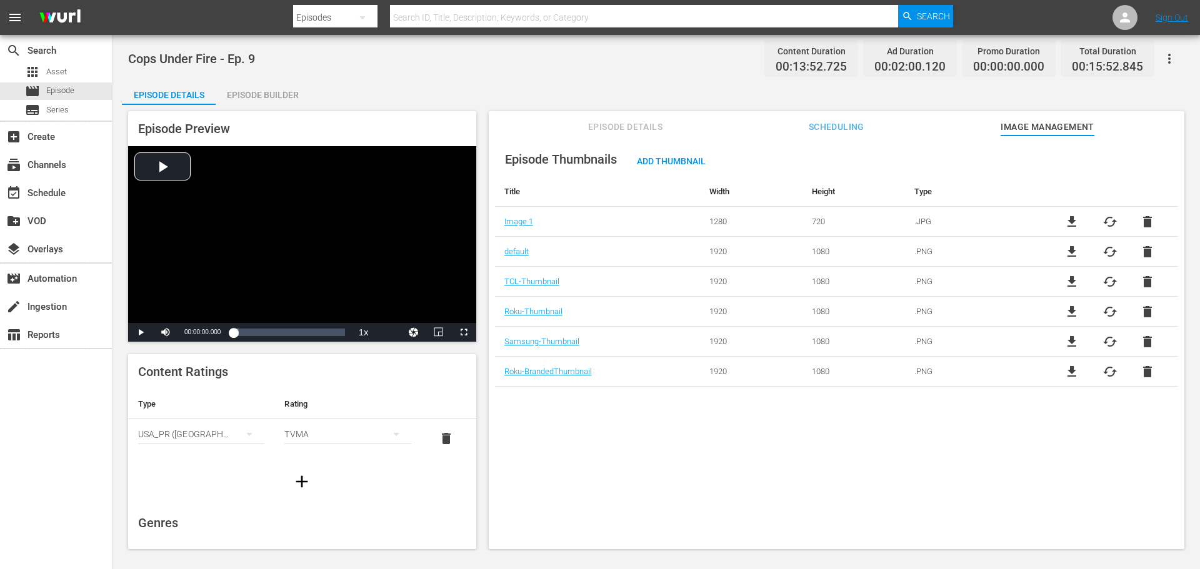
click at [592, 122] on span "Episode Details" at bounding box center [626, 127] width 94 height 16
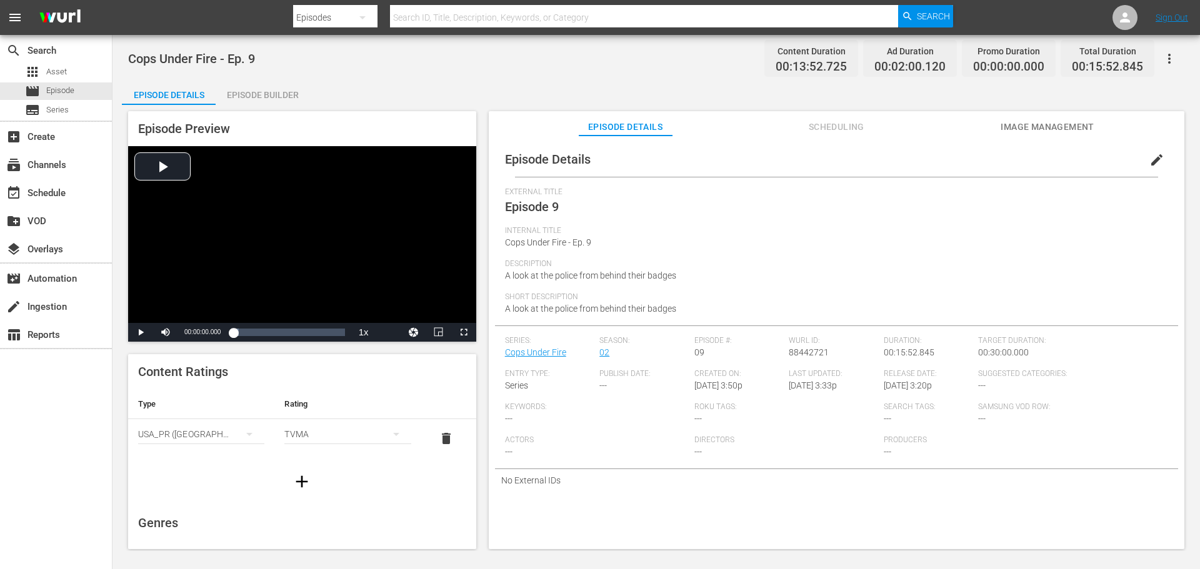
click at [908, 409] on span "Search Tags:" at bounding box center [928, 407] width 89 height 10
click at [1123, 162] on div "Episode Details edit" at bounding box center [836, 159] width 683 height 35
click at [1149, 160] on span "edit" at bounding box center [1156, 159] width 15 height 15
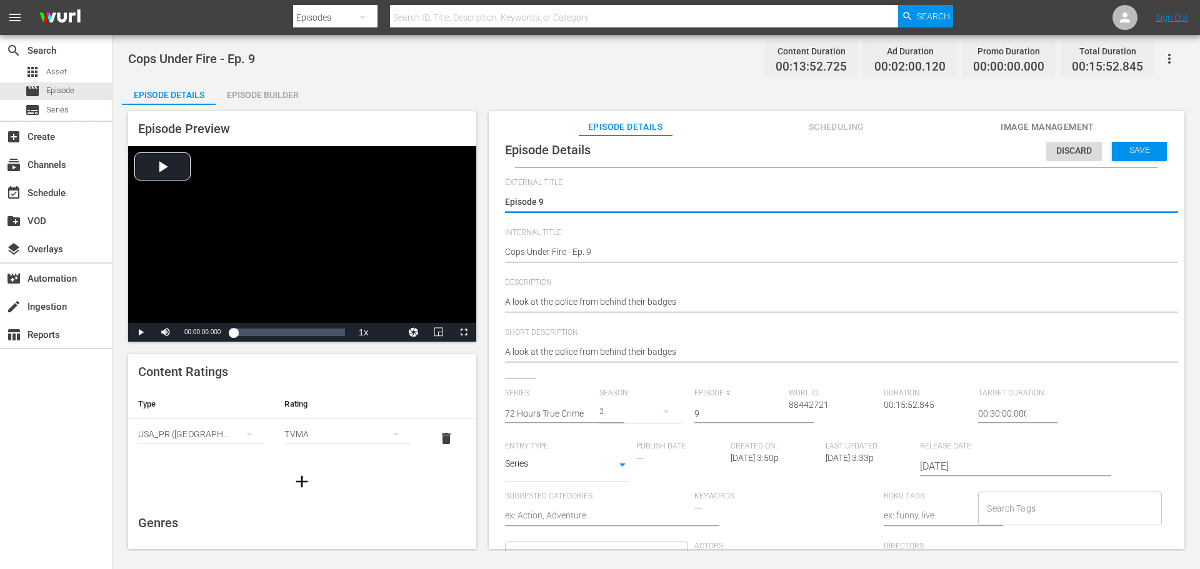
scroll to position [12, 0]
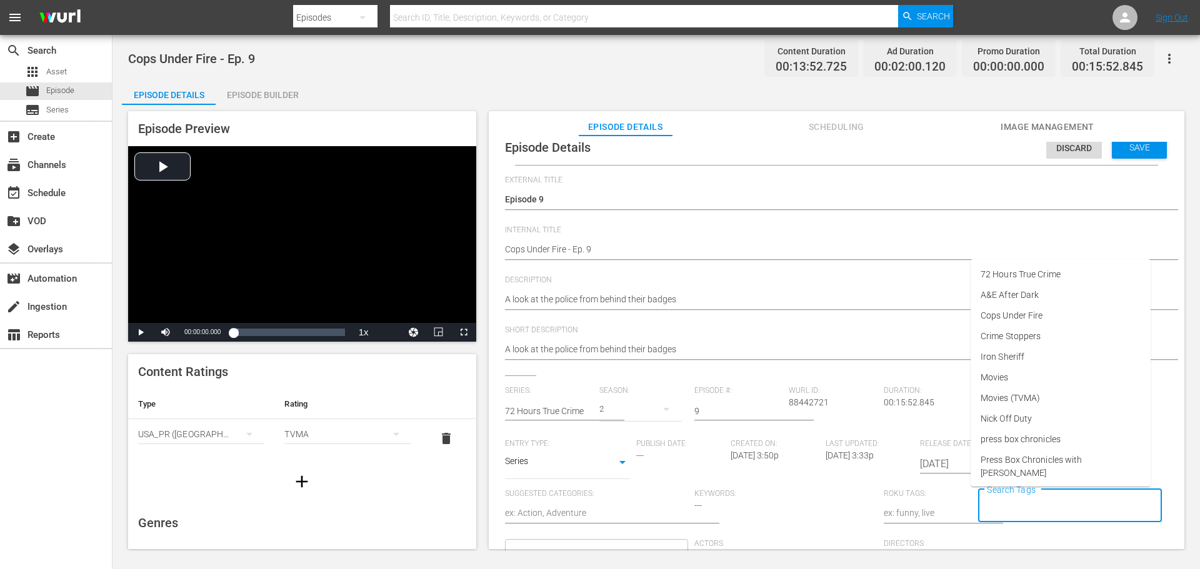
click at [996, 507] on input "Search Tags" at bounding box center [1060, 506] width 153 height 22
click at [1037, 319] on span "Cops Under Fire" at bounding box center [1011, 315] width 62 height 13
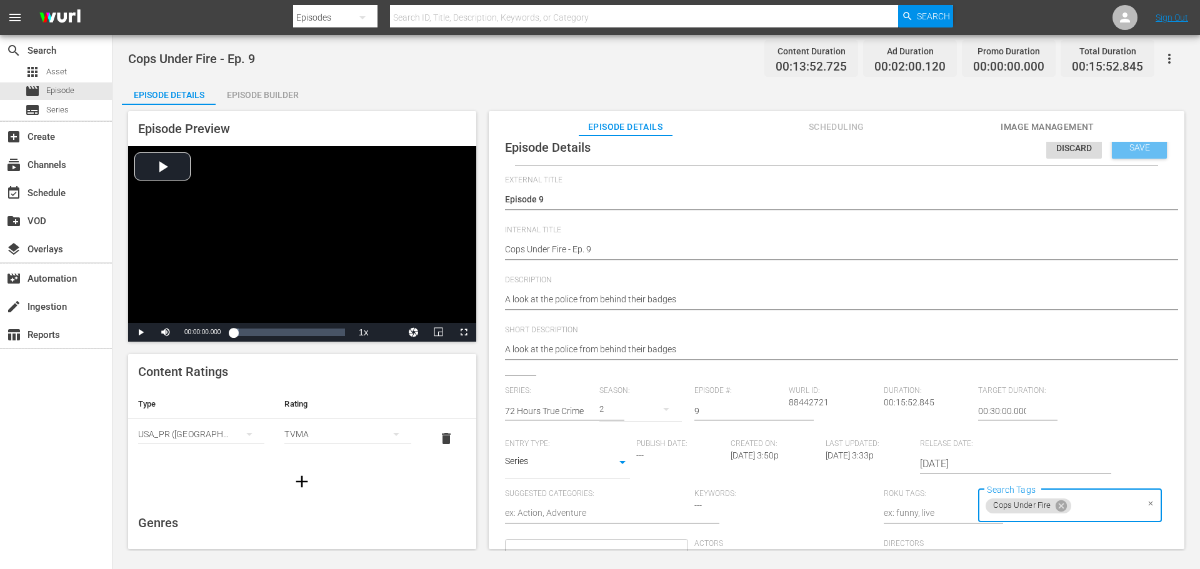
click at [1130, 150] on span "Save" at bounding box center [1139, 147] width 41 height 10
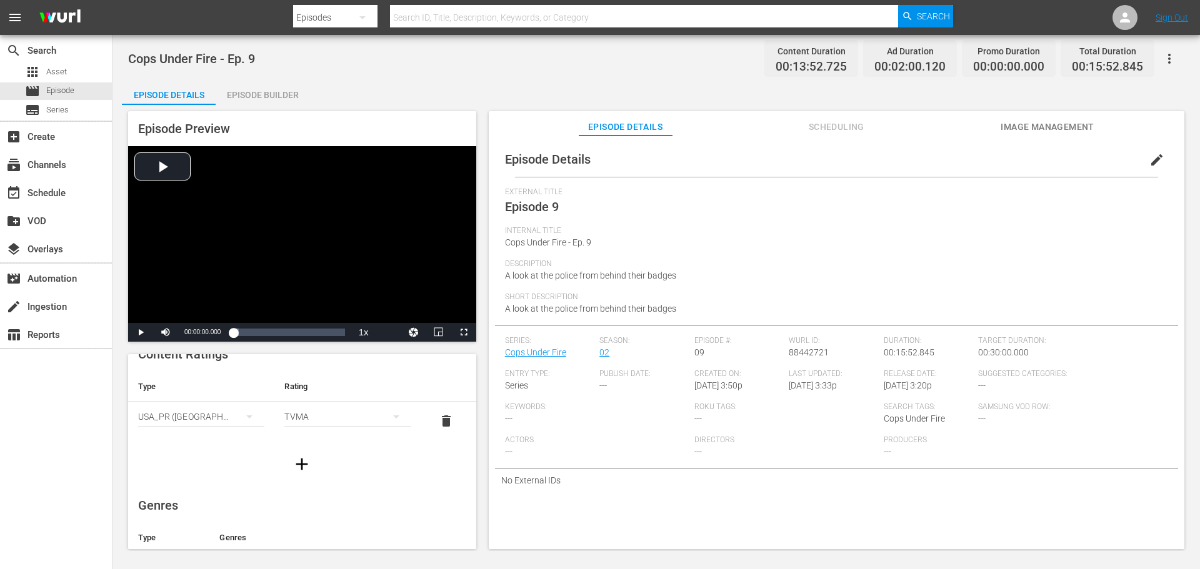
scroll to position [0, 0]
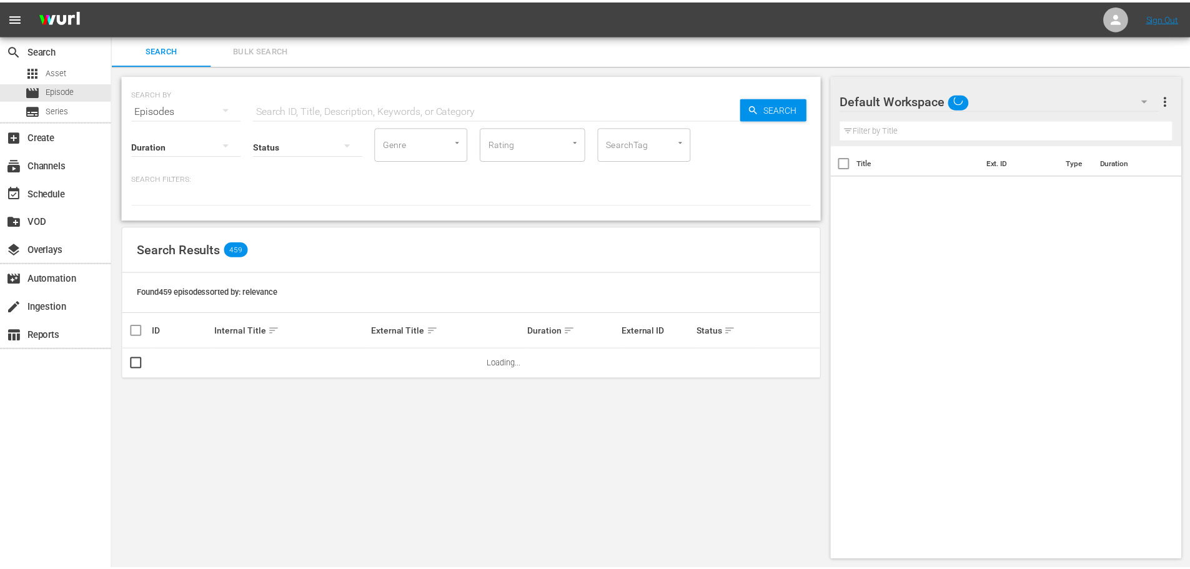
scroll to position [1, 0]
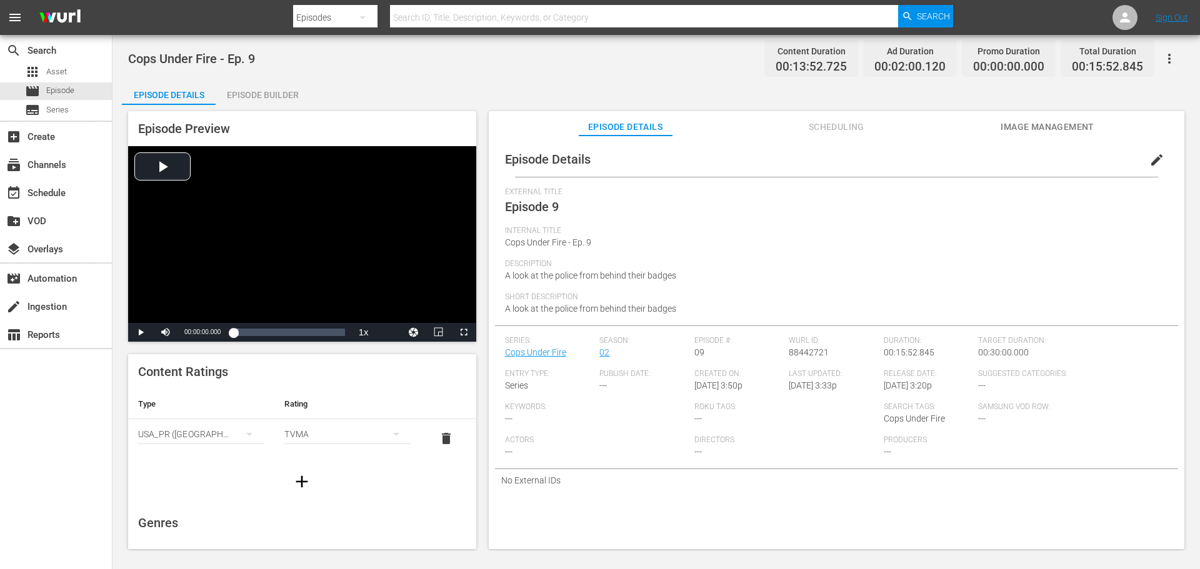
click at [250, 95] on div "Episode Builder" at bounding box center [263, 95] width 94 height 30
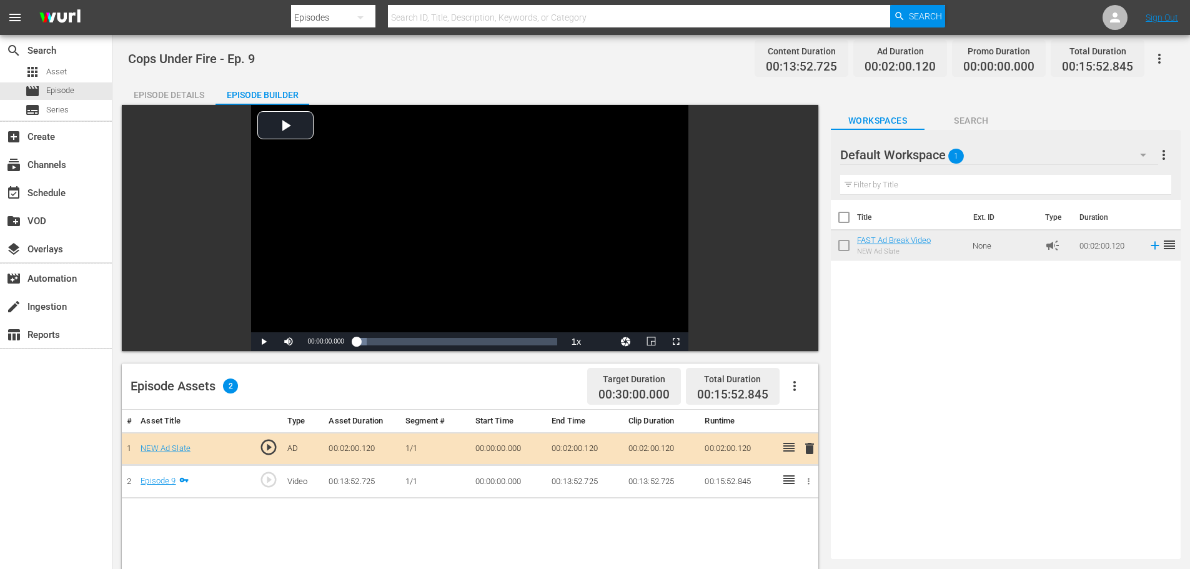
click at [140, 88] on div "Episode Details" at bounding box center [169, 95] width 94 height 30
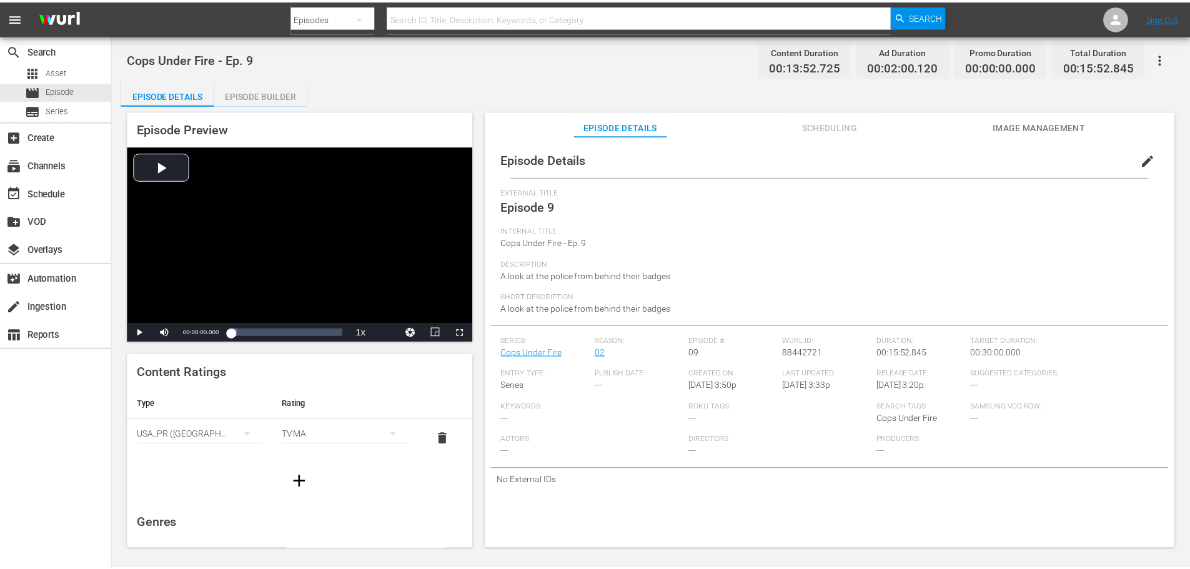
scroll to position [1, 0]
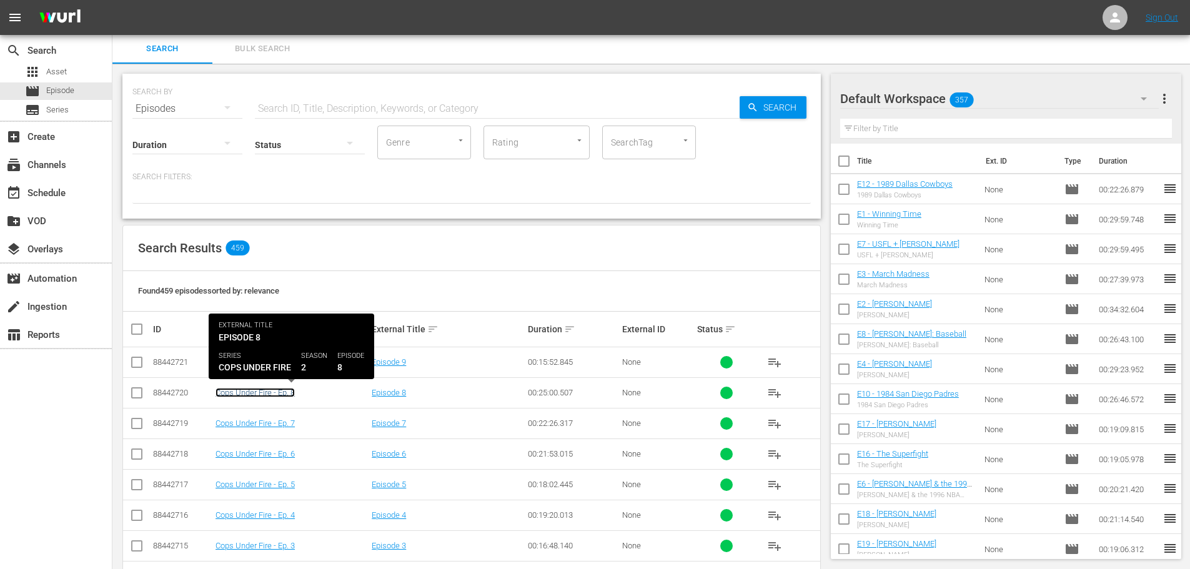
click at [278, 394] on link "Cops Under Fire - Ep. 8" at bounding box center [255, 392] width 79 height 9
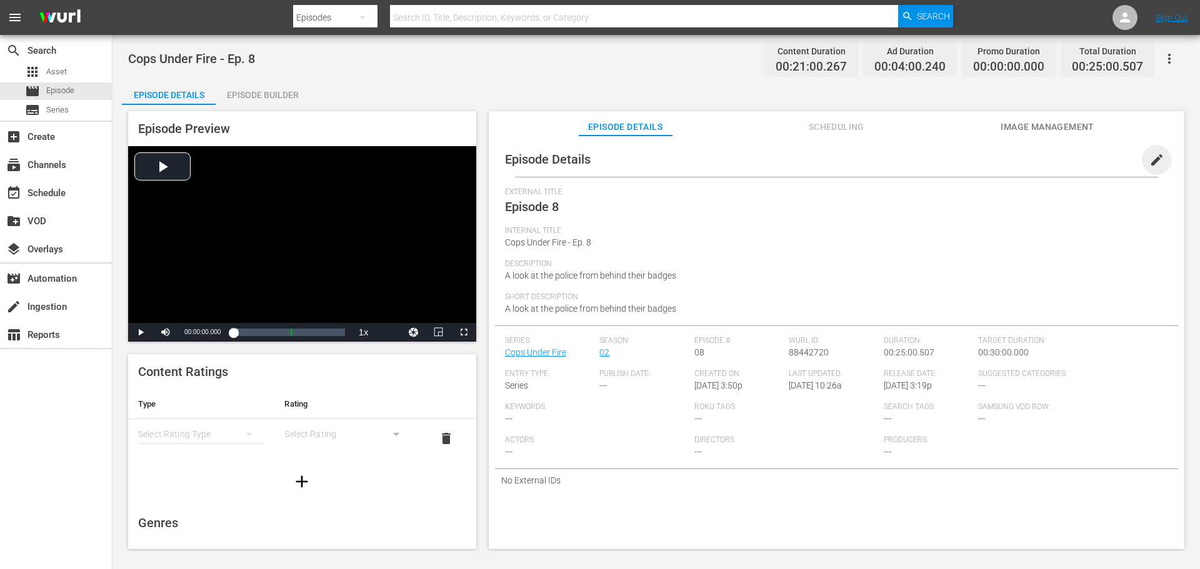
click at [1149, 162] on span "edit" at bounding box center [1156, 159] width 15 height 15
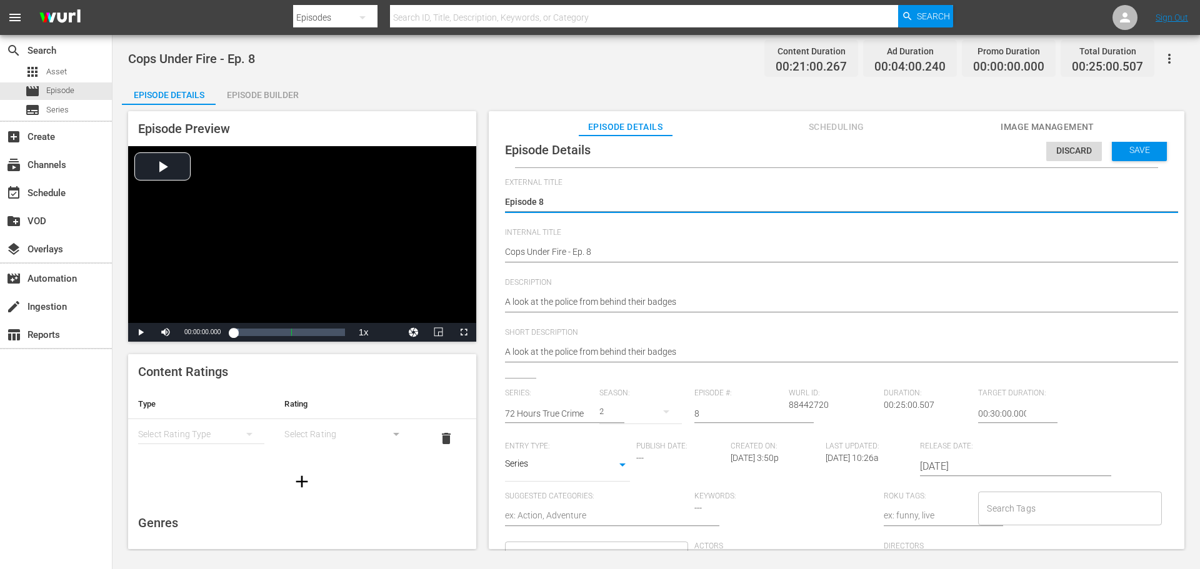
scroll to position [12, 0]
click at [1014, 515] on input "Search Tags" at bounding box center [1060, 506] width 153 height 22
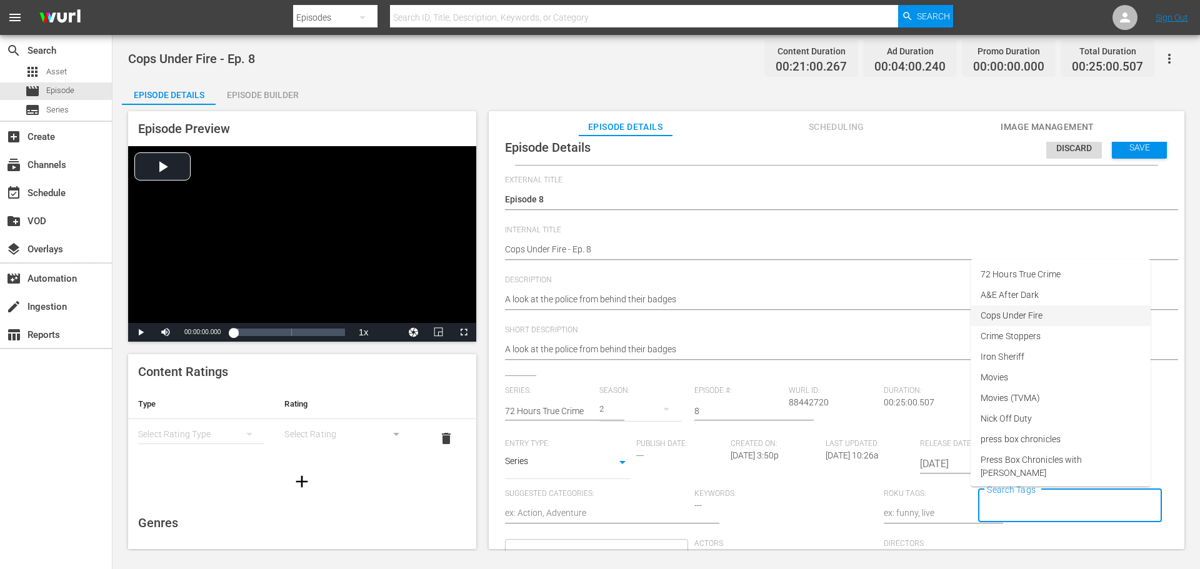
click at [1020, 314] on span "Cops Under Fire" at bounding box center [1011, 315] width 62 height 13
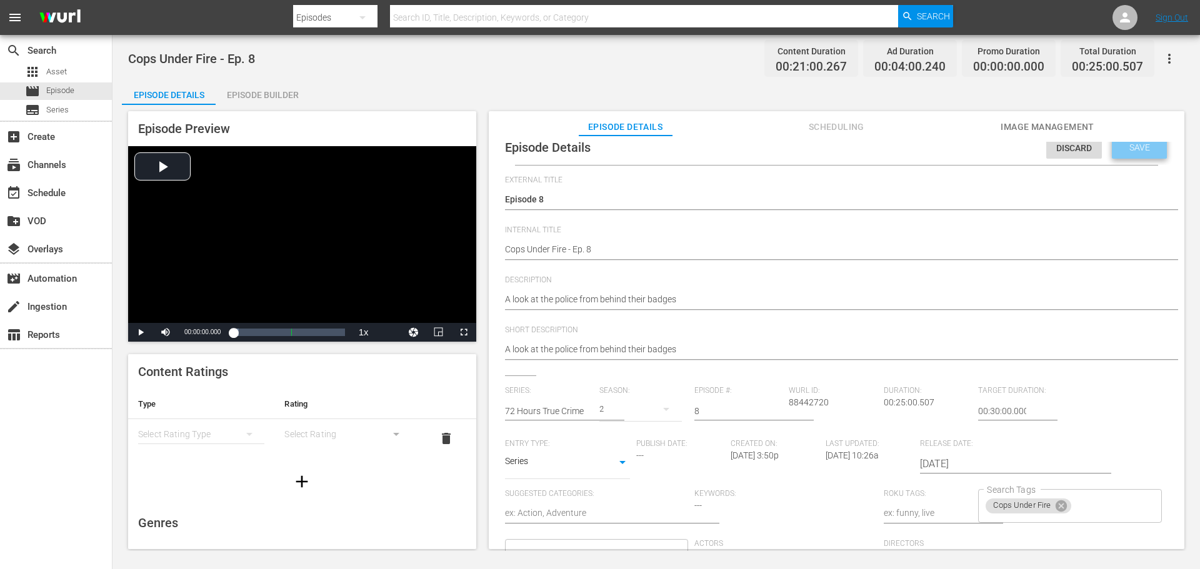
click at [1127, 148] on span "Save" at bounding box center [1139, 147] width 41 height 10
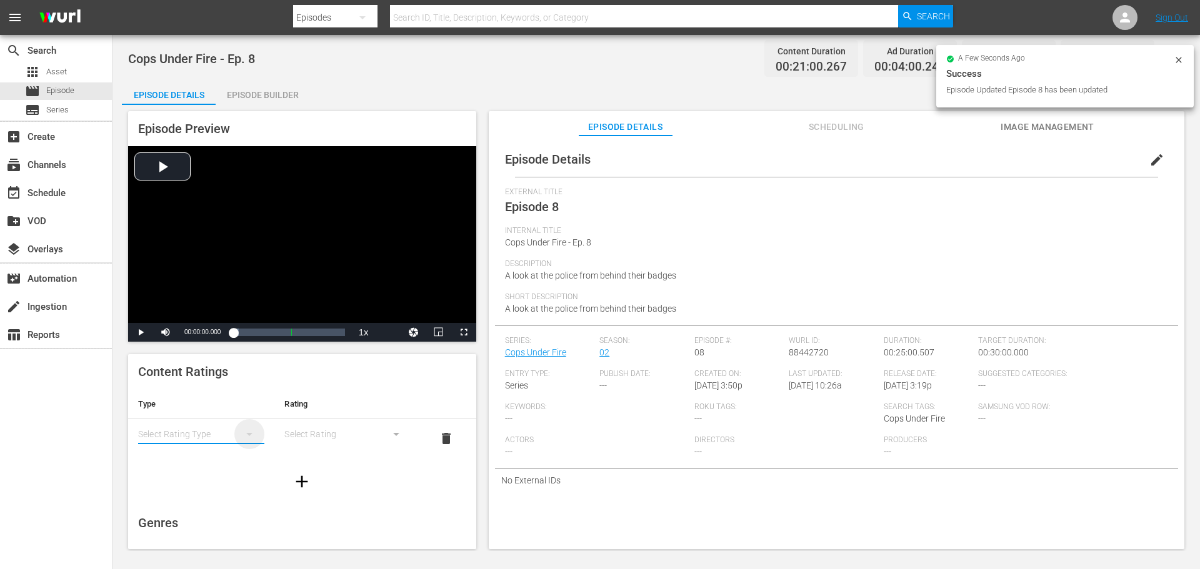
click at [250, 437] on icon "simple table" at bounding box center [249, 434] width 15 height 15
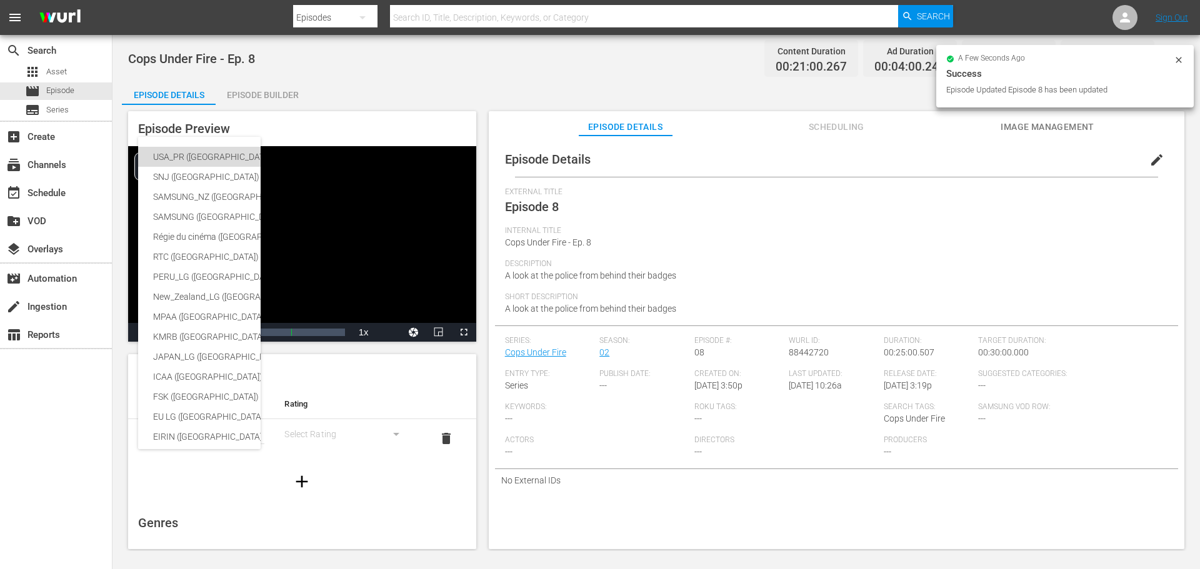
click at [206, 164] on div "USA_PR ([GEOGRAPHIC_DATA])" at bounding box center [296, 157] width 287 height 20
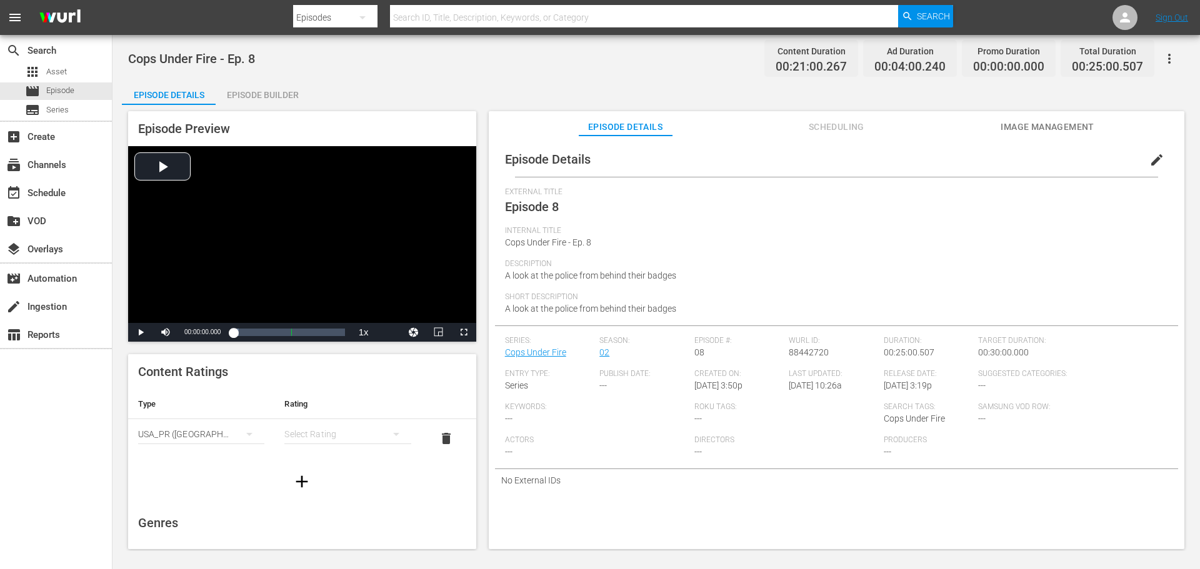
click at [389, 435] on icon "simple table" at bounding box center [396, 434] width 15 height 15
click at [329, 531] on div "TVMA" at bounding box center [342, 539] width 92 height 20
click at [1018, 122] on span "Image Management" at bounding box center [1047, 127] width 94 height 16
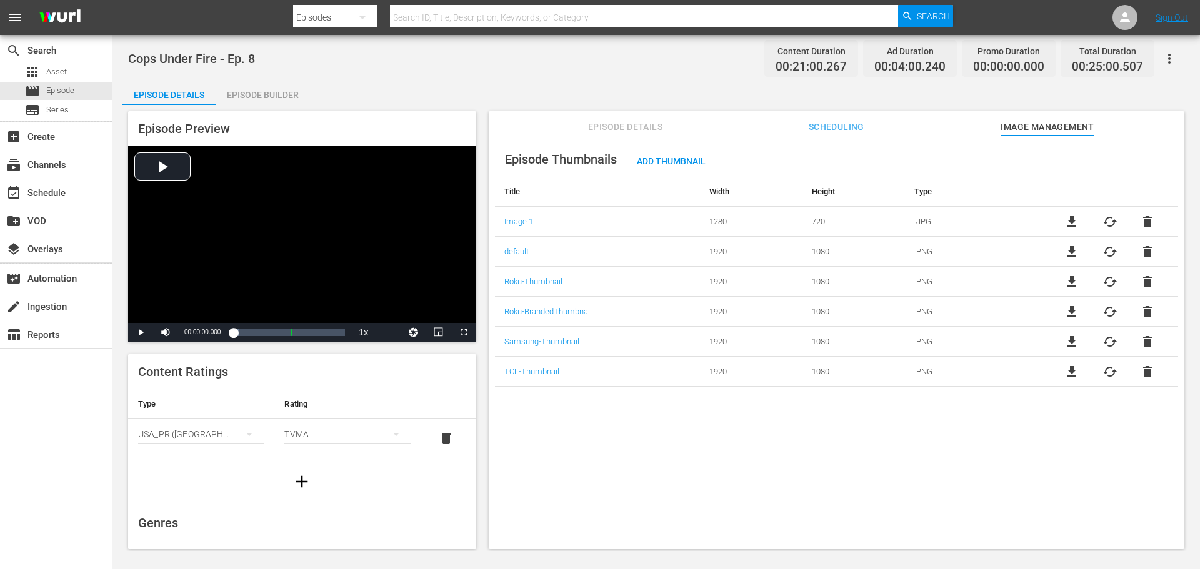
click at [638, 124] on span "Episode Details" at bounding box center [626, 127] width 94 height 16
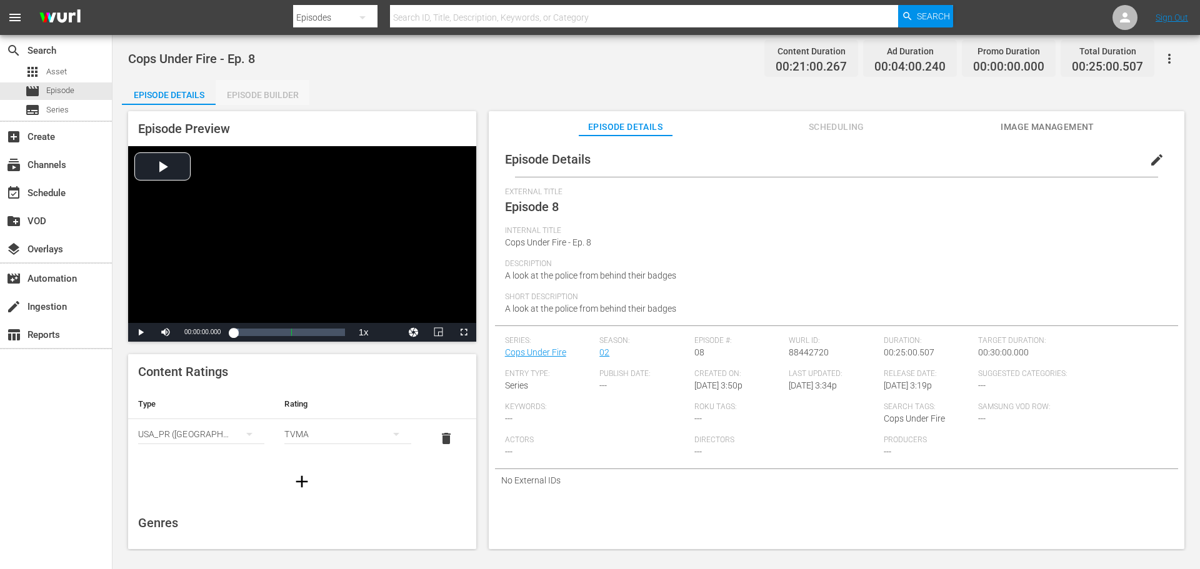
click at [271, 96] on div "Episode Builder" at bounding box center [263, 95] width 94 height 30
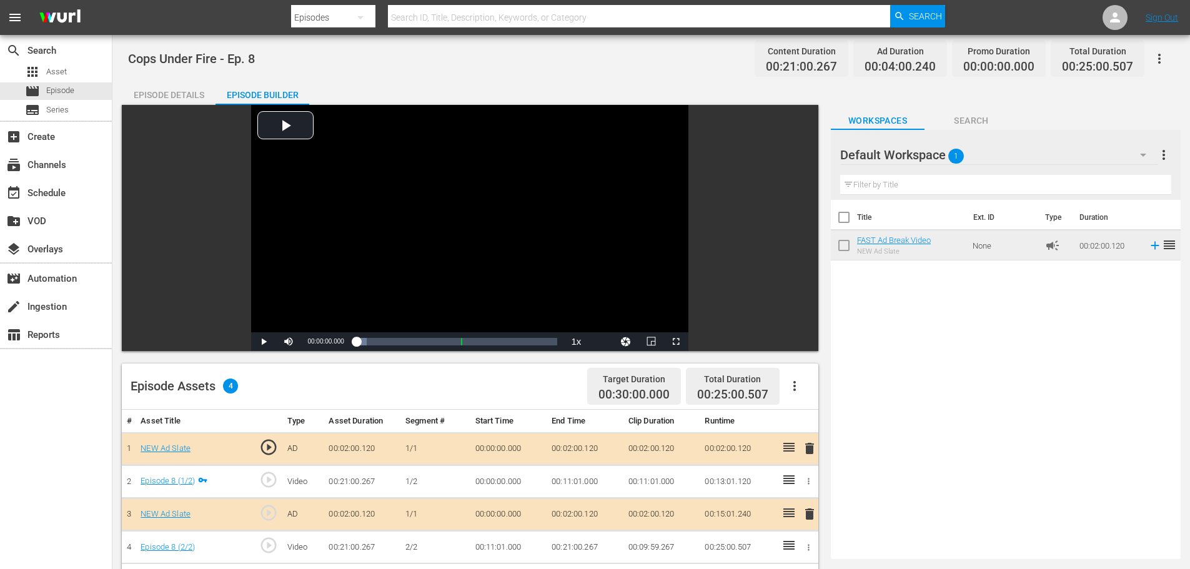
click at [182, 91] on div "Episode Details" at bounding box center [169, 95] width 94 height 30
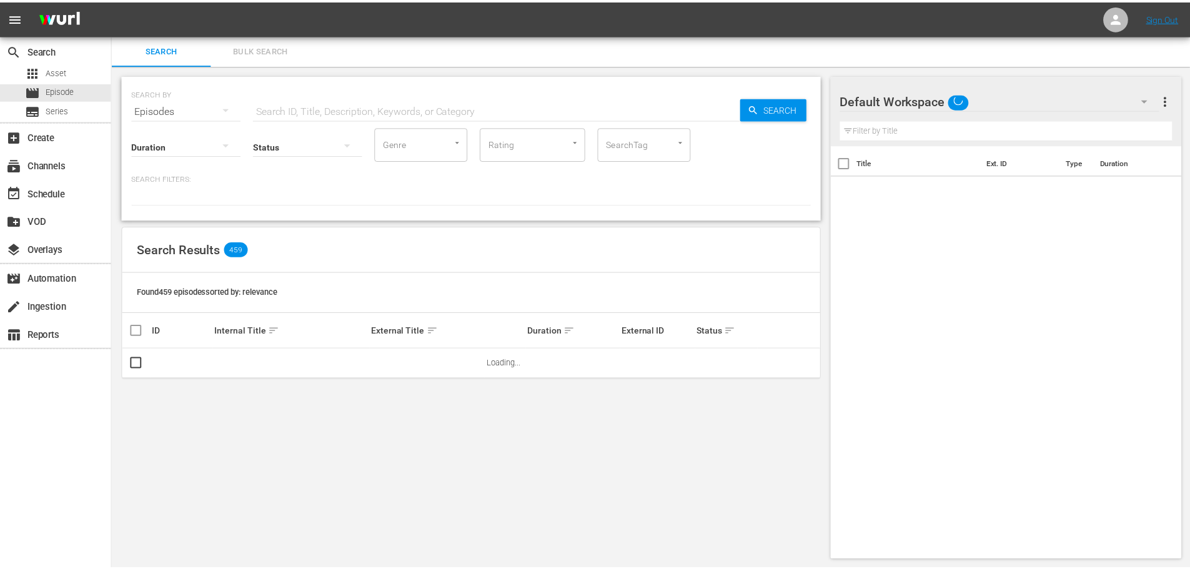
scroll to position [1, 0]
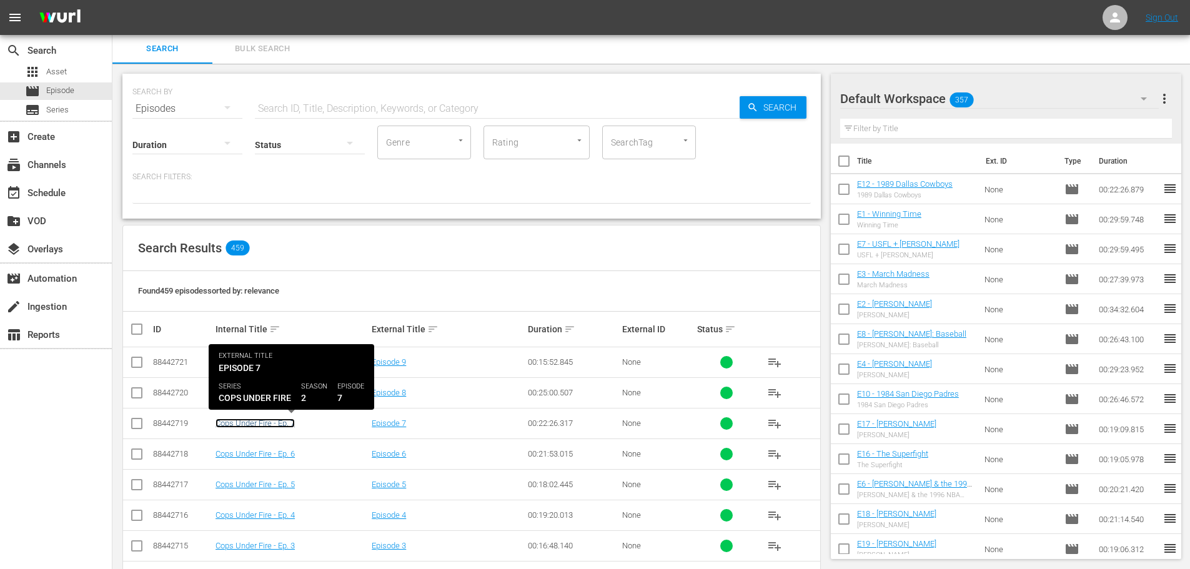
click at [280, 425] on link "Cops Under Fire - Ep. 7" at bounding box center [255, 423] width 79 height 9
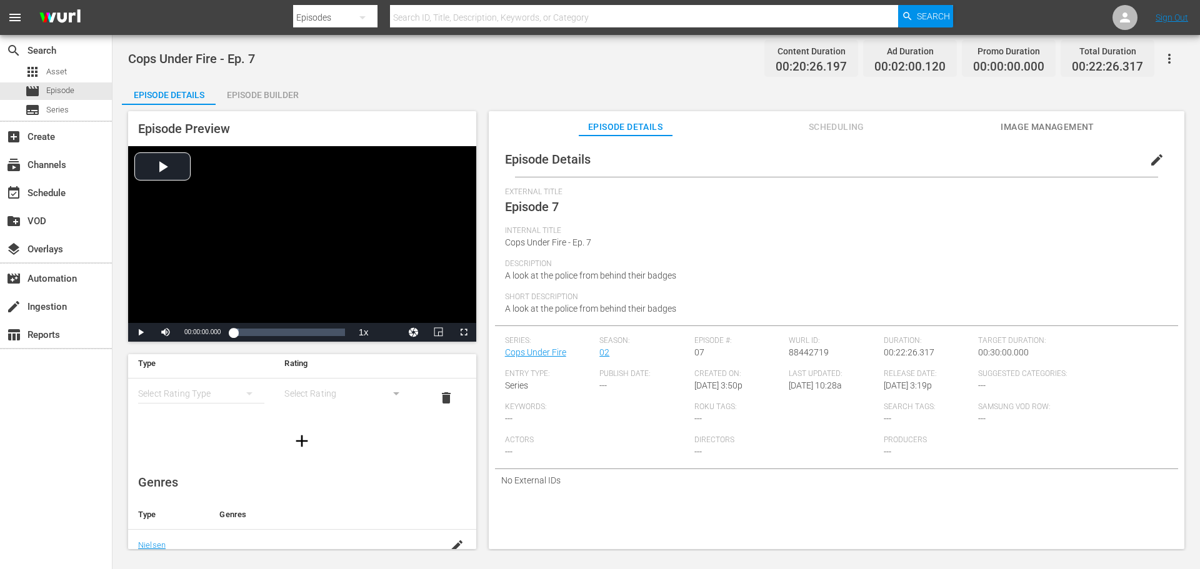
scroll to position [62, 0]
click at [234, 373] on button "simple table" at bounding box center [249, 372] width 30 height 30
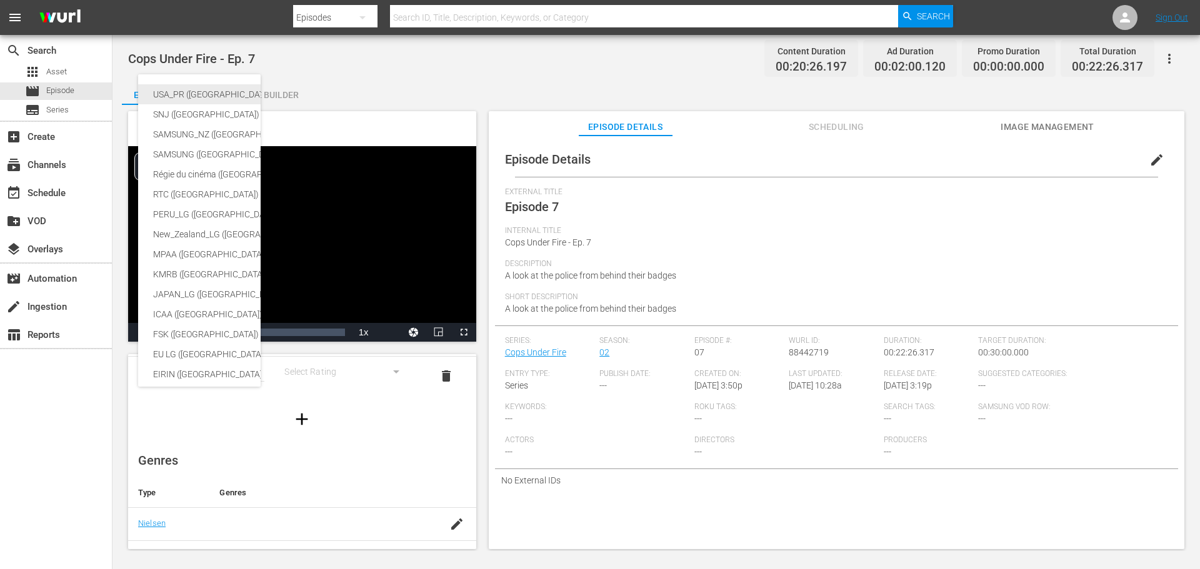
click at [186, 98] on div "USA_PR ([GEOGRAPHIC_DATA])" at bounding box center [296, 94] width 287 height 20
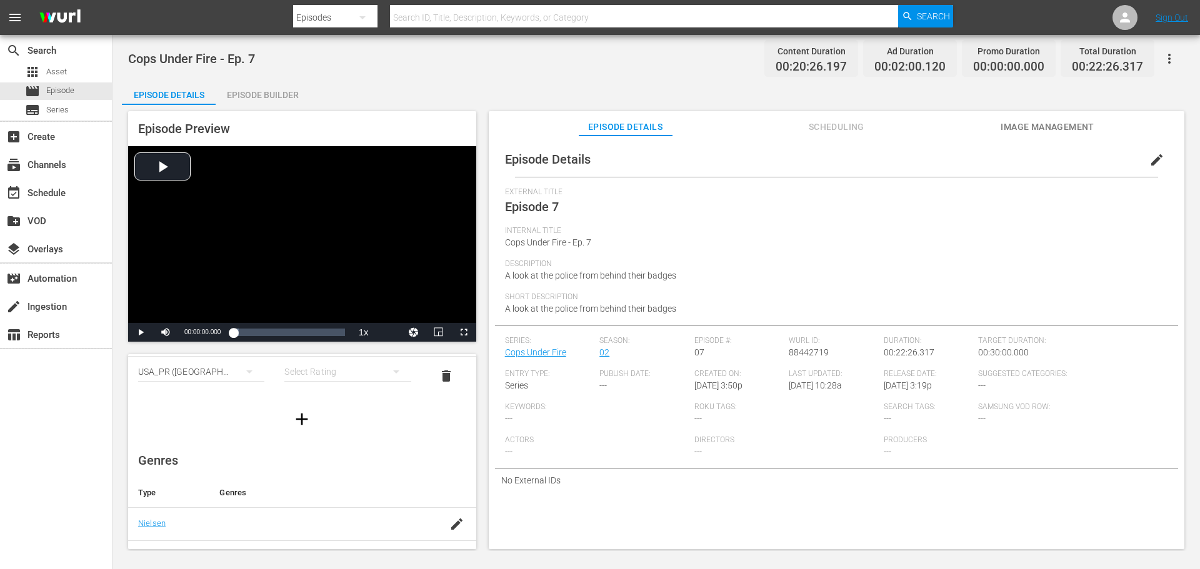
click at [354, 371] on div "simple table" at bounding box center [347, 371] width 126 height 35
click at [325, 479] on div "TVMA" at bounding box center [342, 477] width 92 height 20
click at [1149, 160] on span "edit" at bounding box center [1156, 159] width 15 height 15
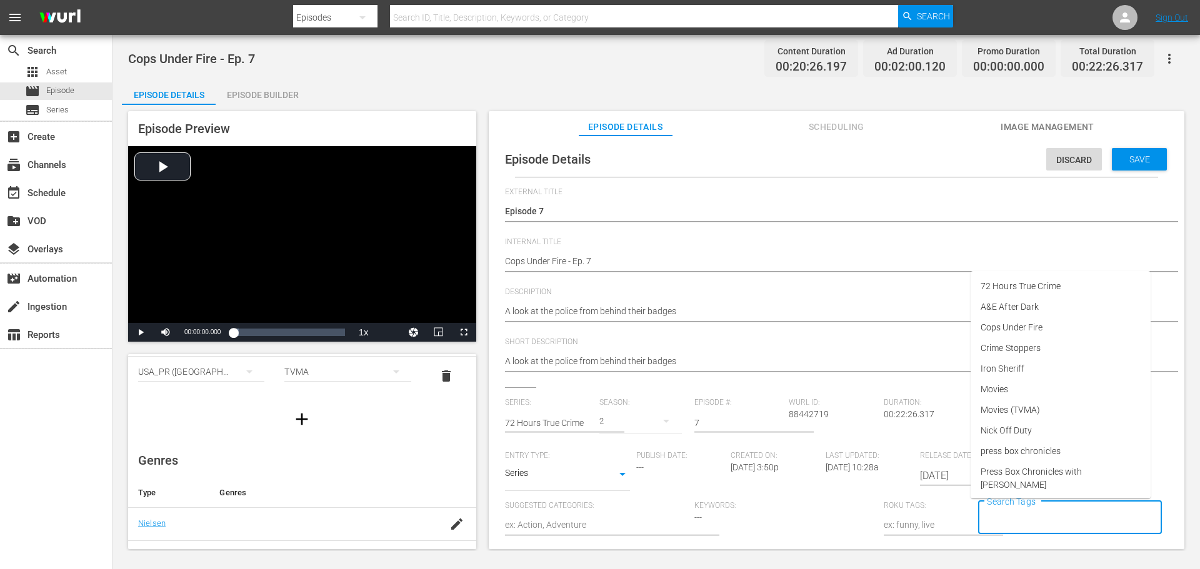
click at [1004, 517] on input "Search Tags" at bounding box center [1060, 518] width 153 height 22
click at [1017, 331] on span "Cops Under Fire" at bounding box center [1011, 327] width 62 height 13
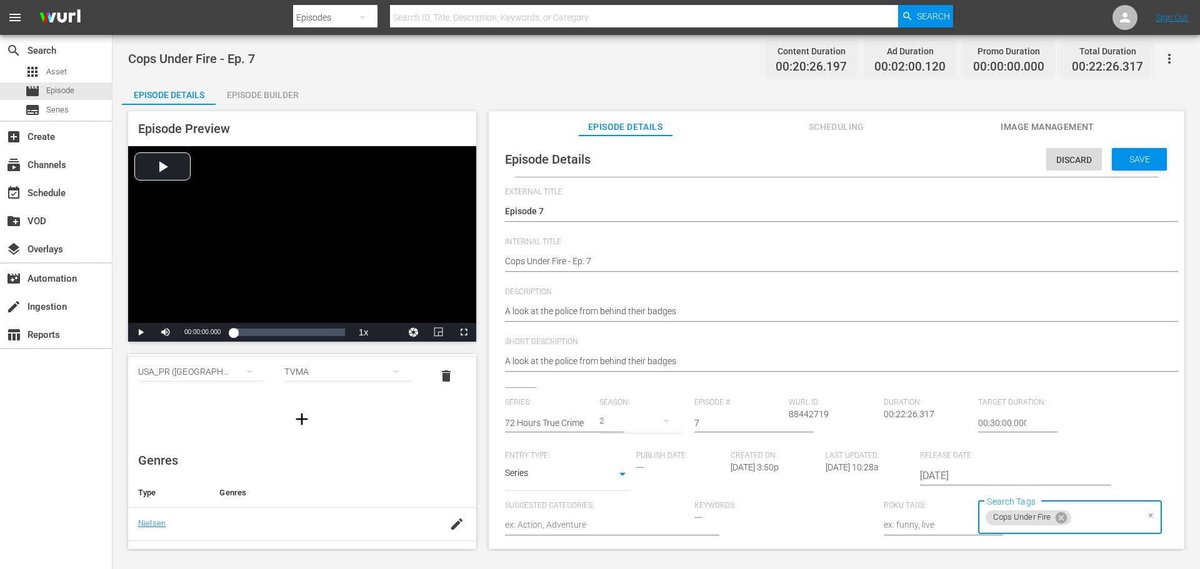
click at [1127, 161] on span "Save" at bounding box center [1139, 159] width 41 height 10
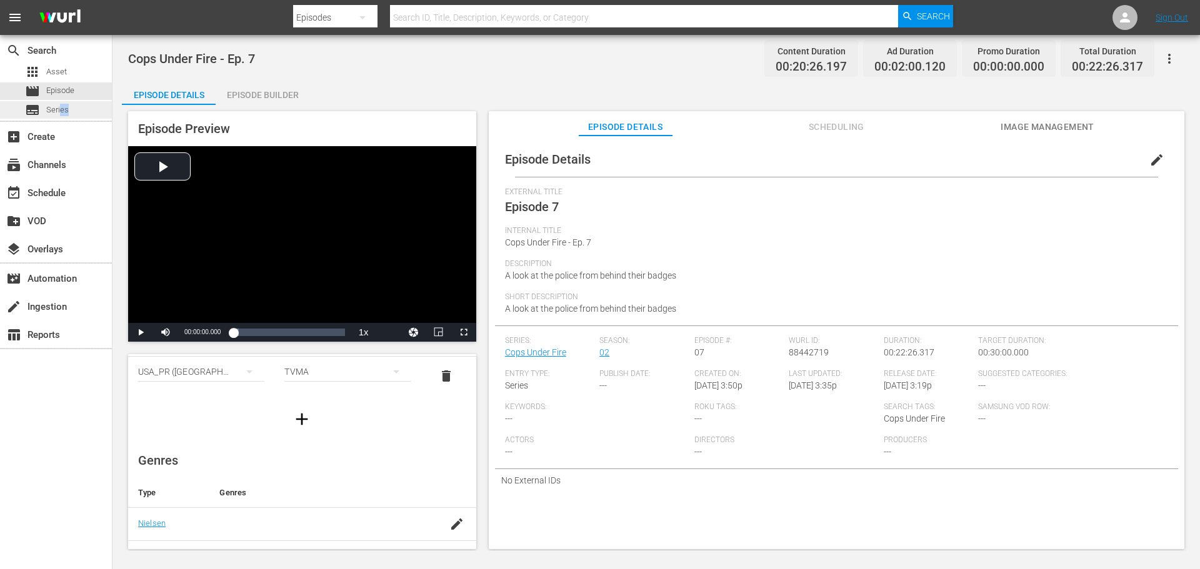
click at [59, 113] on span "Series" at bounding box center [57, 110] width 22 height 12
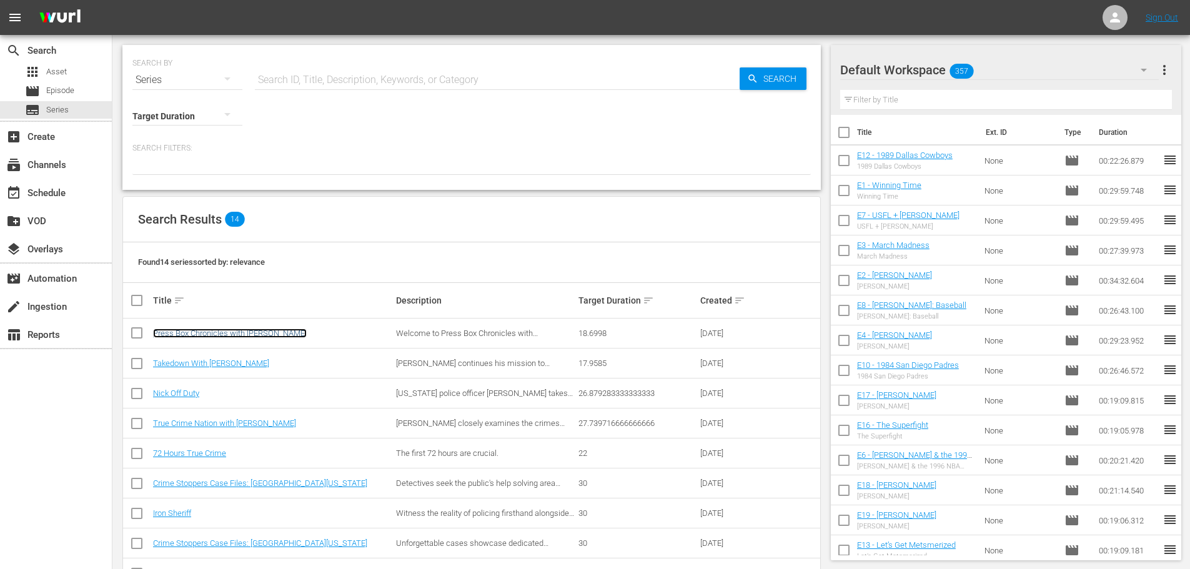
click at [226, 334] on link "Press Box Chronicles with [PERSON_NAME]" at bounding box center [230, 333] width 154 height 9
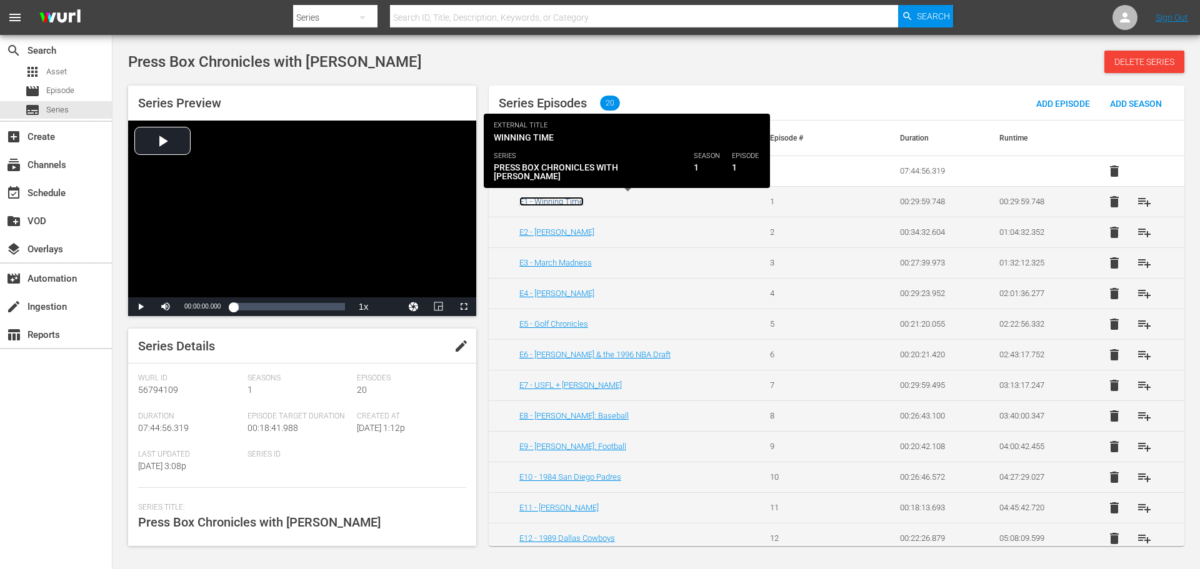
click at [565, 203] on link "E1 - Winning Time" at bounding box center [551, 201] width 64 height 9
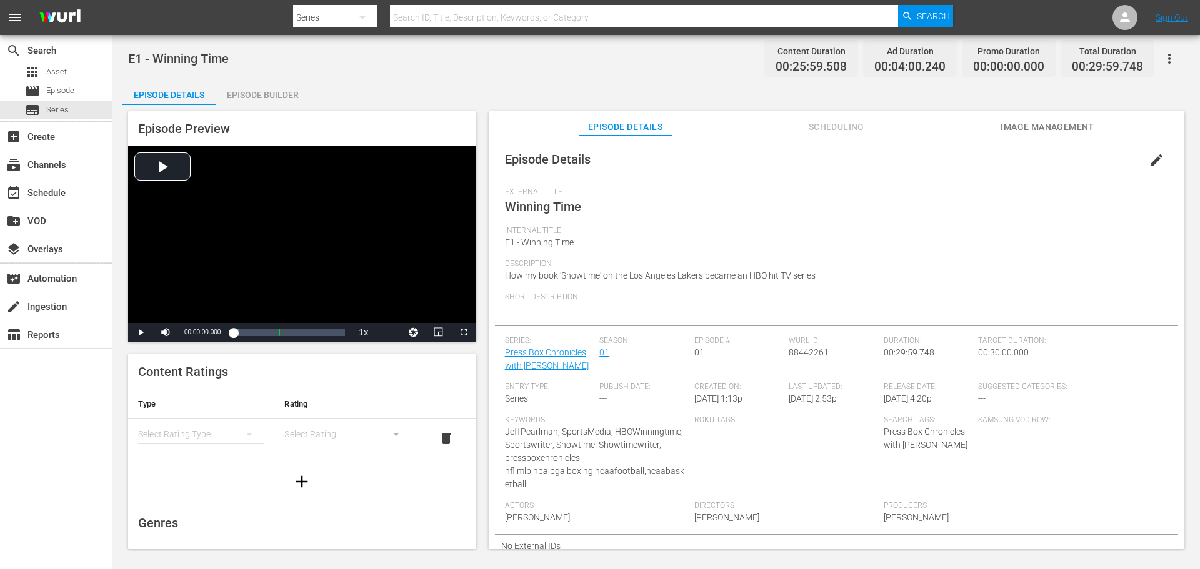
click at [244, 438] on icon "simple table" at bounding box center [249, 434] width 15 height 15
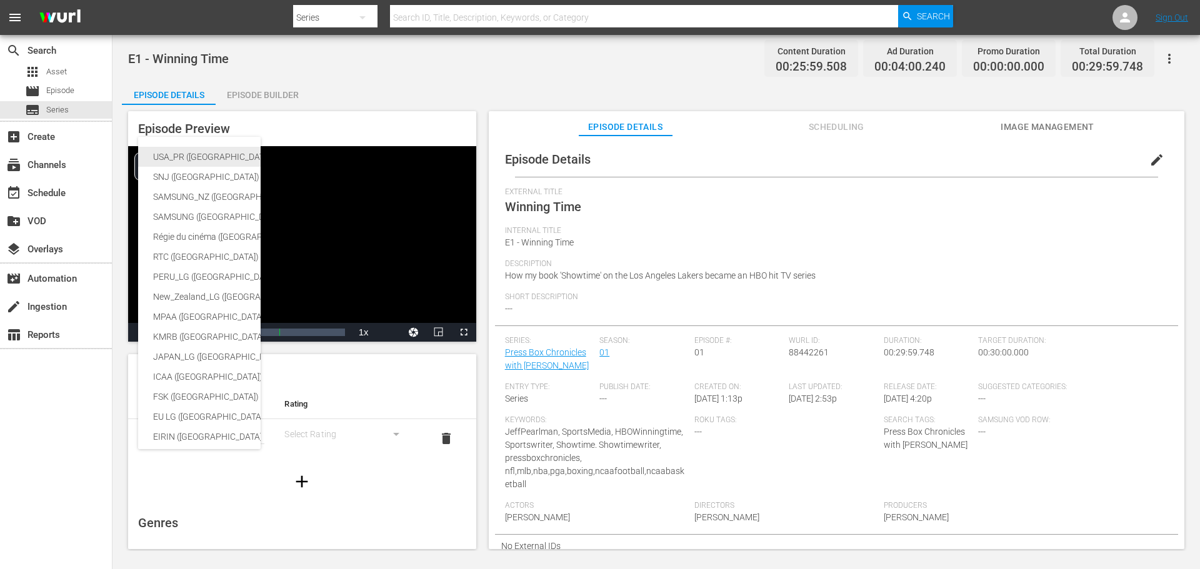
click at [192, 154] on div "USA_PR ([GEOGRAPHIC_DATA])" at bounding box center [296, 157] width 287 height 20
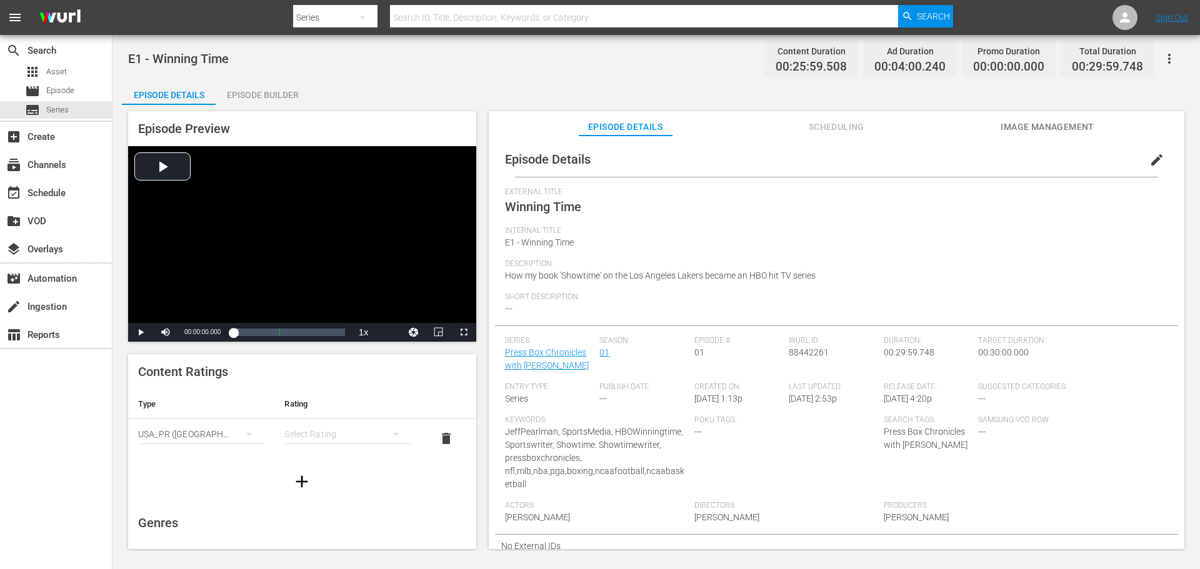
click at [389, 432] on icon "simple table" at bounding box center [396, 434] width 15 height 15
click at [332, 541] on div "TVMA" at bounding box center [342, 539] width 92 height 20
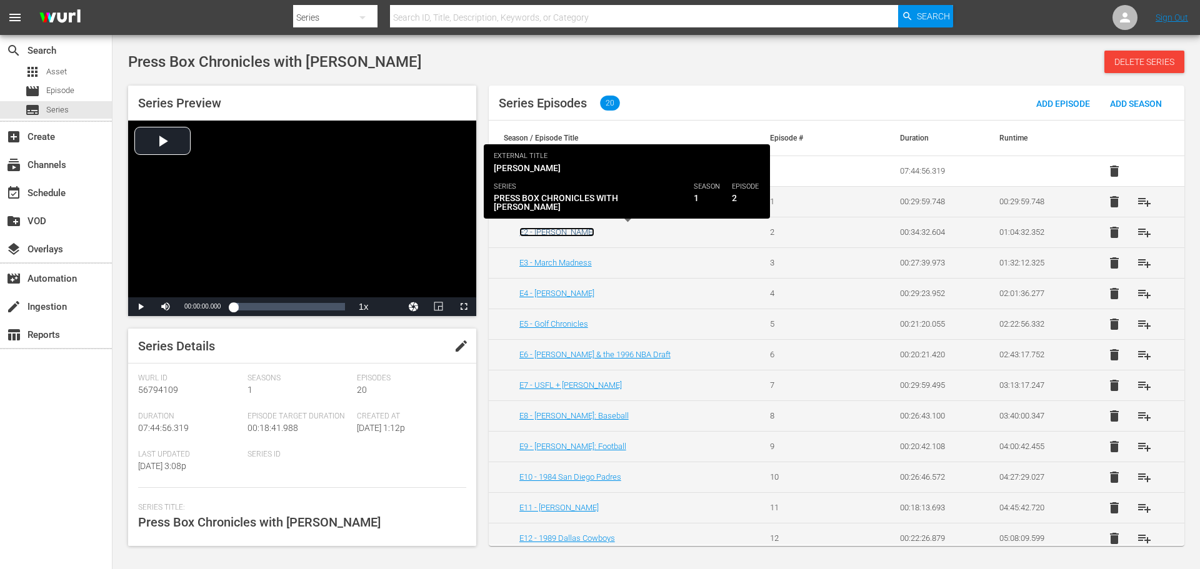
click at [546, 230] on link "E2 - [PERSON_NAME]" at bounding box center [556, 231] width 75 height 9
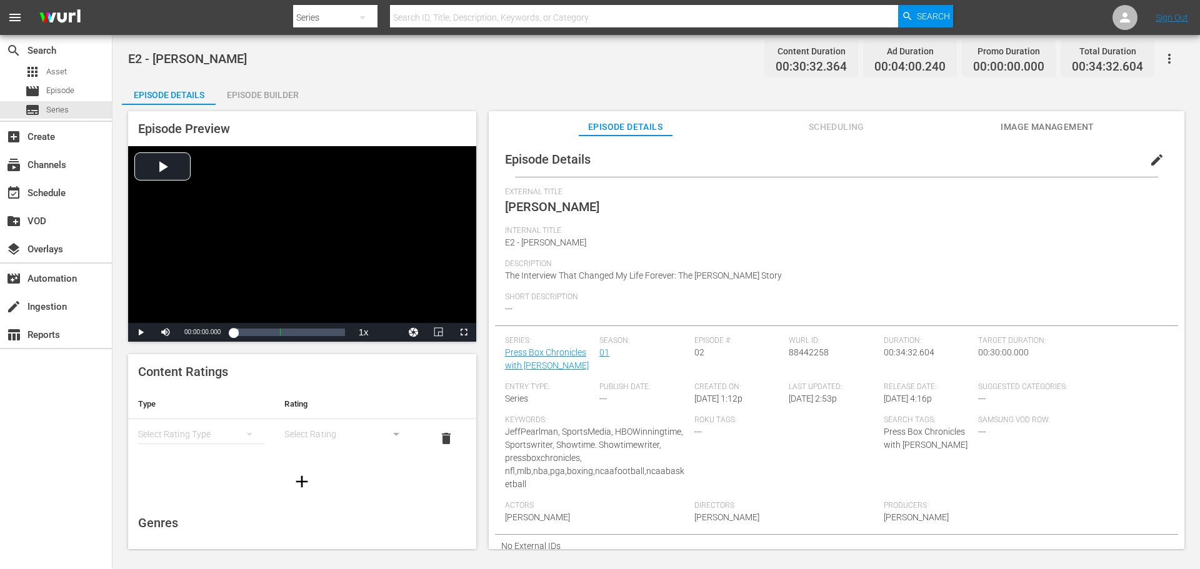
click at [228, 430] on div "simple table" at bounding box center [201, 434] width 126 height 35
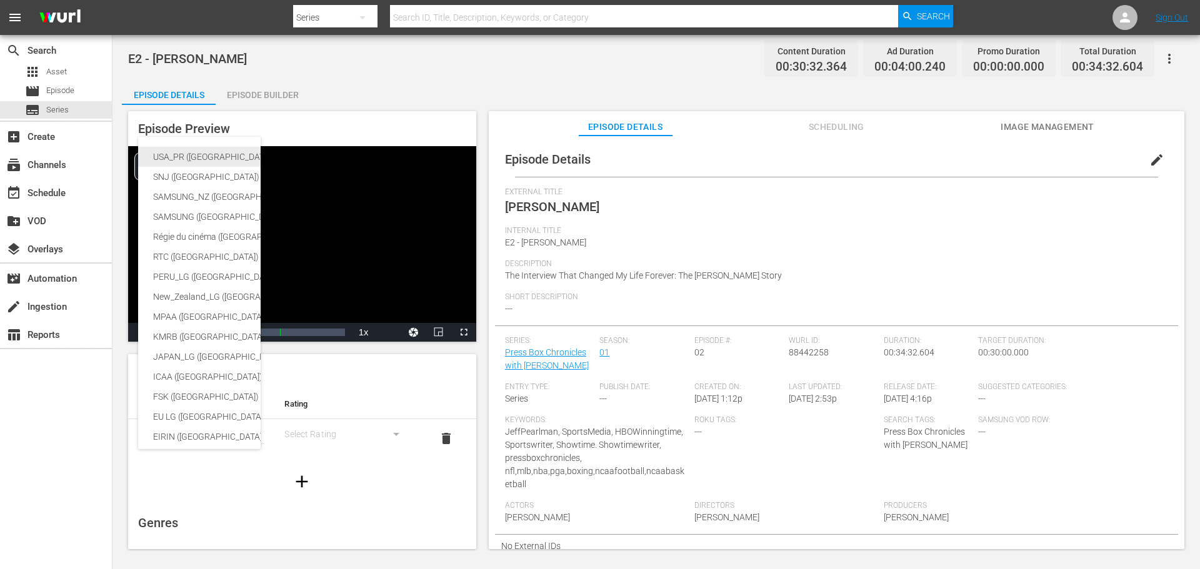
click at [212, 151] on div "USA_PR ([GEOGRAPHIC_DATA])" at bounding box center [296, 157] width 287 height 20
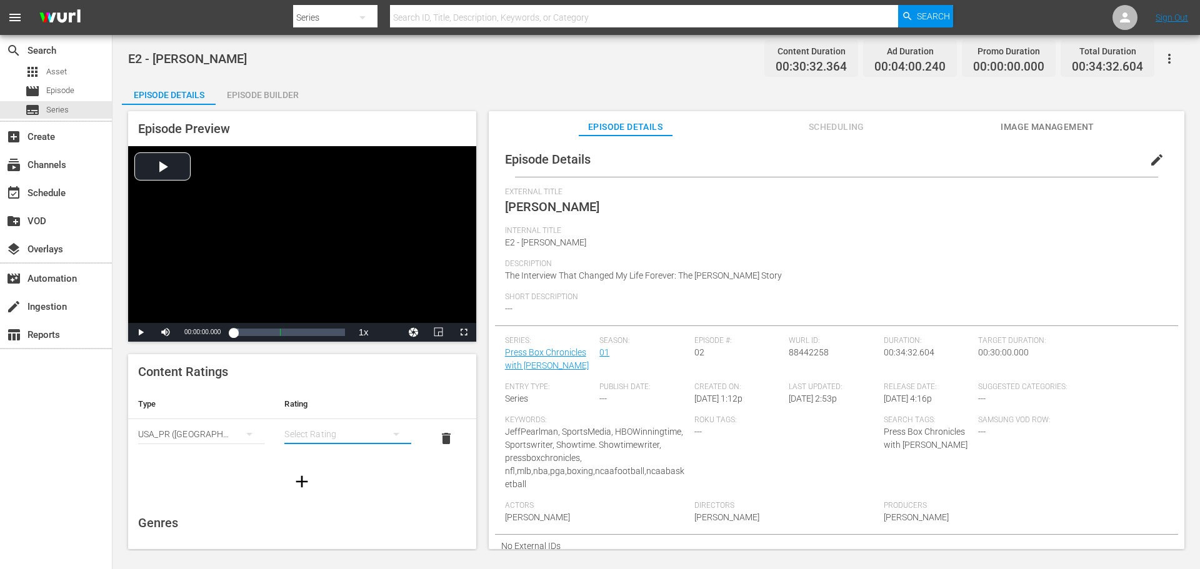
click at [381, 433] on button "simple table" at bounding box center [396, 434] width 30 height 30
click at [342, 511] on div "TV14" at bounding box center [342, 519] width 92 height 20
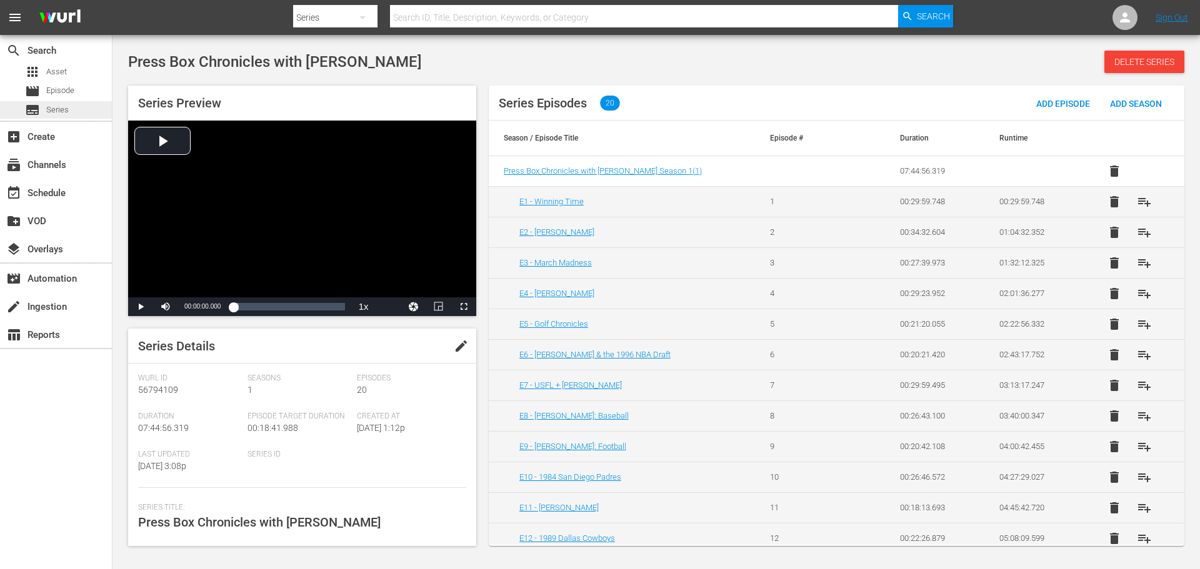
click at [64, 108] on span "Series" at bounding box center [57, 110] width 22 height 12
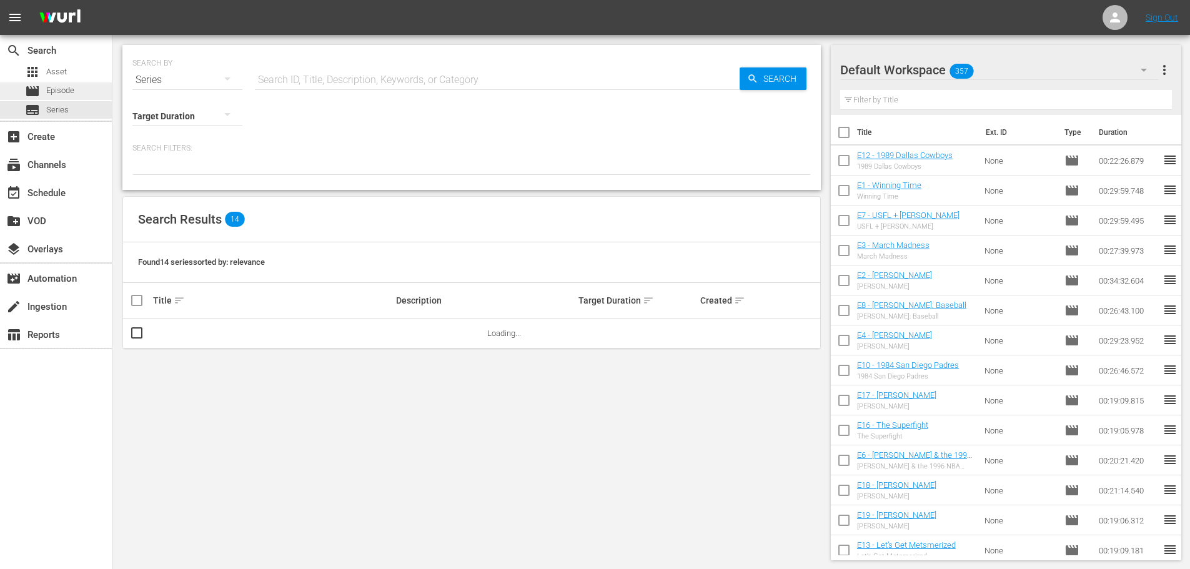
click at [76, 89] on div "movie Episode" at bounding box center [56, 90] width 112 height 17
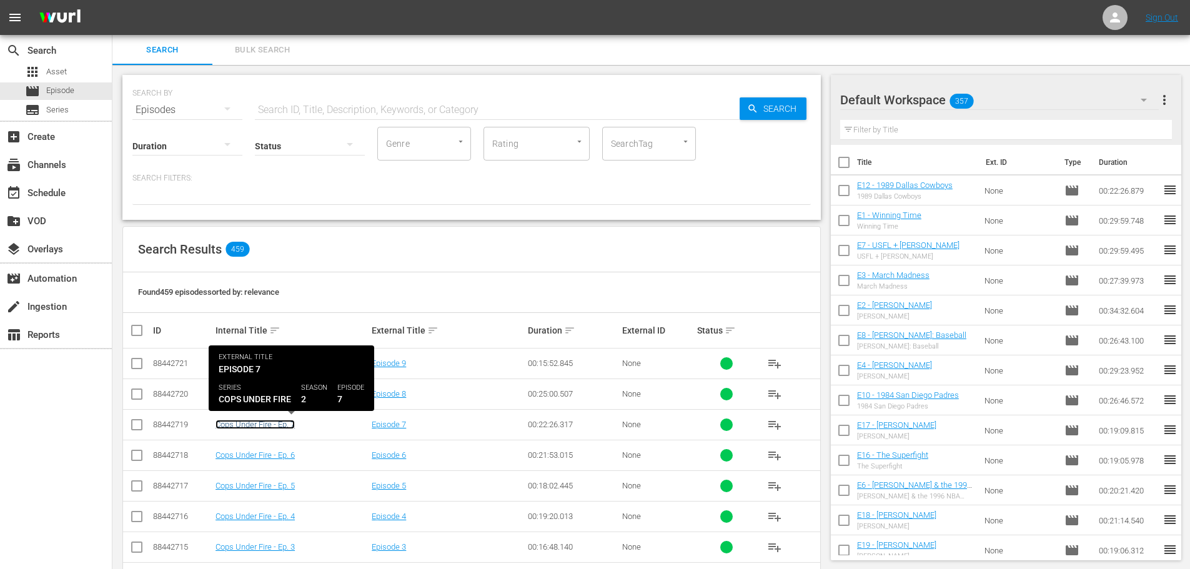
click at [274, 427] on link "Cops Under Fire - Ep. 7" at bounding box center [255, 424] width 79 height 9
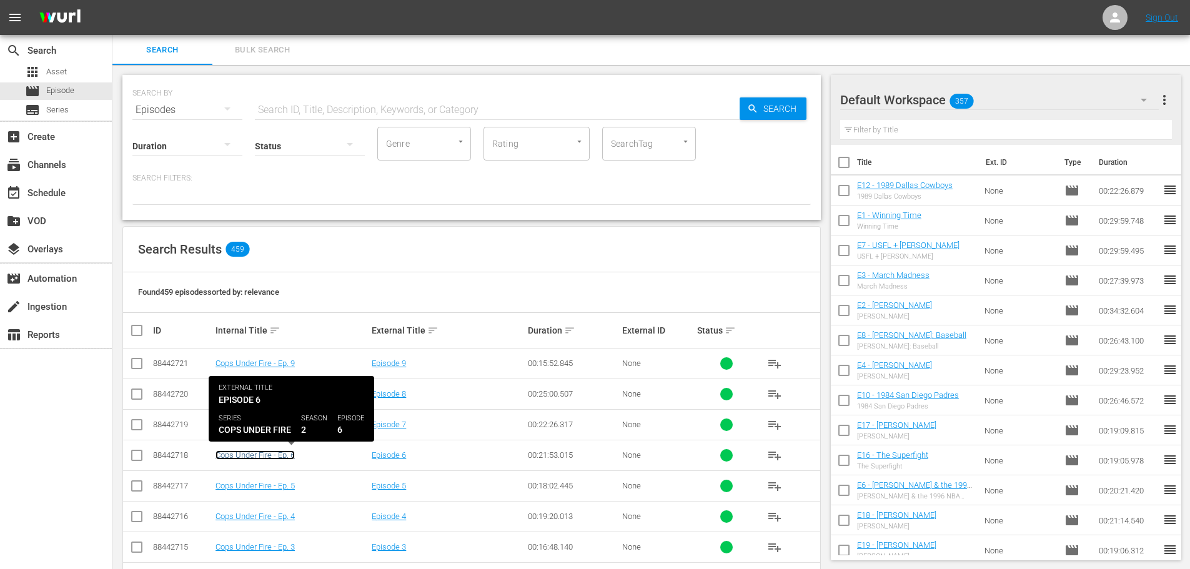
click at [275, 452] on link "Cops Under Fire - Ep. 6" at bounding box center [255, 455] width 79 height 9
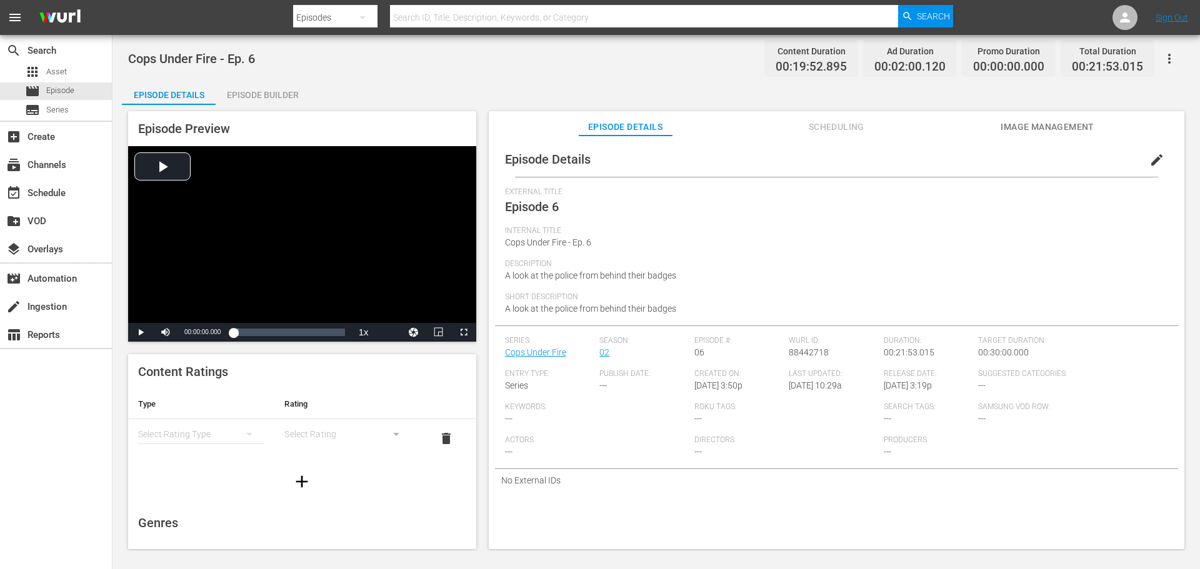
click at [1149, 155] on span "edit" at bounding box center [1156, 159] width 15 height 15
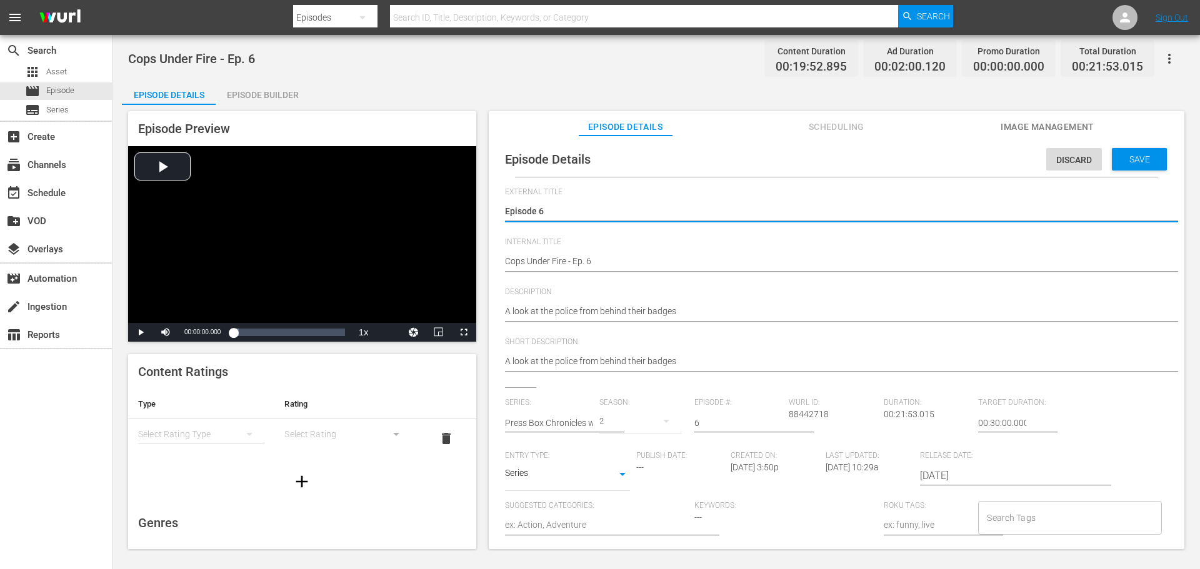
click at [1034, 517] on input "Search Tags" at bounding box center [1060, 518] width 153 height 22
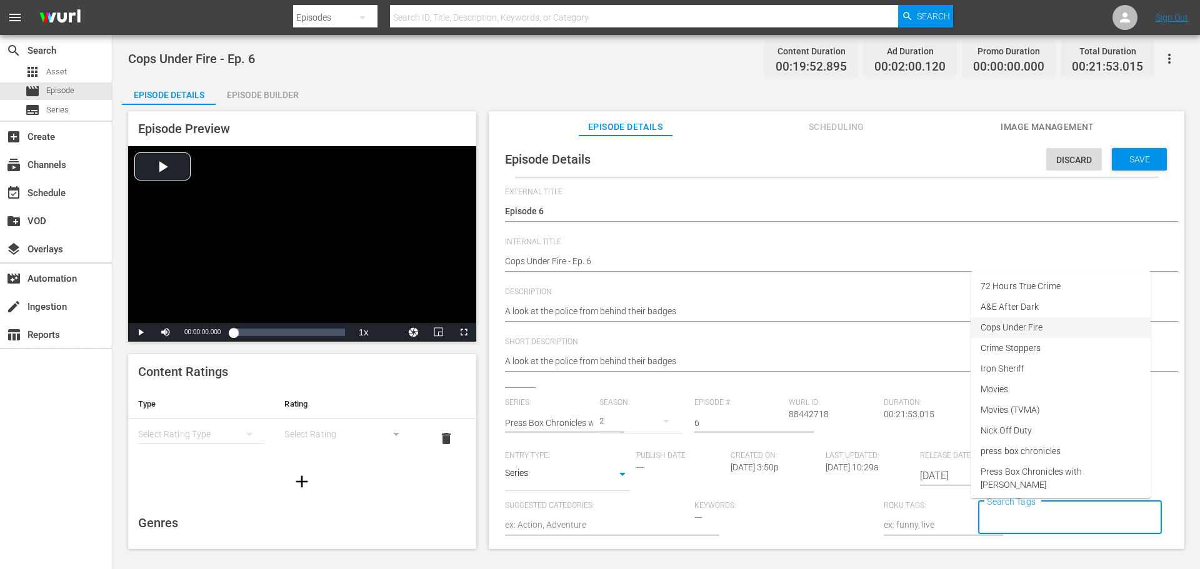
click at [1037, 328] on span "Cops Under Fire" at bounding box center [1011, 327] width 62 height 13
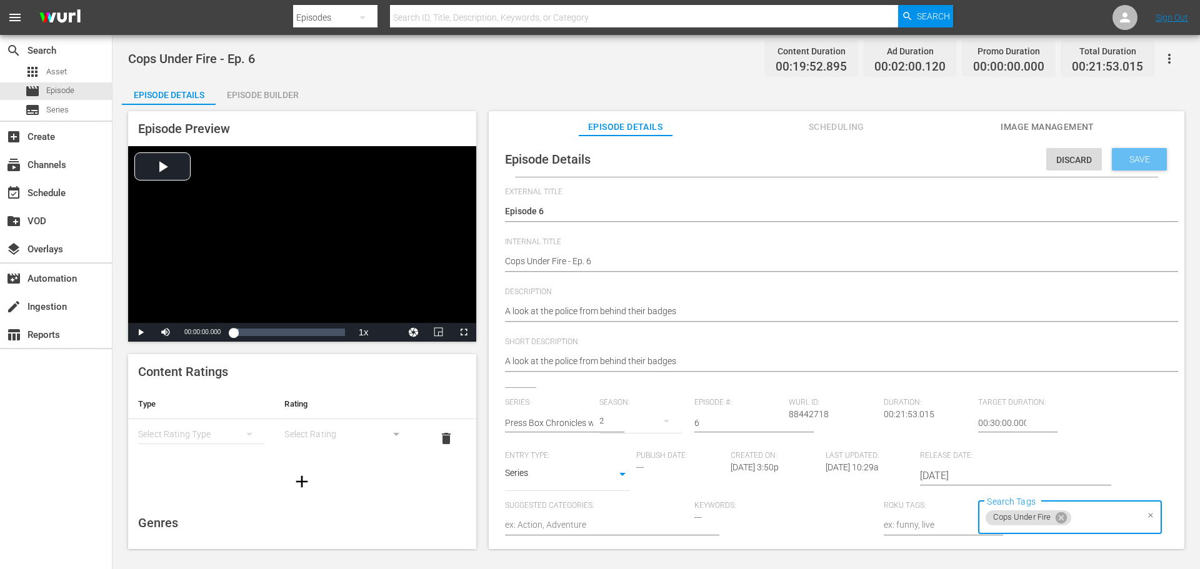
click at [1128, 157] on span "Save" at bounding box center [1139, 159] width 41 height 10
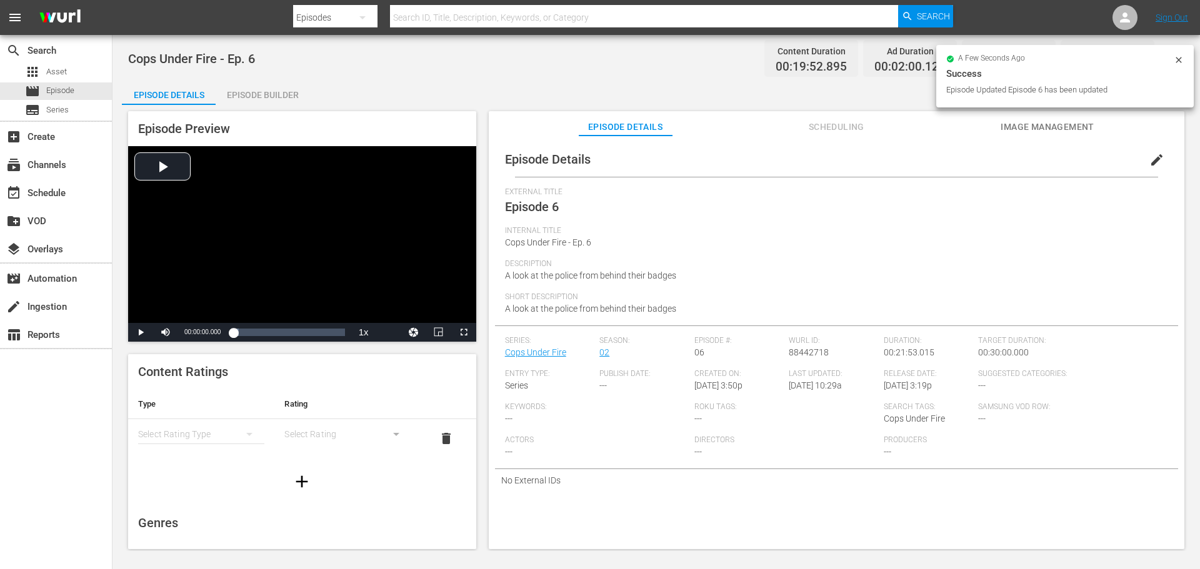
click at [194, 442] on div "simple table" at bounding box center [201, 434] width 126 height 35
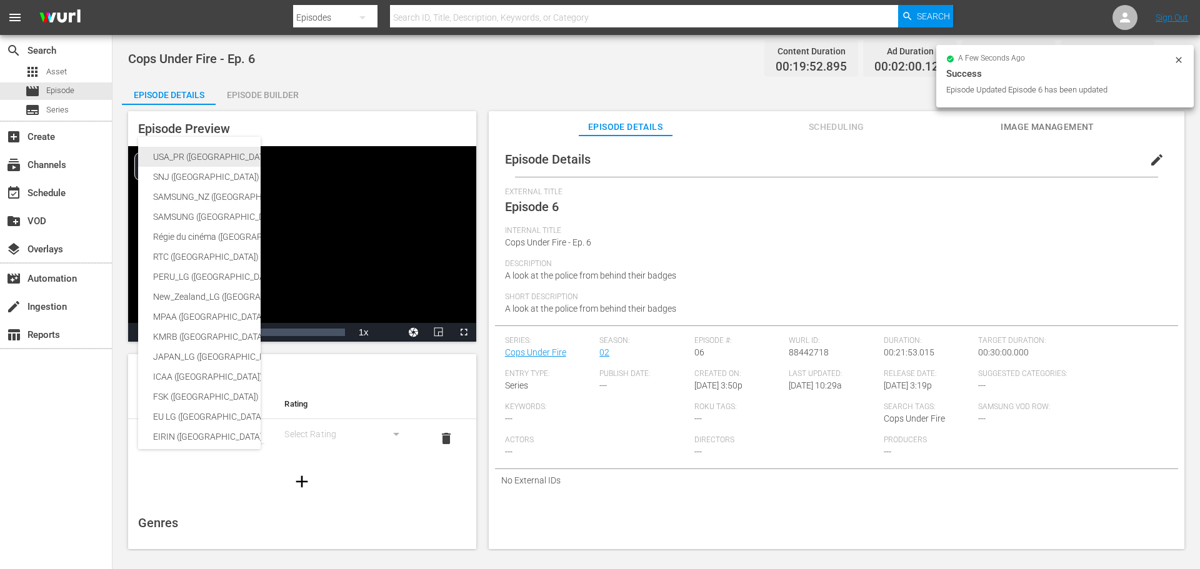
click at [210, 154] on div "USA_PR ([GEOGRAPHIC_DATA])" at bounding box center [296, 157] width 287 height 20
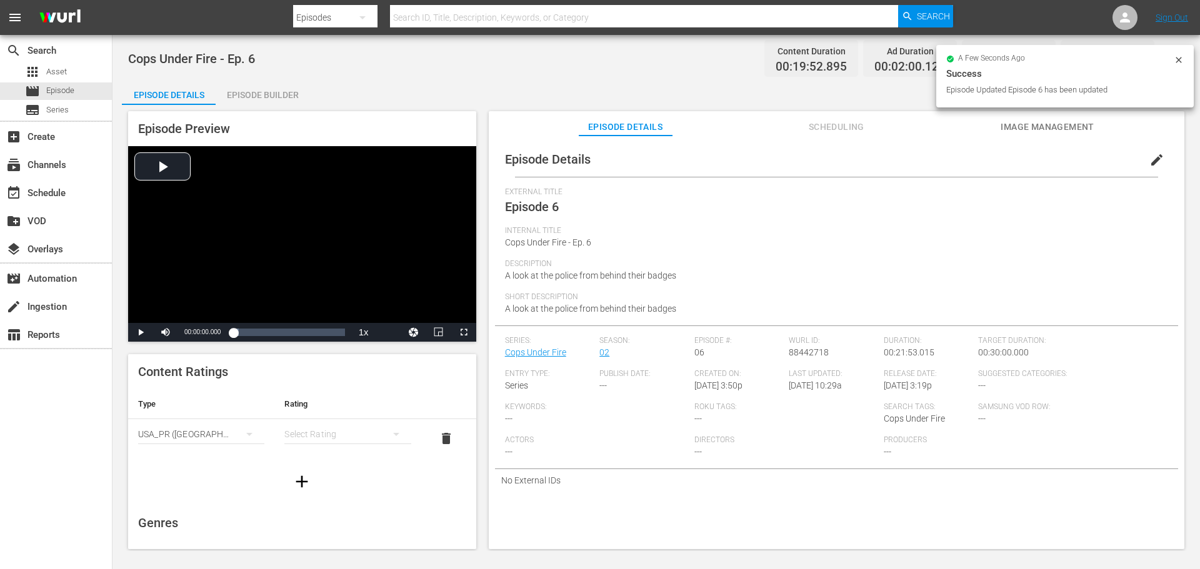
click at [332, 436] on div "simple table" at bounding box center [347, 434] width 126 height 35
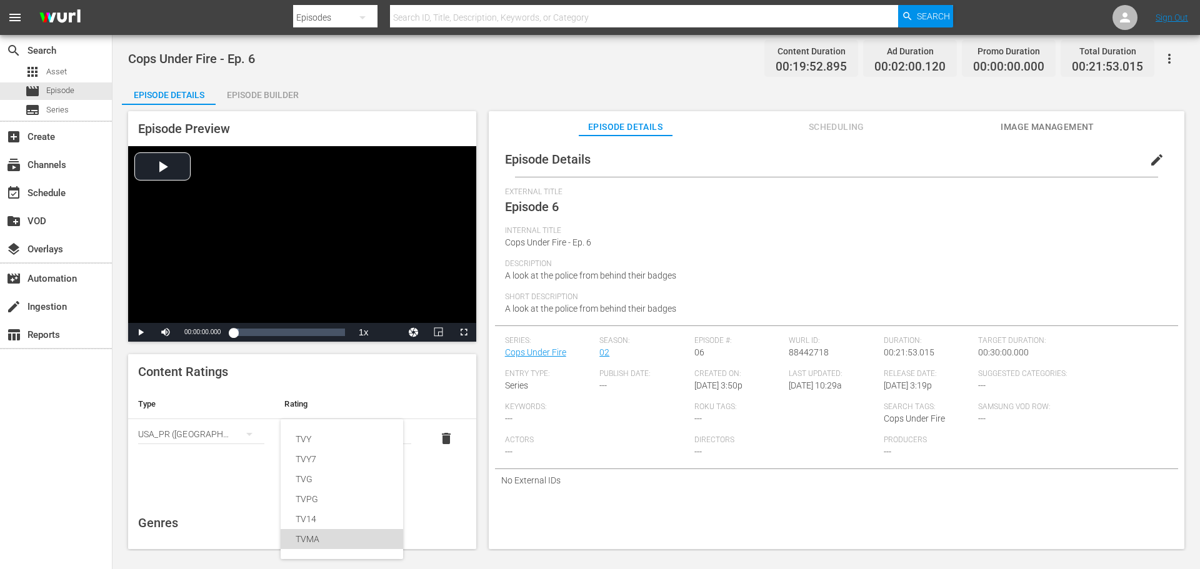
drag, startPoint x: 317, startPoint y: 533, endPoint x: 351, endPoint y: 520, distance: 36.2
click at [318, 533] on div "TVMA" at bounding box center [342, 539] width 92 height 20
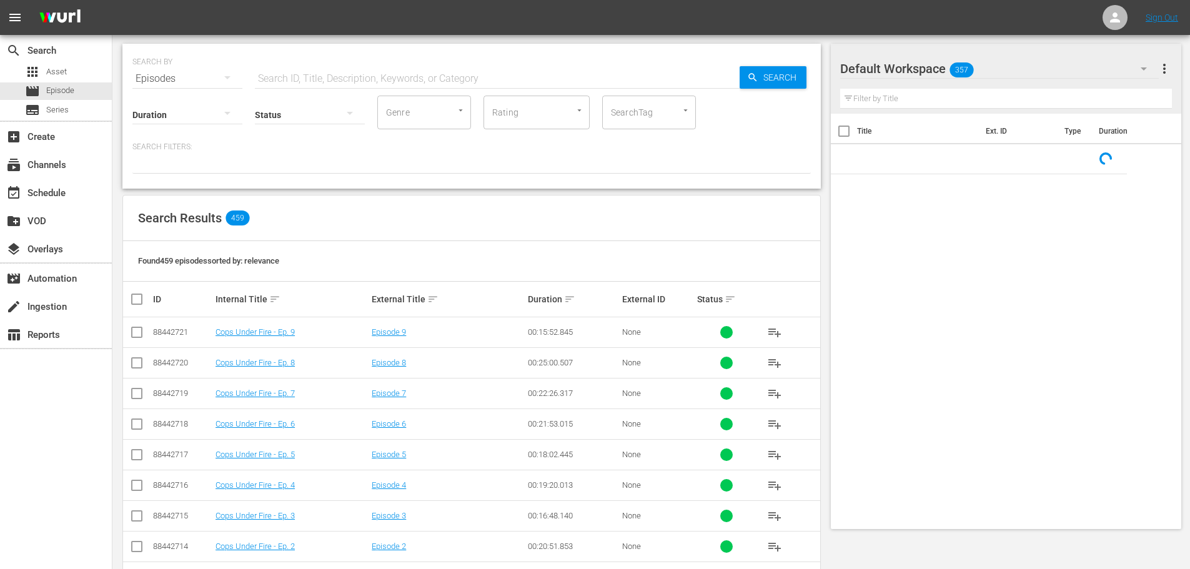
scroll to position [62, 0]
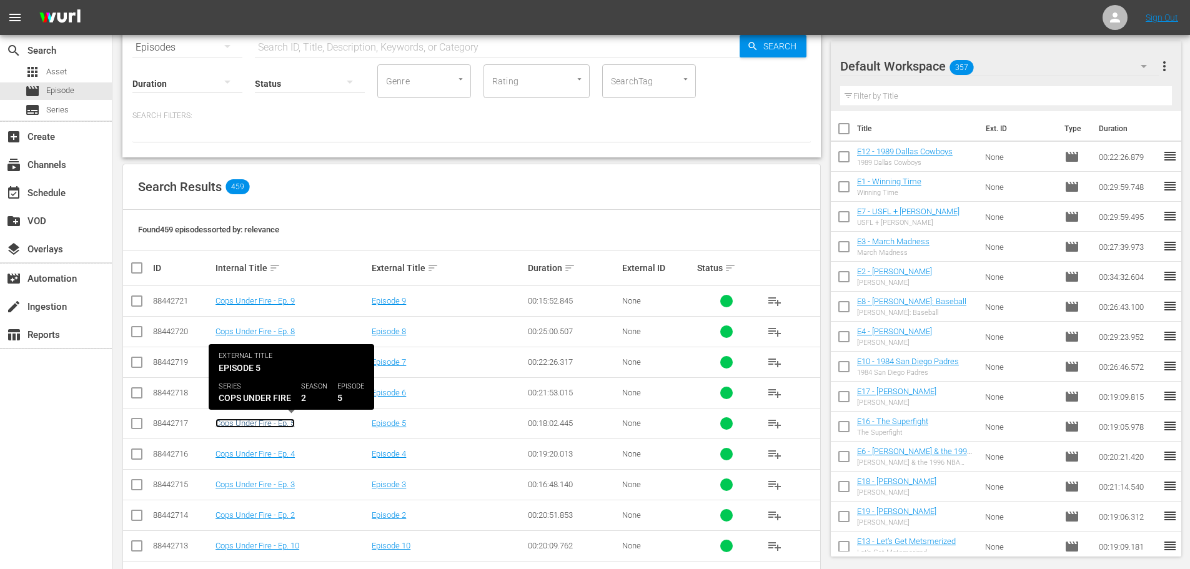
click at [280, 421] on link "Cops Under Fire - Ep. 5" at bounding box center [255, 423] width 79 height 9
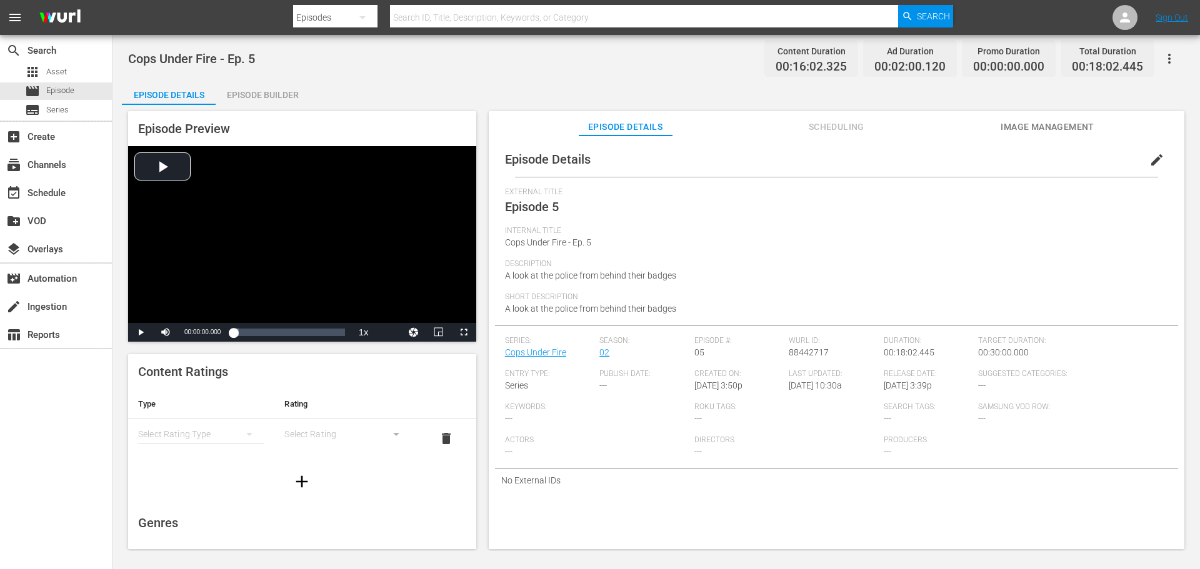
scroll to position [62, 0]
click at [217, 374] on div "simple table" at bounding box center [201, 371] width 126 height 35
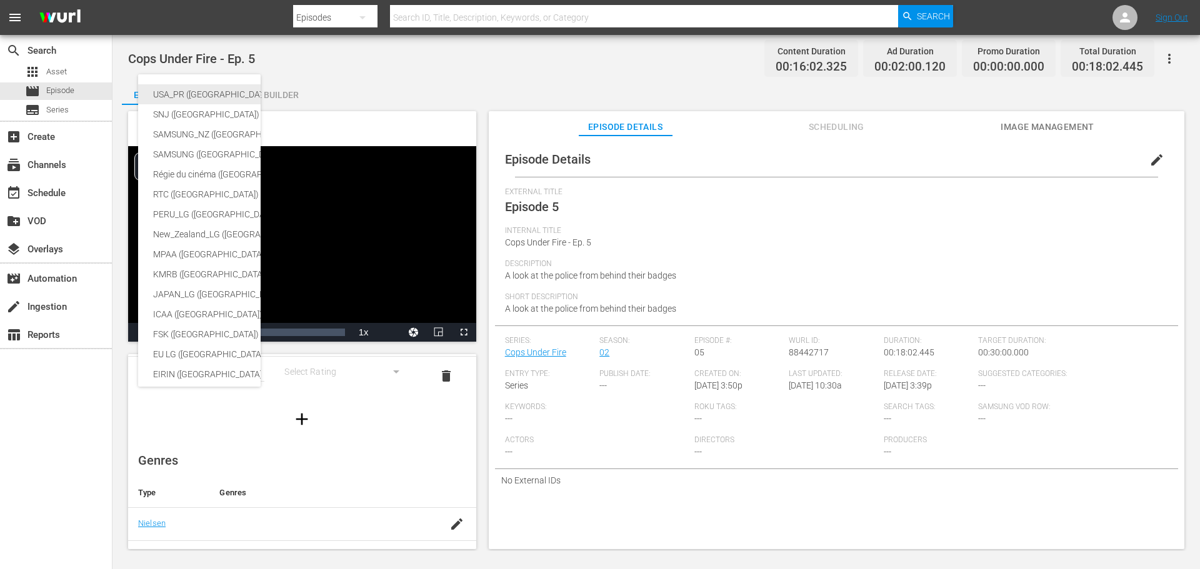
click at [191, 91] on div "USA_PR ([GEOGRAPHIC_DATA])" at bounding box center [296, 94] width 287 height 20
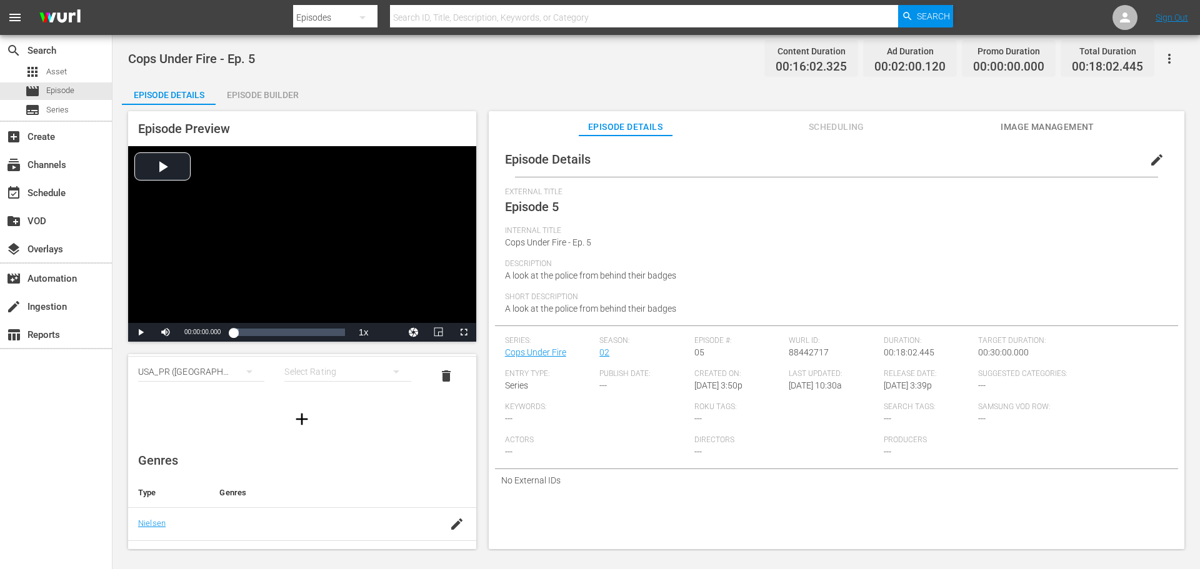
click at [312, 374] on div "simple table" at bounding box center [347, 371] width 126 height 35
click at [315, 472] on div "TVMA" at bounding box center [342, 477] width 92 height 20
click at [1150, 156] on span "edit" at bounding box center [1156, 159] width 15 height 15
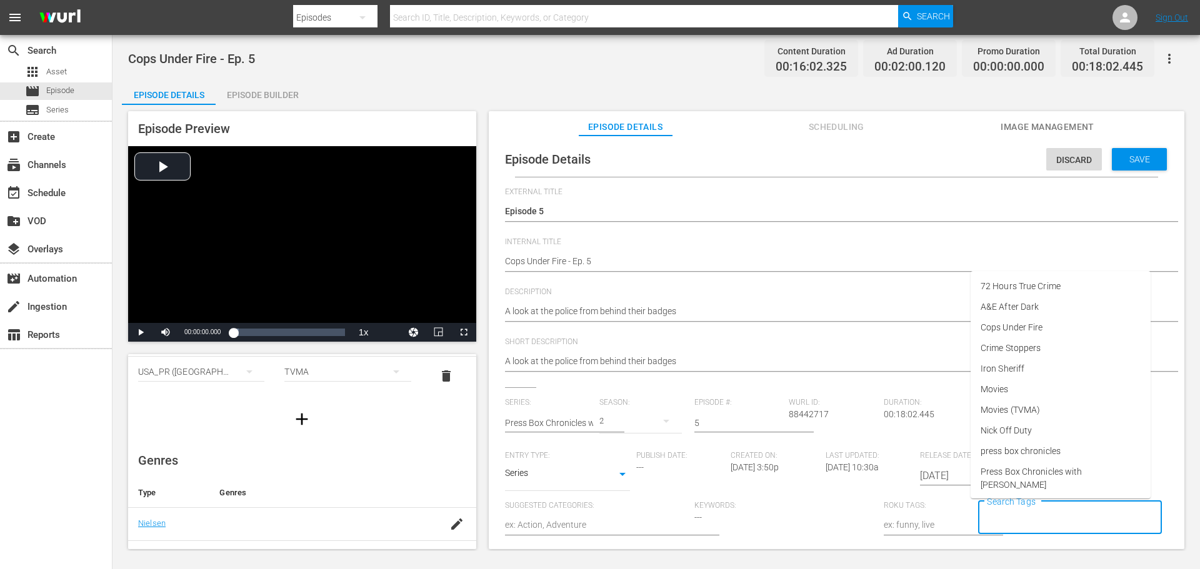
click at [1043, 525] on input "Search Tags" at bounding box center [1060, 518] width 153 height 22
click at [1033, 331] on span "Cops Under Fire" at bounding box center [1011, 327] width 62 height 13
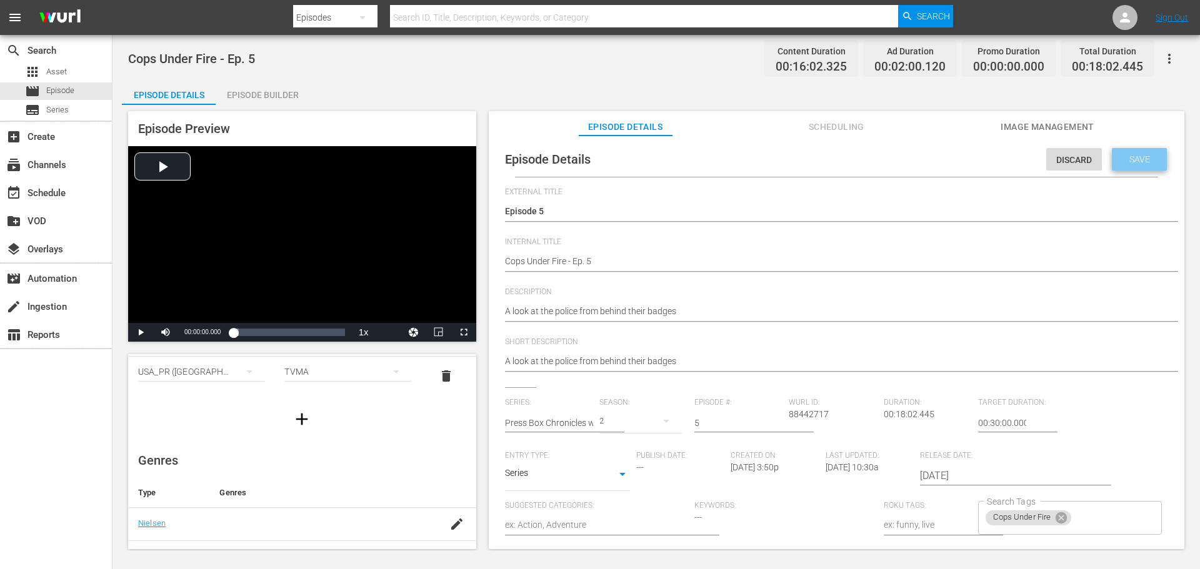
click at [1131, 157] on span "Save" at bounding box center [1139, 159] width 41 height 10
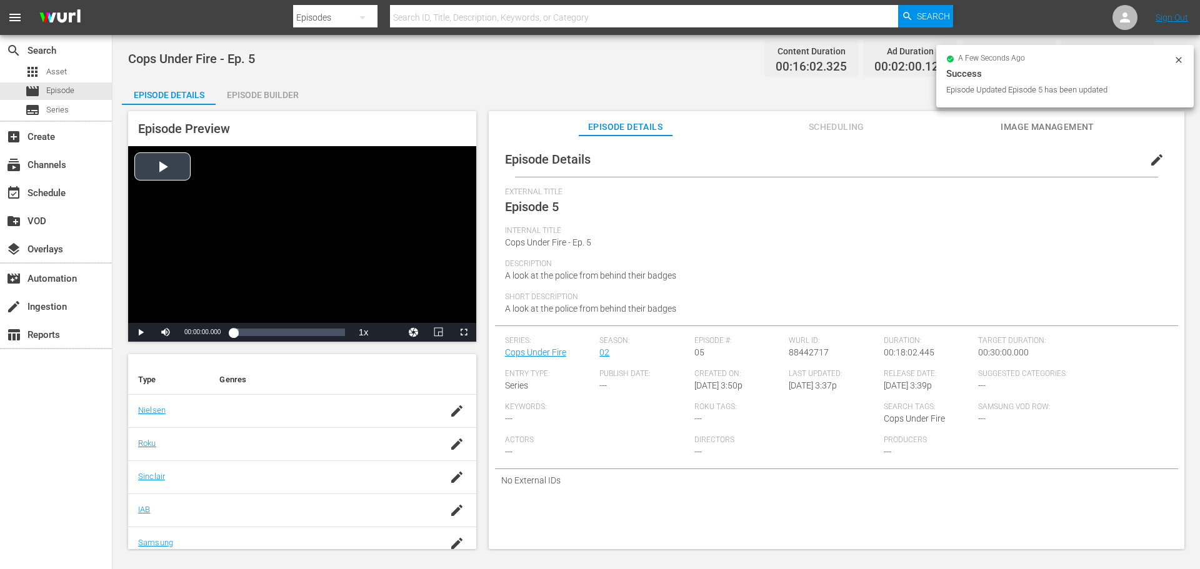
scroll to position [0, 0]
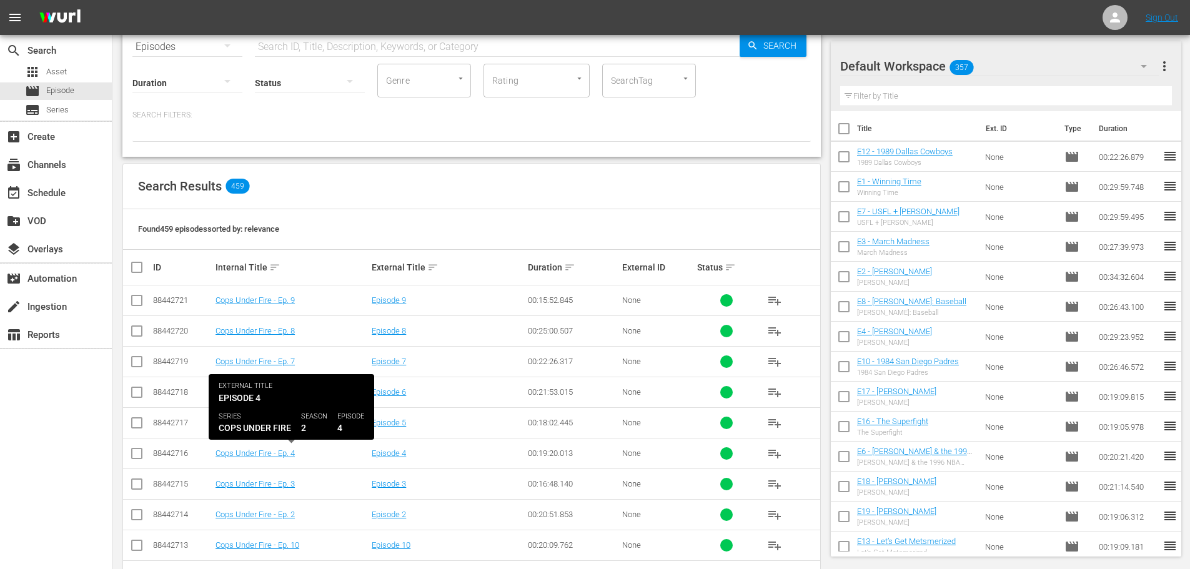
scroll to position [64, 0]
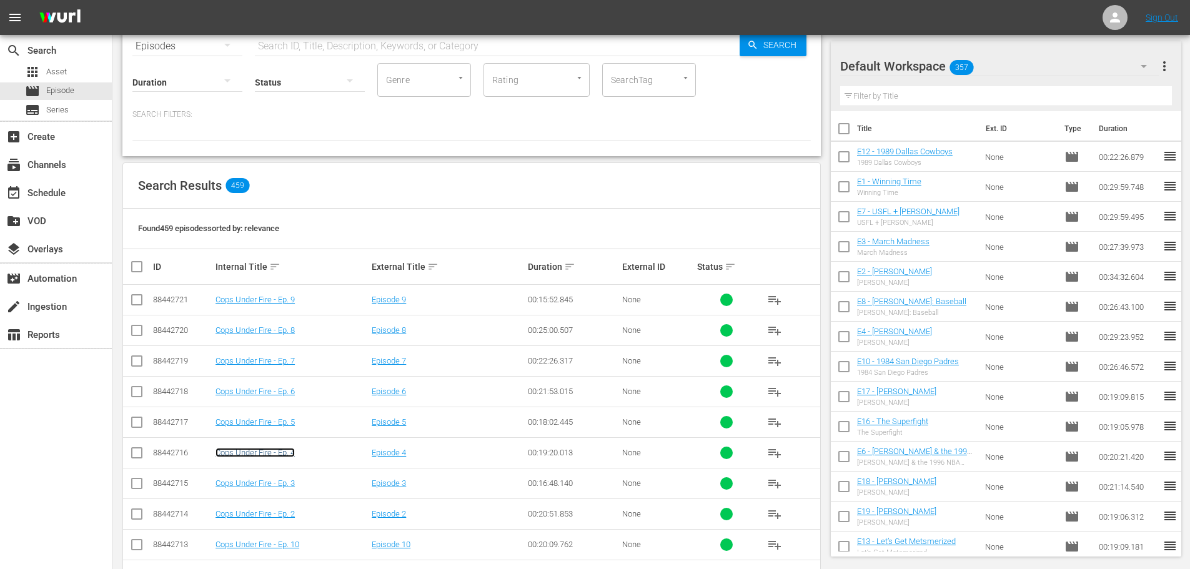
click at [284, 456] on link "Cops Under Fire - Ep. 4" at bounding box center [255, 452] width 79 height 9
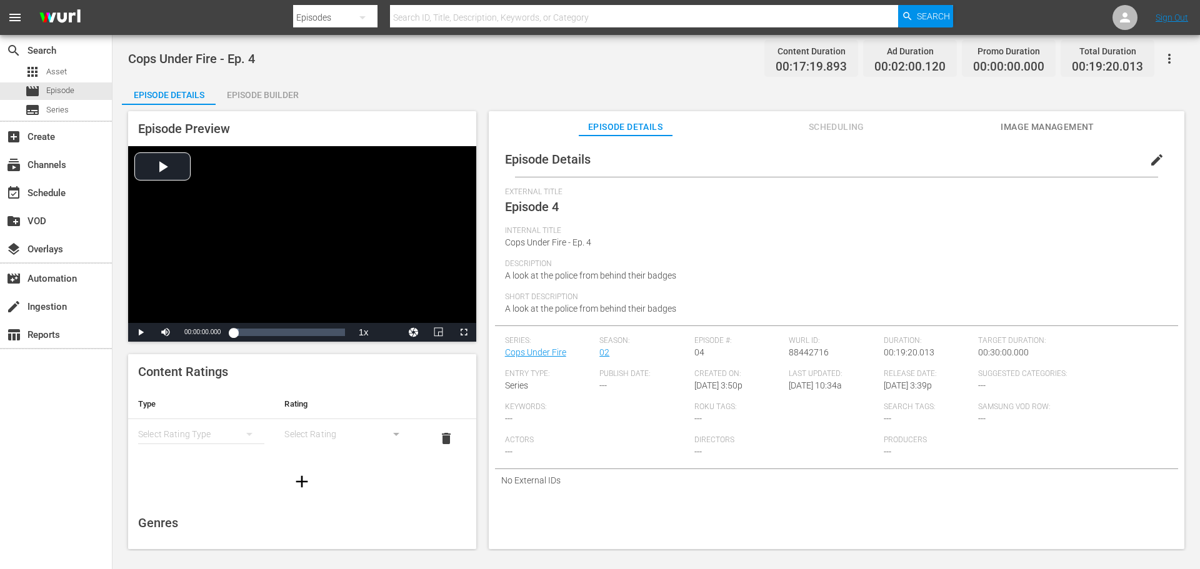
click at [211, 436] on div "simple table" at bounding box center [201, 434] width 126 height 35
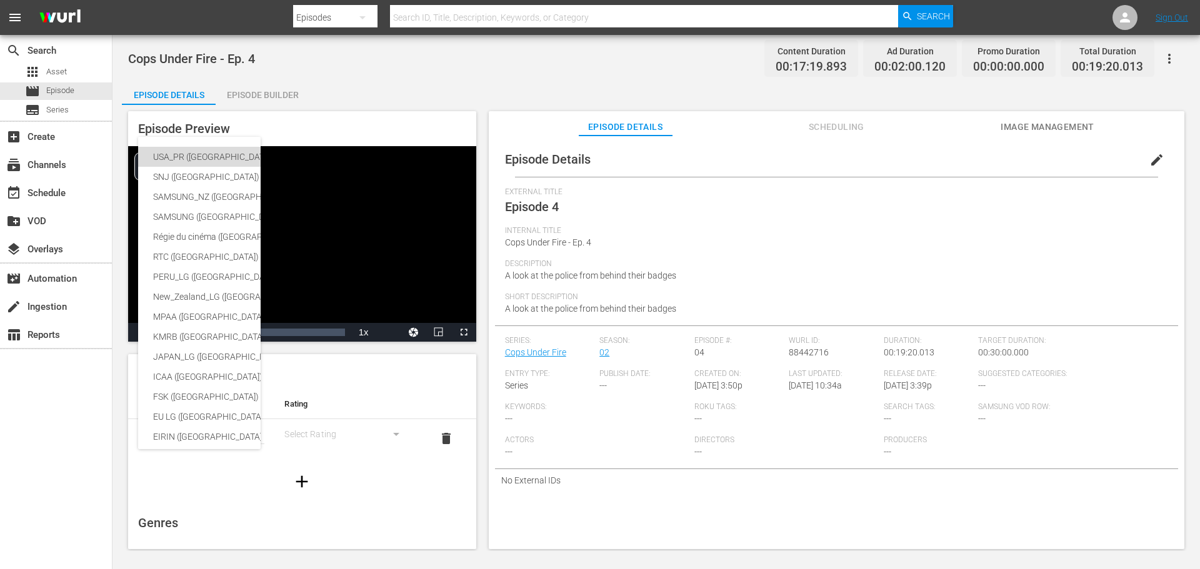
click at [187, 157] on div "USA_PR ([GEOGRAPHIC_DATA])" at bounding box center [296, 157] width 287 height 20
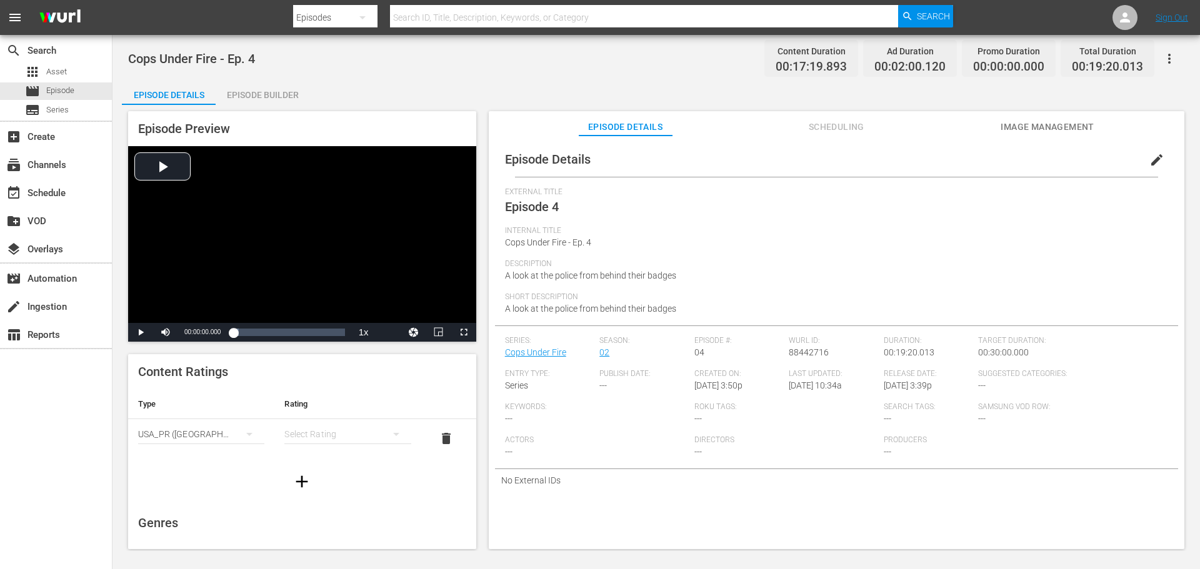
click at [337, 432] on div "simple table" at bounding box center [347, 434] width 126 height 35
click at [320, 537] on div "TVMA" at bounding box center [342, 539] width 92 height 20
click at [1149, 164] on span "edit" at bounding box center [1156, 159] width 15 height 15
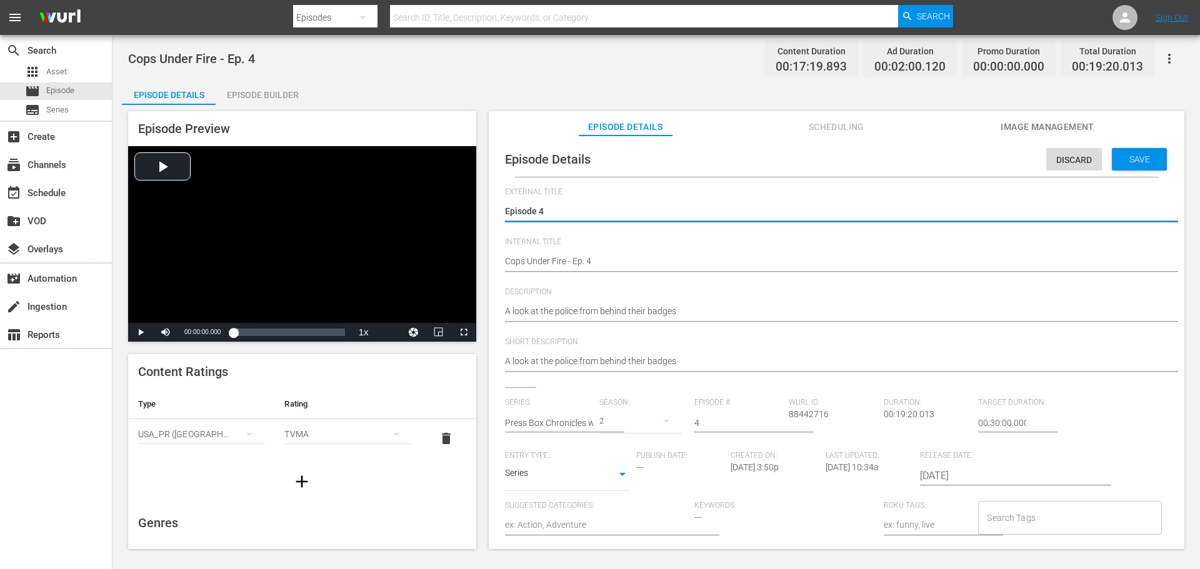
click at [1014, 525] on input "Search Tags" at bounding box center [1060, 518] width 153 height 22
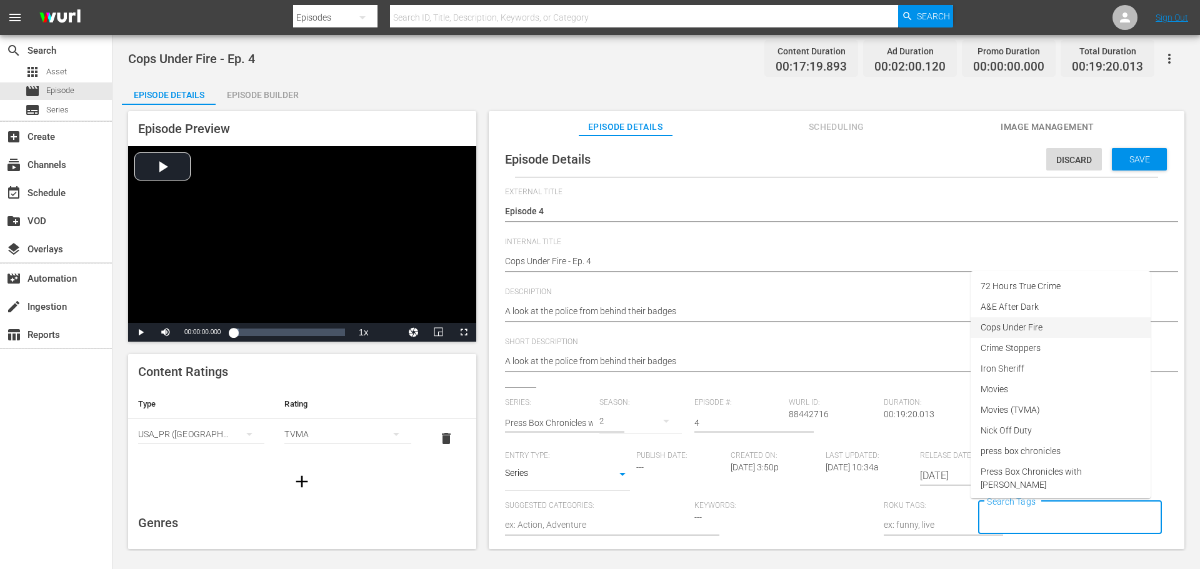
click at [1005, 330] on span "Cops Under Fire" at bounding box center [1011, 327] width 62 height 13
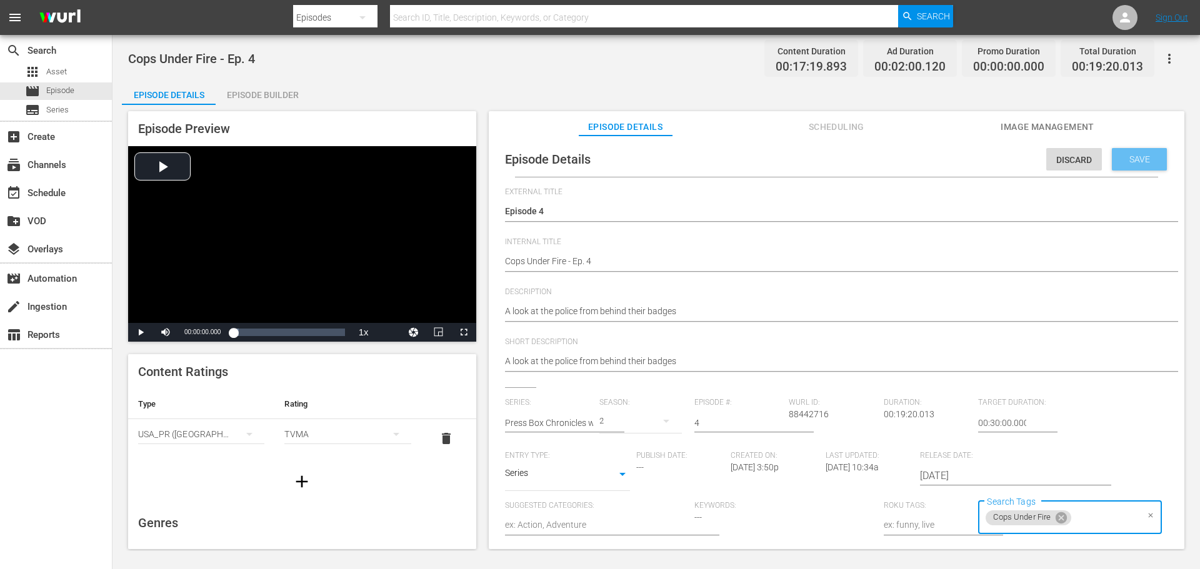
click at [1134, 162] on span "Save" at bounding box center [1139, 159] width 41 height 10
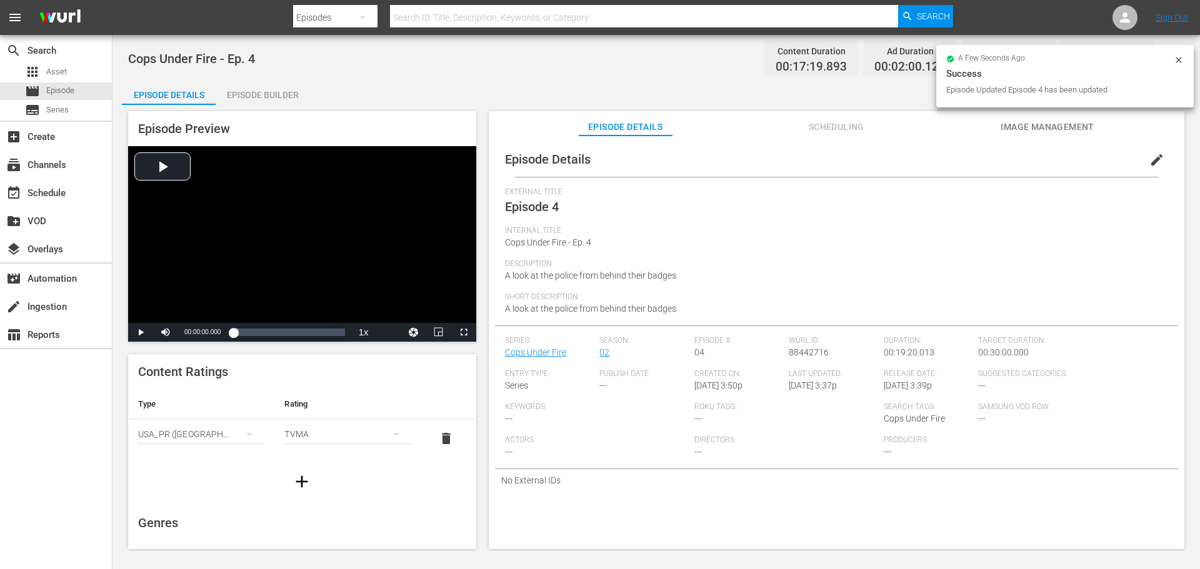
click at [264, 95] on div "Episode Builder" at bounding box center [263, 95] width 94 height 30
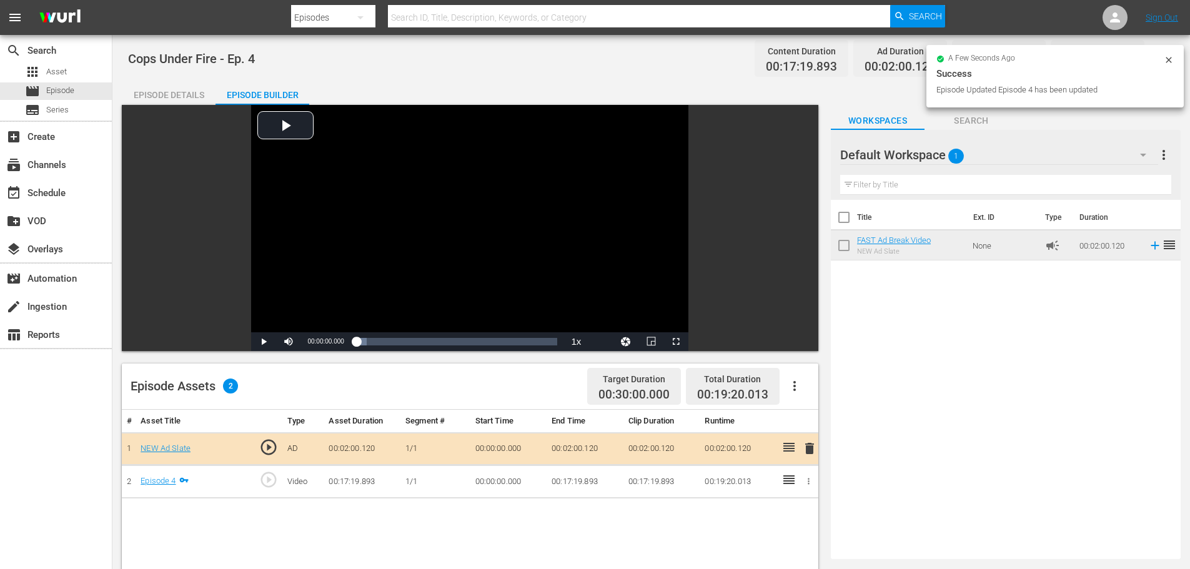
click at [186, 92] on div "Episode Details" at bounding box center [169, 95] width 94 height 30
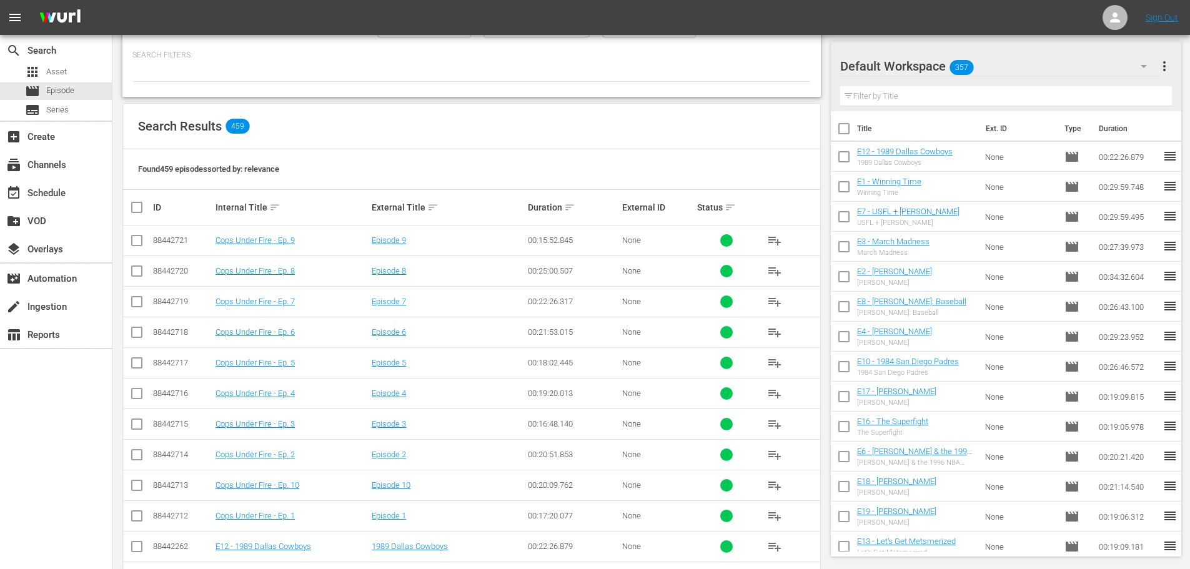
scroll to position [126, 0]
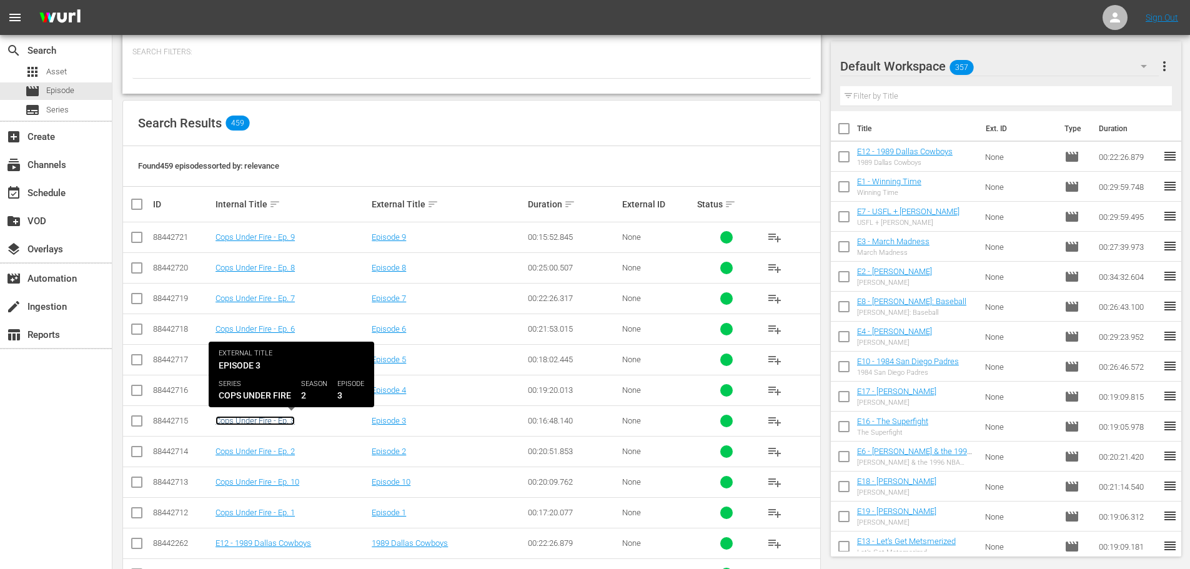
click at [266, 424] on link "Cops Under Fire - Ep. 3" at bounding box center [255, 420] width 79 height 9
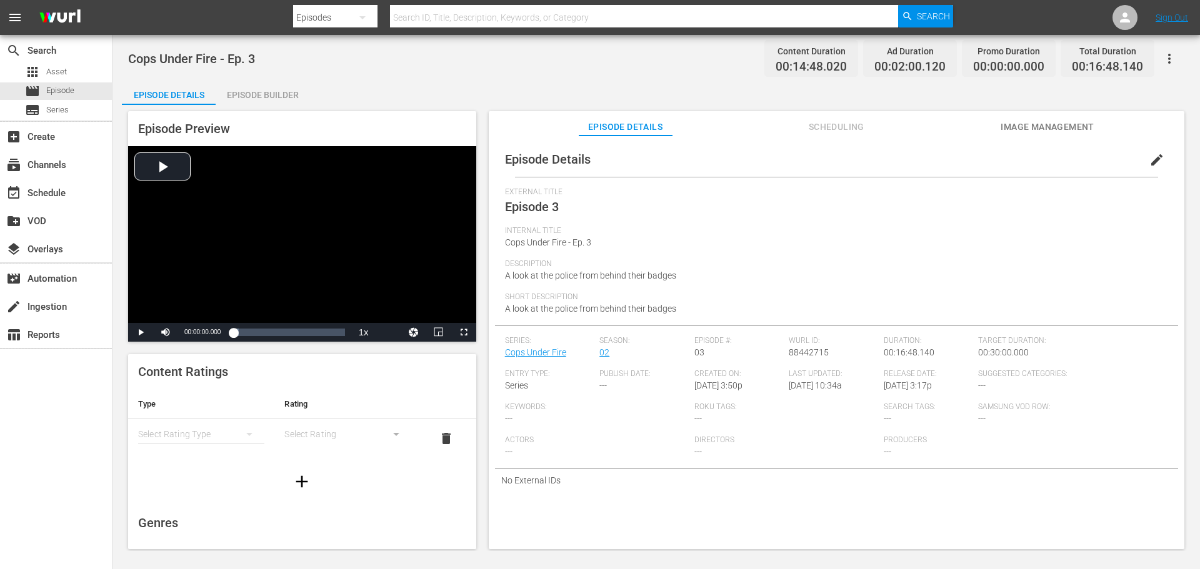
click at [211, 439] on div "simple table" at bounding box center [201, 434] width 126 height 35
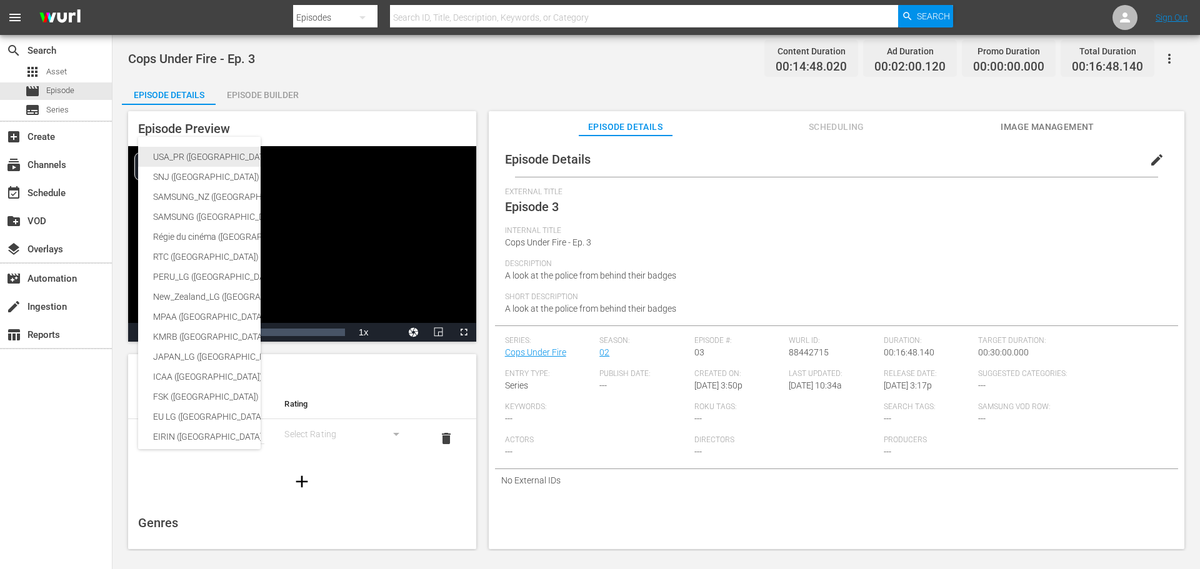
click at [176, 159] on div "USA_PR ([GEOGRAPHIC_DATA])" at bounding box center [296, 157] width 287 height 20
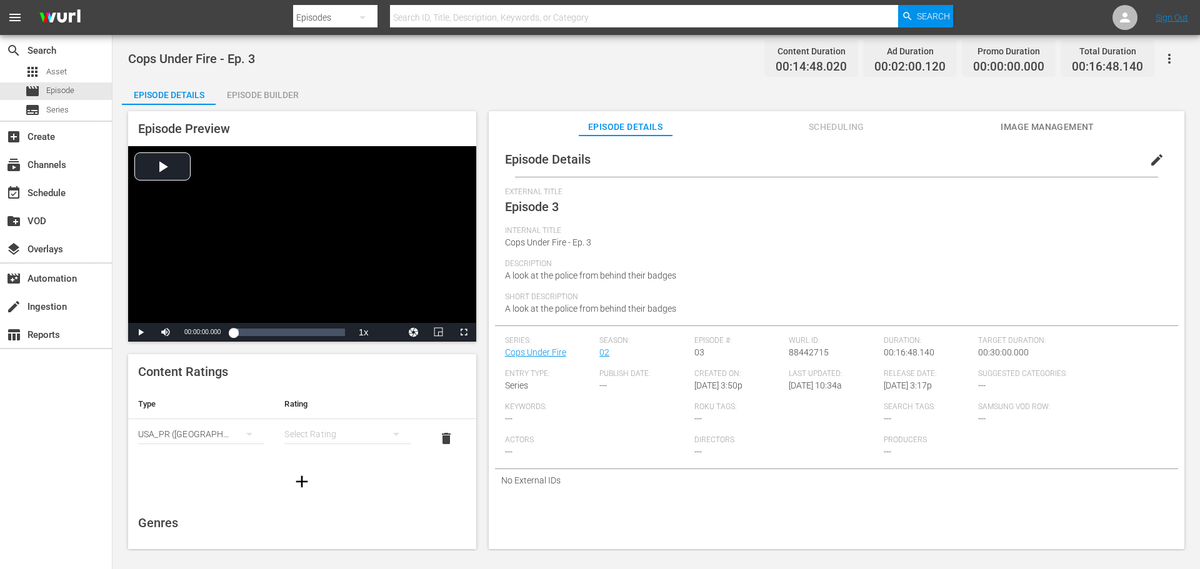
click at [342, 432] on div "simple table" at bounding box center [347, 434] width 126 height 35
click at [327, 535] on div "TVMA" at bounding box center [342, 539] width 92 height 20
click at [257, 96] on div "Episode Builder" at bounding box center [263, 95] width 94 height 30
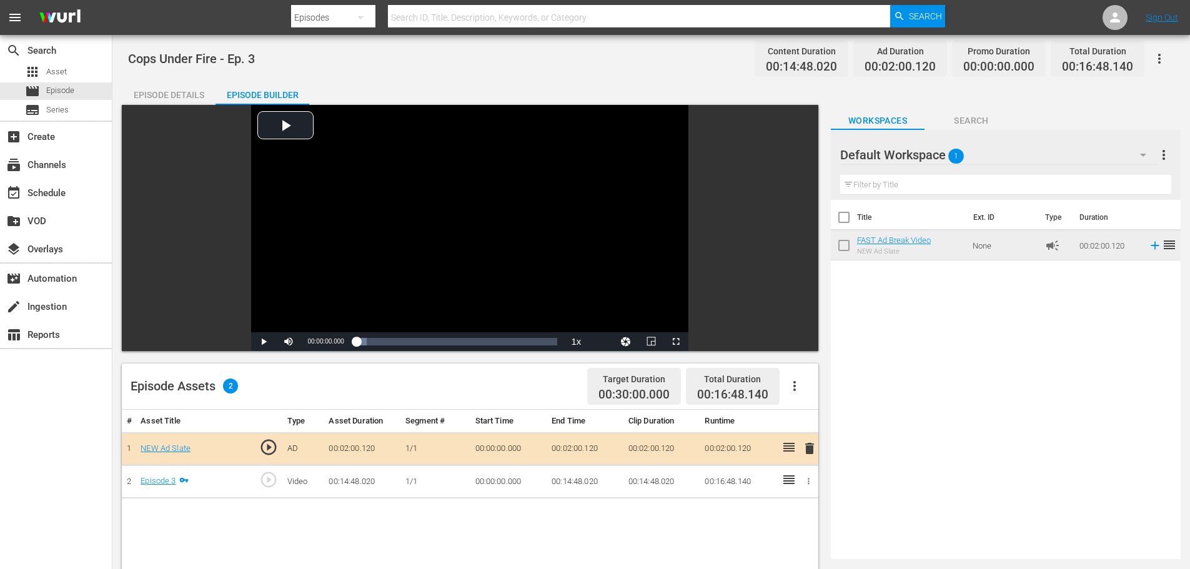
click at [188, 93] on div "Episode Details" at bounding box center [169, 95] width 94 height 30
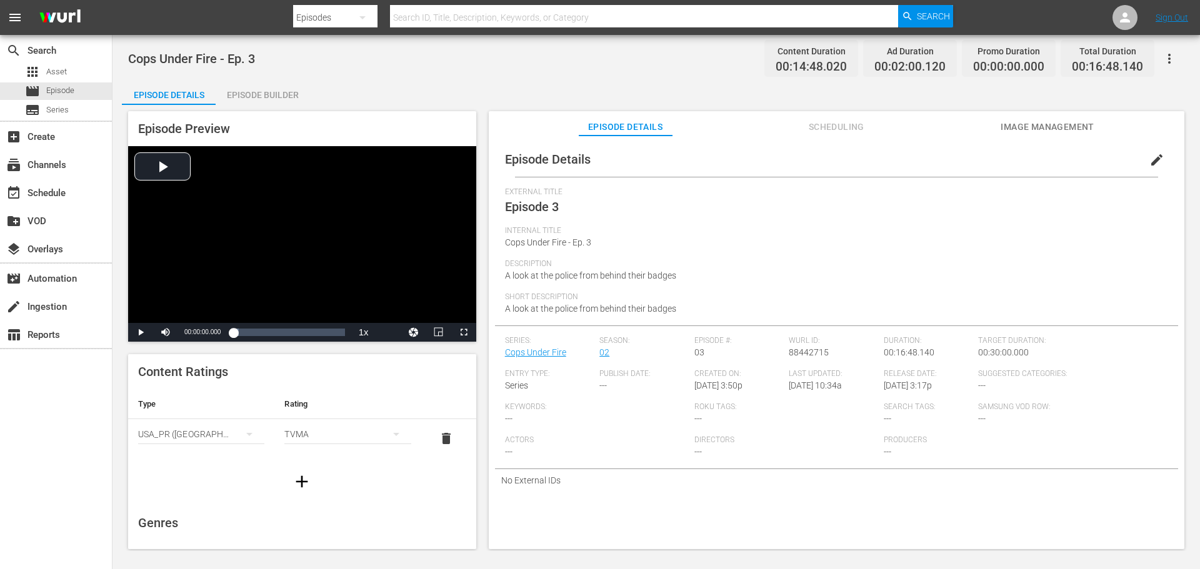
click at [1142, 152] on button "edit" at bounding box center [1157, 160] width 30 height 30
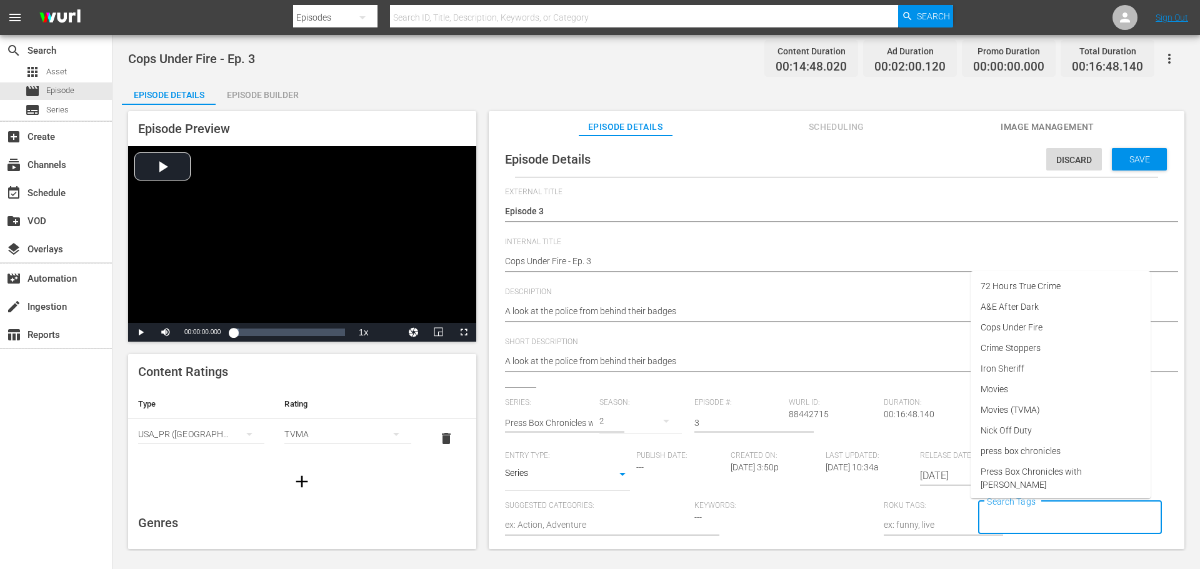
click at [1007, 511] on input "Search Tags" at bounding box center [1060, 518] width 153 height 22
click at [1032, 322] on span "Cops Under Fire" at bounding box center [1011, 327] width 62 height 13
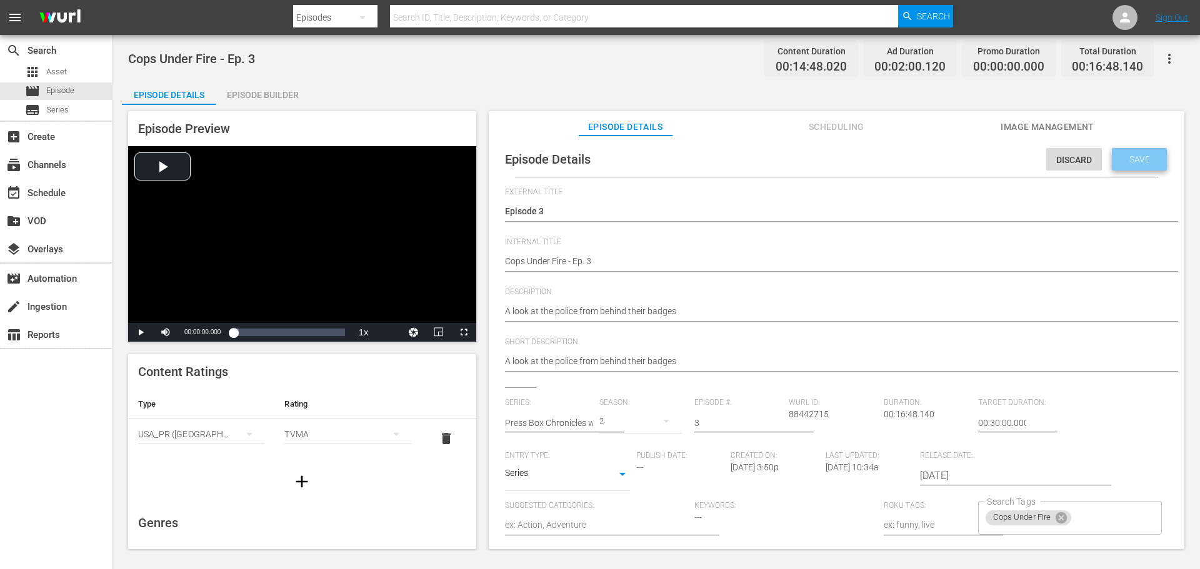
click at [1130, 161] on span "Save" at bounding box center [1139, 159] width 41 height 10
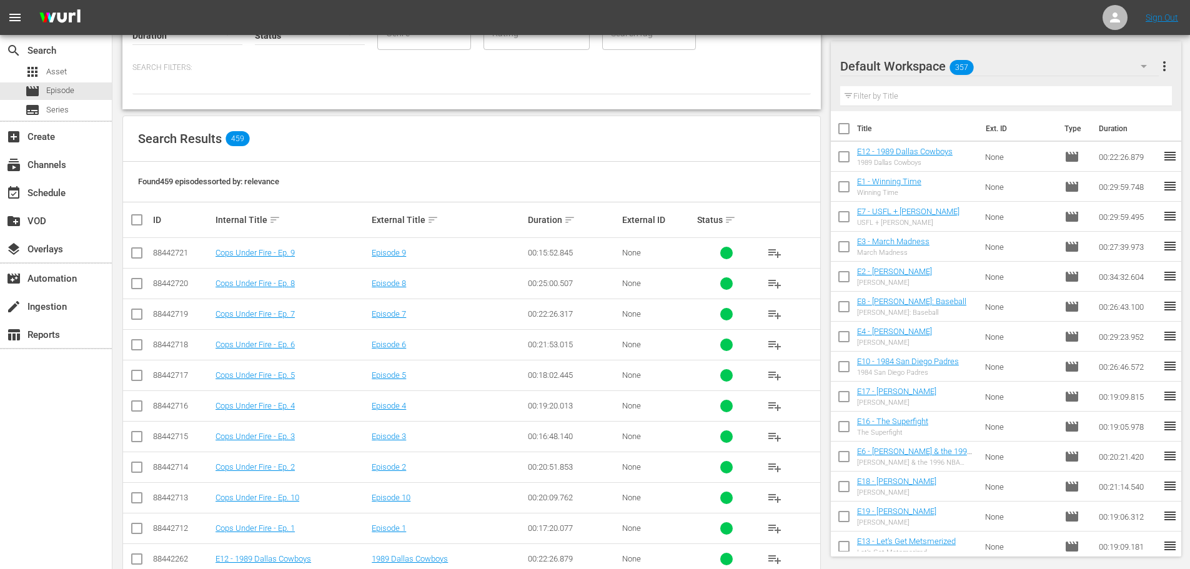
scroll to position [126, 0]
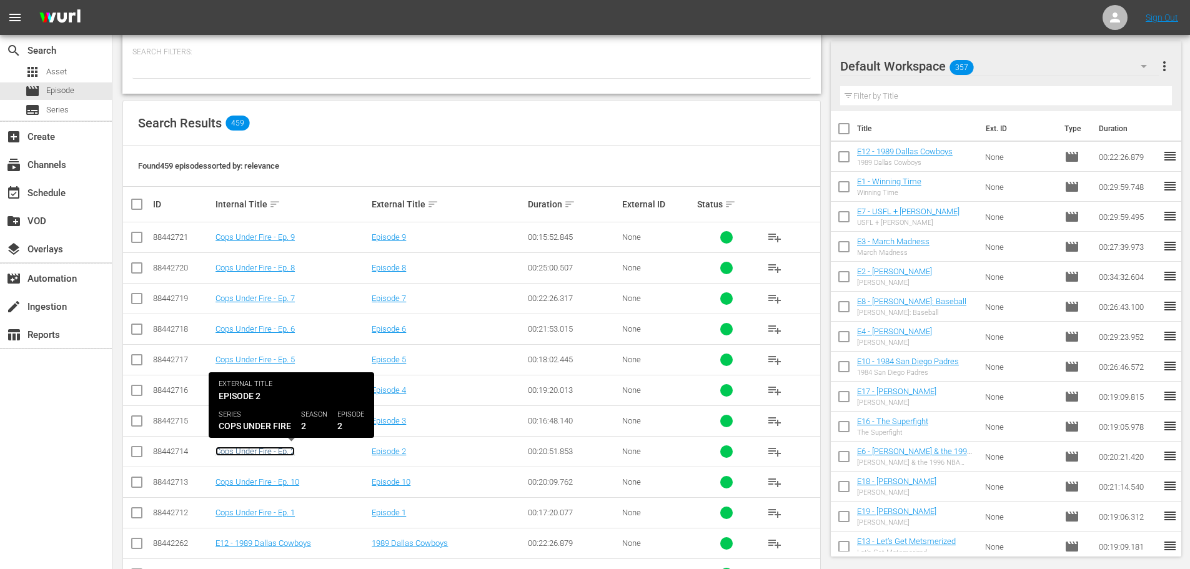
click at [269, 452] on link "Cops Under Fire - Ep. 2" at bounding box center [255, 451] width 79 height 9
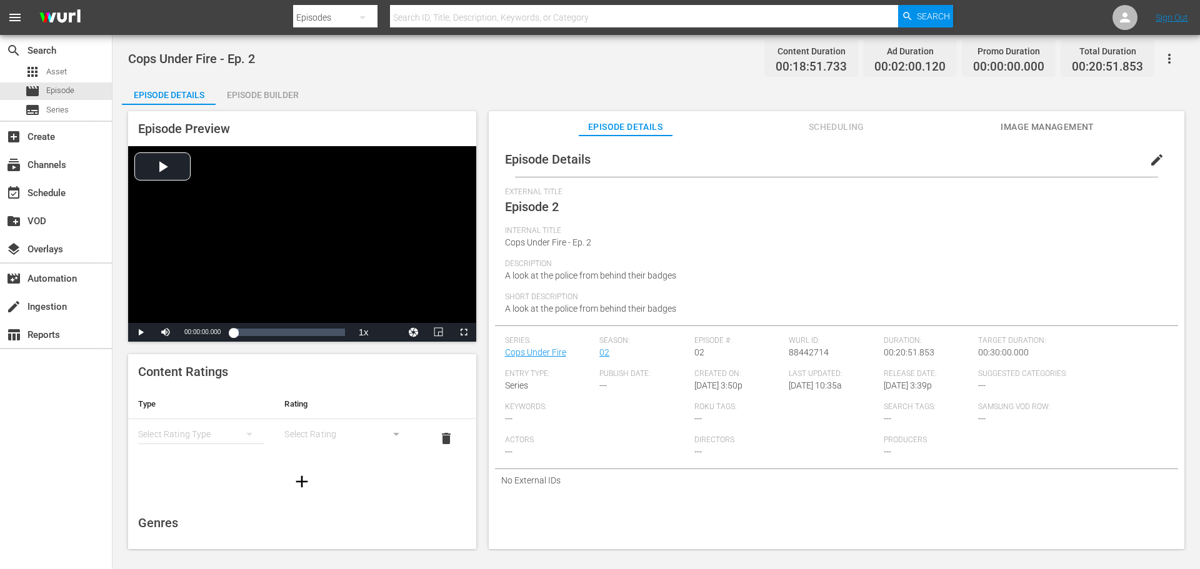
click at [194, 433] on div "simple table" at bounding box center [201, 434] width 126 height 35
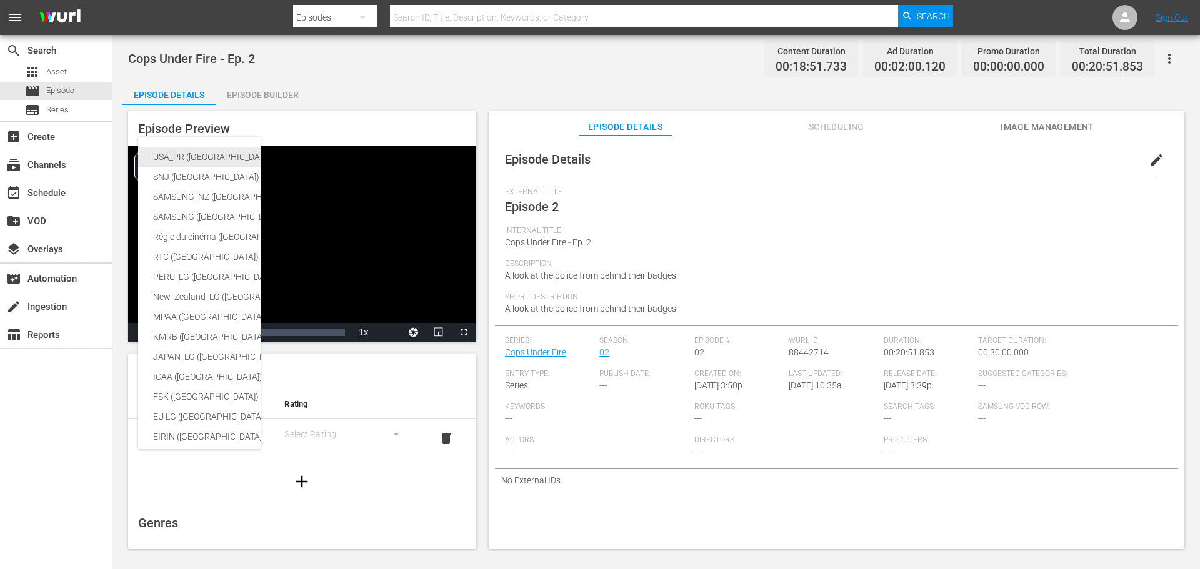
click at [196, 159] on div "USA_PR ([GEOGRAPHIC_DATA])" at bounding box center [296, 157] width 287 height 20
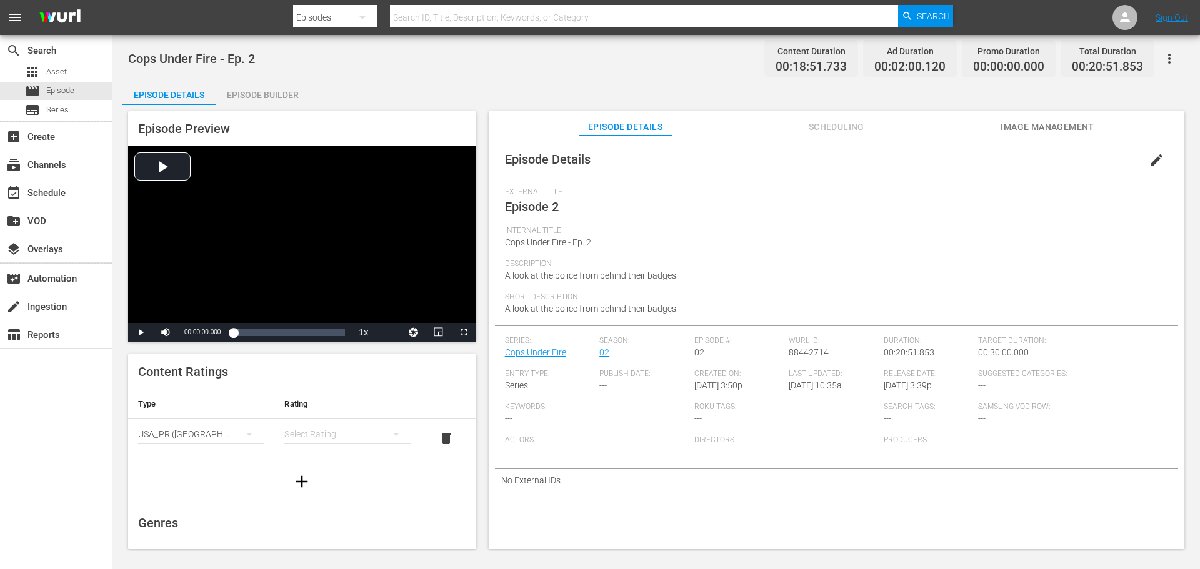
click at [321, 429] on div "simple table" at bounding box center [347, 434] width 126 height 35
click at [326, 539] on div "TVMA" at bounding box center [342, 539] width 92 height 20
click at [1149, 163] on span "edit" at bounding box center [1156, 159] width 15 height 15
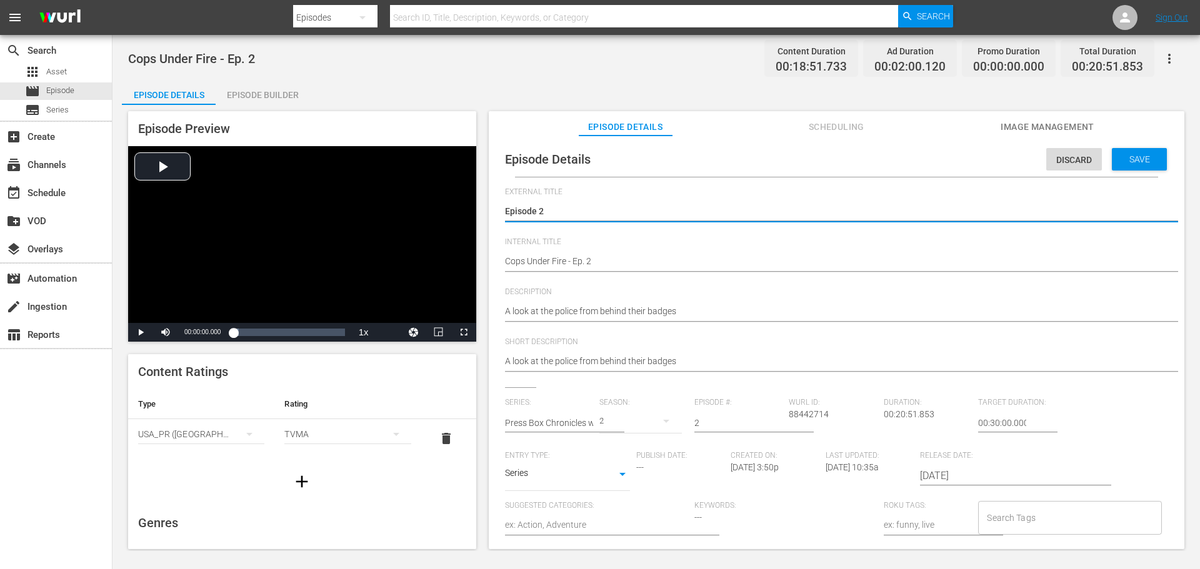
click at [1020, 527] on input "Search Tags" at bounding box center [1060, 518] width 153 height 22
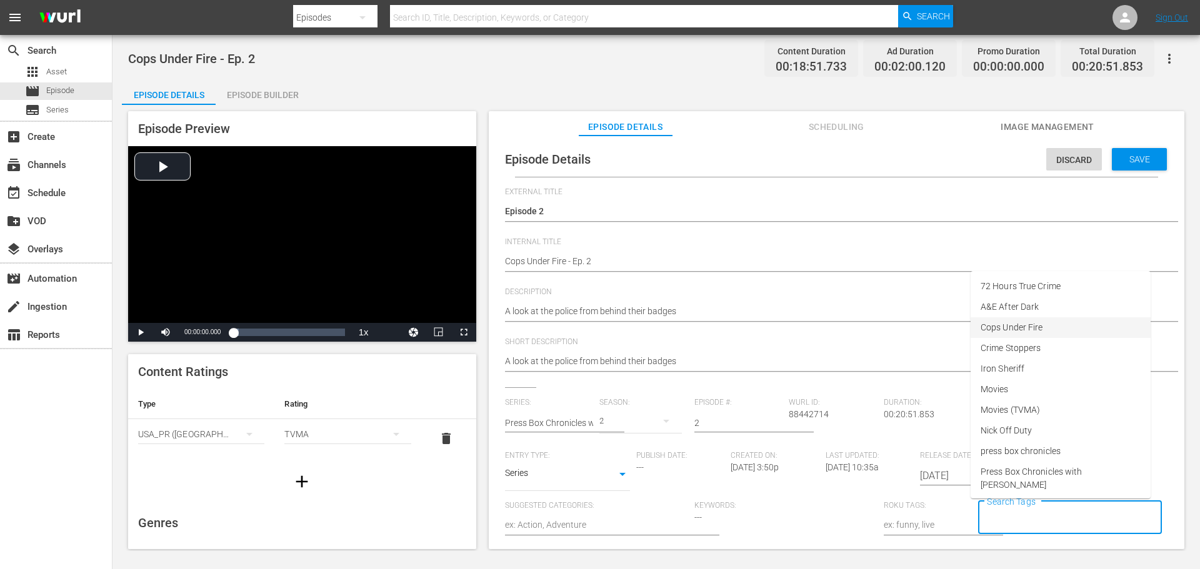
click at [1004, 329] on span "Cops Under Fire" at bounding box center [1011, 327] width 62 height 13
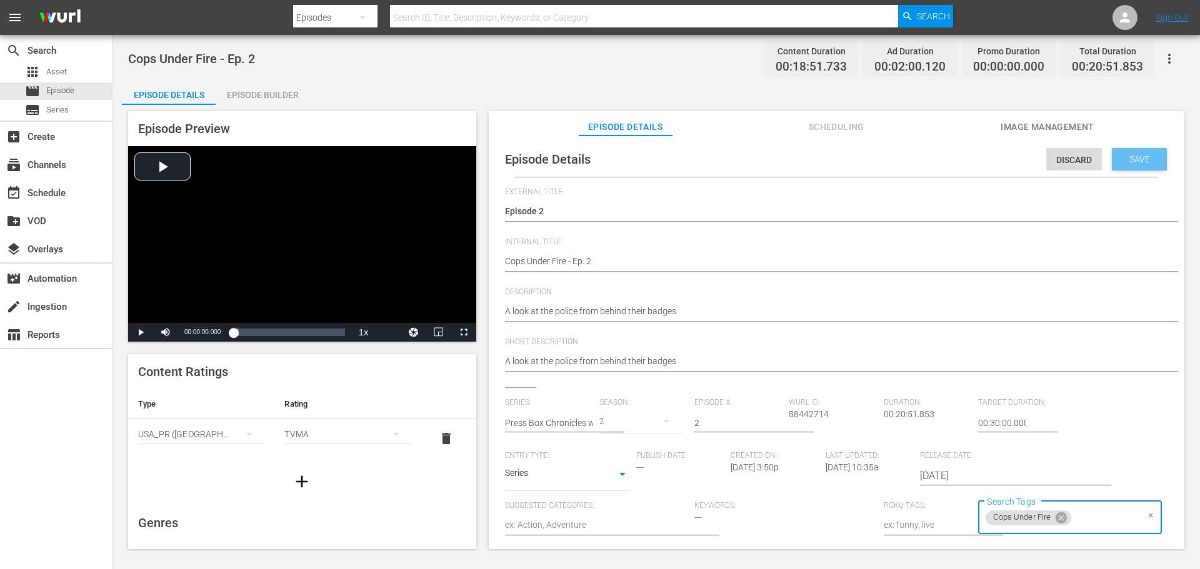
click at [1119, 158] on span "Save" at bounding box center [1139, 159] width 41 height 10
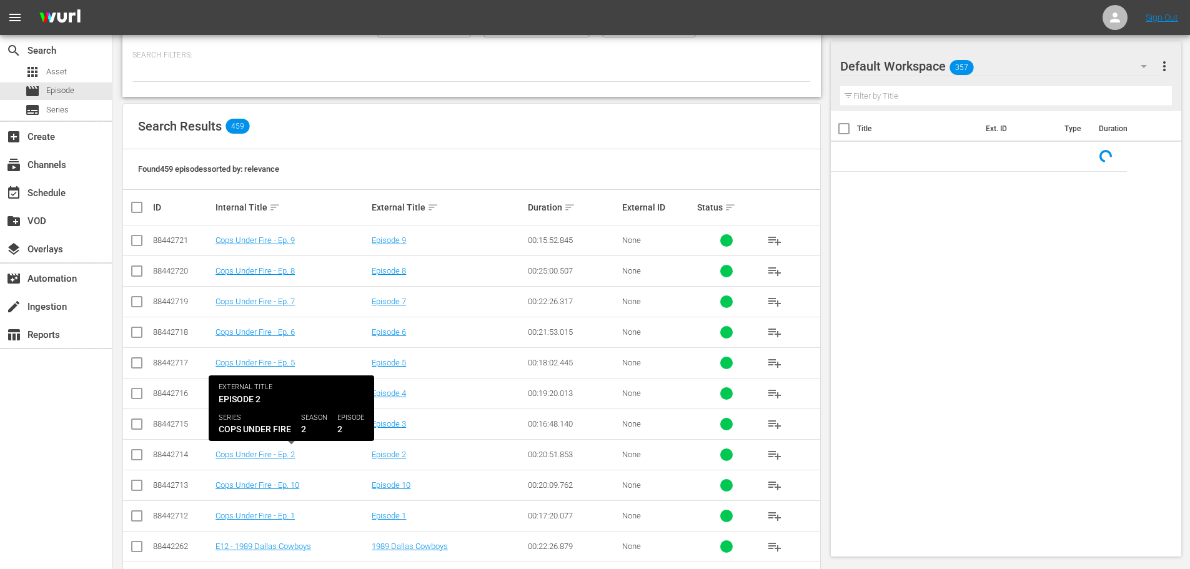
scroll to position [126, 0]
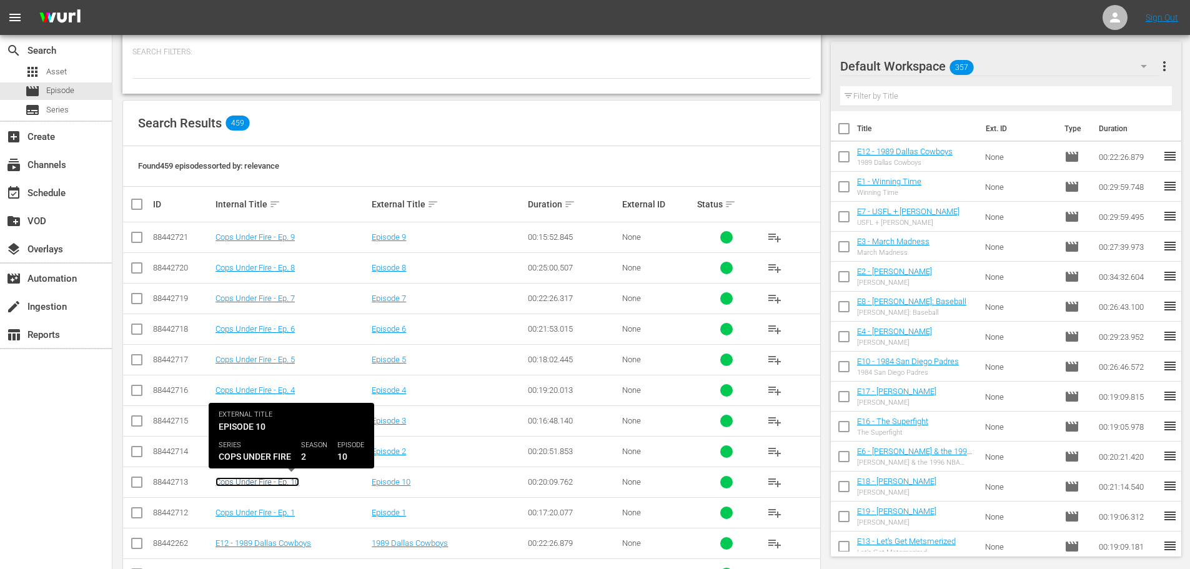
click at [290, 484] on link "Cops Under Fire - Ep. 10" at bounding box center [258, 481] width 84 height 9
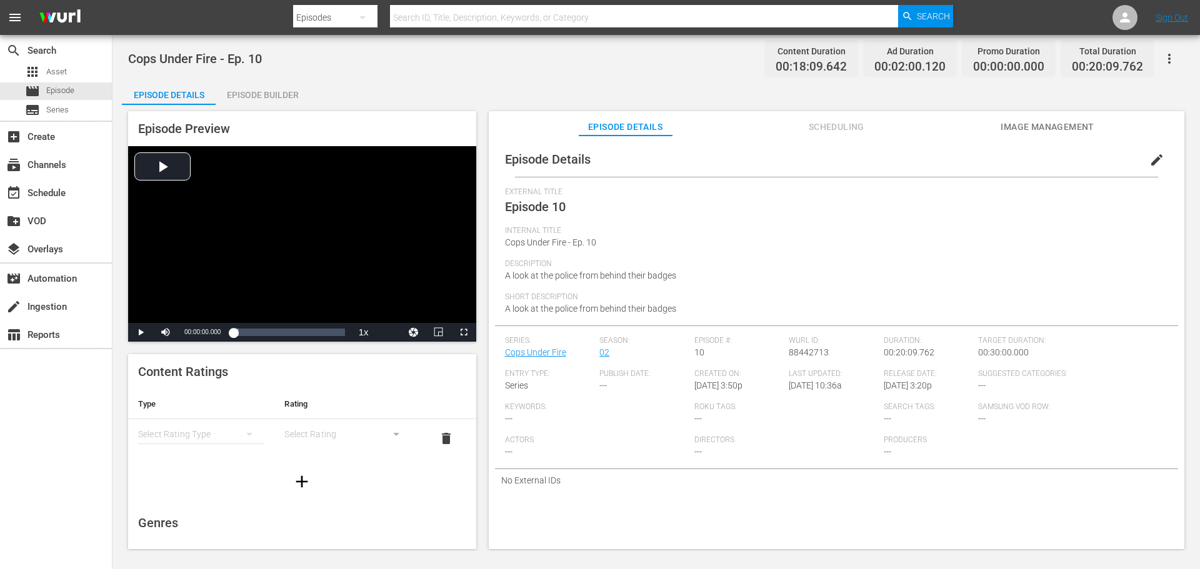
click at [205, 435] on div "simple table" at bounding box center [201, 434] width 126 height 35
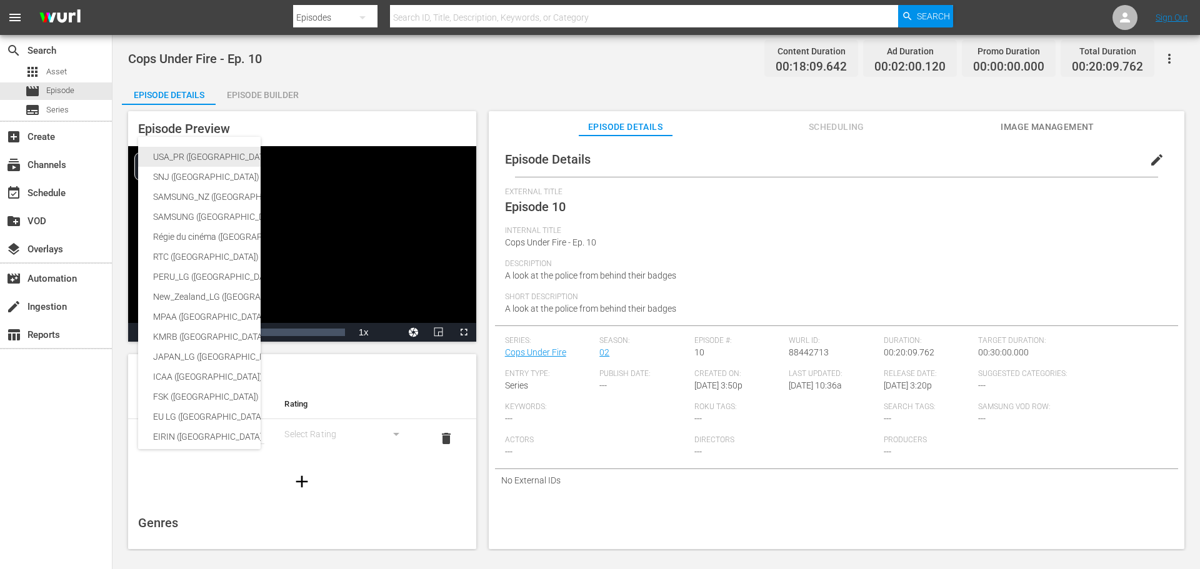
click at [188, 154] on div "USA_PR ([GEOGRAPHIC_DATA])" at bounding box center [296, 157] width 287 height 20
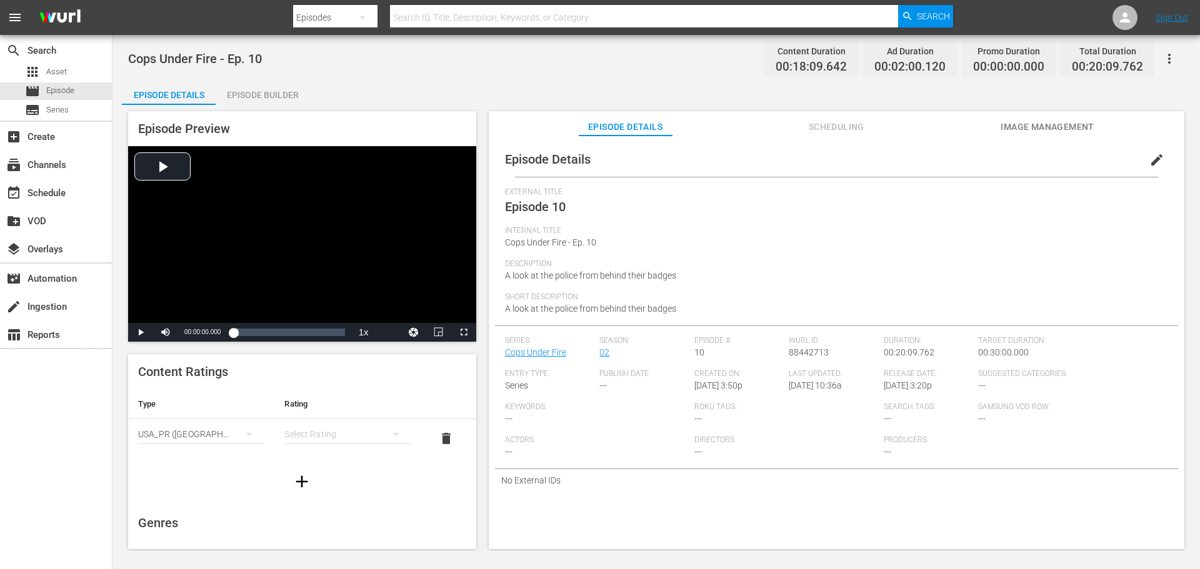
click at [381, 434] on button "simple table" at bounding box center [396, 434] width 30 height 30
click at [341, 531] on div "TVMA" at bounding box center [342, 539] width 92 height 20
click at [1153, 165] on span "edit" at bounding box center [1156, 159] width 15 height 15
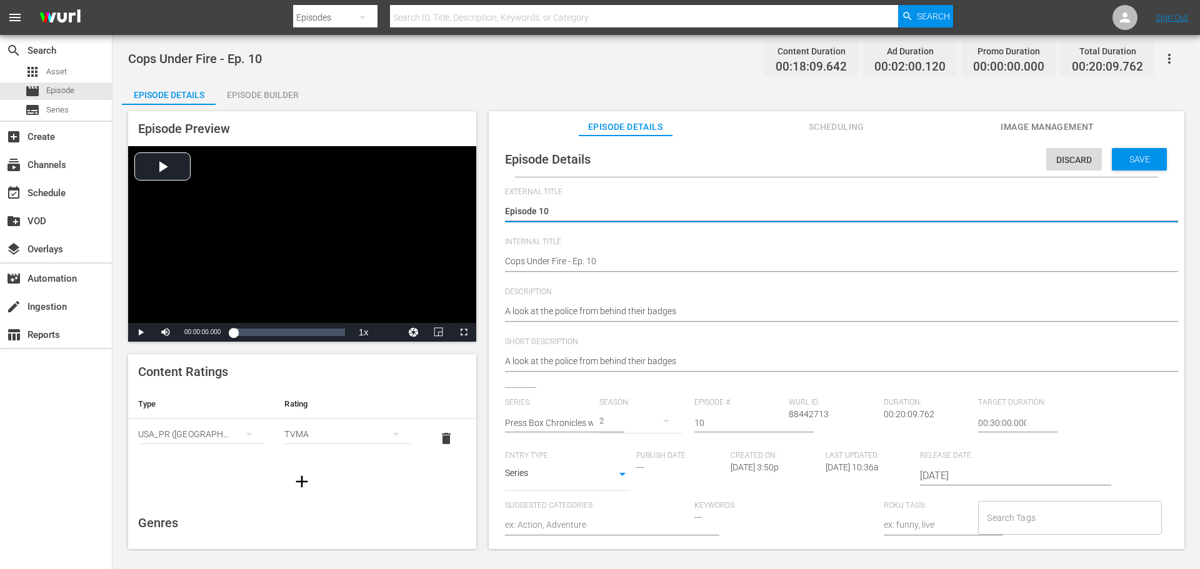
click at [1013, 515] on input "Search Tags" at bounding box center [1060, 518] width 153 height 22
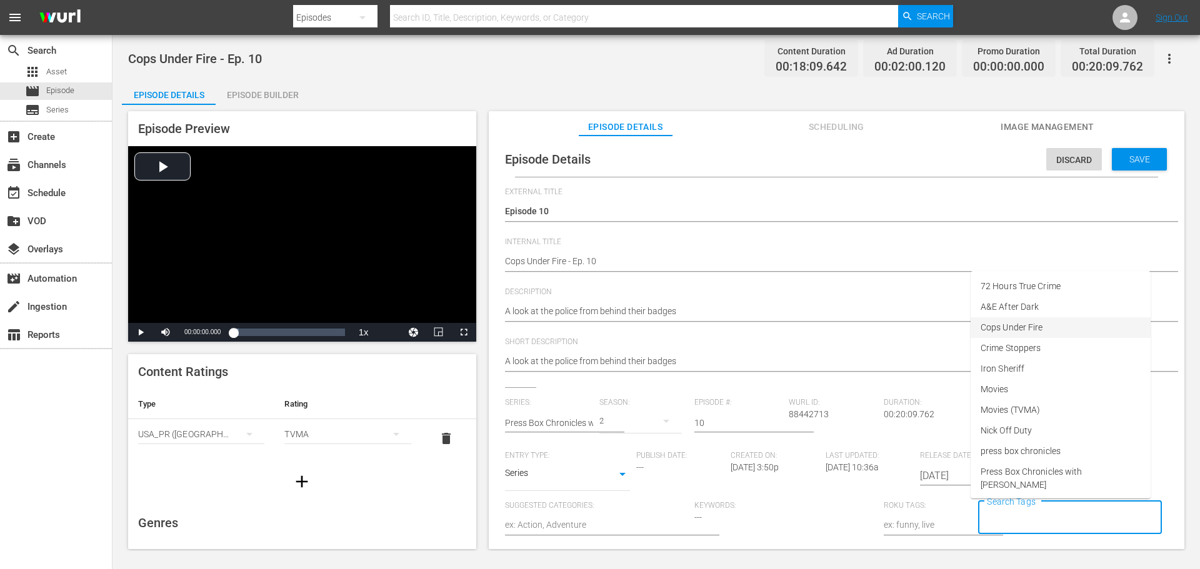
click at [1017, 333] on span "Cops Under Fire" at bounding box center [1011, 327] width 62 height 13
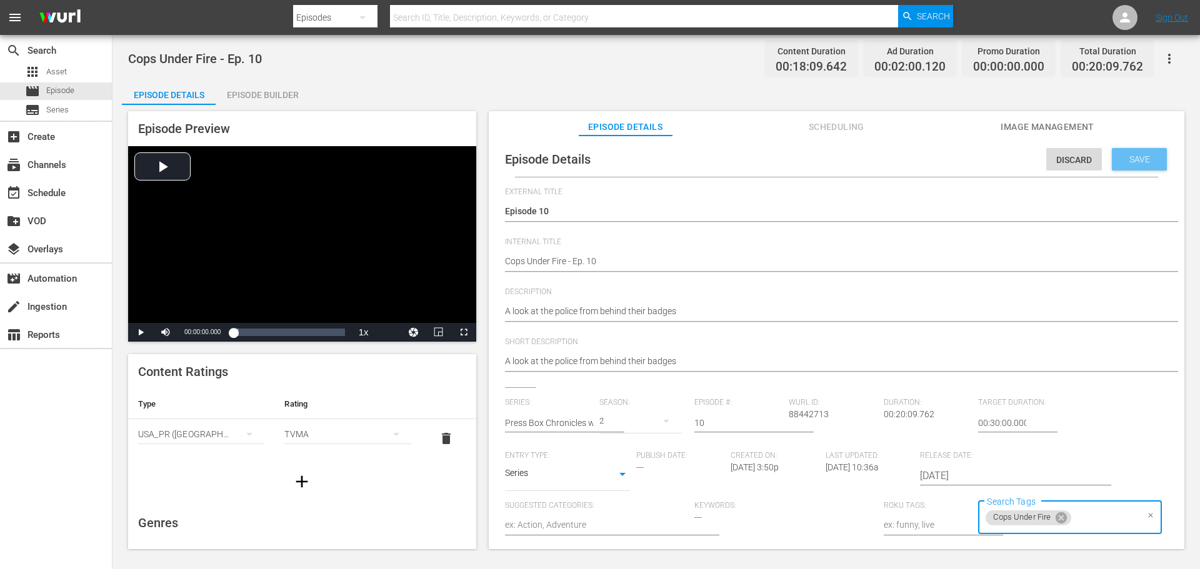
click at [1128, 150] on div "Save" at bounding box center [1139, 159] width 55 height 22
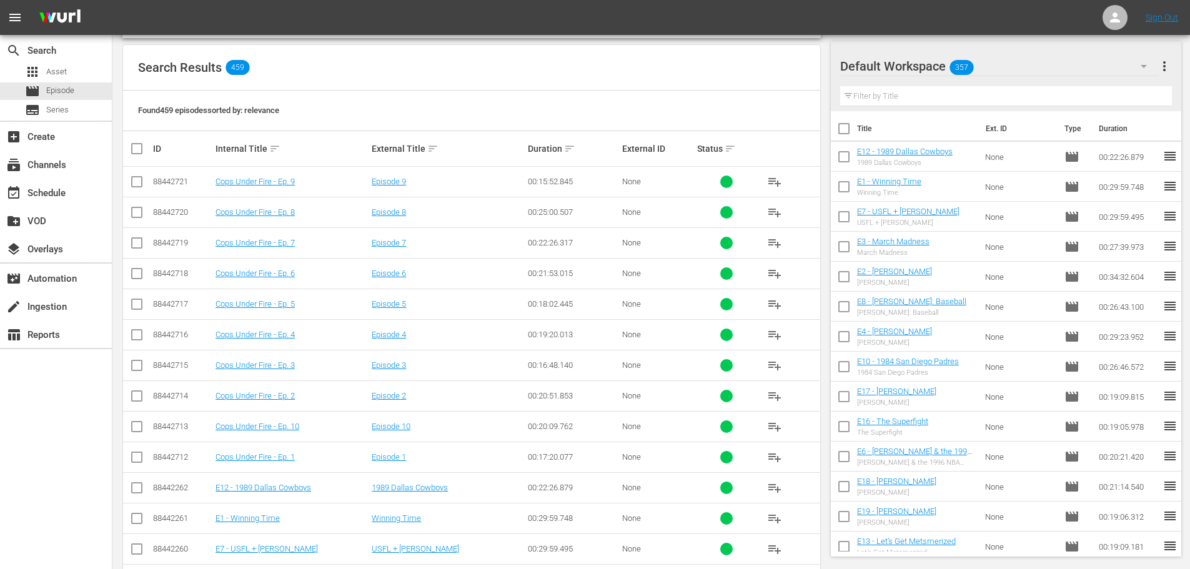
scroll to position [189, 0]
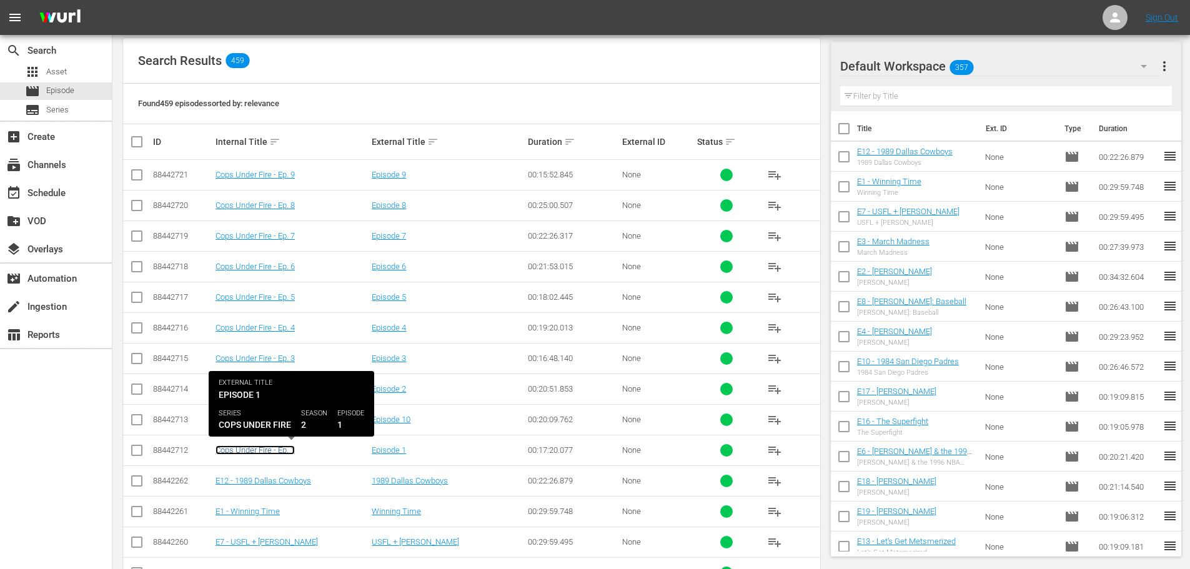
click at [286, 454] on link "Cops Under Fire - Ep. 1" at bounding box center [255, 450] width 79 height 9
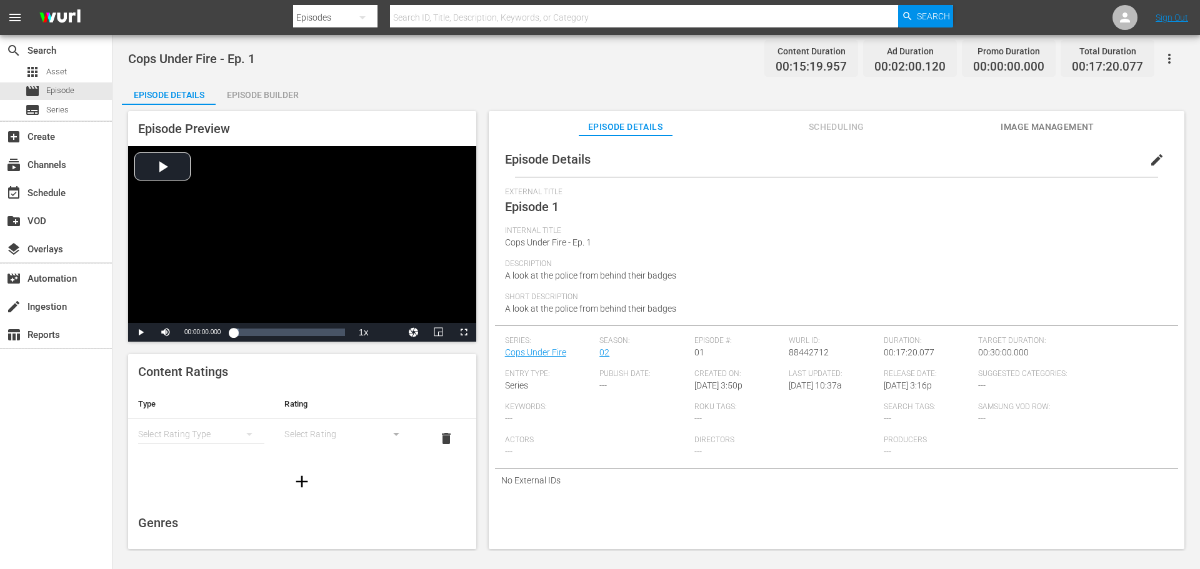
click at [208, 431] on div "simple table" at bounding box center [201, 434] width 126 height 35
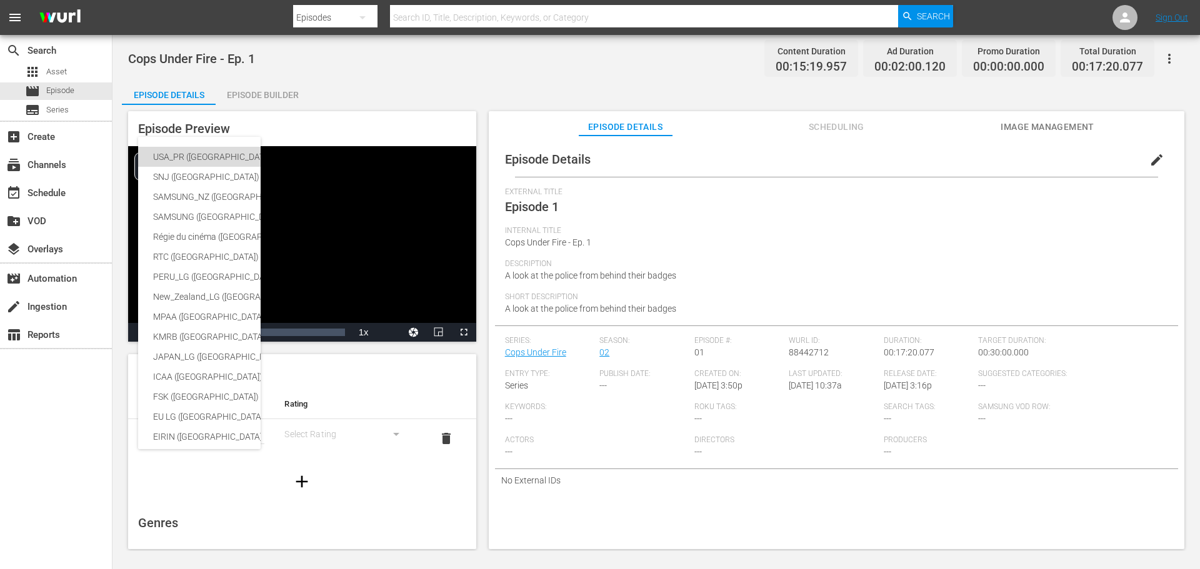
click at [201, 152] on div "USA_PR ([GEOGRAPHIC_DATA])" at bounding box center [296, 157] width 287 height 20
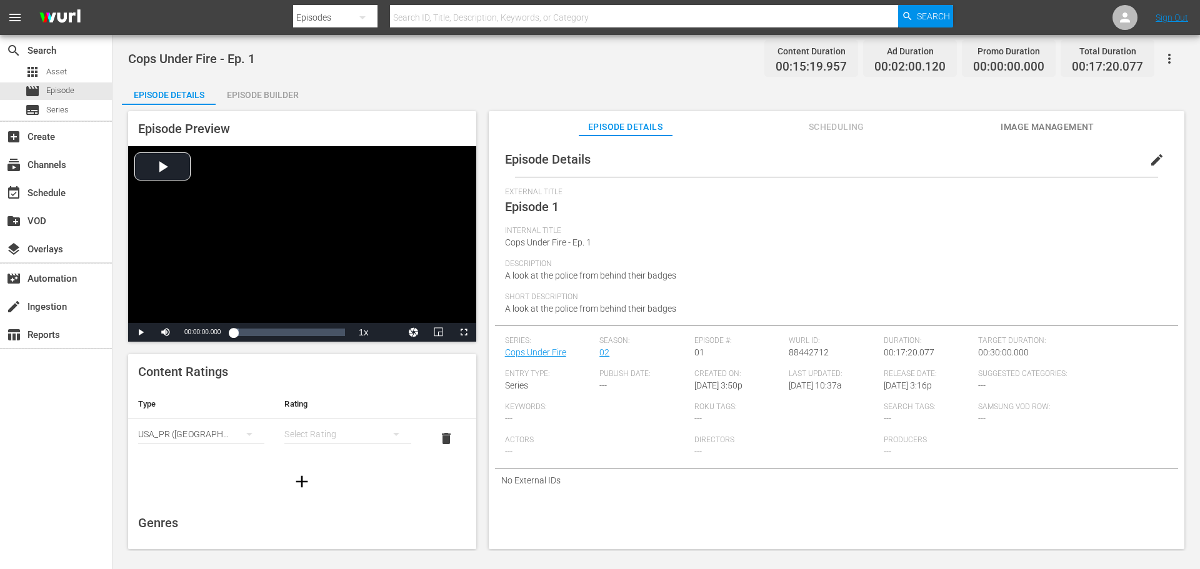
click at [362, 423] on div "simple table" at bounding box center [347, 434] width 126 height 35
click at [337, 531] on div "TVMA" at bounding box center [342, 539] width 92 height 20
click at [1149, 163] on span "edit" at bounding box center [1156, 159] width 15 height 15
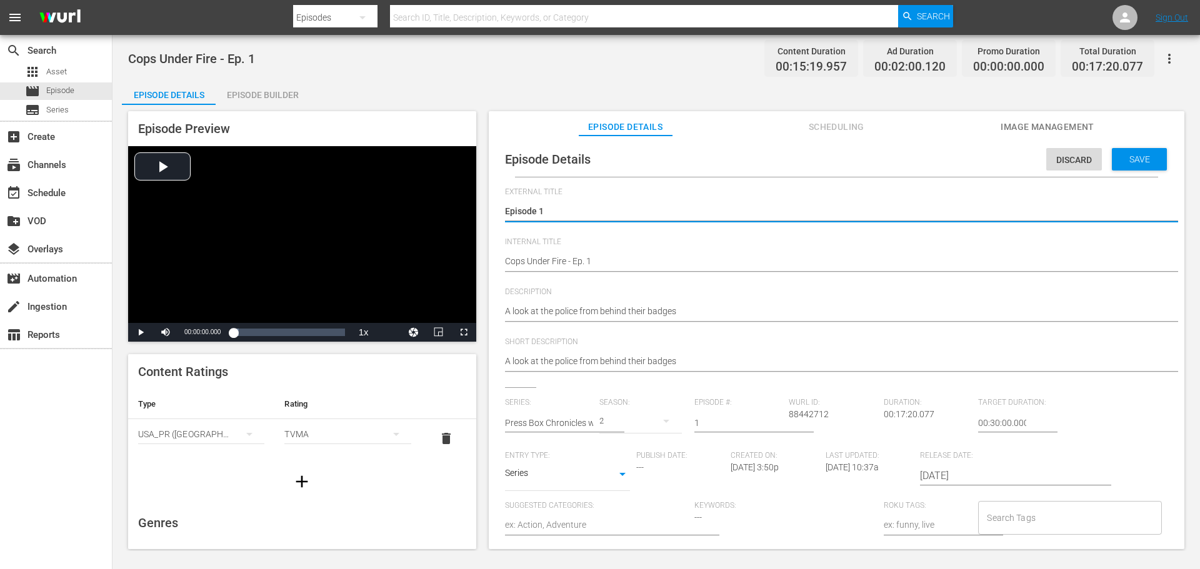
click at [1010, 524] on input "Search Tags" at bounding box center [1060, 518] width 153 height 22
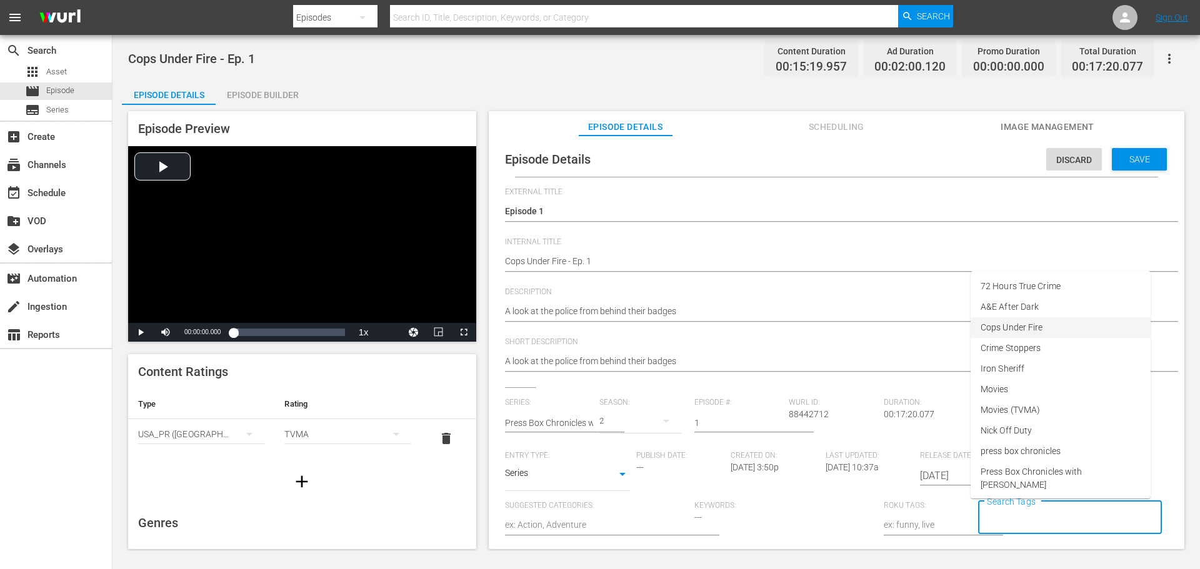
drag, startPoint x: 1029, startPoint y: 333, endPoint x: 1035, endPoint y: 329, distance: 6.8
click at [1031, 332] on span "Cops Under Fire" at bounding box center [1011, 327] width 62 height 13
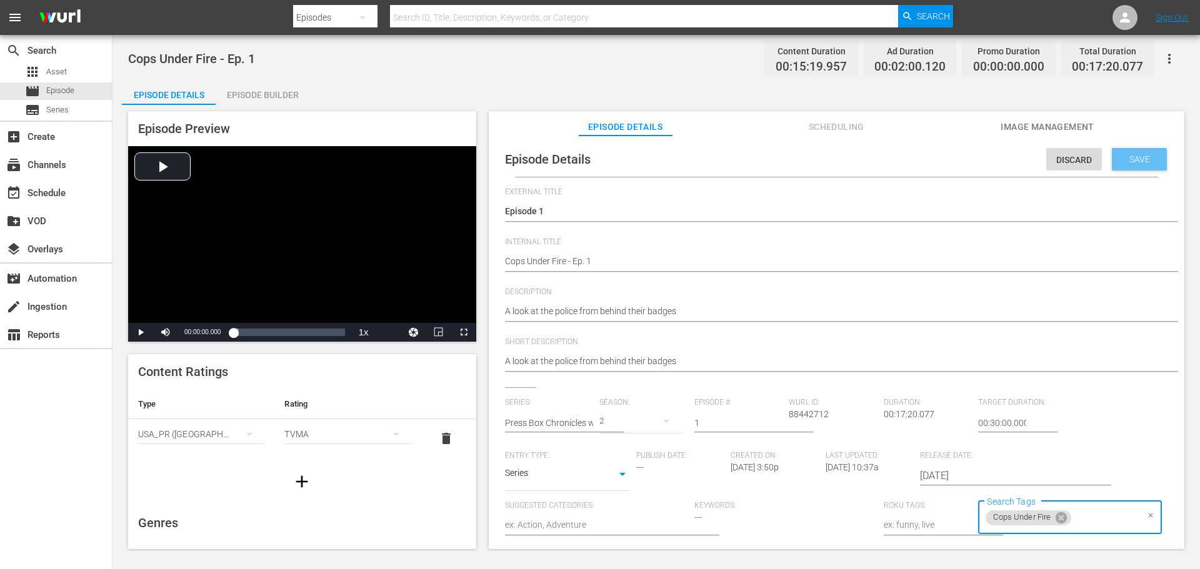
click at [1119, 157] on span "Save" at bounding box center [1139, 159] width 41 height 10
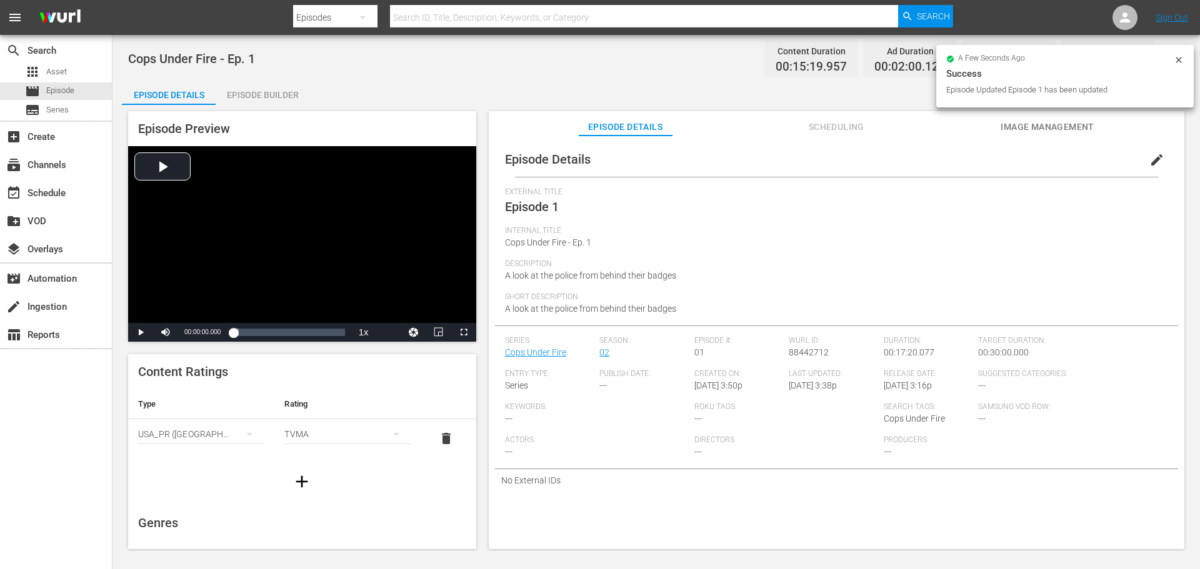
click at [1062, 119] on span "Image Management" at bounding box center [1047, 127] width 94 height 16
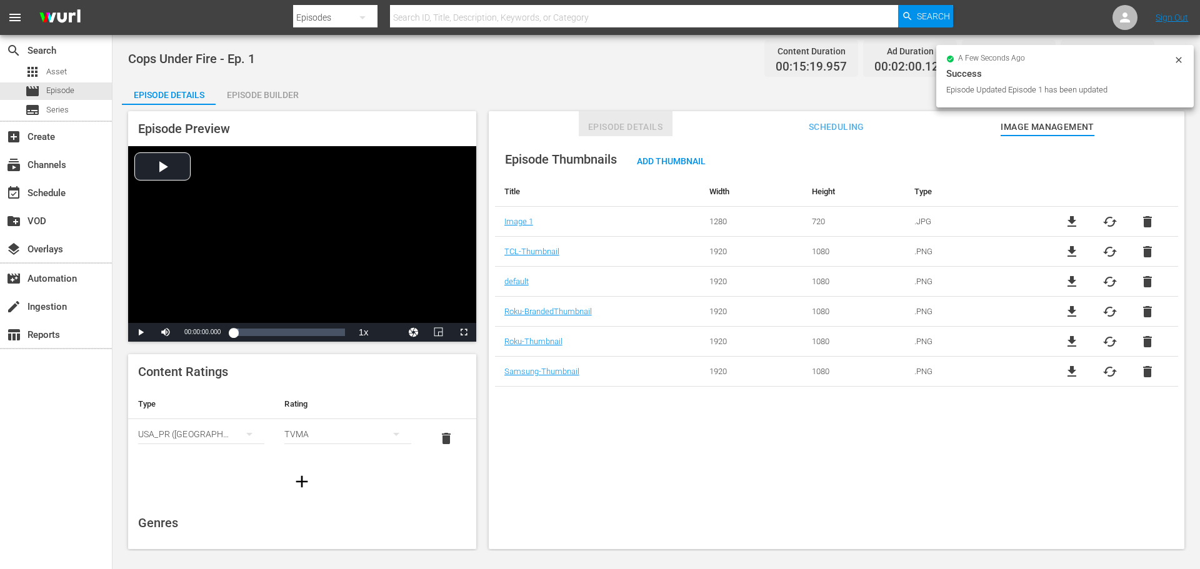
click at [633, 127] on span "Episode Details" at bounding box center [626, 127] width 94 height 16
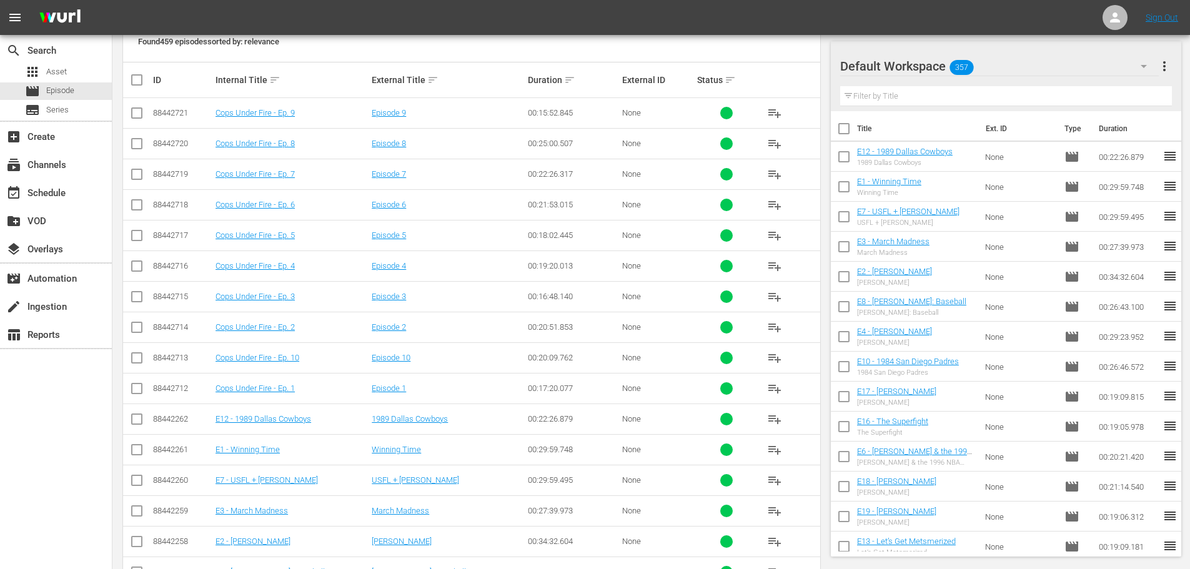
scroll to position [251, 0]
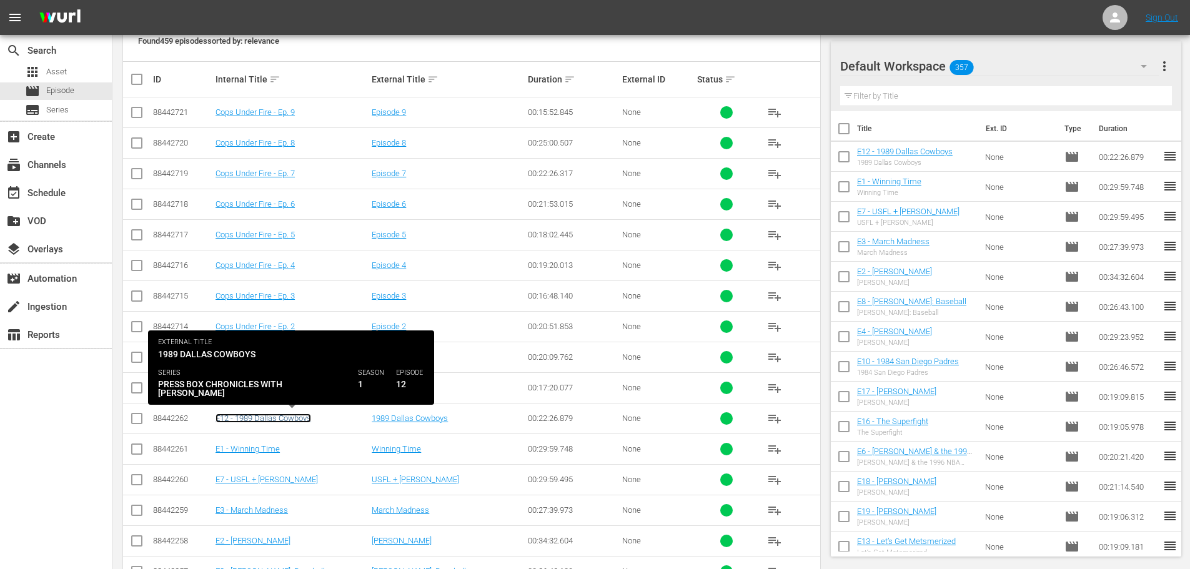
click at [267, 417] on link "E12 - 1989 Dallas Cowboys" at bounding box center [264, 418] width 96 height 9
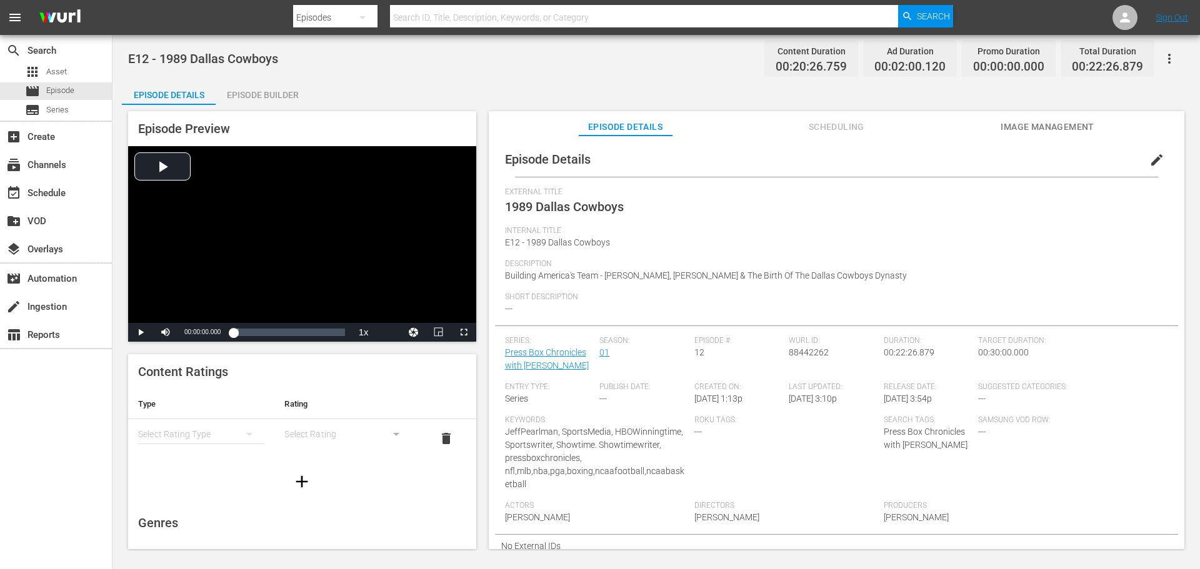
click at [204, 437] on div "simple table" at bounding box center [201, 434] width 126 height 35
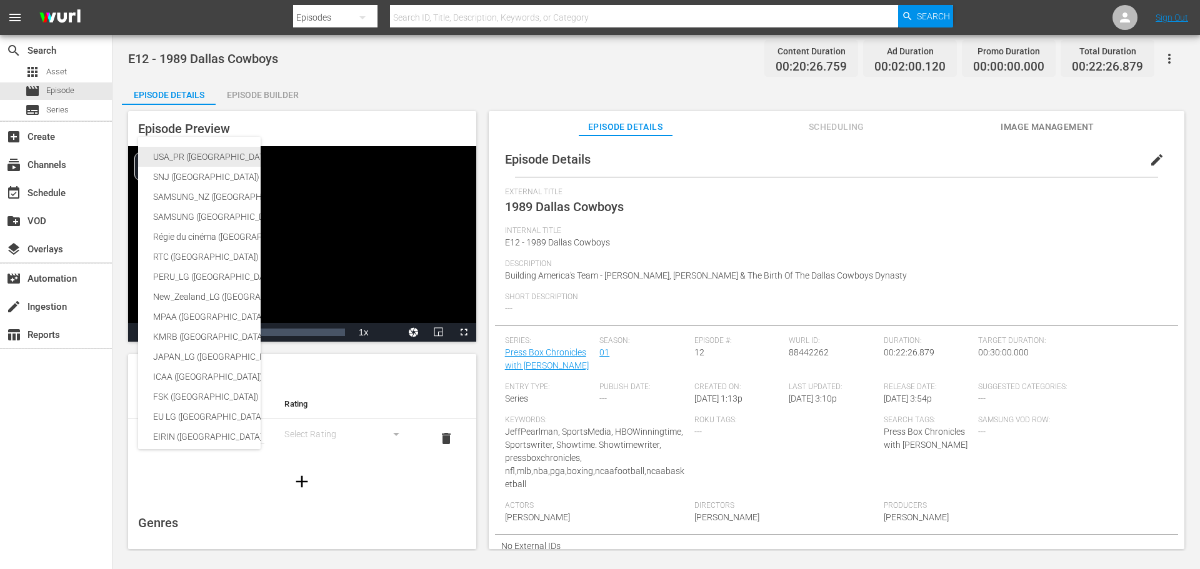
click at [177, 157] on div "USA_PR ([GEOGRAPHIC_DATA])" at bounding box center [296, 157] width 287 height 20
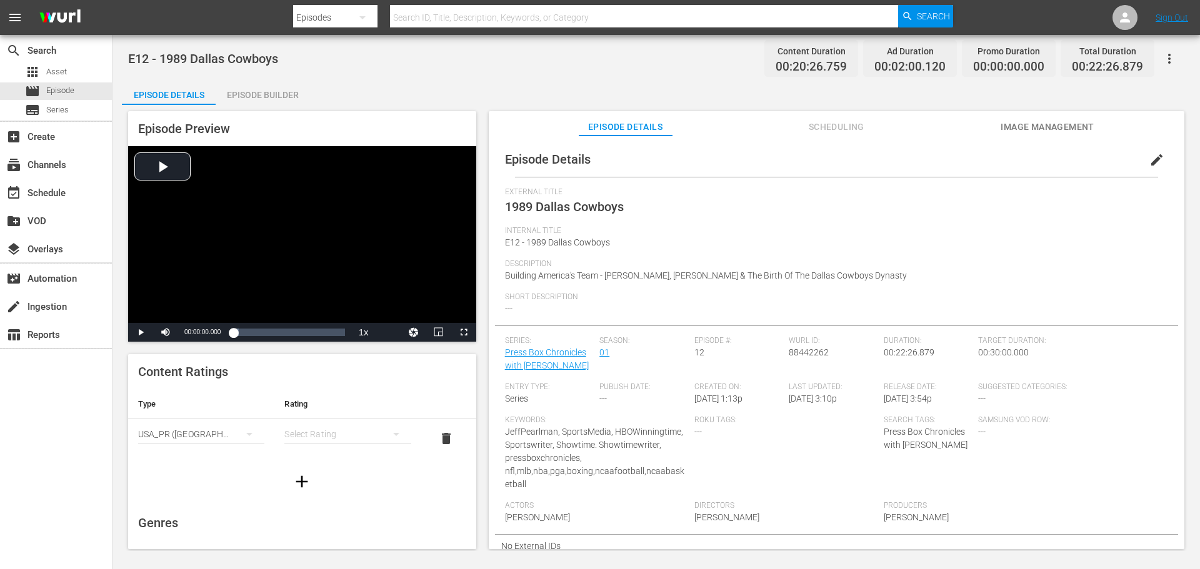
click at [371, 437] on div "simple table" at bounding box center [347, 434] width 126 height 35
click at [326, 536] on div "TVMA" at bounding box center [342, 539] width 92 height 20
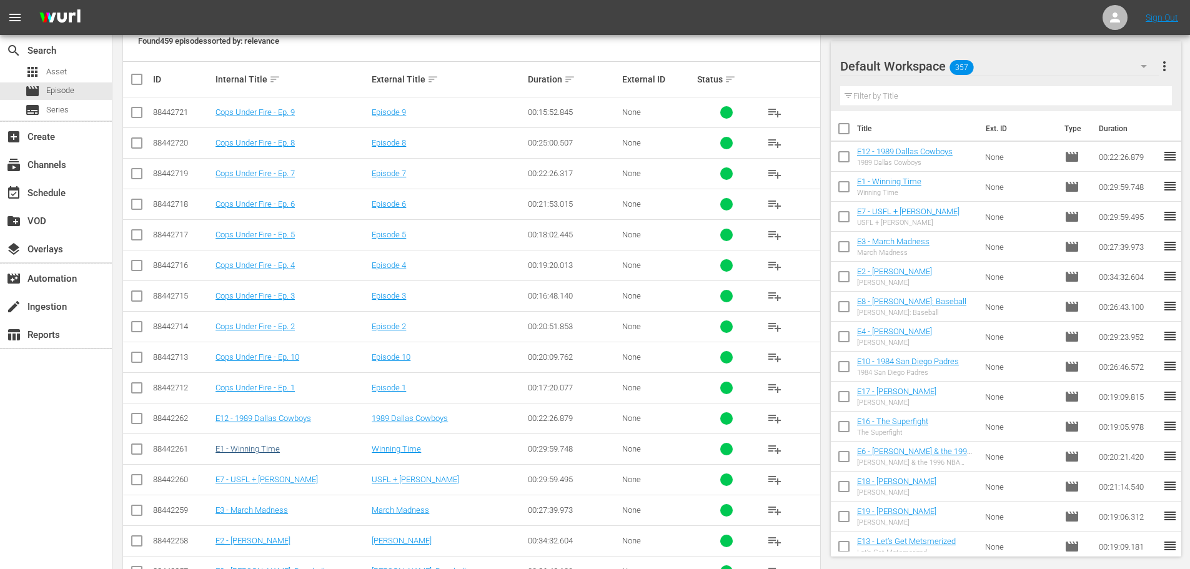
scroll to position [314, 0]
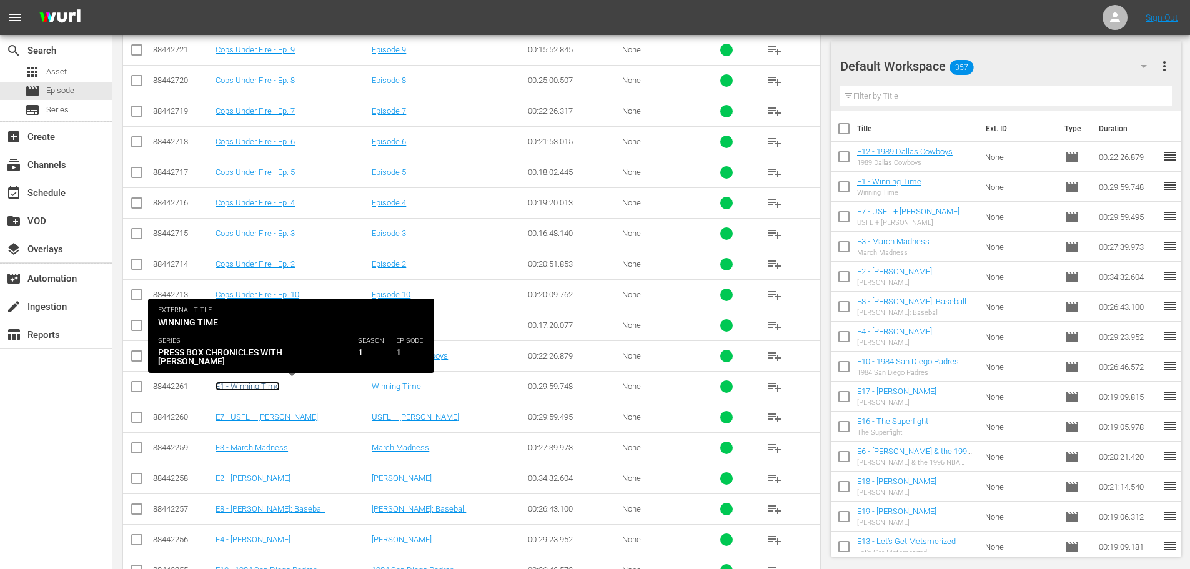
click at [258, 391] on link "E1 - Winning Time" at bounding box center [248, 386] width 64 height 9
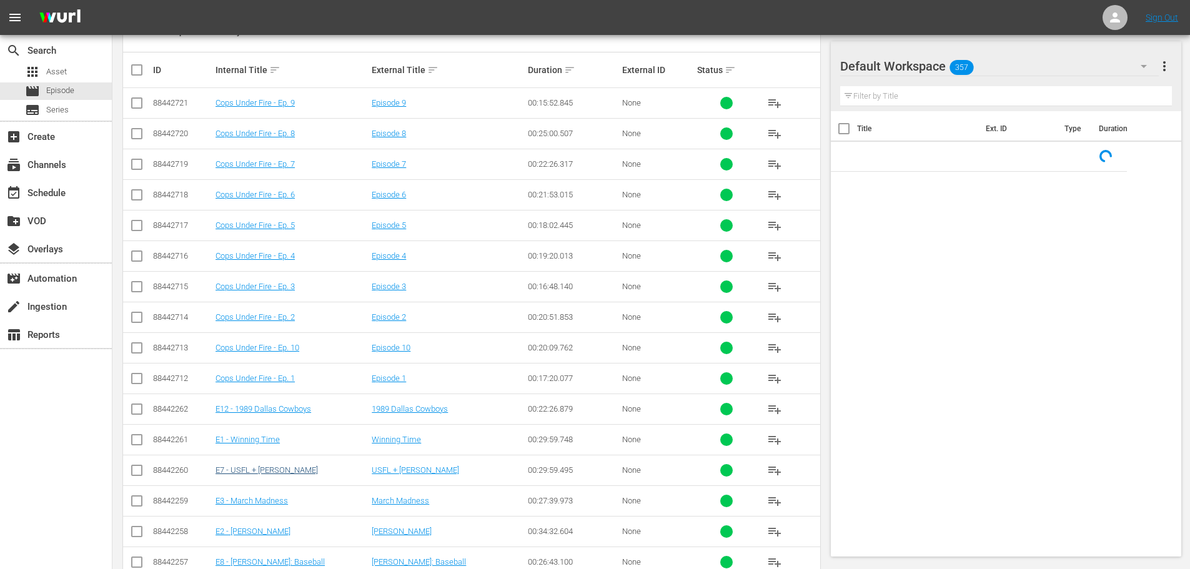
scroll to position [314, 0]
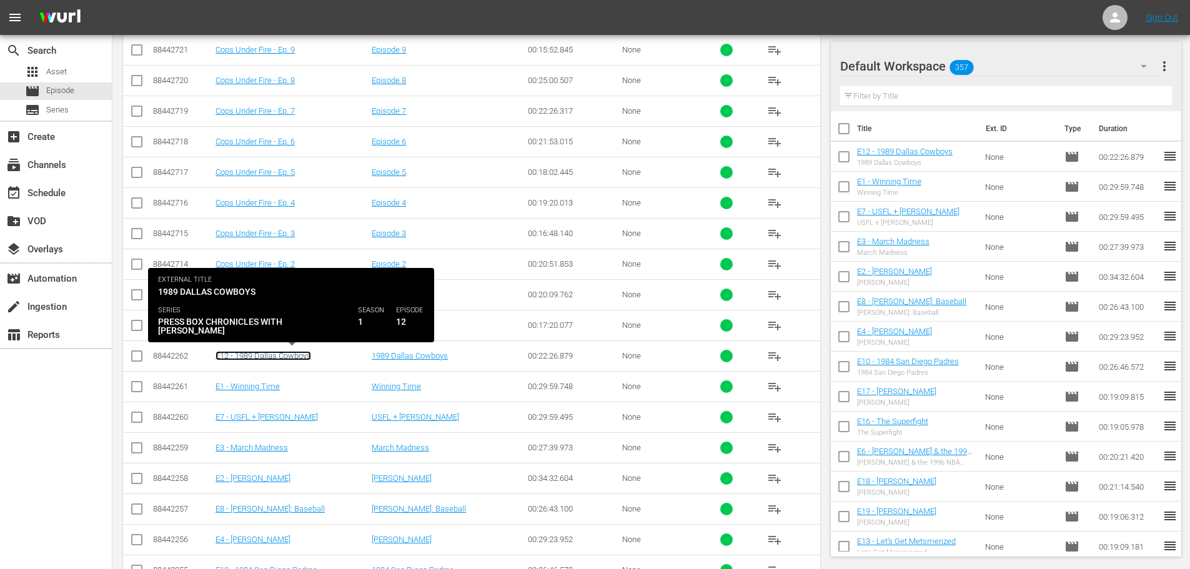
click at [260, 357] on link "E12 - 1989 Dallas Cowboys" at bounding box center [264, 355] width 96 height 9
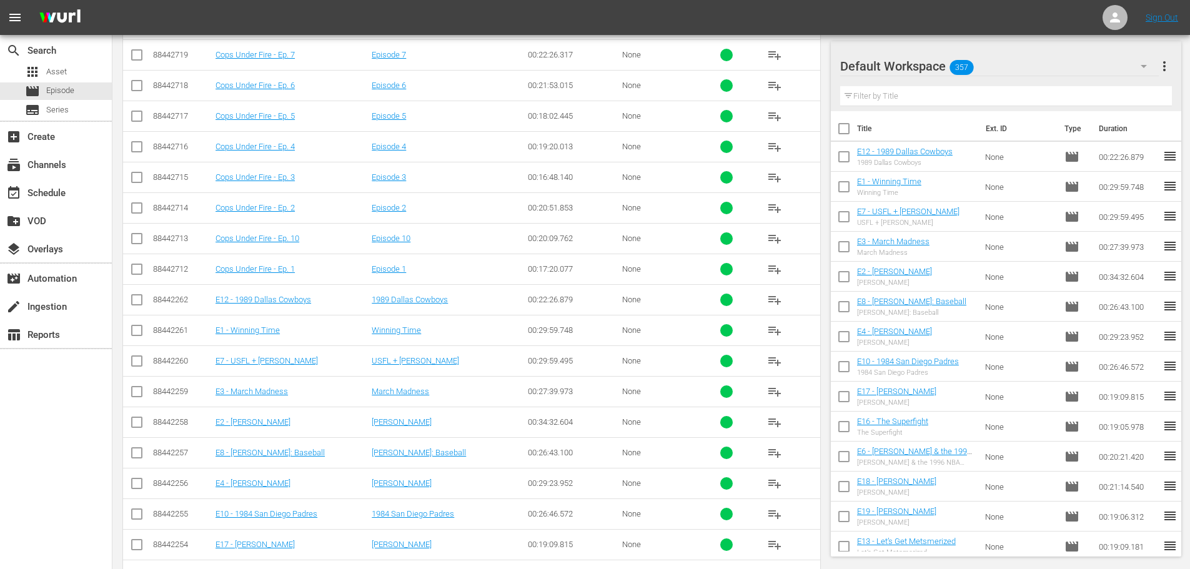
scroll to position [376, 0]
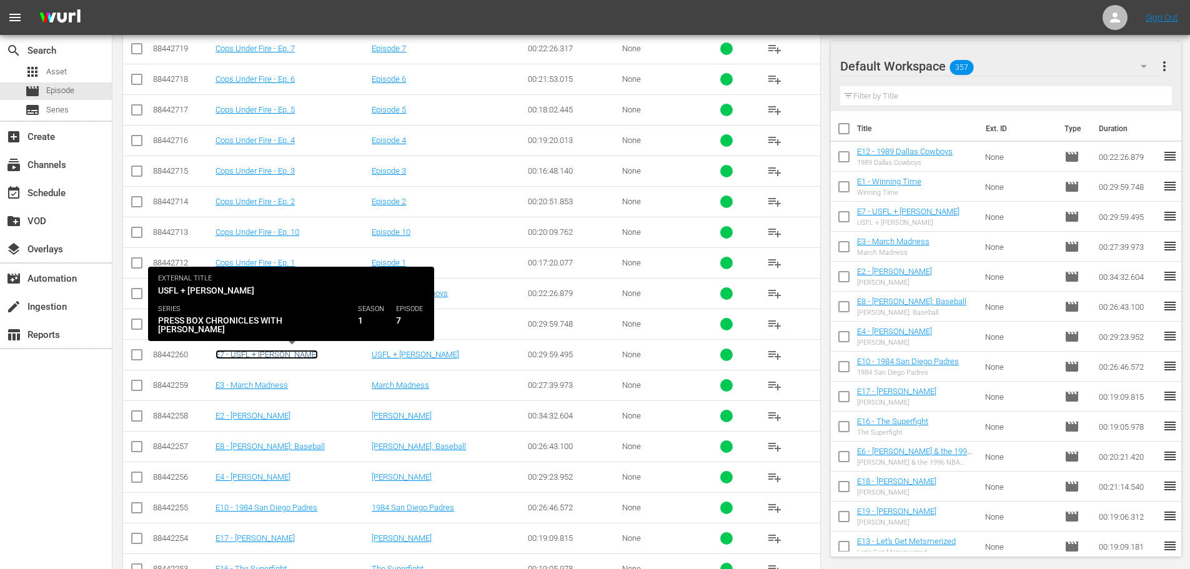
click at [267, 357] on link "E7 - USFL + [PERSON_NAME]" at bounding box center [267, 354] width 102 height 9
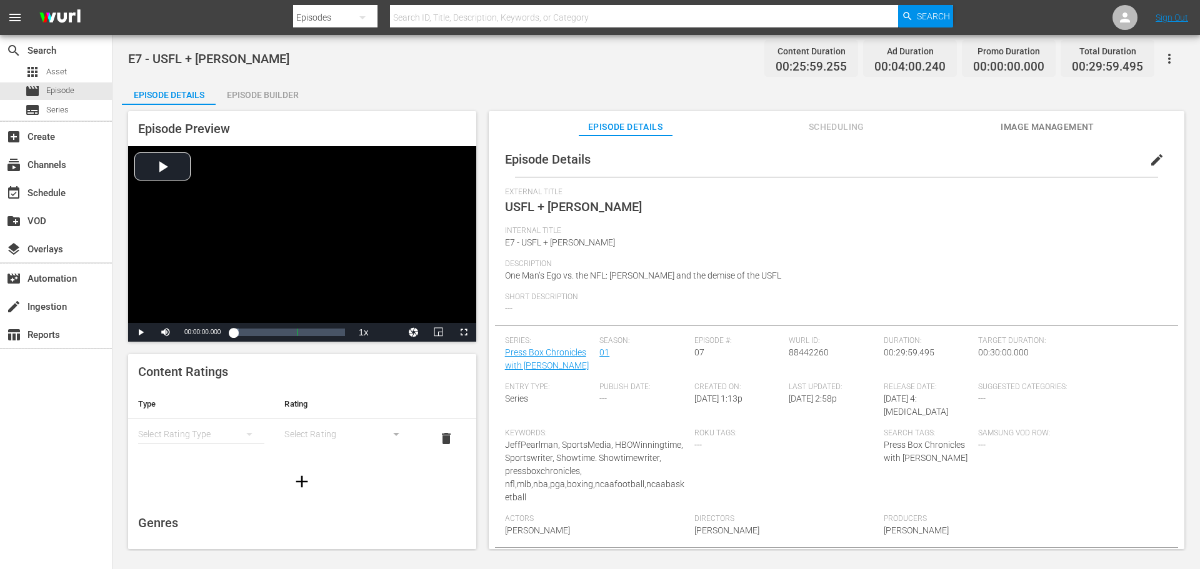
click at [221, 433] on div "simple table" at bounding box center [201, 434] width 126 height 35
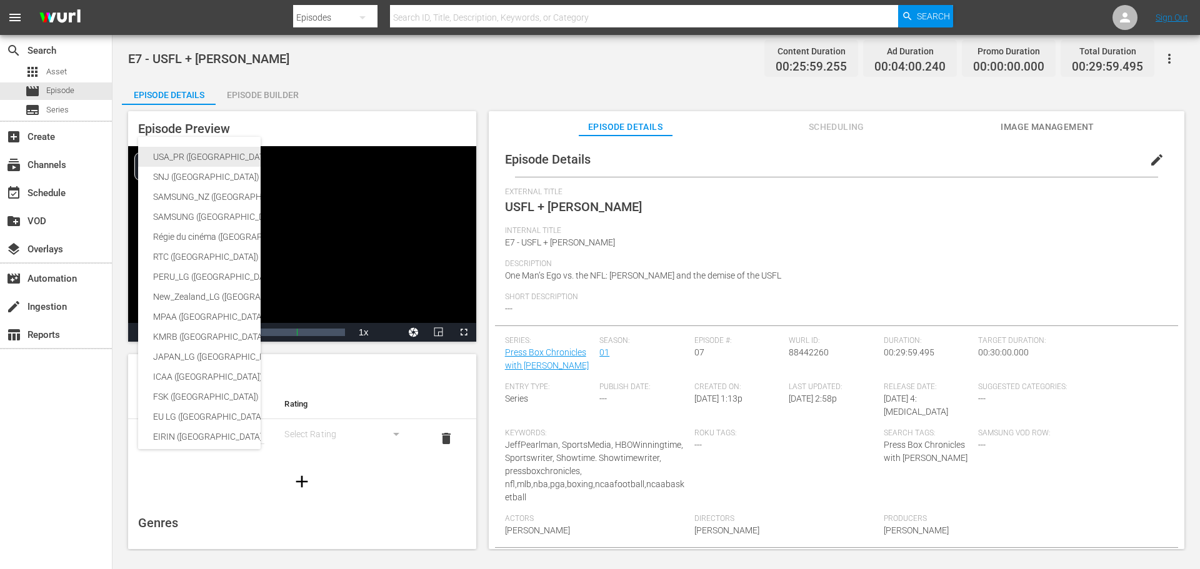
click at [191, 156] on div "USA_PR ([GEOGRAPHIC_DATA])" at bounding box center [296, 157] width 287 height 20
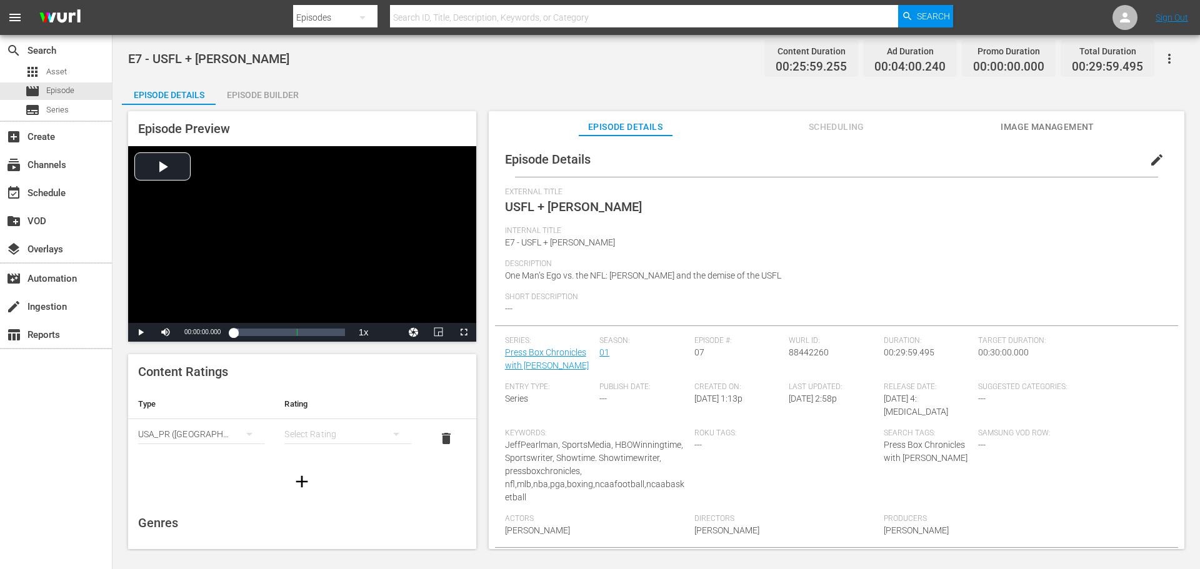
click at [315, 431] on div "simple table" at bounding box center [347, 434] width 126 height 35
click at [324, 533] on div "TVMA" at bounding box center [342, 539] width 92 height 20
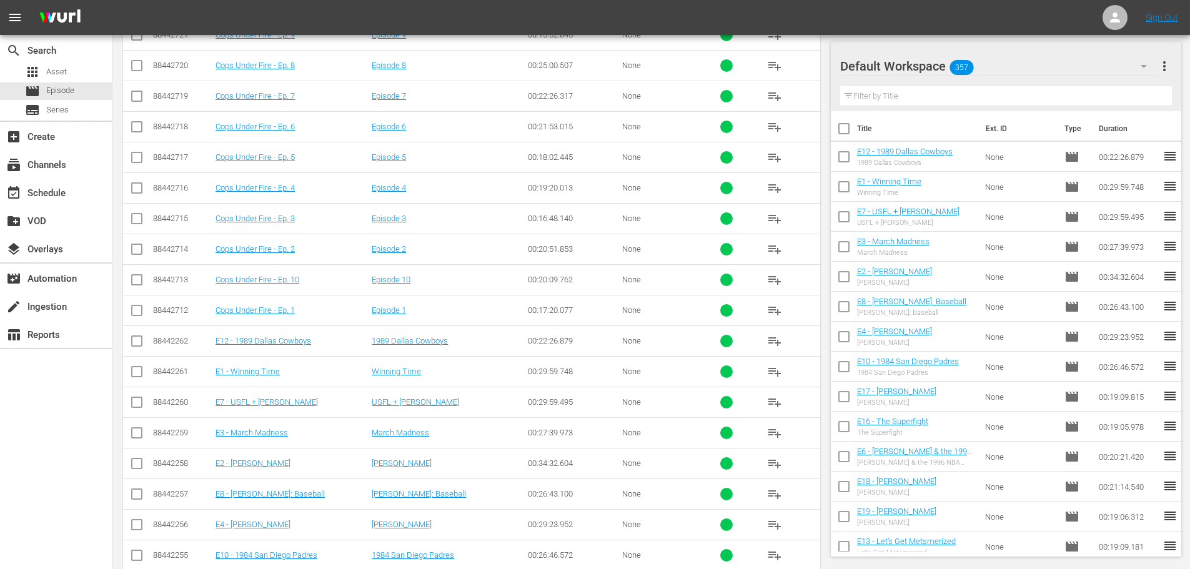
scroll to position [376, 0]
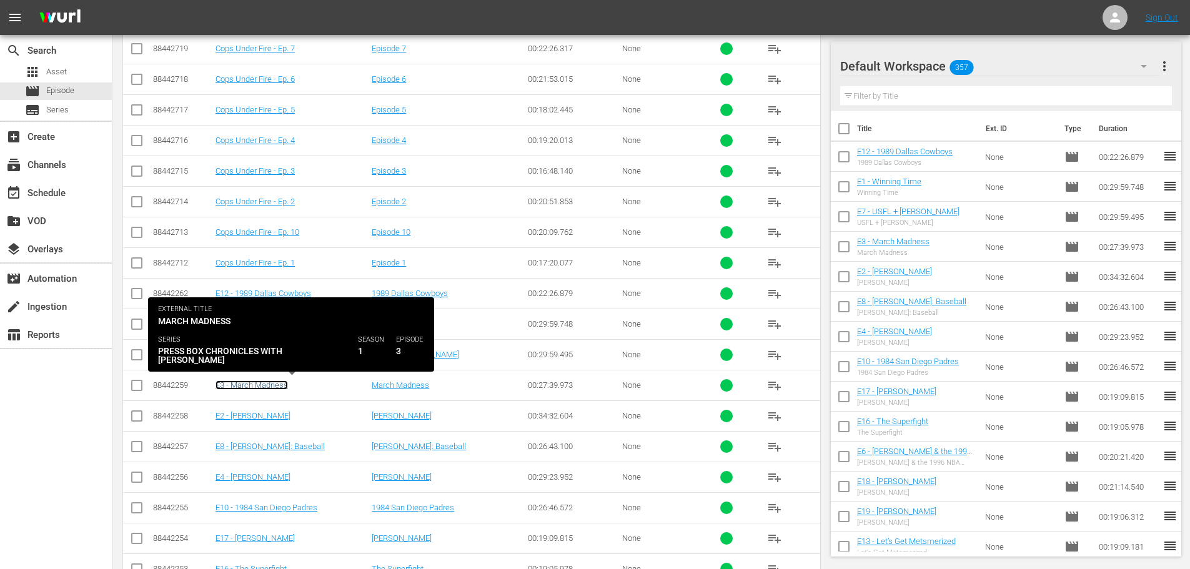
click at [244, 389] on link "E3 - March Madness" at bounding box center [252, 385] width 72 height 9
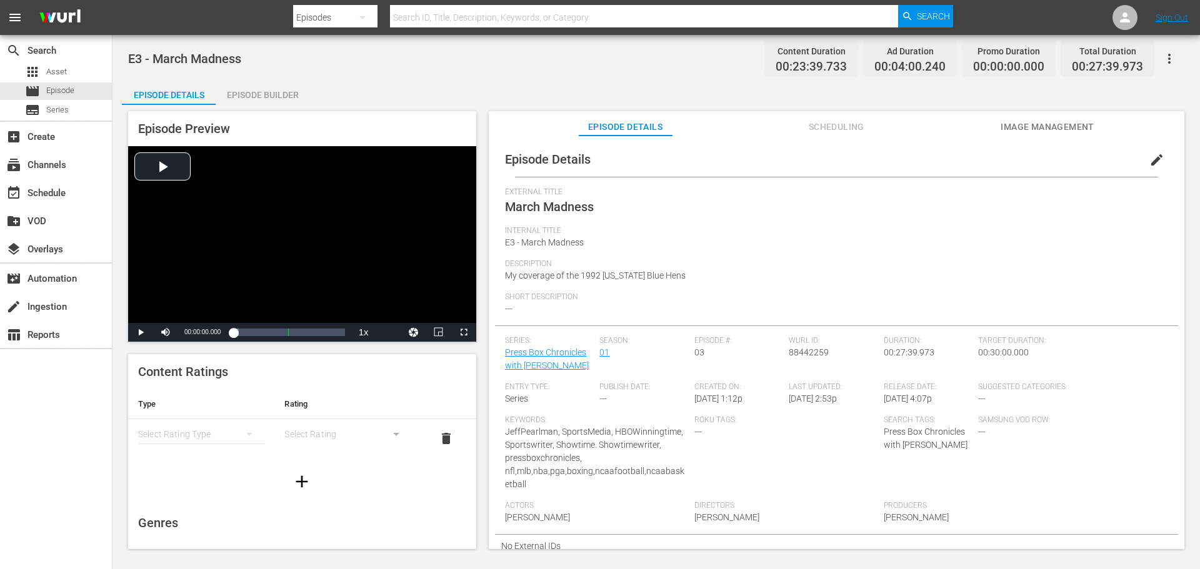
click at [217, 437] on div "simple table" at bounding box center [201, 434] width 126 height 35
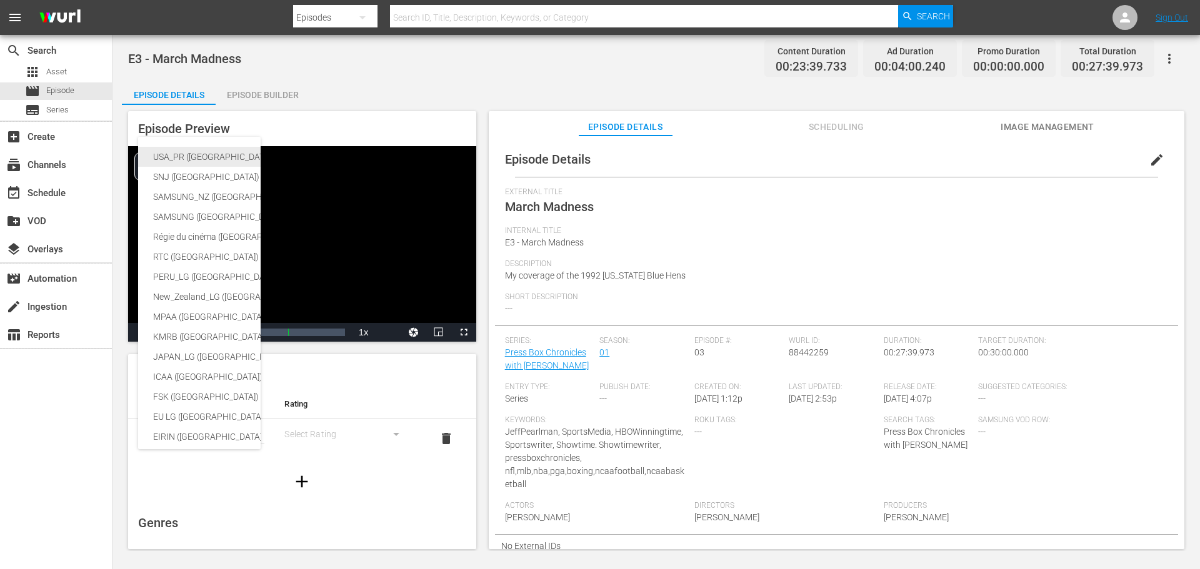
click at [193, 156] on div "USA_PR ([GEOGRAPHIC_DATA])" at bounding box center [296, 157] width 287 height 20
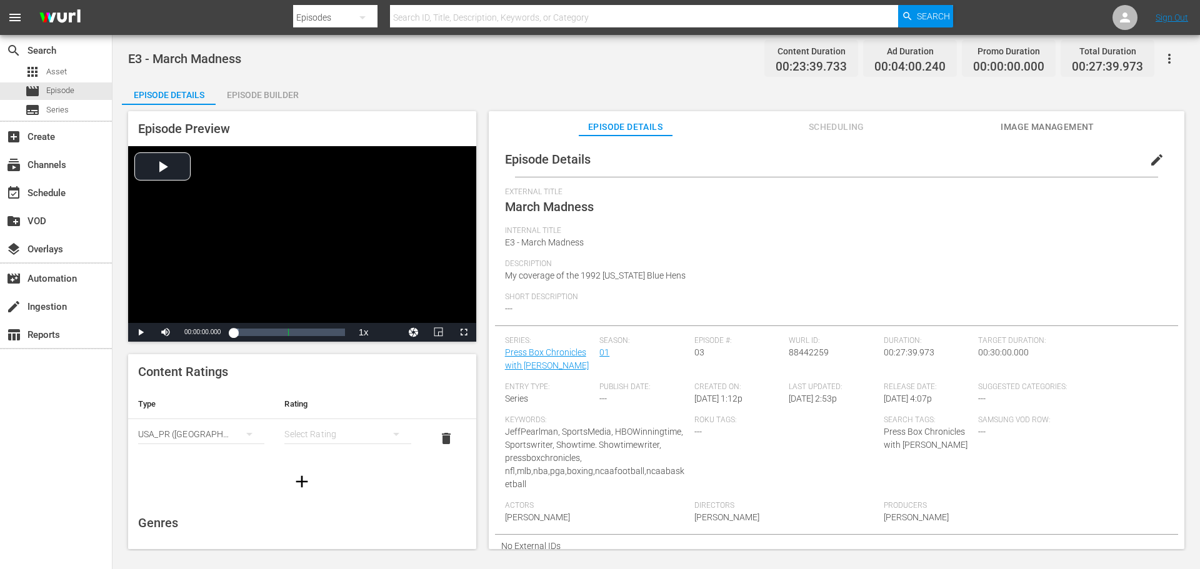
click at [341, 432] on div "simple table" at bounding box center [347, 434] width 126 height 35
click at [330, 537] on div "TVMA" at bounding box center [342, 539] width 92 height 20
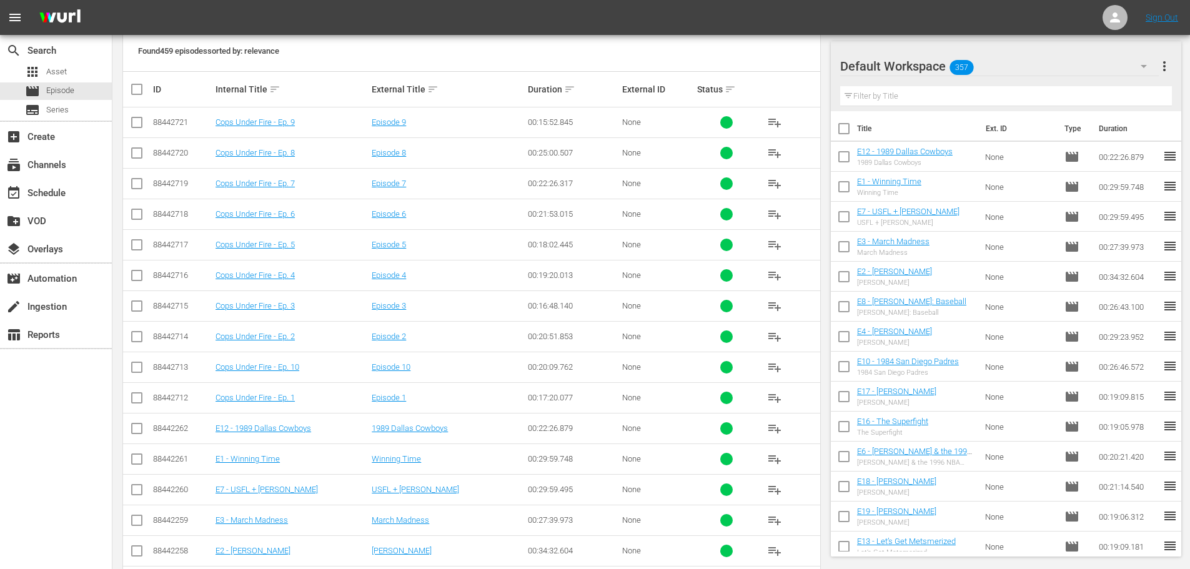
scroll to position [376, 0]
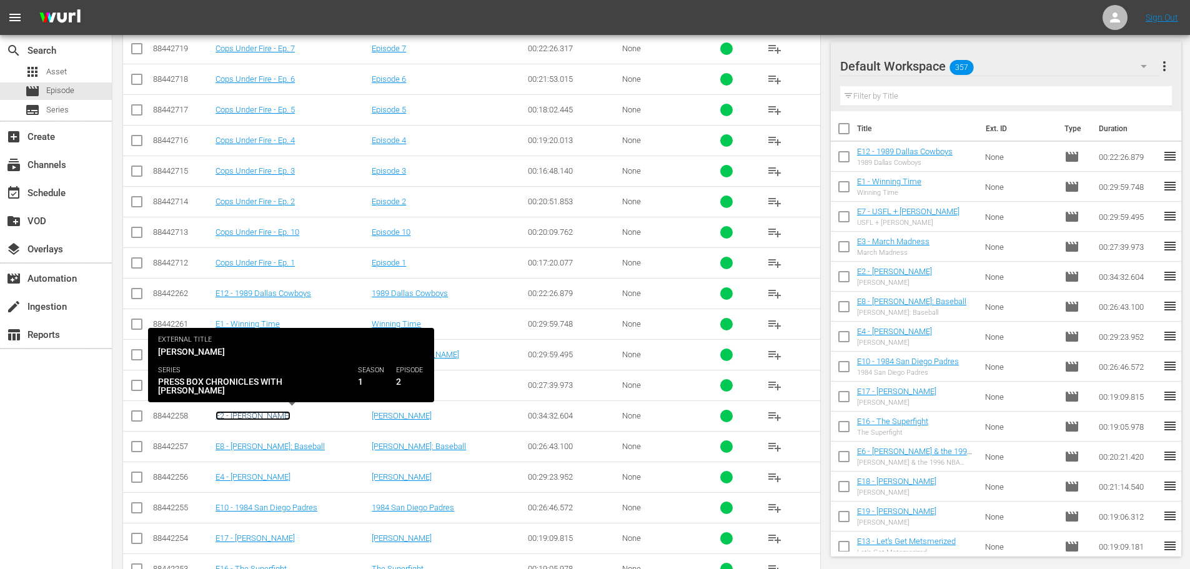
click at [252, 416] on link "E2 - [PERSON_NAME]" at bounding box center [253, 415] width 75 height 9
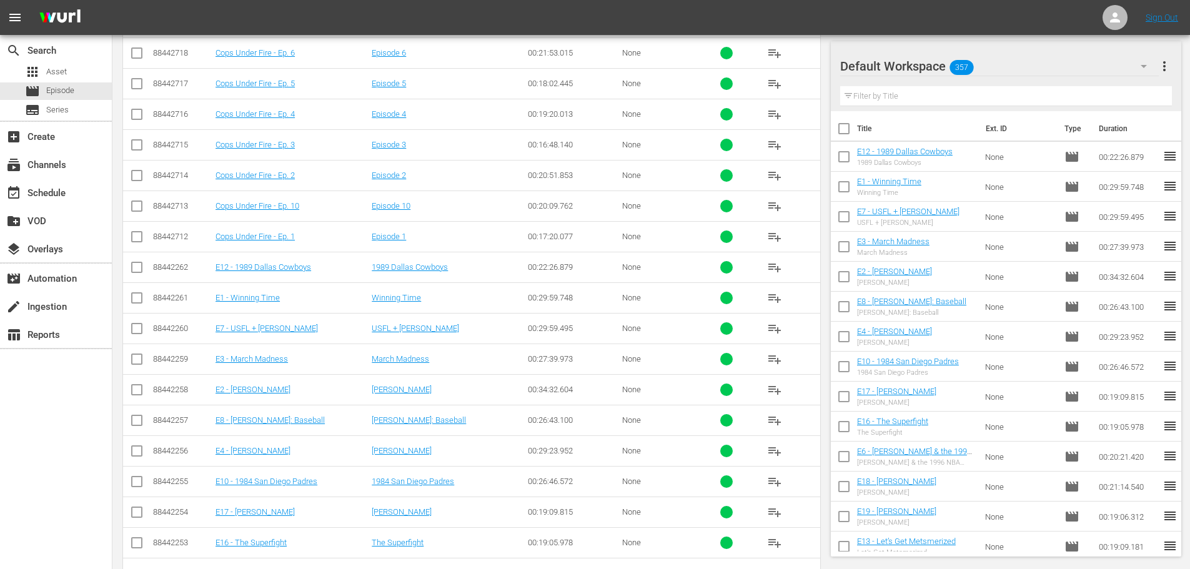
scroll to position [439, 0]
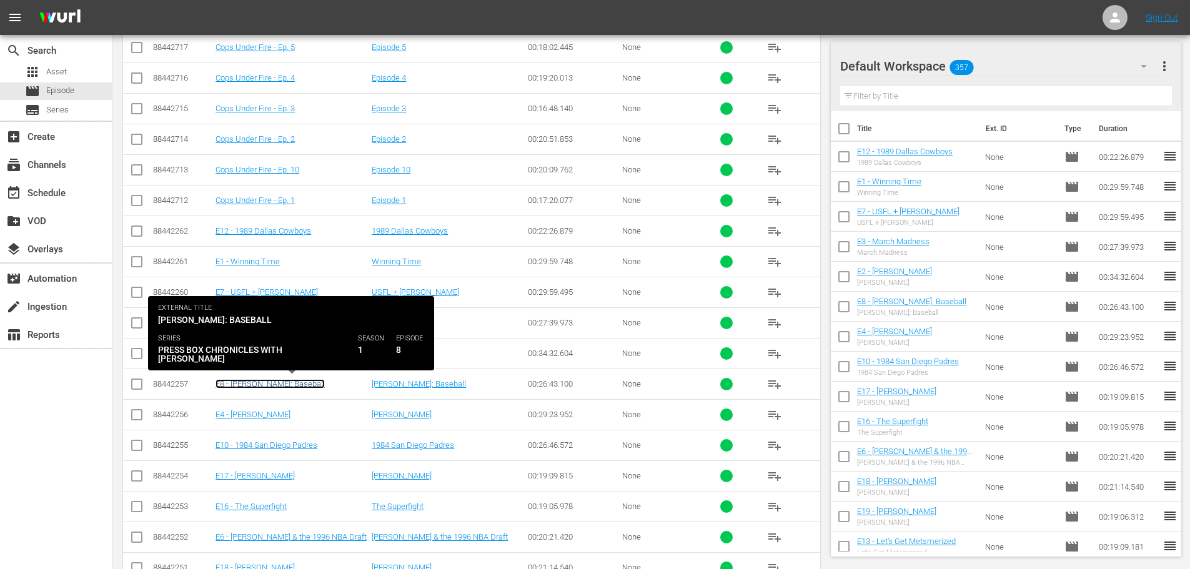
click at [261, 386] on link "E8 - [PERSON_NAME]: Baseball" at bounding box center [270, 383] width 109 height 9
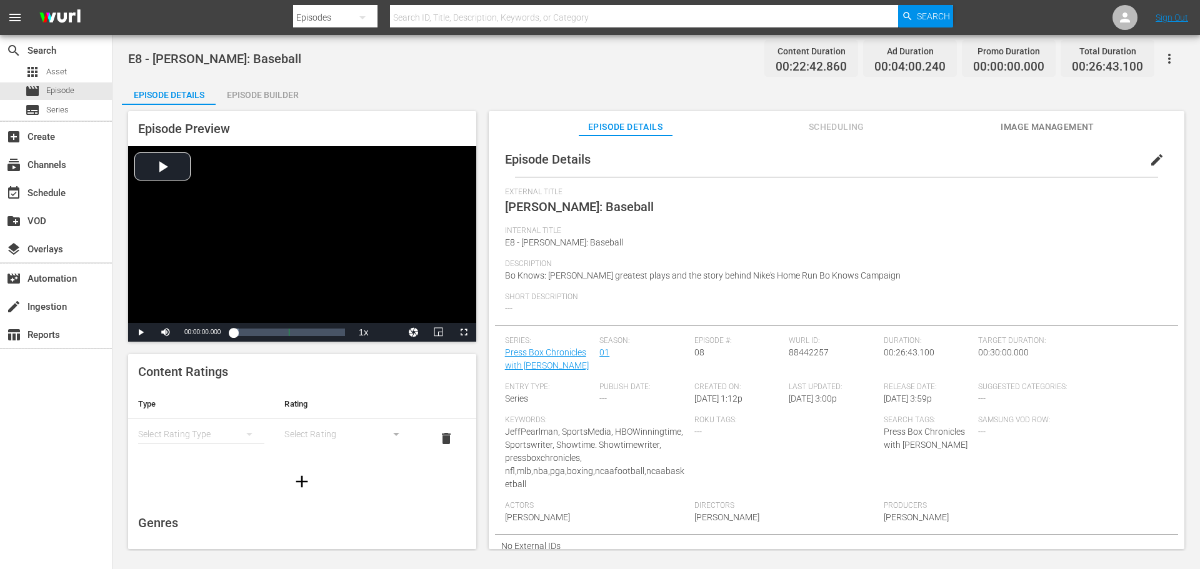
click at [219, 432] on div "simple table" at bounding box center [201, 434] width 126 height 35
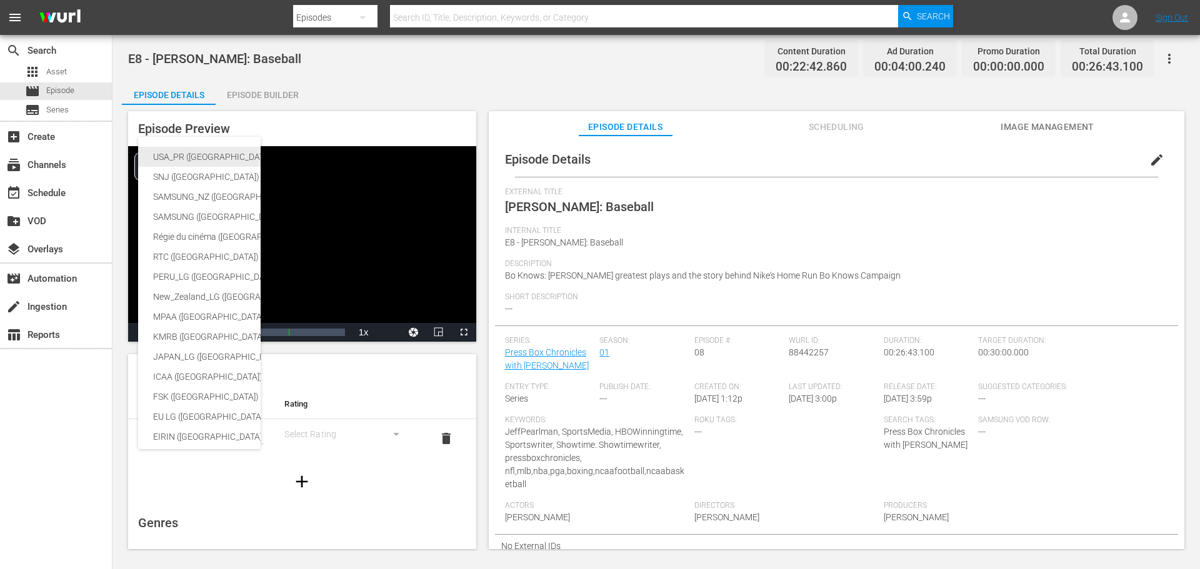
click at [207, 157] on div "USA_PR ([GEOGRAPHIC_DATA])" at bounding box center [296, 157] width 287 height 20
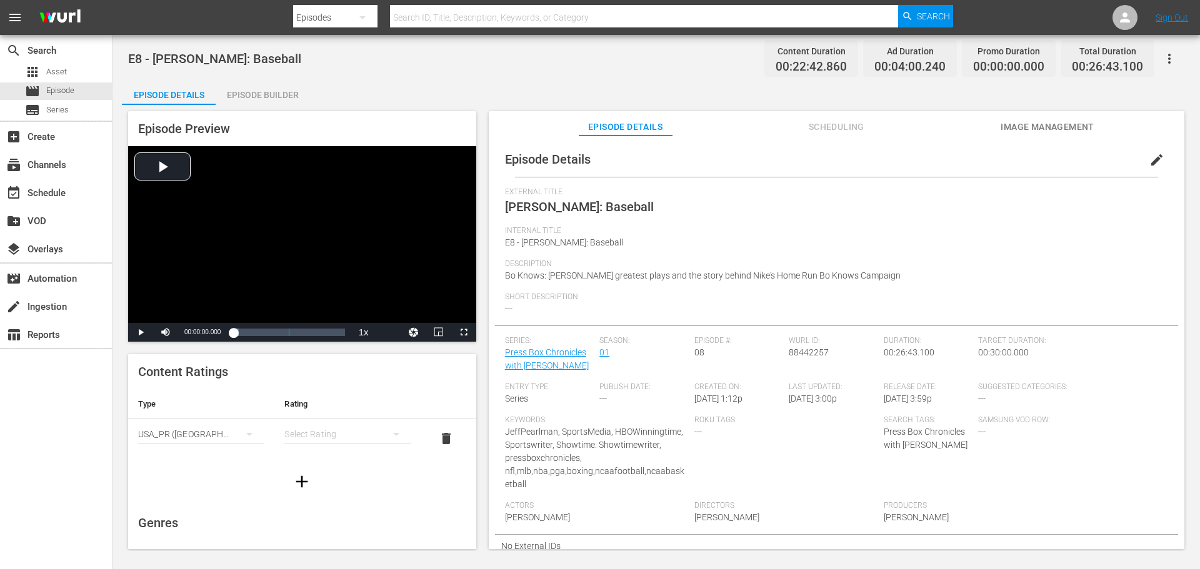
click at [337, 422] on div "simple table" at bounding box center [347, 434] width 126 height 35
click at [329, 542] on div "TVMA" at bounding box center [342, 539] width 92 height 20
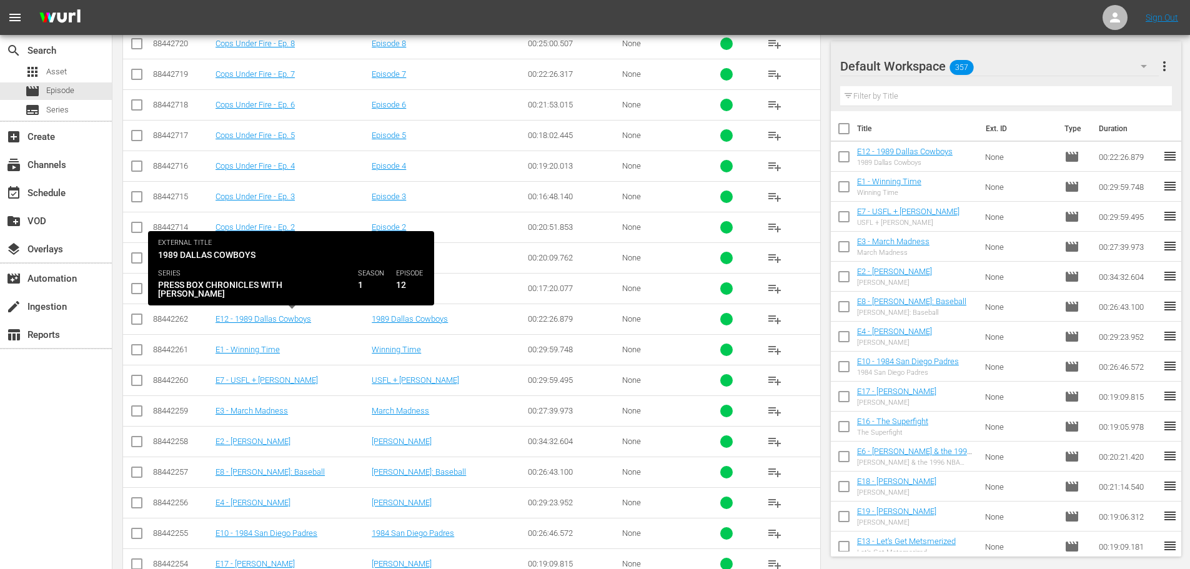
scroll to position [376, 0]
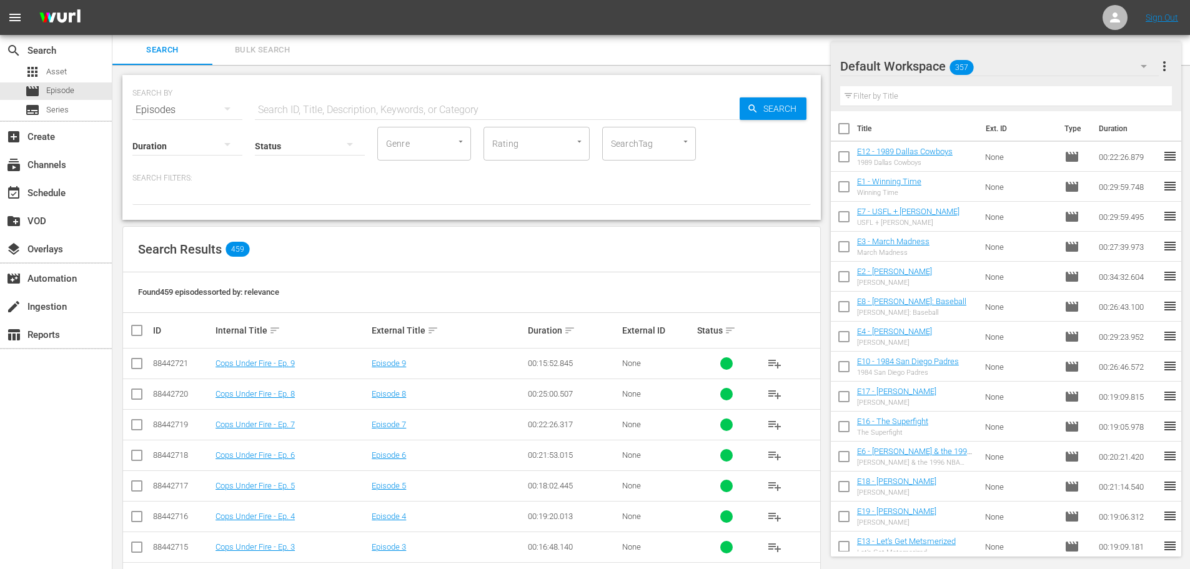
scroll to position [376, 0]
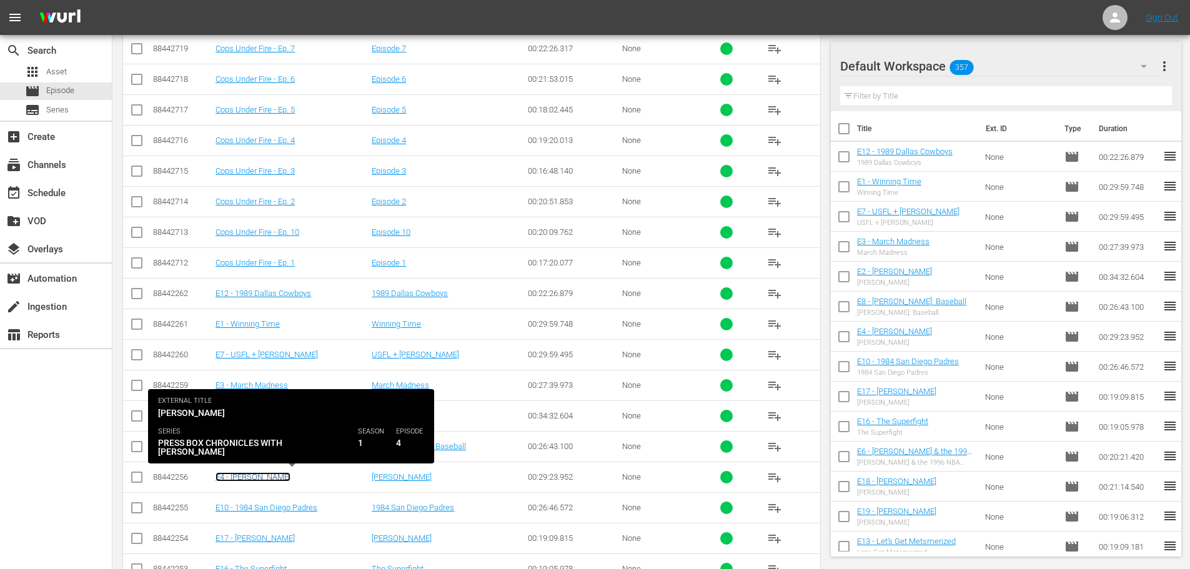
click at [237, 478] on link "E4 - [PERSON_NAME]" at bounding box center [253, 476] width 75 height 9
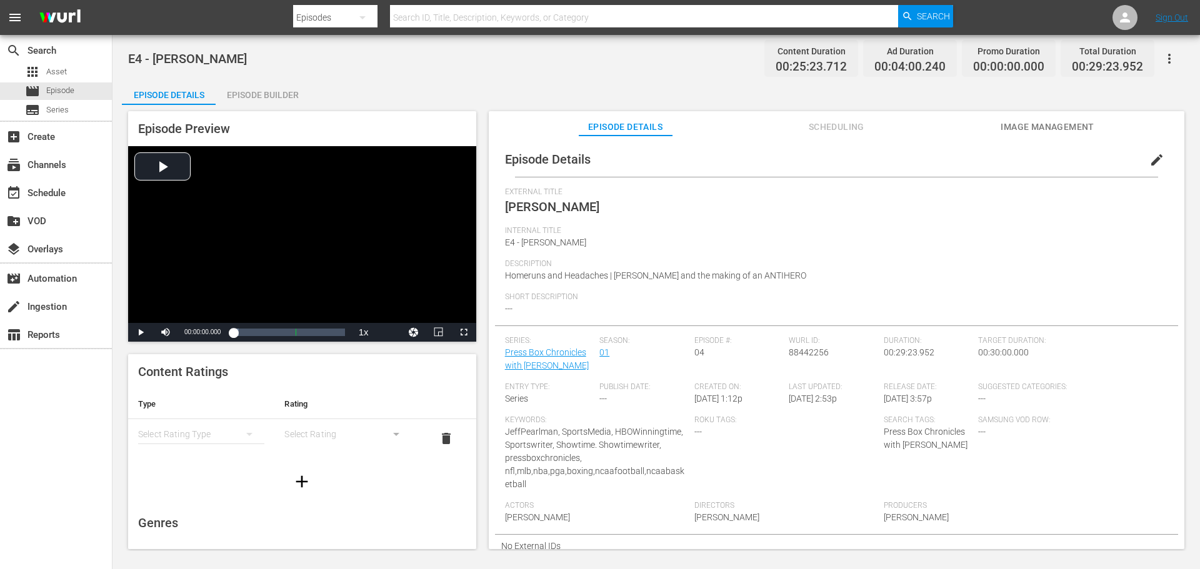
click at [192, 432] on div "simple table" at bounding box center [201, 434] width 126 height 35
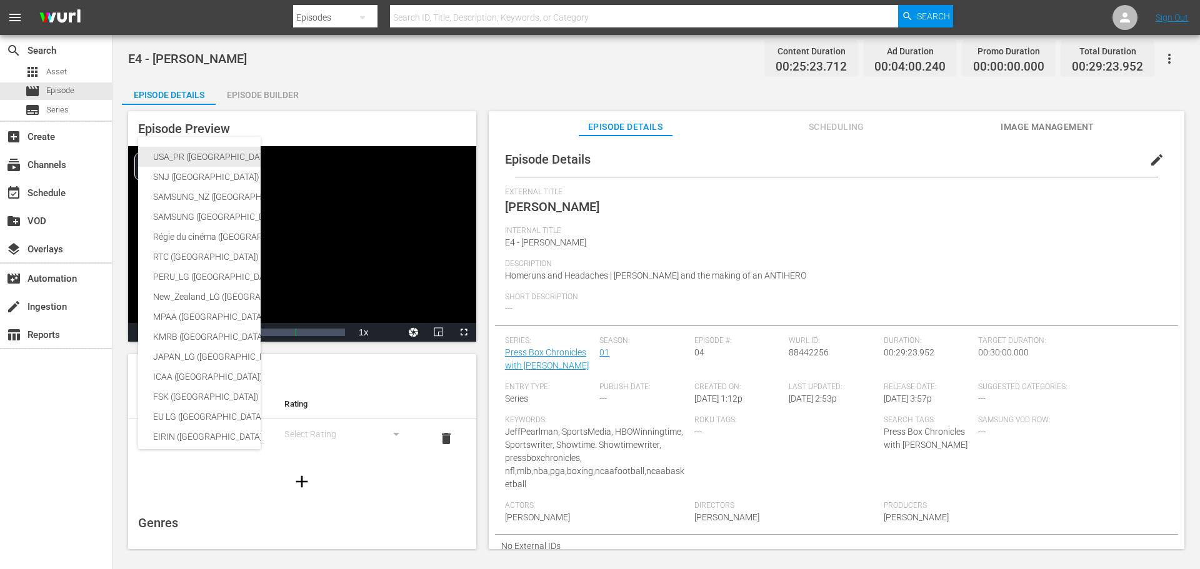
click at [189, 152] on div "USA_PR ([GEOGRAPHIC_DATA])" at bounding box center [296, 157] width 287 height 20
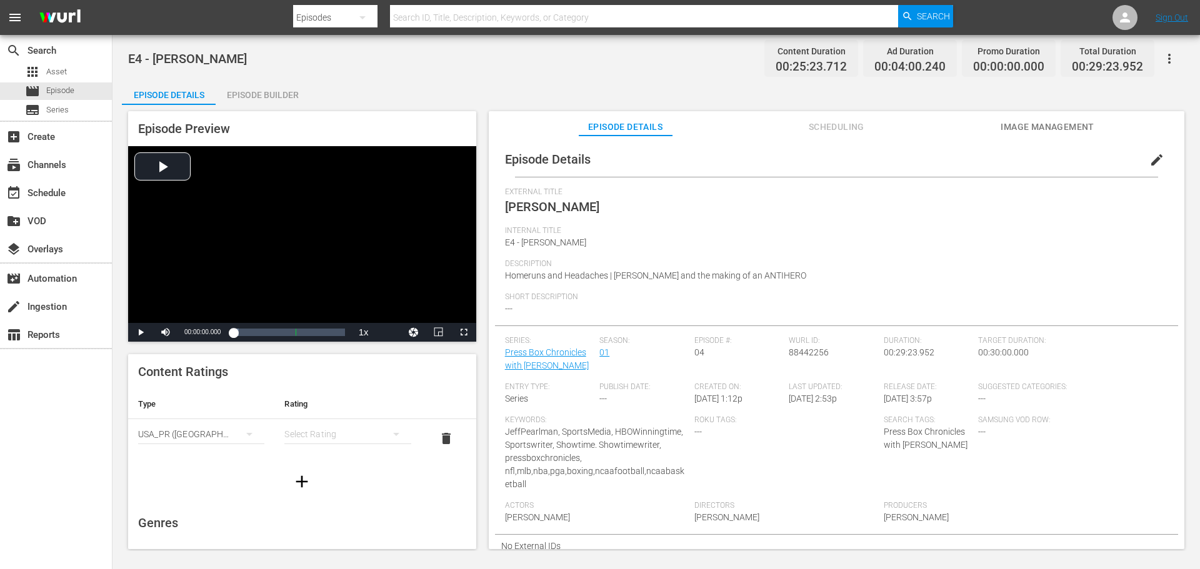
click at [331, 430] on div "simple table" at bounding box center [347, 434] width 126 height 35
click at [319, 532] on div "TVMA" at bounding box center [342, 539] width 92 height 20
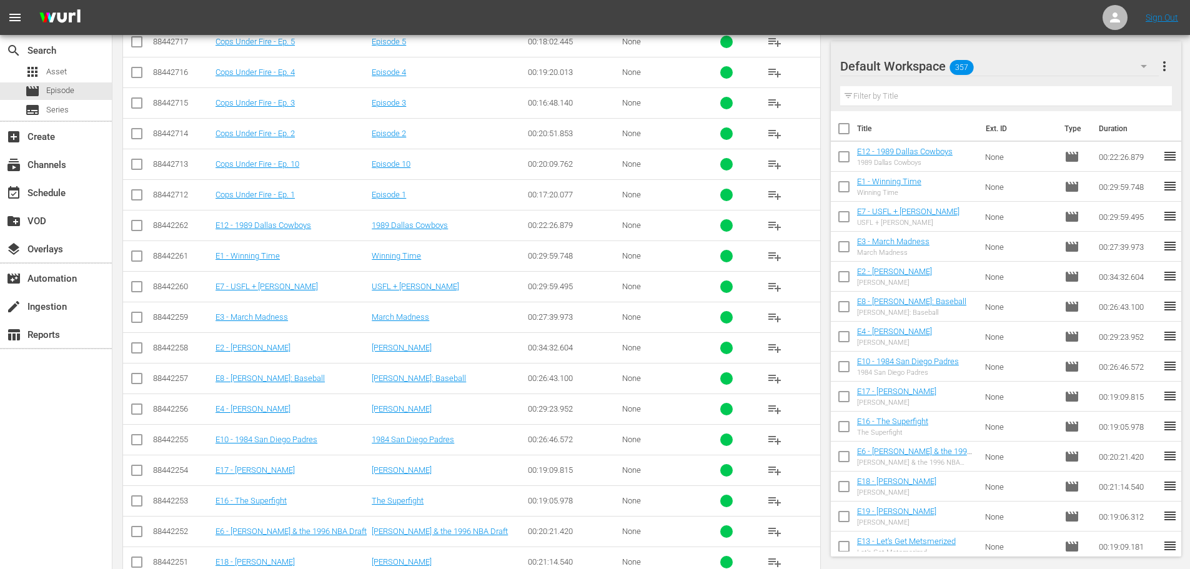
scroll to position [445, 0]
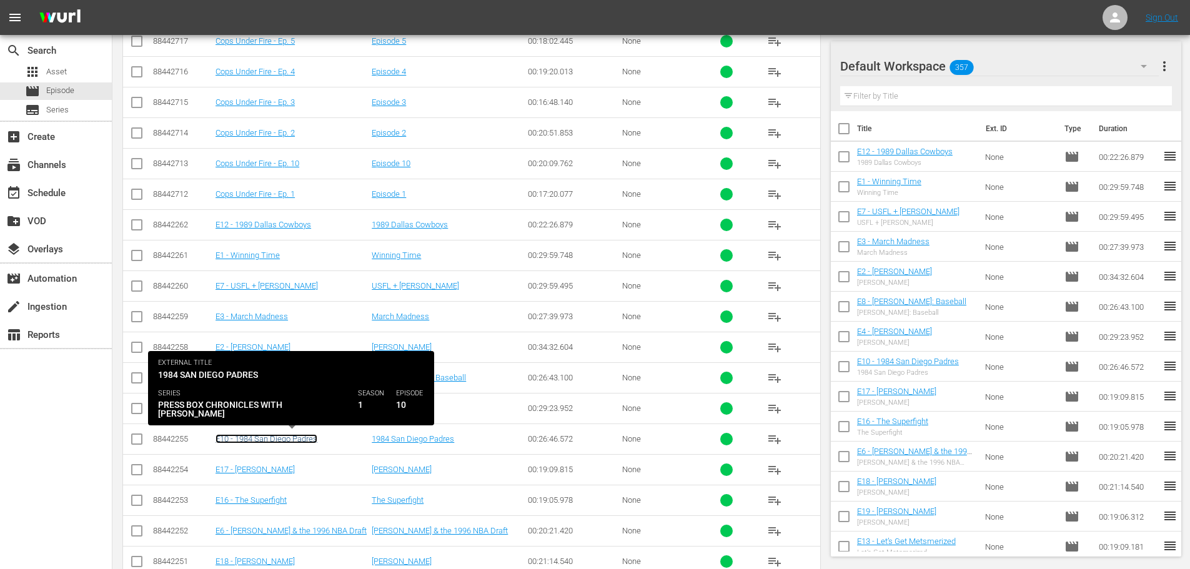
click at [259, 440] on link "E10 - 1984 San Diego Padres" at bounding box center [267, 438] width 102 height 9
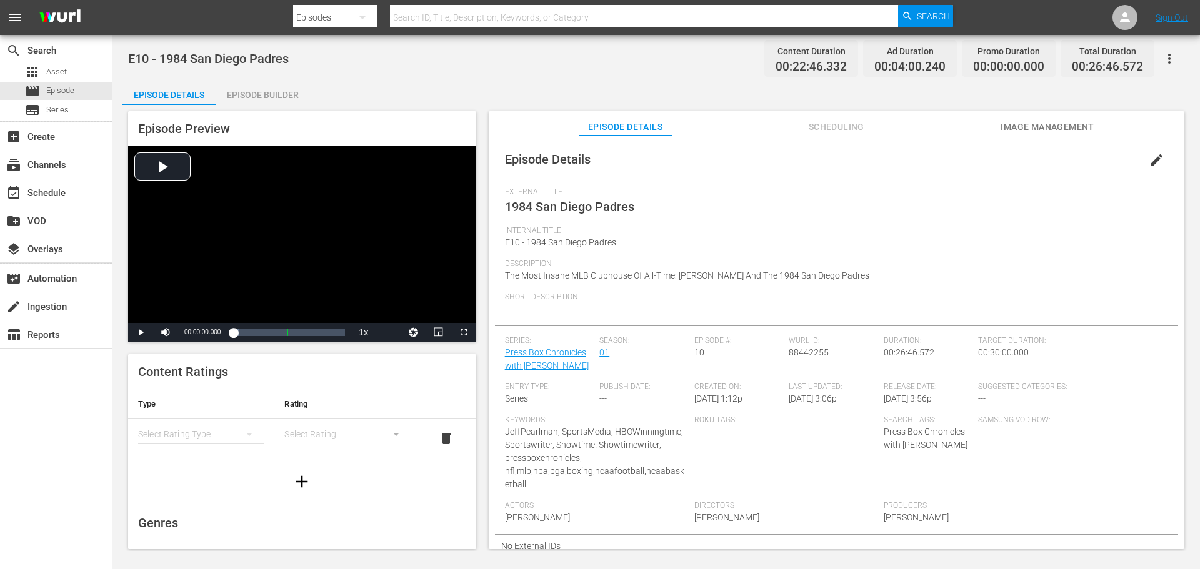
click at [204, 430] on div "simple table" at bounding box center [201, 434] width 126 height 35
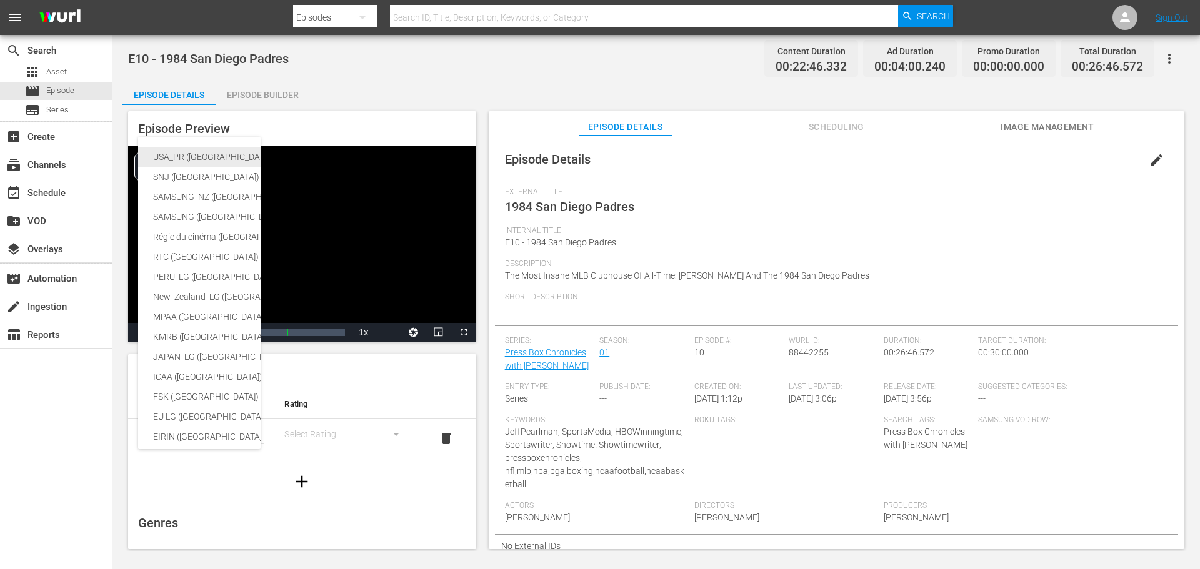
click at [171, 160] on div "USA_PR ([GEOGRAPHIC_DATA])" at bounding box center [296, 157] width 287 height 20
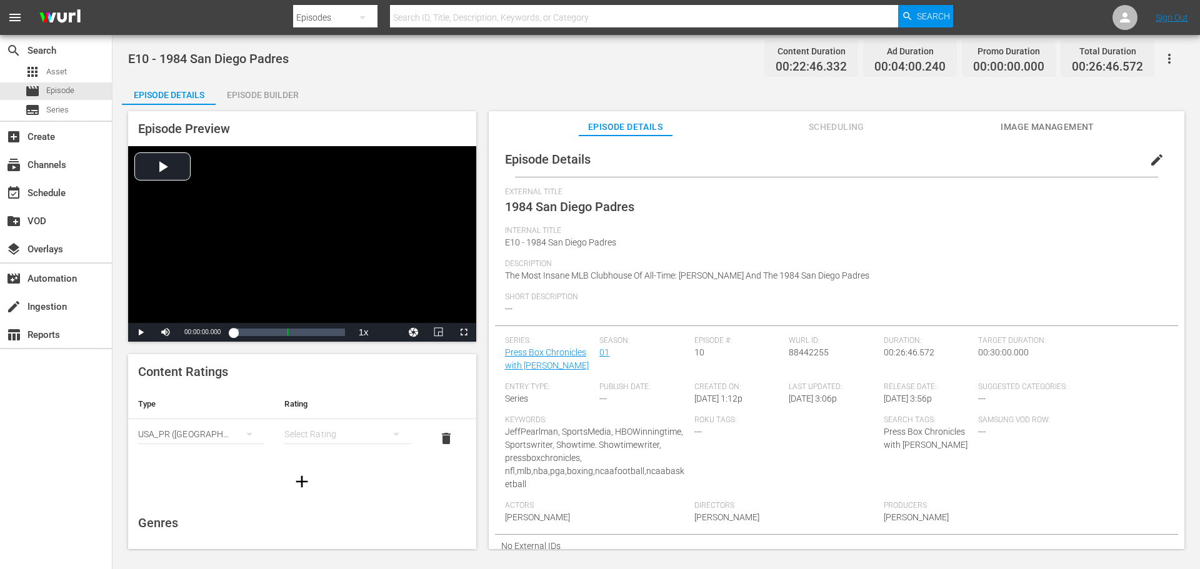
click at [339, 439] on div "simple table" at bounding box center [347, 434] width 126 height 35
click at [334, 542] on div "TVMA" at bounding box center [342, 539] width 92 height 20
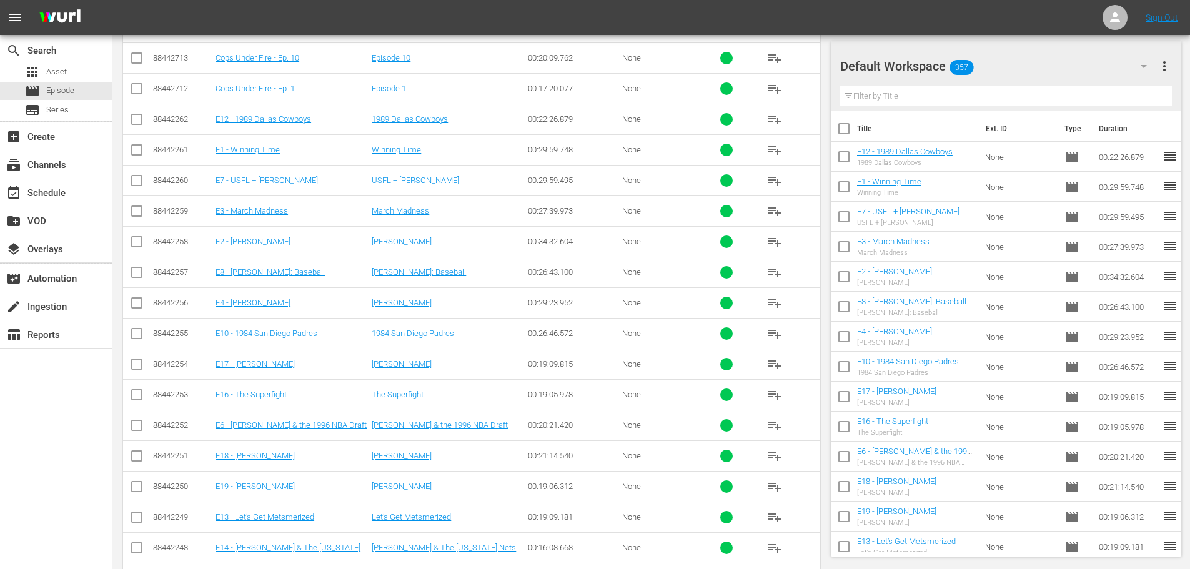
scroll to position [570, 0]
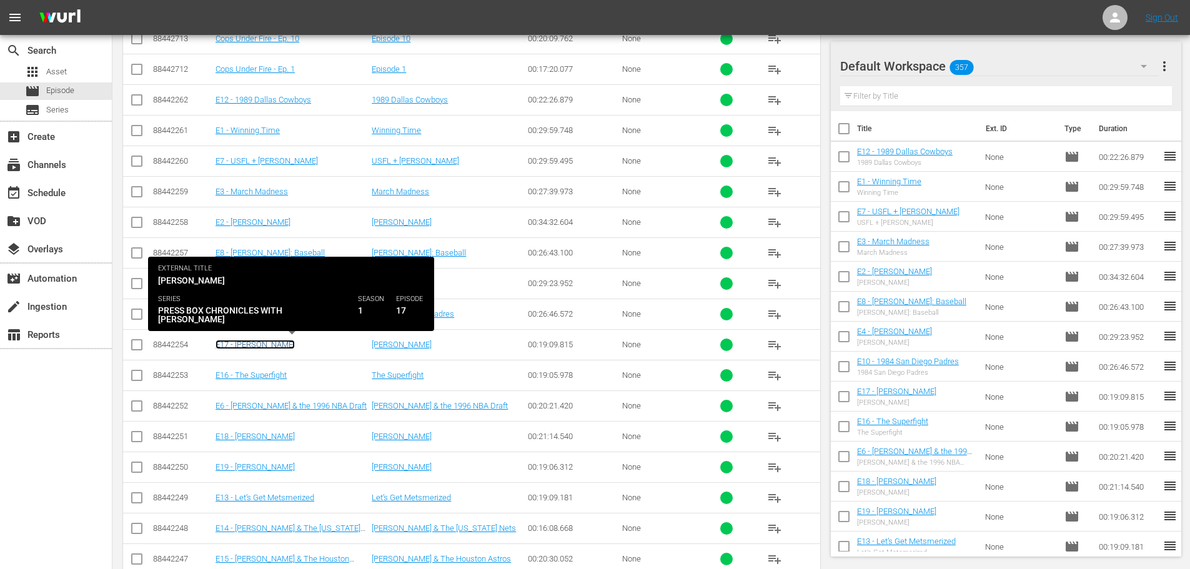
click at [264, 344] on link "E17 - [PERSON_NAME]" at bounding box center [255, 344] width 79 height 9
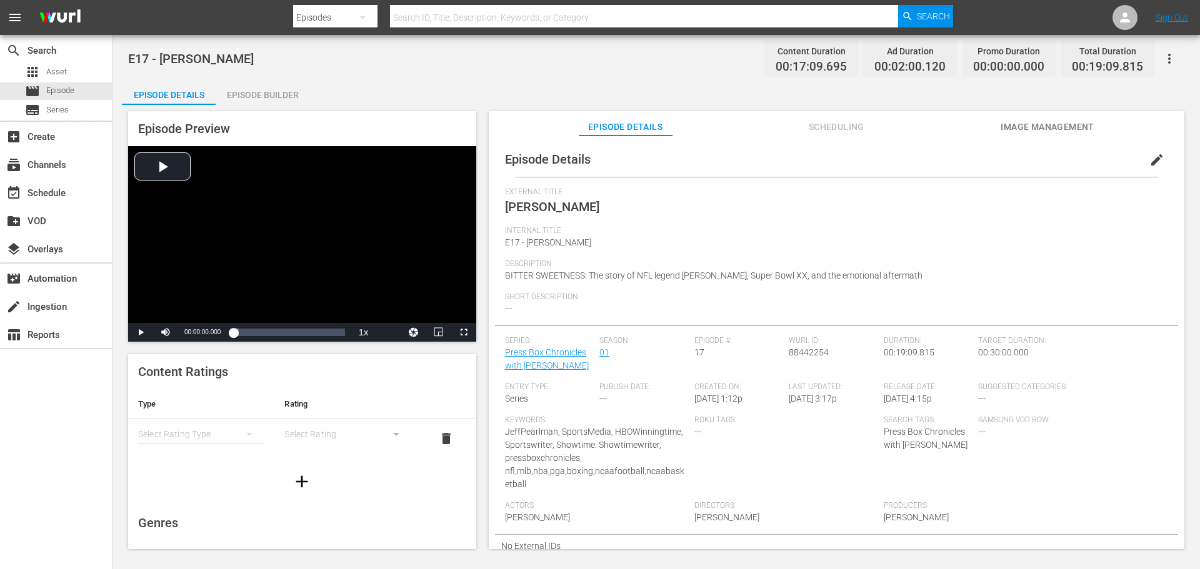
click at [214, 441] on div "simple table" at bounding box center [201, 434] width 126 height 35
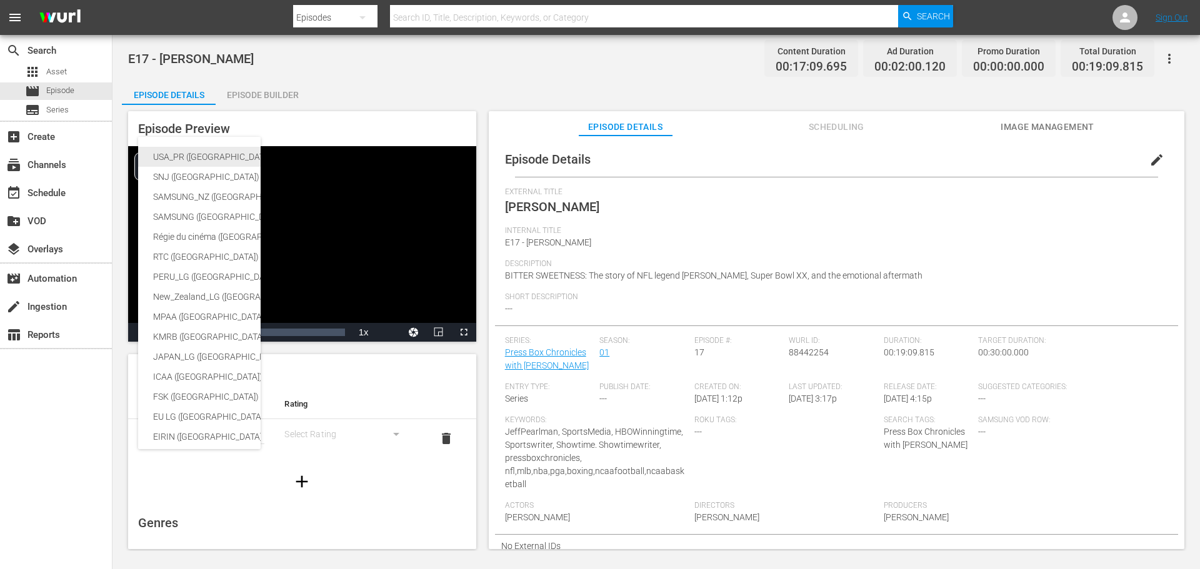
click at [169, 157] on div "USA_PR ([GEOGRAPHIC_DATA])" at bounding box center [296, 157] width 287 height 20
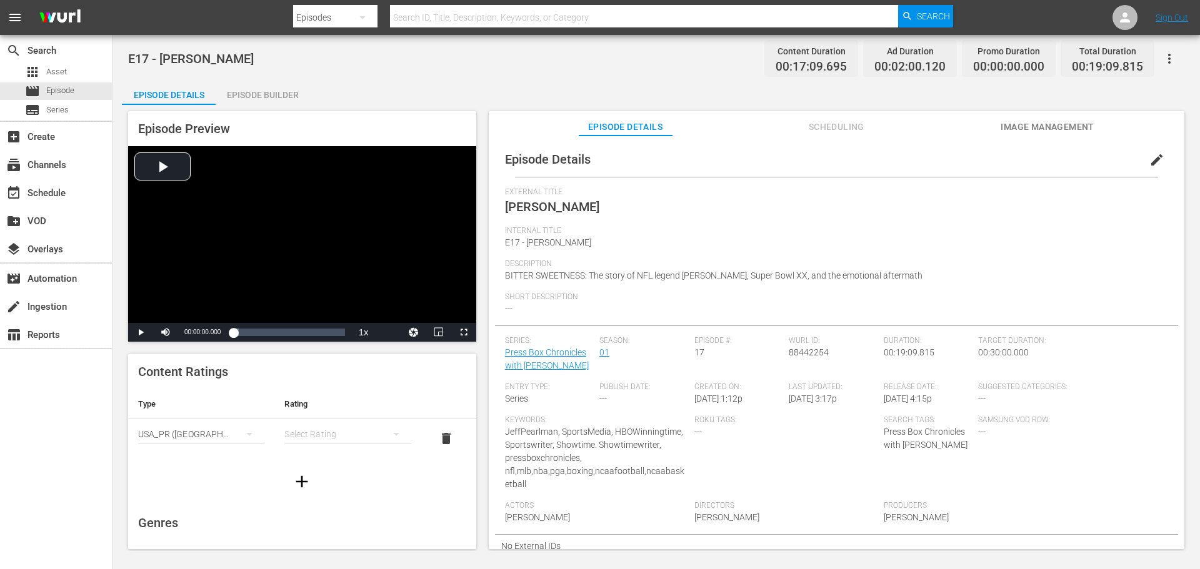
click at [337, 438] on div "simple table" at bounding box center [347, 434] width 126 height 35
drag, startPoint x: 321, startPoint y: 532, endPoint x: 324, endPoint y: 527, distance: 6.4
click at [321, 532] on div "TVMA" at bounding box center [342, 539] width 92 height 20
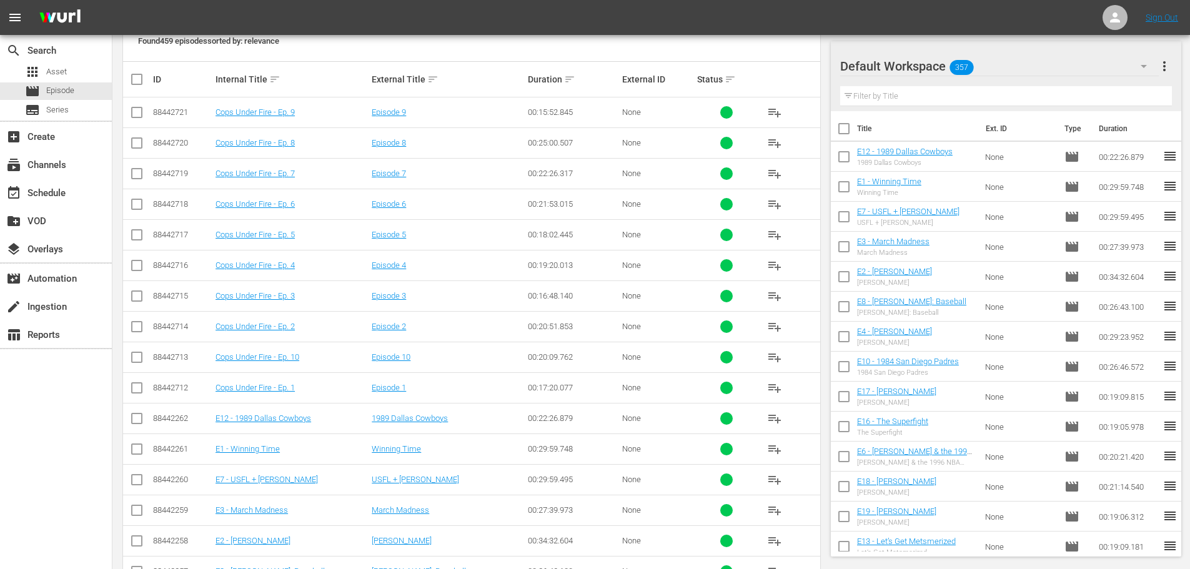
scroll to position [445, 0]
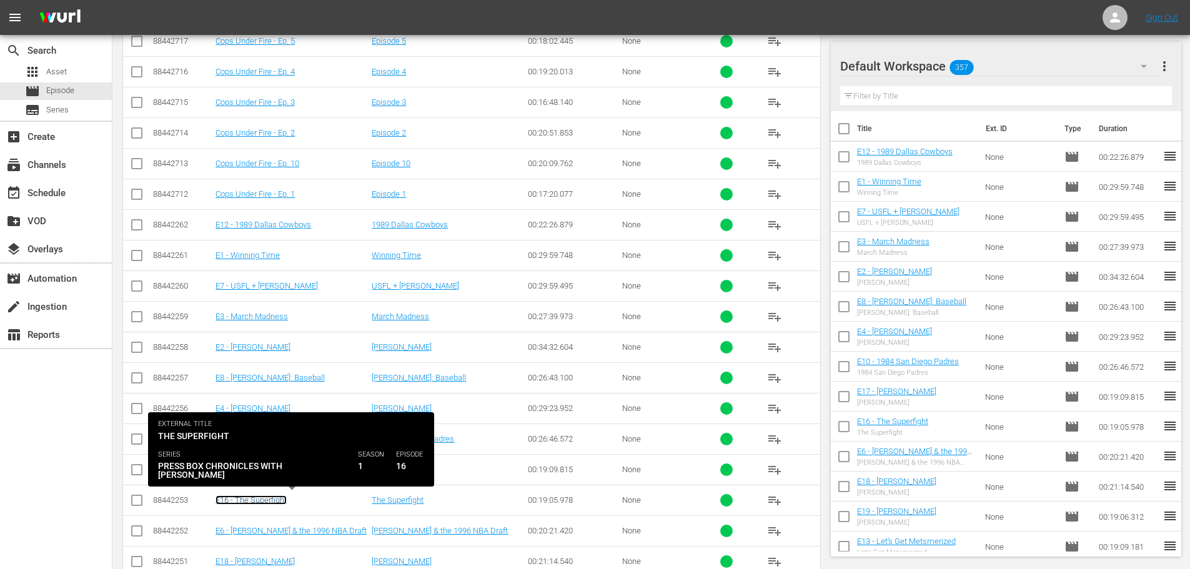
click at [271, 502] on link "E16 - The Superfight" at bounding box center [251, 500] width 71 height 9
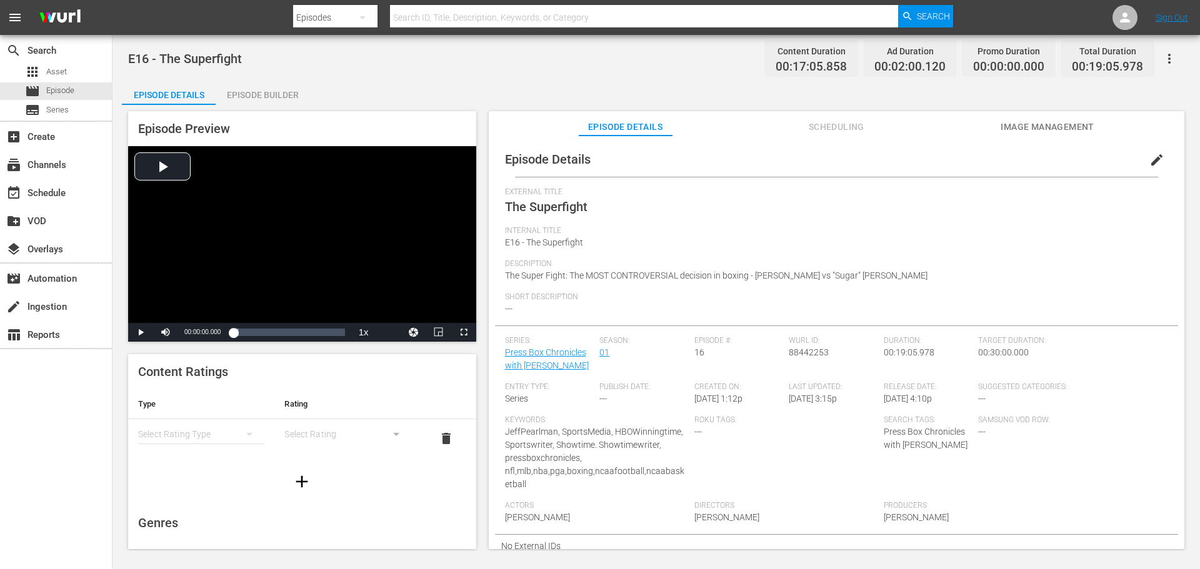
click at [195, 442] on div "simple table" at bounding box center [201, 434] width 126 height 35
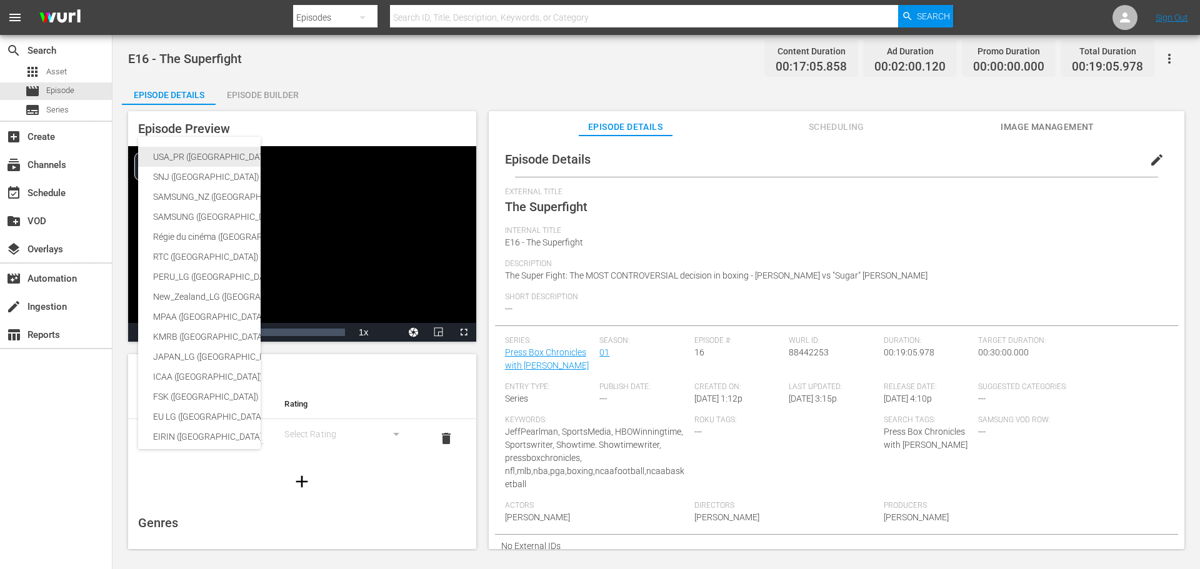
click at [192, 154] on div "USA_PR ([GEOGRAPHIC_DATA])" at bounding box center [296, 157] width 287 height 20
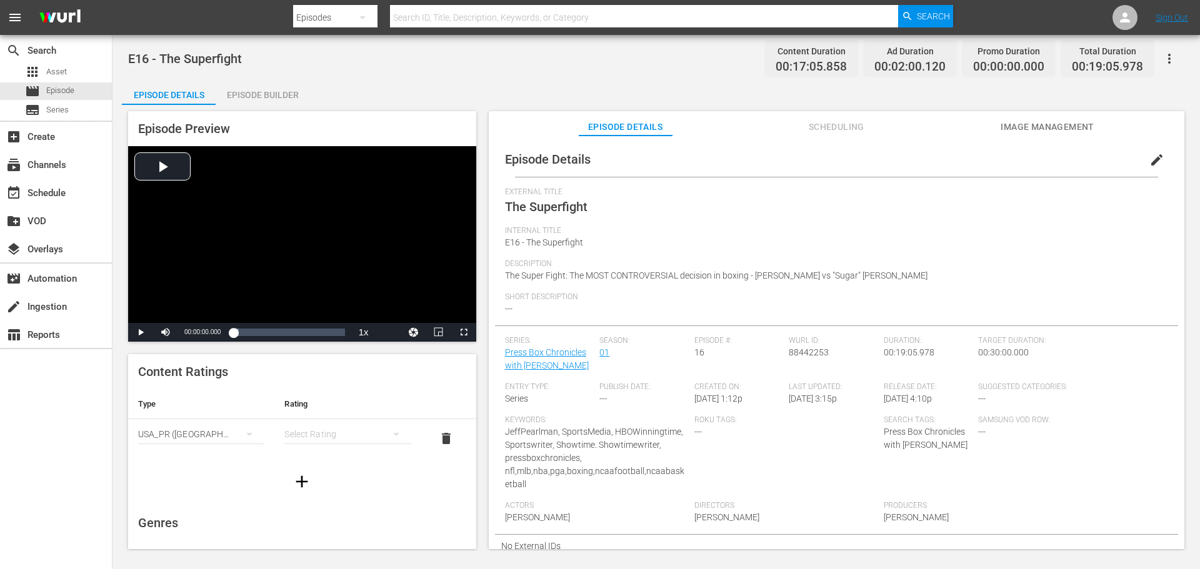
click at [343, 426] on div "simple table" at bounding box center [347, 434] width 126 height 35
click at [334, 544] on div "TVMA" at bounding box center [342, 539] width 92 height 20
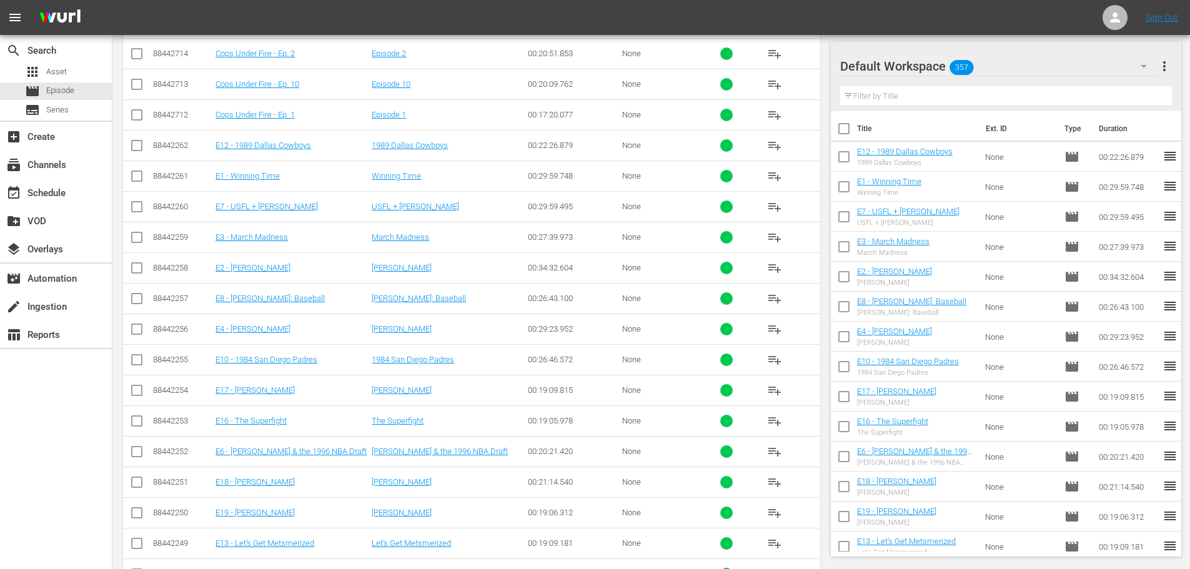
scroll to position [570, 0]
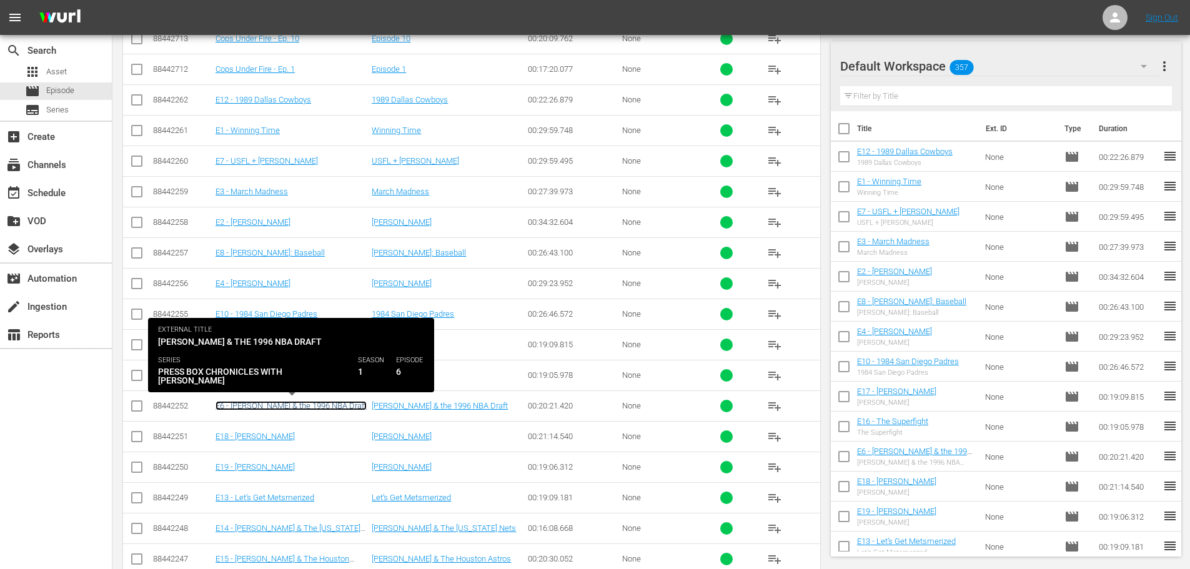
click at [284, 404] on link "E6 - [PERSON_NAME] & the 1996 NBA Draft" at bounding box center [291, 405] width 151 height 9
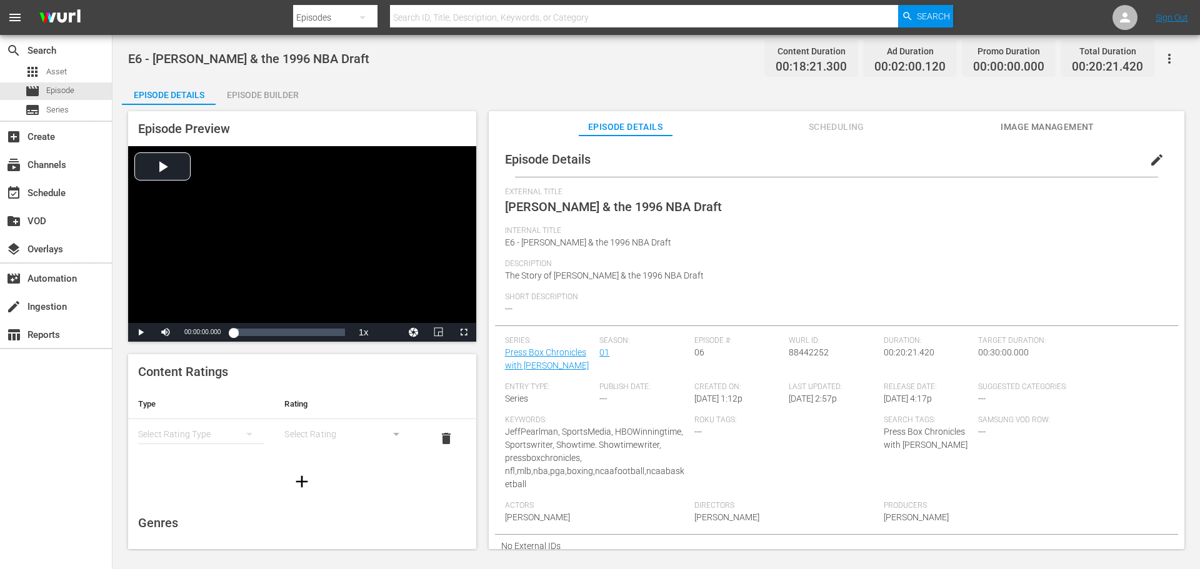
click at [180, 434] on div "simple table" at bounding box center [201, 434] width 126 height 35
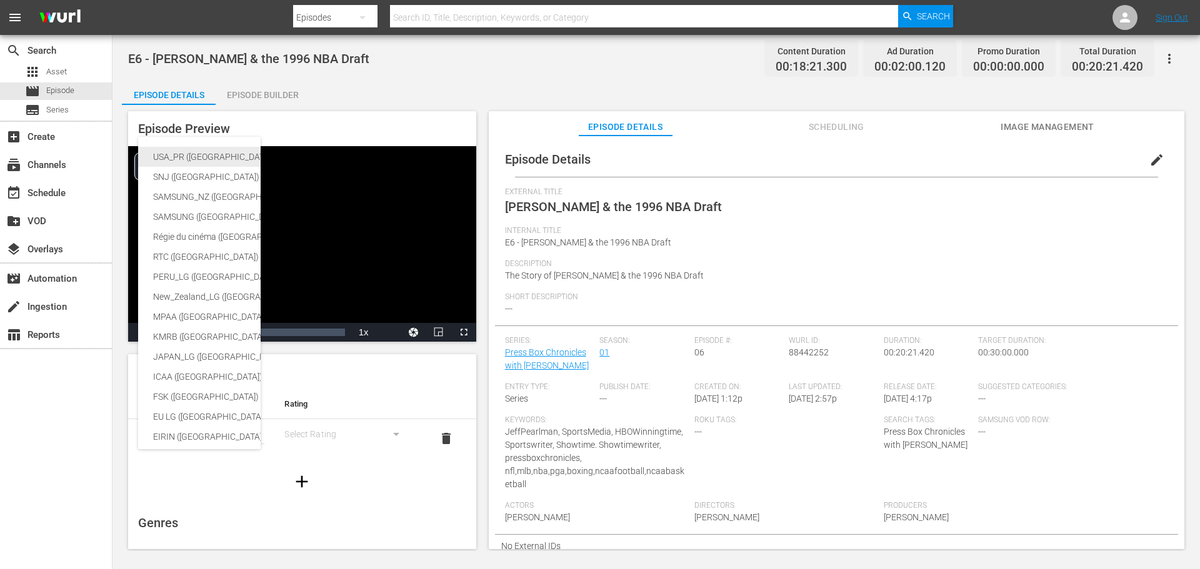
click at [170, 156] on div "USA_PR ([GEOGRAPHIC_DATA])" at bounding box center [296, 157] width 287 height 20
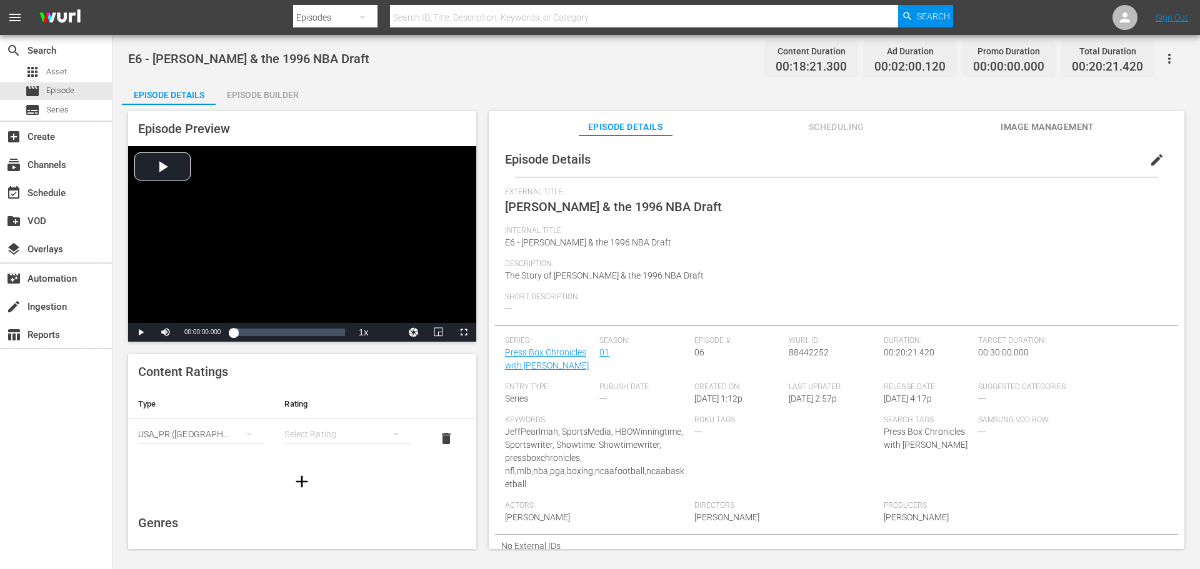
click at [346, 430] on div "simple table" at bounding box center [347, 434] width 126 height 35
click at [330, 533] on div "TVMA" at bounding box center [342, 539] width 92 height 20
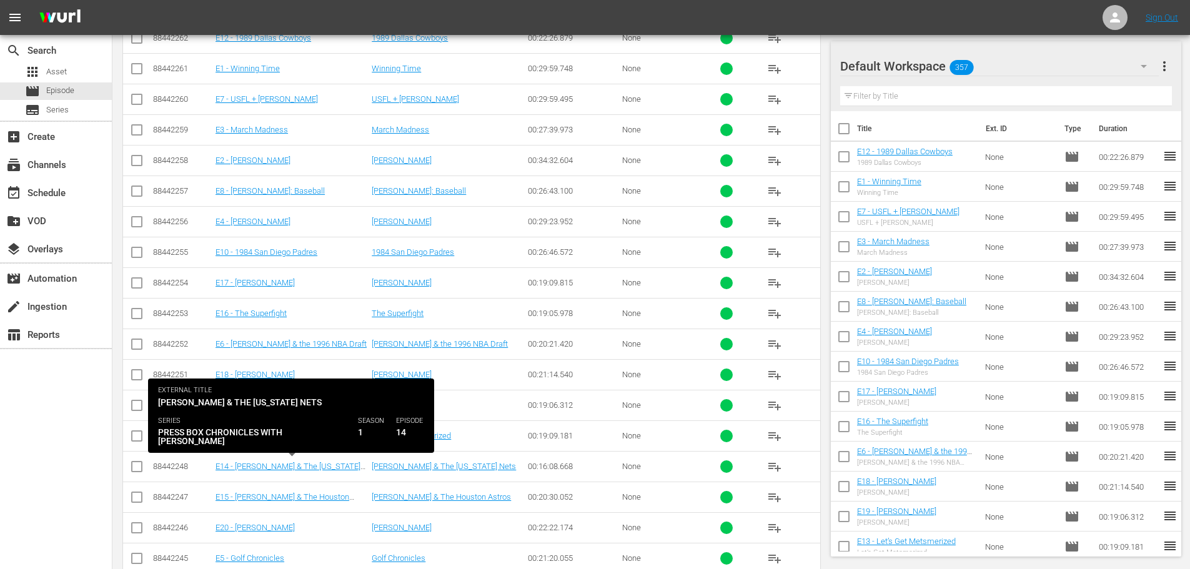
scroll to position [632, 0]
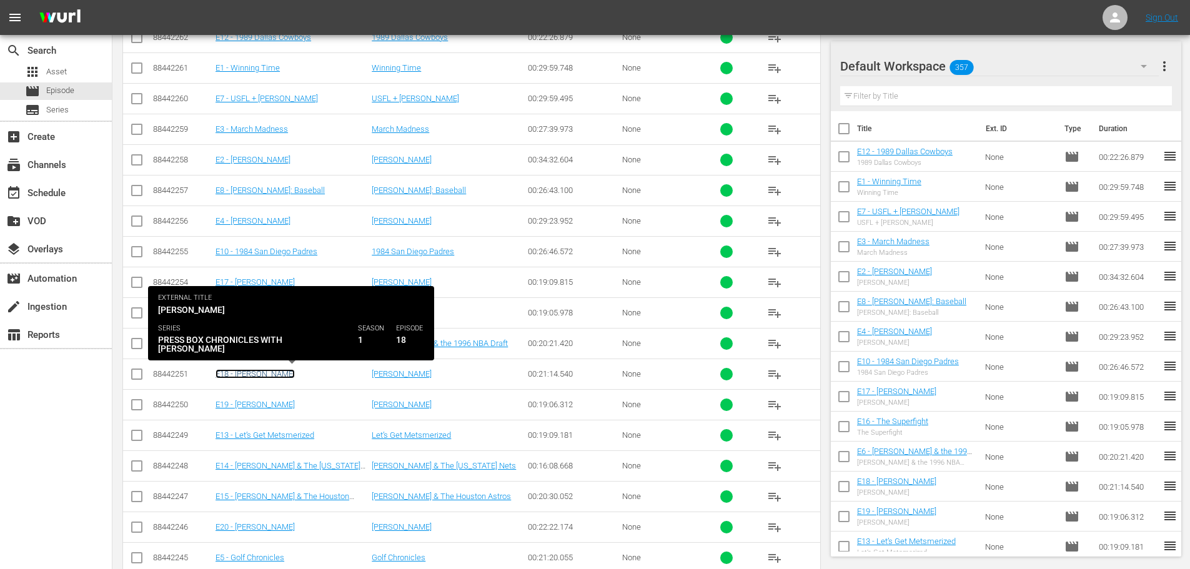
click at [257, 370] on link "E18 - [PERSON_NAME]" at bounding box center [255, 373] width 79 height 9
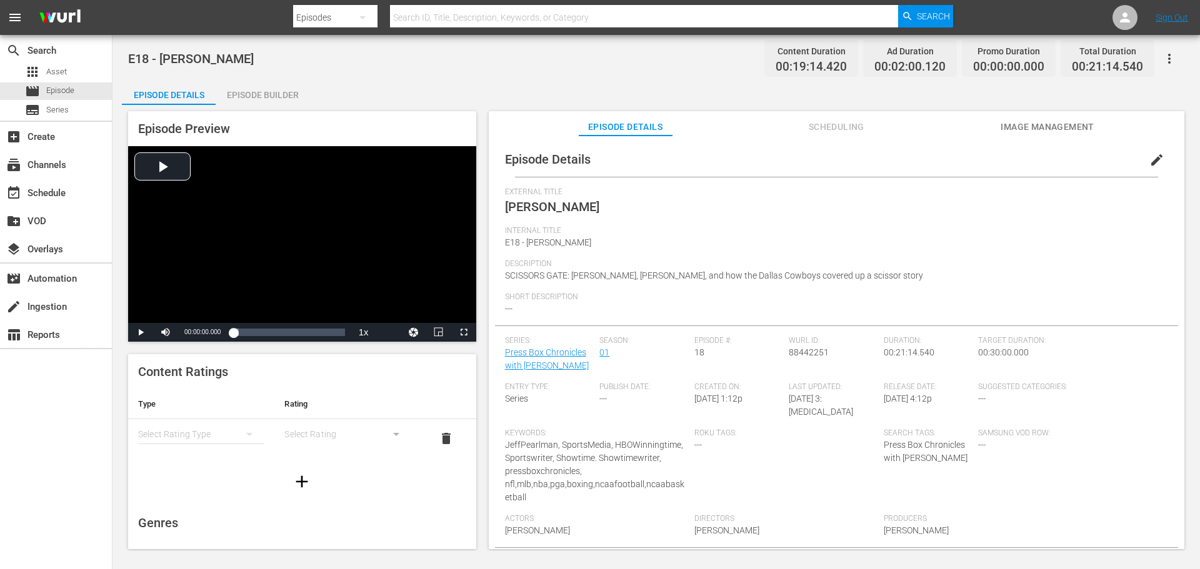
click at [198, 434] on div "simple table" at bounding box center [201, 434] width 126 height 35
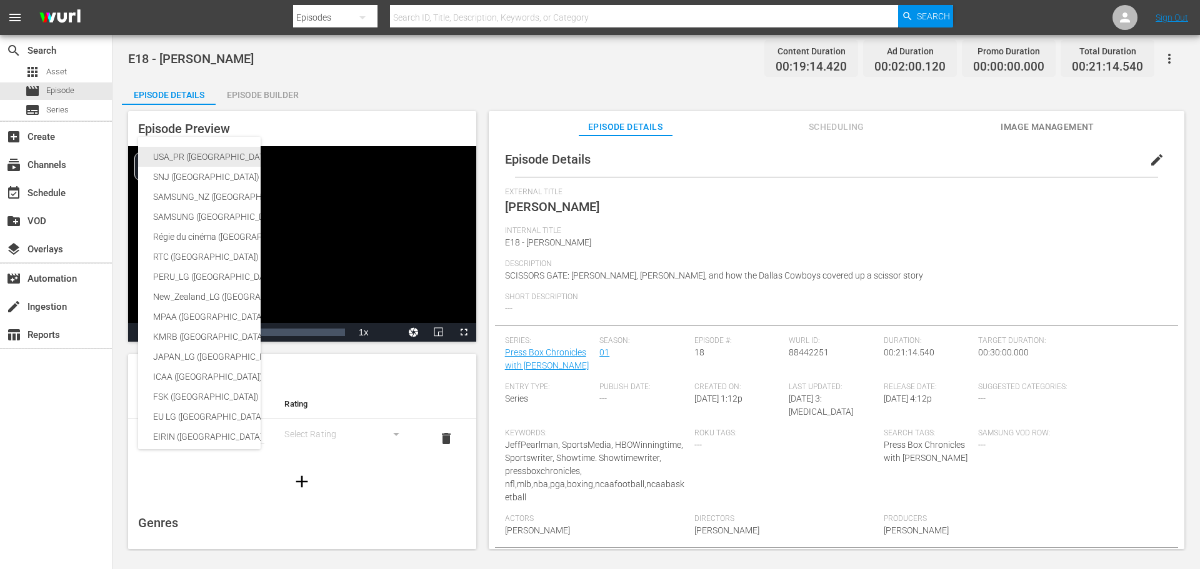
click at [189, 156] on div "USA_PR ([GEOGRAPHIC_DATA])" at bounding box center [296, 157] width 287 height 20
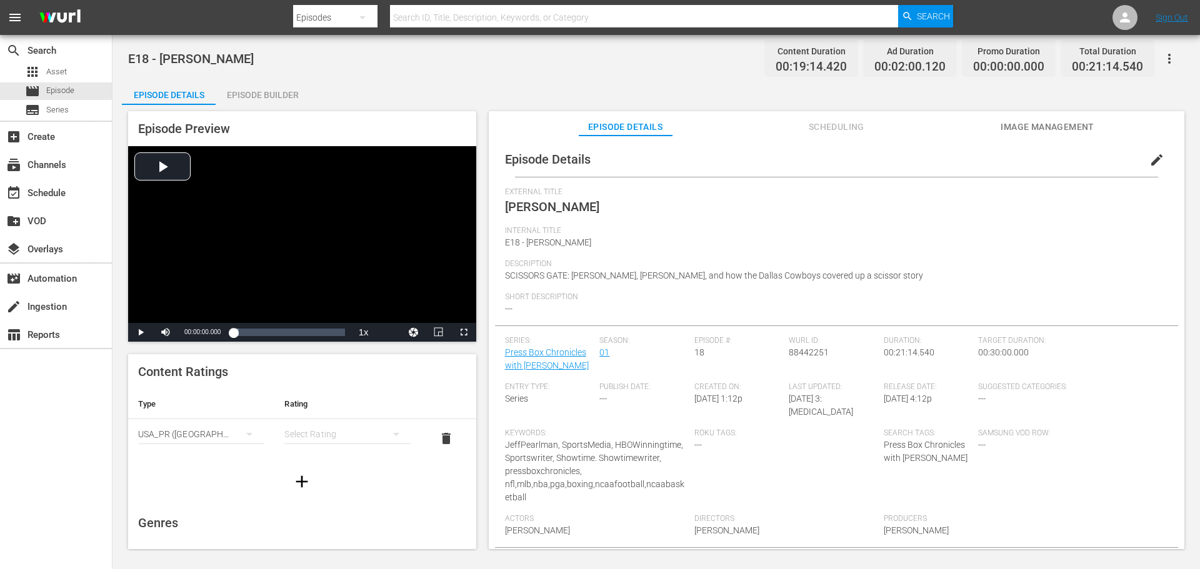
click at [326, 426] on div "simple table" at bounding box center [347, 434] width 126 height 35
click at [328, 520] on div "TV14" at bounding box center [342, 519] width 92 height 20
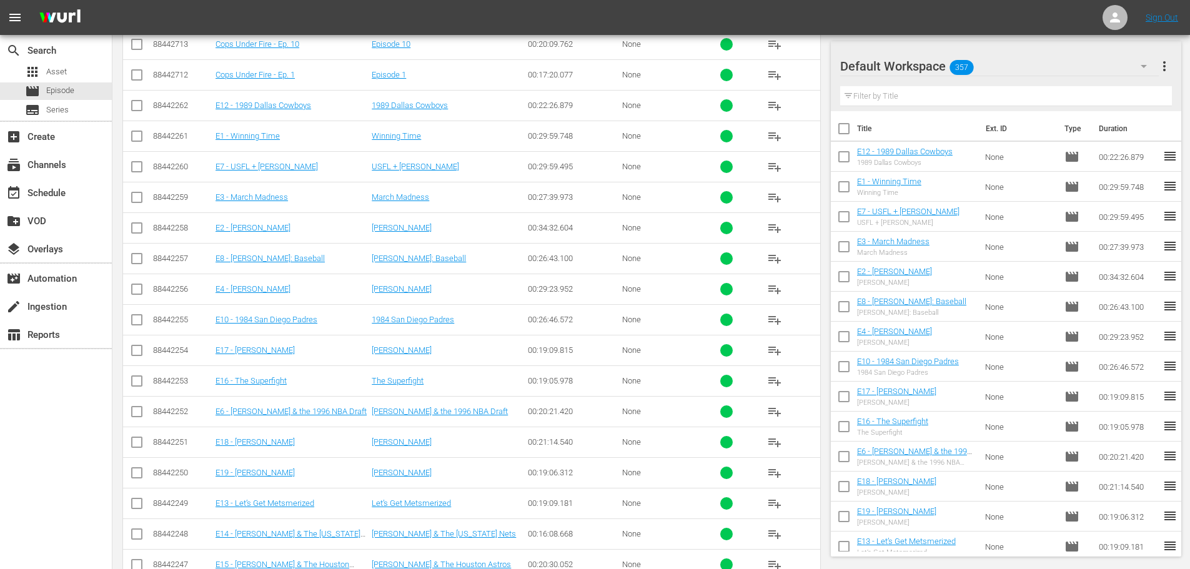
scroll to position [570, 0]
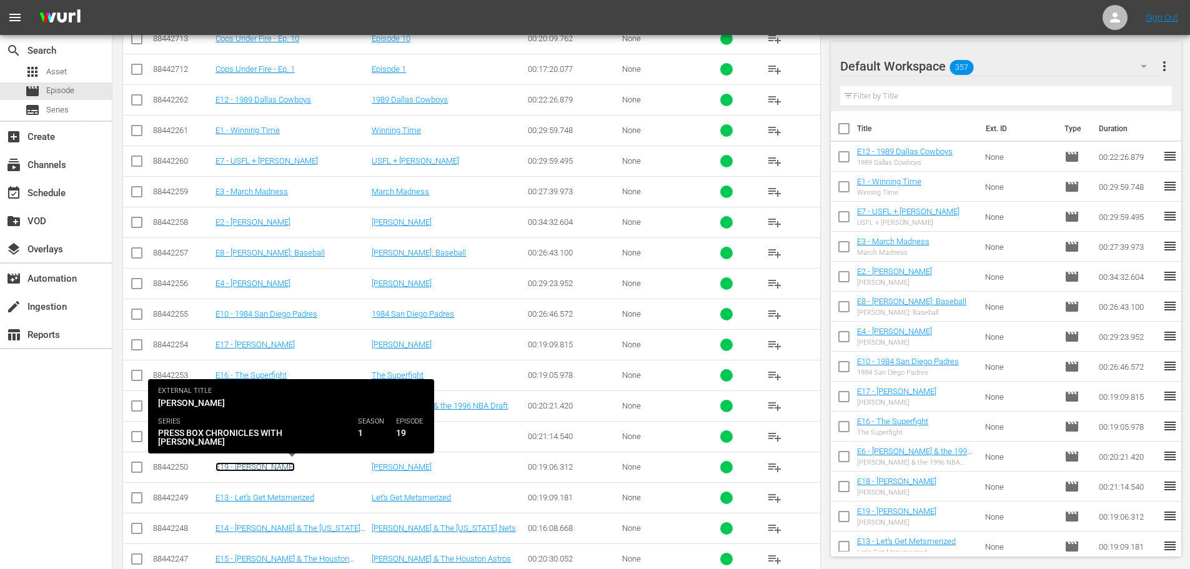
click at [261, 469] on link "E19 - [PERSON_NAME]" at bounding box center [255, 466] width 79 height 9
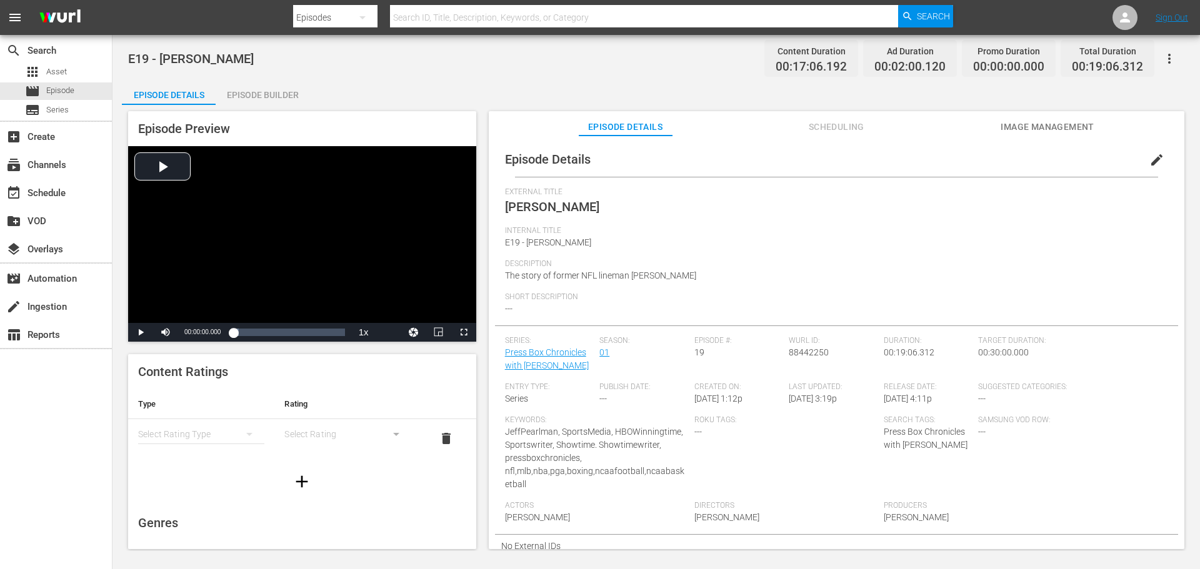
click at [211, 427] on div "simple table" at bounding box center [201, 434] width 126 height 35
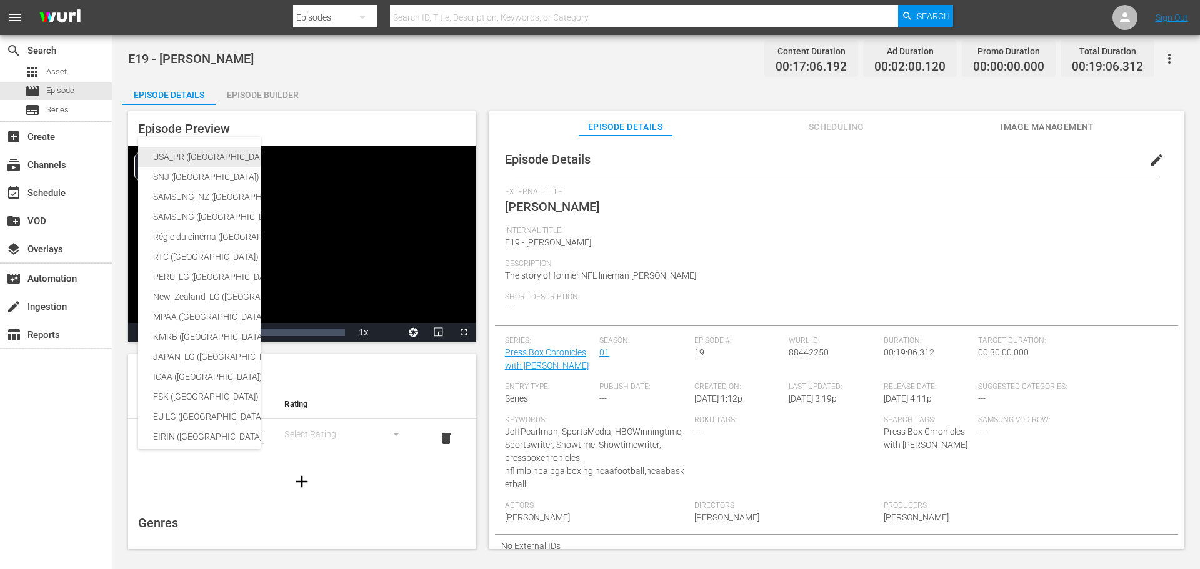
click at [180, 155] on div "USA_PR ([GEOGRAPHIC_DATA])" at bounding box center [296, 157] width 287 height 20
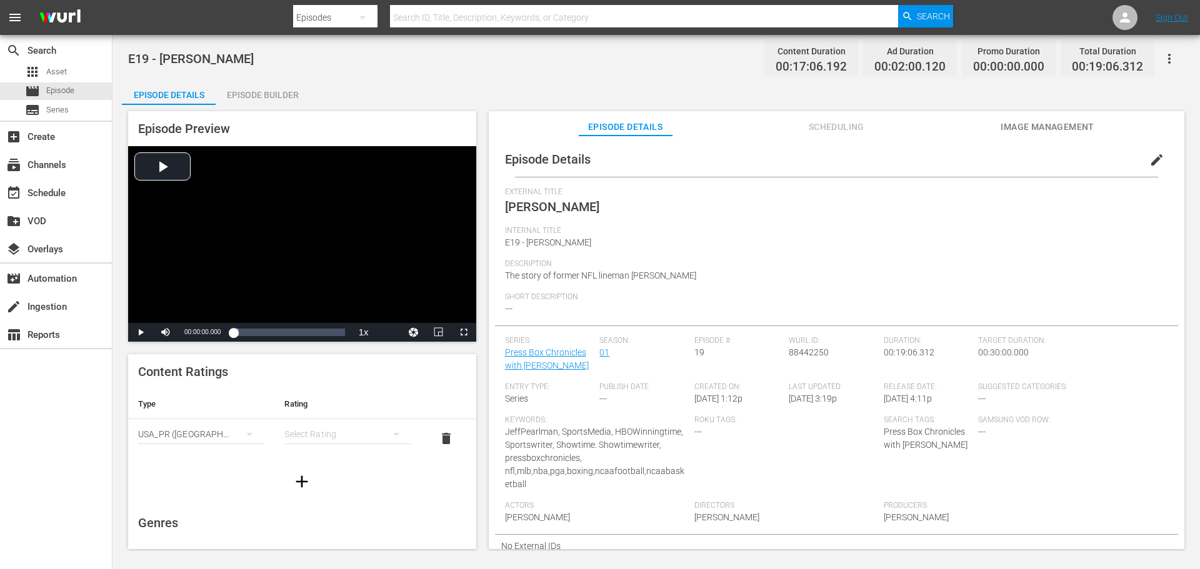
click at [346, 429] on div "simple table" at bounding box center [347, 434] width 126 height 35
click at [329, 534] on div "TVMA" at bounding box center [342, 539] width 92 height 20
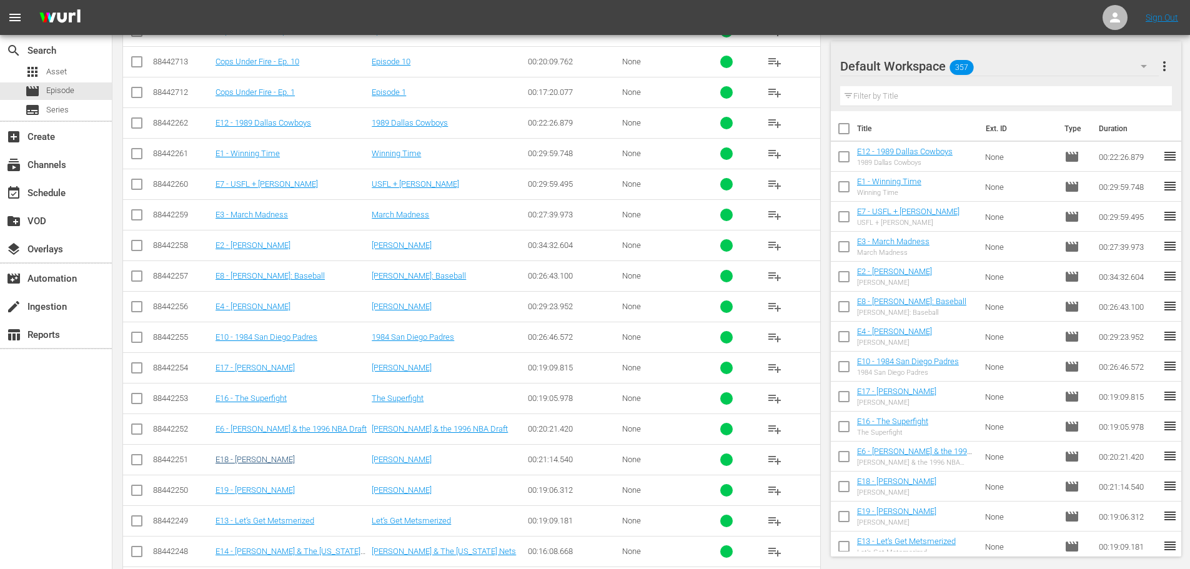
scroll to position [570, 0]
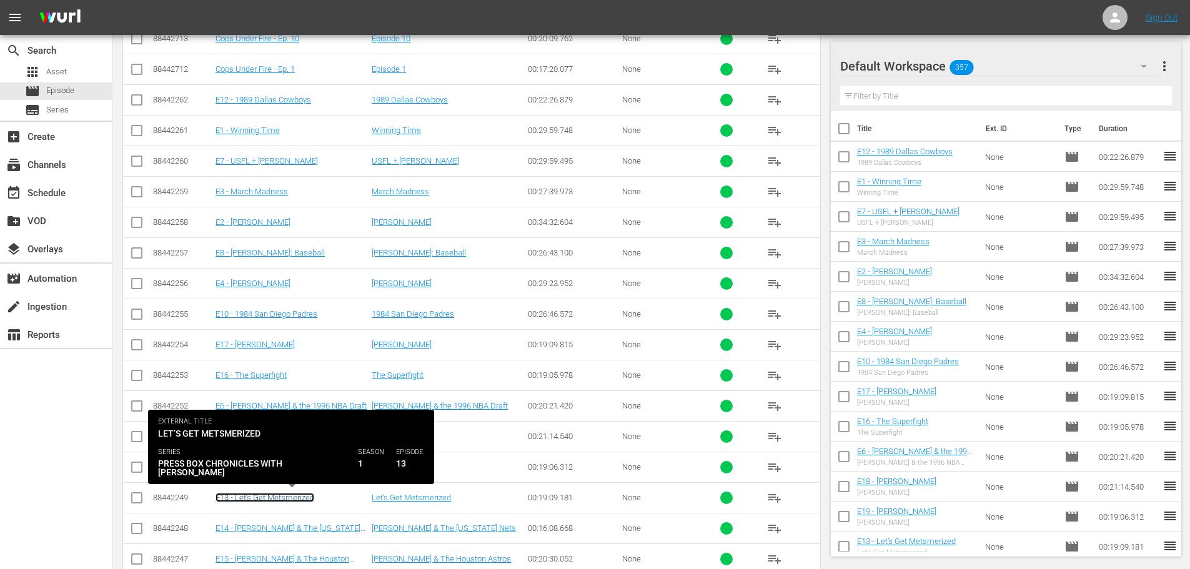
click at [251, 495] on link "E13 - Let’s Get Metsmerized" at bounding box center [265, 497] width 99 height 9
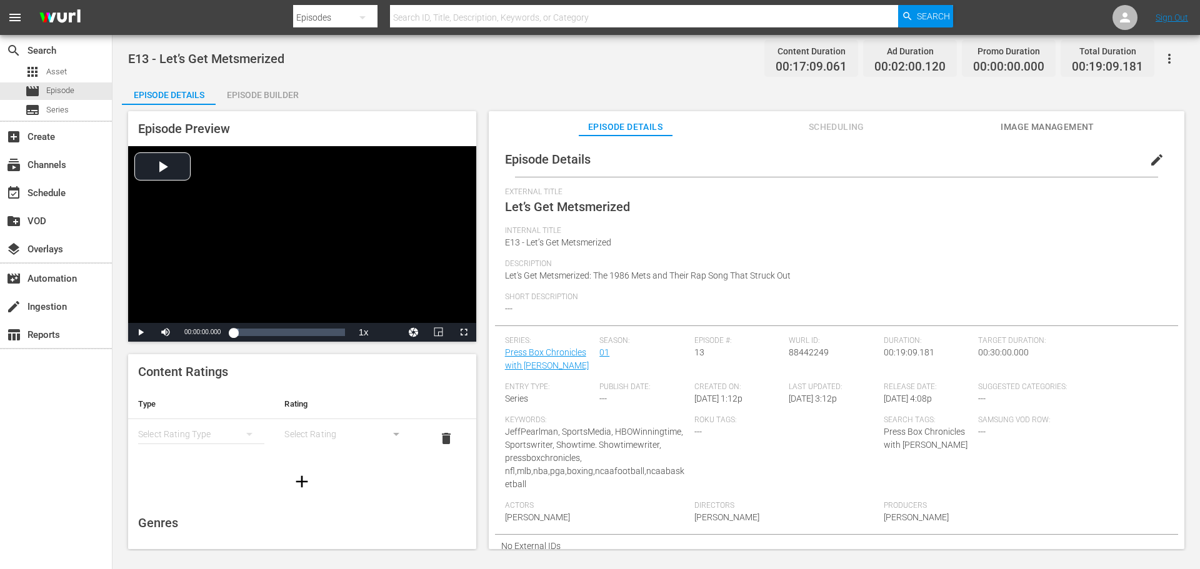
click at [192, 433] on div "simple table" at bounding box center [201, 434] width 126 height 35
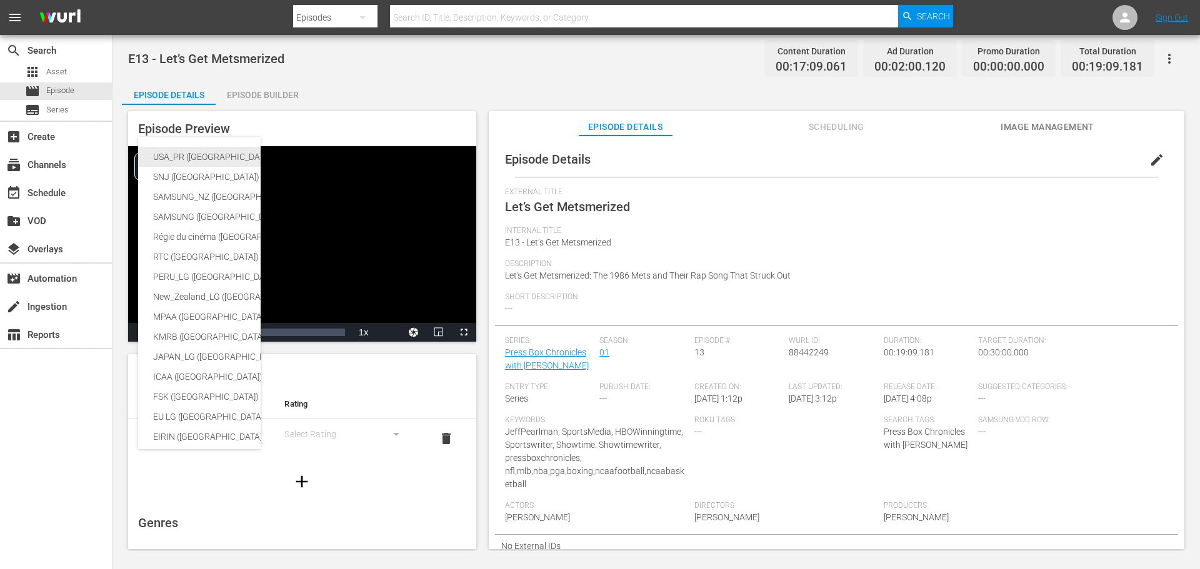
click at [177, 152] on div "USA_PR ([GEOGRAPHIC_DATA])" at bounding box center [296, 157] width 287 height 20
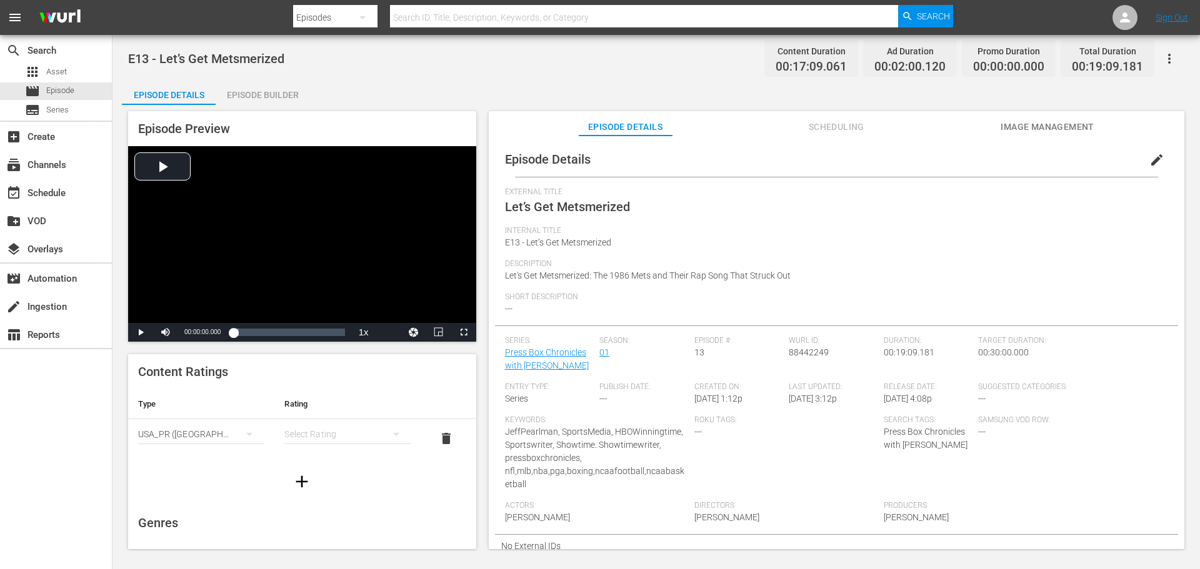
click at [368, 436] on div "simple table" at bounding box center [347, 434] width 126 height 35
click at [319, 536] on div "TVMA" at bounding box center [342, 539] width 92 height 20
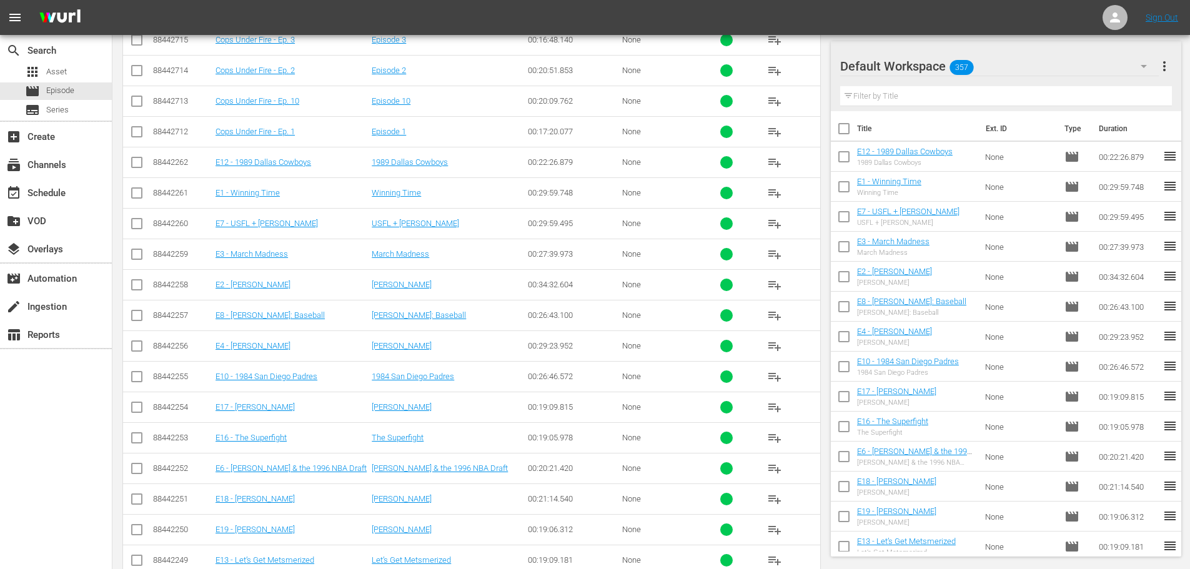
scroll to position [570, 0]
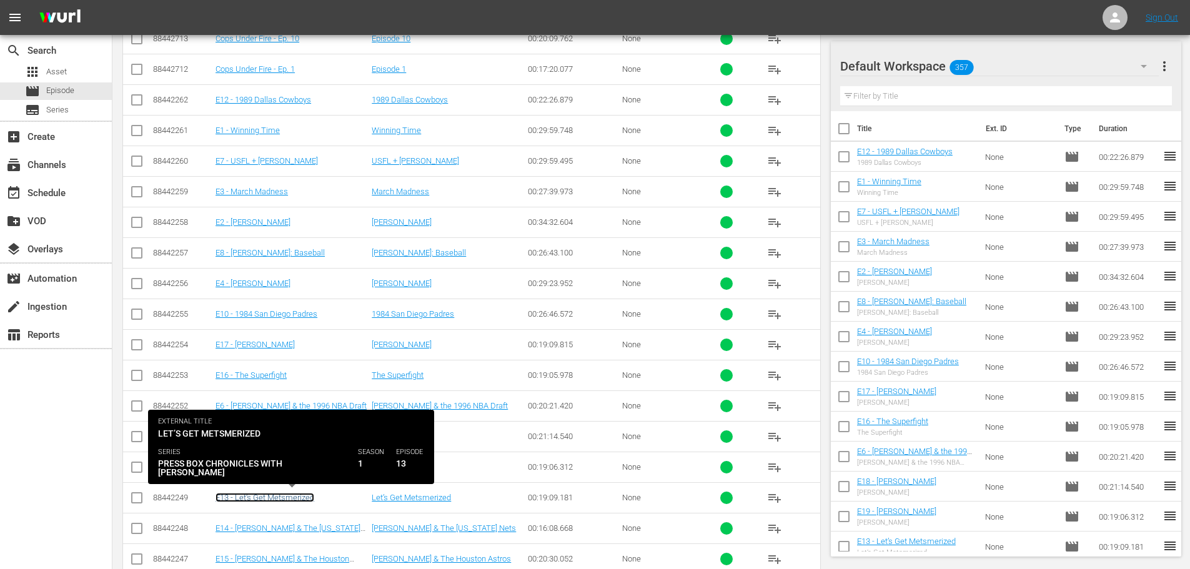
click at [274, 497] on link "E13 - Let’s Get Metsmerized" at bounding box center [265, 497] width 99 height 9
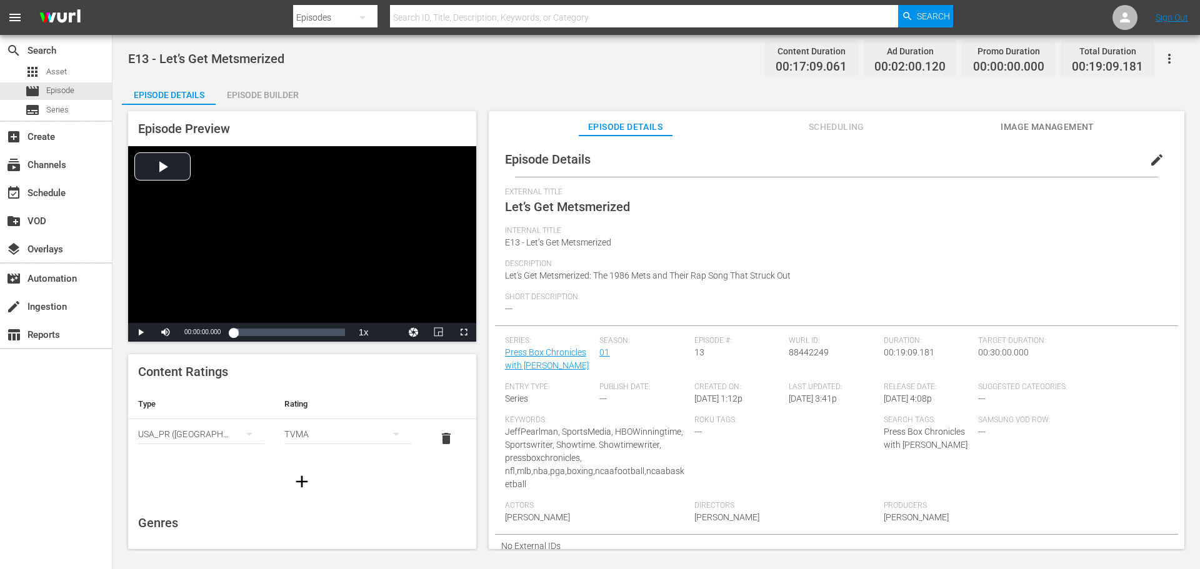
click at [217, 438] on div "USA_PR ([GEOGRAPHIC_DATA])" at bounding box center [201, 434] width 126 height 35
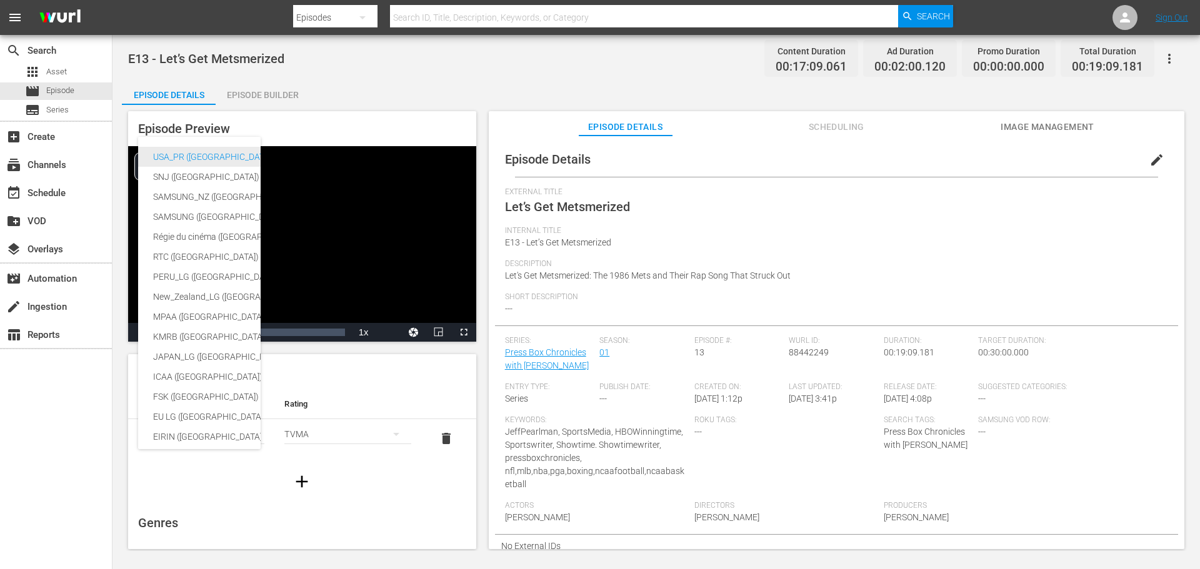
click at [181, 155] on div "USA_PR ([GEOGRAPHIC_DATA])" at bounding box center [296, 157] width 287 height 20
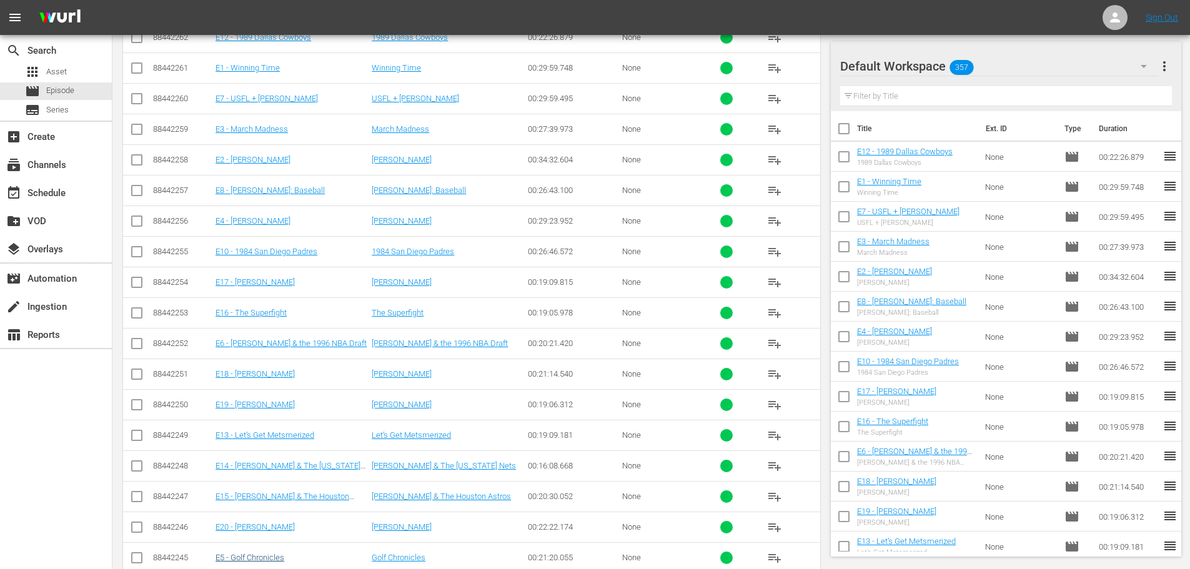
scroll to position [757, 0]
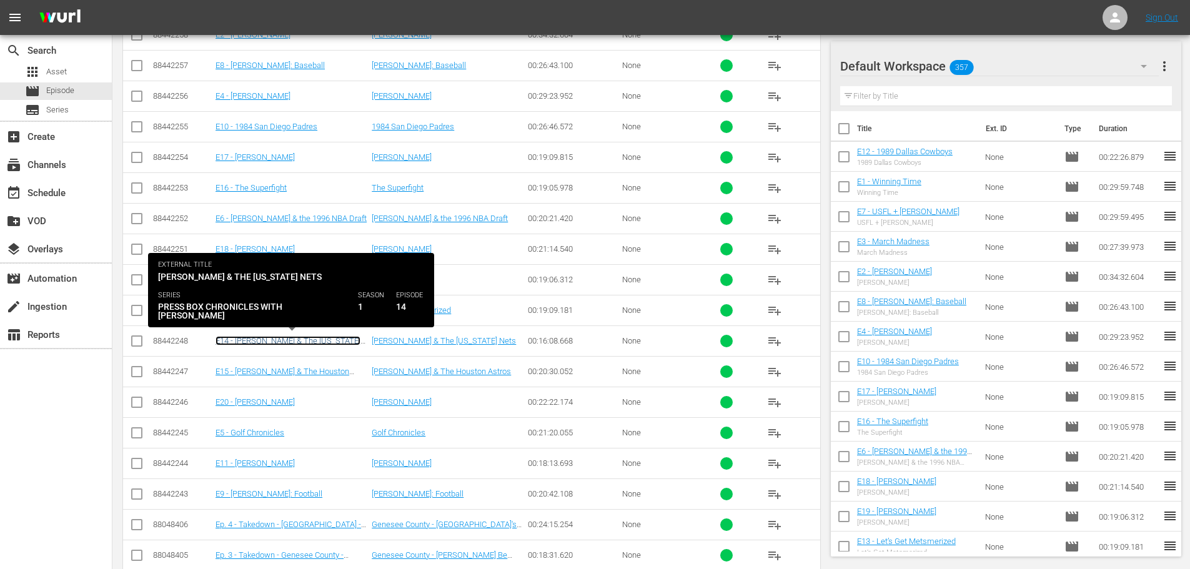
click at [272, 341] on link "E14 - [PERSON_NAME] & The [US_STATE] Nets" at bounding box center [288, 345] width 145 height 19
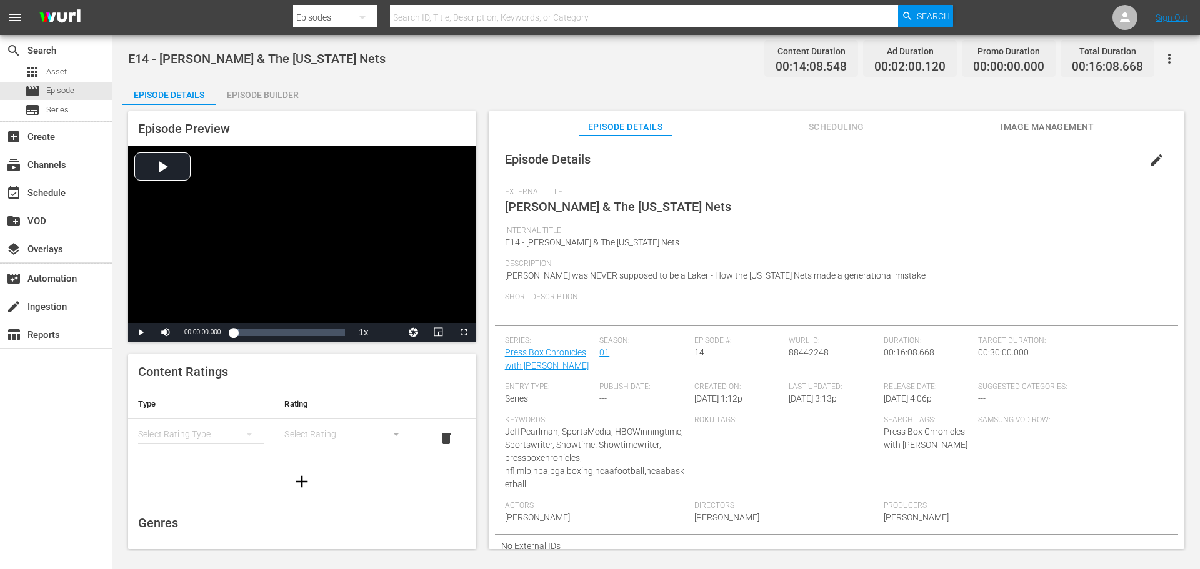
click at [226, 437] on div "simple table" at bounding box center [201, 434] width 126 height 35
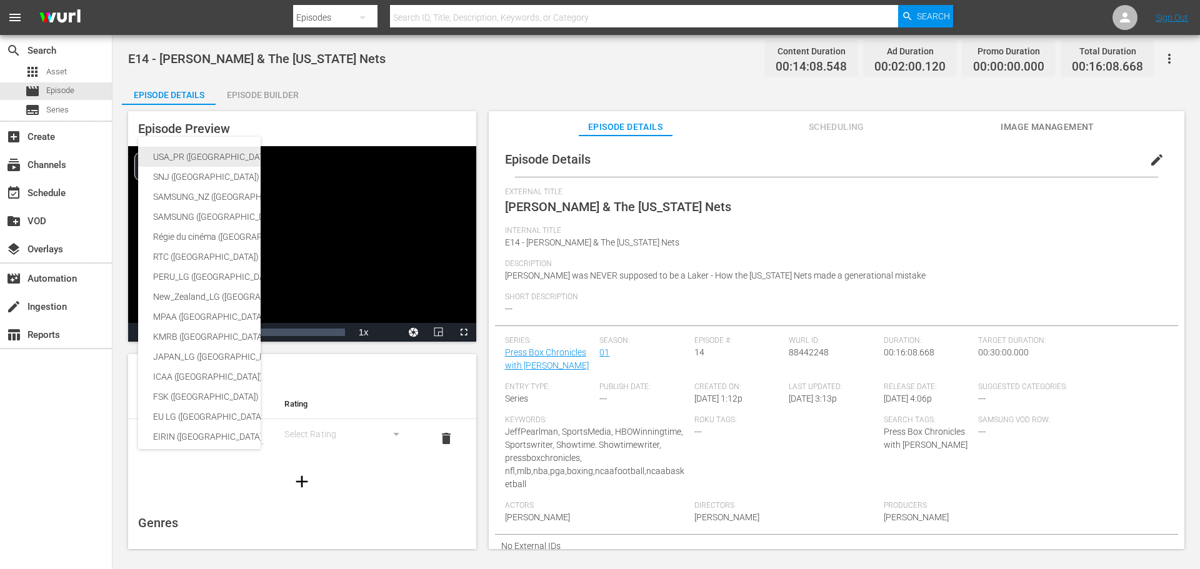
click at [187, 147] on div "USA_PR ([GEOGRAPHIC_DATA])" at bounding box center [296, 157] width 287 height 20
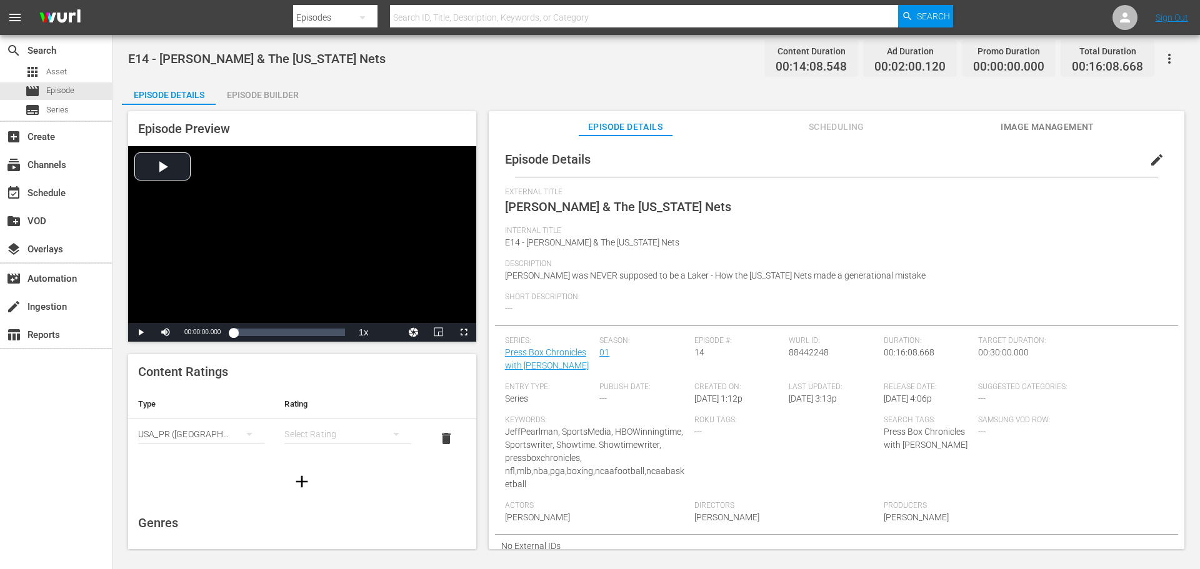
click at [317, 432] on div "simple table" at bounding box center [347, 434] width 126 height 35
click at [315, 534] on div "TVMA" at bounding box center [342, 539] width 92 height 20
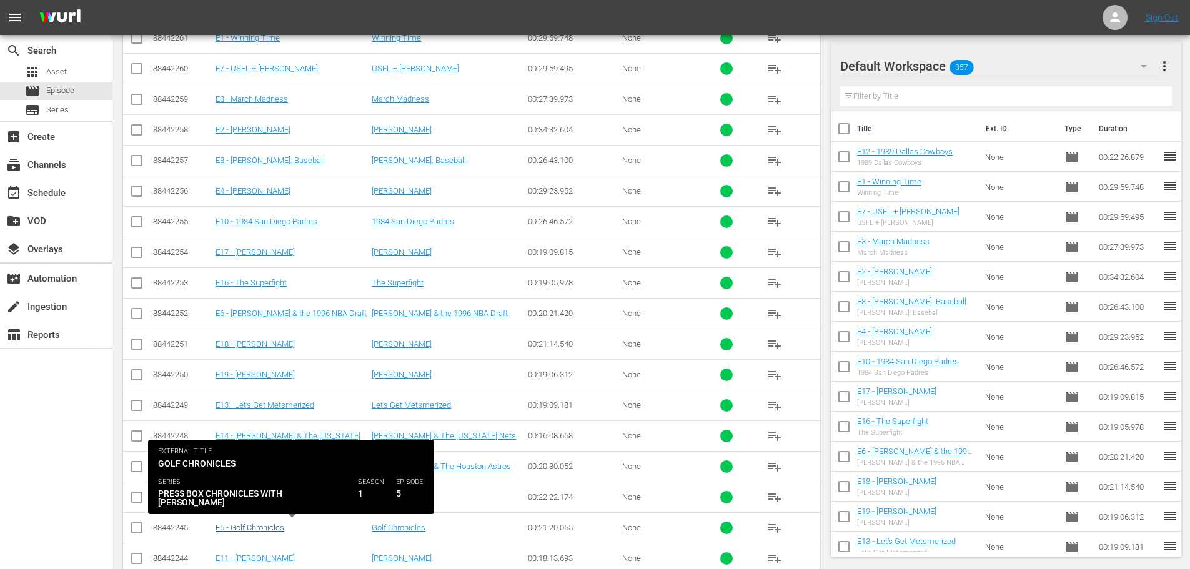
scroll to position [695, 0]
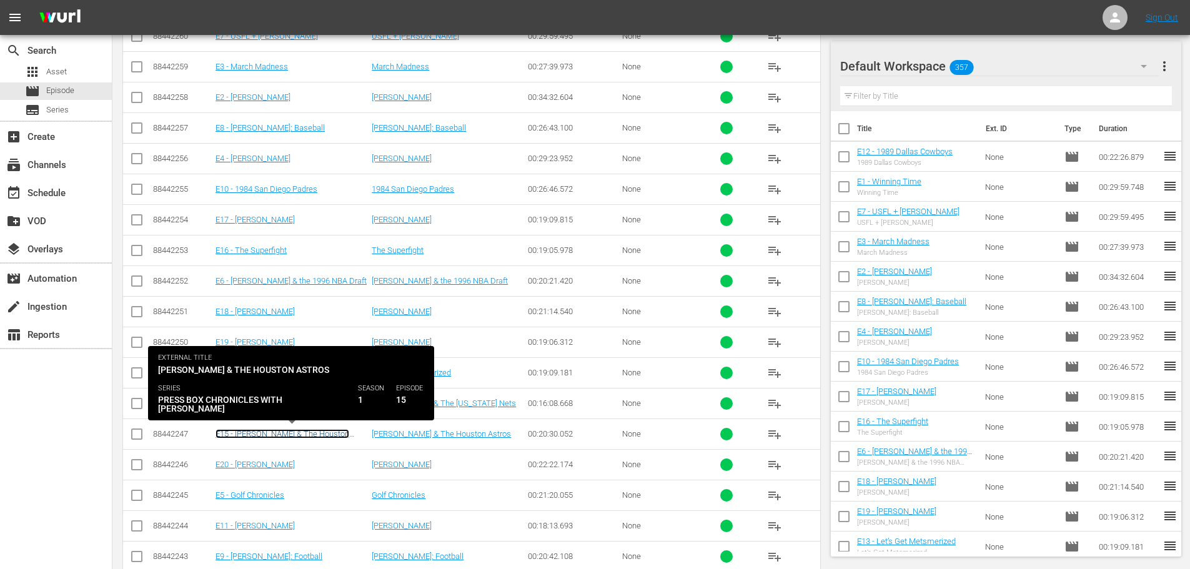
click at [294, 435] on link "E15 - [PERSON_NAME] & The Houston Astros" at bounding box center [283, 438] width 134 height 19
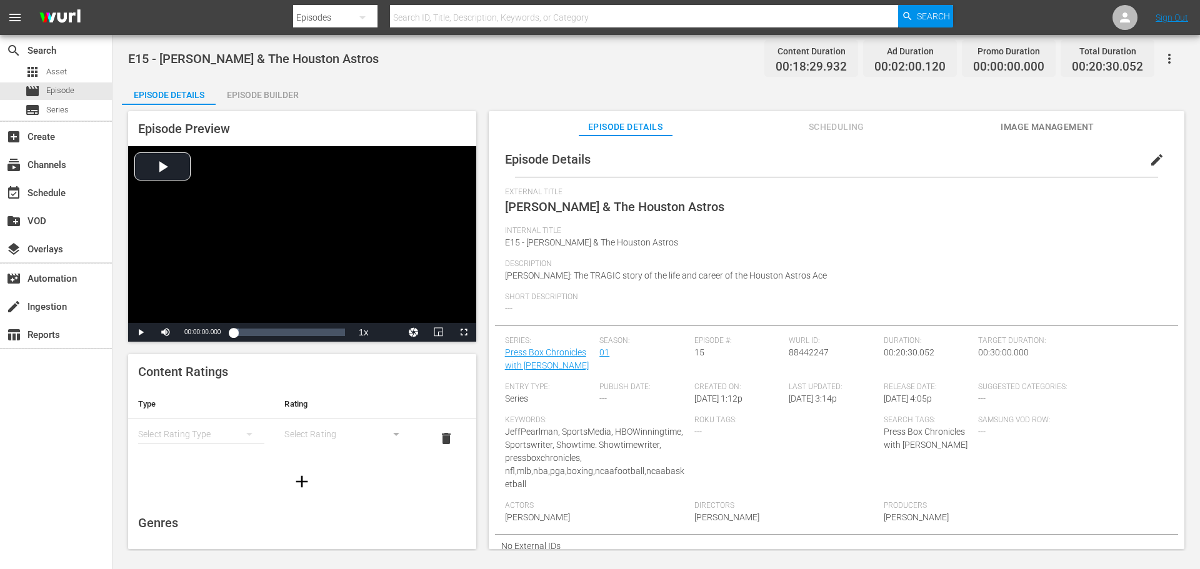
click at [204, 434] on div "simple table" at bounding box center [201, 434] width 126 height 35
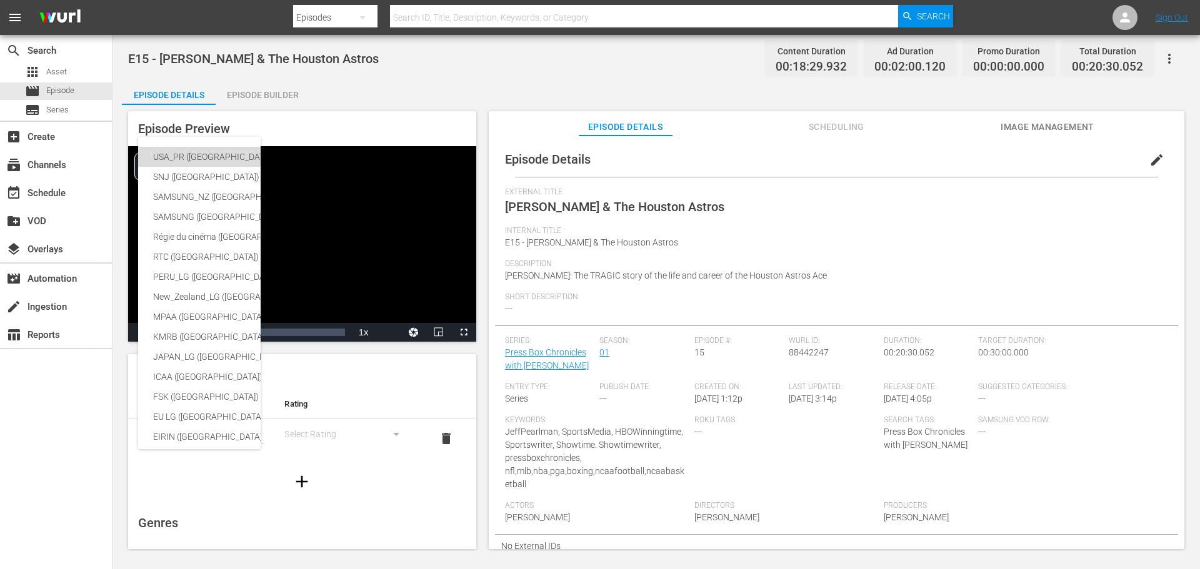
click at [194, 159] on div "USA_PR ([GEOGRAPHIC_DATA])" at bounding box center [296, 157] width 287 height 20
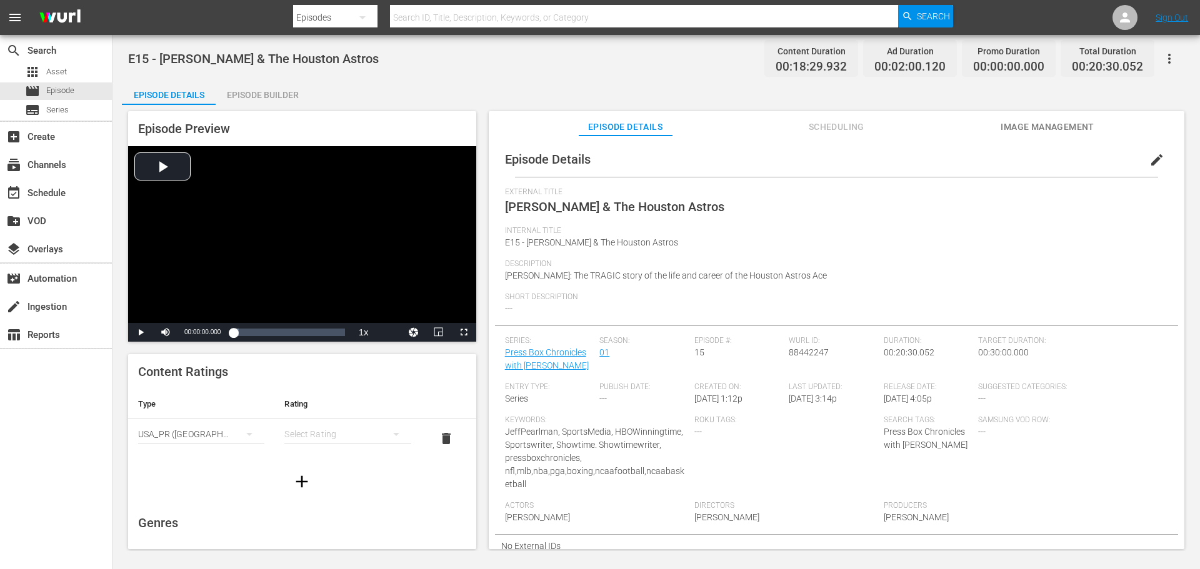
click at [329, 438] on div "simple table" at bounding box center [347, 434] width 126 height 35
click at [327, 522] on div "TV14" at bounding box center [342, 519] width 92 height 20
click at [342, 437] on div "TV14" at bounding box center [347, 434] width 126 height 35
click at [323, 540] on div "TVMA" at bounding box center [342, 539] width 92 height 20
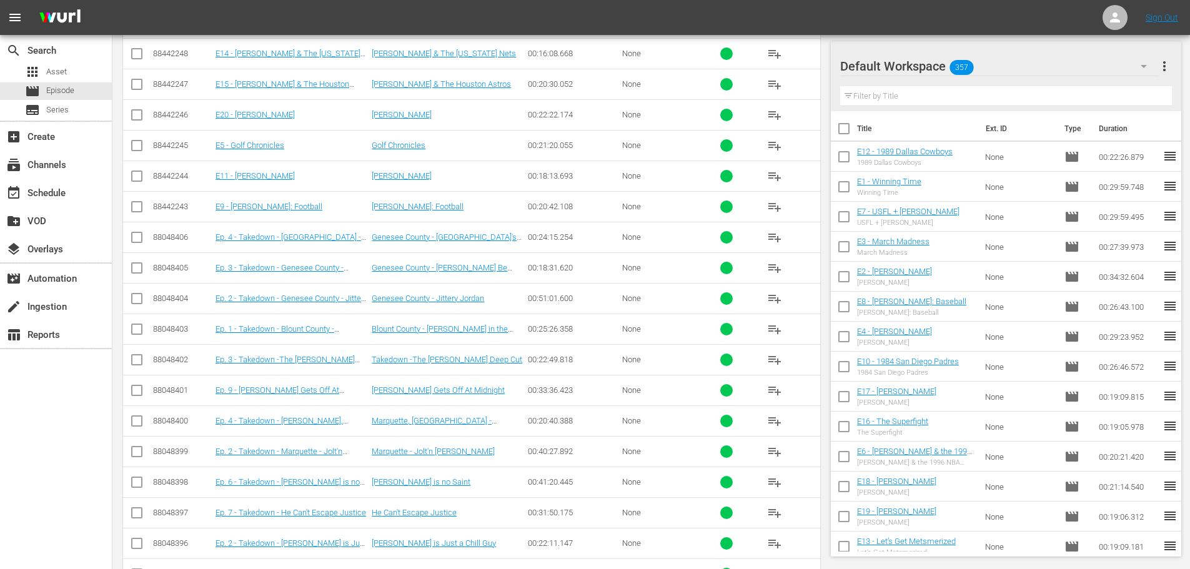
scroll to position [982, 0]
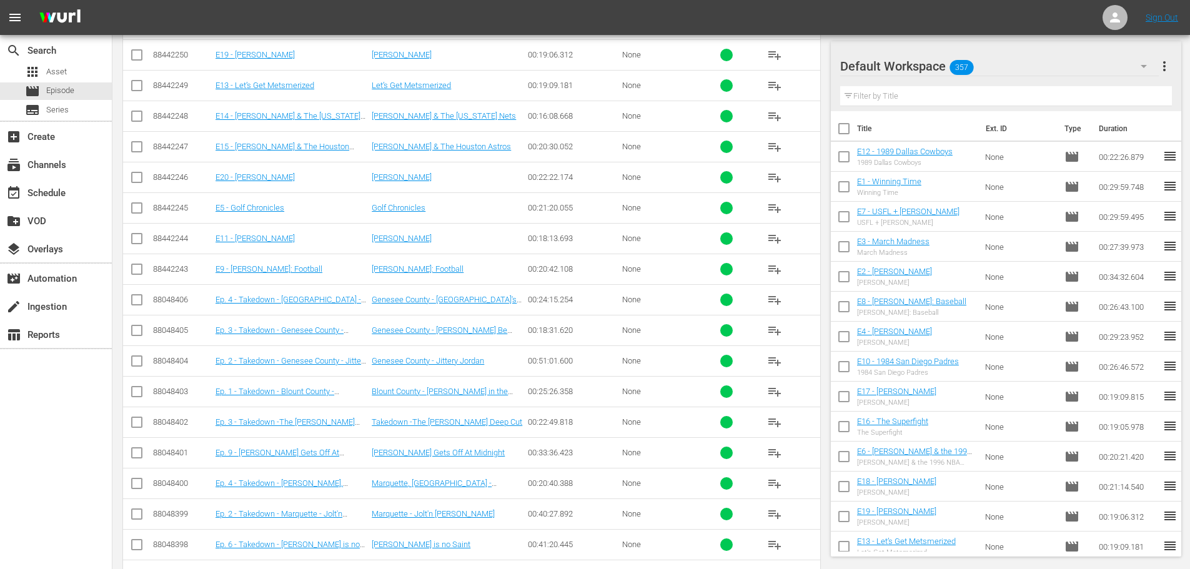
click at [264, 141] on td "E15 - [PERSON_NAME] & The Houston Astros" at bounding box center [292, 146] width 156 height 31
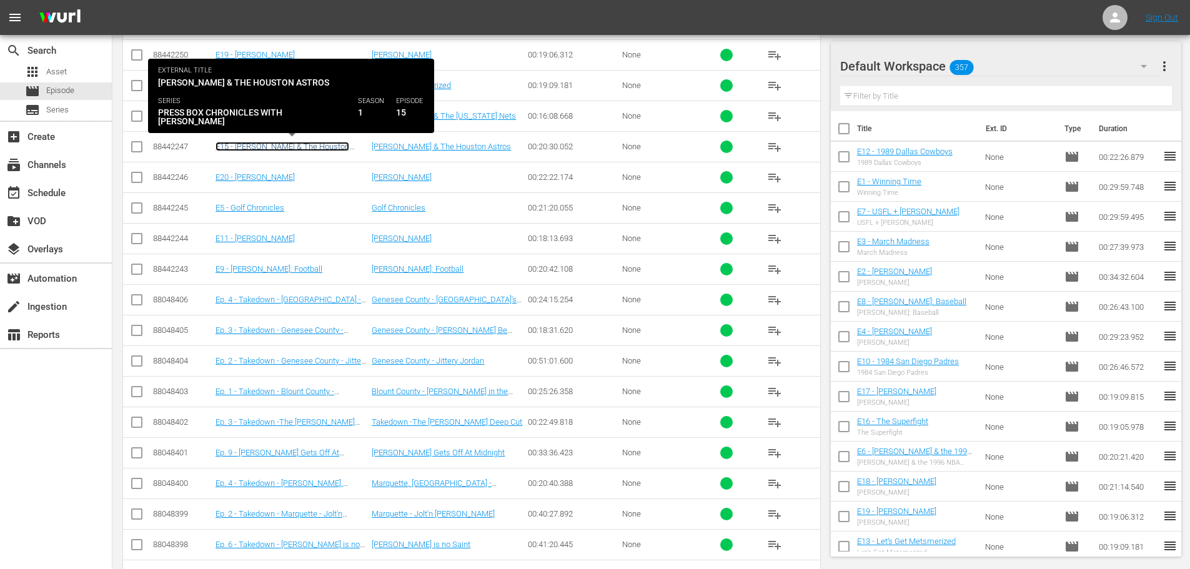
click at [260, 150] on link "E15 - [PERSON_NAME] & The Houston Astros" at bounding box center [283, 151] width 134 height 19
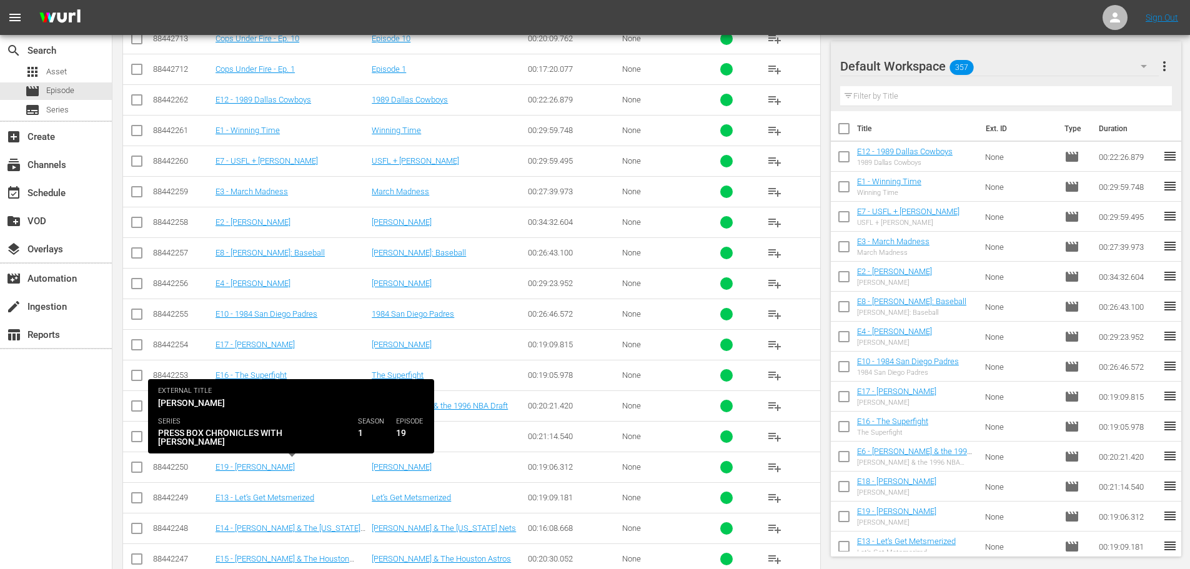
scroll to position [695, 0]
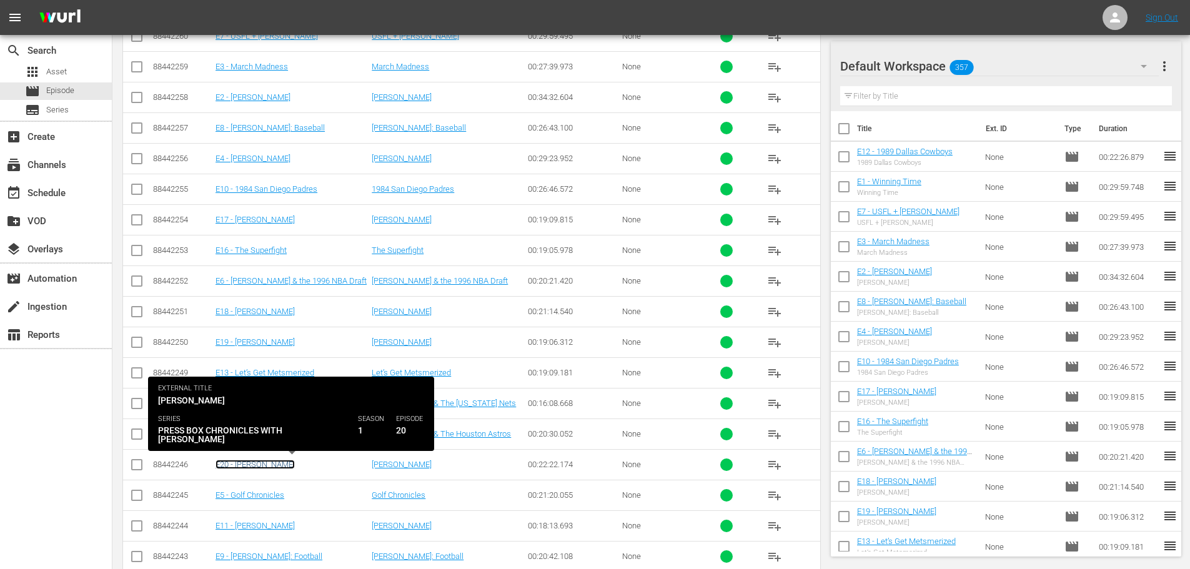
click at [253, 467] on link "E20 - [PERSON_NAME]" at bounding box center [255, 464] width 79 height 9
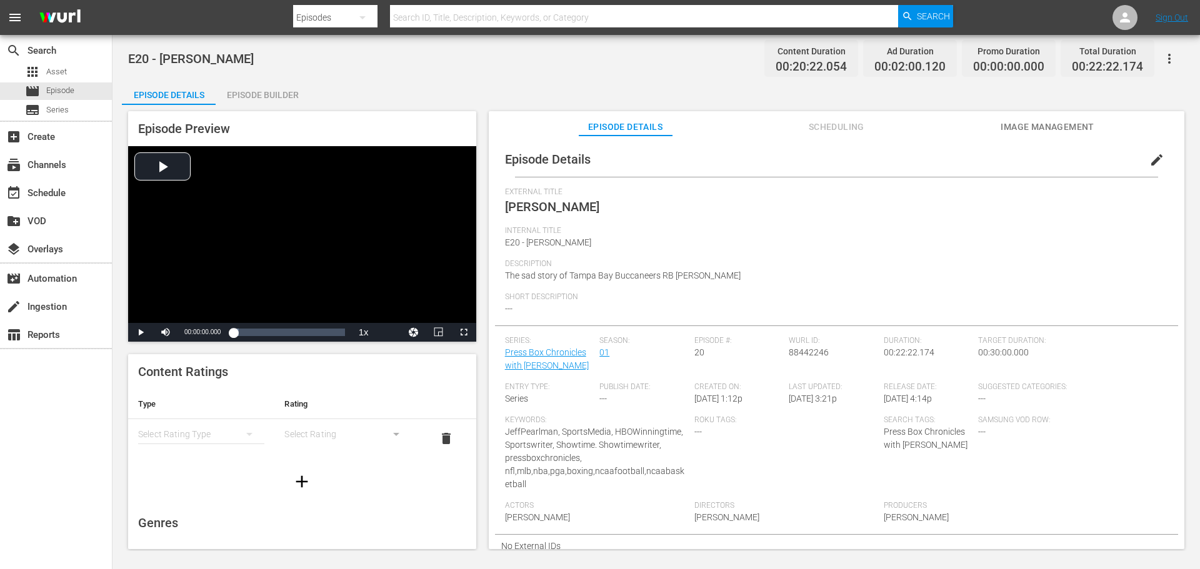
click at [196, 436] on div "simple table" at bounding box center [201, 434] width 126 height 35
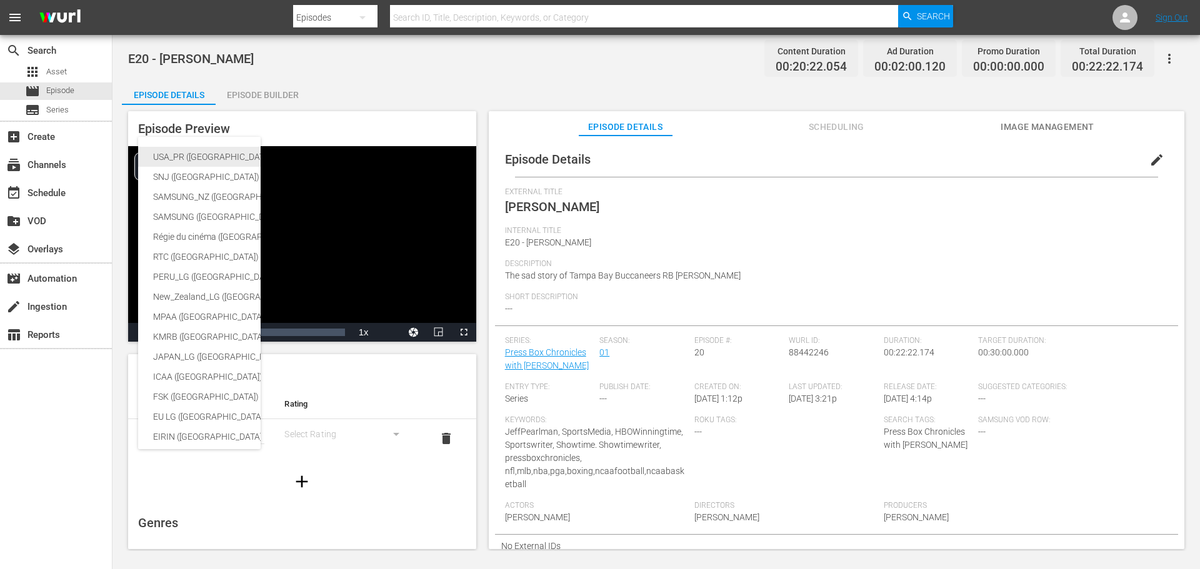
click at [166, 156] on div "USA_PR ([GEOGRAPHIC_DATA])" at bounding box center [296, 157] width 287 height 20
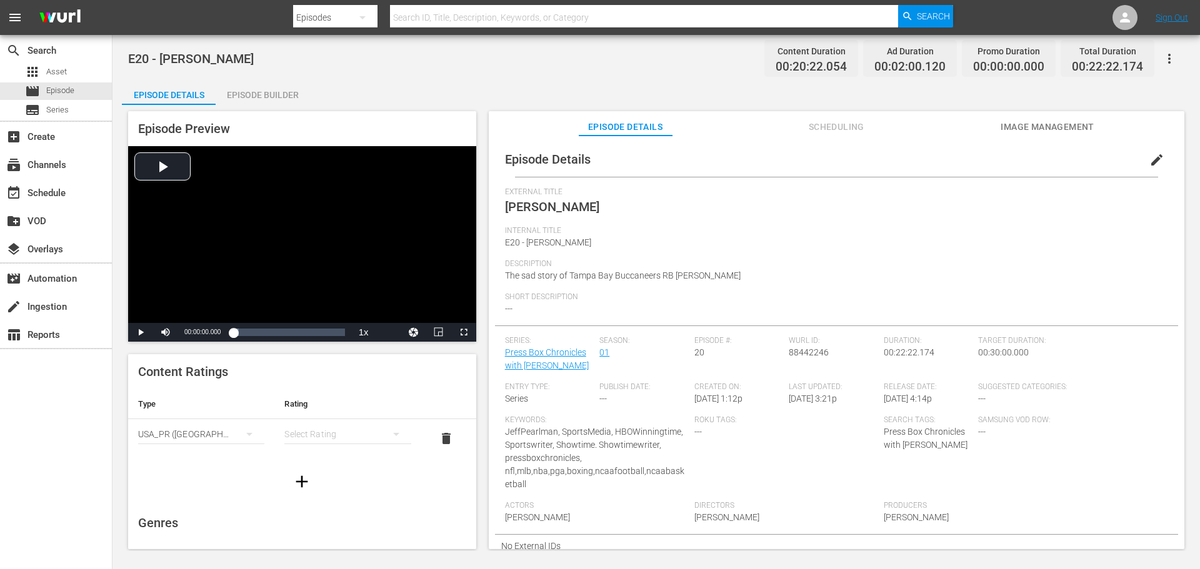
click at [361, 434] on div "simple table" at bounding box center [347, 434] width 126 height 35
drag, startPoint x: 317, startPoint y: 536, endPoint x: 162, endPoint y: 1, distance: 556.3
click at [319, 536] on div "TVMA" at bounding box center [342, 539] width 92 height 20
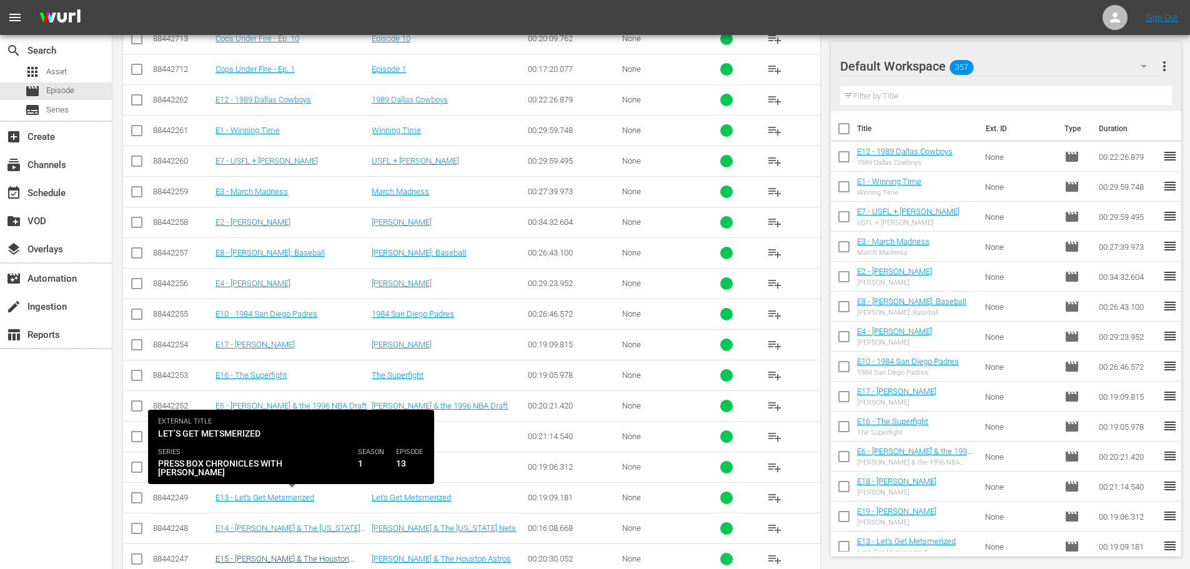
scroll to position [632, 0]
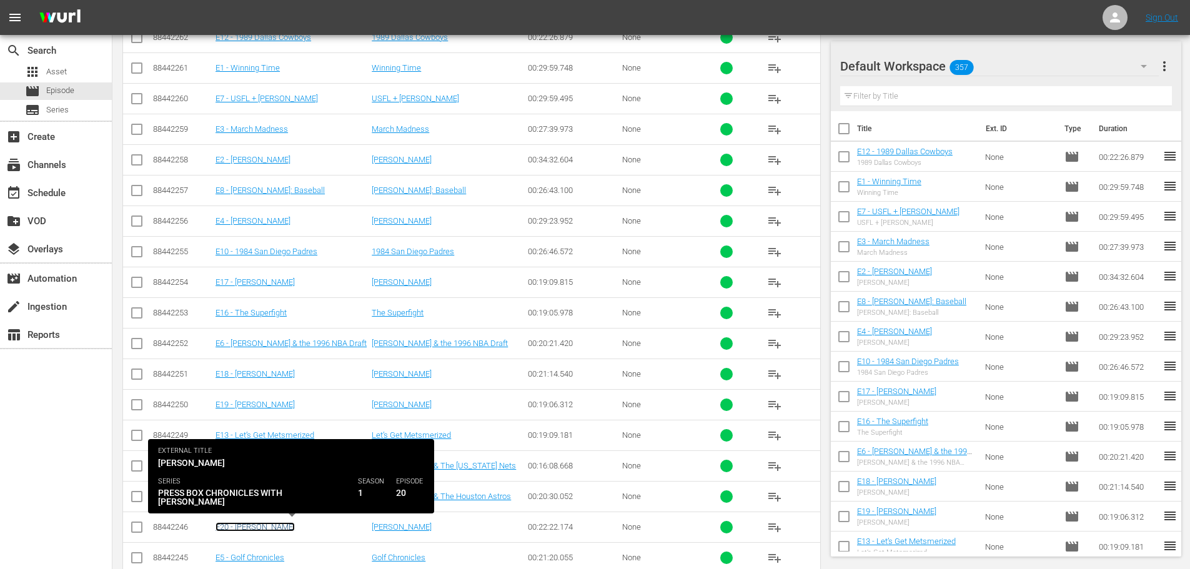
click at [247, 522] on link "E20 - [PERSON_NAME]" at bounding box center [255, 526] width 79 height 9
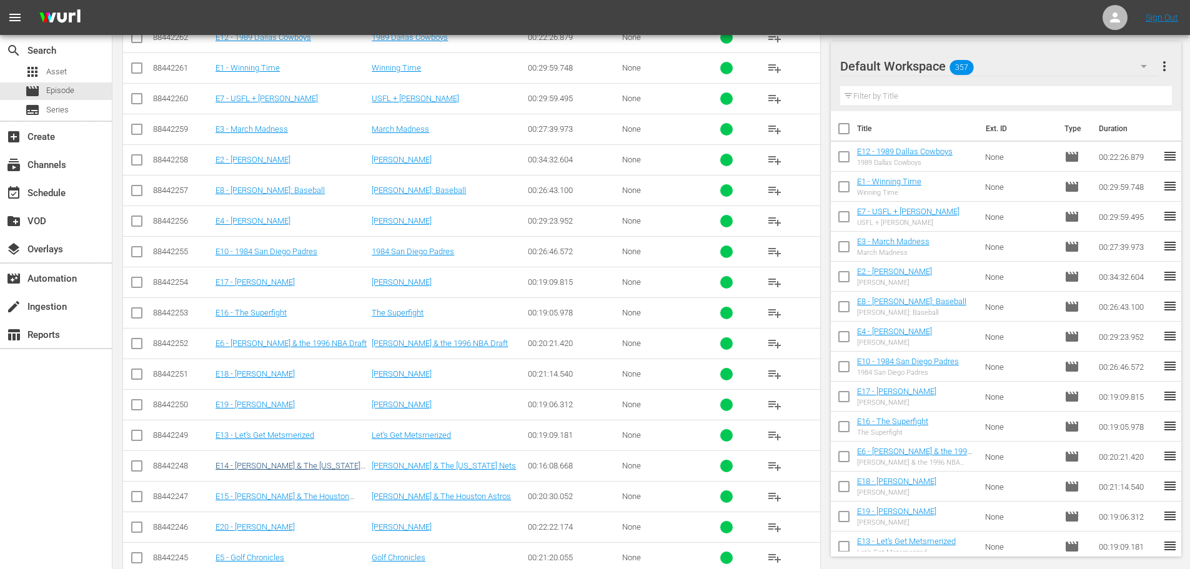
scroll to position [695, 0]
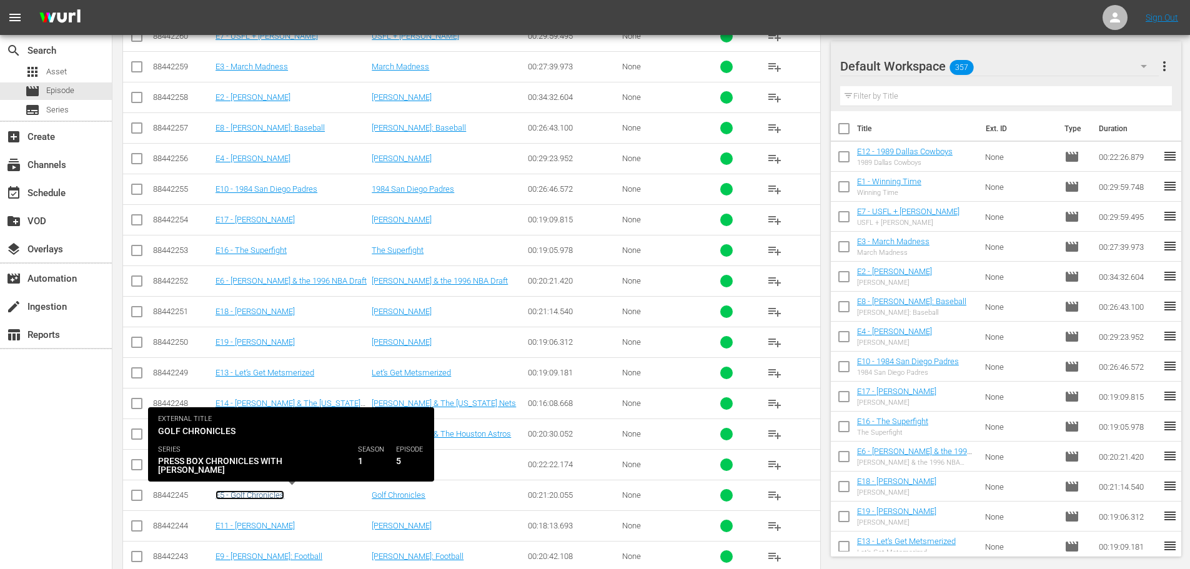
click at [266, 495] on link "E5 - Golf Chronicles" at bounding box center [250, 495] width 69 height 9
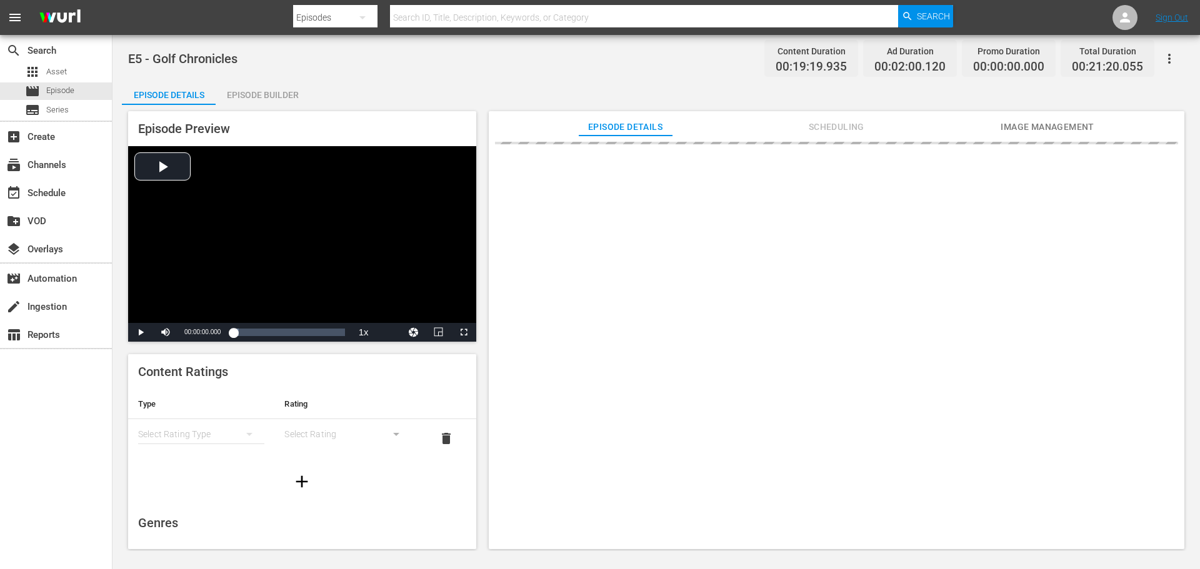
click at [207, 438] on div "simple table" at bounding box center [201, 434] width 126 height 35
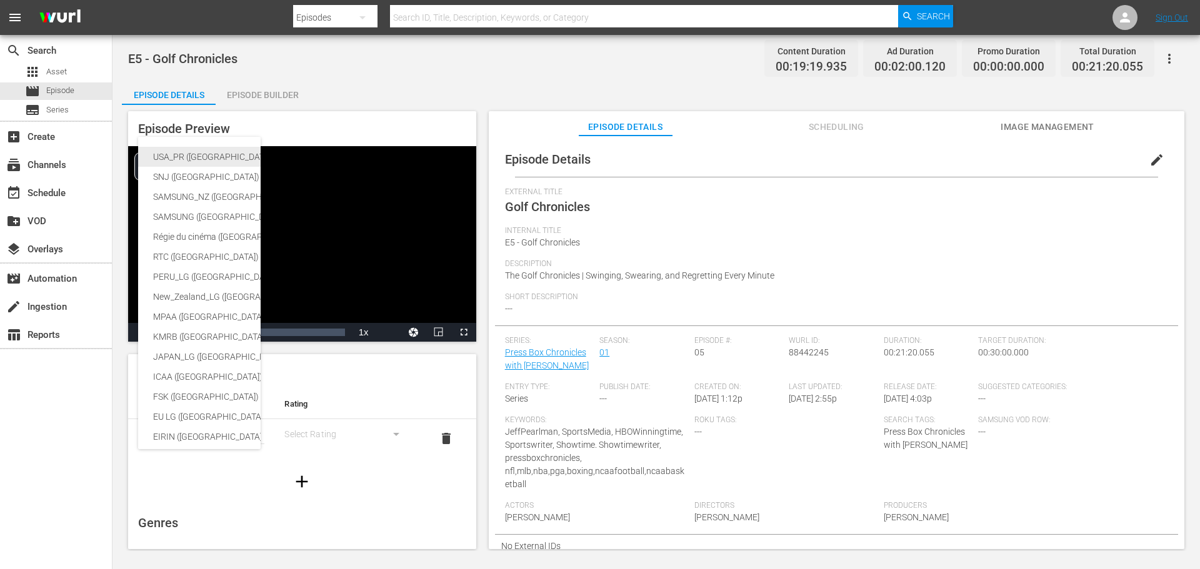
click at [191, 159] on div "USA_PR ([GEOGRAPHIC_DATA])" at bounding box center [296, 157] width 287 height 20
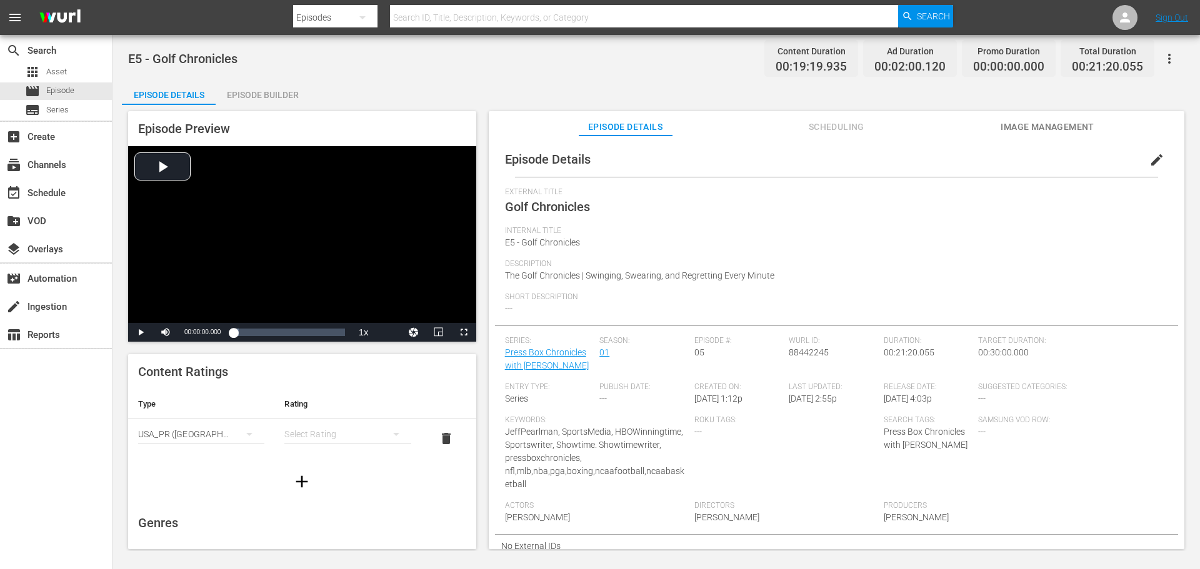
click at [346, 427] on div "simple table" at bounding box center [347, 434] width 126 height 35
click at [314, 538] on div "TVMA" at bounding box center [342, 539] width 92 height 20
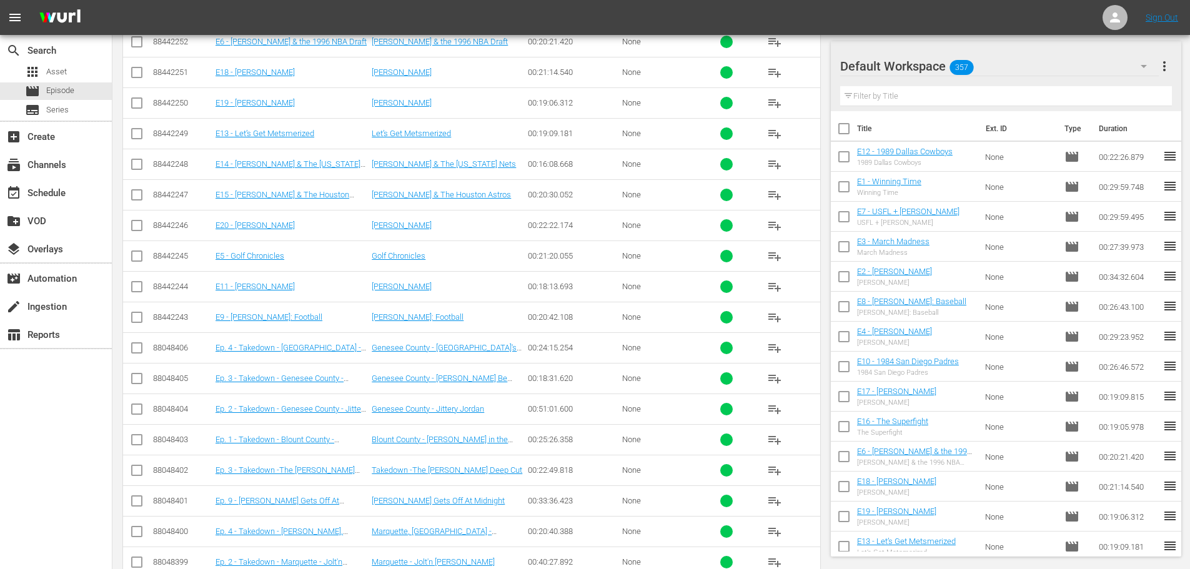
scroll to position [945, 0]
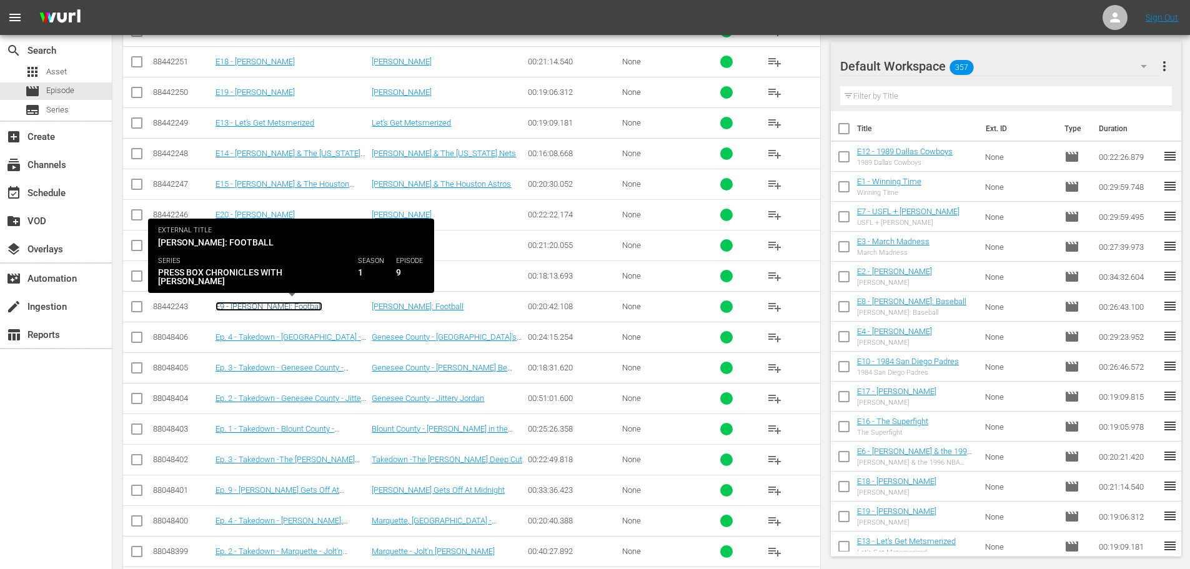
click at [256, 307] on link "E9 - [PERSON_NAME]: Football" at bounding box center [269, 306] width 107 height 9
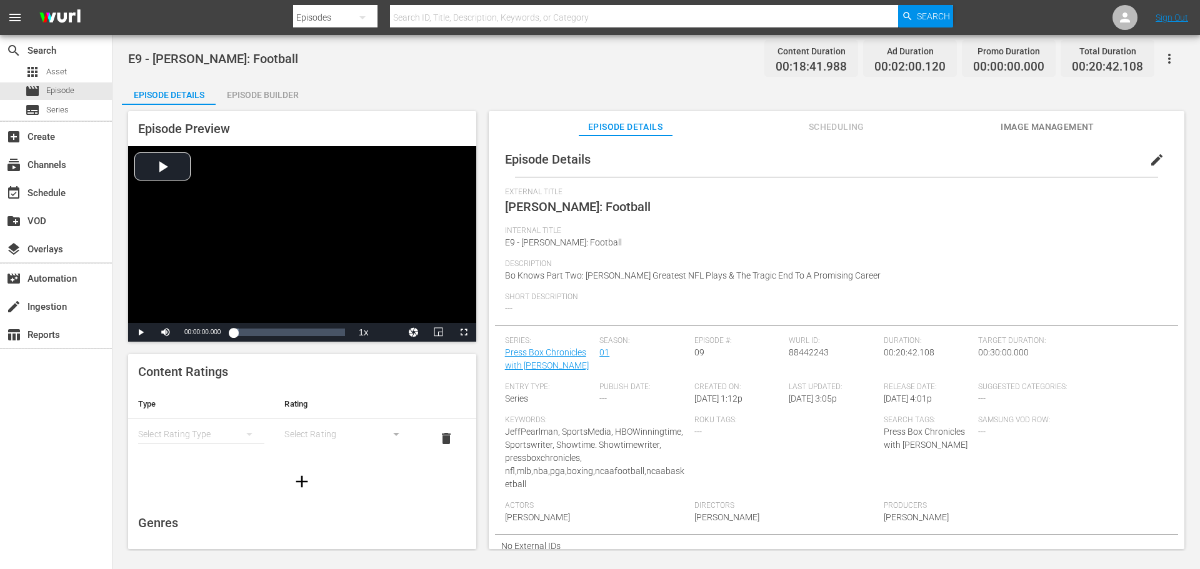
click at [189, 432] on div "simple table" at bounding box center [201, 434] width 126 height 35
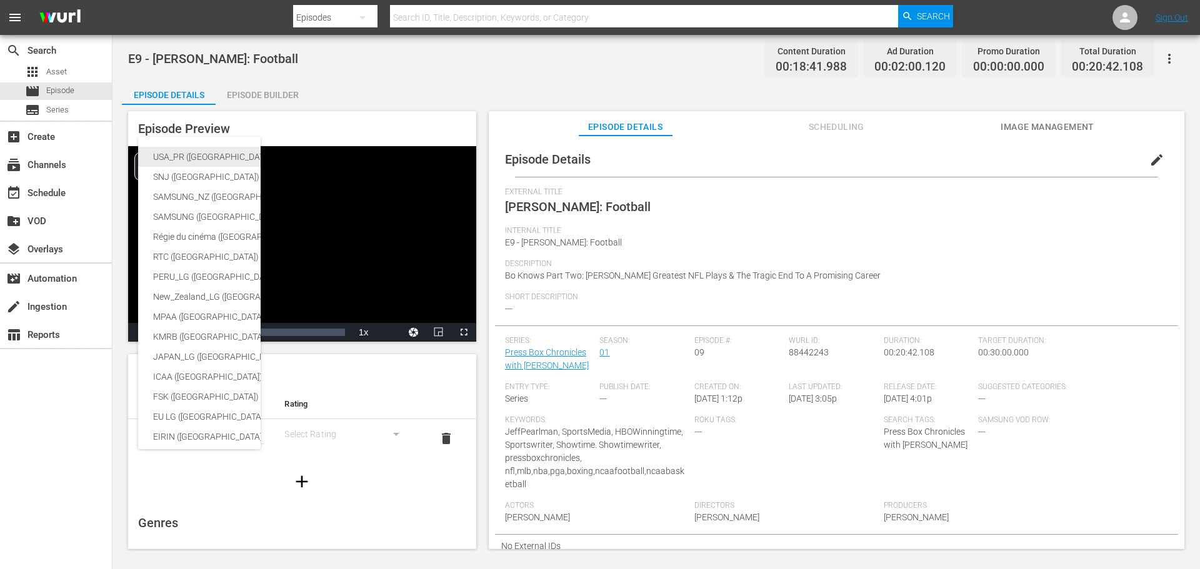
click at [196, 159] on div "USA_PR ([GEOGRAPHIC_DATA])" at bounding box center [296, 157] width 287 height 20
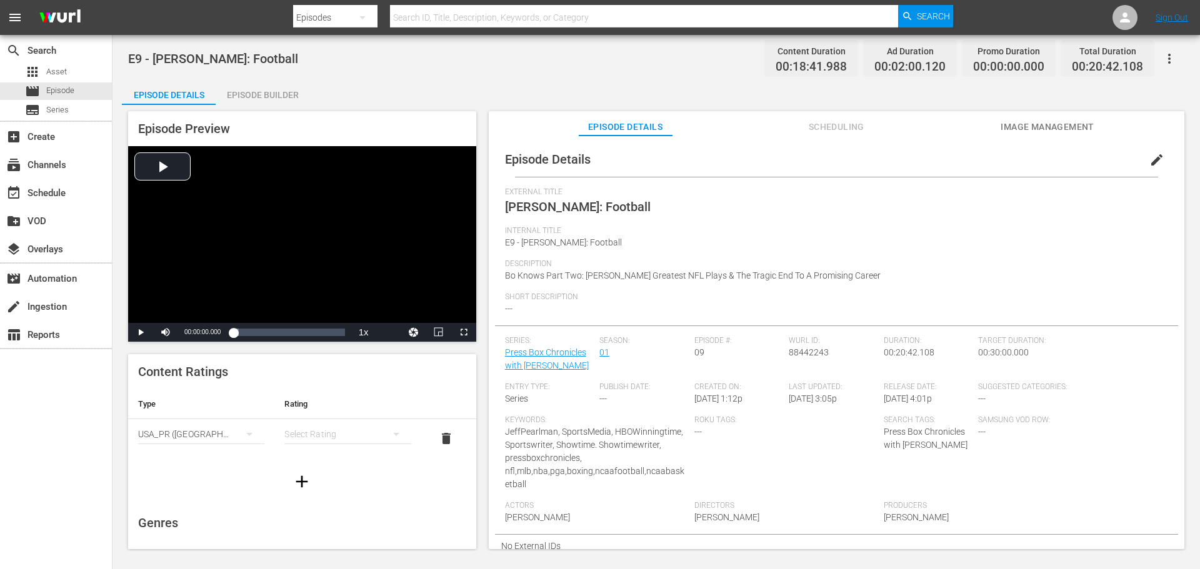
click at [302, 434] on div "simple table" at bounding box center [347, 434] width 126 height 35
click at [340, 533] on div "TVMA" at bounding box center [342, 539] width 92 height 20
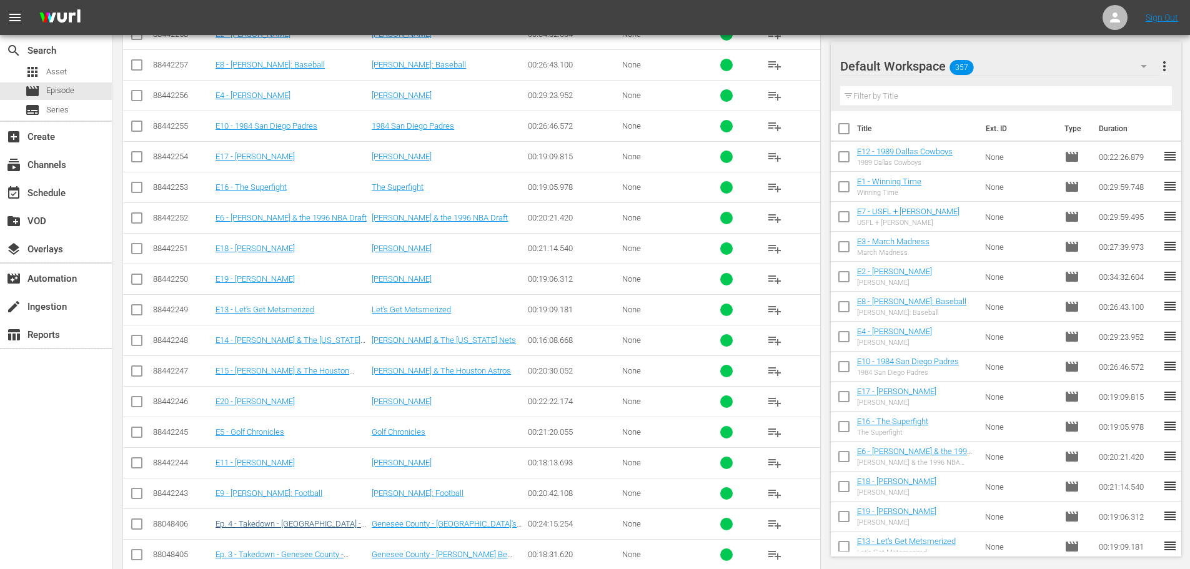
scroll to position [882, 0]
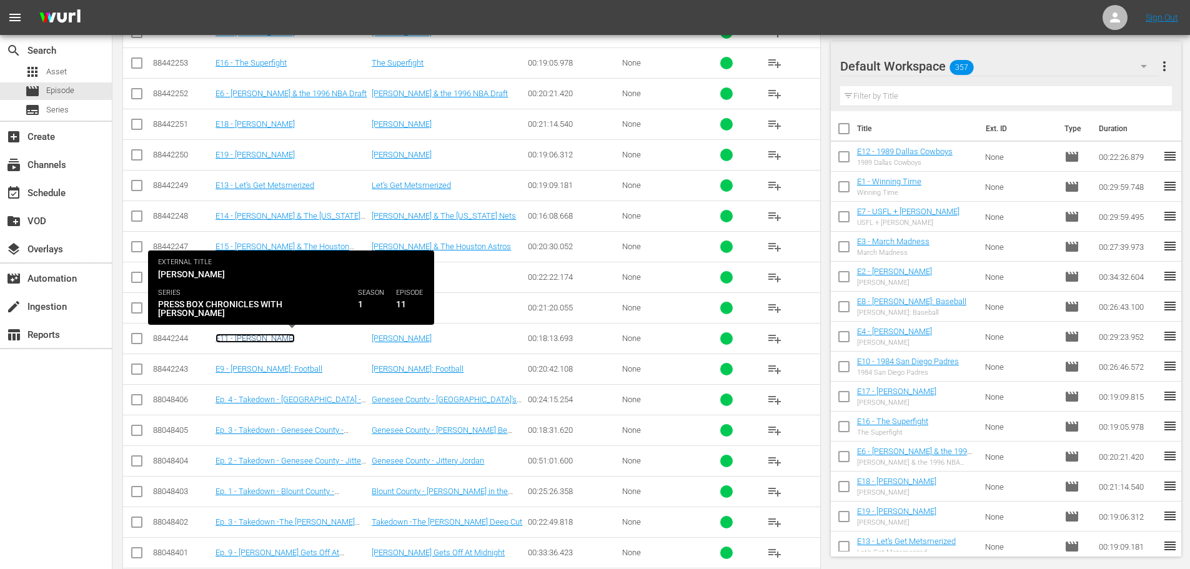
click at [239, 342] on link "E11 - [PERSON_NAME]" at bounding box center [255, 338] width 79 height 9
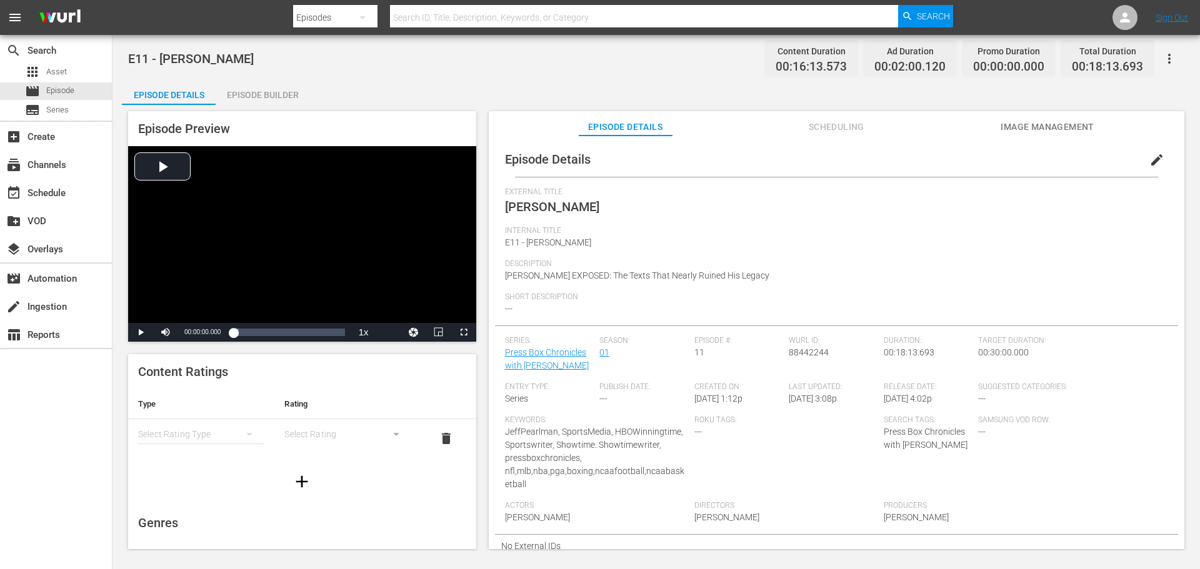
click at [227, 431] on div "simple table" at bounding box center [201, 434] width 126 height 35
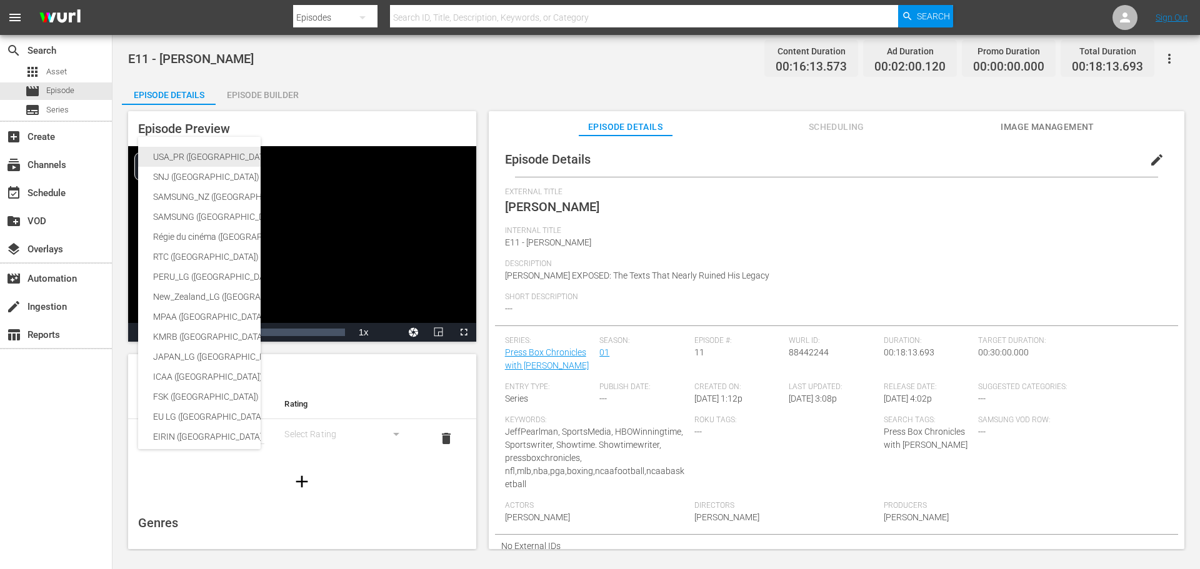
click at [176, 159] on div "USA_PR ([GEOGRAPHIC_DATA])" at bounding box center [296, 157] width 287 height 20
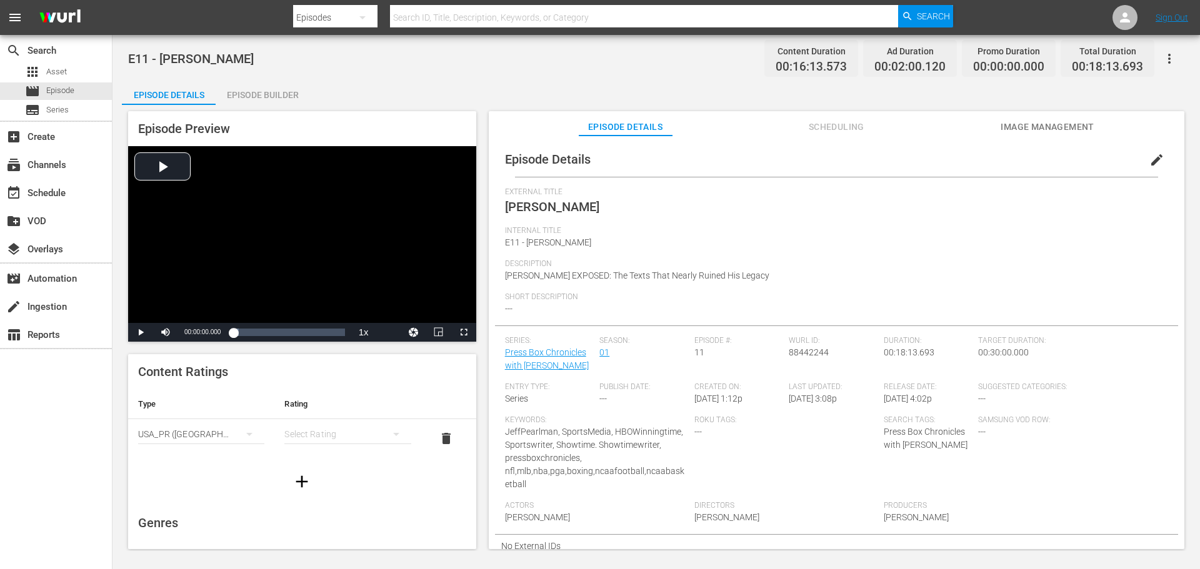
click at [317, 426] on div "simple table" at bounding box center [347, 434] width 126 height 35
click at [334, 533] on div "TVMA" at bounding box center [342, 539] width 92 height 20
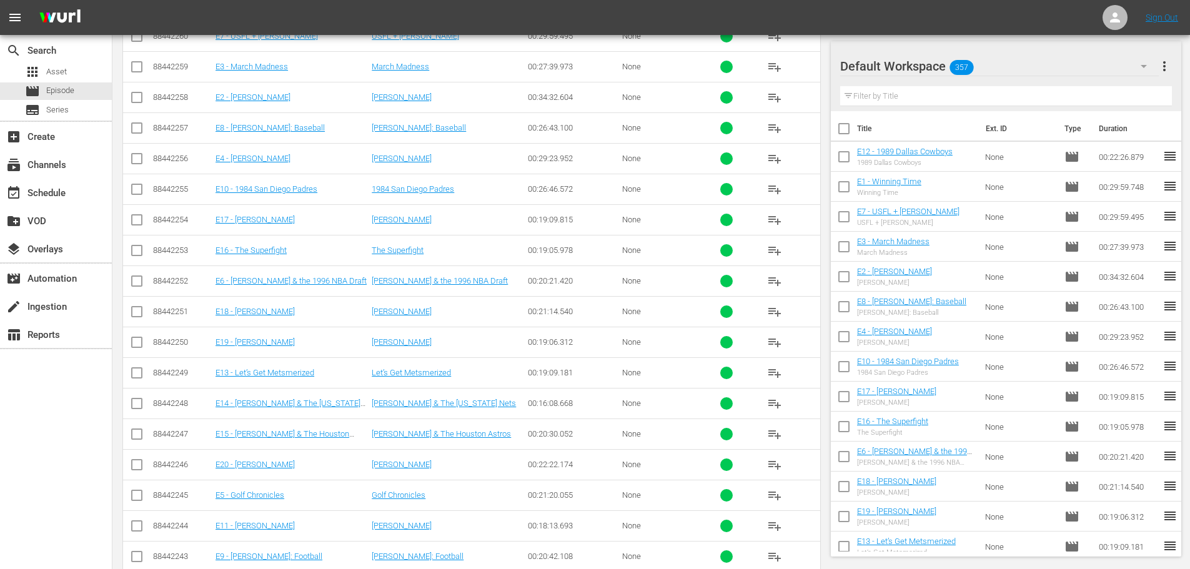
scroll to position [757, 0]
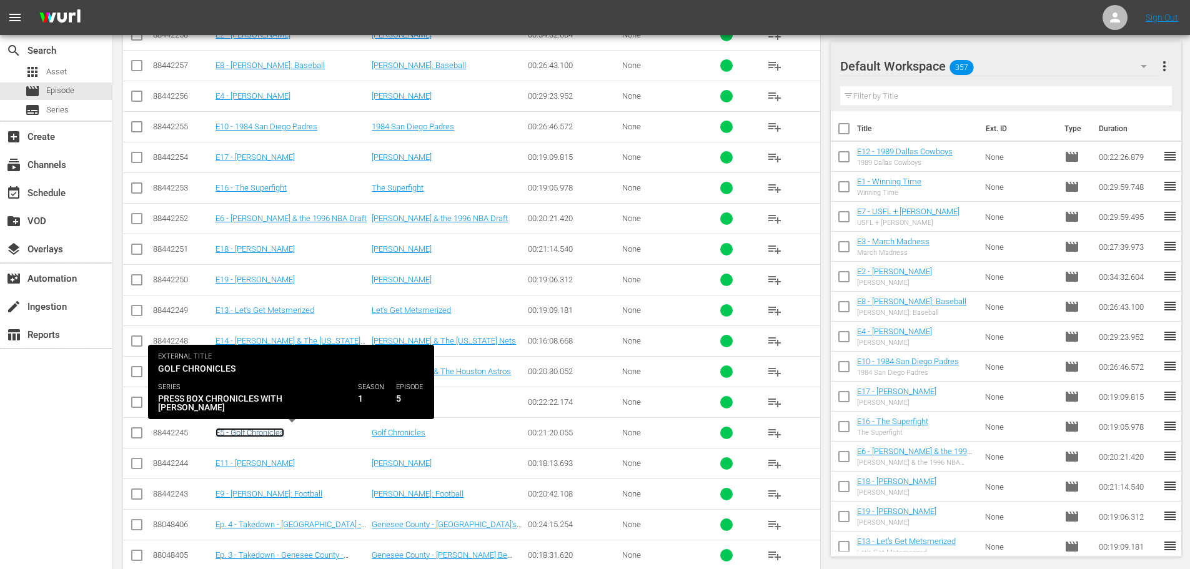
click at [265, 433] on link "E5 - Golf Chronicles" at bounding box center [250, 432] width 69 height 9
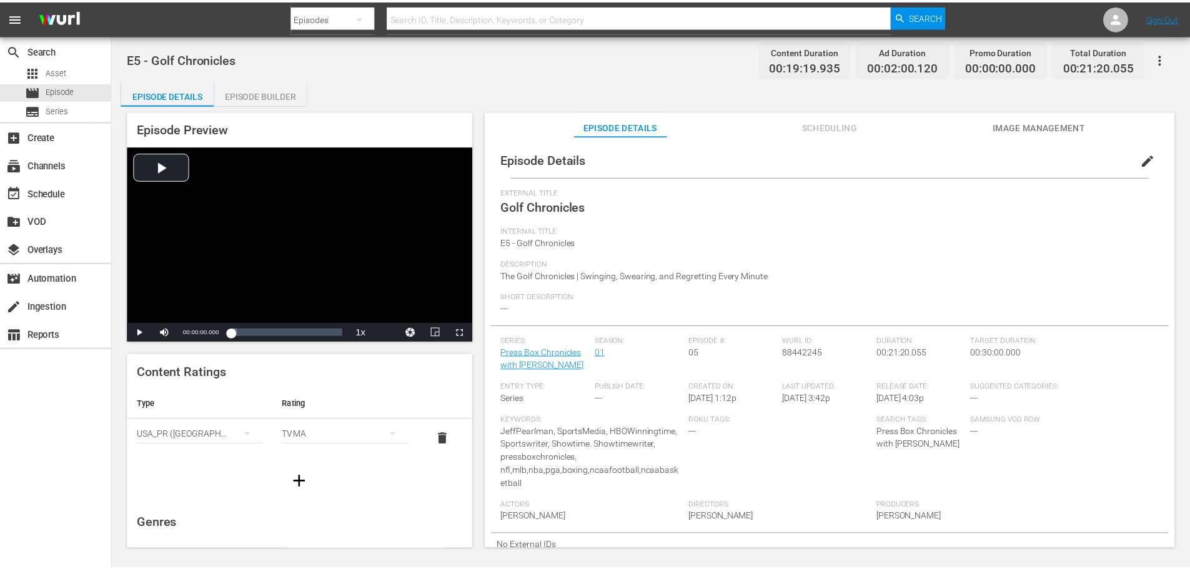
scroll to position [1, 0]
